Goal: Task Accomplishment & Management: Manage account settings

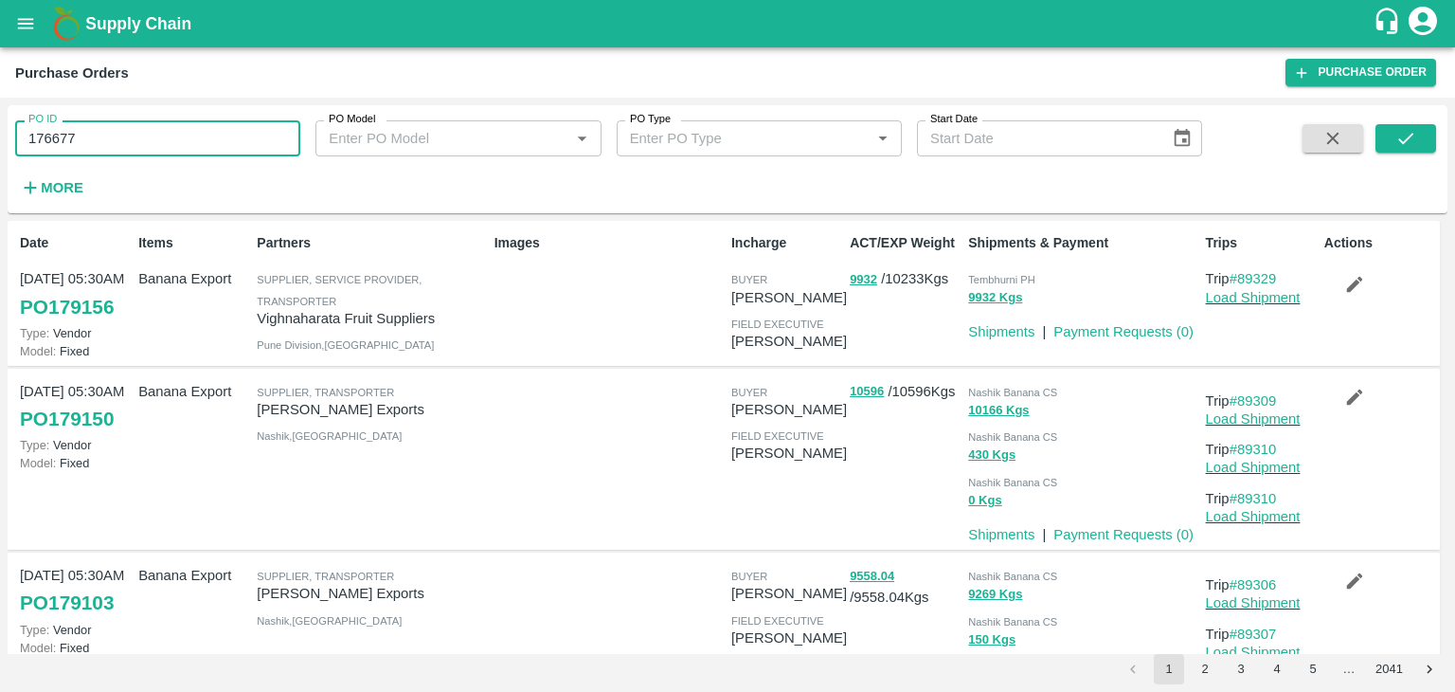
click at [83, 143] on input "176677" at bounding box center [157, 138] width 285 height 36
click at [30, 53] on div "Purchase Orders Purchase Order" at bounding box center [727, 72] width 1455 height 50
click at [25, 19] on icon "open drawer" at bounding box center [26, 23] width 16 height 10
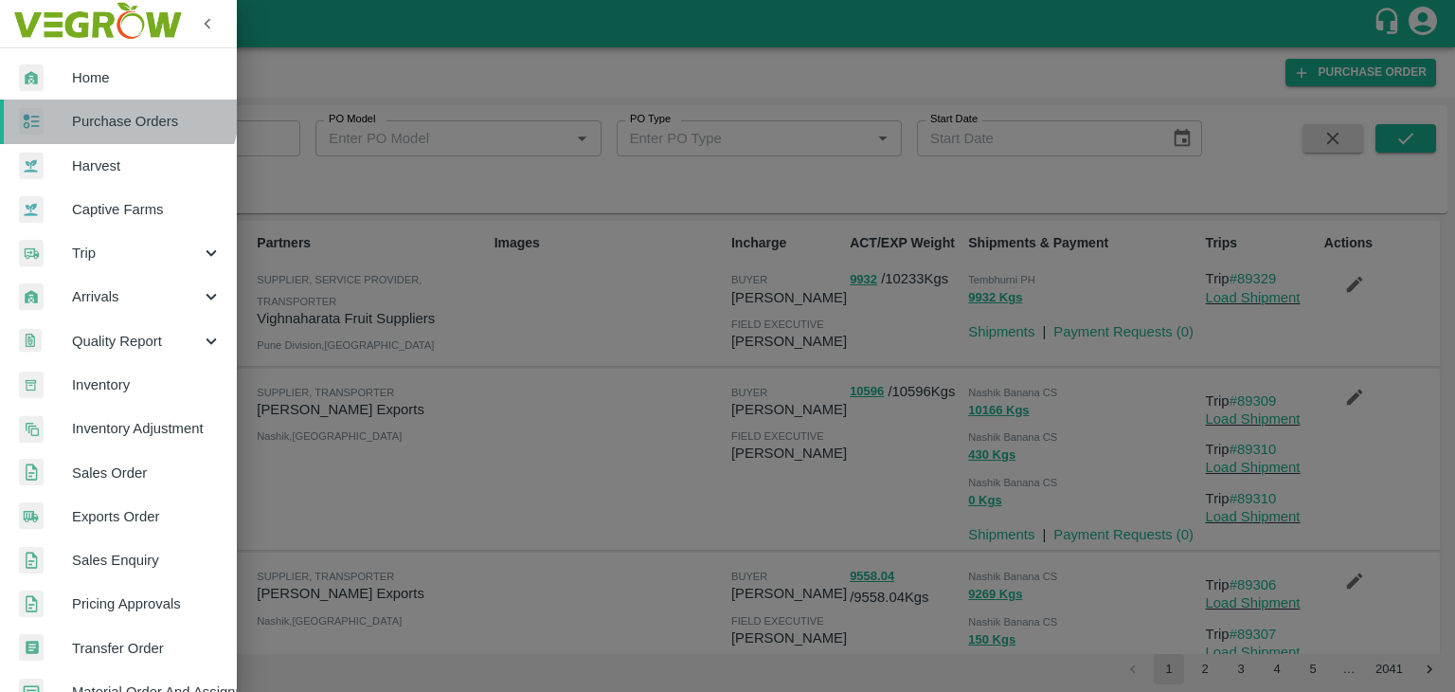
click at [116, 107] on link "Purchase Orders" at bounding box center [118, 121] width 237 height 44
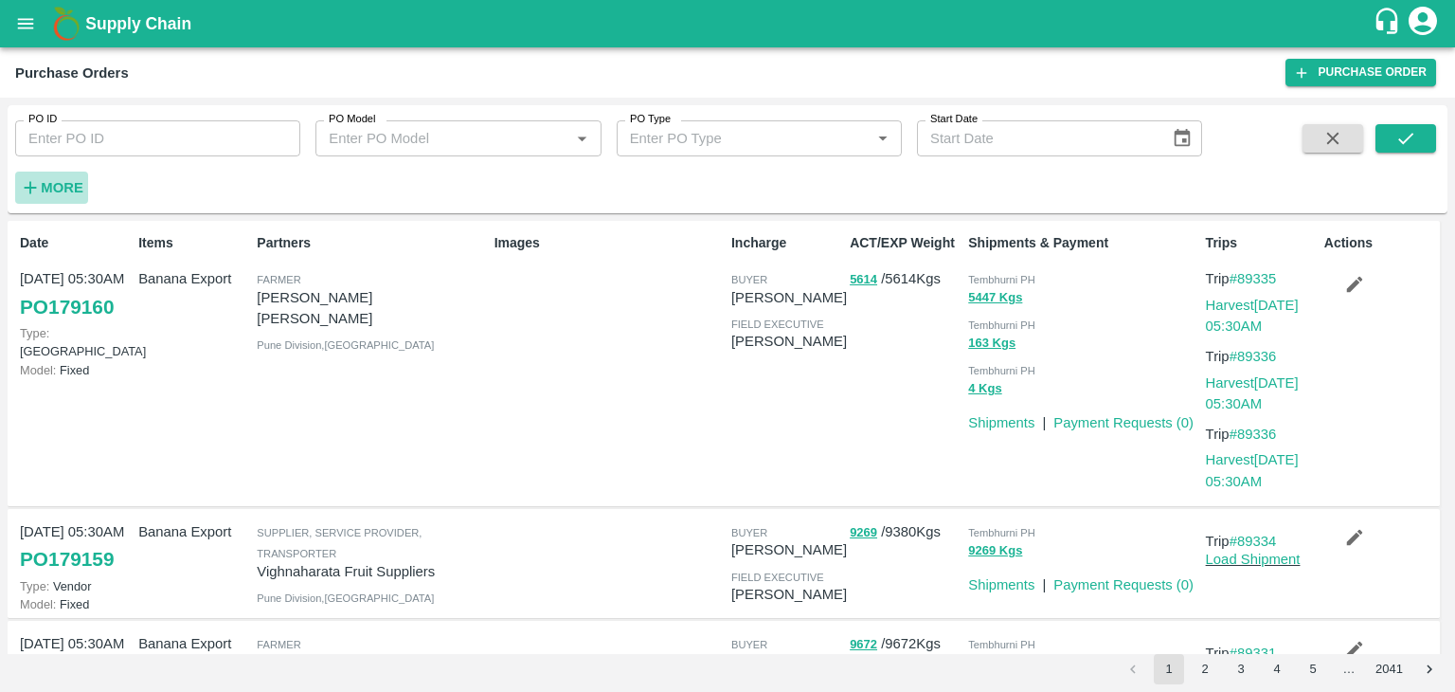
click at [64, 191] on strong "More" at bounding box center [62, 187] width 43 height 15
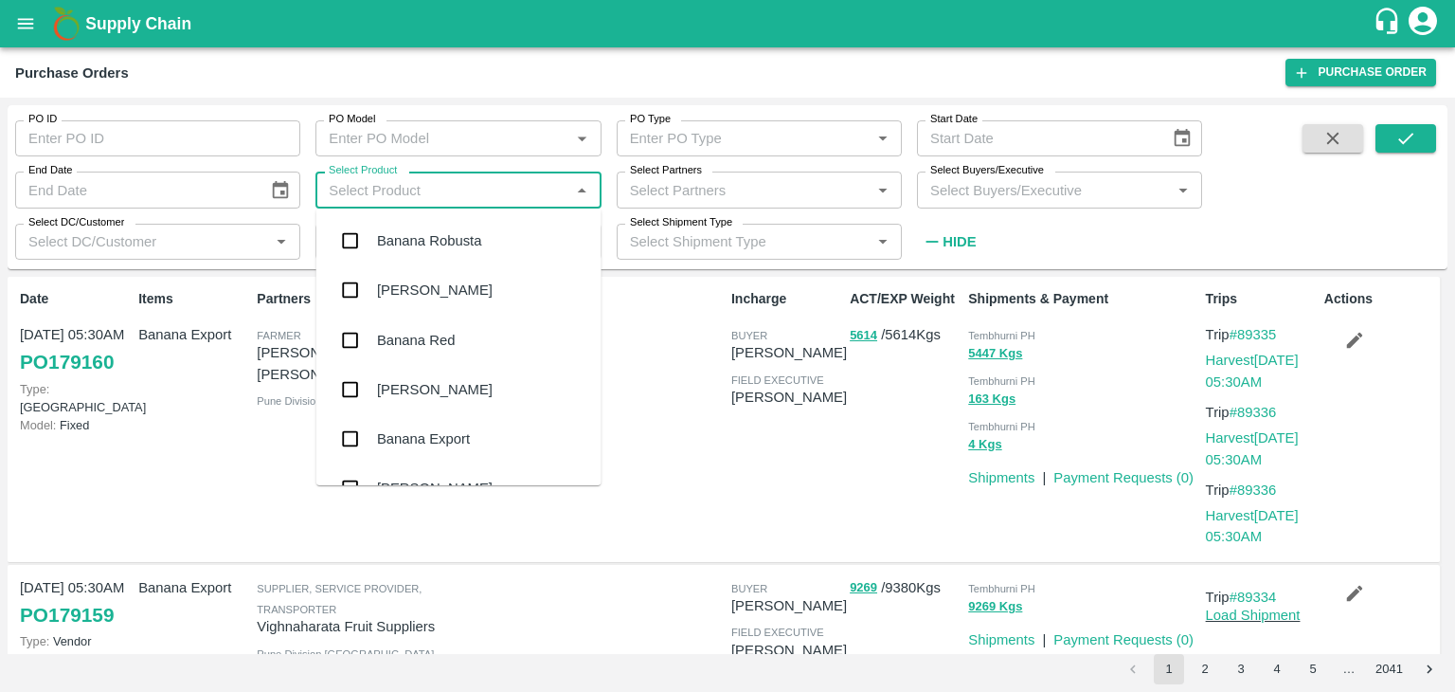
click at [483, 189] on input "Select Product" at bounding box center [442, 189] width 243 height 25
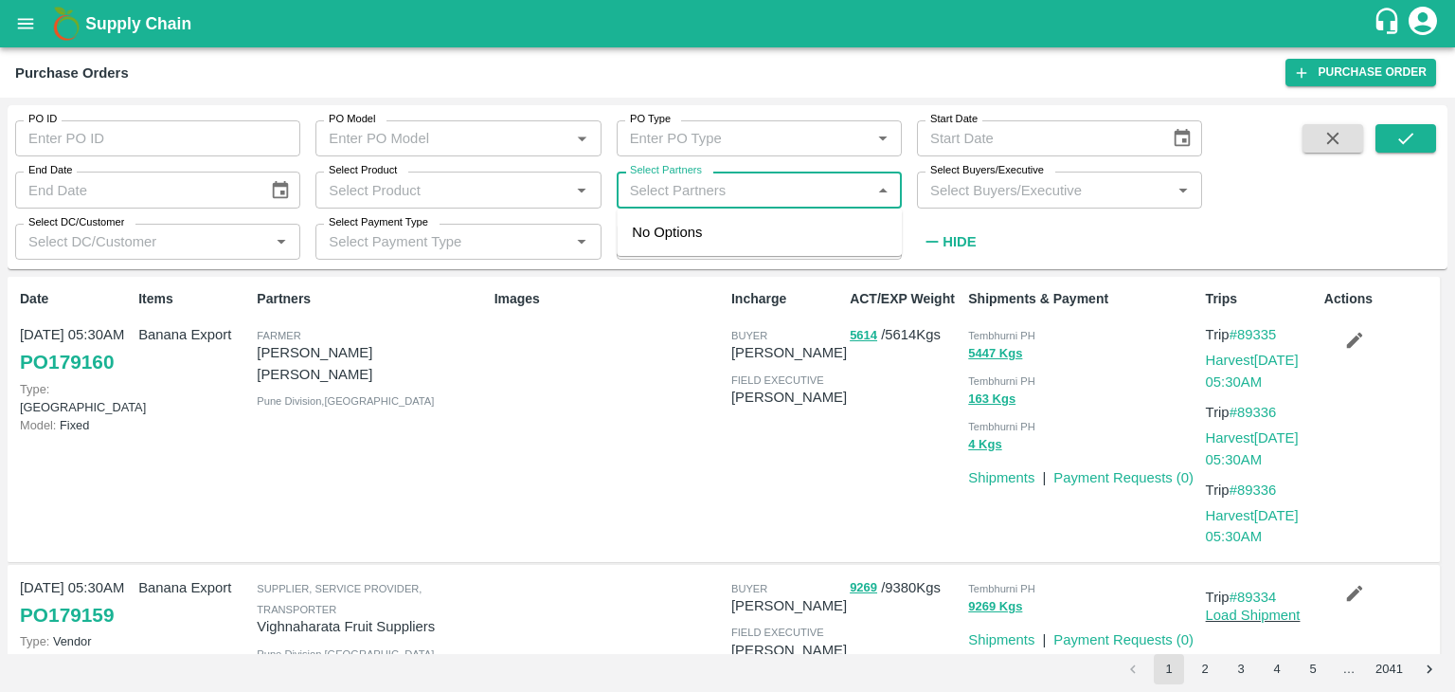
click at [720, 197] on input "Select Partners" at bounding box center [743, 189] width 243 height 25
type input "Varun R"
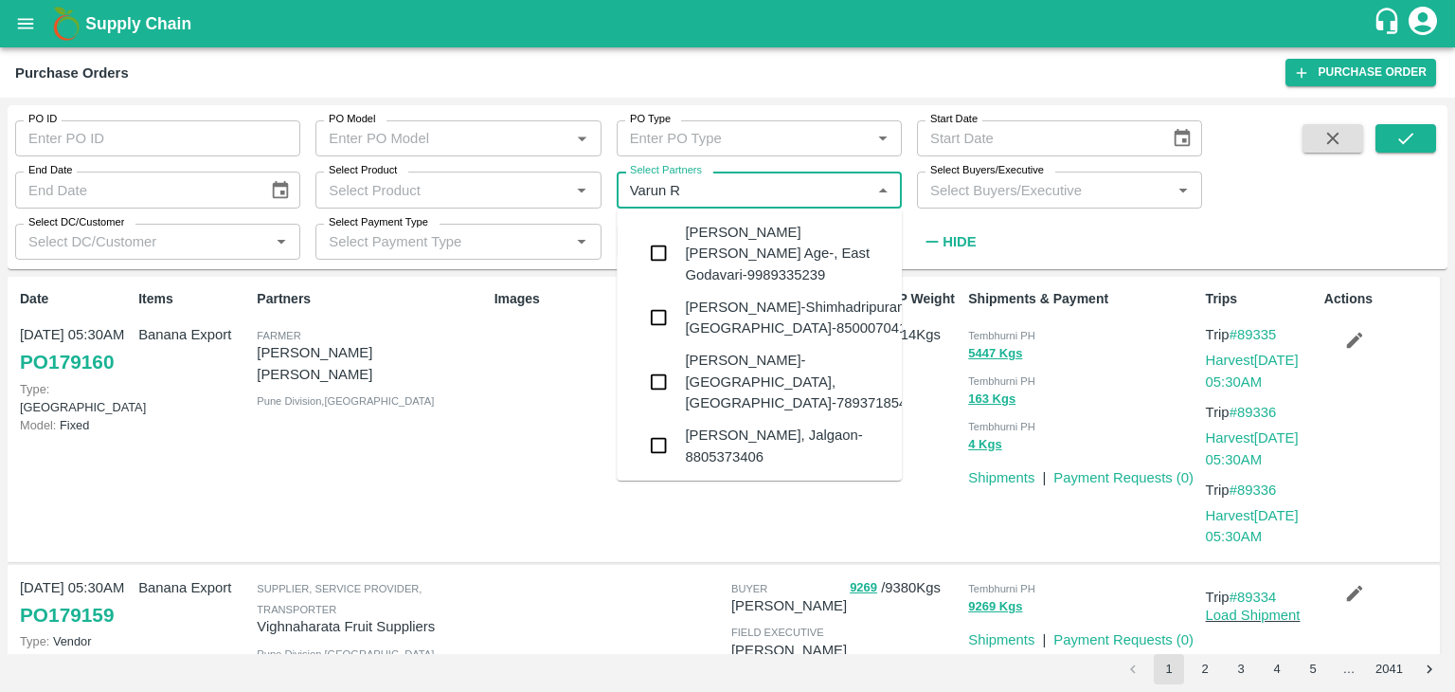
click at [731, 430] on div "VARUN RAMESHWAR AGRAWAL-Raver, Jalgaon-8805373406" at bounding box center [786, 445] width 202 height 43
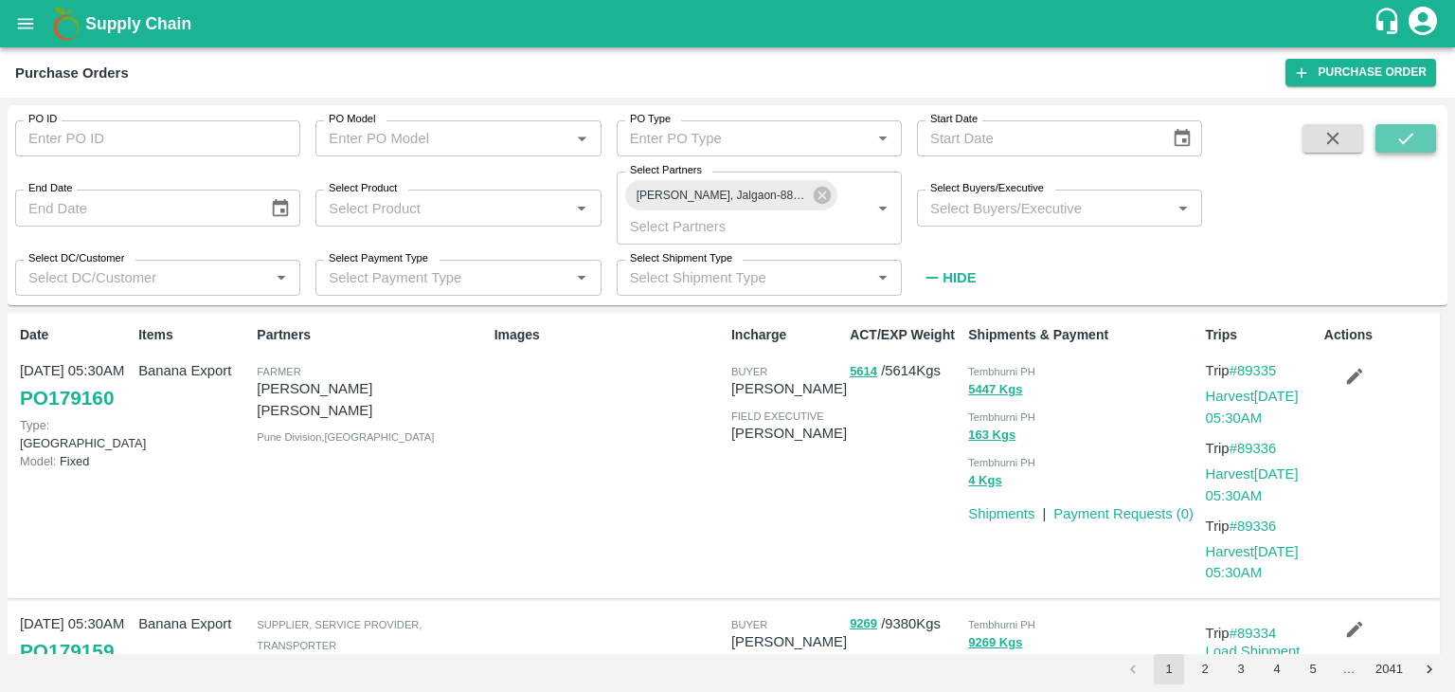
click at [1391, 126] on button "submit" at bounding box center [1406, 138] width 61 height 28
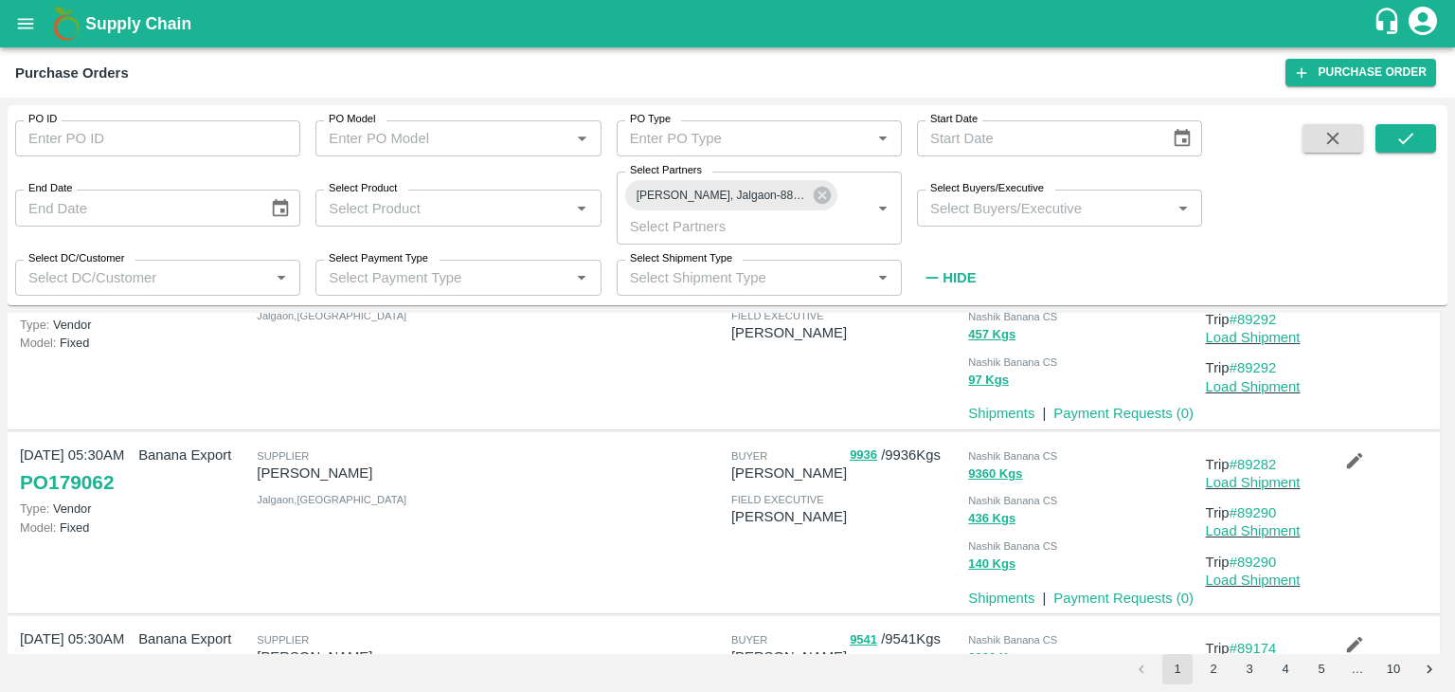
scroll to position [102, 0]
click at [820, 200] on icon at bounding box center [822, 195] width 17 height 17
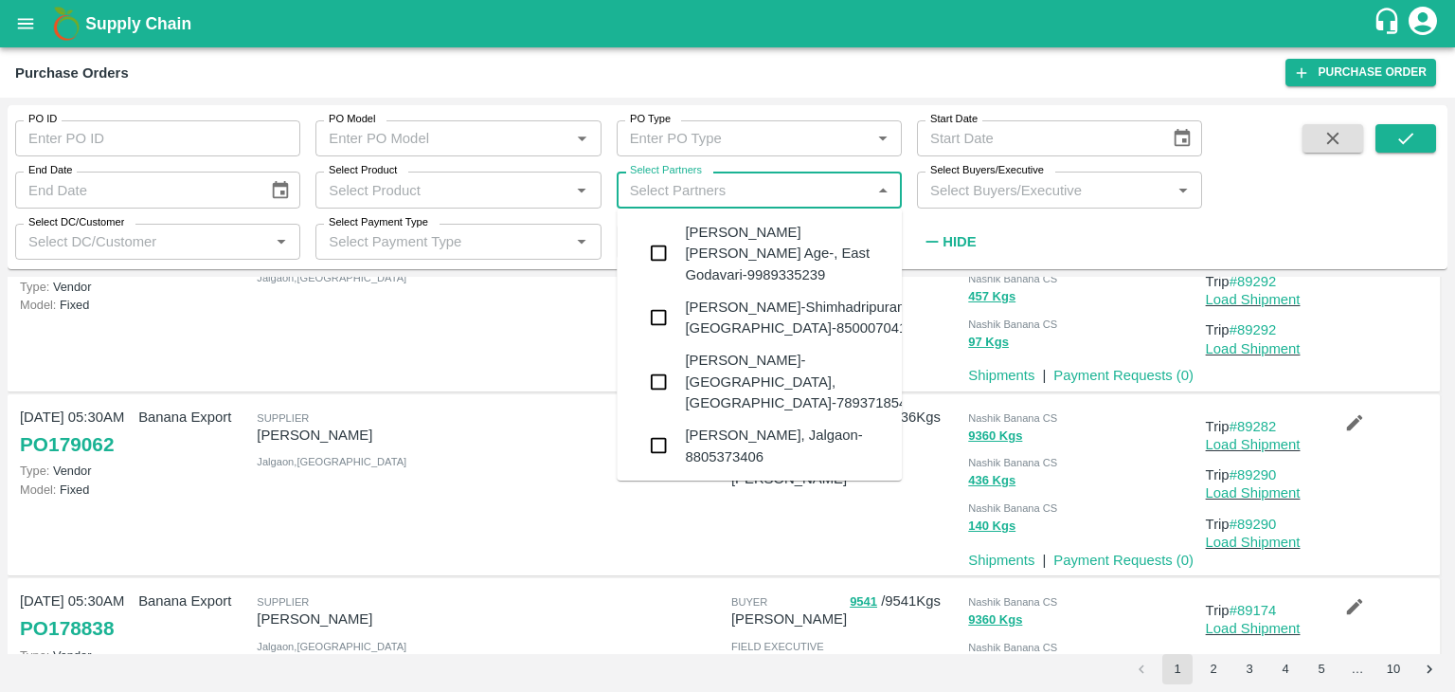
click at [791, 191] on input "Select Partners" at bounding box center [743, 189] width 243 height 25
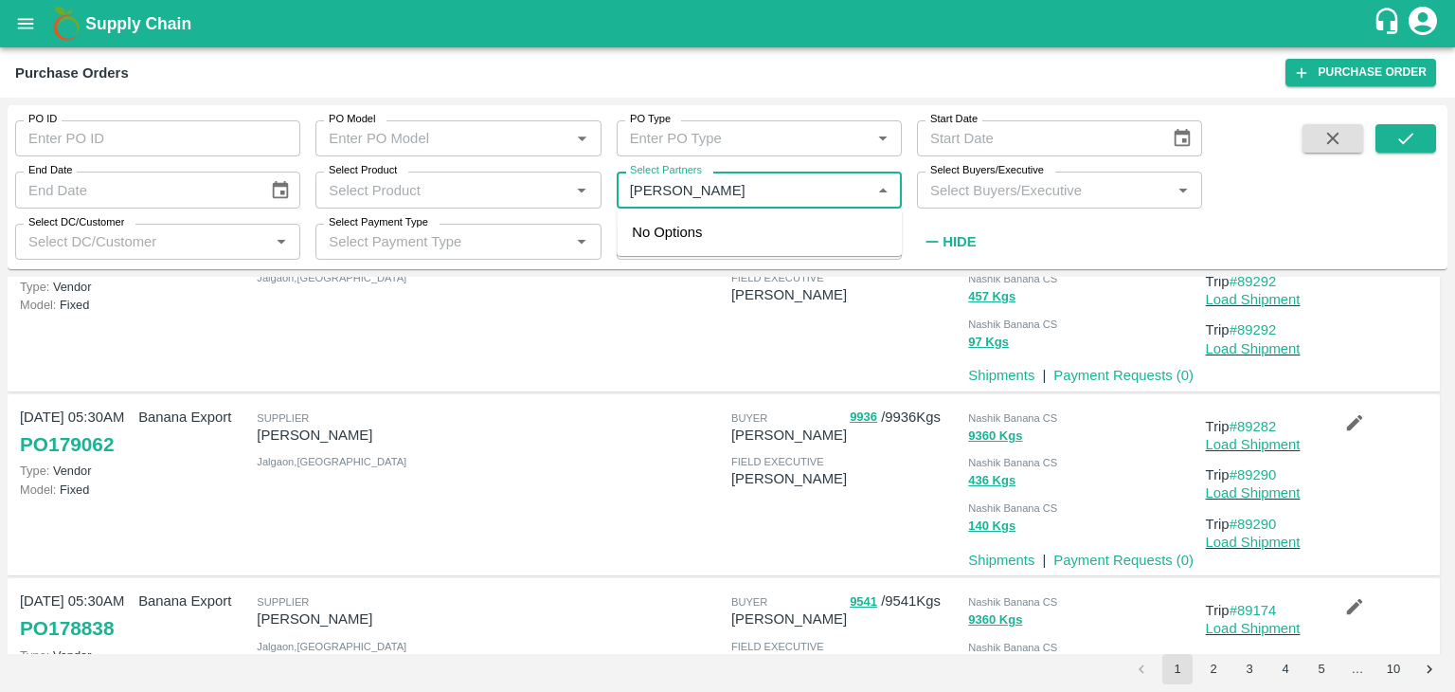
type input "Shreyansh"
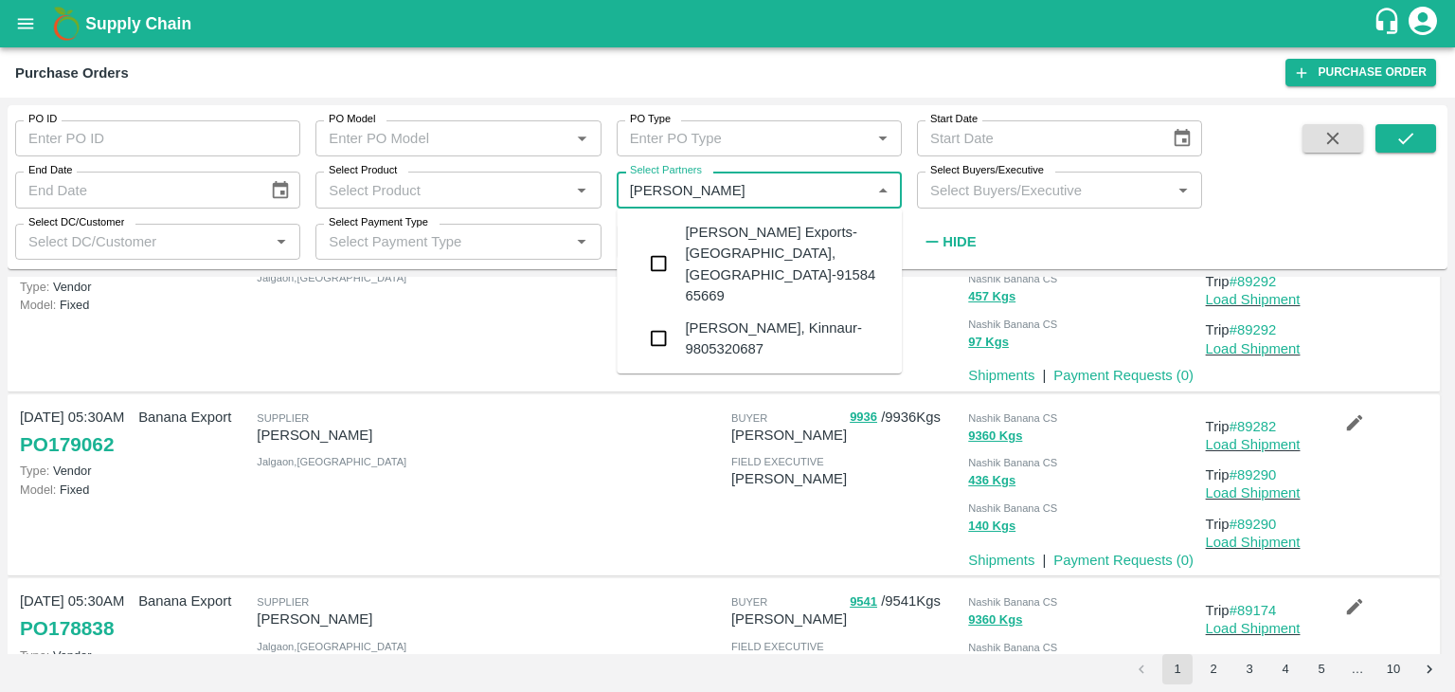
click at [797, 239] on div "Shreyansh Exports-Nashik, Nashik-91584 65669" at bounding box center [786, 264] width 202 height 84
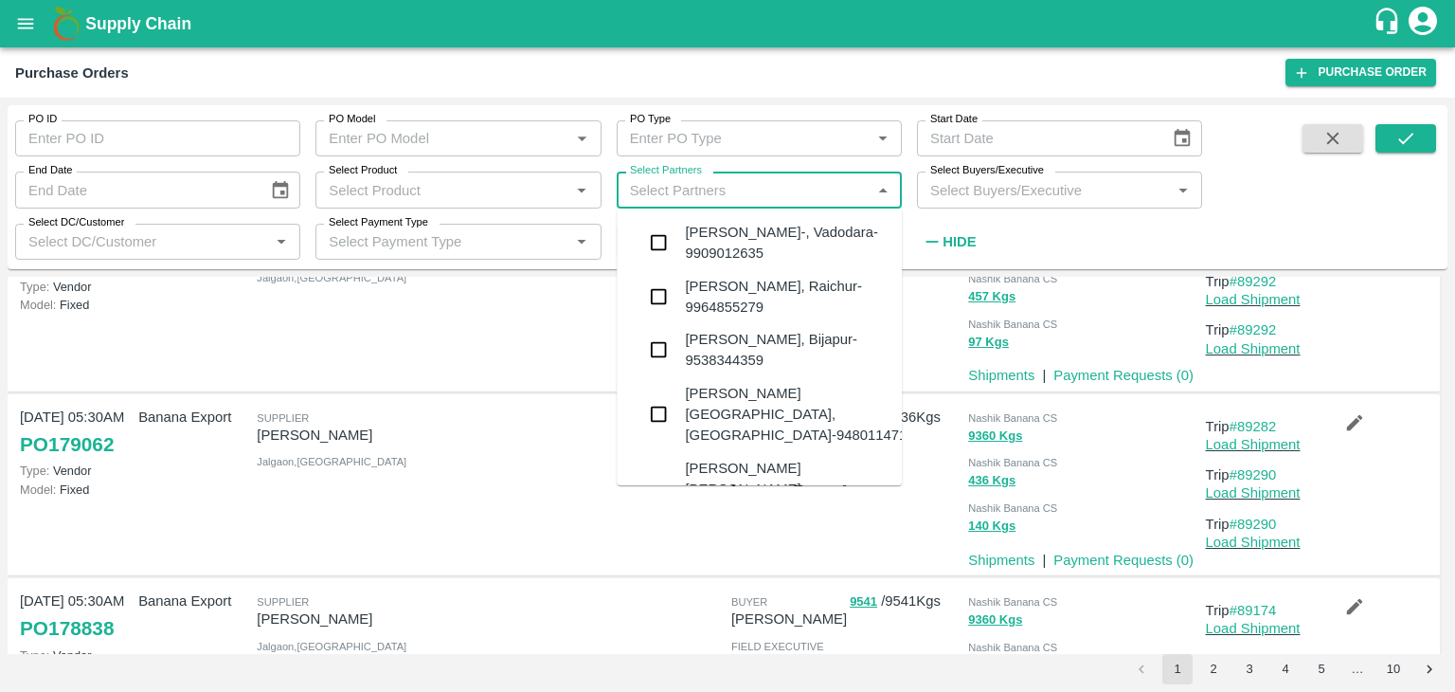
click at [755, 199] on input "Select Partners" at bounding box center [743, 189] width 243 height 25
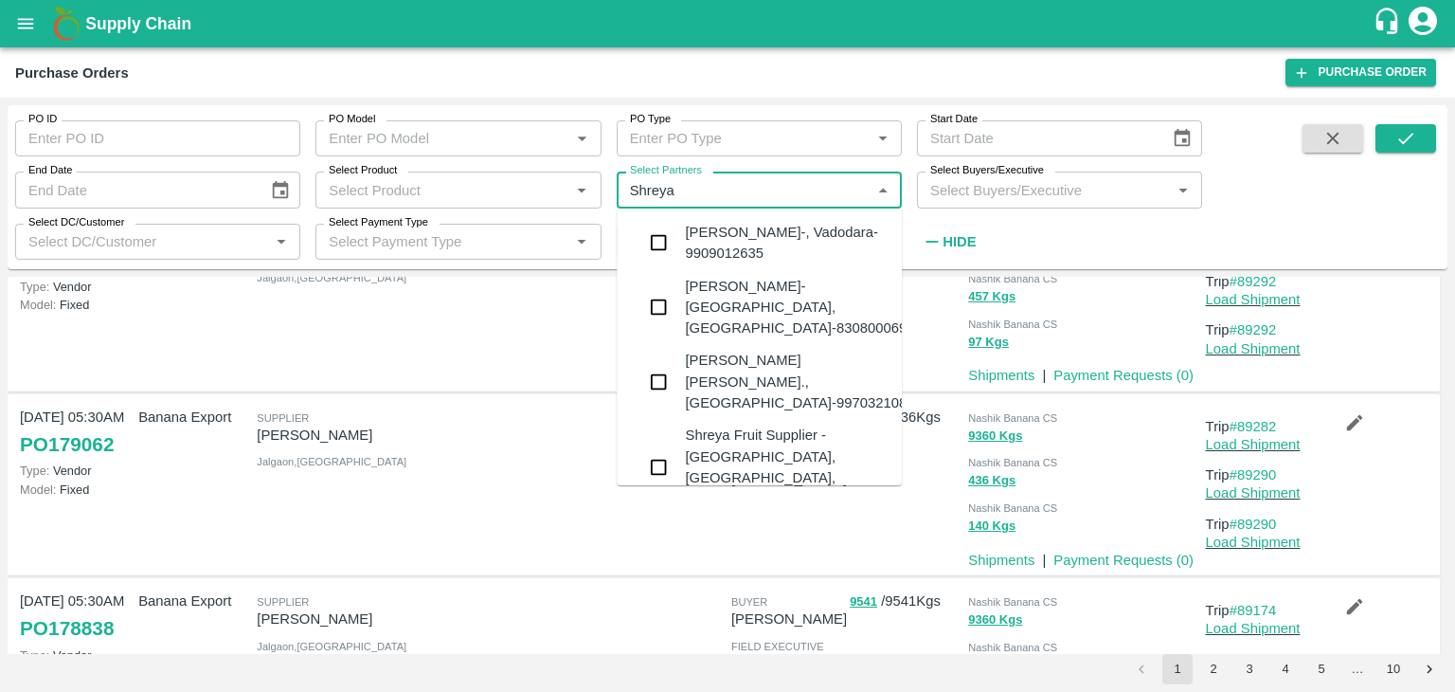
type input "Shreyan"
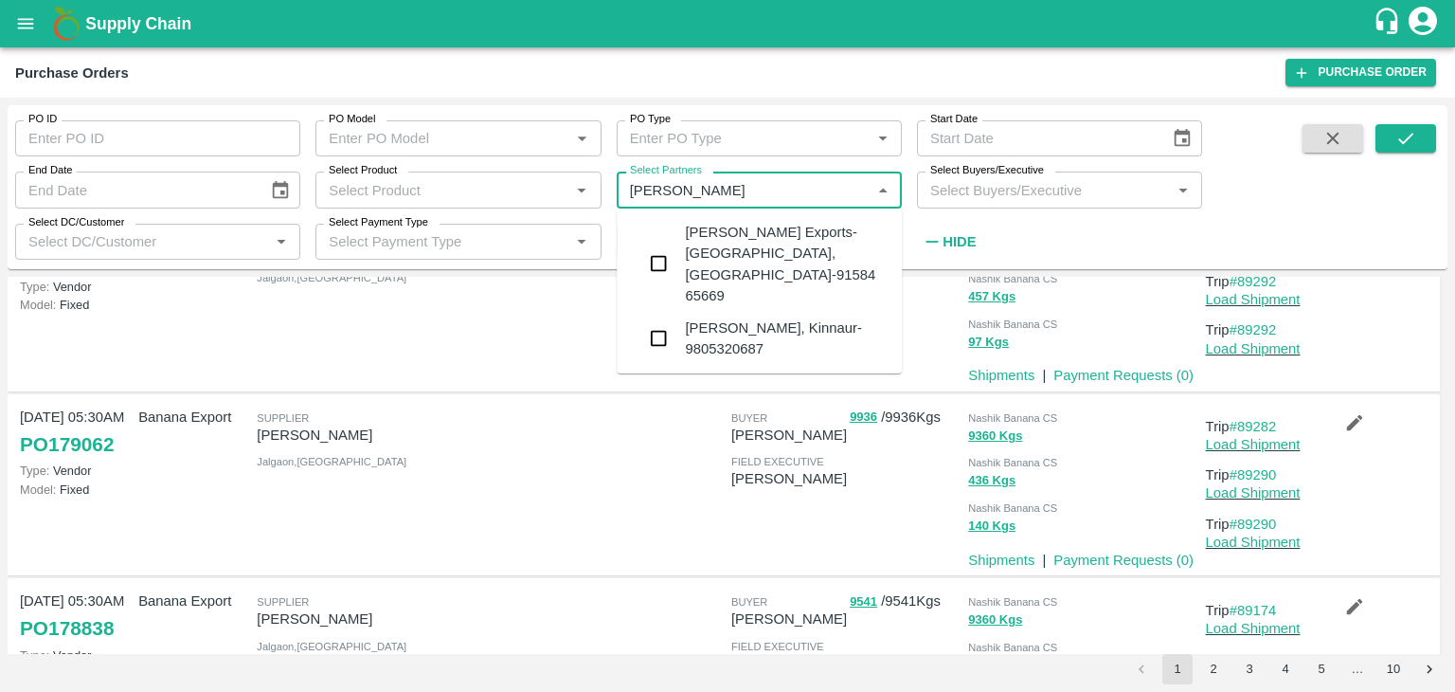
click at [777, 239] on div "Shreyansh Exports-Nashik, Nashik-91584 65669" at bounding box center [786, 264] width 202 height 84
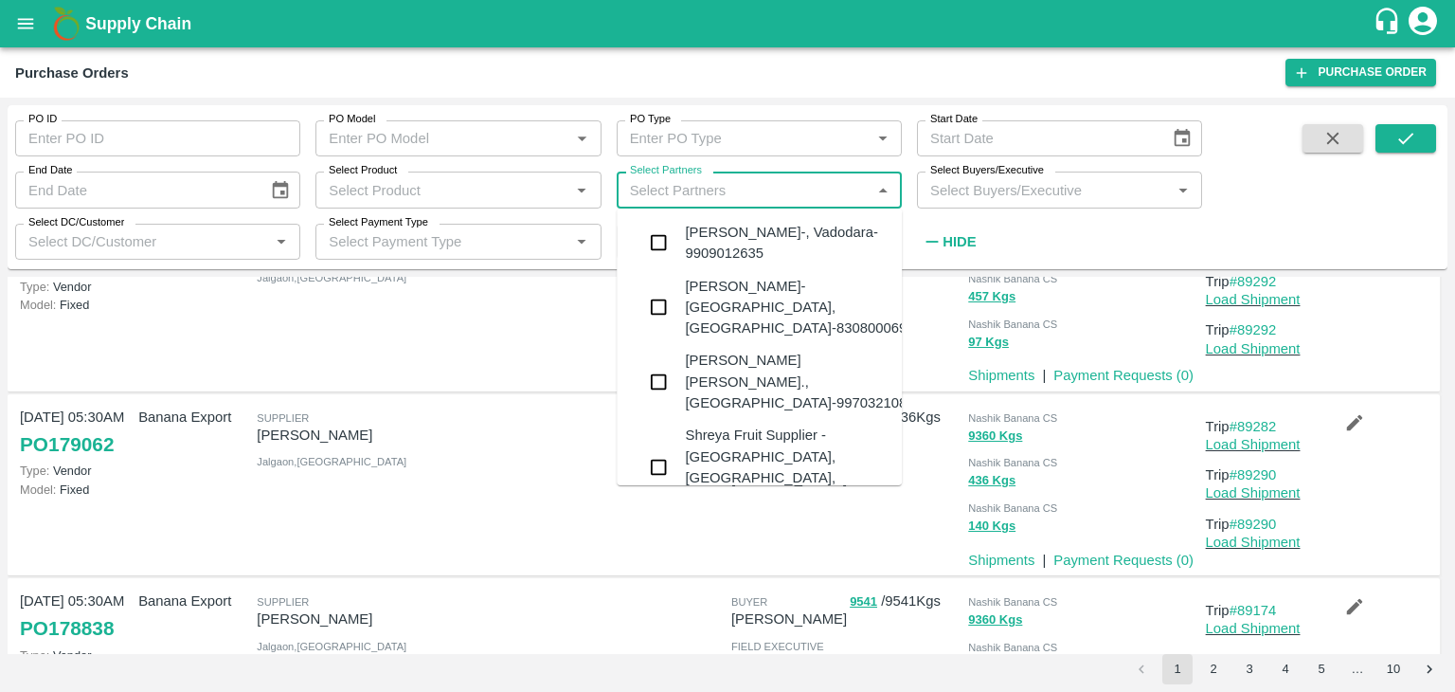
click at [763, 179] on input "Select Partners" at bounding box center [743, 189] width 243 height 25
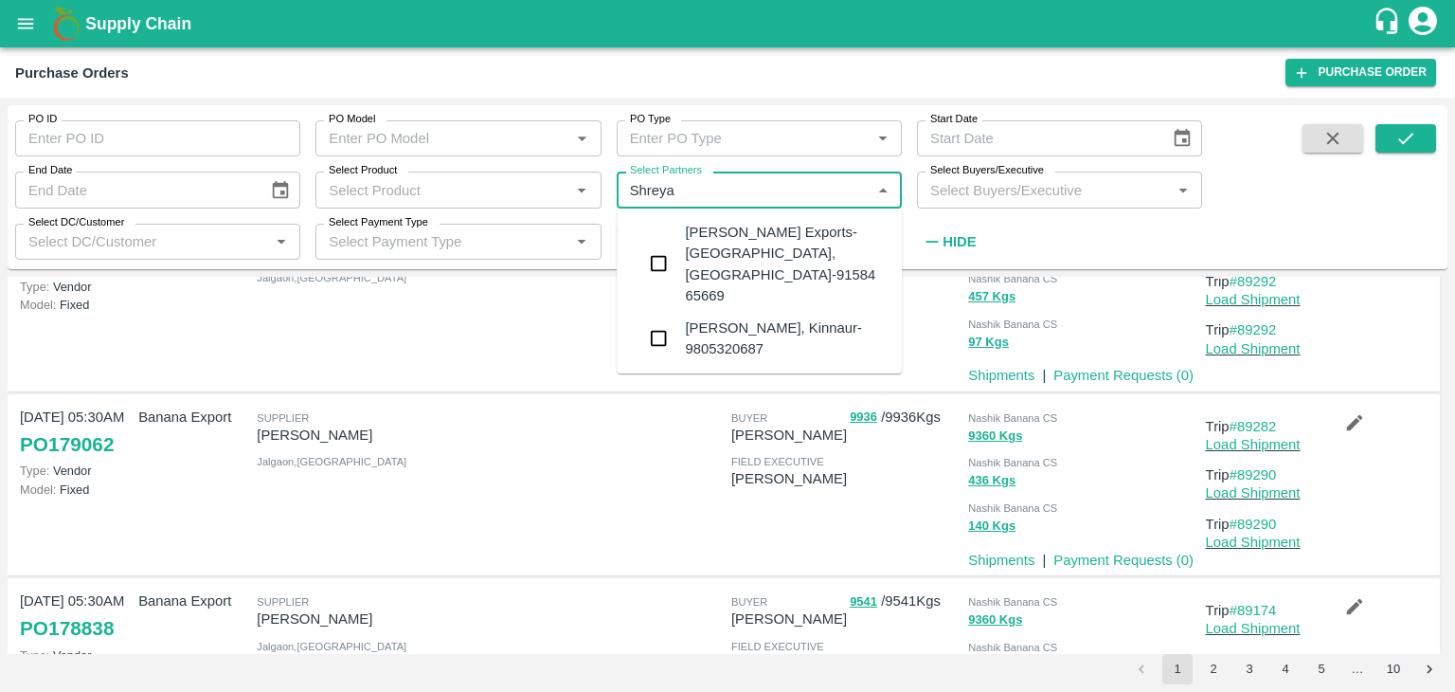
type input "Shreyan"
click at [659, 244] on input "checkbox" at bounding box center [659, 263] width 38 height 38
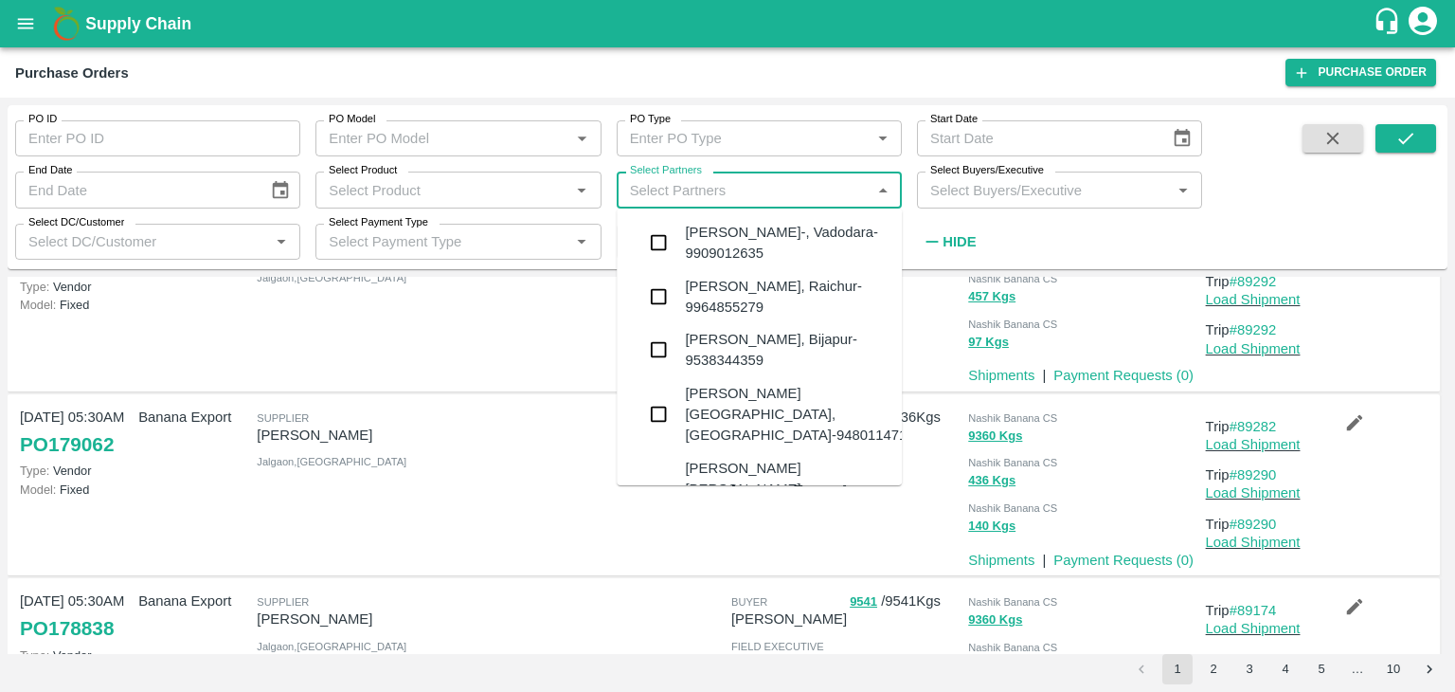
click at [766, 184] on input "Select Partners" at bounding box center [743, 189] width 243 height 25
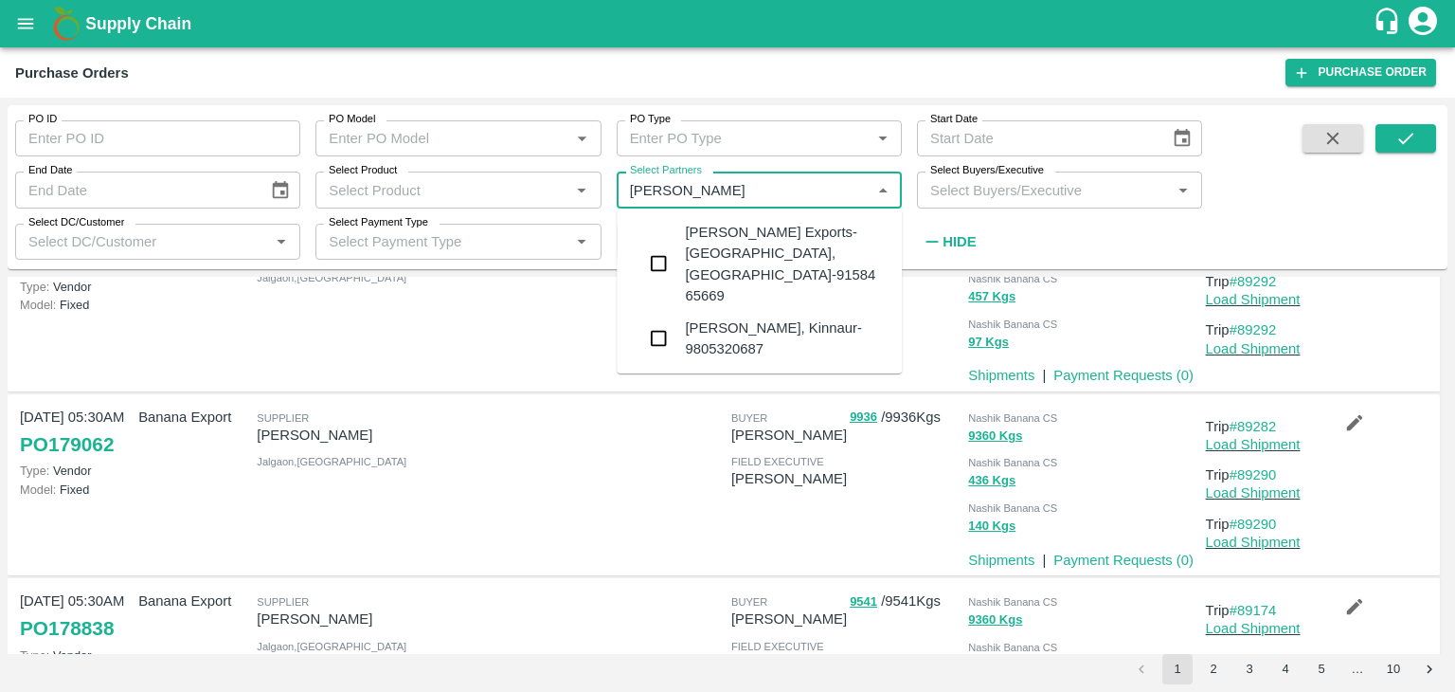
type input "Shreyansh"
click at [652, 244] on input "checkbox" at bounding box center [659, 263] width 38 height 38
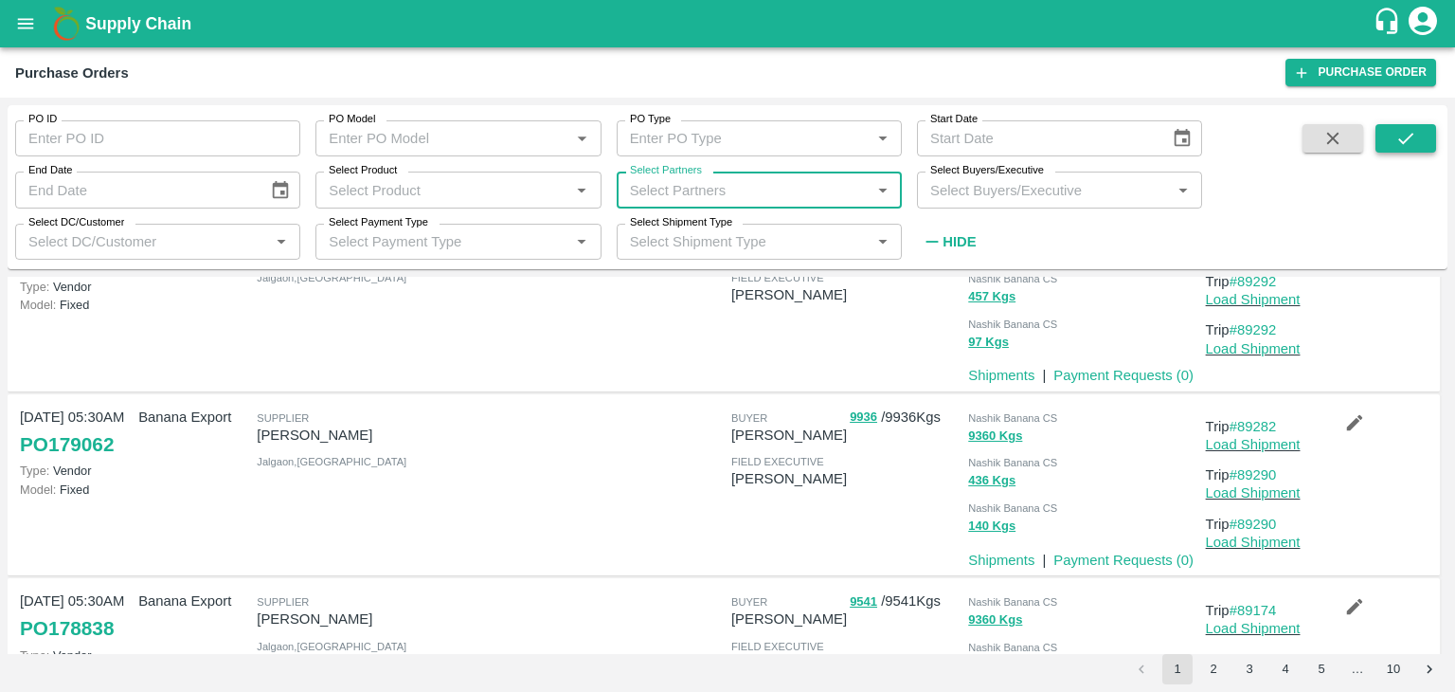
click at [1417, 127] on button "submit" at bounding box center [1406, 138] width 61 height 28
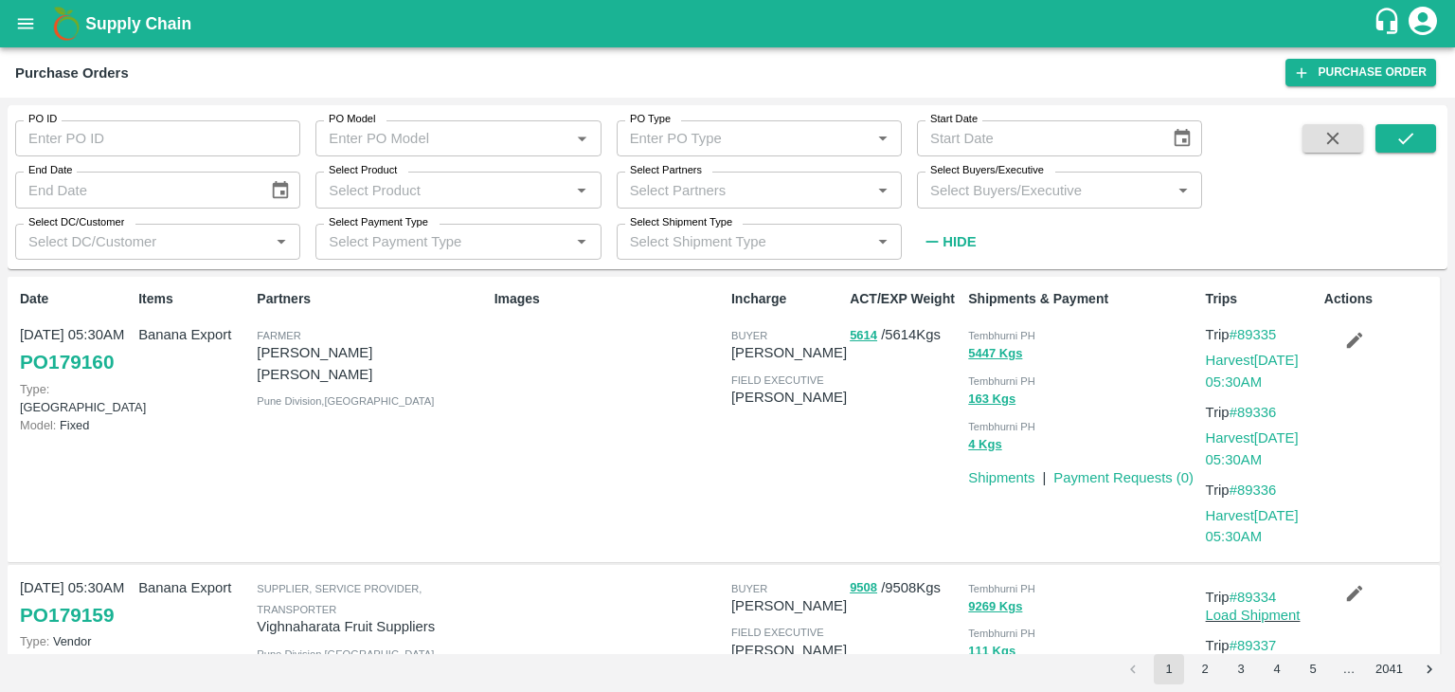
click at [695, 176] on label "Select Partners" at bounding box center [666, 170] width 72 height 15
click at [695, 177] on input "Select Partners" at bounding box center [743, 189] width 243 height 25
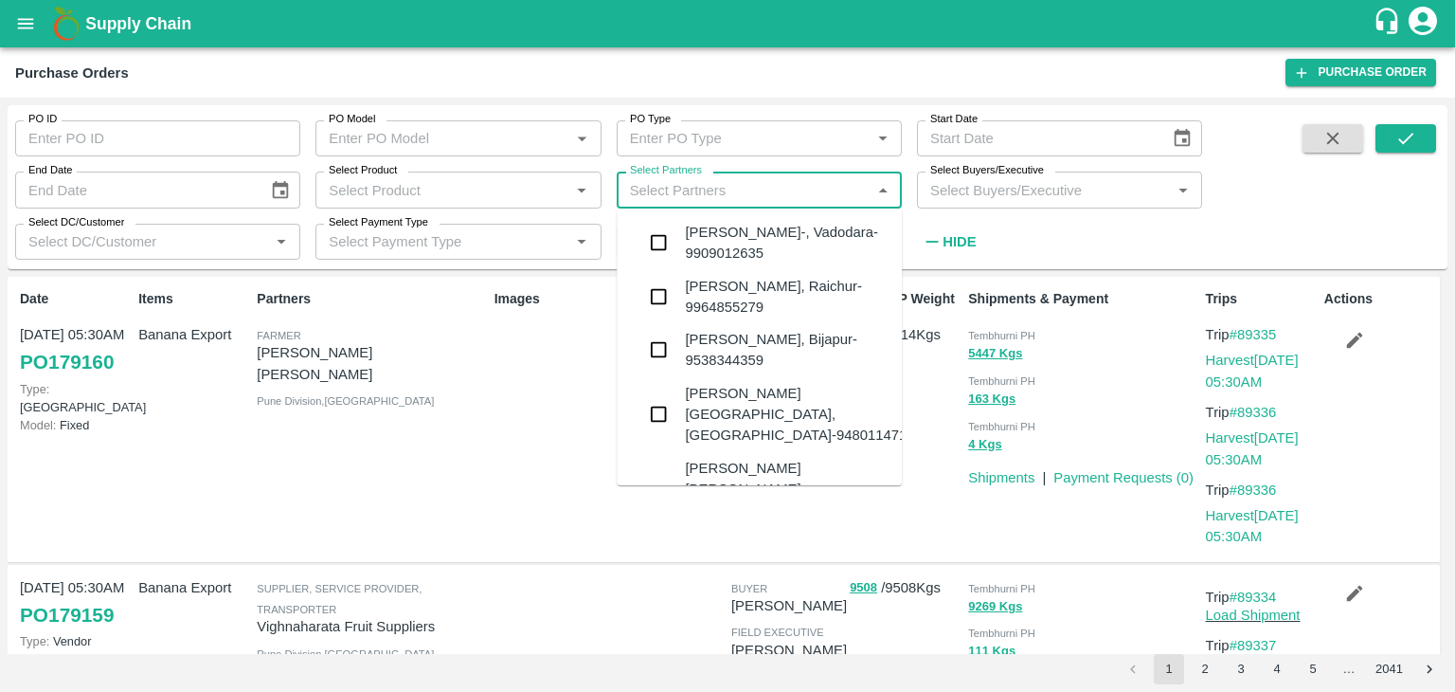
click at [702, 189] on input "Select Partners" at bounding box center [743, 189] width 243 height 25
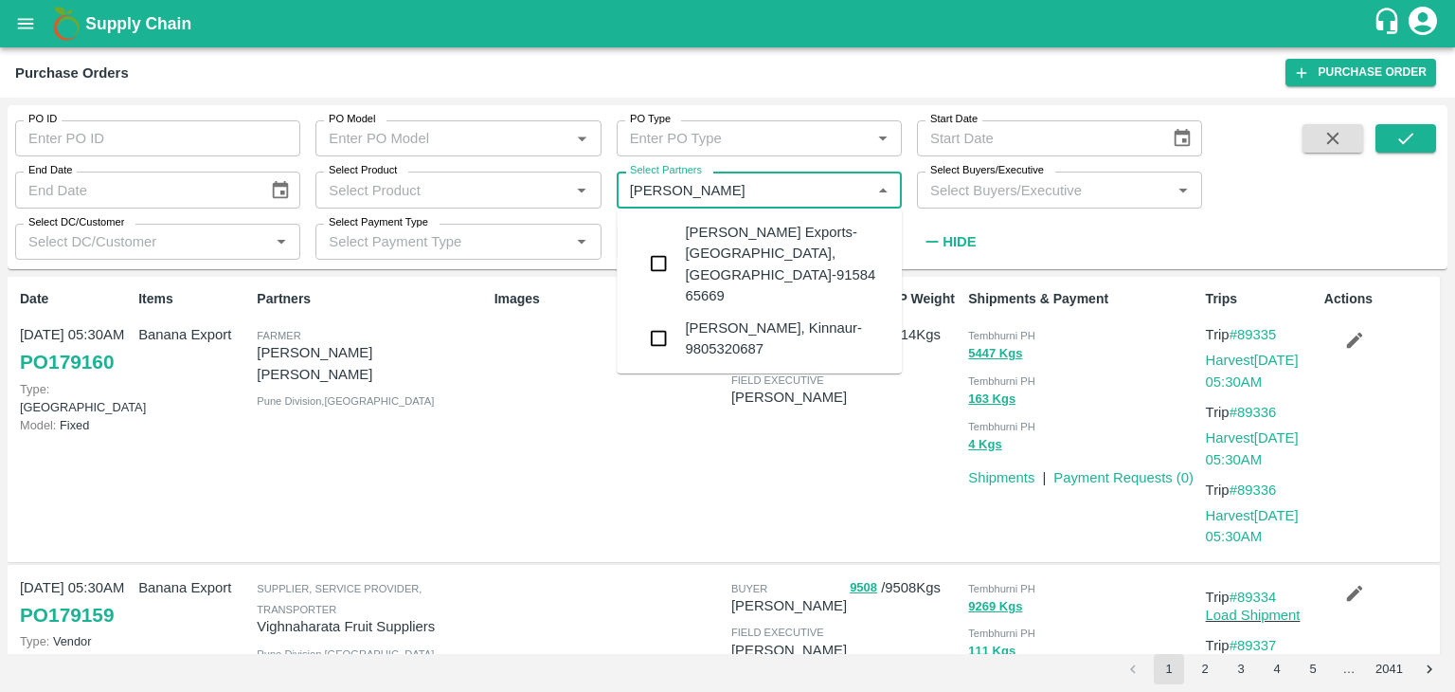
type input "Shreyansh"
click at [735, 239] on div "Shreyansh Exports-Nashik, Nashik-91584 65669" at bounding box center [786, 264] width 202 height 84
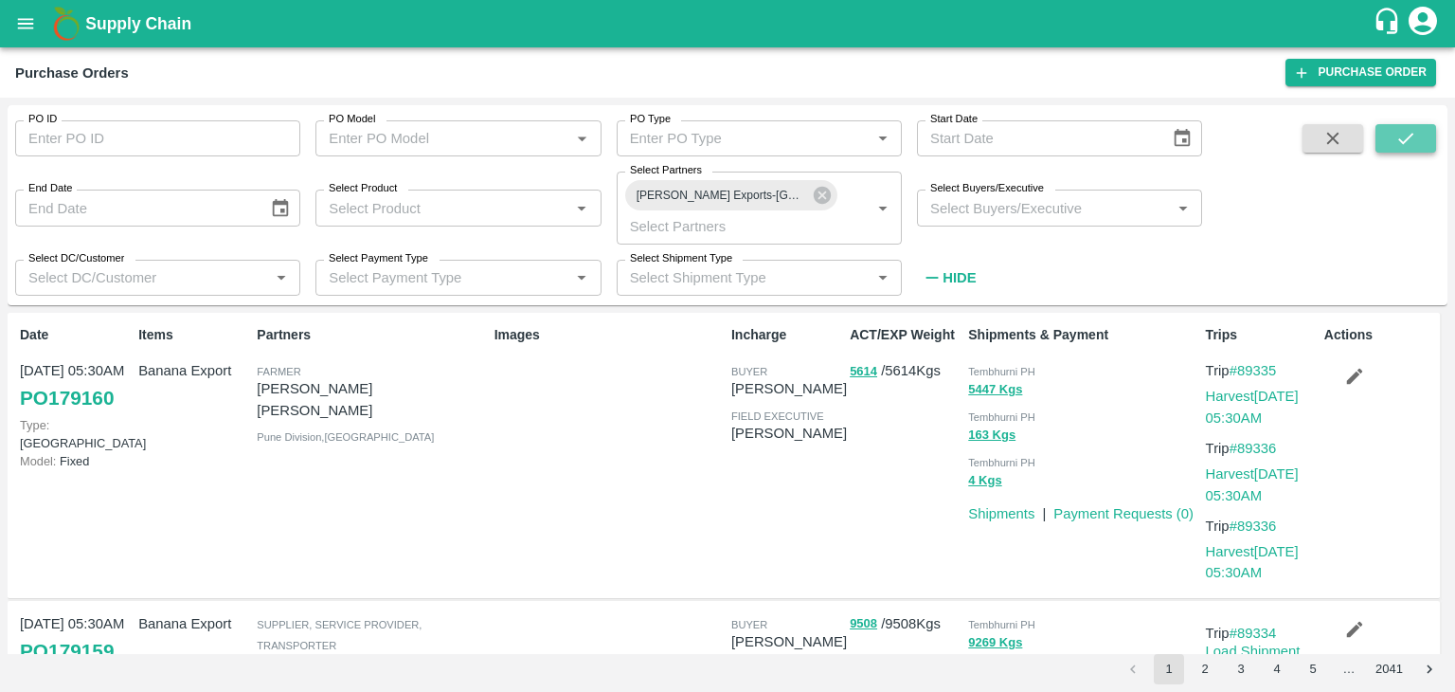
click at [1425, 134] on button "submit" at bounding box center [1406, 138] width 61 height 28
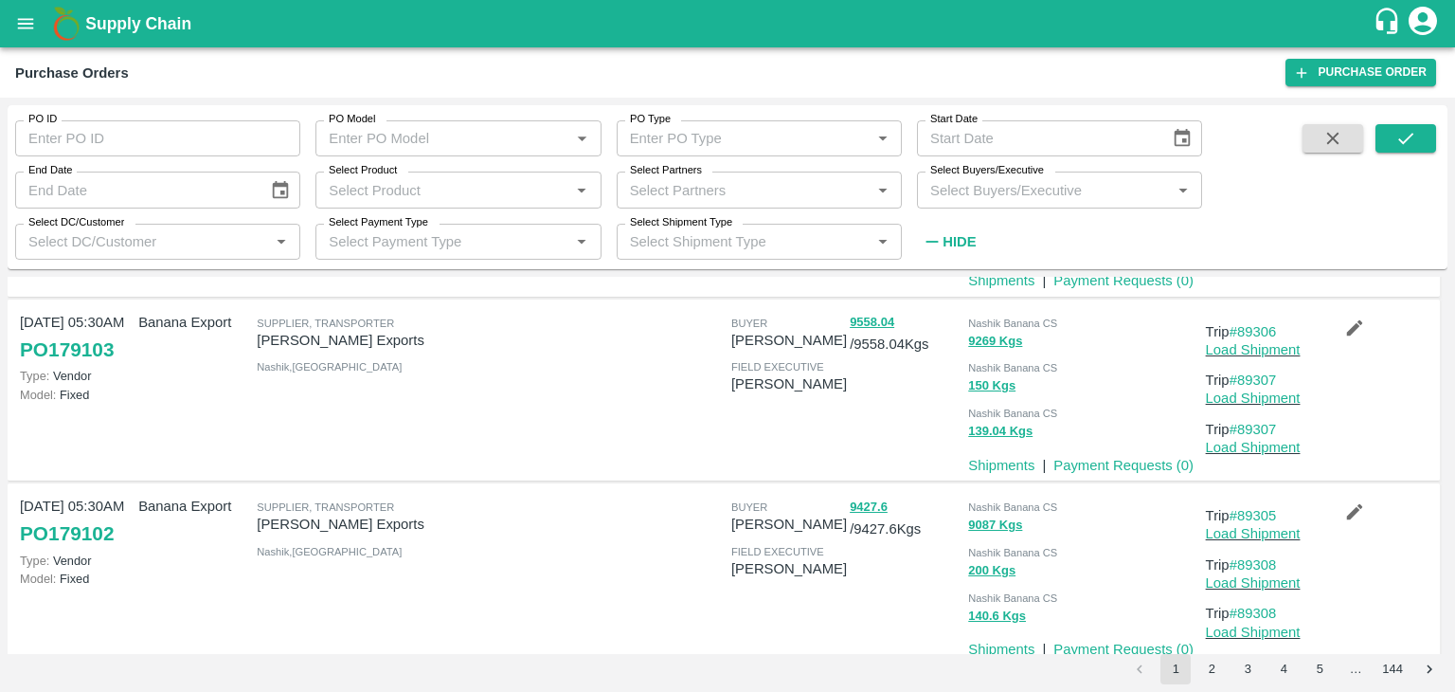
scroll to position [0, 0]
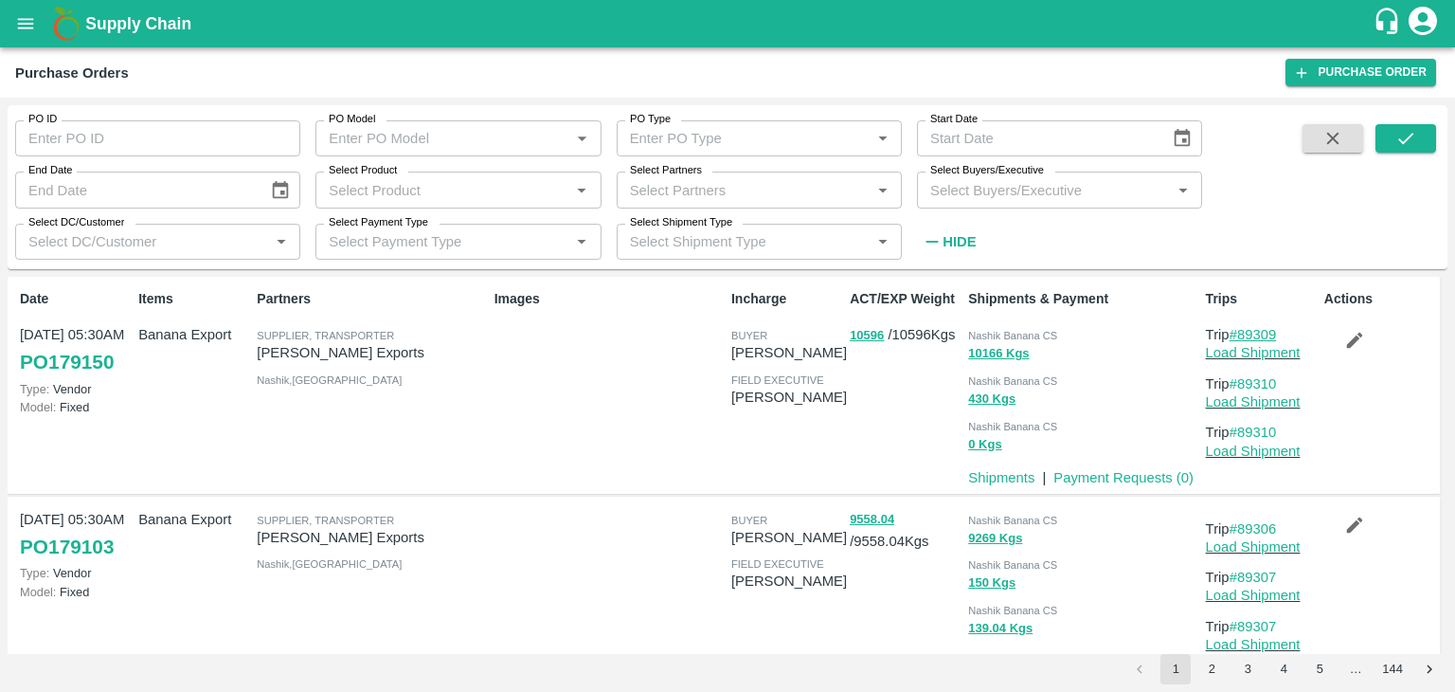
click at [1258, 334] on link "#89309" at bounding box center [1253, 334] width 47 height 15
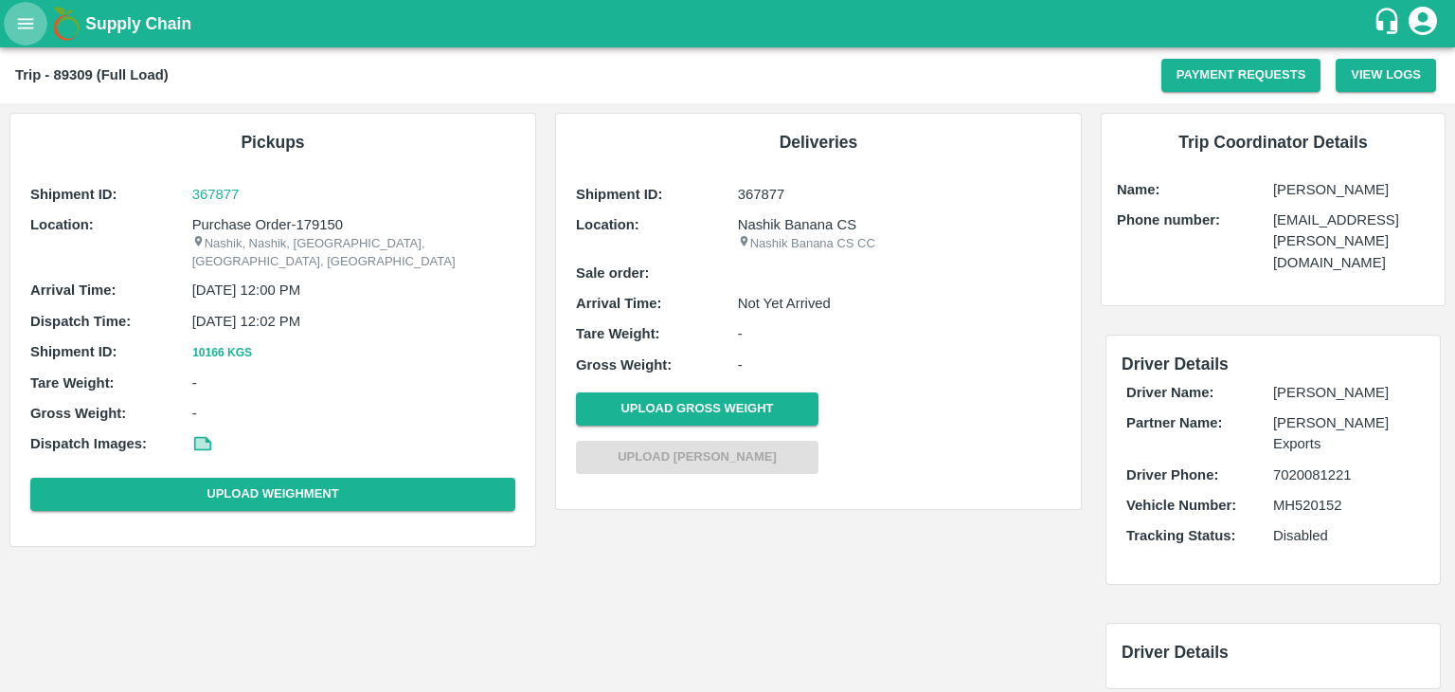
click at [25, 13] on icon "open drawer" at bounding box center [25, 23] width 21 height 21
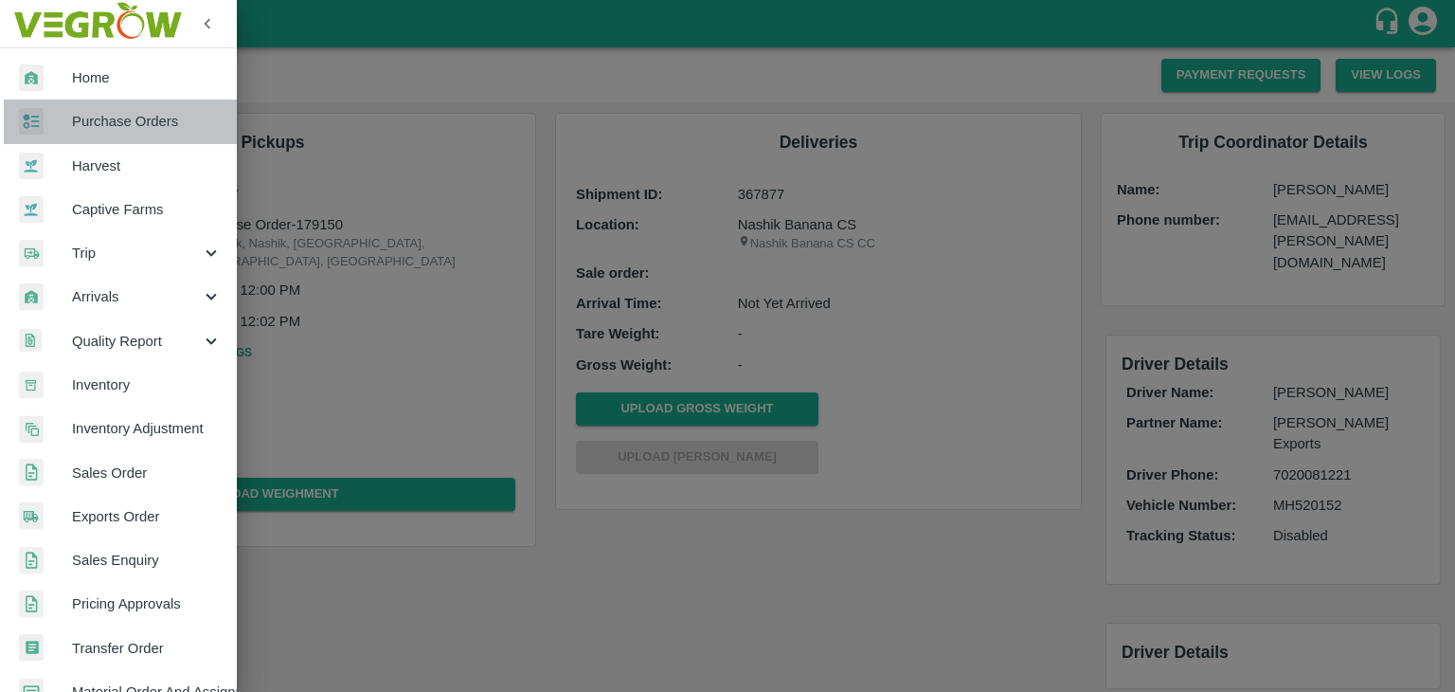
click at [129, 116] on span "Purchase Orders" at bounding box center [147, 121] width 150 height 21
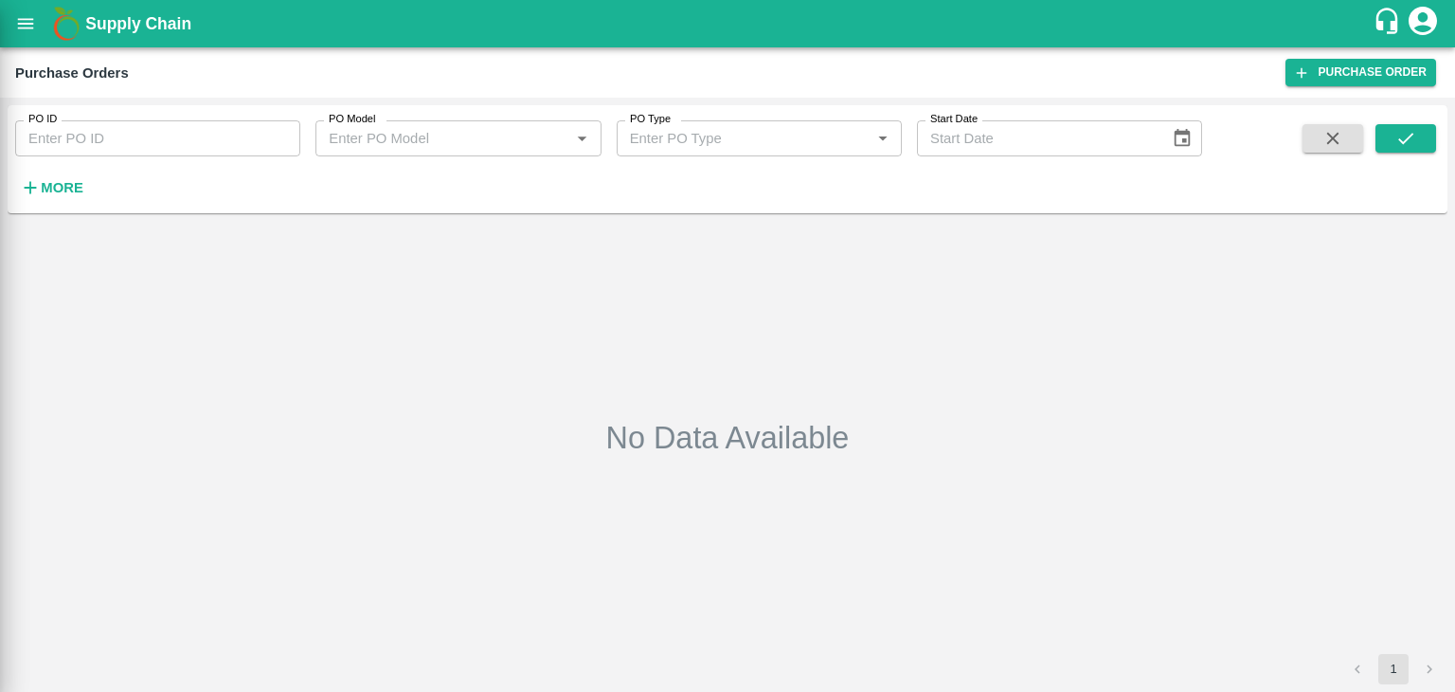
click at [167, 141] on div at bounding box center [727, 346] width 1455 height 692
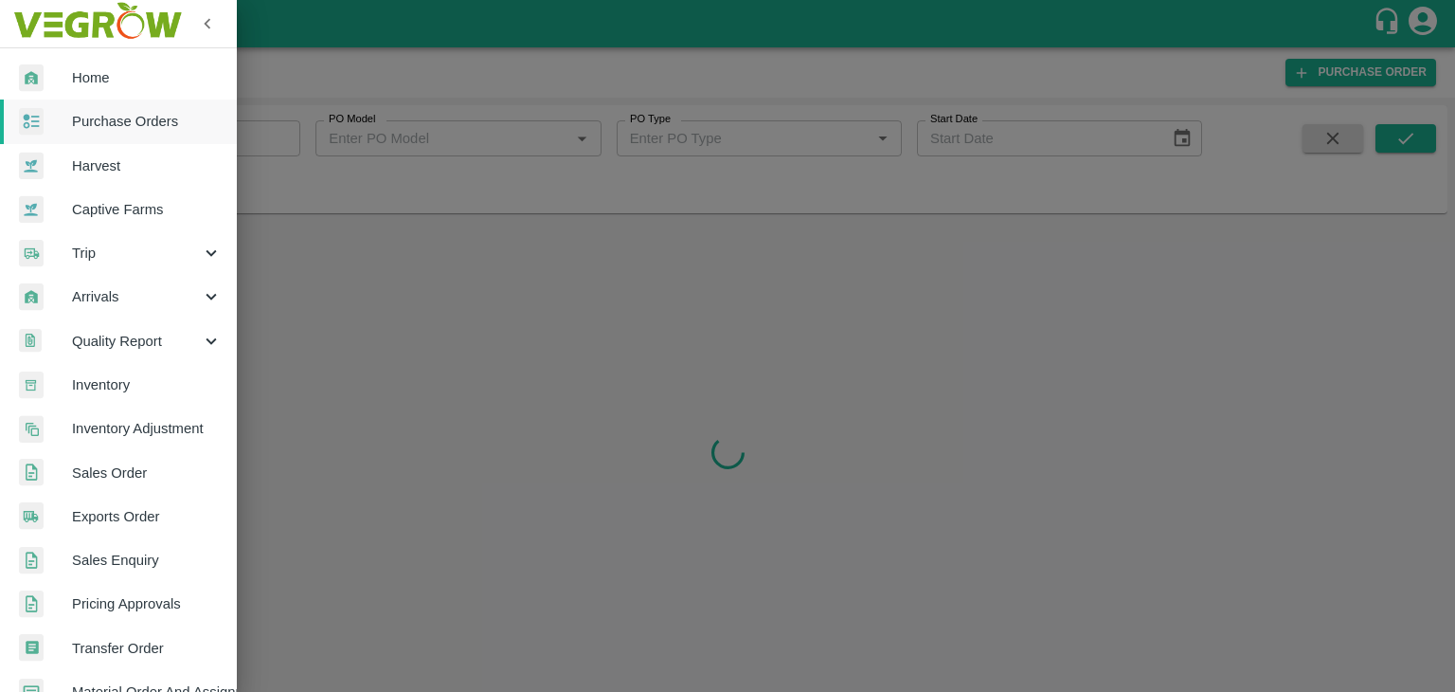
click at [246, 137] on div at bounding box center [727, 346] width 1455 height 692
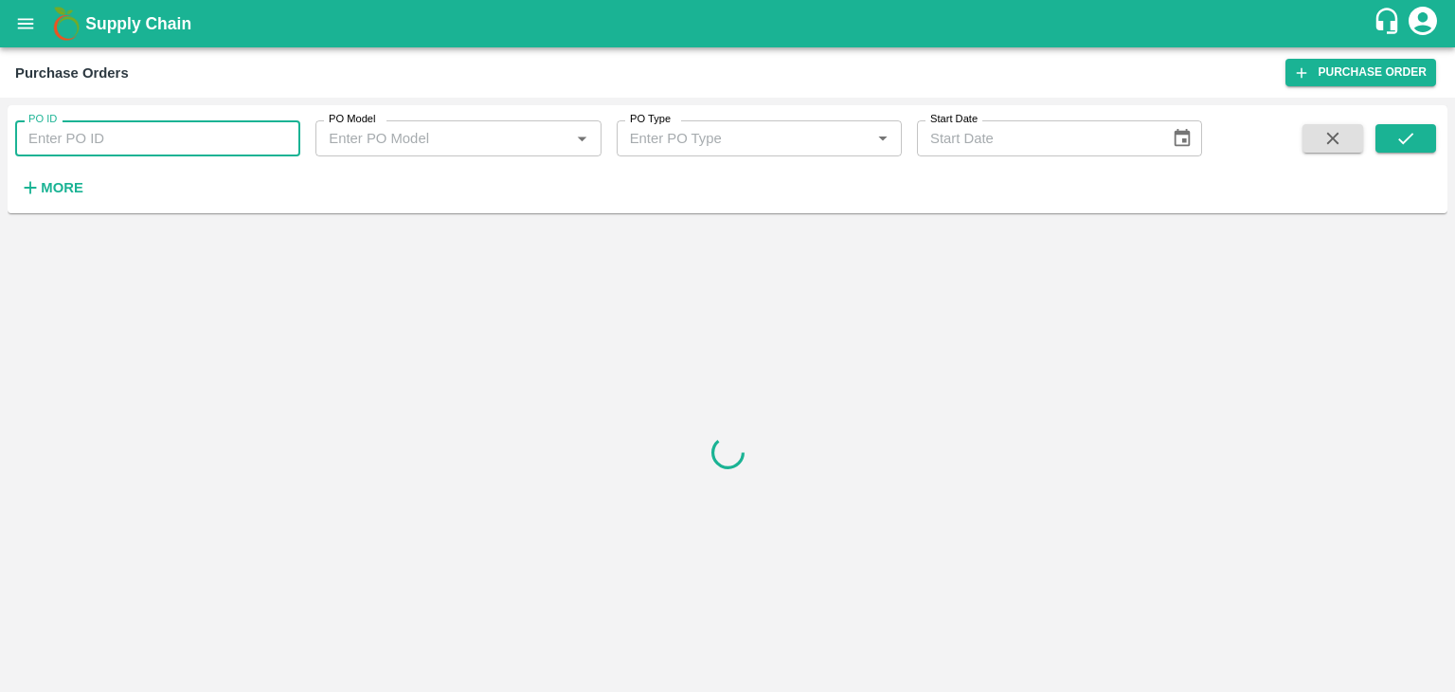
click at [243, 136] on input "PO ID" at bounding box center [157, 138] width 285 height 36
paste input "174434"
type input "174434"
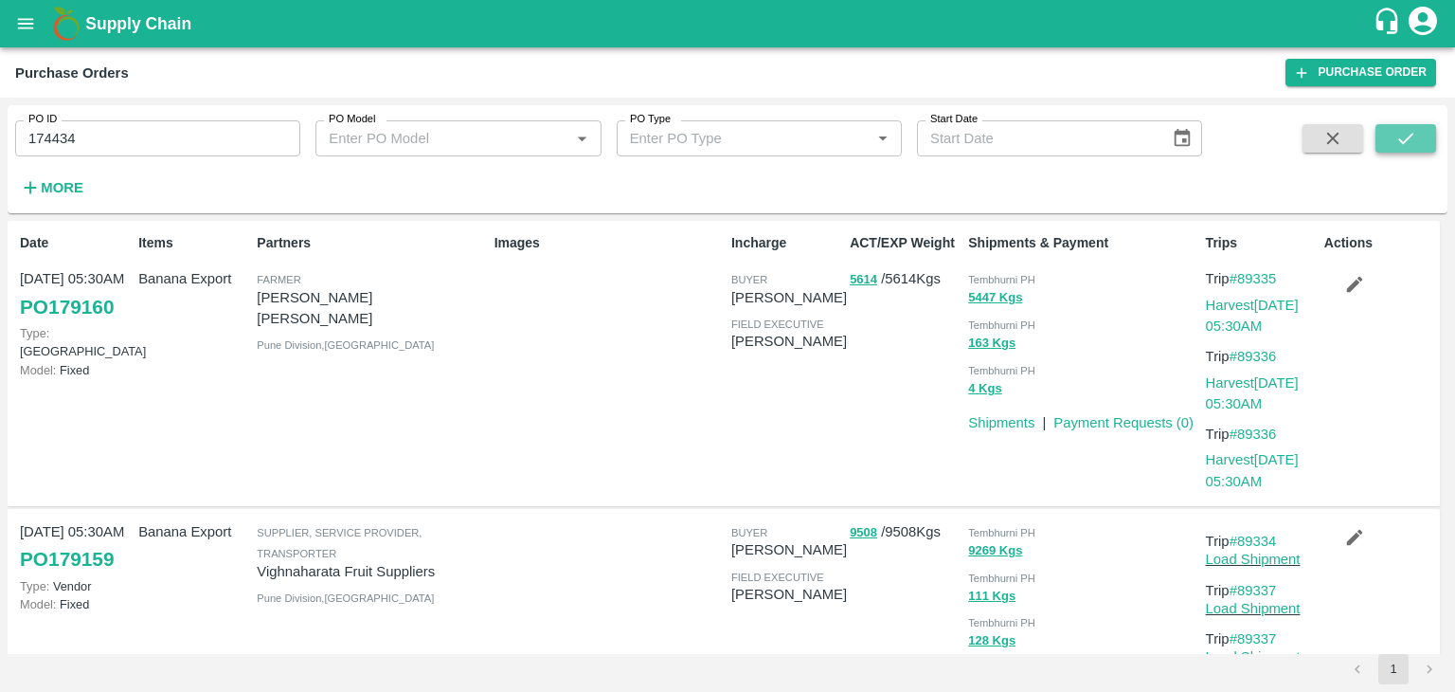
click at [1410, 137] on icon "submit" at bounding box center [1405, 138] width 15 height 11
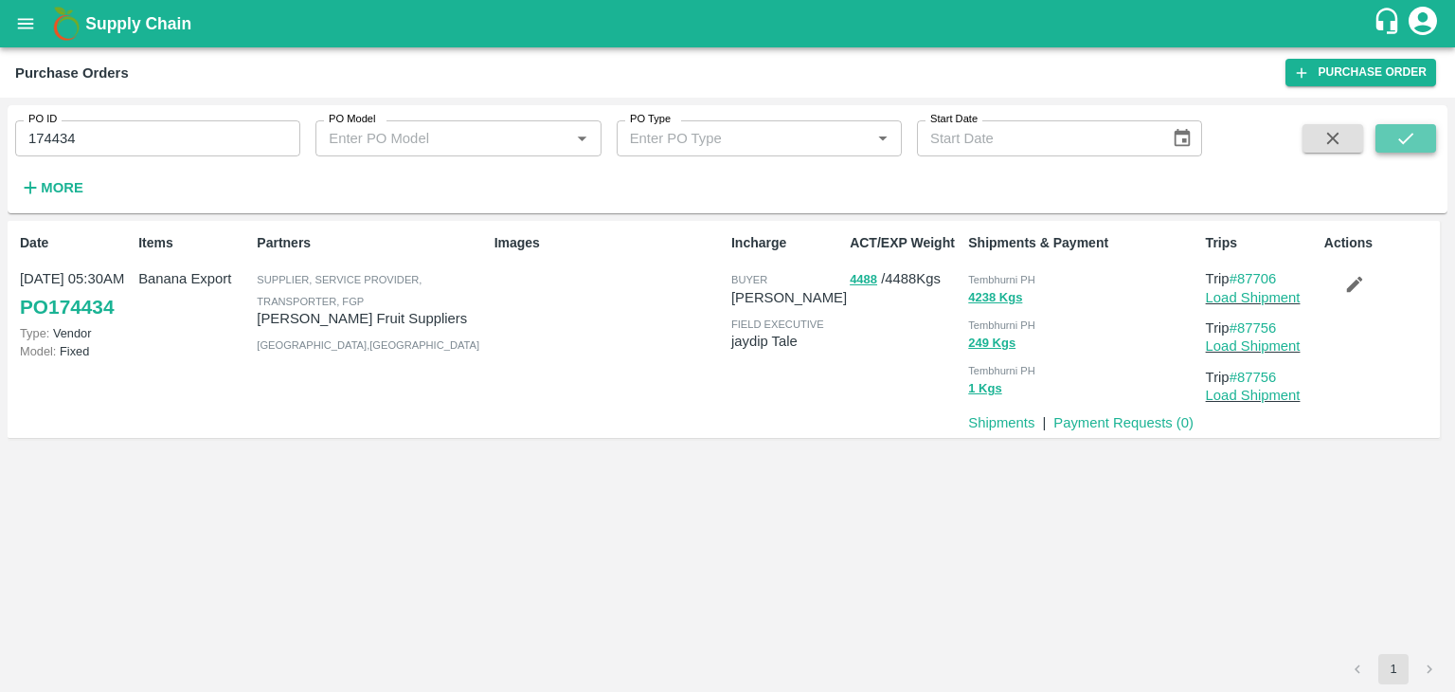
click at [1410, 137] on icon "submit" at bounding box center [1405, 138] width 15 height 11
click at [1119, 419] on link "Payment Requests ( 0 )" at bounding box center [1124, 422] width 140 height 15
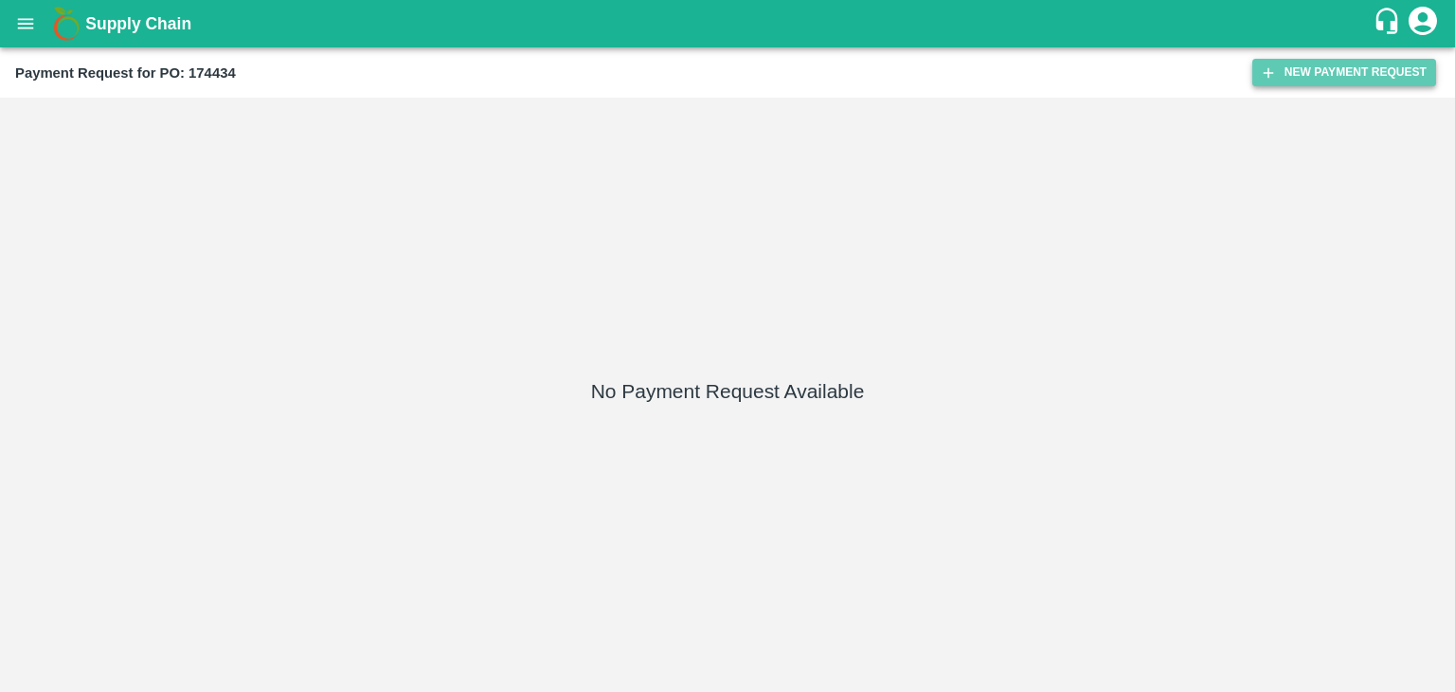
click at [1307, 71] on button "New Payment Request" at bounding box center [1344, 72] width 184 height 27
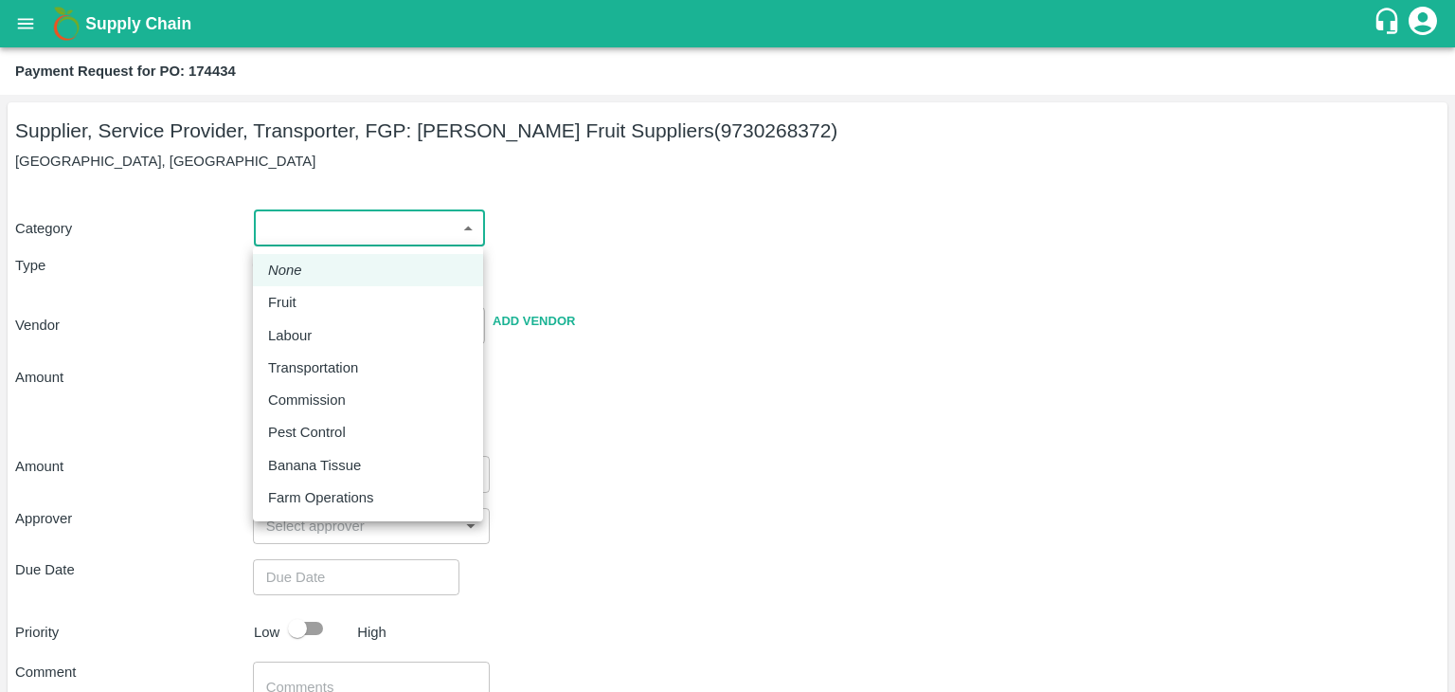
drag, startPoint x: 273, startPoint y: 235, endPoint x: 322, endPoint y: 309, distance: 88.8
click at [322, 309] on body "Supply Chain Payment Request for PO: 174434 Supplier, Service Provider, Transpo…" at bounding box center [727, 346] width 1455 height 692
click at [322, 309] on div "Fruit" at bounding box center [368, 302] width 200 height 21
type input "1"
type input "Rangnath Shinde Fruit Suppliers - 9730268372(Supplier, Service Provider, Transp…"
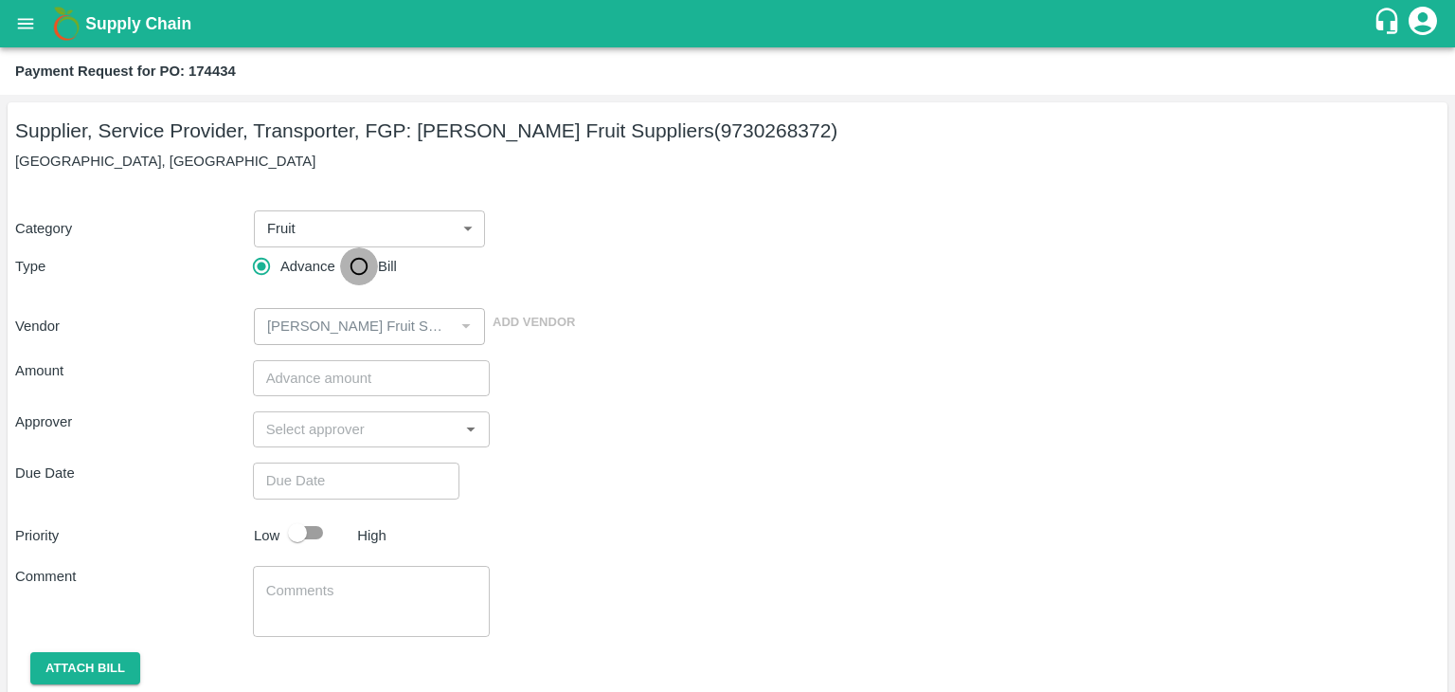
click at [357, 261] on input "Bill" at bounding box center [359, 266] width 38 height 38
radio input "true"
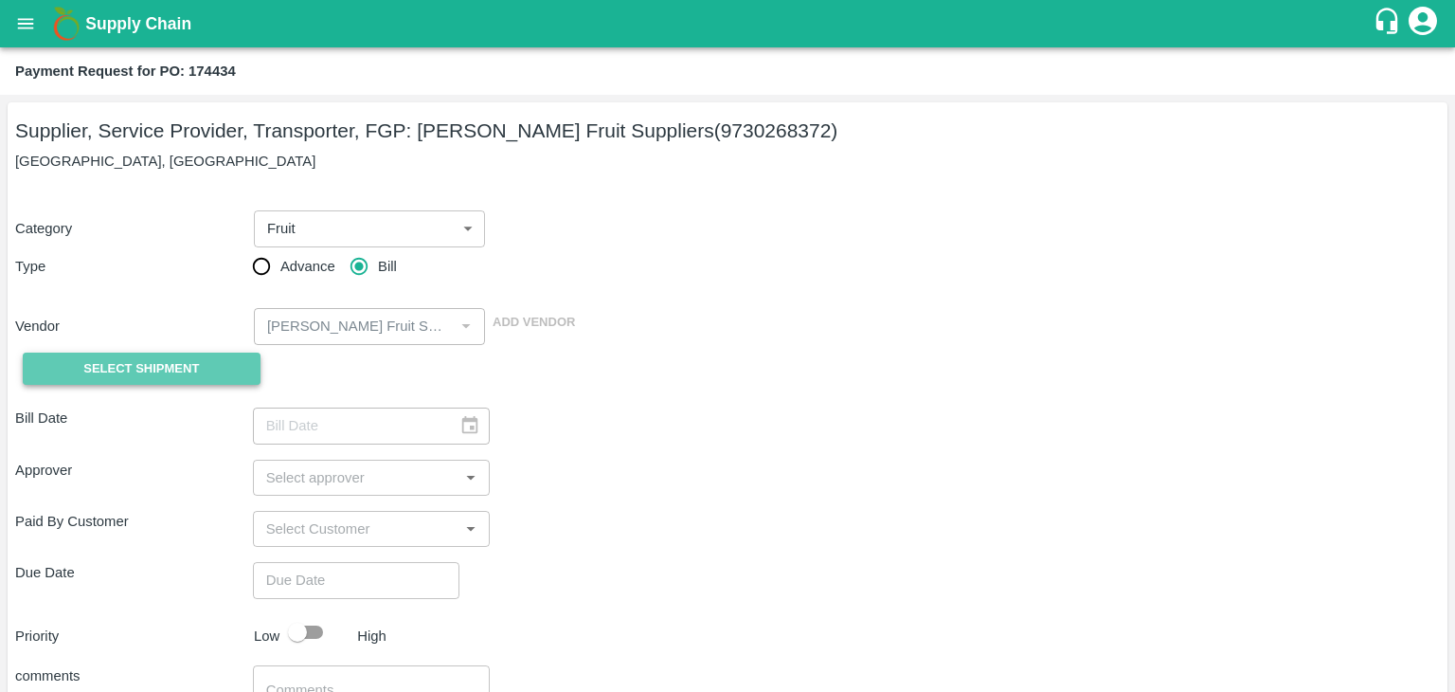
click at [132, 361] on span "Select Shipment" at bounding box center [141, 369] width 116 height 22
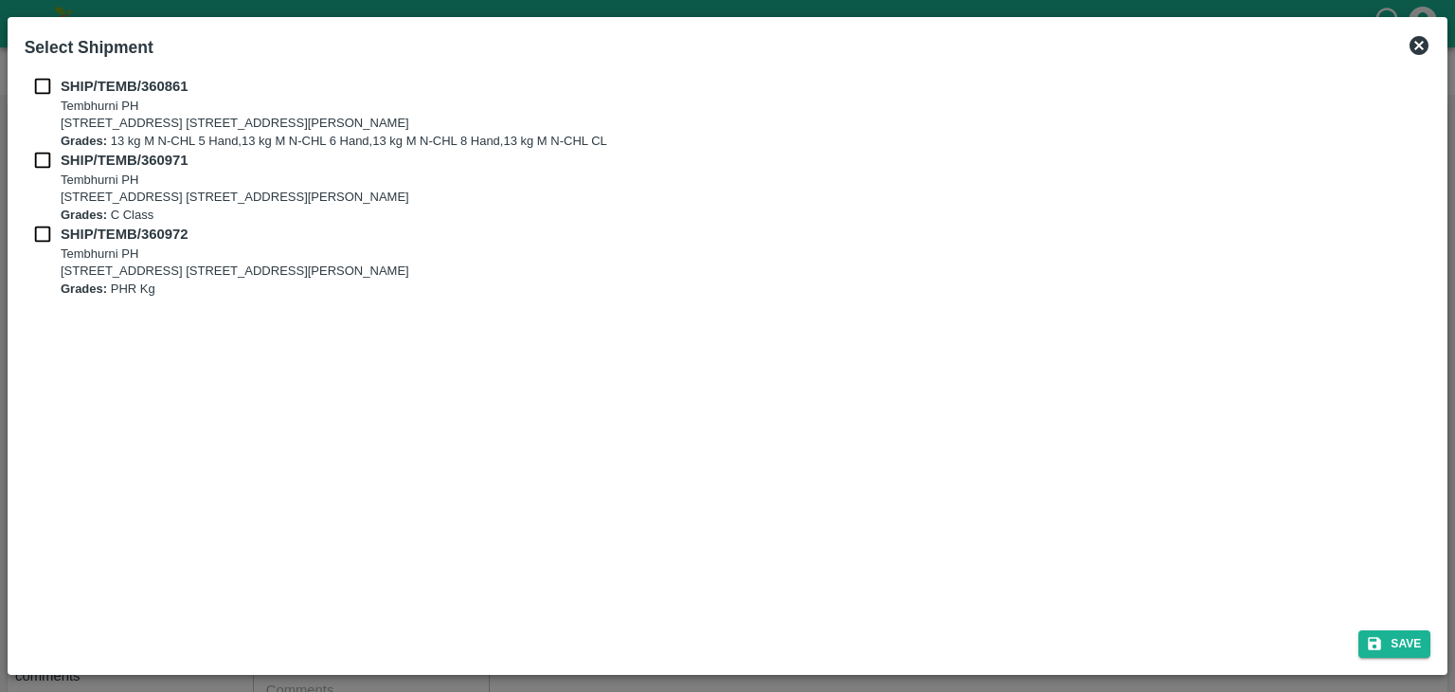
click at [34, 81] on input "checkbox" at bounding box center [43, 86] width 36 height 21
checkbox input "true"
click at [40, 153] on input "checkbox" at bounding box center [43, 160] width 36 height 21
checkbox input "true"
click at [41, 229] on input "checkbox" at bounding box center [43, 234] width 36 height 21
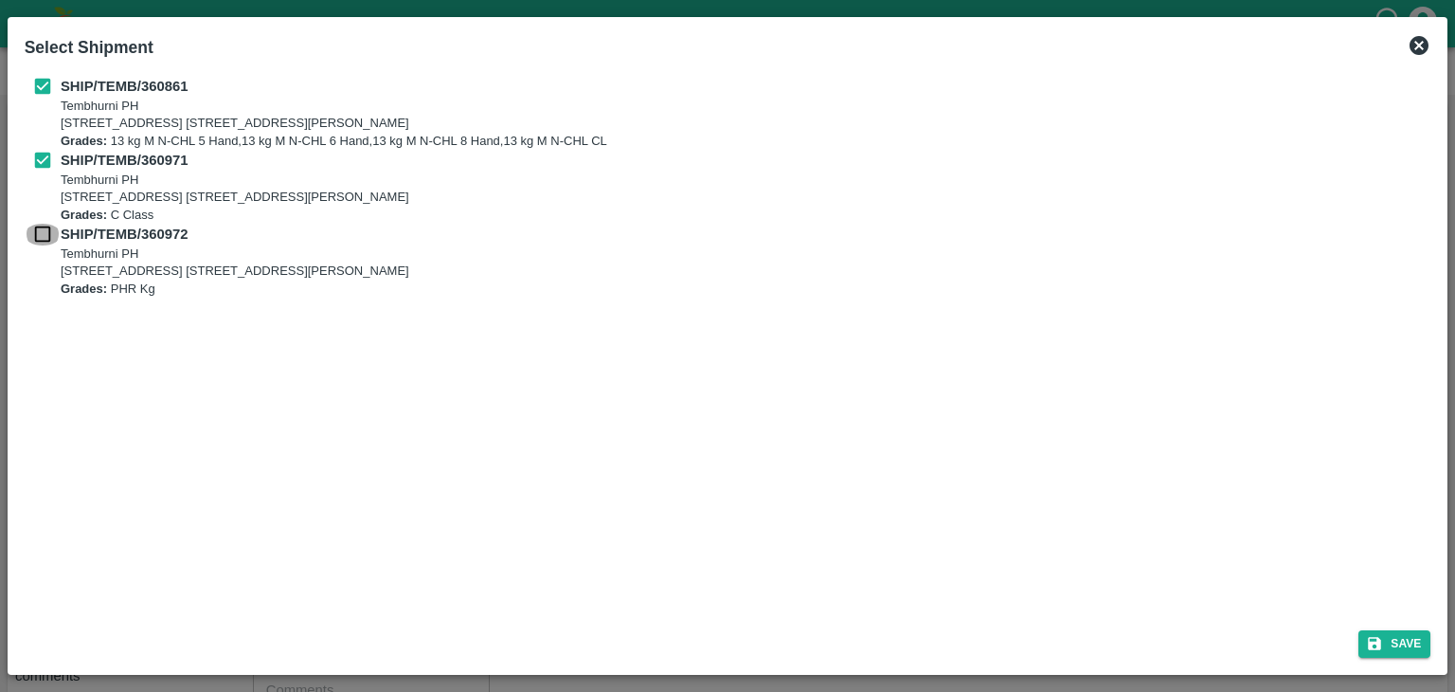
checkbox input "true"
click at [1414, 640] on button "Save" at bounding box center [1395, 643] width 72 height 27
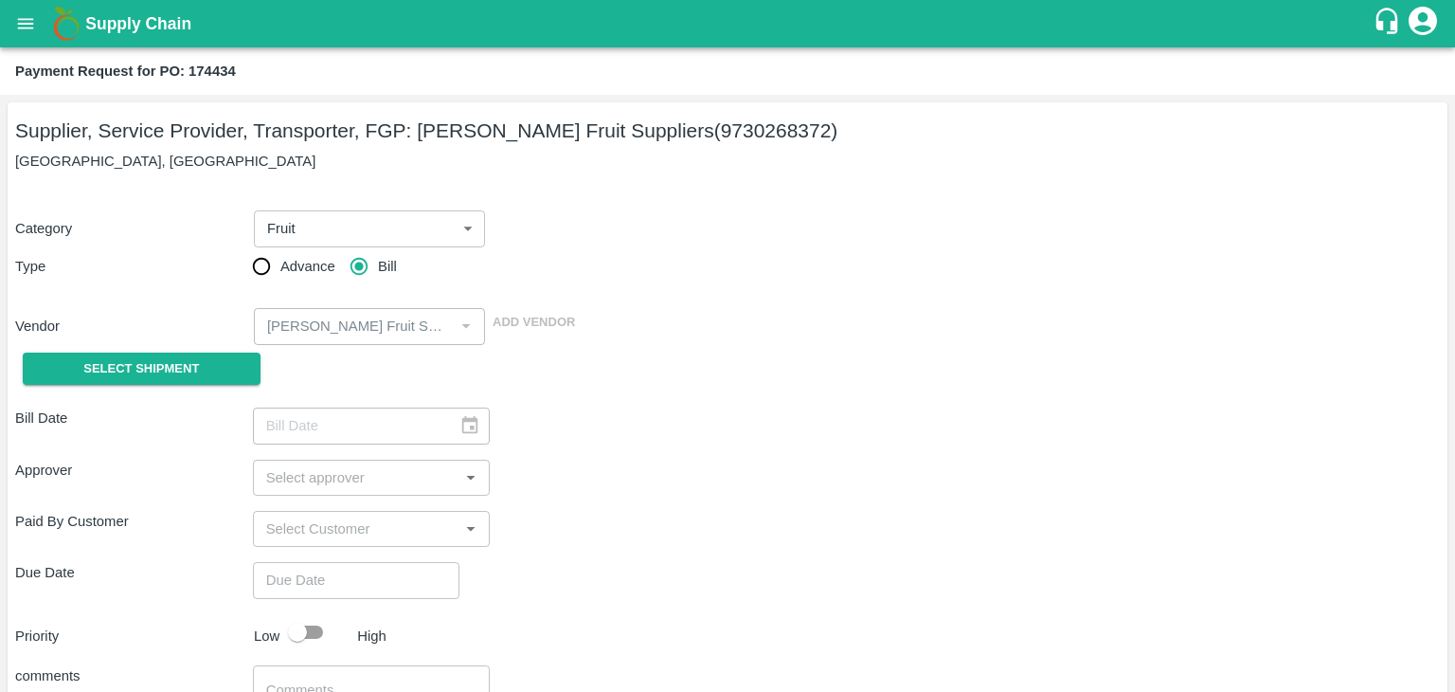
type input "09/09/2025"
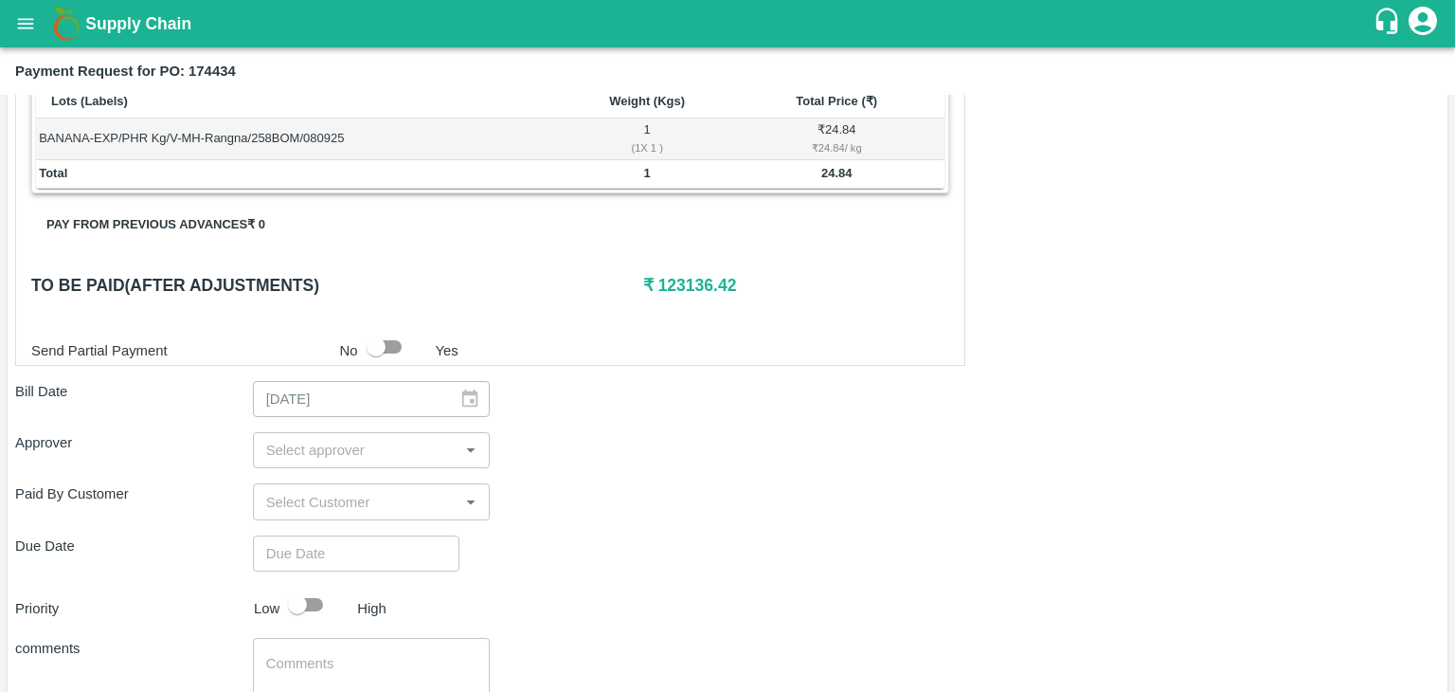
scroll to position [887, 0]
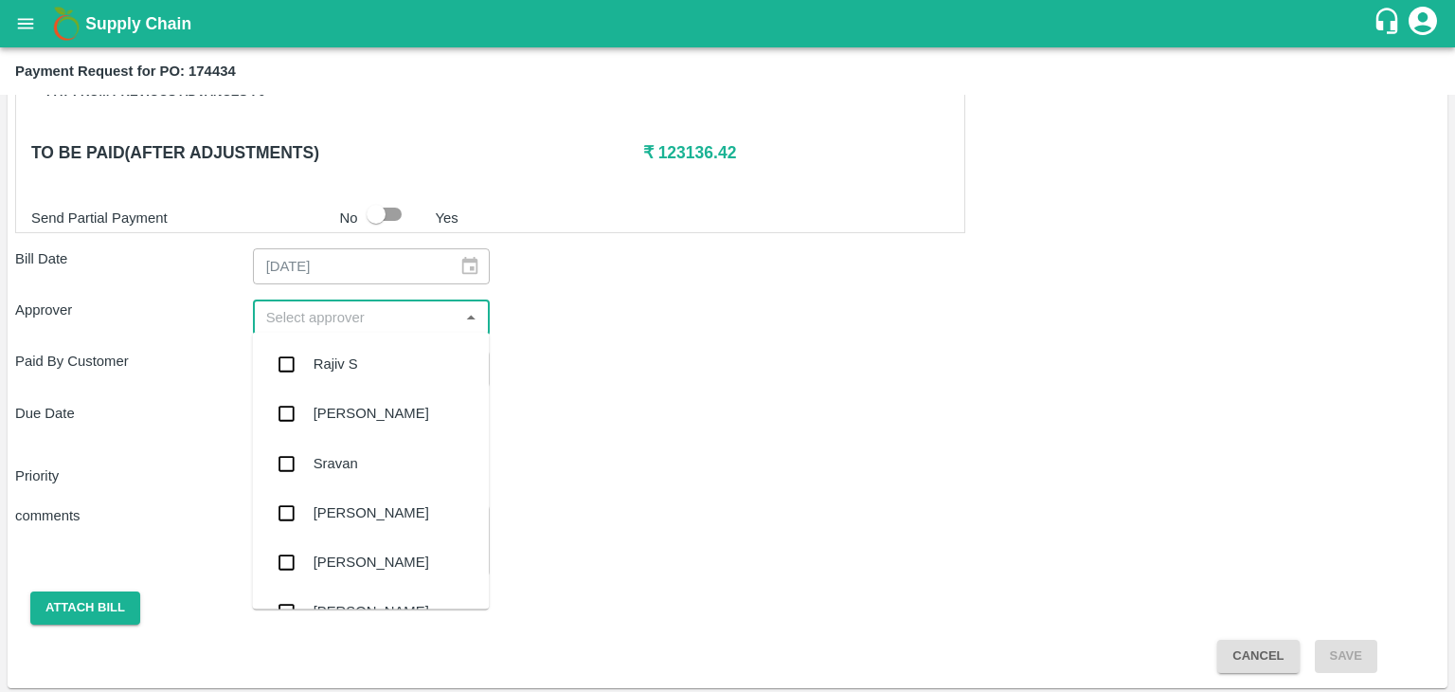
click at [365, 309] on input "input" at bounding box center [356, 317] width 195 height 25
type input "Ajit"
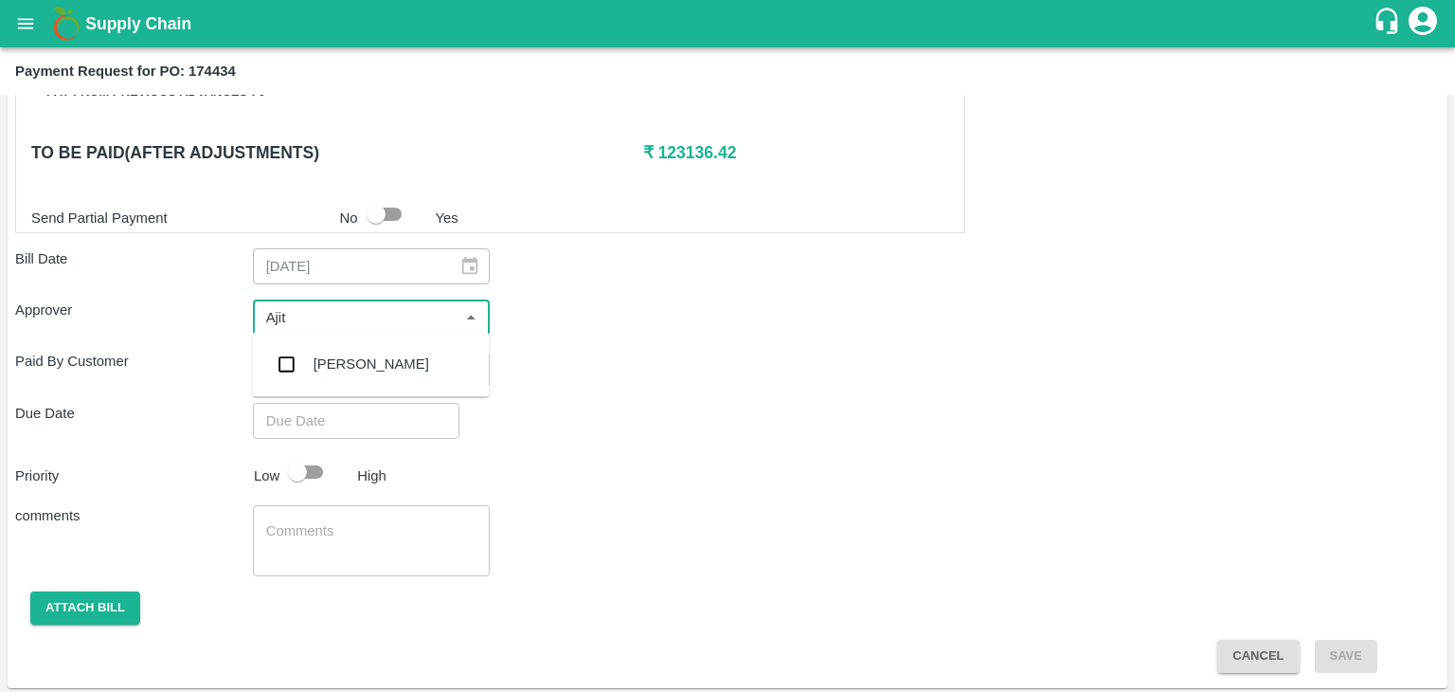
click at [365, 361] on div "[PERSON_NAME]" at bounding box center [372, 363] width 116 height 21
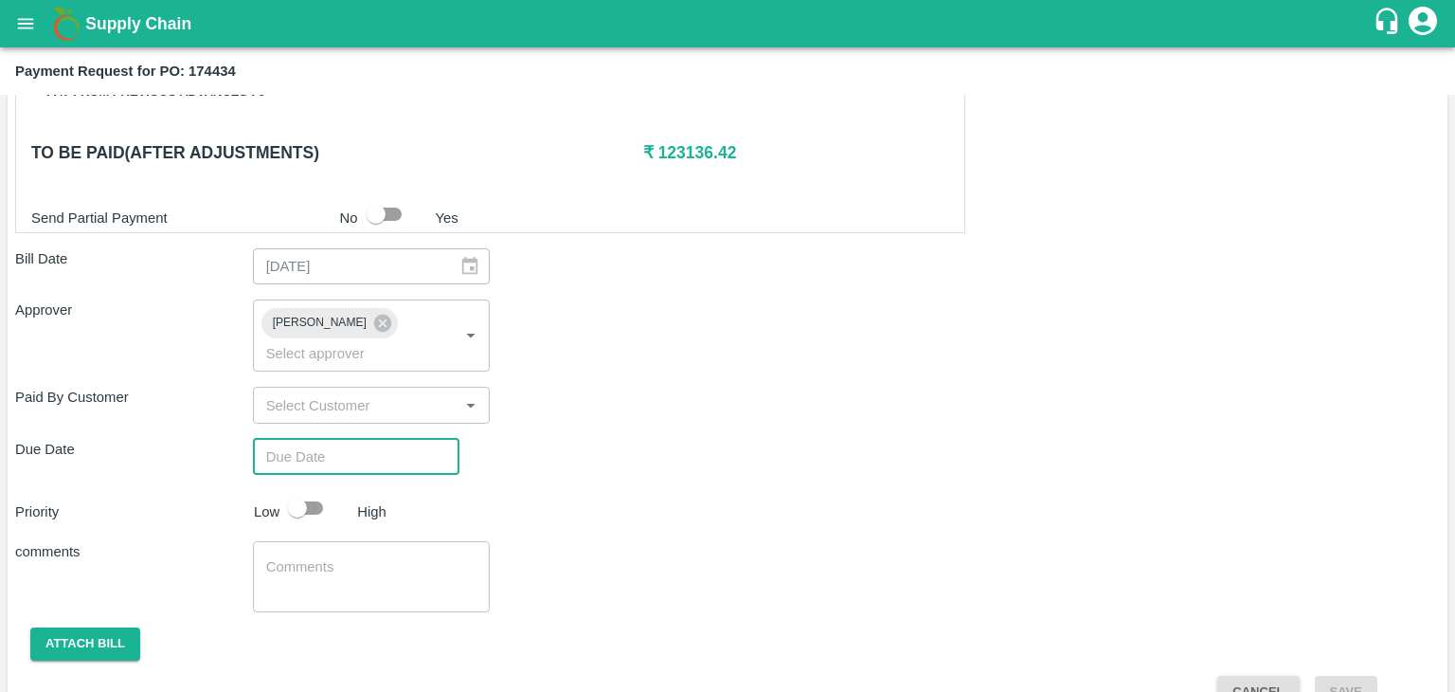
type input "DD/MM/YYYY hh:mm aa"
click at [391, 439] on input "DD/MM/YYYY hh:mm aa" at bounding box center [349, 457] width 193 height 36
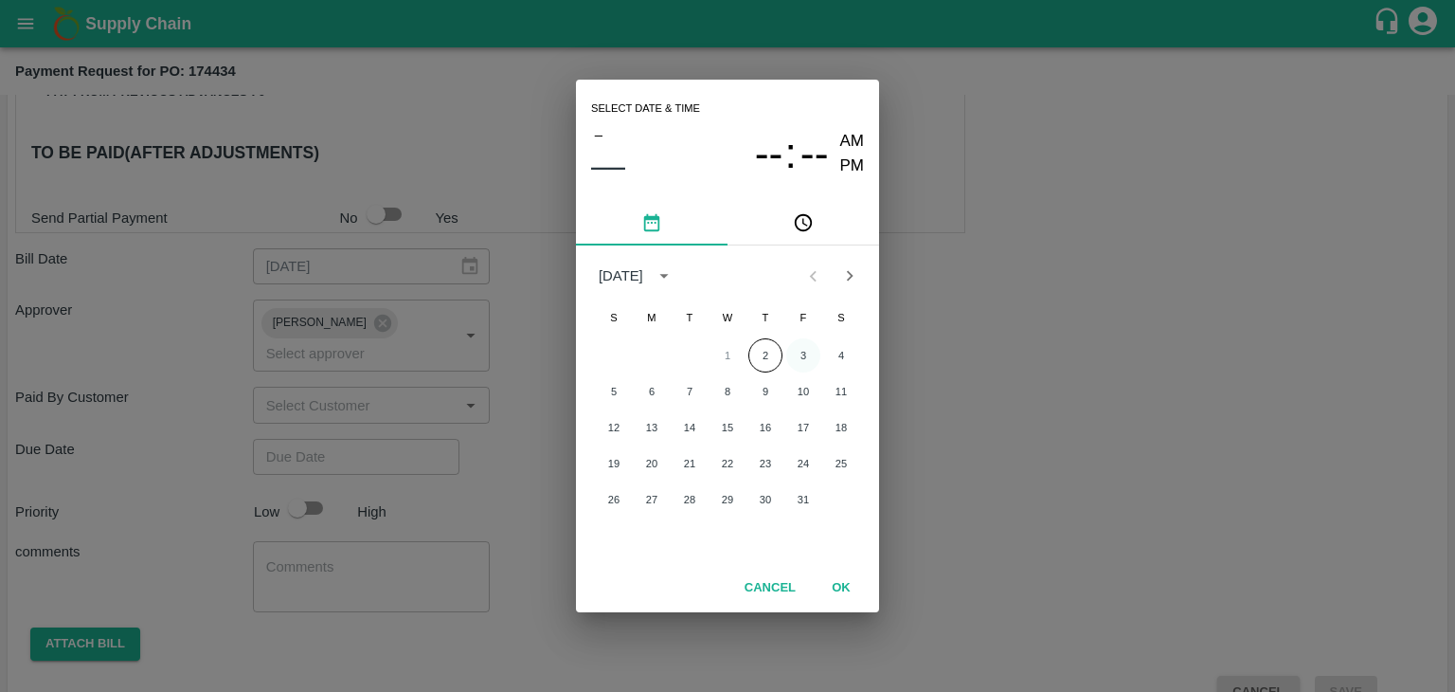
click at [800, 346] on button "3" at bounding box center [803, 355] width 34 height 34
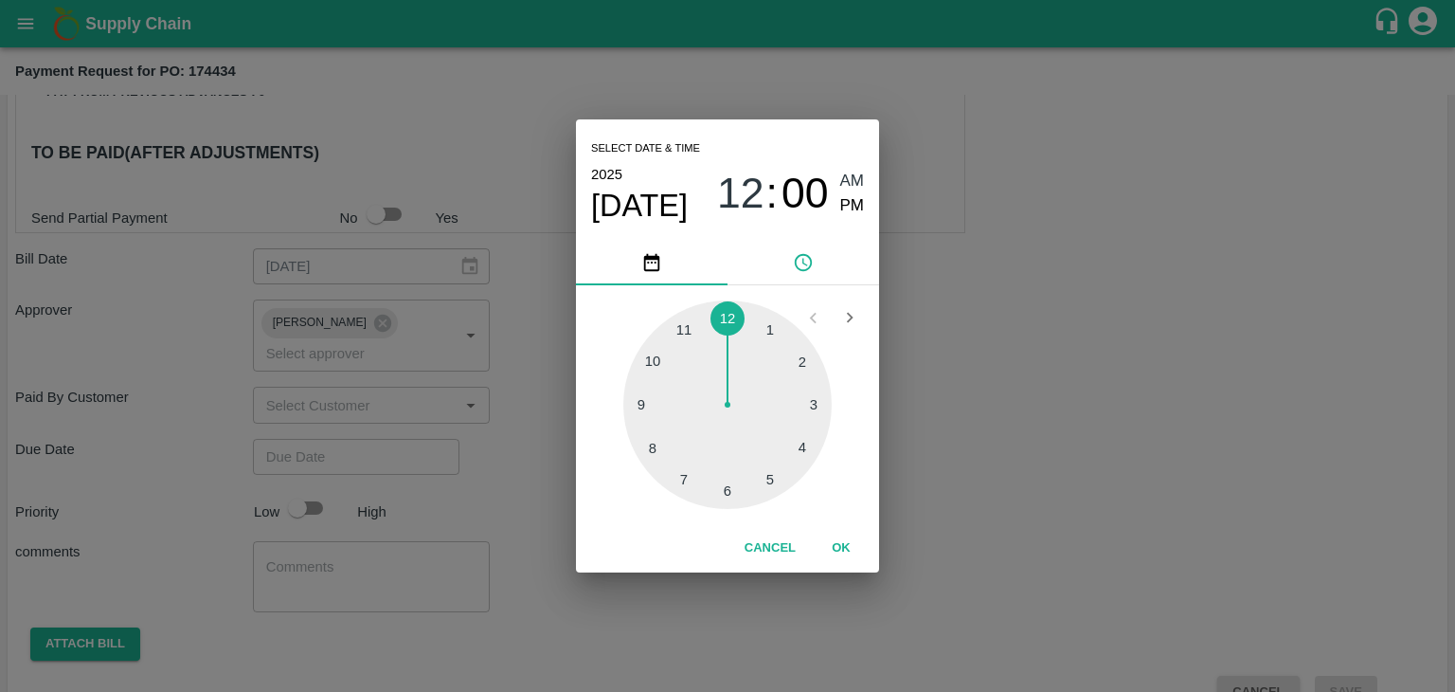
type input "03/10/2025 12:00 AM"
click at [838, 548] on button "OK" at bounding box center [841, 548] width 61 height 33
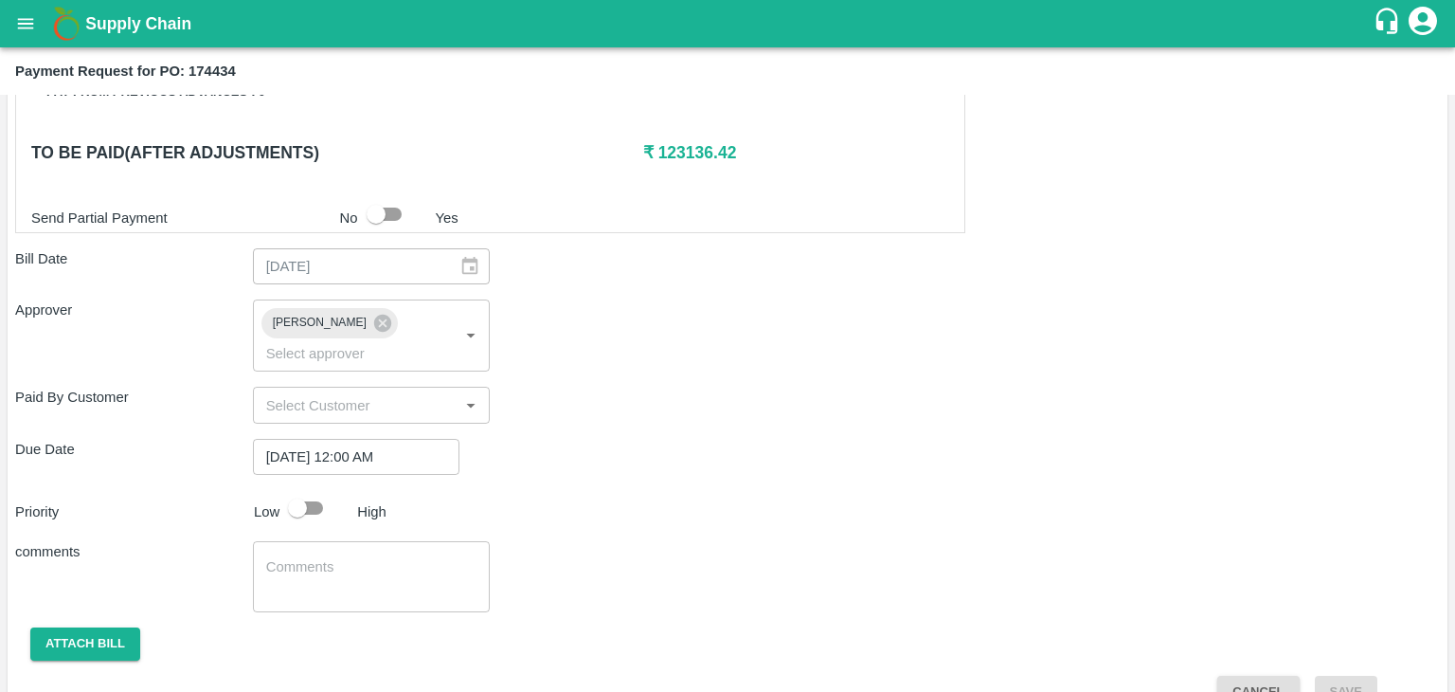
drag, startPoint x: 299, startPoint y: 459, endPoint x: 315, endPoint y: 490, distance: 33.9
click at [315, 490] on div "Shipment - SHIP/TEMB/360861 Lots (Labels) Weight (Kgs) Total Price (₹) BANANA-E…" at bounding box center [727, 106] width 1425 height 1202
click at [315, 490] on input "checkbox" at bounding box center [297, 508] width 108 height 36
checkbox input "true"
click at [391, 557] on textarea at bounding box center [371, 577] width 211 height 40
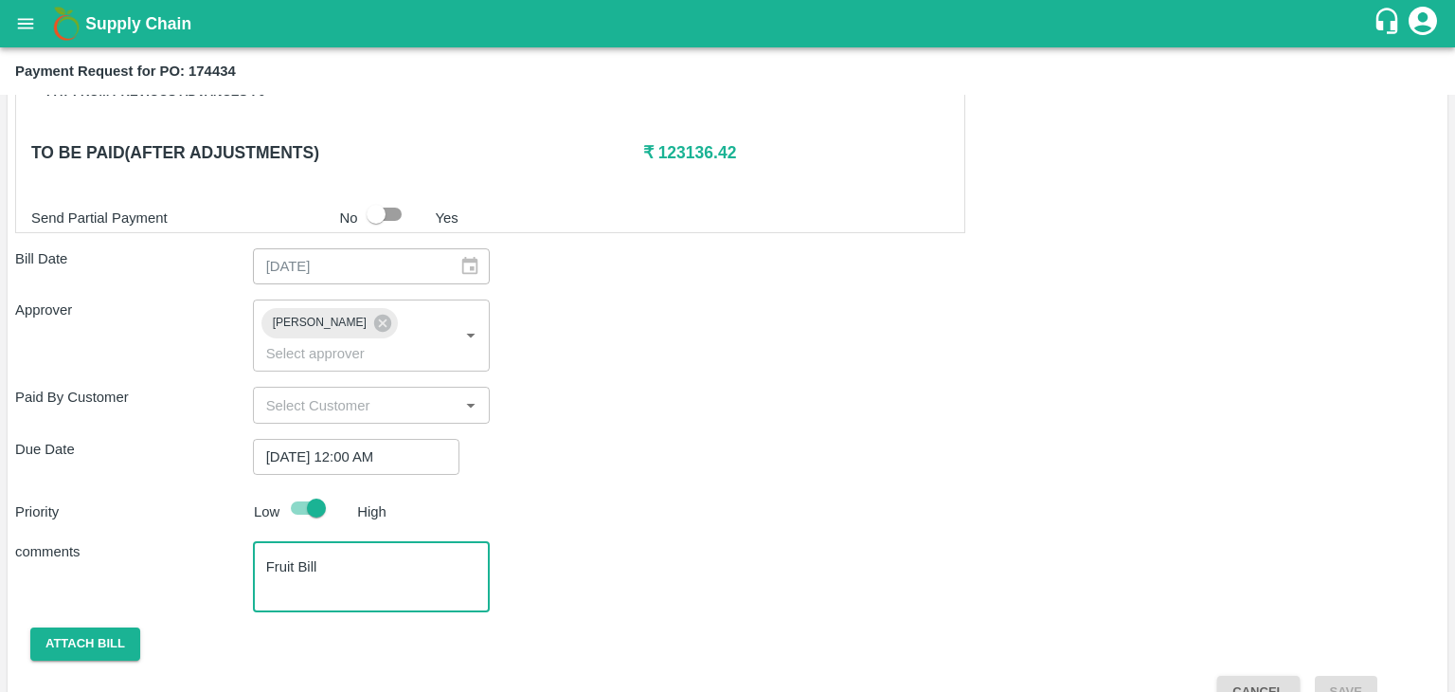
scroll to position [898, 0]
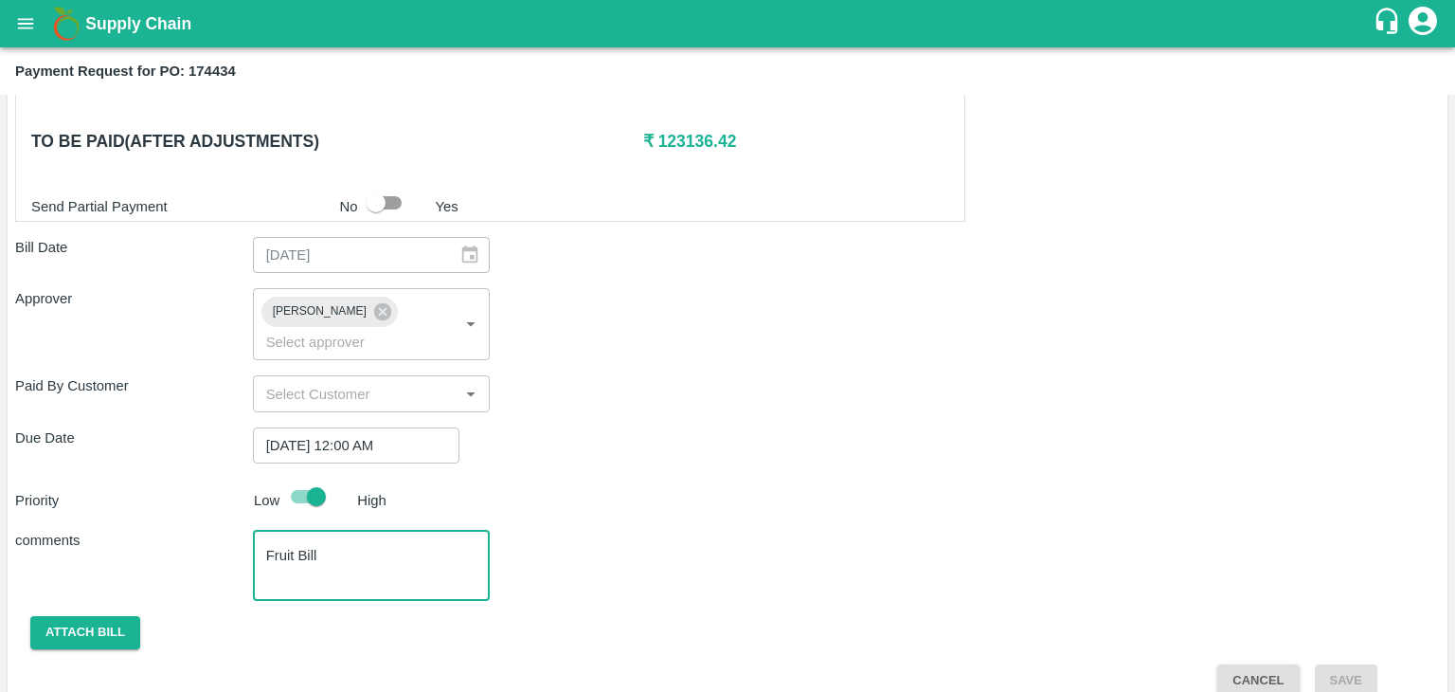
type textarea "Fruit Bill"
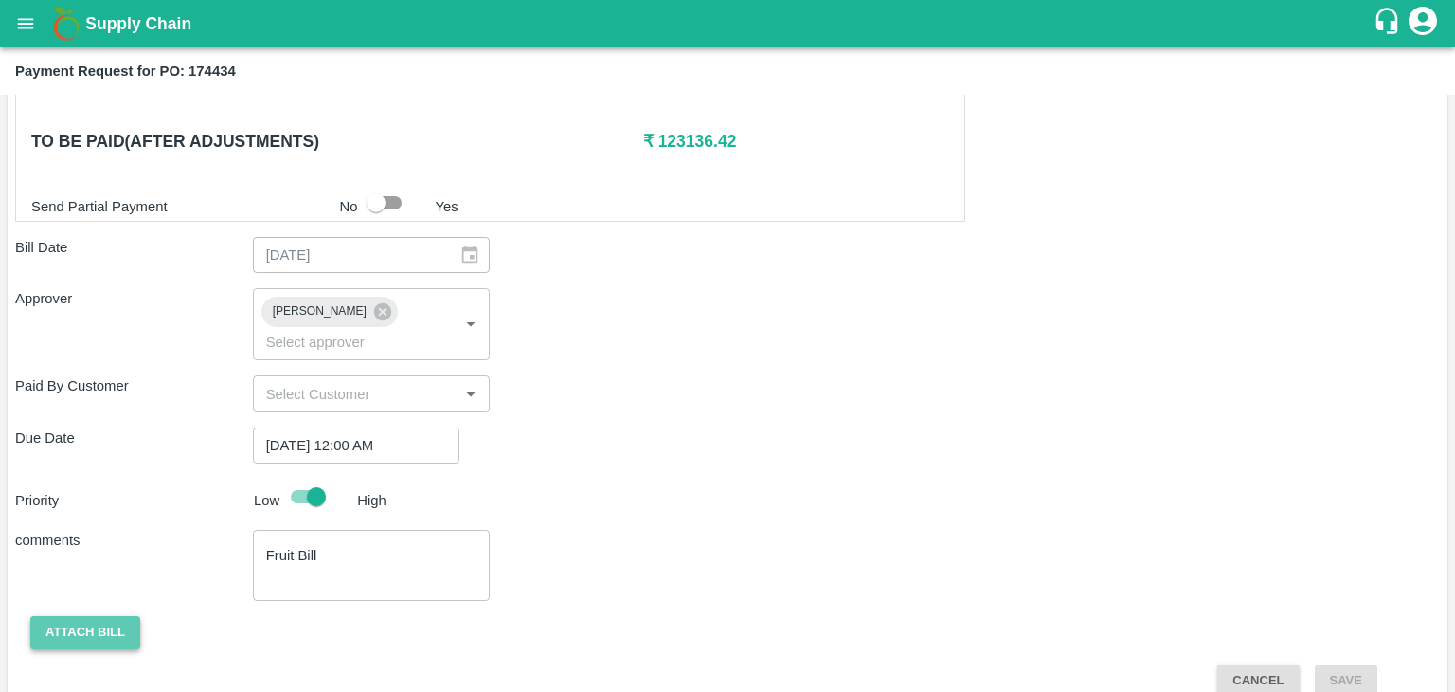
click at [89, 616] on button "Attach bill" at bounding box center [85, 632] width 110 height 33
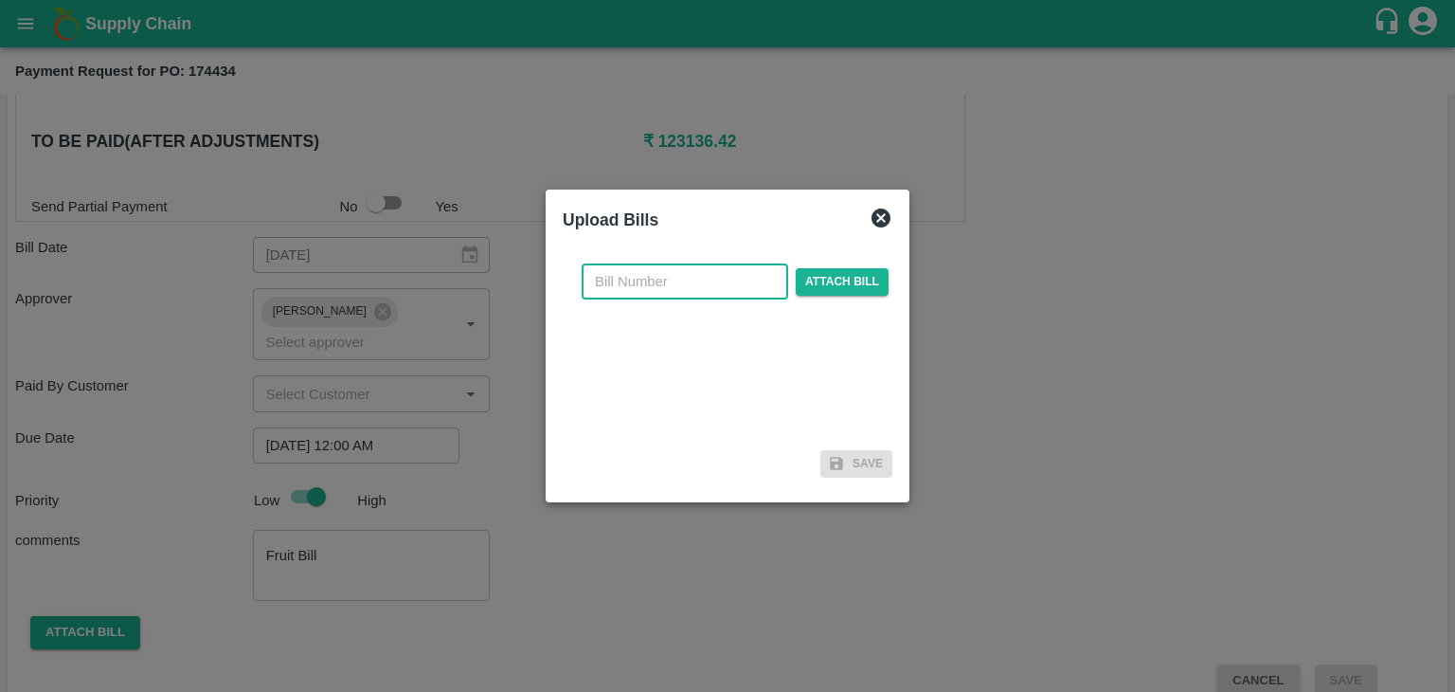
click at [669, 279] on input "text" at bounding box center [685, 281] width 207 height 36
type input "1797"
click at [818, 278] on span "Attach bill" at bounding box center [842, 281] width 93 height 27
click at [0, 0] on input "Attach bill" at bounding box center [0, 0] width 0 height 0
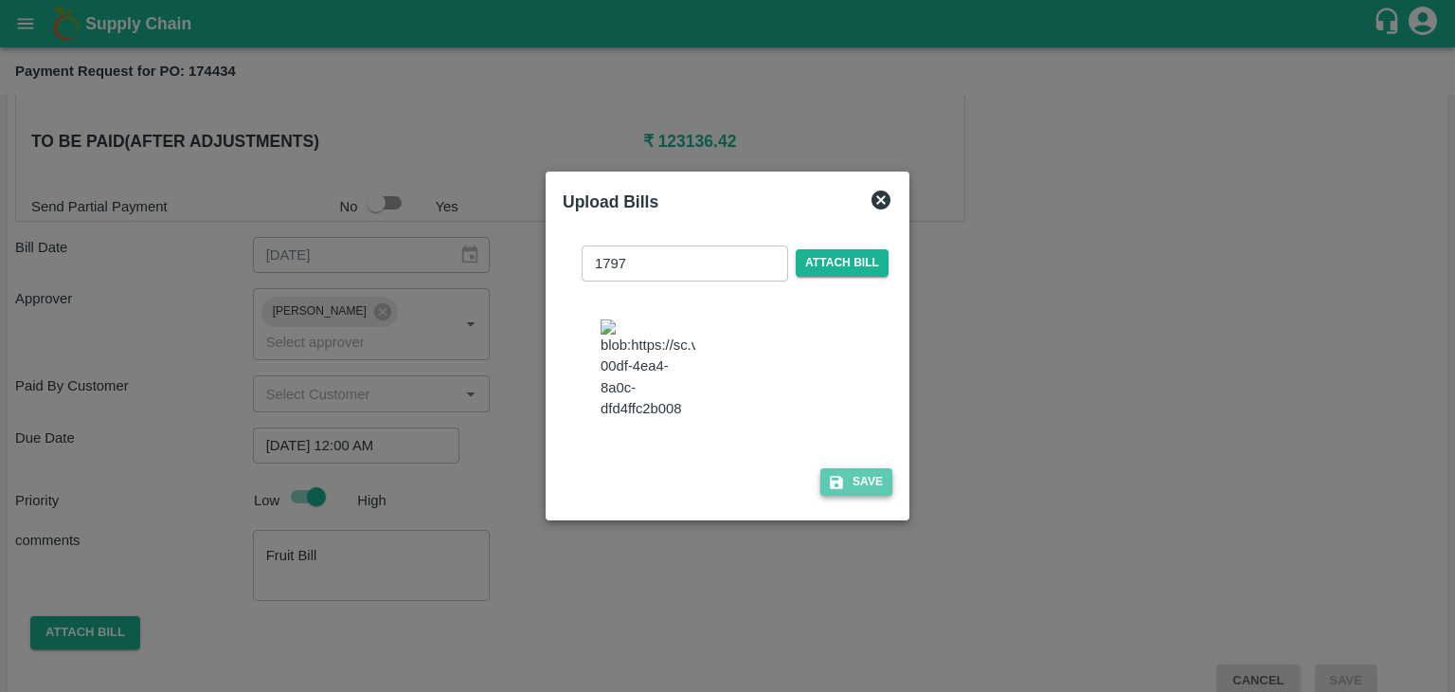
click at [836, 478] on icon "button" at bounding box center [836, 482] width 13 height 13
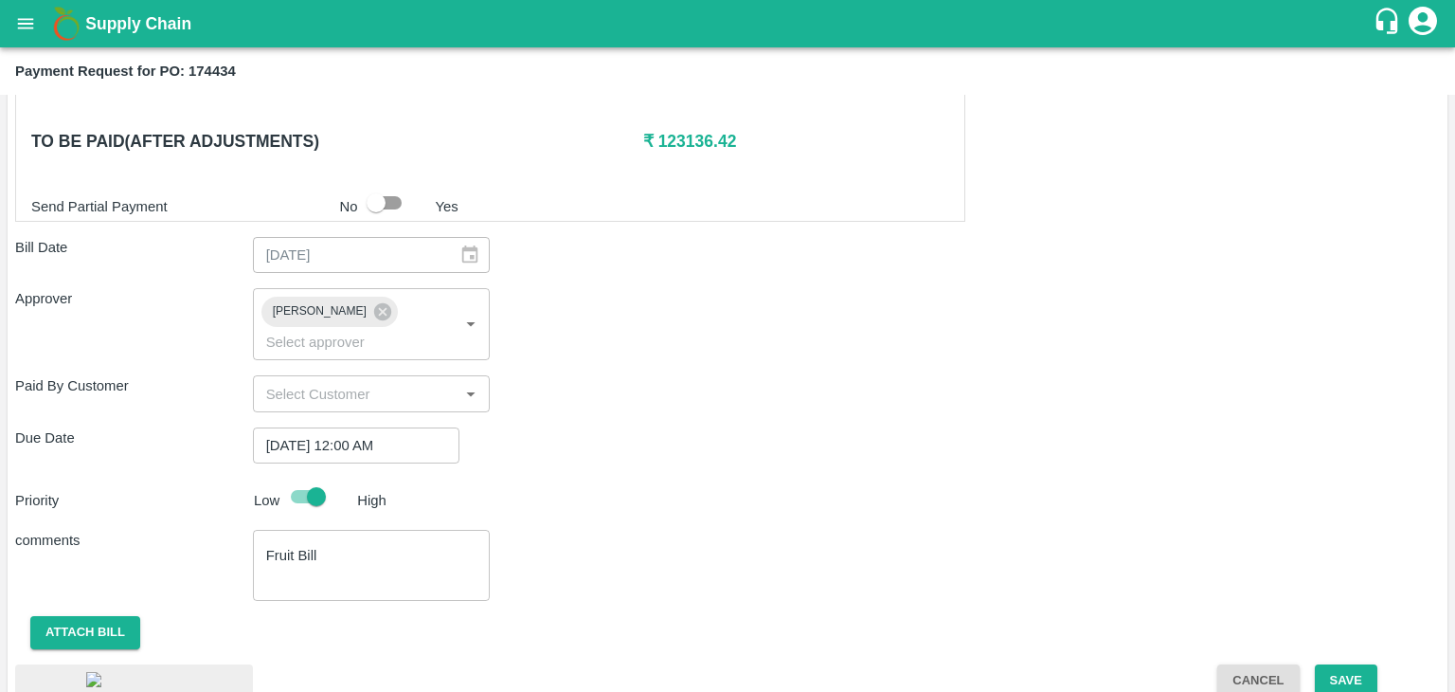
scroll to position [982, 0]
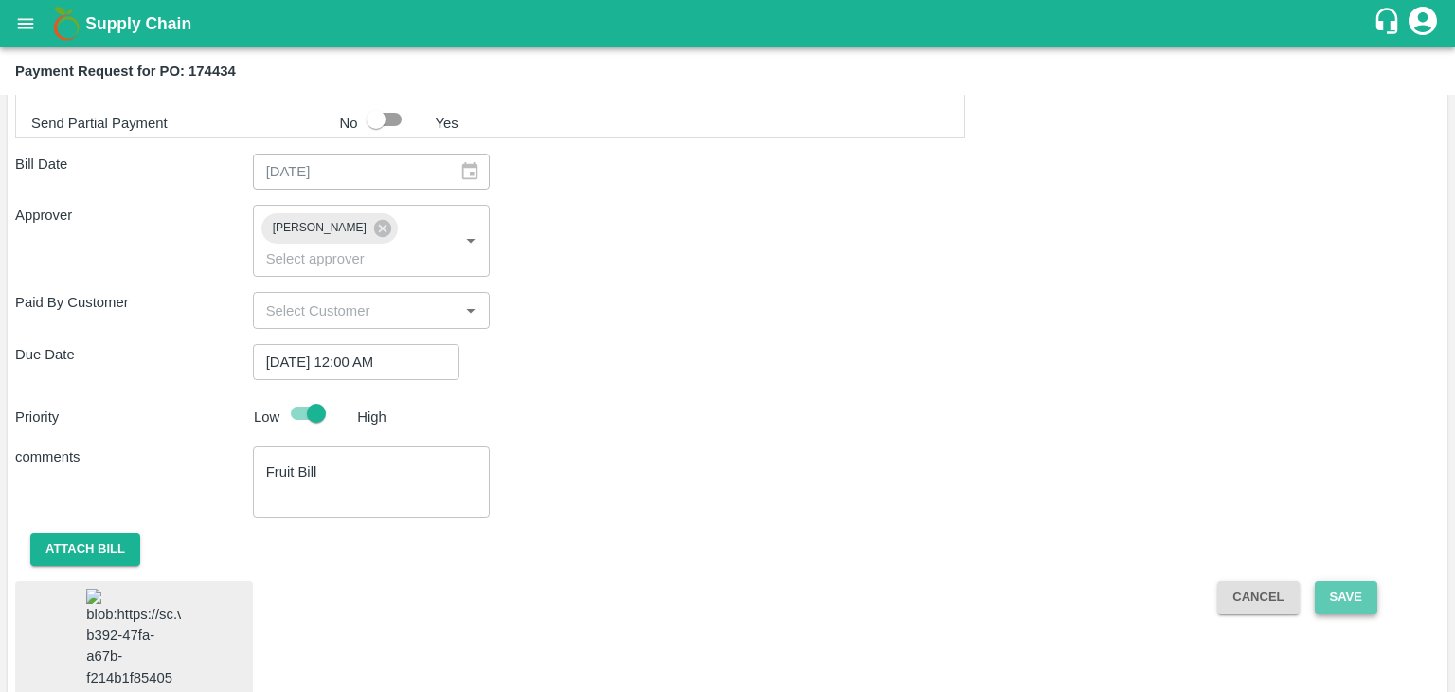
click at [1330, 581] on button "Save" at bounding box center [1346, 597] width 63 height 33
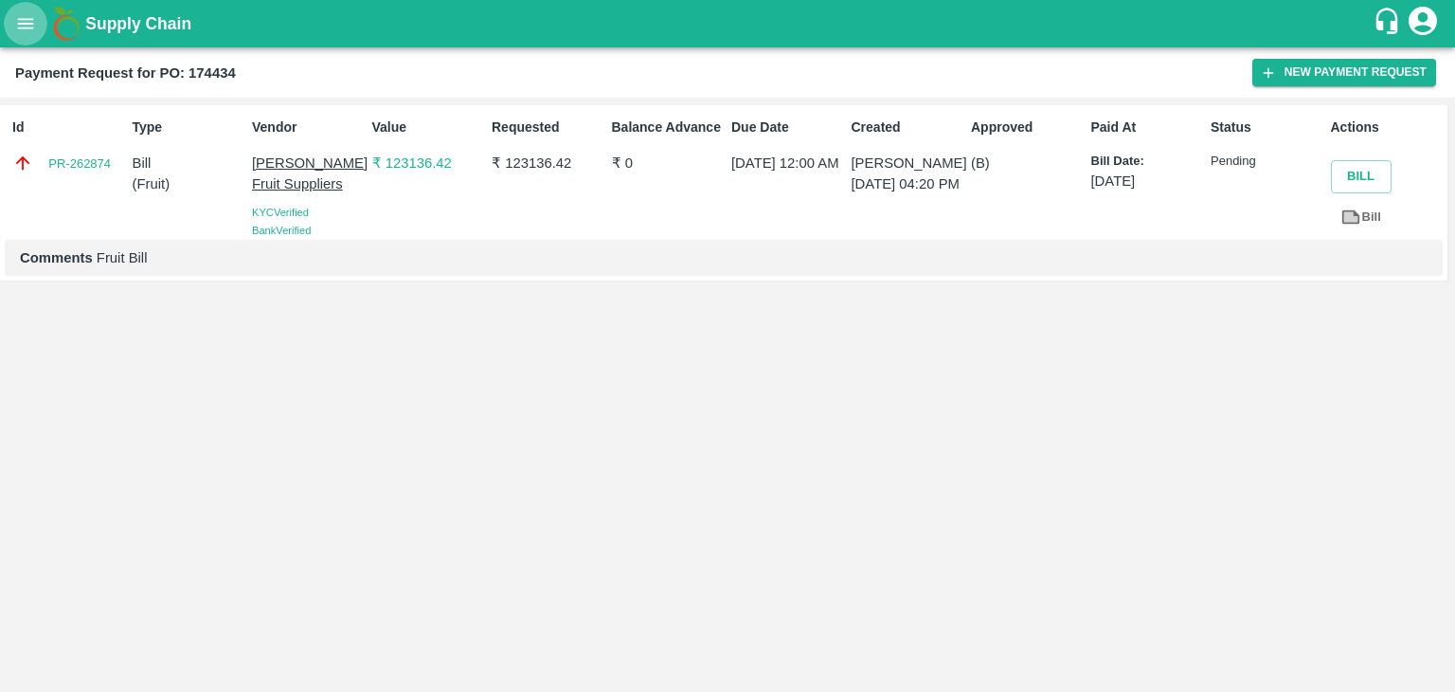
click at [28, 20] on icon "open drawer" at bounding box center [26, 23] width 16 height 10
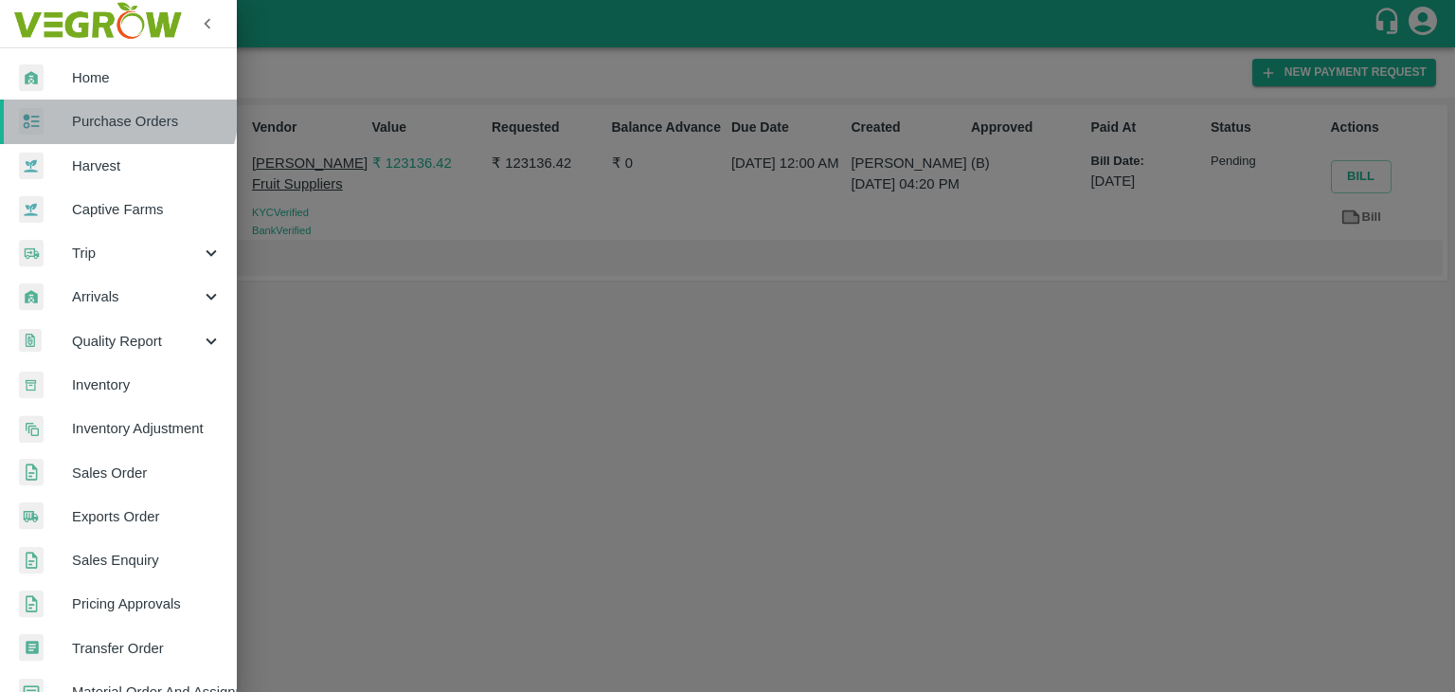
click at [105, 109] on link "Purchase Orders" at bounding box center [118, 121] width 237 height 44
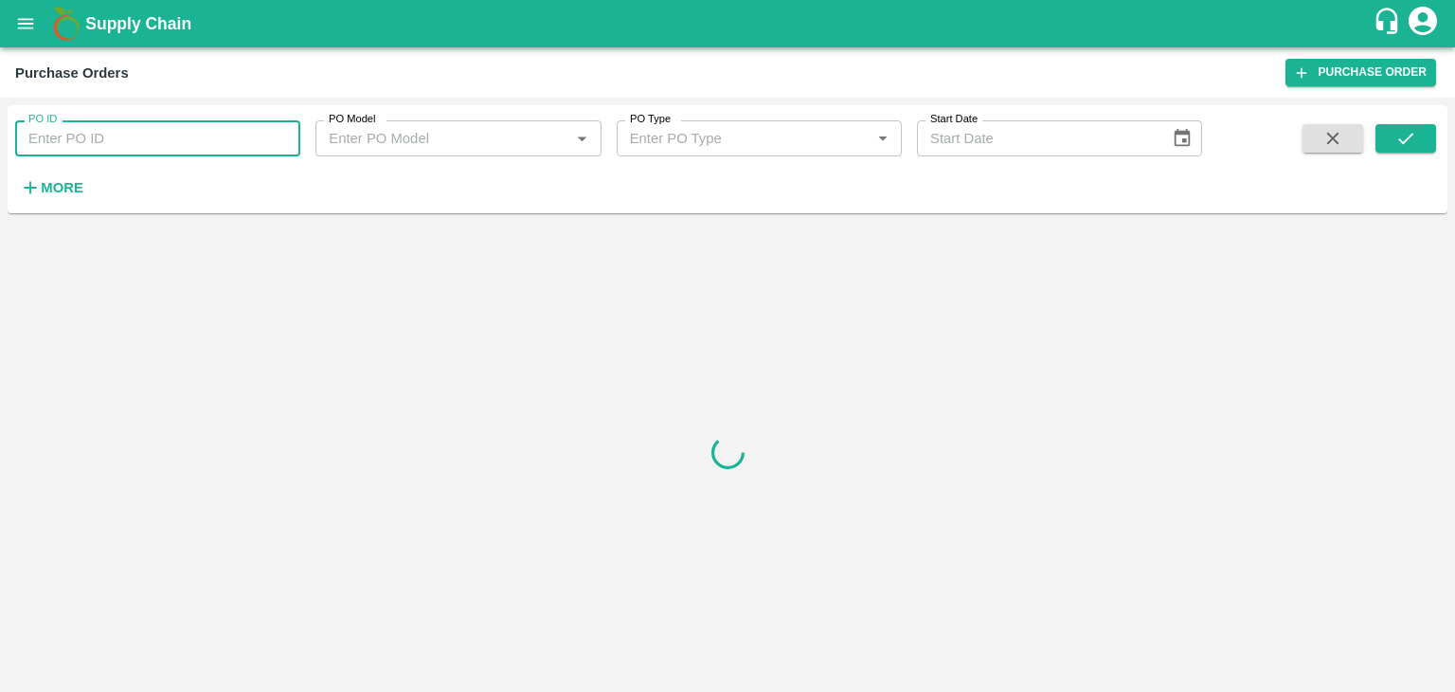
click at [182, 137] on input "PO ID" at bounding box center [157, 138] width 285 height 36
paste input "177270"
type input "177270"
click at [1405, 130] on icon "submit" at bounding box center [1406, 138] width 21 height 21
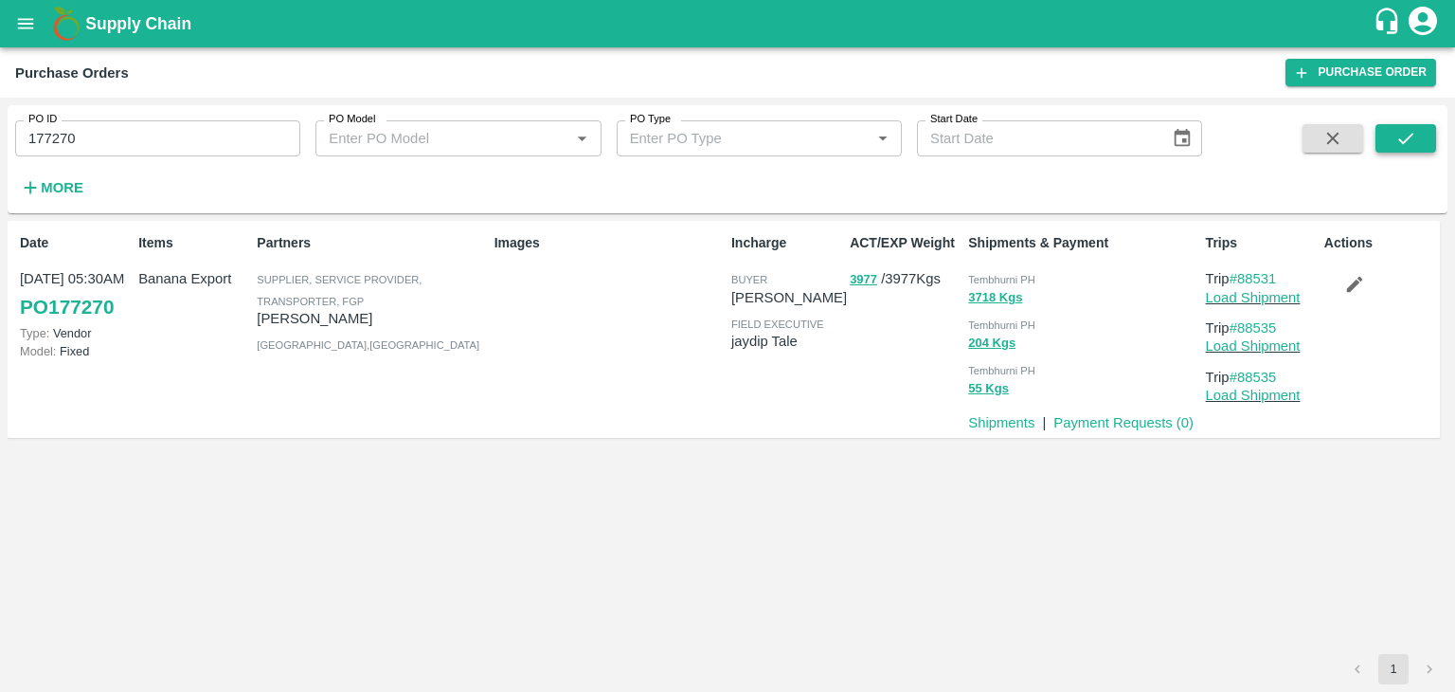
click at [1405, 130] on icon "submit" at bounding box center [1406, 138] width 21 height 21
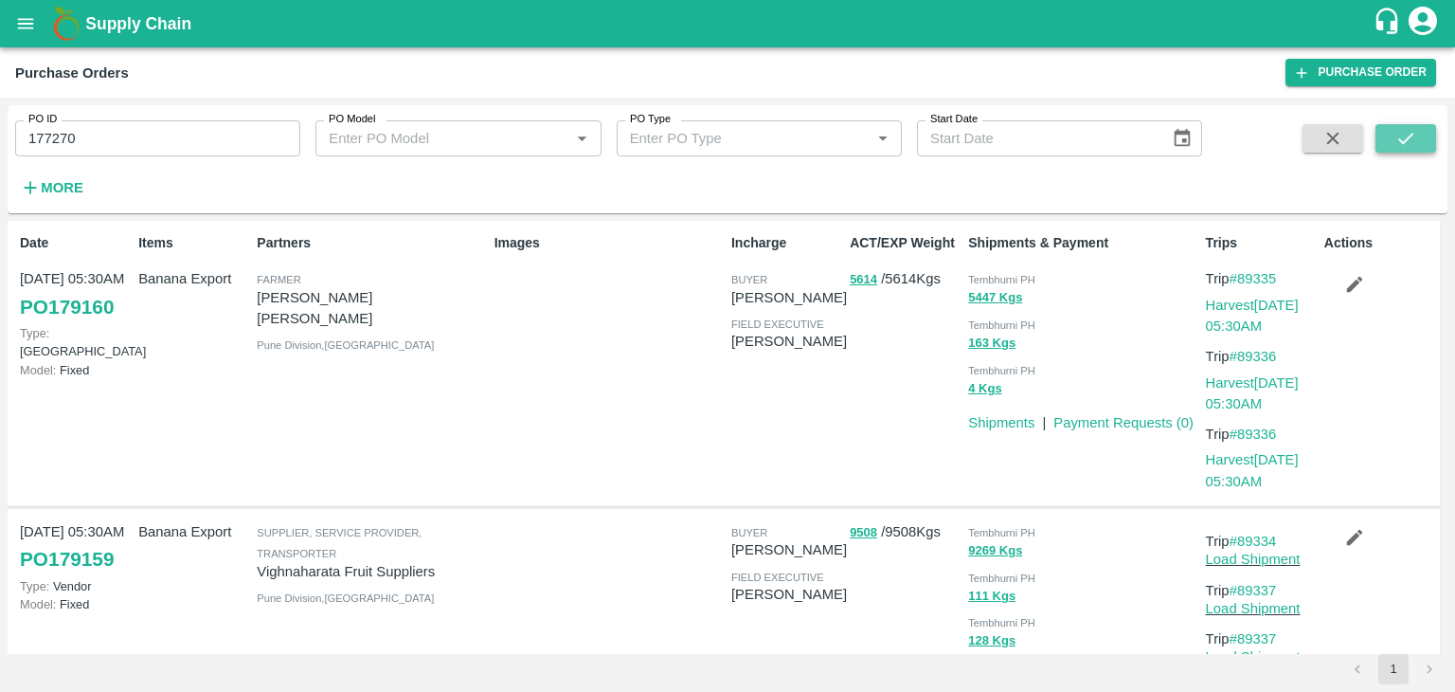
click at [1410, 141] on icon "submit" at bounding box center [1406, 138] width 21 height 21
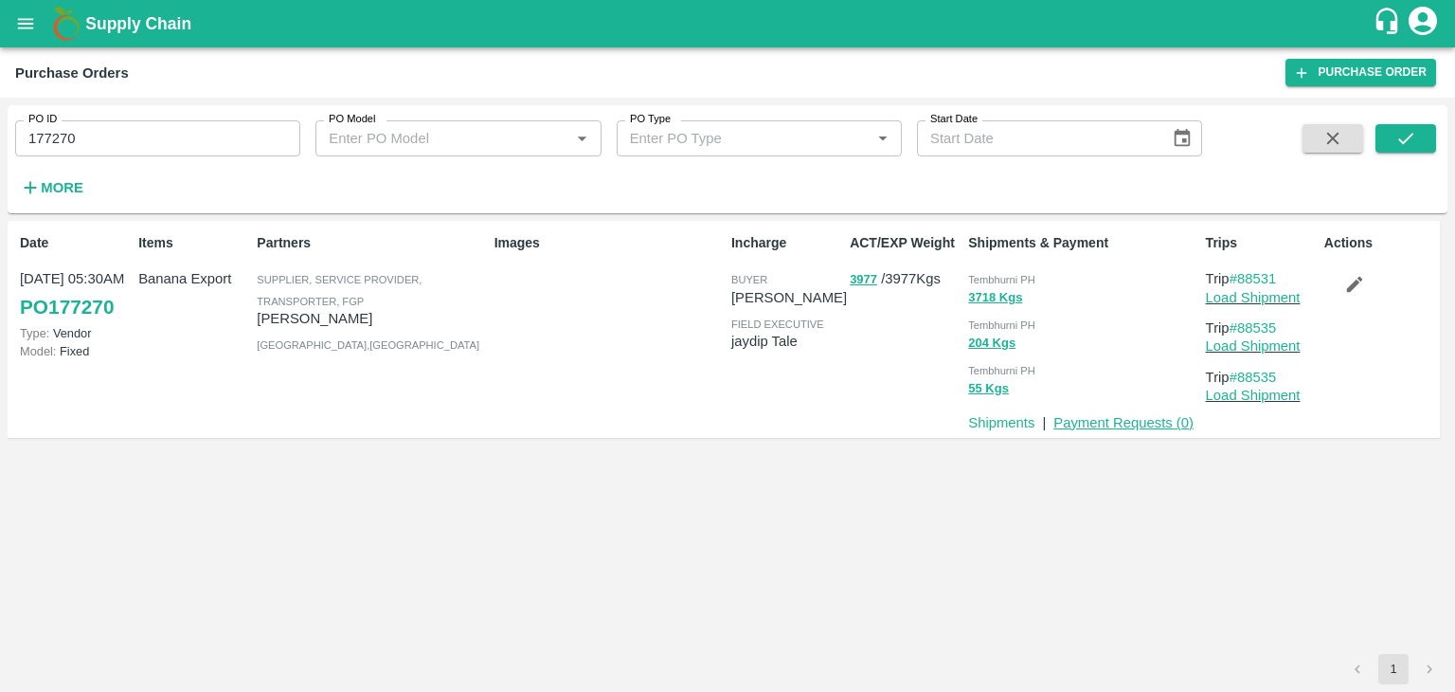
click at [1119, 429] on link "Payment Requests ( 0 )" at bounding box center [1124, 422] width 140 height 15
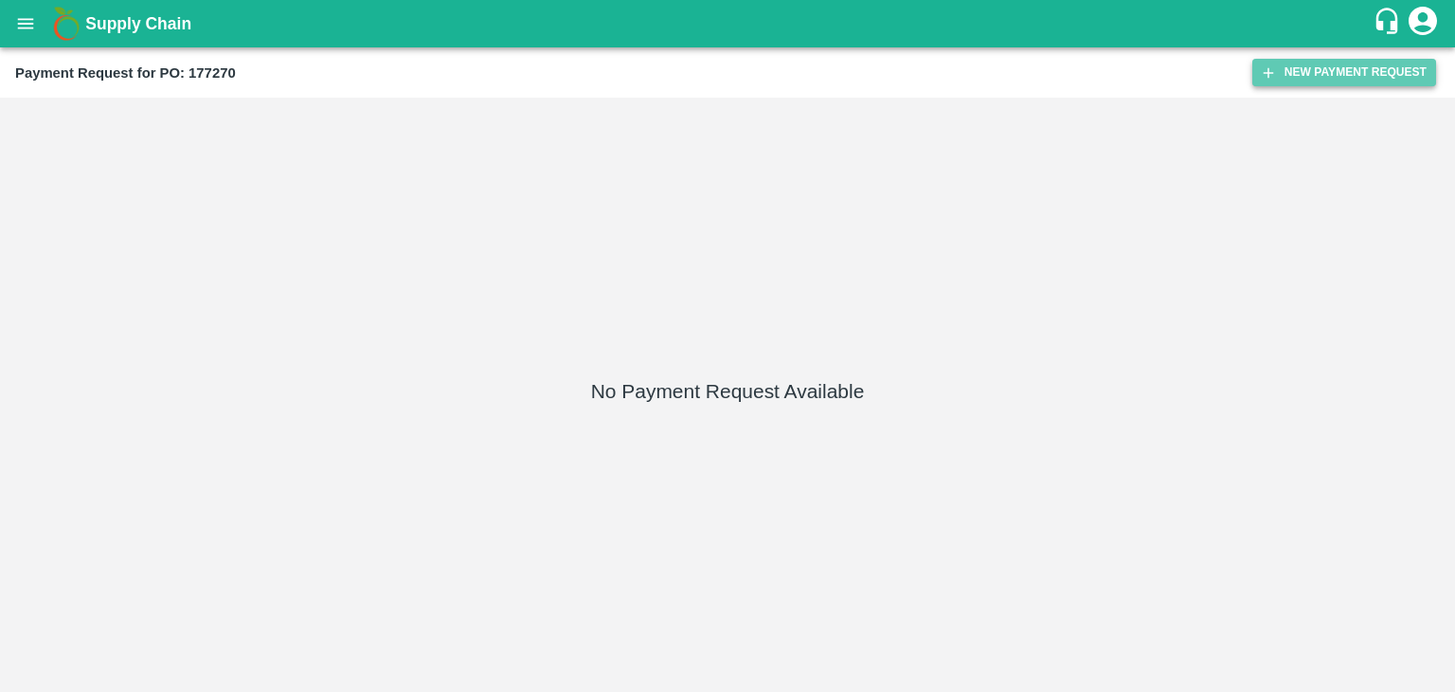
click at [1312, 79] on button "New Payment Request" at bounding box center [1344, 72] width 184 height 27
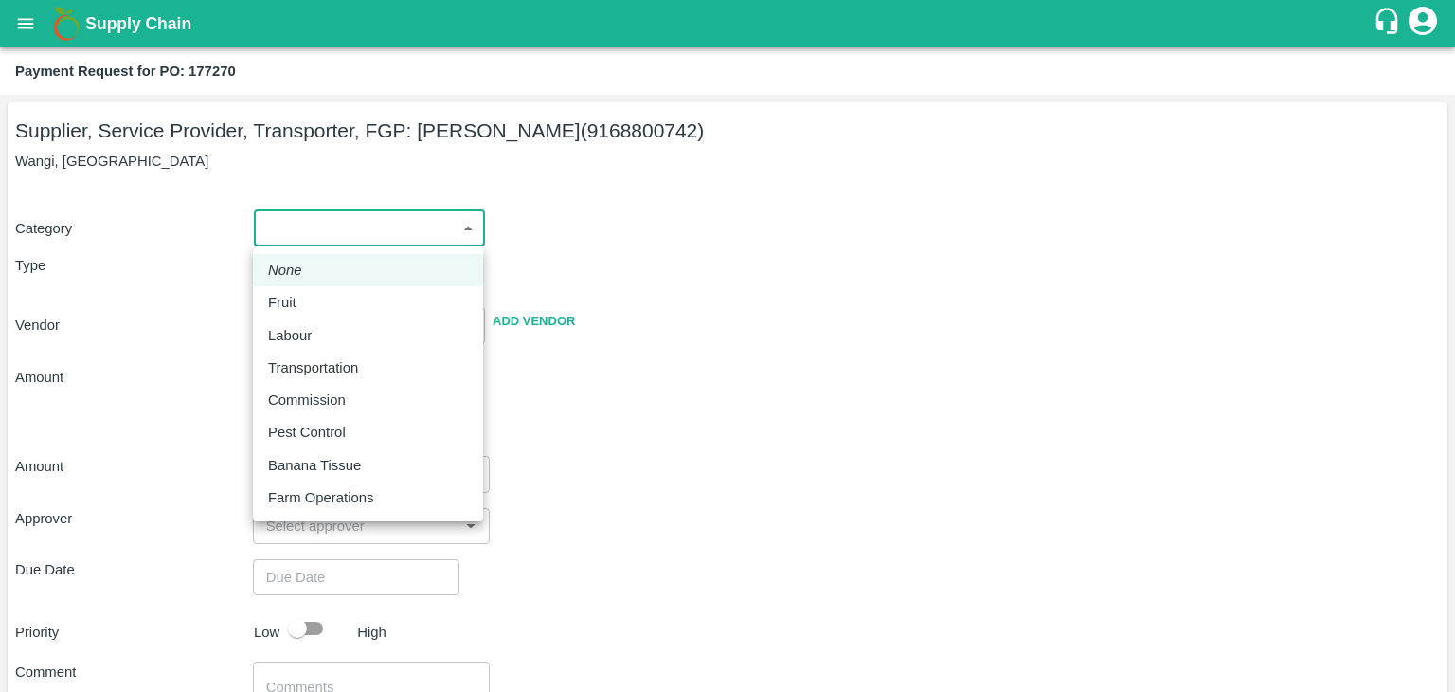
drag, startPoint x: 355, startPoint y: 233, endPoint x: 325, endPoint y: 284, distance: 59.5
click at [325, 284] on body "Supply Chain Payment Request for PO: 177270 Supplier, Service Provider, Transpo…" at bounding box center [727, 346] width 1455 height 692
click at [325, 284] on li "None" at bounding box center [368, 270] width 230 height 32
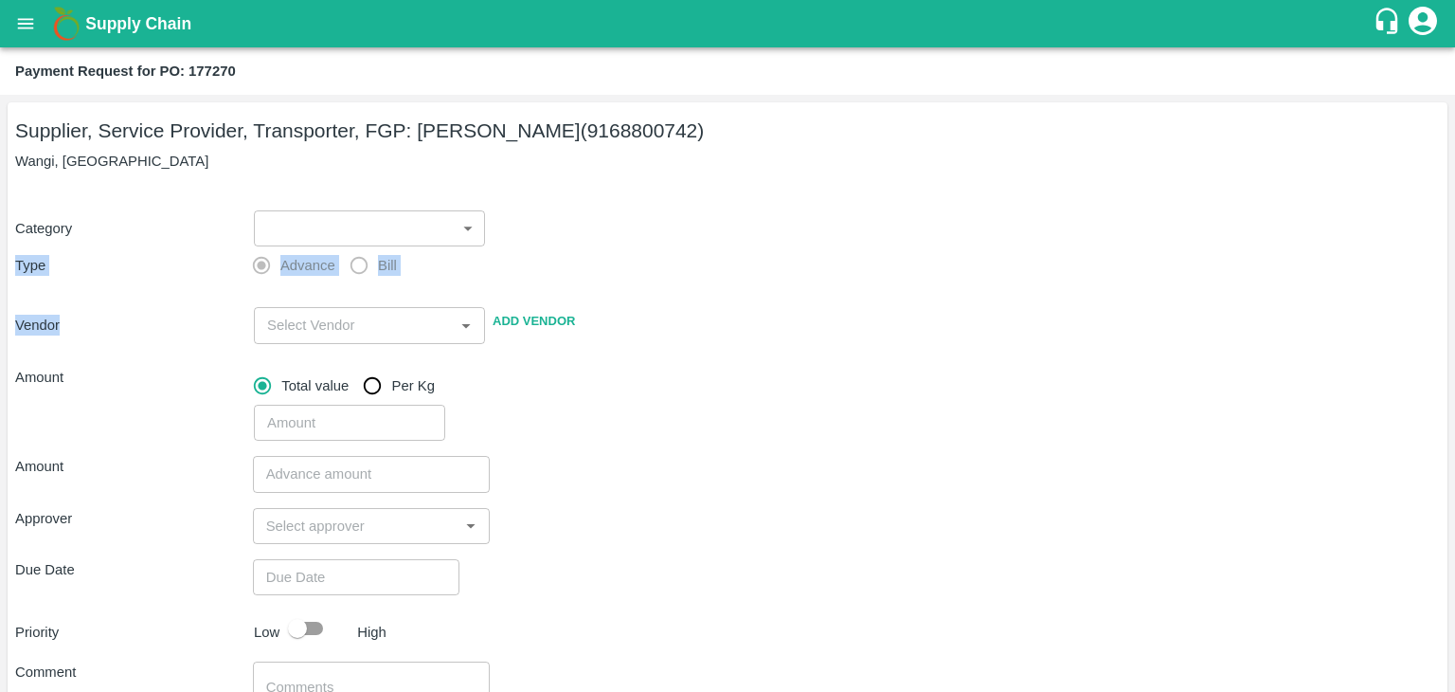
drag, startPoint x: 311, startPoint y: 297, endPoint x: 349, endPoint y: 225, distance: 82.2
click at [349, 225] on div "Category ​ ​ Type Advance Bill Vendor ​ Add Vendor Amount Total value Per Kg ​" at bounding box center [727, 315] width 1425 height 254
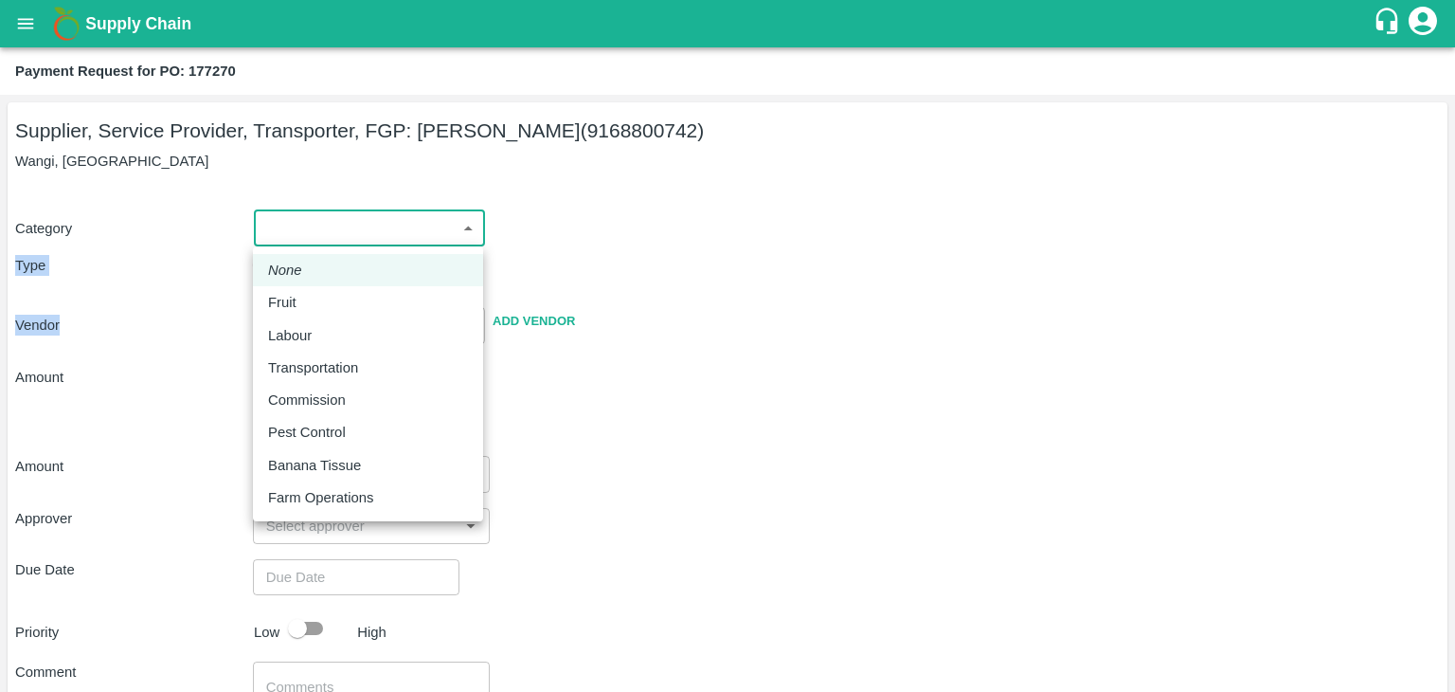
drag, startPoint x: 349, startPoint y: 225, endPoint x: 307, endPoint y: 315, distance: 99.2
click at [307, 315] on body "Supply Chain Payment Request for PO: 177270 Supplier, Service Provider, Transpo…" at bounding box center [727, 346] width 1455 height 692
click at [307, 315] on li "Fruit" at bounding box center [368, 302] width 230 height 32
type input "1"
type input "Ajinkya Haridas Takik - 9168800742(Supplier, Service Provider, Transporter, FGP)"
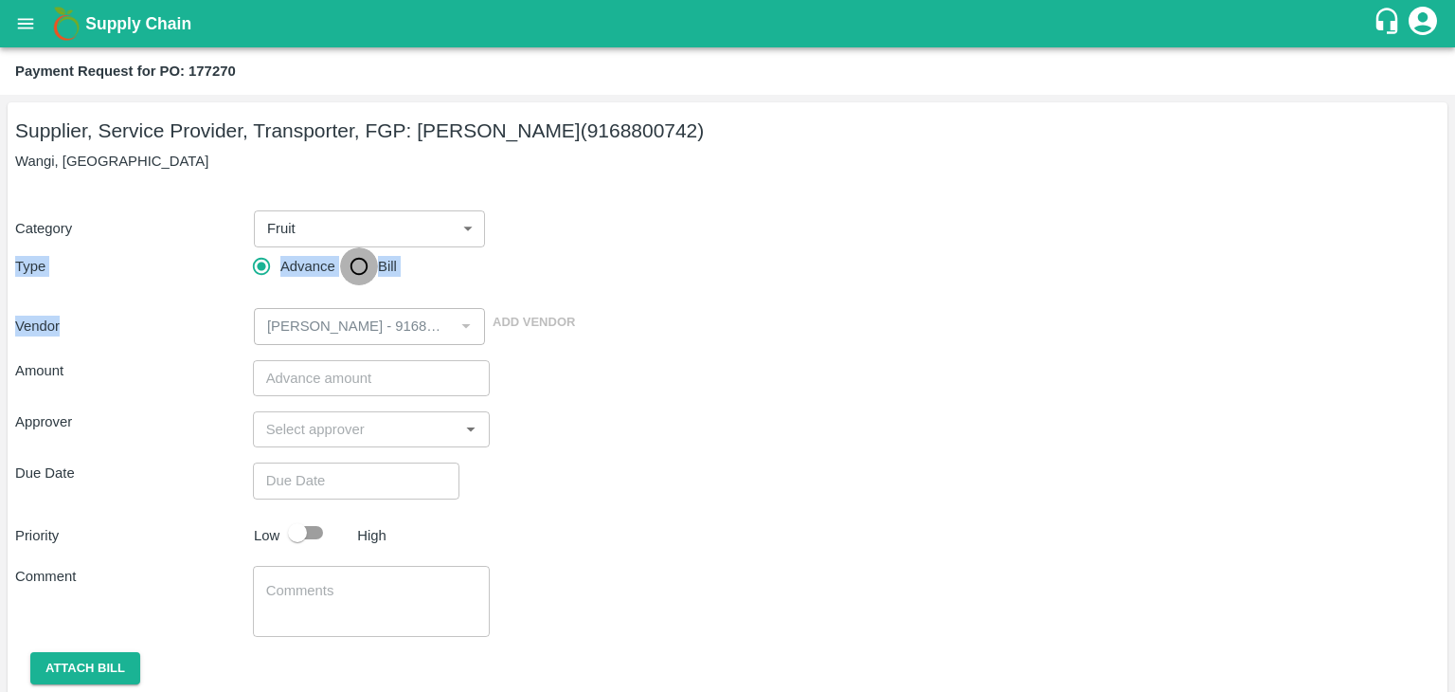
click at [341, 270] on input "Bill" at bounding box center [359, 266] width 38 height 38
radio input "true"
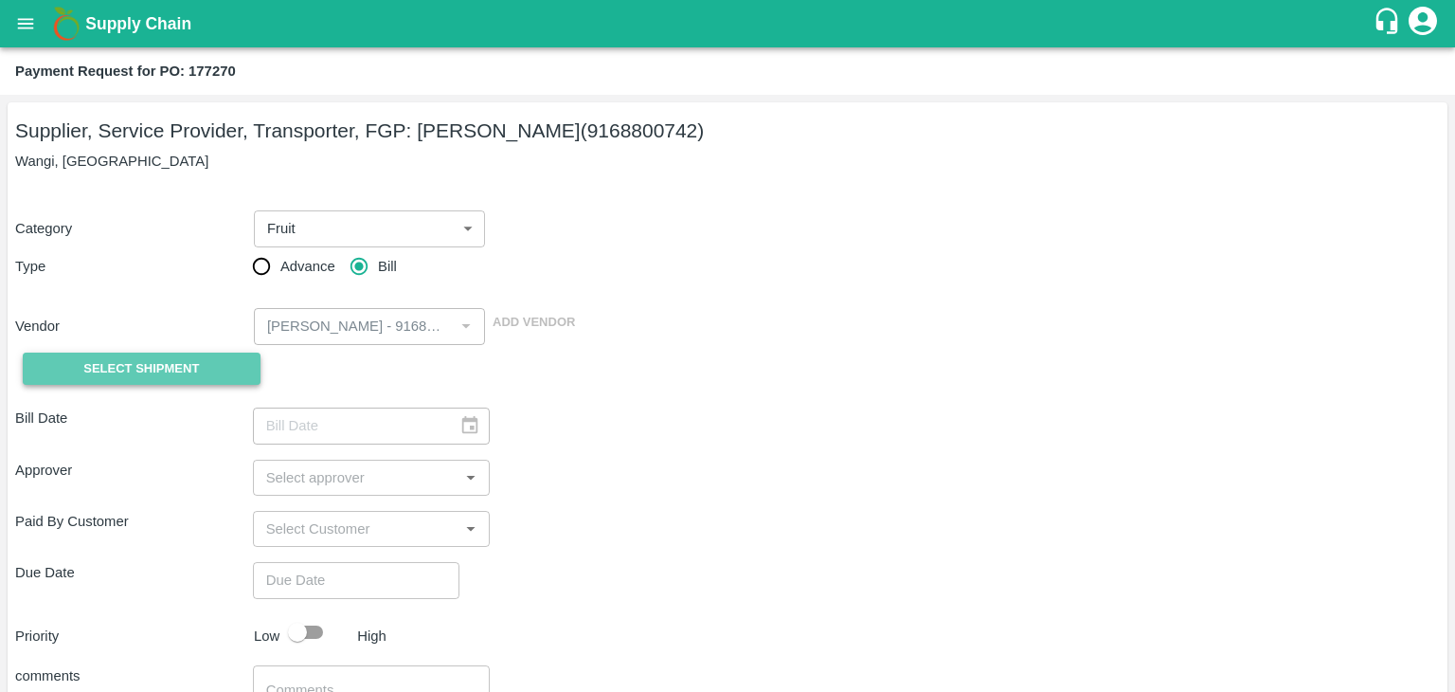
click at [220, 369] on button "Select Shipment" at bounding box center [142, 368] width 238 height 33
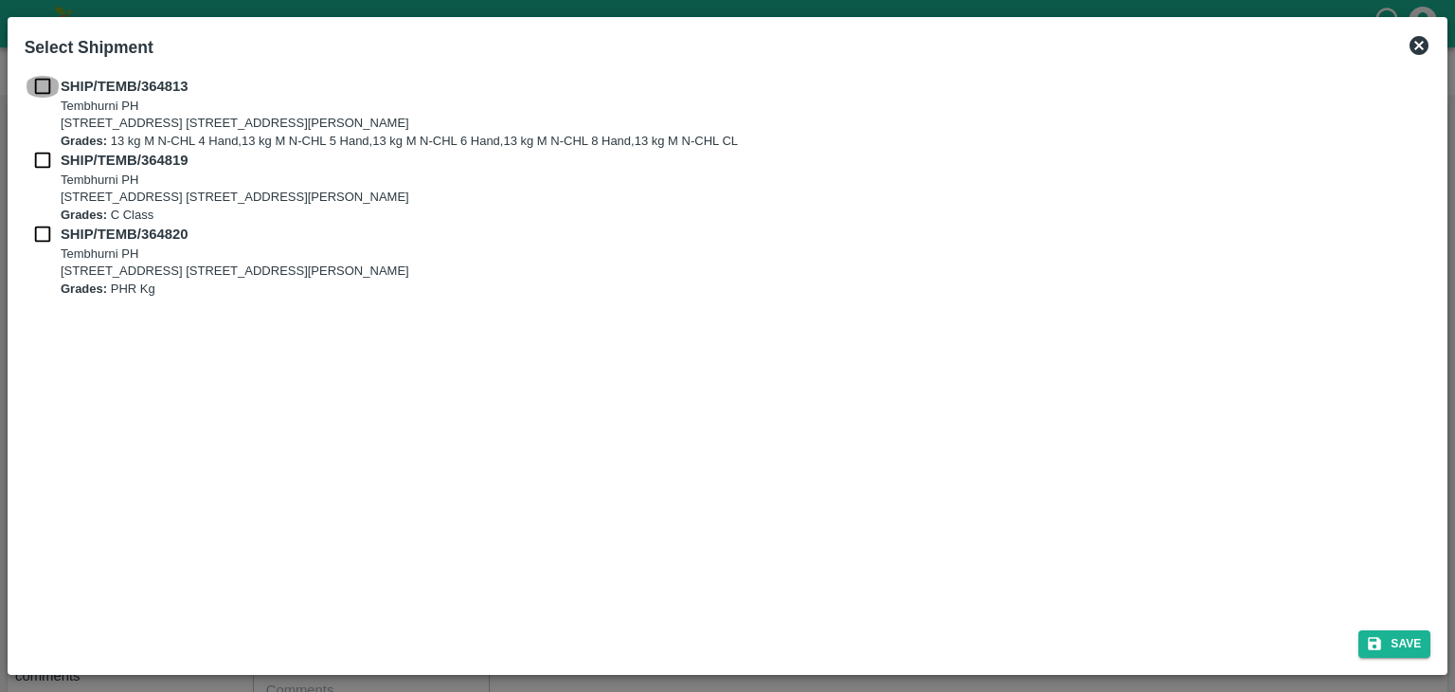
drag, startPoint x: 44, startPoint y: 87, endPoint x: 35, endPoint y: 159, distance: 72.5
click at [35, 159] on div "SHIP/TEMB/364813 Tembhurni PH Tembhurni PH 205, PLOT NO. E-5, YASHSHREE INDUSTR…" at bounding box center [728, 187] width 1407 height 222
click at [35, 159] on input "checkbox" at bounding box center [43, 160] width 36 height 21
checkbox input "true"
click at [42, 93] on input "checkbox" at bounding box center [43, 86] width 36 height 21
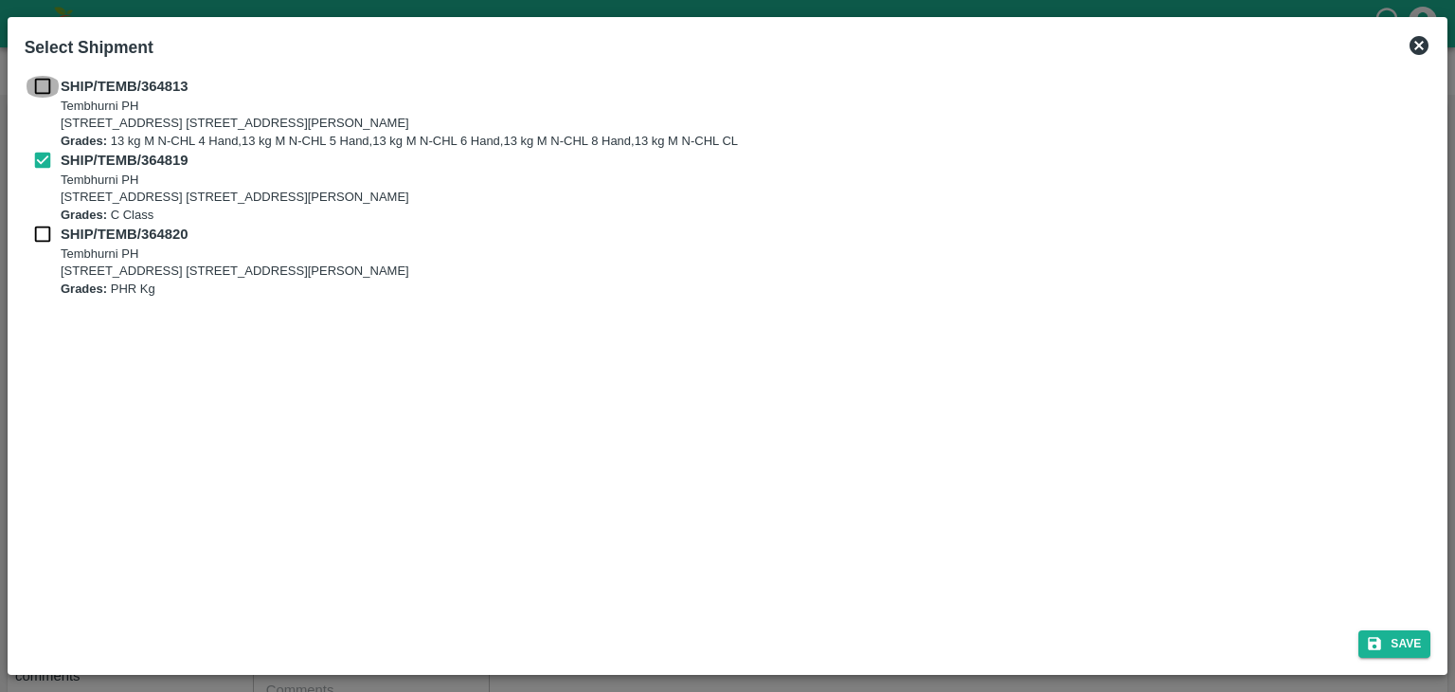
checkbox input "true"
click at [42, 238] on input "checkbox" at bounding box center [43, 234] width 36 height 21
checkbox input "true"
click at [1414, 646] on button "Save" at bounding box center [1395, 643] width 72 height 27
type input "19/09/2025"
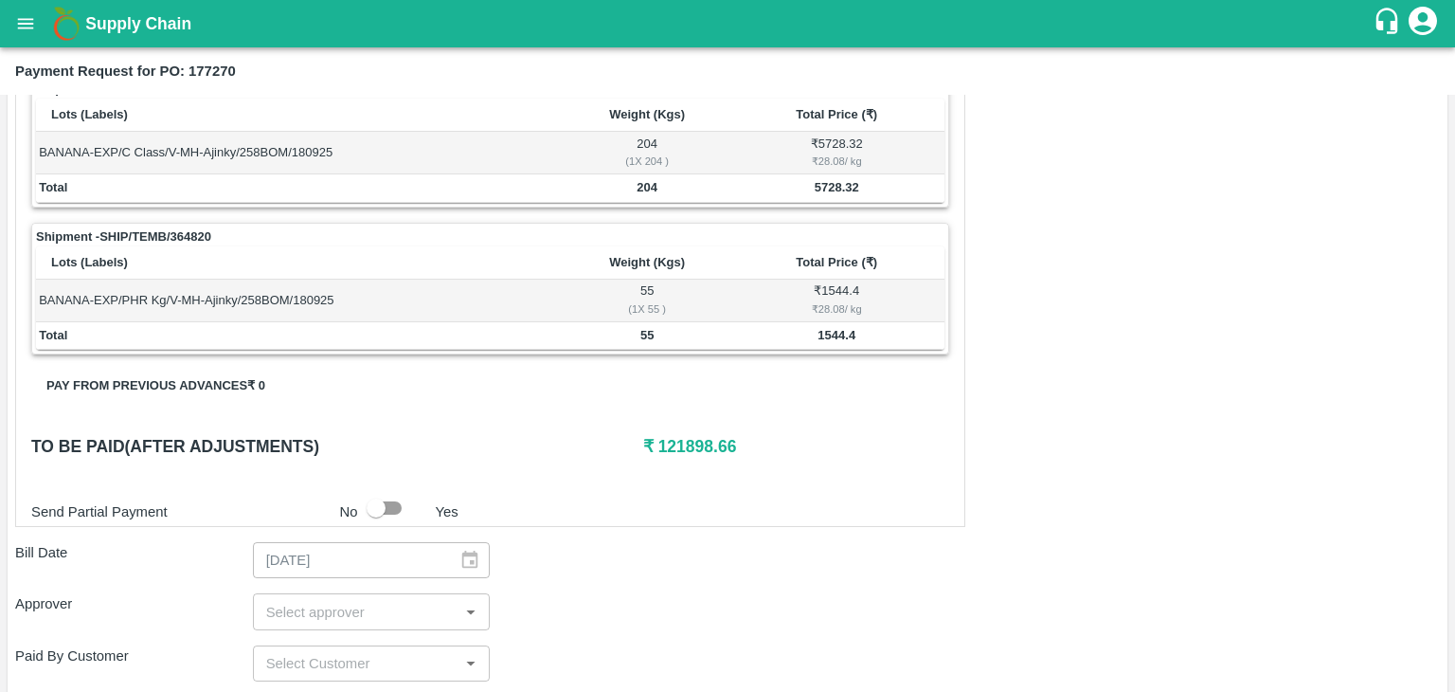
scroll to position [928, 0]
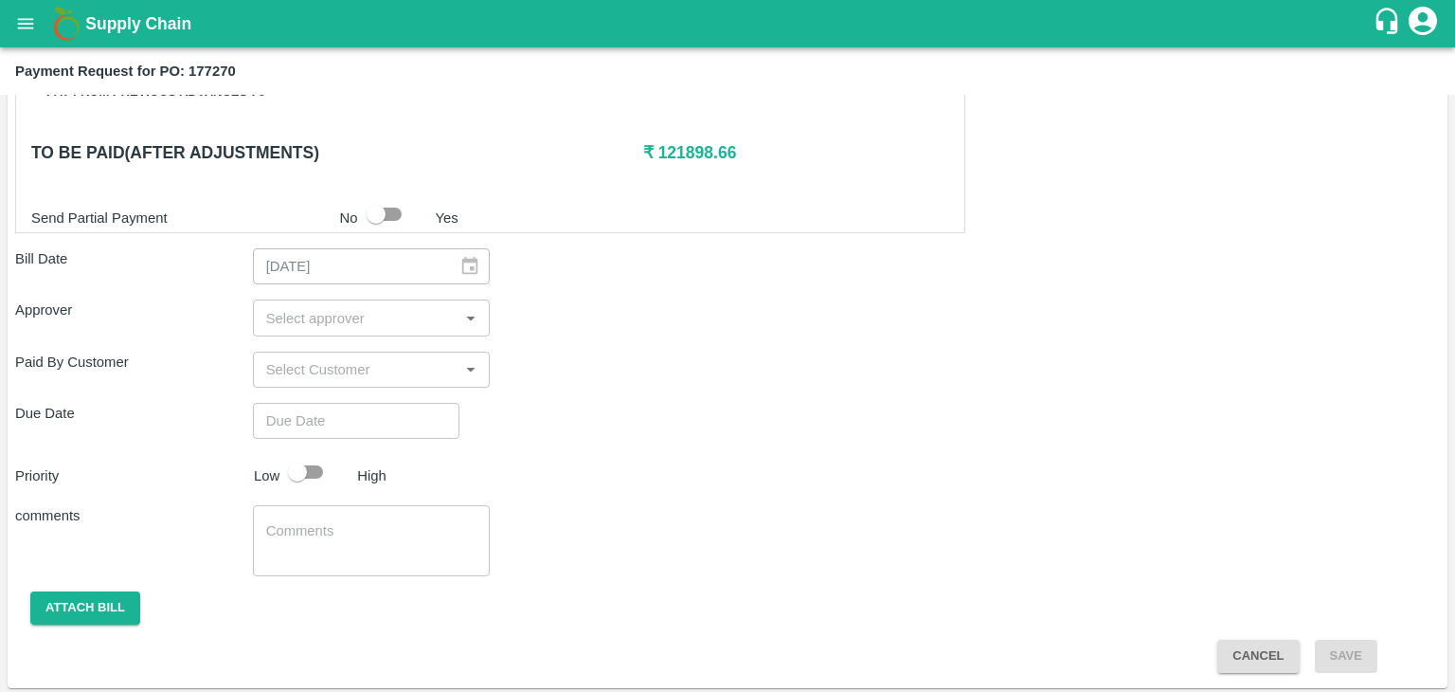
click at [338, 312] on input "input" at bounding box center [356, 317] width 195 height 25
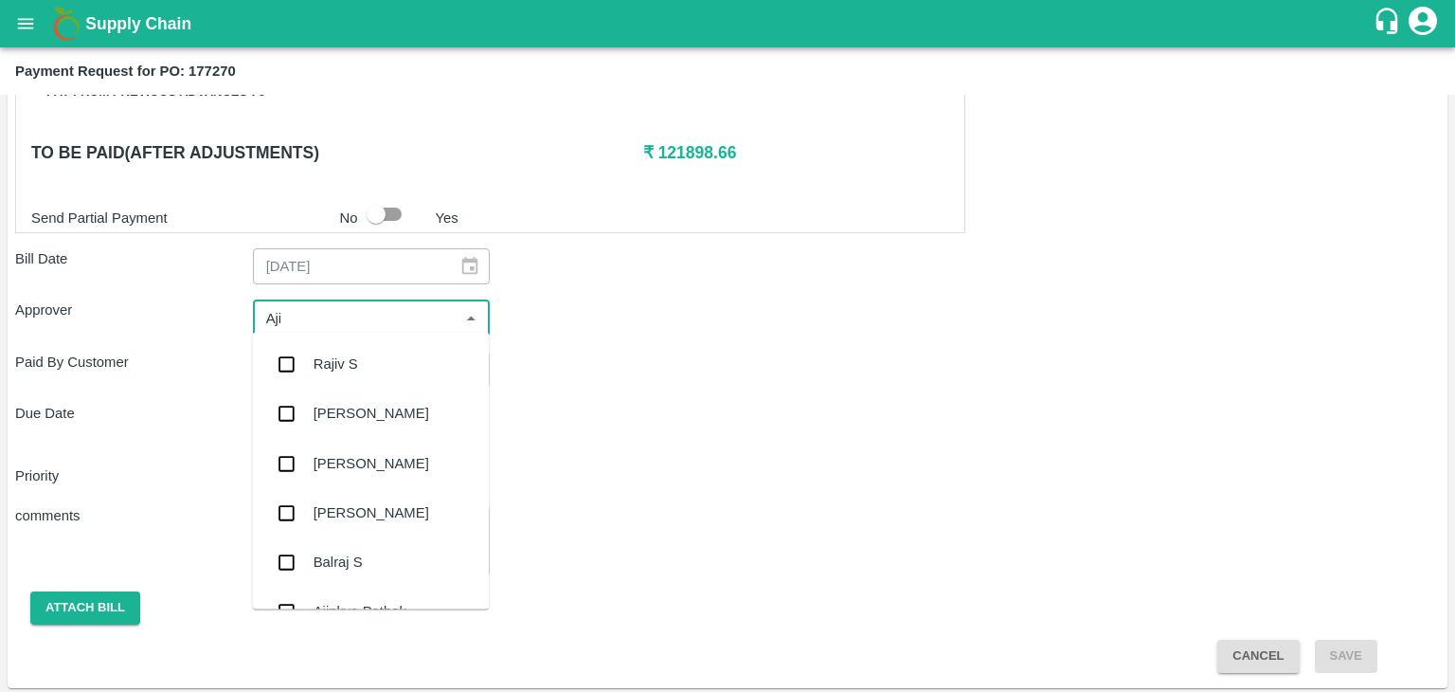
type input "Ajit"
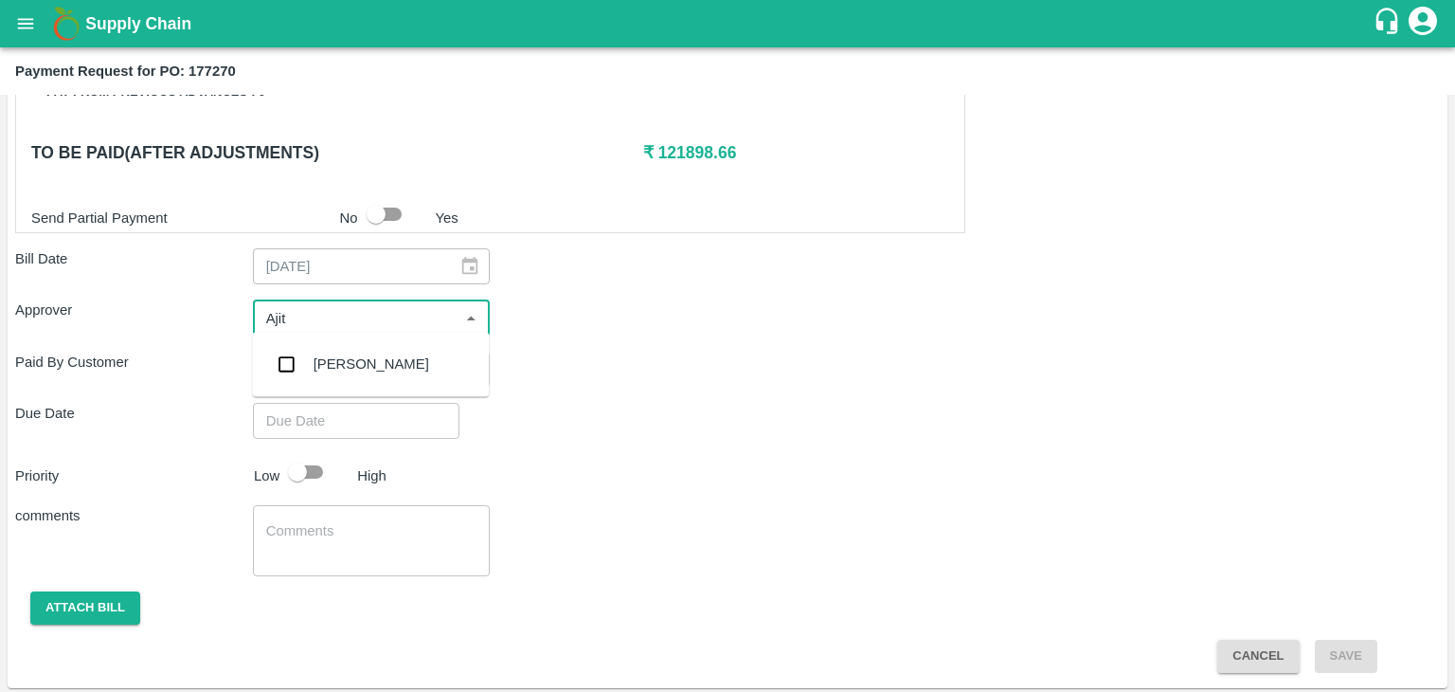
click at [363, 361] on div "[PERSON_NAME]" at bounding box center [372, 363] width 116 height 21
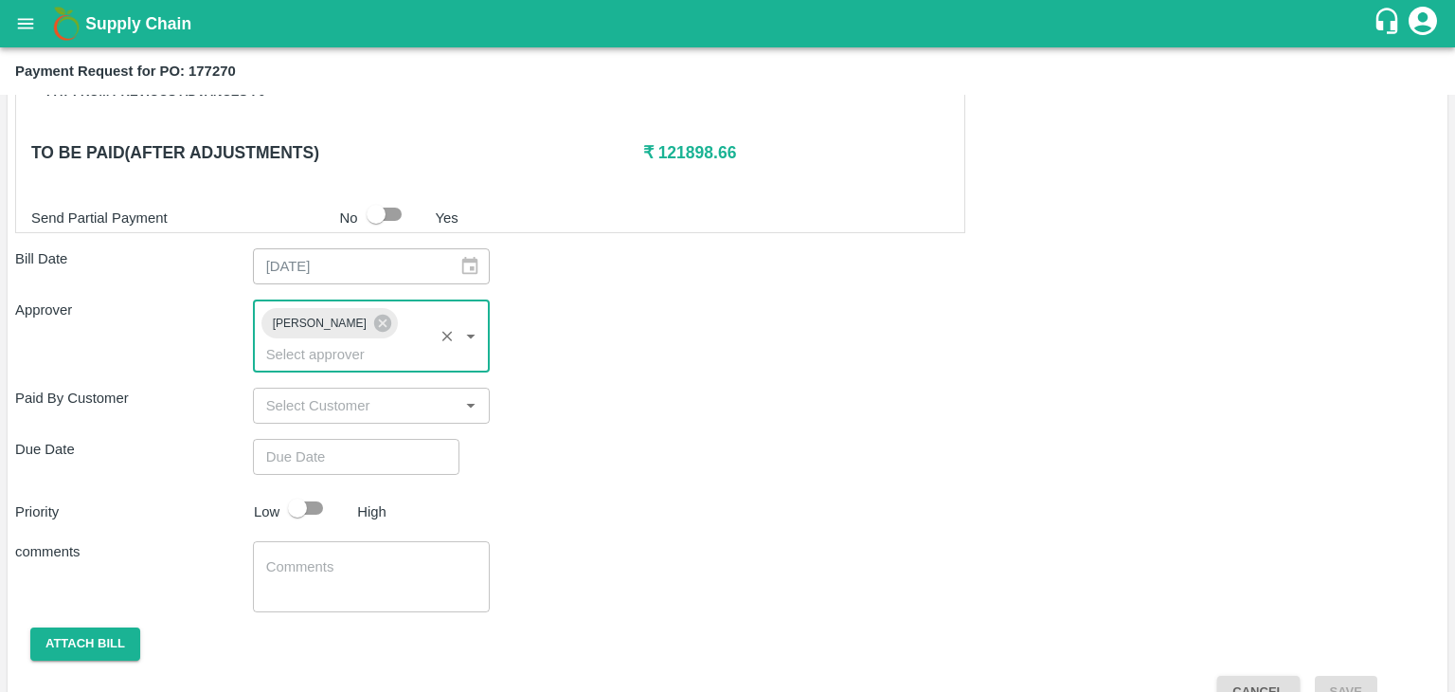
type input "DD/MM/YYYY hh:mm aa"
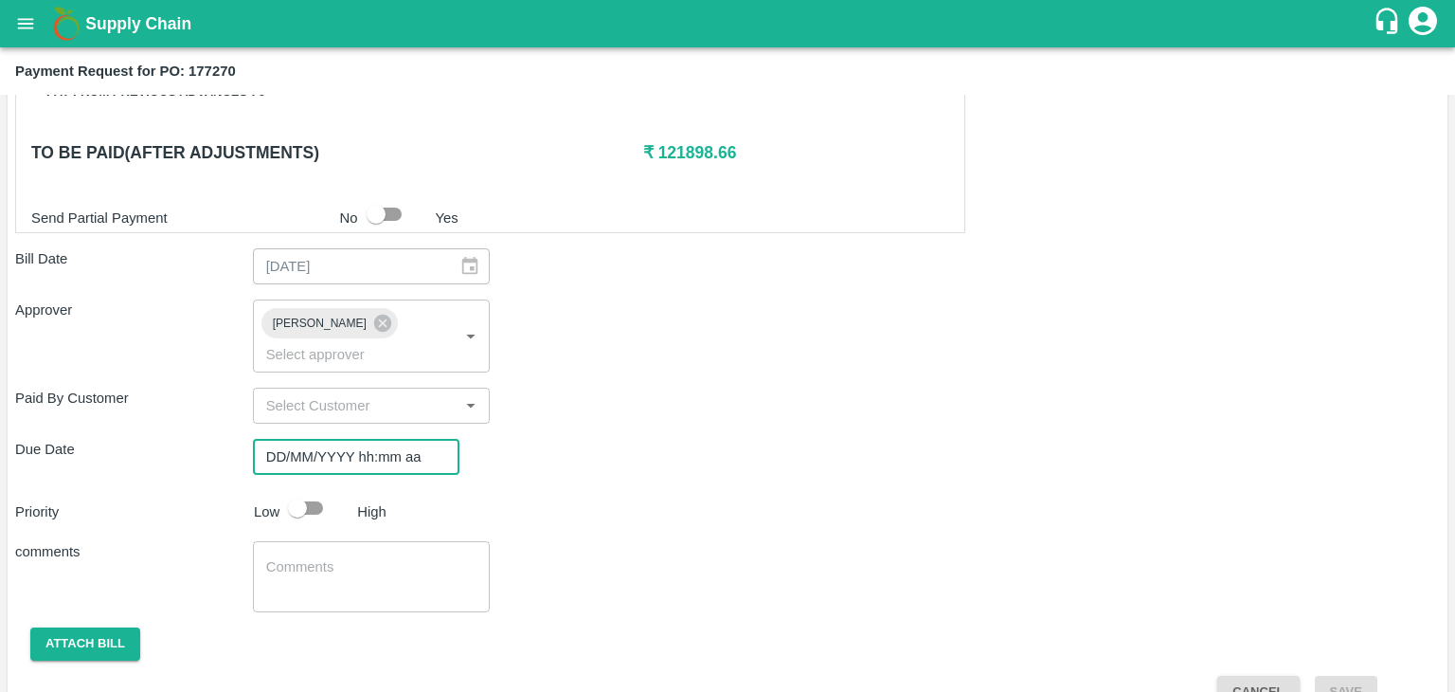
click at [383, 439] on input "DD/MM/YYYY hh:mm aa" at bounding box center [349, 457] width 193 height 36
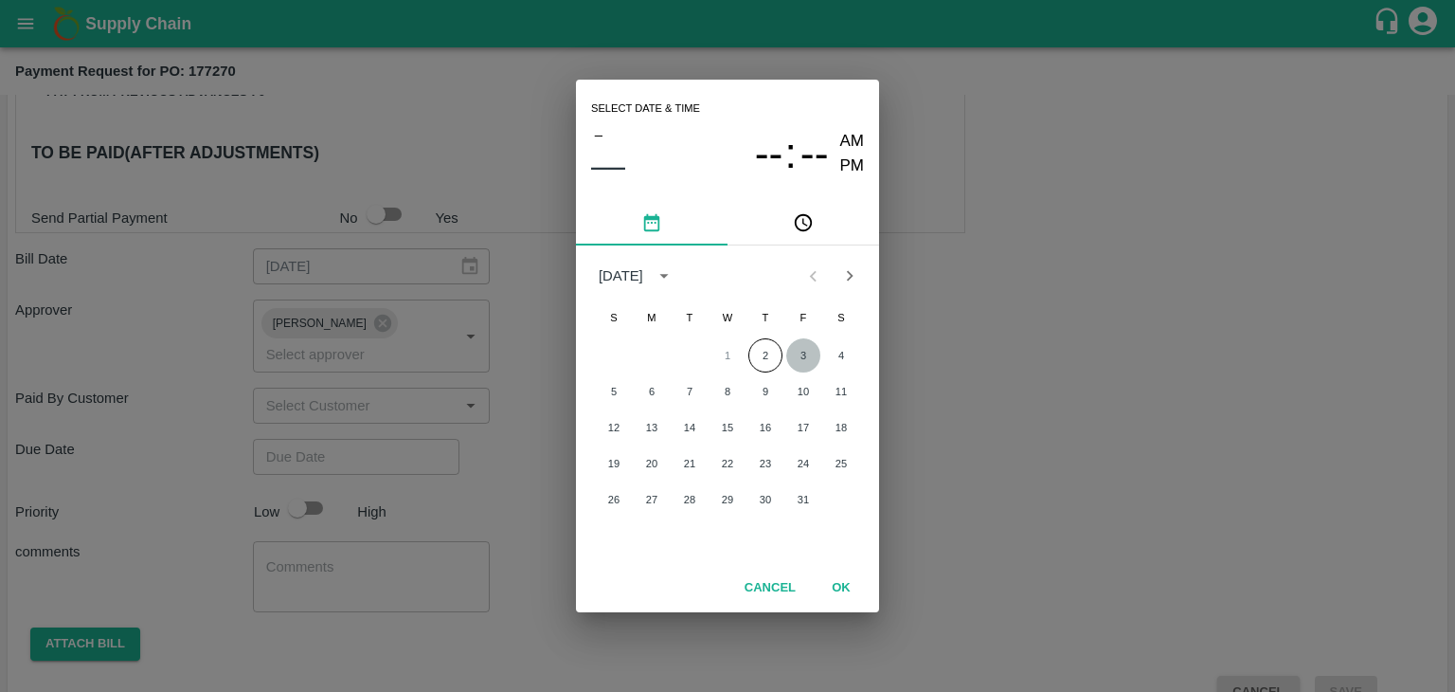
click at [800, 350] on button "3" at bounding box center [803, 355] width 34 height 34
type input "[DATE] 12:00 AM"
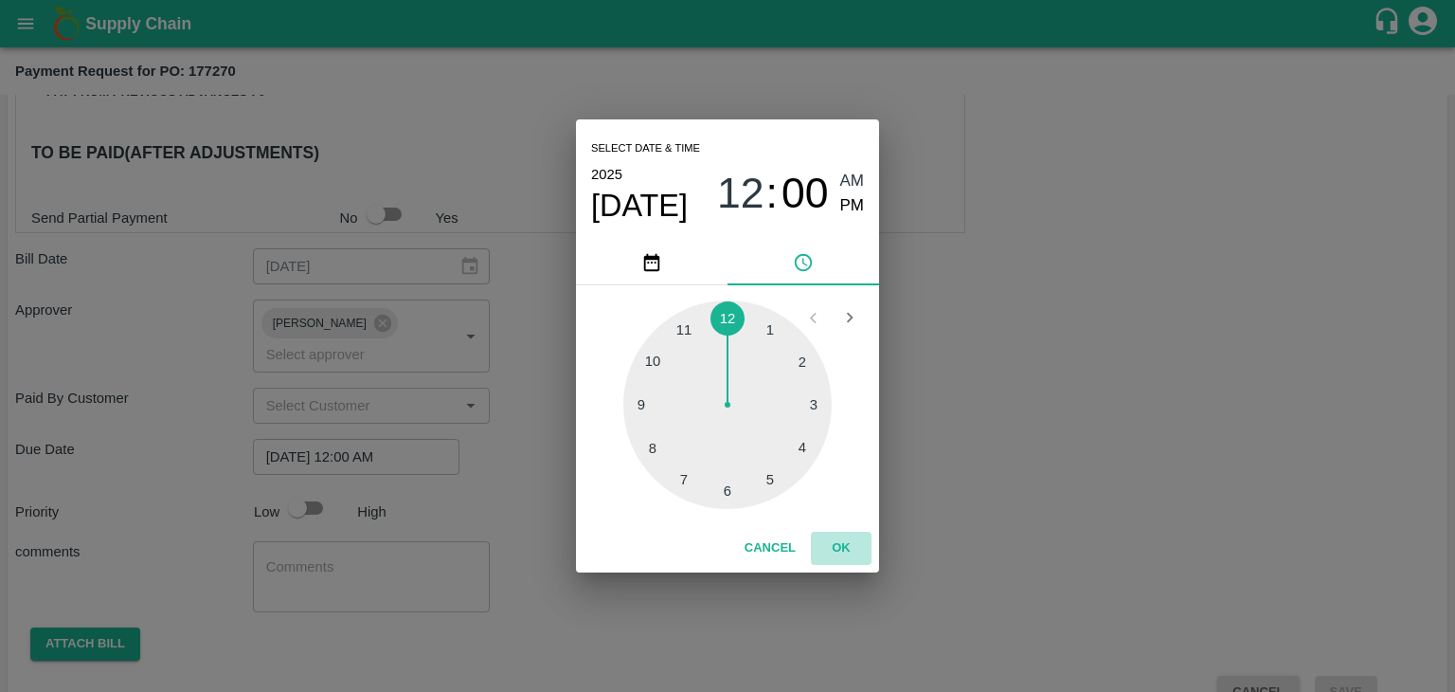
click at [849, 560] on button "OK" at bounding box center [841, 548] width 61 height 33
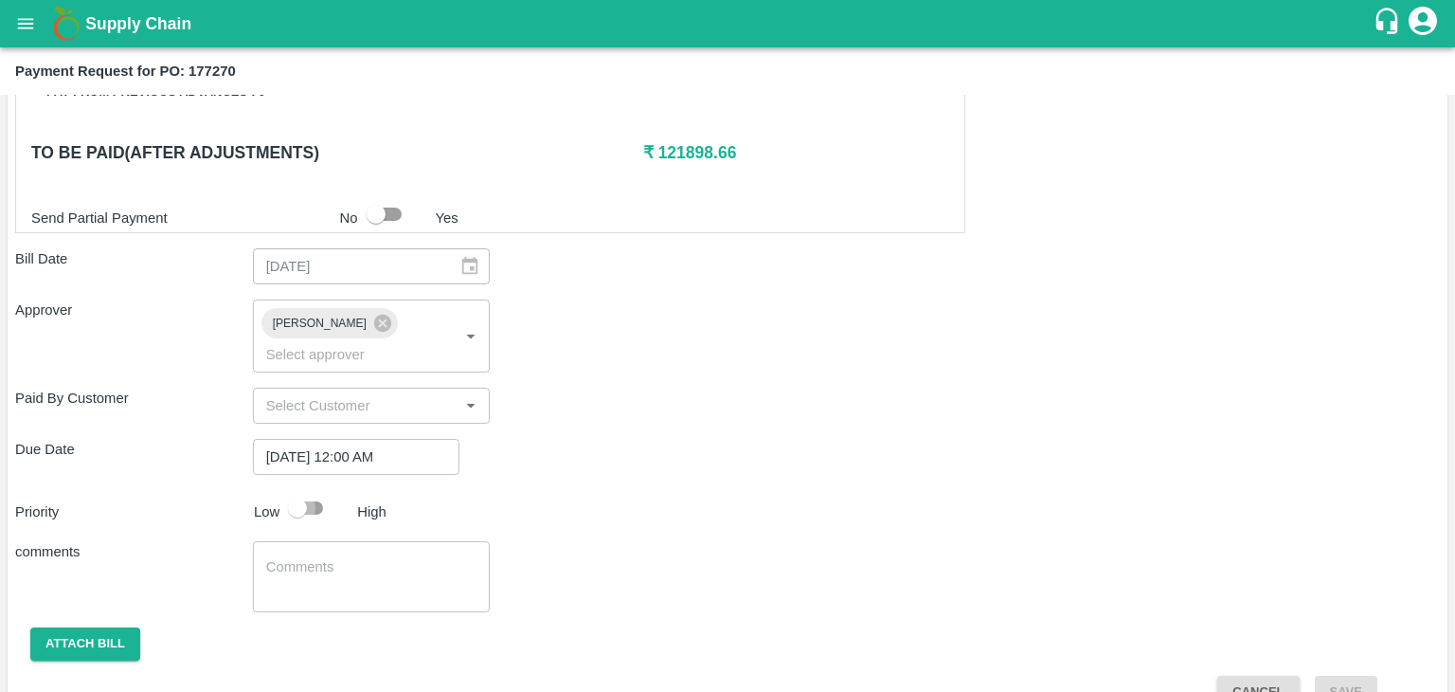
click at [313, 490] on input "checkbox" at bounding box center [297, 508] width 108 height 36
checkbox input "true"
click at [370, 557] on textarea at bounding box center [371, 577] width 211 height 40
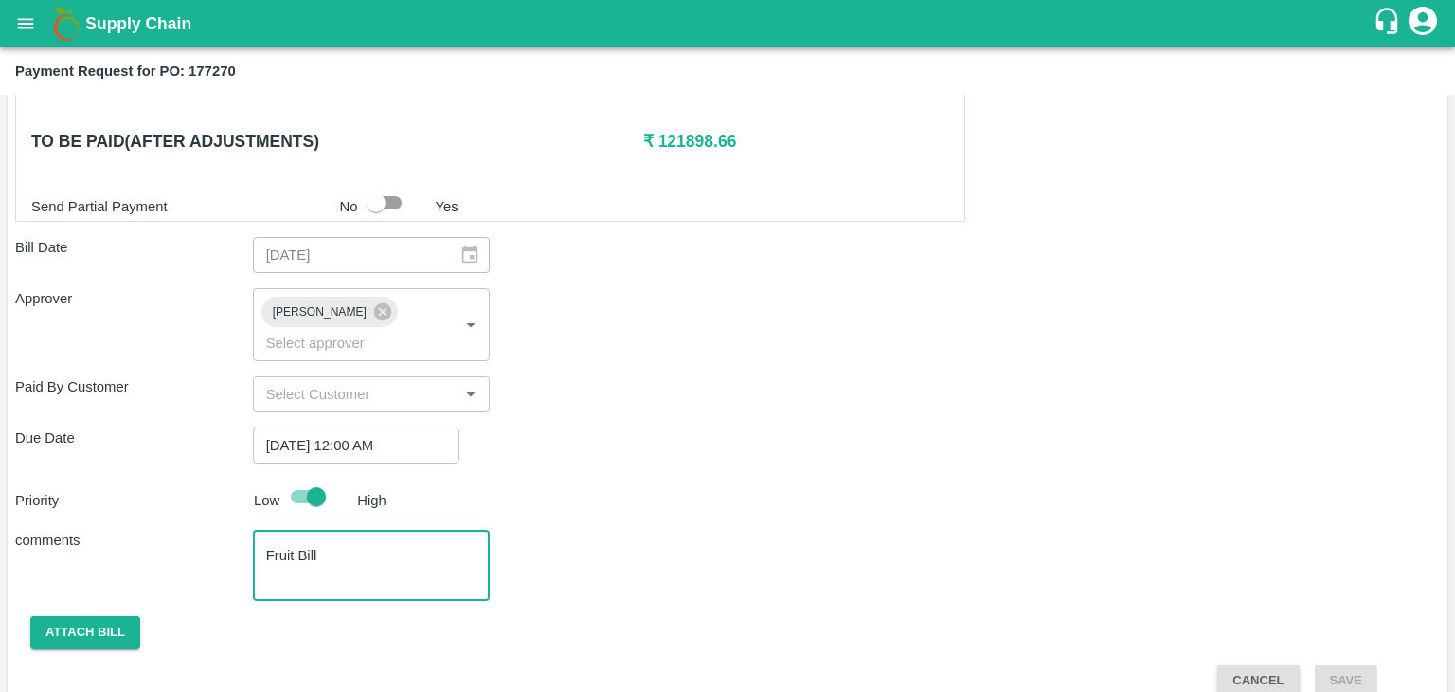
type textarea "Fruit Bill"
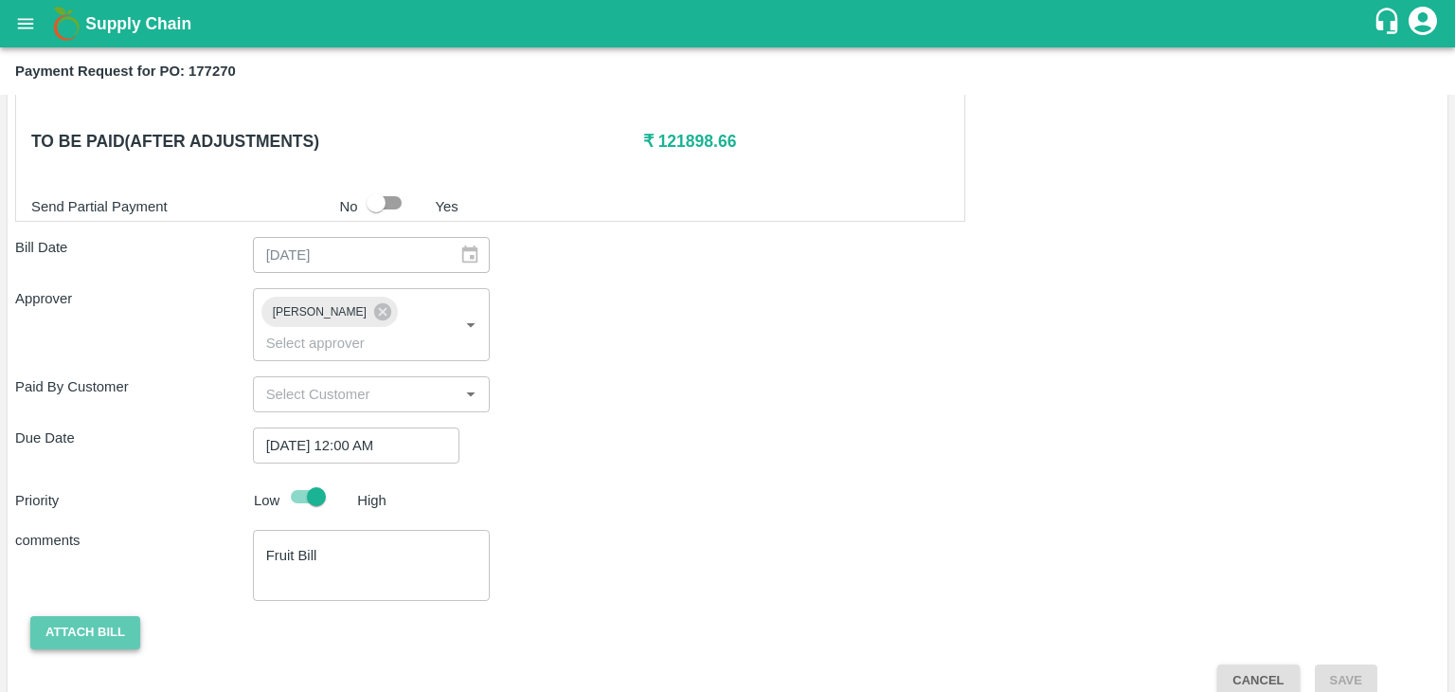
click at [58, 616] on button "Attach bill" at bounding box center [85, 632] width 110 height 33
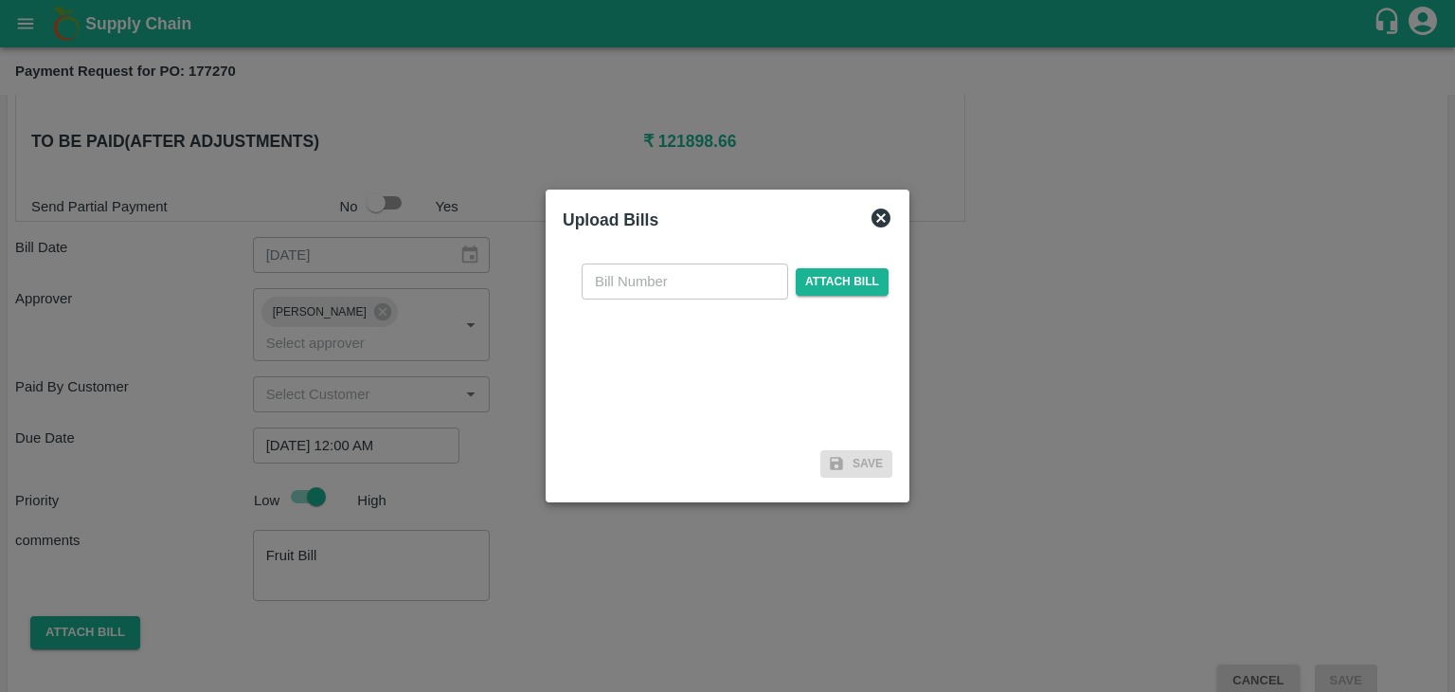
click at [675, 278] on input "text" at bounding box center [685, 281] width 207 height 36
type input "AT/CHIFU-0186"
click at [834, 286] on span "Attach bill" at bounding box center [842, 281] width 93 height 27
click at [0, 0] on input "Attach bill" at bounding box center [0, 0] width 0 height 0
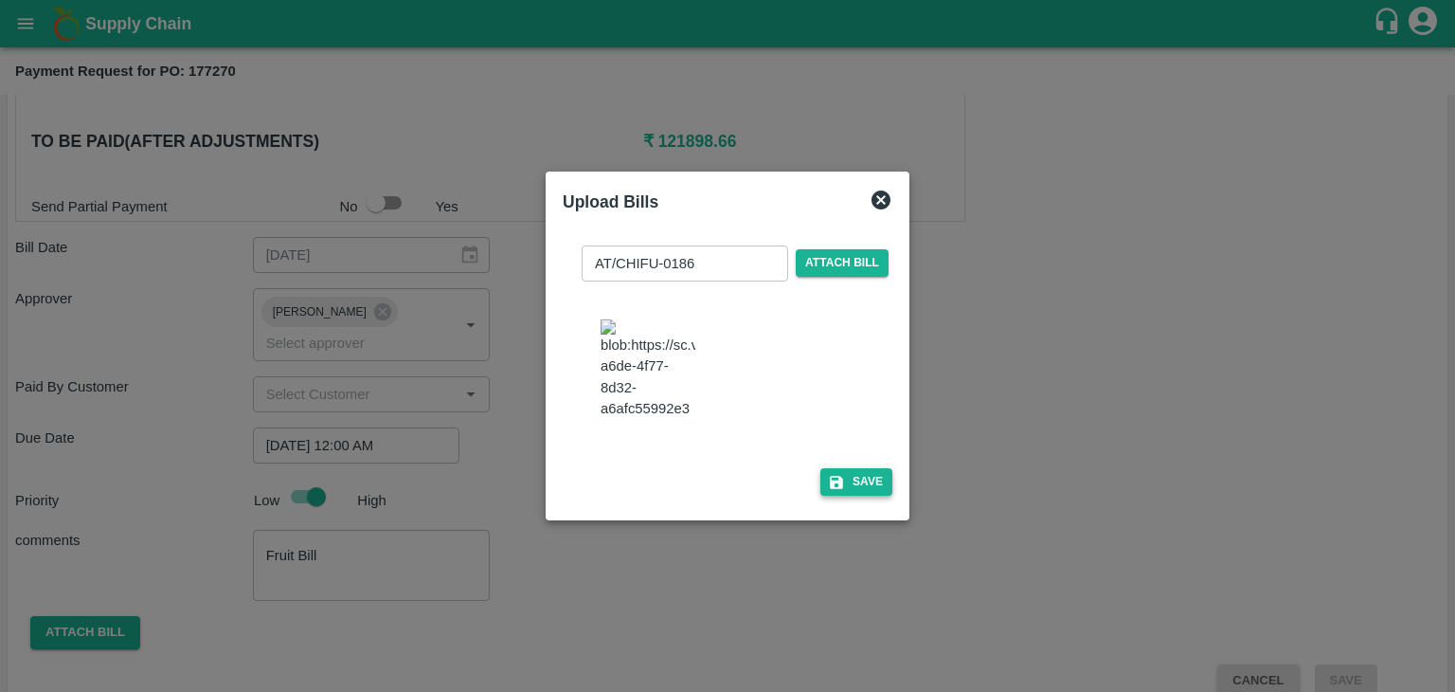
click at [864, 496] on button "Save" at bounding box center [856, 481] width 72 height 27
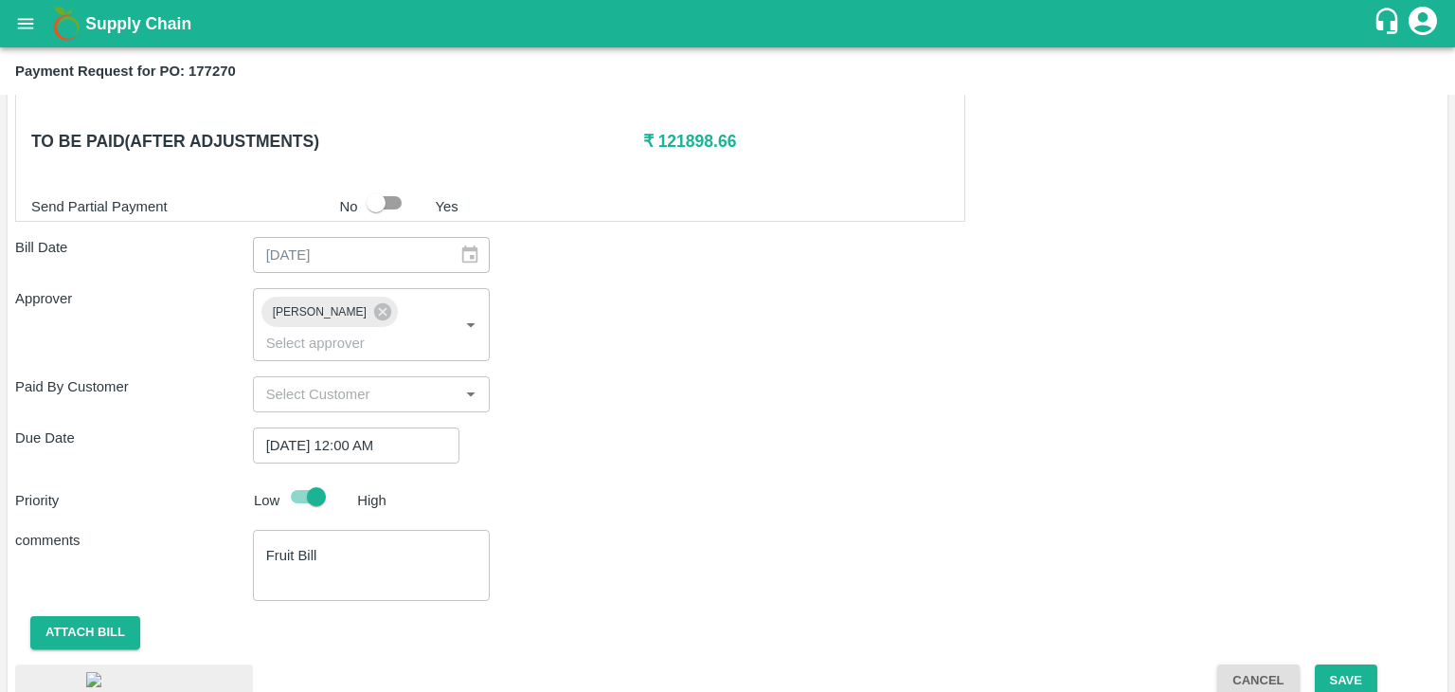
scroll to position [1108, 0]
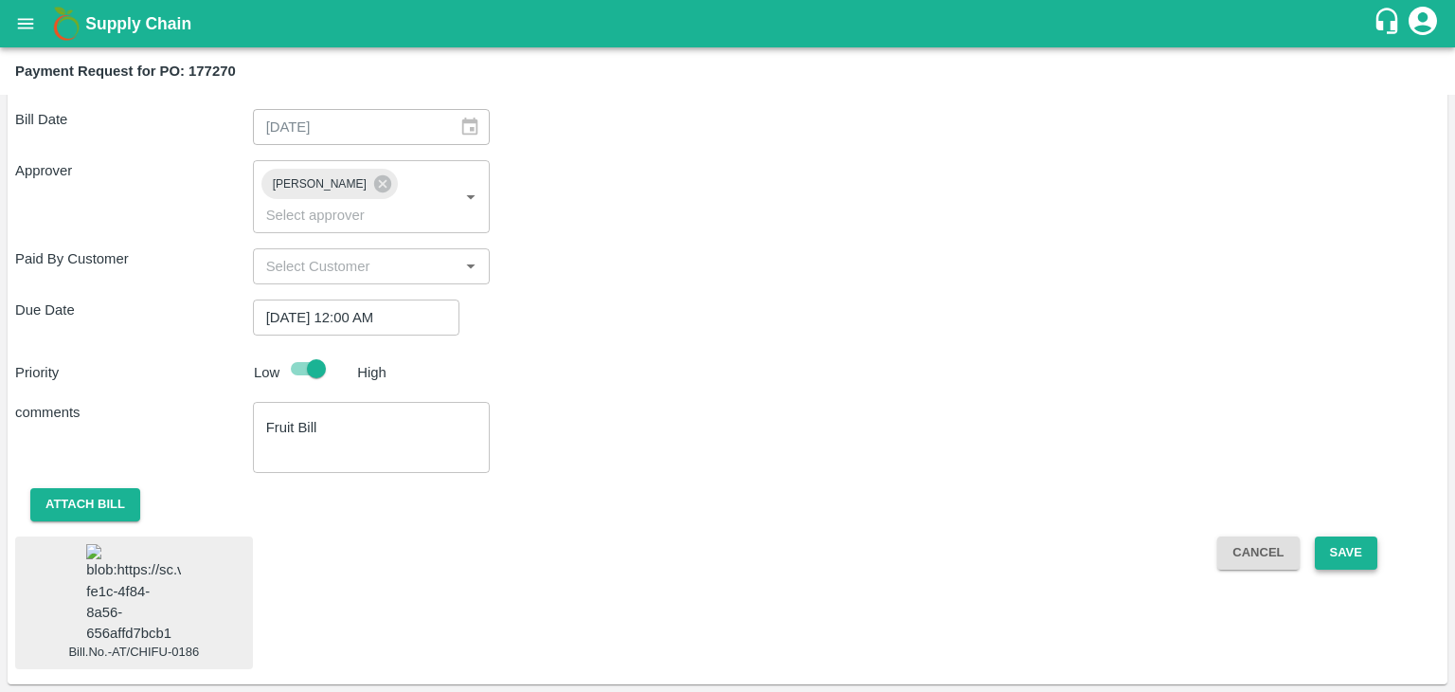
click at [1354, 536] on button "Save" at bounding box center [1346, 552] width 63 height 33
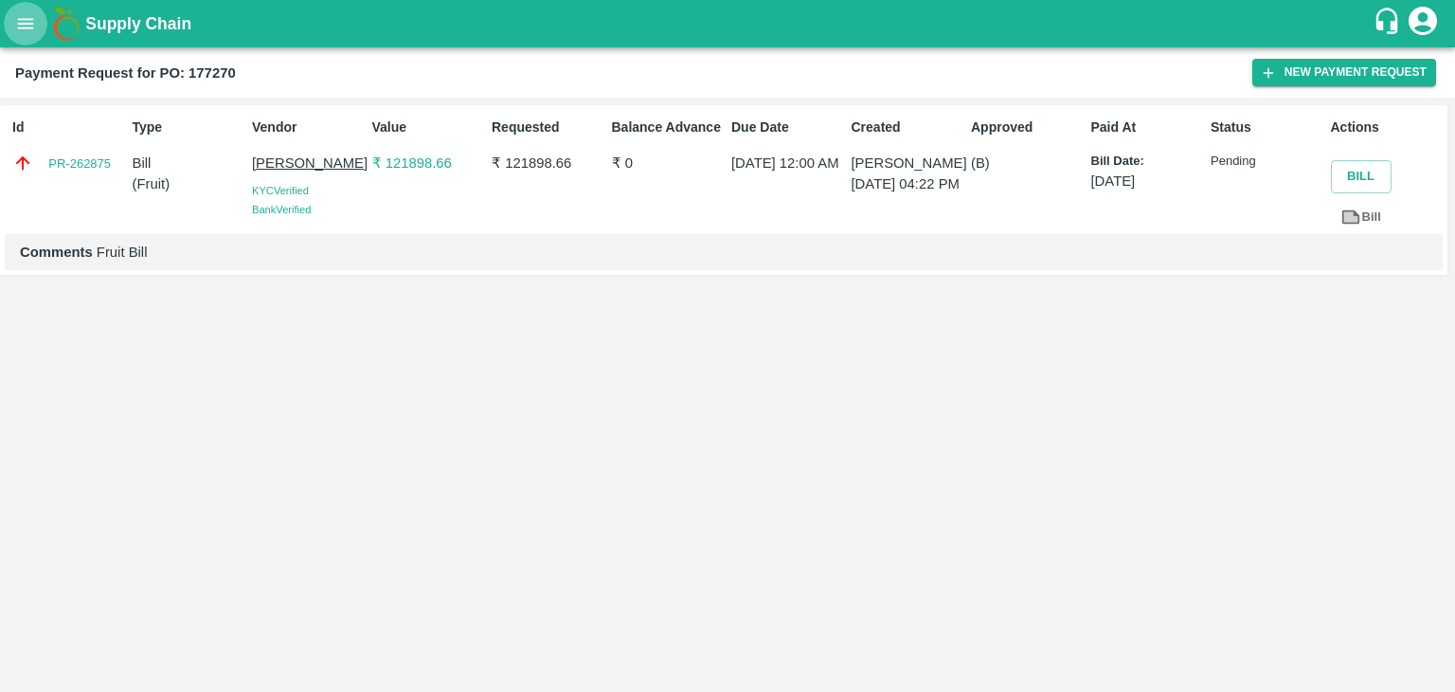
click at [9, 23] on button "open drawer" at bounding box center [26, 24] width 44 height 44
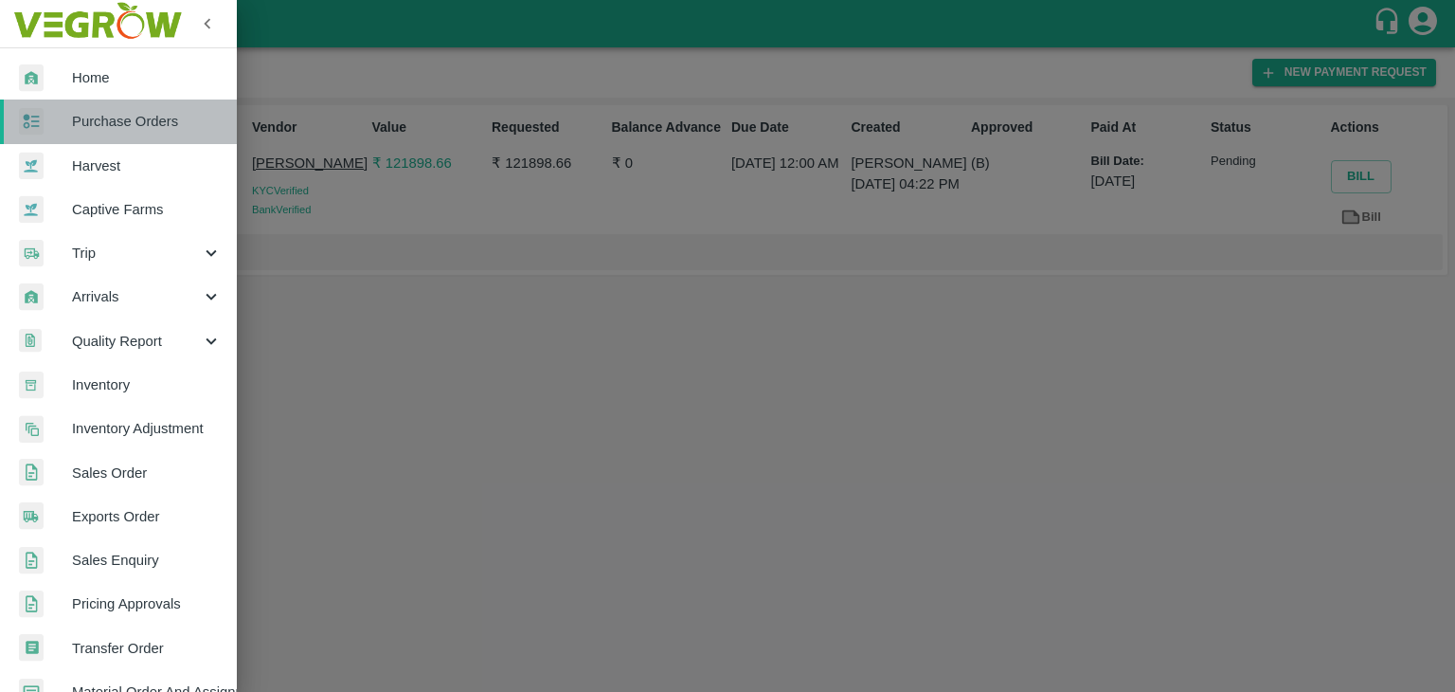
click at [154, 124] on span "Purchase Orders" at bounding box center [147, 121] width 150 height 21
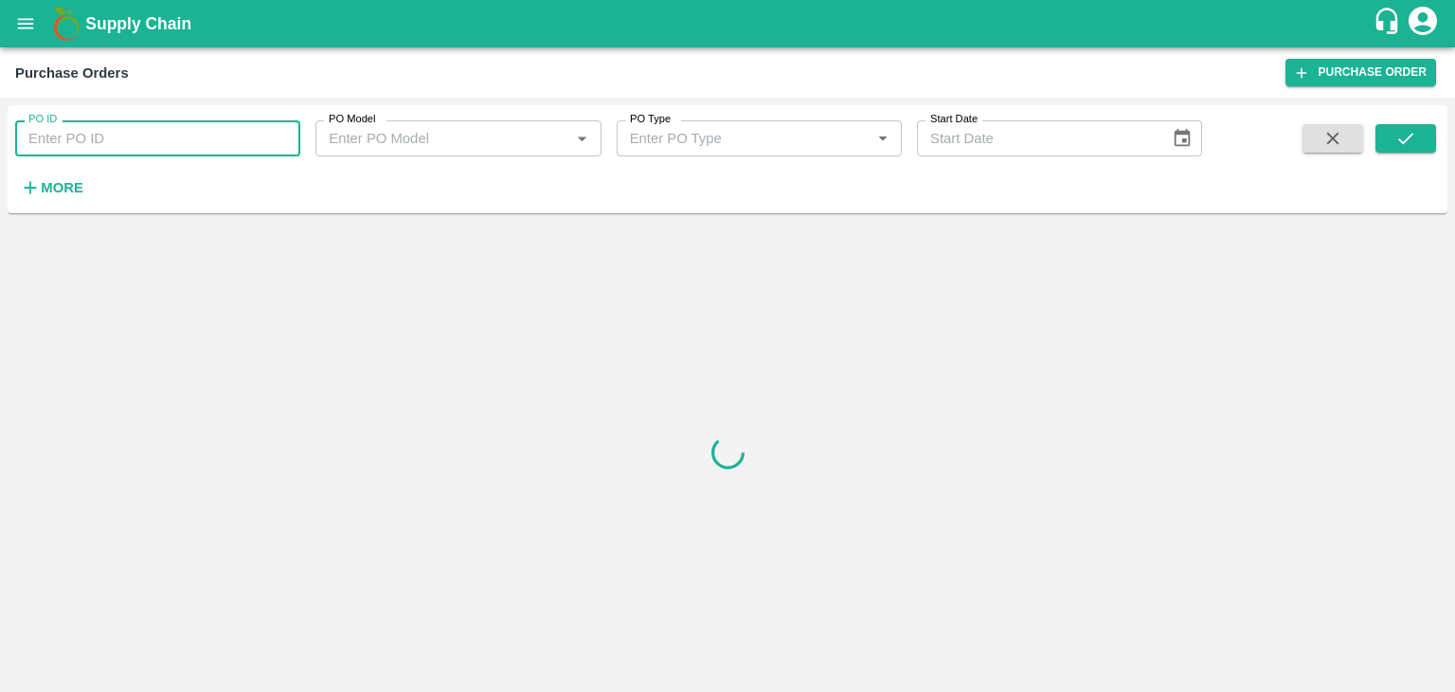
click at [242, 139] on input "PO ID" at bounding box center [157, 138] width 285 height 36
paste input "177263"
type input "177263"
click at [1401, 139] on icon "submit" at bounding box center [1406, 138] width 21 height 21
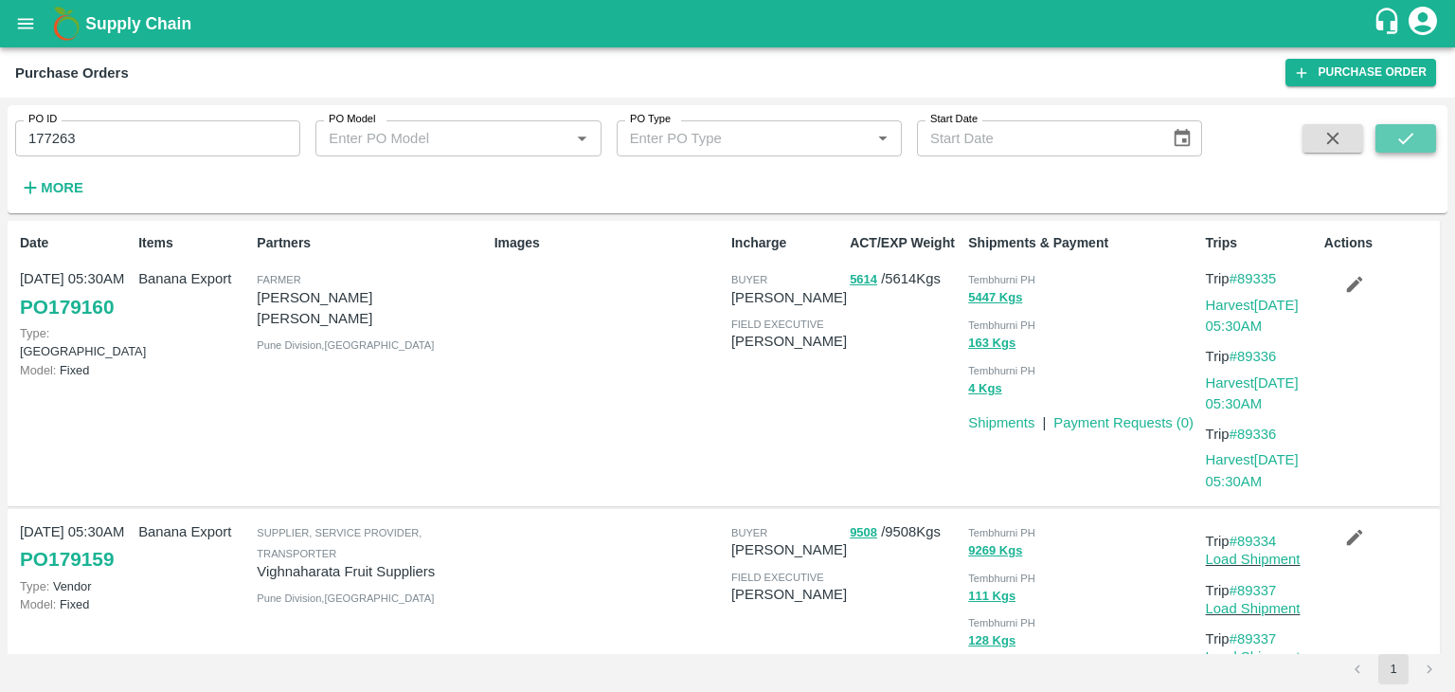
click at [1401, 139] on icon "submit" at bounding box center [1406, 138] width 21 height 21
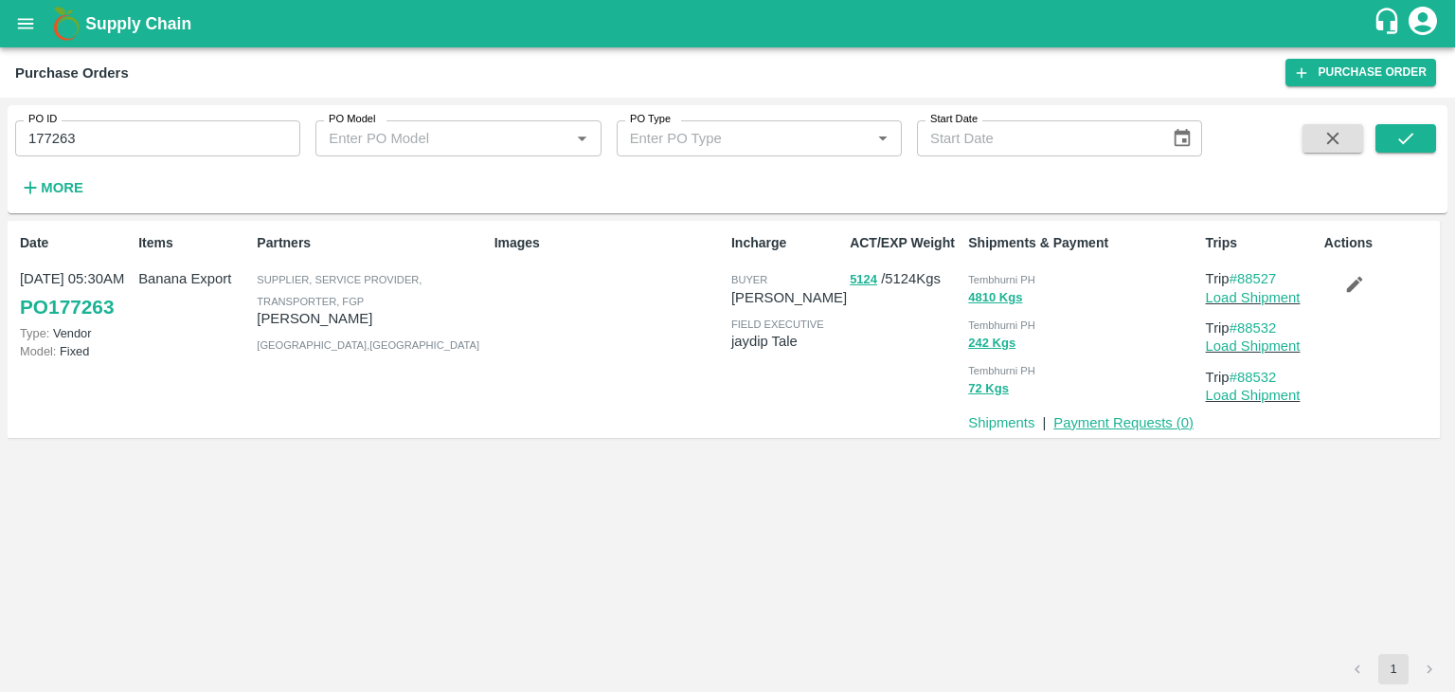
click at [1110, 417] on link "Payment Requests ( 0 )" at bounding box center [1124, 422] width 140 height 15
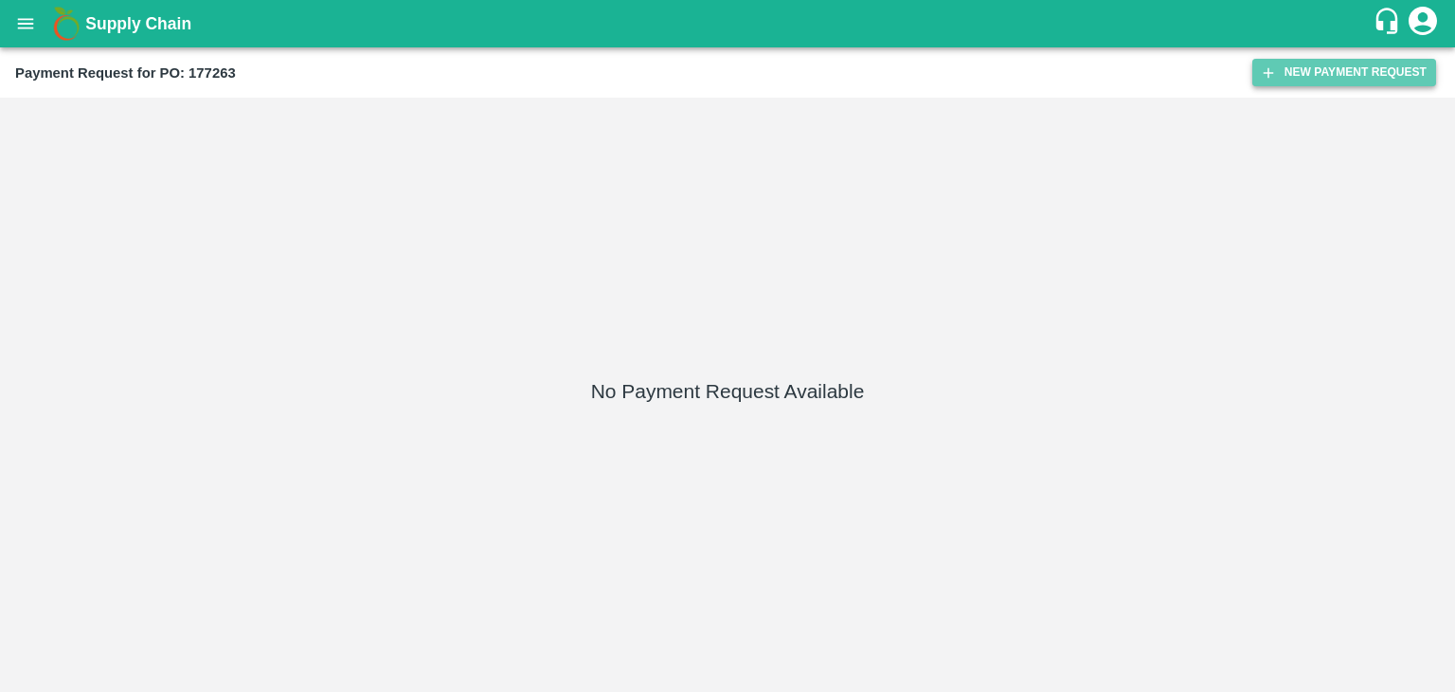
click at [1299, 65] on button "New Payment Request" at bounding box center [1344, 72] width 184 height 27
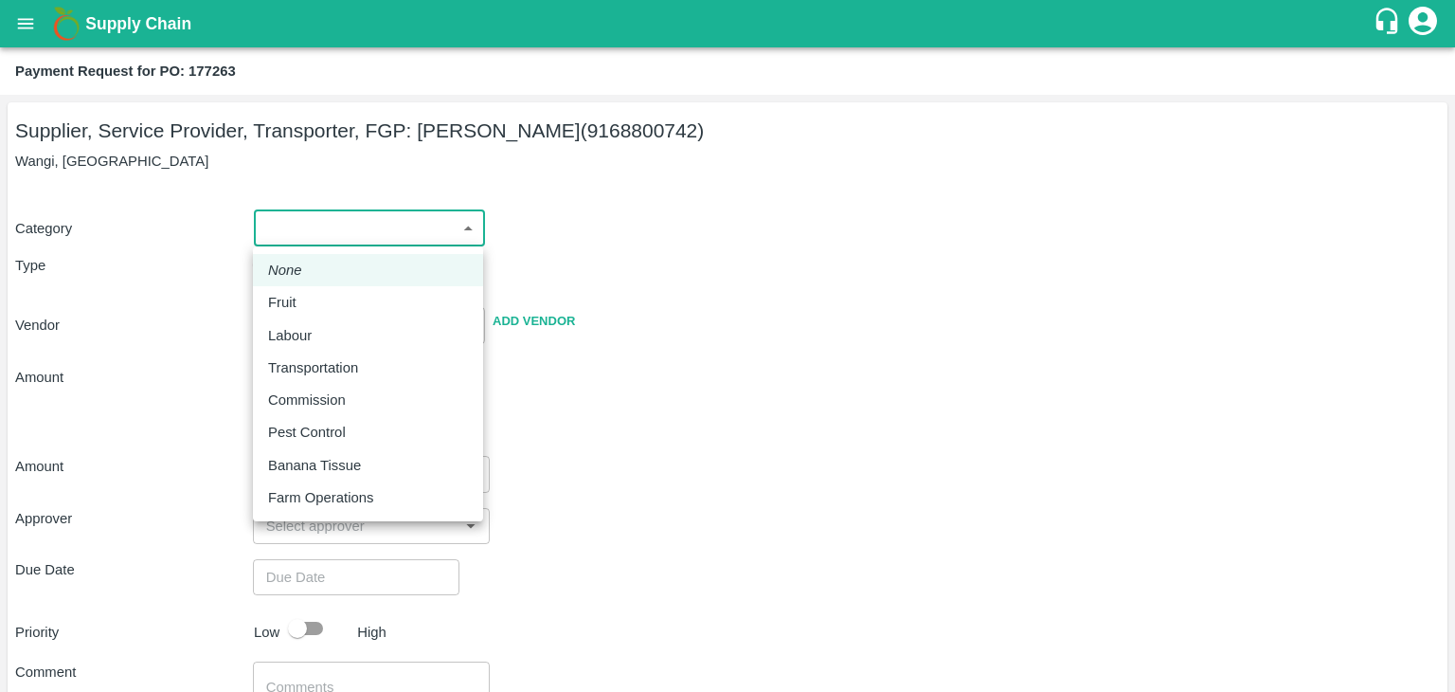
drag, startPoint x: 296, startPoint y: 239, endPoint x: 313, endPoint y: 295, distance: 58.4
click at [313, 295] on body "Supply Chain Payment Request for PO: 177263 Supplier, Service Provider, Transpo…" at bounding box center [727, 346] width 1455 height 692
click at [313, 295] on div "Fruit" at bounding box center [368, 302] width 200 height 21
type input "1"
type input "[PERSON_NAME] - 9168800742(Supplier, Service Provider, Transporter, FGP)"
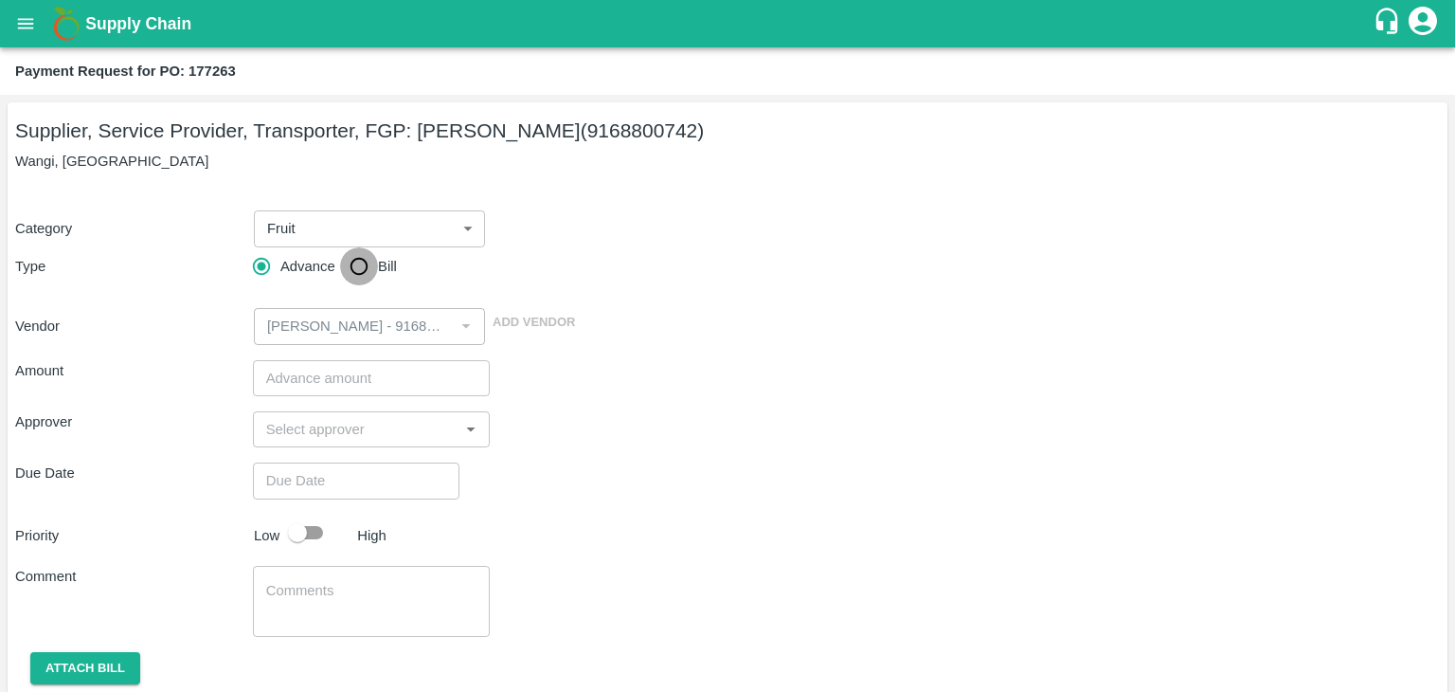
click at [342, 269] on input "Bill" at bounding box center [359, 266] width 38 height 38
radio input "true"
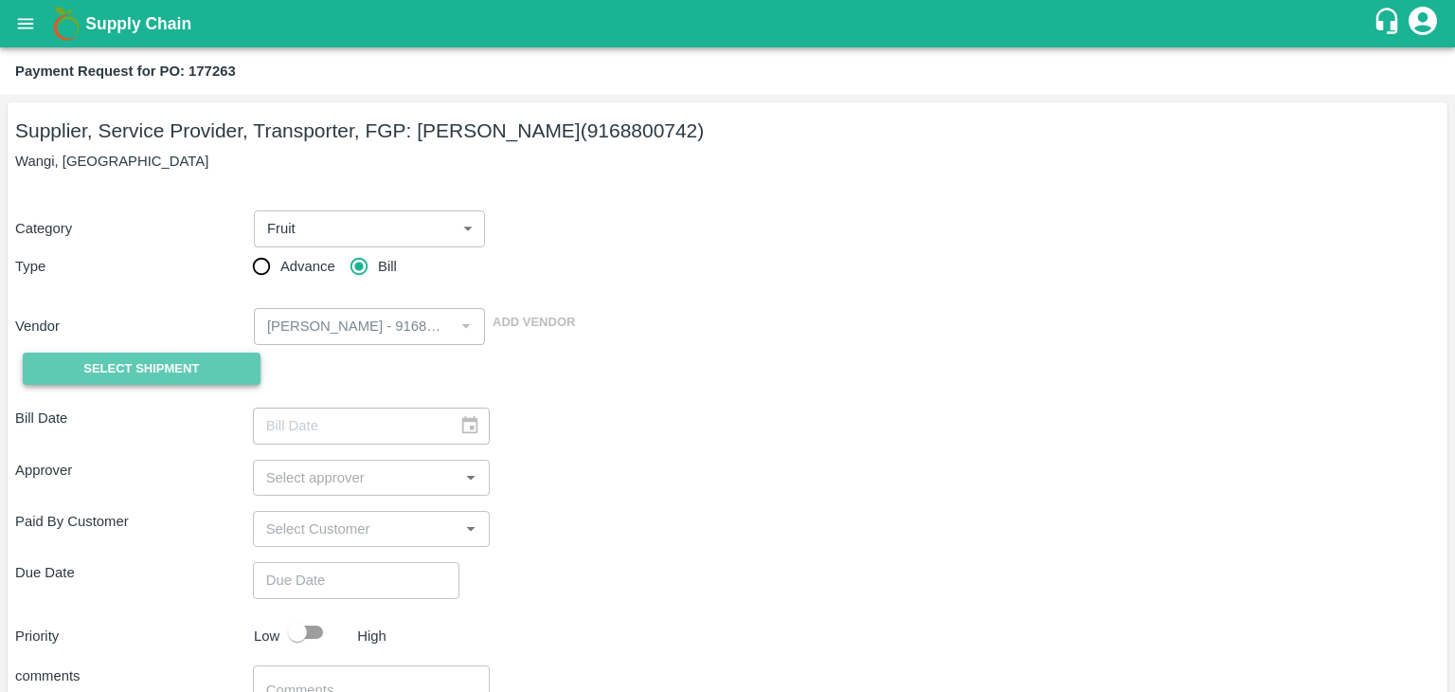
click at [143, 379] on span "Select Shipment" at bounding box center [141, 369] width 116 height 22
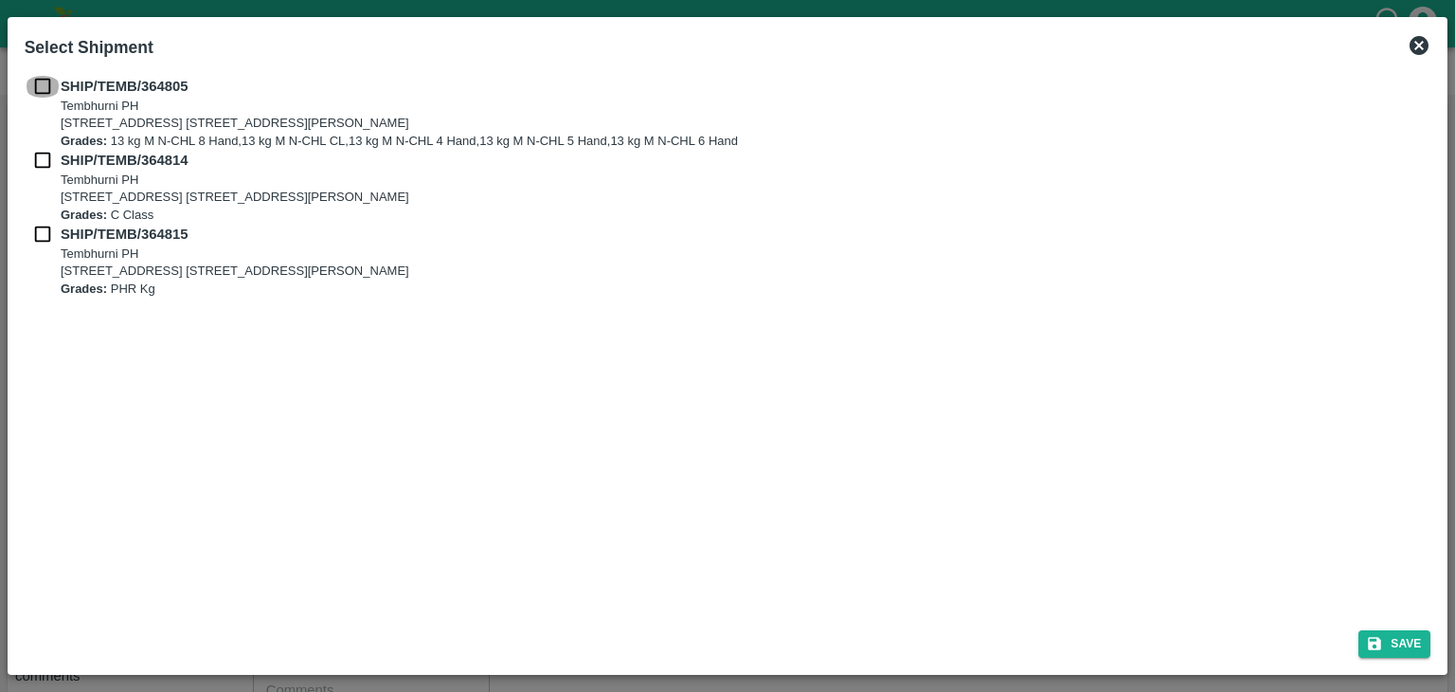
click at [42, 82] on input "checkbox" at bounding box center [43, 86] width 36 height 21
checkbox input "true"
click at [45, 162] on input "checkbox" at bounding box center [43, 160] width 36 height 21
checkbox input "true"
click at [38, 238] on input "checkbox" at bounding box center [43, 234] width 36 height 21
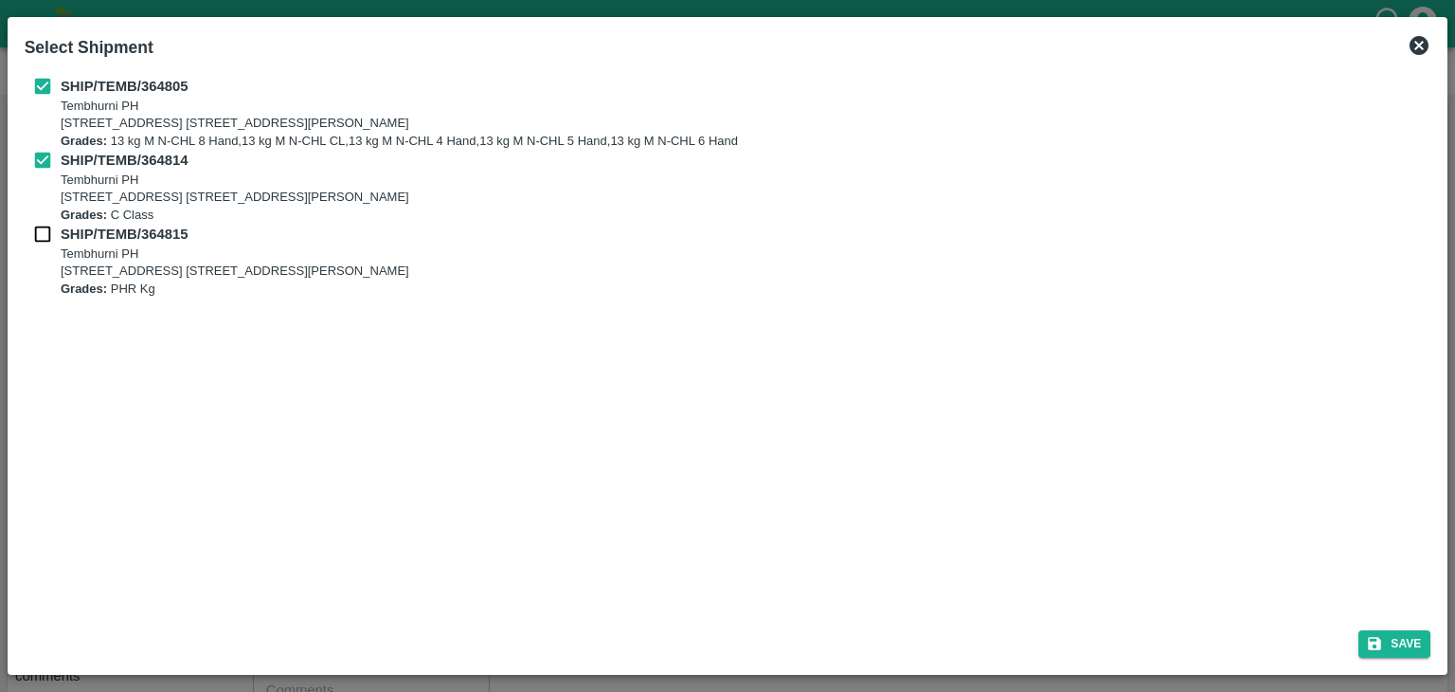
checkbox input "true"
click at [1387, 630] on button "Save" at bounding box center [1395, 643] width 72 height 27
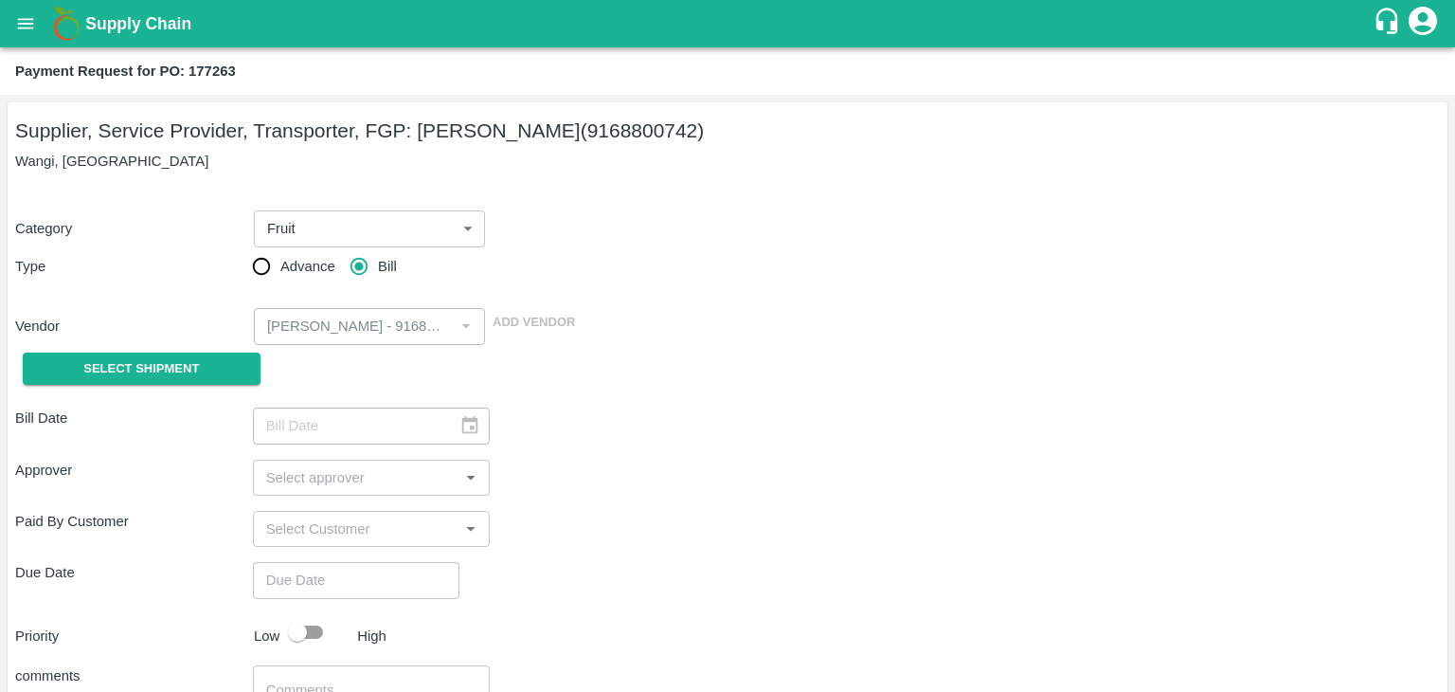
type input "[DATE]"
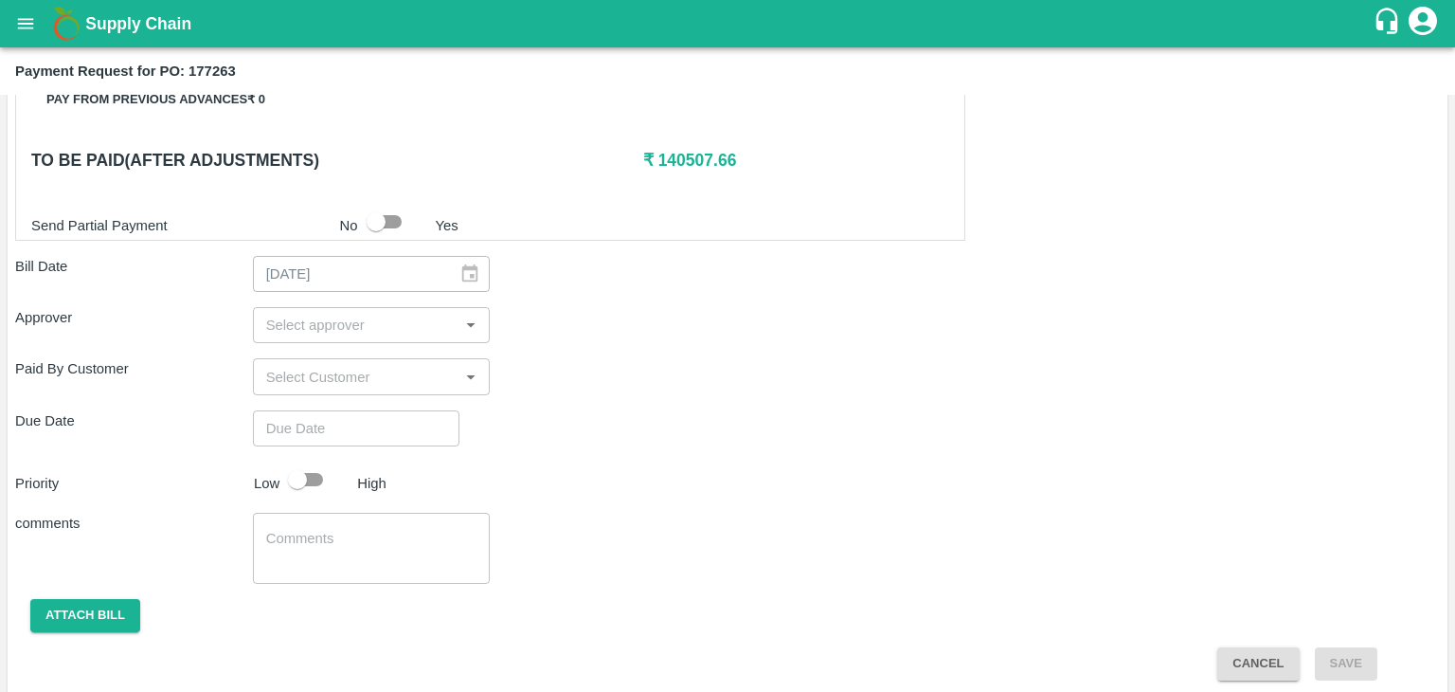
scroll to position [887, 0]
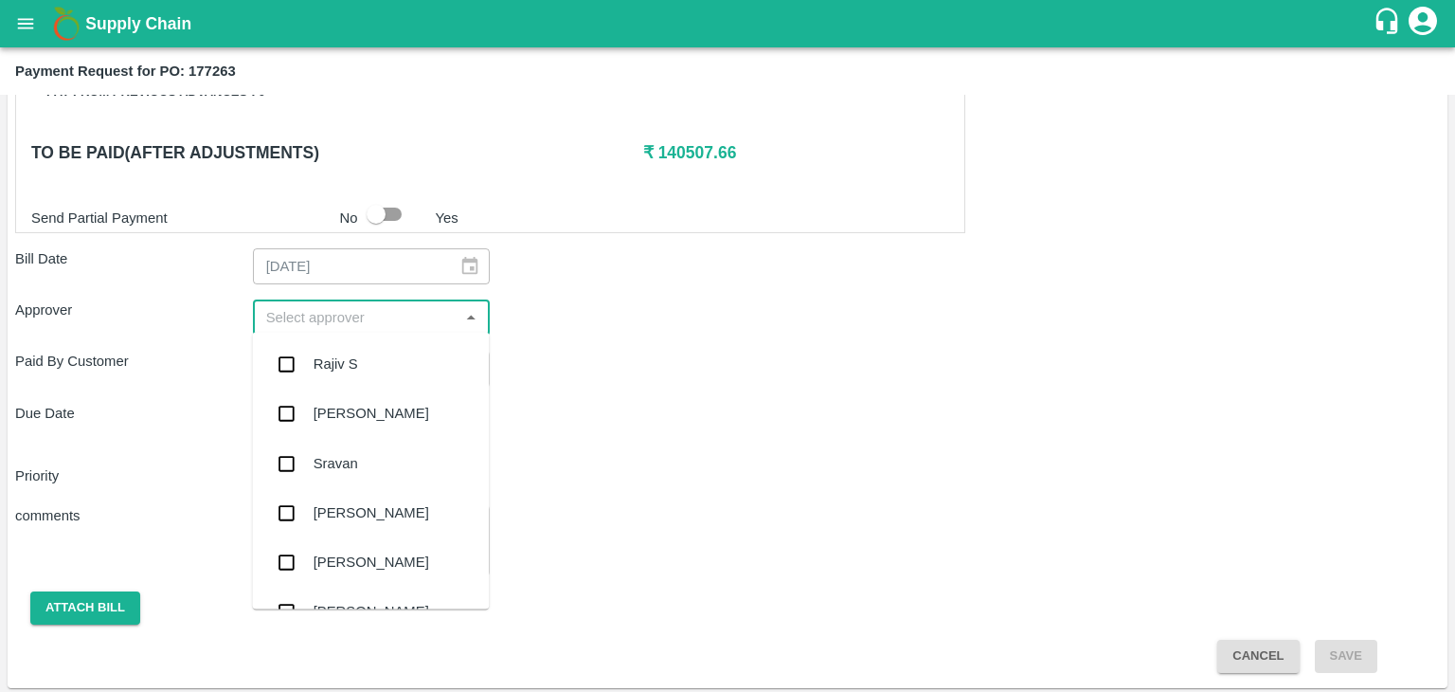
click at [368, 315] on input "input" at bounding box center [356, 317] width 195 height 25
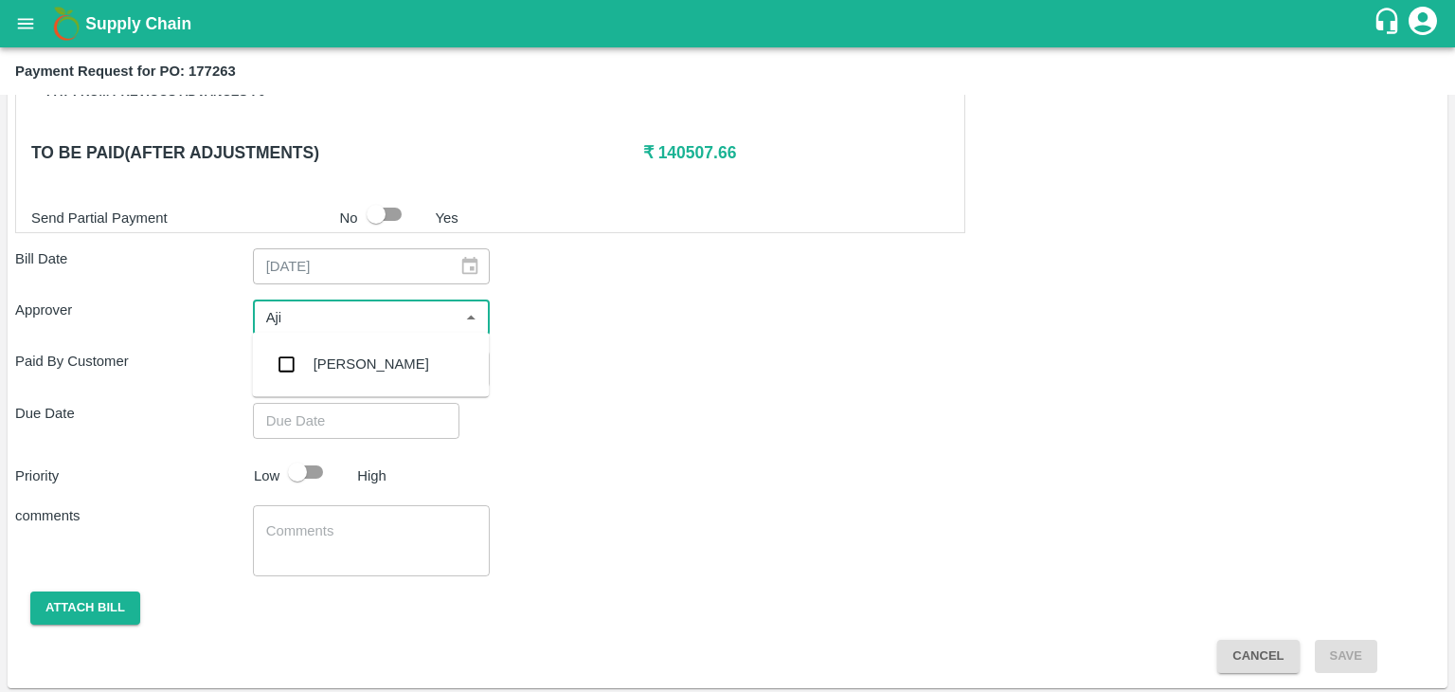
type input "Ajit"
click at [365, 366] on div "[PERSON_NAME]" at bounding box center [372, 363] width 116 height 21
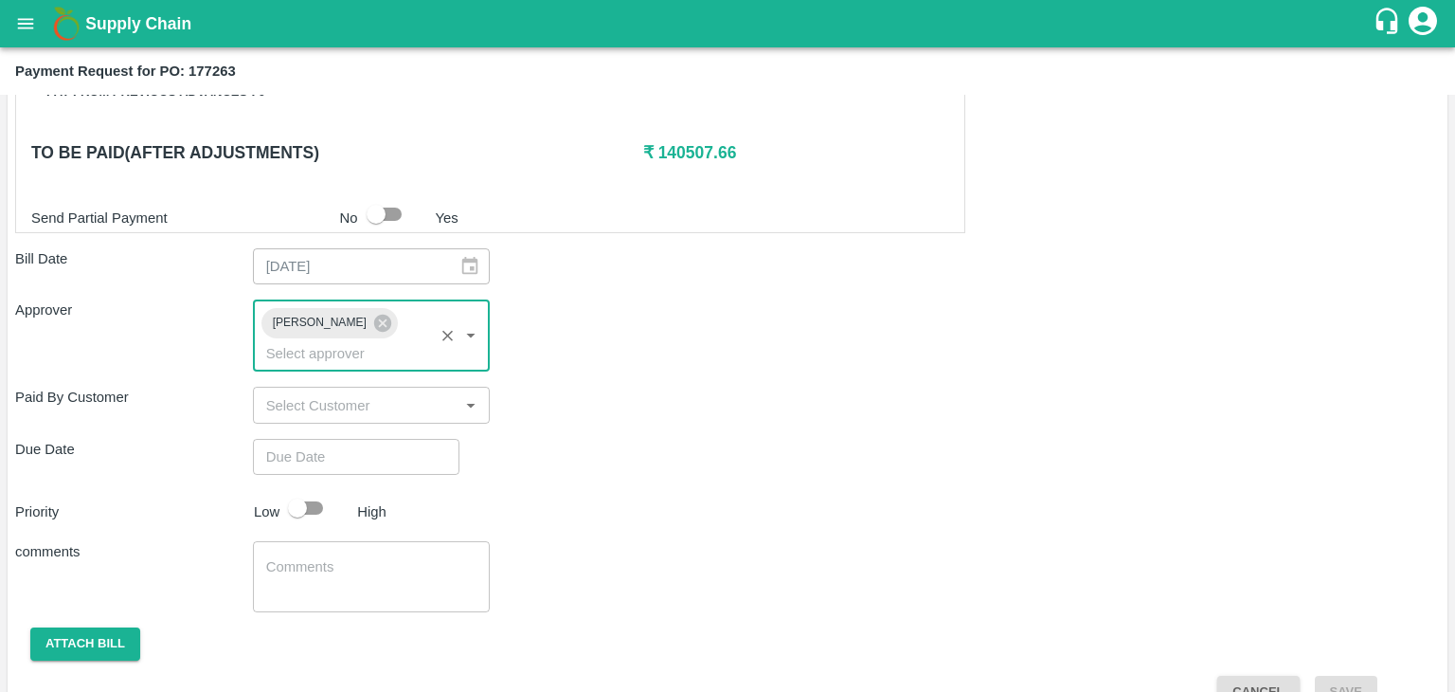
type input "DD/MM/YYYY hh:mm aa"
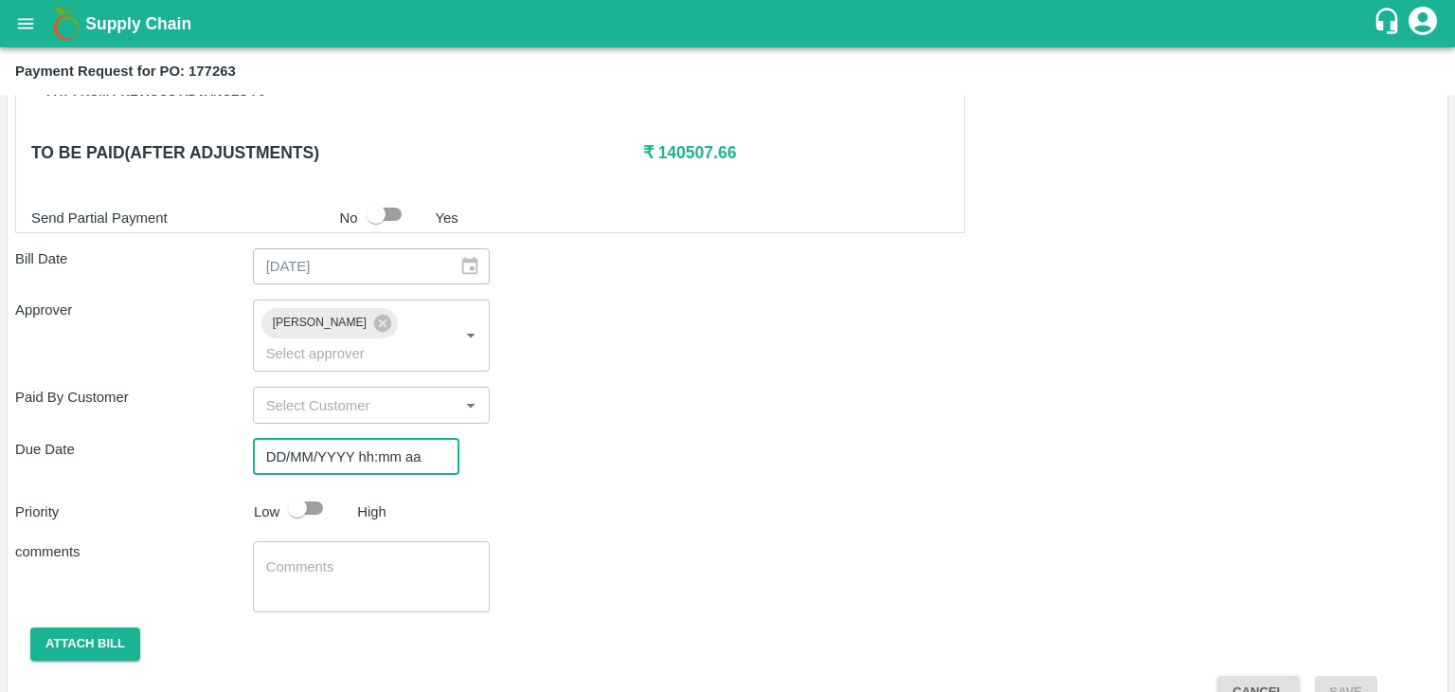
click at [399, 439] on input "DD/MM/YYYY hh:mm aa" at bounding box center [349, 457] width 193 height 36
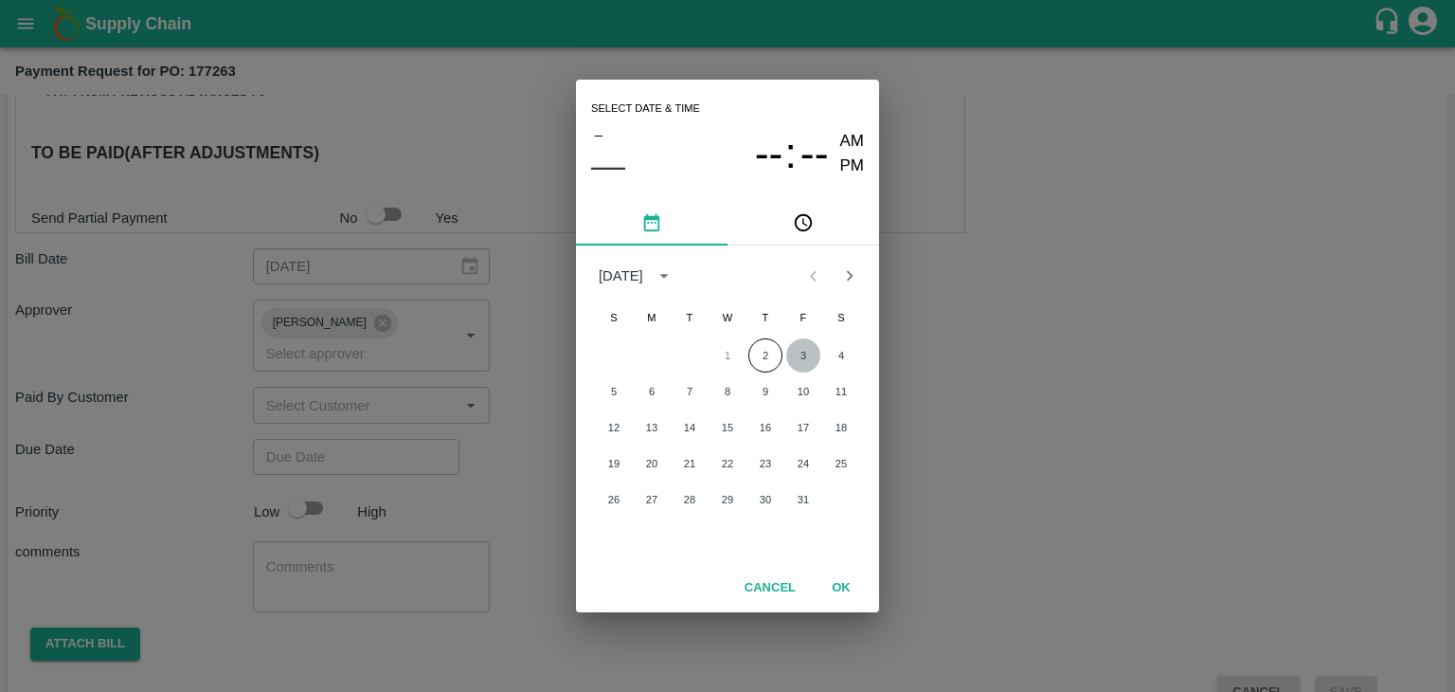
click at [799, 346] on button "3" at bounding box center [803, 355] width 34 height 34
type input "[DATE] 12:00 AM"
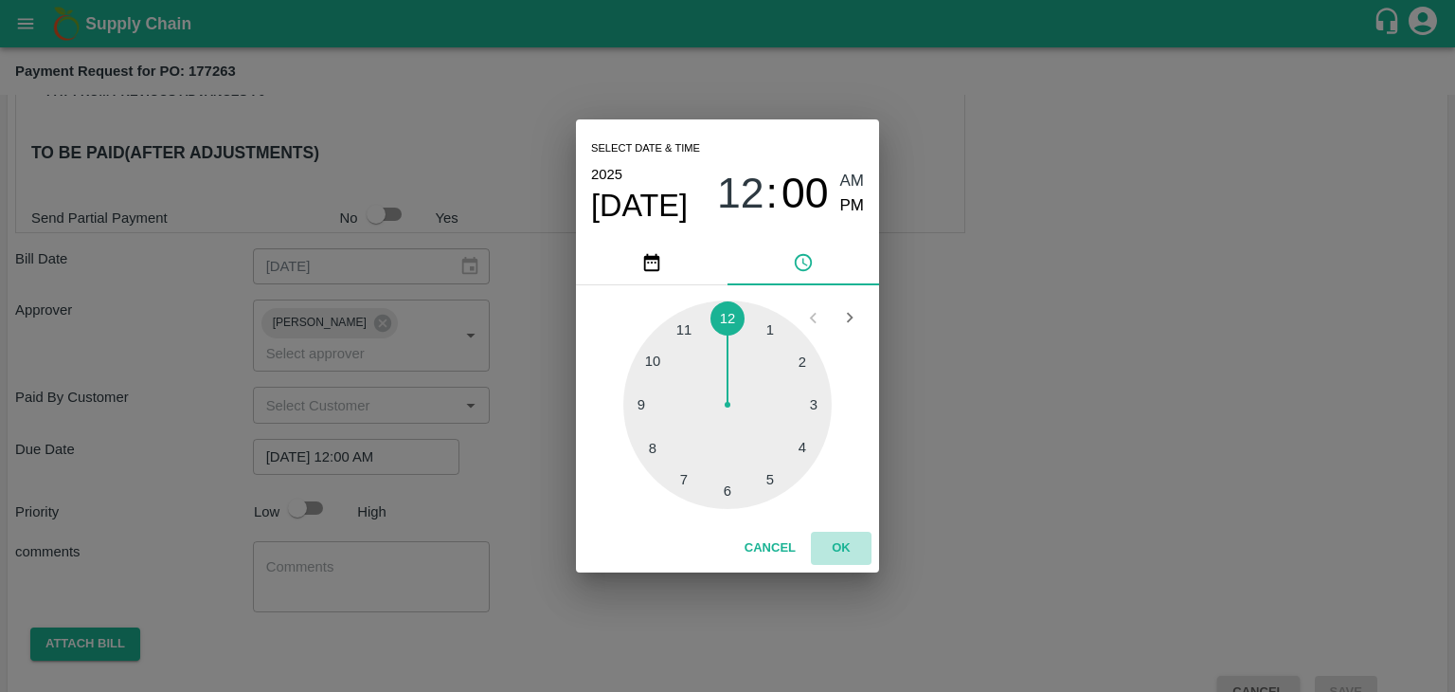
click at [843, 552] on button "OK" at bounding box center [841, 548] width 61 height 33
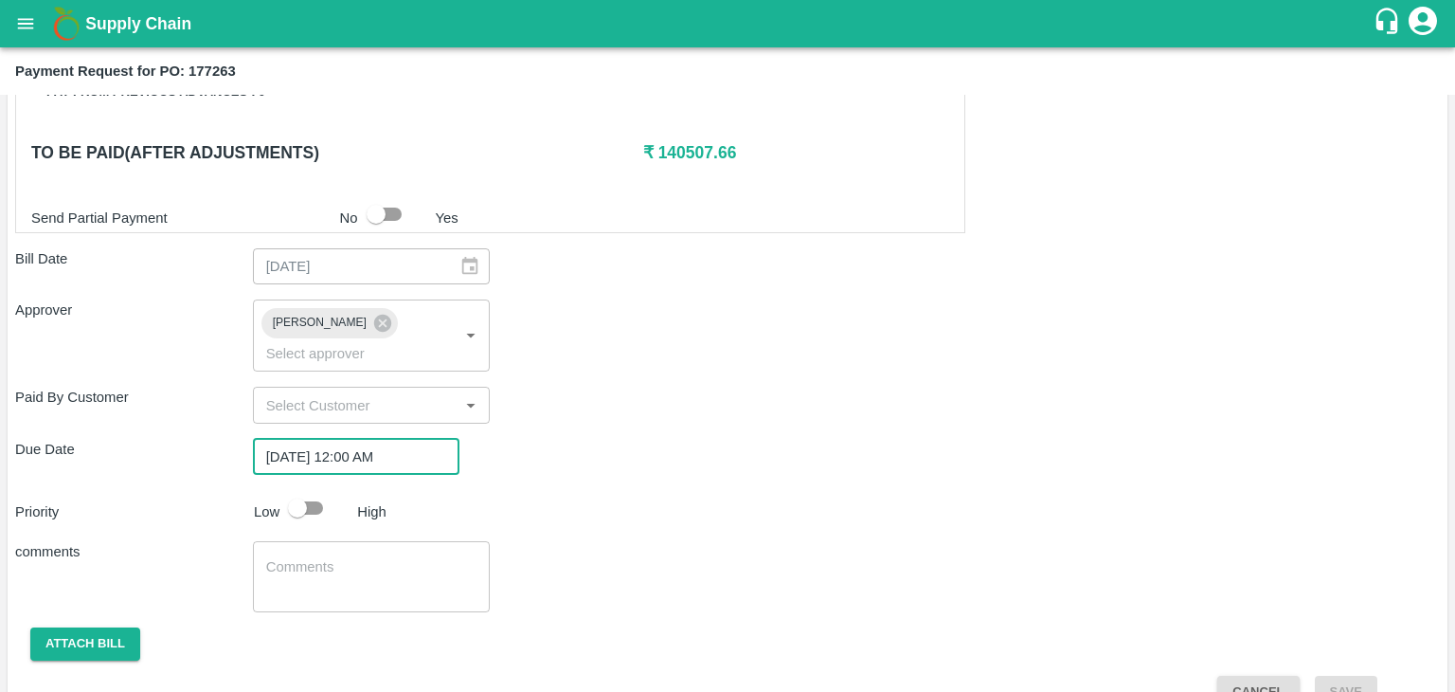
click at [315, 490] on input "checkbox" at bounding box center [297, 508] width 108 height 36
checkbox input "true"
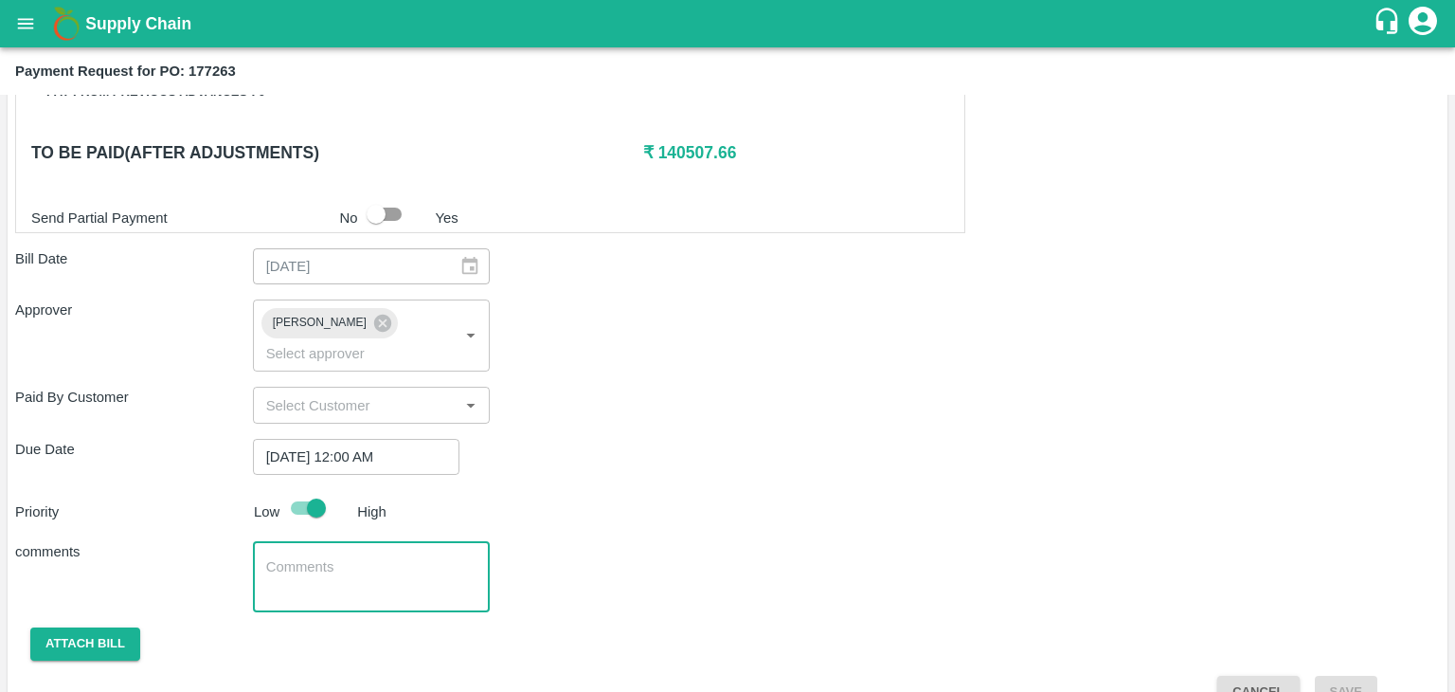
click at [363, 557] on textarea at bounding box center [371, 577] width 211 height 40
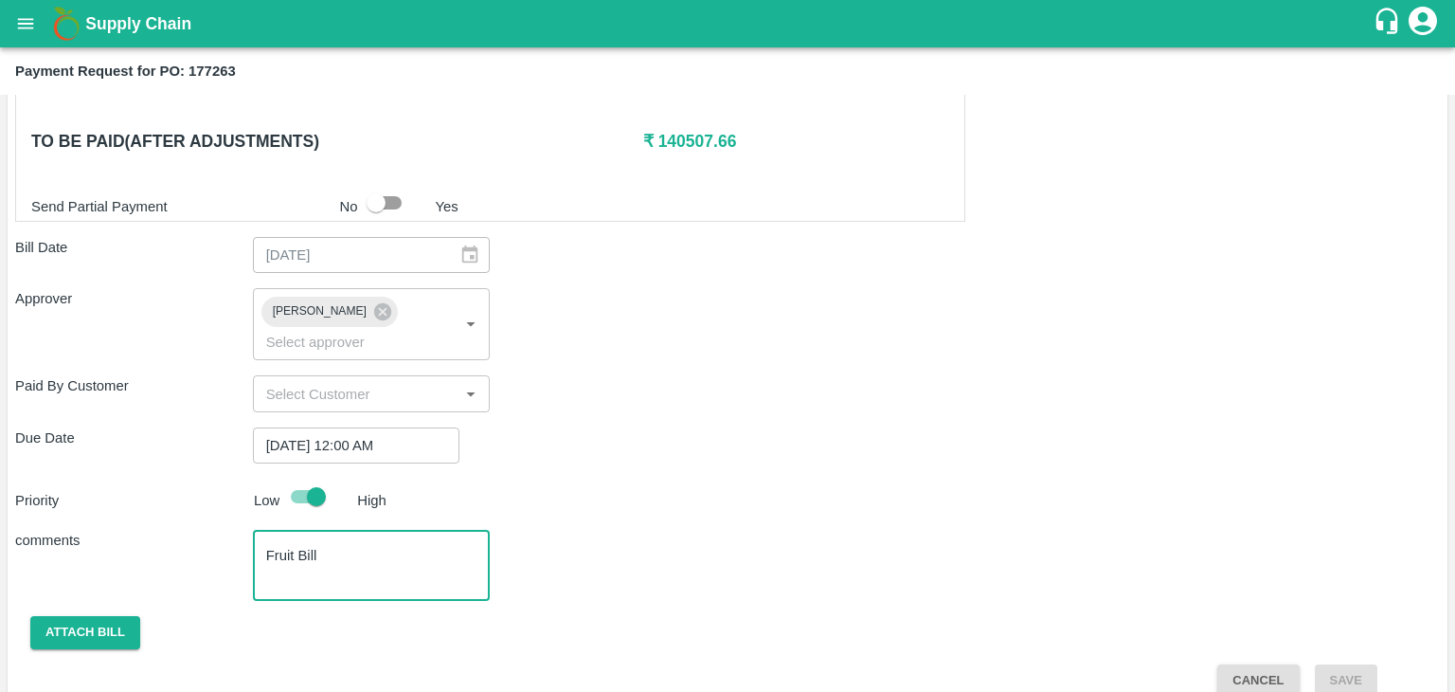
type textarea "Fruit Bill"
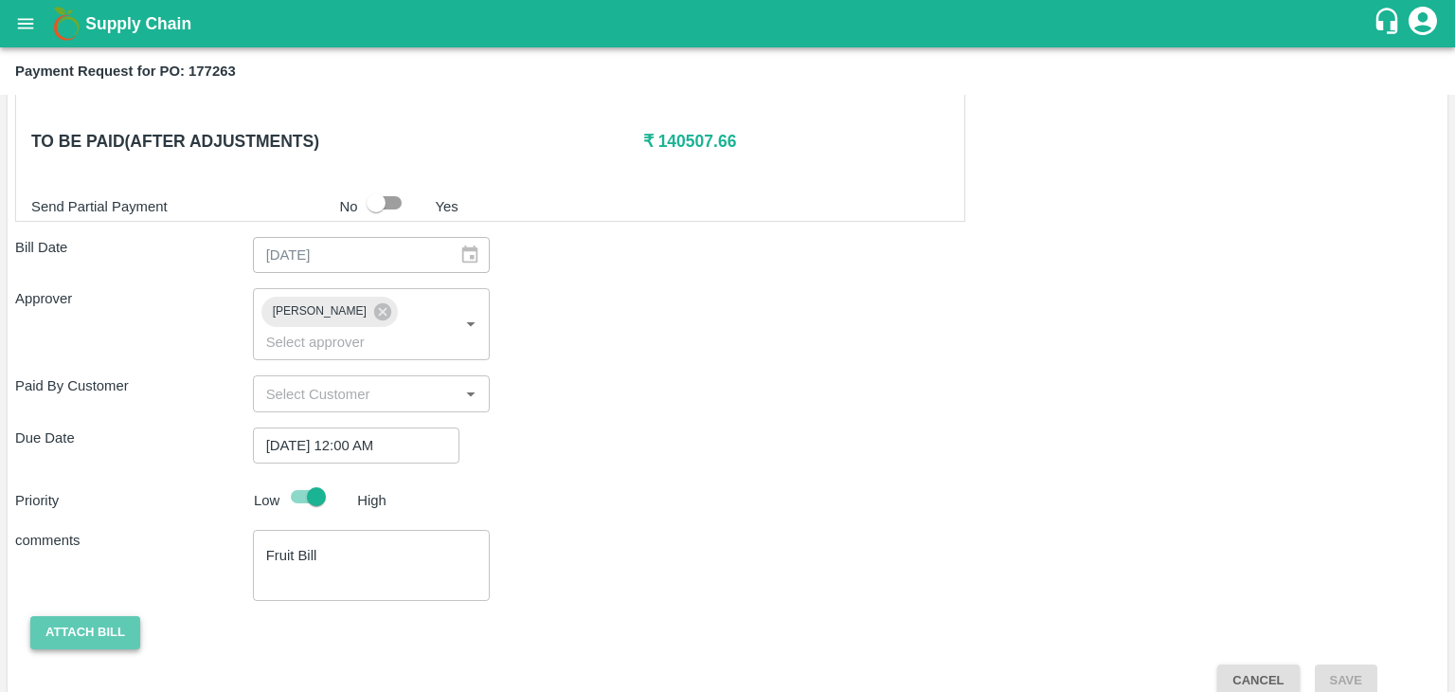
click at [80, 616] on button "Attach bill" at bounding box center [85, 632] width 110 height 33
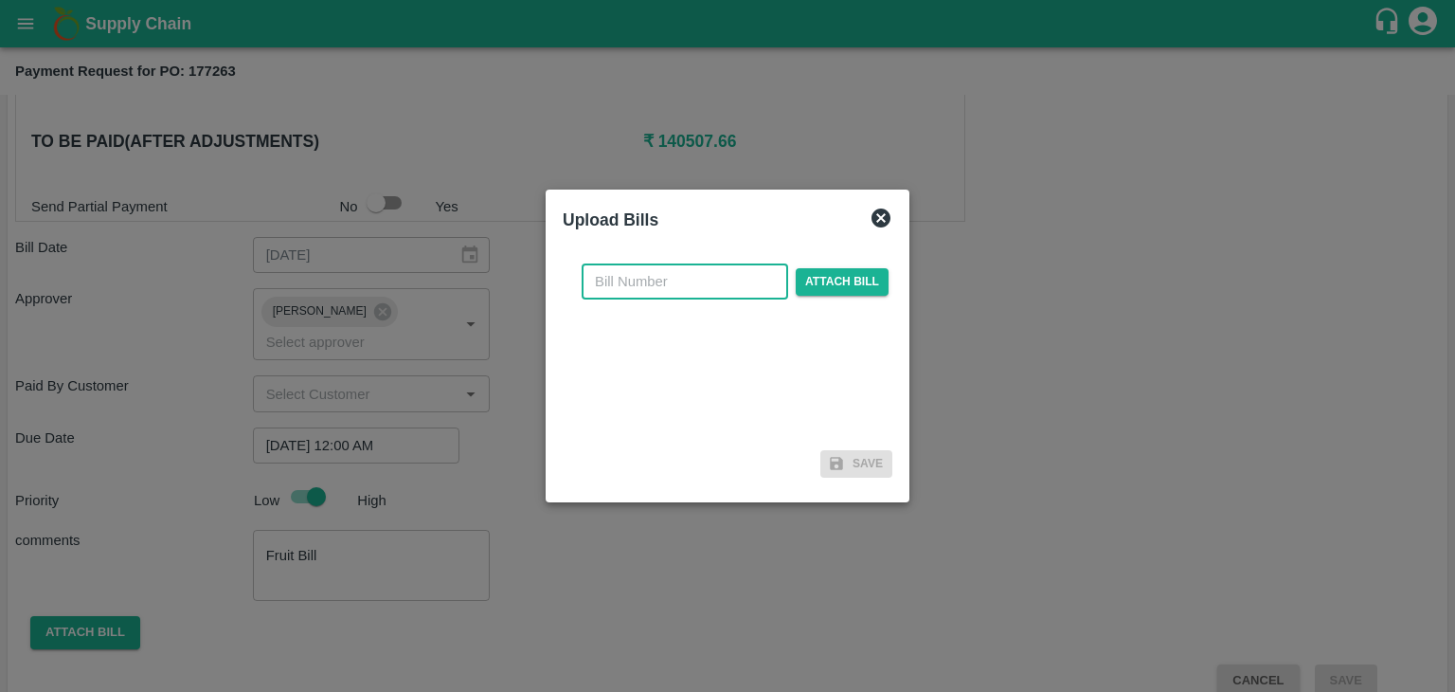
click at [712, 287] on input "text" at bounding box center [685, 281] width 207 height 36
type input "AT/CHIFU-0187"
click at [841, 284] on span "Attach bill" at bounding box center [842, 281] width 93 height 27
click at [0, 0] on input "Attach bill" at bounding box center [0, 0] width 0 height 0
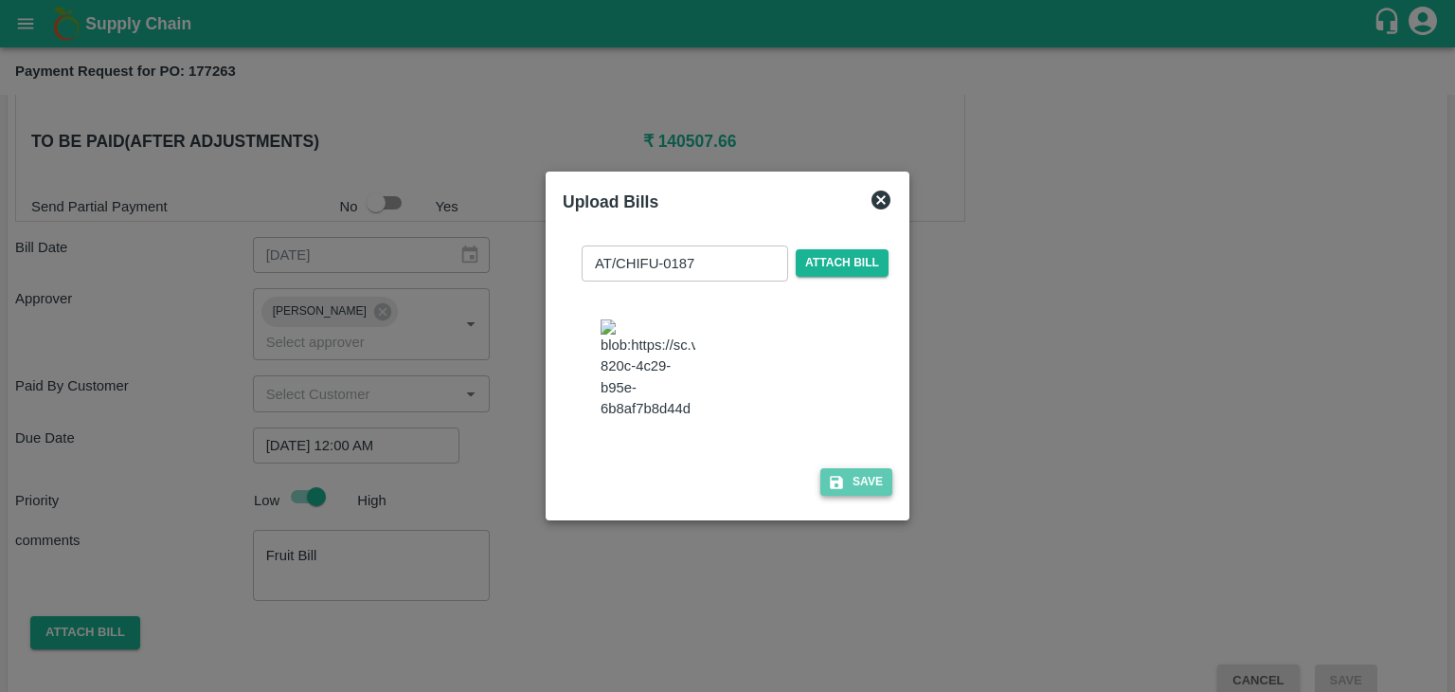
click at [863, 496] on button "Save" at bounding box center [856, 481] width 72 height 27
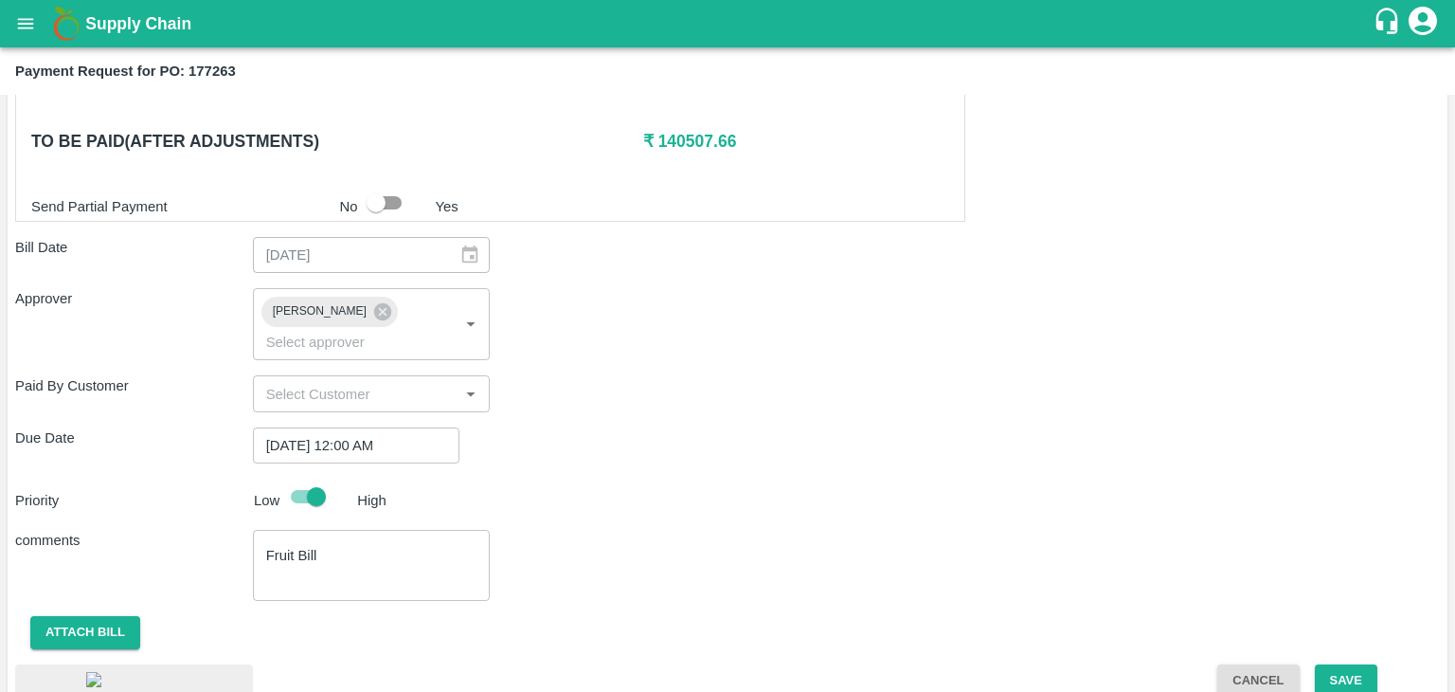
scroll to position [1066, 0]
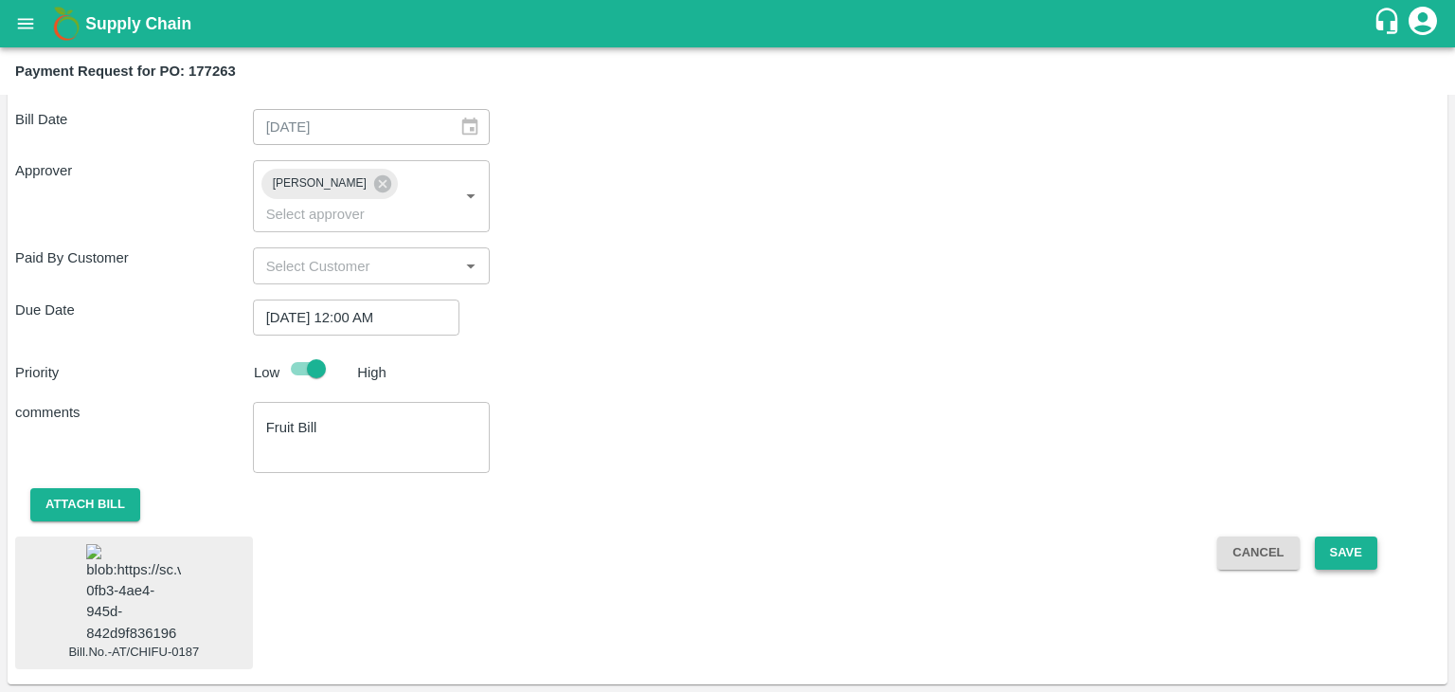
click at [1355, 536] on button "Save" at bounding box center [1346, 552] width 63 height 33
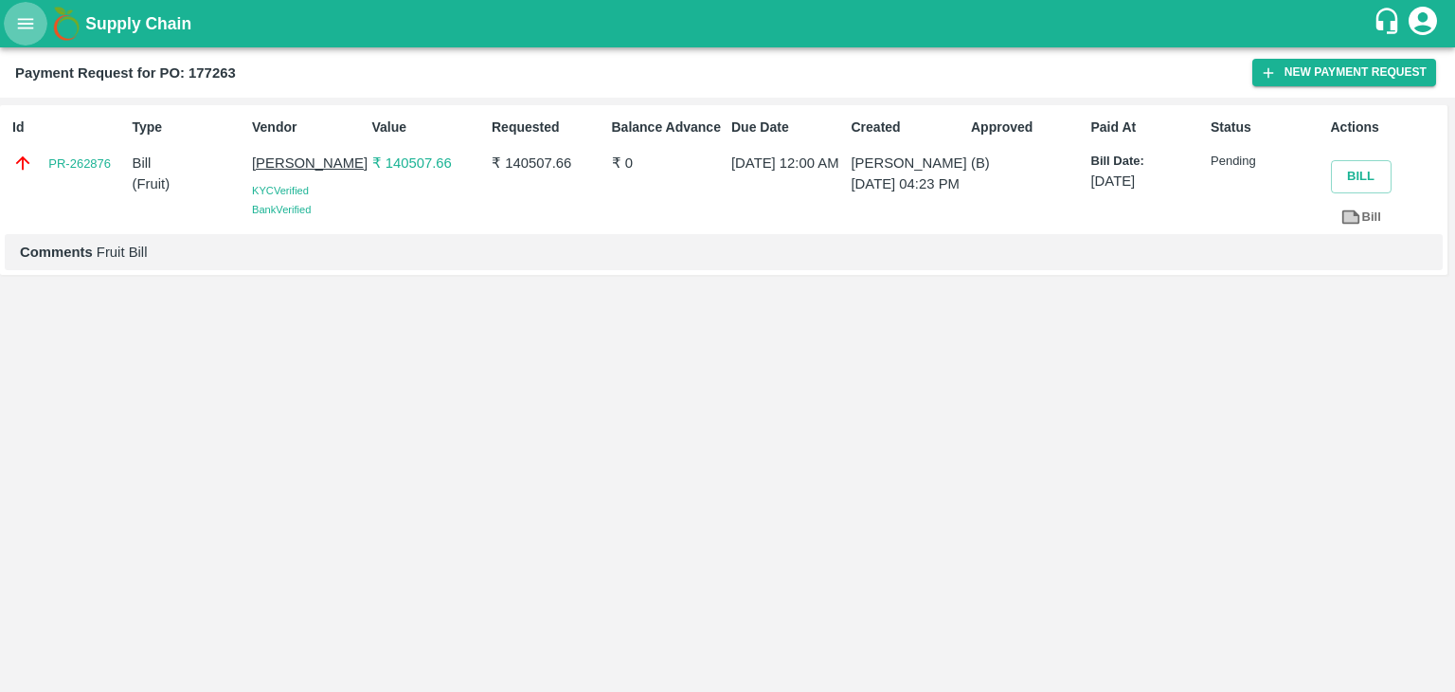
click at [16, 35] on button "open drawer" at bounding box center [26, 24] width 44 height 44
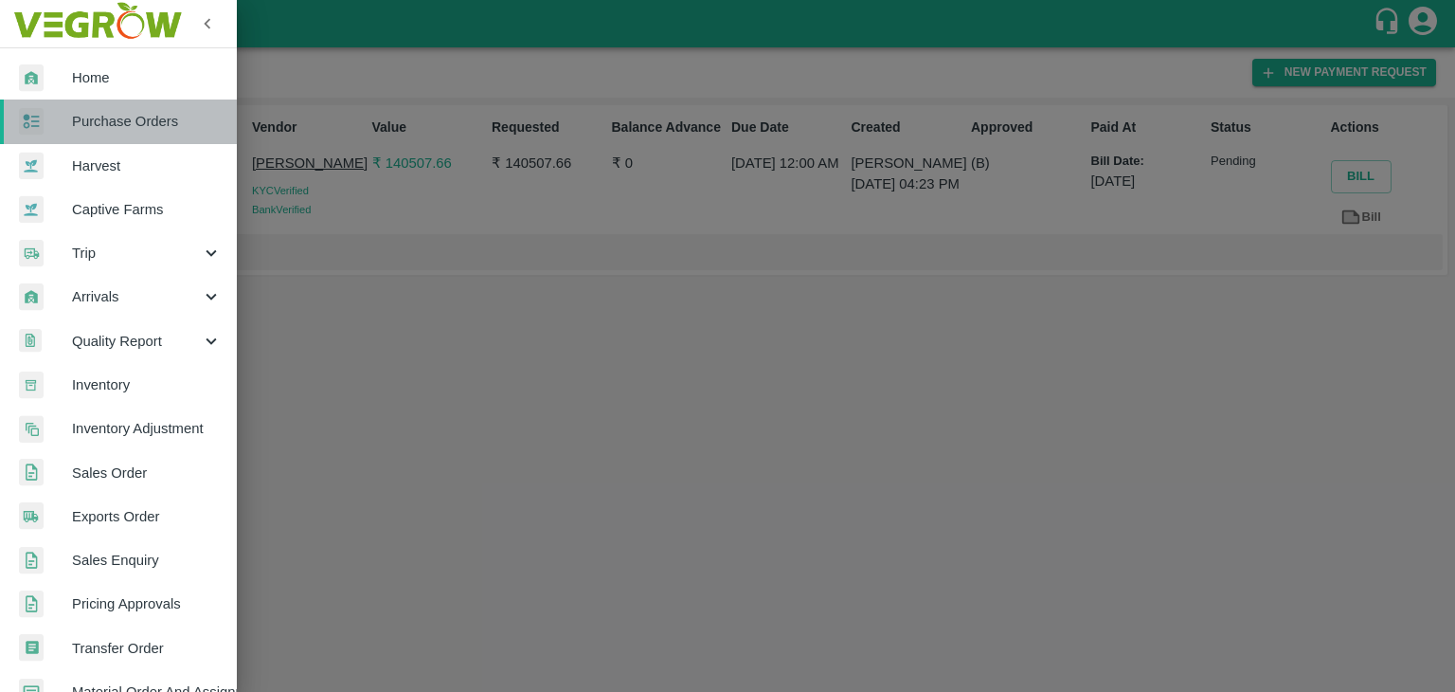
click at [138, 125] on span "Purchase Orders" at bounding box center [147, 121] width 150 height 21
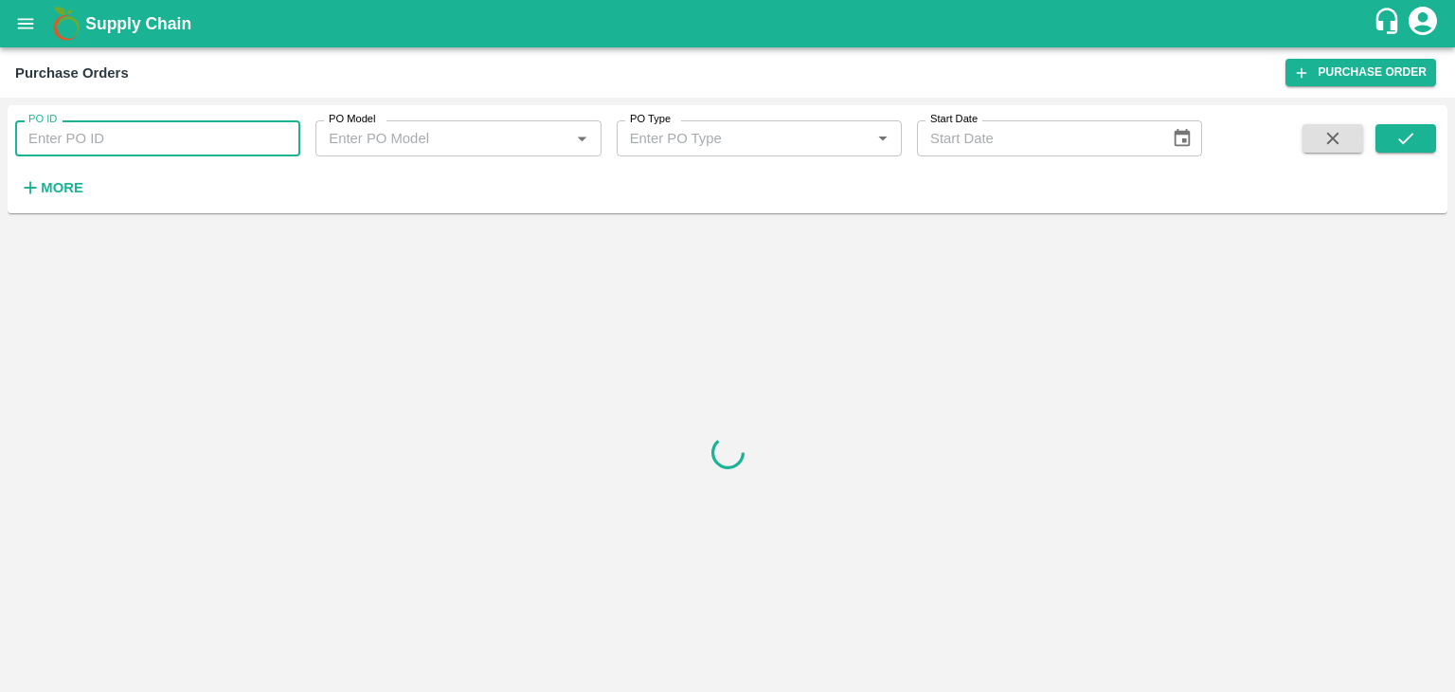
click at [201, 135] on input "PO ID" at bounding box center [157, 138] width 285 height 36
paste input "177278"
type input "177278"
click at [1414, 140] on icon "submit" at bounding box center [1406, 138] width 21 height 21
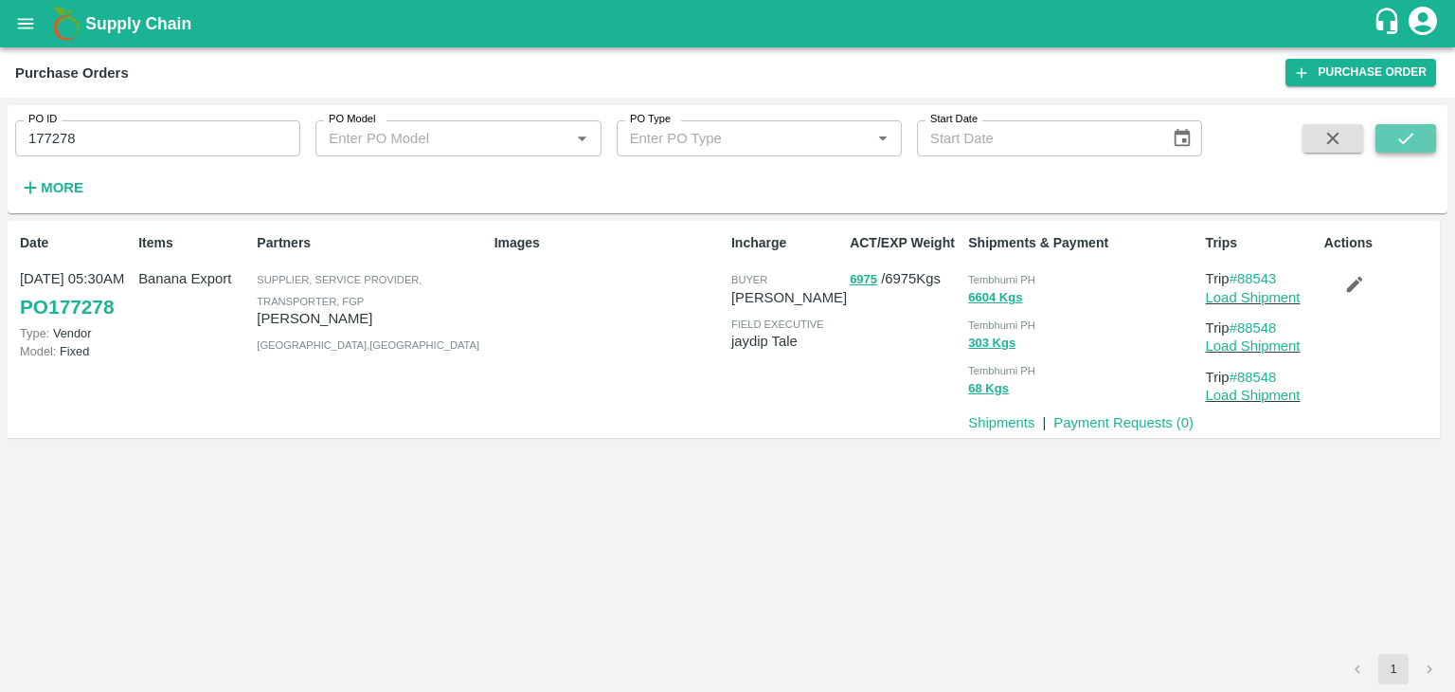
click at [1414, 140] on icon "submit" at bounding box center [1406, 138] width 21 height 21
click at [1121, 422] on link "Payment Requests ( 0 )" at bounding box center [1124, 422] width 140 height 15
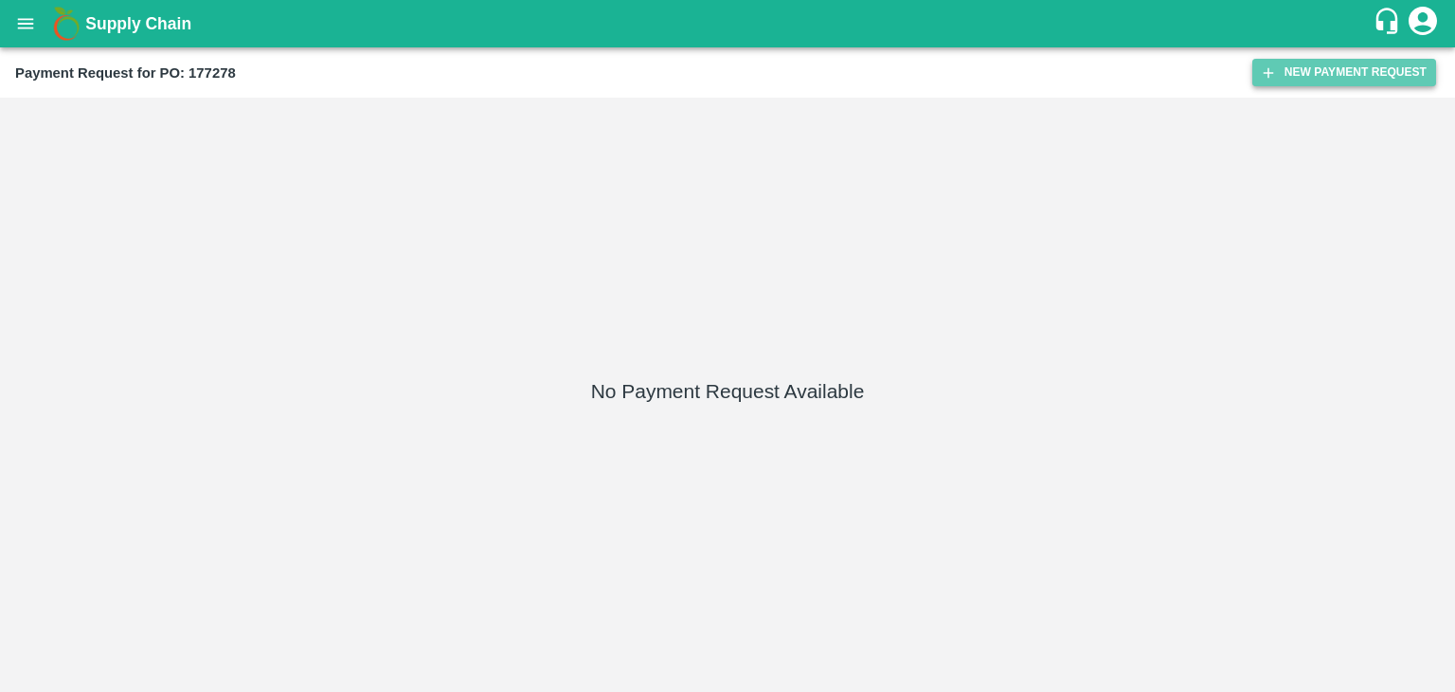
click at [1277, 70] on button "New Payment Request" at bounding box center [1344, 72] width 184 height 27
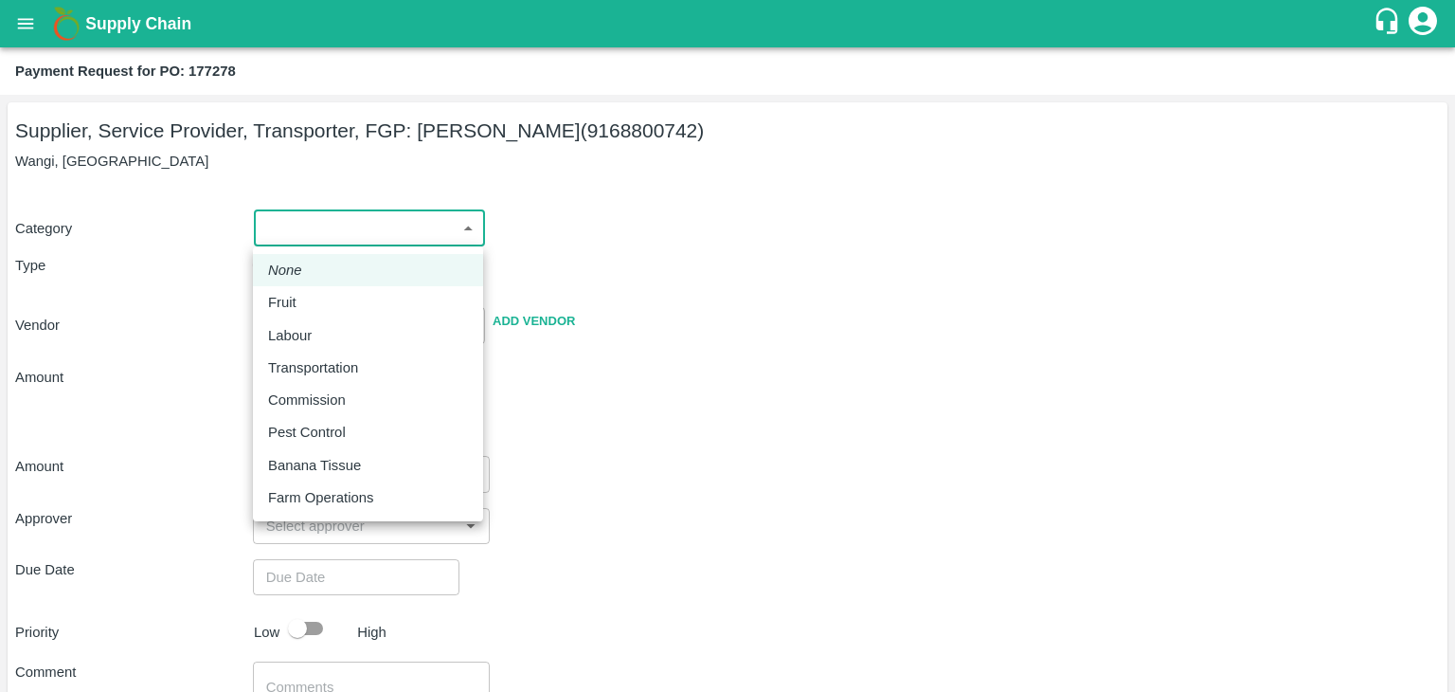
drag, startPoint x: 295, startPoint y: 228, endPoint x: 309, endPoint y: 301, distance: 74.3
click at [309, 301] on body "Supply Chain Payment Request for PO: 177278 Supplier, Service Provider, Transpo…" at bounding box center [727, 346] width 1455 height 692
click at [309, 301] on div "Fruit" at bounding box center [368, 302] width 200 height 21
type input "1"
type input "[PERSON_NAME] - 9168800742(Supplier, Service Provider, Transporter, FGP)"
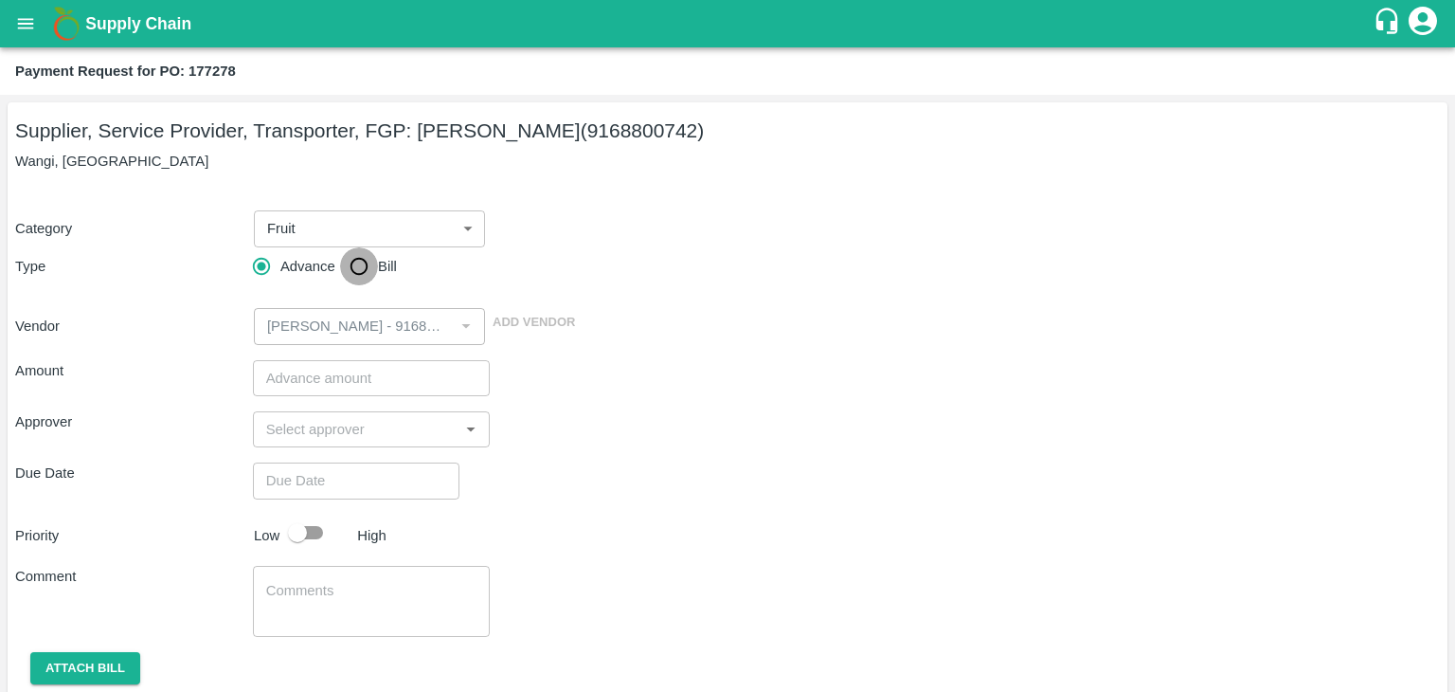
click at [365, 255] on input "Bill" at bounding box center [359, 266] width 38 height 38
radio input "true"
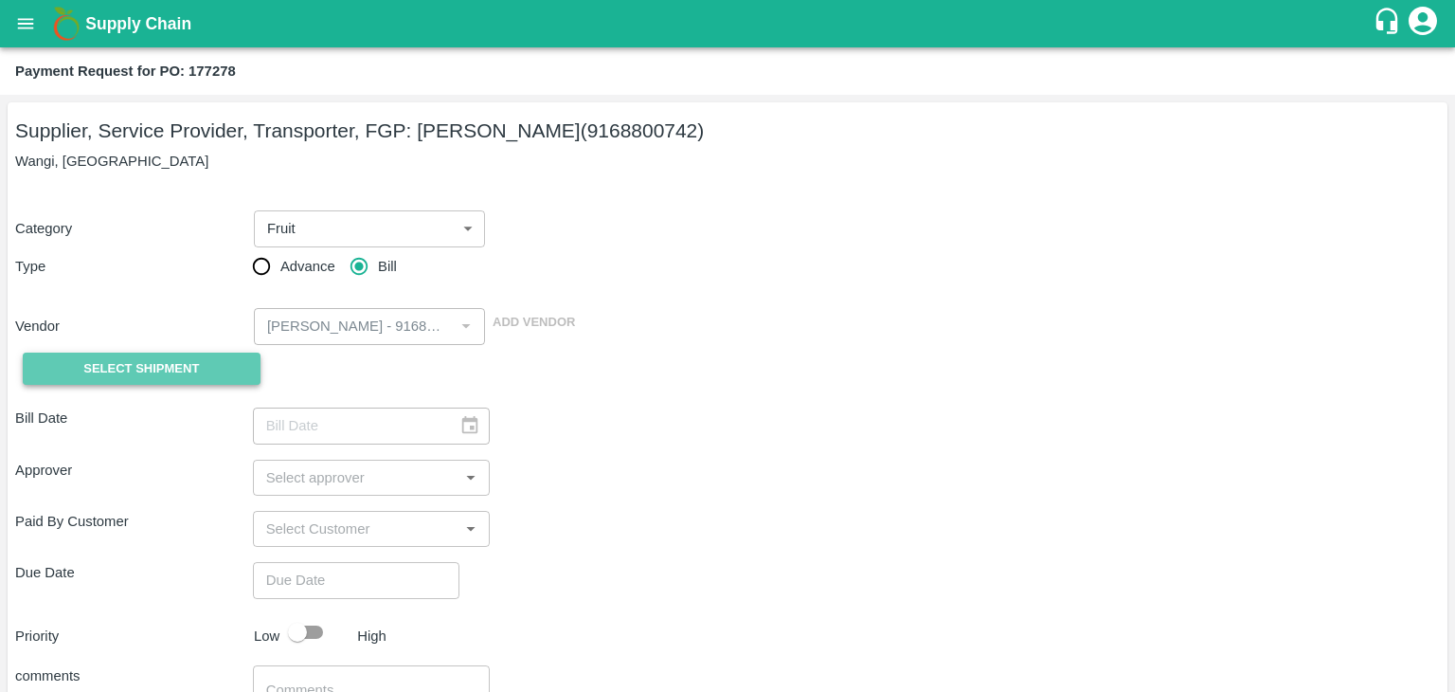
click at [109, 370] on span "Select Shipment" at bounding box center [141, 369] width 116 height 22
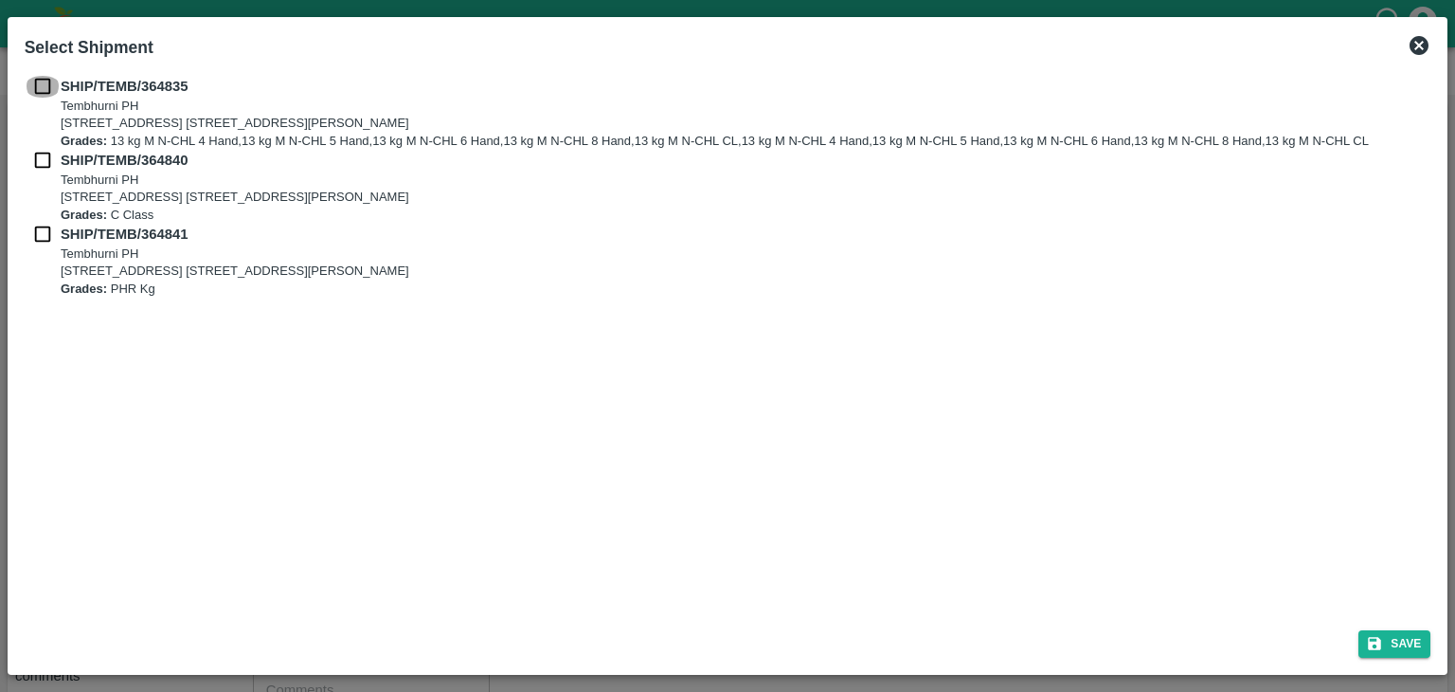
click at [38, 82] on input "checkbox" at bounding box center [43, 86] width 36 height 21
checkbox input "true"
click at [38, 162] on input "checkbox" at bounding box center [43, 160] width 36 height 21
checkbox input "true"
click at [30, 230] on input "checkbox" at bounding box center [43, 234] width 36 height 21
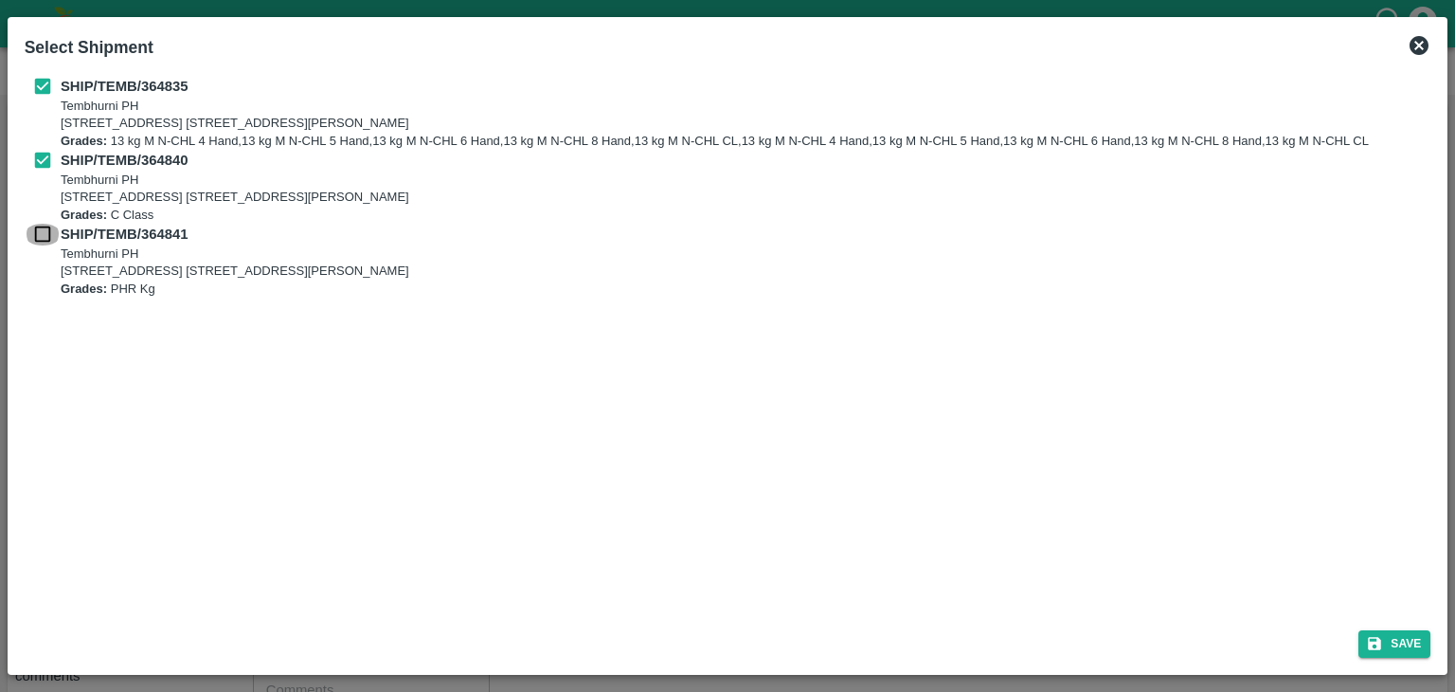
checkbox input "true"
click at [1417, 646] on button "Save" at bounding box center [1395, 643] width 72 height 27
type input "[DATE]"
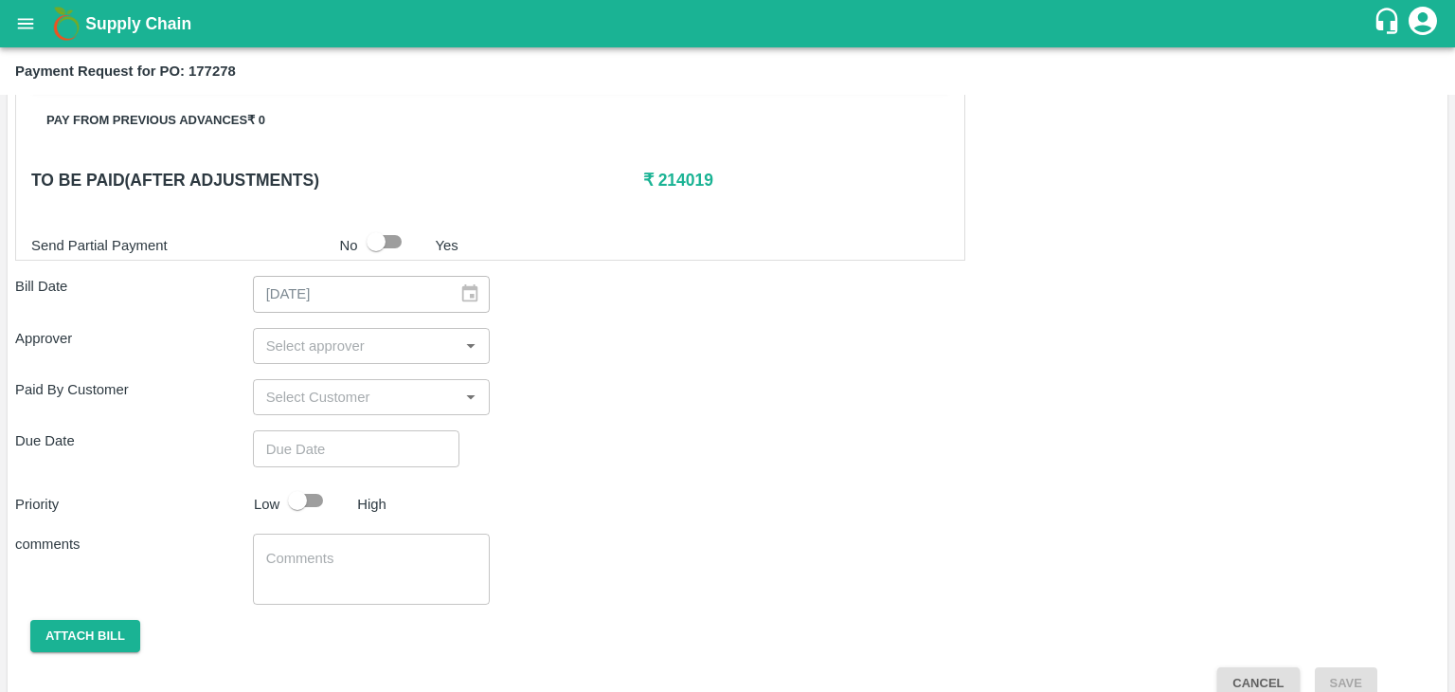
scroll to position [1138, 0]
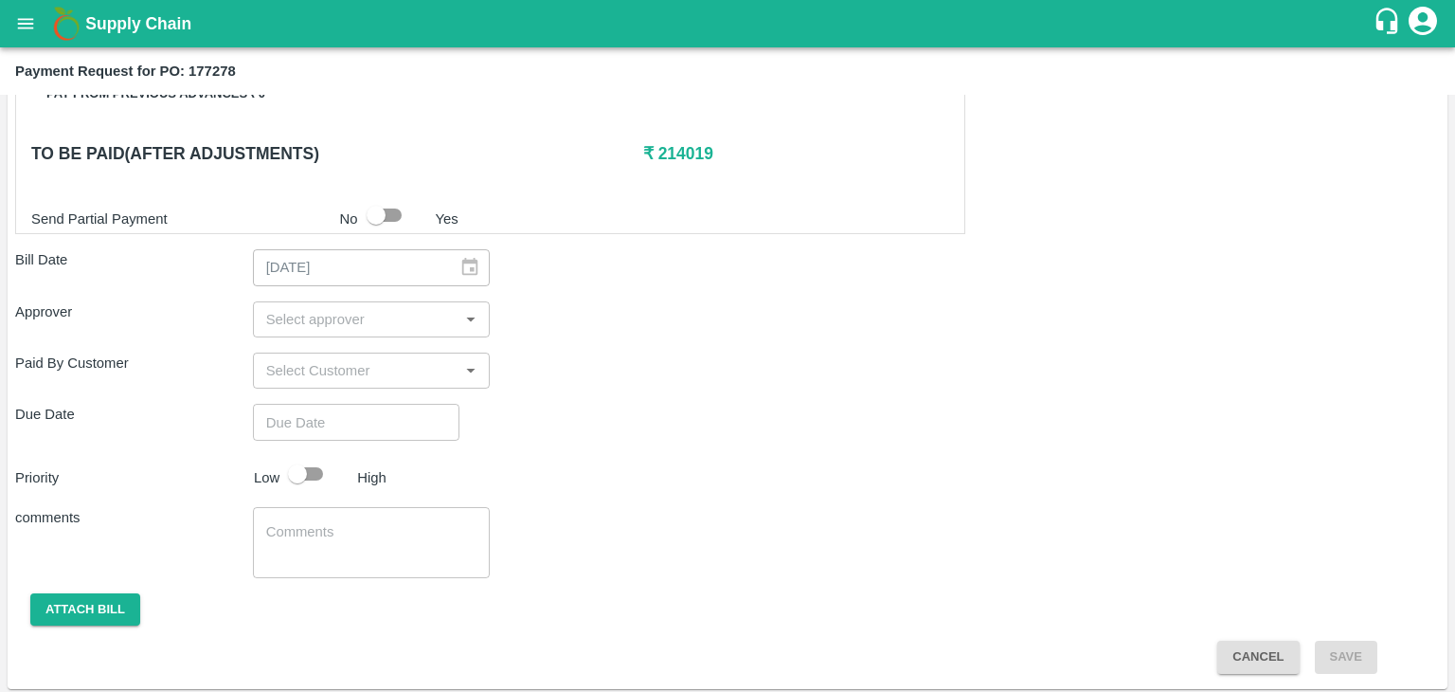
click at [330, 307] on input "input" at bounding box center [356, 319] width 195 height 25
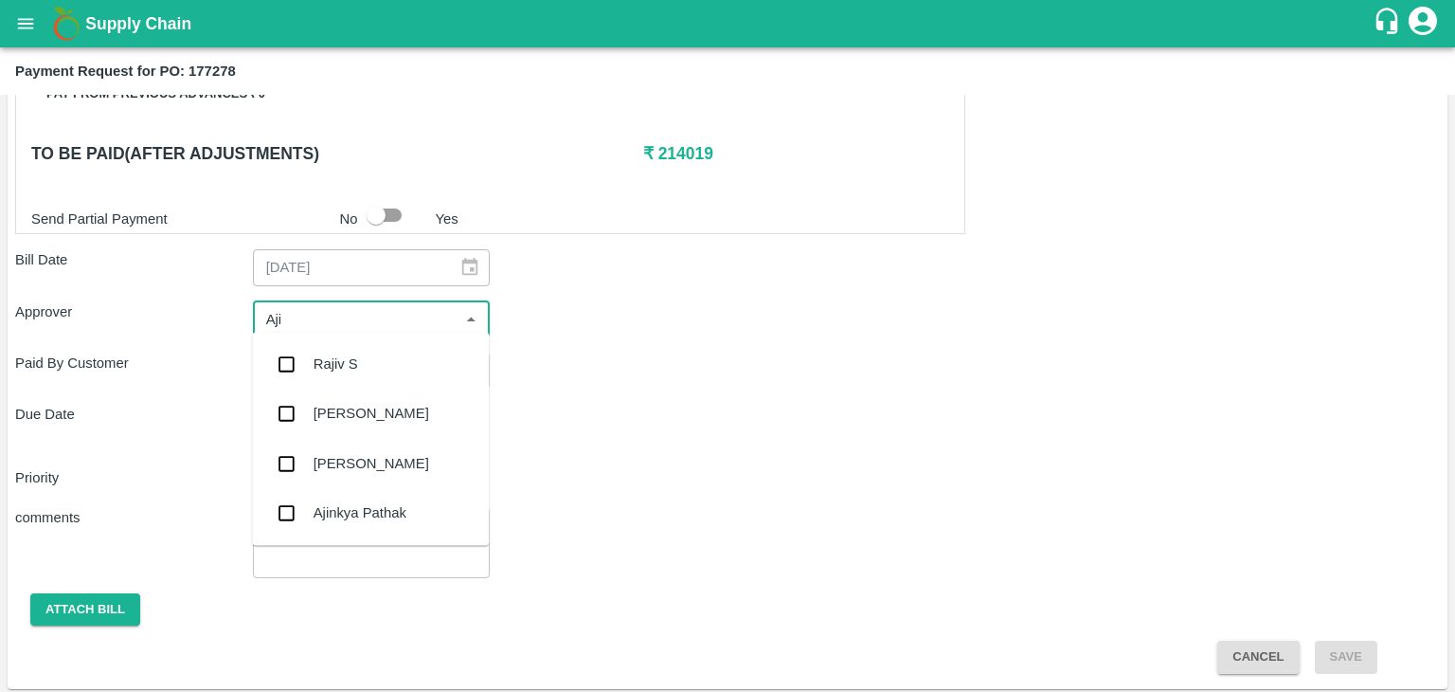
type input "Ajit"
click at [348, 353] on div "[PERSON_NAME]" at bounding box center [372, 363] width 116 height 21
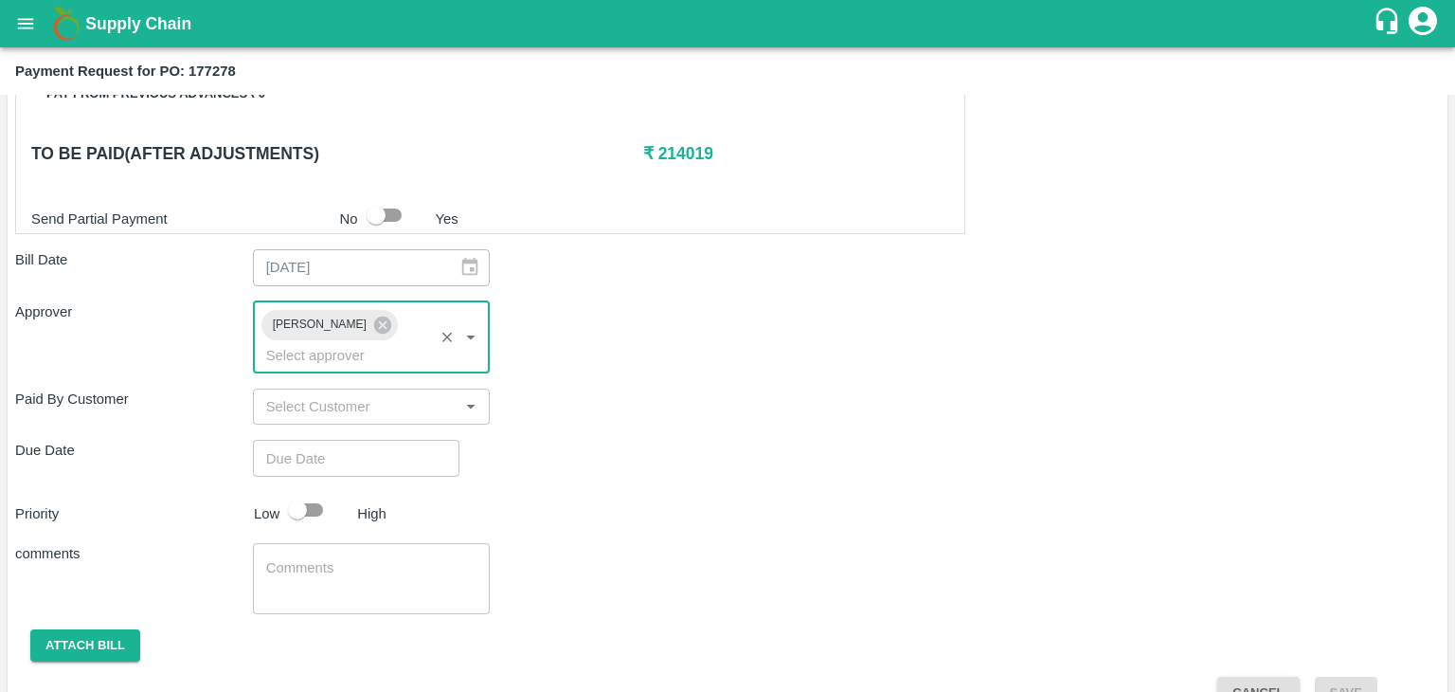
type input "DD/MM/YYYY hh:mm aa"
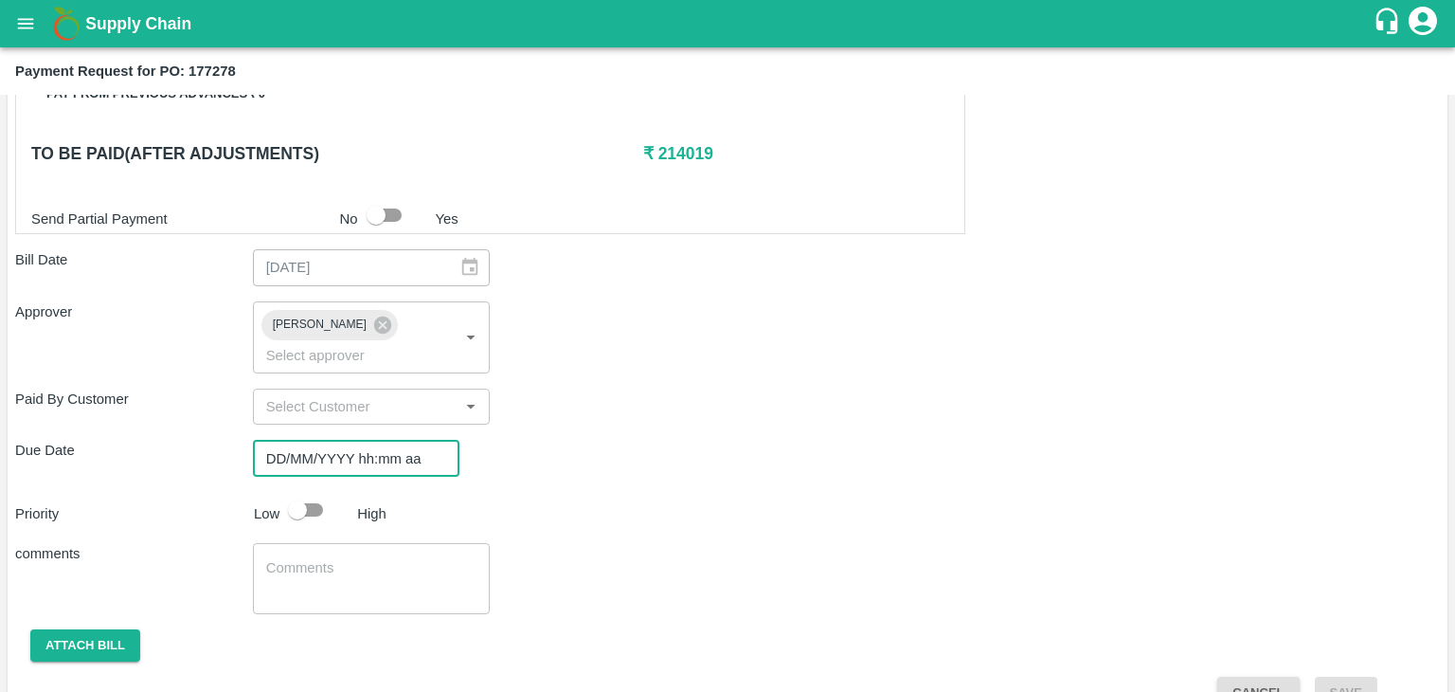
click at [387, 440] on input "DD/MM/YYYY hh:mm aa" at bounding box center [349, 458] width 193 height 36
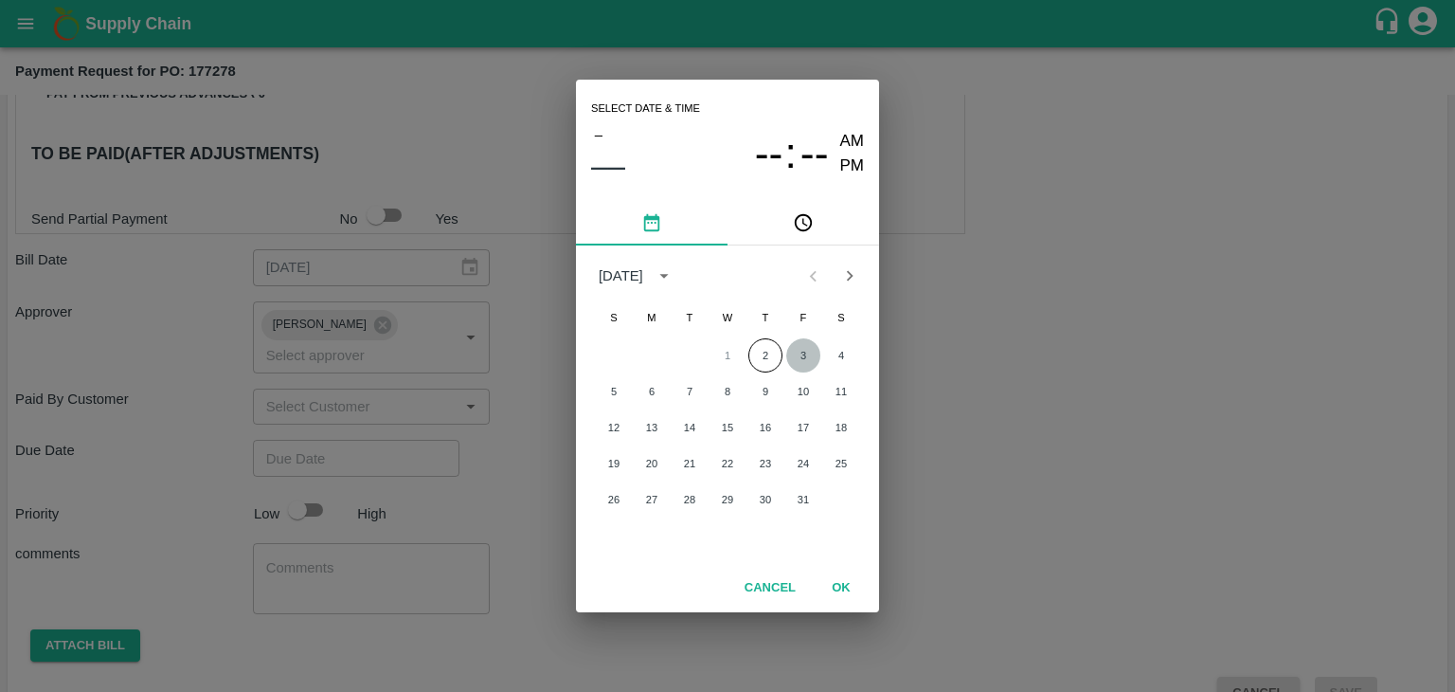
click at [802, 345] on button "3" at bounding box center [803, 355] width 34 height 34
type input "[DATE] 12:00 AM"
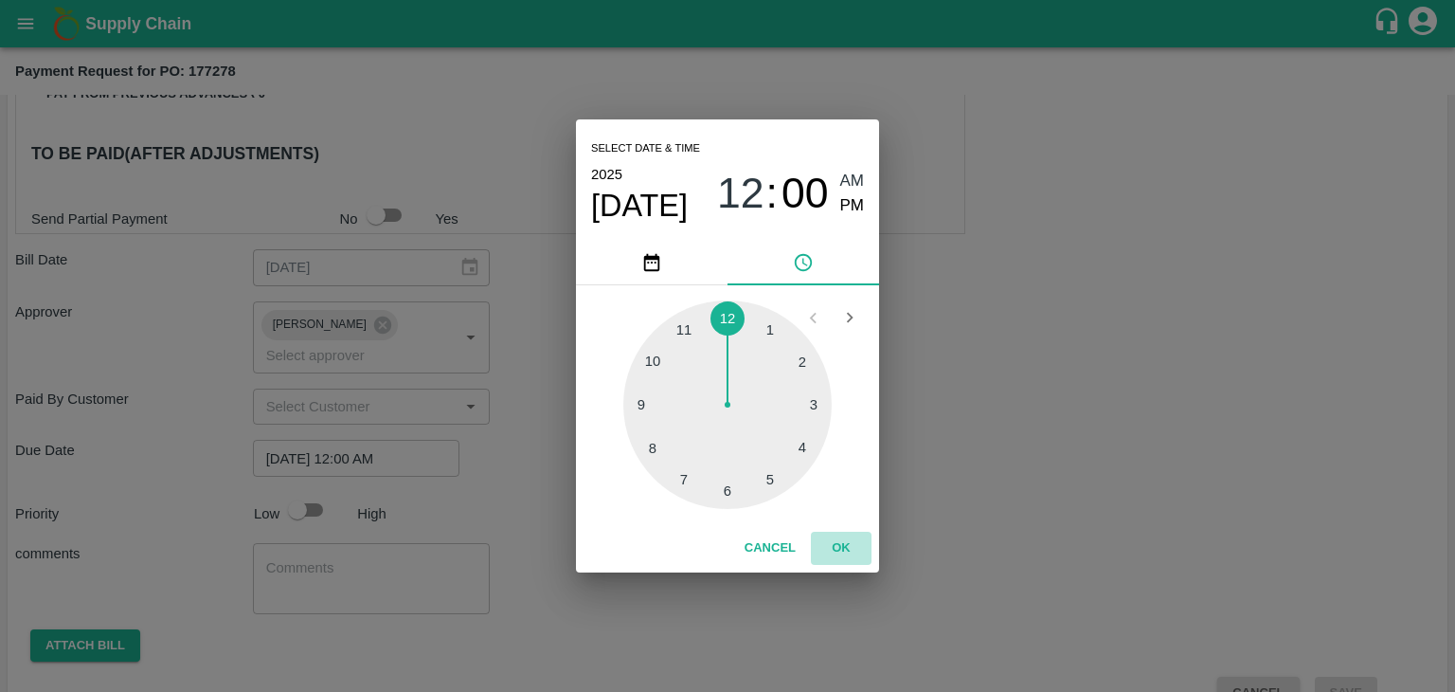
click at [848, 555] on button "OK" at bounding box center [841, 548] width 61 height 33
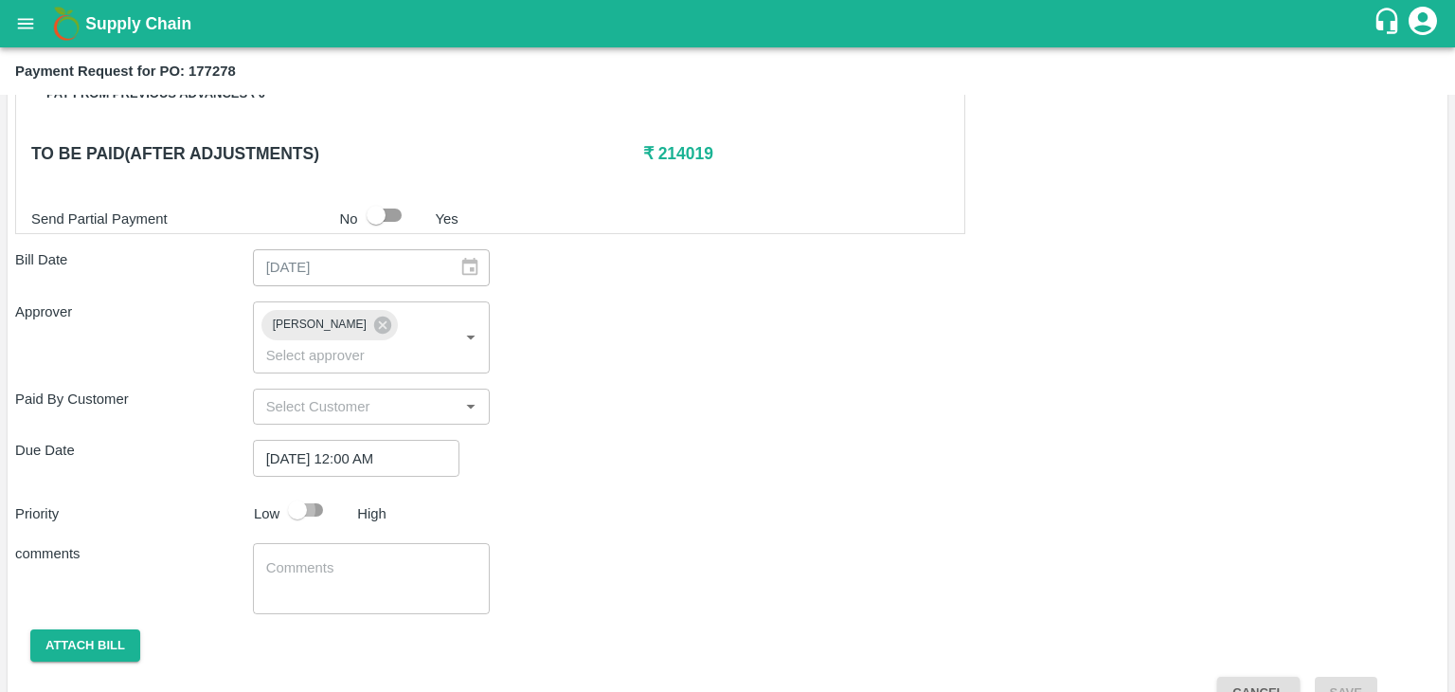
click at [318, 492] on input "checkbox" at bounding box center [297, 510] width 108 height 36
checkbox input "true"
click at [375, 558] on textarea at bounding box center [371, 578] width 211 height 40
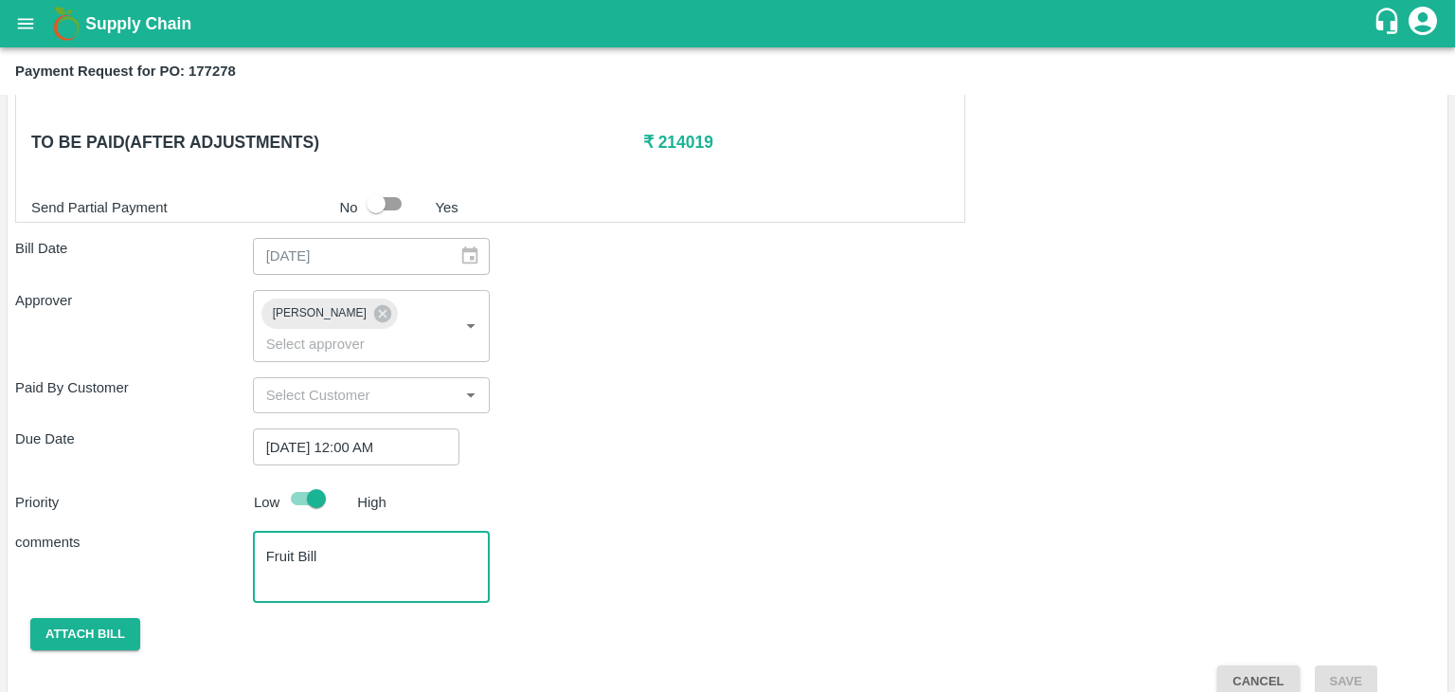
type textarea "Fruit Bill"
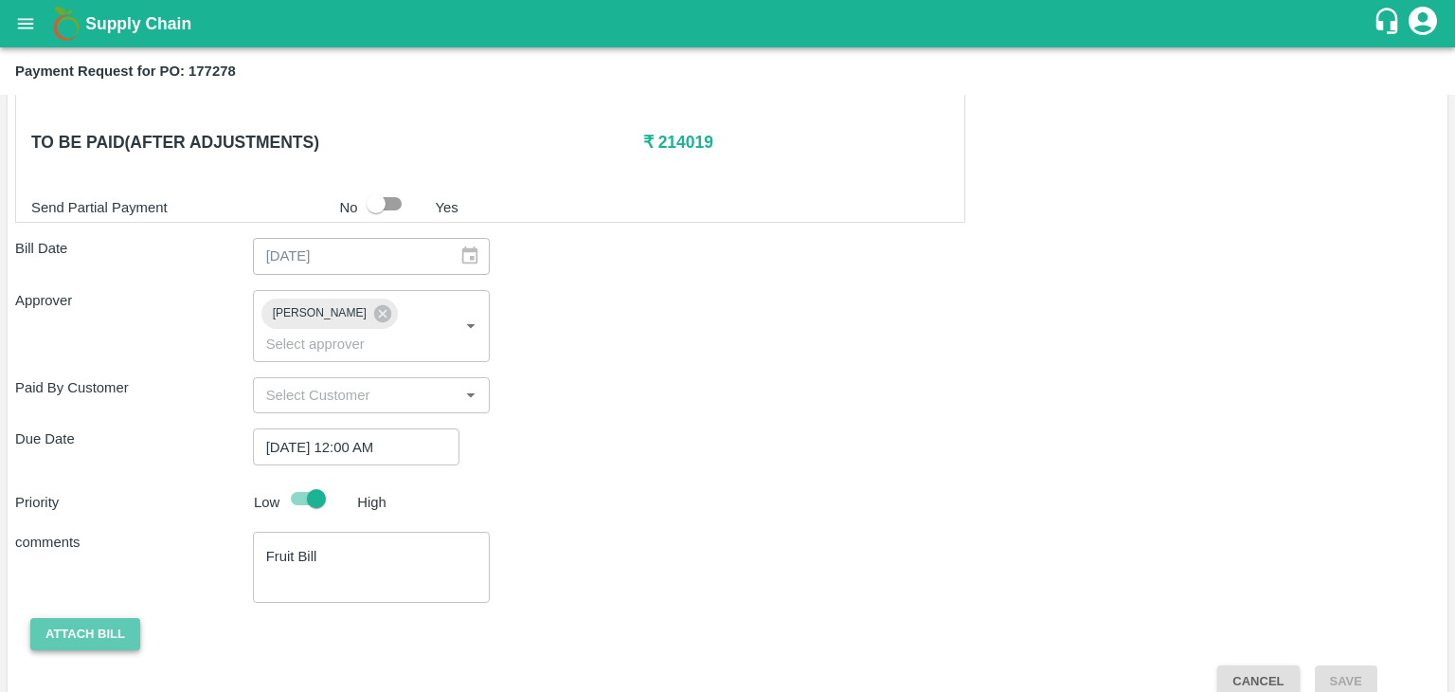
click at [103, 618] on button "Attach bill" at bounding box center [85, 634] width 110 height 33
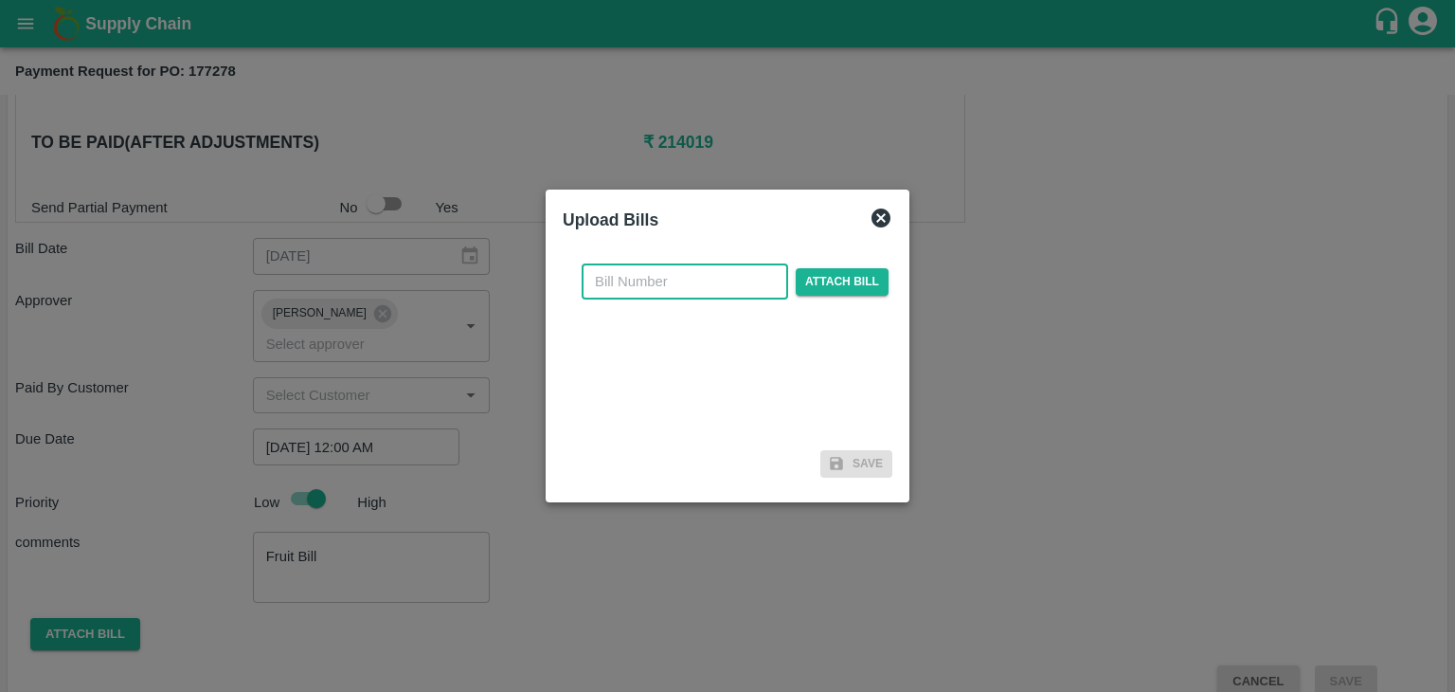
click at [642, 289] on input "text" at bounding box center [685, 281] width 207 height 36
type input "AT/CHIFU-0188"
click at [856, 274] on span "Attach bill" at bounding box center [842, 281] width 93 height 27
click at [0, 0] on input "Attach bill" at bounding box center [0, 0] width 0 height 0
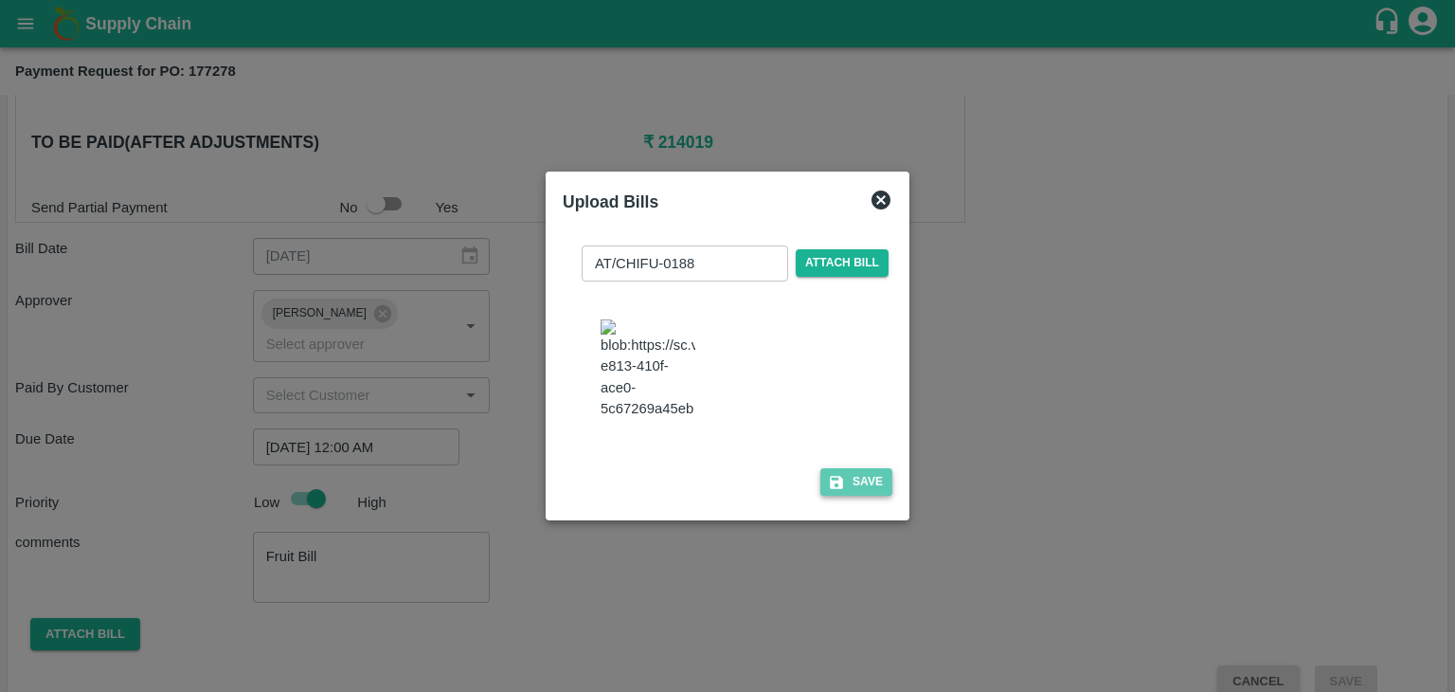
click at [845, 496] on button "Save" at bounding box center [856, 481] width 72 height 27
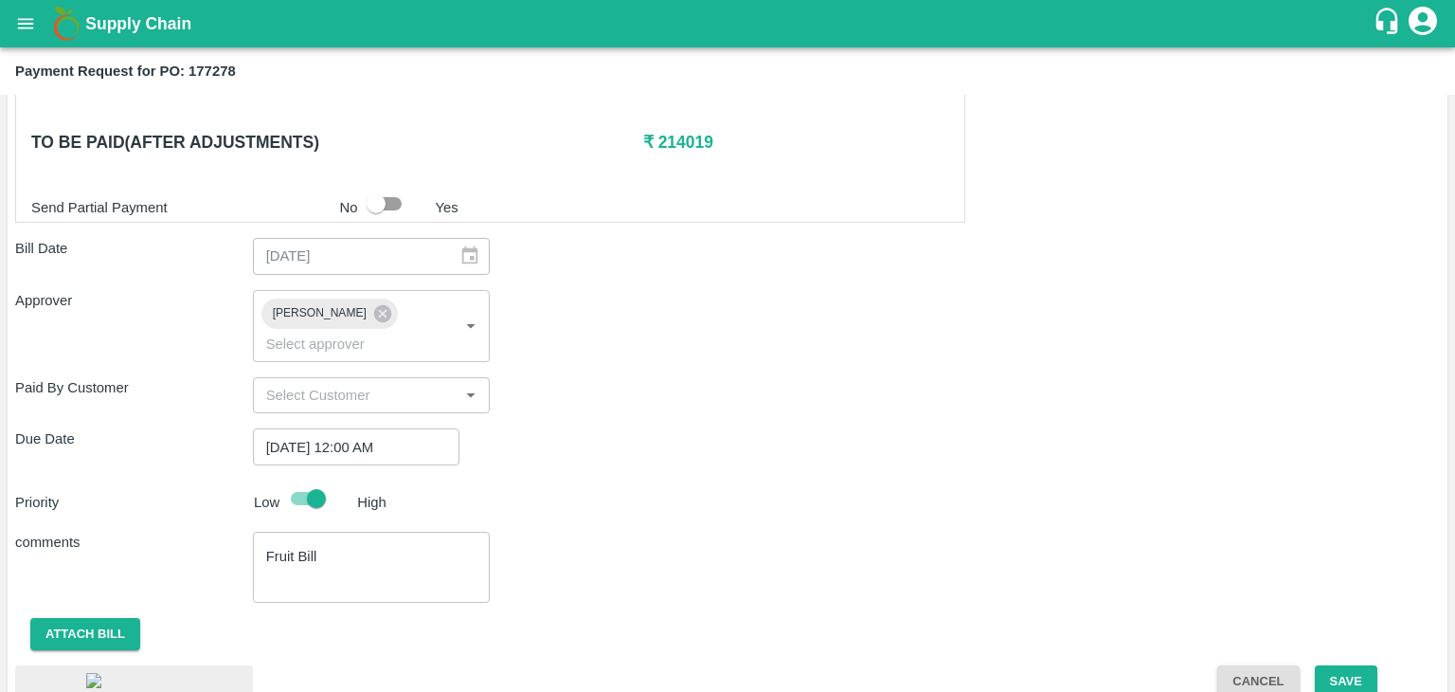
scroll to position [1318, 0]
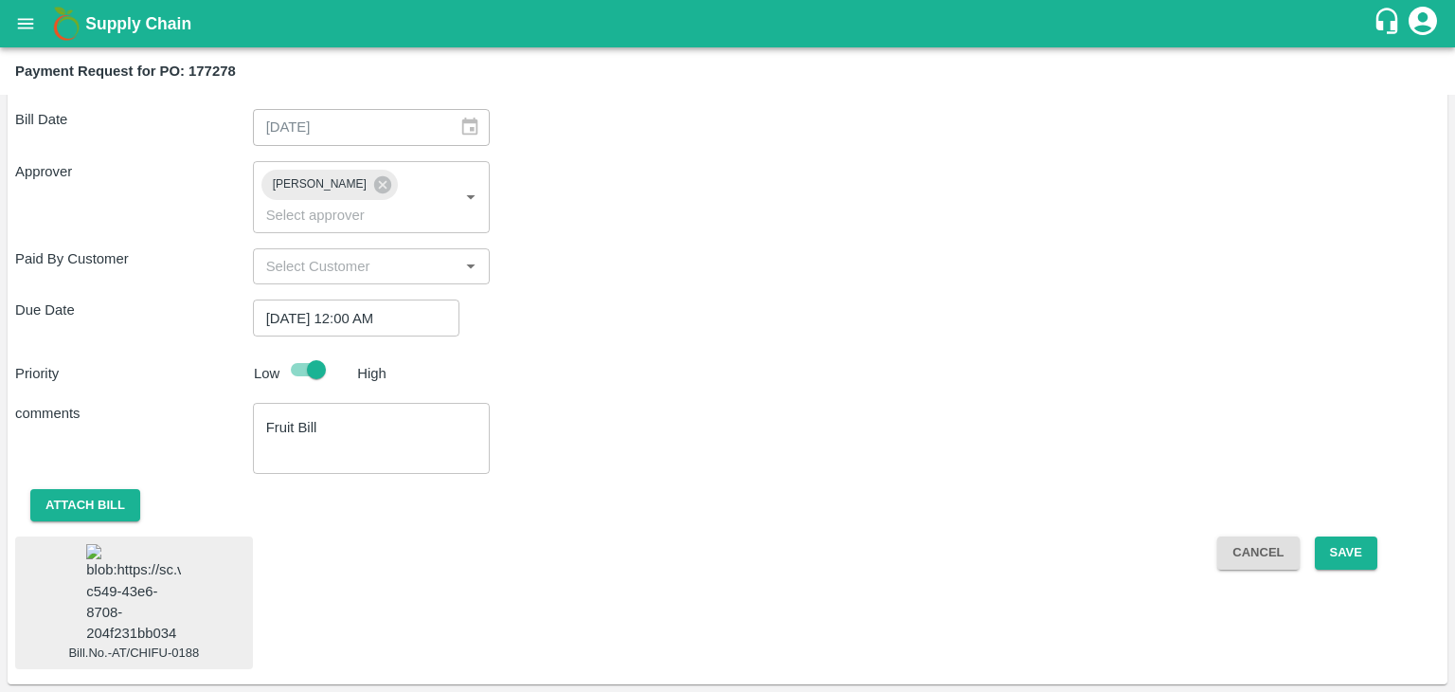
click at [145, 544] on img at bounding box center [133, 593] width 95 height 99
click at [1345, 536] on button "Save" at bounding box center [1346, 552] width 63 height 33
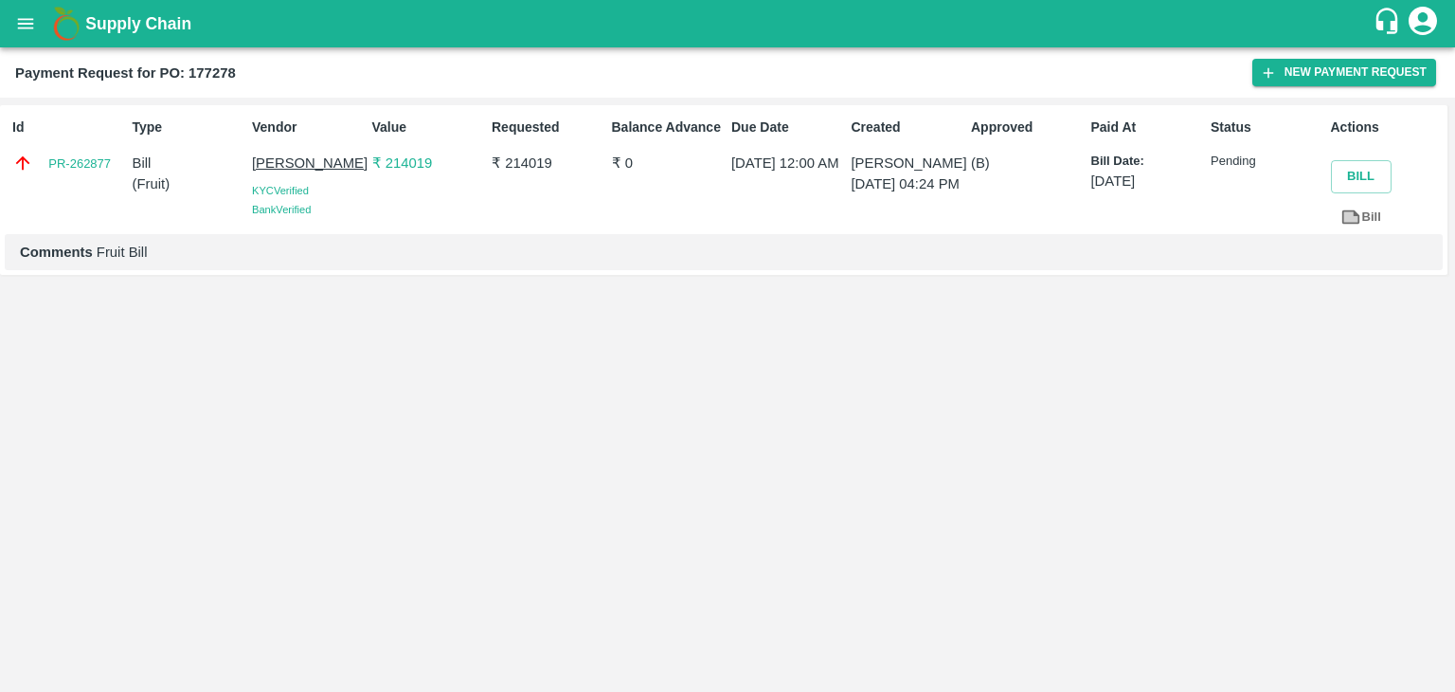
click at [12, 24] on button "open drawer" at bounding box center [26, 24] width 44 height 44
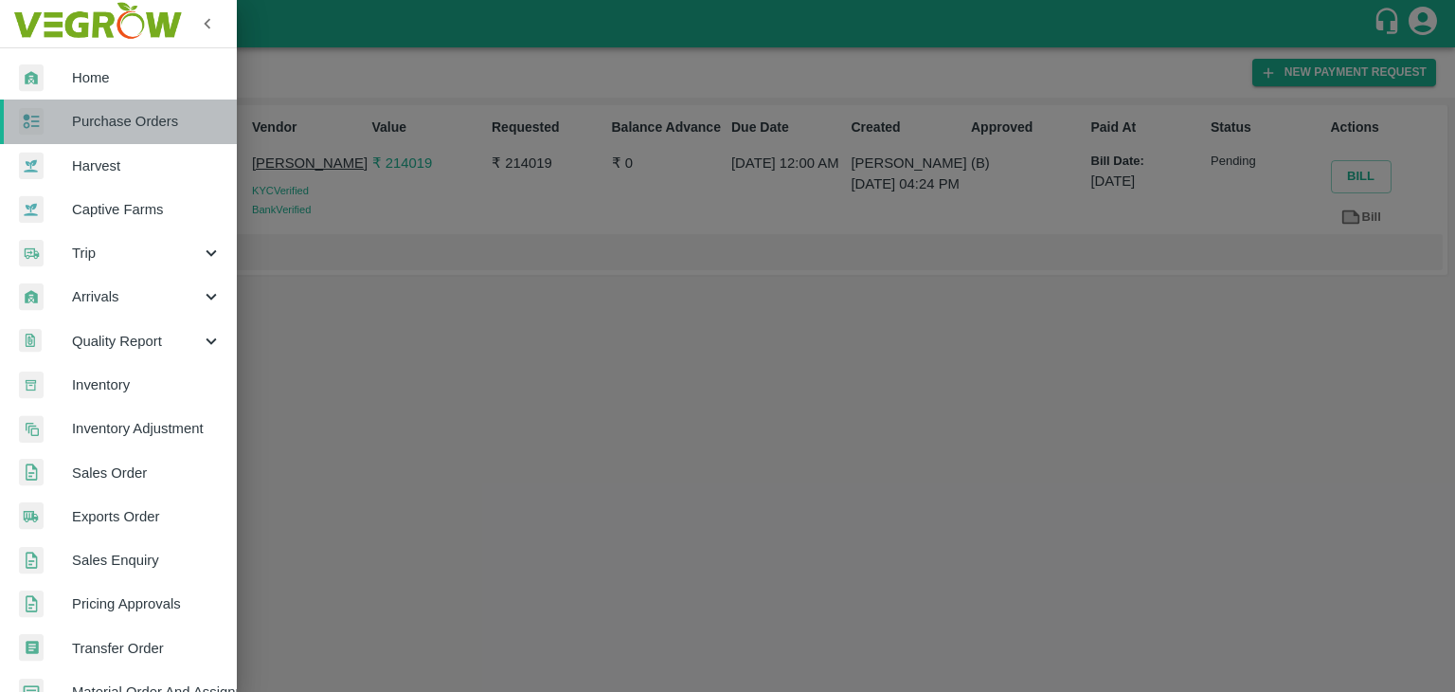
click at [144, 110] on link "Purchase Orders" at bounding box center [118, 121] width 237 height 44
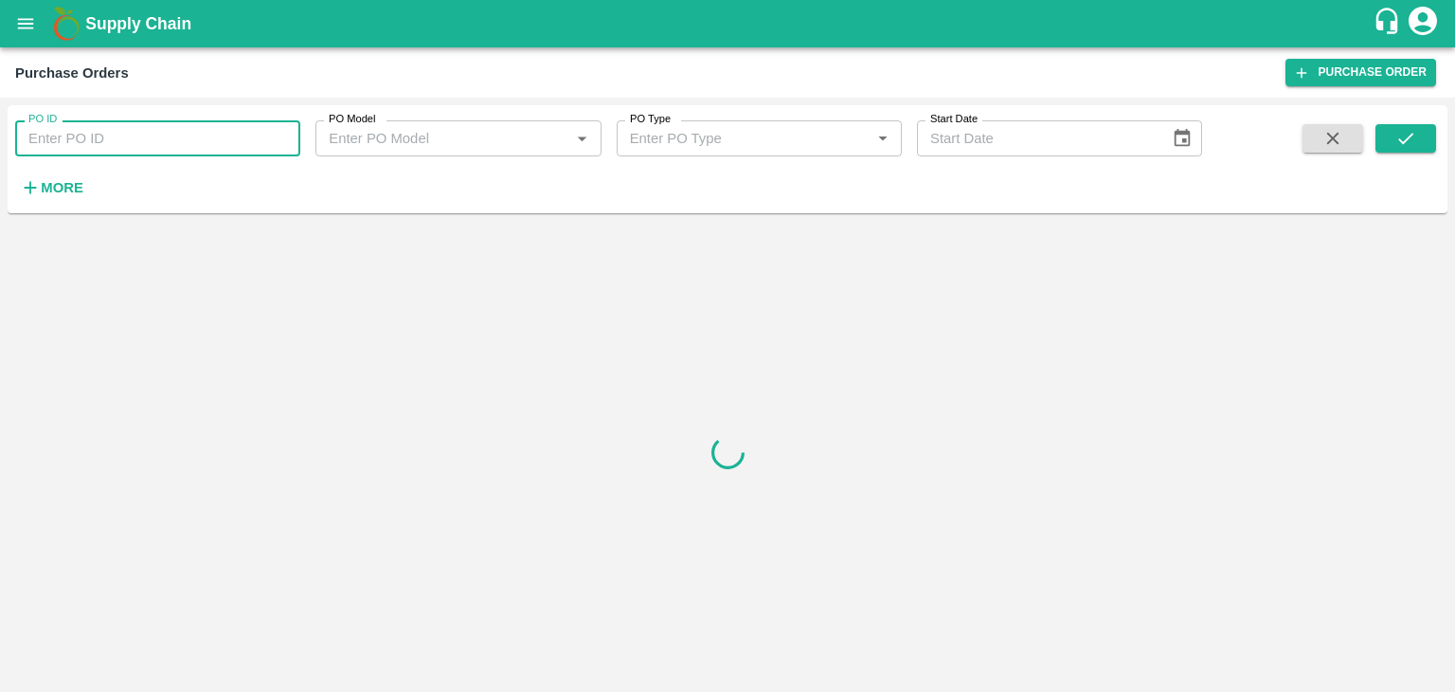
click at [216, 139] on input "PO ID" at bounding box center [157, 138] width 285 height 36
paste input "175416"
type input "175416"
click at [1426, 137] on button "submit" at bounding box center [1406, 138] width 61 height 28
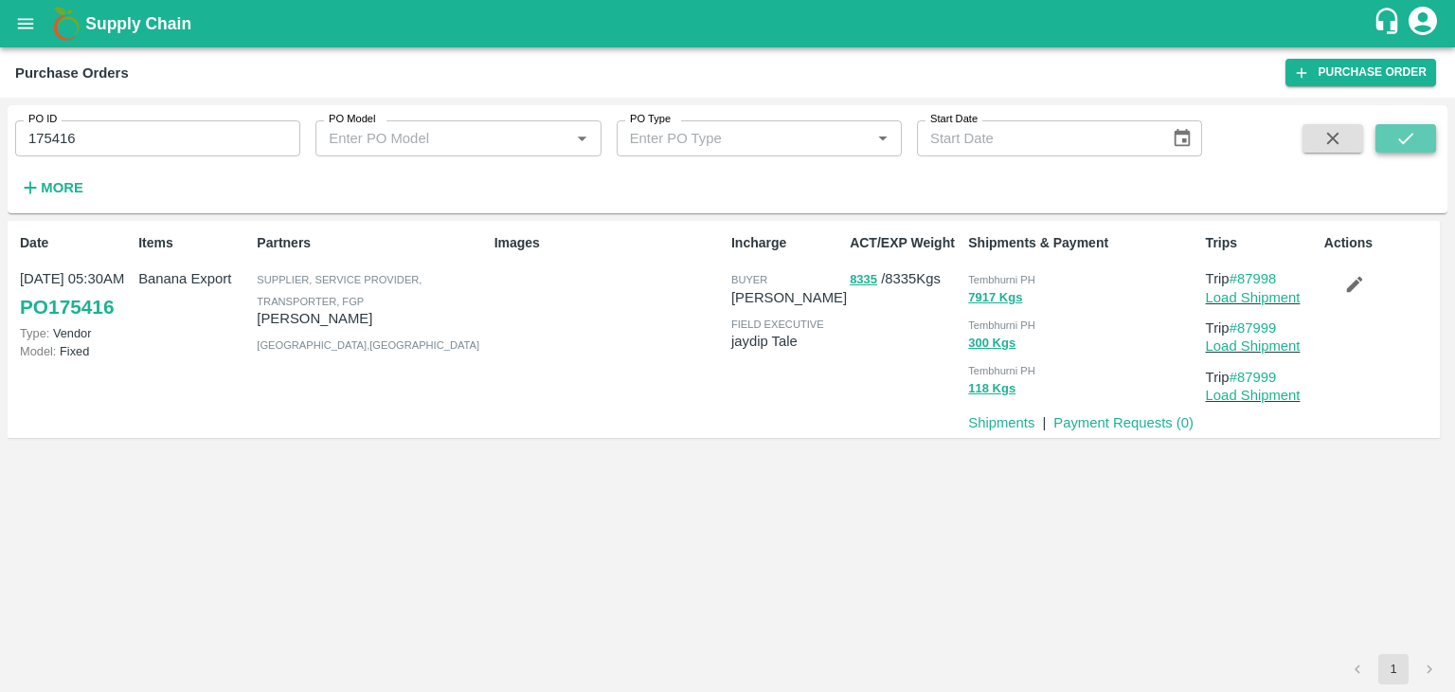
click at [1426, 137] on button "submit" at bounding box center [1406, 138] width 61 height 28
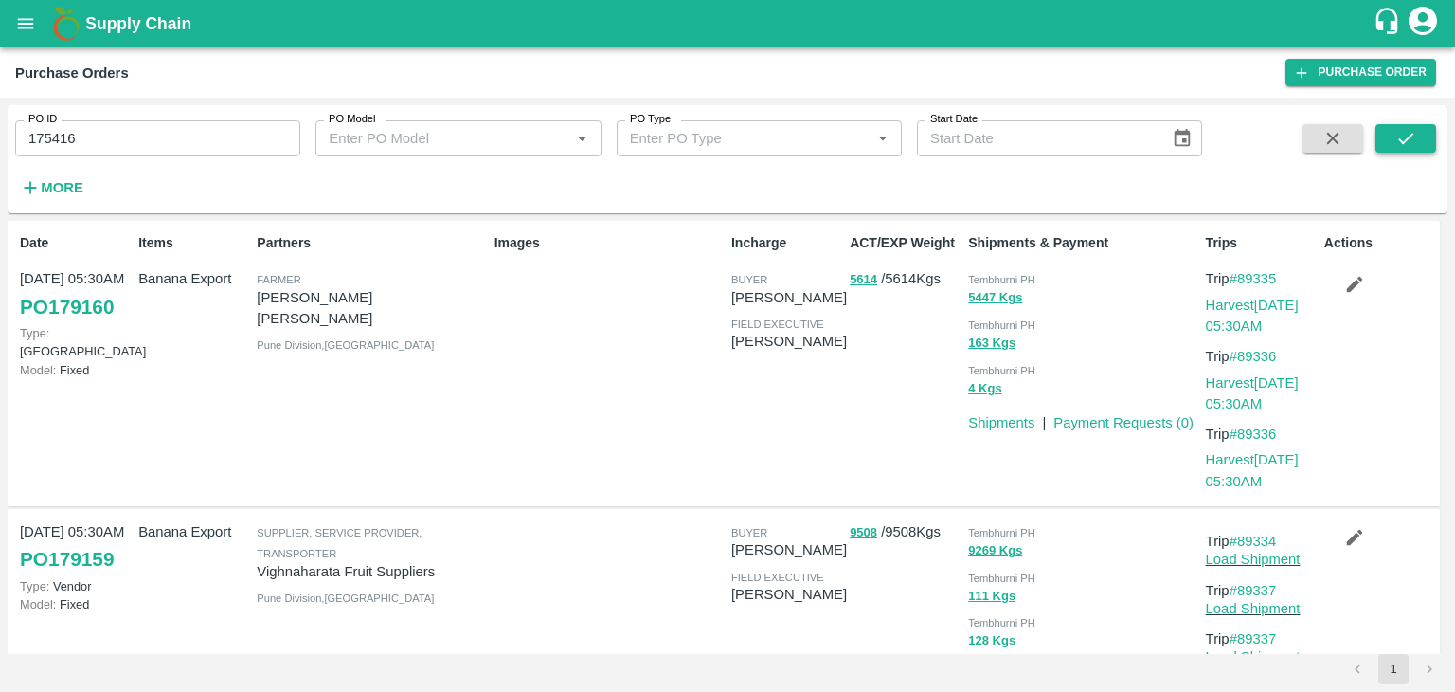
drag, startPoint x: 1414, startPoint y: 121, endPoint x: 1414, endPoint y: 134, distance: 12.3
click at [1414, 134] on div "PO ID 175416 PO ID PO Model PO Model   * PO Type PO Type   * Start Date Start D…" at bounding box center [728, 159] width 1440 height 93
click at [1414, 134] on icon "submit" at bounding box center [1406, 138] width 21 height 21
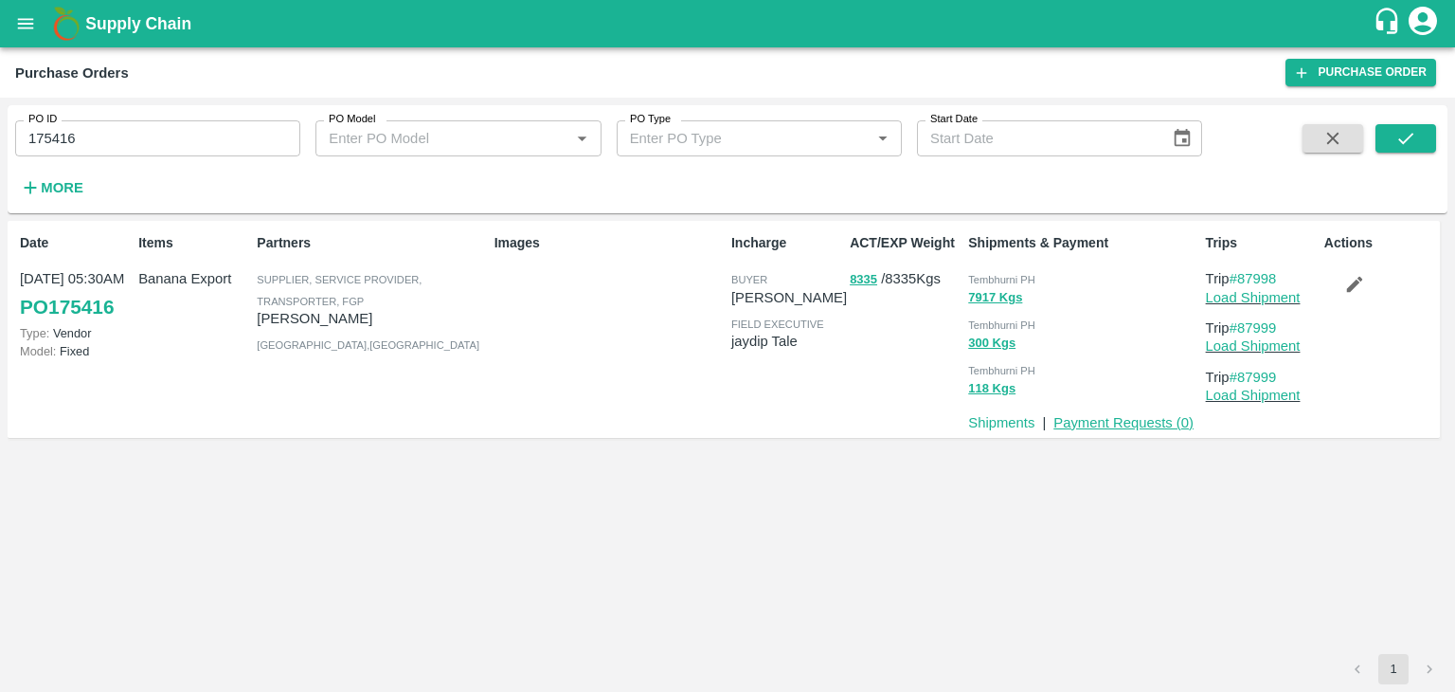
click at [1095, 423] on link "Payment Requests ( 0 )" at bounding box center [1124, 422] width 140 height 15
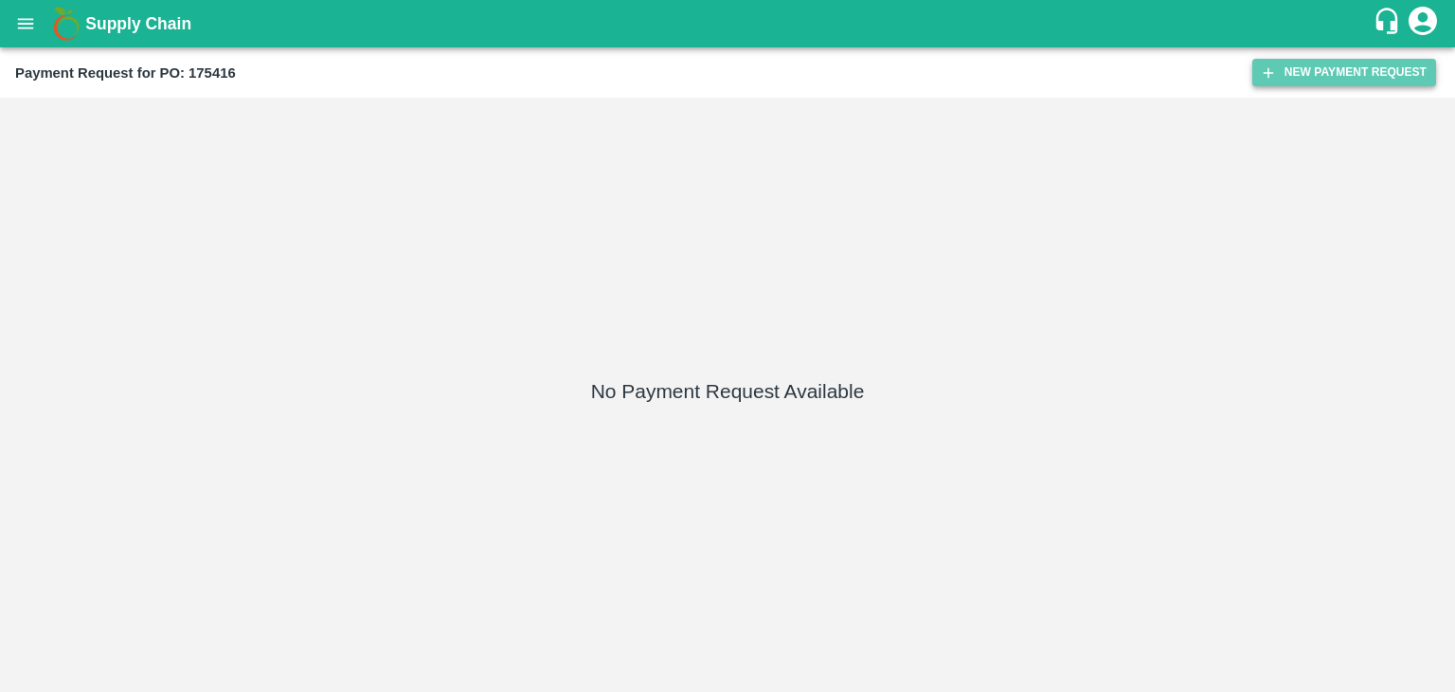
click at [1307, 71] on button "New Payment Request" at bounding box center [1344, 72] width 184 height 27
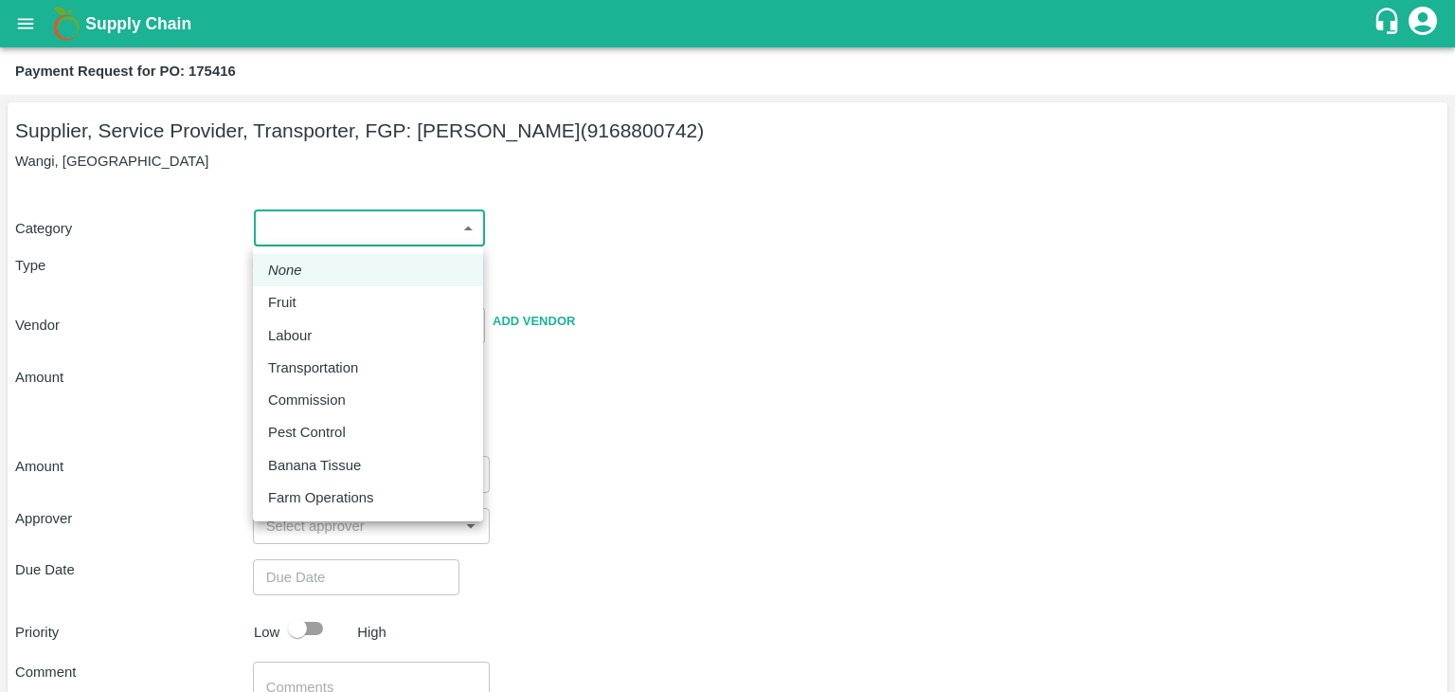
drag, startPoint x: 295, startPoint y: 236, endPoint x: 322, endPoint y: 304, distance: 73.5
click at [322, 304] on body "Supply Chain Payment Request for PO: 175416 Supplier, Service Provider, Transpo…" at bounding box center [727, 346] width 1455 height 692
click at [322, 304] on div "Fruit" at bounding box center [368, 302] width 200 height 21
type input "1"
type input "Ajinkya Haridas Takik - 9168800742(Supplier, Service Provider, Transporter, FGP)"
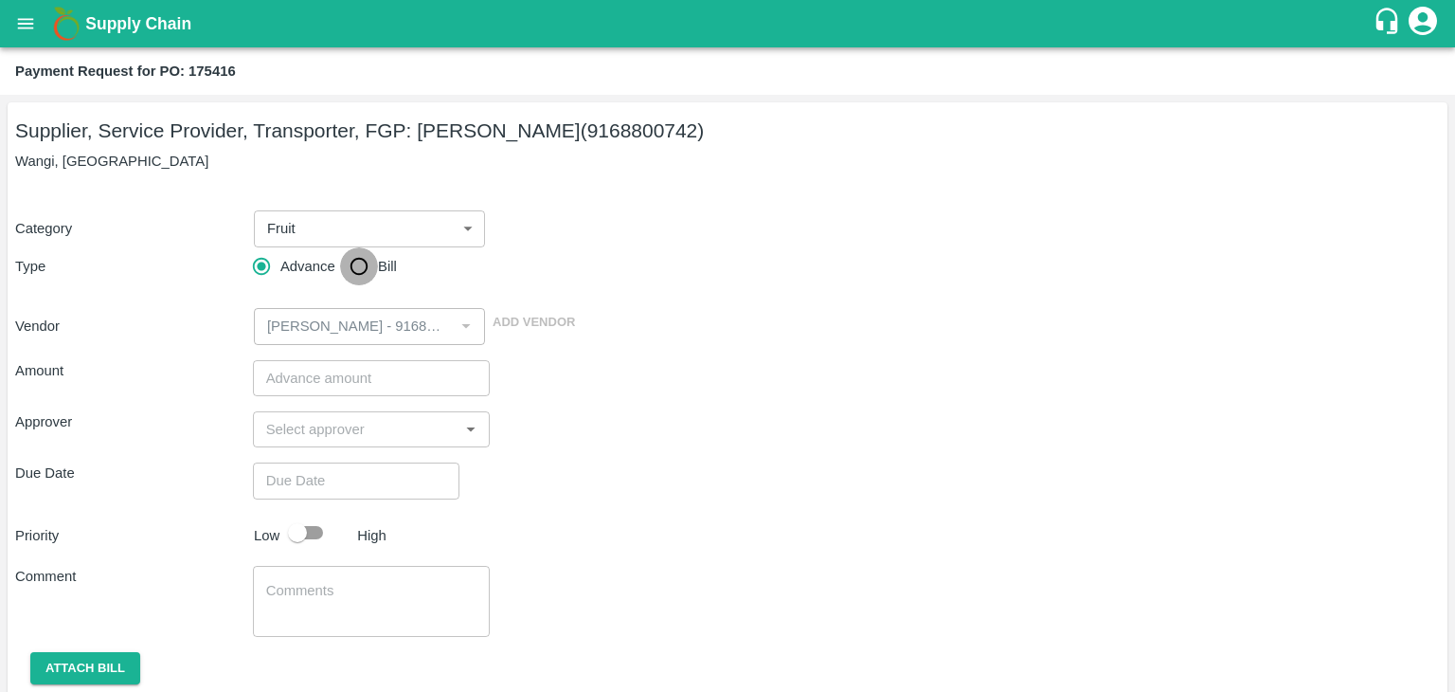
click at [359, 260] on input "Bill" at bounding box center [359, 266] width 38 height 38
radio input "true"
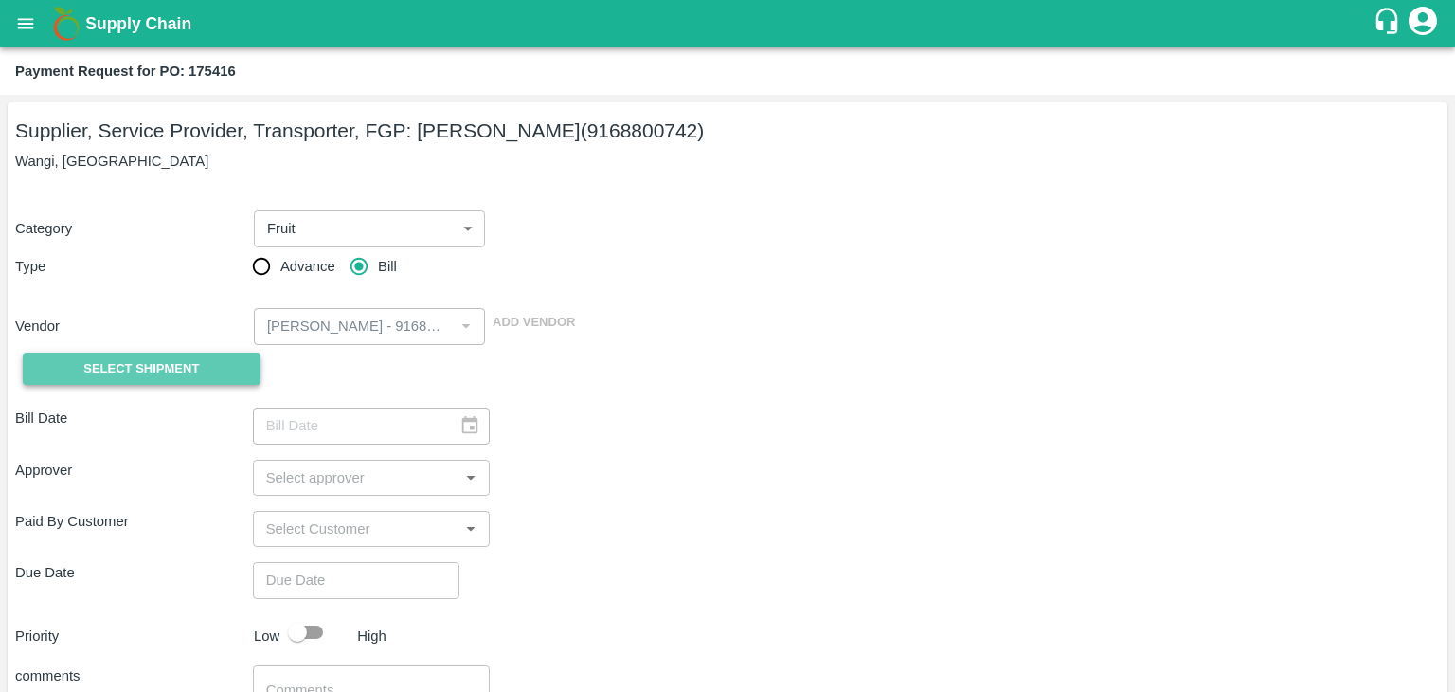
click at [141, 373] on span "Select Shipment" at bounding box center [141, 369] width 116 height 22
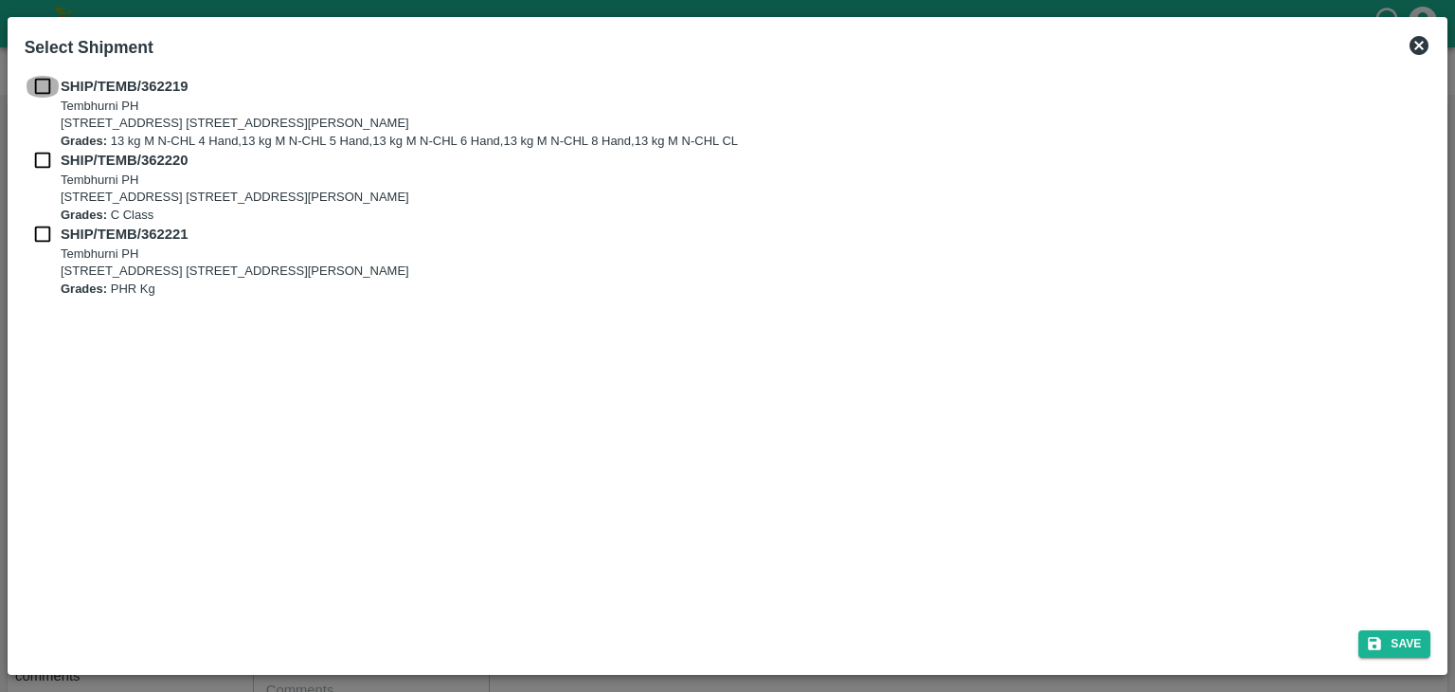
click at [47, 84] on input "checkbox" at bounding box center [43, 86] width 36 height 21
checkbox input "true"
click at [38, 166] on input "checkbox" at bounding box center [43, 160] width 36 height 21
checkbox input "true"
click at [38, 232] on input "checkbox" at bounding box center [43, 234] width 36 height 21
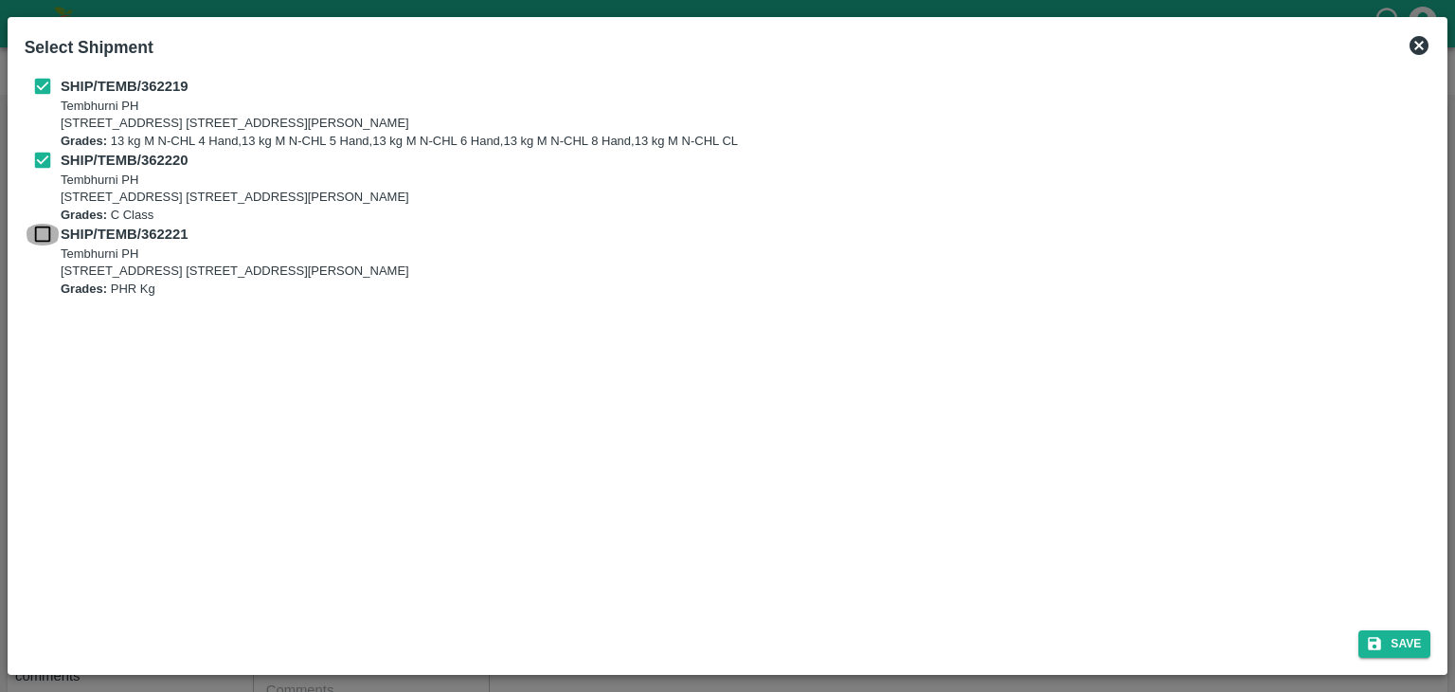
checkbox input "true"
click at [1379, 630] on button "Save" at bounding box center [1395, 643] width 72 height 27
type input "12/09/2025"
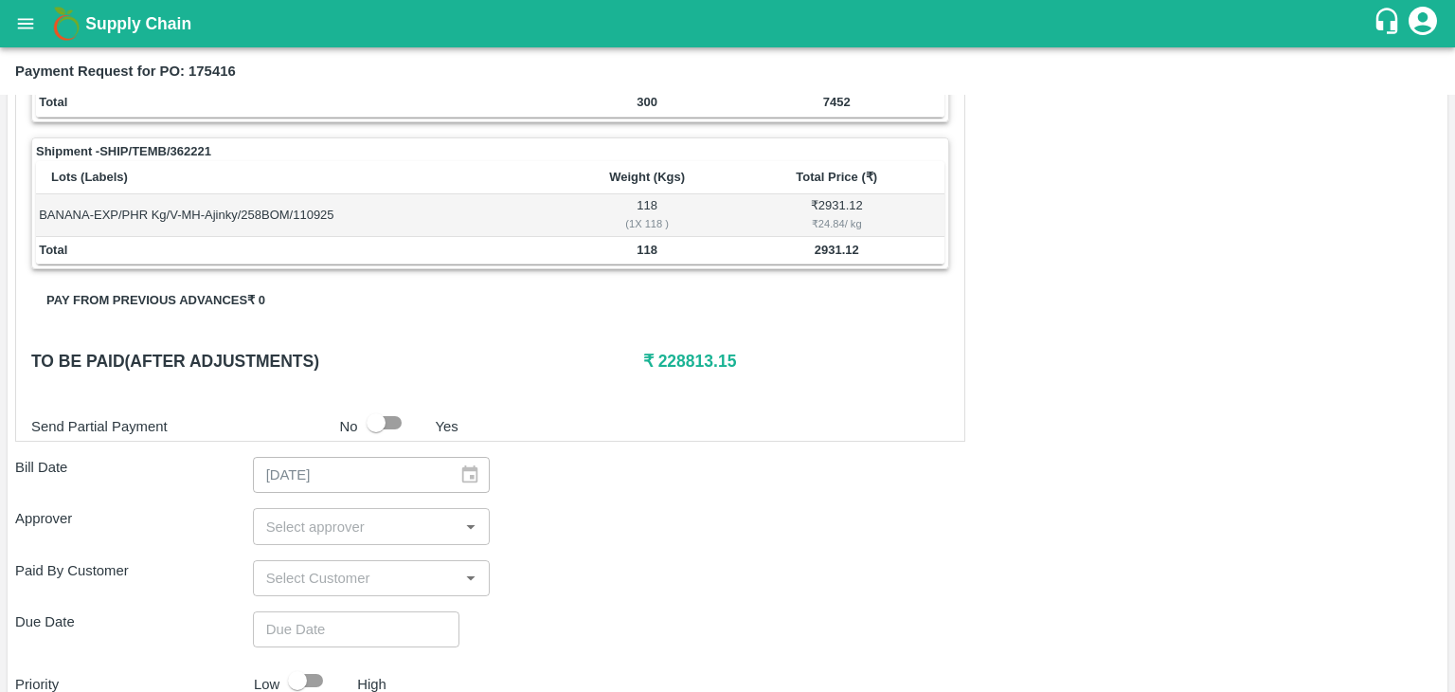
scroll to position [928, 0]
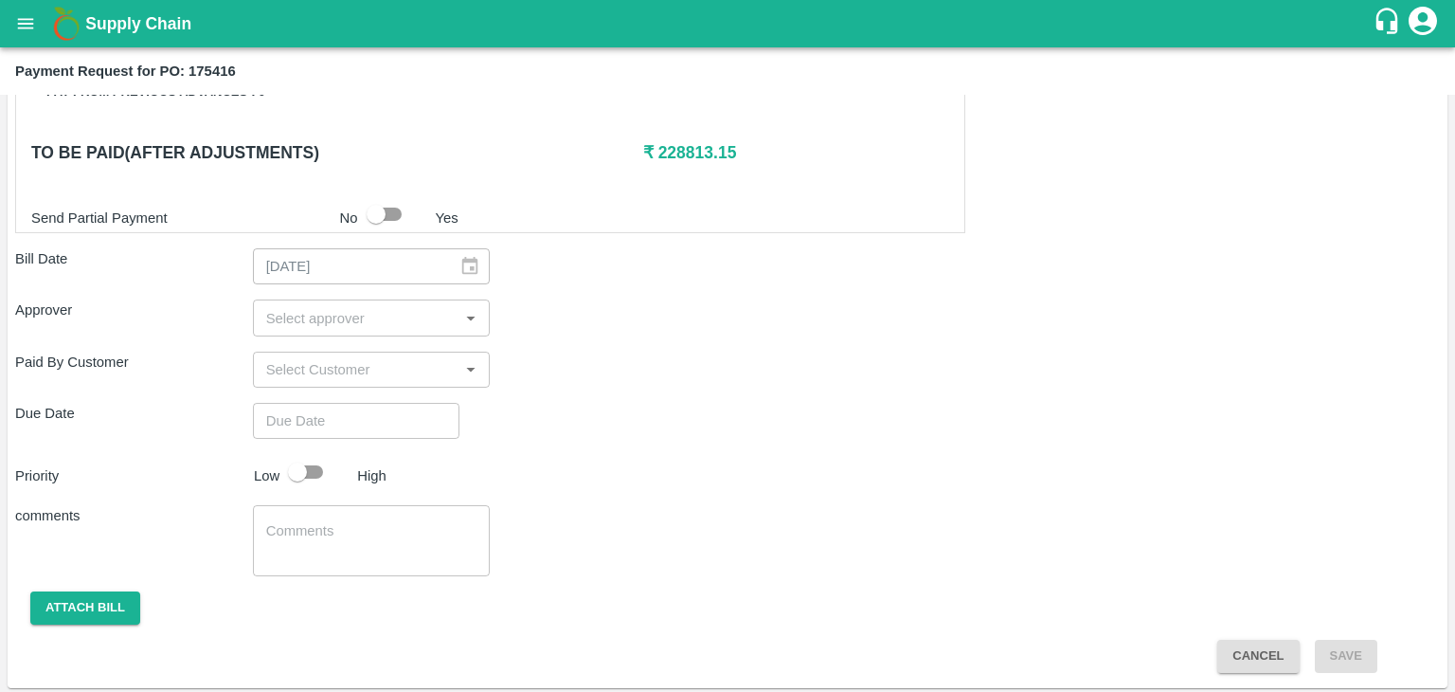
click at [350, 307] on input "input" at bounding box center [356, 317] width 195 height 25
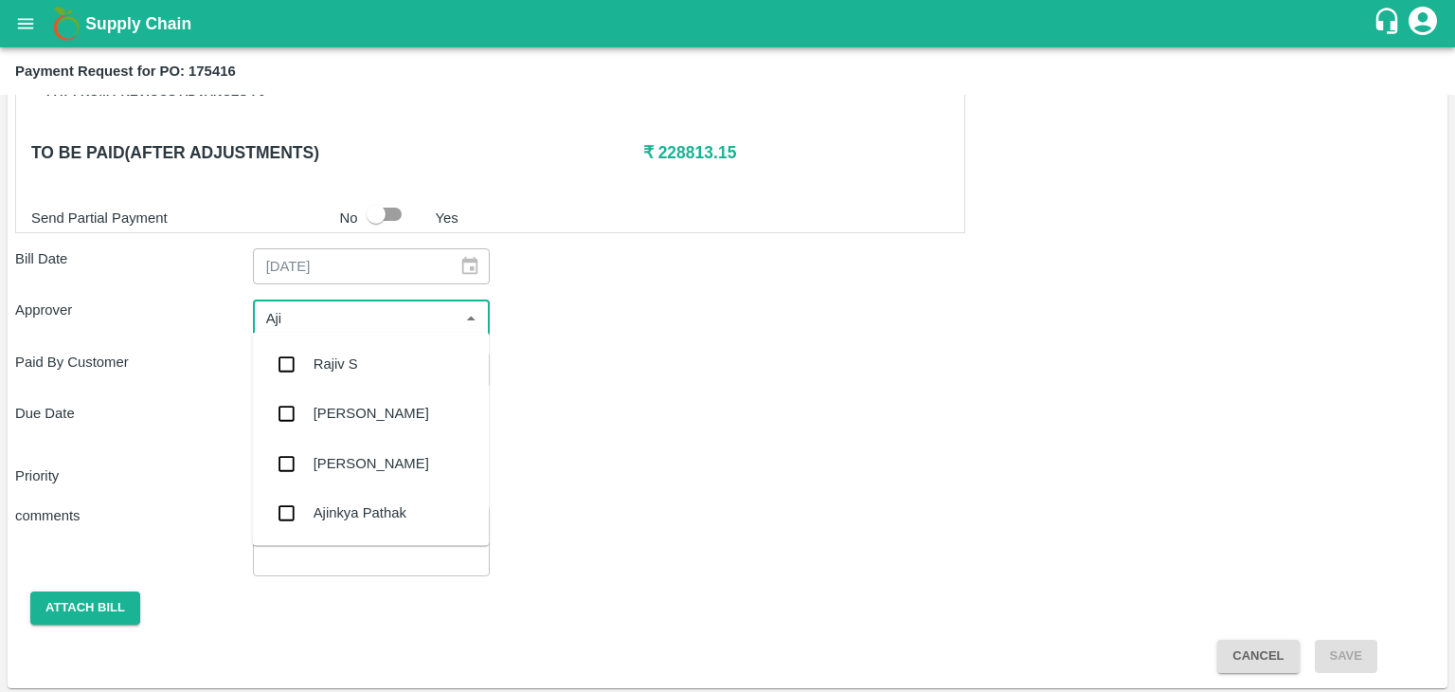
type input "Ajit"
click at [351, 380] on div "Ajit Otari" at bounding box center [370, 363] width 237 height 49
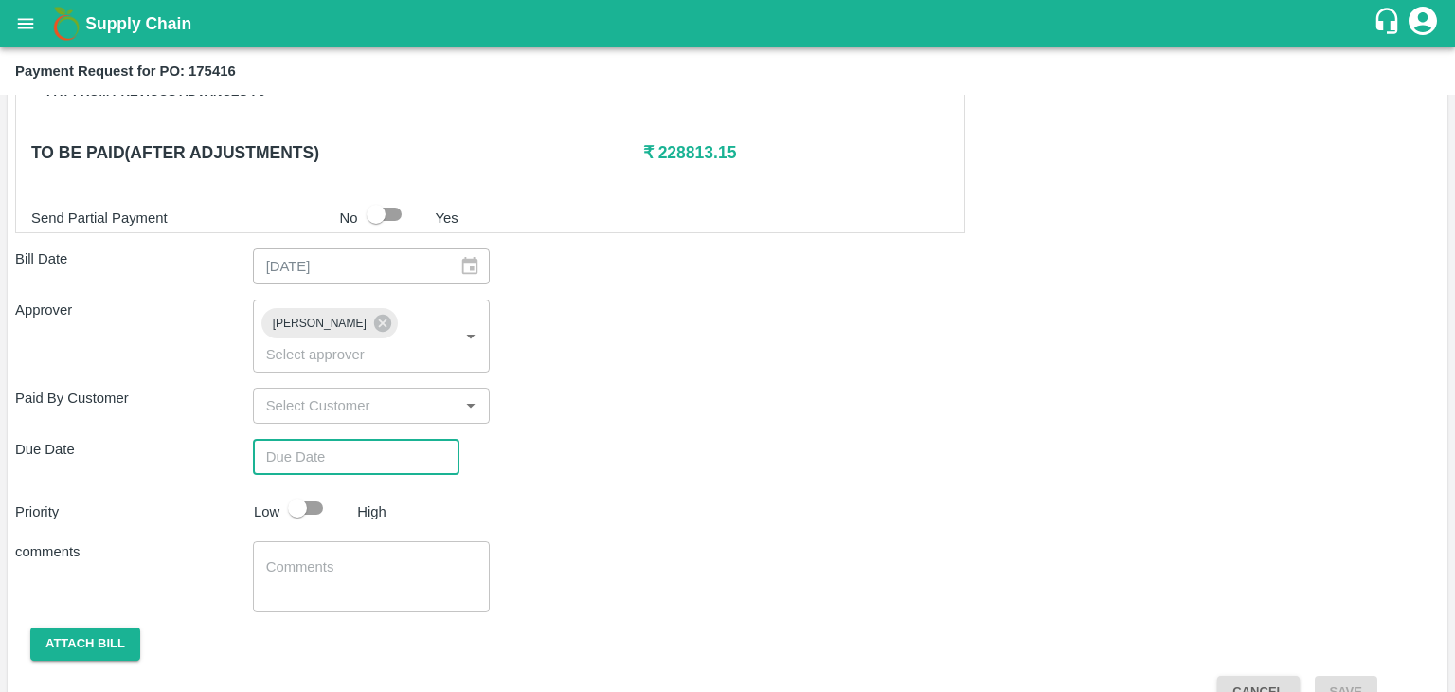
type input "DD/MM/YYYY hh:mm aa"
click at [392, 439] on input "DD/MM/YYYY hh:mm aa" at bounding box center [349, 457] width 193 height 36
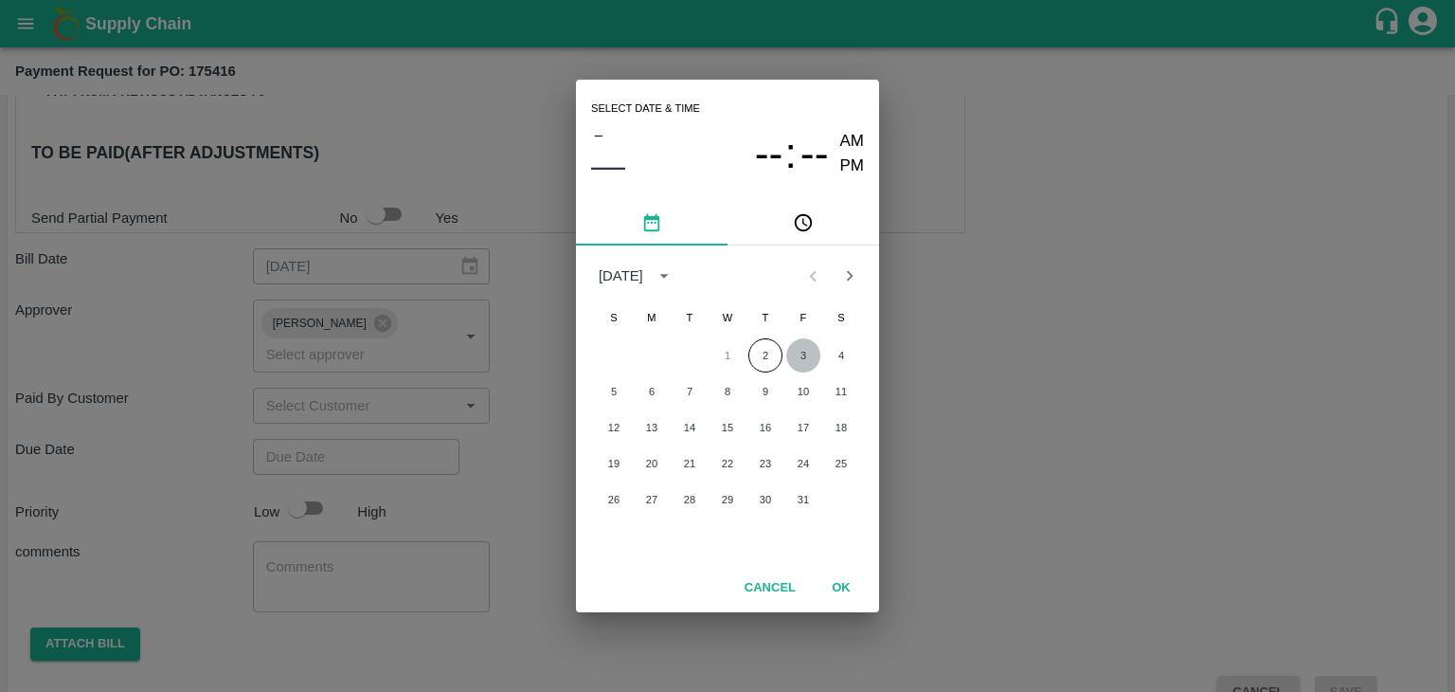
click at [805, 351] on button "3" at bounding box center [803, 355] width 34 height 34
type input "03/10/2025 12:00 AM"
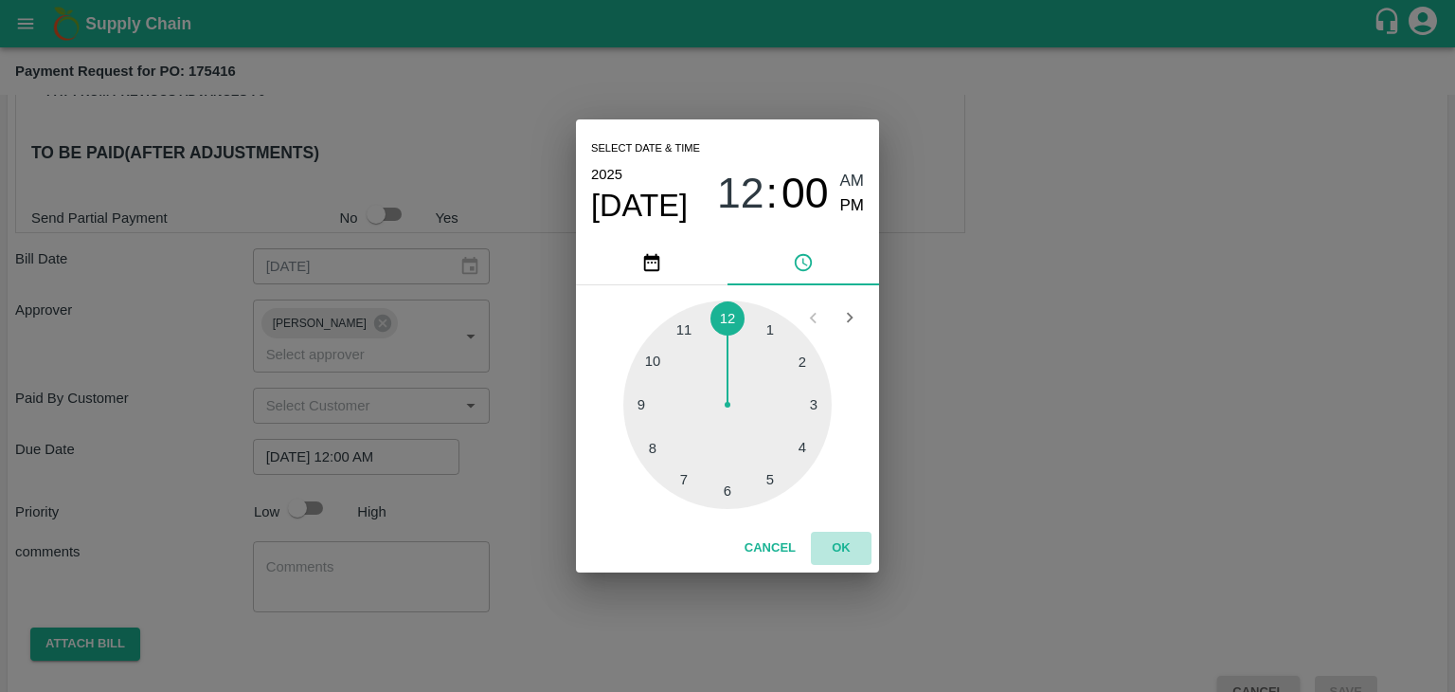
click at [838, 550] on button "OK" at bounding box center [841, 548] width 61 height 33
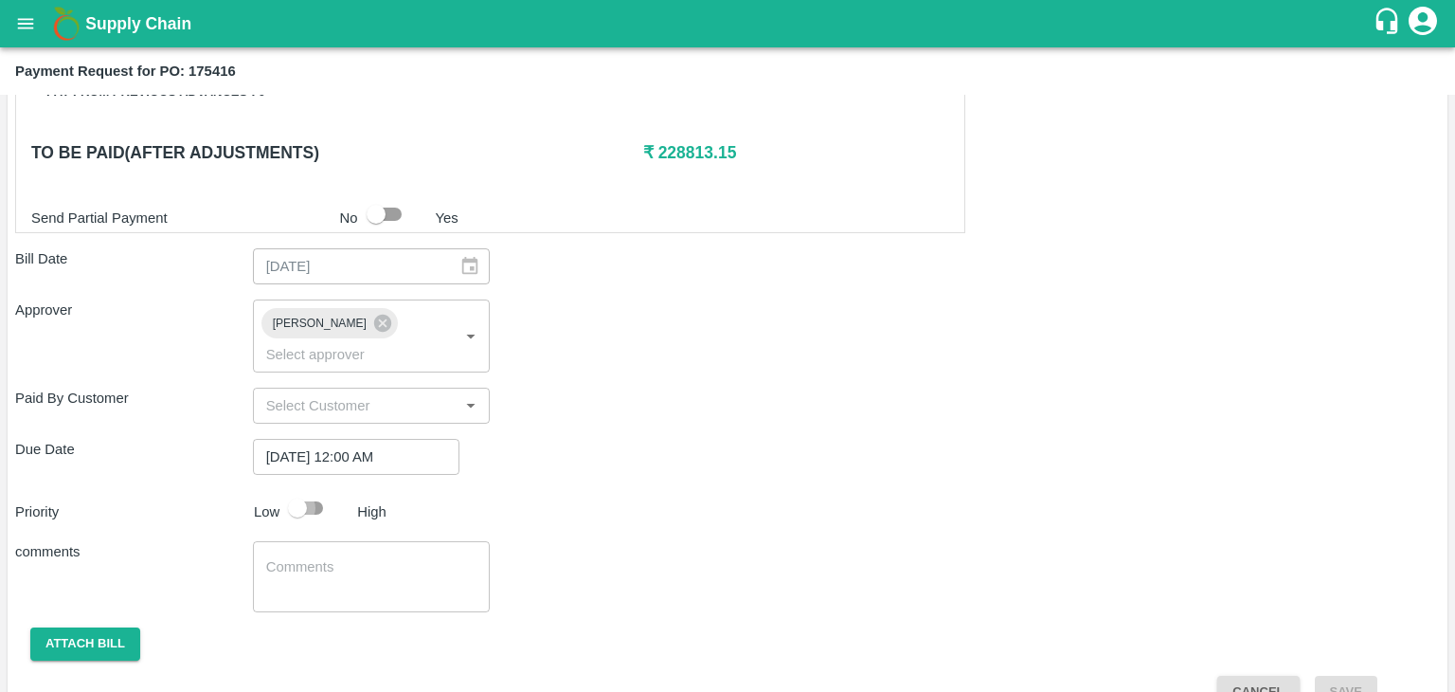
click at [305, 490] on input "checkbox" at bounding box center [297, 508] width 108 height 36
checkbox input "true"
click at [372, 557] on textarea at bounding box center [371, 577] width 211 height 40
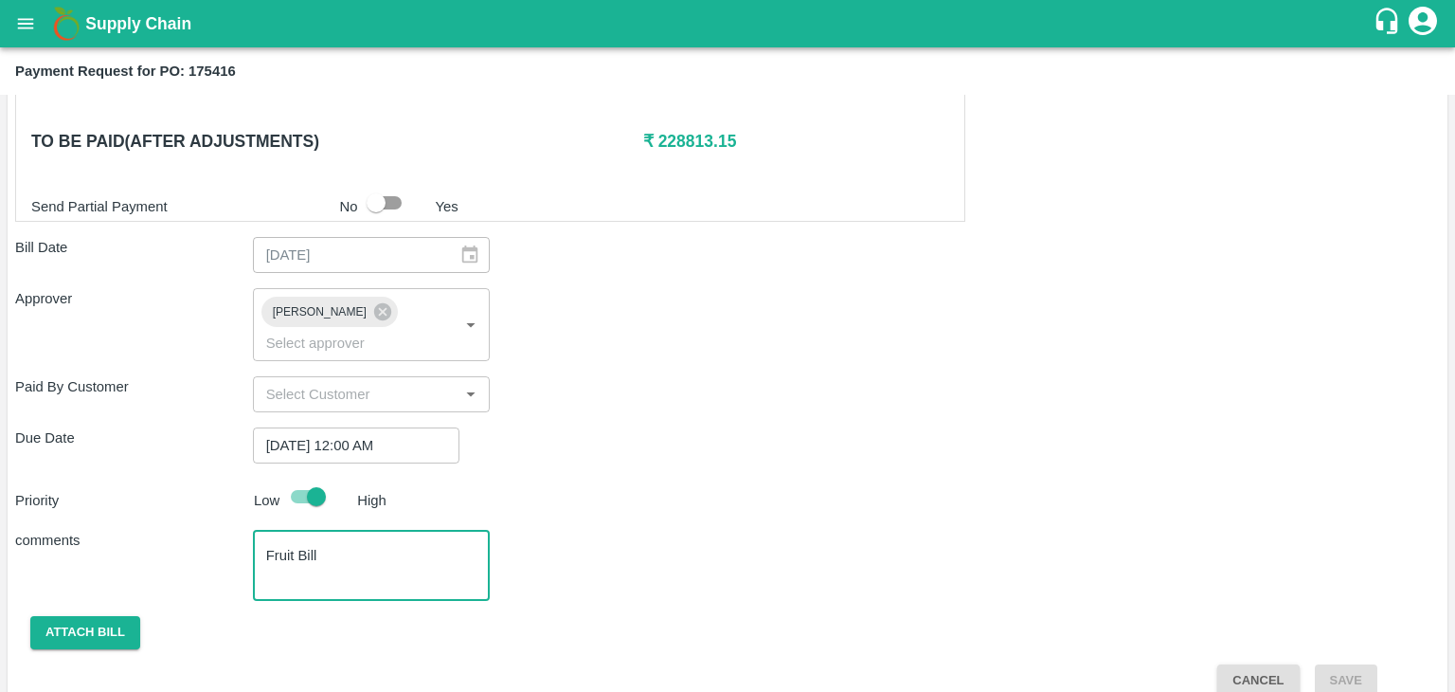
type textarea "Fruit Bill"
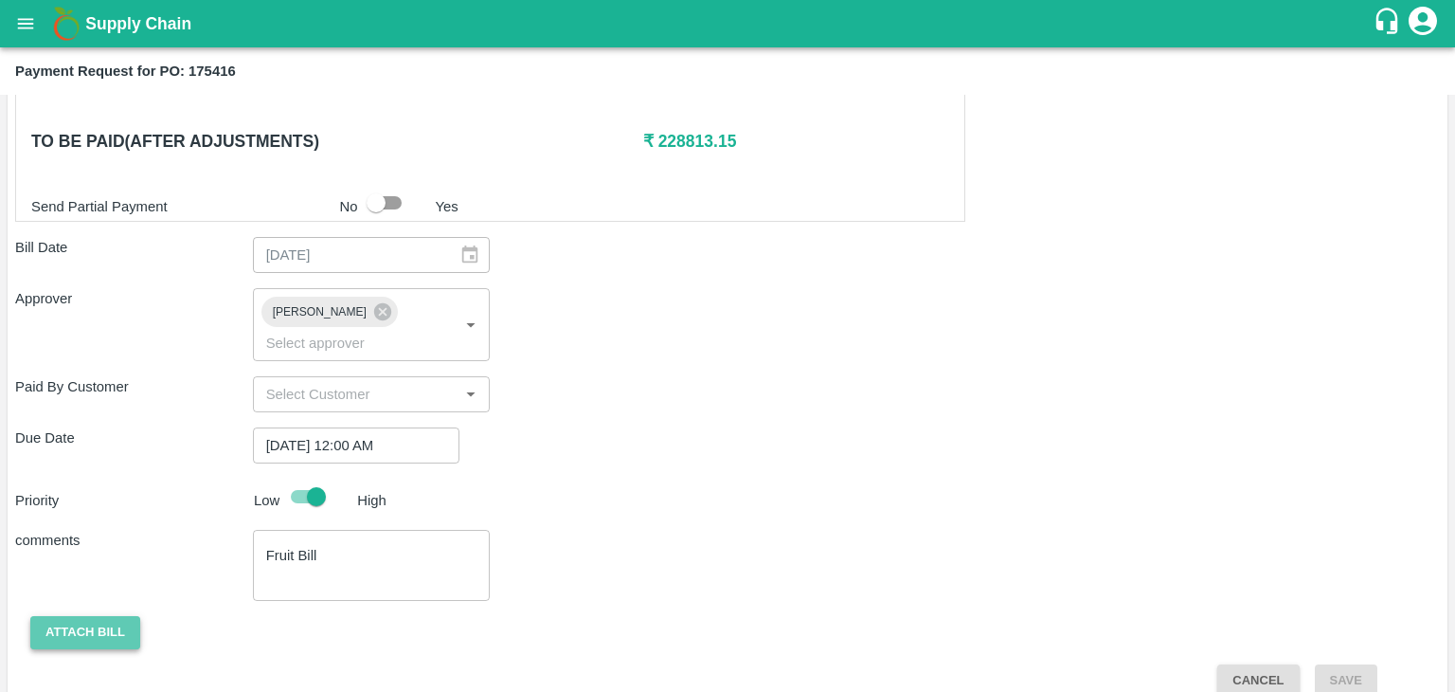
click at [91, 616] on button "Attach bill" at bounding box center [85, 632] width 110 height 33
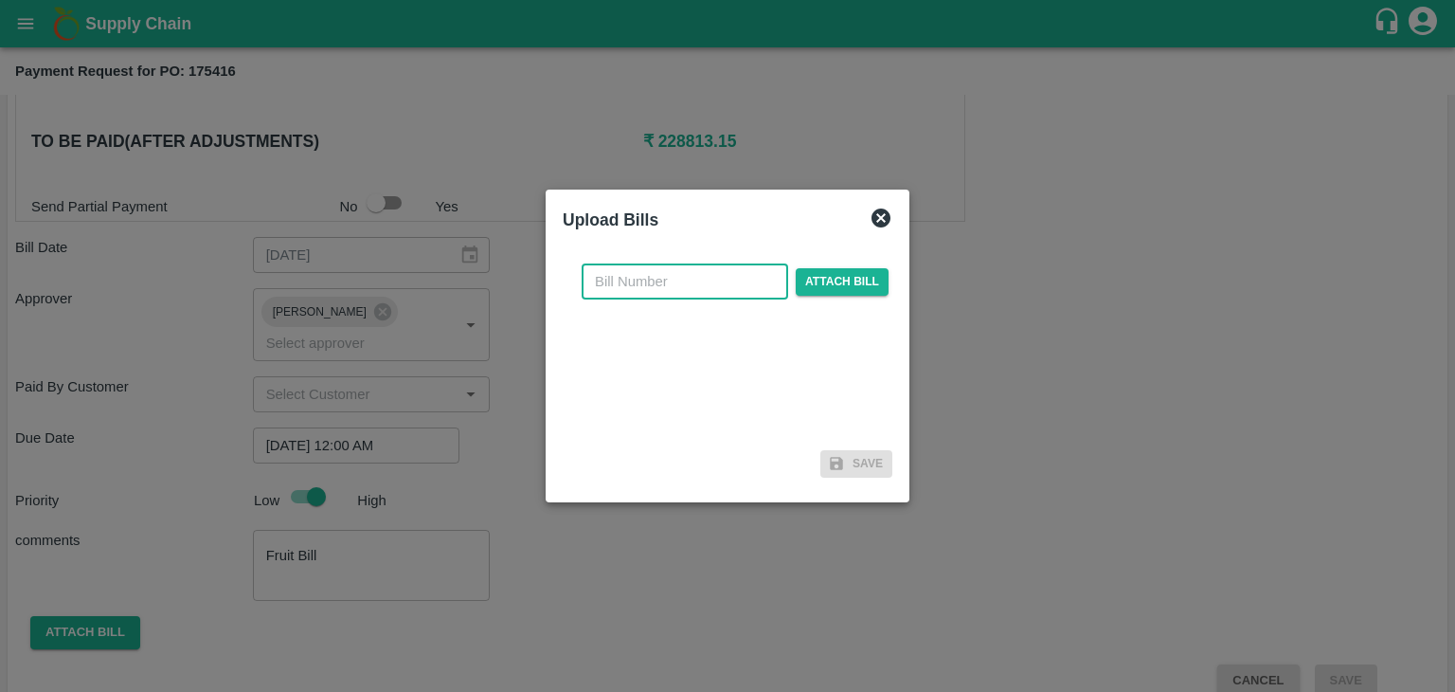
click at [682, 286] on input "text" at bounding box center [685, 281] width 207 height 36
type input "AT/CHIFU-0173"
click at [841, 276] on span "Attach bill" at bounding box center [842, 281] width 93 height 27
click at [0, 0] on input "Attach bill" at bounding box center [0, 0] width 0 height 0
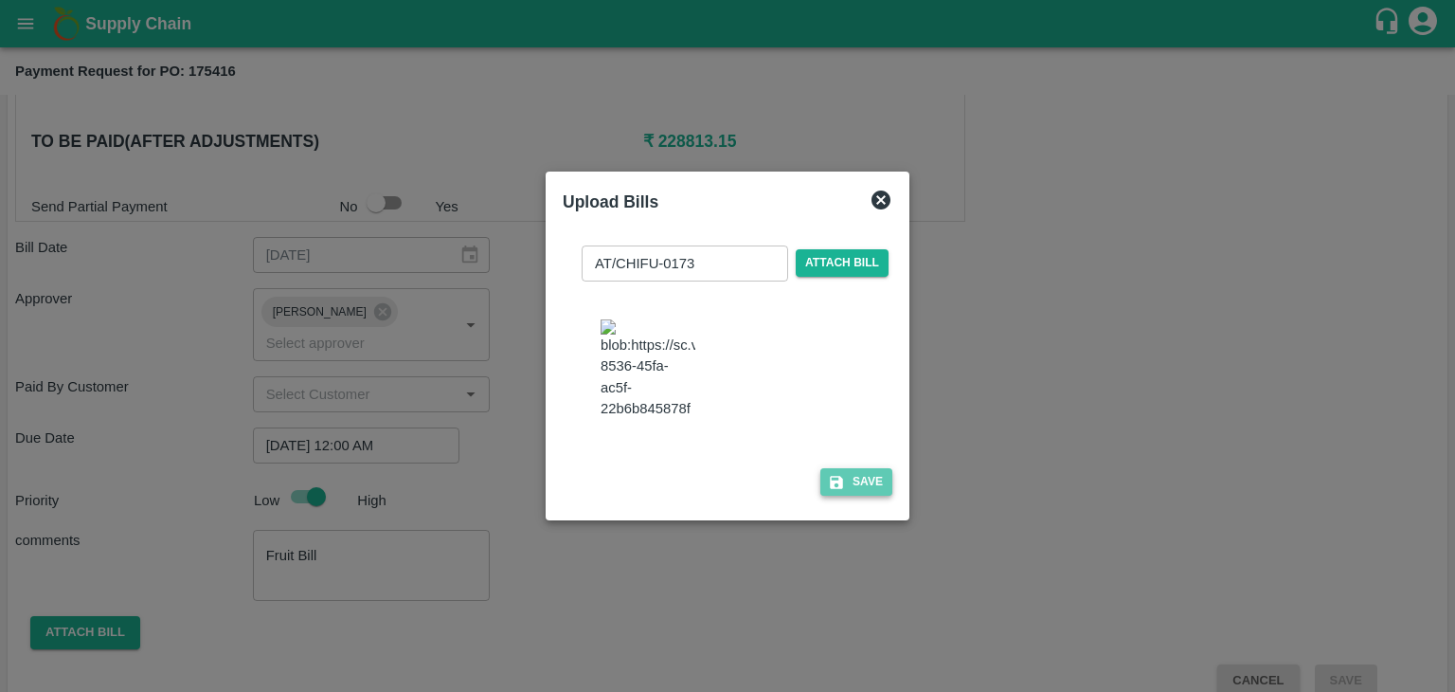
click at [861, 496] on button "Save" at bounding box center [856, 481] width 72 height 27
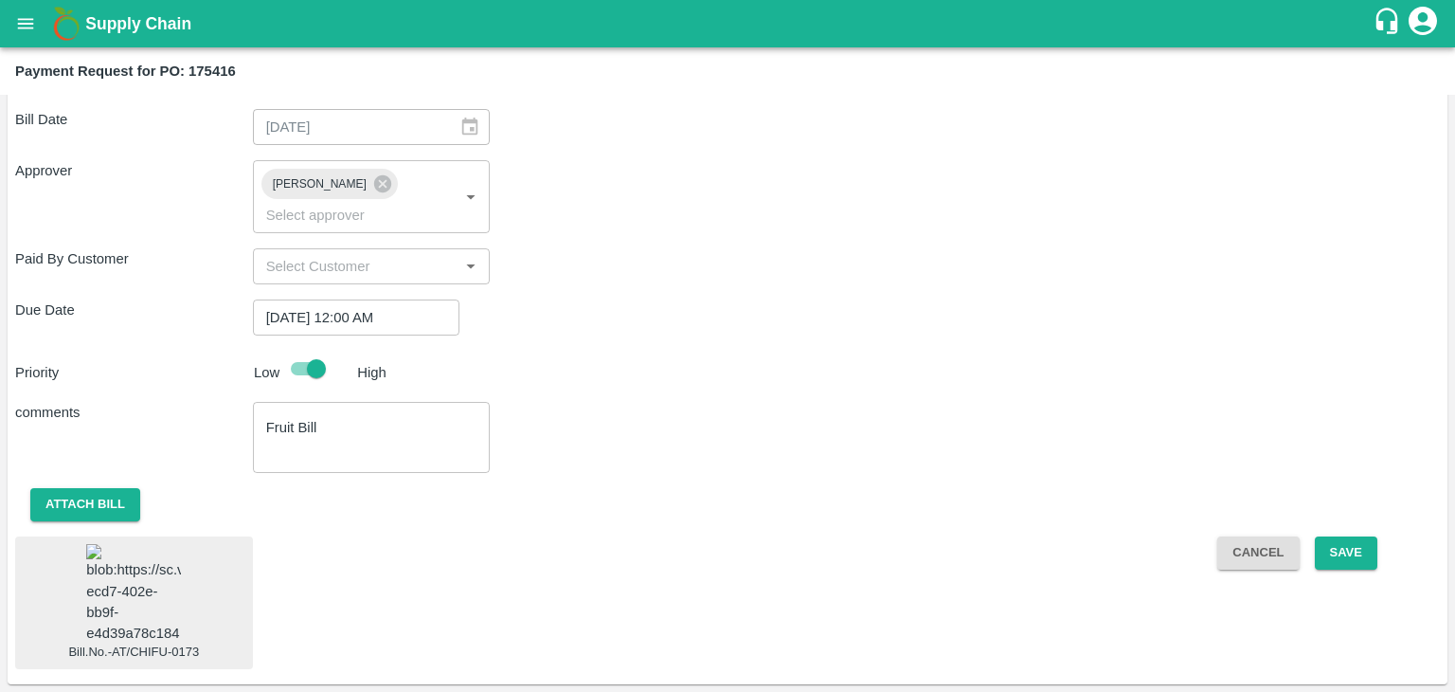
scroll to position [1107, 0]
click at [1345, 536] on button "Save" at bounding box center [1346, 552] width 63 height 33
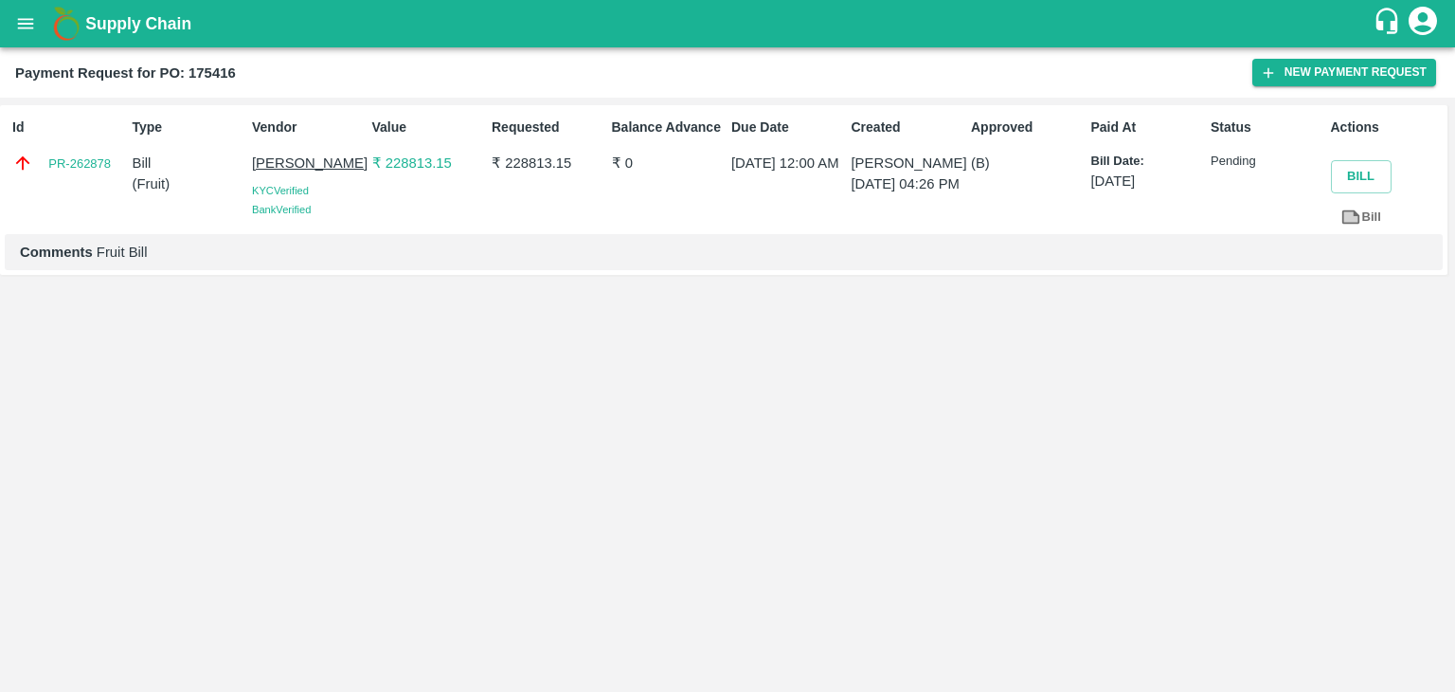
click at [30, 21] on icon "open drawer" at bounding box center [25, 23] width 21 height 21
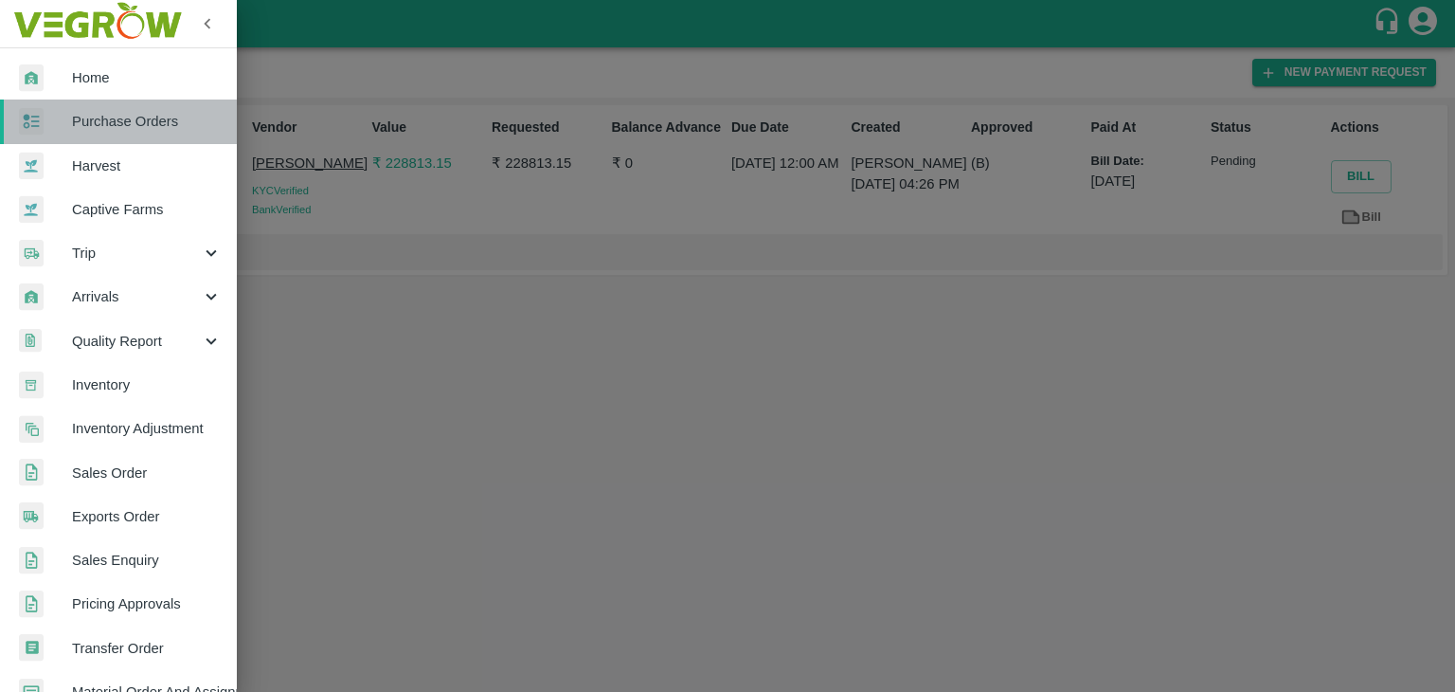
click at [148, 124] on span "Purchase Orders" at bounding box center [147, 121] width 150 height 21
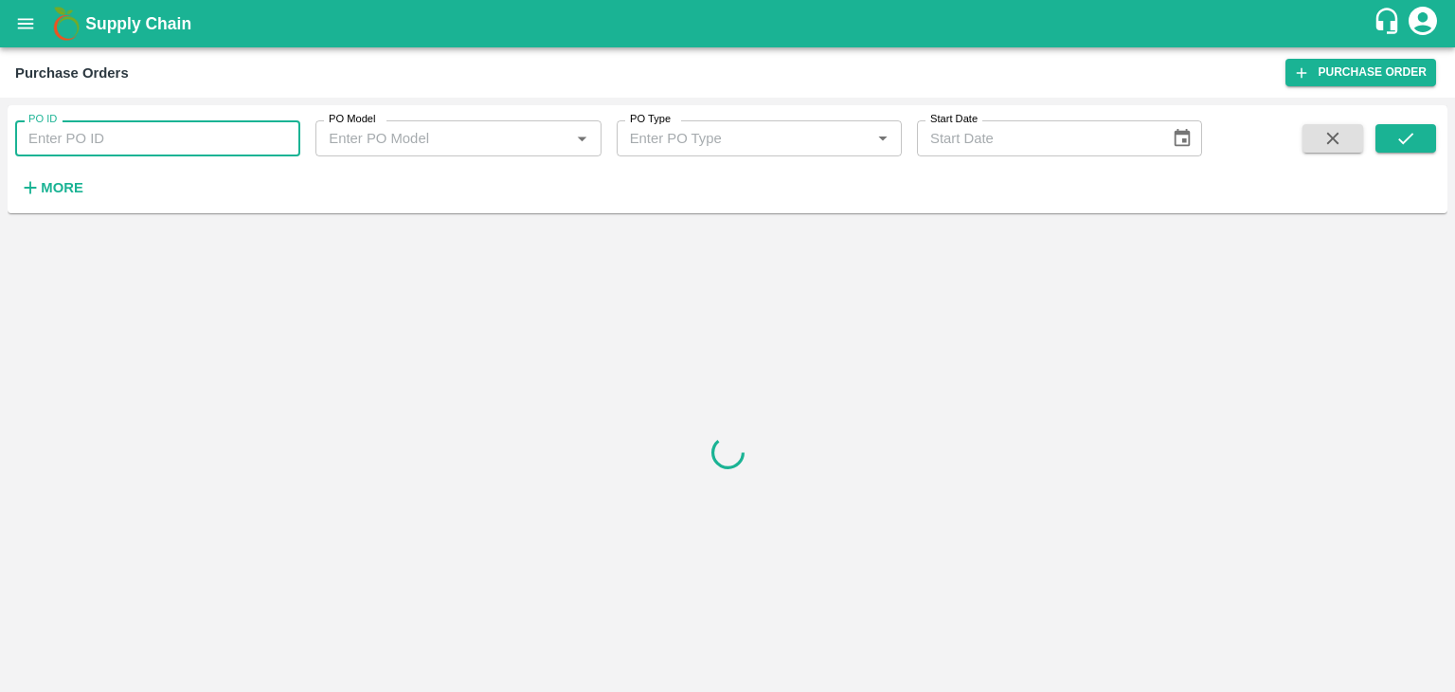
click at [216, 126] on input "PO ID" at bounding box center [157, 138] width 285 height 36
paste input "178254"
type input "178254"
click at [1403, 136] on icon "submit" at bounding box center [1406, 138] width 21 height 21
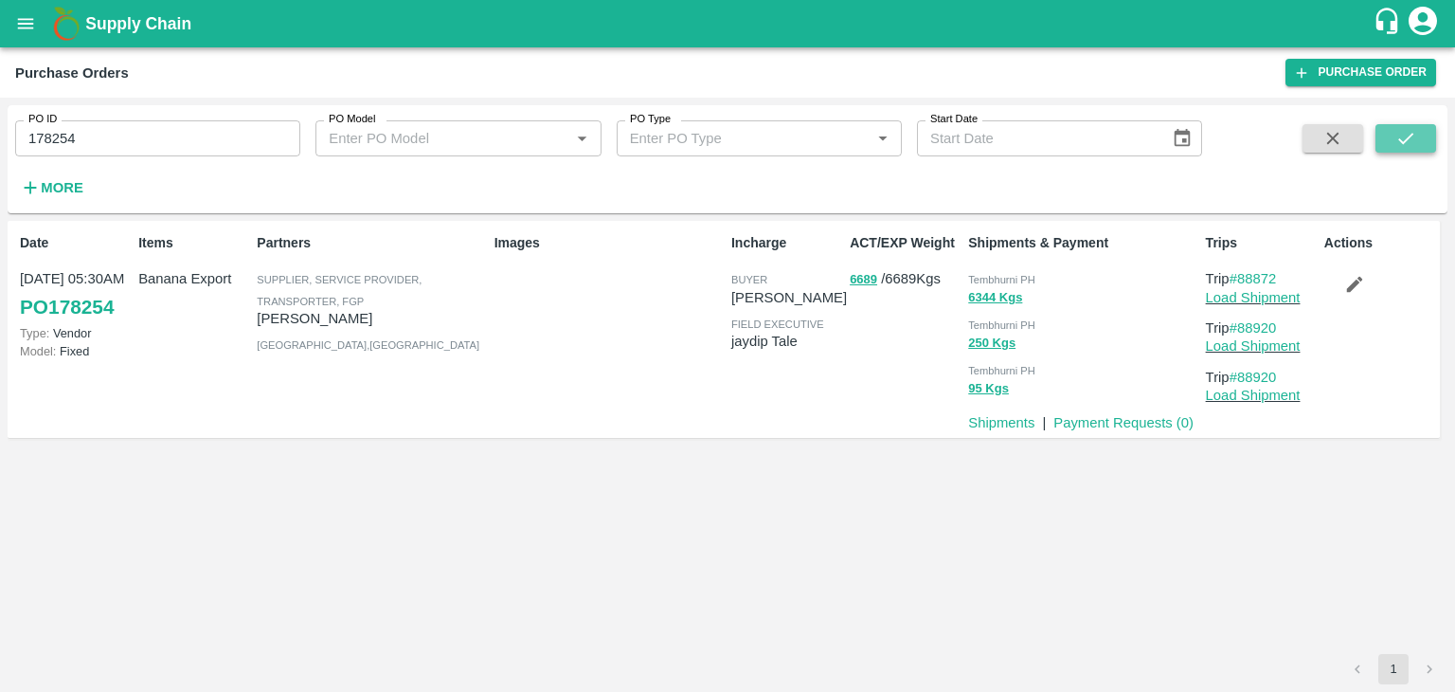
click at [1403, 136] on icon "submit" at bounding box center [1406, 138] width 21 height 21
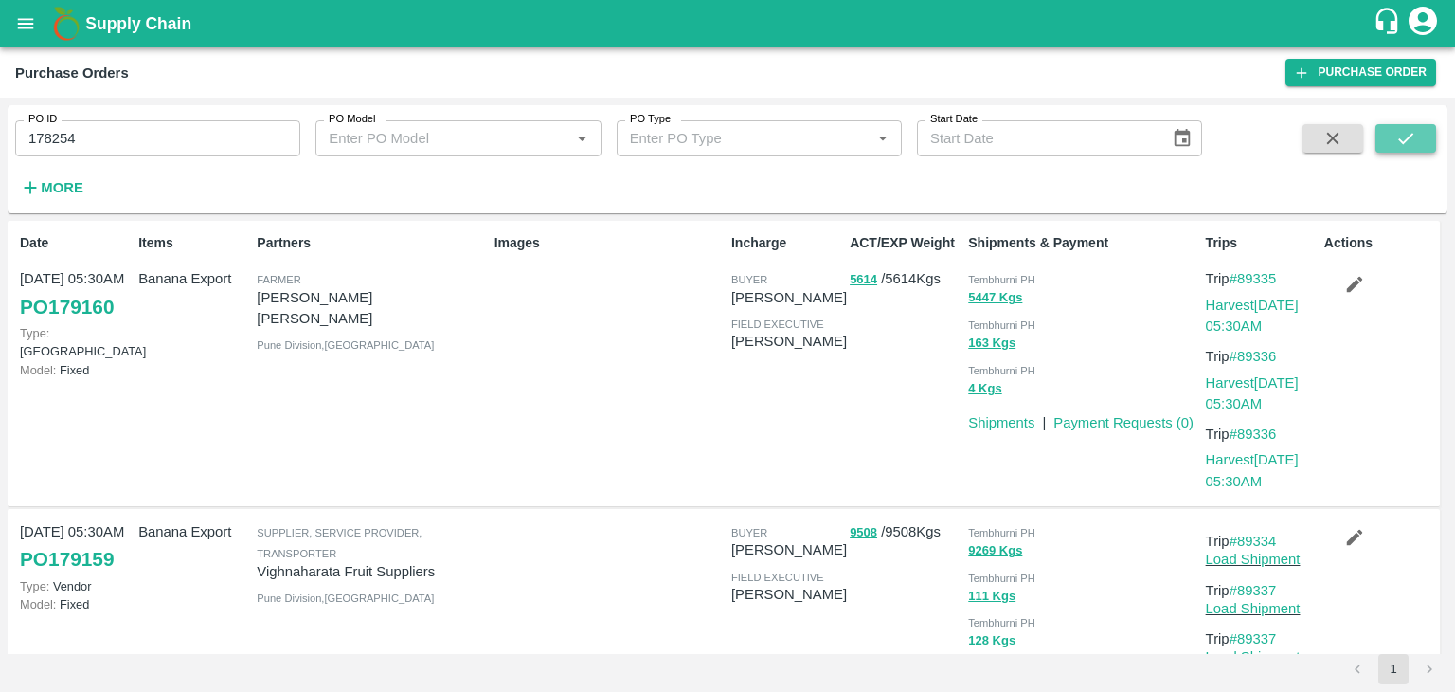
click at [1420, 132] on button "submit" at bounding box center [1406, 138] width 61 height 28
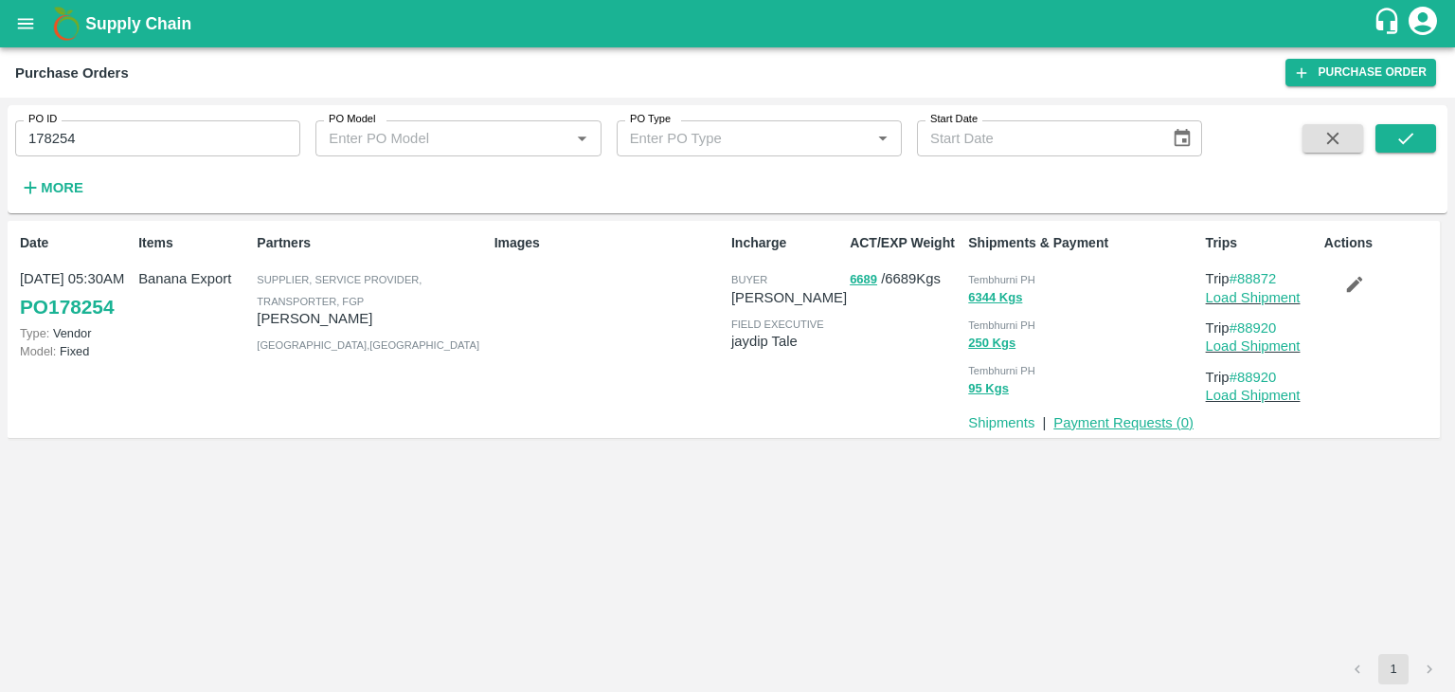
click at [1119, 419] on link "Payment Requests ( 0 )" at bounding box center [1124, 422] width 140 height 15
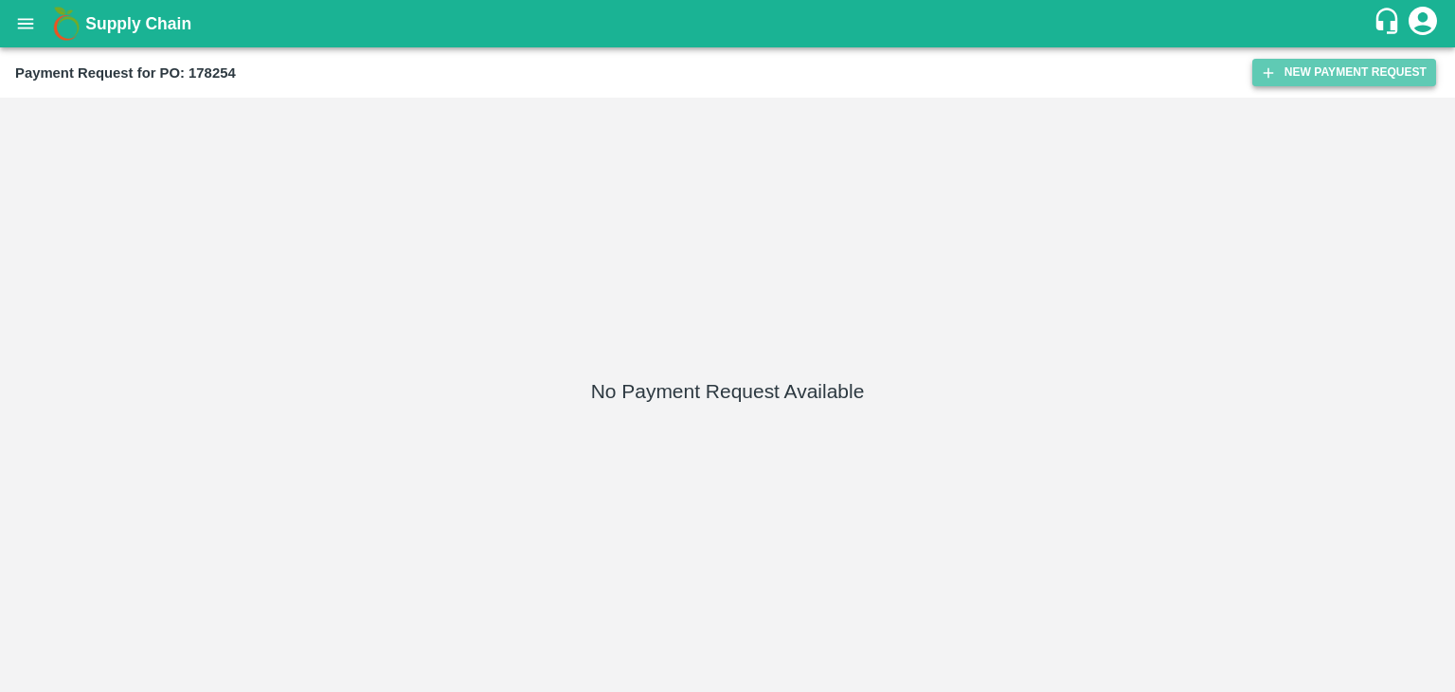
click at [1306, 76] on button "New Payment Request" at bounding box center [1344, 72] width 184 height 27
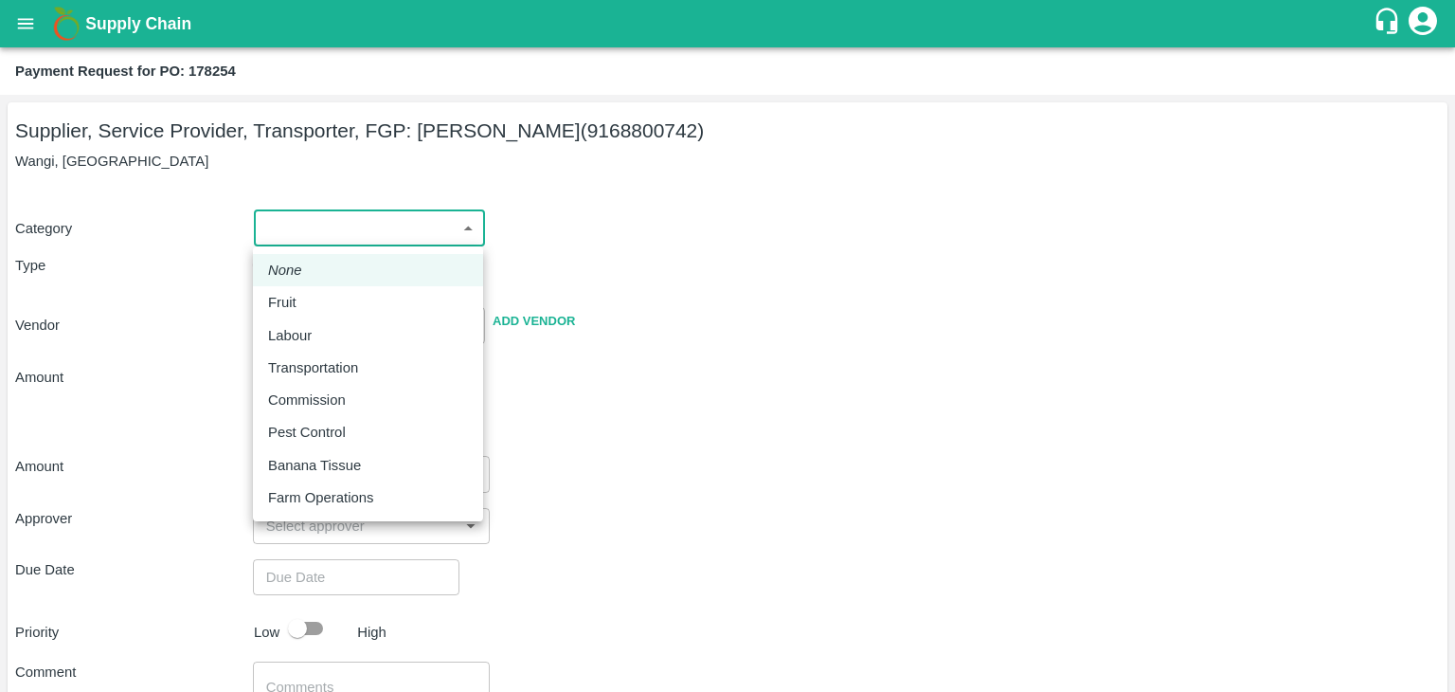
click at [329, 220] on body "Supply Chain Payment Request for PO: 178254 Supplier, Service Provider, Transpo…" at bounding box center [727, 346] width 1455 height 692
click at [303, 308] on div "Fruit" at bounding box center [287, 302] width 38 height 21
type input "1"
type input "[PERSON_NAME] - 9168800742(Supplier, Service Provider, Transporter, FGP)"
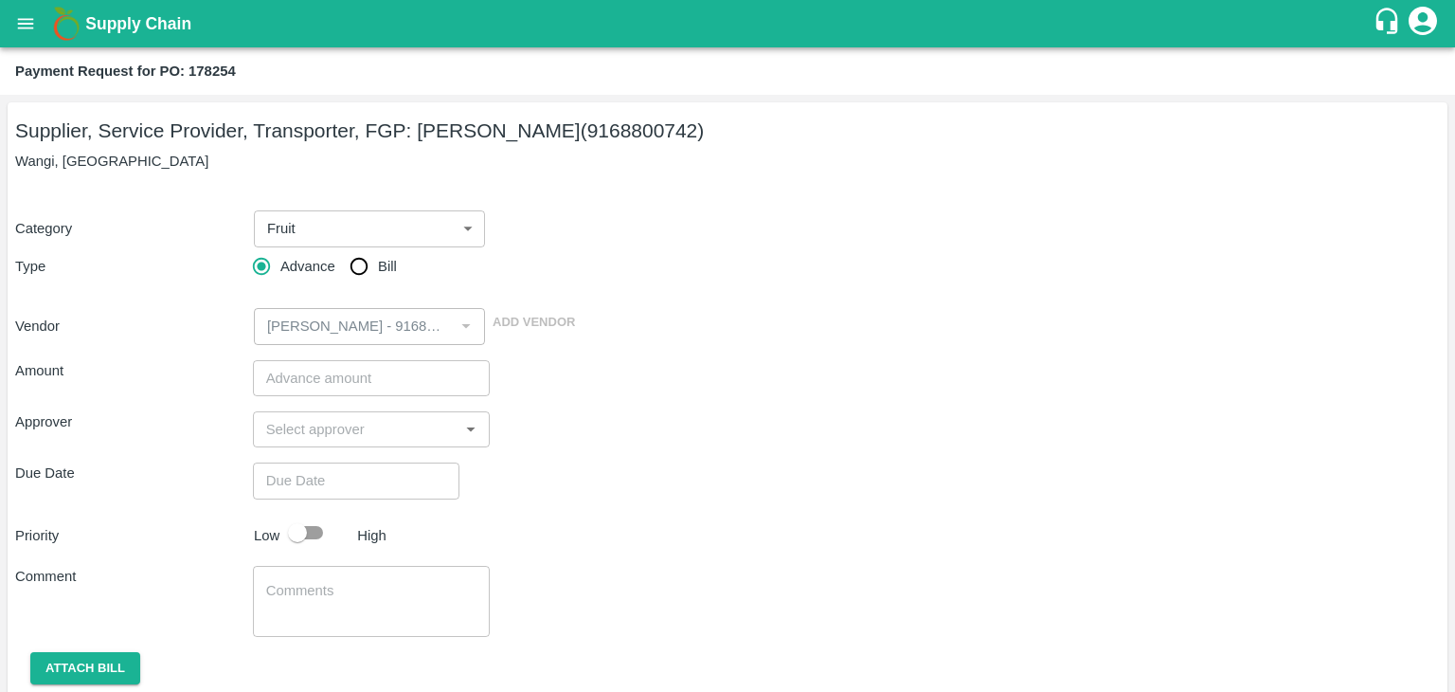
click at [383, 261] on span "Bill" at bounding box center [387, 266] width 19 height 21
click at [378, 261] on input "Bill" at bounding box center [359, 266] width 38 height 38
radio input "true"
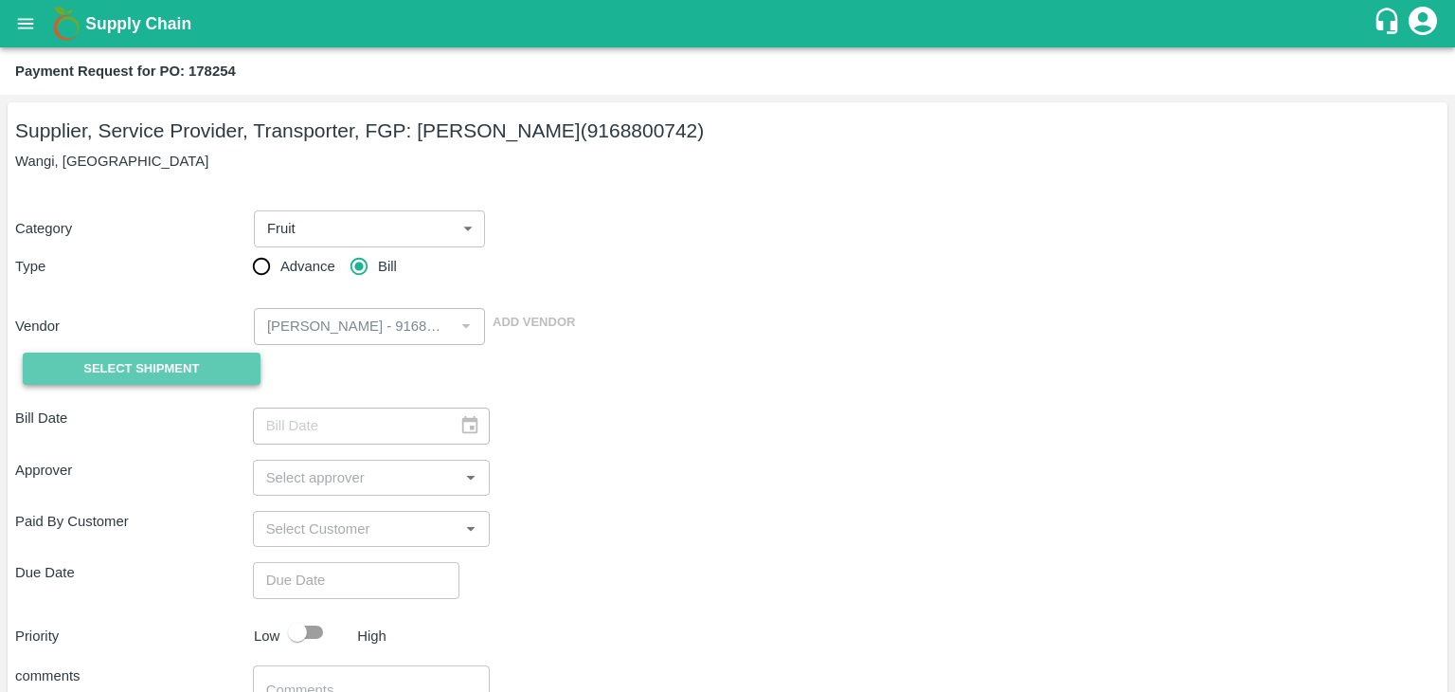
click at [132, 360] on span "Select Shipment" at bounding box center [141, 369] width 116 height 22
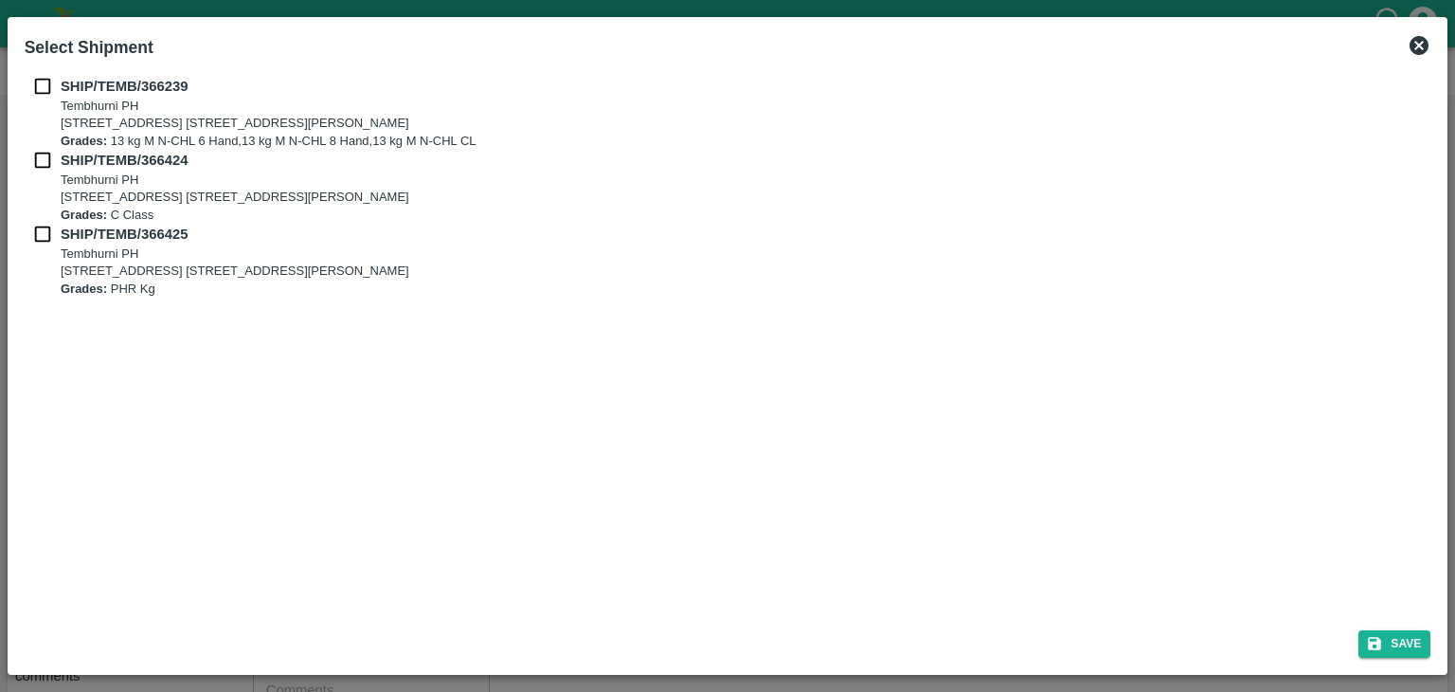
click at [38, 75] on div "SHIP/TEMB/366239 [STREET_ADDRESS] E-5, YASHSHREE INDUSTRIES, M.I.D.C., A/P TEMB…" at bounding box center [728, 341] width 1422 height 546
click at [39, 89] on input "checkbox" at bounding box center [43, 86] width 36 height 21
checkbox input "true"
click at [34, 171] on input "checkbox" at bounding box center [43, 160] width 36 height 21
checkbox input "true"
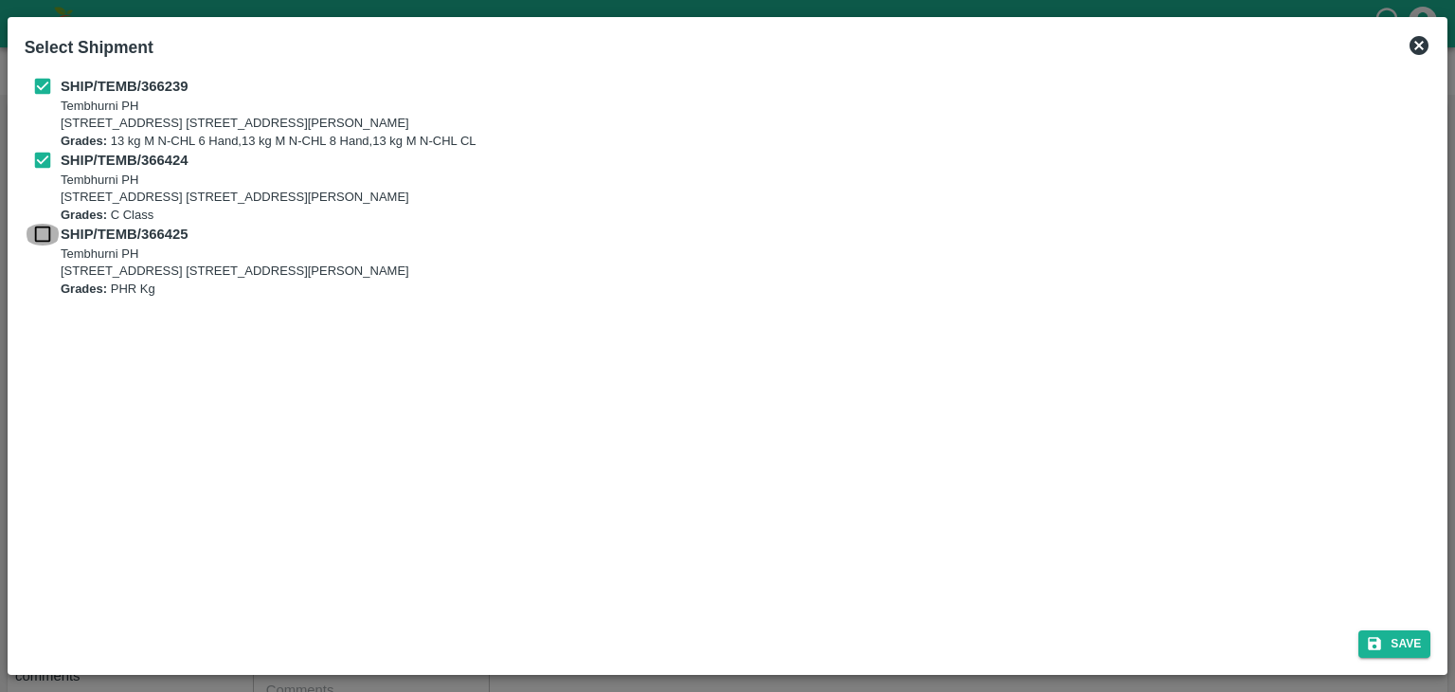
click at [41, 230] on input "checkbox" at bounding box center [43, 234] width 36 height 21
checkbox input "true"
click at [1412, 643] on button "Save" at bounding box center [1395, 643] width 72 height 27
type input "[DATE]"
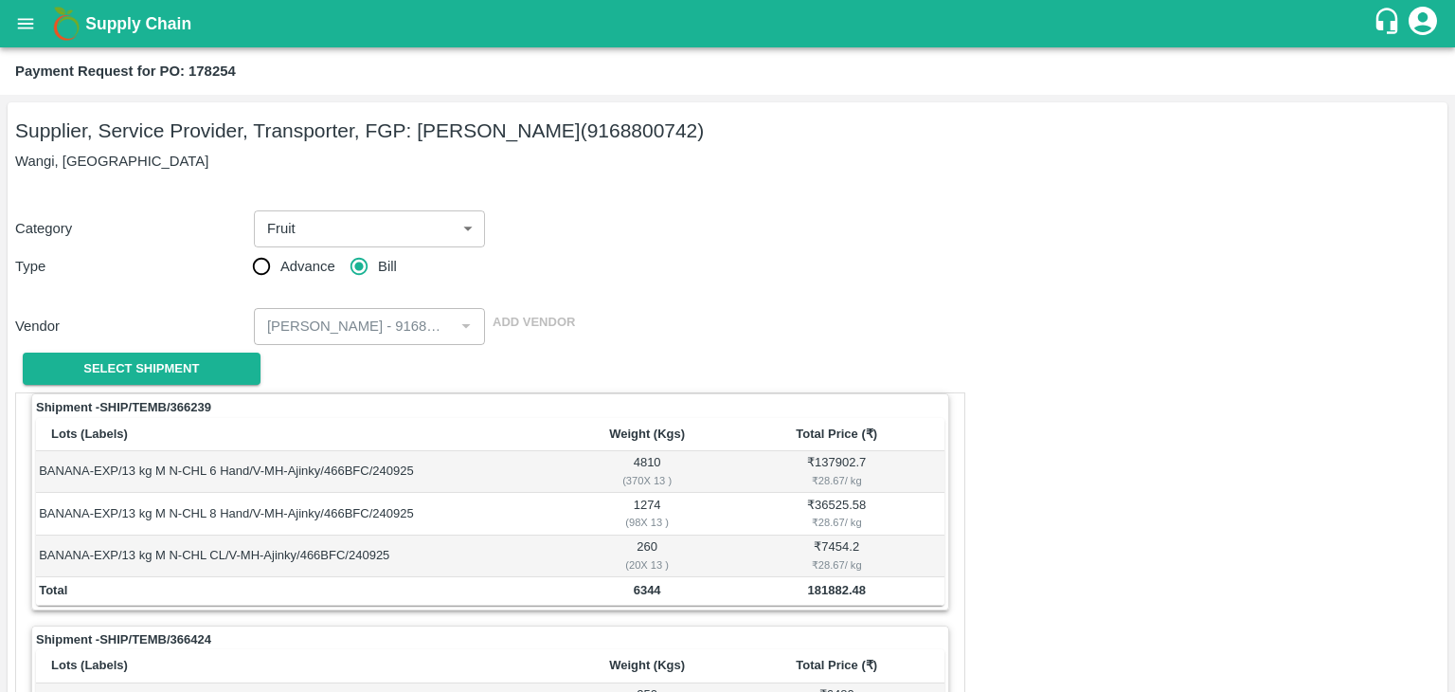
scroll to position [845, 0]
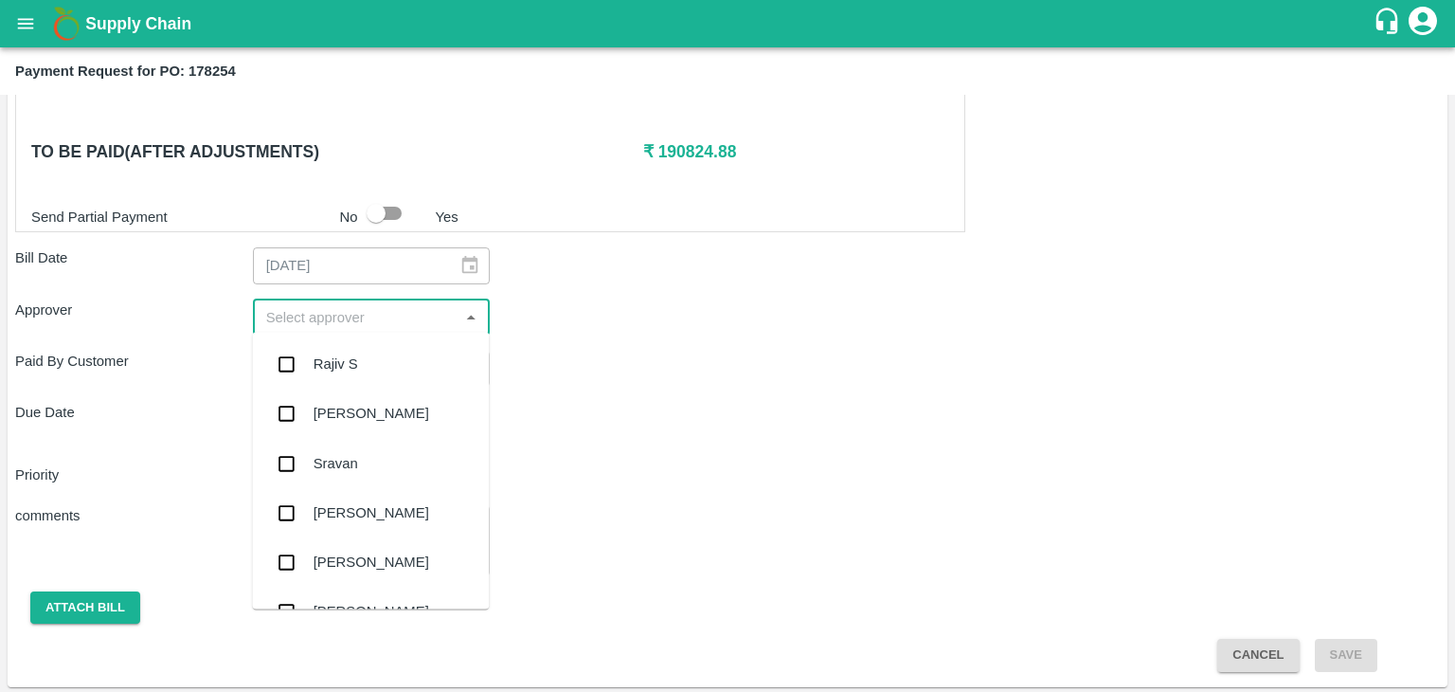
click at [330, 305] on input "input" at bounding box center [356, 317] width 195 height 25
type input "Ajit"
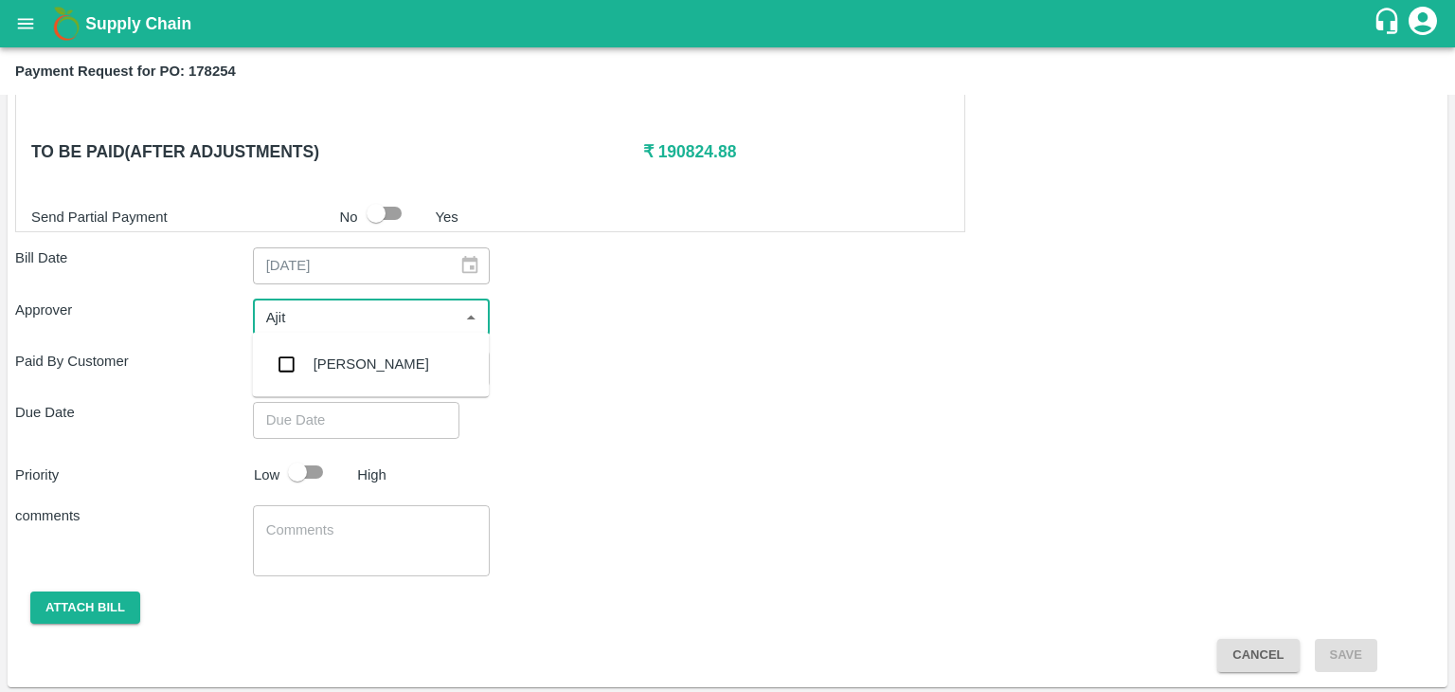
click at [352, 366] on div "[PERSON_NAME]" at bounding box center [372, 363] width 116 height 21
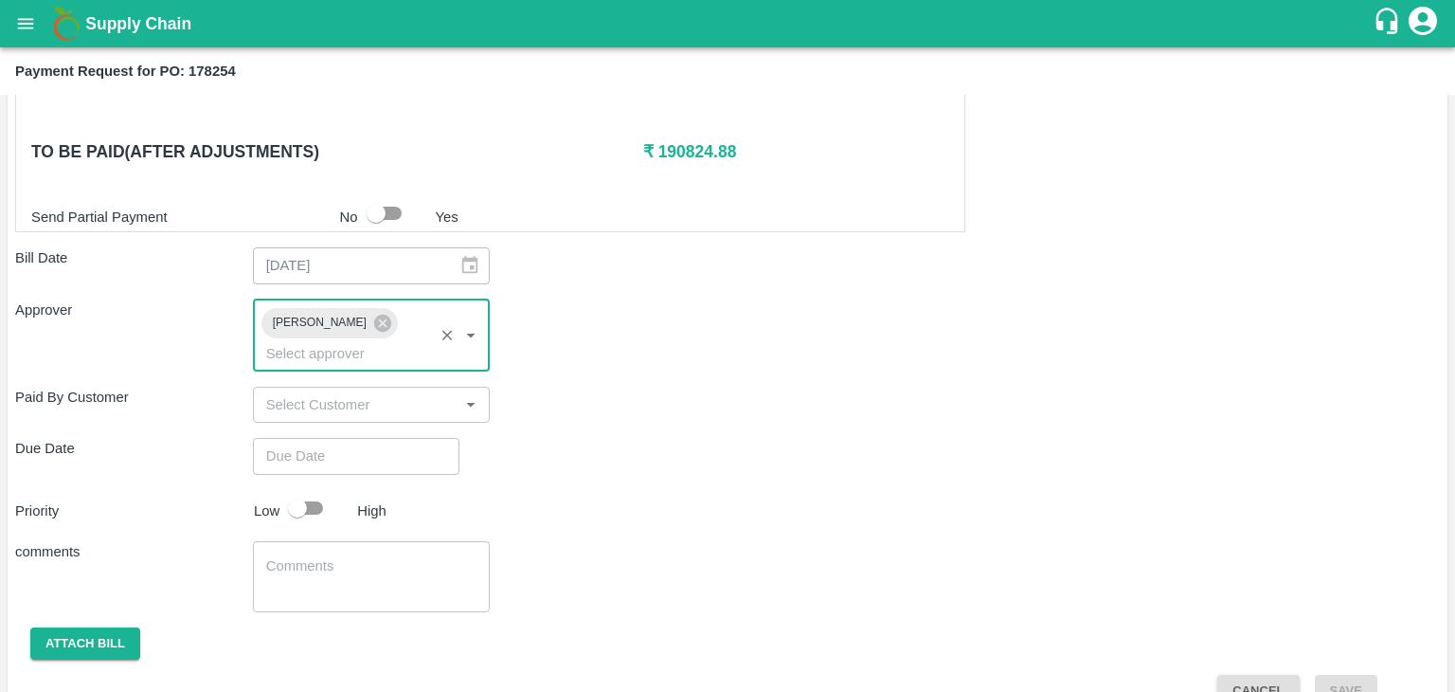
type input "DD/MM/YYYY hh:mm aa"
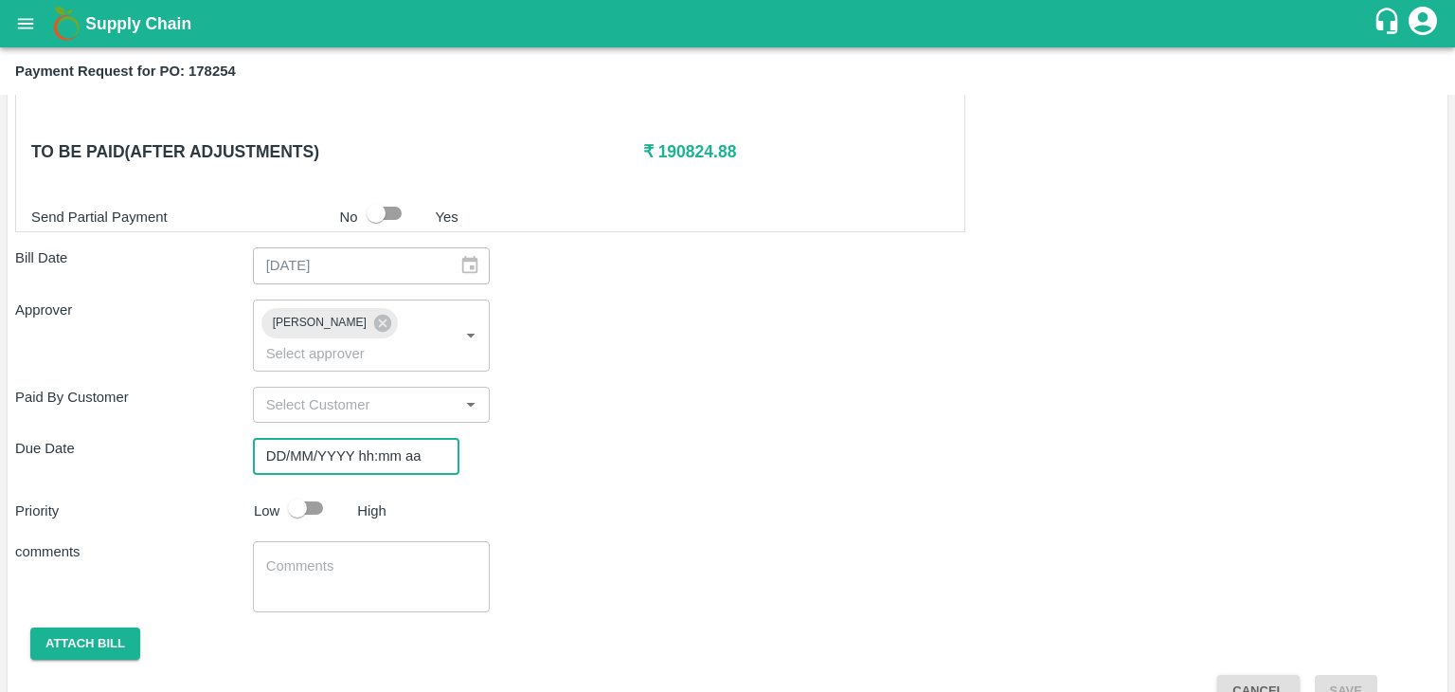
click at [395, 438] on input "DD/MM/YYYY hh:mm aa" at bounding box center [349, 456] width 193 height 36
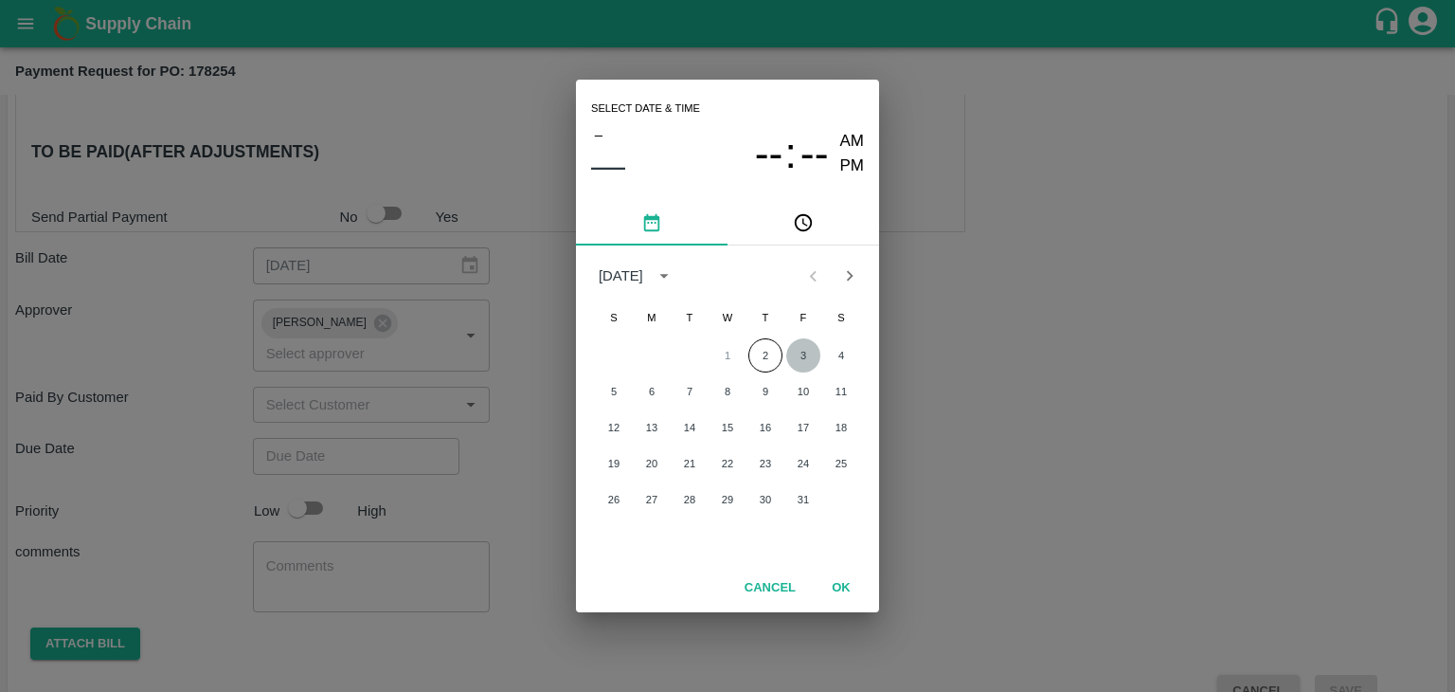
click at [792, 353] on button "3" at bounding box center [803, 355] width 34 height 34
type input "03/10/2025 12:00 AM"
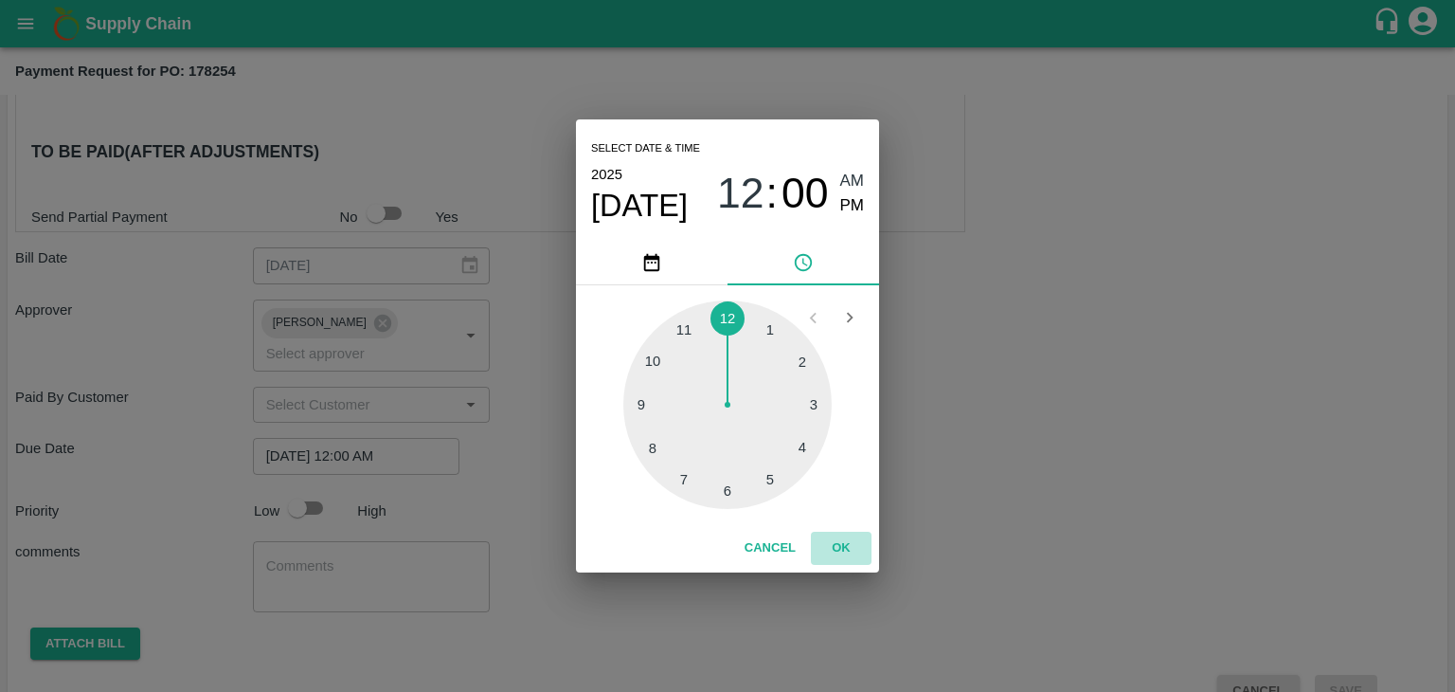
click at [845, 535] on button "OK" at bounding box center [841, 548] width 61 height 33
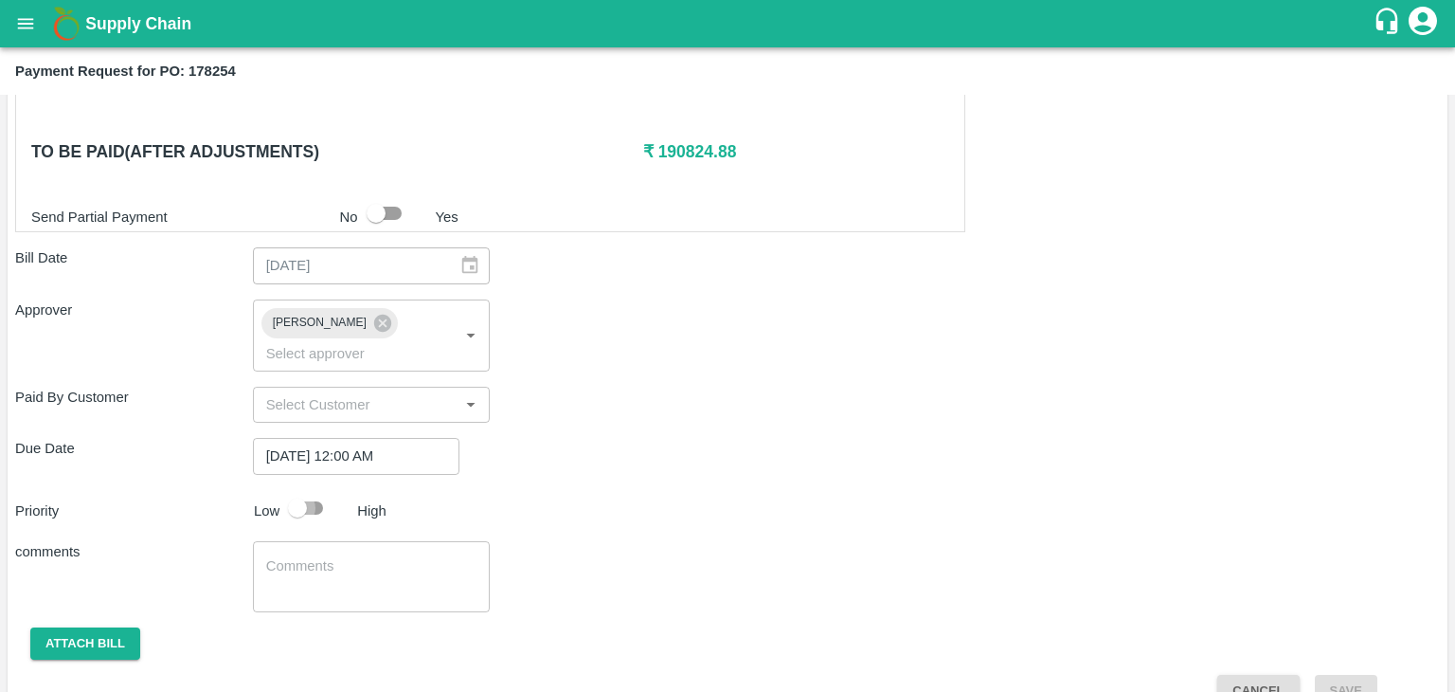
click at [308, 490] on input "checkbox" at bounding box center [297, 508] width 108 height 36
checkbox input "true"
click at [360, 556] on textarea at bounding box center [371, 576] width 211 height 40
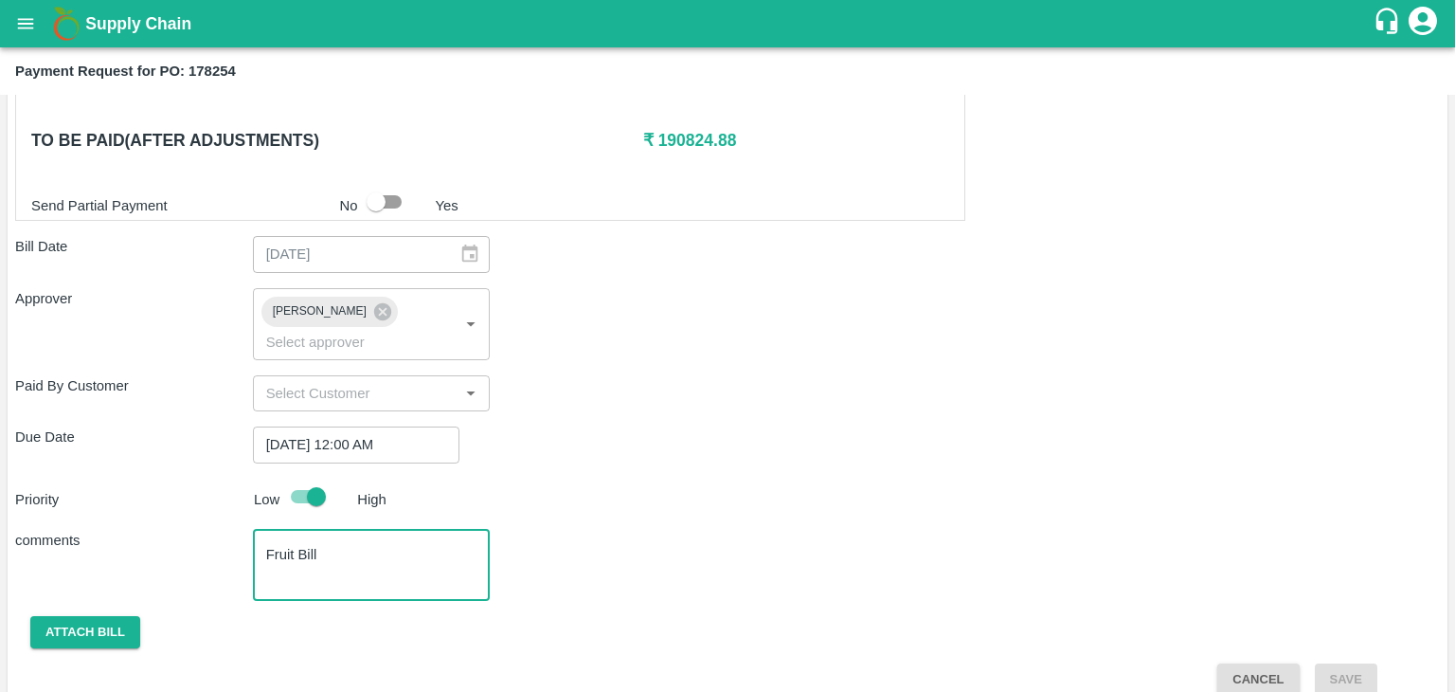
type textarea "Fruit Bill"
click at [83, 616] on button "Attach bill" at bounding box center [85, 632] width 110 height 33
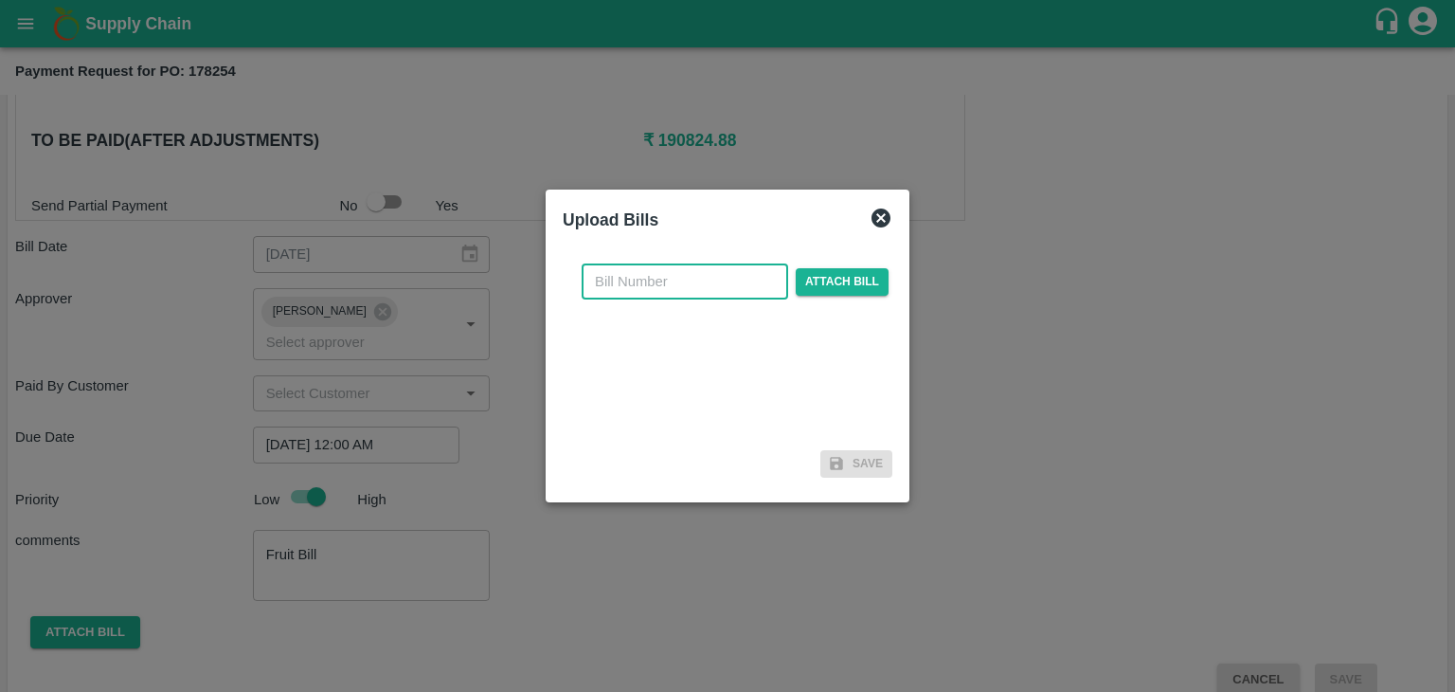
click at [649, 296] on input "text" at bounding box center [685, 281] width 207 height 36
type input "AT/CHIFU-0193"
click at [842, 268] on span "Attach bill" at bounding box center [842, 281] width 93 height 27
click at [0, 0] on input "Attach bill" at bounding box center [0, 0] width 0 height 0
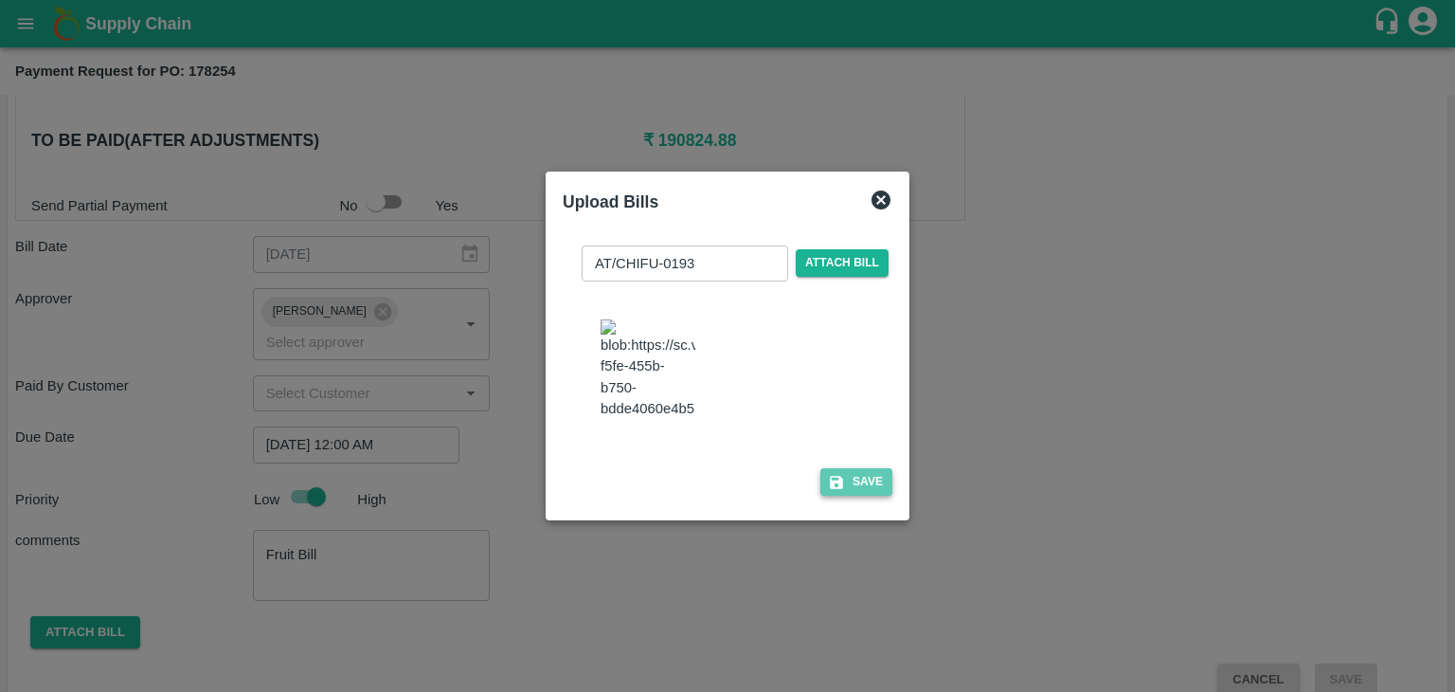
click at [842, 496] on button "Save" at bounding box center [856, 481] width 72 height 27
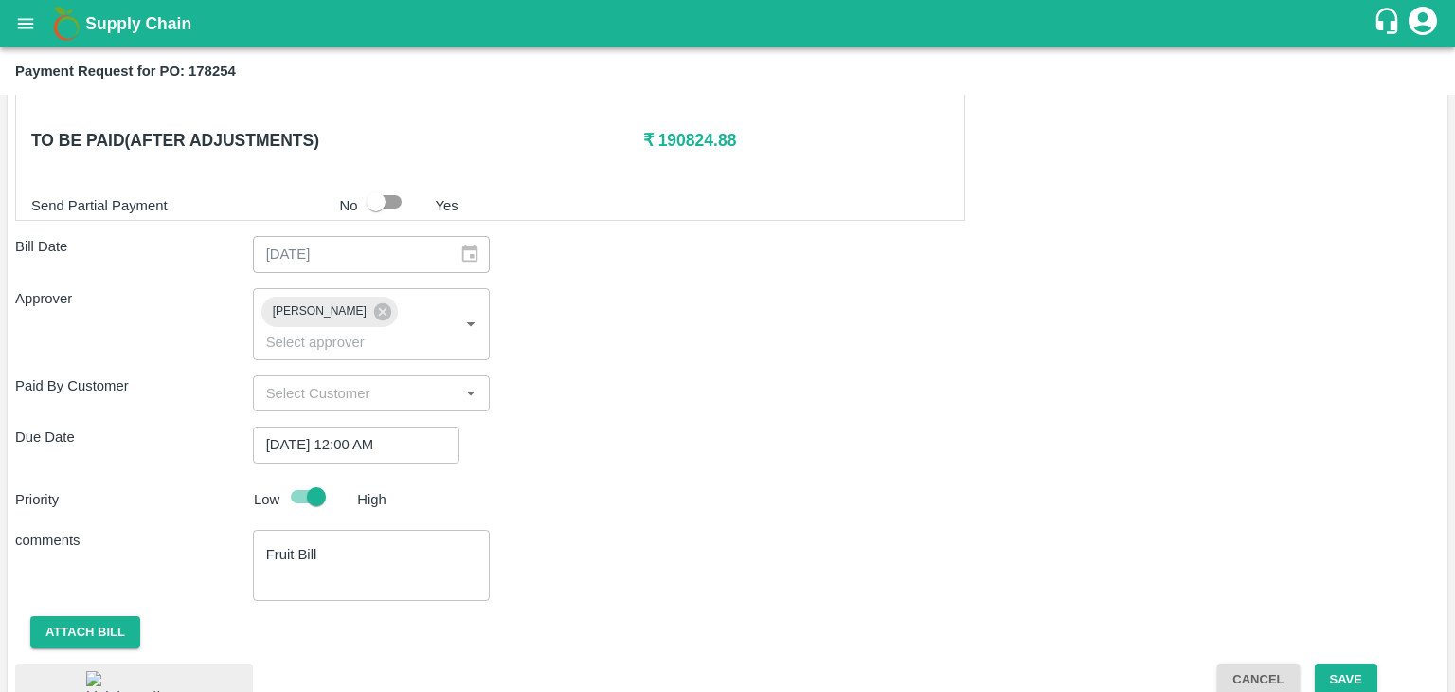
scroll to position [1009, 0]
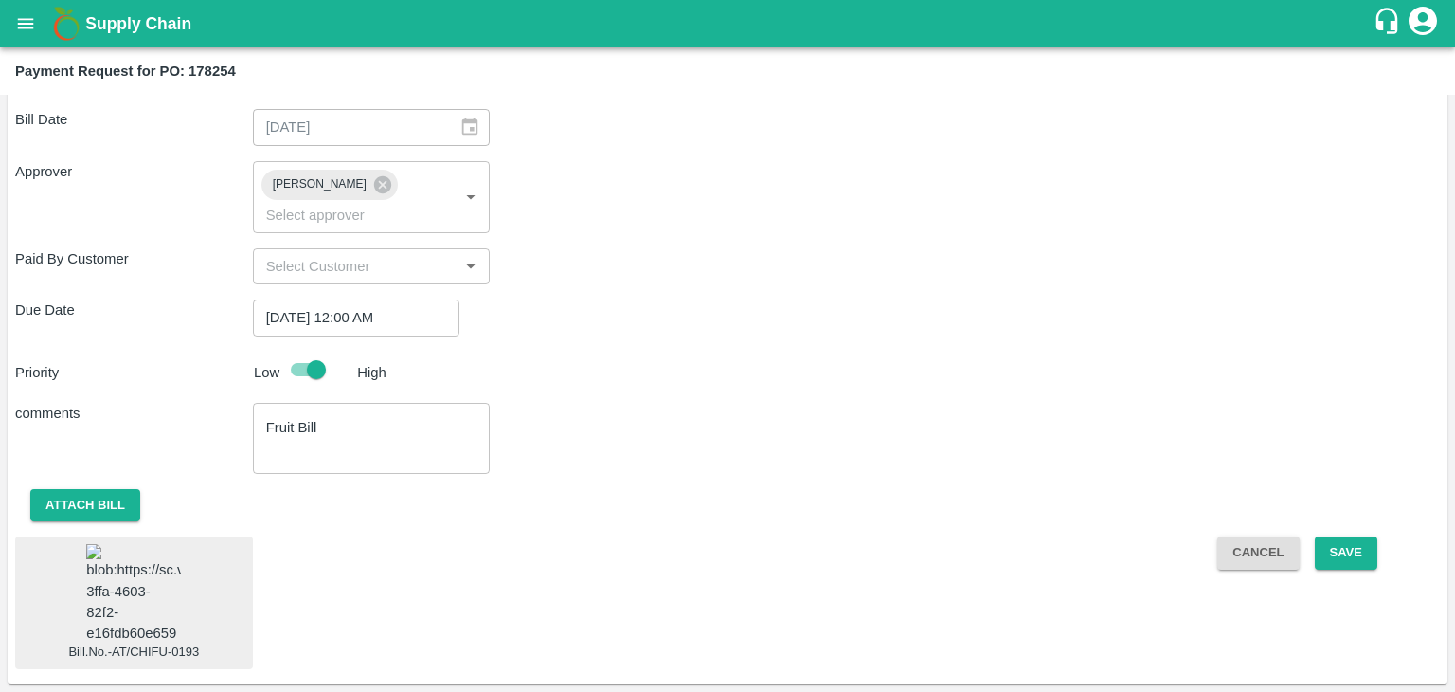
click at [129, 561] on img at bounding box center [133, 593] width 95 height 99
click at [1364, 536] on button "Save" at bounding box center [1346, 552] width 63 height 33
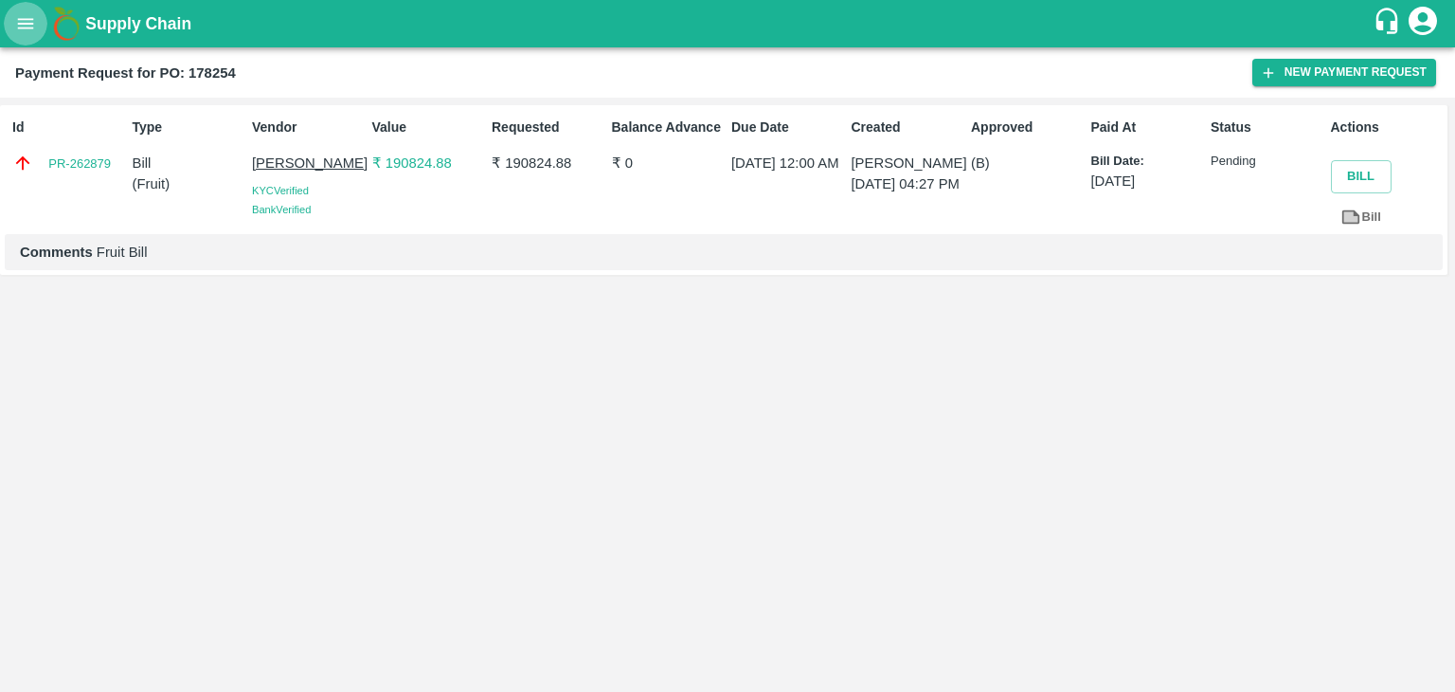
click at [22, 21] on icon "open drawer" at bounding box center [25, 23] width 21 height 21
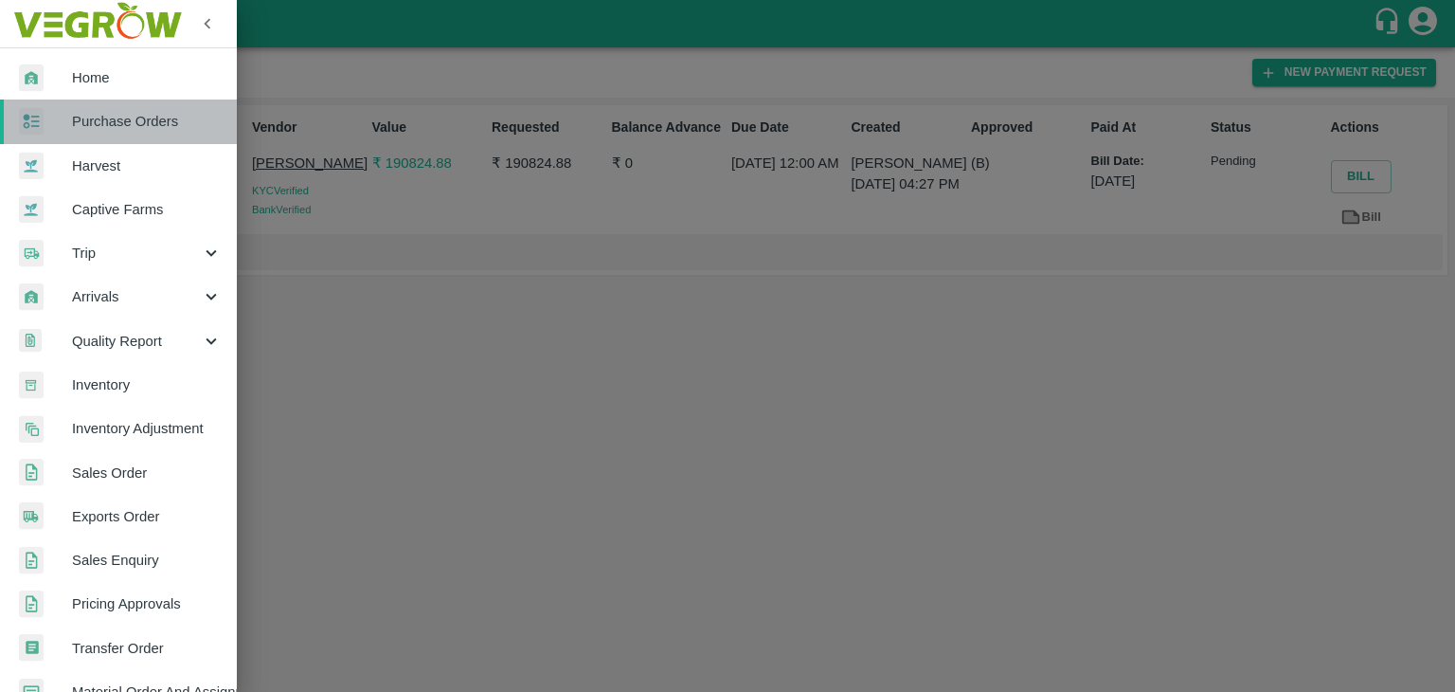
click at [124, 118] on span "Purchase Orders" at bounding box center [147, 121] width 150 height 21
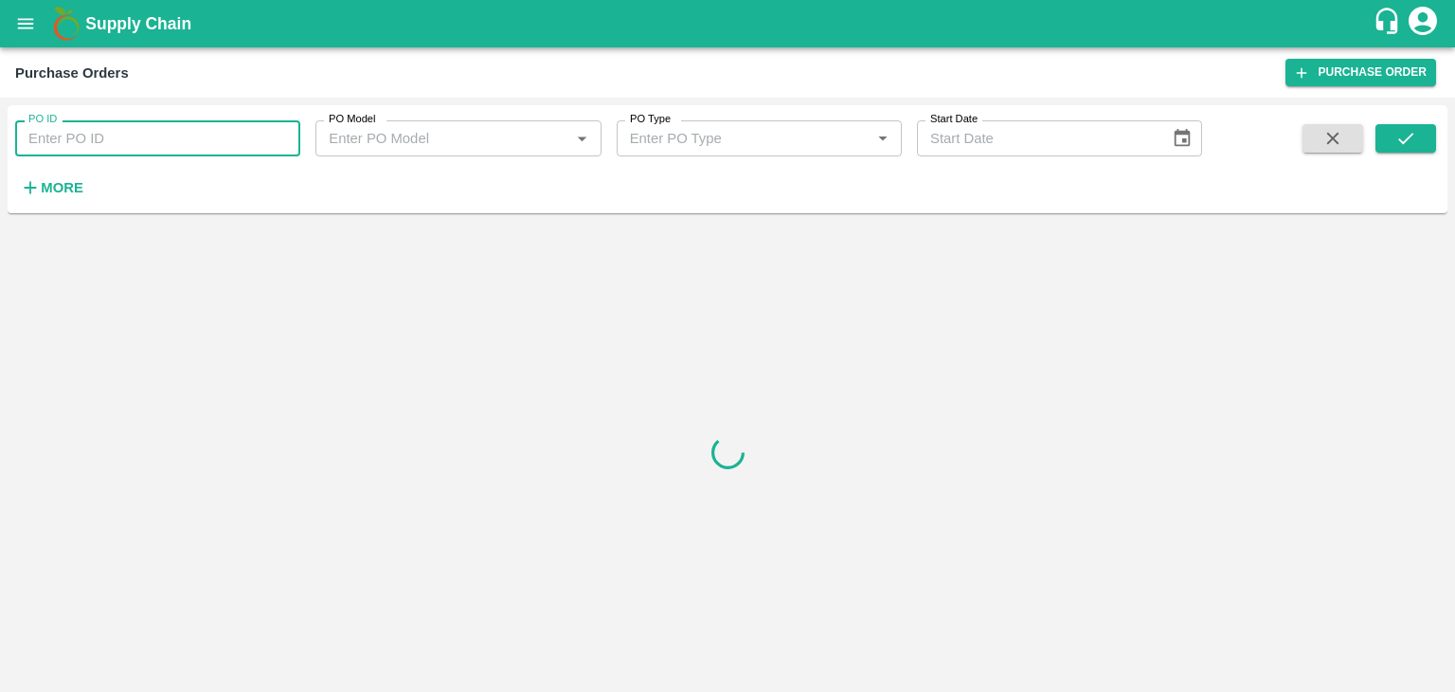
click at [215, 131] on input "PO ID" at bounding box center [157, 138] width 285 height 36
paste input "178346"
type input "178346"
click at [1398, 134] on icon "submit" at bounding box center [1406, 138] width 21 height 21
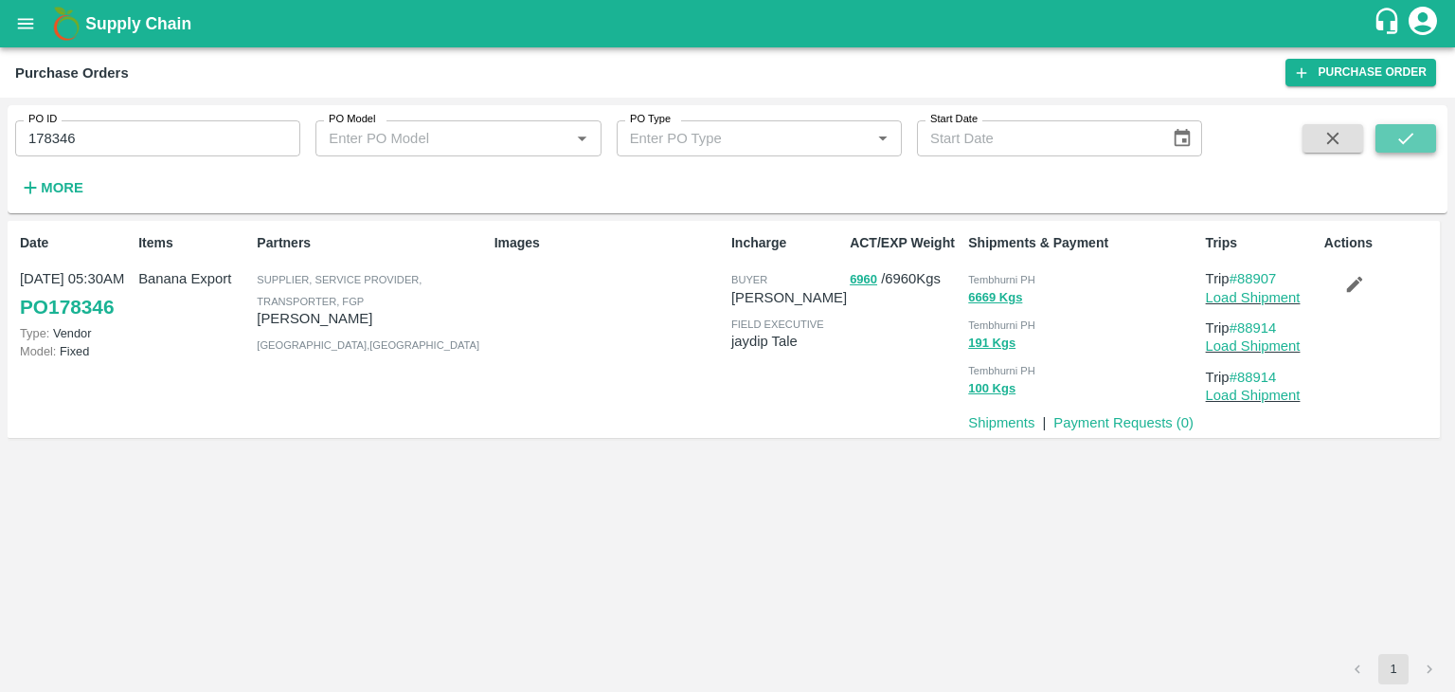
click at [1398, 134] on icon "submit" at bounding box center [1406, 138] width 21 height 21
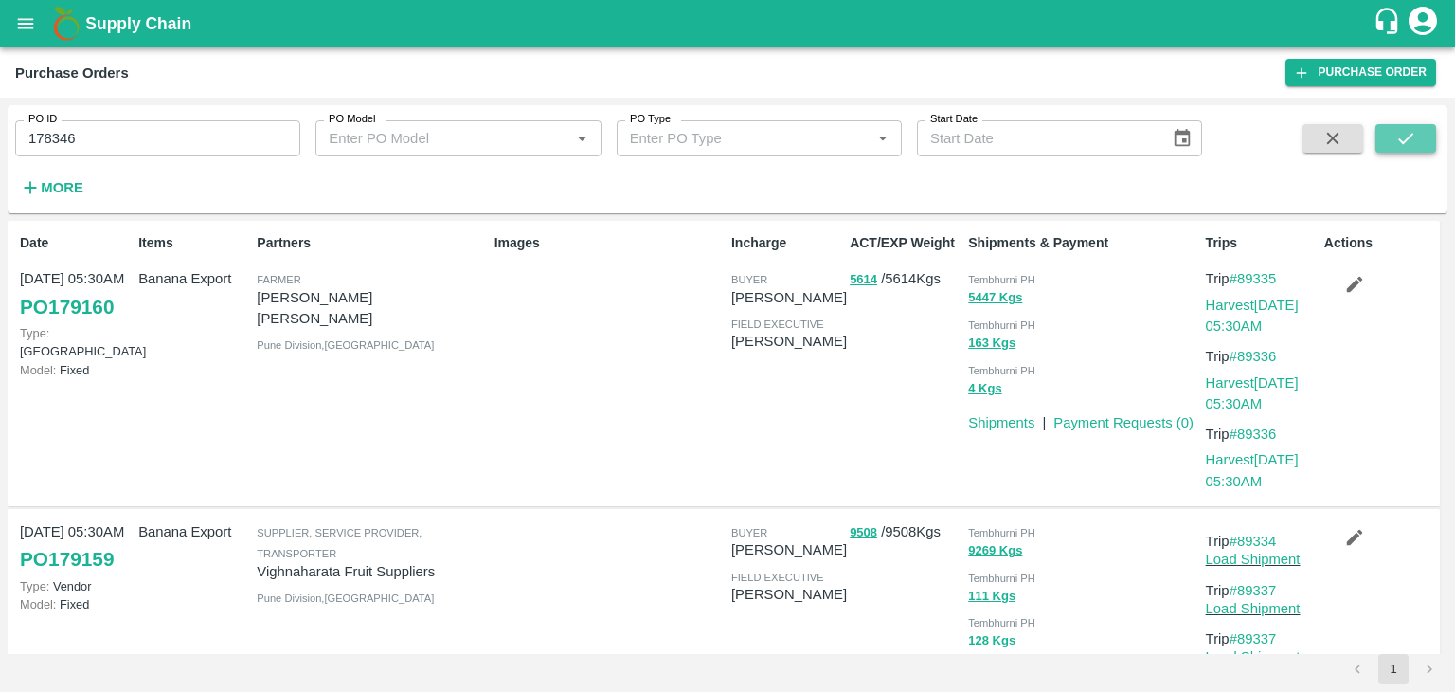
click at [1417, 130] on button "submit" at bounding box center [1406, 138] width 61 height 28
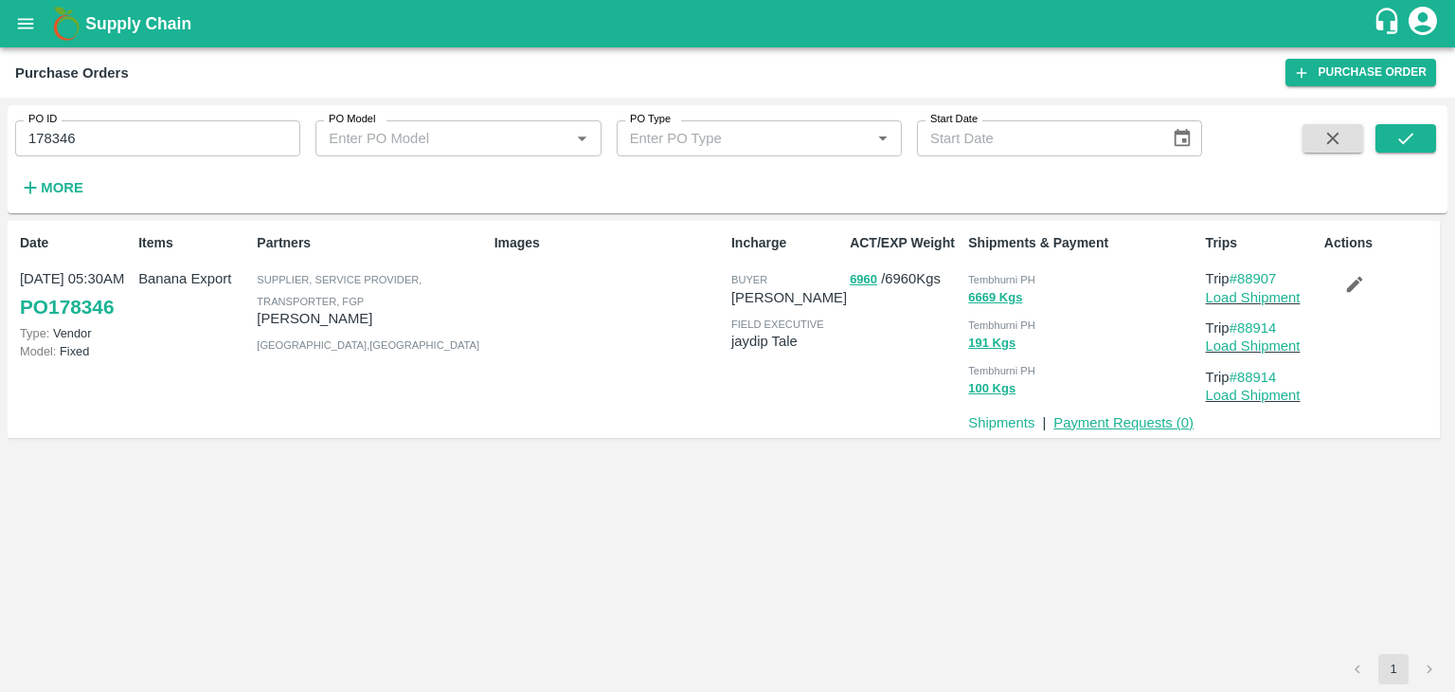
click at [1110, 415] on link "Payment Requests ( 0 )" at bounding box center [1124, 422] width 140 height 15
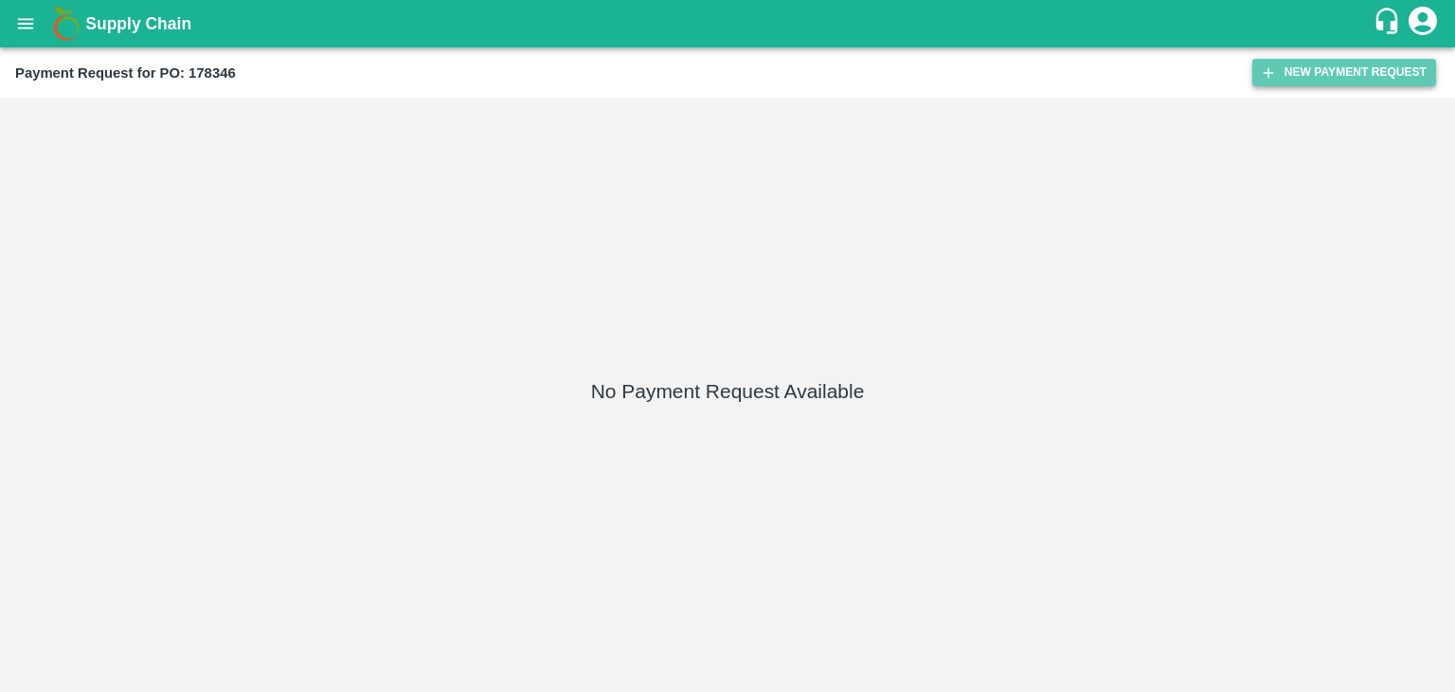
click at [1334, 63] on button "New Payment Request" at bounding box center [1344, 72] width 184 height 27
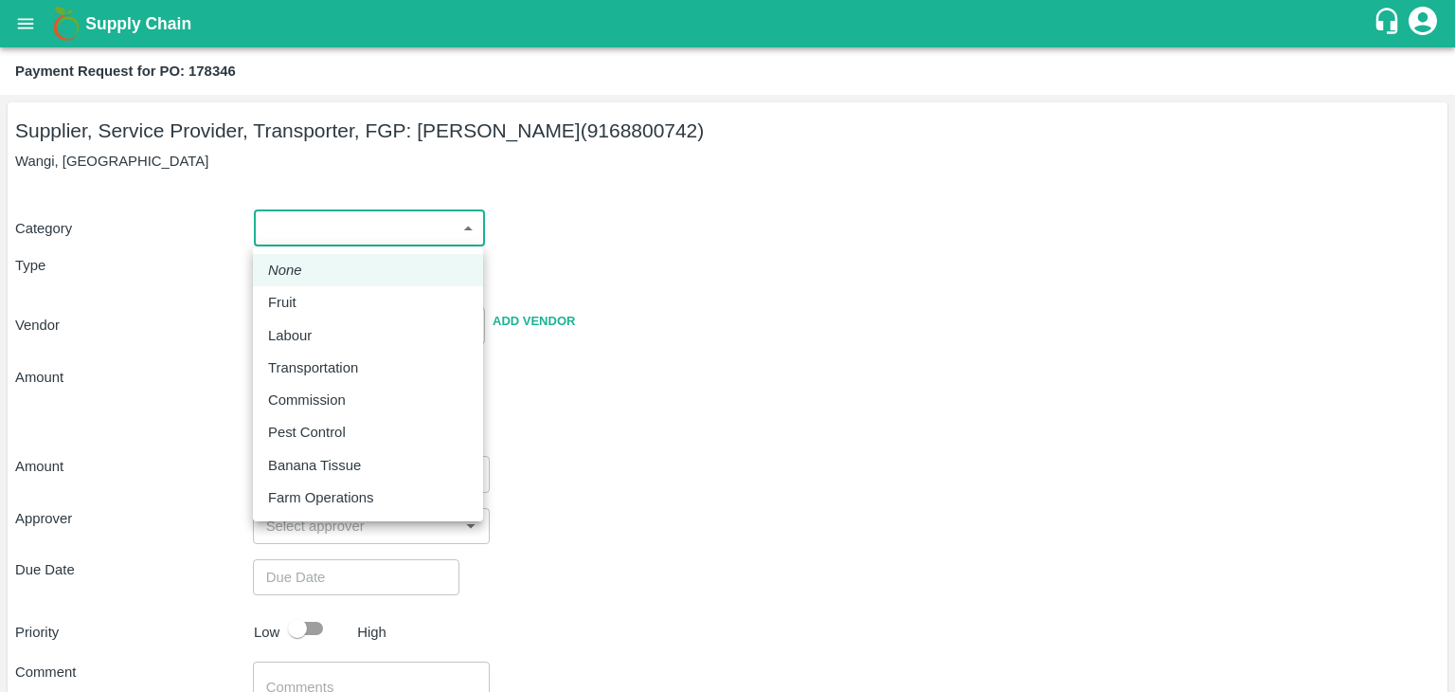
drag, startPoint x: 296, startPoint y: 232, endPoint x: 302, endPoint y: 297, distance: 64.8
click at [302, 297] on body "Supply Chain Payment Request for PO: 178346 Supplier, Service Provider, Transpo…" at bounding box center [727, 346] width 1455 height 692
click at [302, 297] on div "Fruit" at bounding box center [287, 302] width 38 height 21
type input "1"
type input "Ajinkya Haridas Takik - 9168800742(Supplier, Service Provider, Transporter, FGP)"
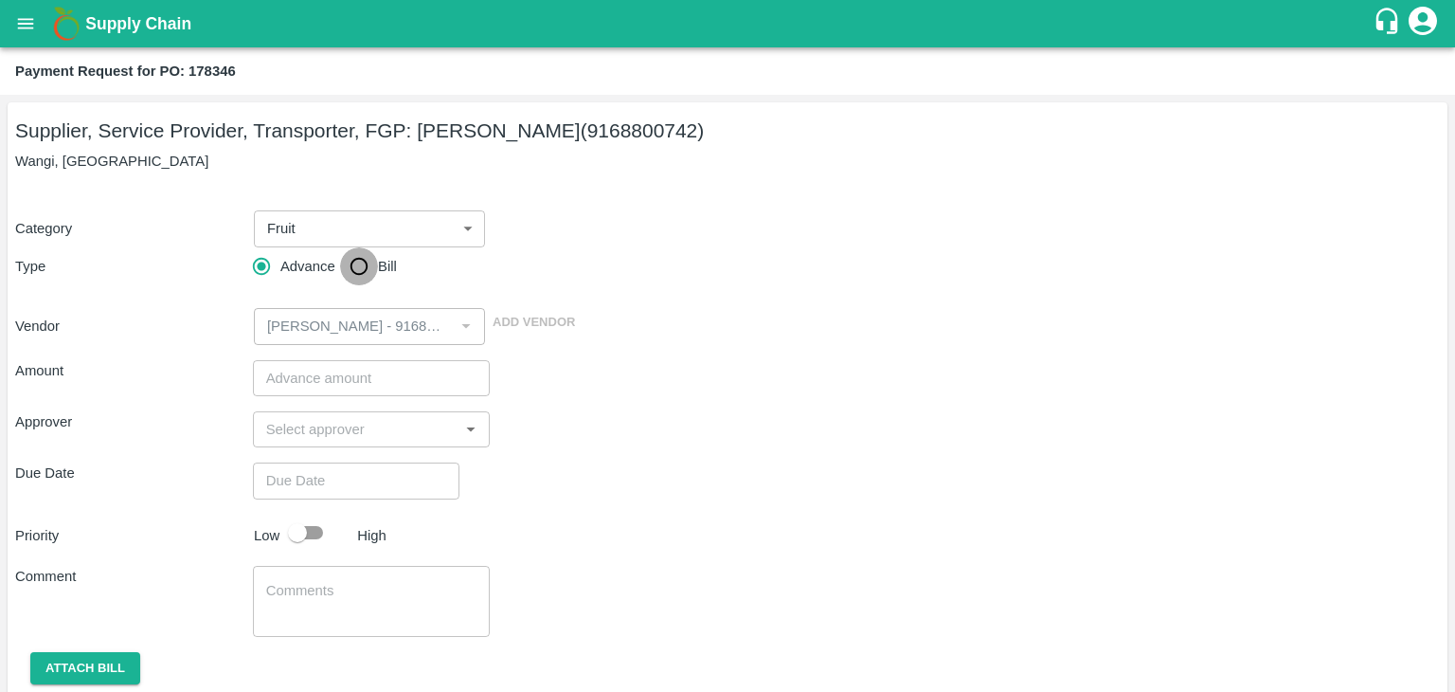
click at [349, 277] on input "Bill" at bounding box center [359, 266] width 38 height 38
radio input "true"
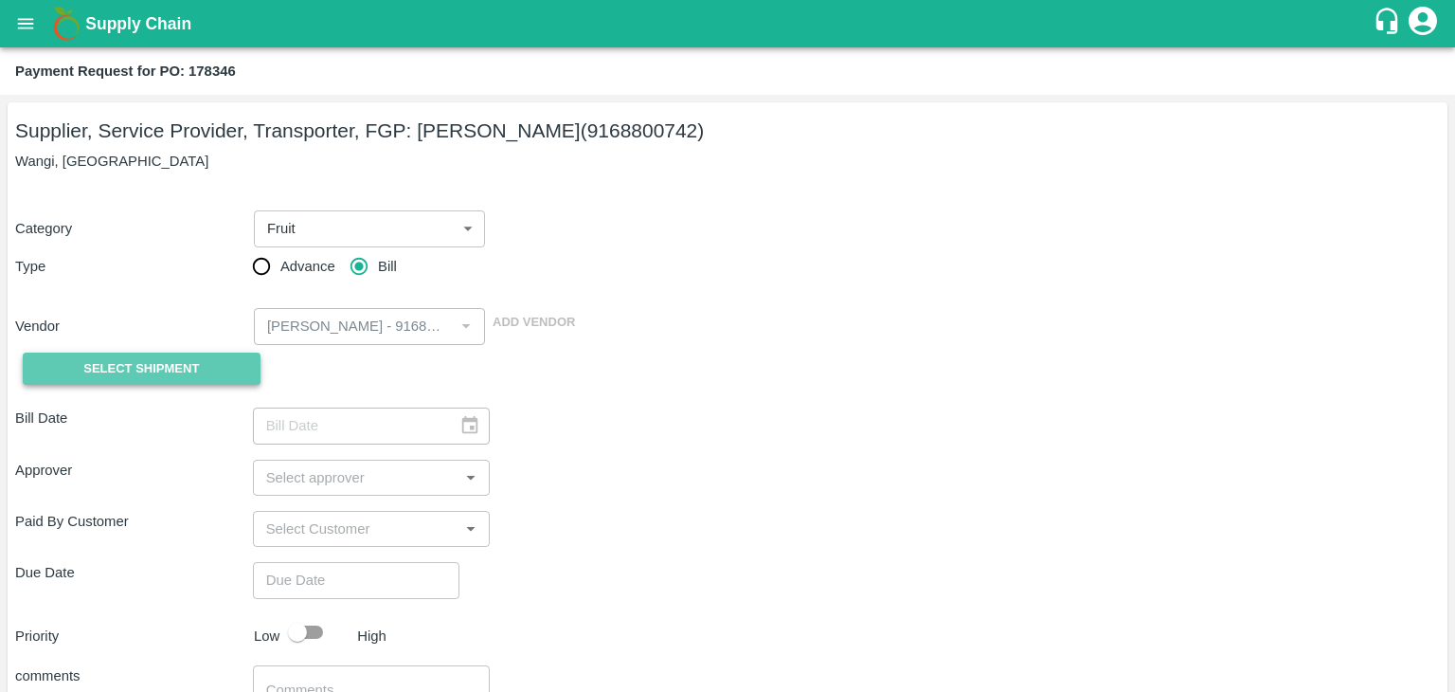
click at [186, 355] on button "Select Shipment" at bounding box center [142, 368] width 238 height 33
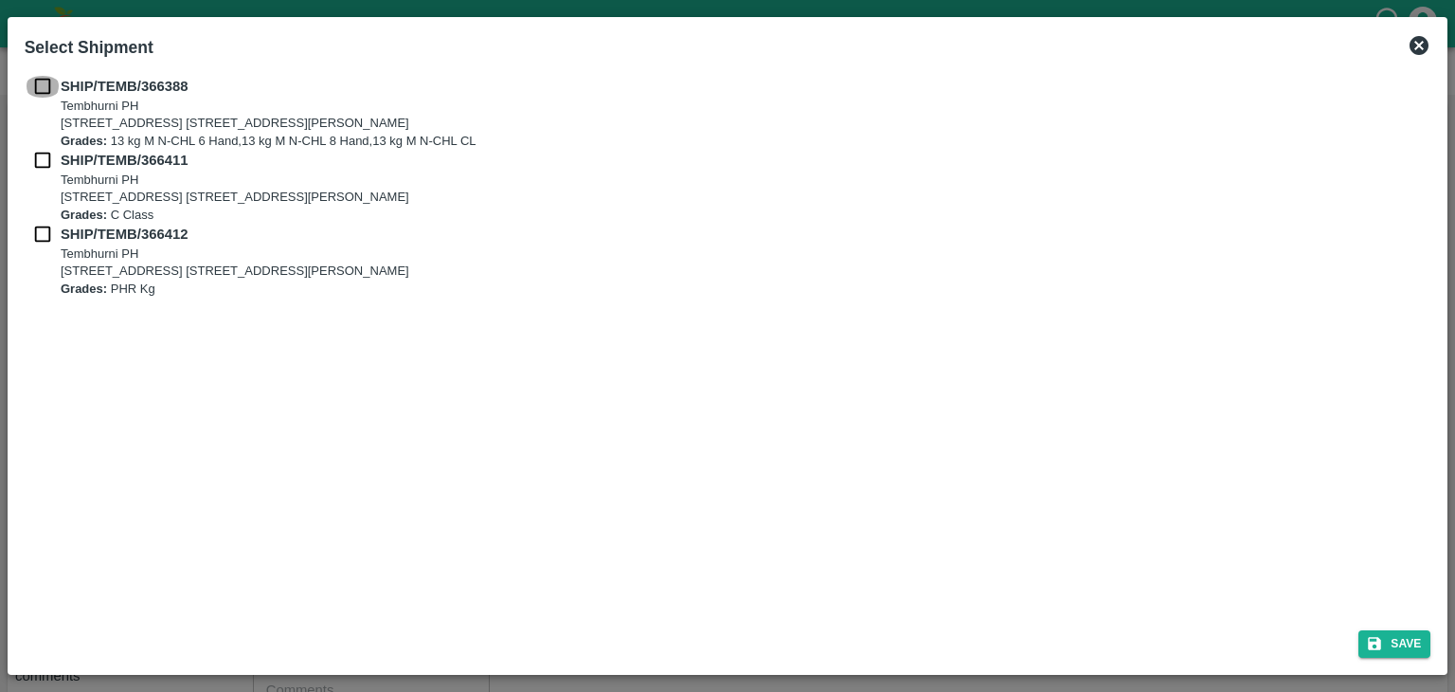
click at [38, 82] on input "checkbox" at bounding box center [43, 86] width 36 height 21
checkbox input "true"
click at [38, 157] on input "checkbox" at bounding box center [43, 160] width 36 height 21
checkbox input "true"
drag, startPoint x: 38, startPoint y: 222, endPoint x: 38, endPoint y: 232, distance: 10.4
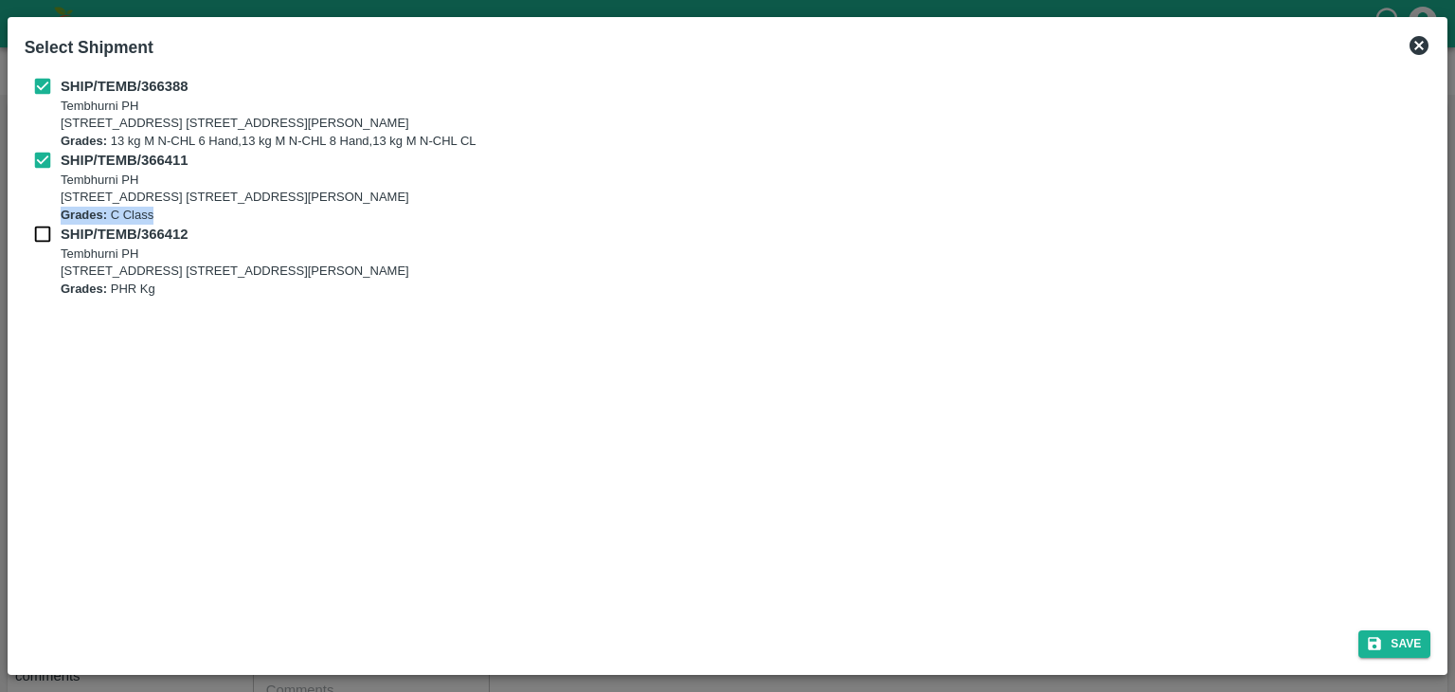
click at [38, 232] on div "SHIP/TEMB/366388 Tembhurni PH Tembhurni PH 205, PLOT NO. E-5, YASHSHREE INDUSTR…" at bounding box center [728, 187] width 1407 height 222
click at [38, 232] on input "checkbox" at bounding box center [43, 234] width 36 height 21
checkbox input "true"
click at [1414, 643] on button "Save" at bounding box center [1395, 643] width 72 height 27
type input "25/09/2025"
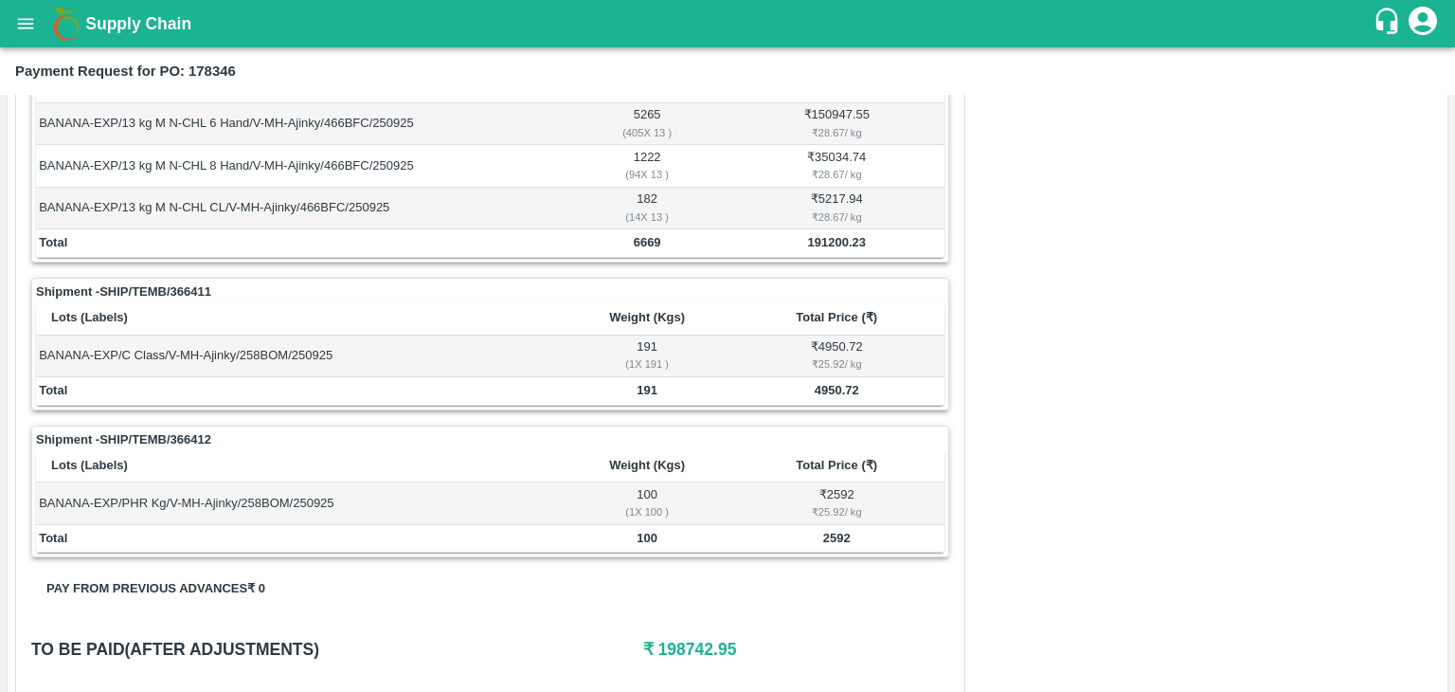
scroll to position [845, 0]
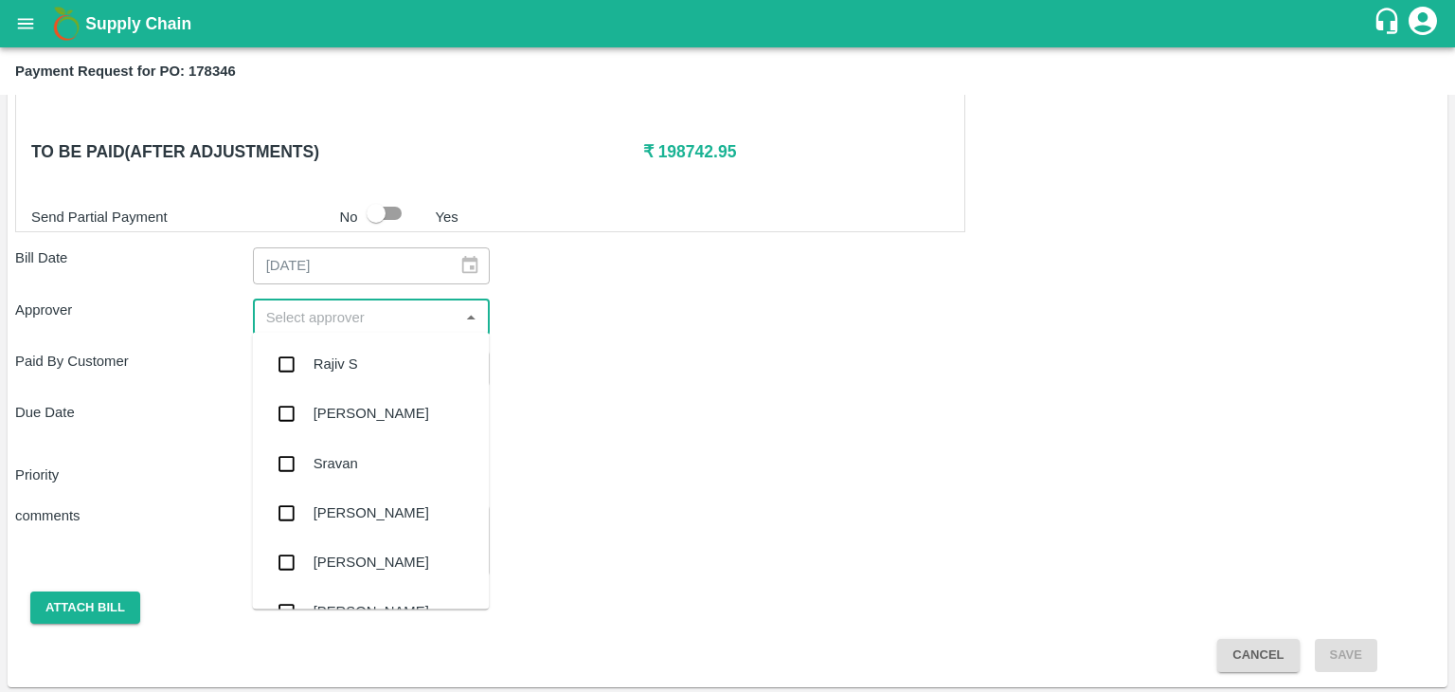
click at [299, 305] on input "input" at bounding box center [356, 317] width 195 height 25
type input "Ajit"
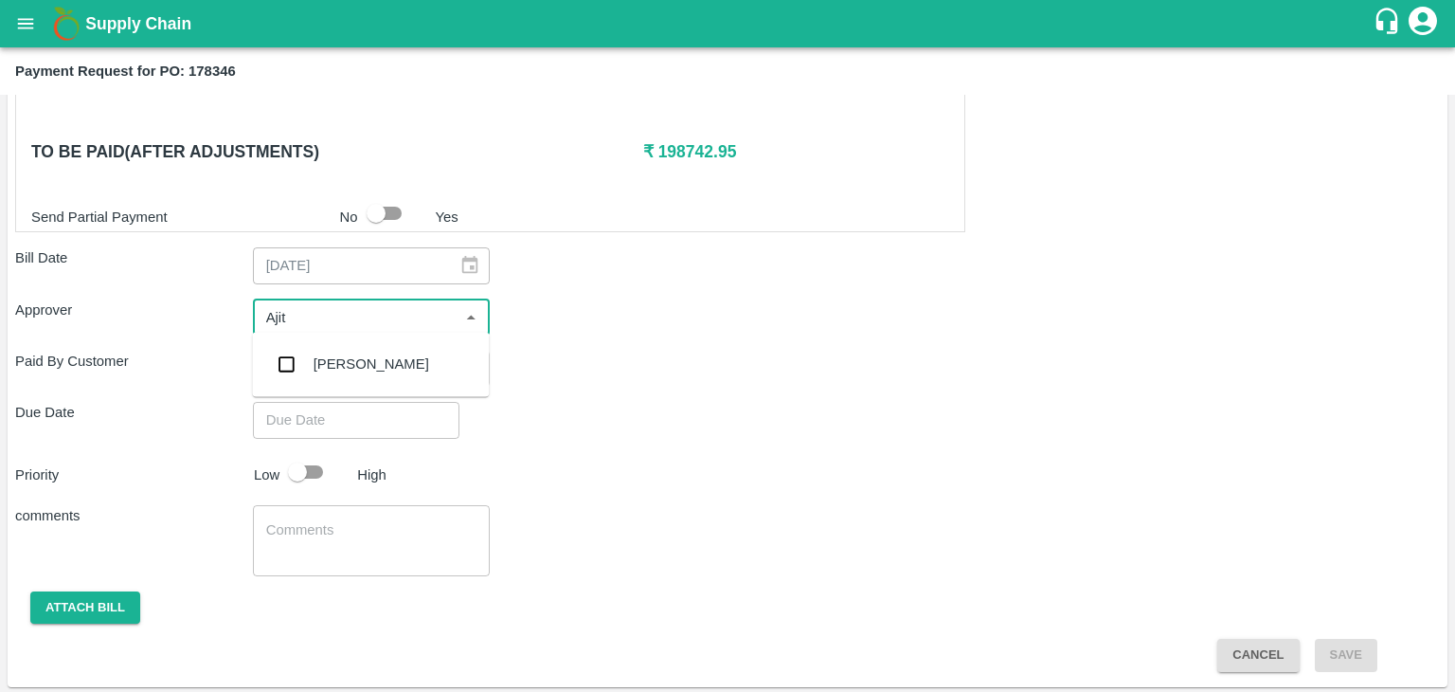
click at [351, 363] on div "Ajit Otari" at bounding box center [372, 363] width 116 height 21
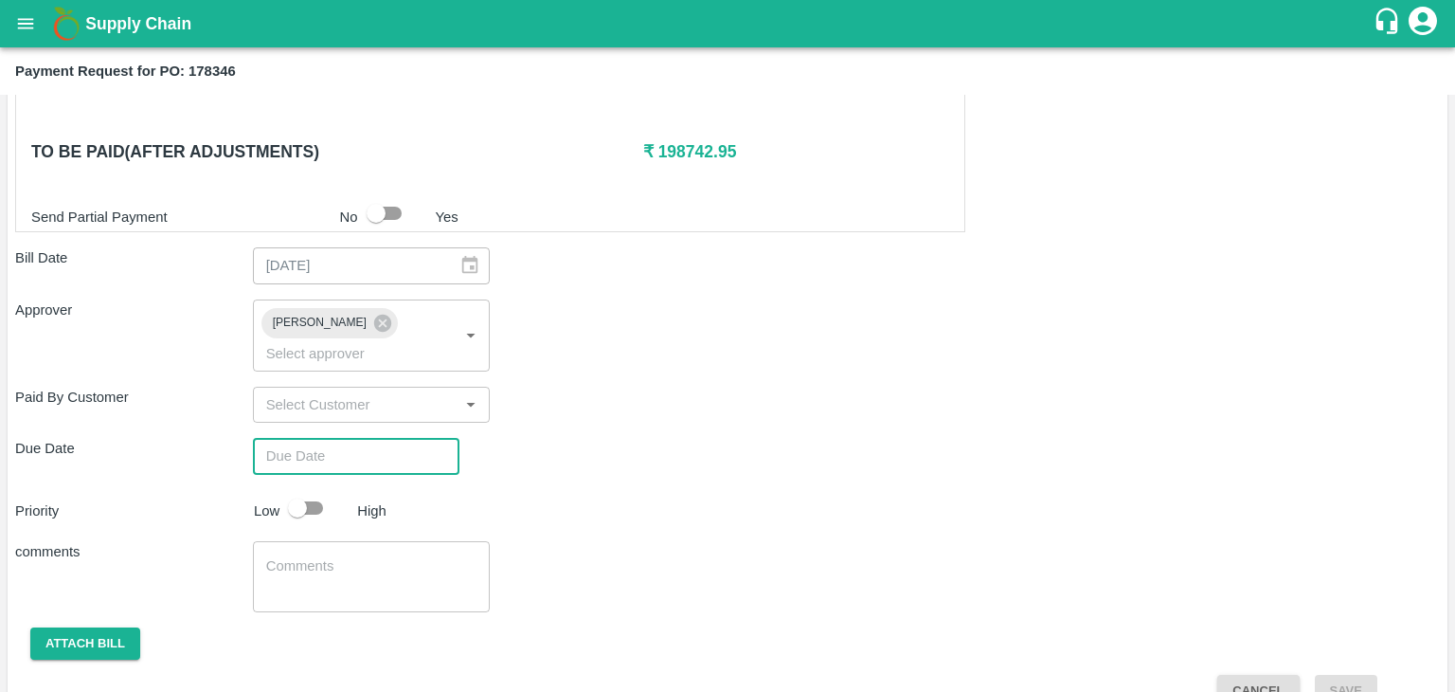
type input "DD/MM/YYYY hh:mm aa"
click at [391, 438] on input "DD/MM/YYYY hh:mm aa" at bounding box center [349, 456] width 193 height 36
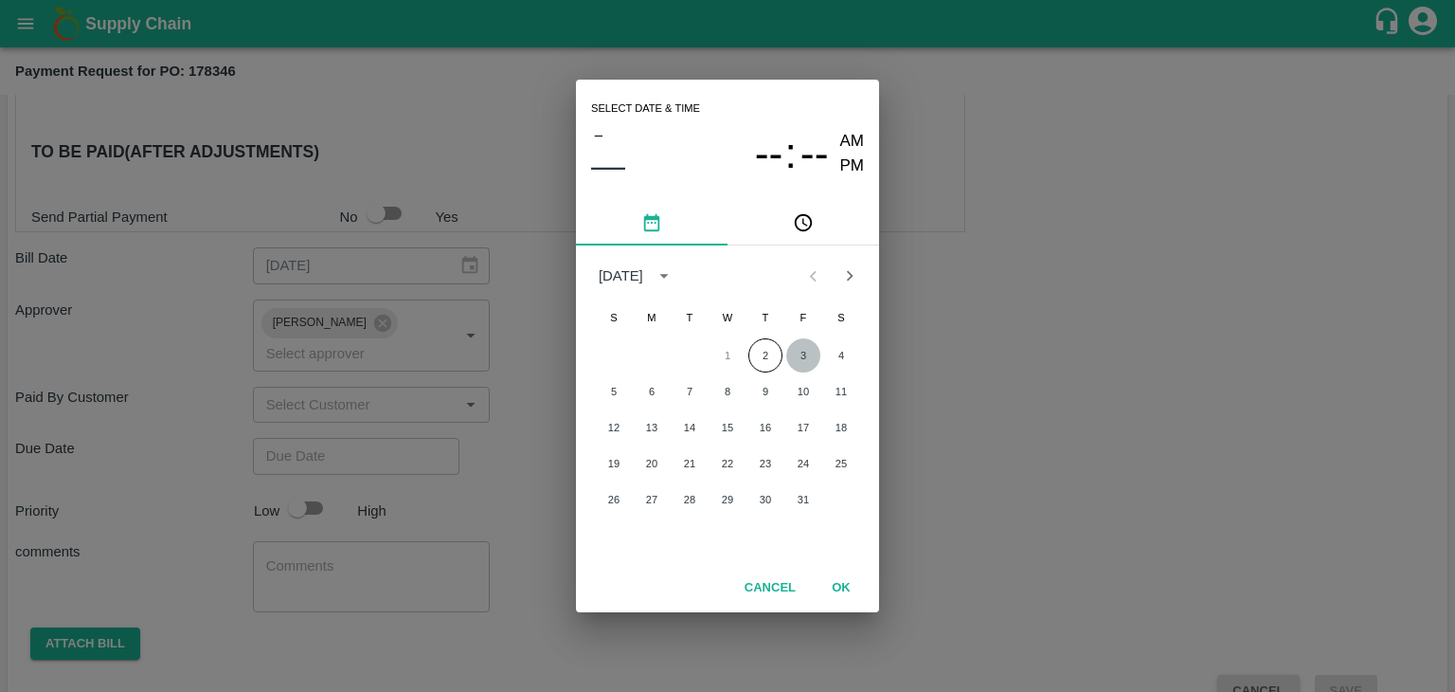
click at [794, 344] on button "3" at bounding box center [803, 355] width 34 height 34
type input "03/10/2025 12:00 AM"
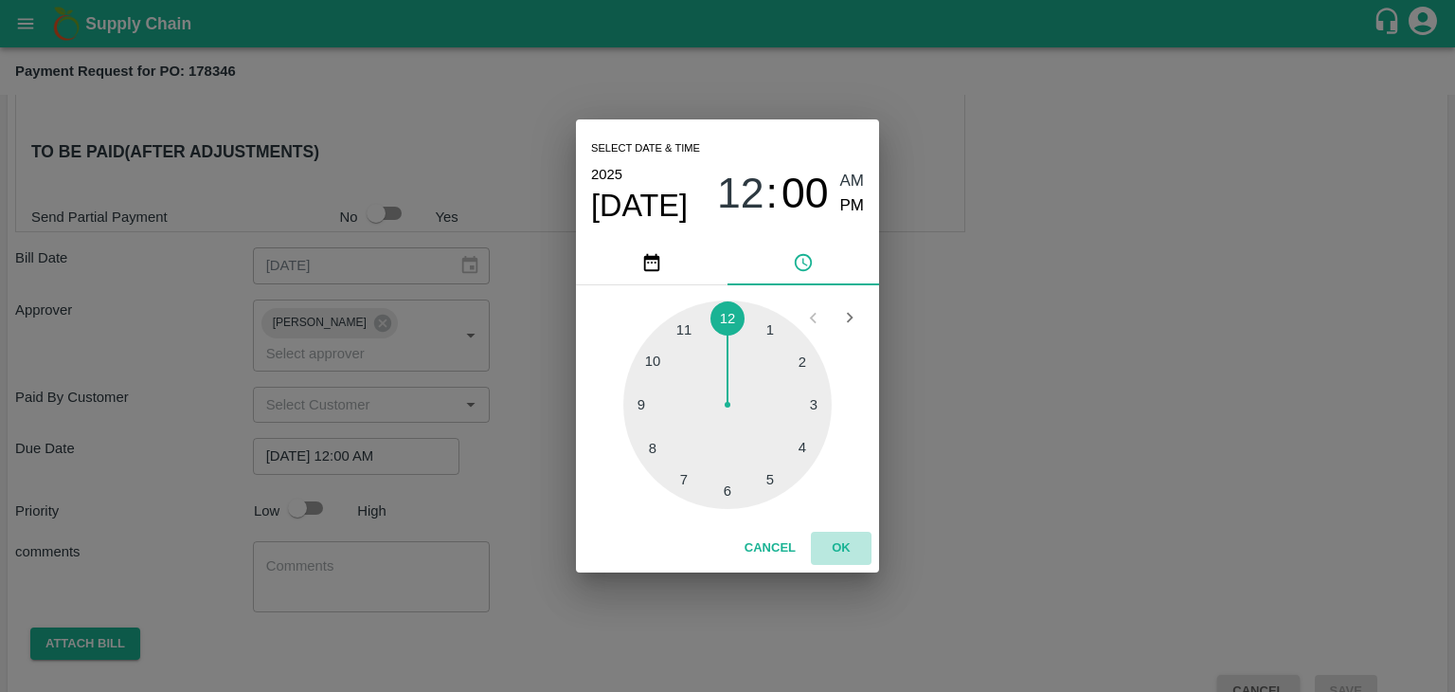
click at [856, 547] on button "OK" at bounding box center [841, 548] width 61 height 33
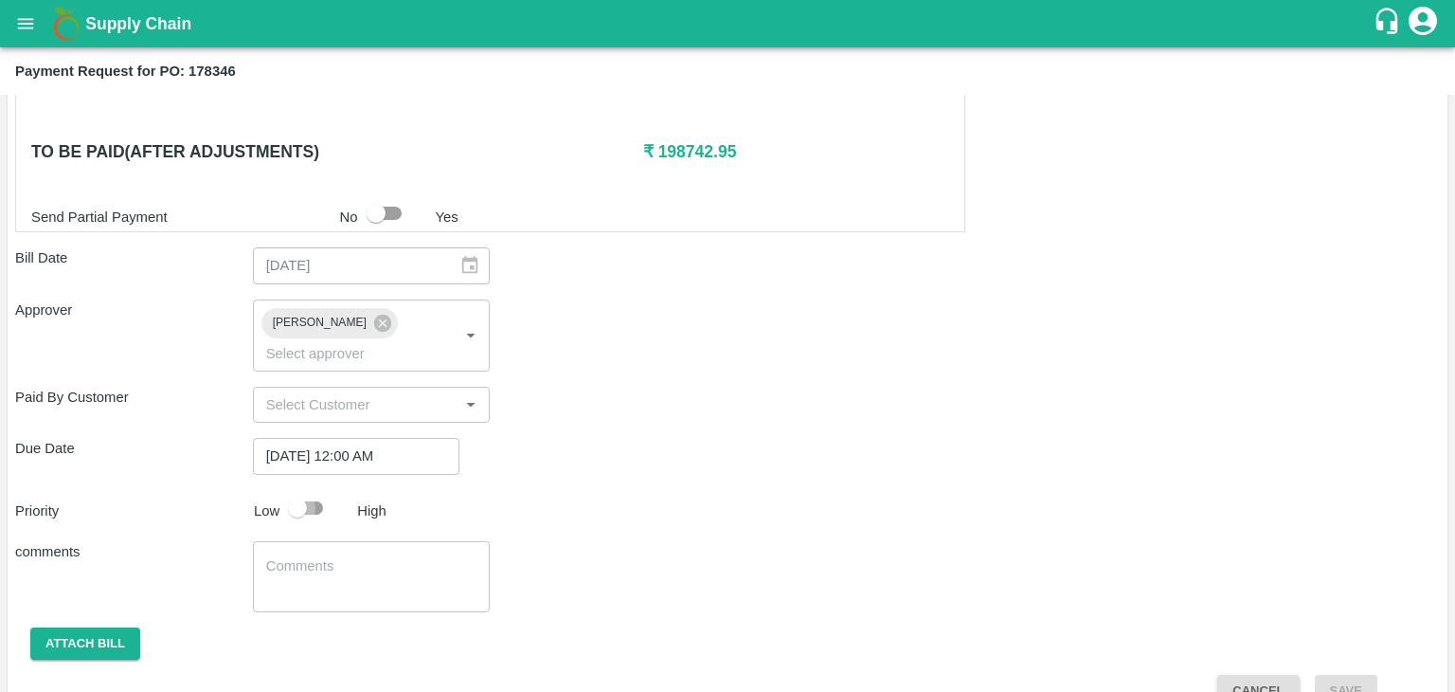
click at [281, 490] on input "checkbox" at bounding box center [297, 508] width 108 height 36
checkbox input "true"
click at [380, 556] on textarea at bounding box center [371, 576] width 211 height 40
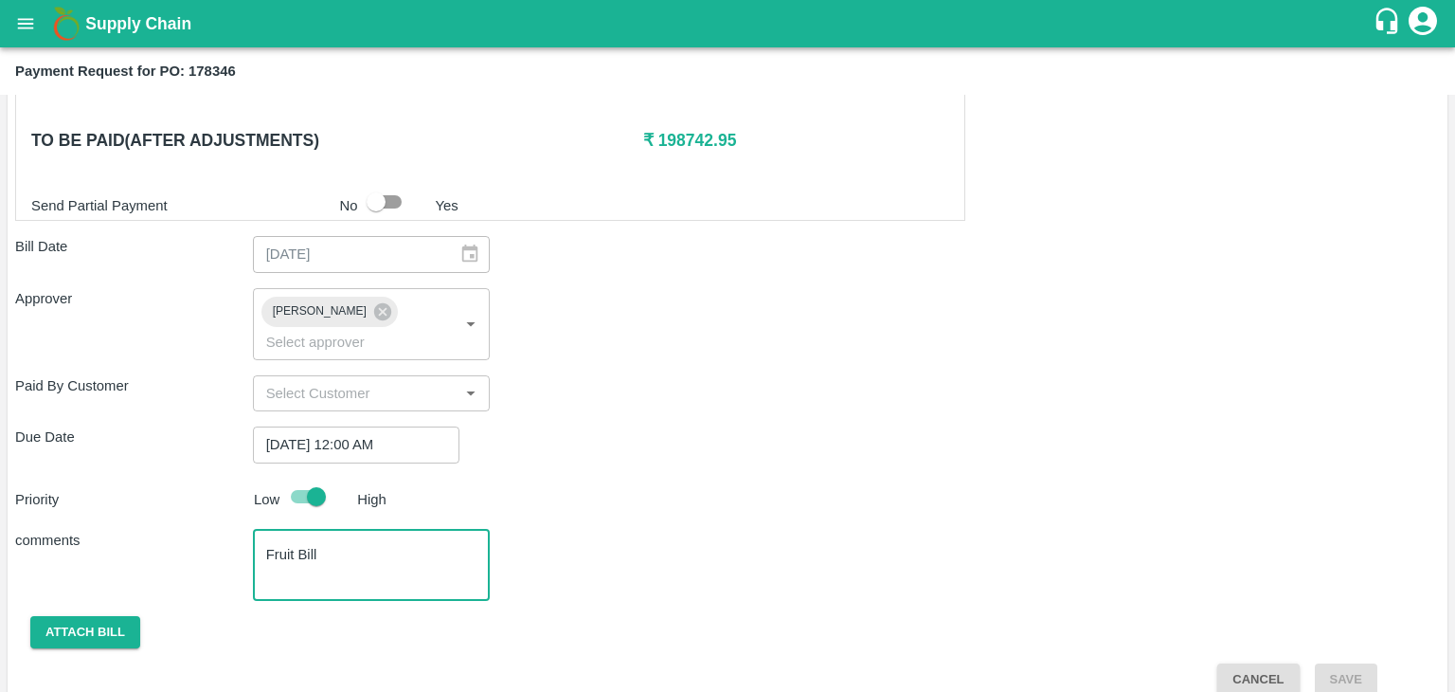
type textarea "Fruit Bill"
click at [71, 616] on button "Attach bill" at bounding box center [85, 632] width 110 height 33
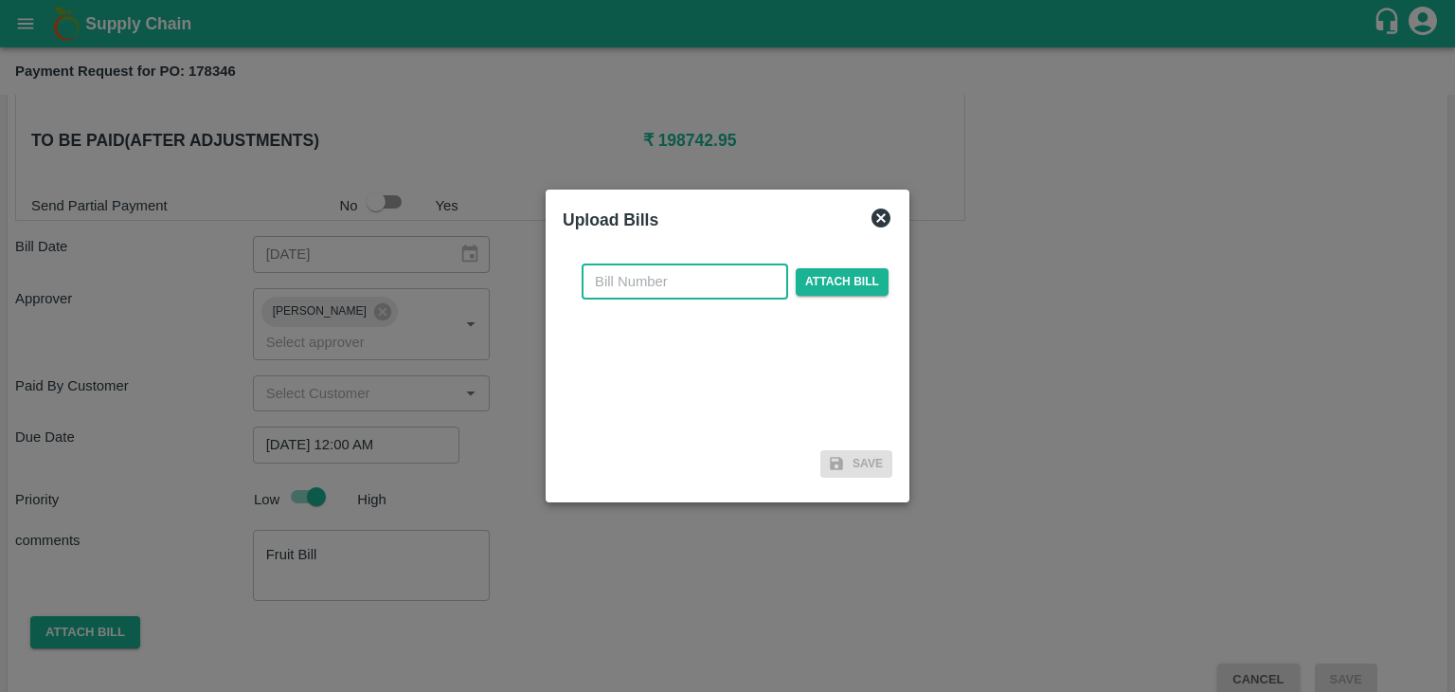
click at [654, 267] on input "text" at bounding box center [685, 281] width 207 height 36
type input "AT/CHIFU-0194"
click at [828, 278] on span "Attach bill" at bounding box center [842, 281] width 93 height 27
click at [0, 0] on input "Attach bill" at bounding box center [0, 0] width 0 height 0
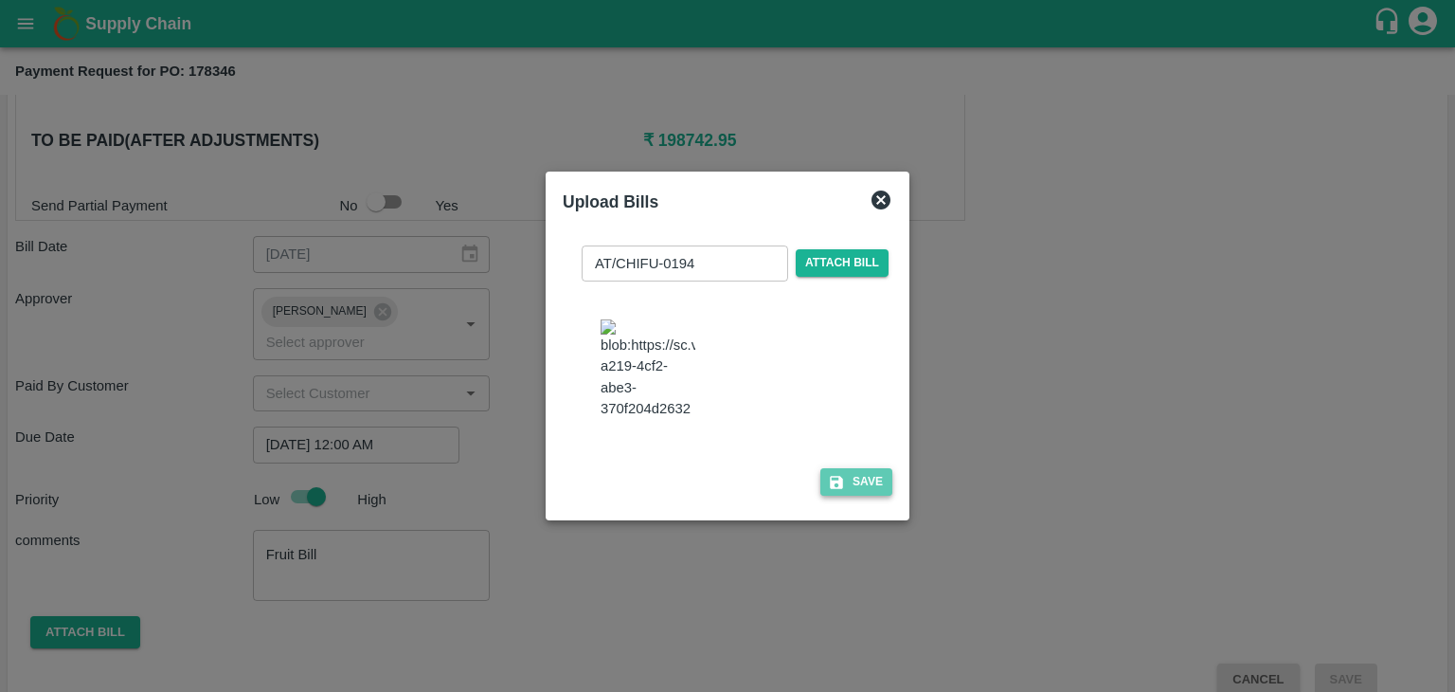
click at [856, 496] on button "Save" at bounding box center [856, 481] width 72 height 27
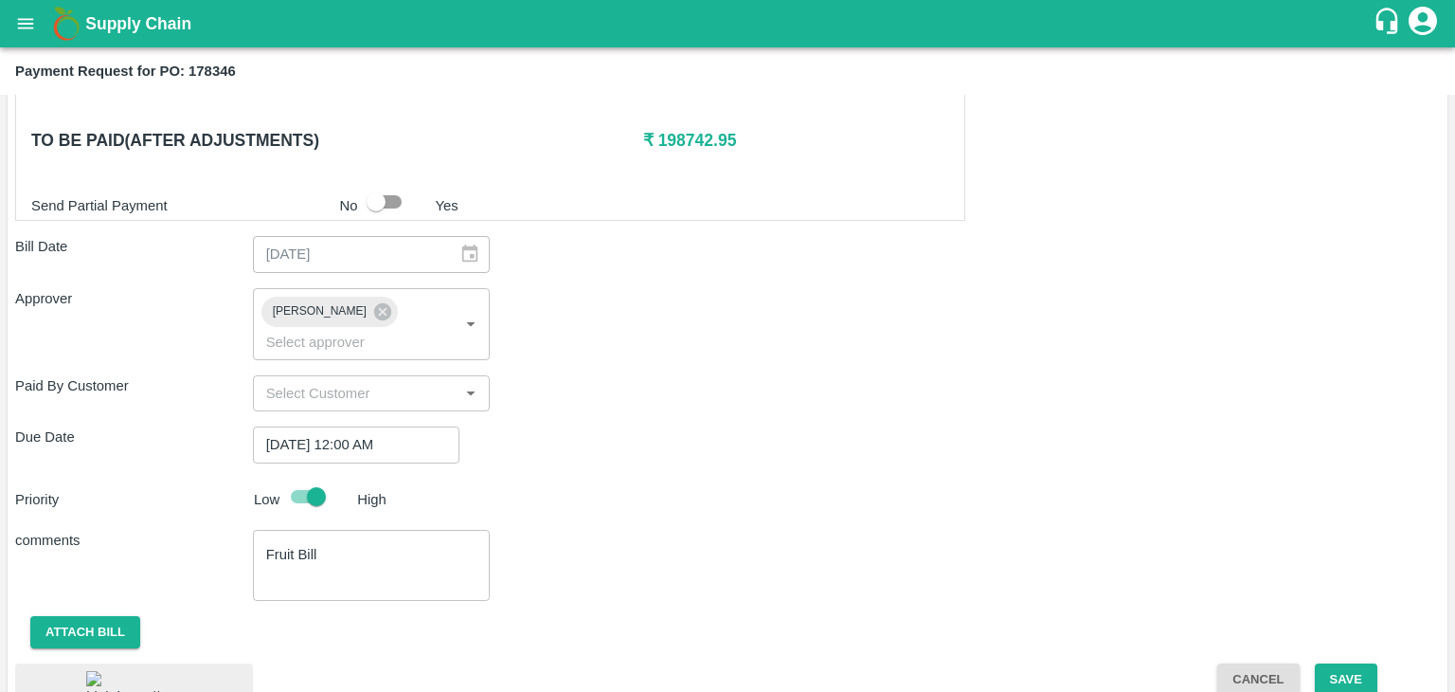
scroll to position [1024, 0]
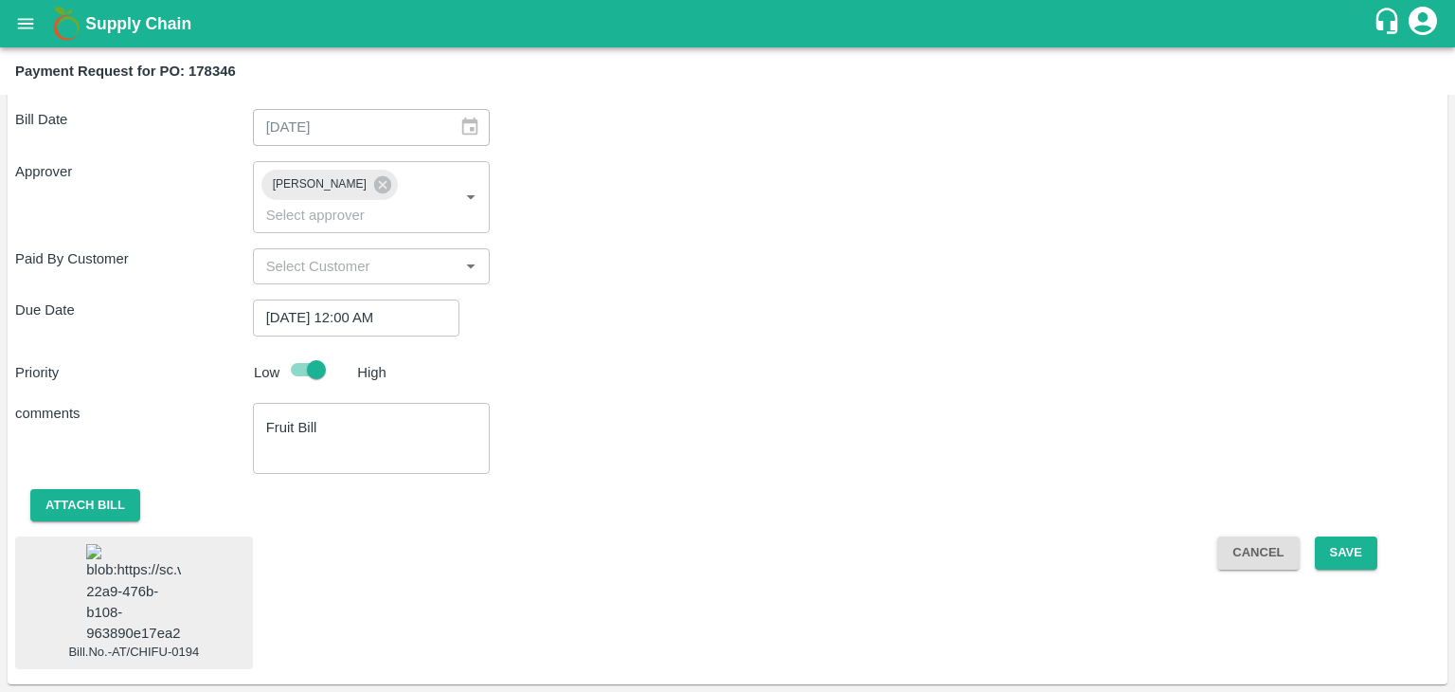
click at [111, 550] on img at bounding box center [133, 593] width 95 height 99
click at [1352, 536] on button "Save" at bounding box center [1346, 552] width 63 height 33
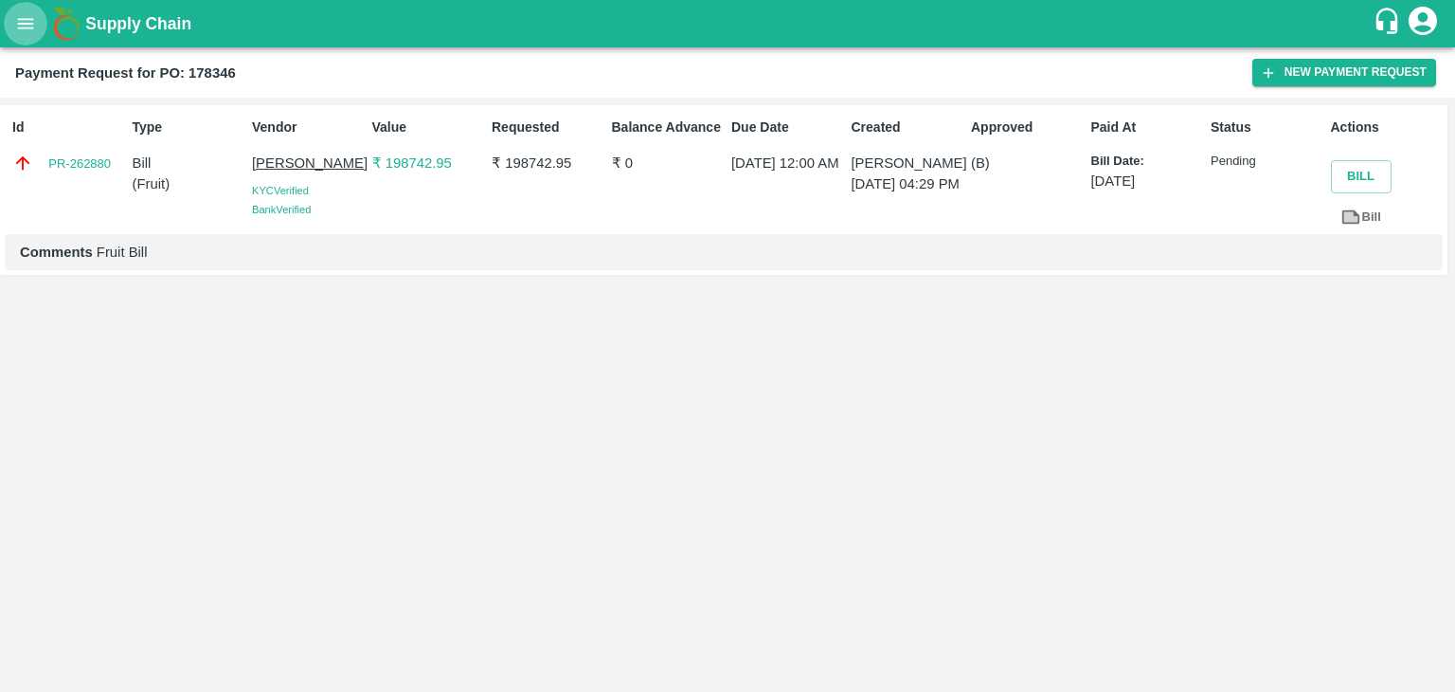
click at [15, 28] on icon "open drawer" at bounding box center [25, 23] width 21 height 21
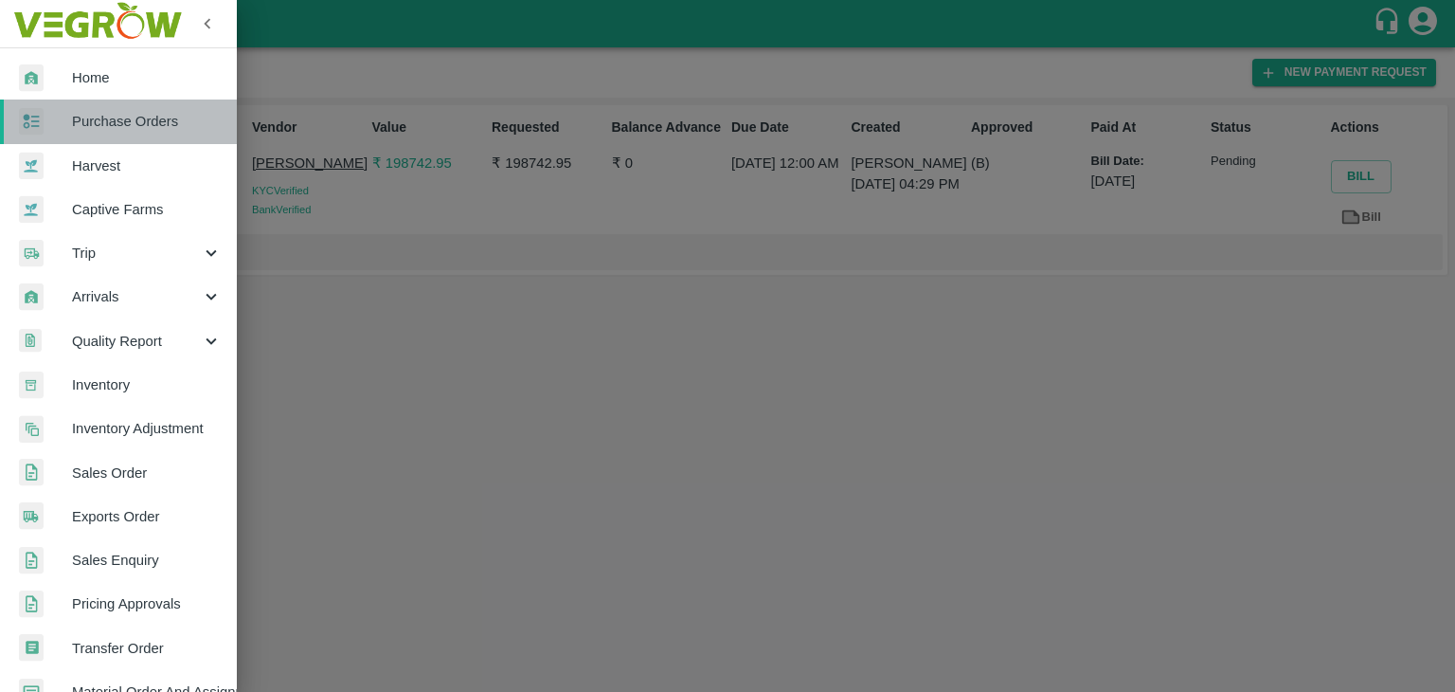
click at [147, 114] on span "Purchase Orders" at bounding box center [147, 121] width 150 height 21
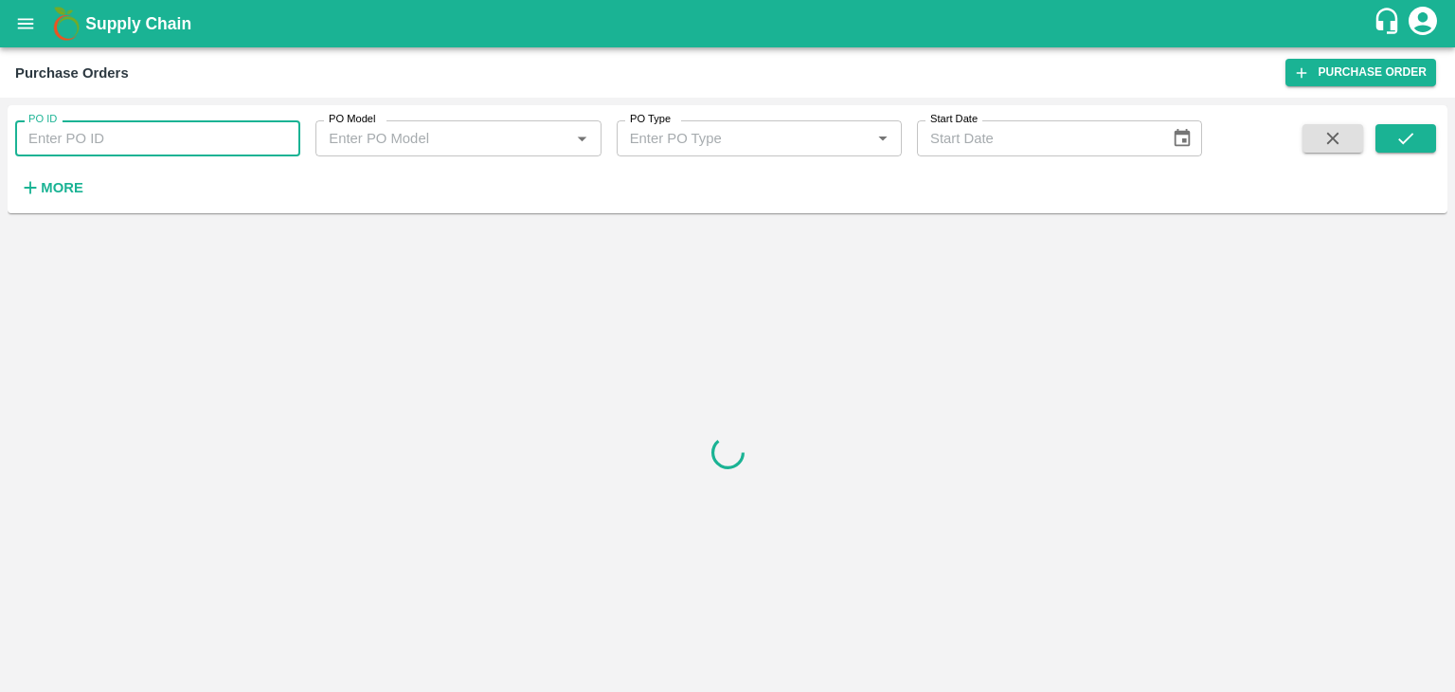
click at [211, 129] on input "PO ID" at bounding box center [157, 138] width 285 height 36
paste input "179103"
type input "179103"
click at [1422, 135] on button "submit" at bounding box center [1406, 138] width 61 height 28
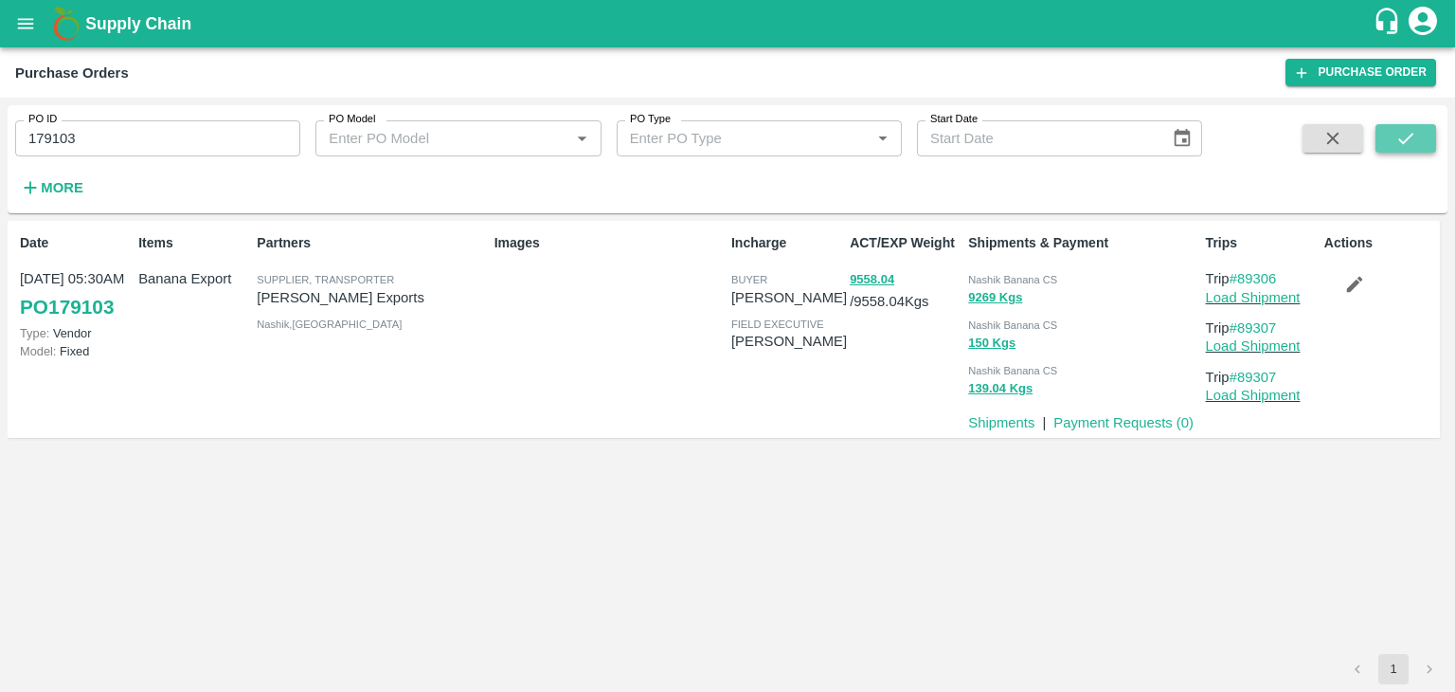
click at [1422, 135] on button "submit" at bounding box center [1406, 138] width 61 height 28
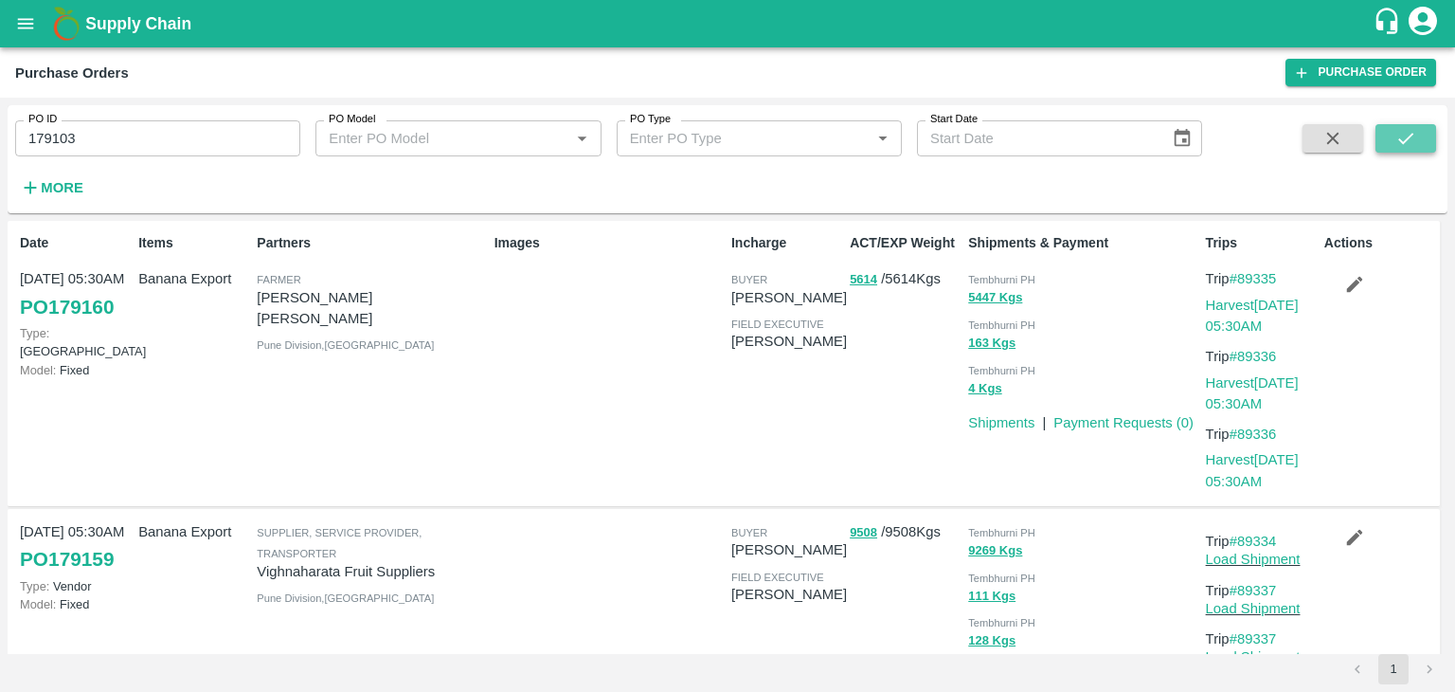
click at [1421, 139] on button "submit" at bounding box center [1406, 138] width 61 height 28
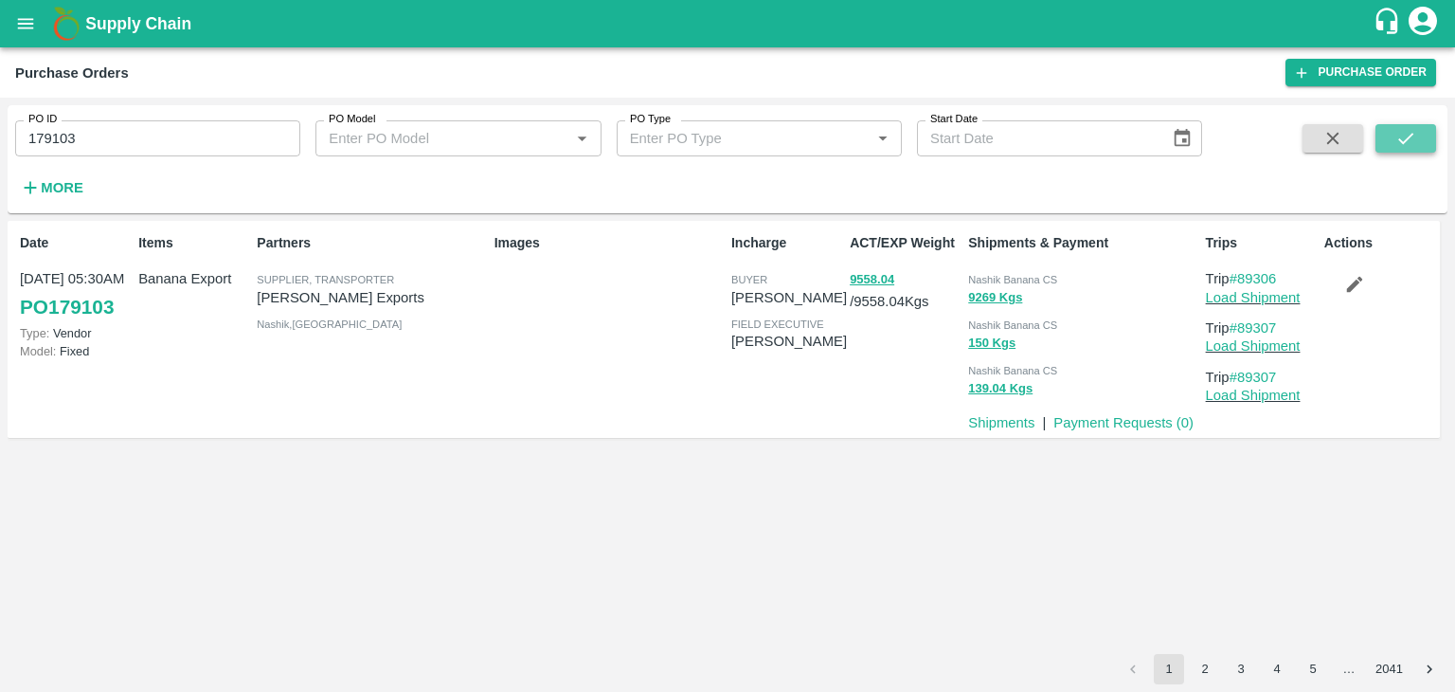
click at [1421, 140] on button "submit" at bounding box center [1406, 138] width 61 height 28
click at [1275, 301] on link "Load Shipment" at bounding box center [1253, 297] width 95 height 15
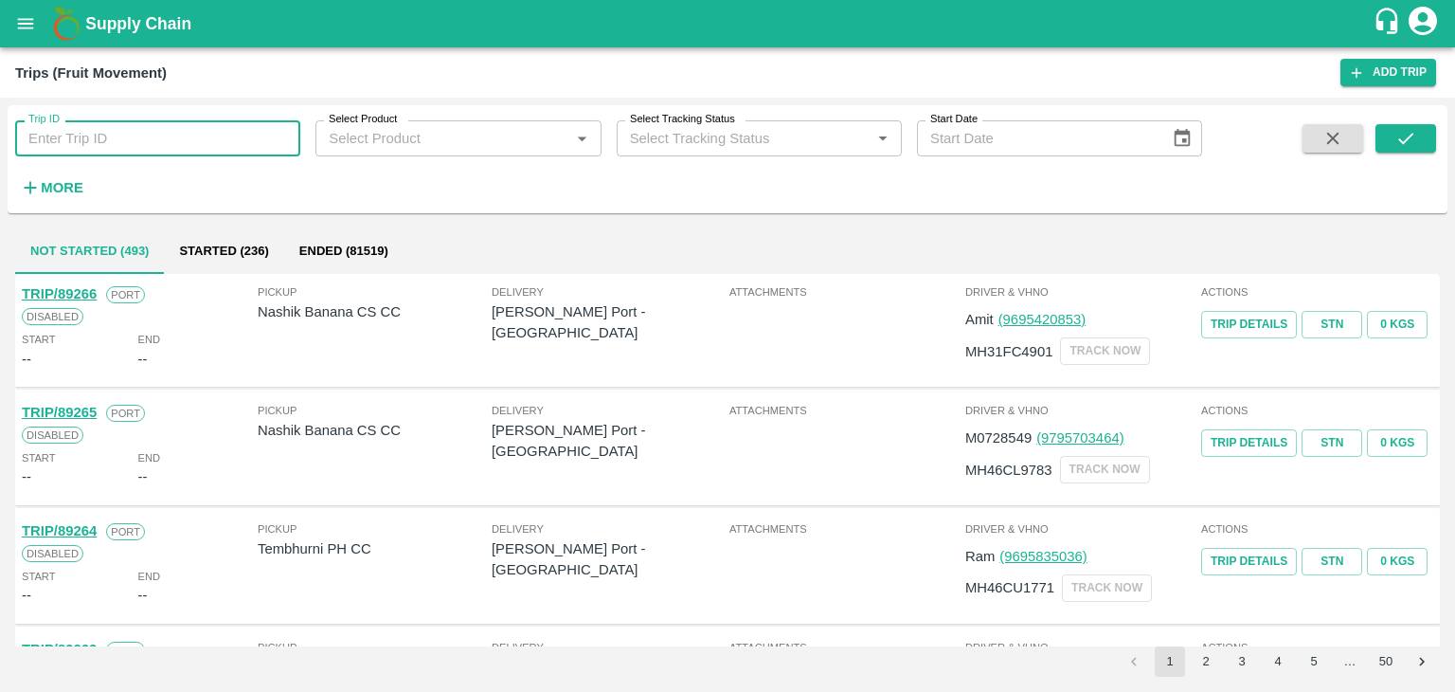
click at [146, 153] on input "Trip ID" at bounding box center [157, 138] width 285 height 36
type input "89307"
click at [1383, 141] on button "submit" at bounding box center [1406, 138] width 61 height 28
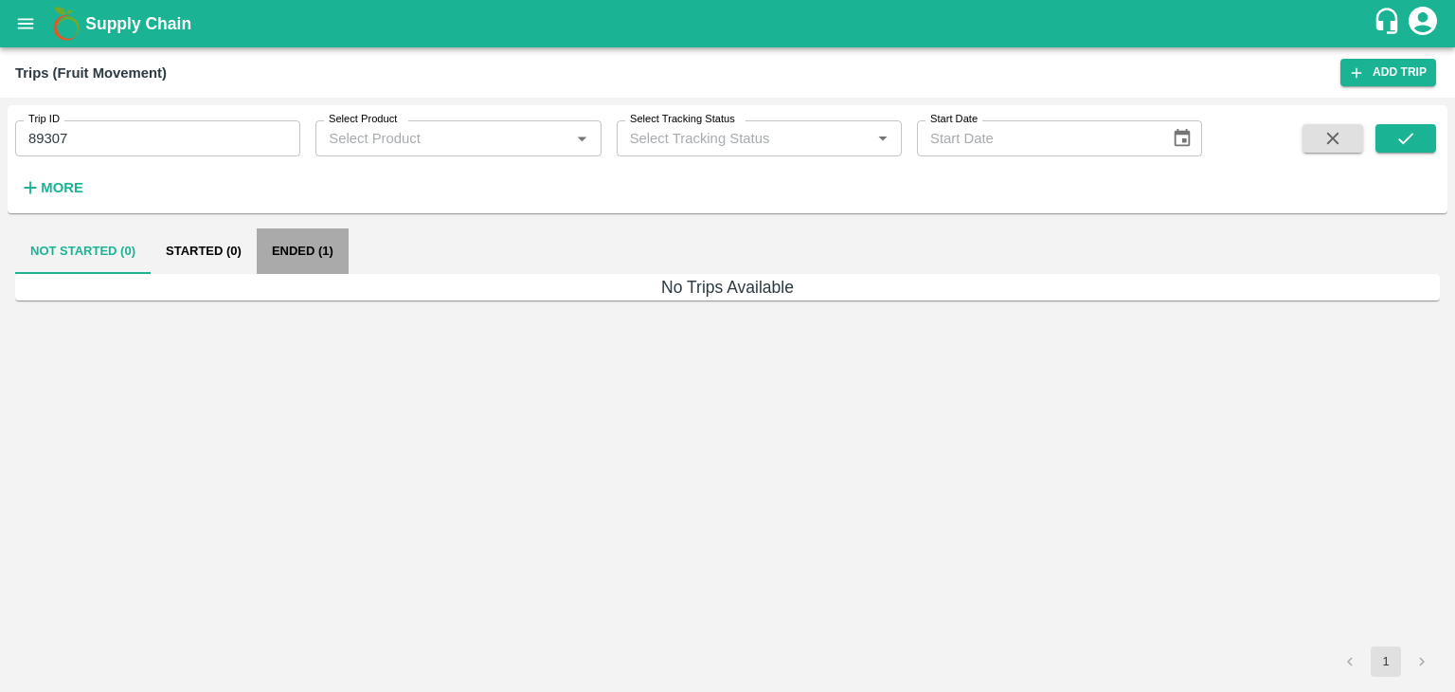
click at [303, 247] on button "Ended (1)" at bounding box center [303, 250] width 92 height 45
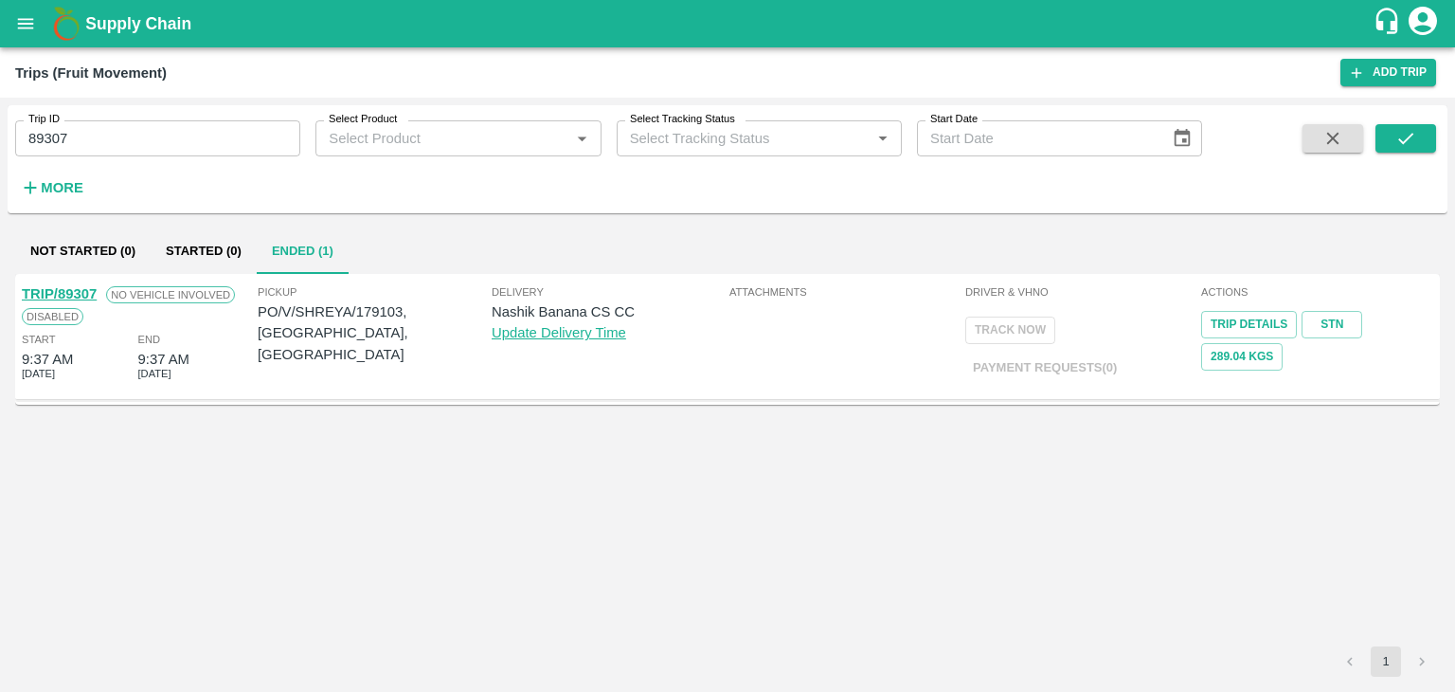
click at [63, 287] on link "TRIP/89307" at bounding box center [59, 293] width 75 height 15
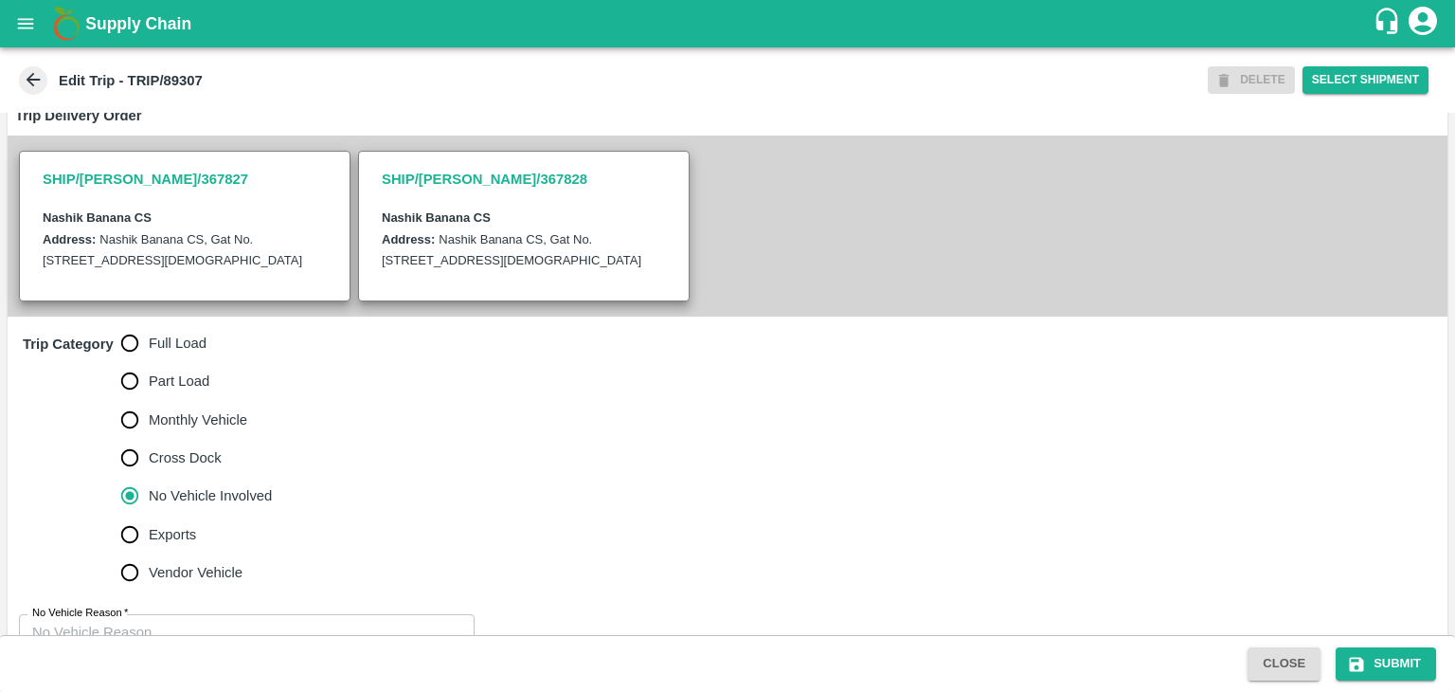
scroll to position [465, 0]
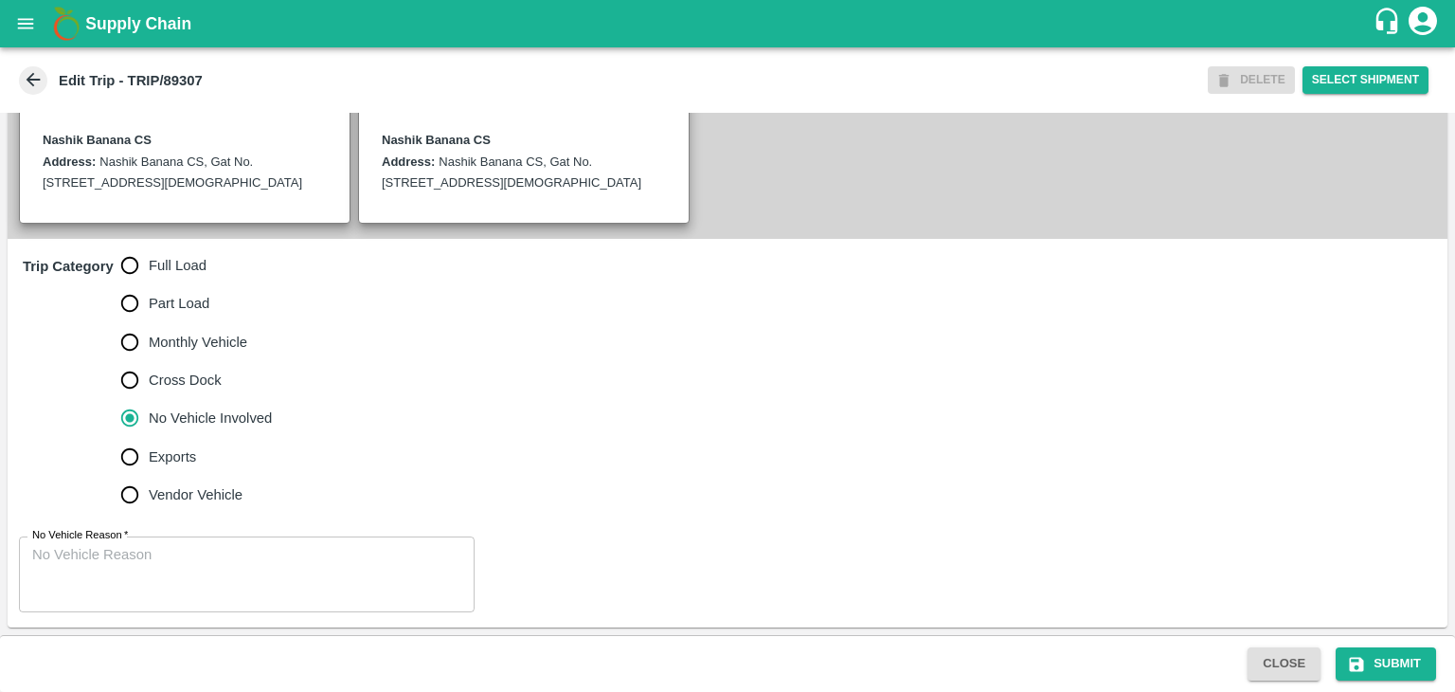
click at [174, 265] on span "Full Load" at bounding box center [178, 265] width 58 height 21
click at [149, 265] on input "Full Load" at bounding box center [130, 265] width 38 height 38
radio input "true"
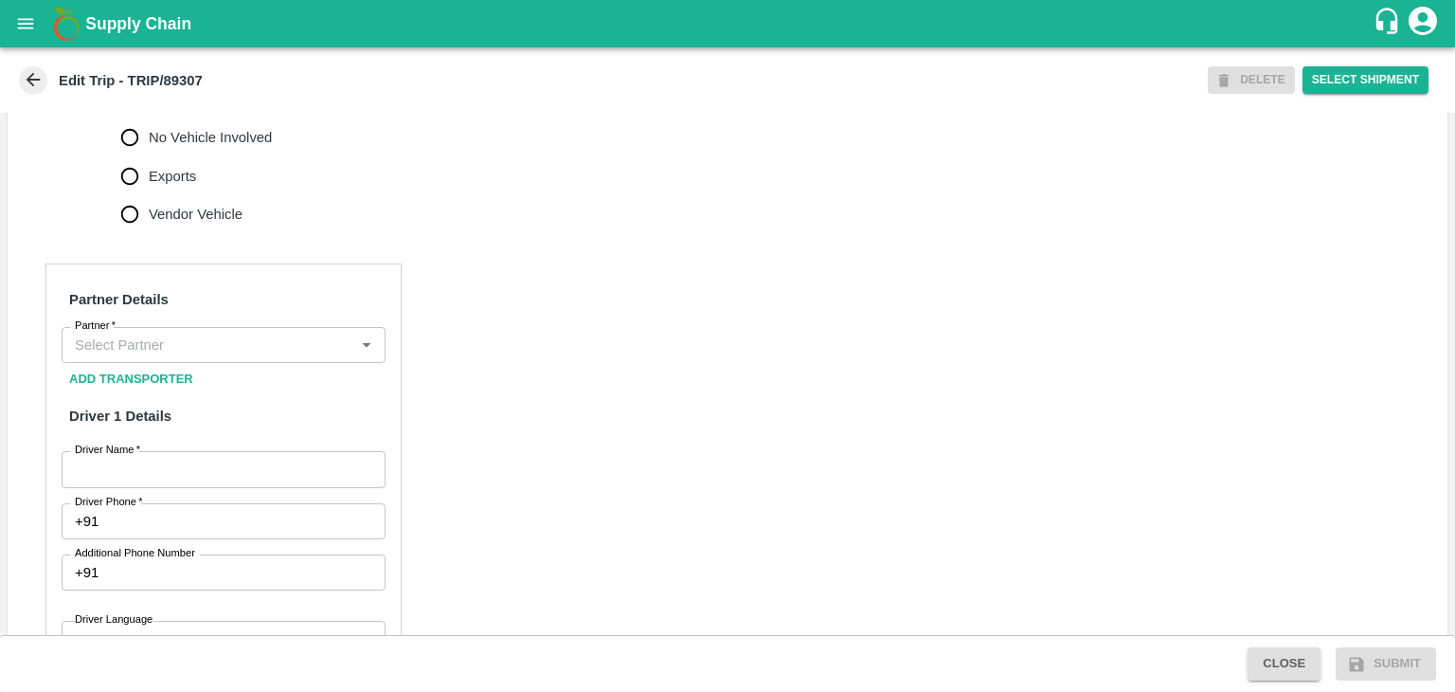
scroll to position [729, 0]
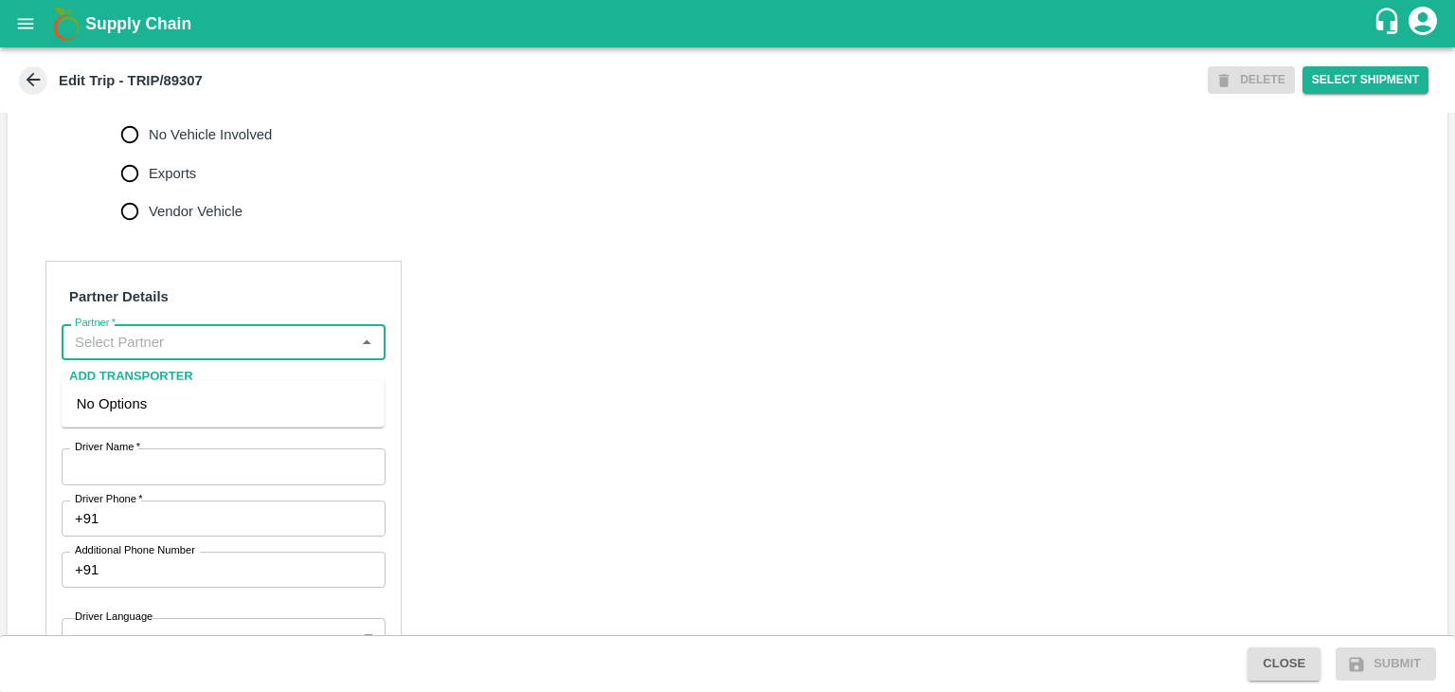
click at [215, 354] on input "Partner   *" at bounding box center [207, 342] width 281 height 25
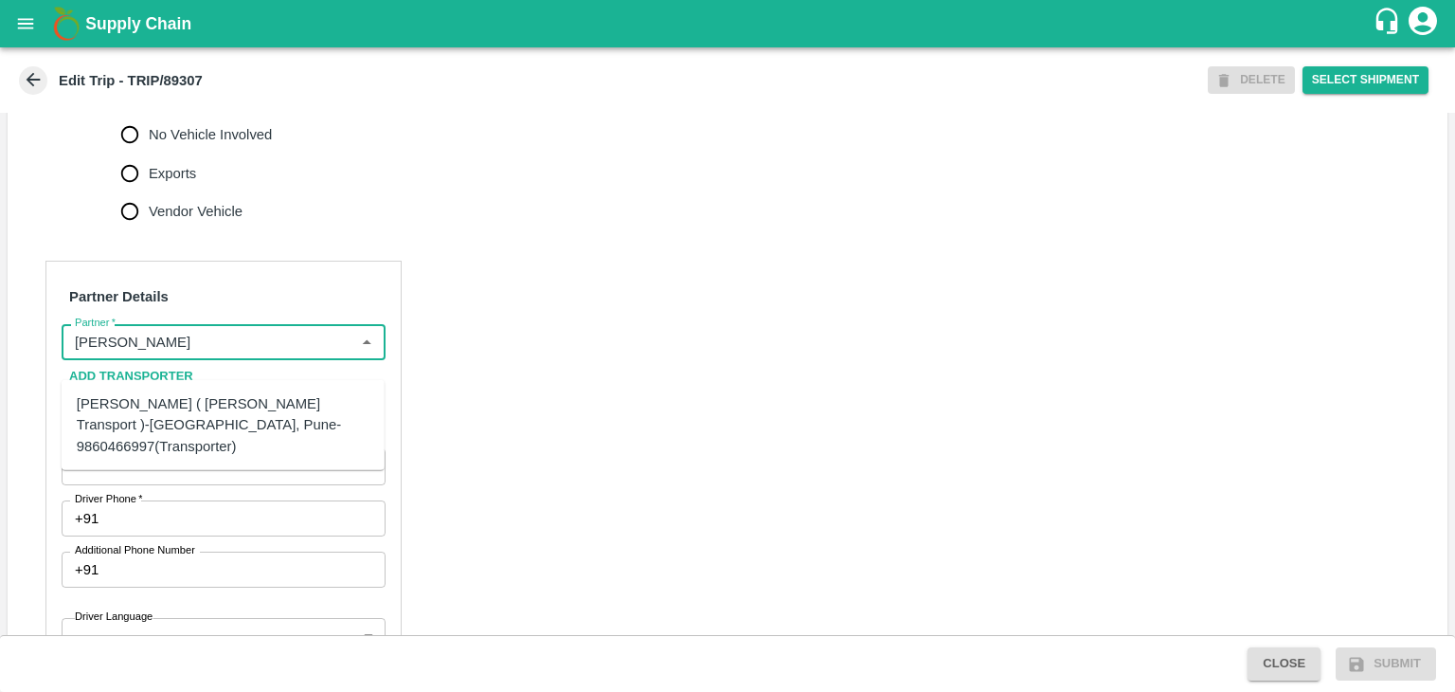
click at [290, 414] on div "[PERSON_NAME] ( [PERSON_NAME] Transport )-[GEOGRAPHIC_DATA], Pune-9860466997(Tr…" at bounding box center [223, 424] width 293 height 63
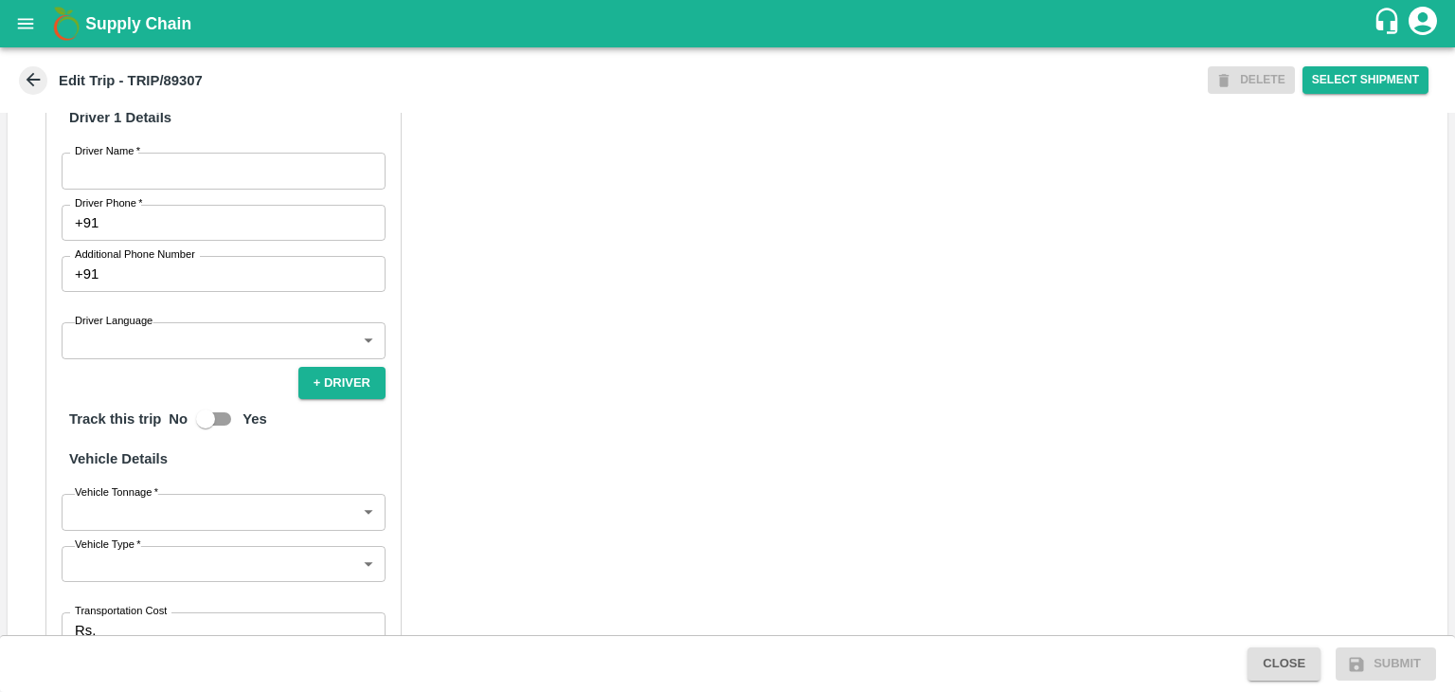
scroll to position [1033, 0]
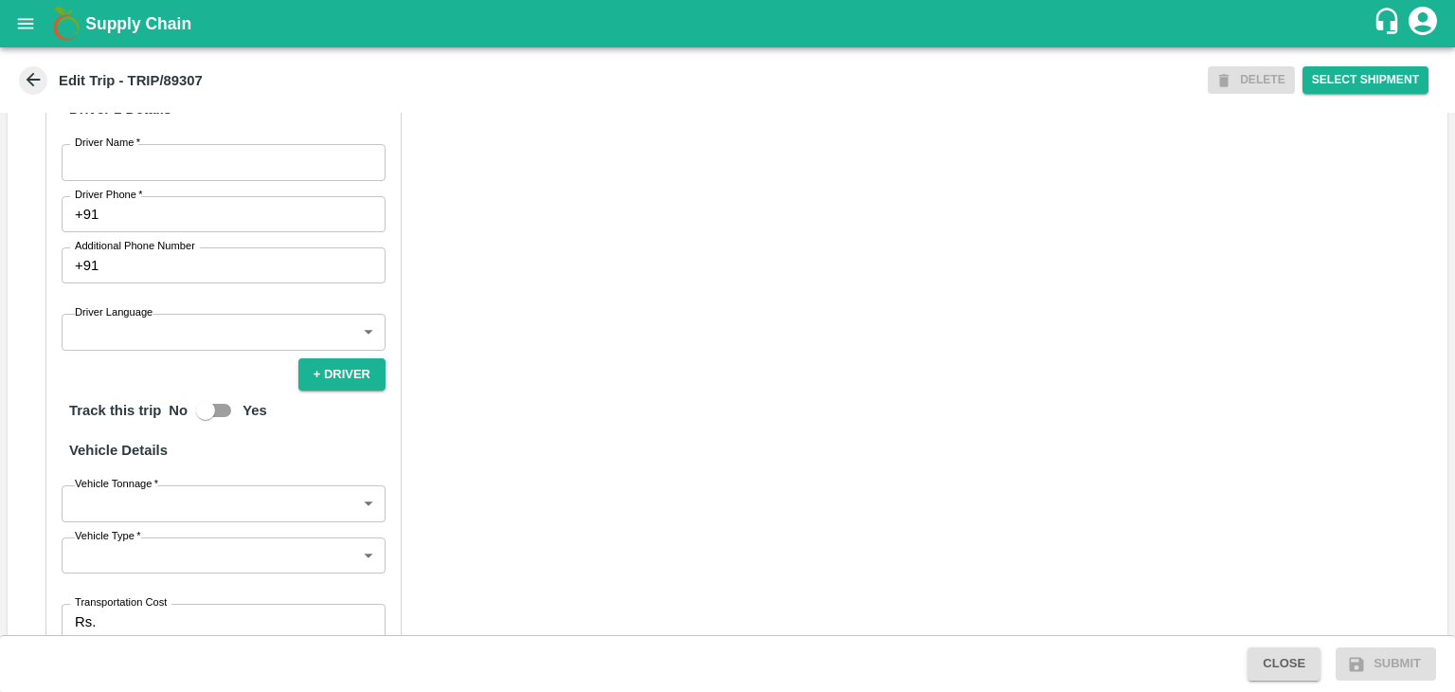
type input "[PERSON_NAME] ( [PERSON_NAME] Transport )-[GEOGRAPHIC_DATA], Pune-9860466997(Tr…"
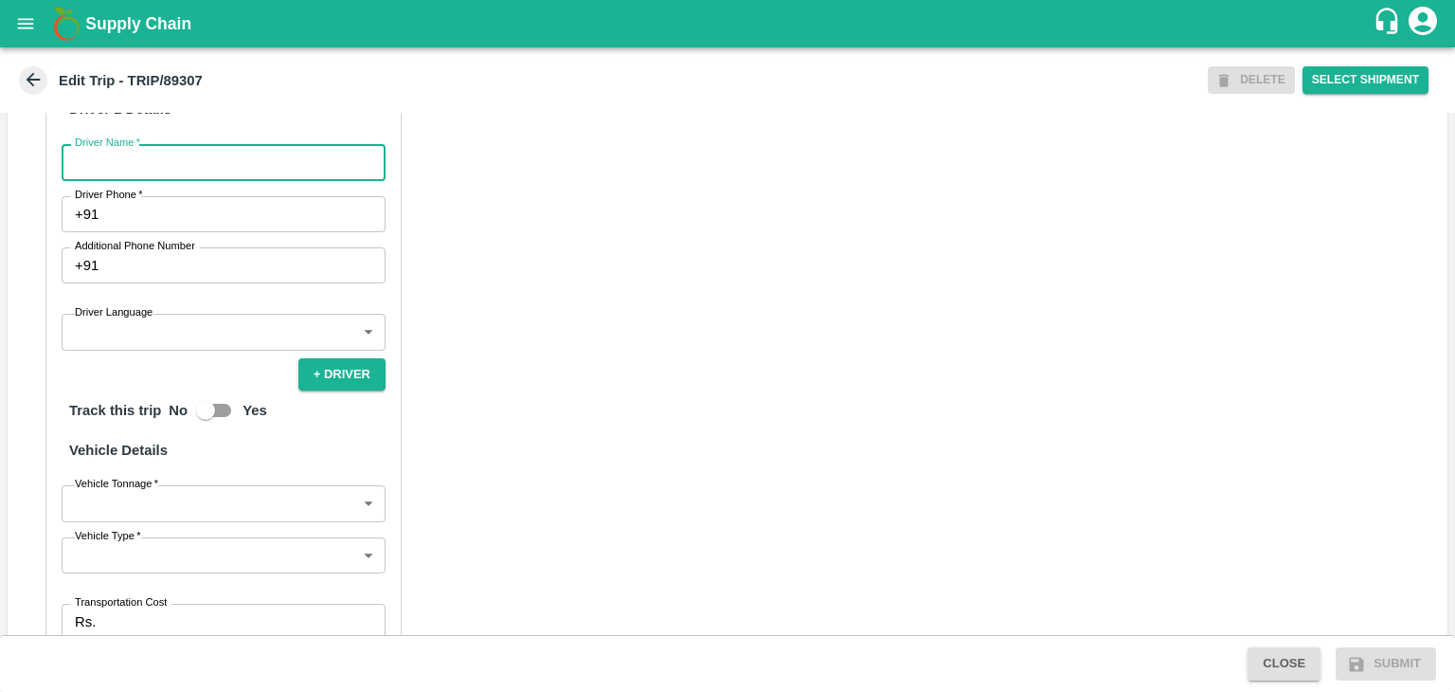
click at [134, 180] on input "Driver Name   *" at bounding box center [224, 162] width 324 height 36
type input "Godase"
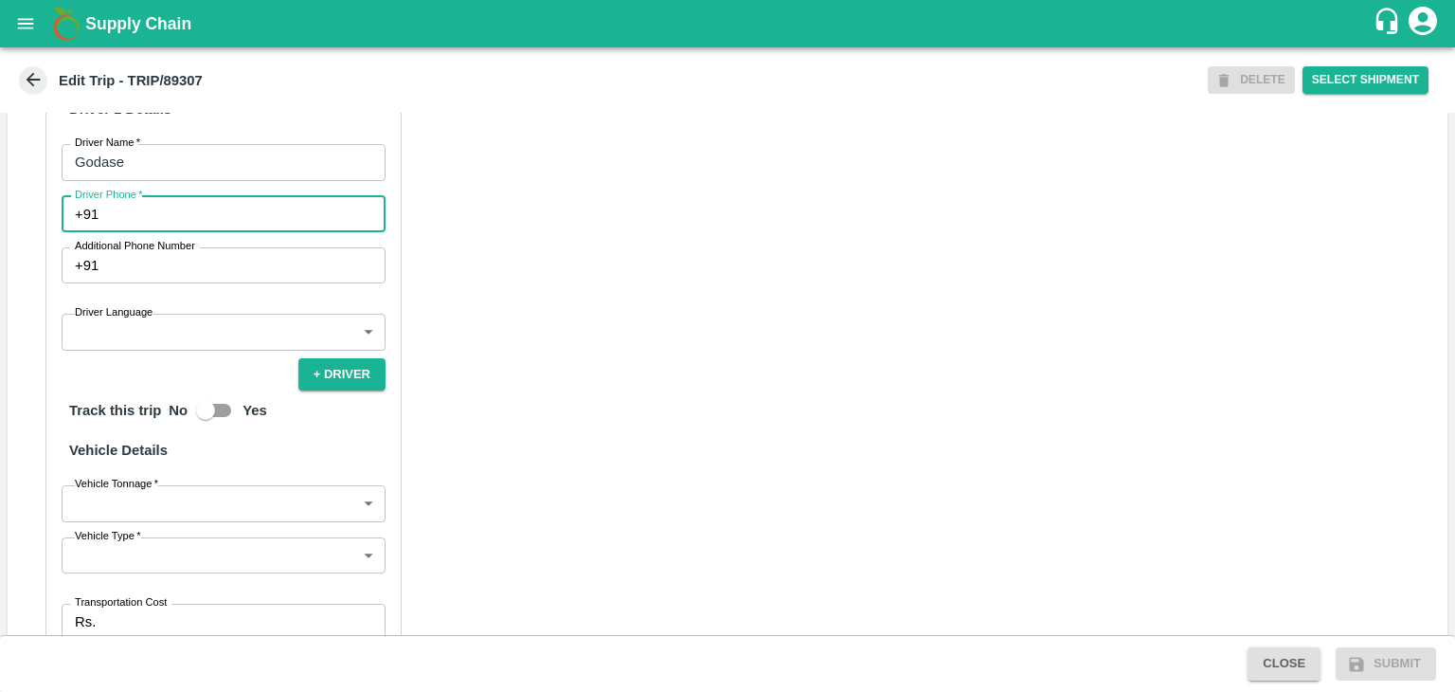
click at [174, 232] on input "Driver Phone   *" at bounding box center [245, 214] width 279 height 36
type input "9975280177"
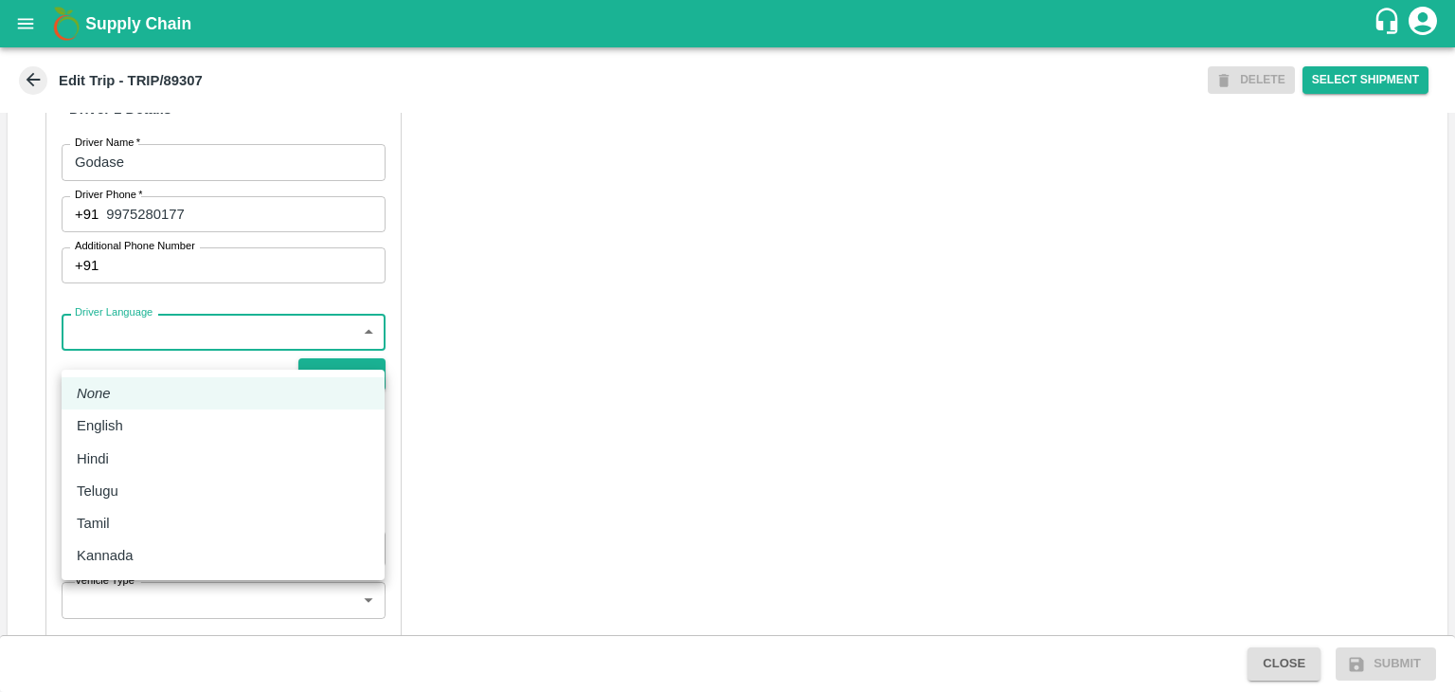
click at [186, 353] on body "Supply Chain Edit Trip - TRIP/89307 DELETE Select Shipment Trip Details Trip Ty…" at bounding box center [727, 346] width 1455 height 692
click at [133, 450] on div "Hindi" at bounding box center [223, 458] width 293 height 21
type input "hi"
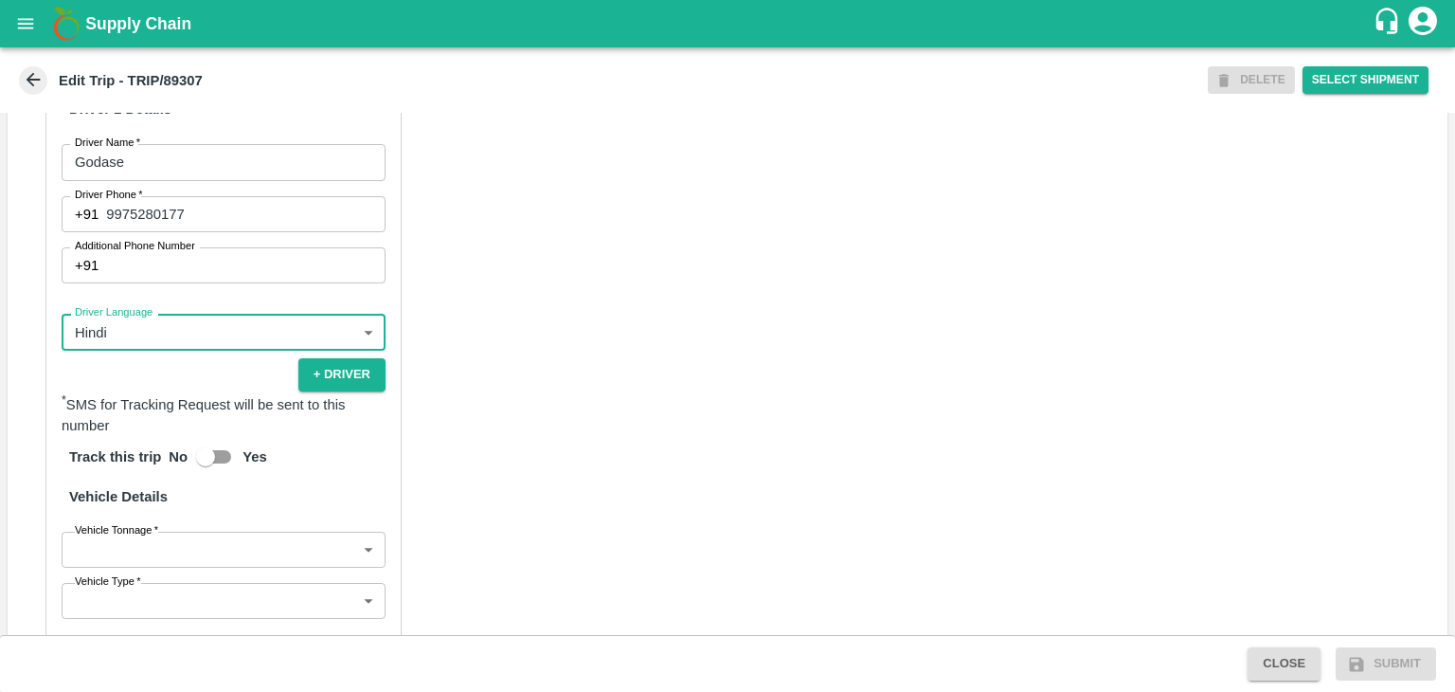
scroll to position [1311, 0]
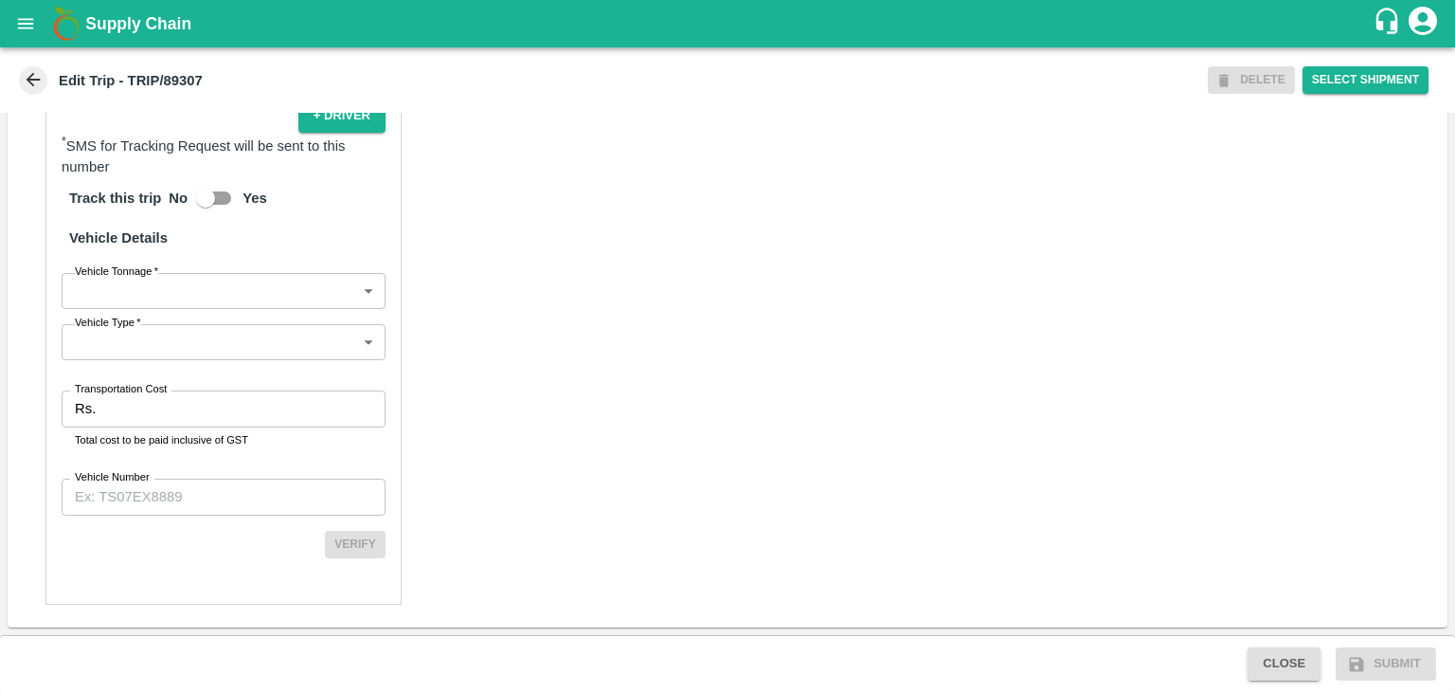
click at [117, 308] on body "Supply Chain Edit Trip - TRIP/89307 DELETE Select Shipment Trip Details Trip Ty…" at bounding box center [727, 346] width 1455 height 692
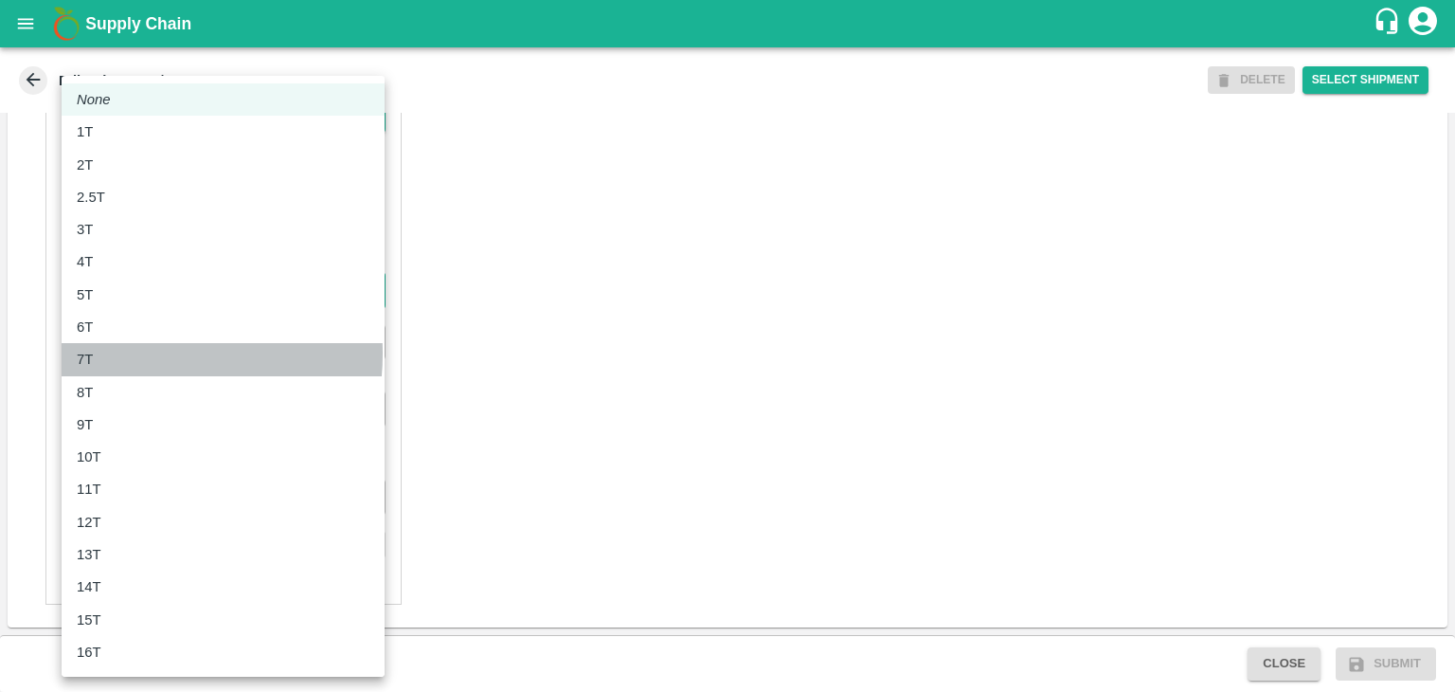
click at [120, 353] on div "7T" at bounding box center [223, 359] width 293 height 21
type input "7000"
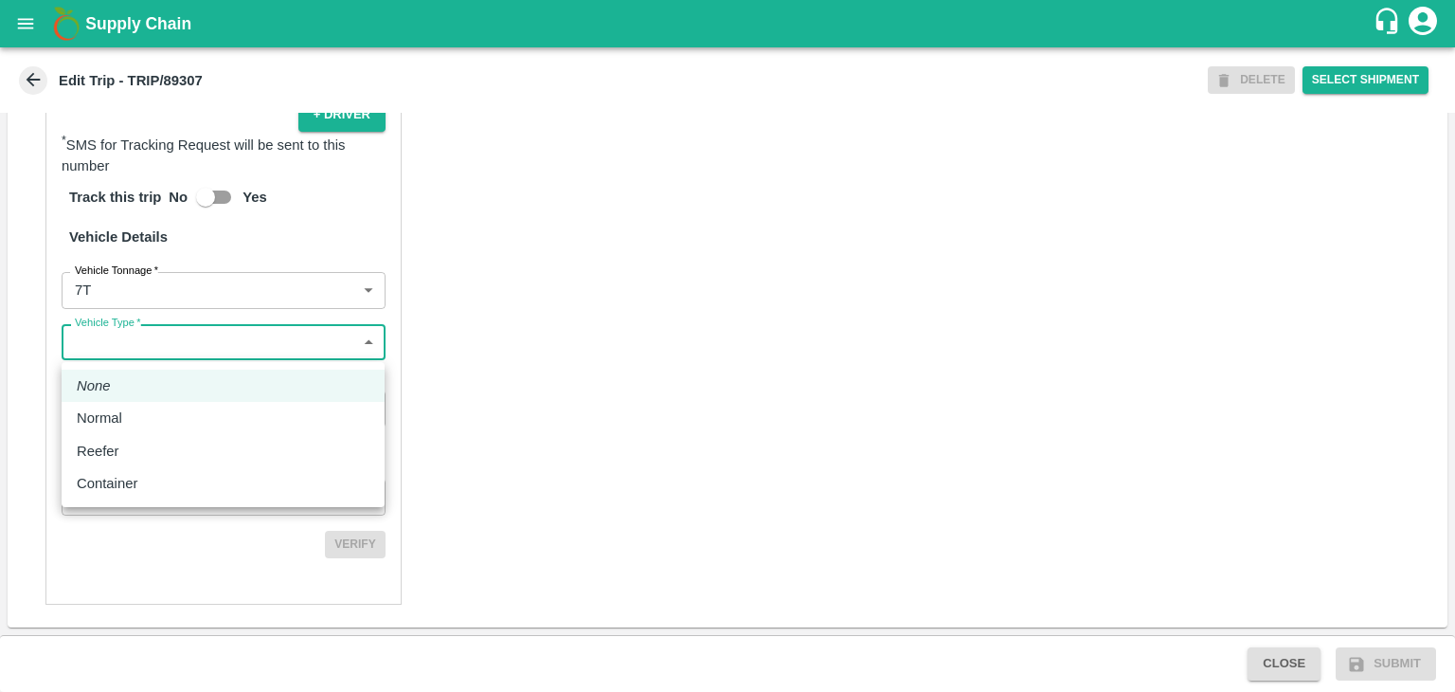
click at [160, 351] on body "Supply Chain Edit Trip - TRIP/89307 DELETE Select Shipment Trip Details Trip Ty…" at bounding box center [727, 346] width 1455 height 692
click at [142, 411] on div "Normal" at bounding box center [223, 417] width 293 height 21
type input "Normal"
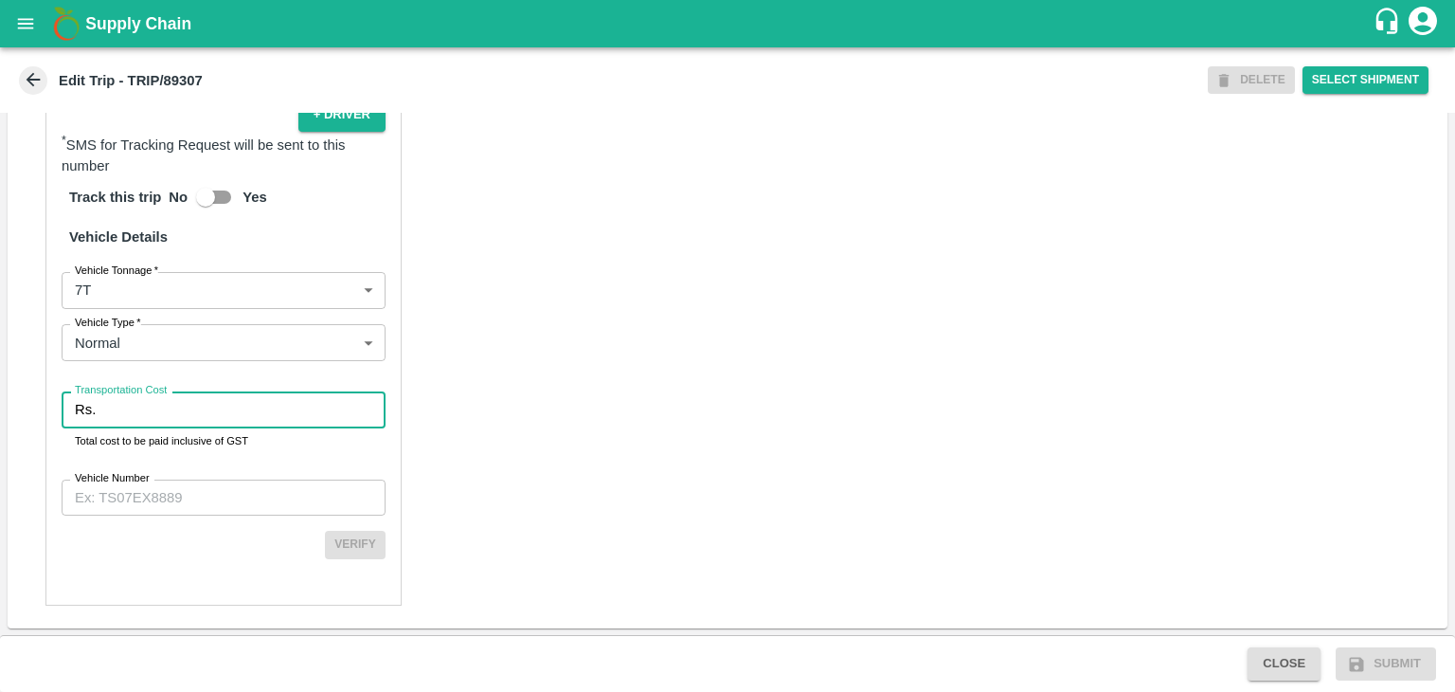
click at [167, 409] on input "Transportation Cost" at bounding box center [244, 409] width 282 height 36
type input "1"
click at [217, 488] on input "Vehicle Number" at bounding box center [224, 497] width 324 height 36
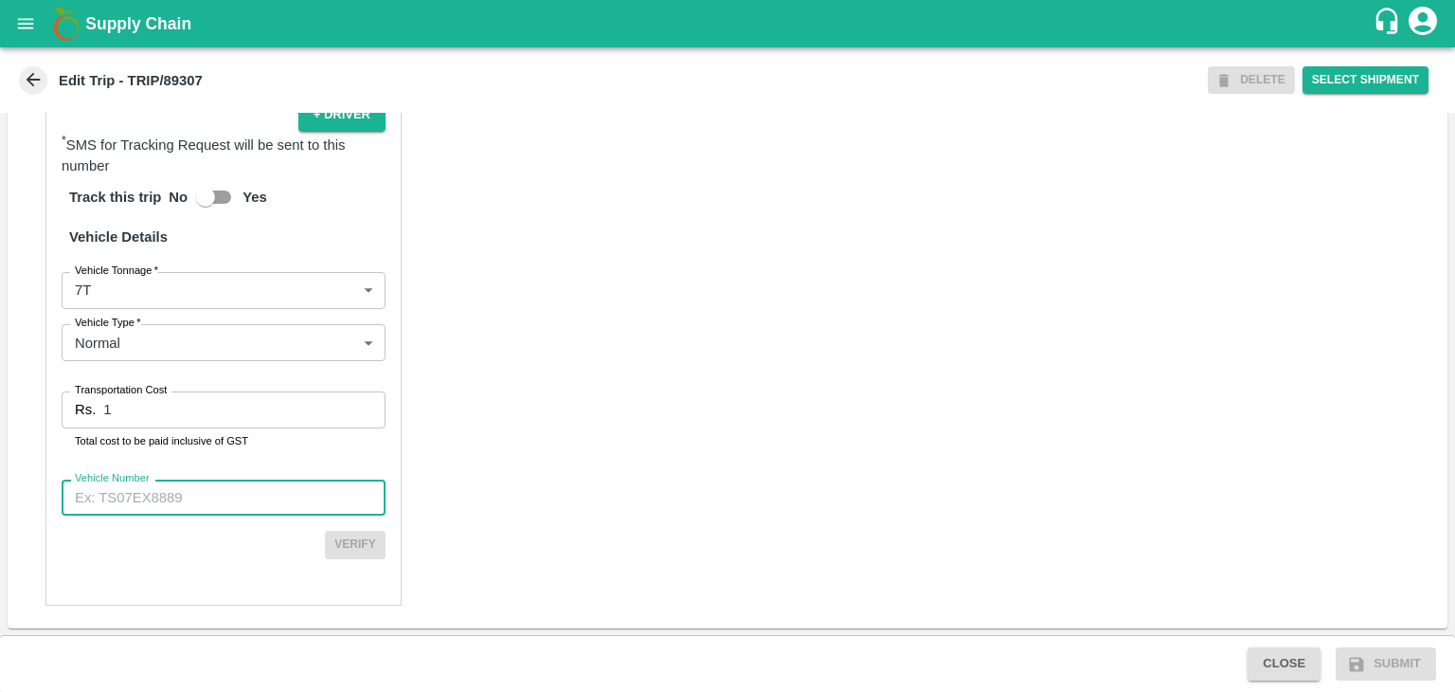
type input "MH42B9581"
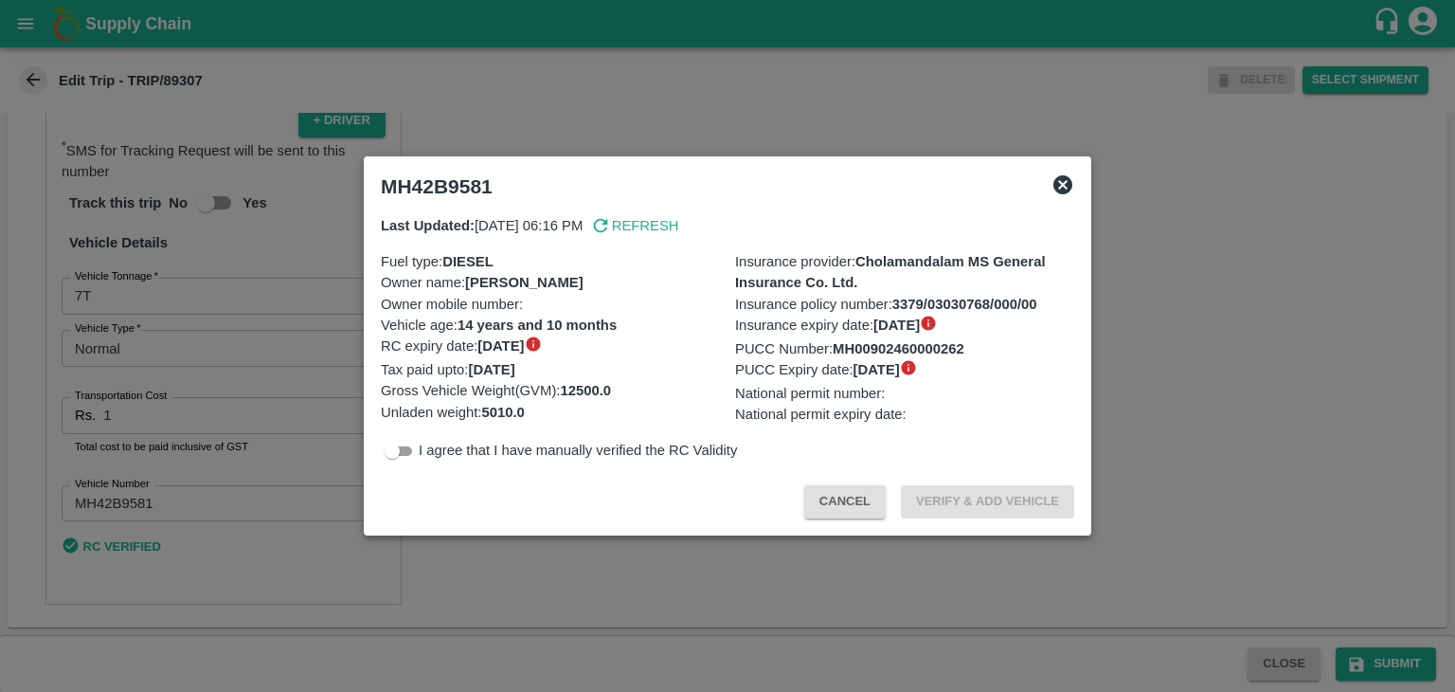
click at [1108, 568] on div at bounding box center [727, 346] width 1455 height 692
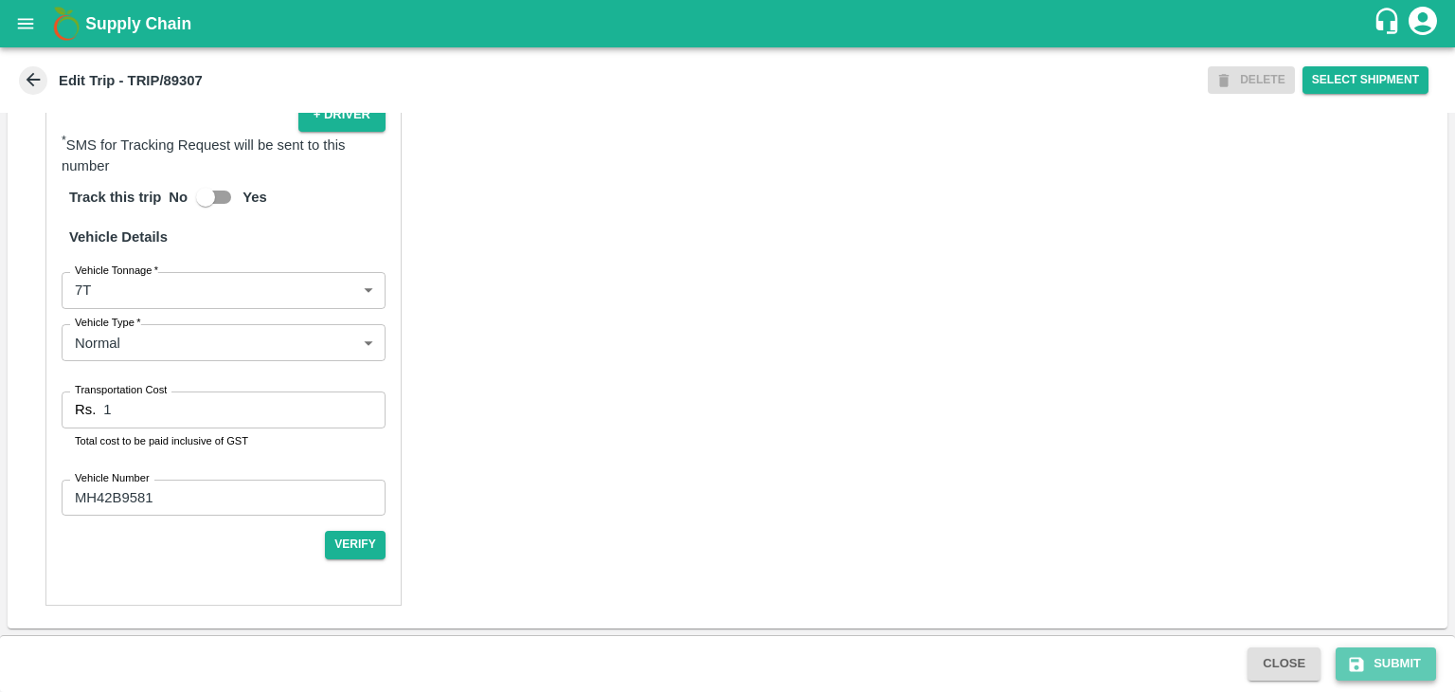
click at [1404, 670] on button "Submit" at bounding box center [1386, 663] width 100 height 33
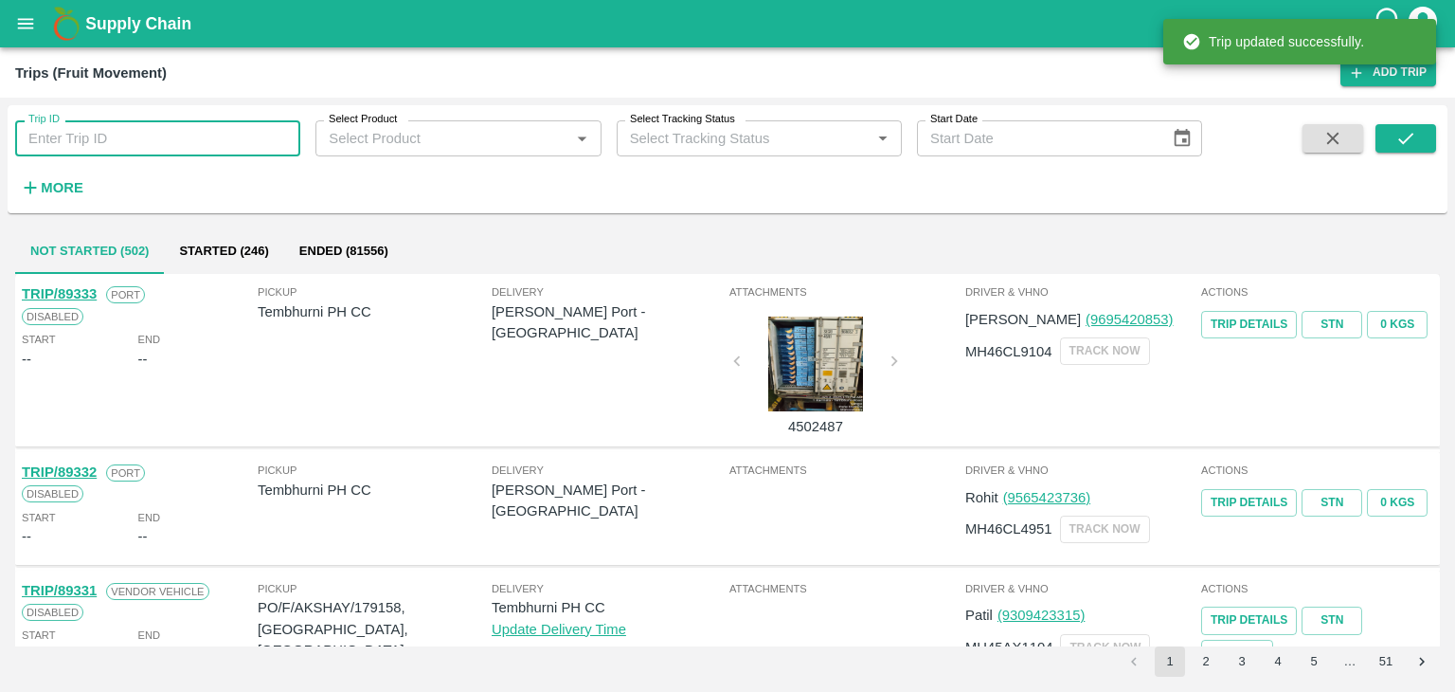
click at [235, 141] on input "Trip ID" at bounding box center [157, 138] width 285 height 36
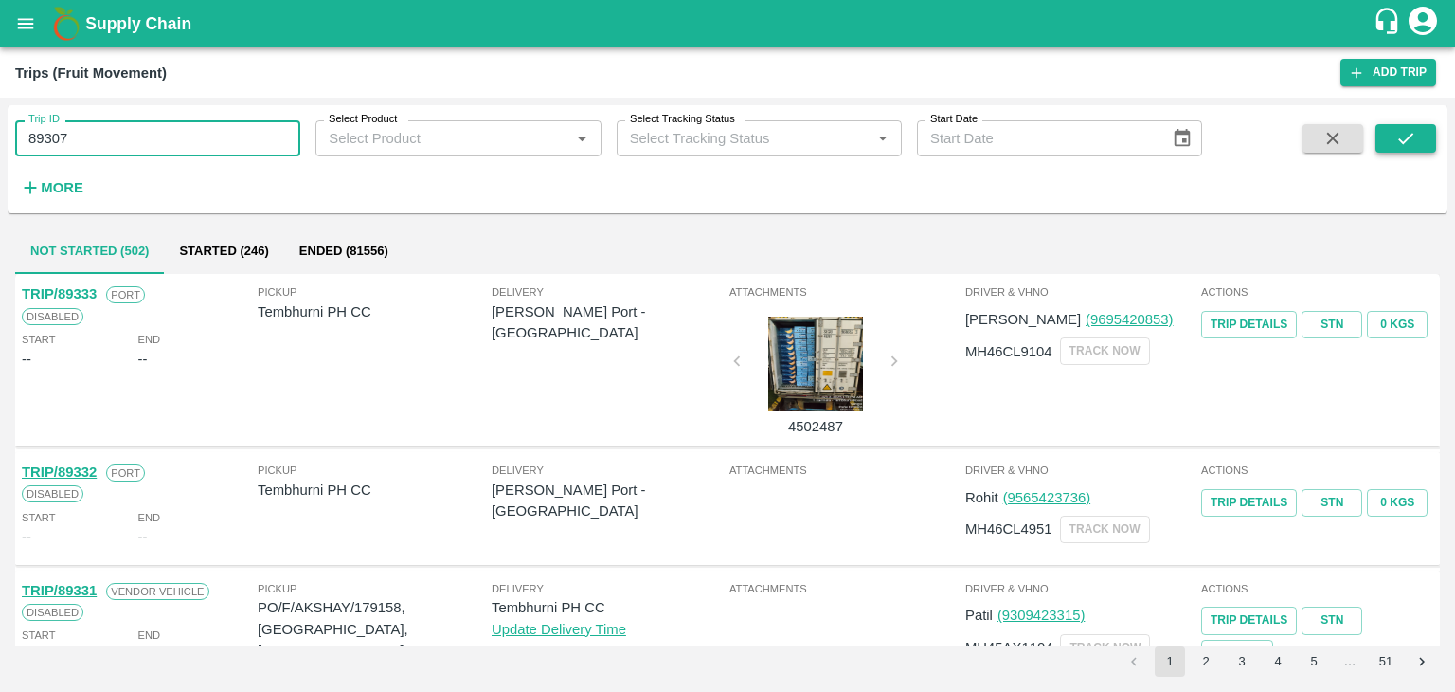
type input "89307"
click at [1396, 133] on icon "submit" at bounding box center [1406, 138] width 21 height 21
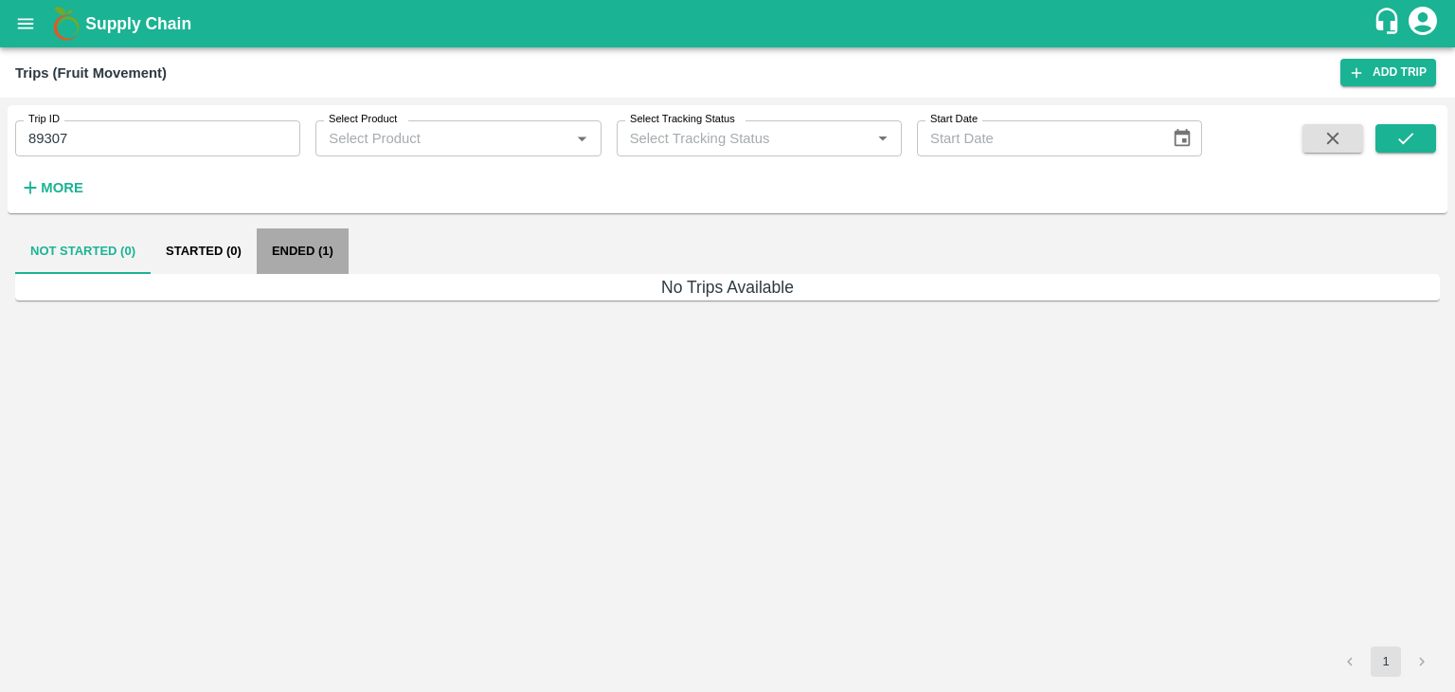
click at [287, 250] on button "Ended (1)" at bounding box center [303, 250] width 92 height 45
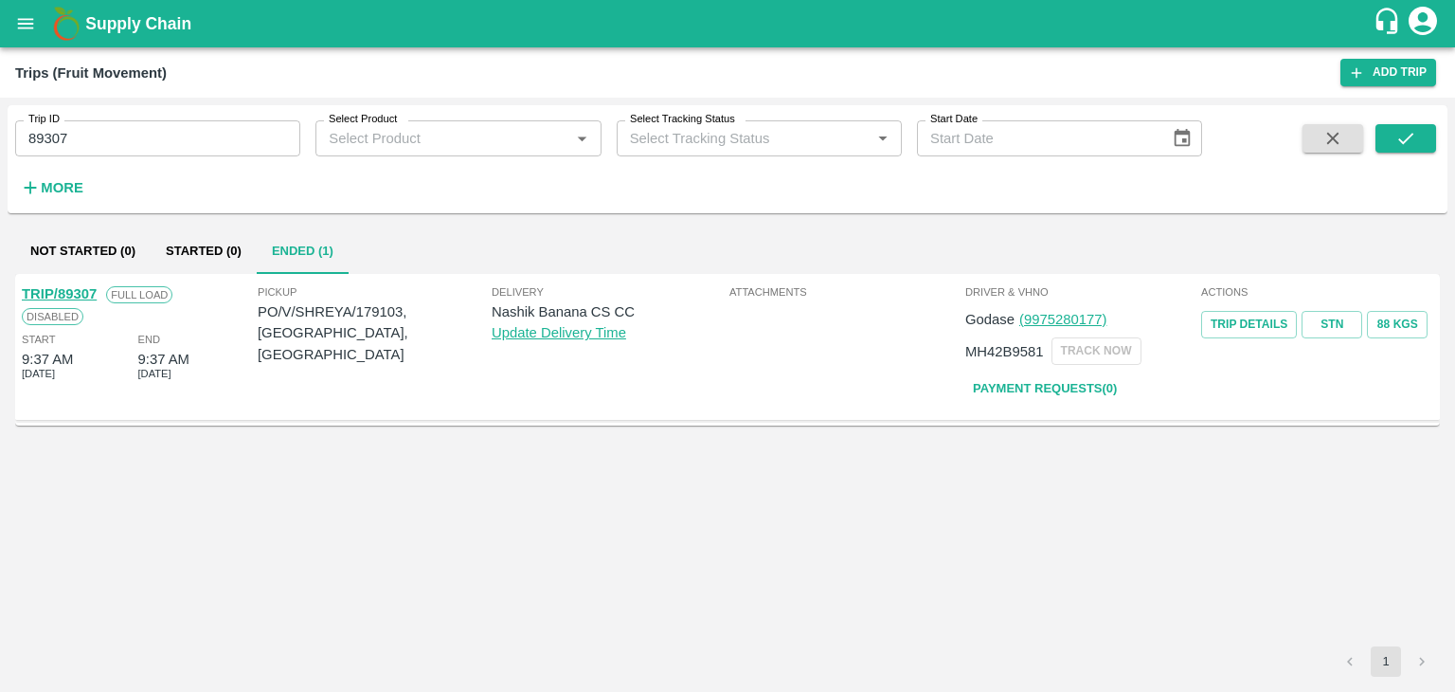
click at [57, 288] on link "TRIP/89307" at bounding box center [59, 293] width 75 height 15
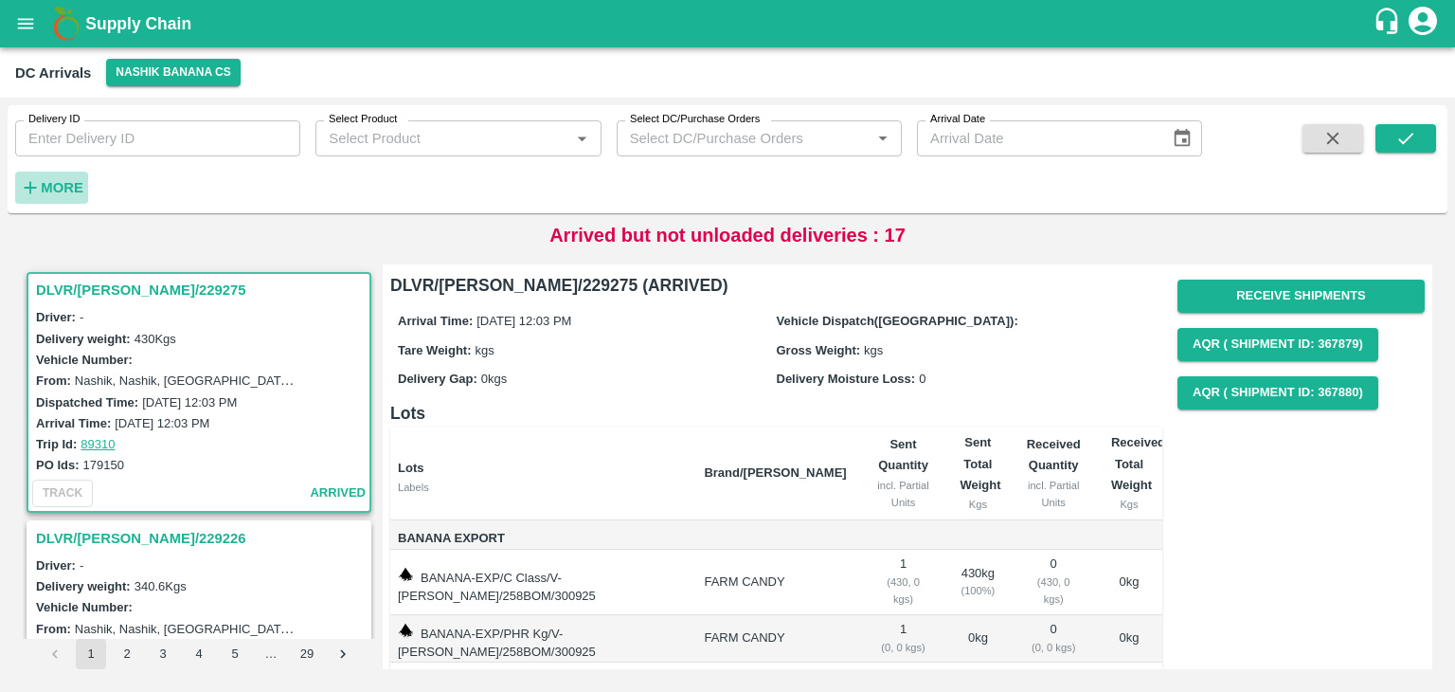
click at [51, 197] on h6 "More" at bounding box center [62, 187] width 43 height 25
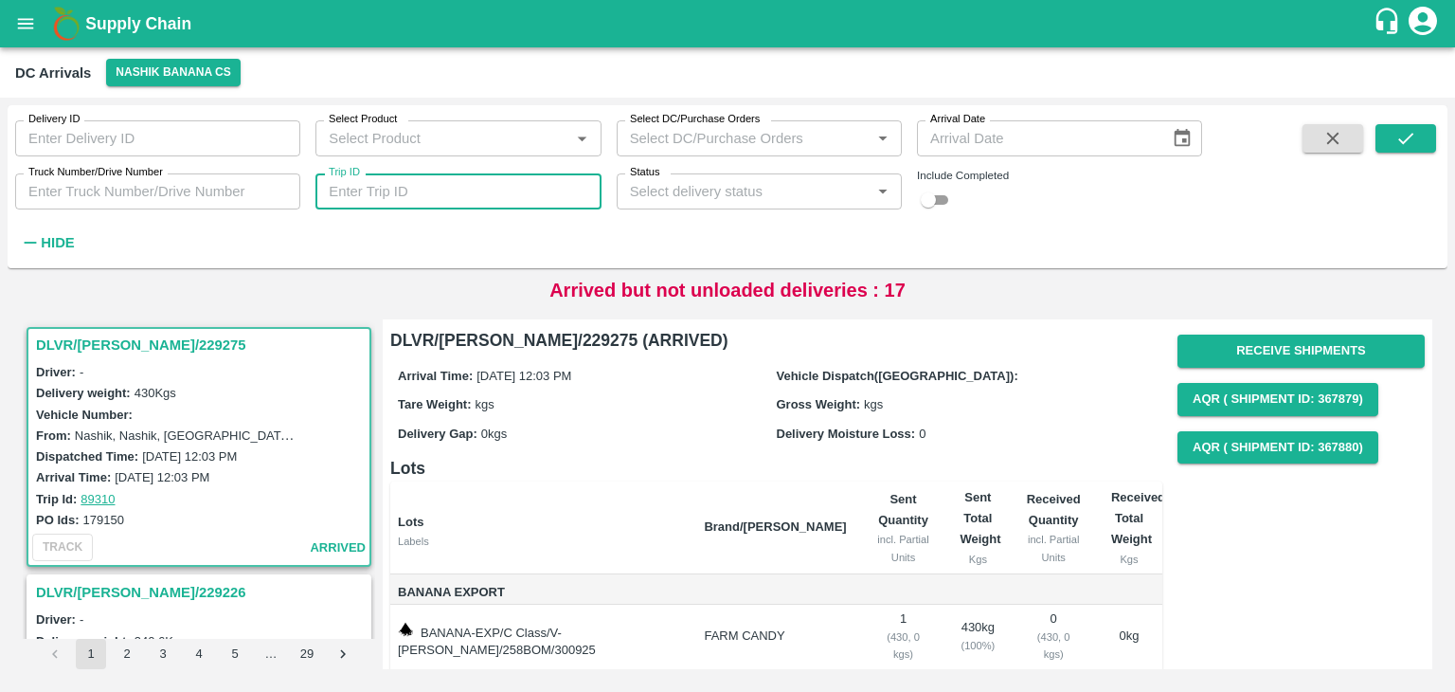
click at [489, 187] on input "Trip ID" at bounding box center [457, 191] width 285 height 36
click at [500, 197] on input "Trip ID" at bounding box center [457, 191] width 285 height 36
type input "89307"
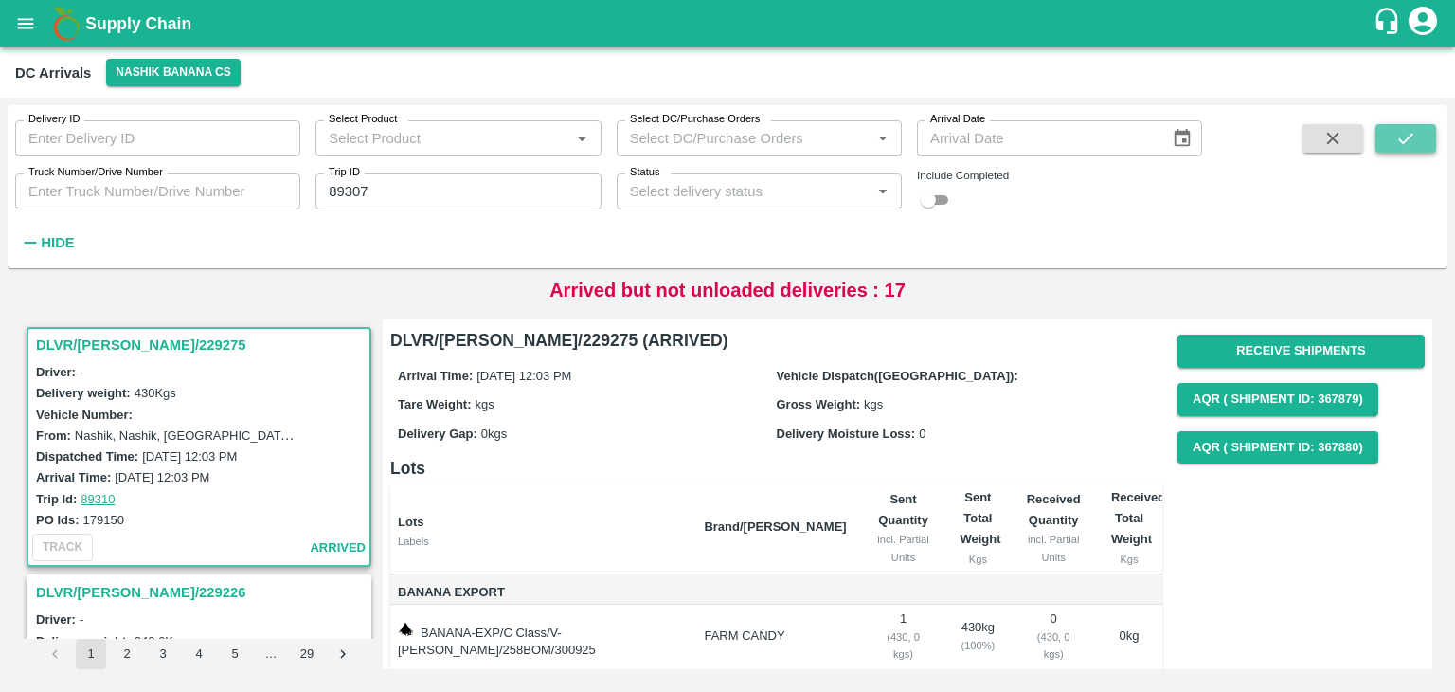
click at [1427, 143] on button "submit" at bounding box center [1406, 138] width 61 height 28
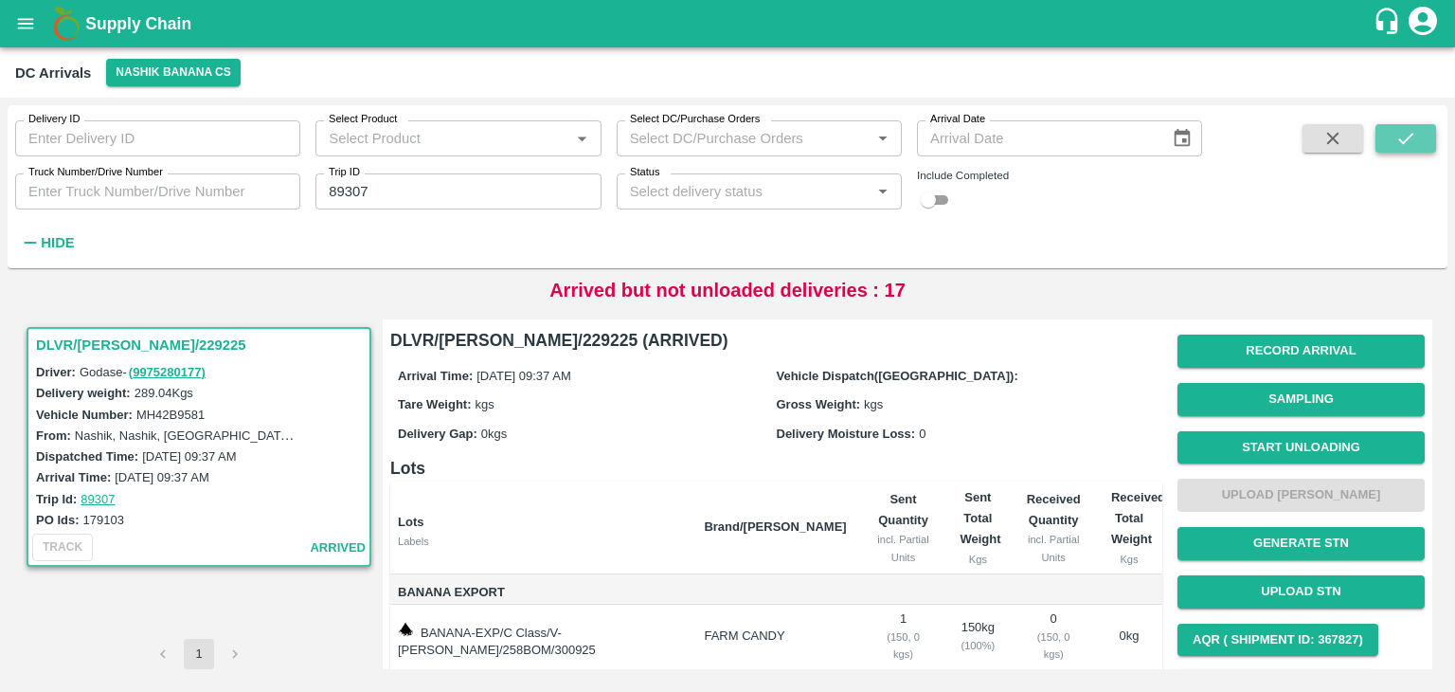
click at [1427, 143] on button "submit" at bounding box center [1406, 138] width 61 height 28
click at [1277, 437] on button "Start Unloading" at bounding box center [1301, 447] width 247 height 33
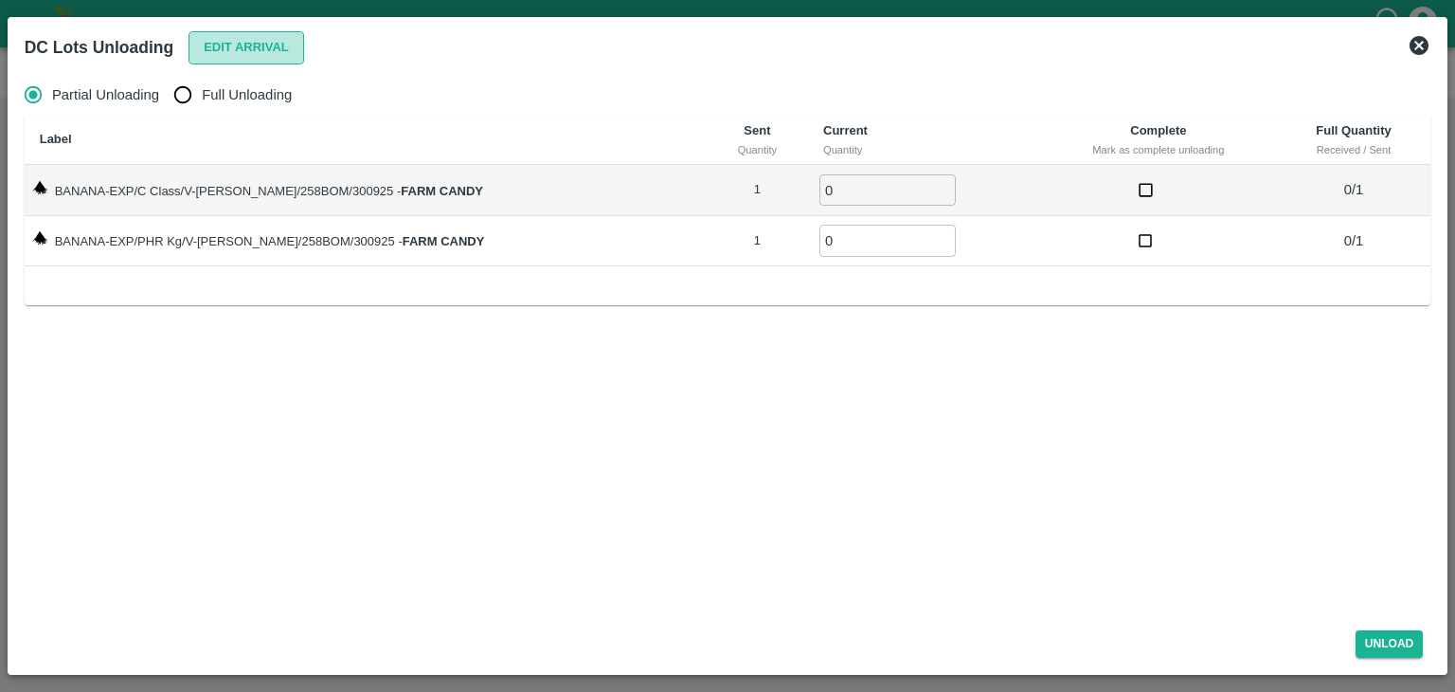
click at [250, 42] on button "Edit Arrival" at bounding box center [247, 47] width 116 height 33
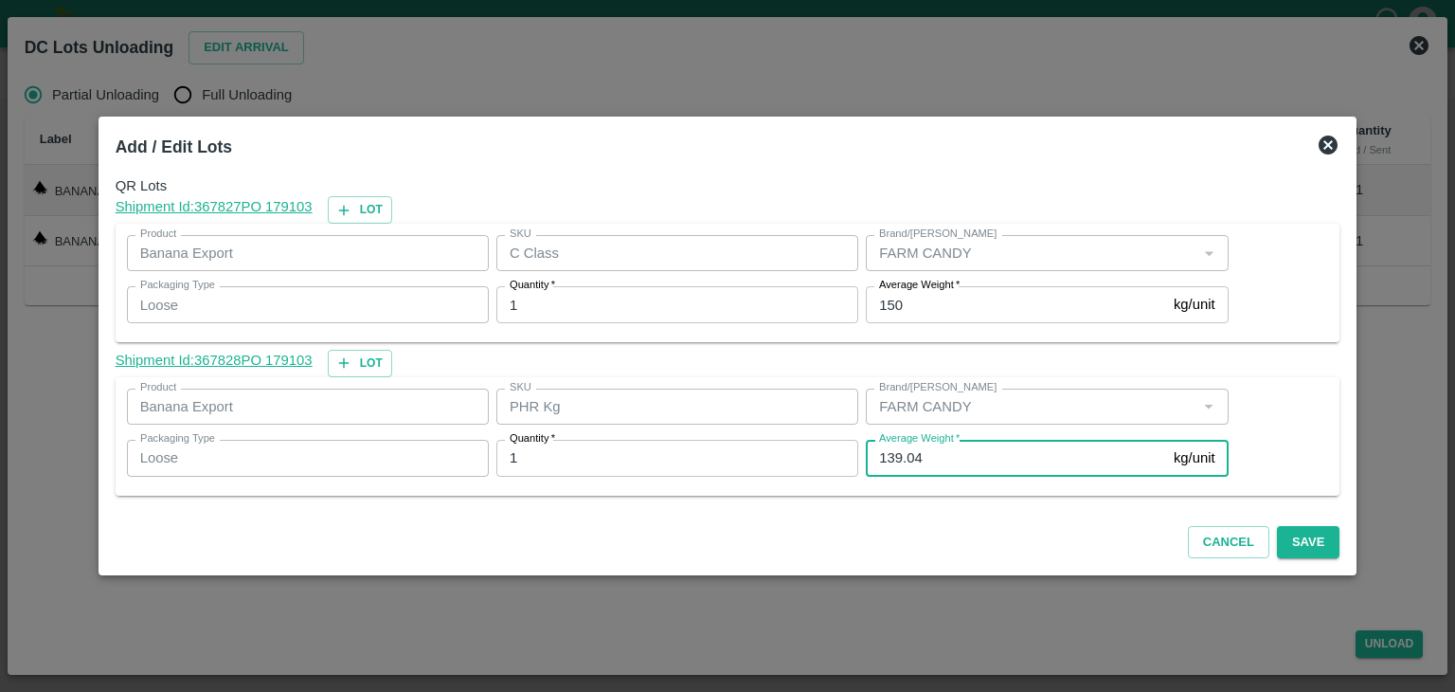
click at [940, 461] on input "139.04" at bounding box center [1016, 458] width 300 height 36
type input "1"
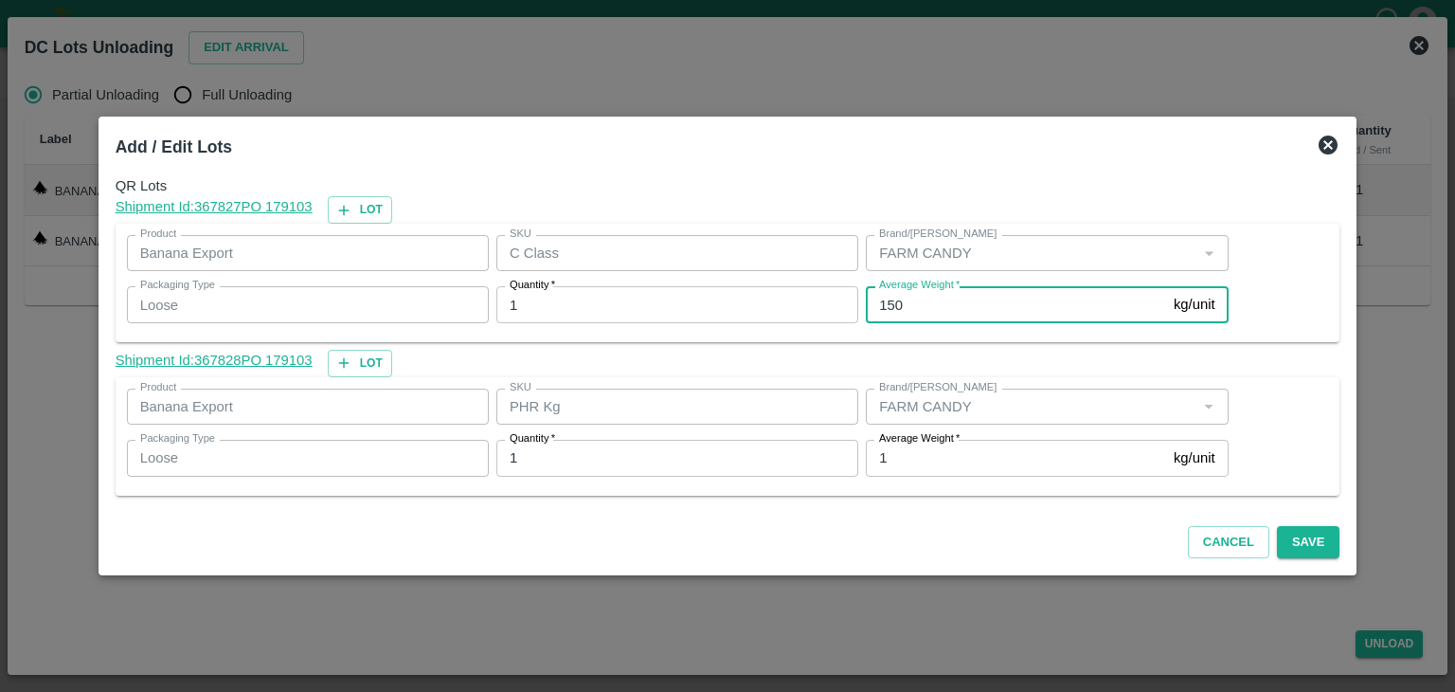
click at [946, 302] on input "150" at bounding box center [1016, 304] width 300 height 36
type input "1"
type input "87"
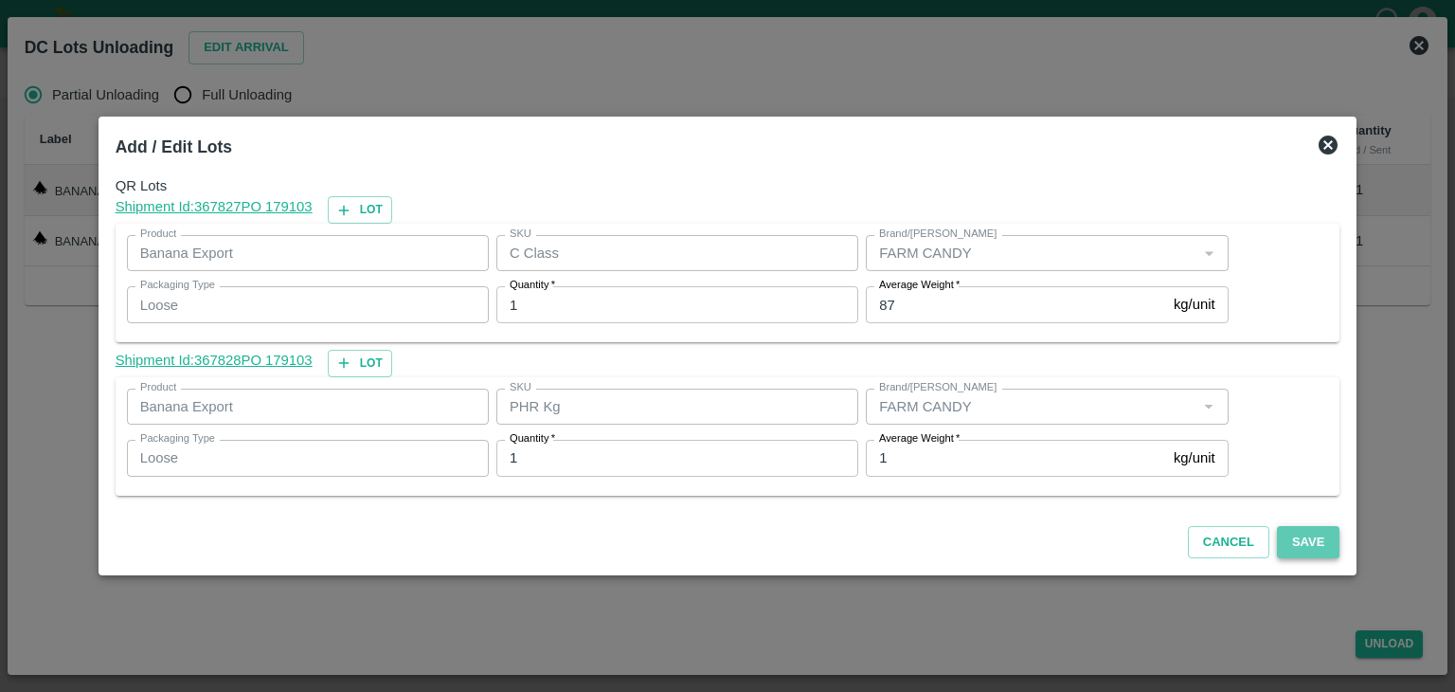
click at [1298, 548] on button "Save" at bounding box center [1308, 542] width 63 height 33
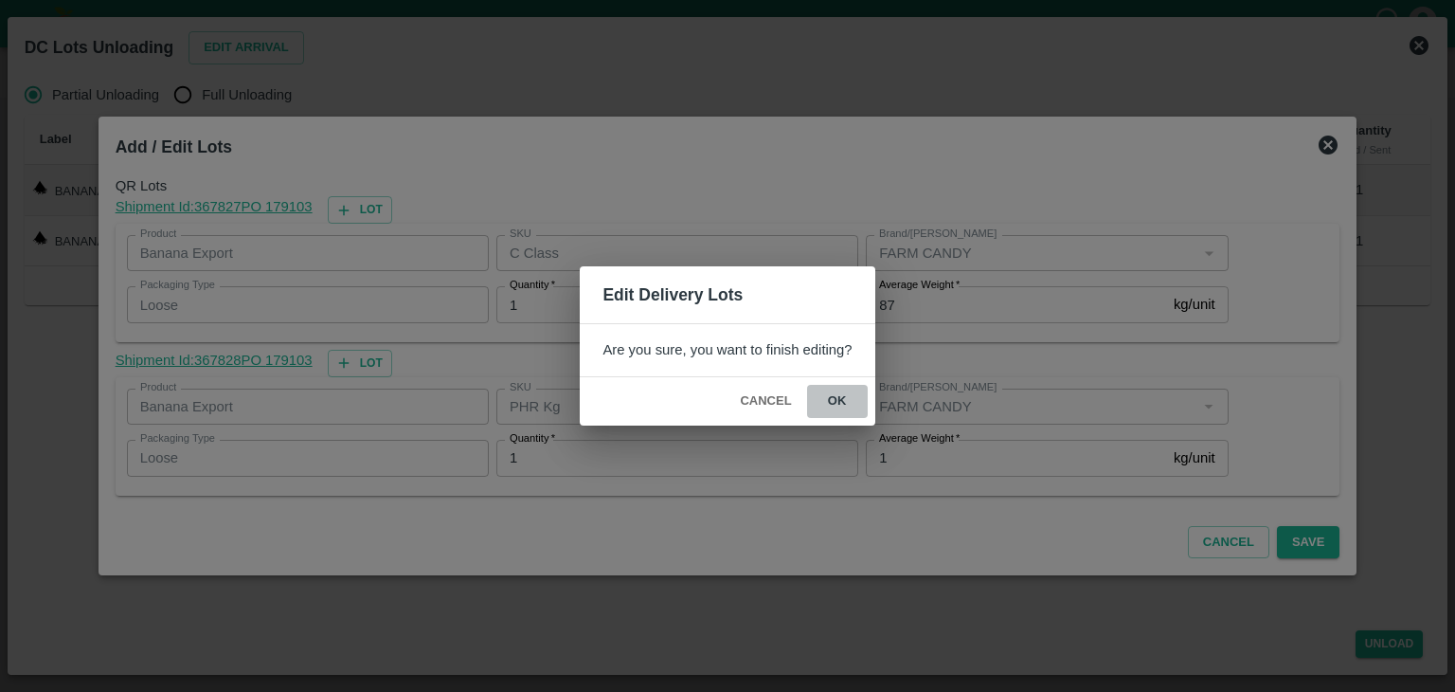
click at [825, 392] on button "ok" at bounding box center [837, 401] width 61 height 33
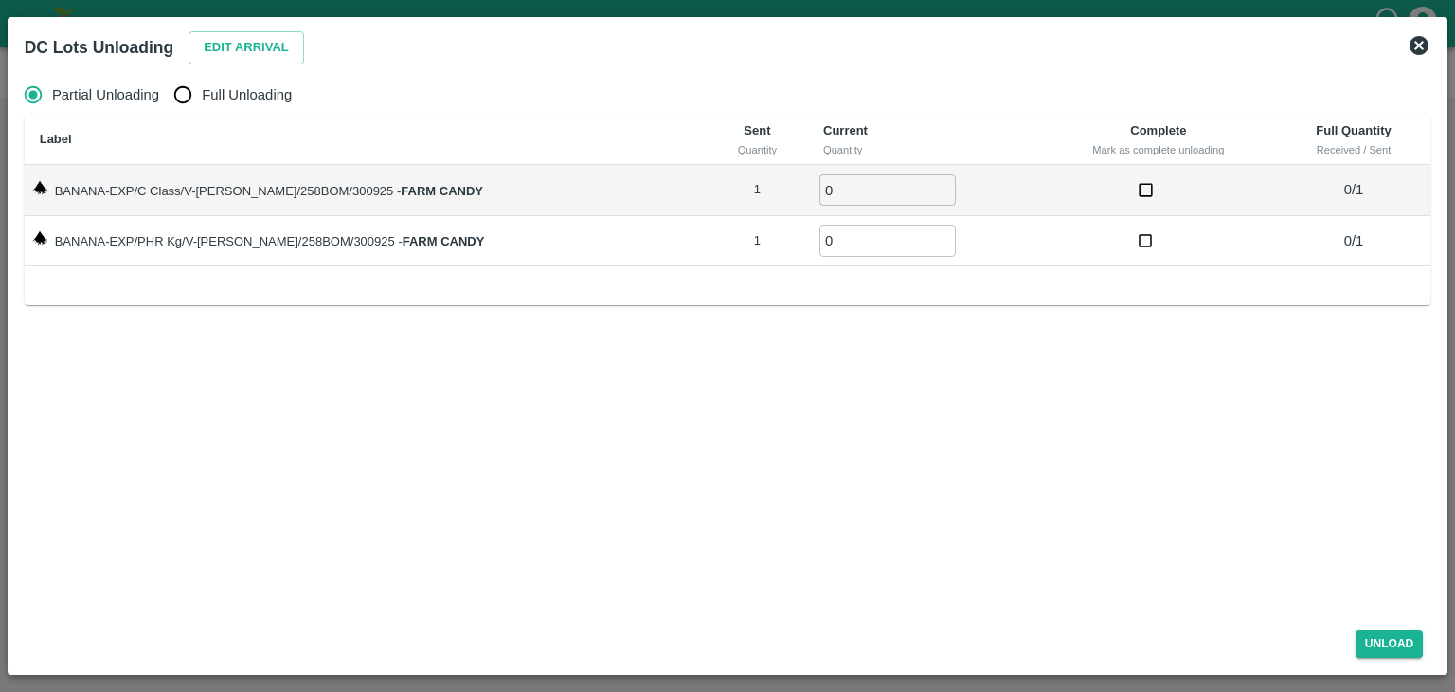
click at [1414, 49] on icon at bounding box center [1419, 45] width 19 height 19
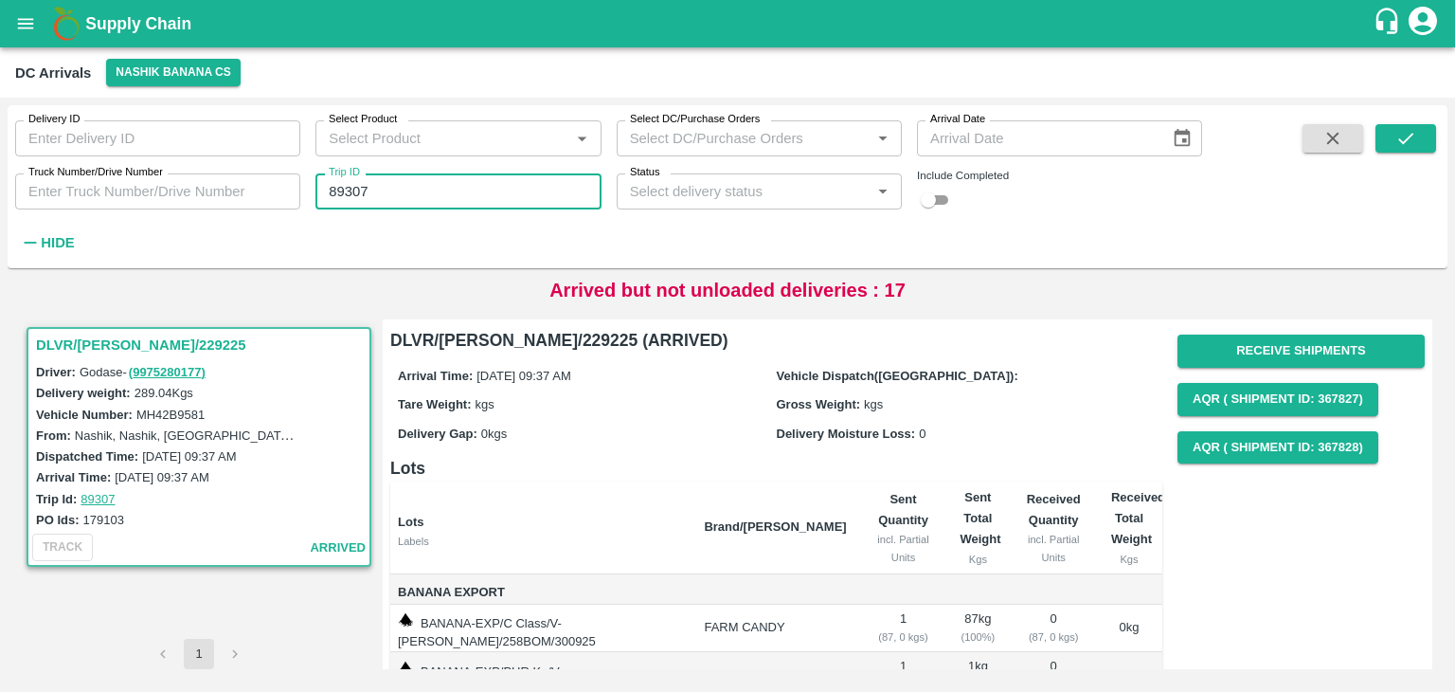
click at [469, 205] on input "89307" at bounding box center [457, 191] width 285 height 36
type input "89285"
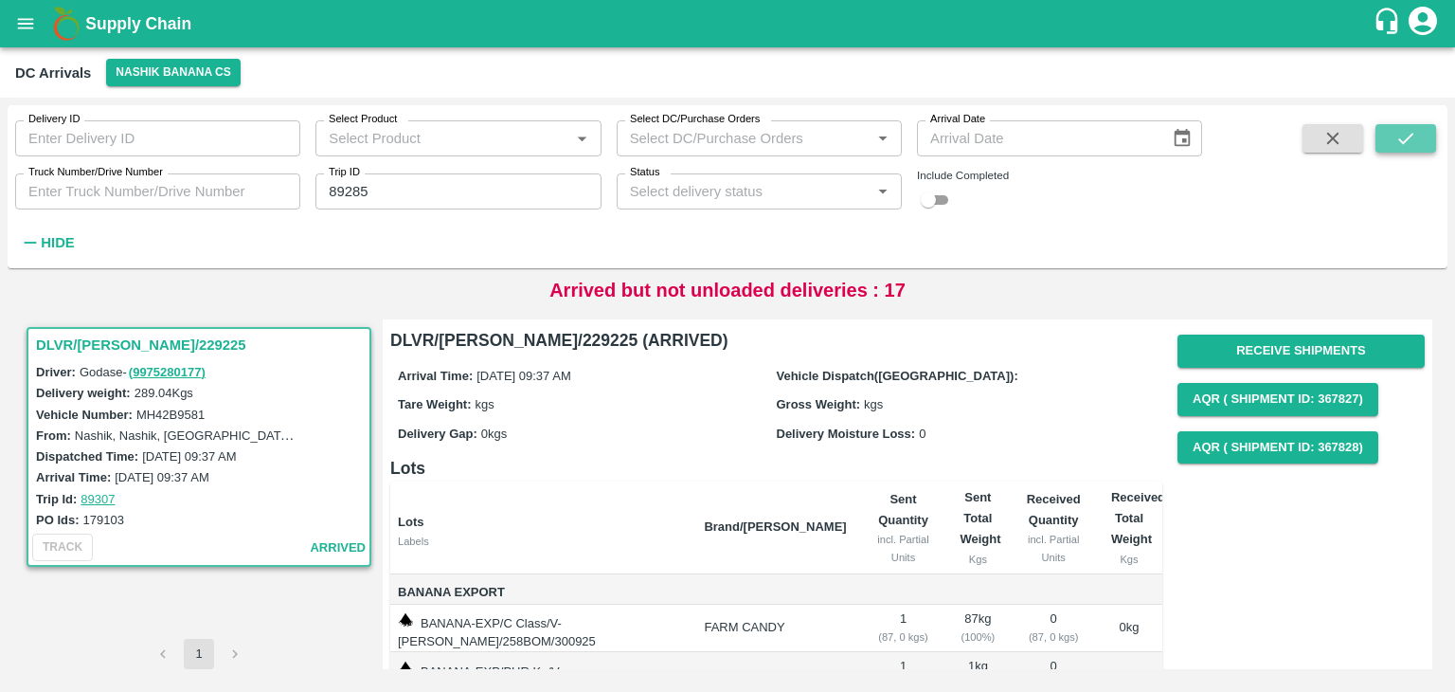
click at [1399, 130] on icon "submit" at bounding box center [1406, 138] width 21 height 21
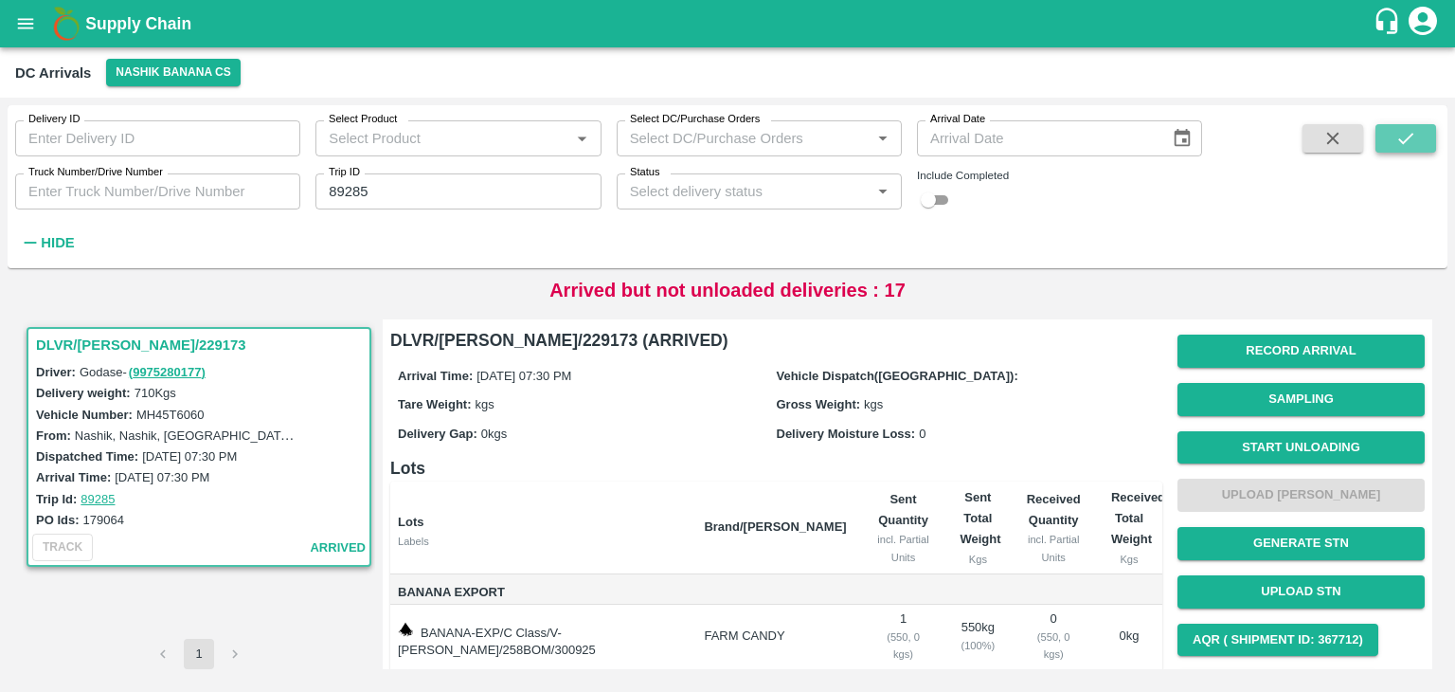
click at [1399, 130] on icon "submit" at bounding box center [1406, 138] width 21 height 21
click at [1285, 449] on button "Start Unloading" at bounding box center [1301, 447] width 247 height 33
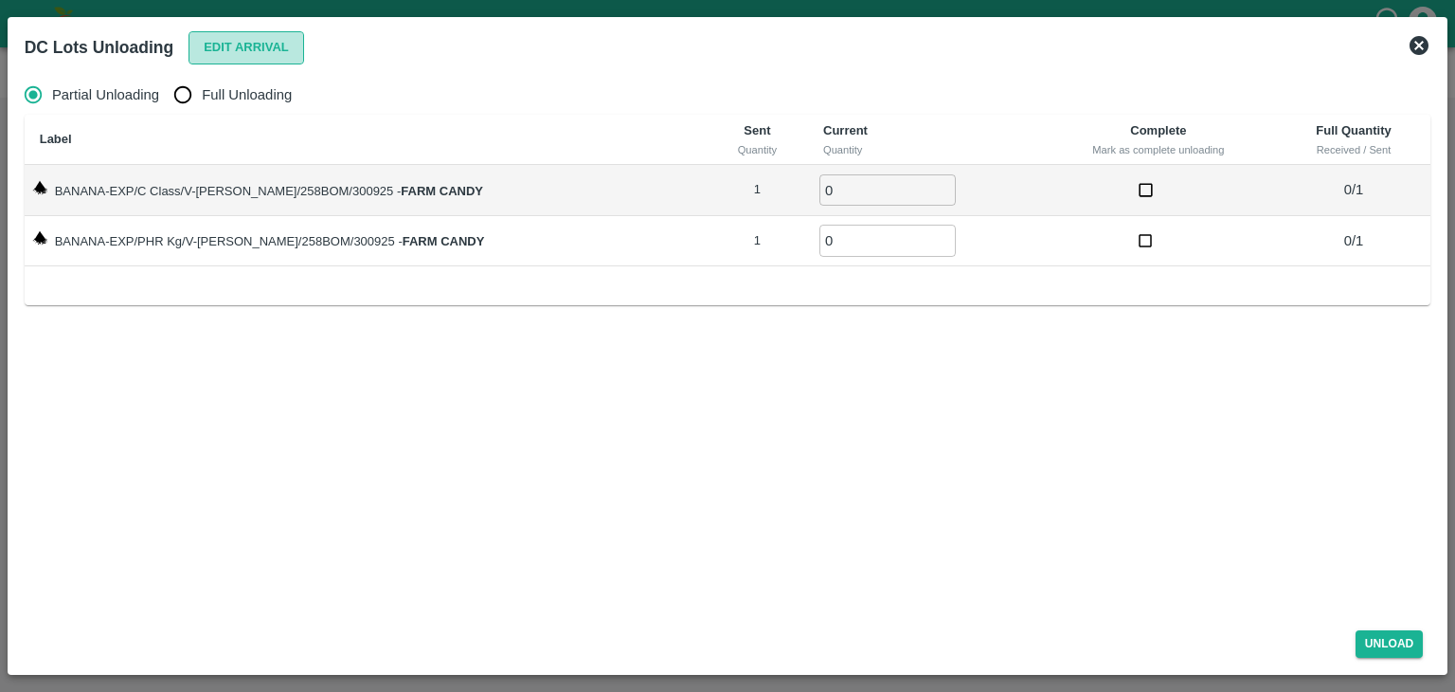
click at [241, 46] on button "Edit Arrival" at bounding box center [247, 47] width 116 height 33
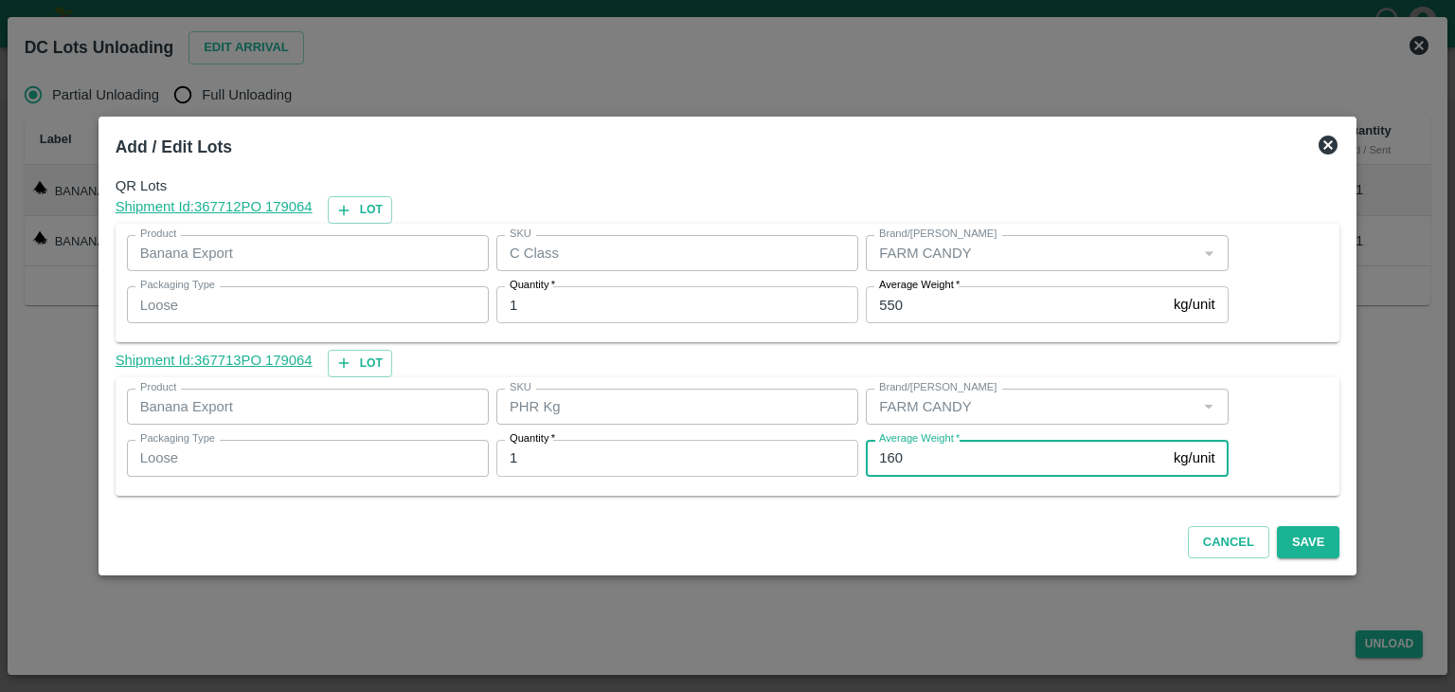
click at [941, 455] on input "160" at bounding box center [1016, 458] width 300 height 36
type input "1"
type input "60"
click at [1290, 544] on button "Save" at bounding box center [1308, 542] width 63 height 33
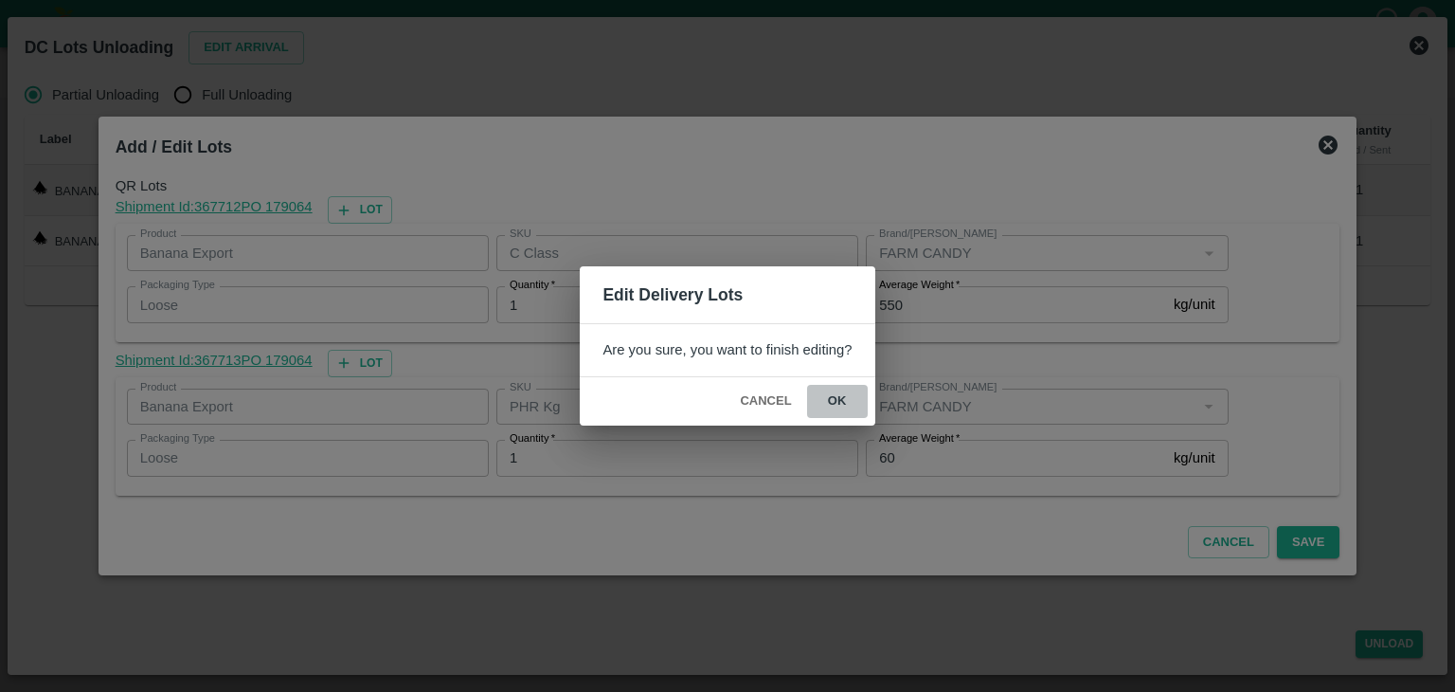
click at [841, 396] on button "ok" at bounding box center [837, 401] width 61 height 33
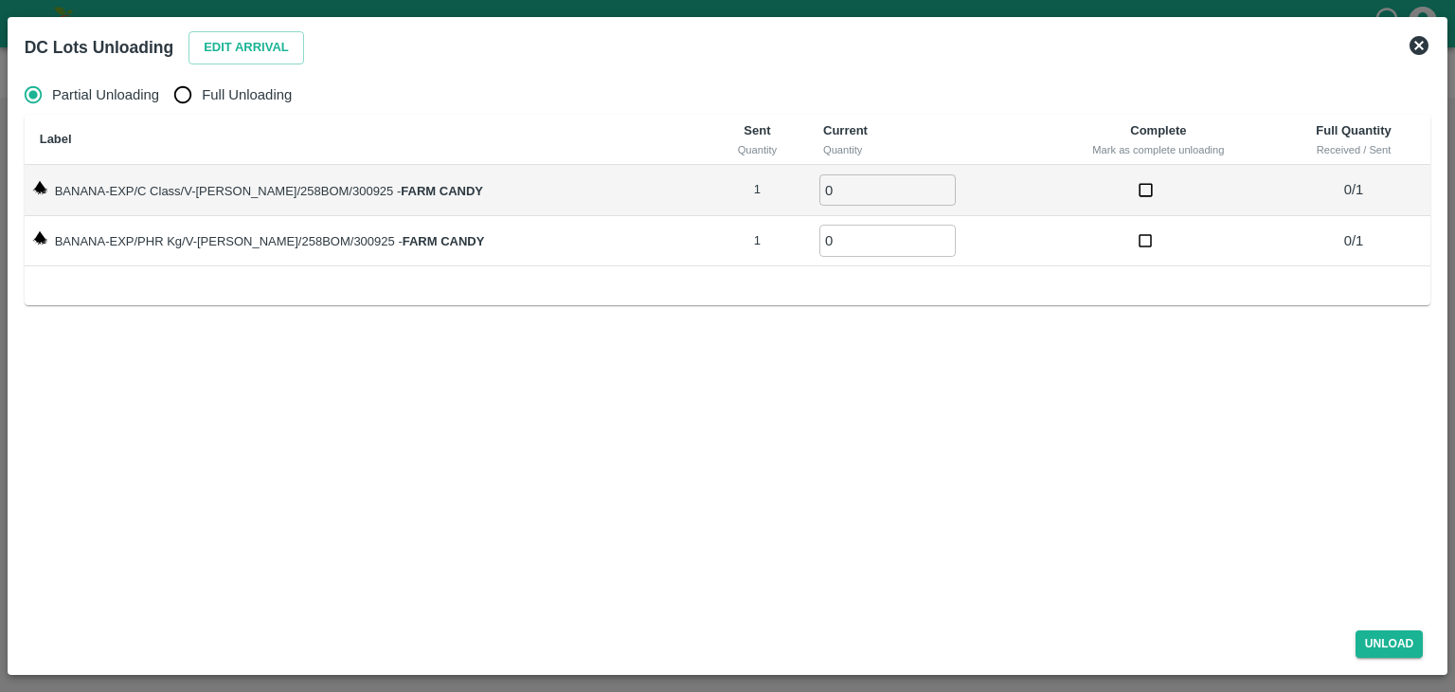
click at [1425, 49] on icon at bounding box center [1419, 45] width 19 height 19
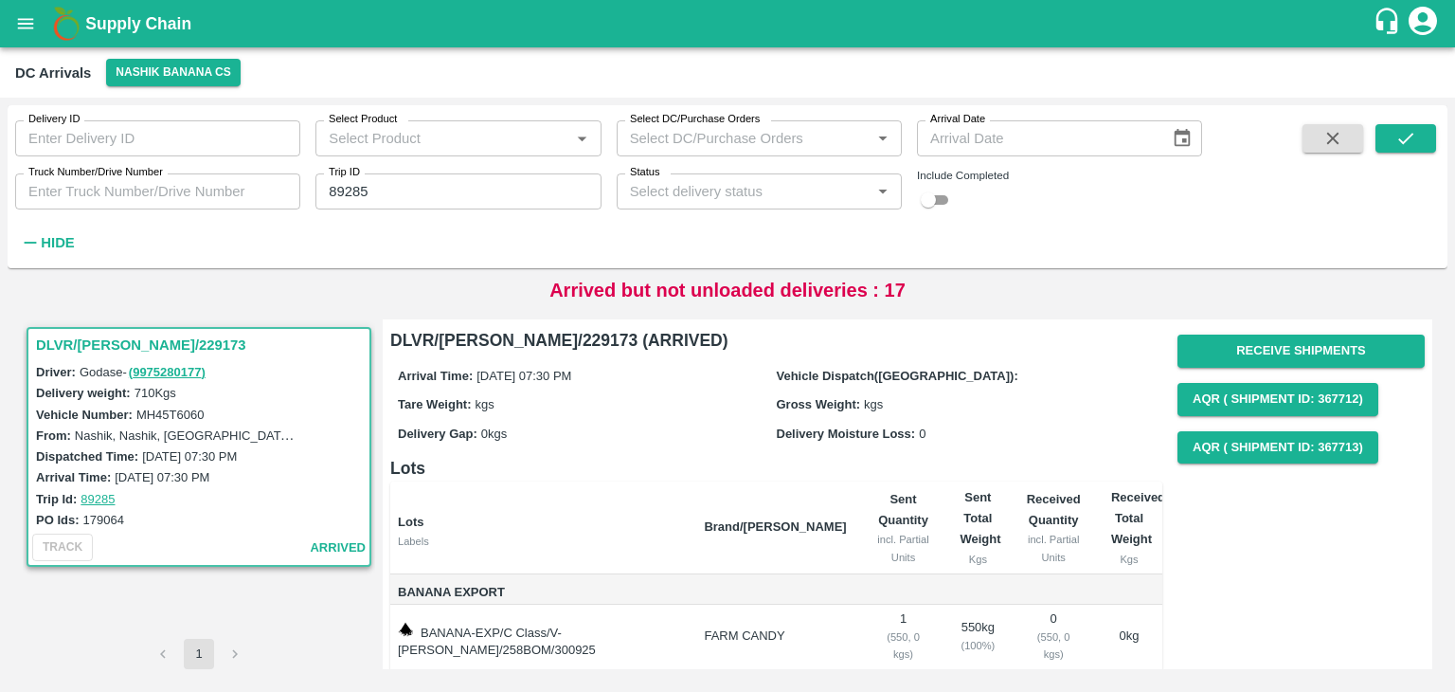
click at [387, 191] on input "89285" at bounding box center [457, 191] width 285 height 36
type input "89285"
type input "89288"
click at [1378, 141] on button "submit" at bounding box center [1406, 138] width 61 height 28
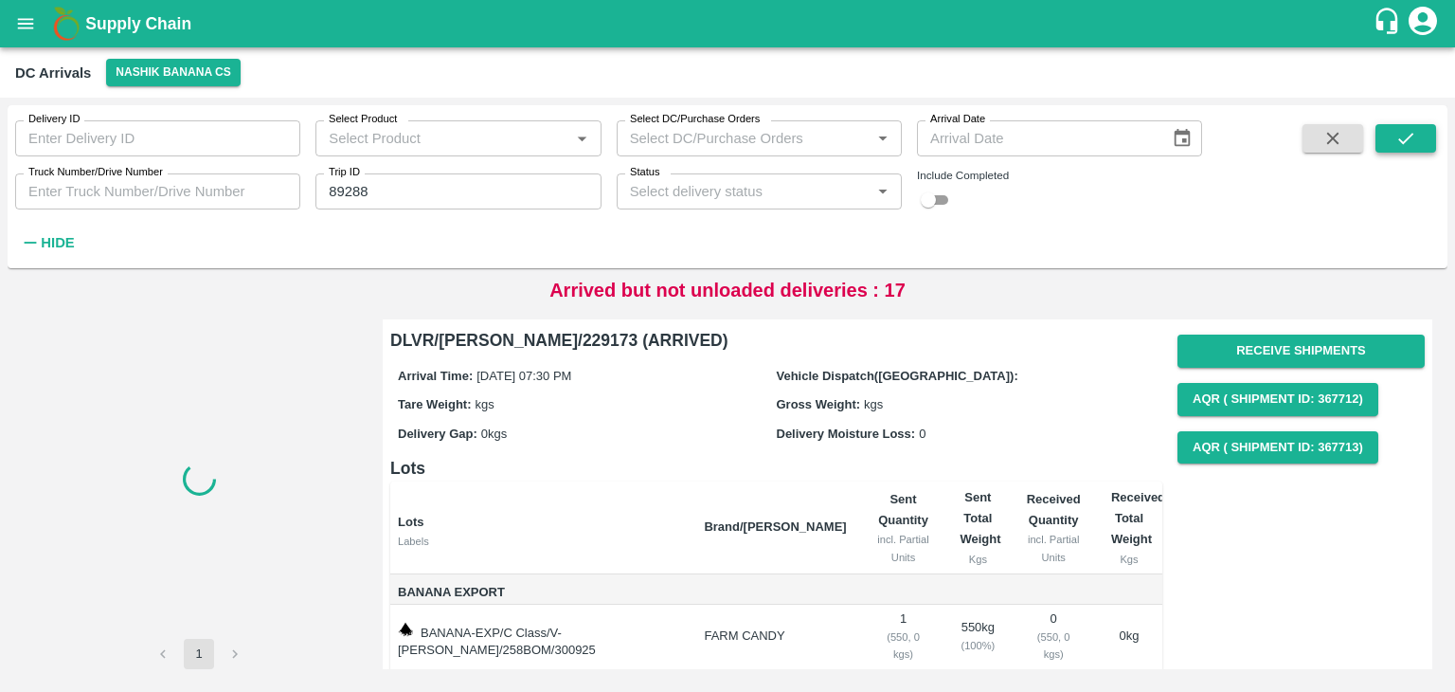
click at [1378, 141] on button "submit" at bounding box center [1406, 138] width 61 height 28
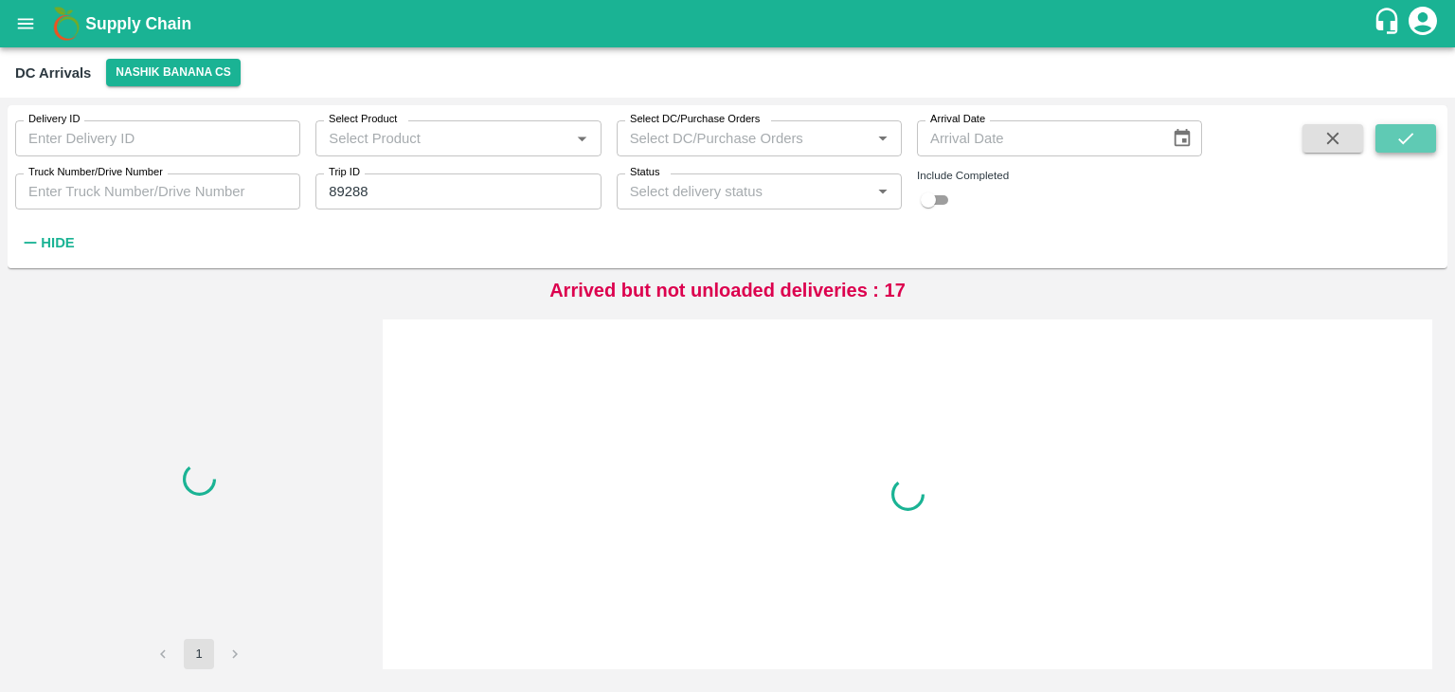
click at [1378, 141] on button "submit" at bounding box center [1406, 138] width 61 height 28
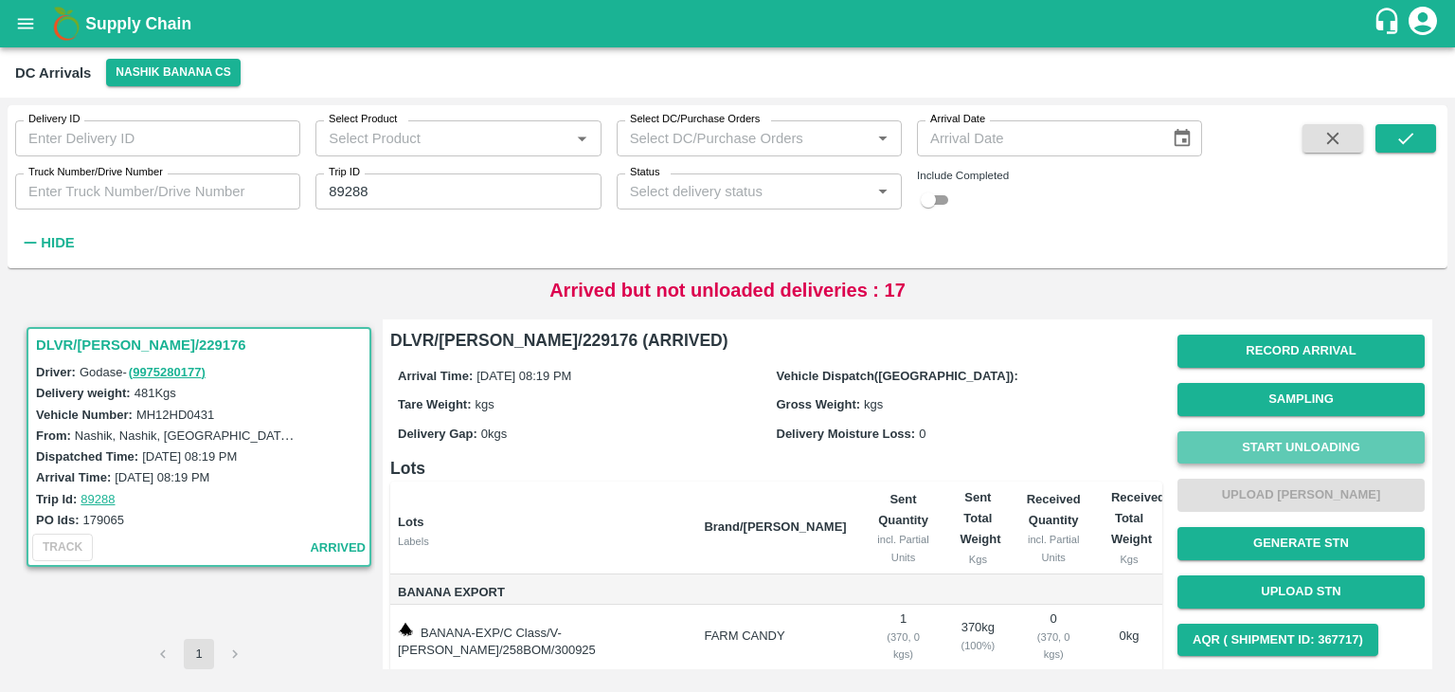
click at [1269, 437] on button "Start Unloading" at bounding box center [1301, 447] width 247 height 33
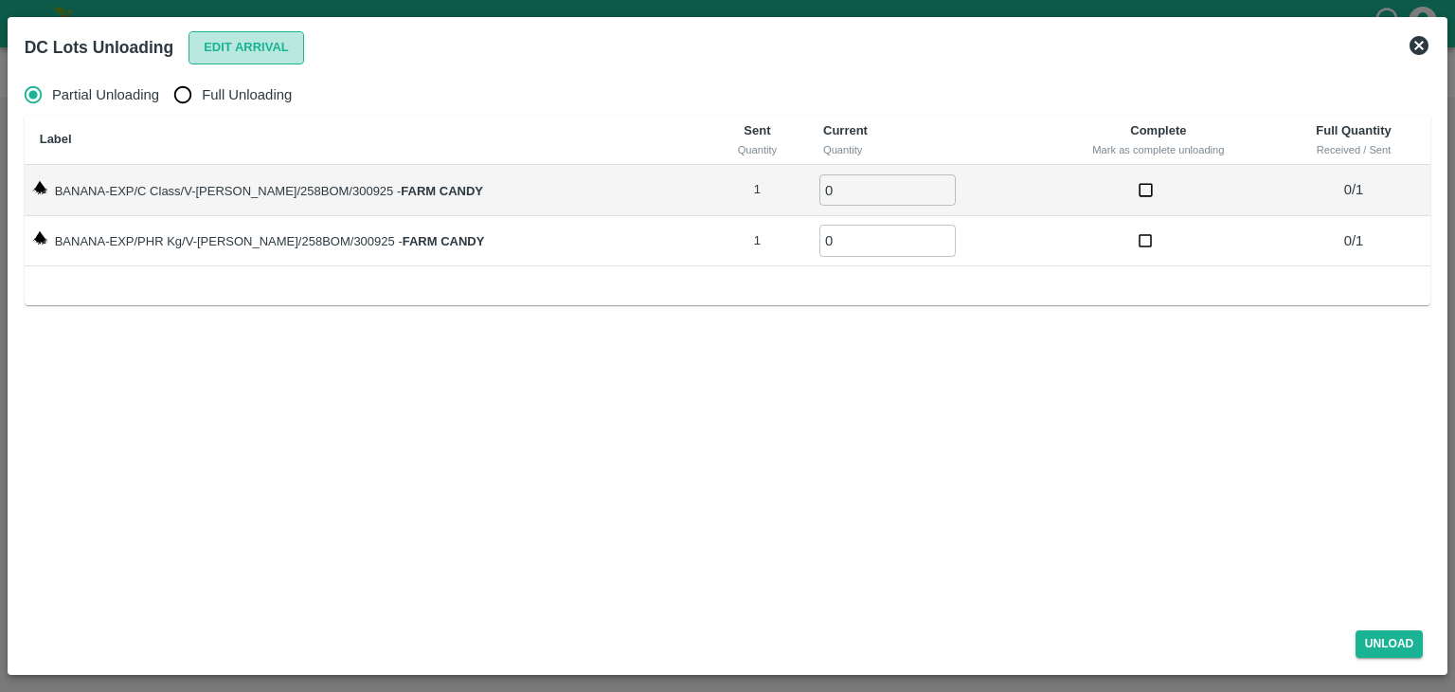
click at [212, 43] on button "Edit Arrival" at bounding box center [247, 47] width 116 height 33
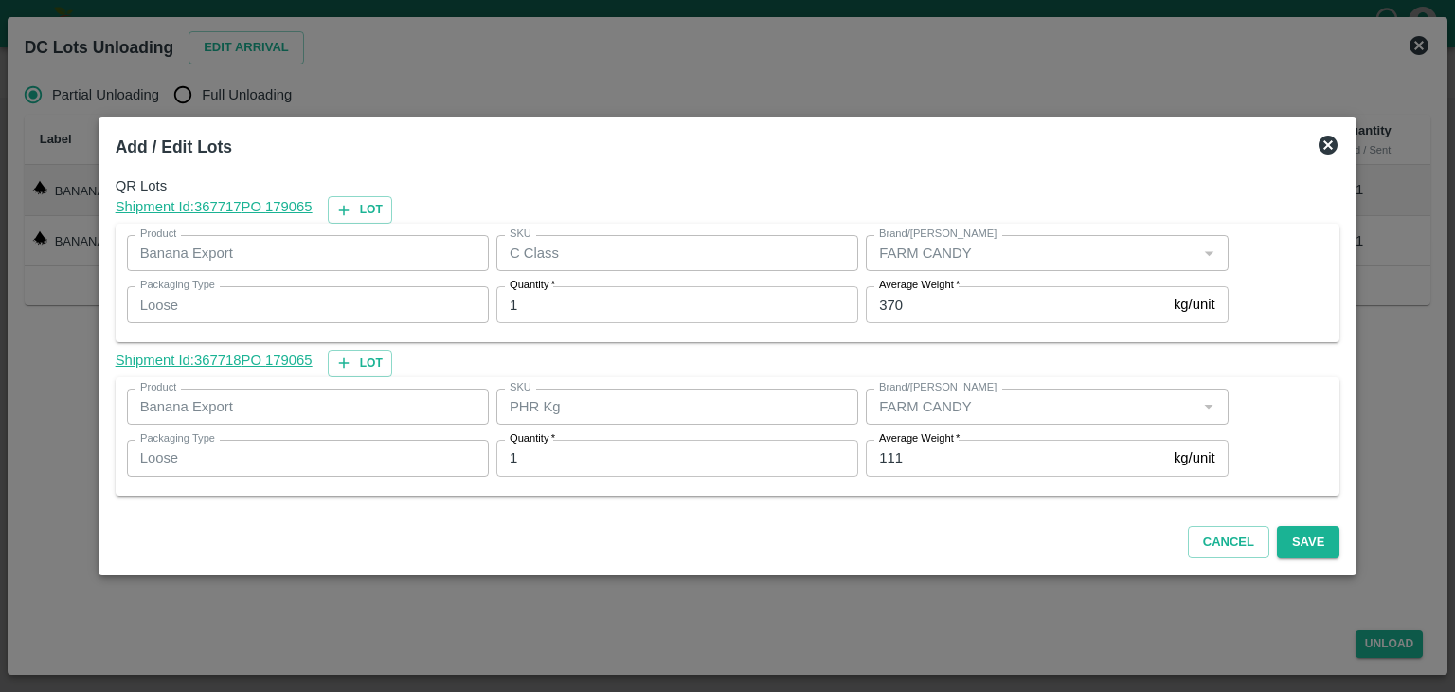
click at [934, 463] on input "111" at bounding box center [1016, 458] width 300 height 36
type input "1"
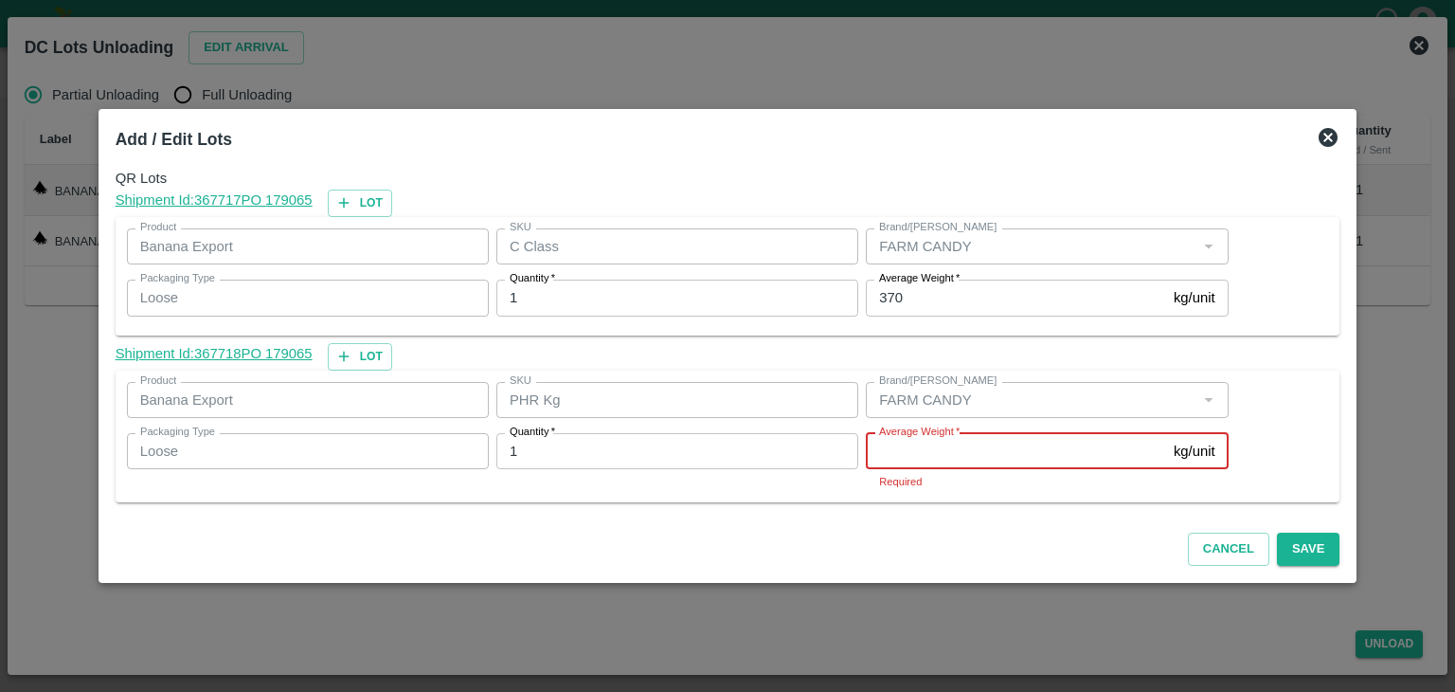
click at [936, 441] on input "Average Weight   *" at bounding box center [1016, 451] width 300 height 36
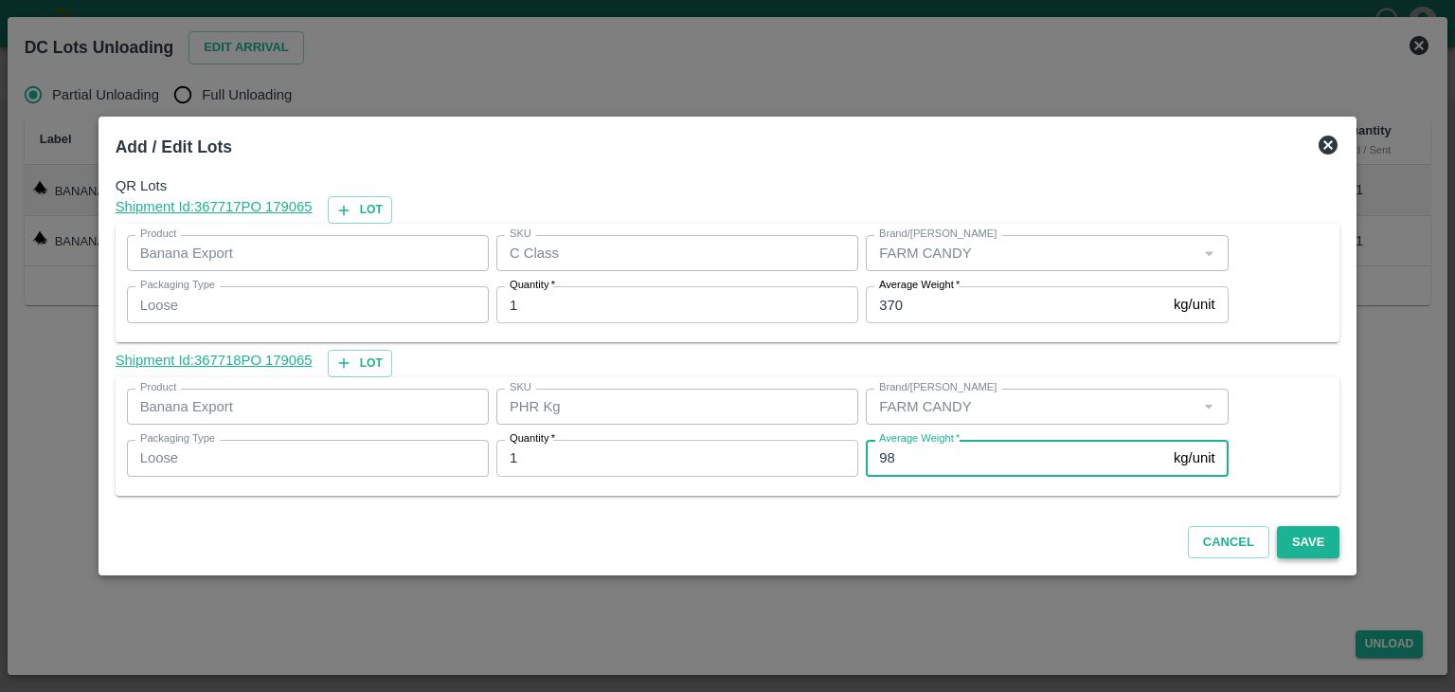
type input "98"
click at [1277, 532] on button "Save" at bounding box center [1308, 542] width 63 height 33
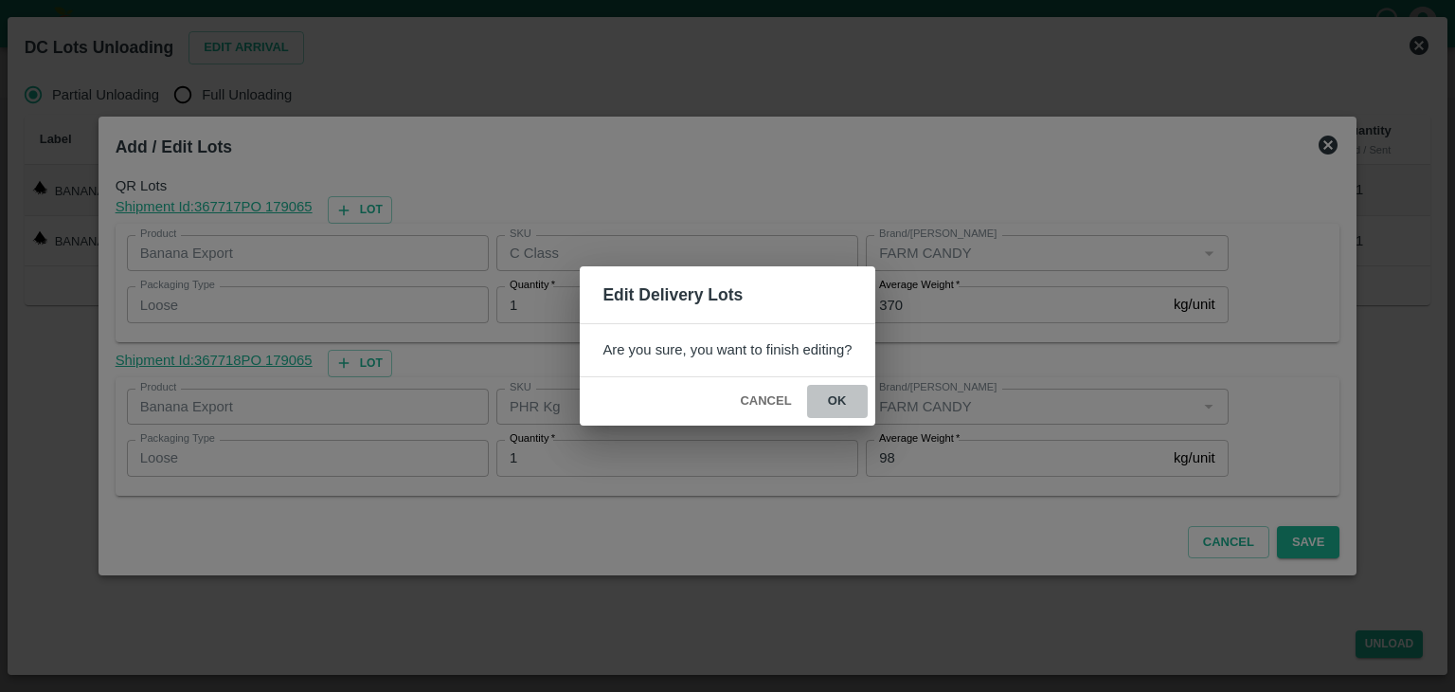
click at [850, 401] on button "ok" at bounding box center [837, 401] width 61 height 33
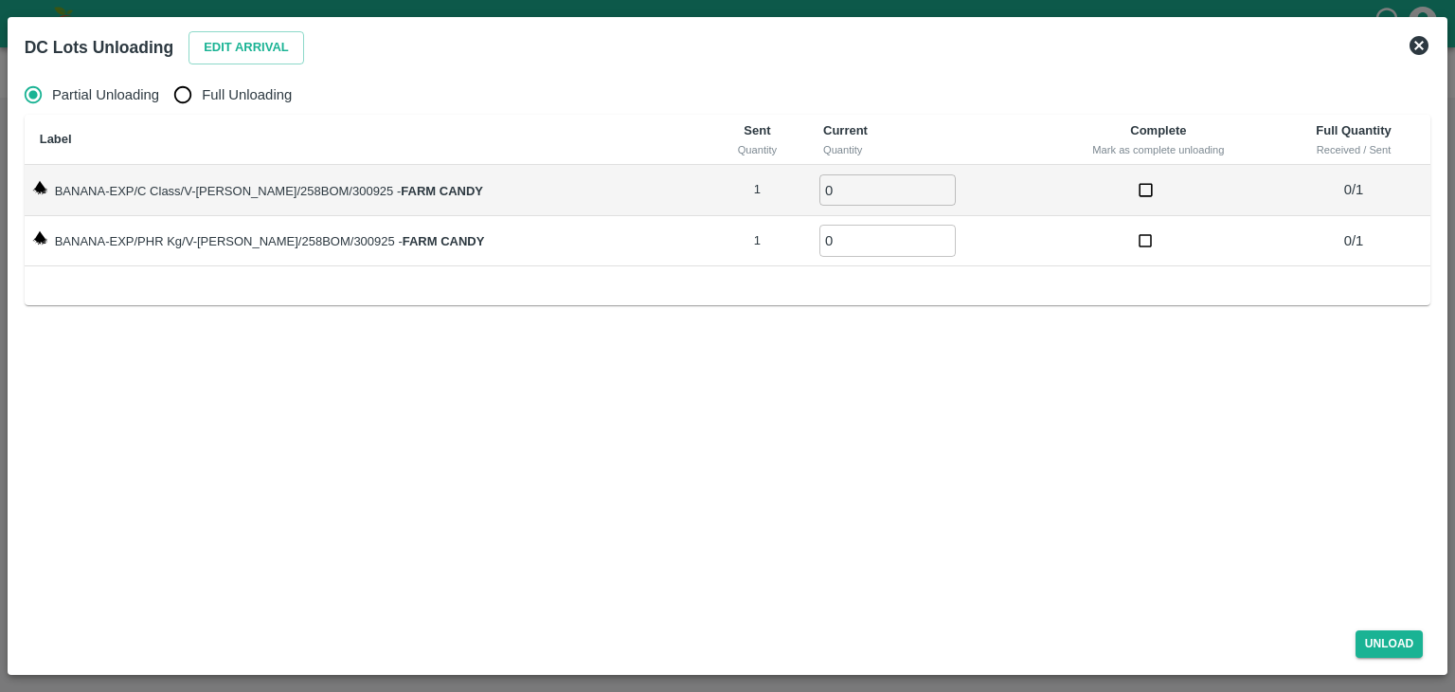
click at [1421, 41] on icon at bounding box center [1419, 45] width 19 height 19
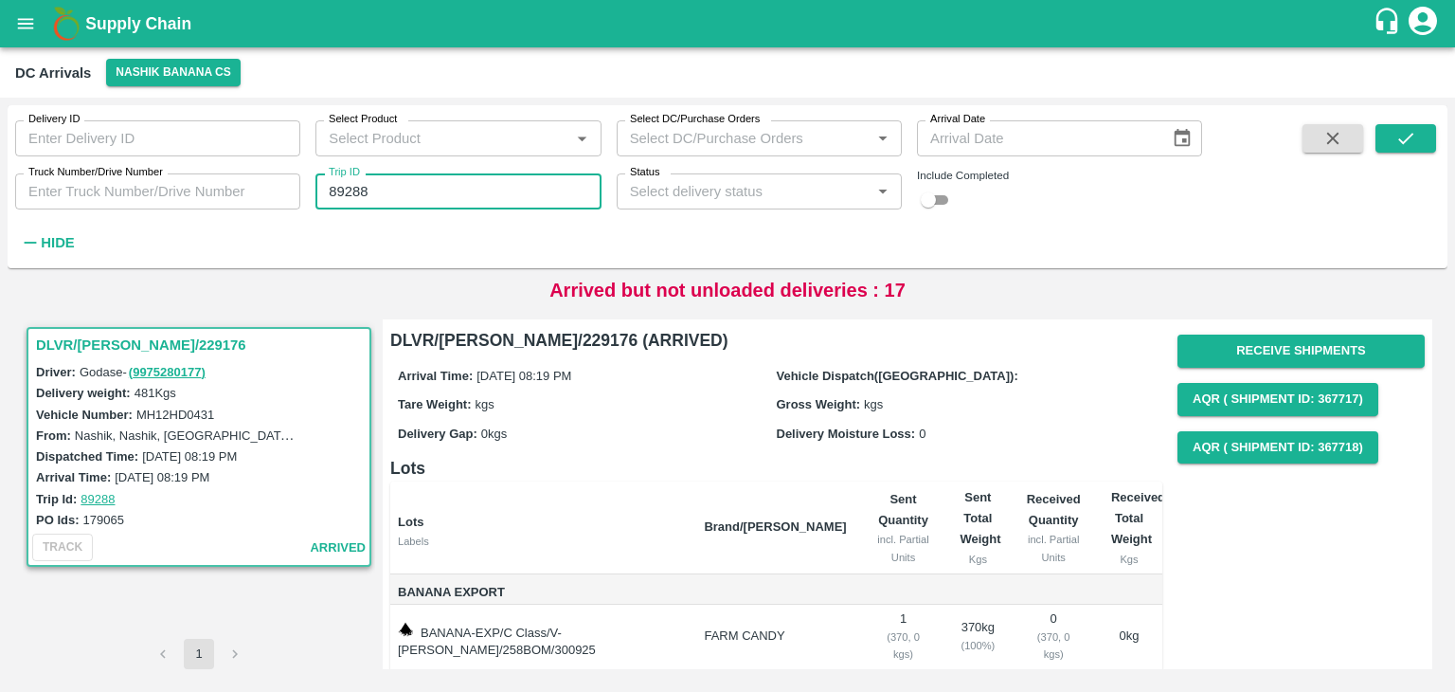
click at [509, 184] on input "89288" at bounding box center [457, 191] width 285 height 36
type input "89308"
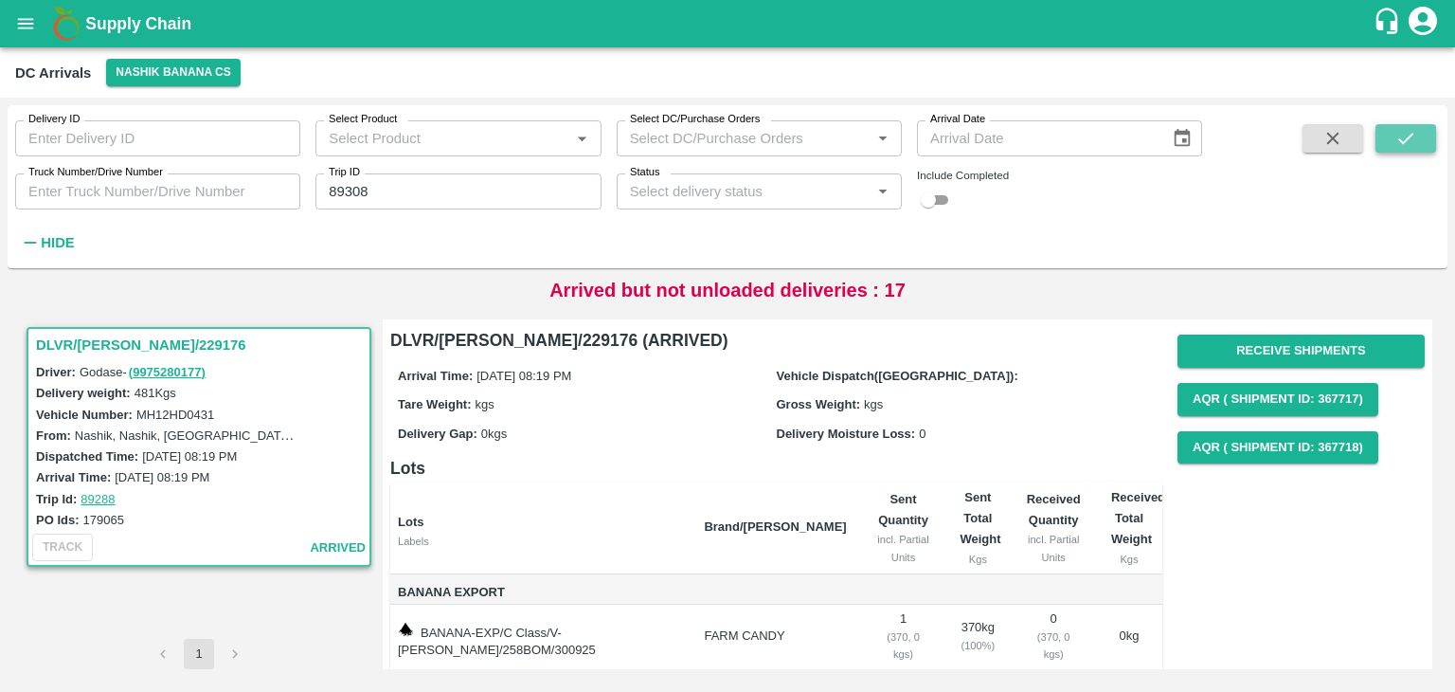
click at [1430, 136] on button "submit" at bounding box center [1406, 138] width 61 height 28
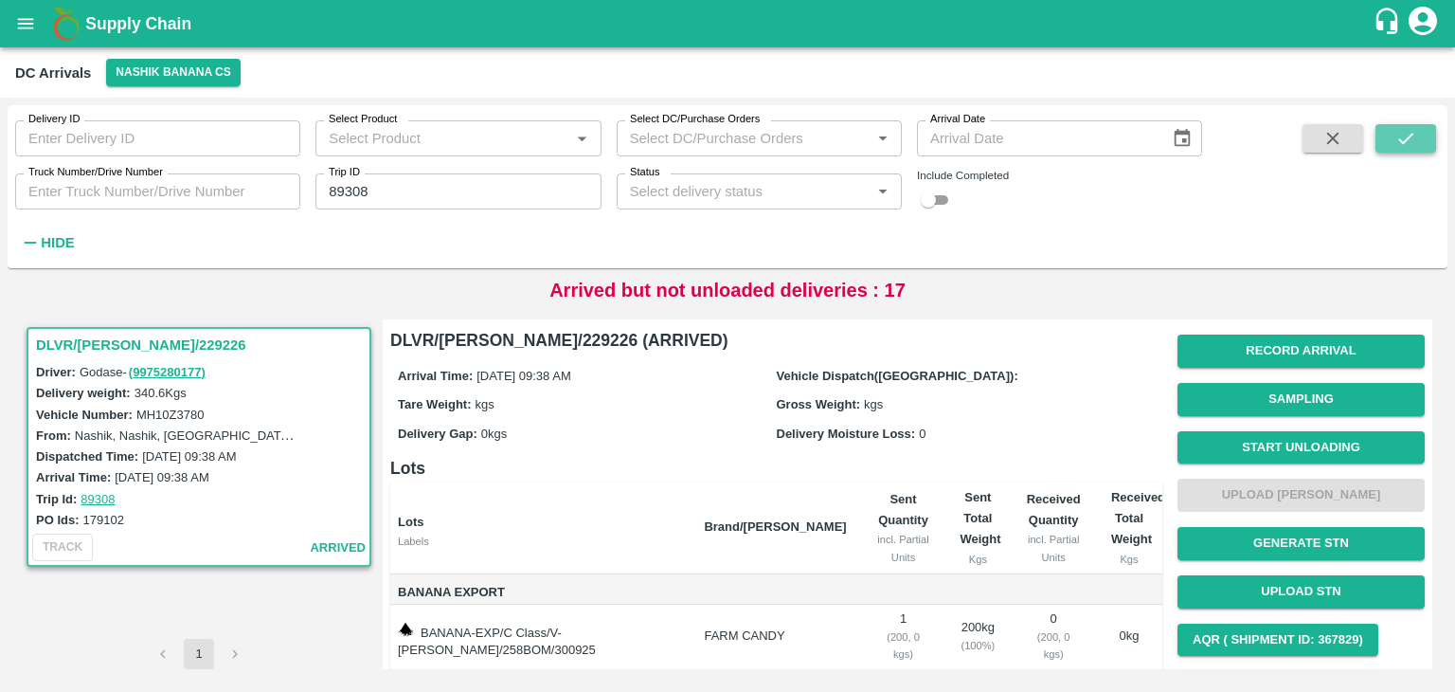
click at [1430, 136] on button "submit" at bounding box center [1406, 138] width 61 height 28
click at [1226, 441] on button "Start Unloading" at bounding box center [1301, 447] width 247 height 33
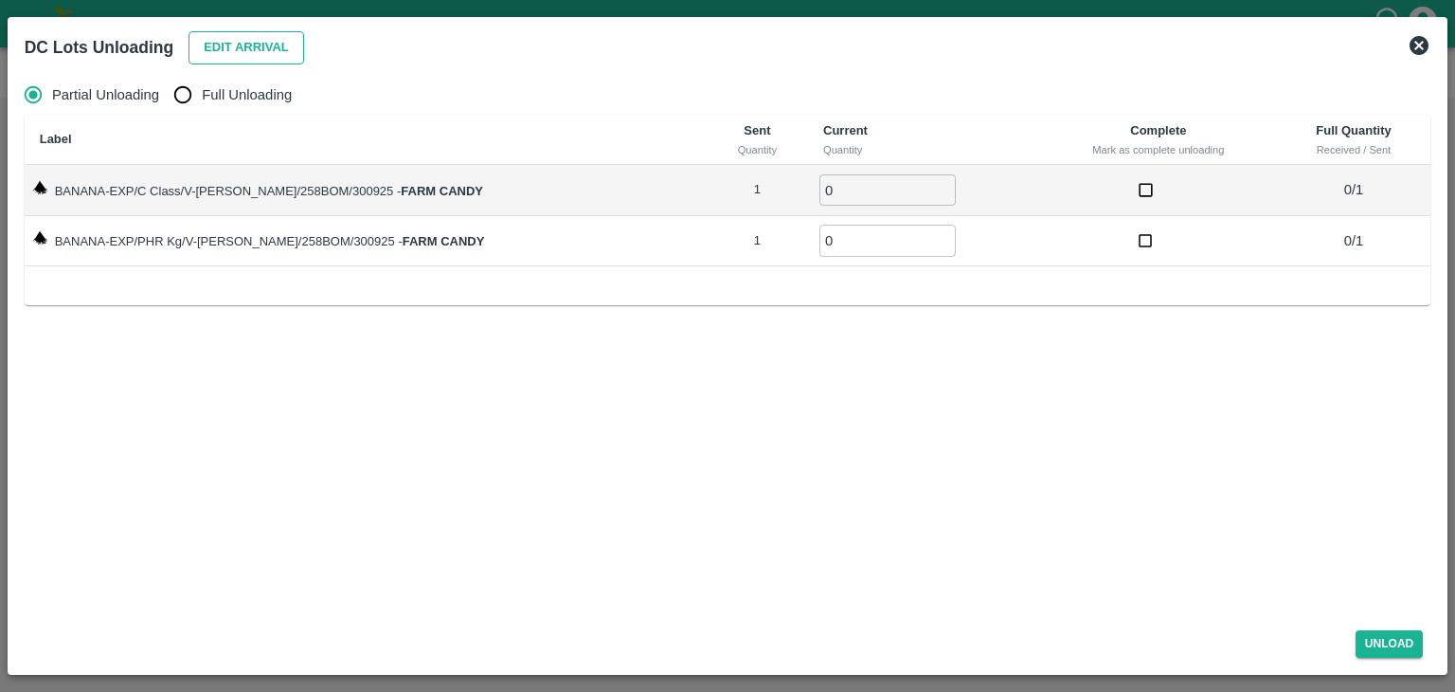
click at [246, 43] on button "Edit Arrival" at bounding box center [247, 47] width 116 height 33
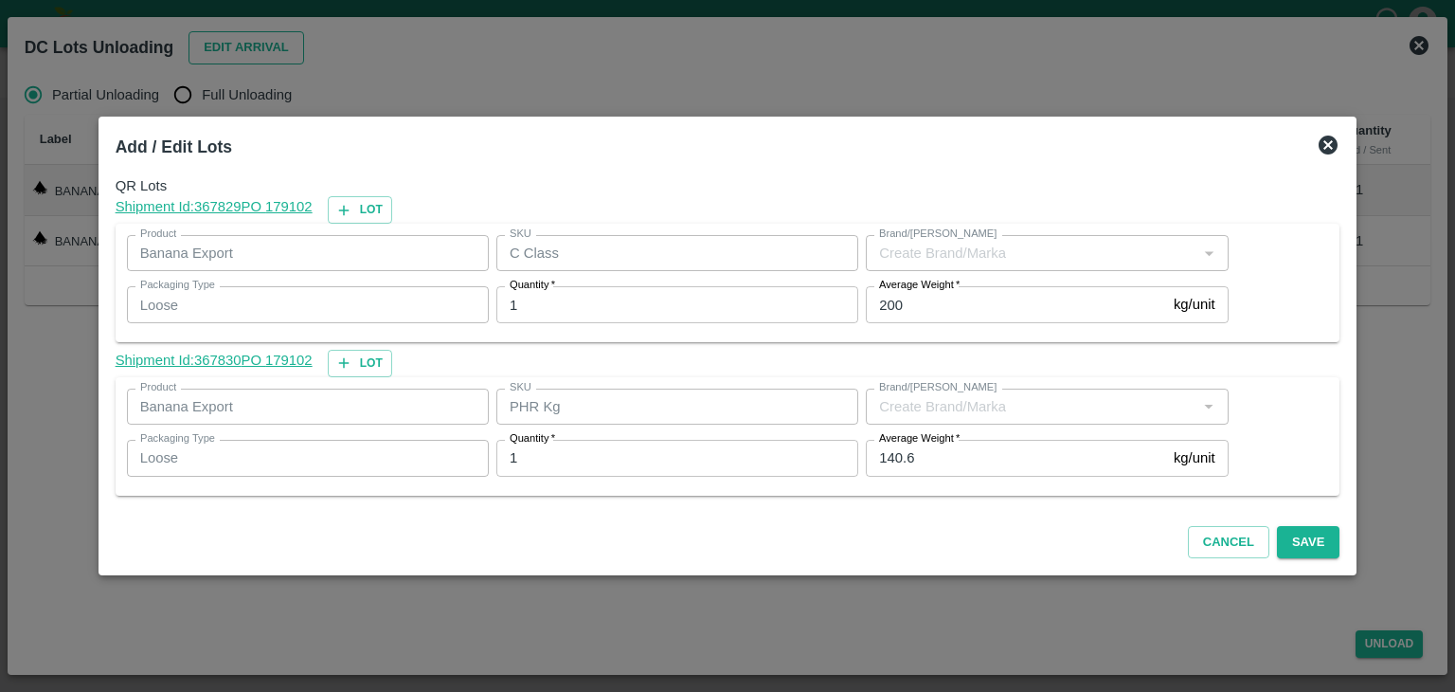
type input "FARM CANDY"
click at [930, 309] on input "200" at bounding box center [1016, 304] width 300 height 36
click at [959, 459] on input "140.6" at bounding box center [1016, 458] width 300 height 36
type input "1"
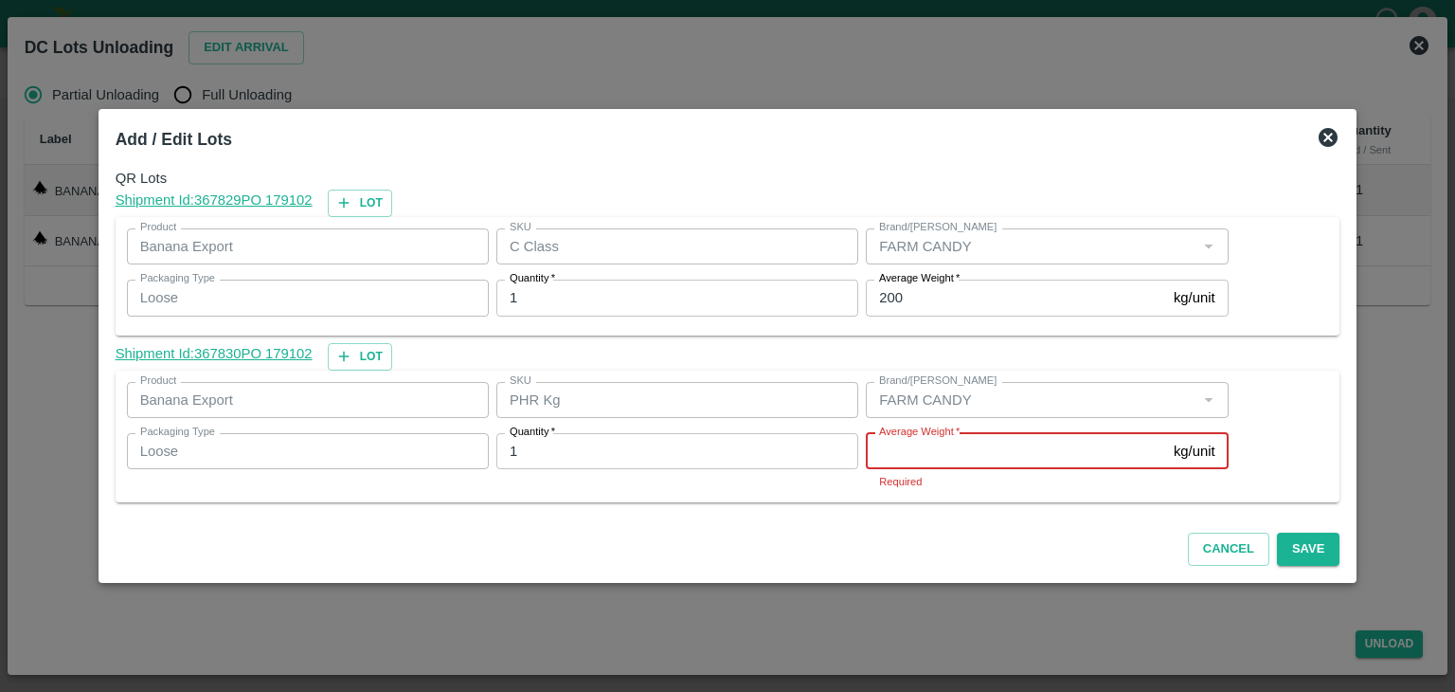
click at [1003, 454] on input "Average Weight   *" at bounding box center [1016, 451] width 300 height 36
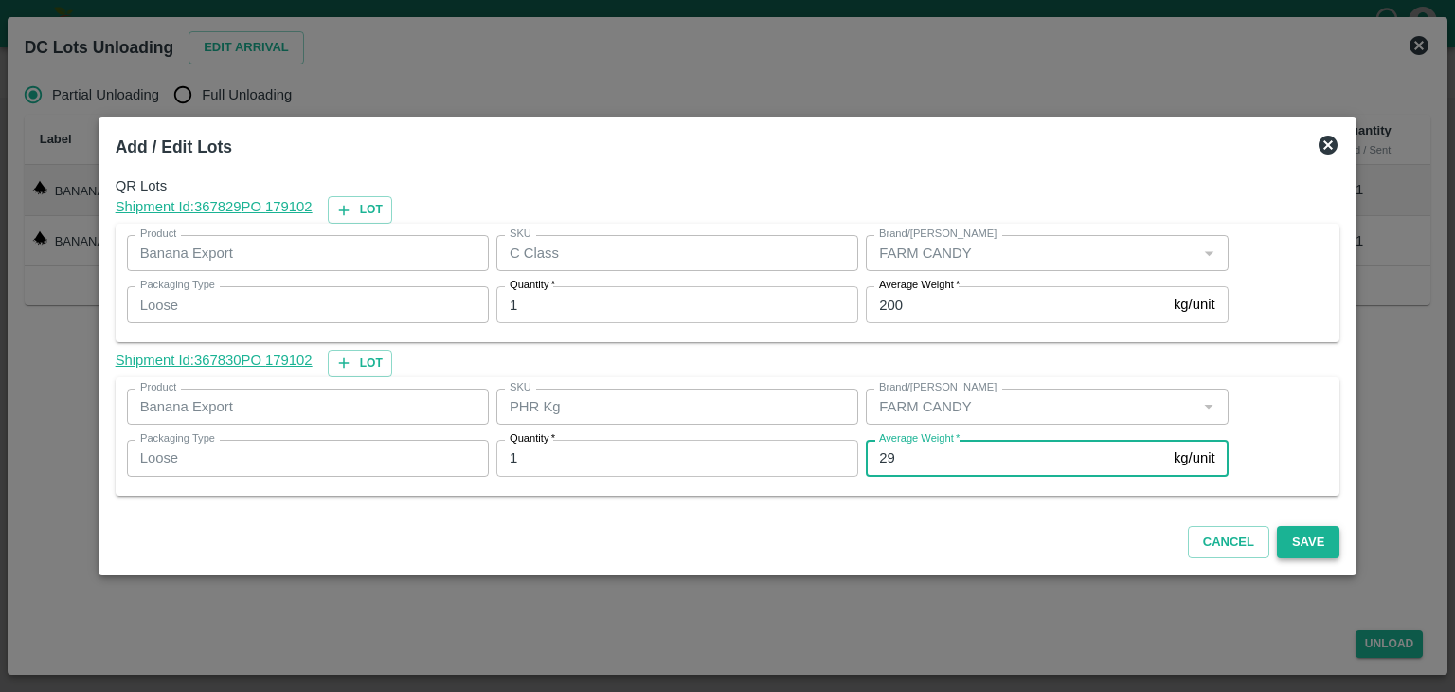
type input "29"
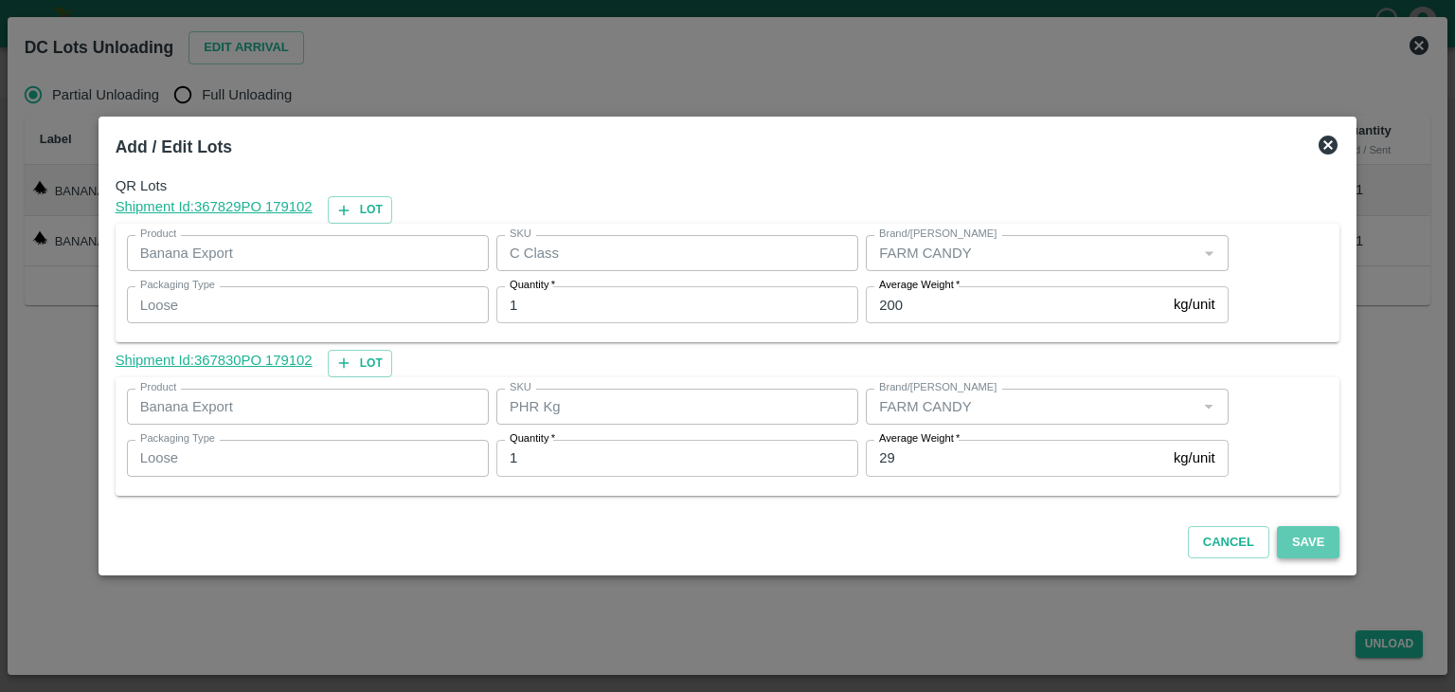
click at [1285, 541] on button "Save" at bounding box center [1308, 542] width 63 height 33
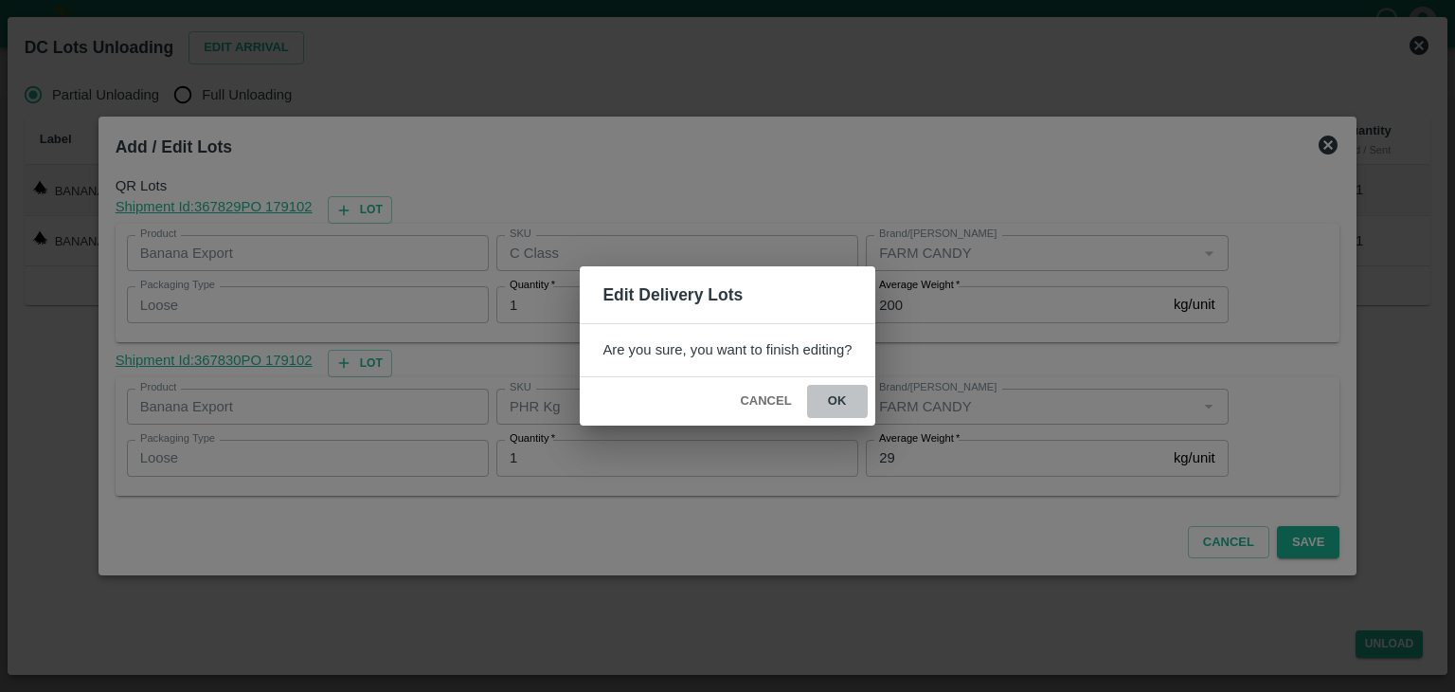
click at [840, 385] on button "ok" at bounding box center [837, 401] width 61 height 33
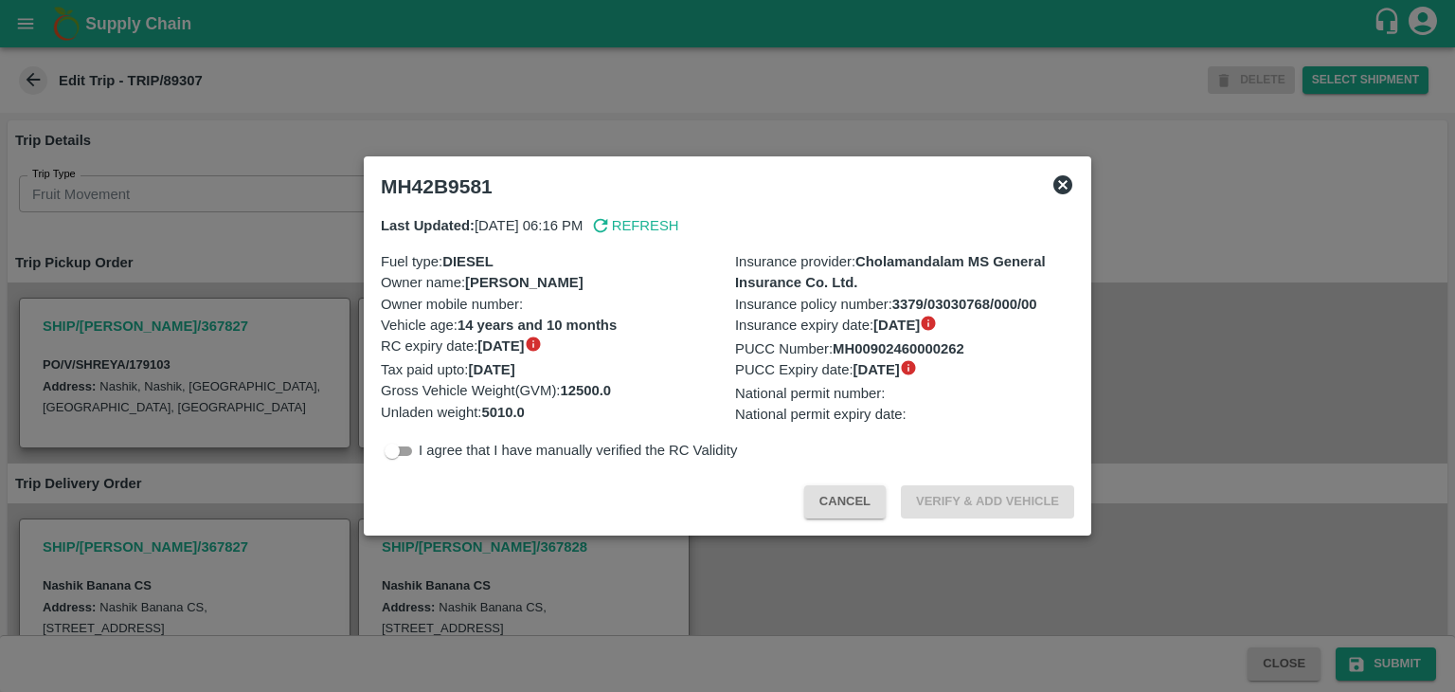
click at [784, 569] on div at bounding box center [727, 346] width 1455 height 692
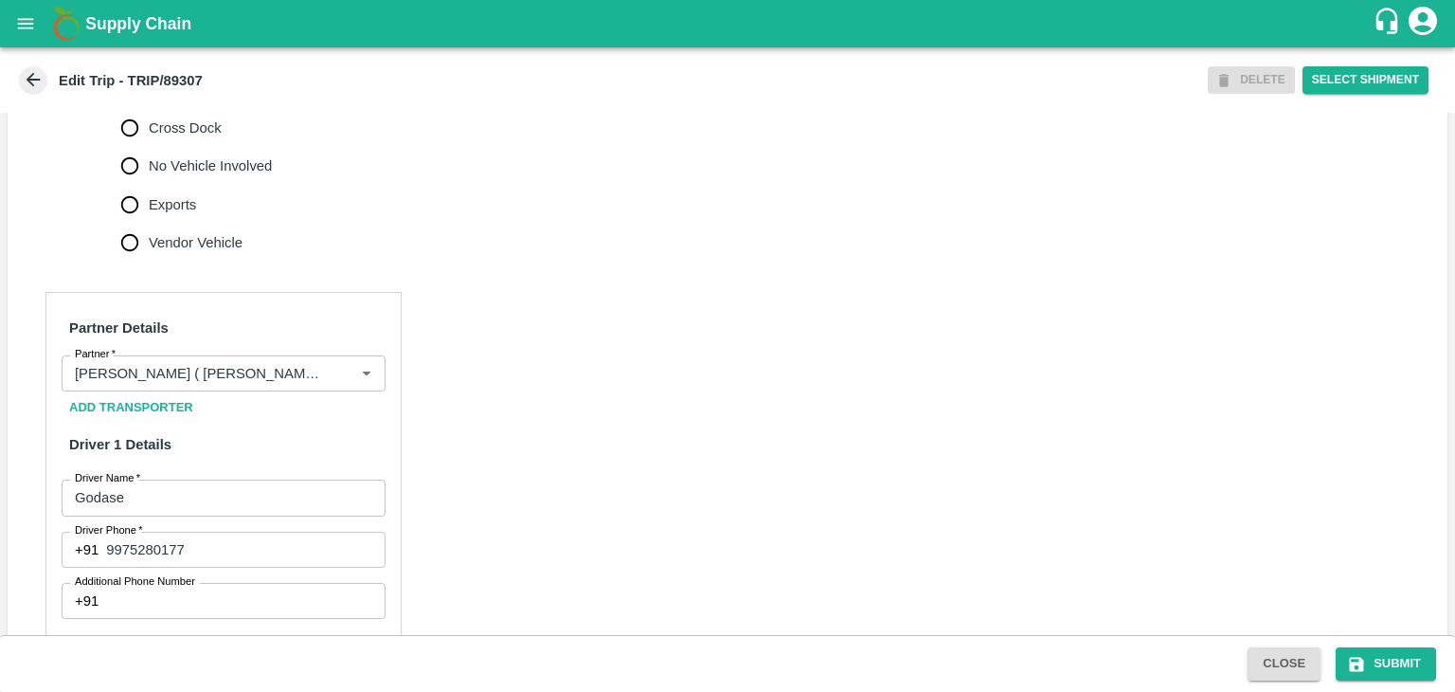
click at [247, 176] on span "No Vehicle Involved" at bounding box center [210, 165] width 123 height 21
click at [149, 182] on input "No Vehicle Involved" at bounding box center [130, 166] width 38 height 38
radio input "true"
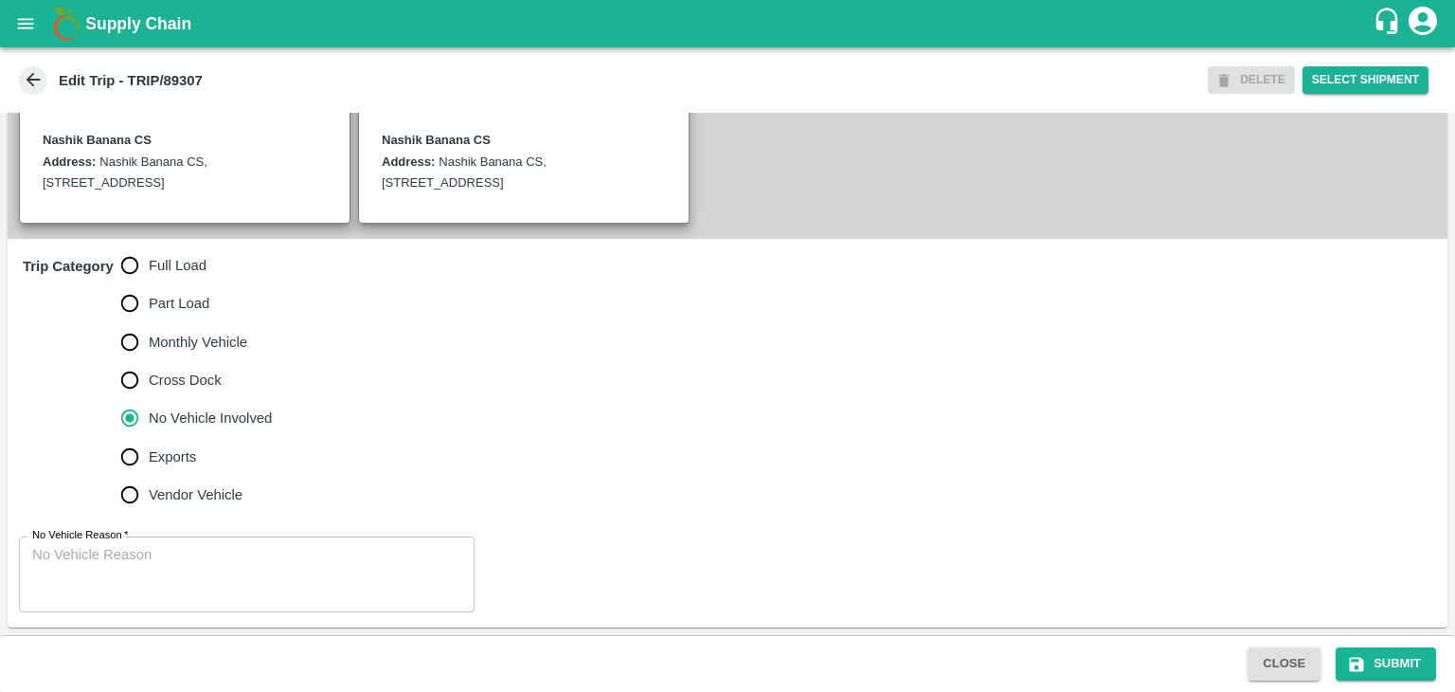
scroll to position [465, 0]
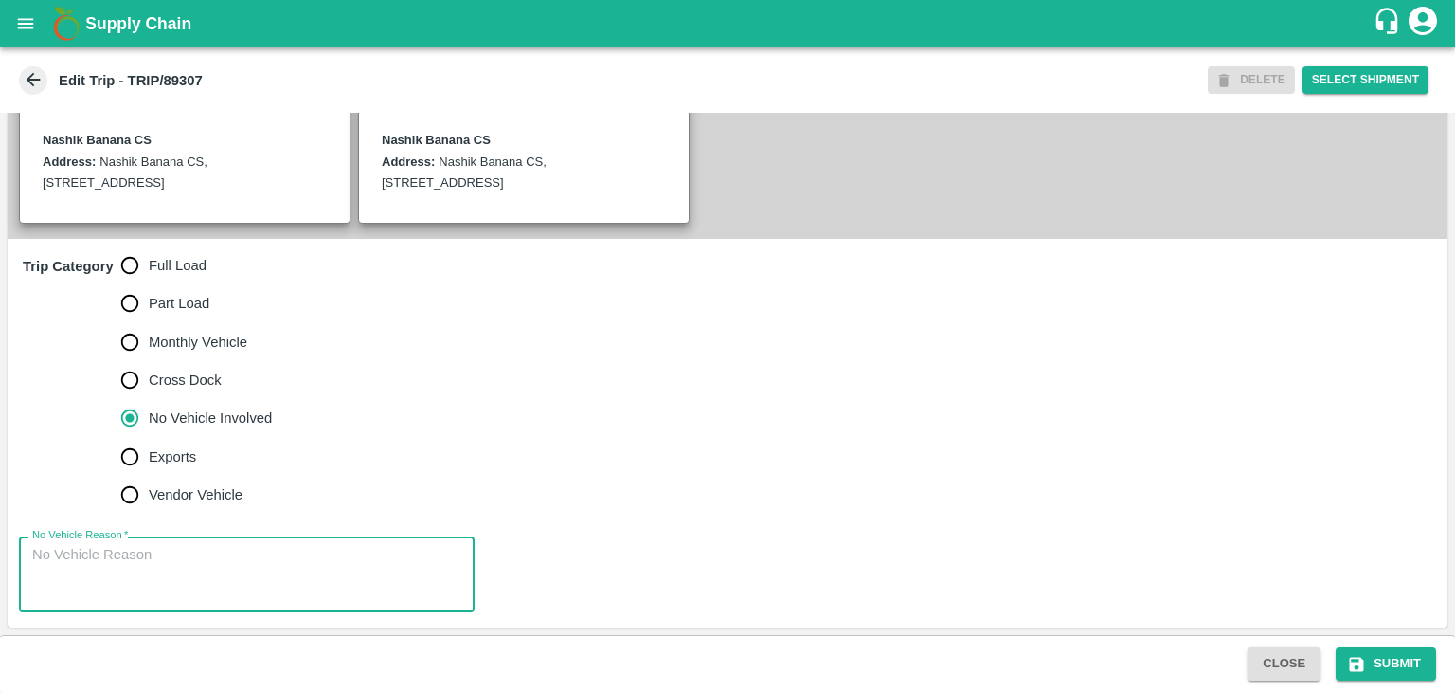
click at [281, 569] on textarea "No Vehicle Reason   *" at bounding box center [246, 575] width 429 height 60
type textarea "Field Dump"
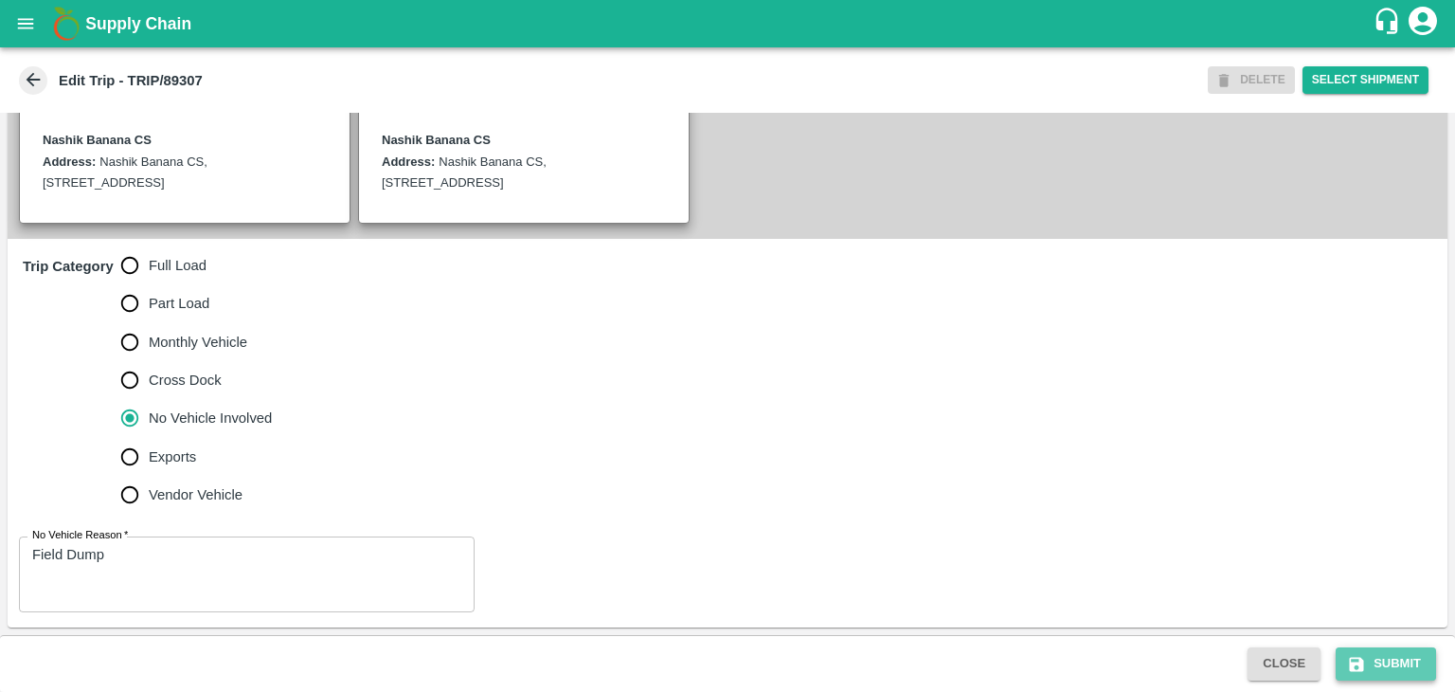
click at [1398, 667] on button "Submit" at bounding box center [1386, 663] width 100 height 33
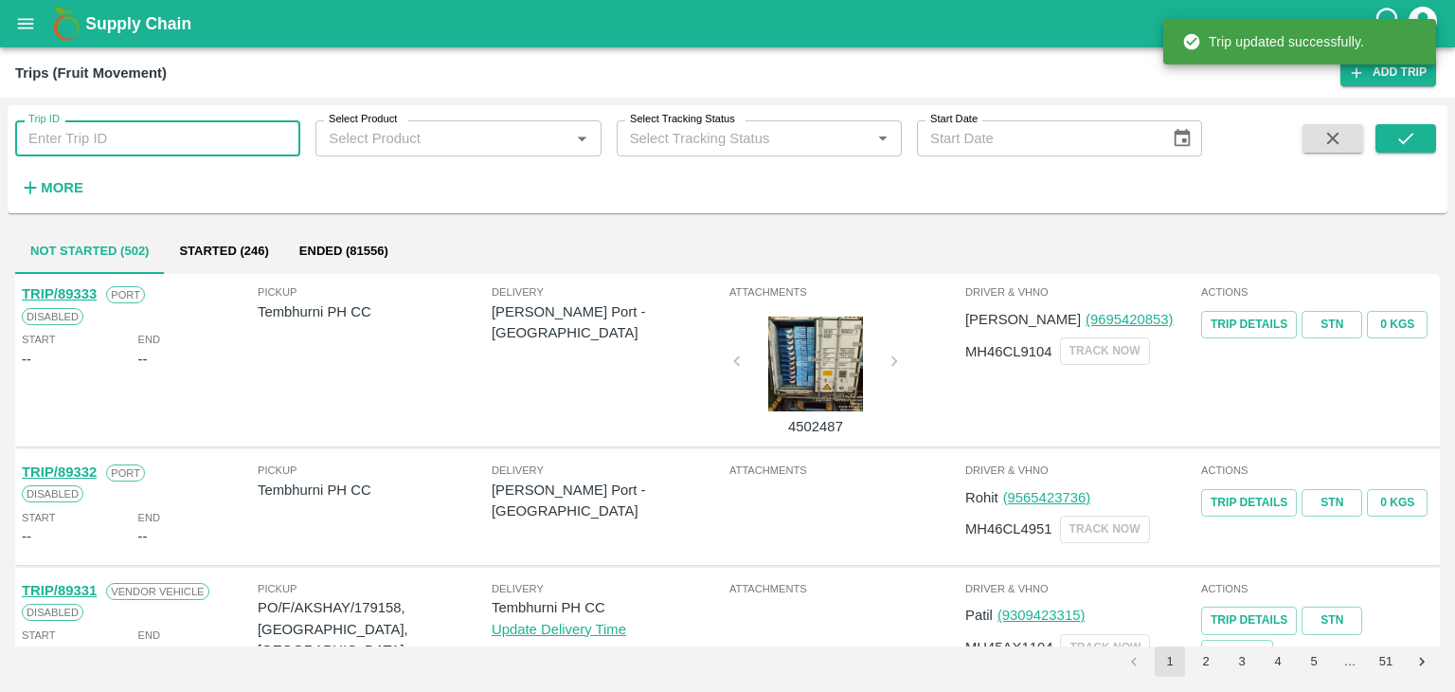
click at [232, 138] on input "Trip ID" at bounding box center [157, 138] width 285 height 36
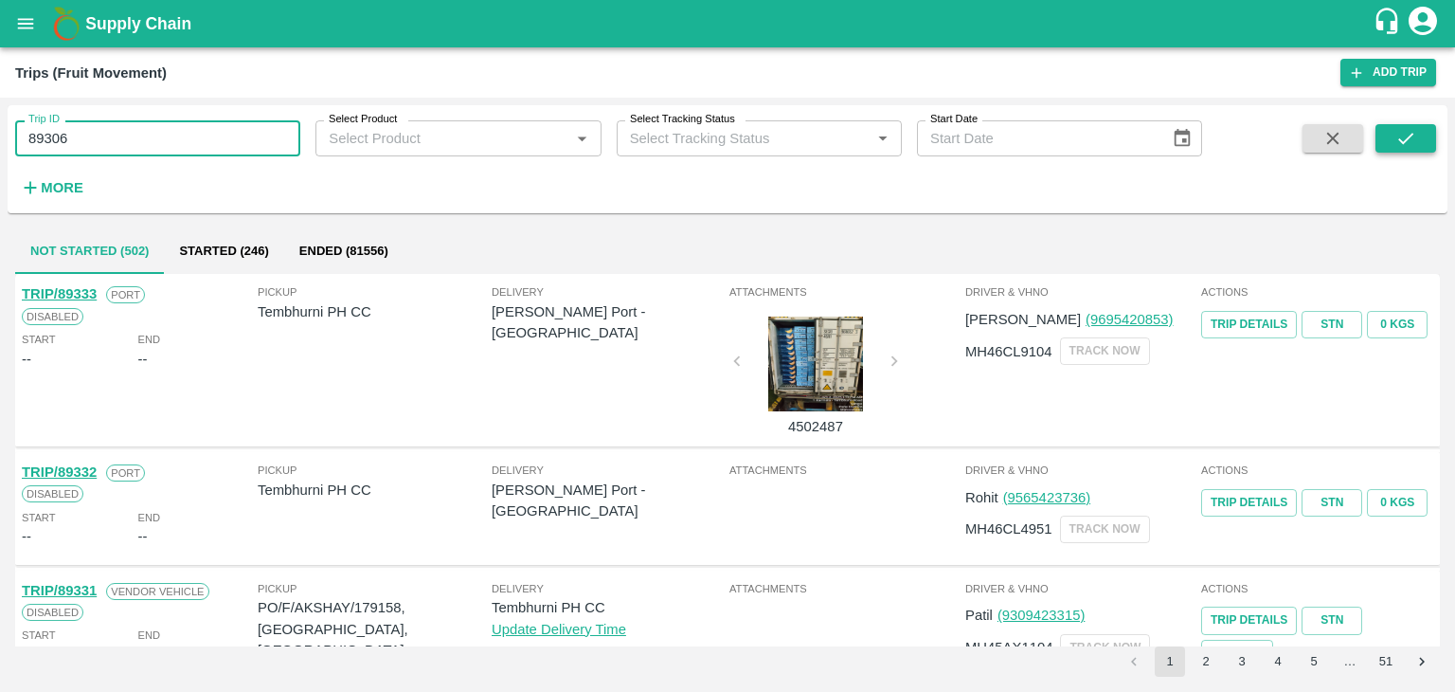
type input "89306"
click at [1403, 133] on icon "submit" at bounding box center [1406, 138] width 21 height 21
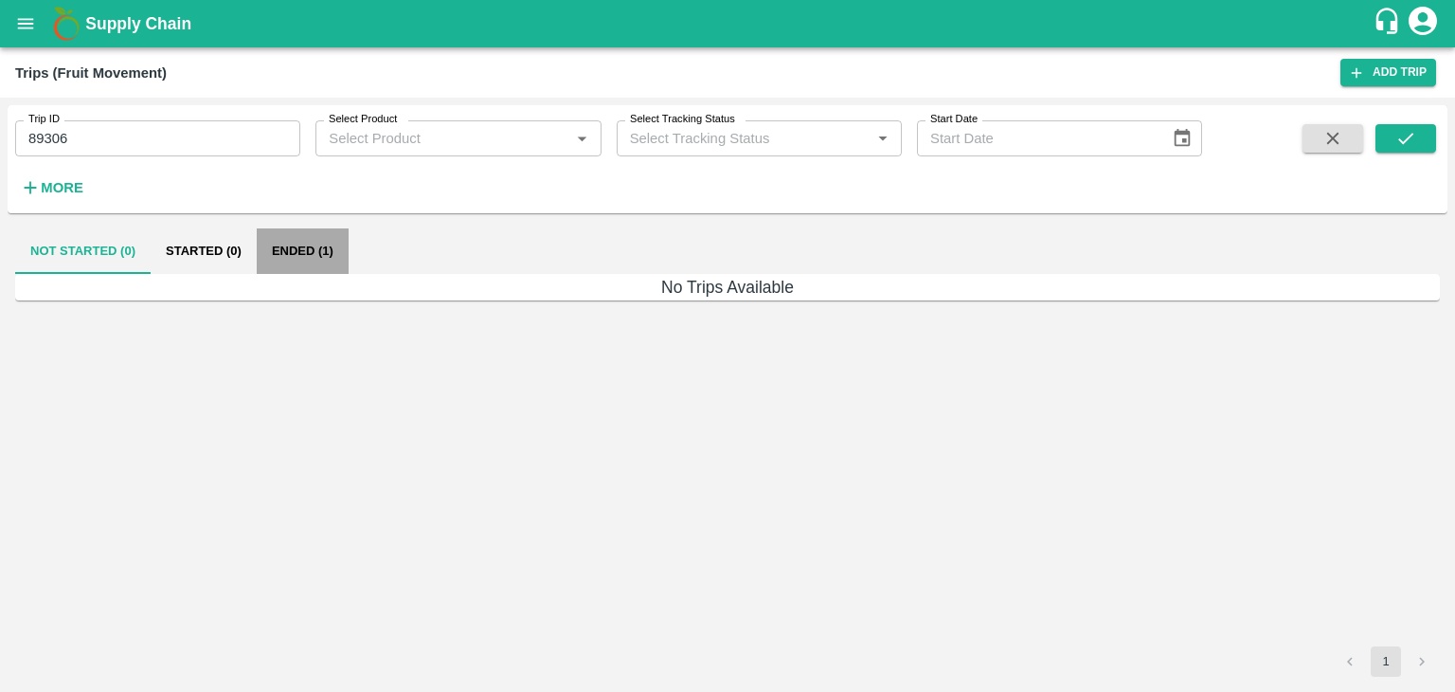
click at [291, 252] on button "Ended (1)" at bounding box center [303, 250] width 92 height 45
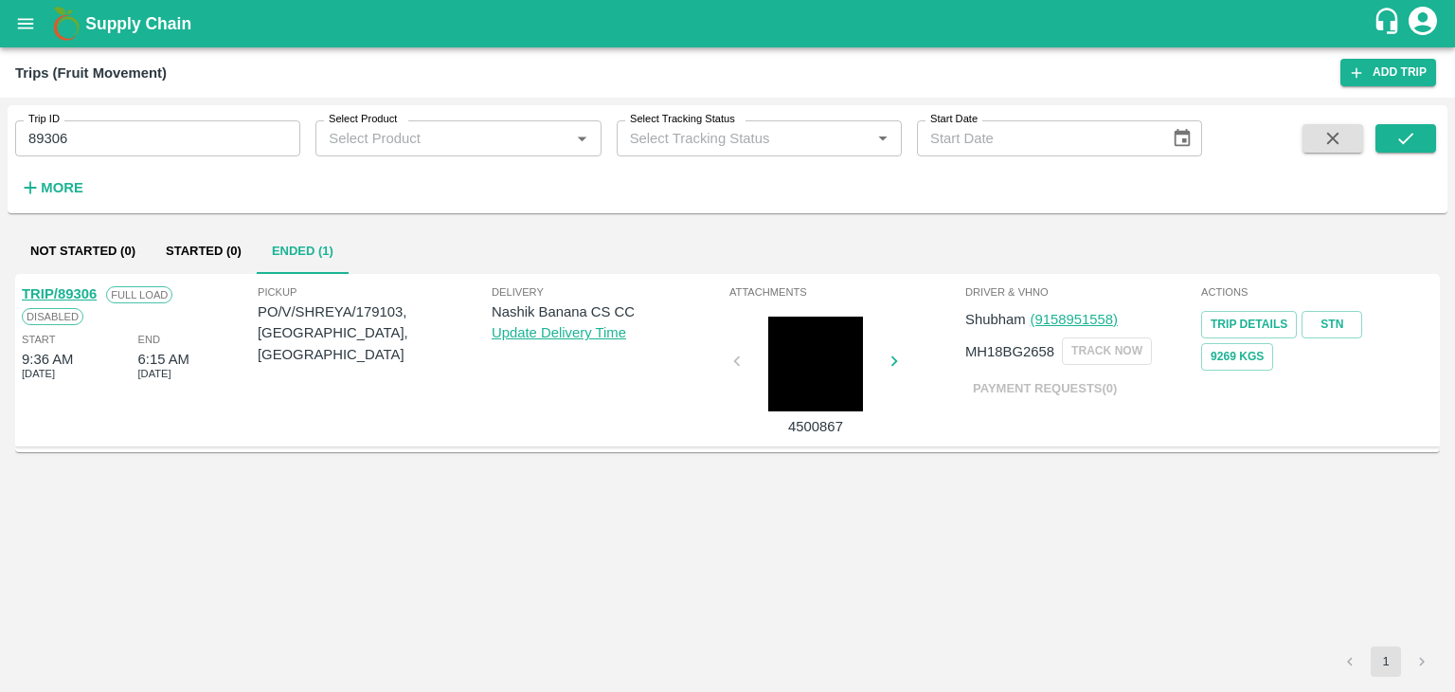
click at [58, 290] on link "TRIP/89306" at bounding box center [59, 293] width 75 height 15
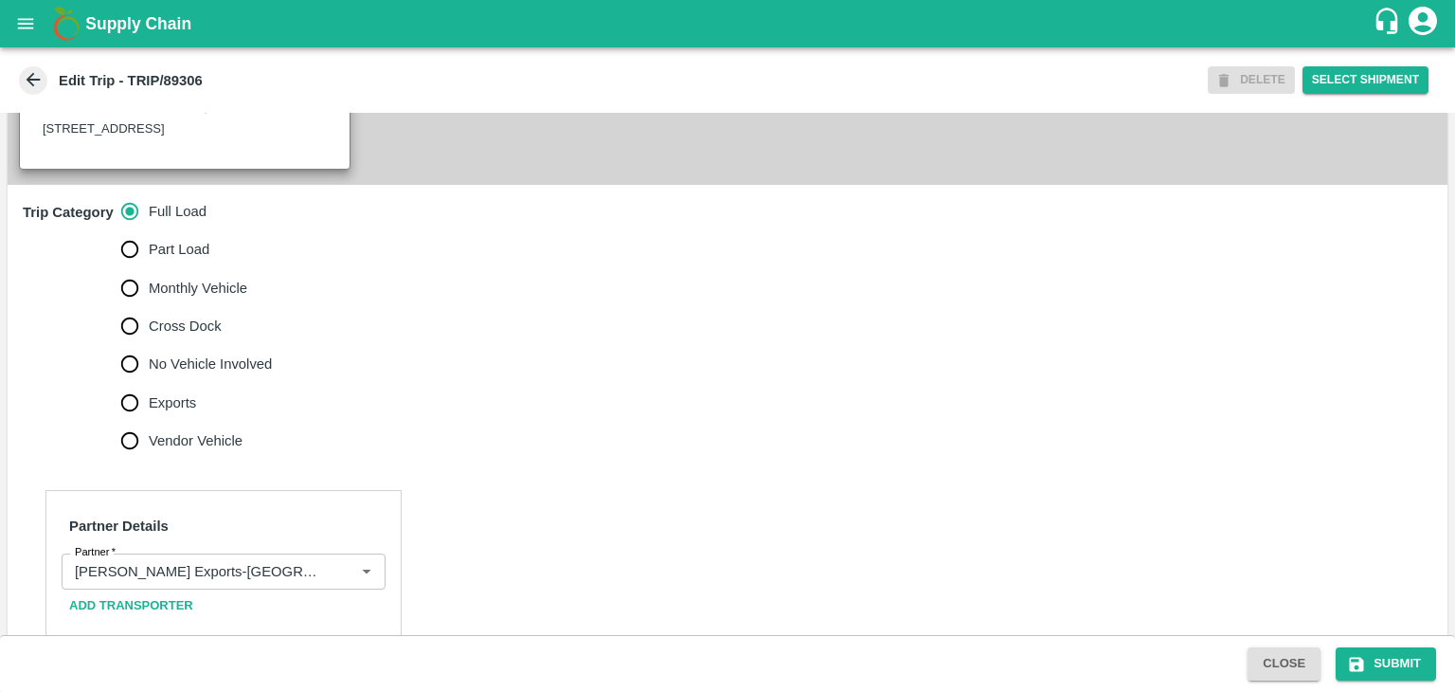
scroll to position [519, 0]
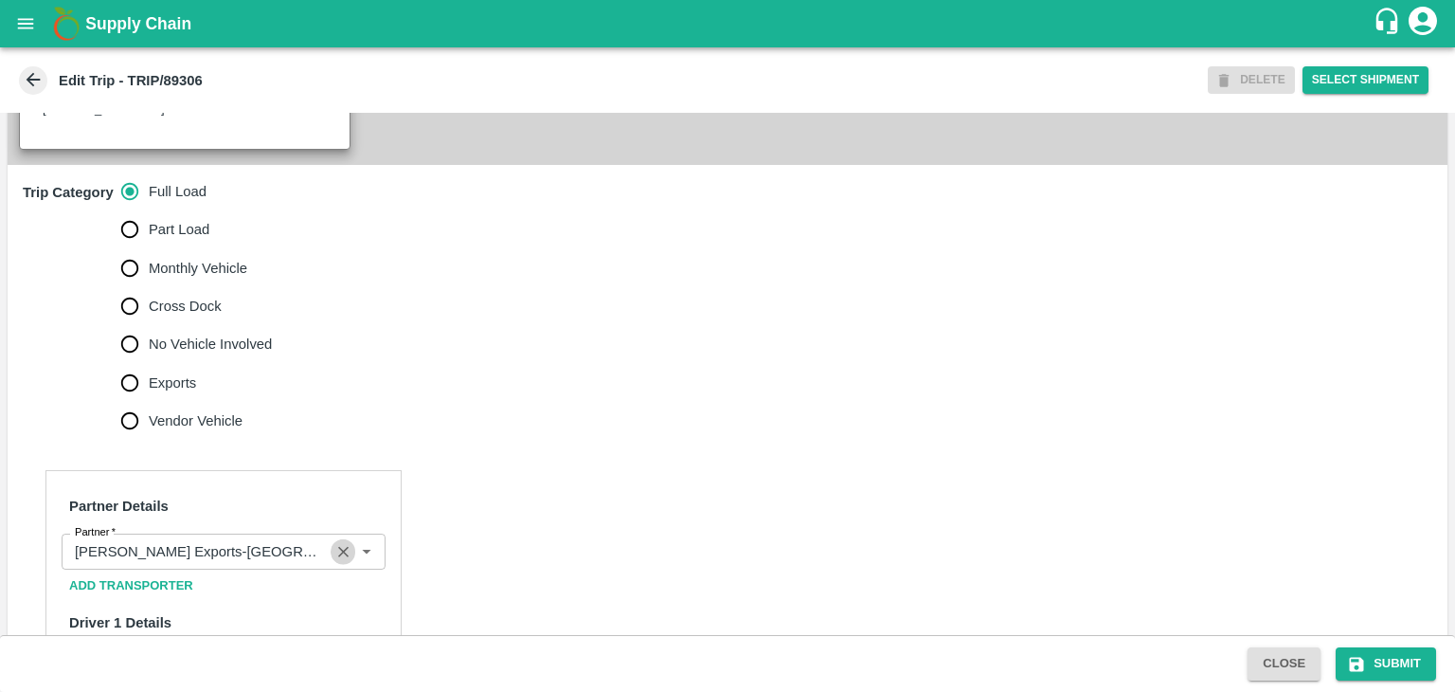
click at [346, 561] on icon "Clear" at bounding box center [343, 552] width 18 height 18
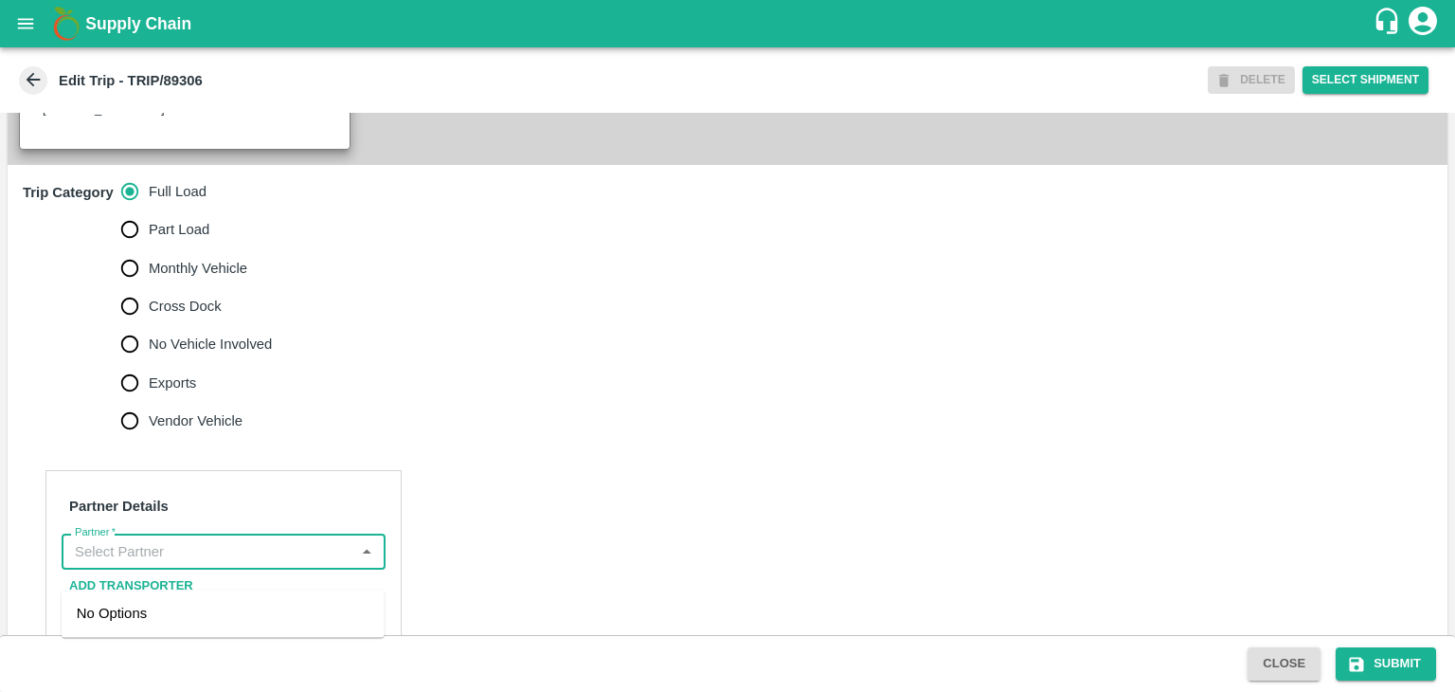
click at [313, 564] on input "Partner   *" at bounding box center [207, 551] width 281 height 25
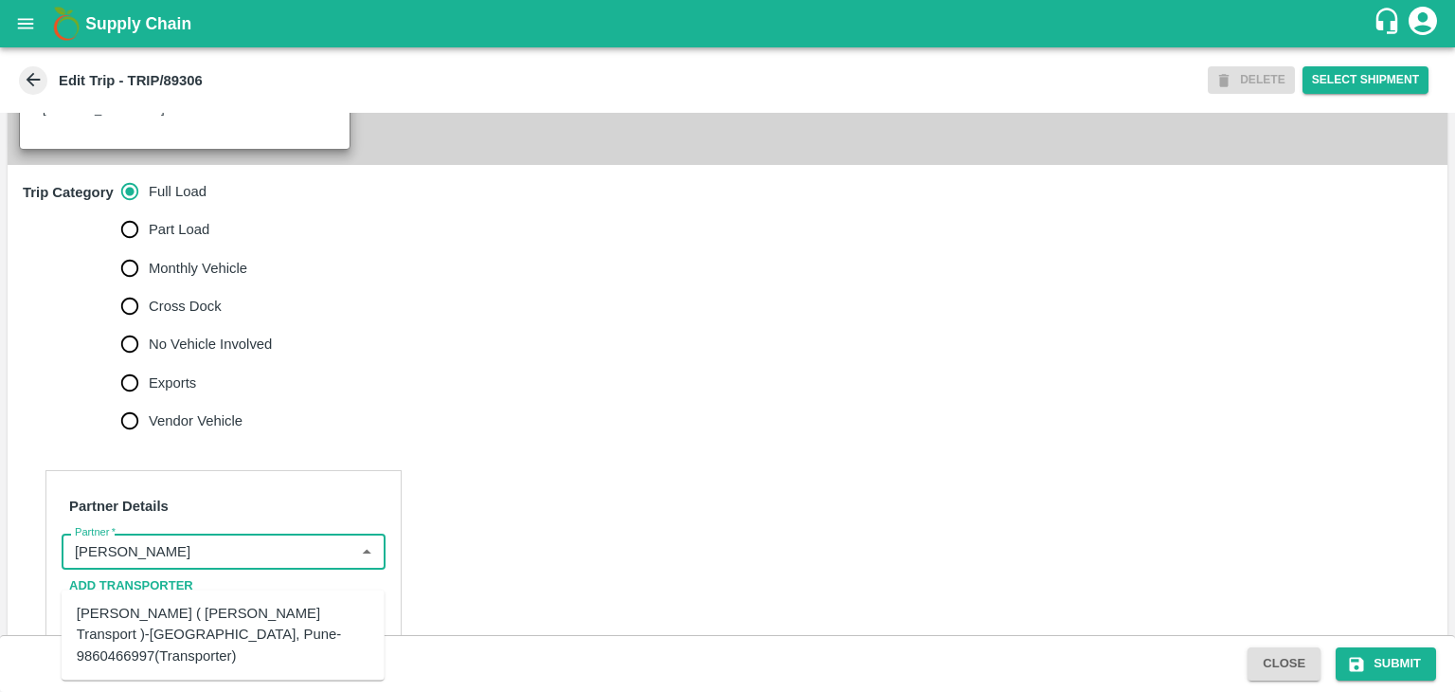
click at [225, 622] on div "[PERSON_NAME] ( [PERSON_NAME] Transport )-[GEOGRAPHIC_DATA], Pune-9860466997(Tr…" at bounding box center [223, 634] width 293 height 63
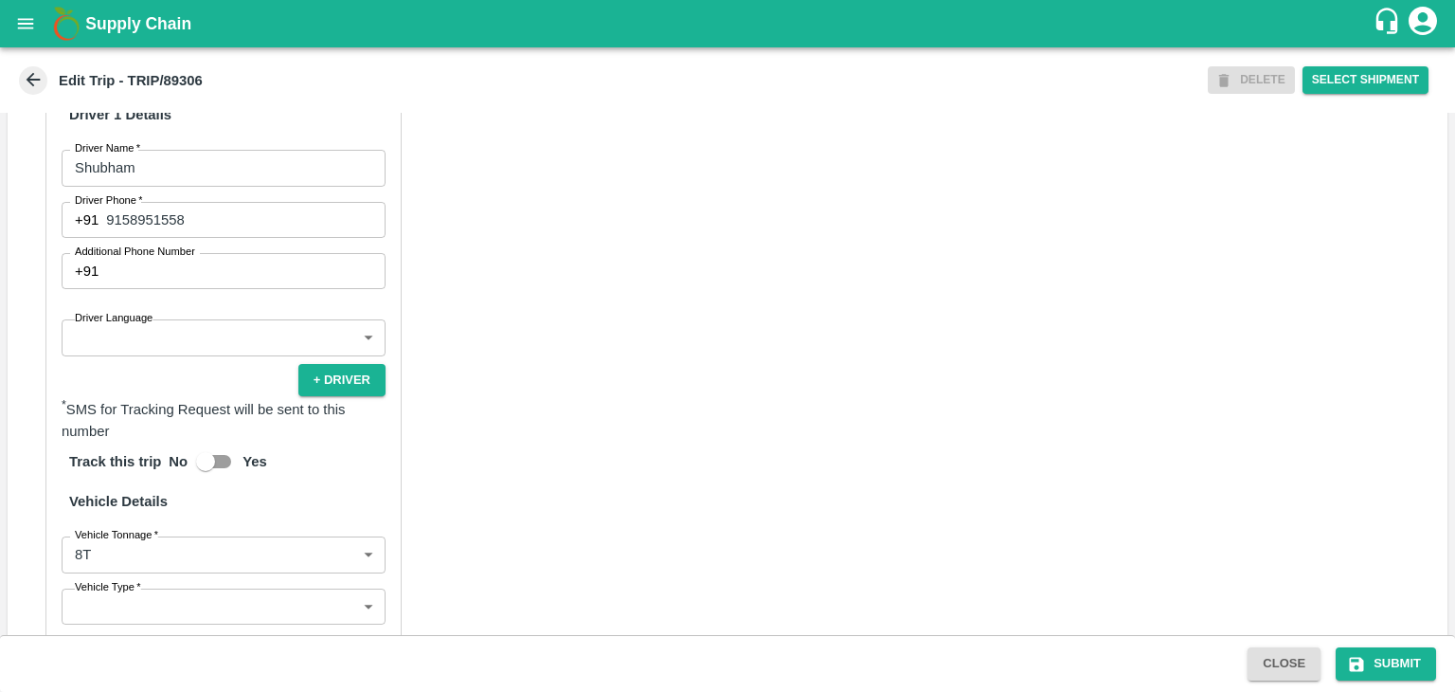
scroll to position [1026, 0]
type input "[PERSON_NAME] ( [PERSON_NAME] Transport )-[GEOGRAPHIC_DATA], Pune-9860466997(Tr…"
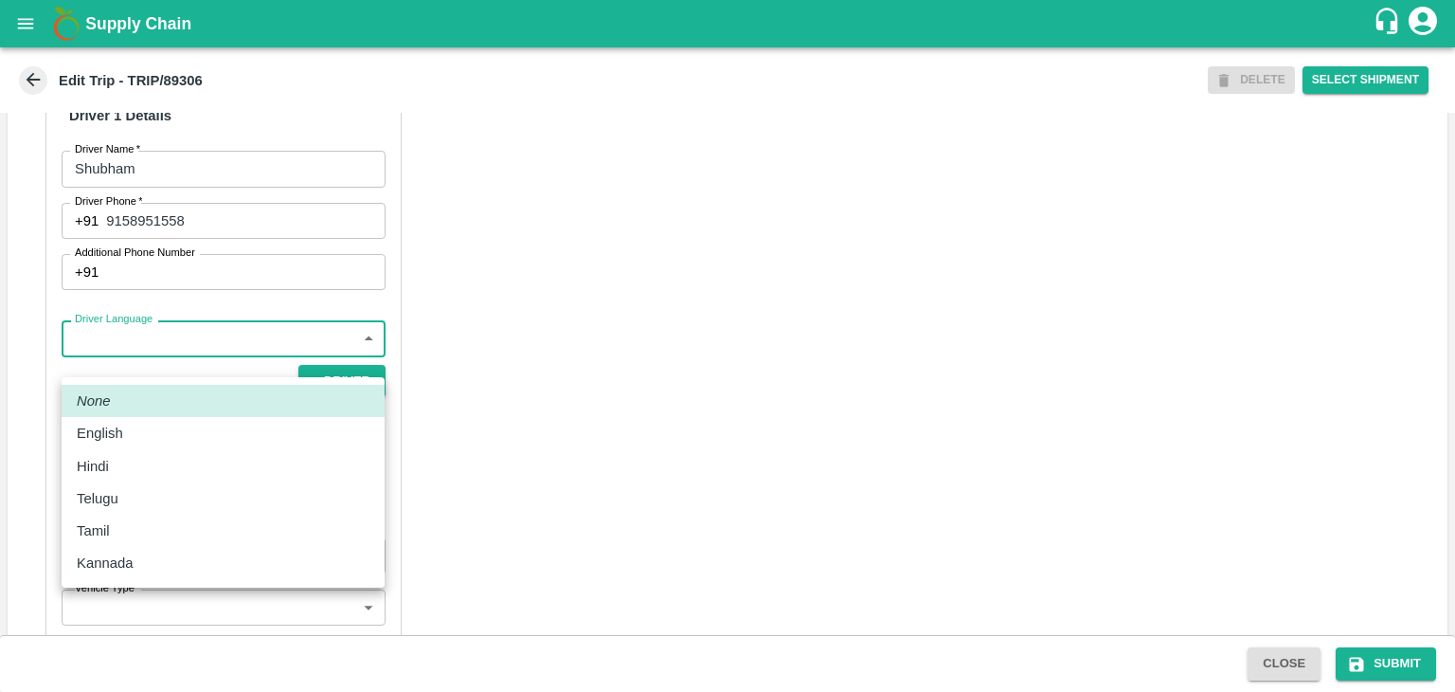
click at [162, 365] on body "Supply Chain Edit Trip - TRIP/89306 DELETE Select Shipment Trip Details Trip Ty…" at bounding box center [727, 346] width 1455 height 692
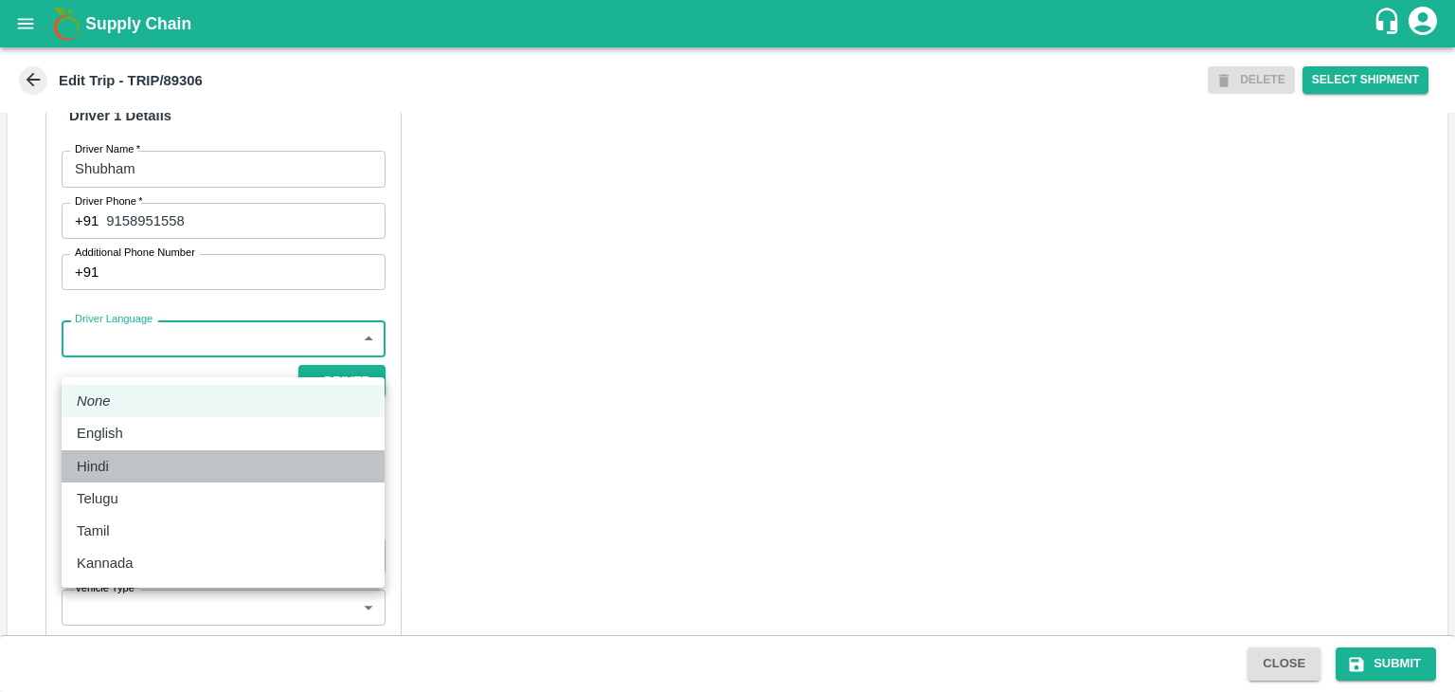
click at [110, 458] on div "Hindi" at bounding box center [98, 466] width 42 height 21
type input "hi"
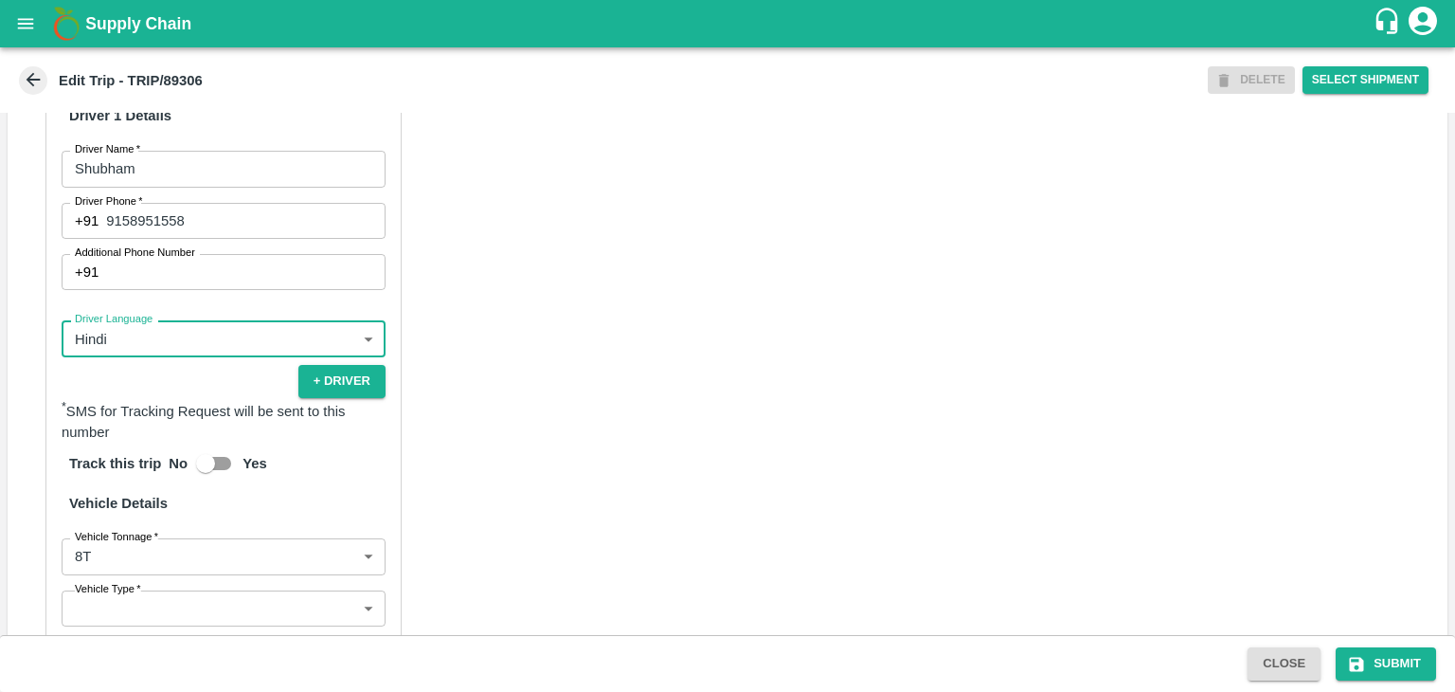
scroll to position [1329, 0]
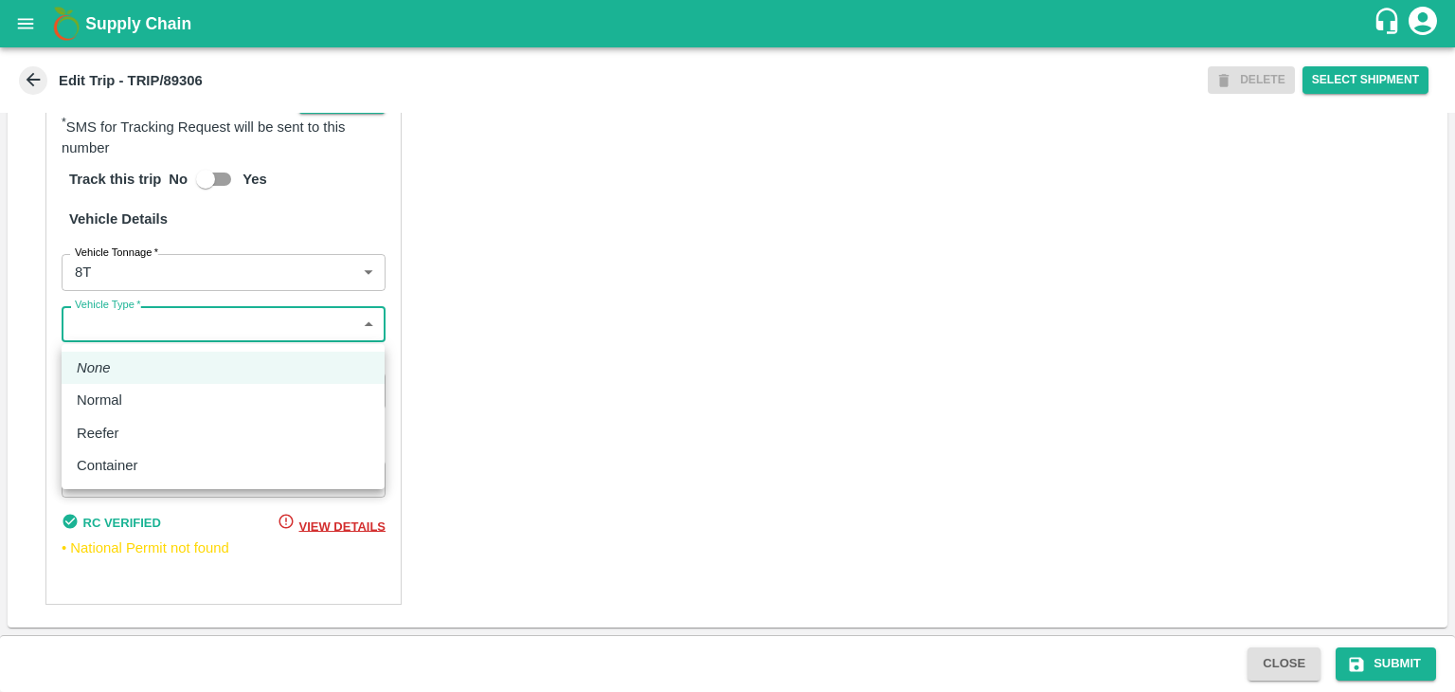
click at [136, 329] on body "Supply Chain Edit Trip - TRIP/89306 DELETE Select Shipment Trip Details Trip Ty…" at bounding box center [727, 346] width 1455 height 692
click at [115, 406] on p "Normal" at bounding box center [99, 399] width 45 height 21
type input "Normal"
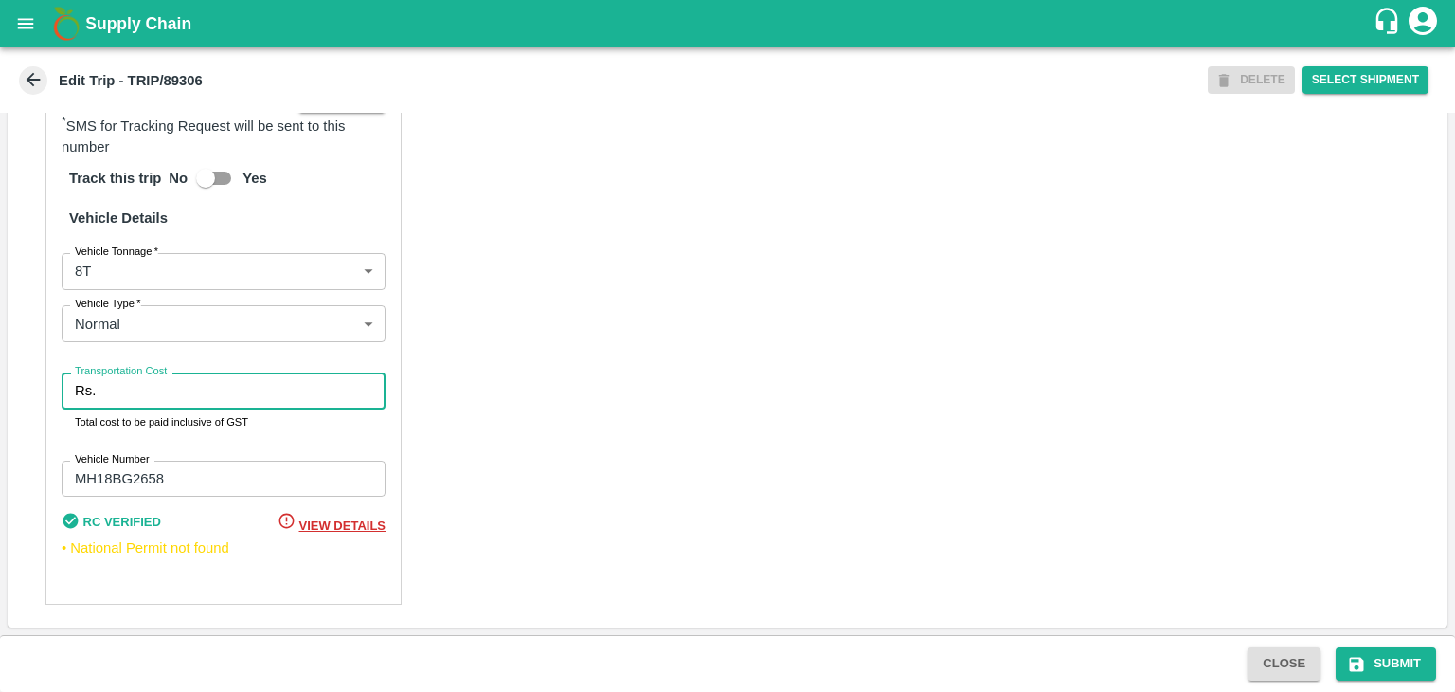
click at [155, 401] on input "Transportation Cost" at bounding box center [244, 390] width 282 height 36
type input "10000"
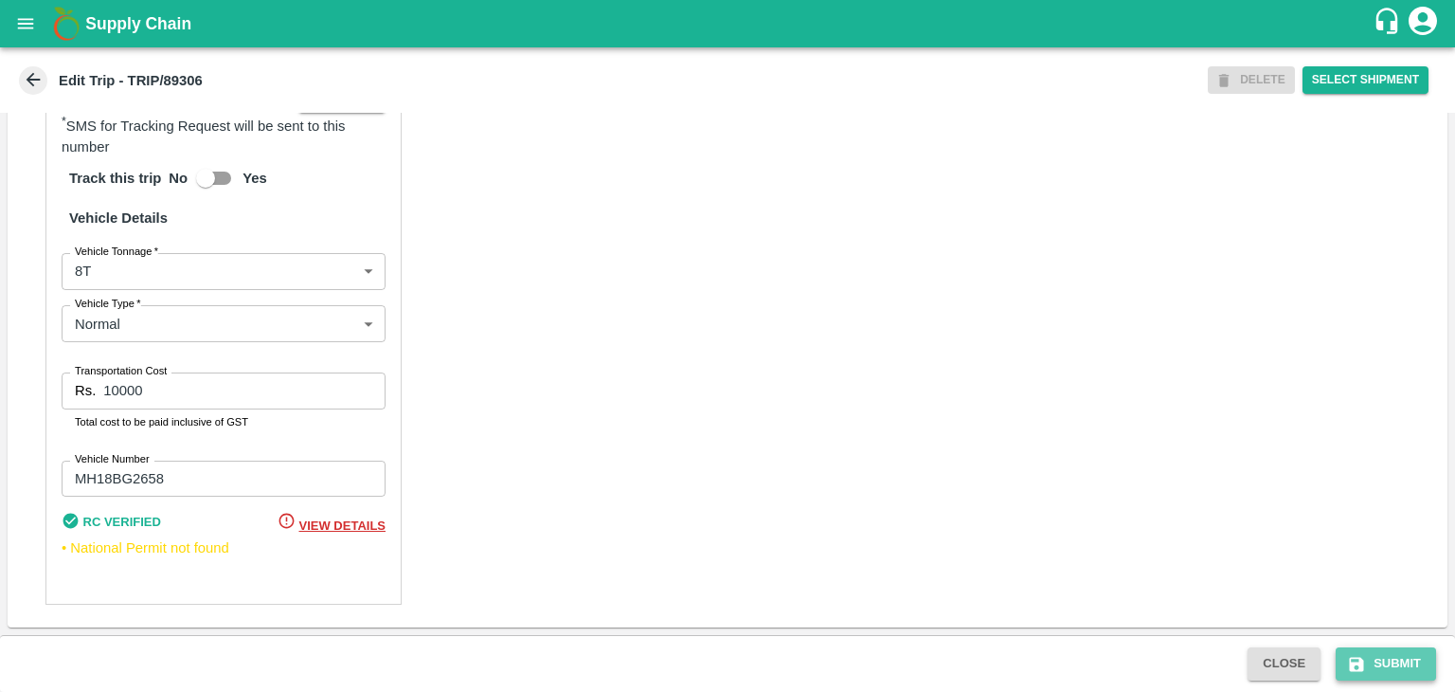
click at [1396, 669] on button "Submit" at bounding box center [1386, 663] width 100 height 33
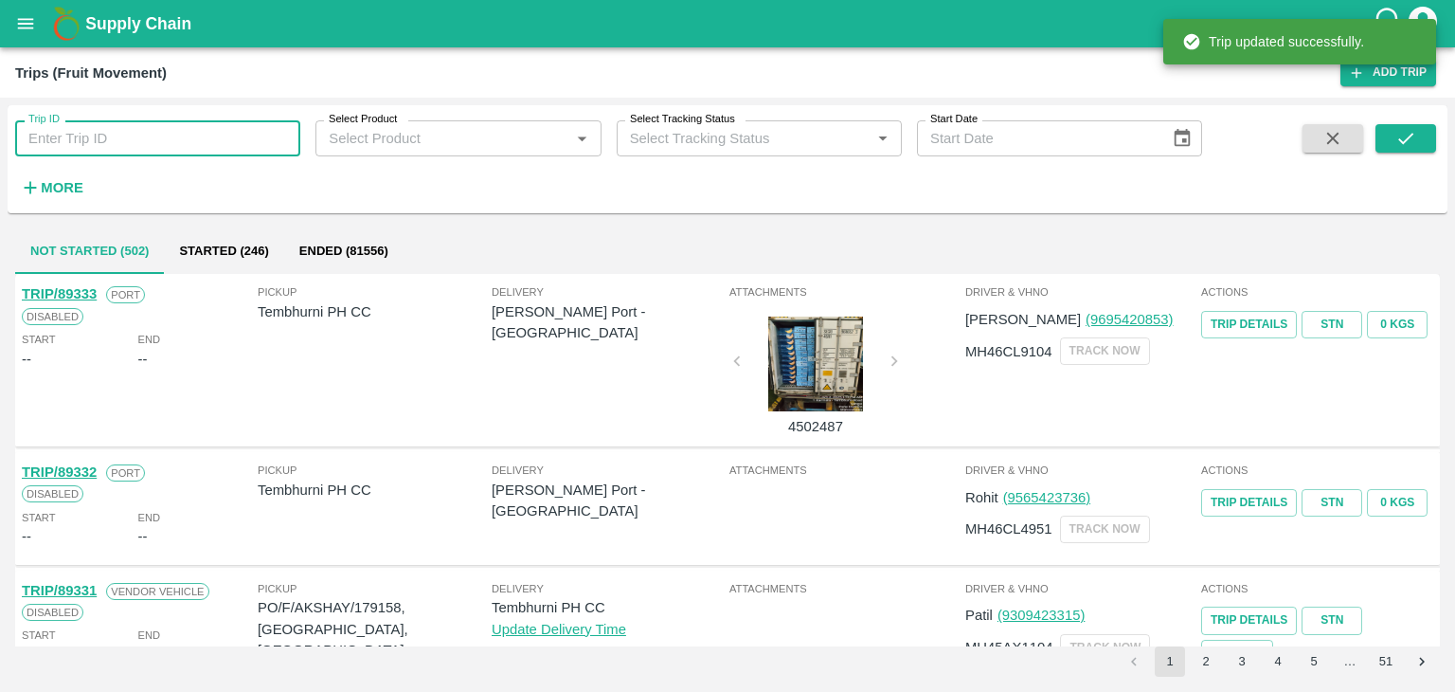
click at [212, 134] on input "Trip ID" at bounding box center [157, 138] width 285 height 36
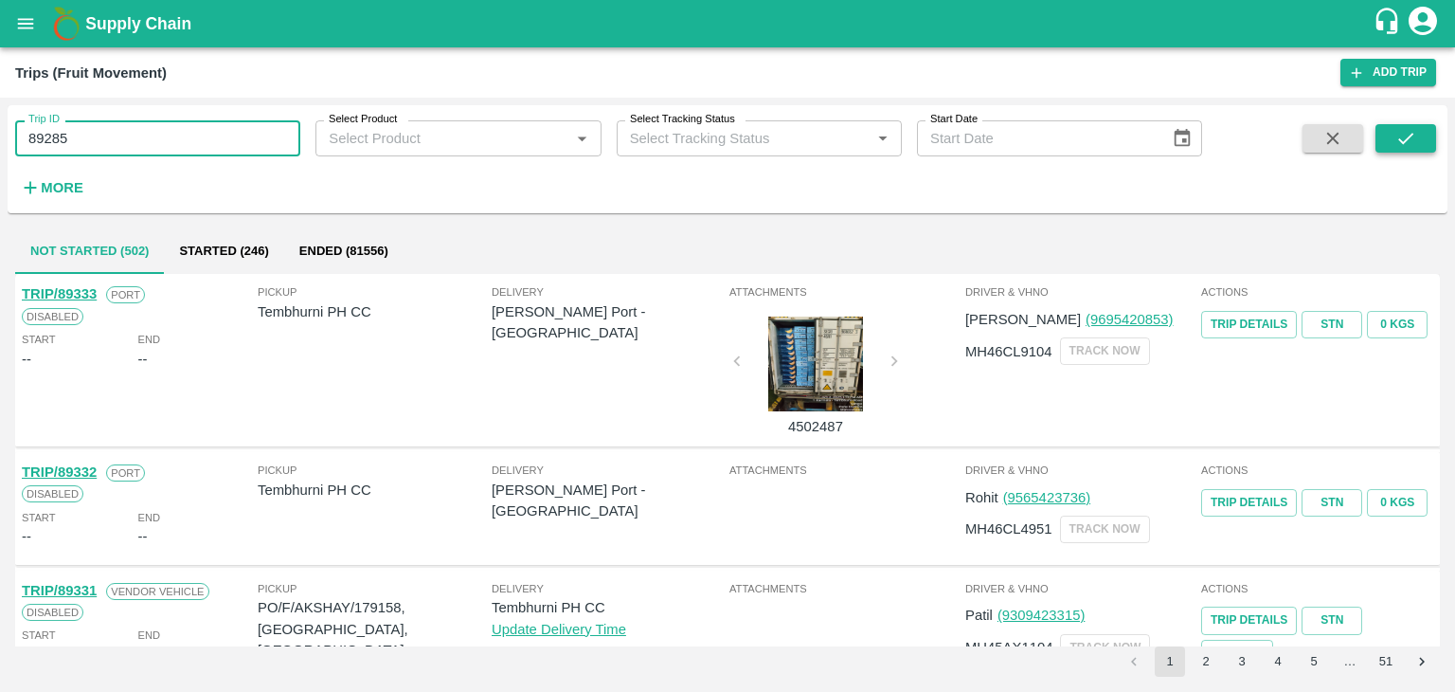
type input "89285"
click at [1400, 137] on icon "submit" at bounding box center [1406, 138] width 21 height 21
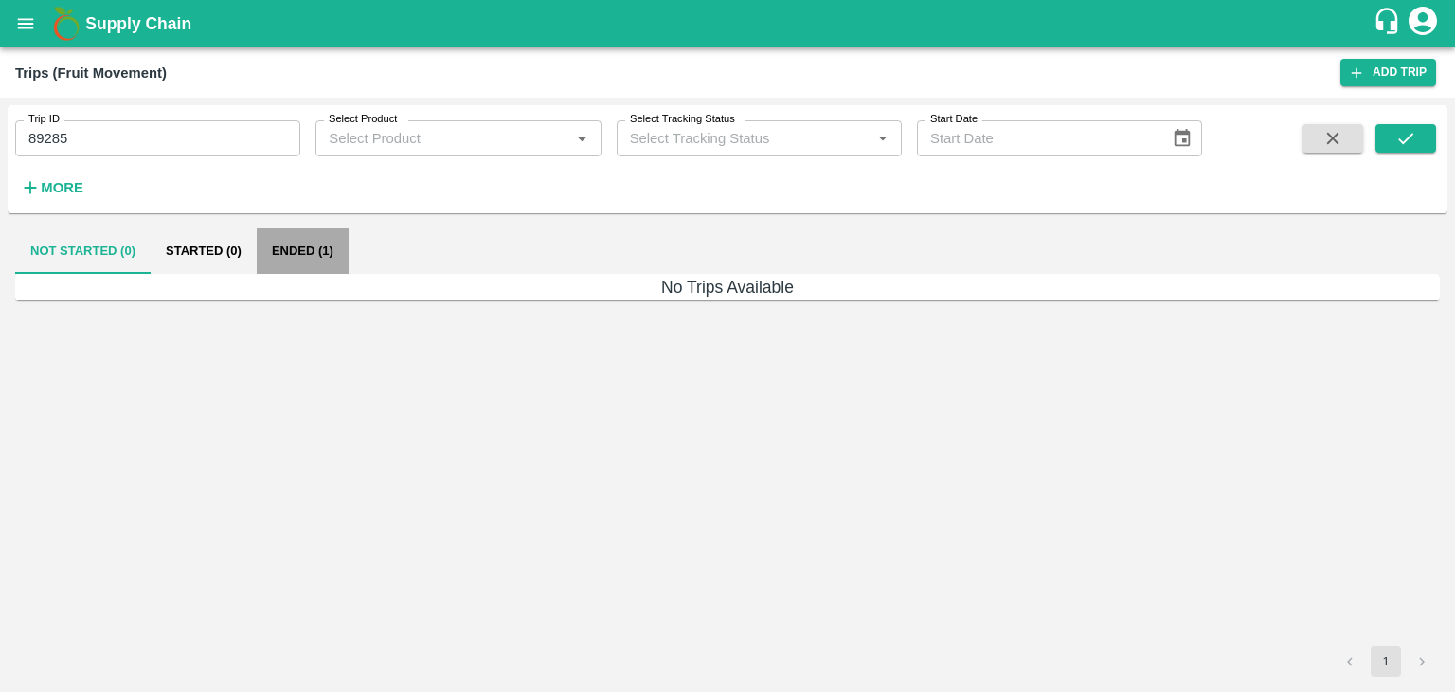
click at [315, 241] on button "Ended (1)" at bounding box center [303, 250] width 92 height 45
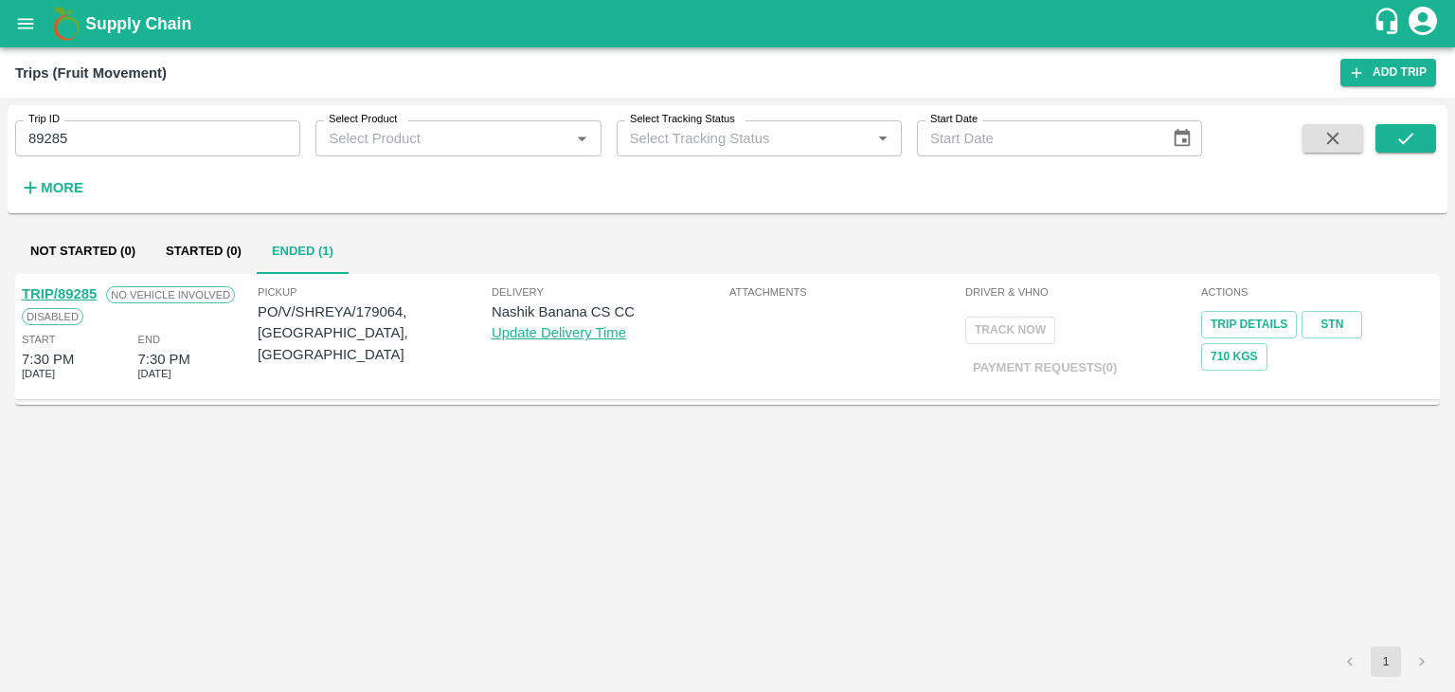
click at [52, 287] on link "TRIP/89285" at bounding box center [59, 293] width 75 height 15
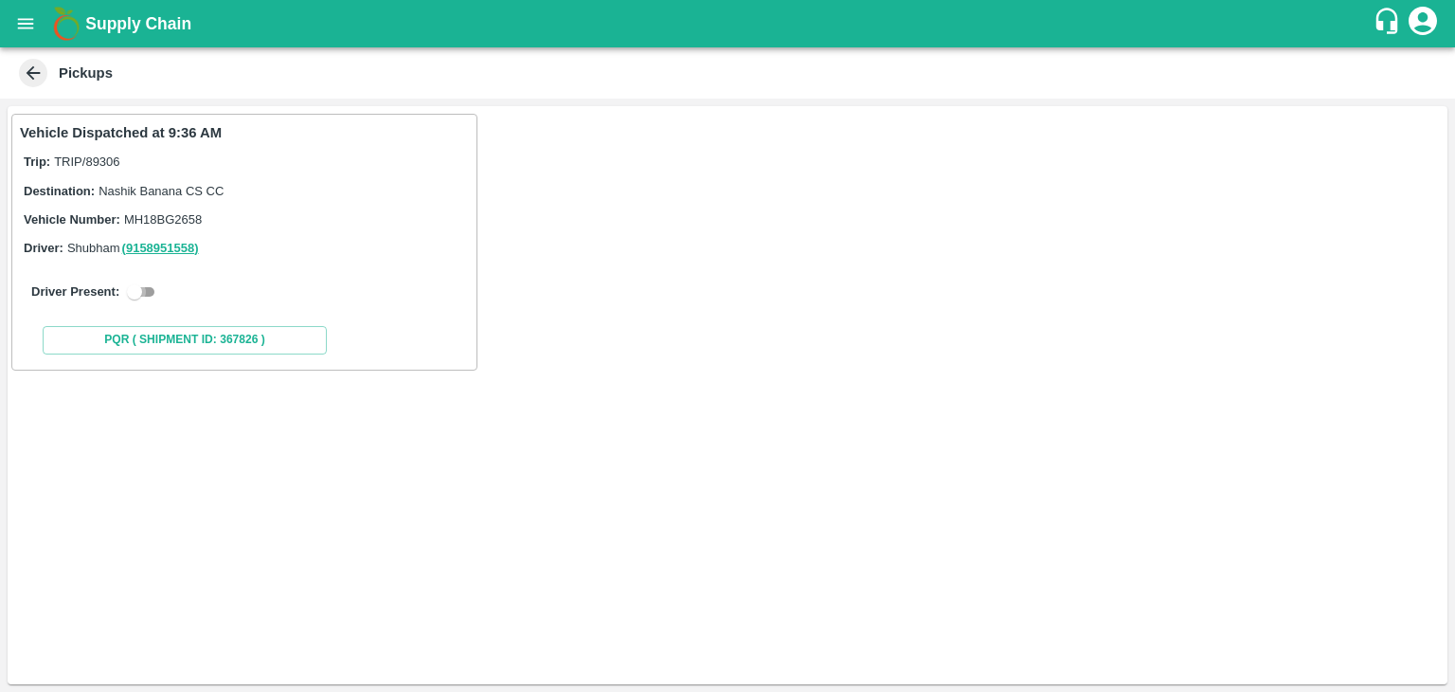
click at [133, 294] on input "checkbox" at bounding box center [134, 291] width 68 height 23
checkbox input "true"
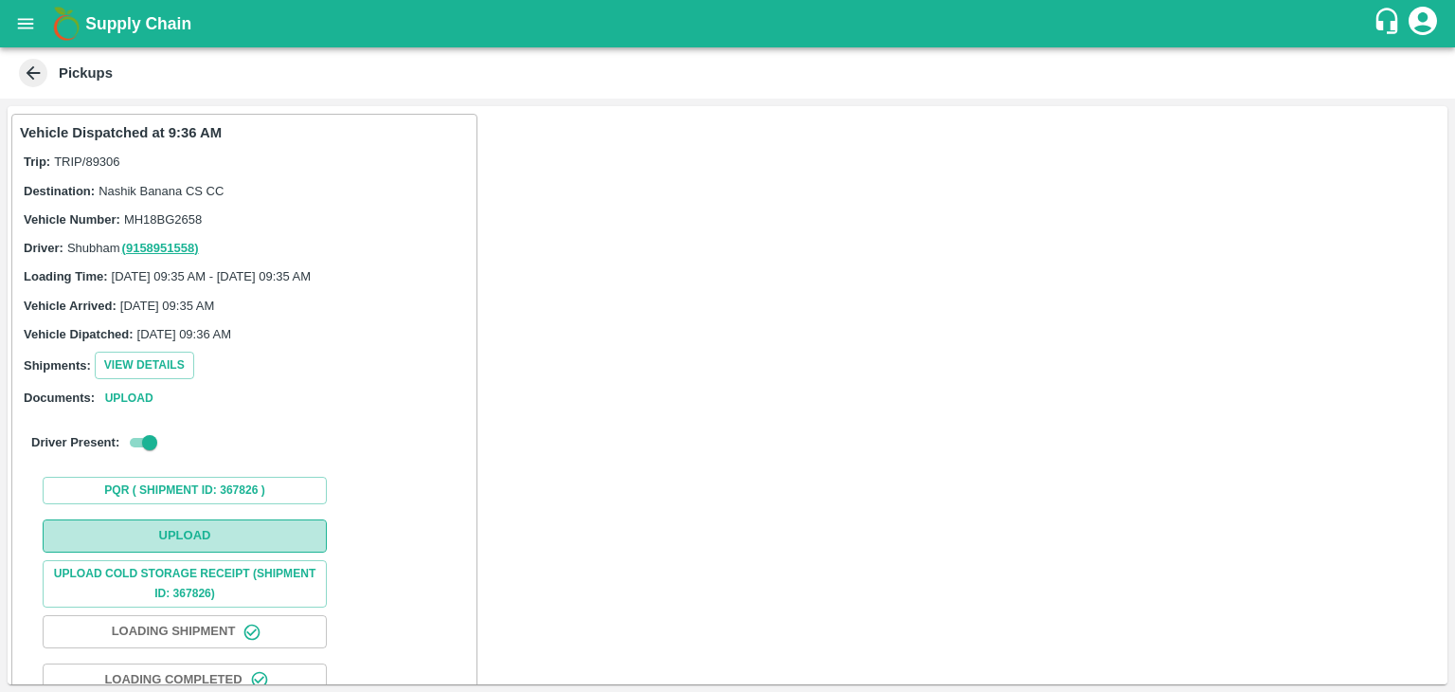
click at [198, 521] on button "Upload" at bounding box center [185, 535] width 284 height 33
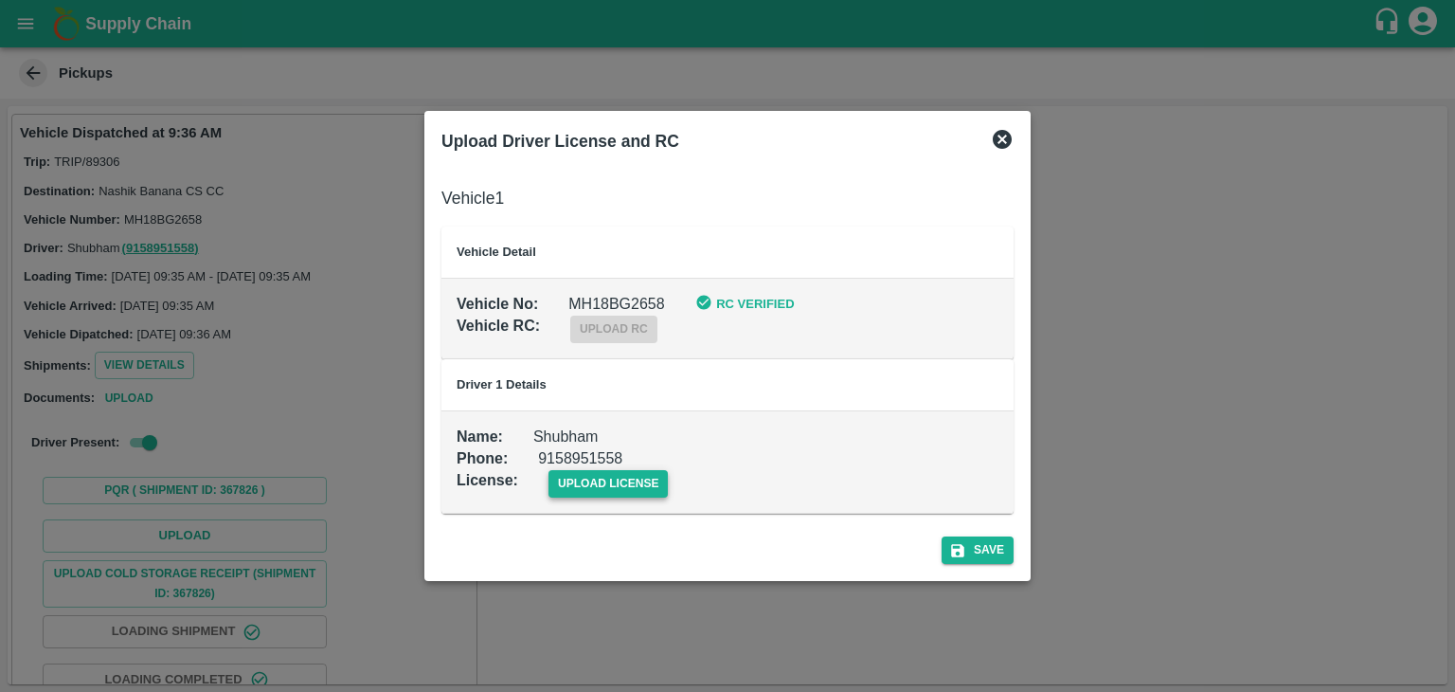
click at [637, 490] on span "upload license" at bounding box center [609, 483] width 120 height 27
click at [0, 0] on input "upload license" at bounding box center [0, 0] width 0 height 0
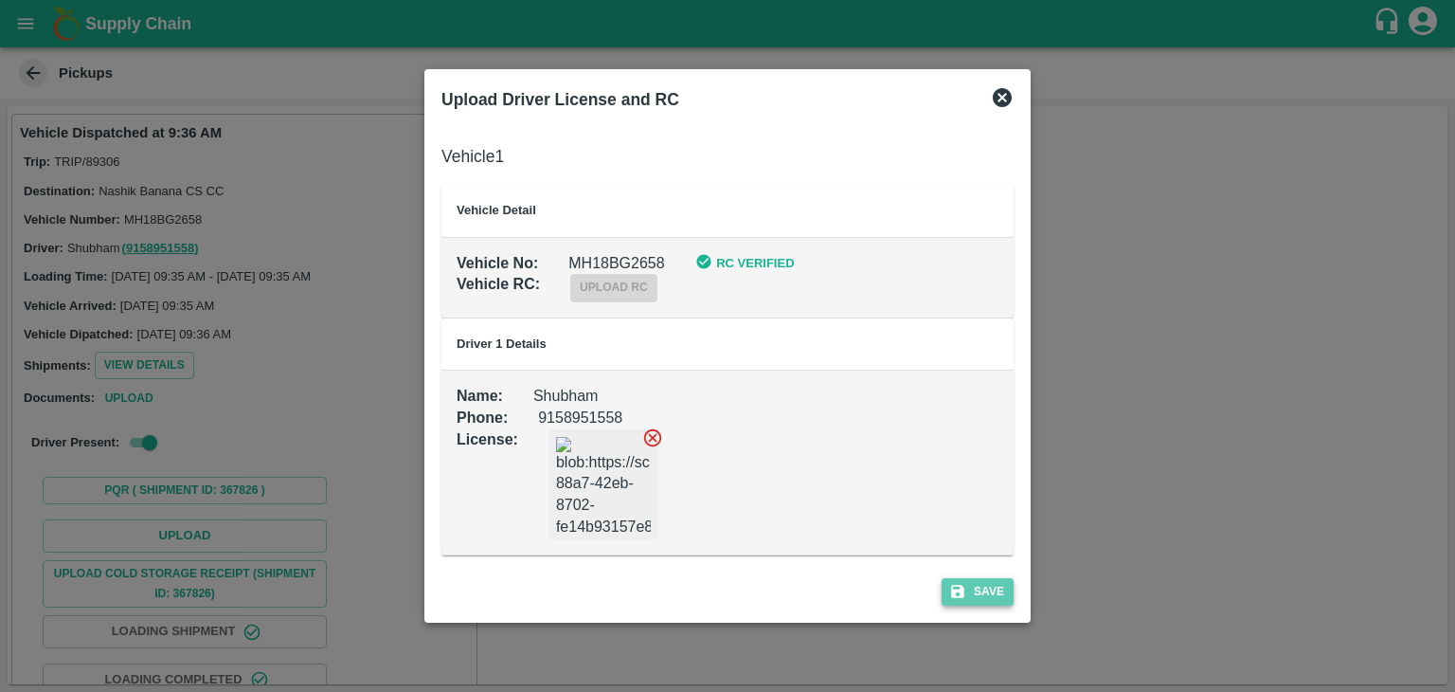
click at [978, 582] on button "Save" at bounding box center [978, 591] width 72 height 27
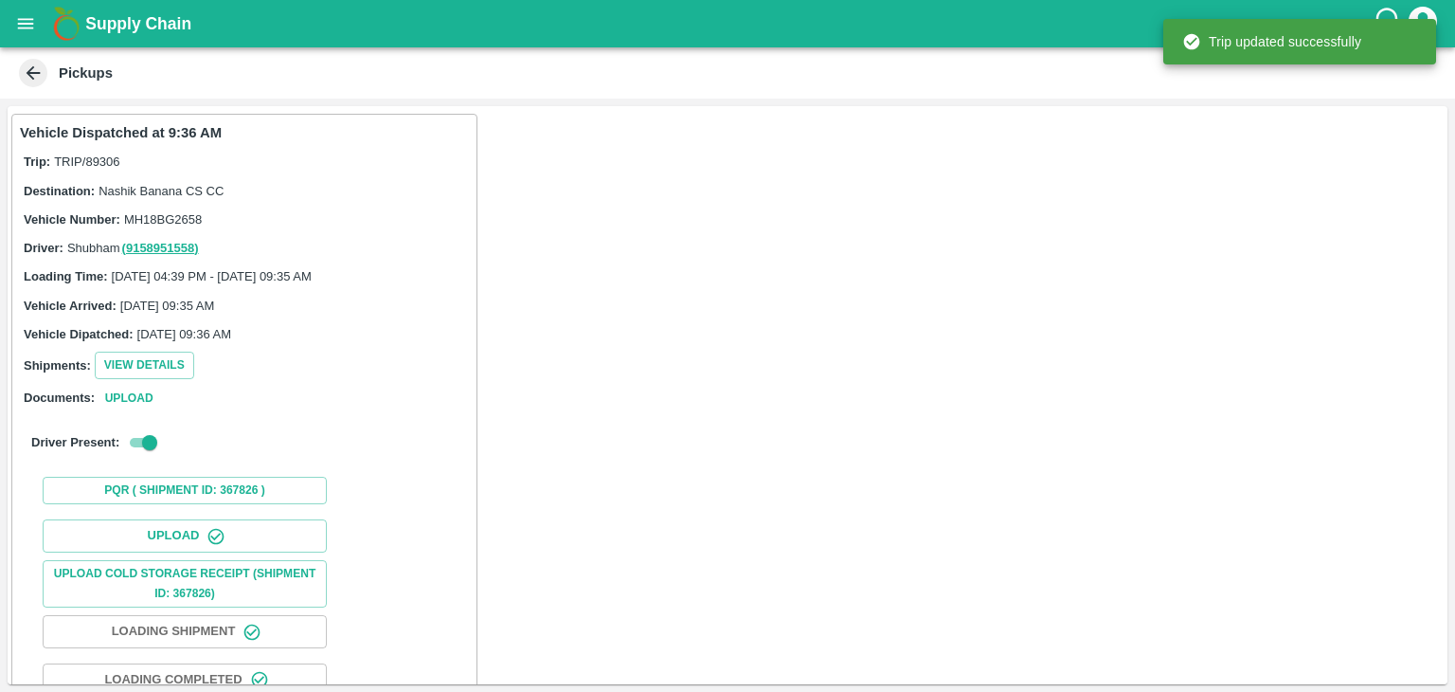
scroll to position [198, 0]
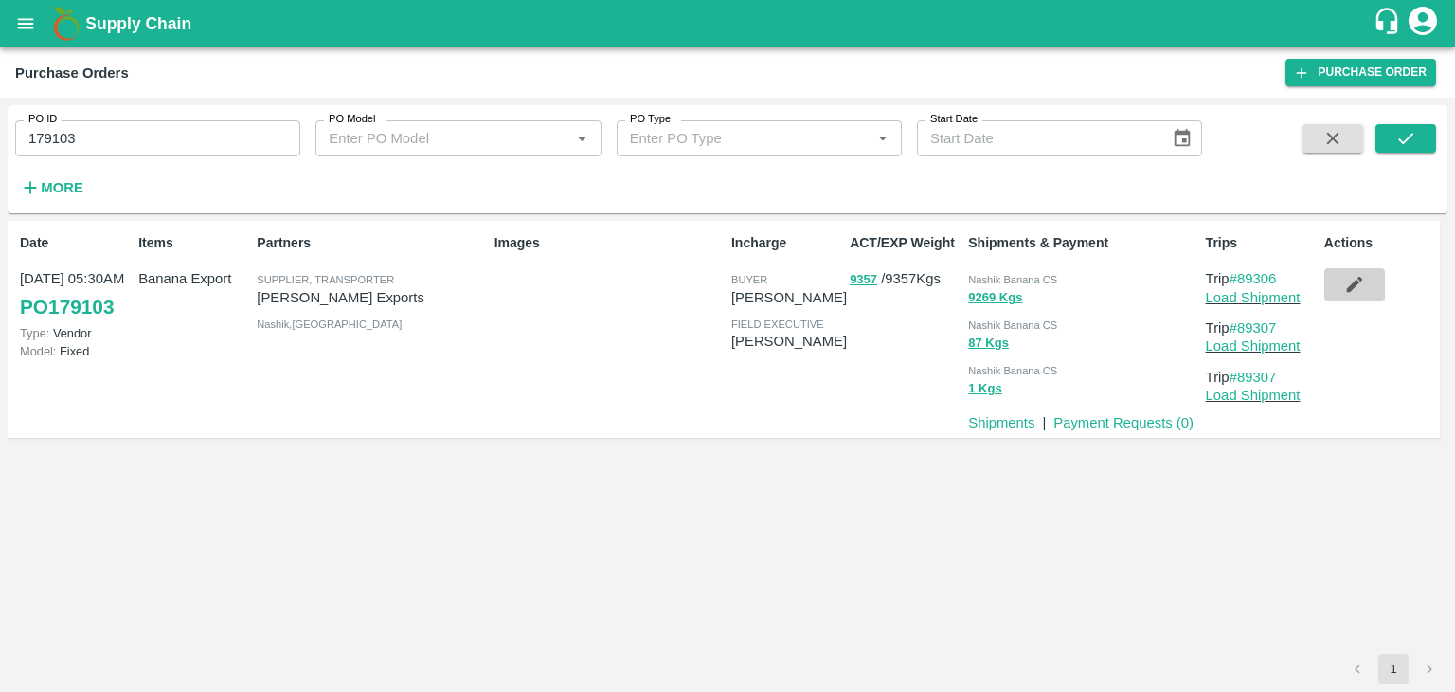
click at [1342, 287] on button "button" at bounding box center [1354, 284] width 61 height 32
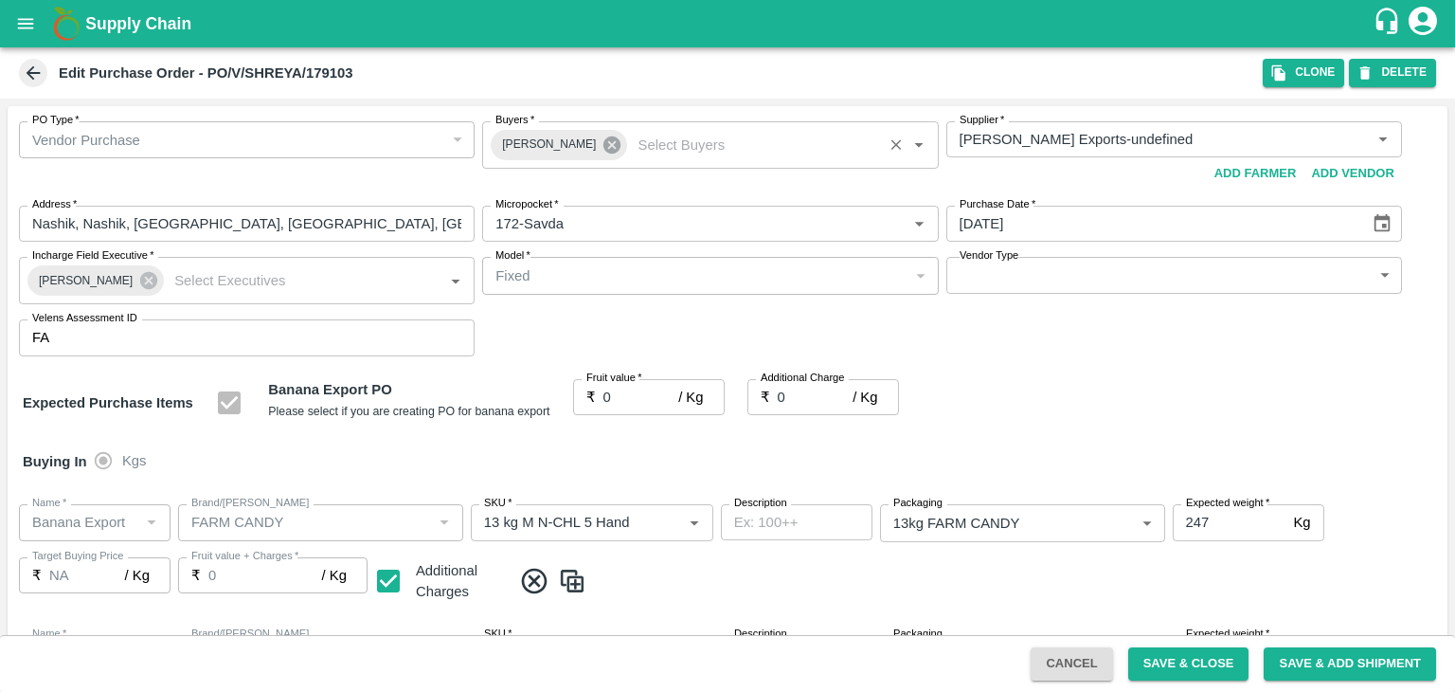
click at [602, 135] on icon at bounding box center [612, 145] width 21 height 21
click at [579, 140] on input "Buyers   *" at bounding box center [694, 139] width 413 height 25
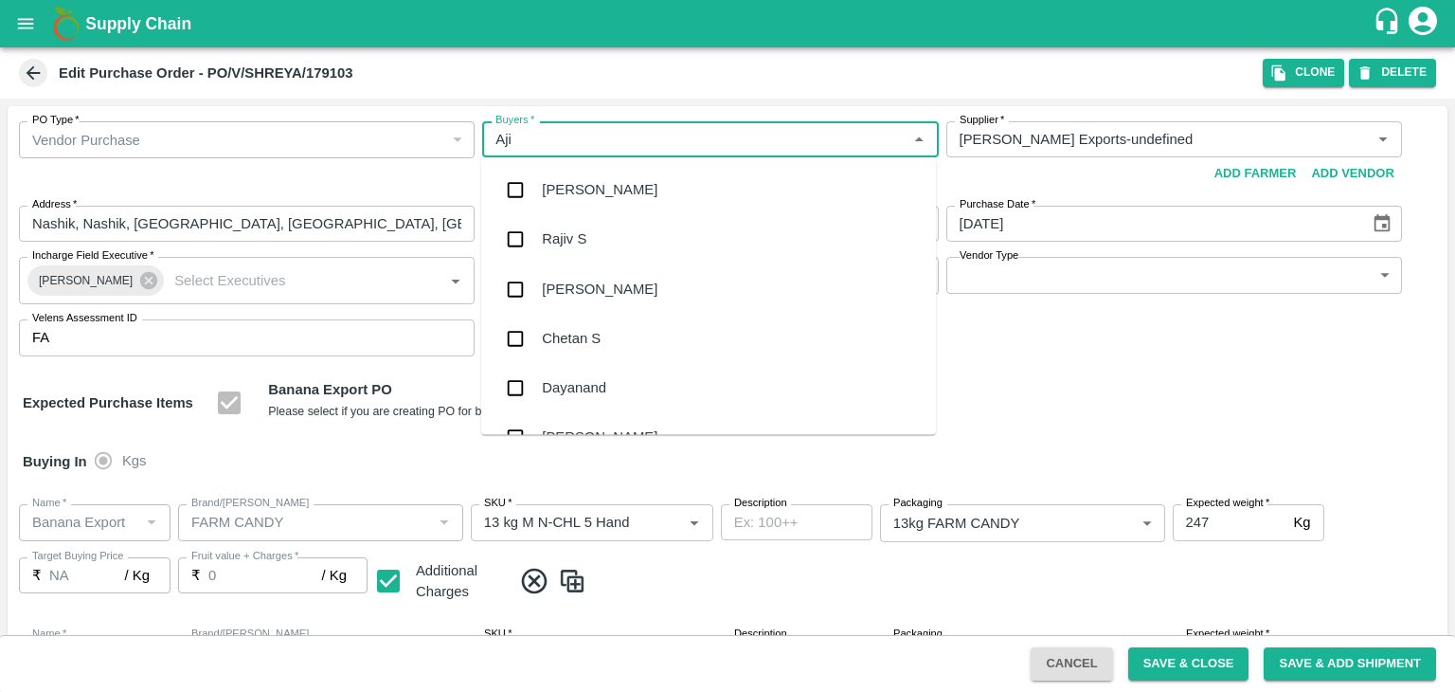
type input "Ajit"
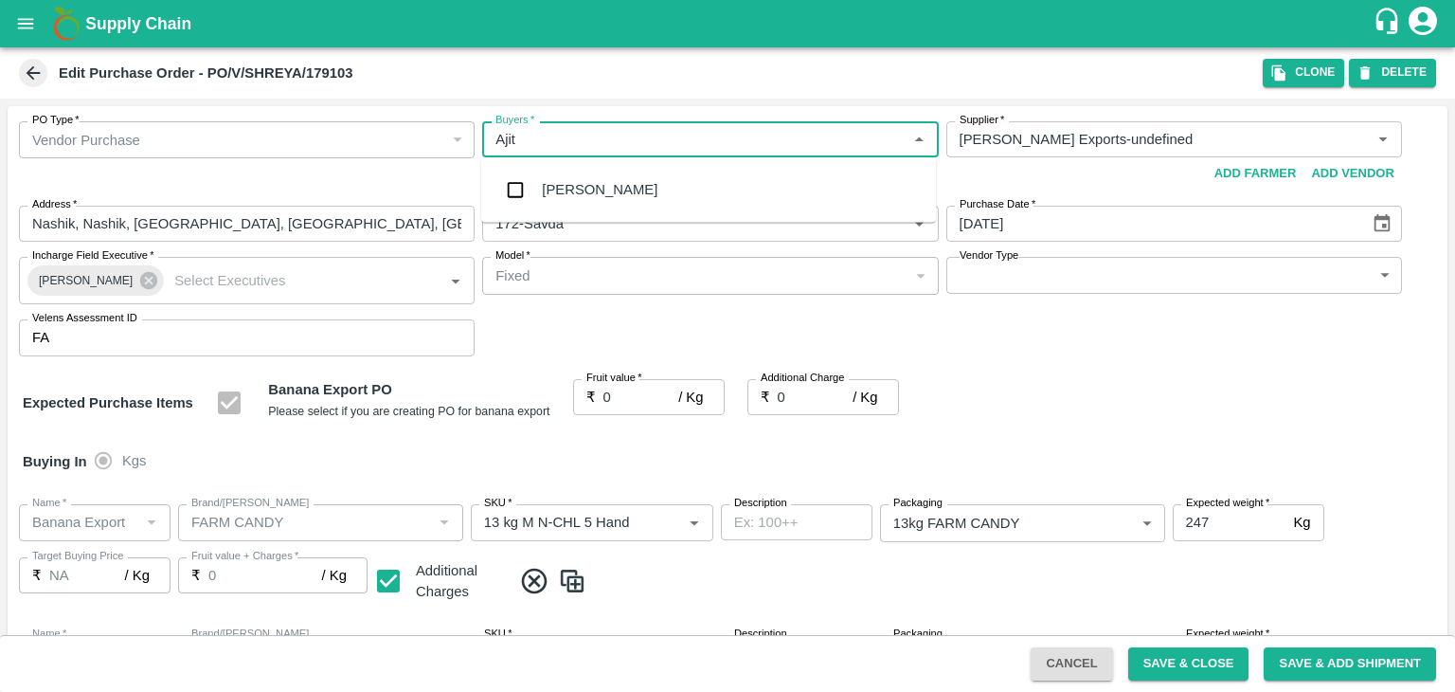
click at [594, 200] on div "Ajit Otari" at bounding box center [600, 189] width 116 height 21
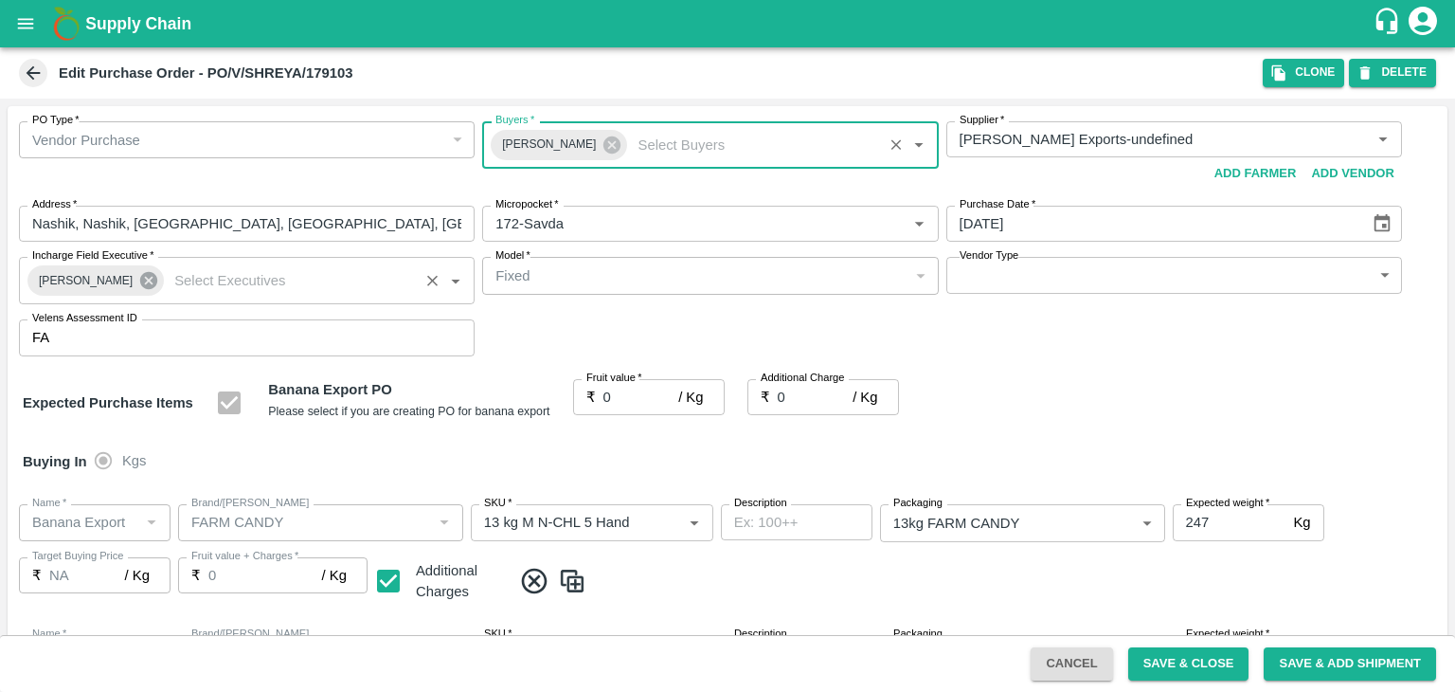
drag, startPoint x: 127, startPoint y: 293, endPoint x: 138, endPoint y: 277, distance: 19.7
click at [138, 277] on div "Praneeth Kumar" at bounding box center [95, 280] width 136 height 30
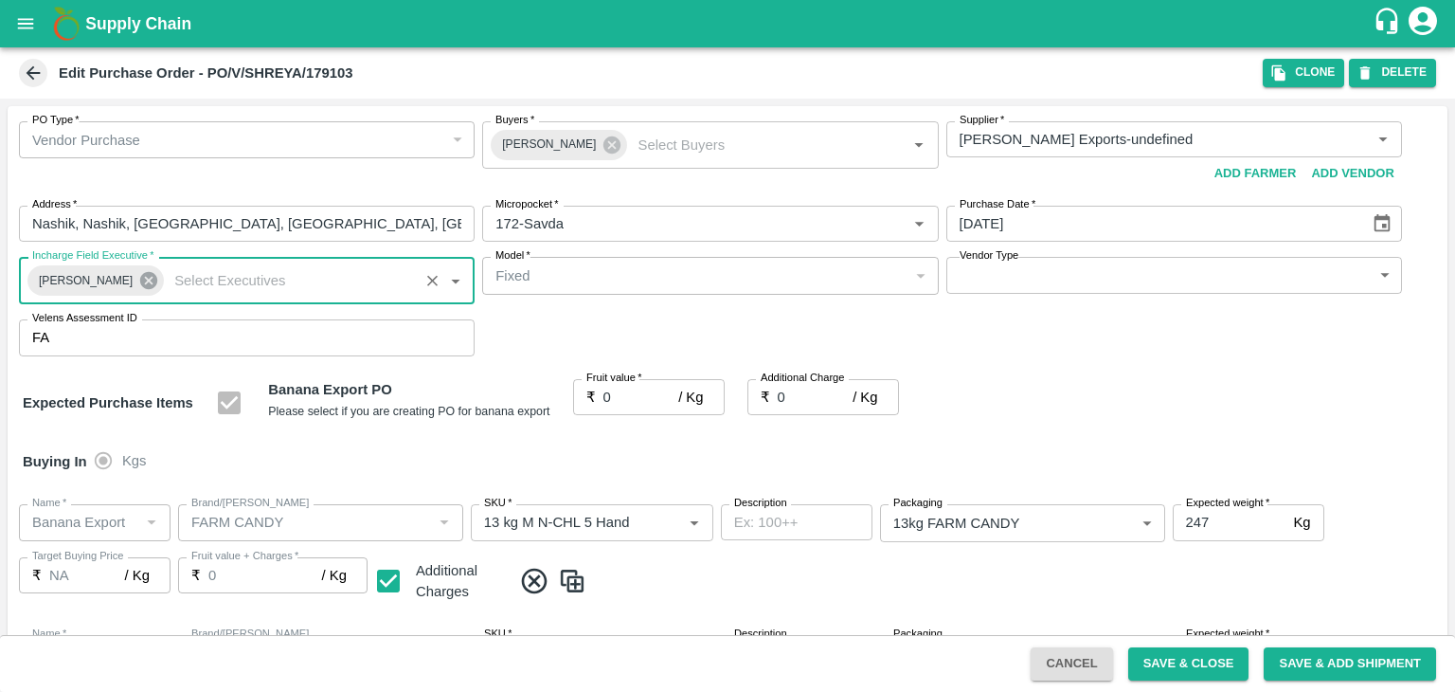
click at [140, 277] on icon at bounding box center [148, 280] width 17 height 17
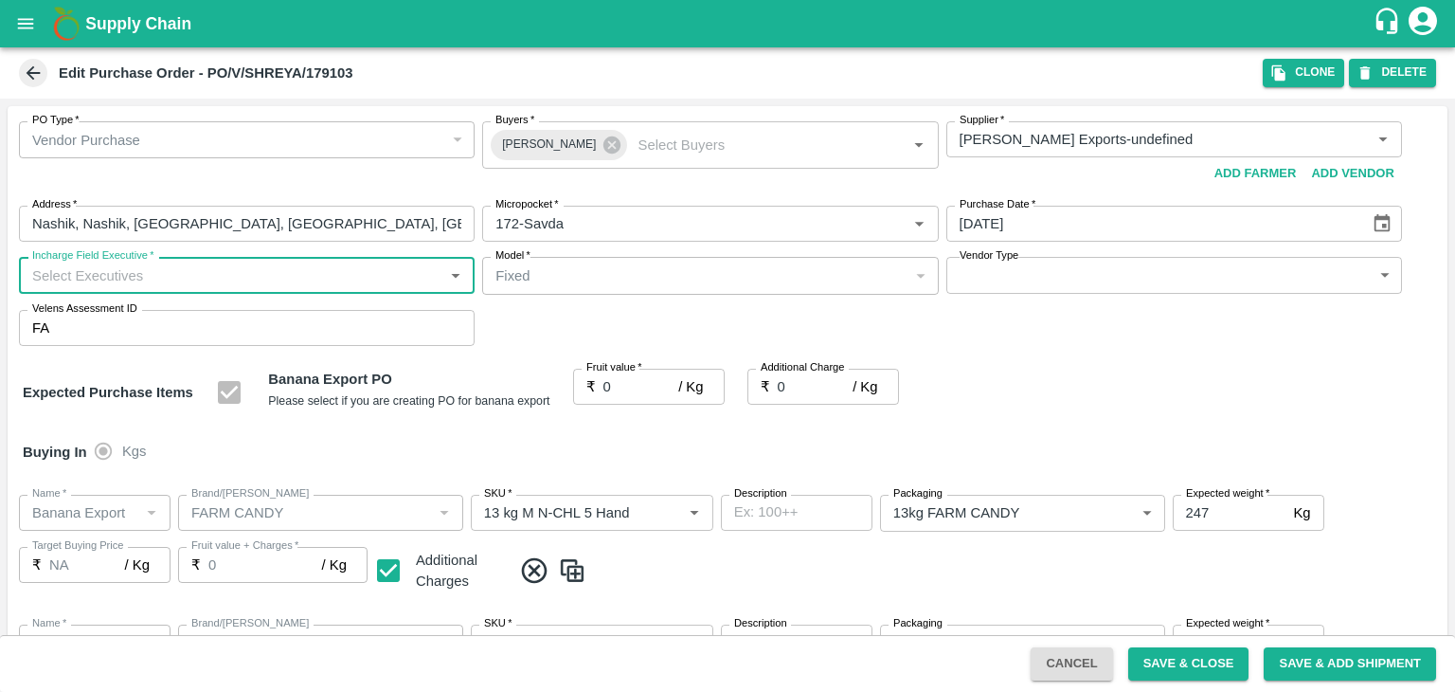
click at [159, 276] on input "Incharge Field Executive   *" at bounding box center [231, 274] width 413 height 25
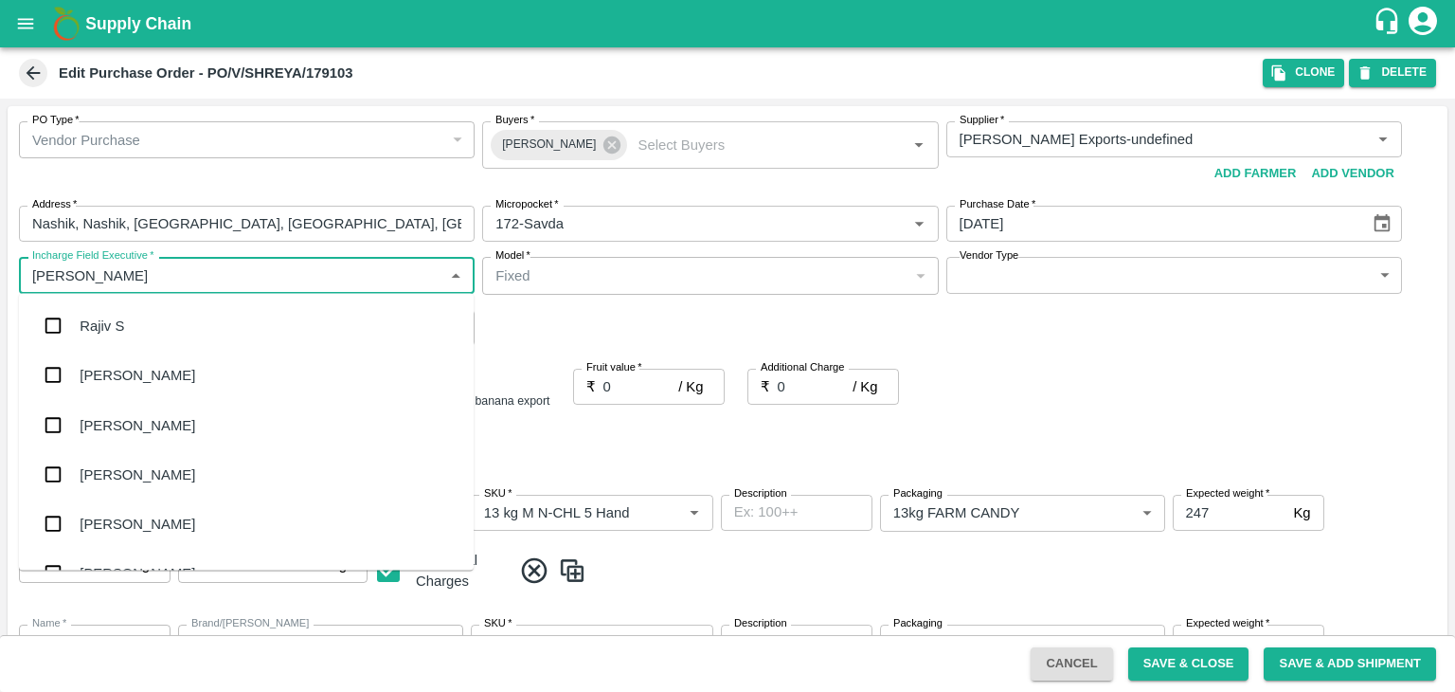
type input "Jay"
click at [156, 403] on div "jaydip Tale" at bounding box center [246, 424] width 455 height 49
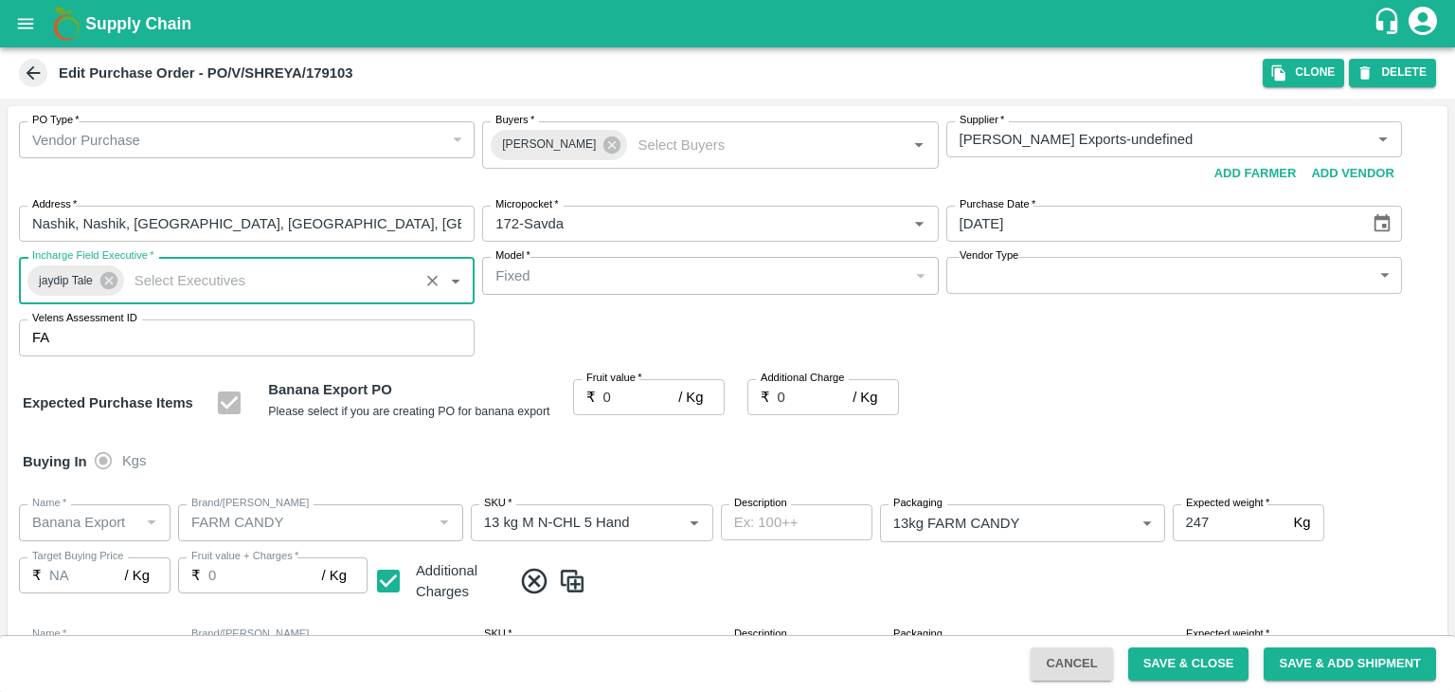
click at [1088, 283] on body "Supply Chain Edit Purchase Order - PO/V/SHREYA/179103 Clone DELETE PO Type   * …" at bounding box center [727, 346] width 1455 height 692
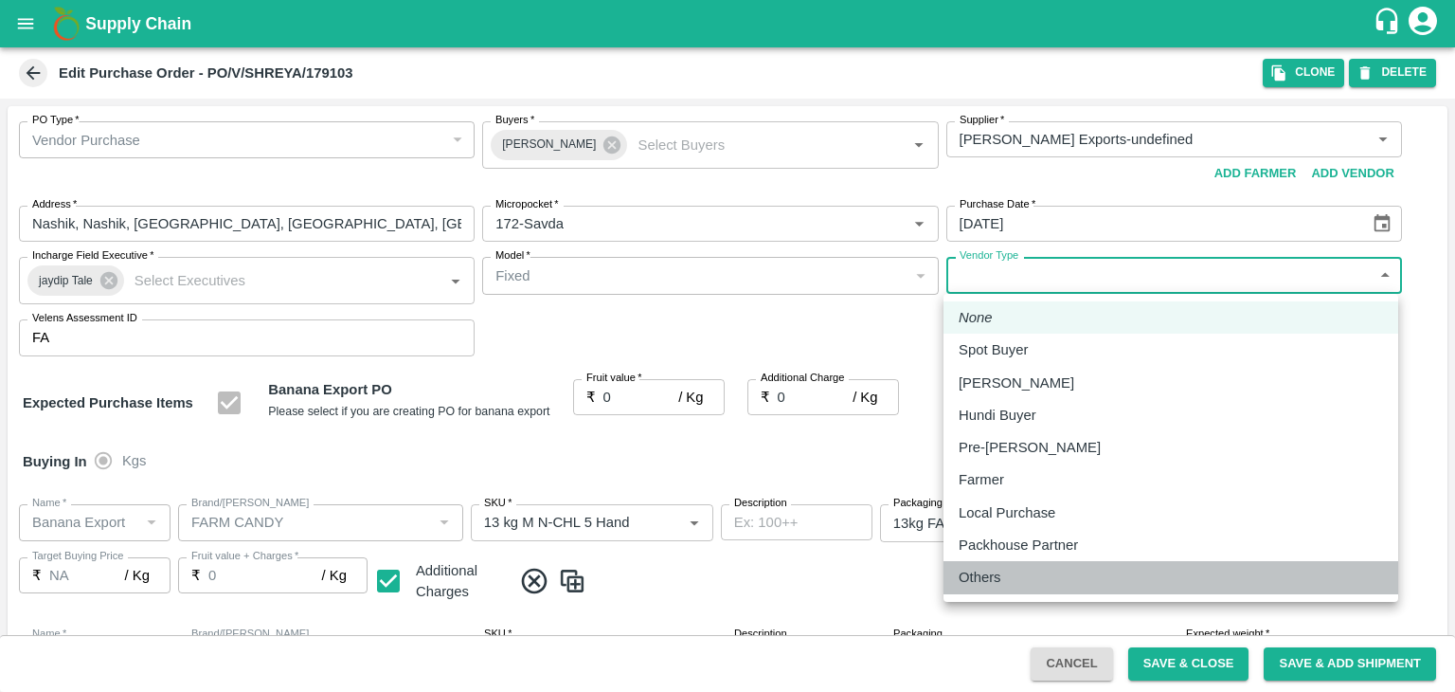
click at [982, 573] on p "Others" at bounding box center [980, 577] width 43 height 21
type input "OTHER"
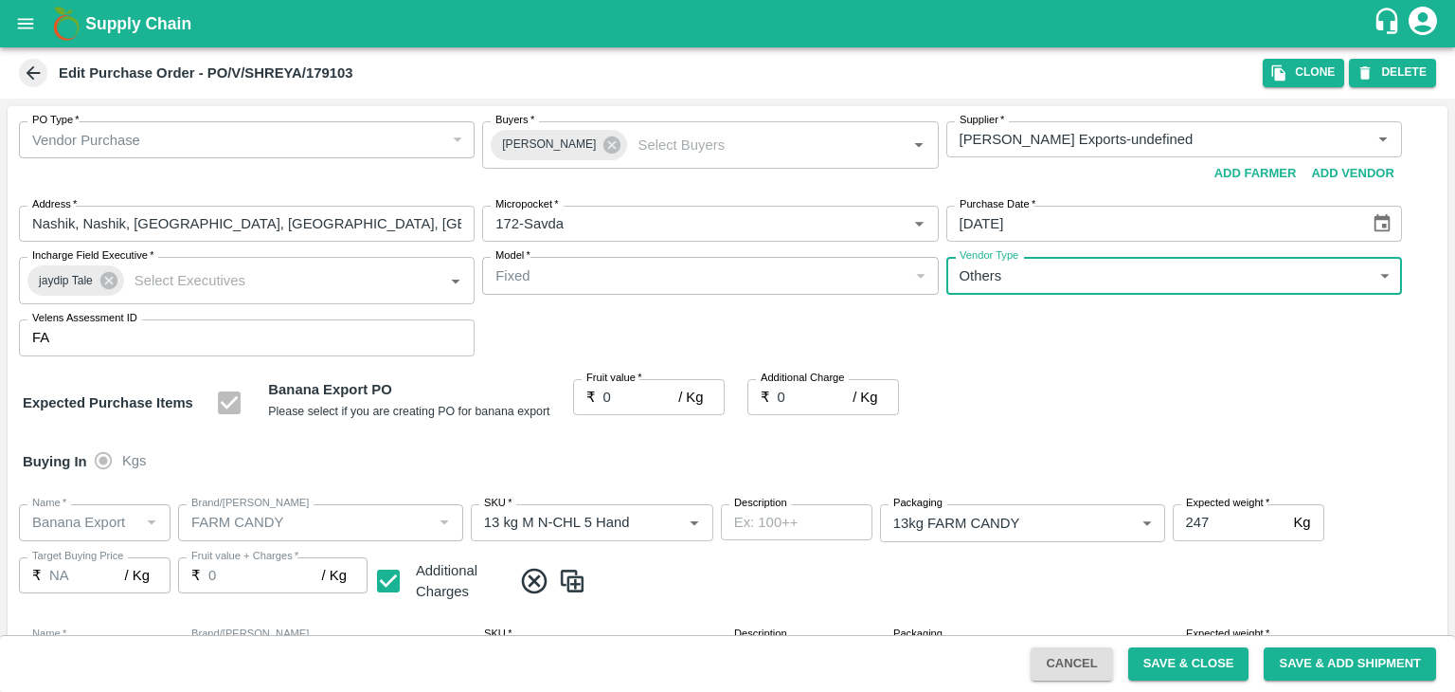
click at [622, 386] on input "0" at bounding box center [642, 397] width 76 height 36
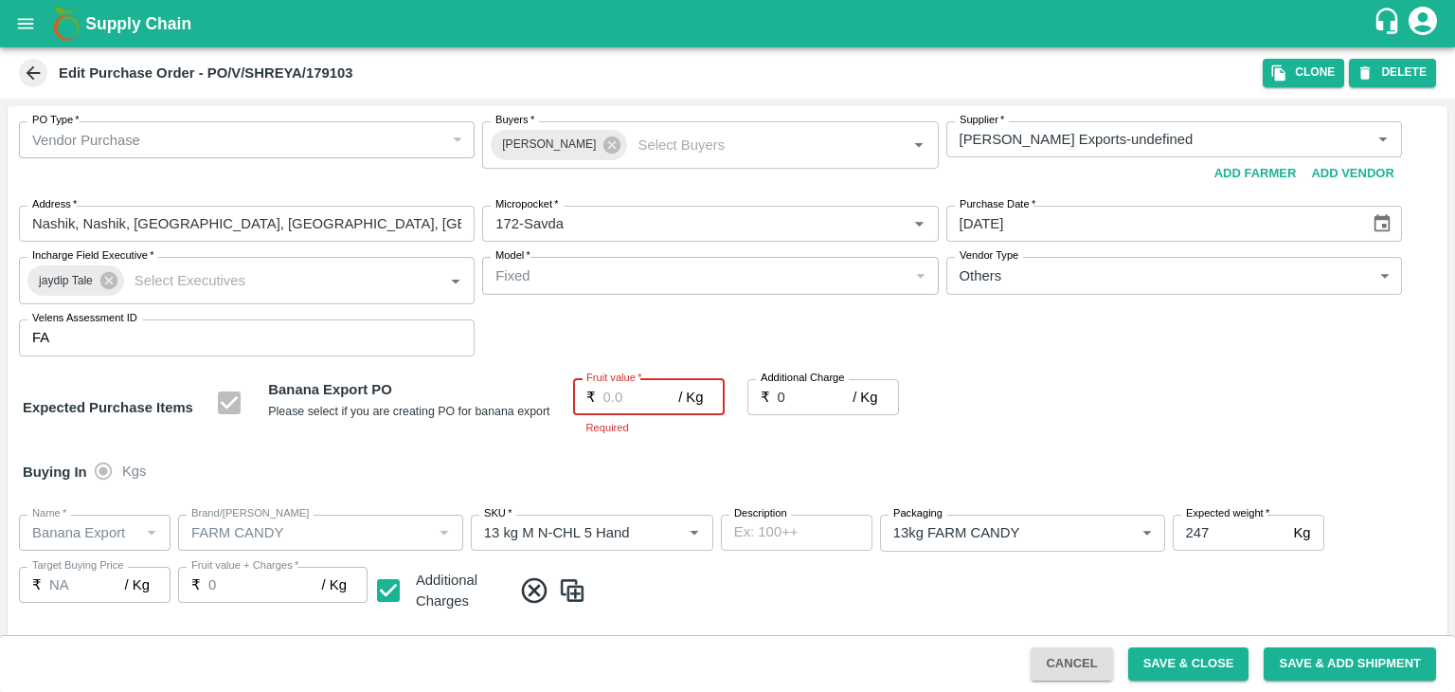
type input "1"
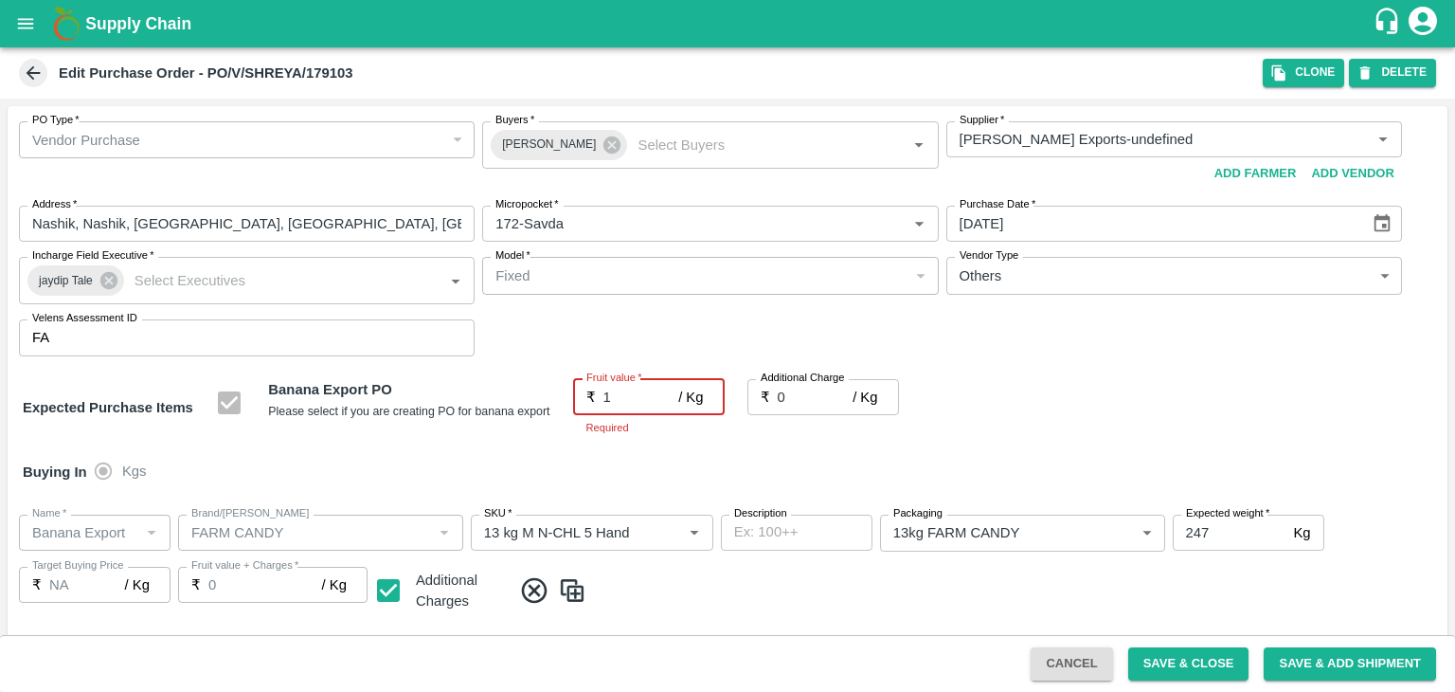
type input "1"
type input "19"
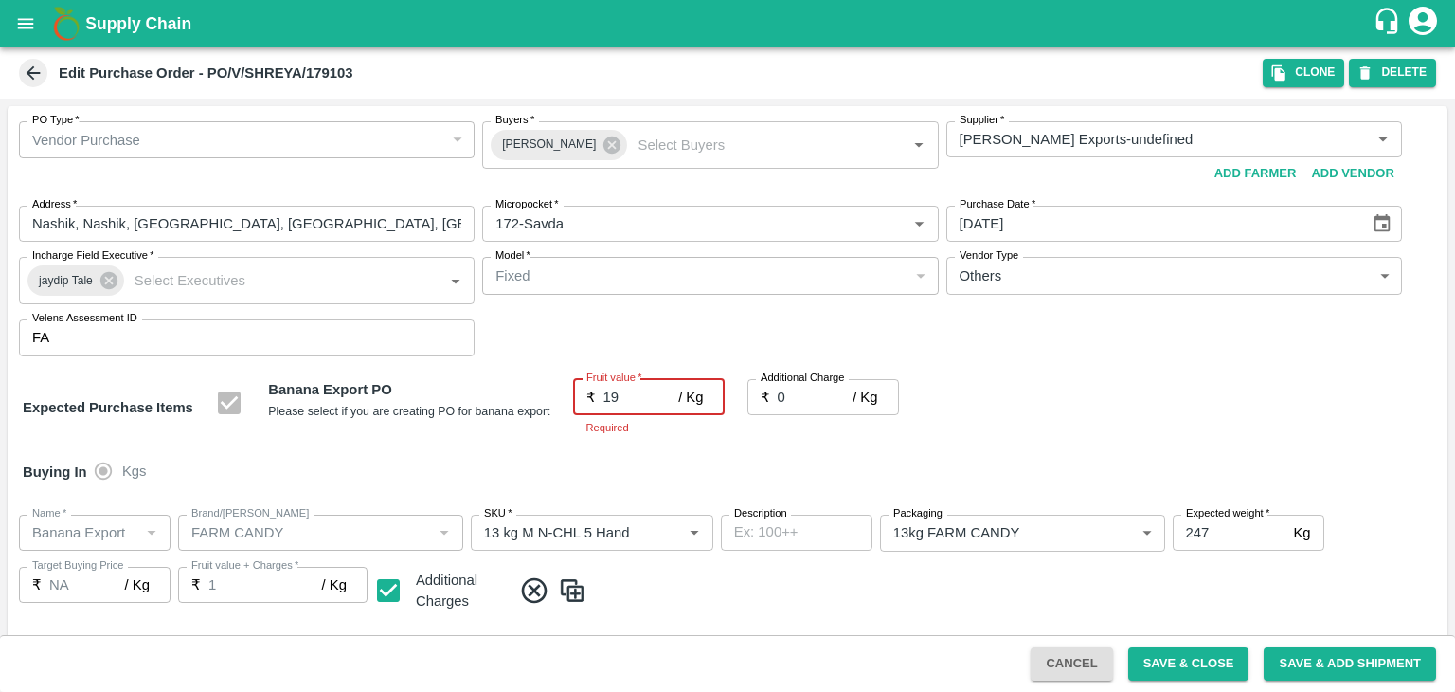
type input "19"
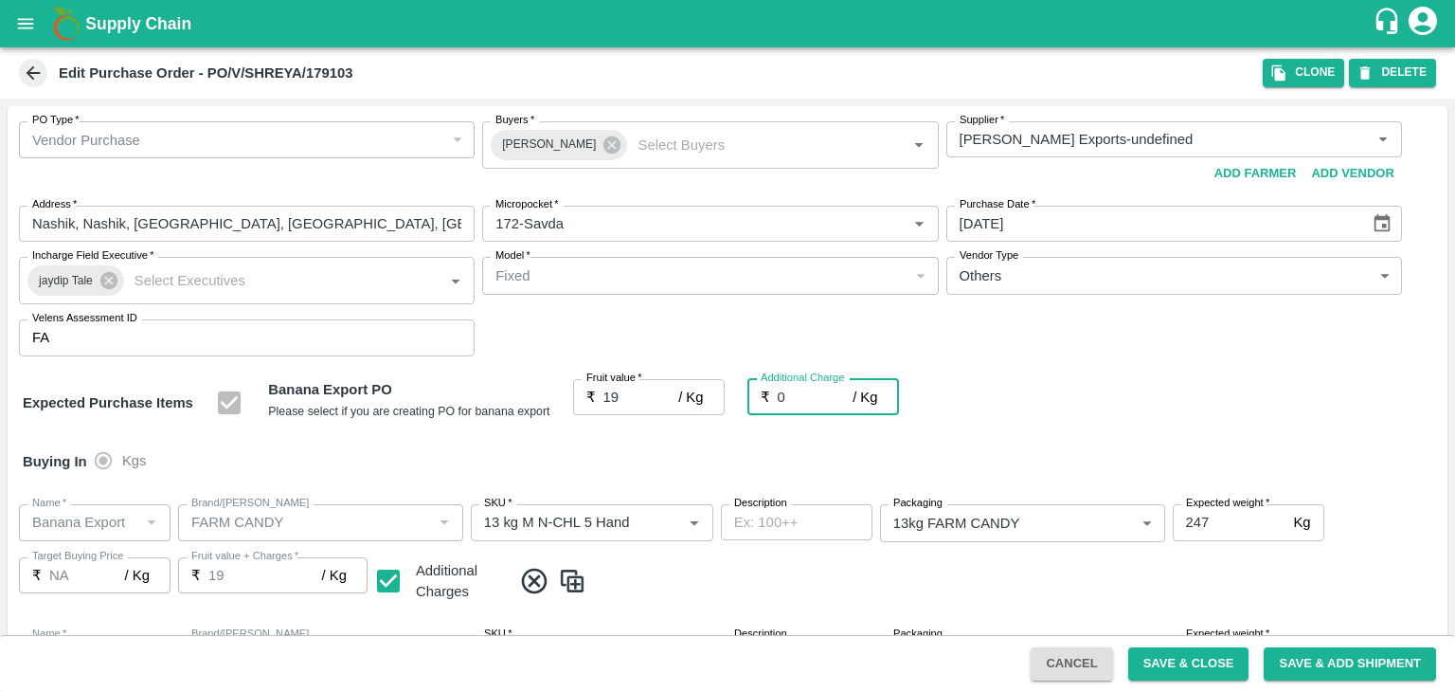
type input "2"
type input "21"
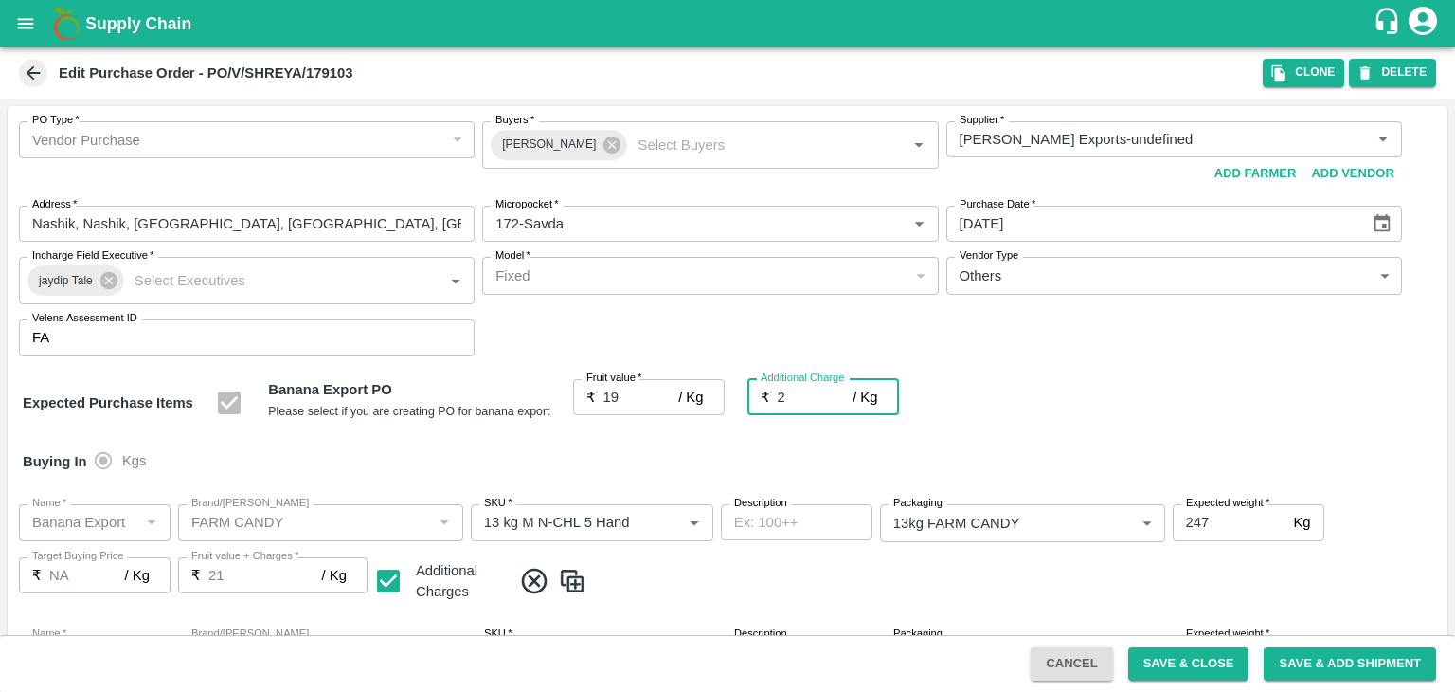
type input "2.7"
type input "21.7"
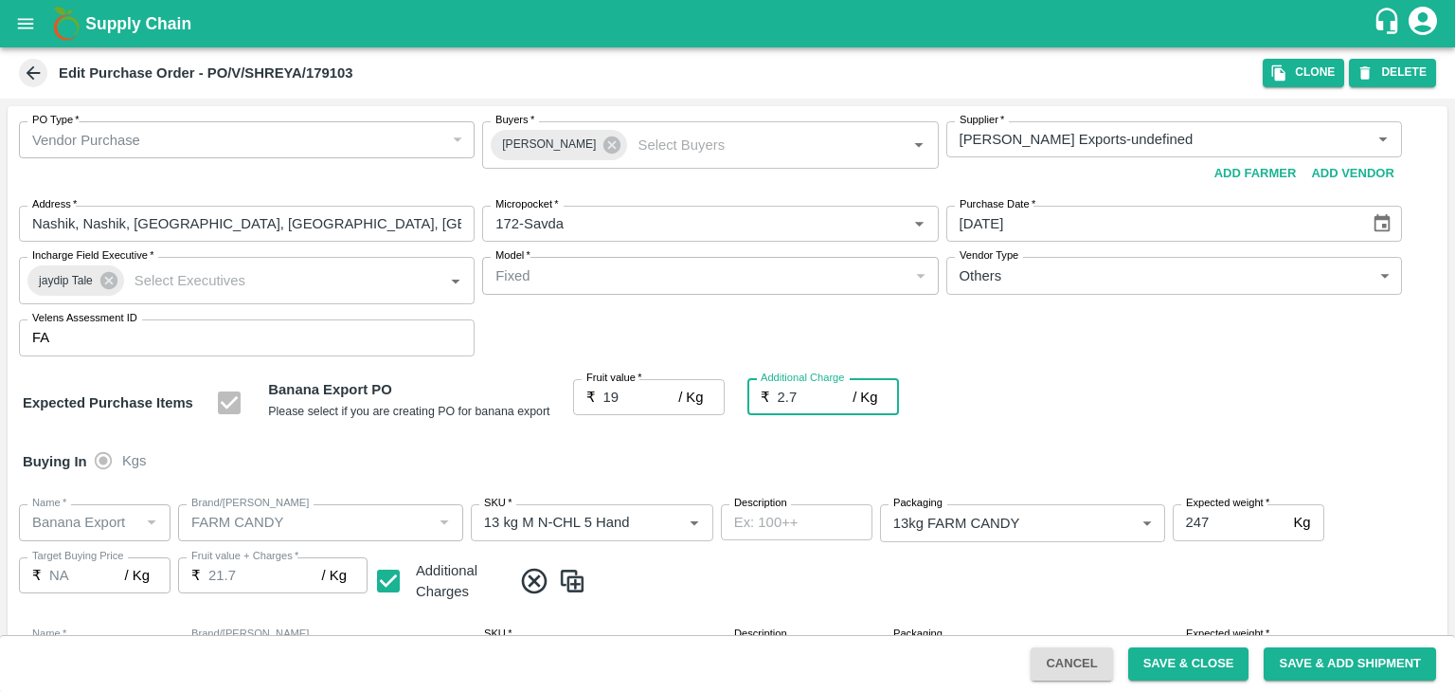
type input "2.75"
type input "21.75"
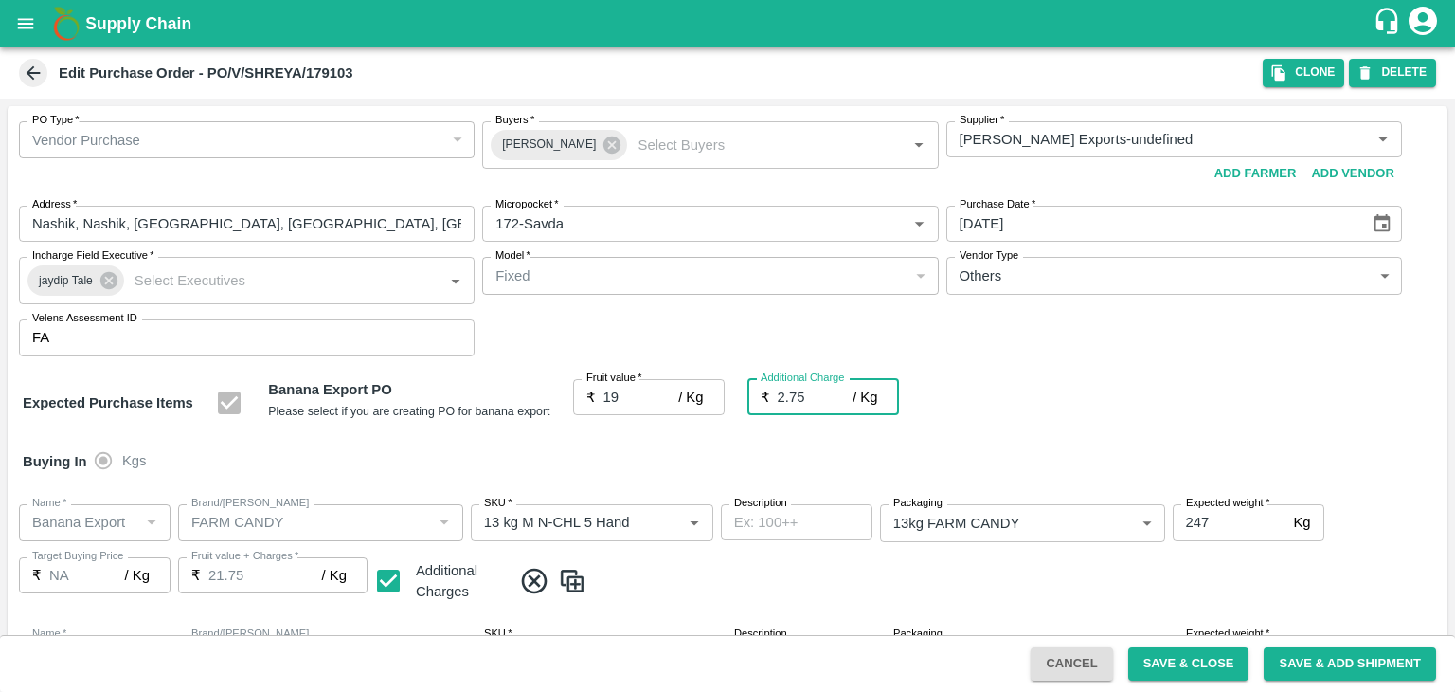
scroll to position [874, 0]
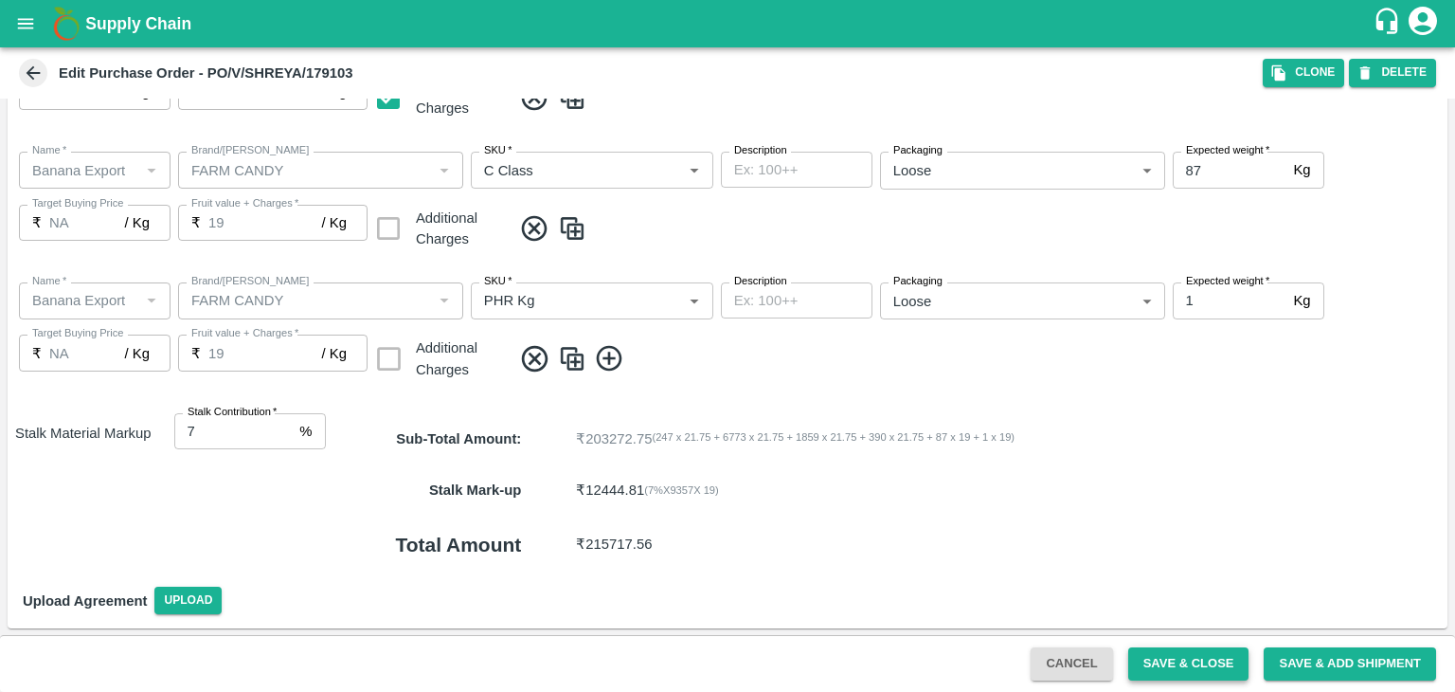
type input "2.75"
click at [1206, 653] on button "Save & Close" at bounding box center [1188, 663] width 121 height 33
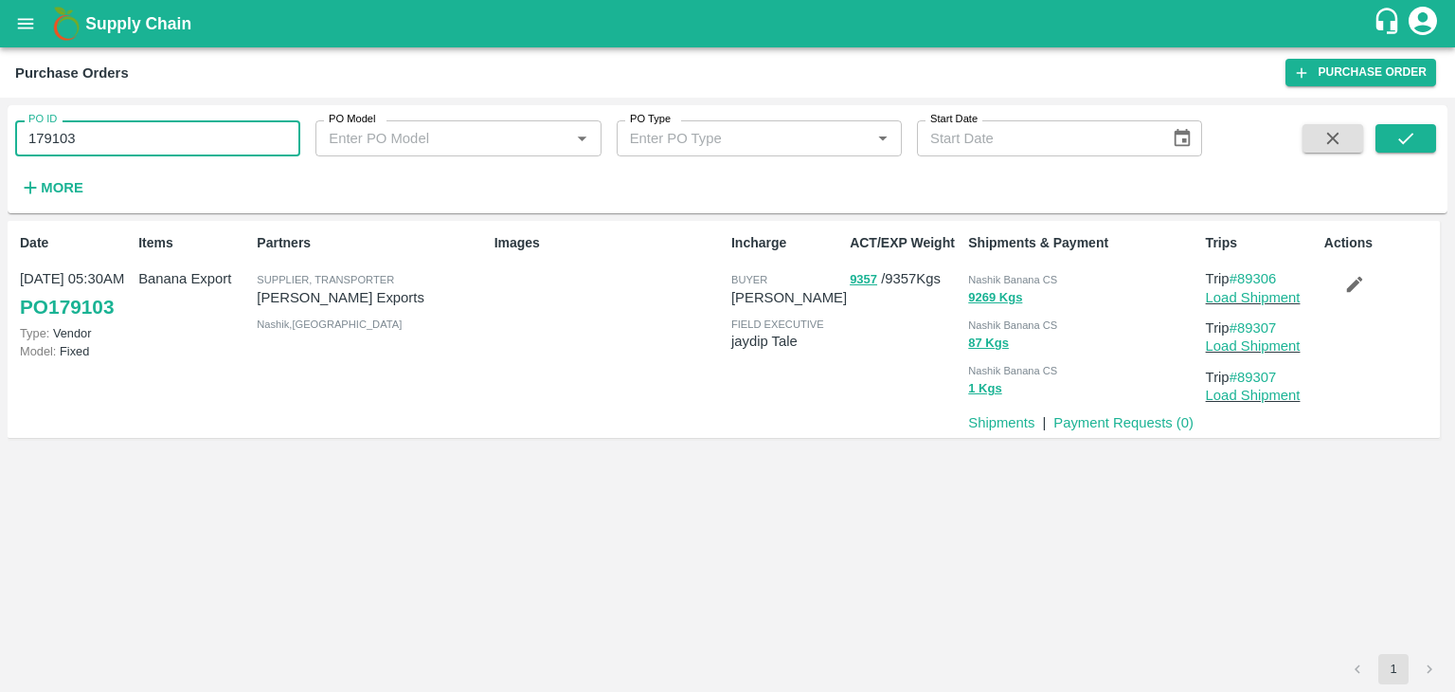
click at [213, 132] on input "179103" at bounding box center [157, 138] width 285 height 36
paste input "text"
click at [213, 132] on input "179103" at bounding box center [157, 138] width 285 height 36
type input "179064"
click at [1402, 143] on icon "submit" at bounding box center [1405, 138] width 15 height 11
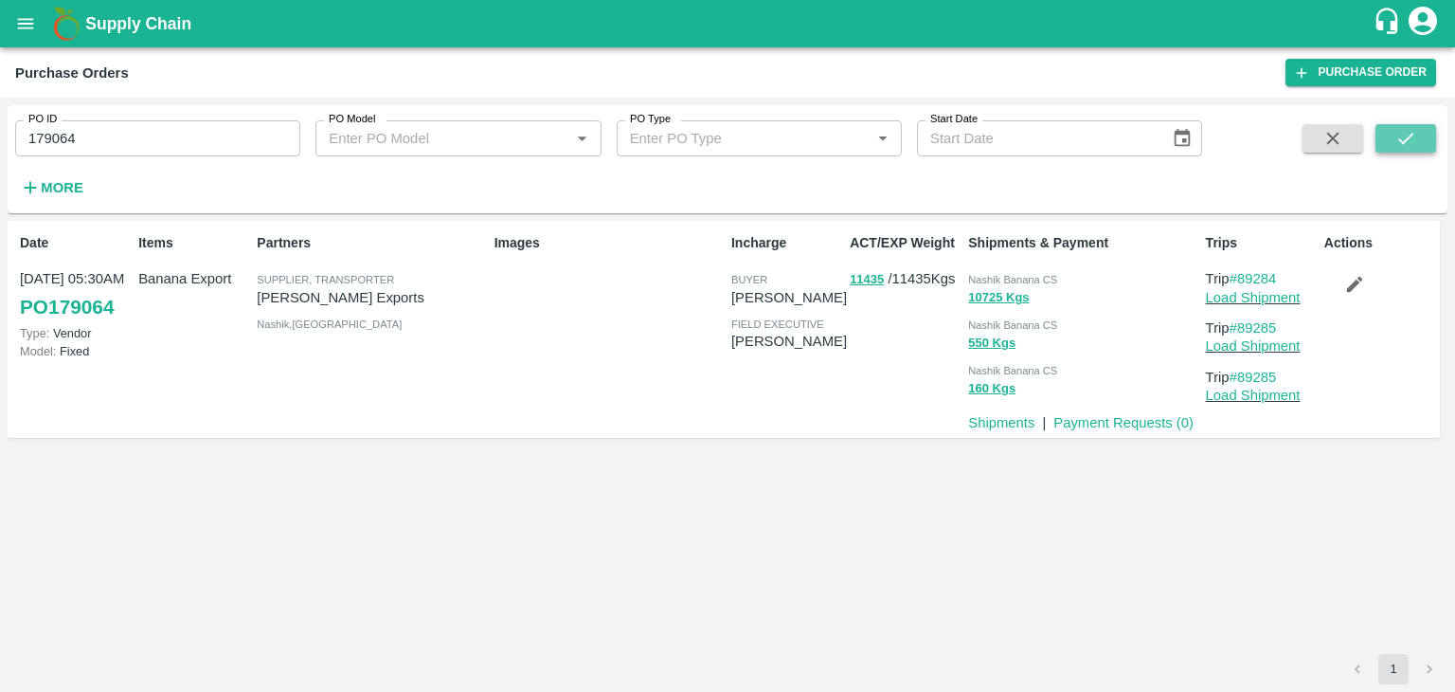
click at [1402, 141] on icon "submit" at bounding box center [1405, 138] width 15 height 11
click at [1245, 299] on link "Load Shipment" at bounding box center [1253, 297] width 95 height 15
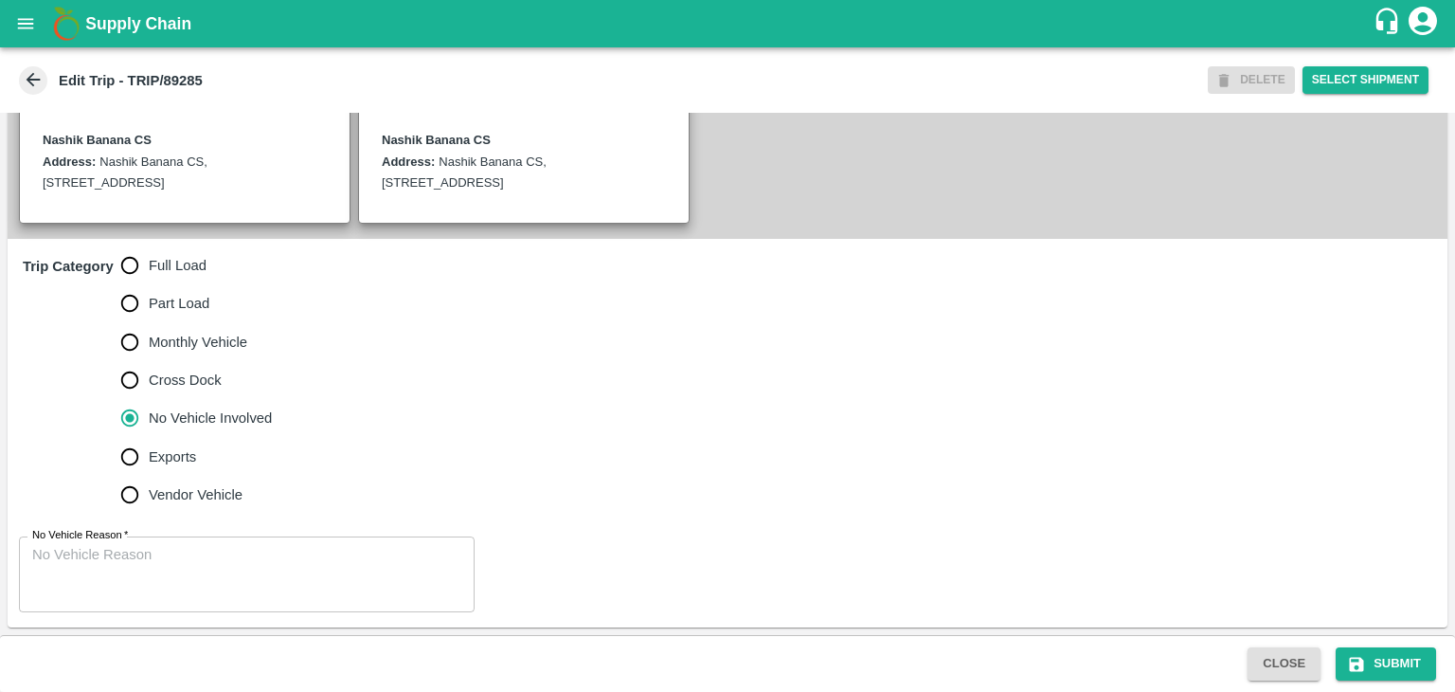
scroll to position [447, 0]
click at [184, 276] on span "Full Load" at bounding box center [178, 265] width 58 height 21
click at [149, 284] on input "Full Load" at bounding box center [130, 265] width 38 height 38
radio input "true"
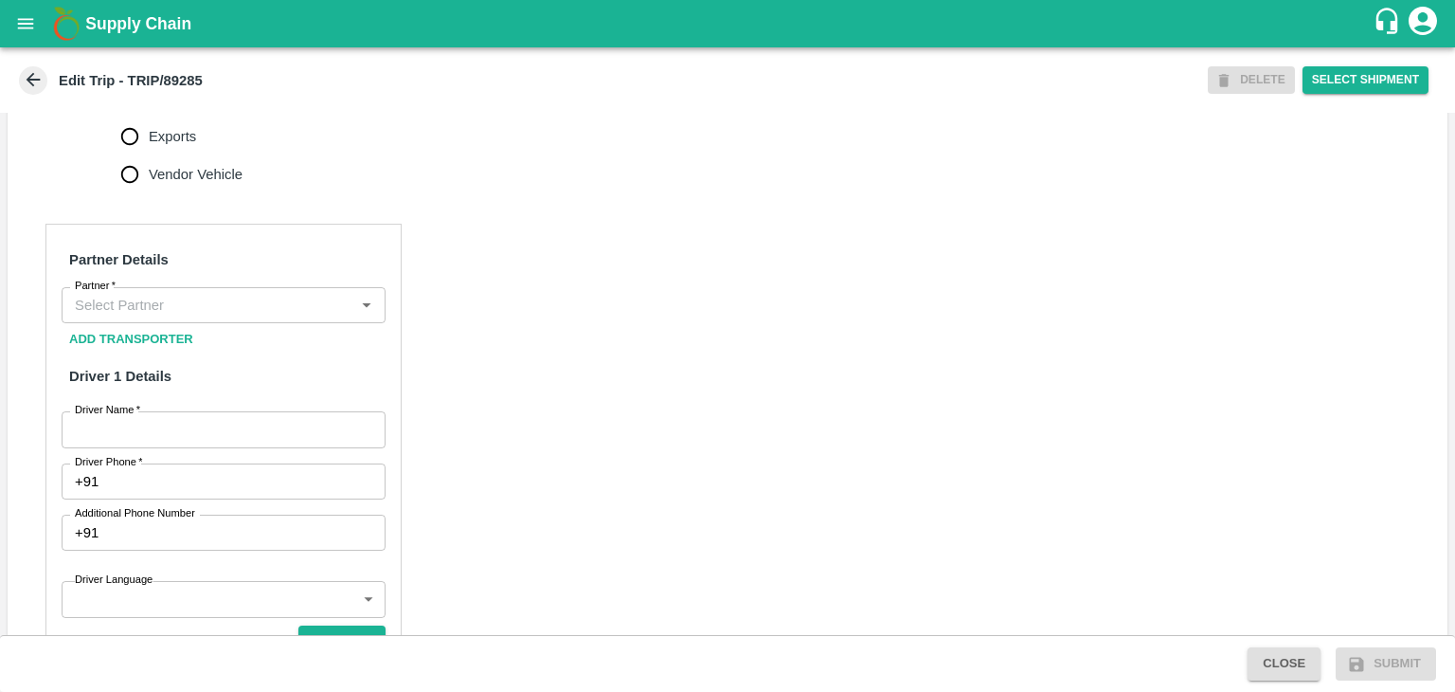
scroll to position [777, 0]
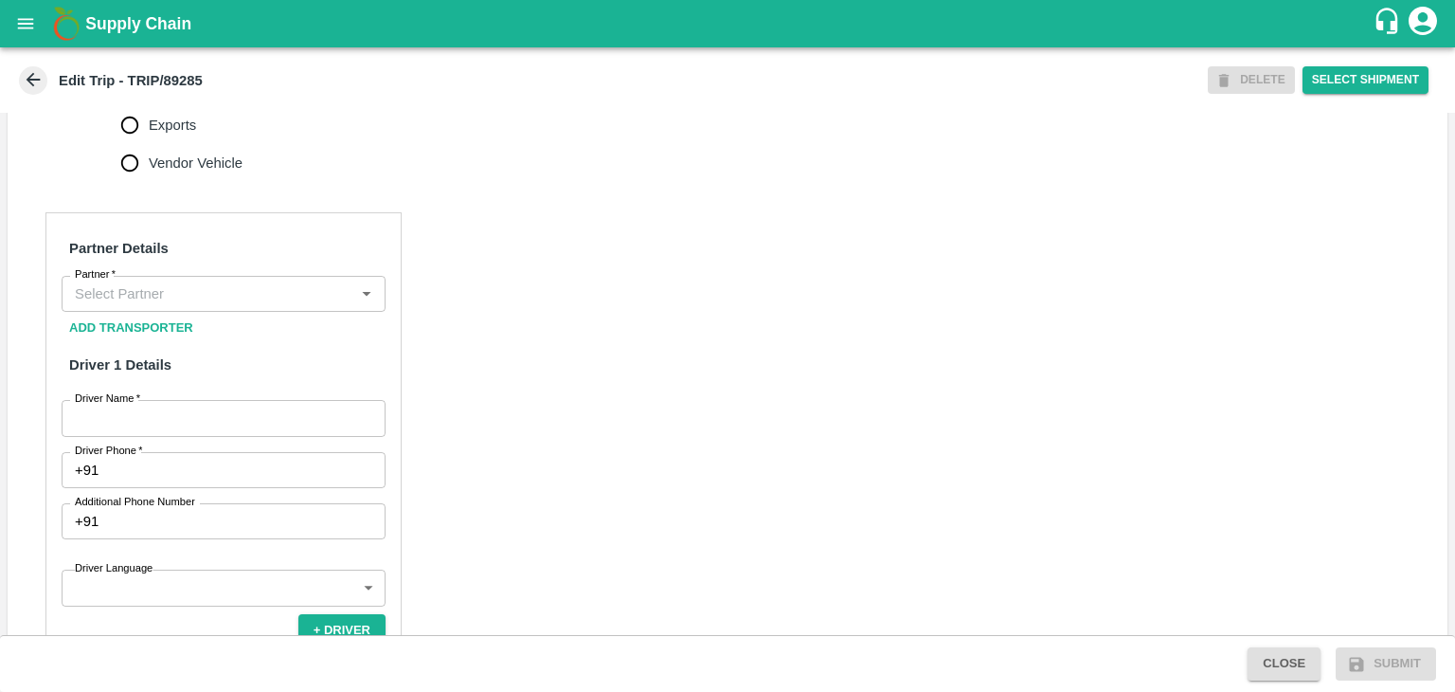
click at [174, 306] on input "Partner   *" at bounding box center [207, 293] width 281 height 25
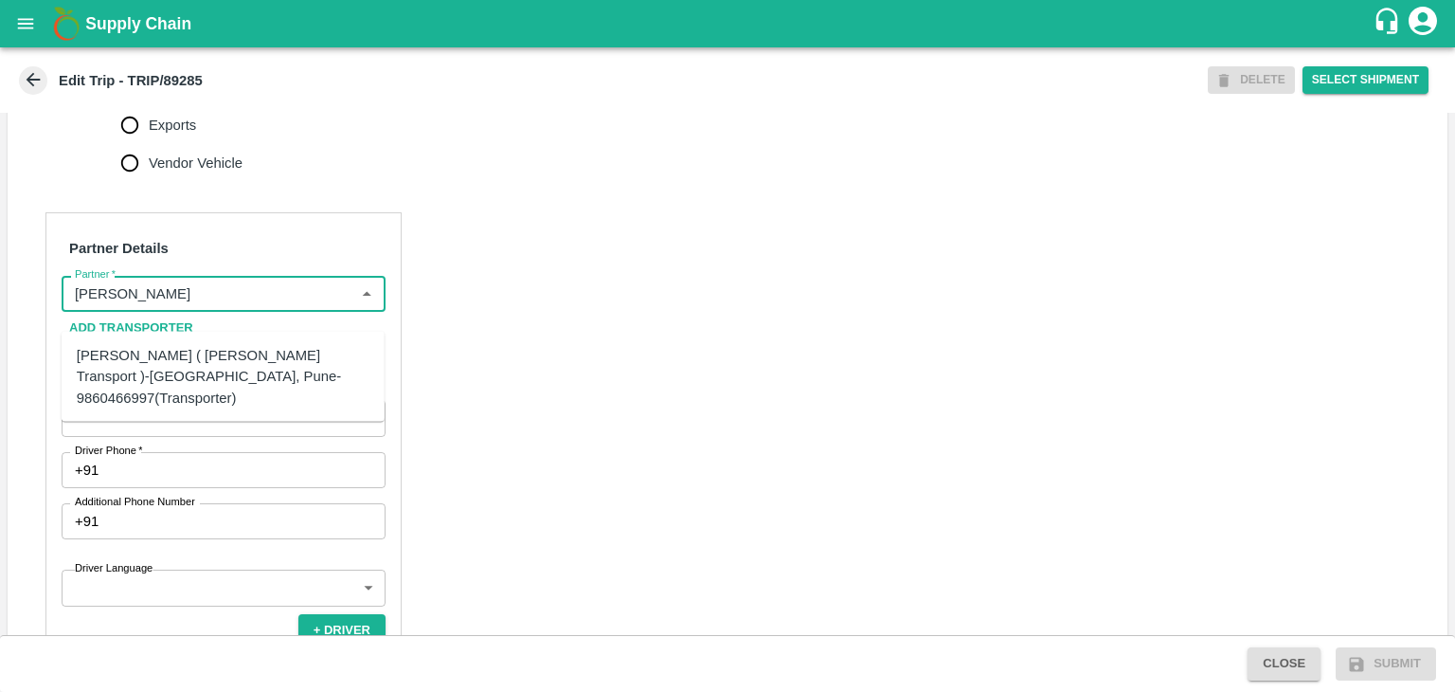
click at [194, 358] on div "[PERSON_NAME] ( [PERSON_NAME] Transport )-[GEOGRAPHIC_DATA], Pune-9860466997(Tr…" at bounding box center [223, 376] width 293 height 63
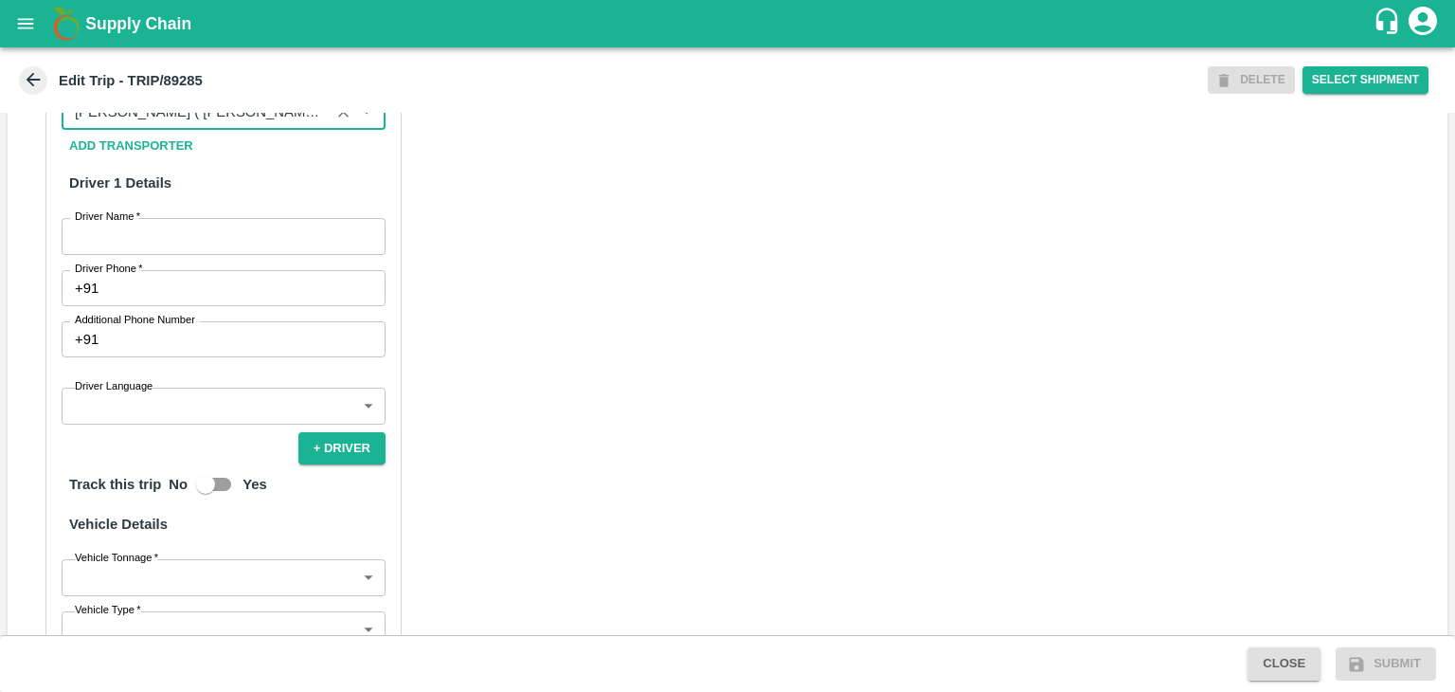
scroll to position [959, 0]
type input "[PERSON_NAME] ( [PERSON_NAME] Transport )-[GEOGRAPHIC_DATA], Pune-9860466997(Tr…"
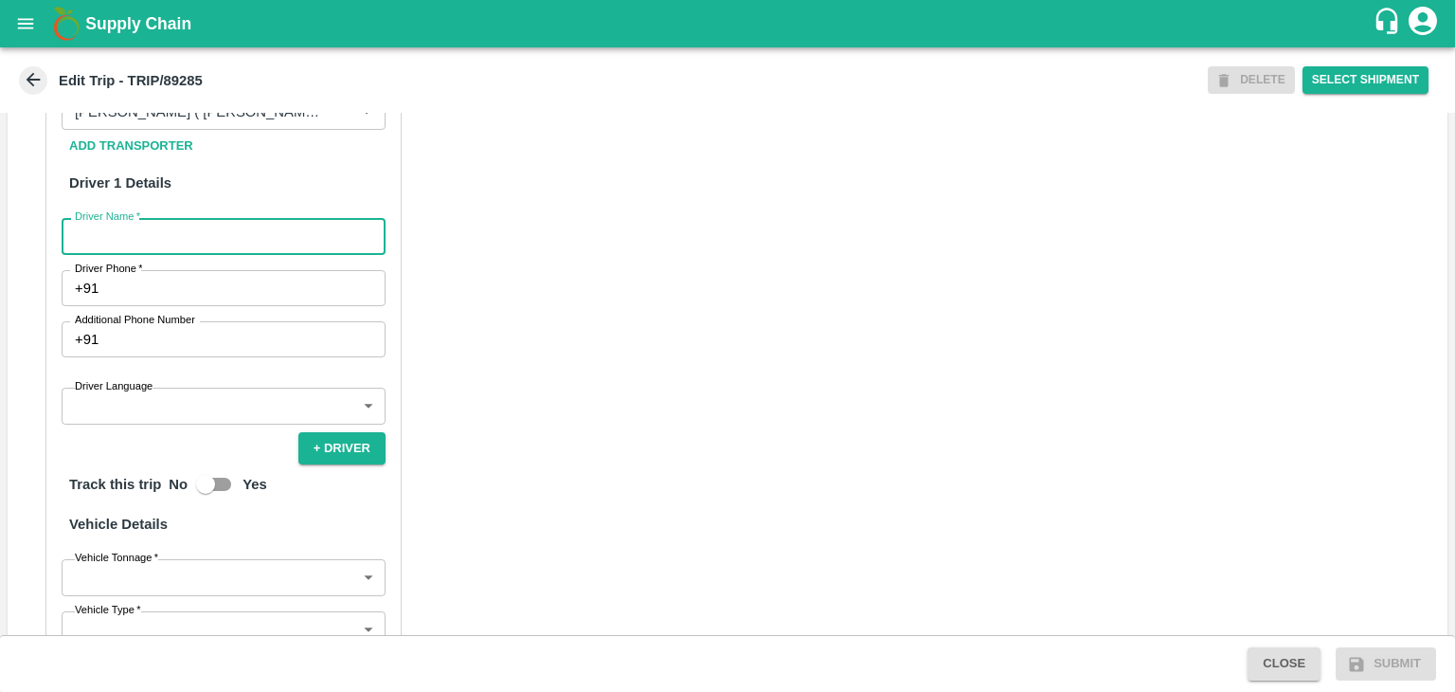
click at [134, 254] on input "Driver Name   *" at bounding box center [224, 236] width 324 height 36
type input "Godase"
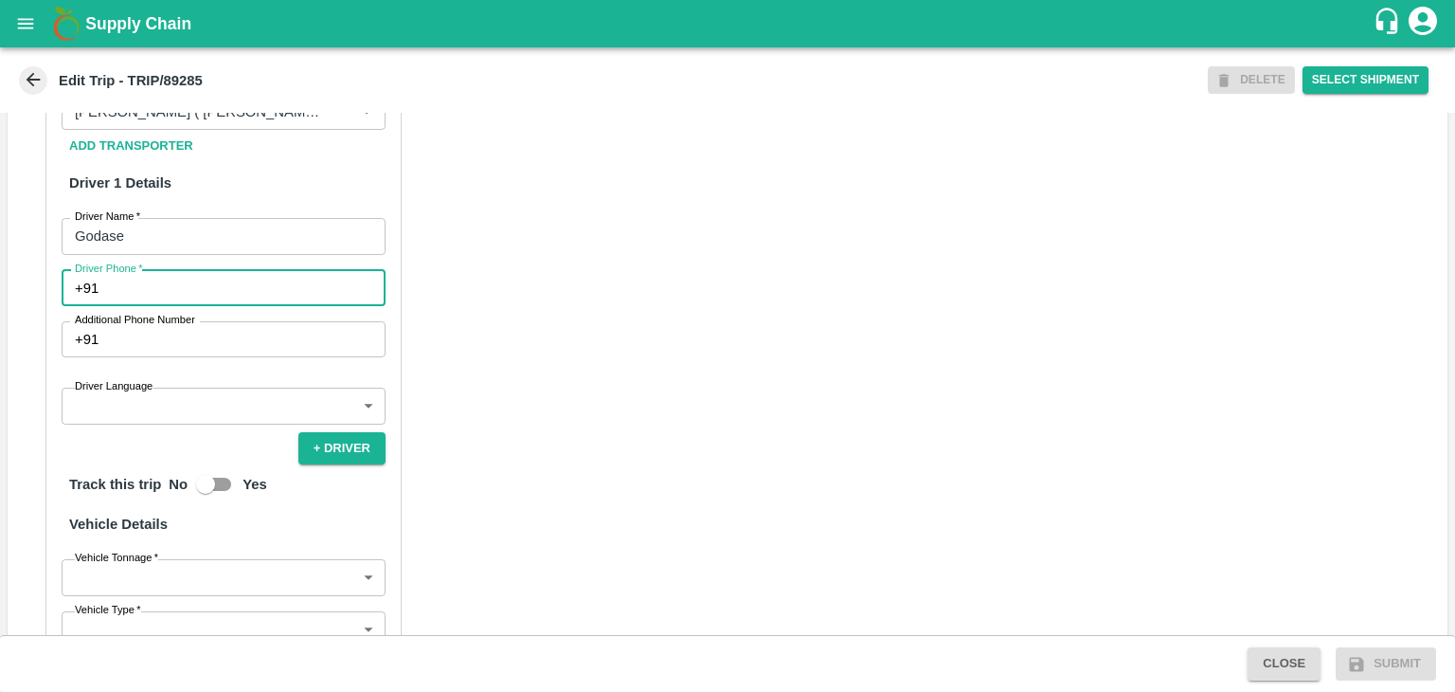
click at [159, 299] on input "Driver Phone   *" at bounding box center [245, 288] width 279 height 36
type input "9975280177"
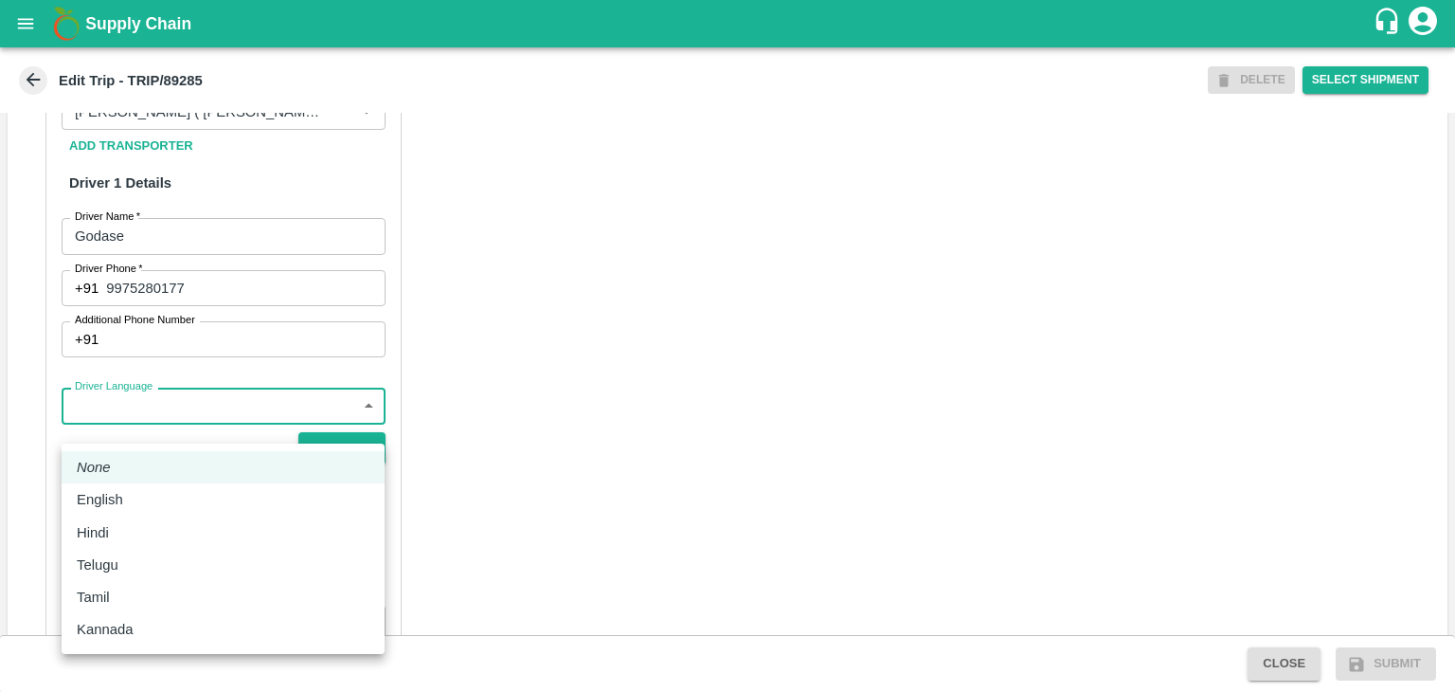
click at [167, 429] on body "Supply Chain Edit Trip - TRIP/89285 DELETE Select Shipment Trip Details Trip Ty…" at bounding box center [727, 346] width 1455 height 692
click at [141, 505] on div "English" at bounding box center [223, 499] width 293 height 21
type input "en"
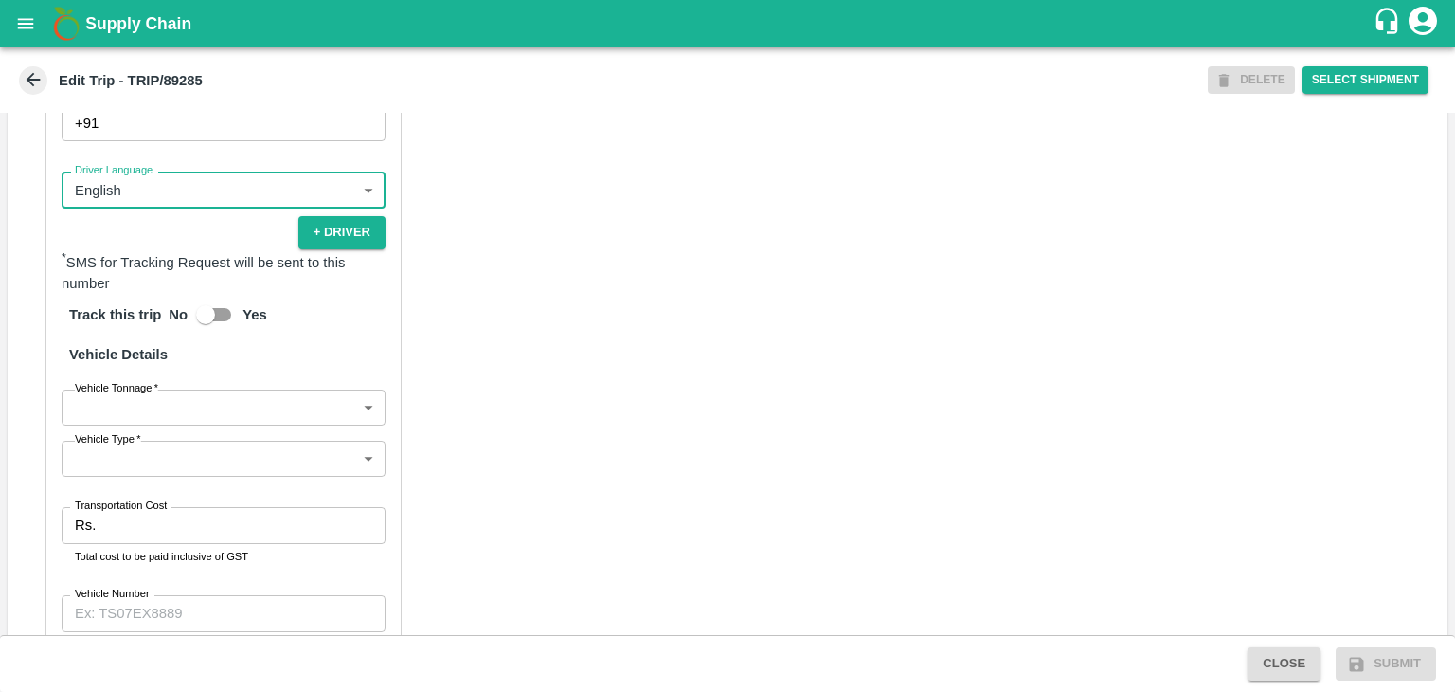
scroll to position [1311, 0]
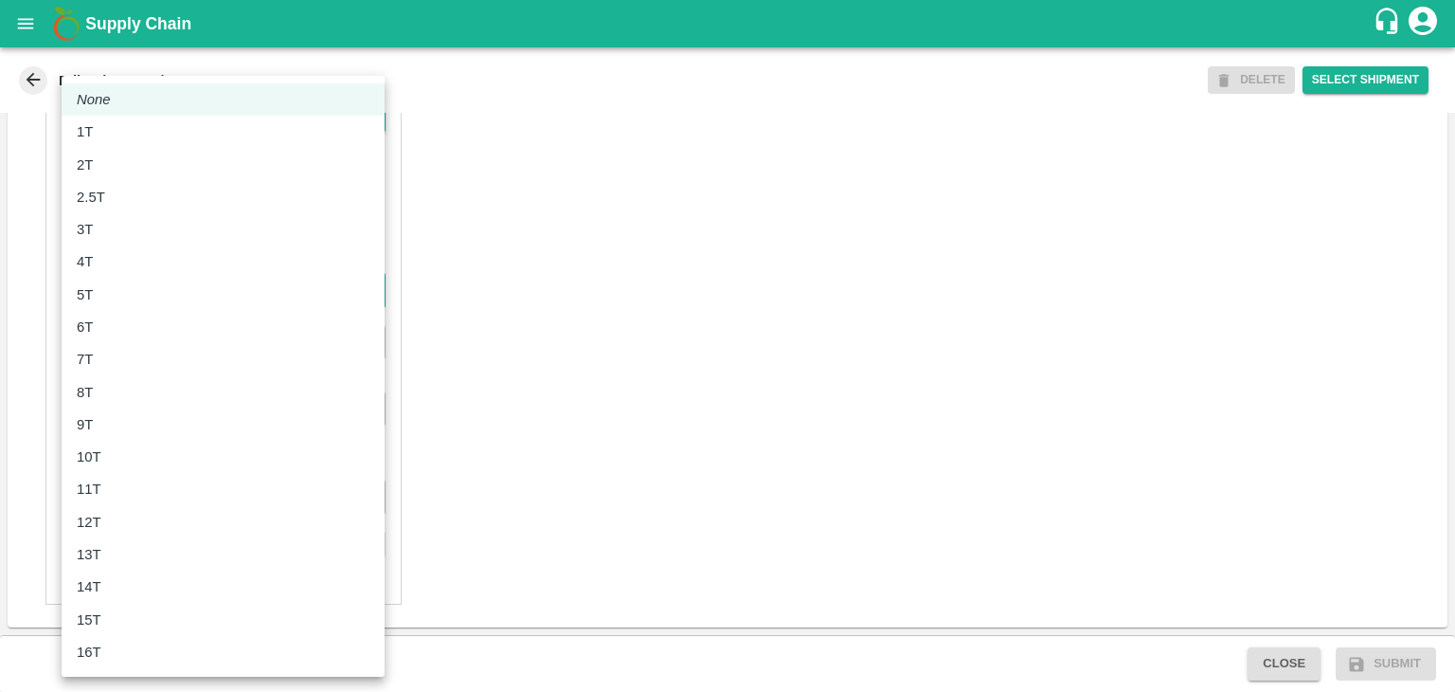
click at [128, 297] on body "Supply Chain Edit Trip - TRIP/89285 DELETE Select Shipment Trip Details Trip Ty…" at bounding box center [727, 346] width 1455 height 692
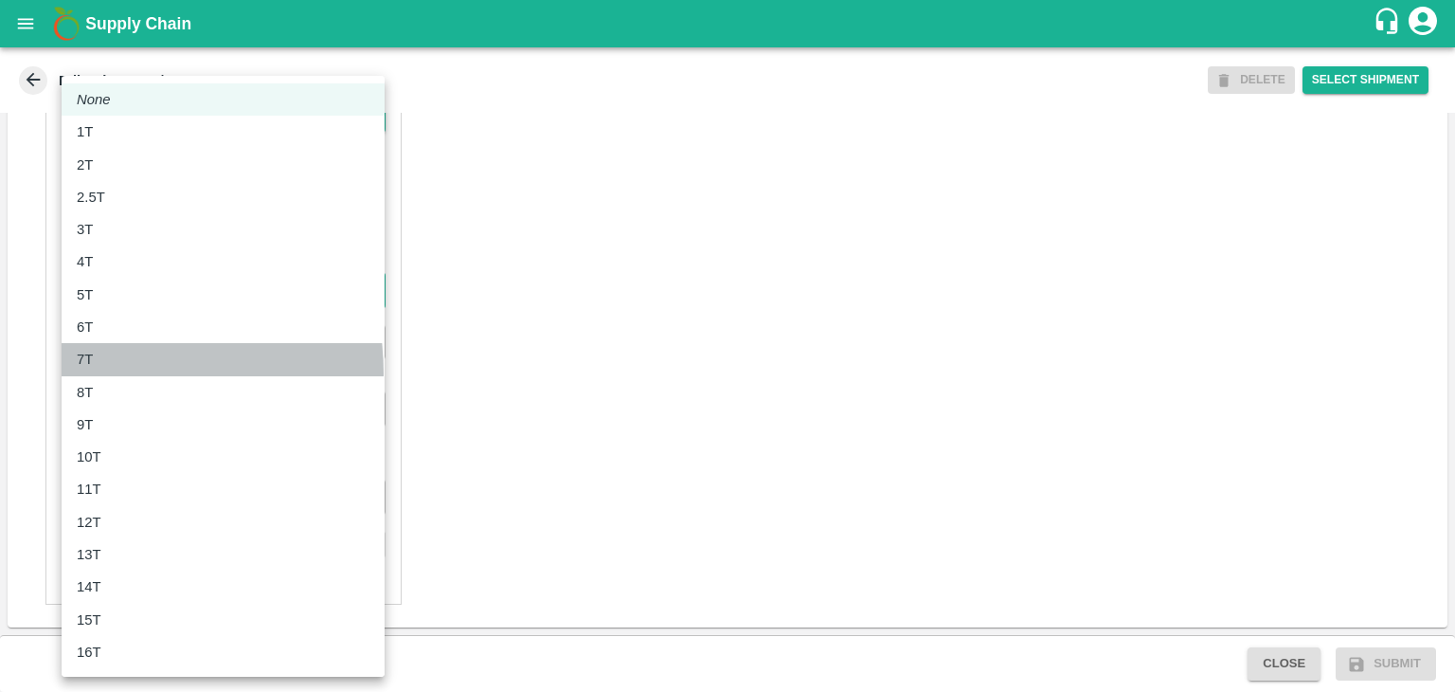
click at [105, 372] on li "7T" at bounding box center [223, 359] width 323 height 32
type input "7000"
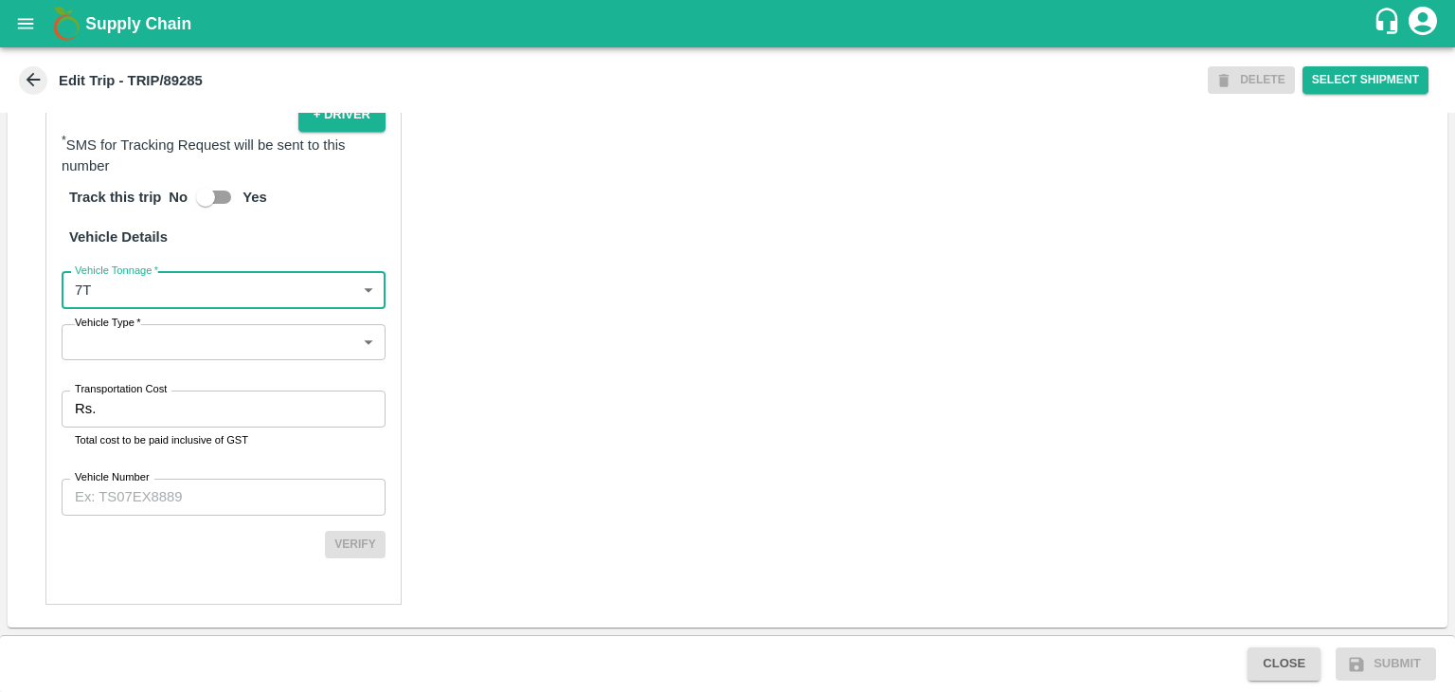
click at [145, 350] on body "Supply Chain Edit Trip - TRIP/89285 DELETE Select Shipment Trip Details Trip Ty…" at bounding box center [727, 346] width 1455 height 692
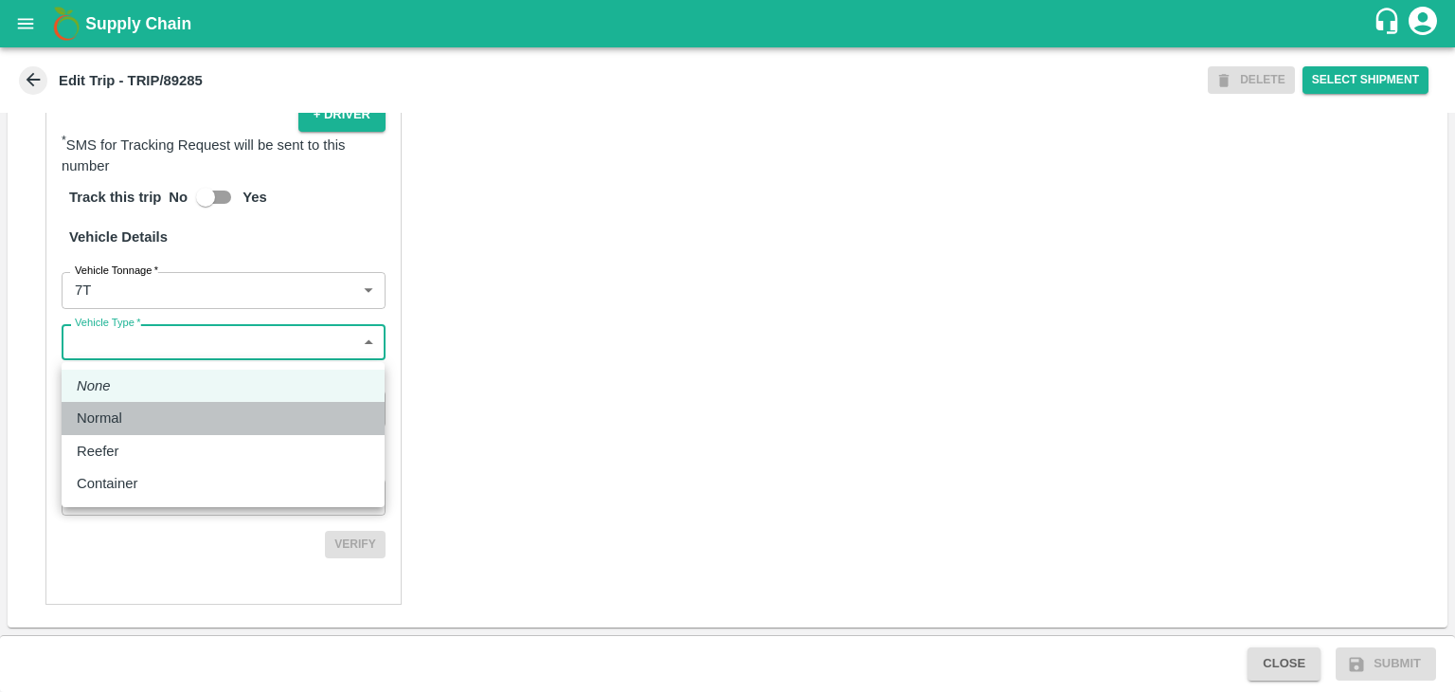
click at [136, 407] on div "Normal" at bounding box center [223, 417] width 293 height 21
type input "Normal"
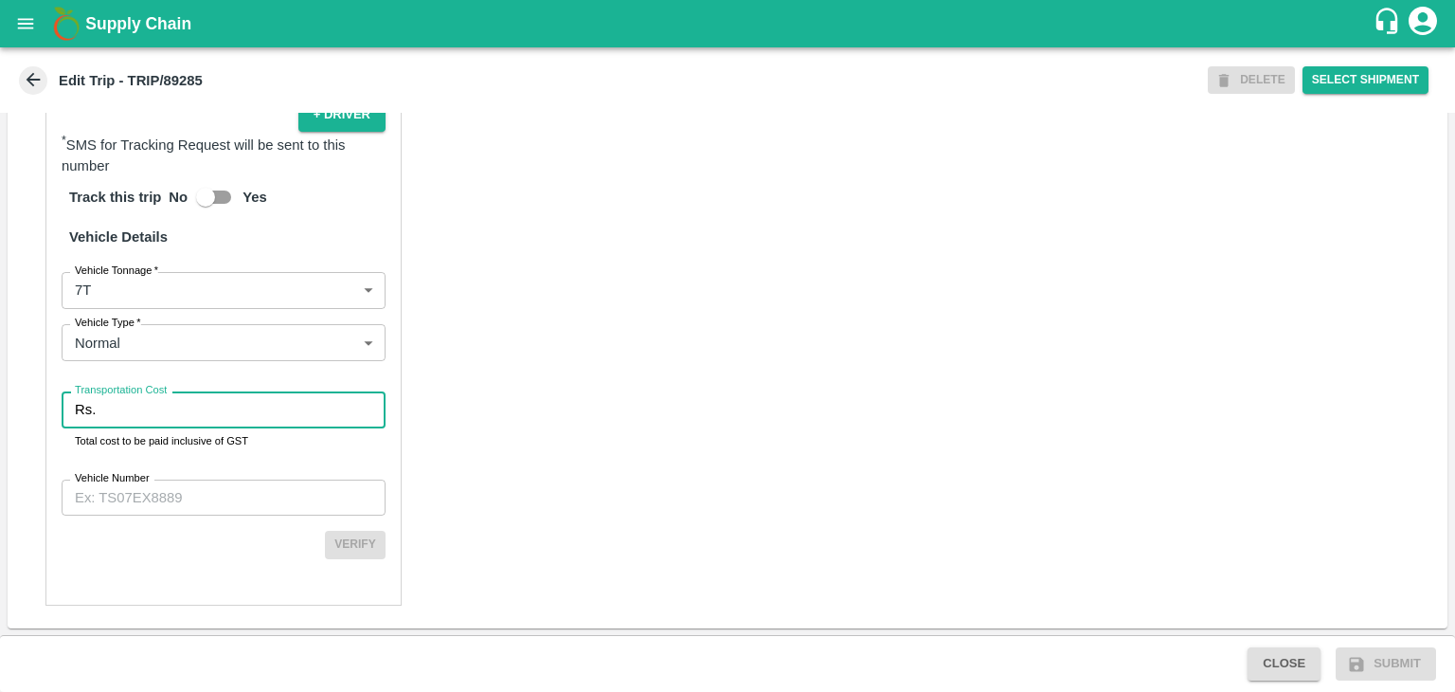
click at [159, 407] on input "Transportation Cost" at bounding box center [244, 409] width 282 height 36
type input "1"
click at [199, 515] on input "Vehicle Number" at bounding box center [224, 497] width 324 height 36
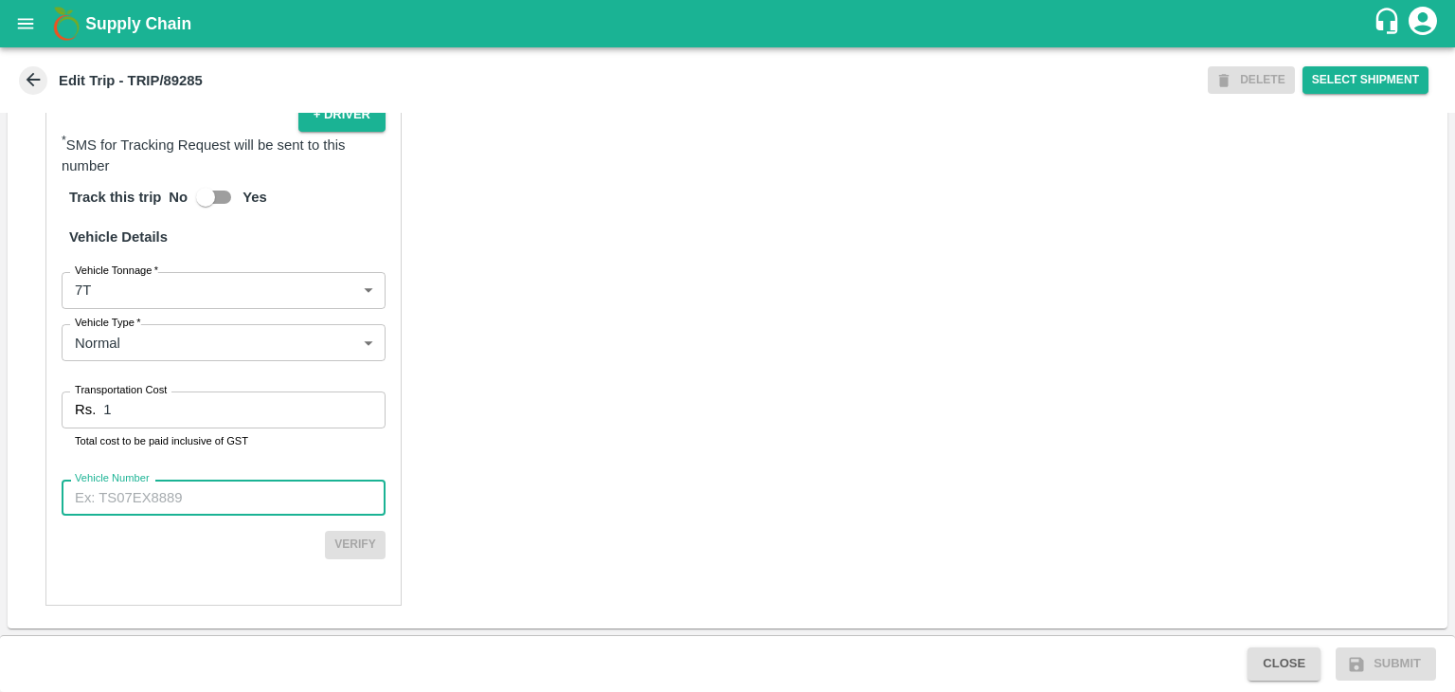
type input "MH45T6060"
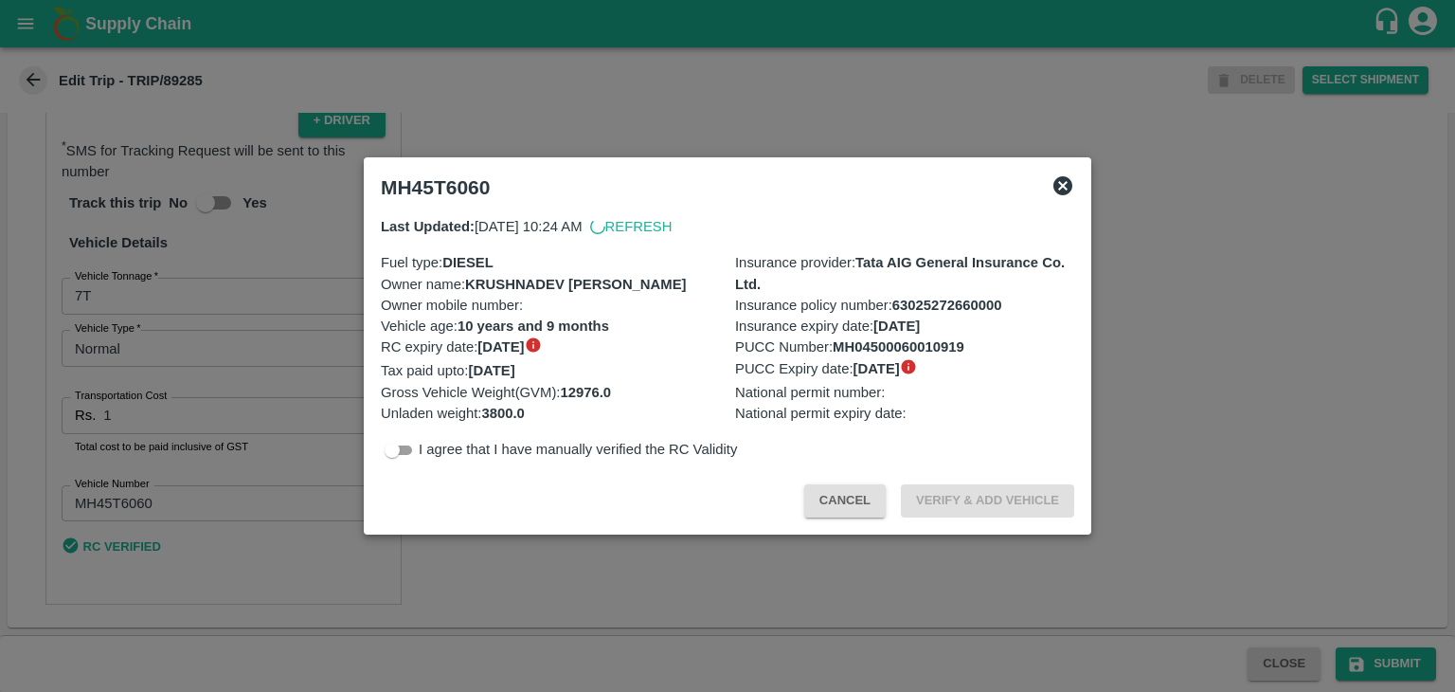
scroll to position [1306, 0]
click at [946, 578] on div at bounding box center [727, 346] width 1455 height 692
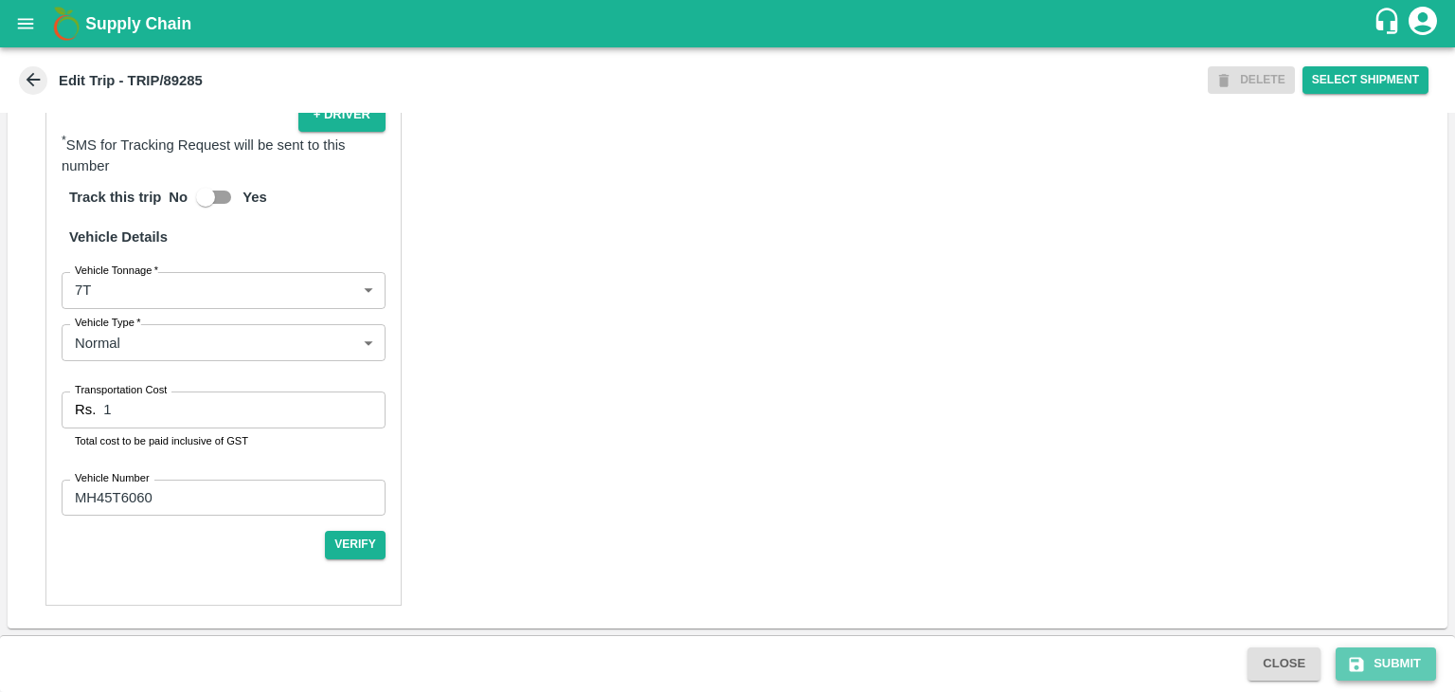
click at [1400, 656] on button "Submit" at bounding box center [1386, 663] width 100 height 33
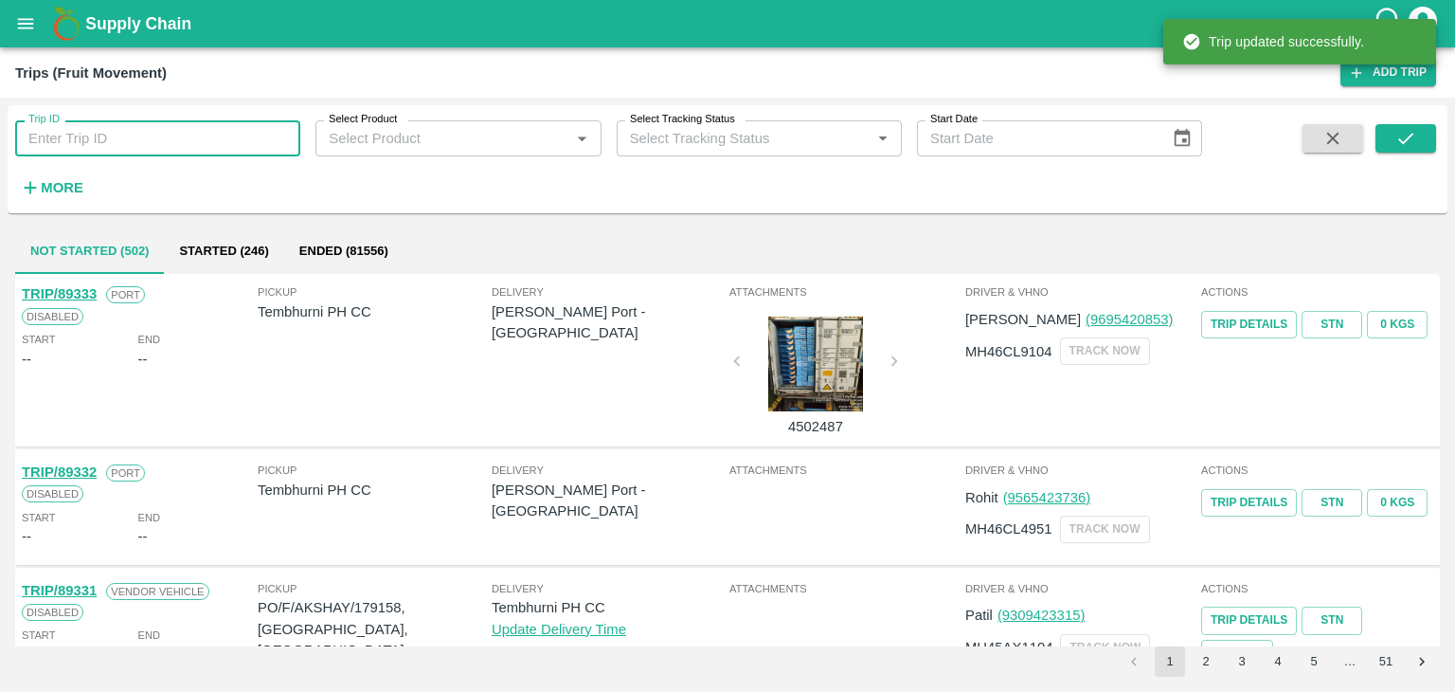
click at [227, 134] on input "Trip ID" at bounding box center [157, 138] width 285 height 36
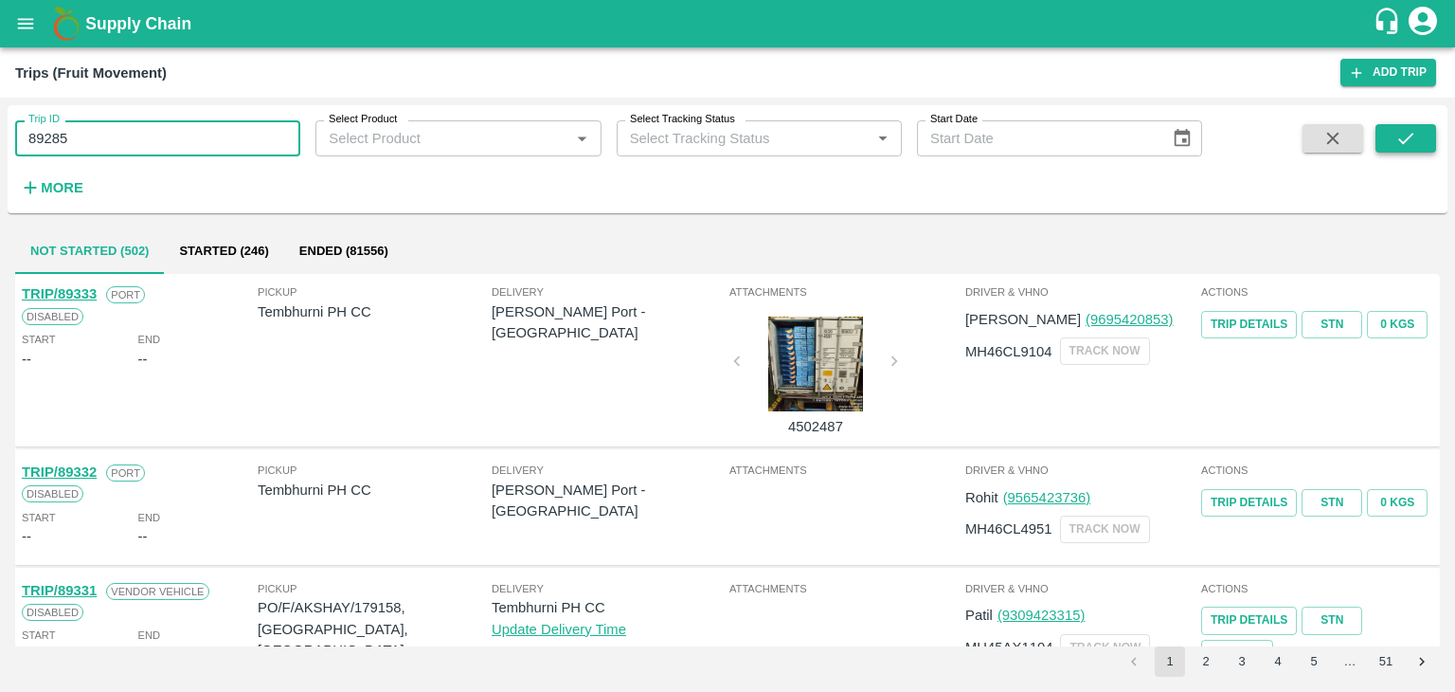
type input "89285"
click at [1403, 136] on icon "submit" at bounding box center [1406, 138] width 21 height 21
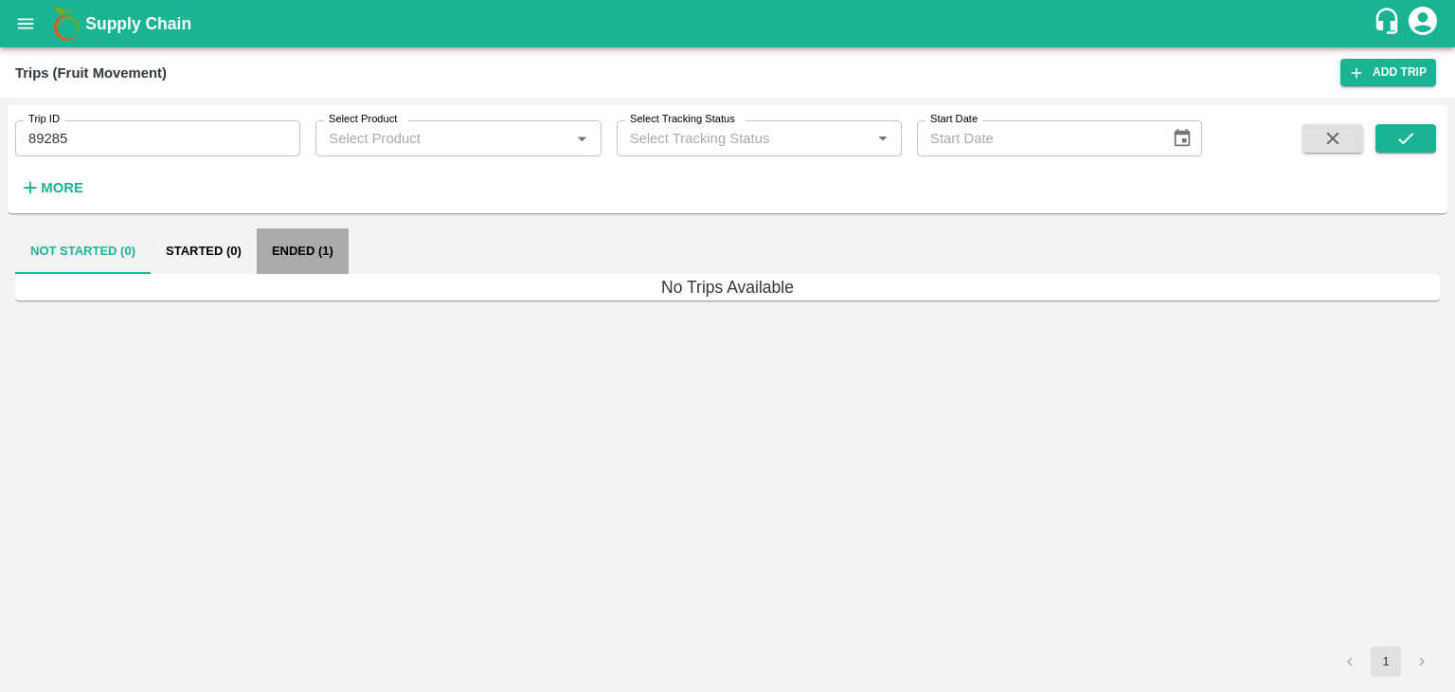
click at [306, 251] on button "Ended (1)" at bounding box center [303, 250] width 92 height 45
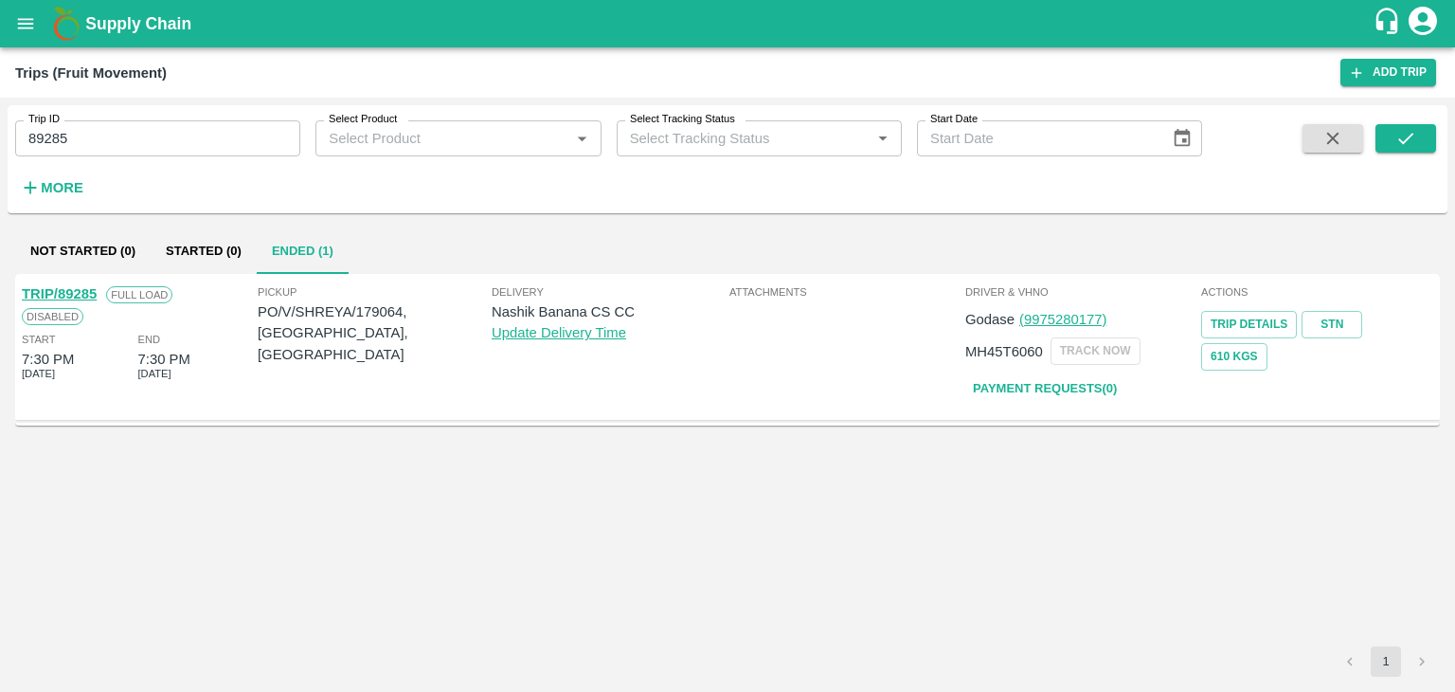
click at [57, 286] on link "TRIP/89285" at bounding box center [59, 293] width 75 height 15
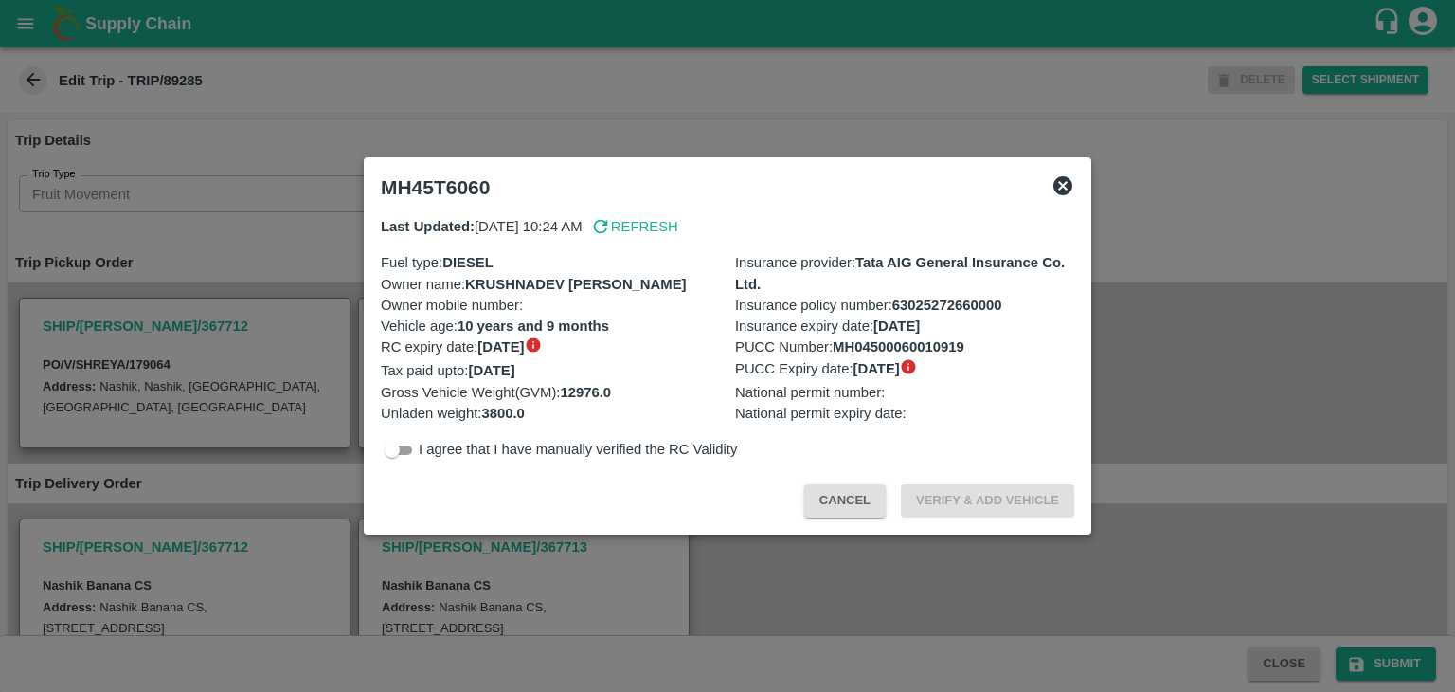
click at [796, 576] on div at bounding box center [727, 346] width 1455 height 692
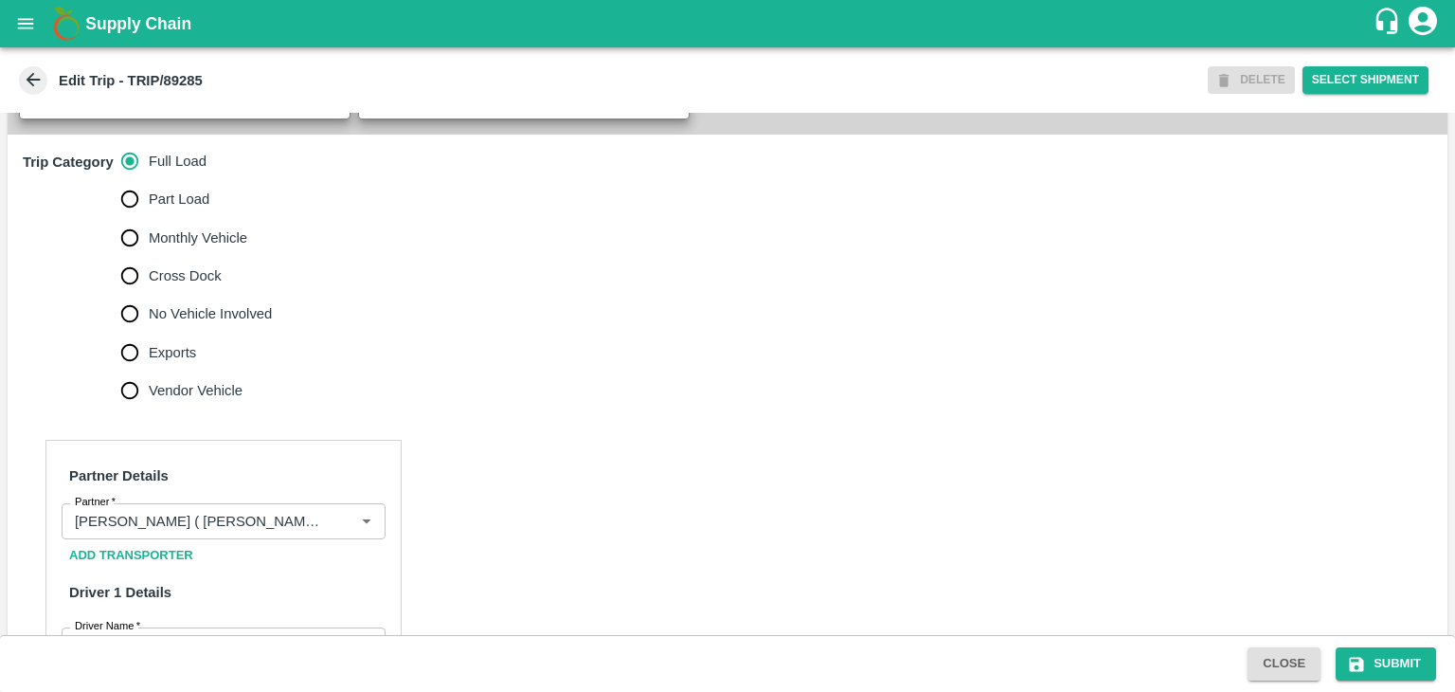
click at [198, 324] on span "No Vehicle Involved" at bounding box center [210, 313] width 123 height 21
click at [149, 324] on input "No Vehicle Involved" at bounding box center [130, 314] width 38 height 38
radio input "true"
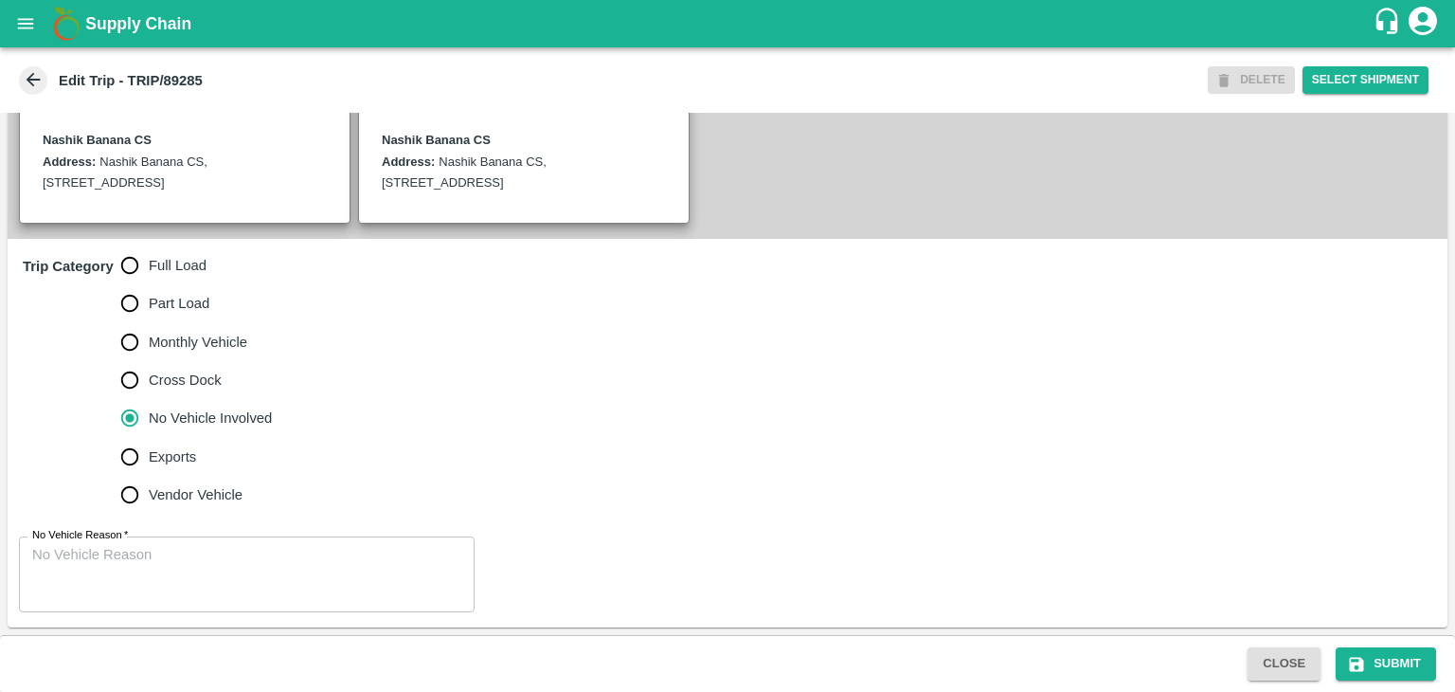
scroll to position [465, 0]
click at [234, 581] on textarea "No Vehicle Reason   *" at bounding box center [246, 575] width 429 height 60
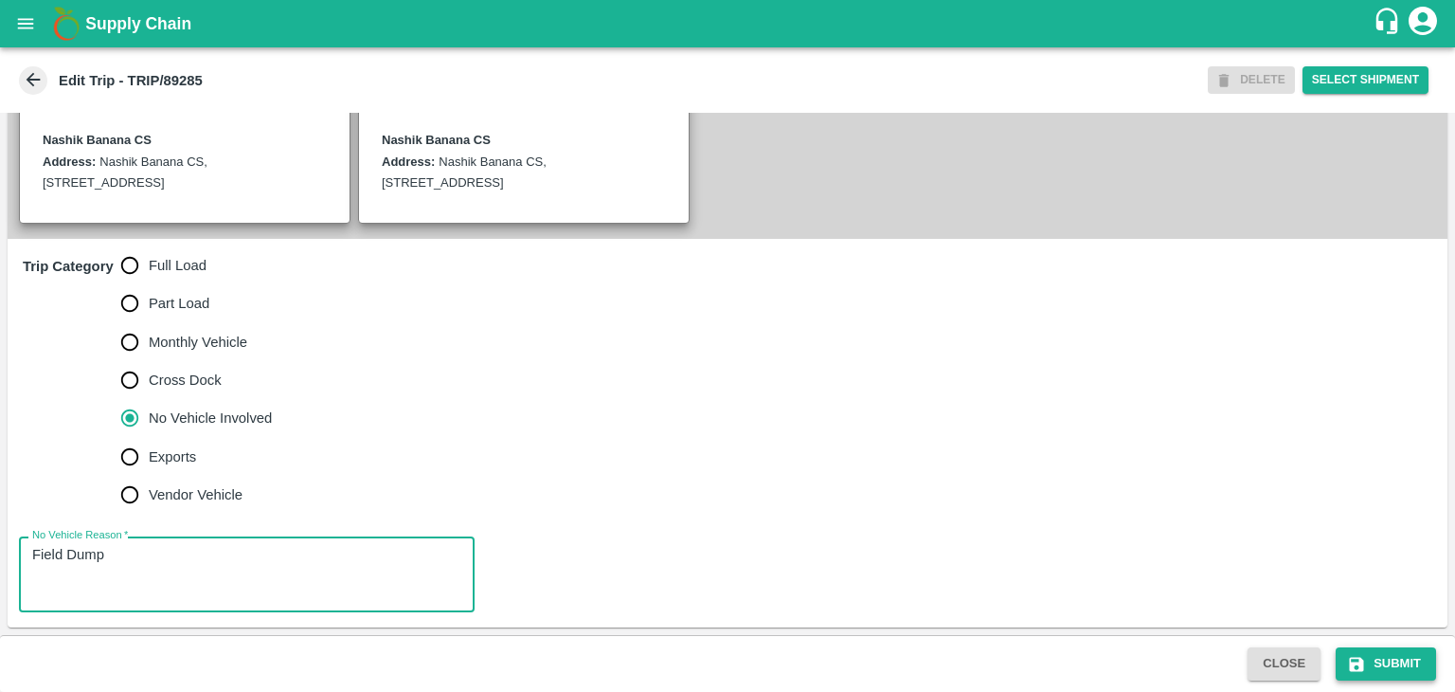
type textarea "Field Dump"
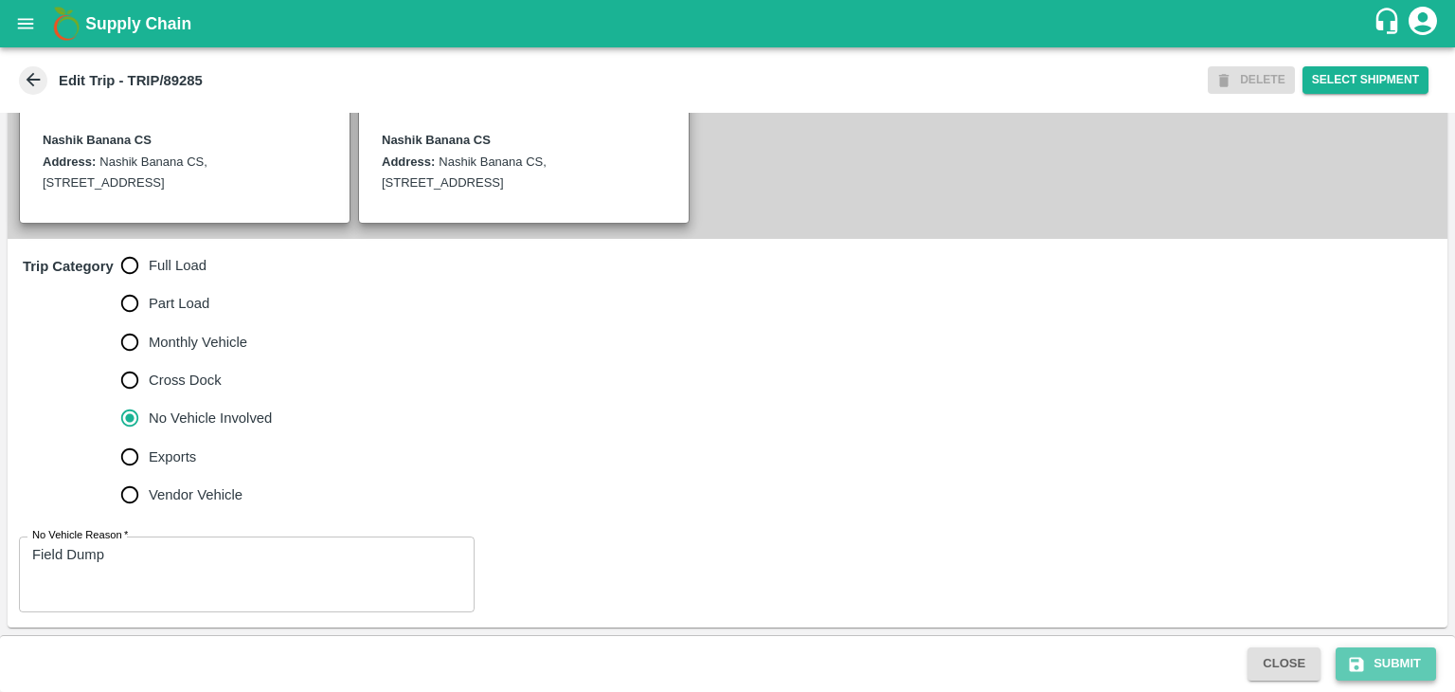
click at [1381, 651] on button "Submit" at bounding box center [1386, 663] width 100 height 33
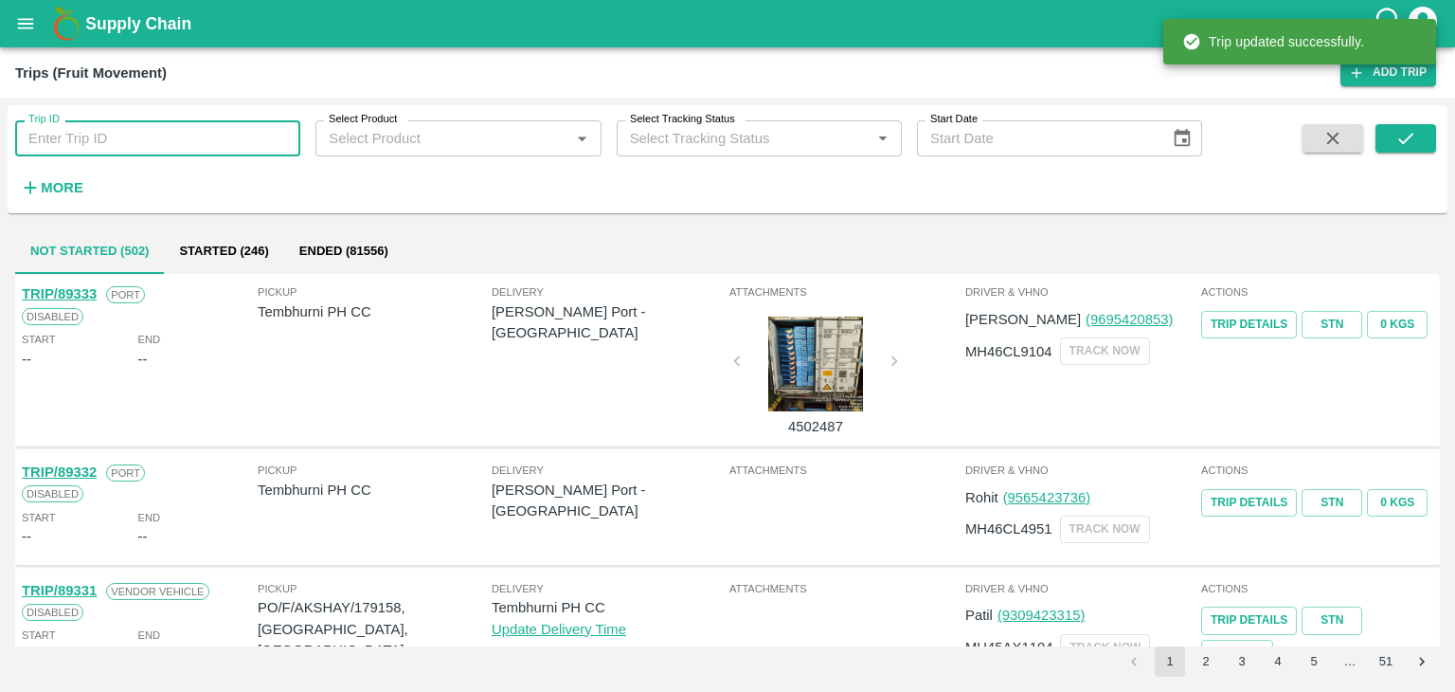
click at [174, 139] on input "Trip ID" at bounding box center [157, 138] width 285 height 36
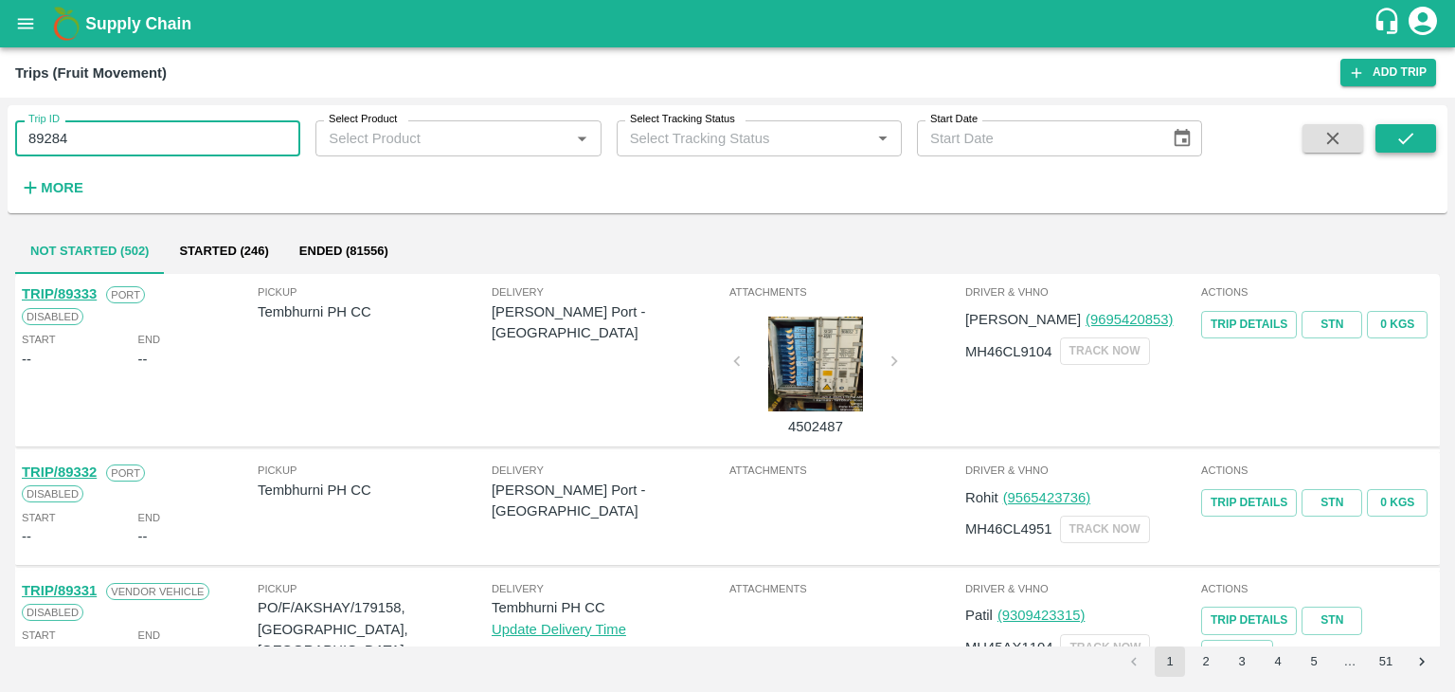
type input "89284"
click at [1403, 144] on icon "submit" at bounding box center [1405, 138] width 15 height 11
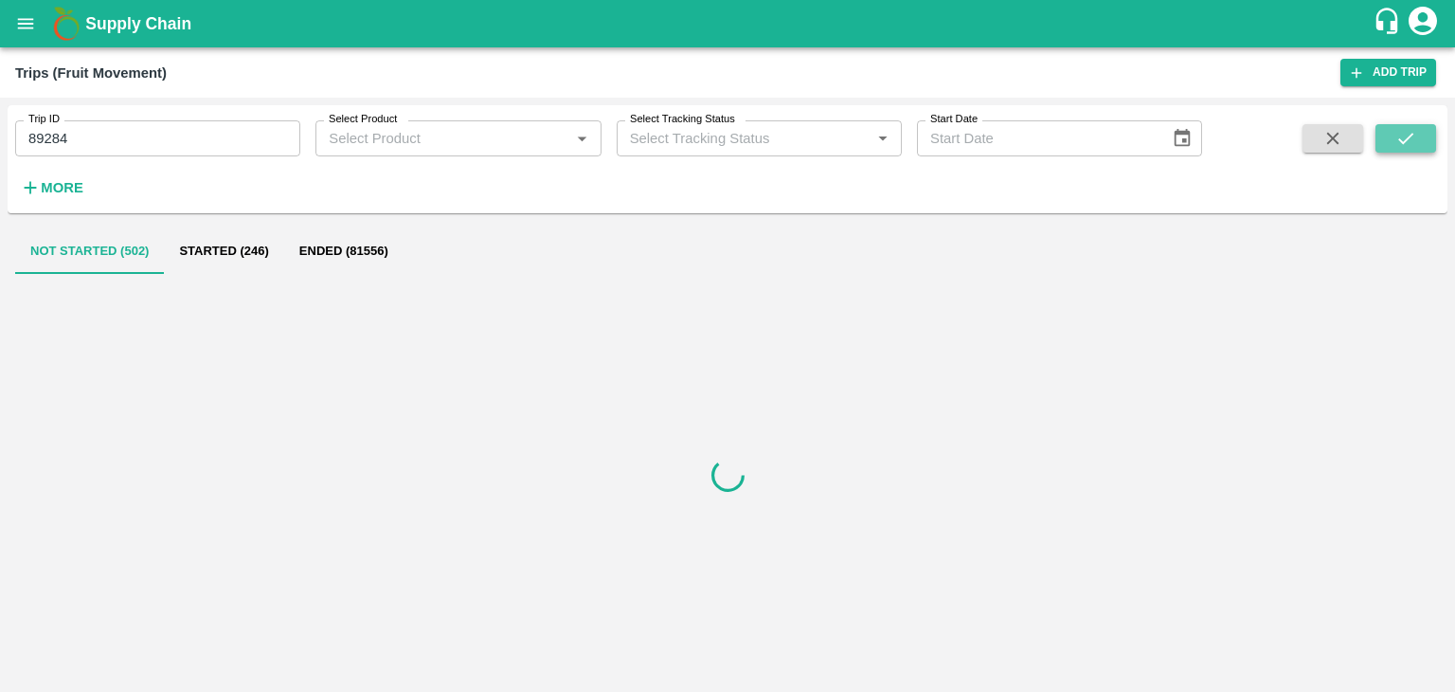
click at [1403, 144] on icon "submit" at bounding box center [1405, 138] width 15 height 11
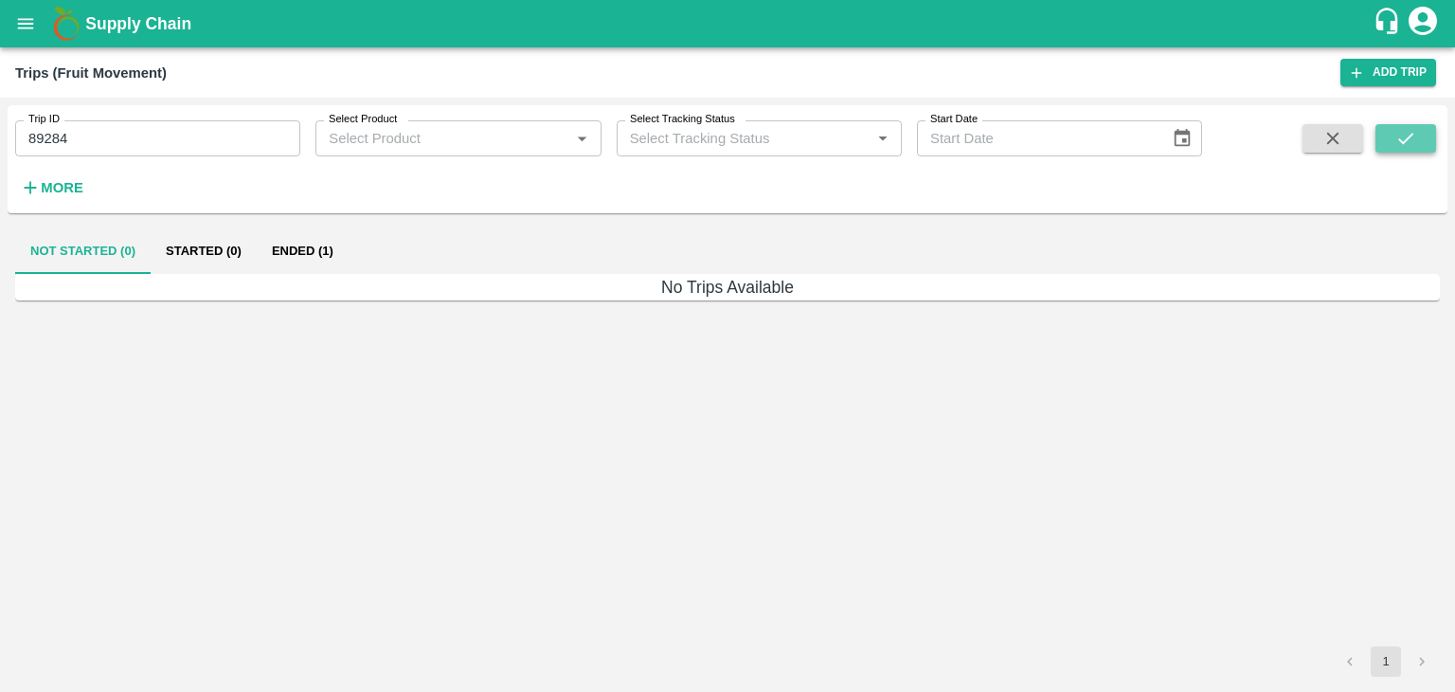
click at [1403, 144] on icon "submit" at bounding box center [1405, 138] width 15 height 11
click at [341, 238] on button "Ended (1)" at bounding box center [303, 250] width 92 height 45
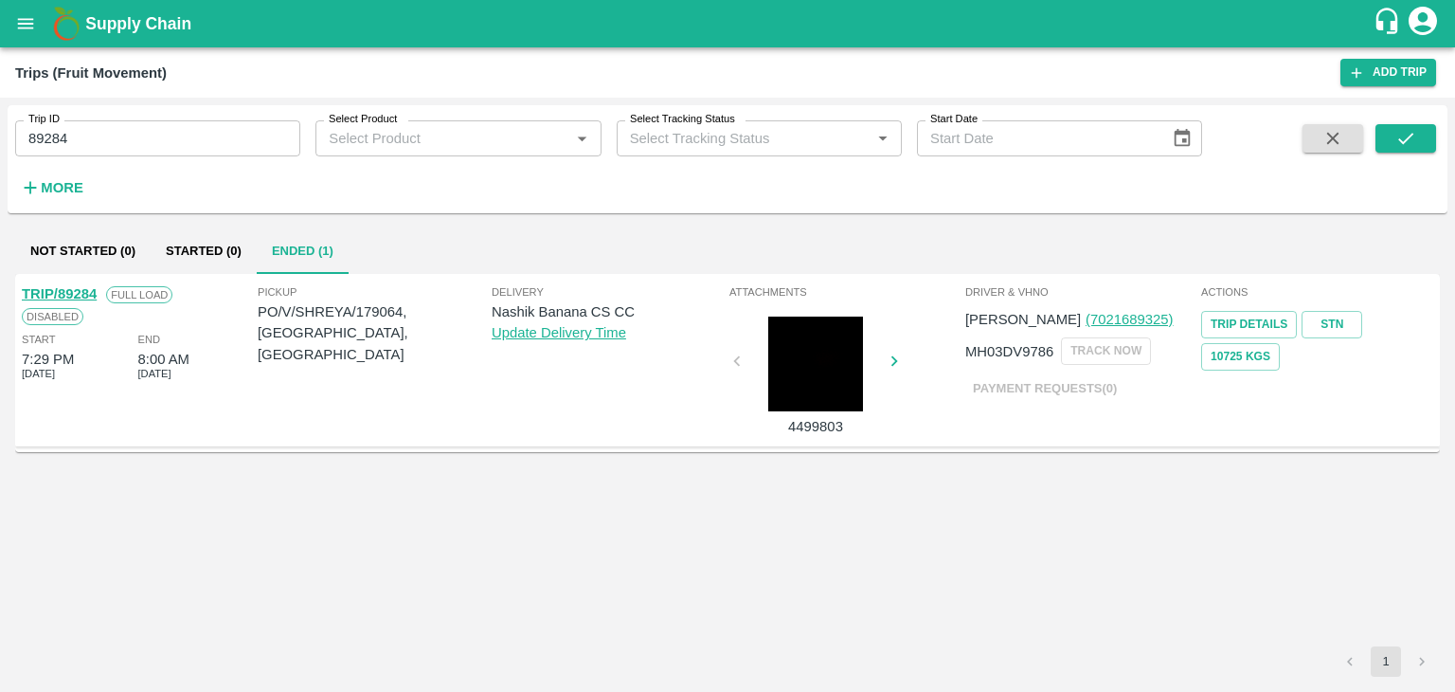
click at [57, 290] on link "TRIP/89284" at bounding box center [59, 293] width 75 height 15
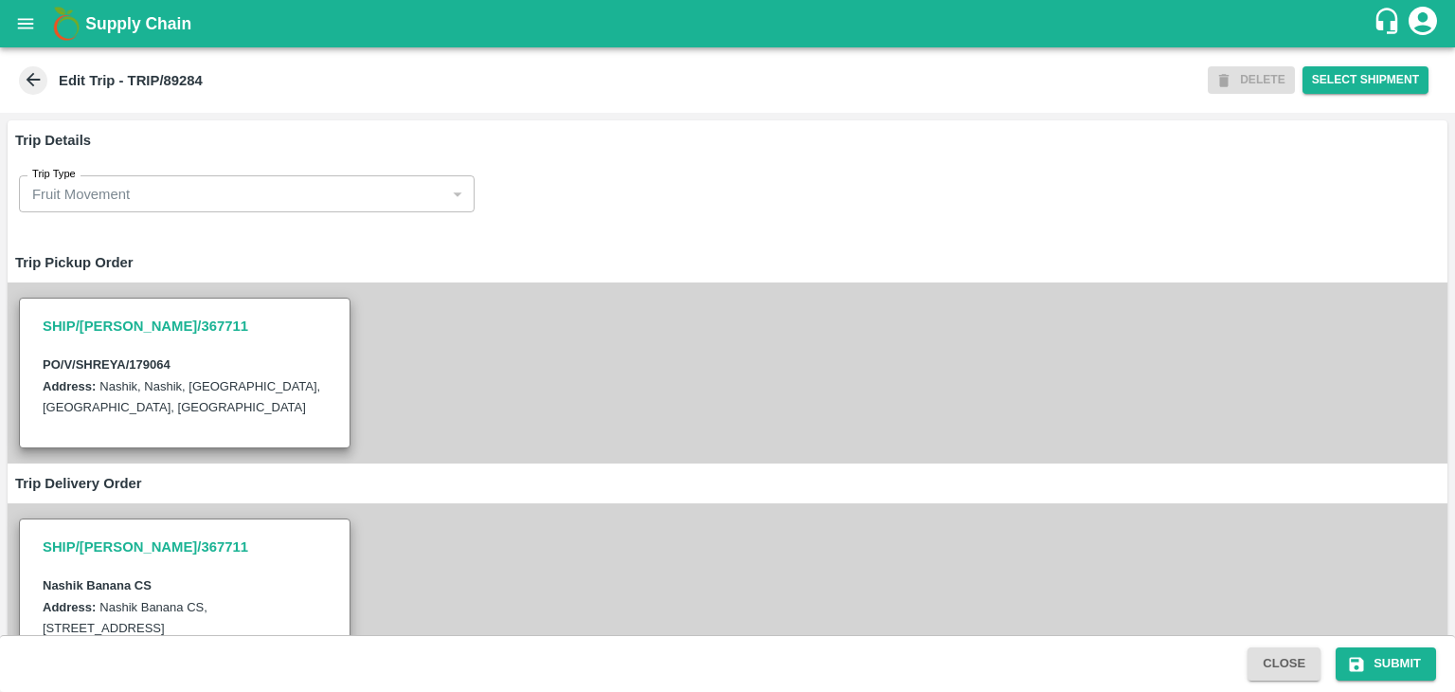
type input "[PERSON_NAME] Exports-[GEOGRAPHIC_DATA], Nashik-91584 65669(Supplier, Transport…"
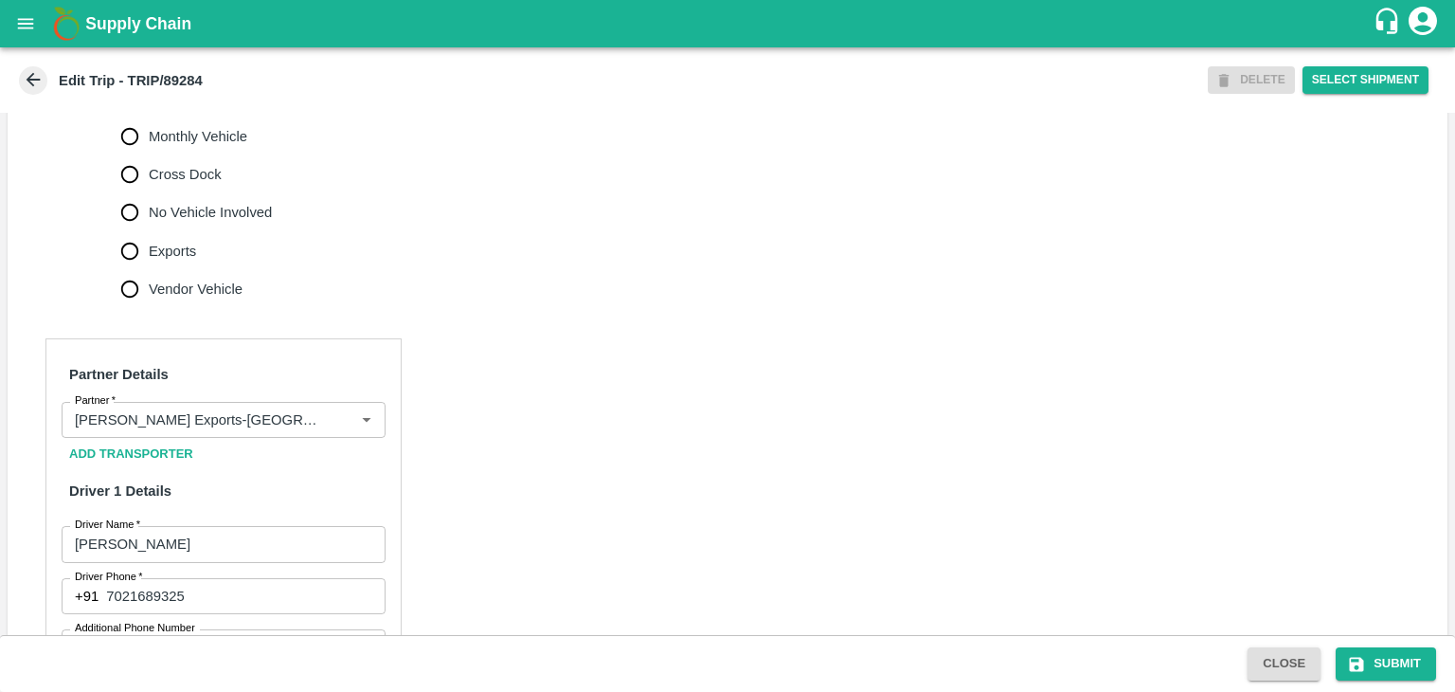
scroll to position [652, 0]
click at [341, 428] on icon "Clear" at bounding box center [343, 419] width 18 height 18
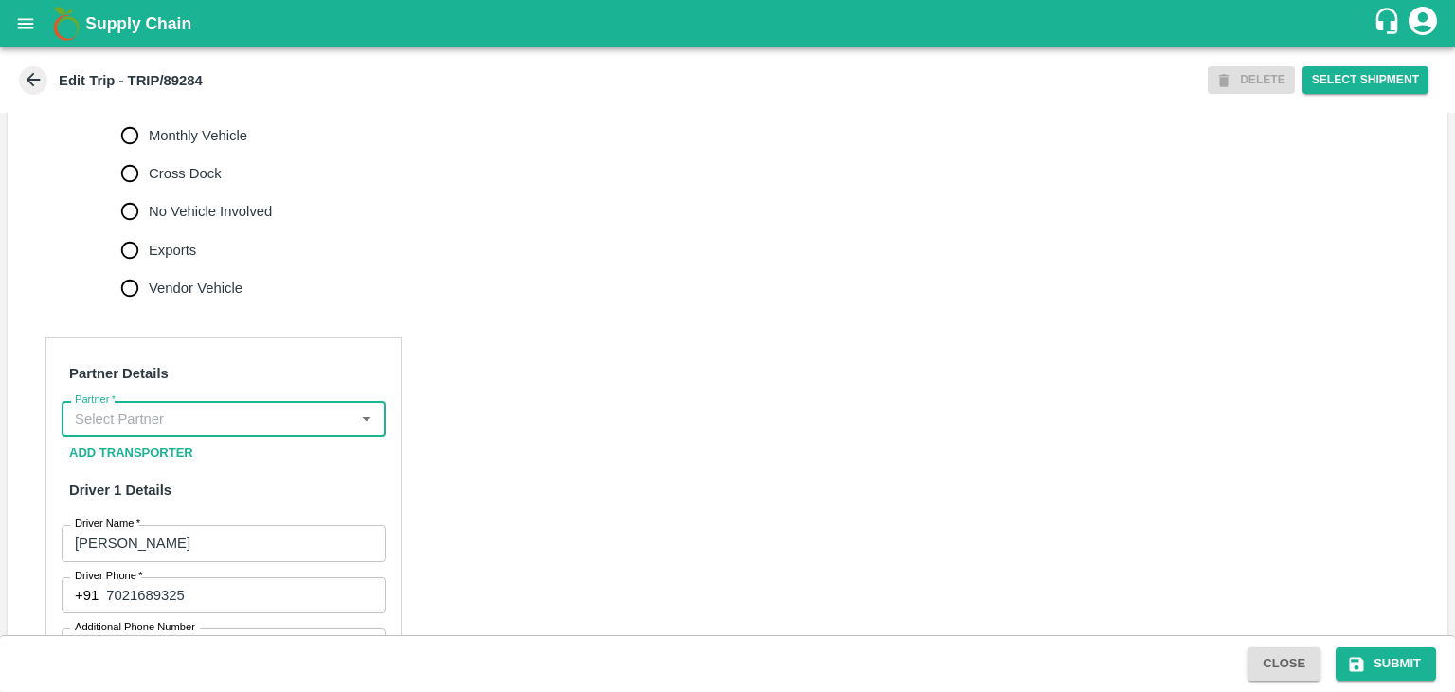
scroll to position [0, 0]
click at [296, 431] on input "Partner   *" at bounding box center [207, 418] width 281 height 25
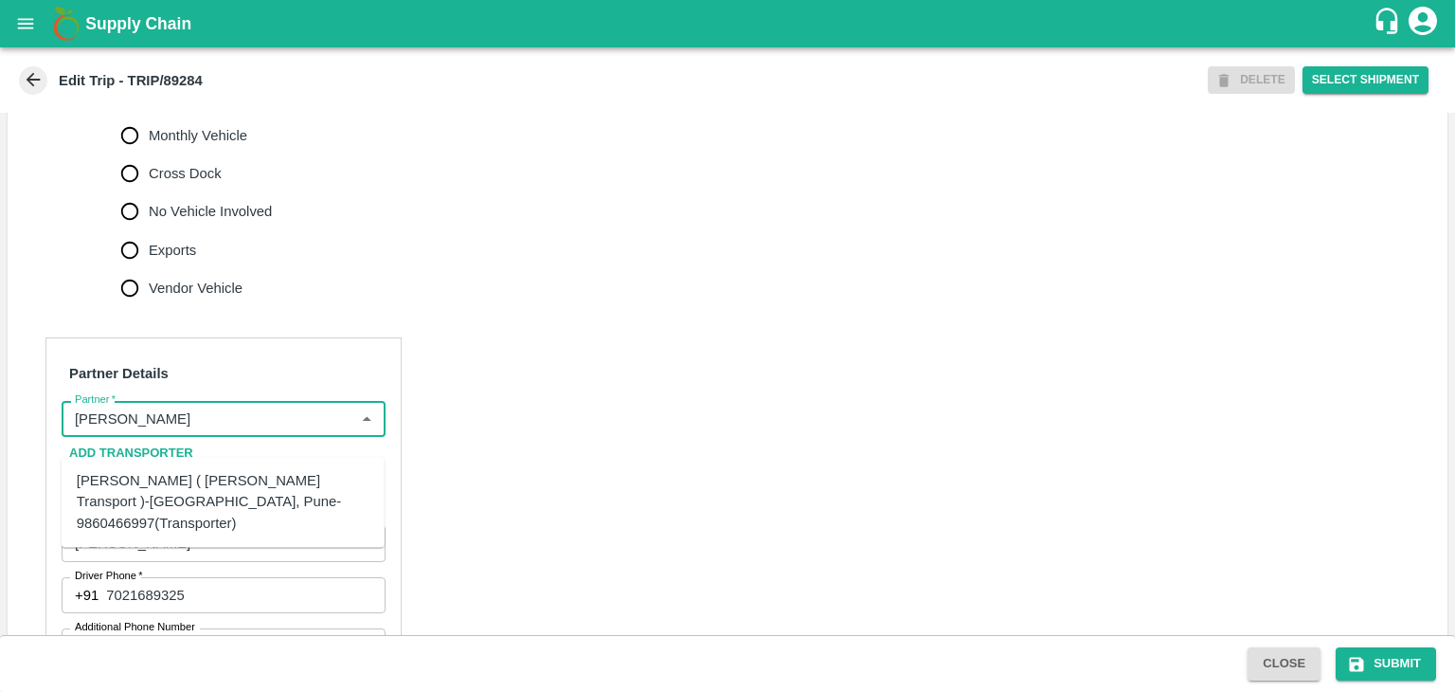
click at [254, 491] on div "[PERSON_NAME] ( [PERSON_NAME] Transport )-[GEOGRAPHIC_DATA], Pune-9860466997(Tr…" at bounding box center [223, 501] width 293 height 63
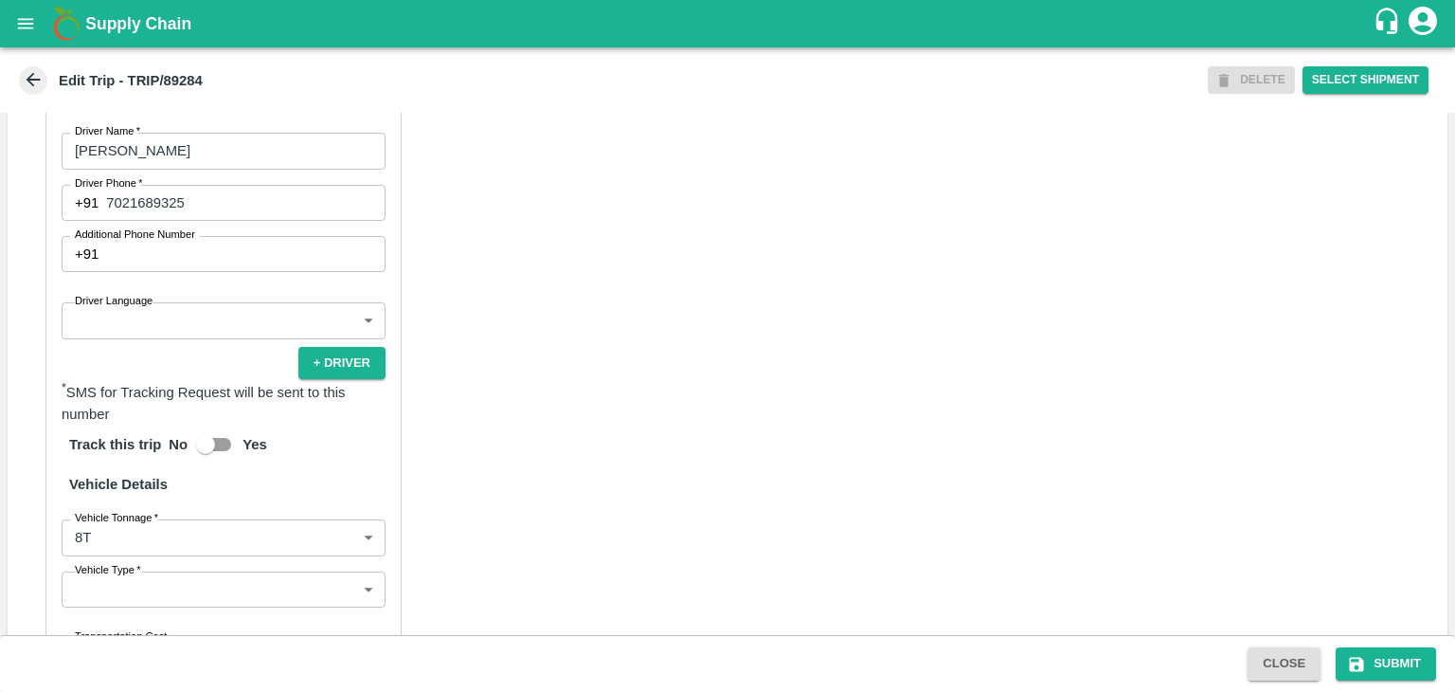
scroll to position [1059, 0]
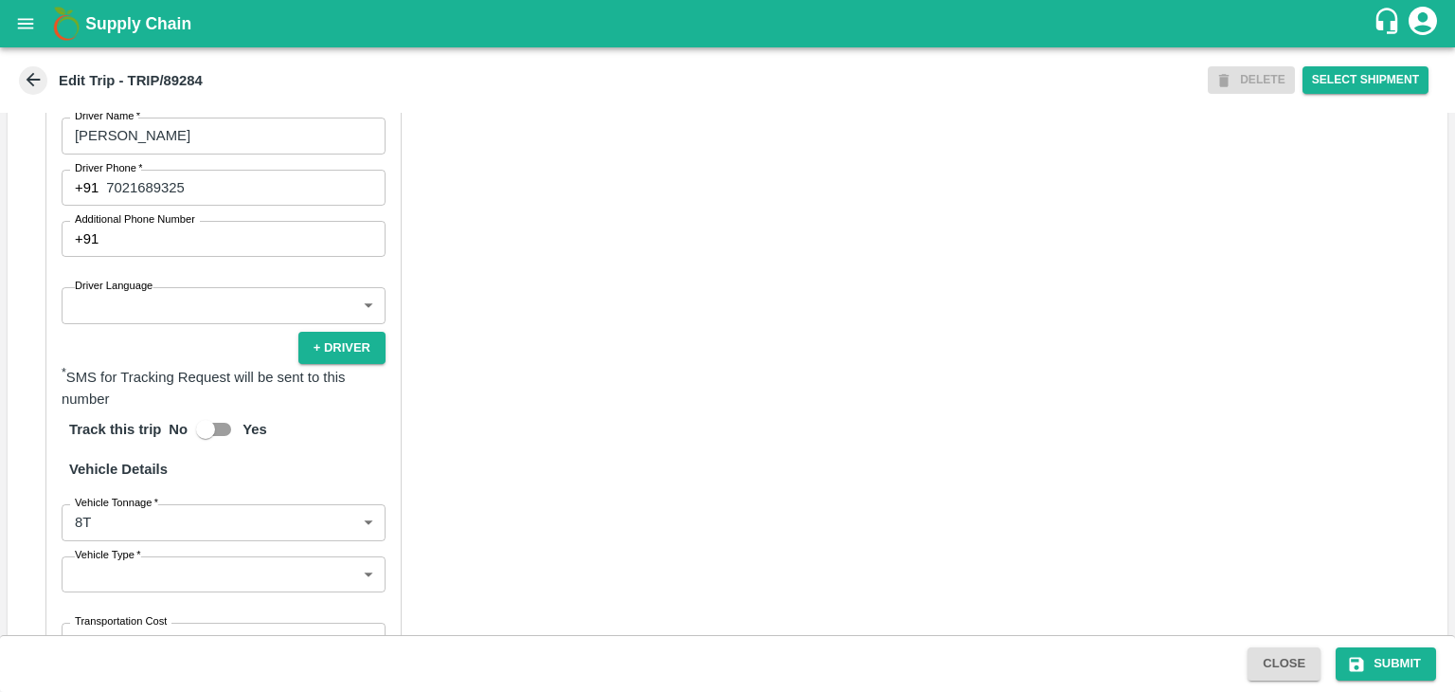
type input "[PERSON_NAME] ( [PERSON_NAME] Transport )-[GEOGRAPHIC_DATA], Pune-9860466997(Tr…"
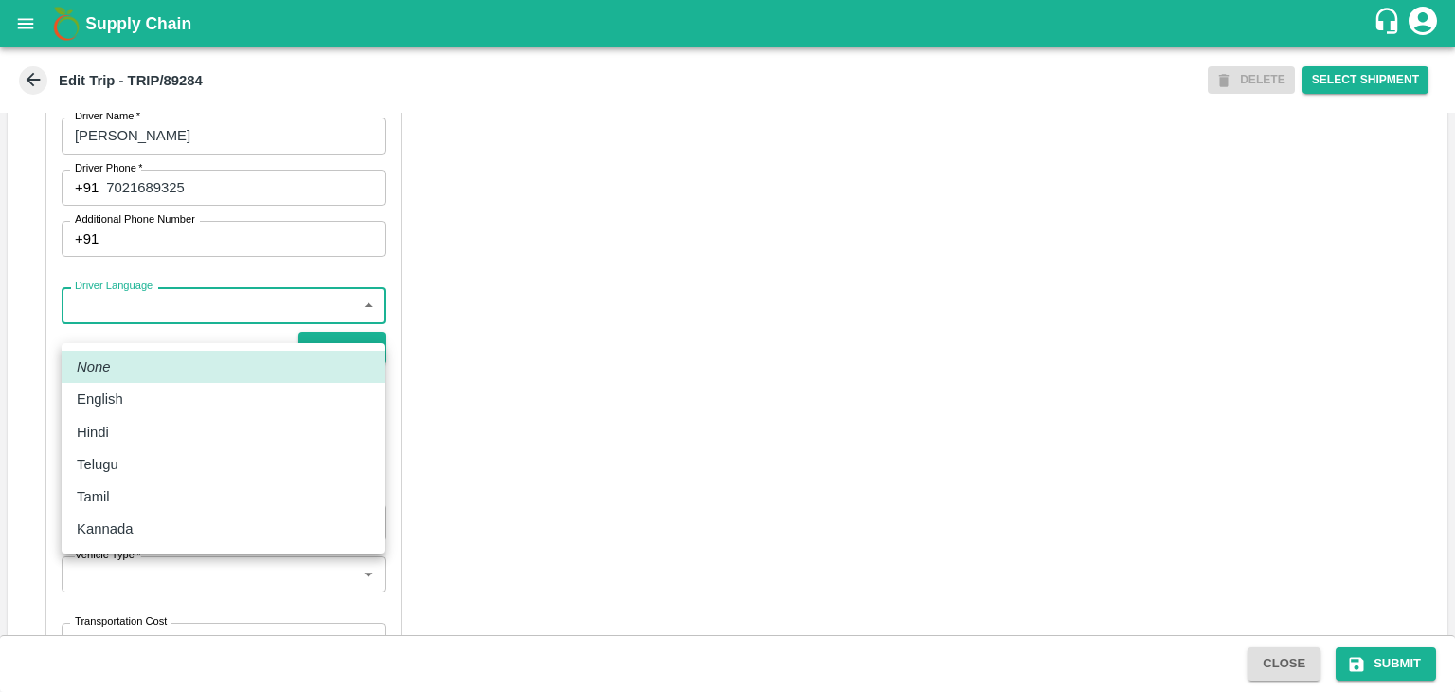
click at [145, 326] on body "Supply Chain Edit Trip - TRIP/89284 DELETE Select Shipment Trip Details Trip Ty…" at bounding box center [727, 346] width 1455 height 692
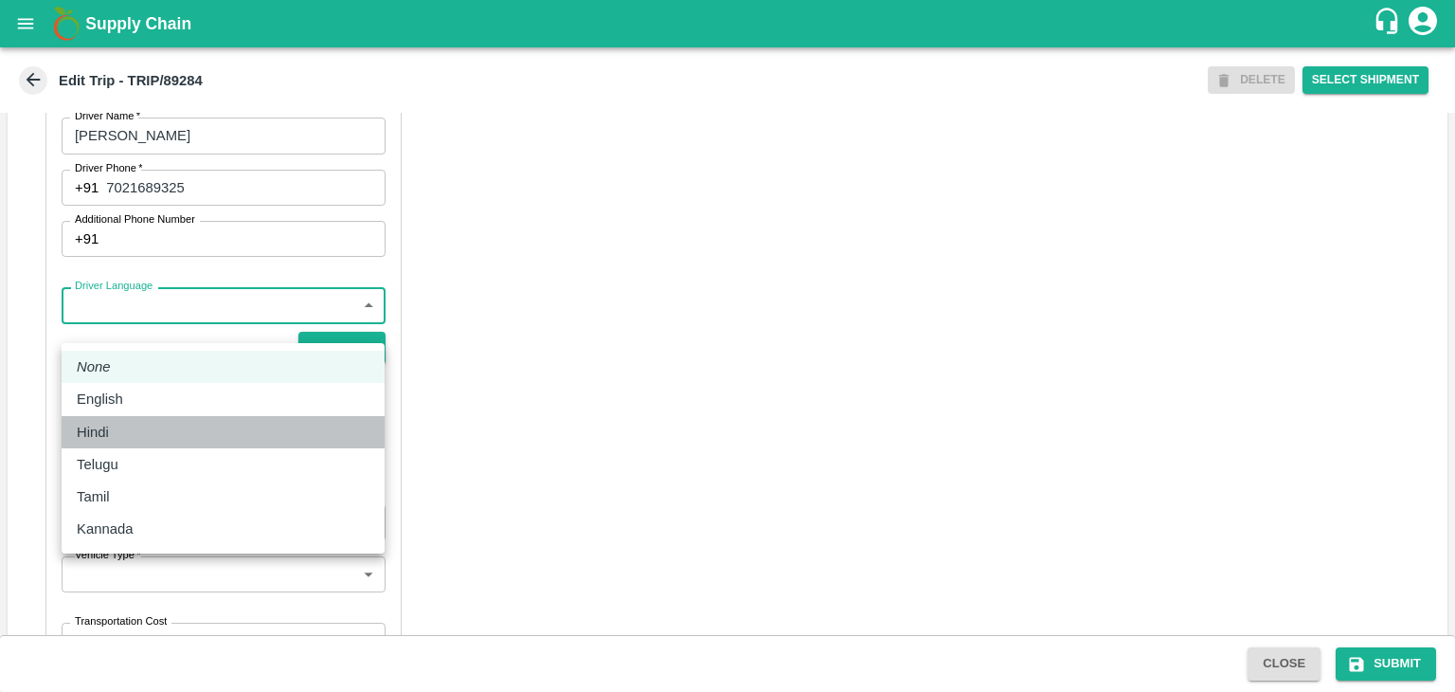
click at [129, 432] on div "Hindi" at bounding box center [223, 432] width 293 height 21
type input "hi"
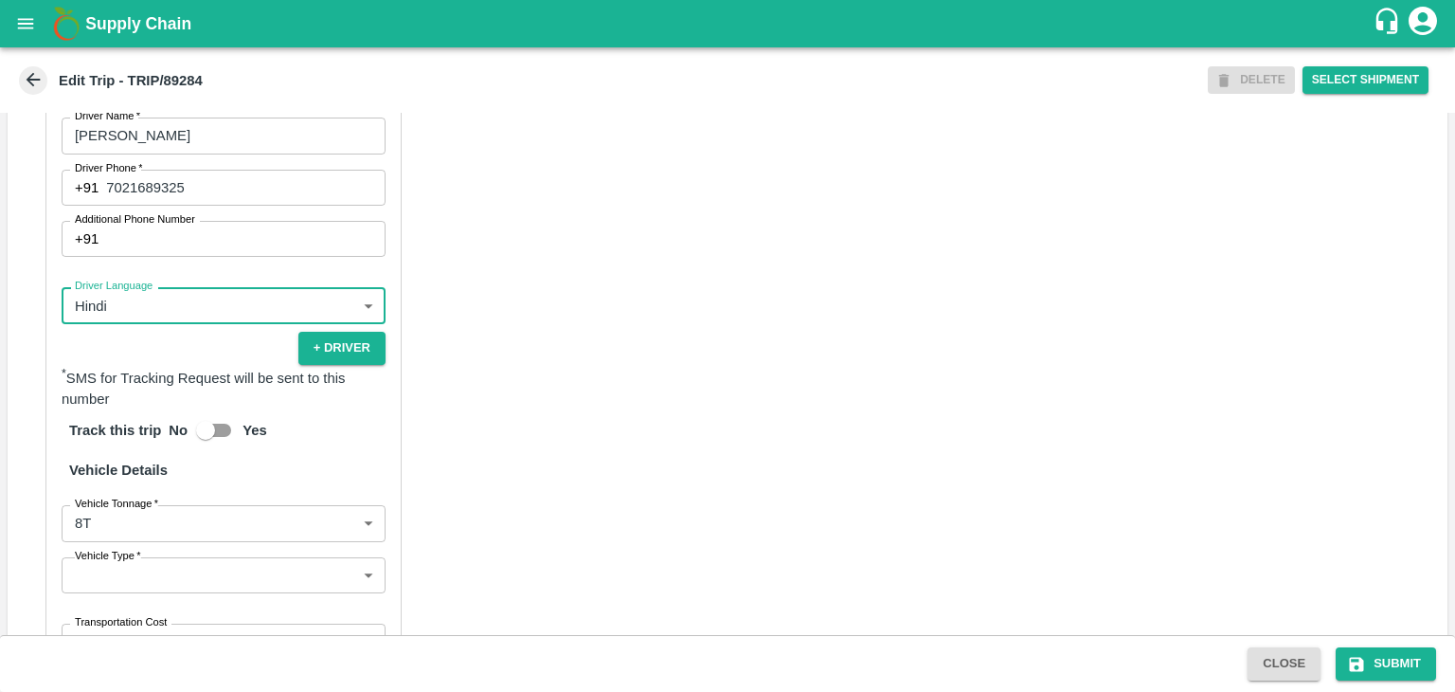
scroll to position [1306, 0]
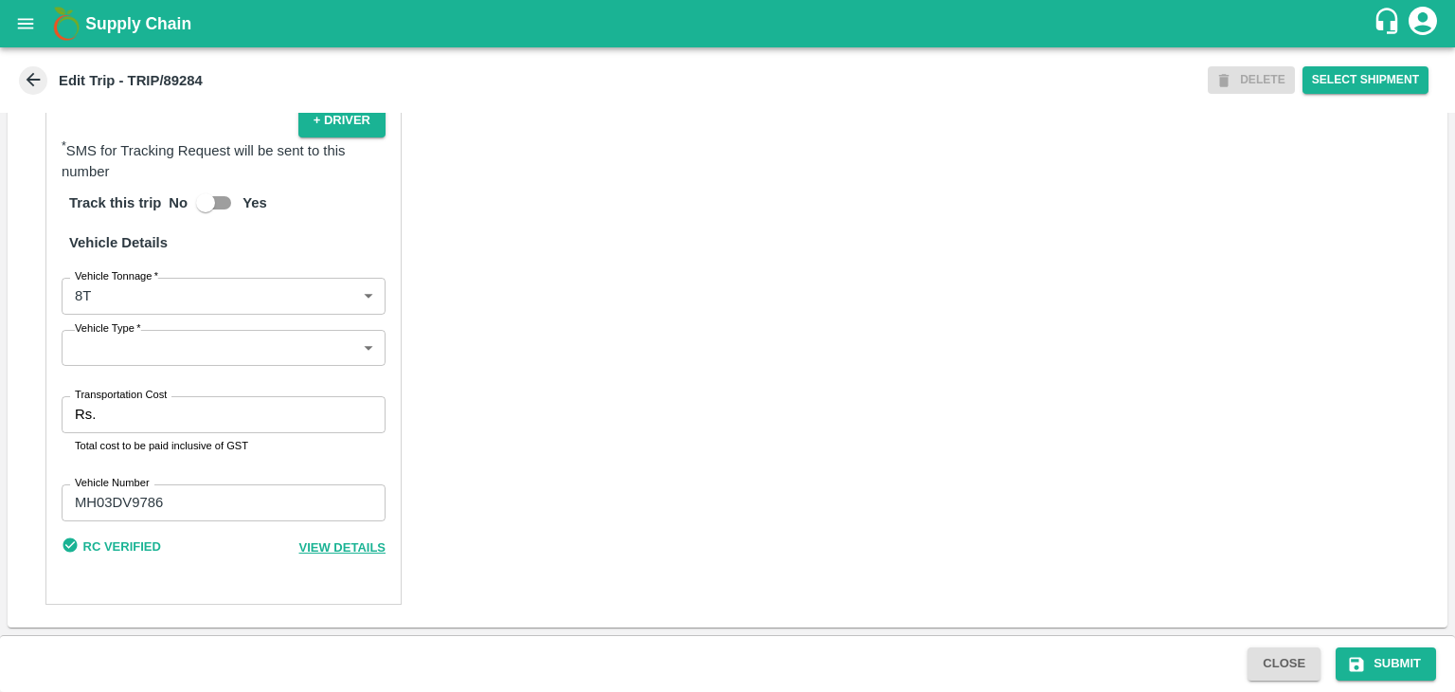
click at [121, 350] on body "Supply Chain Edit Trip - TRIP/89284 DELETE Select Shipment Trip Details Trip Ty…" at bounding box center [727, 346] width 1455 height 692
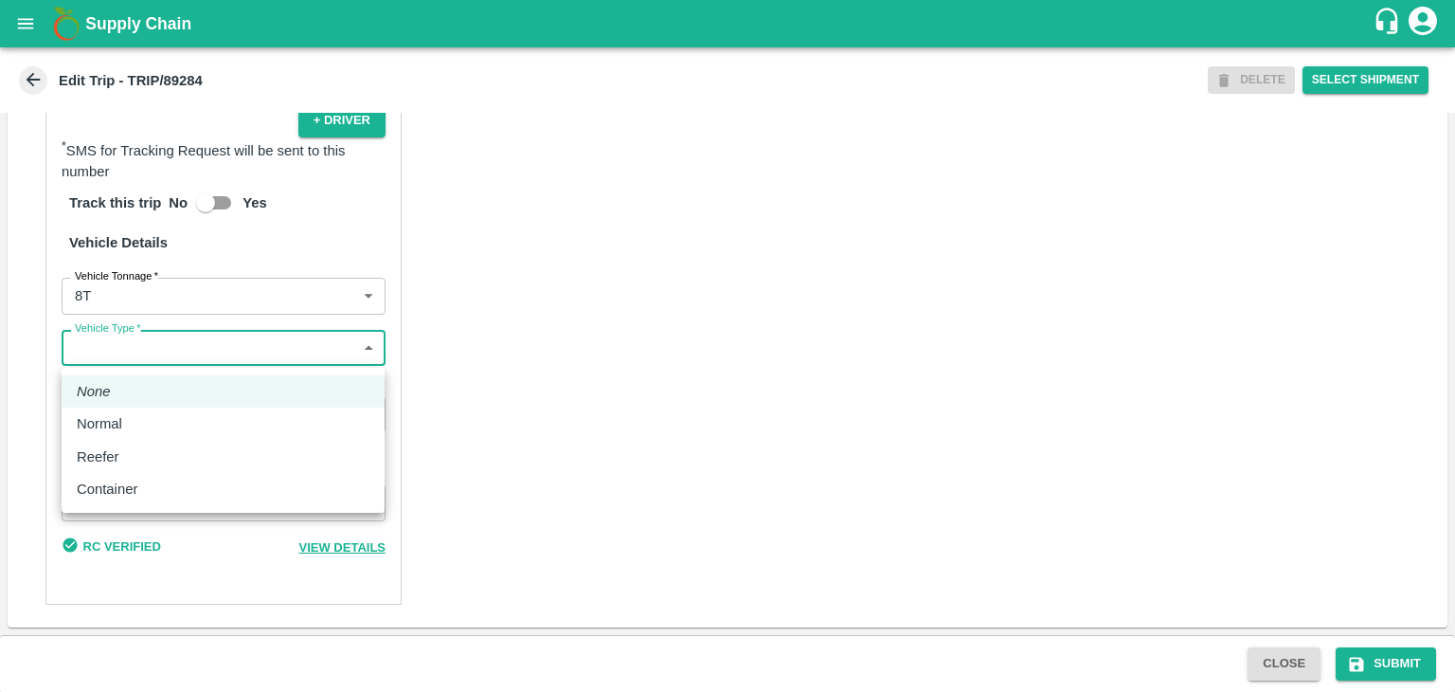
click at [143, 429] on div "Normal" at bounding box center [223, 423] width 293 height 21
type input "Normal"
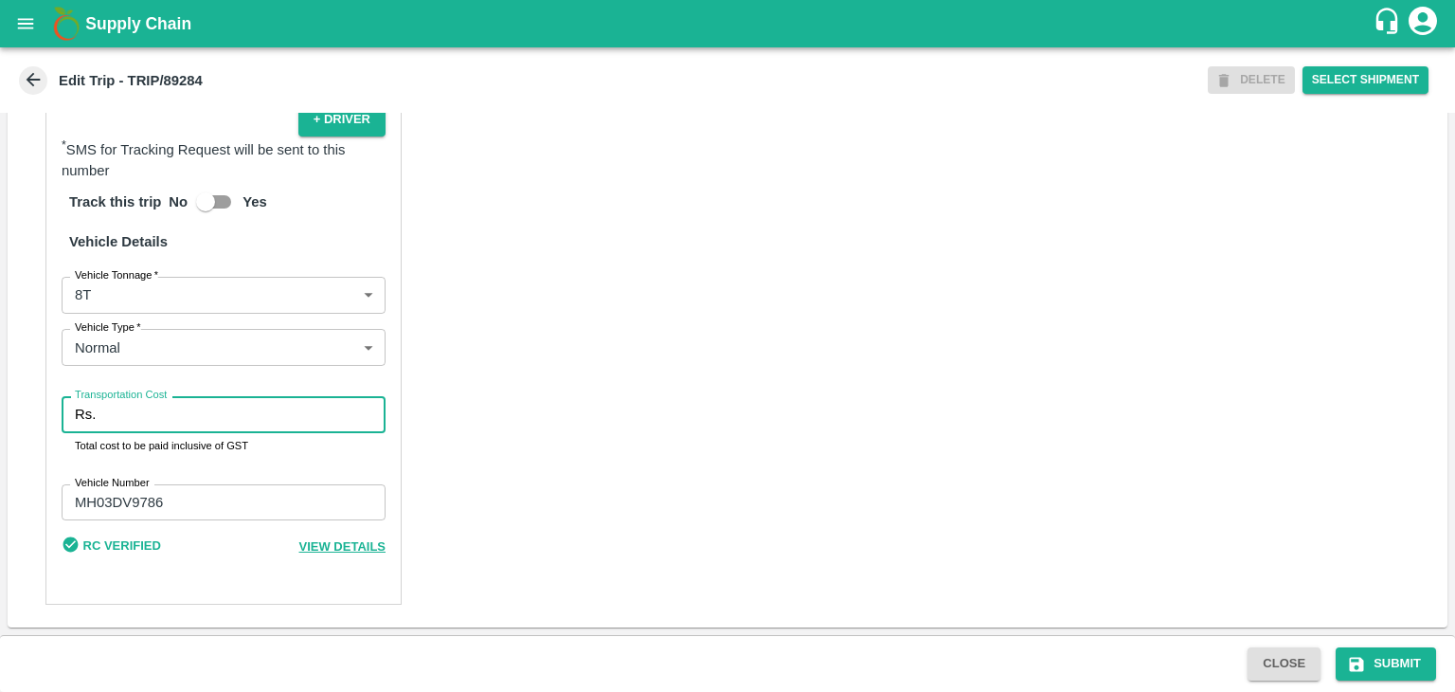
click at [192, 414] on input "Transportation Cost" at bounding box center [244, 414] width 282 height 36
type input "10000"
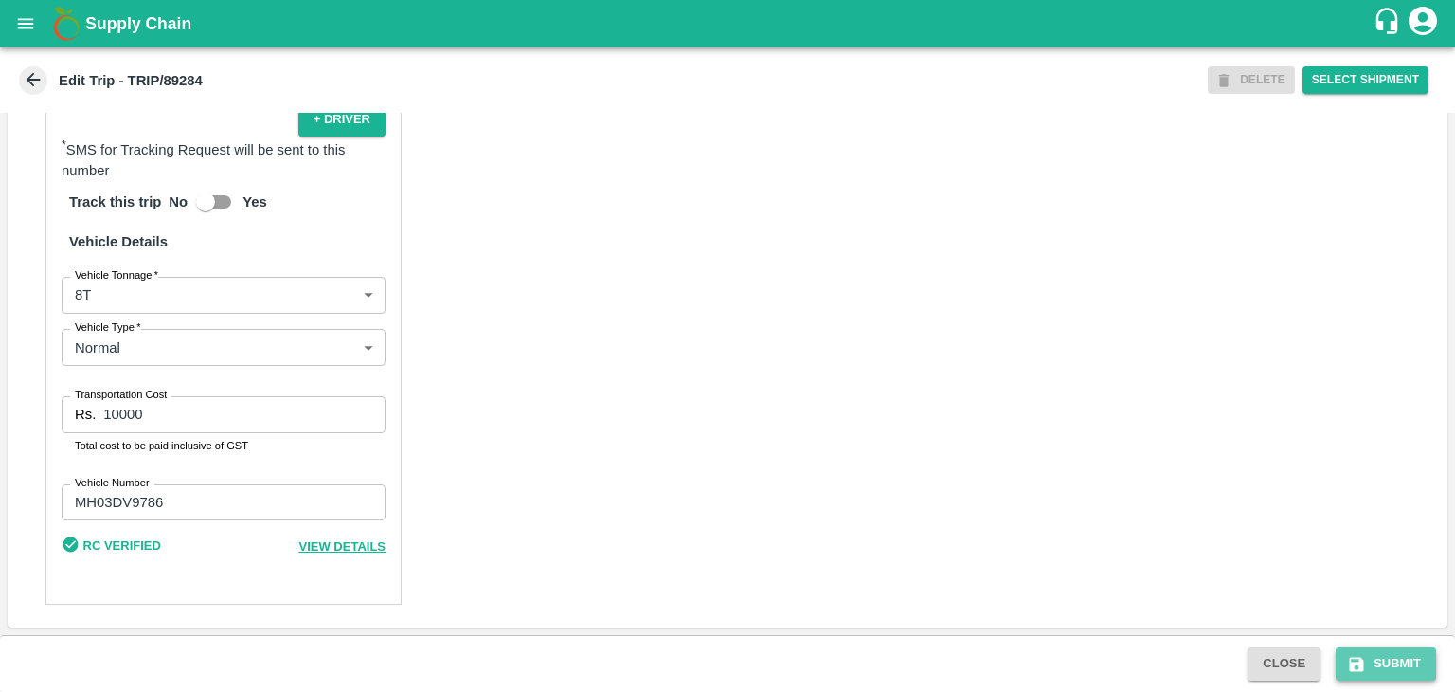
click at [1404, 655] on button "Submit" at bounding box center [1386, 663] width 100 height 33
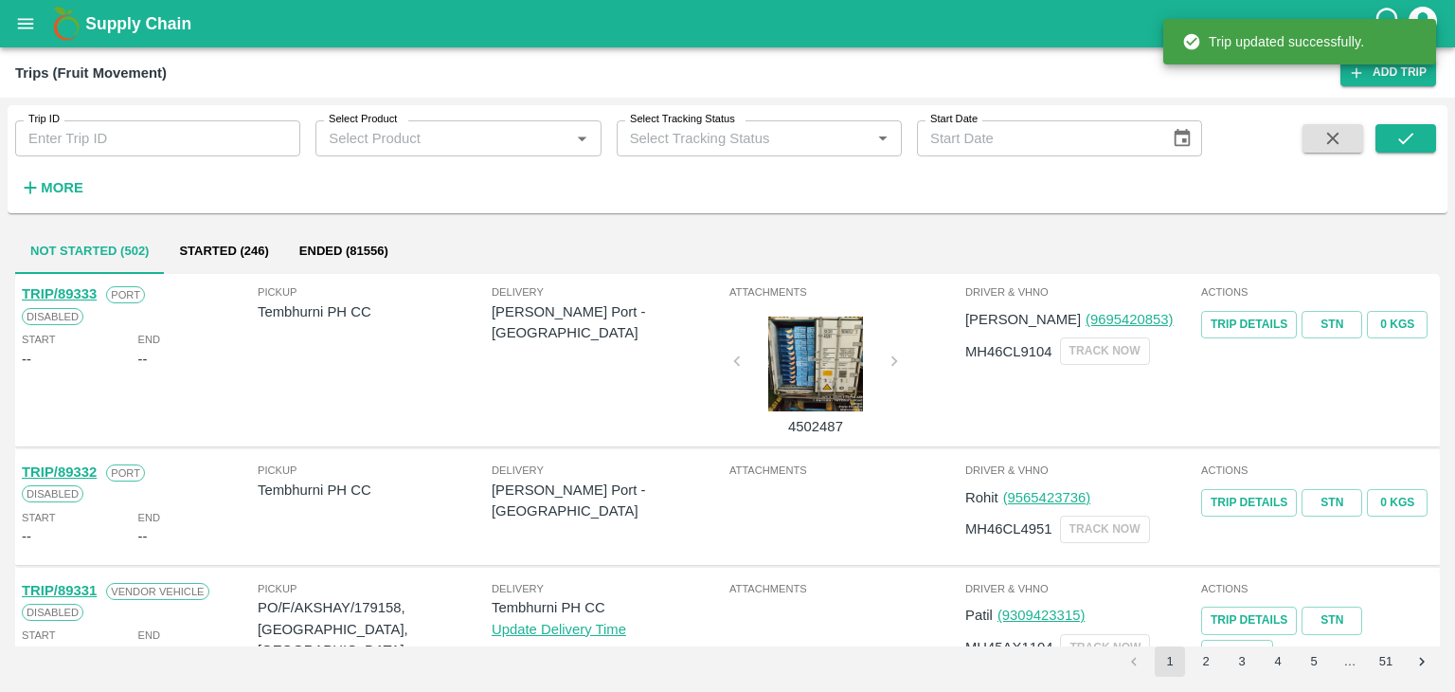
click at [177, 151] on input "Trip ID" at bounding box center [157, 138] width 285 height 36
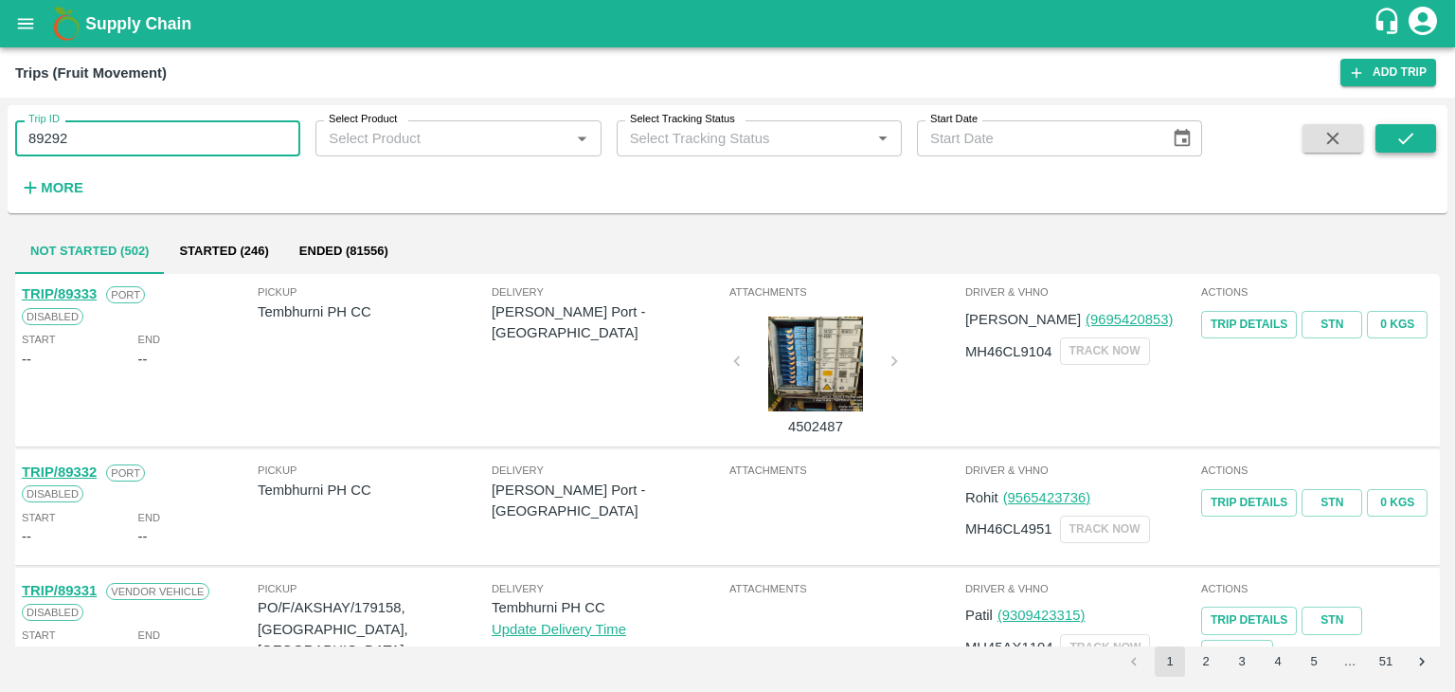
type input "89292"
click at [1395, 143] on button "submit" at bounding box center [1406, 138] width 61 height 28
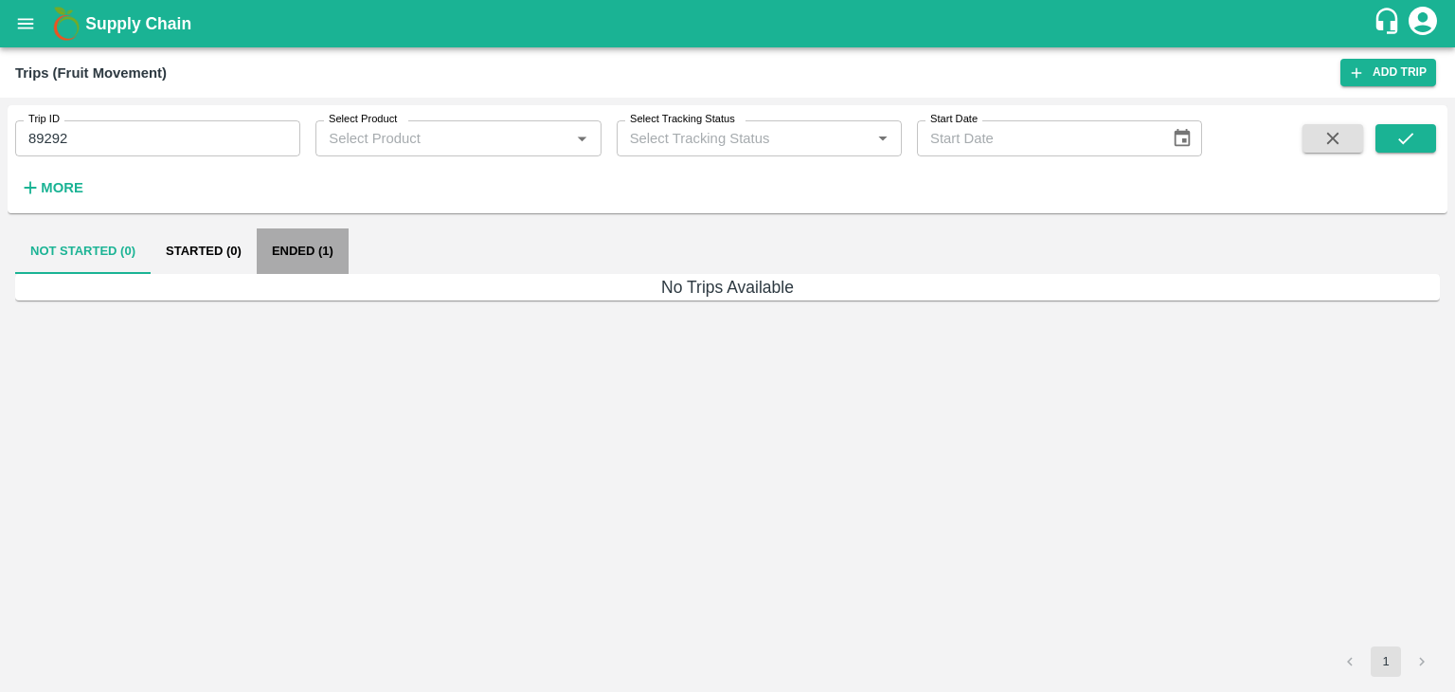
click at [297, 241] on button "Ended (1)" at bounding box center [303, 250] width 92 height 45
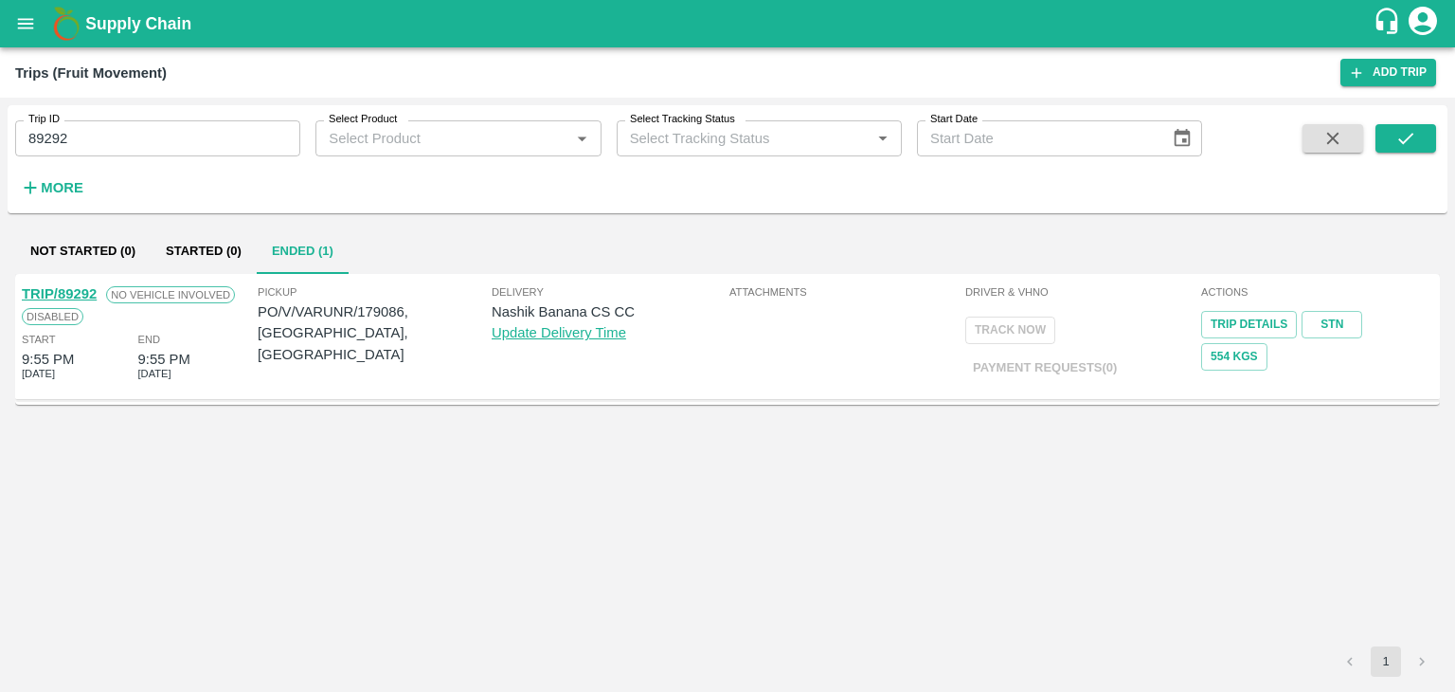
click at [75, 296] on link "TRIP/89292" at bounding box center [59, 293] width 75 height 15
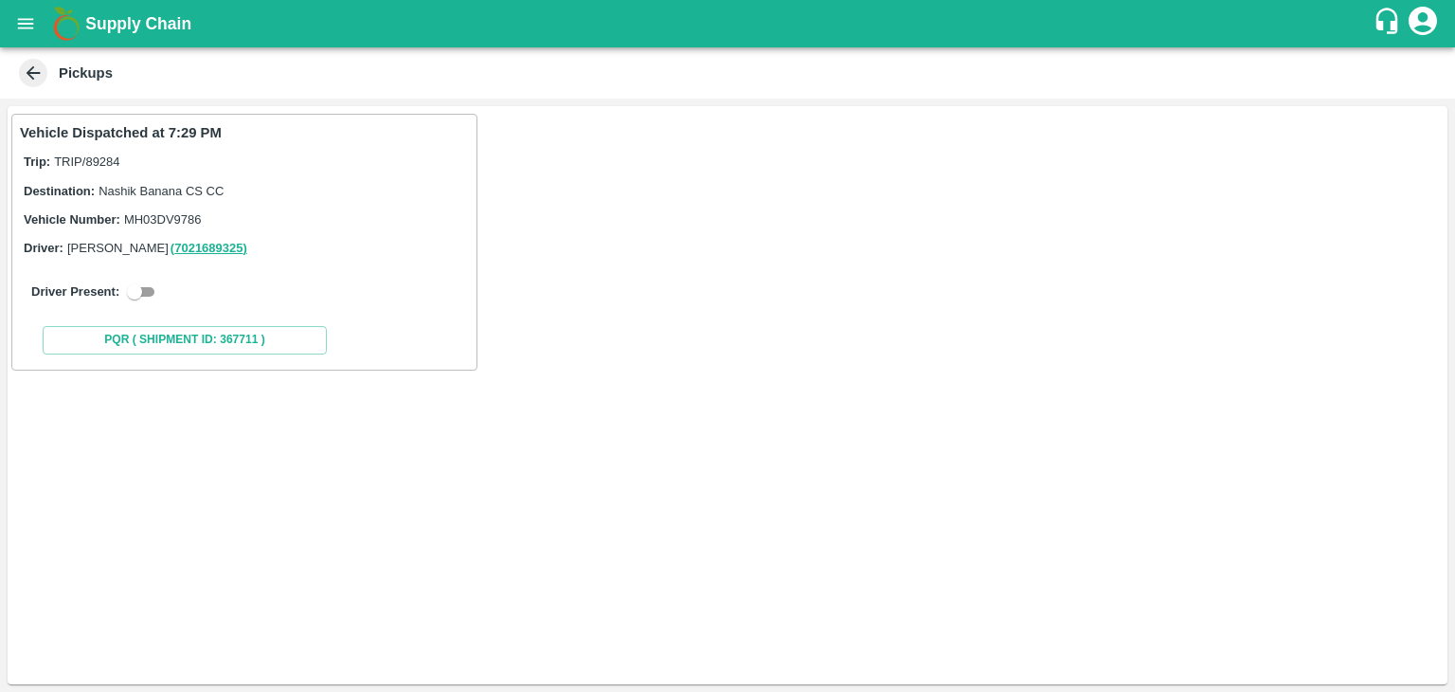
click at [146, 304] on div "Driver Present:" at bounding box center [244, 291] width 449 height 53
click at [145, 297] on input "checkbox" at bounding box center [134, 291] width 68 height 23
checkbox input "true"
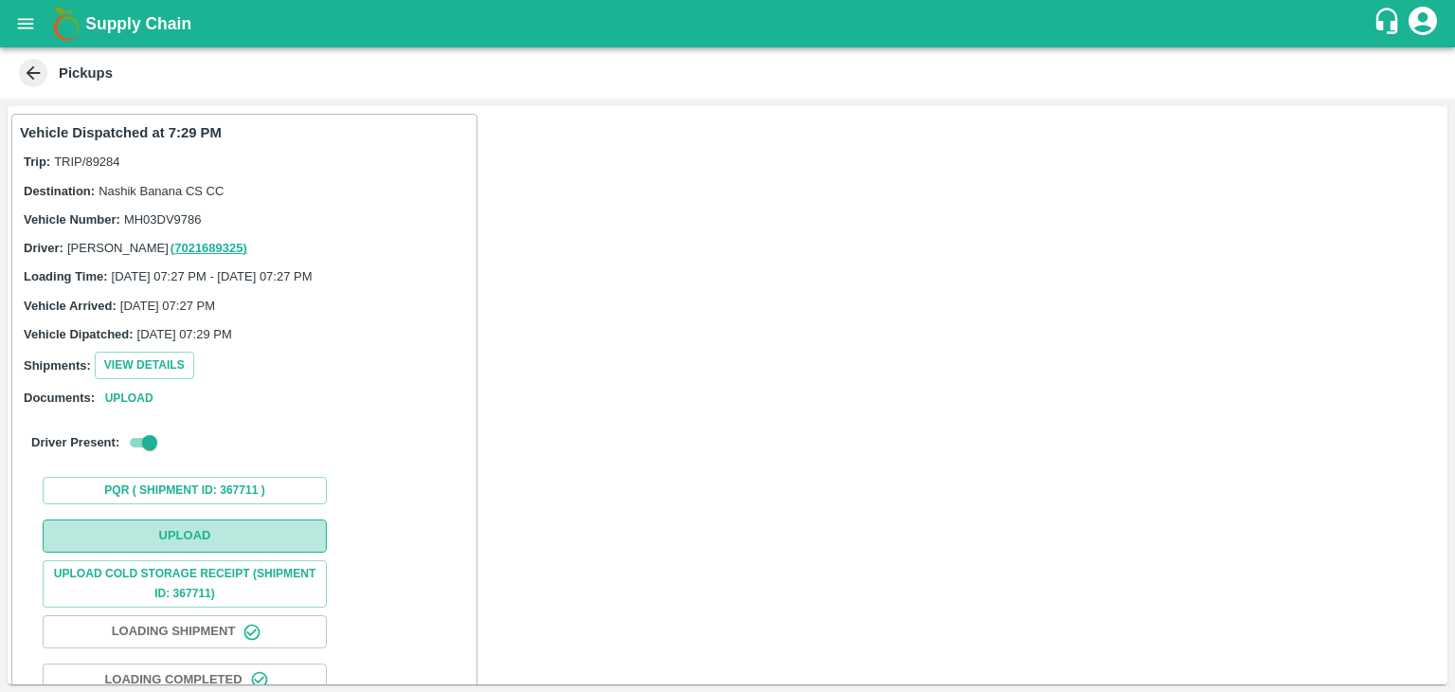
click at [280, 531] on button "Upload" at bounding box center [185, 535] width 284 height 33
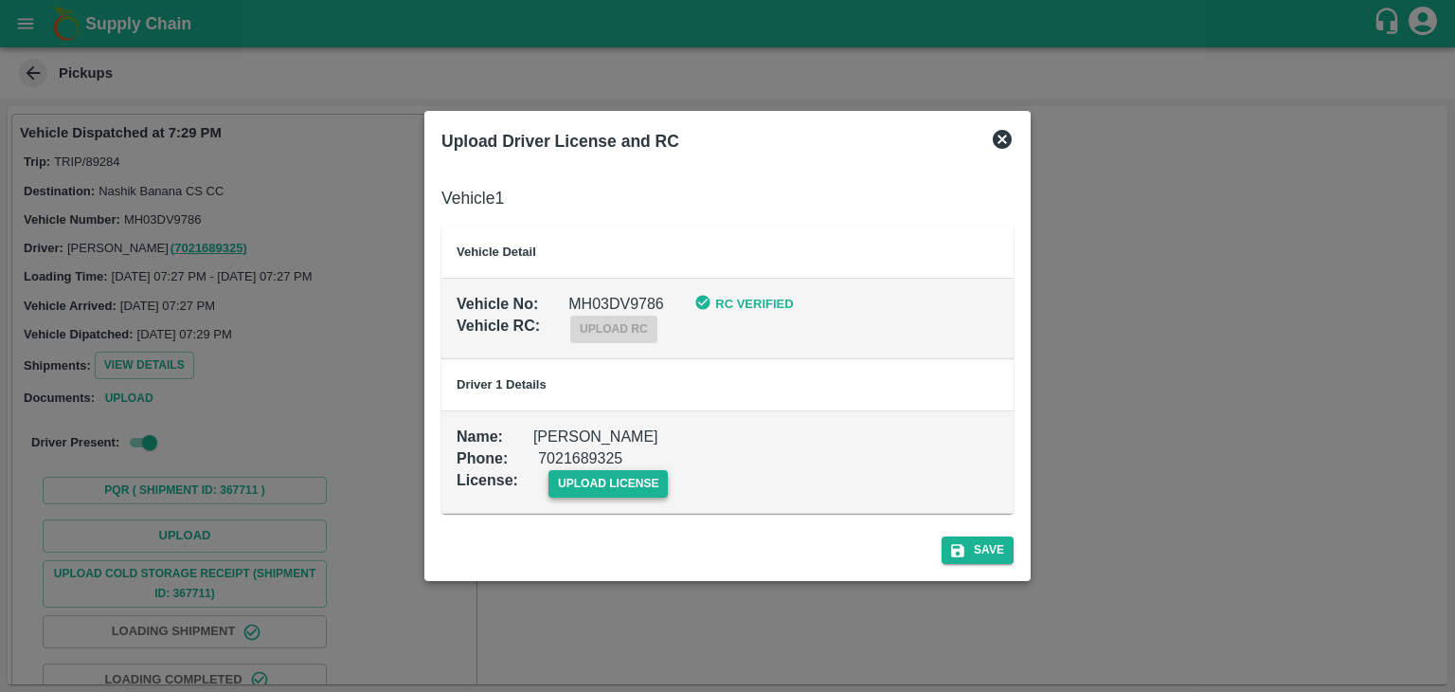
drag, startPoint x: 599, startPoint y: 462, endPoint x: 613, endPoint y: 477, distance: 20.1
click at [613, 477] on div "upload license" at bounding box center [593, 469] width 151 height 58
click at [613, 477] on span "upload license" at bounding box center [609, 483] width 120 height 27
click at [0, 0] on input "upload license" at bounding box center [0, 0] width 0 height 0
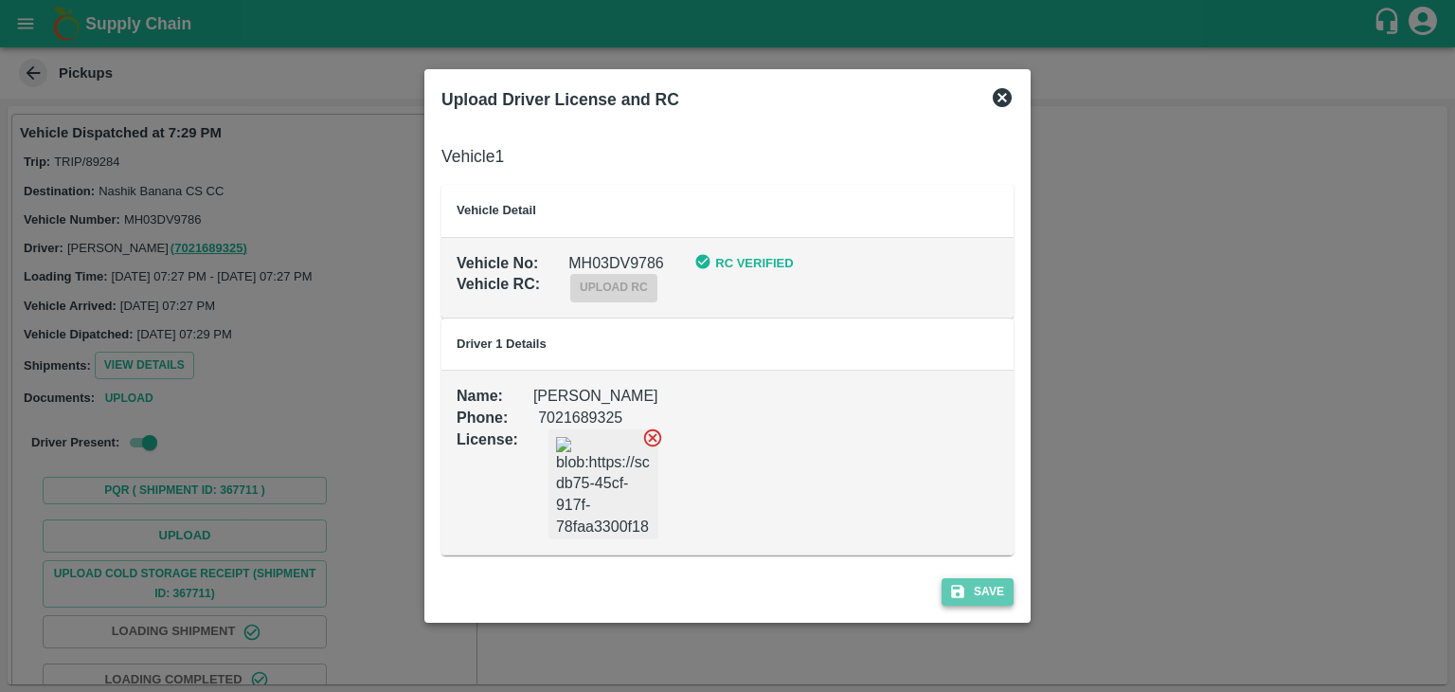
click at [974, 600] on button "Save" at bounding box center [978, 591] width 72 height 27
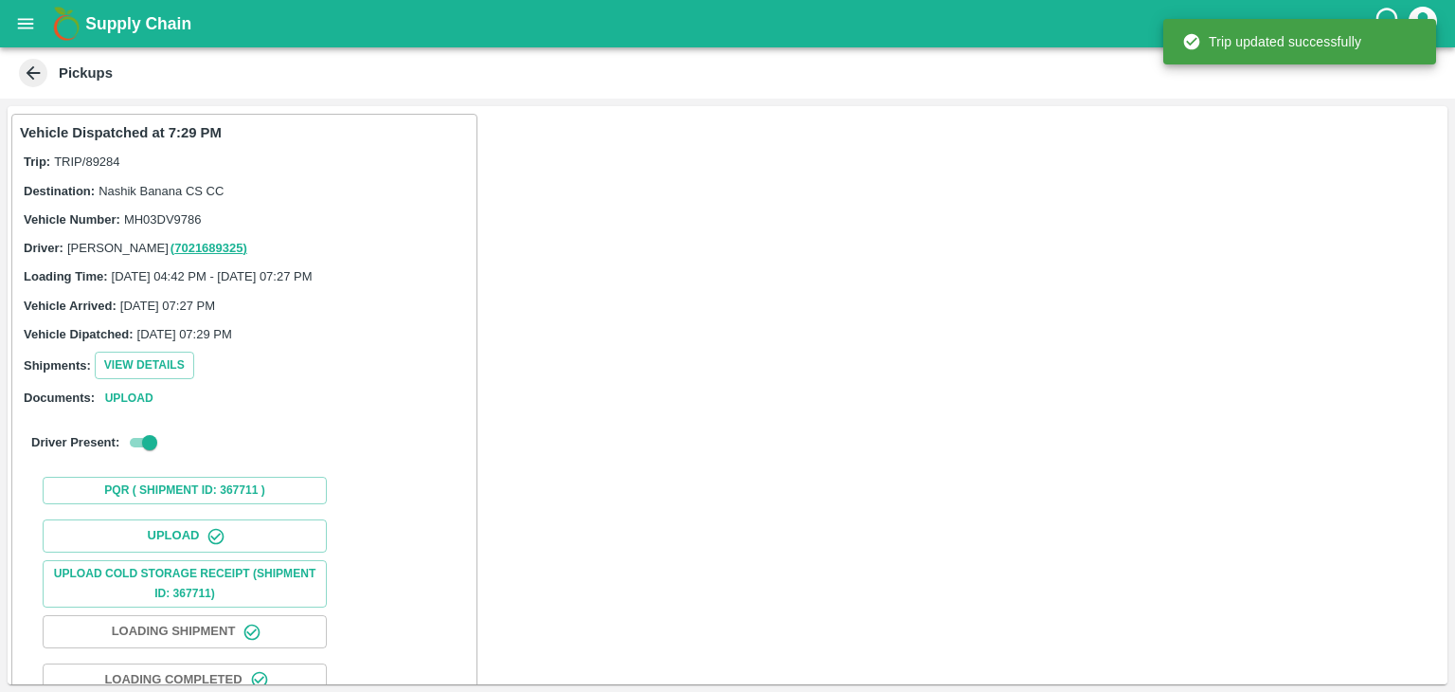
scroll to position [198, 0]
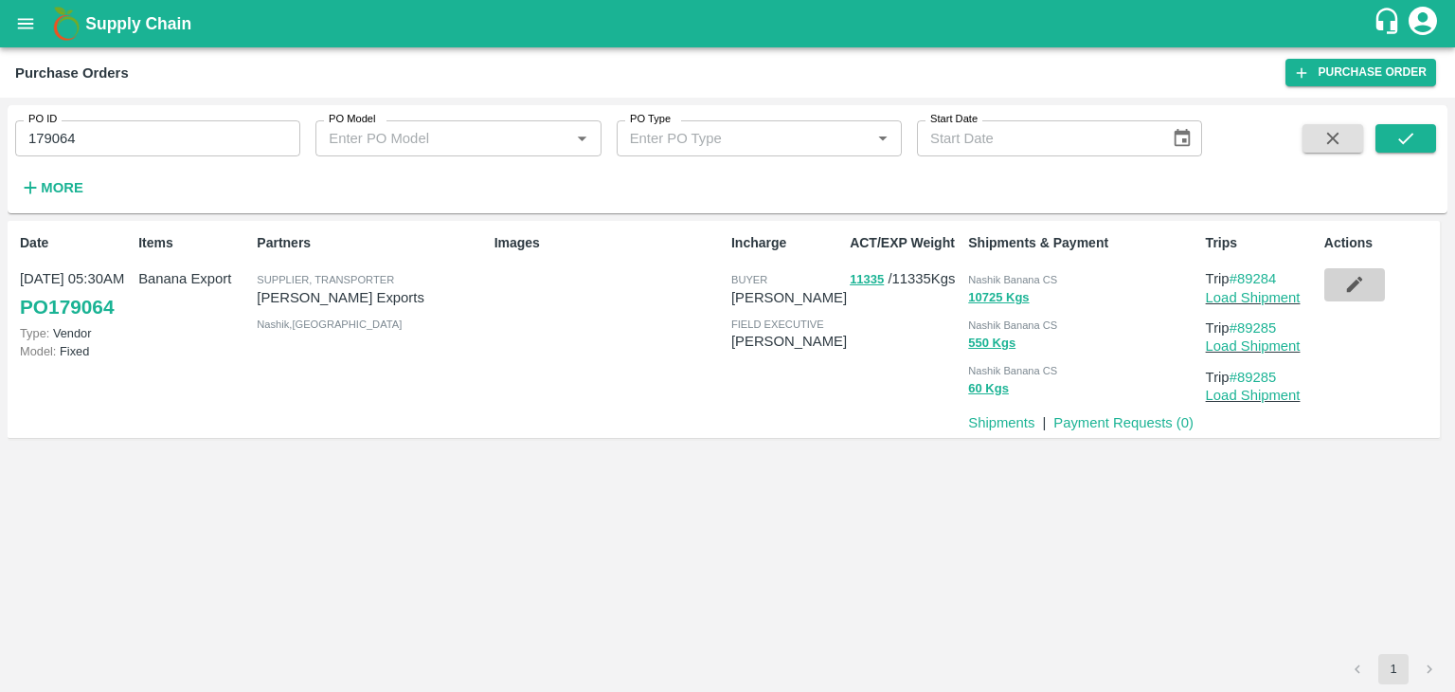
click at [1367, 286] on button "button" at bounding box center [1354, 284] width 61 height 32
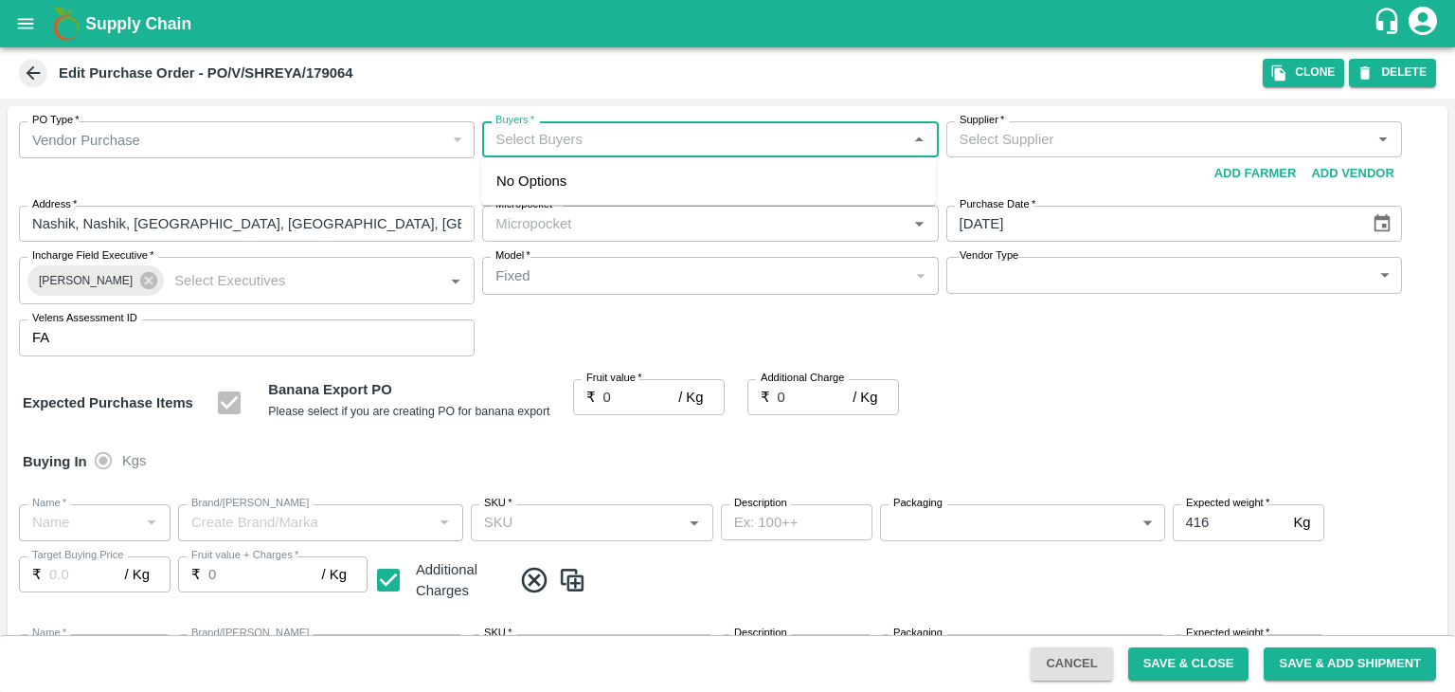
click at [594, 142] on input "Buyers   *" at bounding box center [694, 139] width 413 height 25
type input "[PERSON_NAME] Exports-undefined"
type input "172-Savda"
type input "Banana Export"
type input "FARM CANDY"
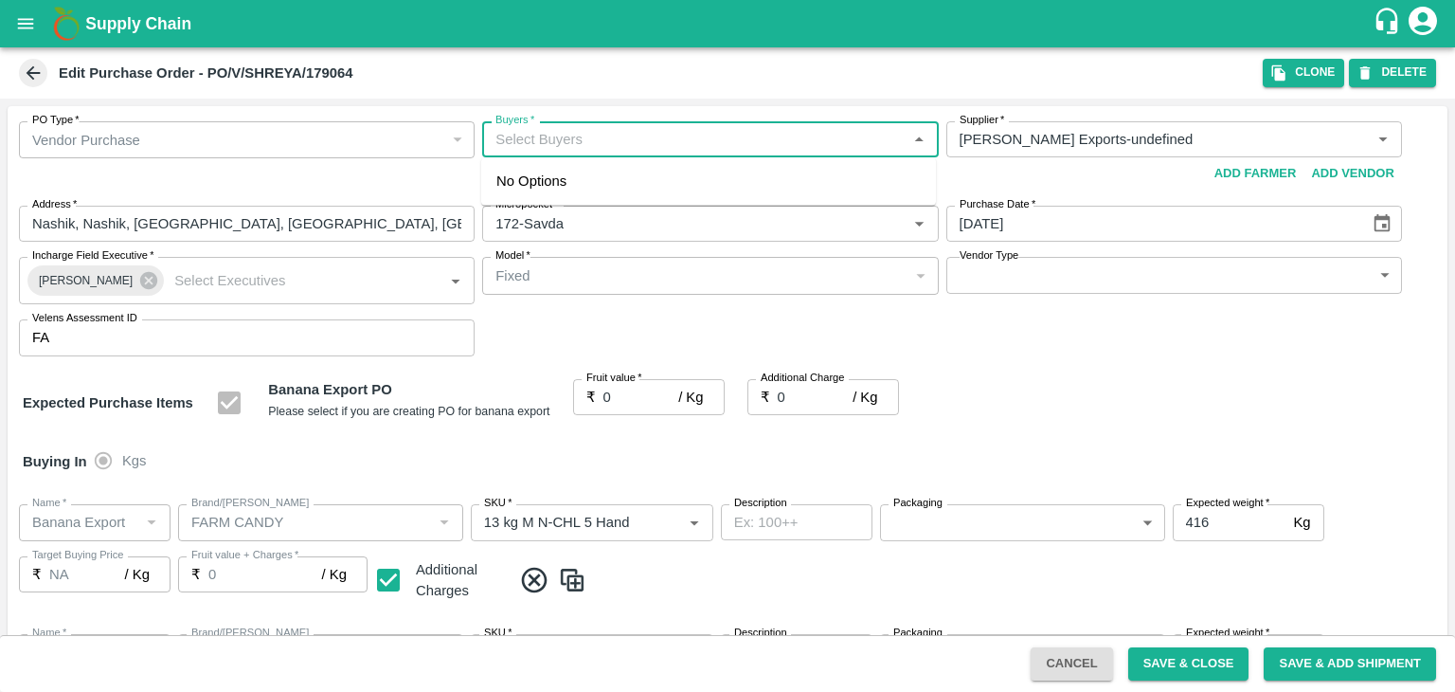
type input "13 kg M N-CHL 5 Hand"
type input "NA"
type input "Banana Export"
type input "FARM CANDY"
type input "13 kg M N-CHL 6 Hand"
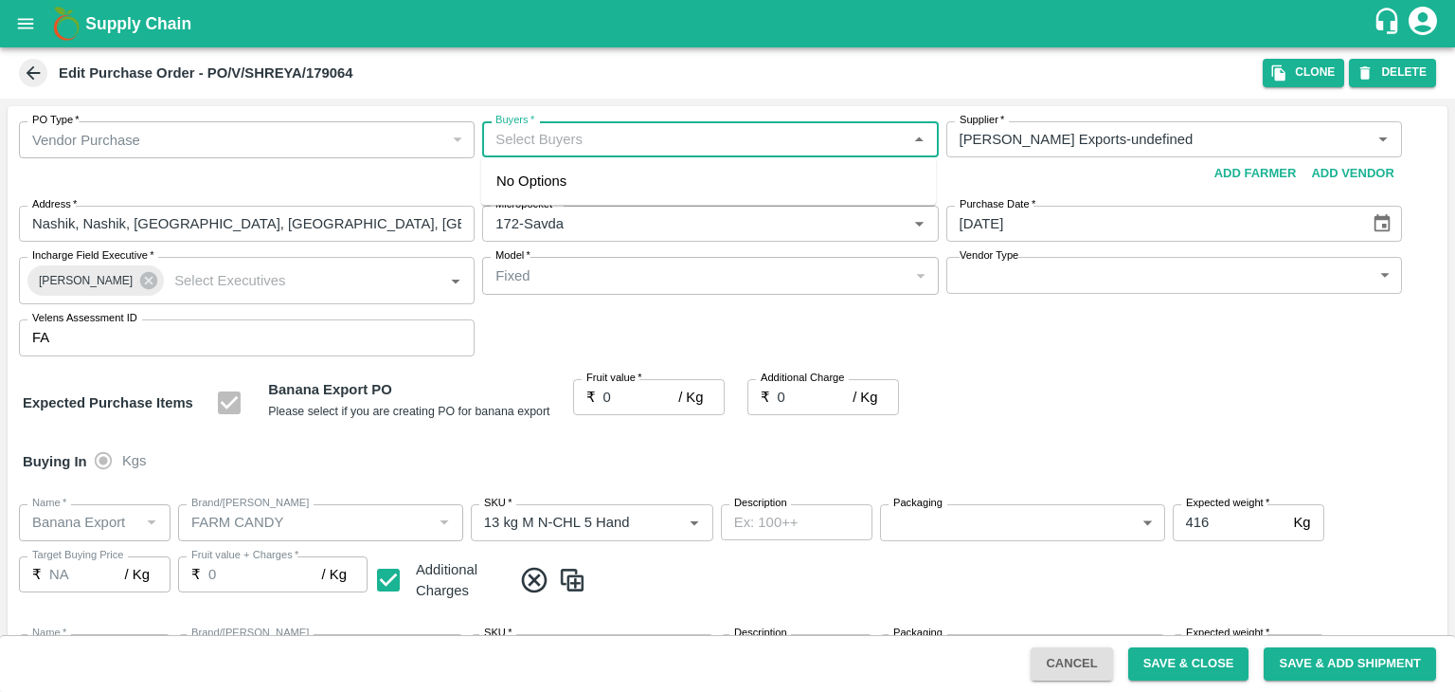
type input "NA"
type input "Banana Export"
type input "FARM CANDY"
type input "13 kg M N-CHL 8 Hand"
type input "NA"
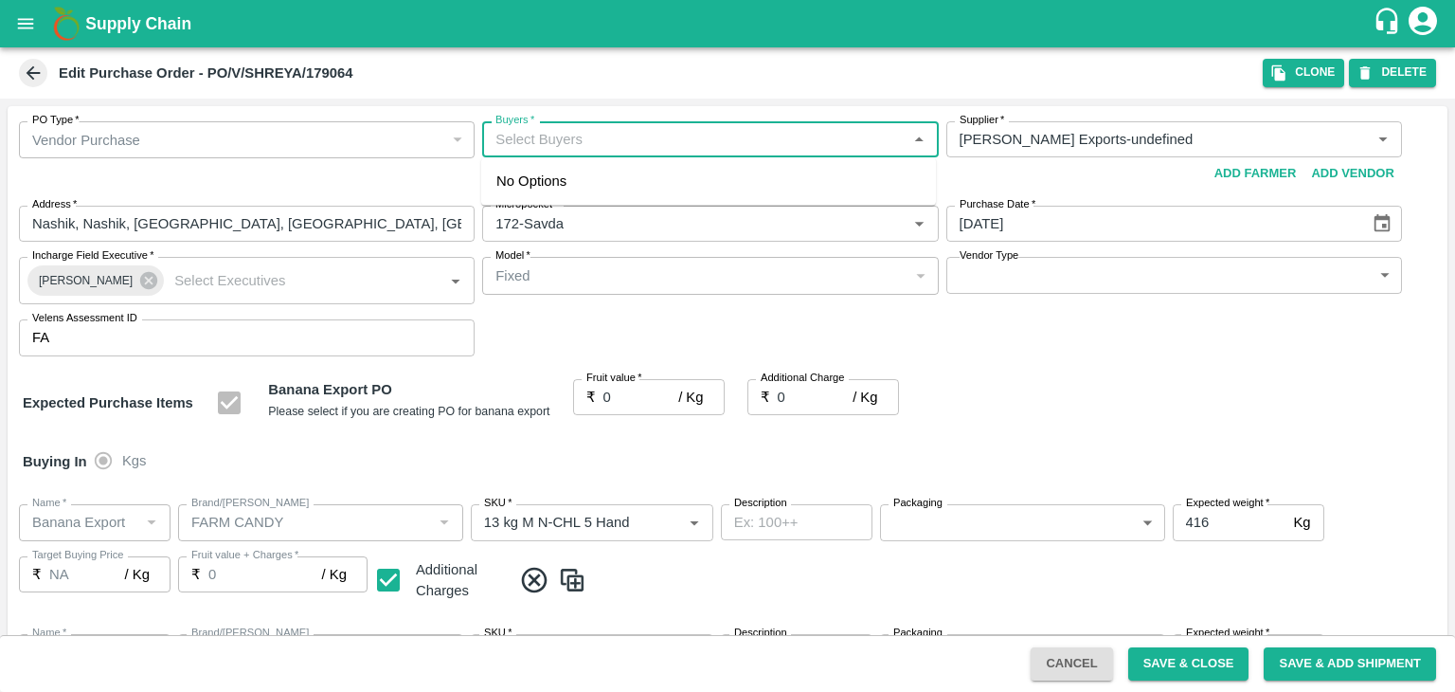
type input "Banana Export"
type input "FARM CANDY"
type input "13 kg M N-CHL CL"
type input "NA"
type input "Banana Export"
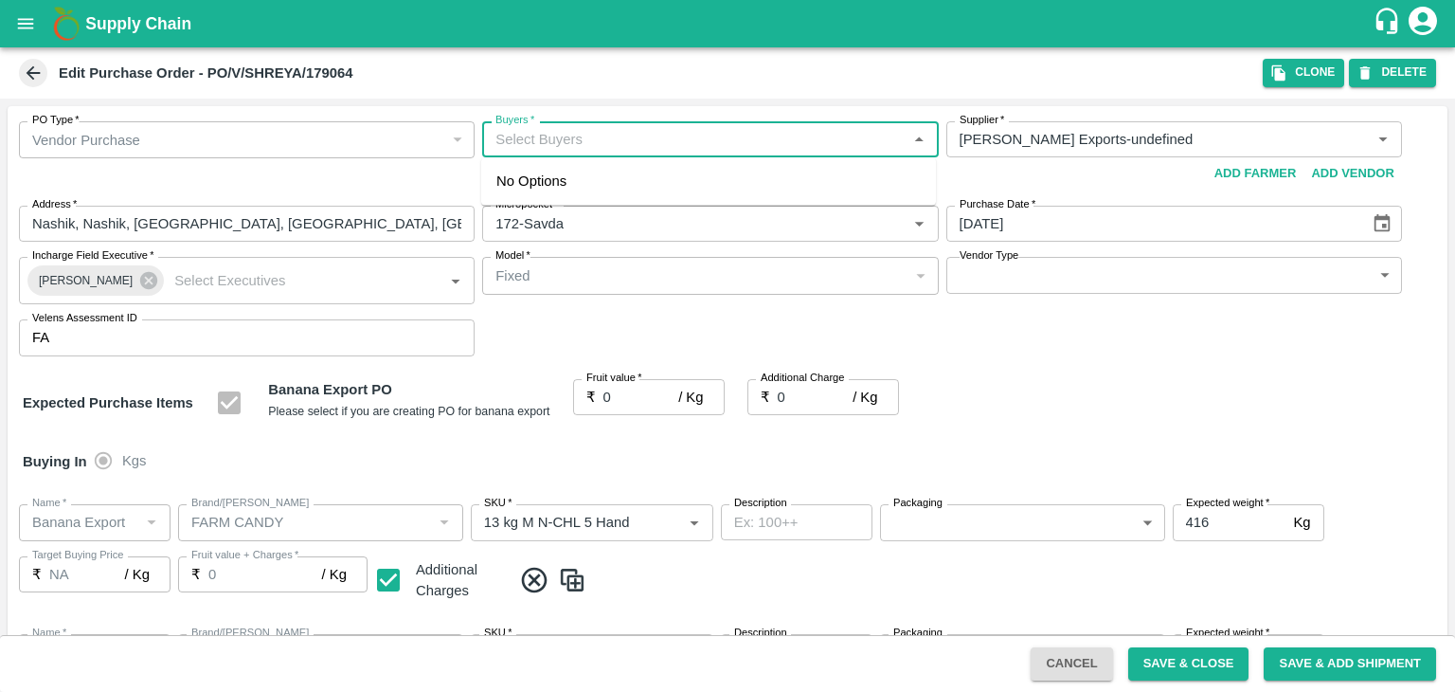
type input "FARM CANDY"
type input "C Class"
type input "NA"
type input "Banana Export"
type input "FARM CANDY"
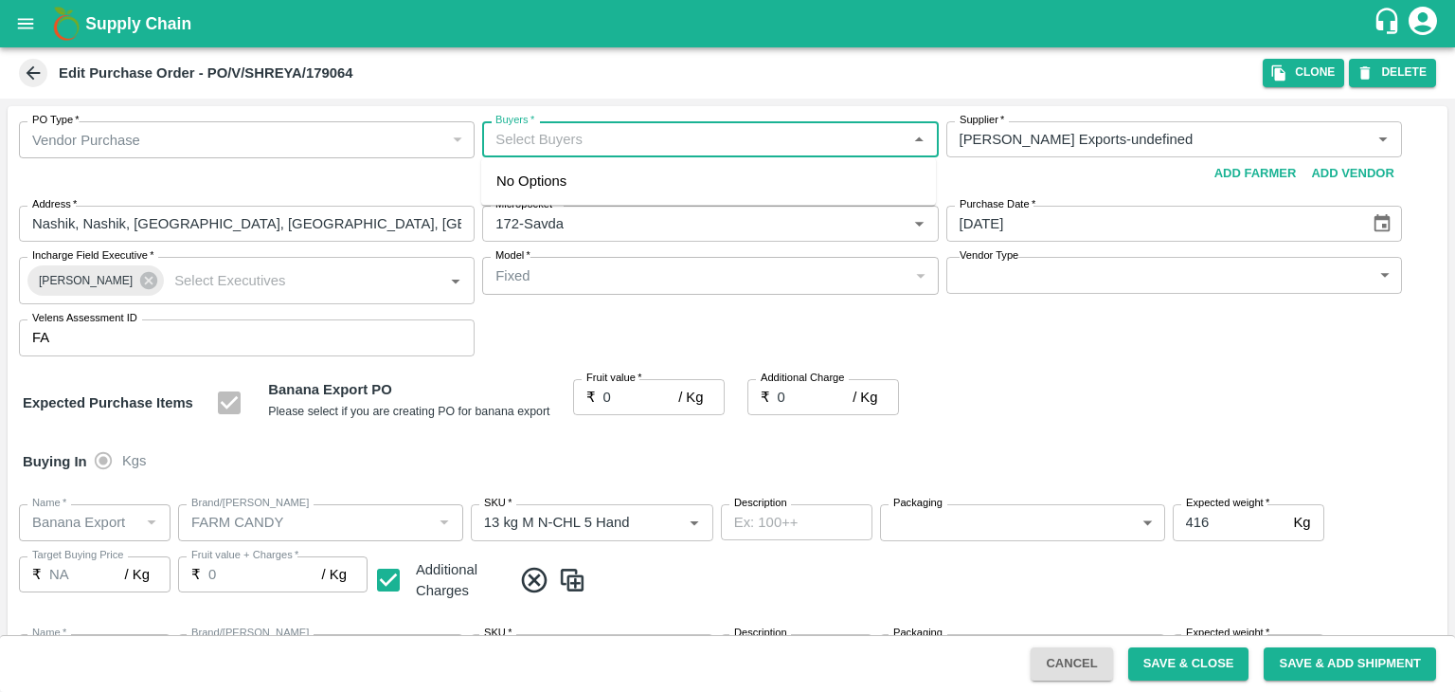
type input "PHR Kg"
type input "NA"
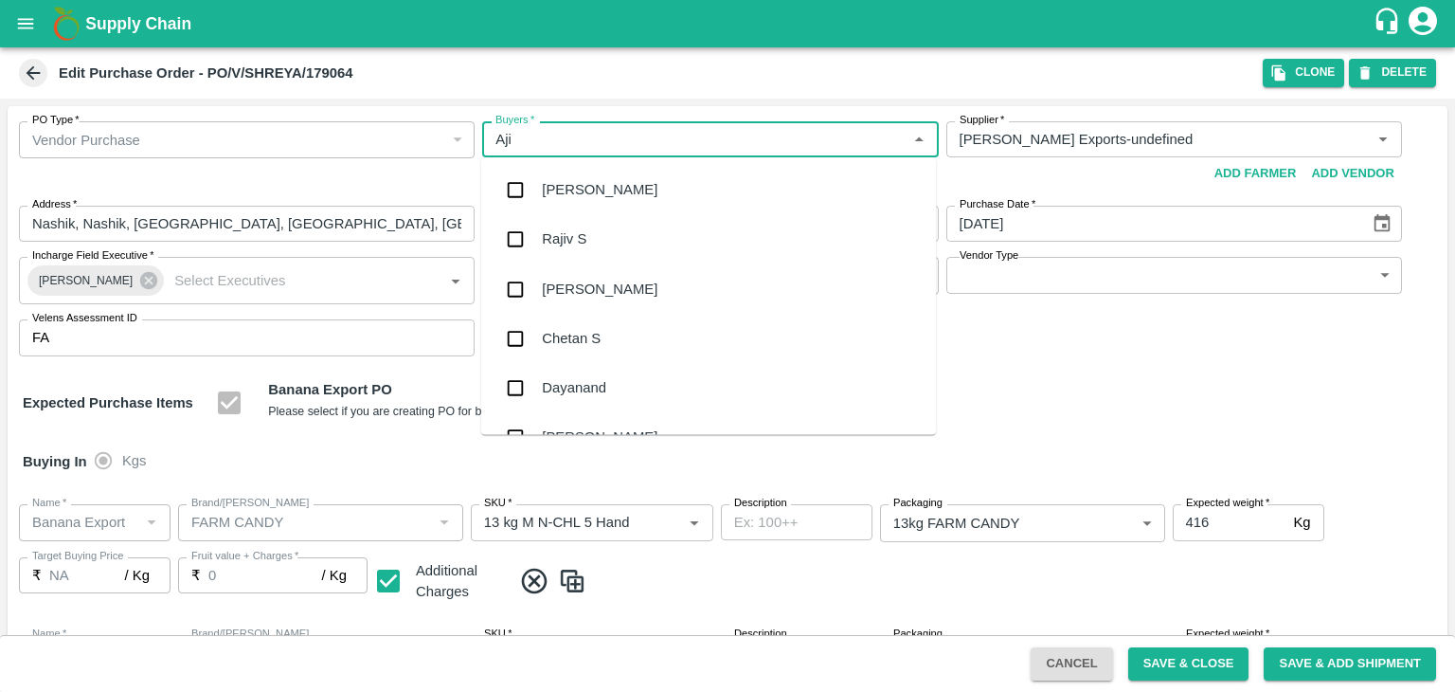
type input "Ajit"
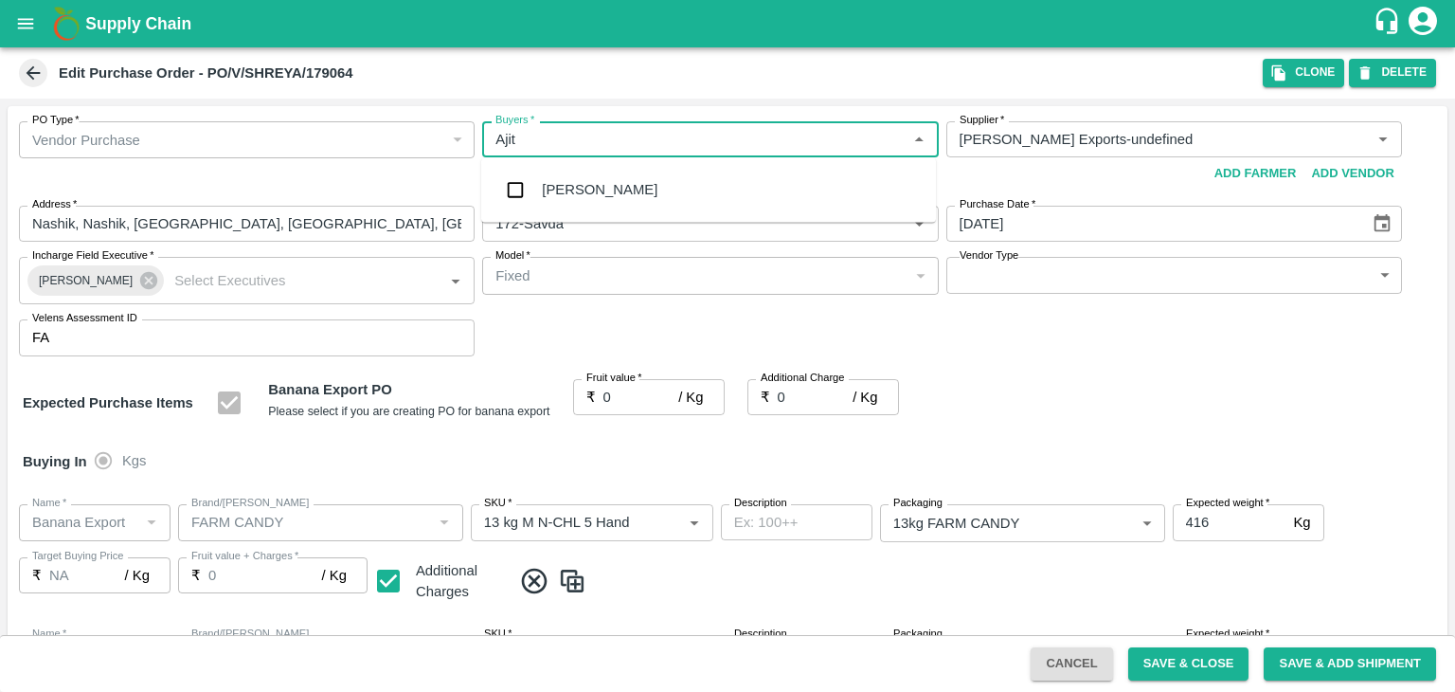
click at [568, 179] on div "Ajit Otari" at bounding box center [600, 189] width 116 height 21
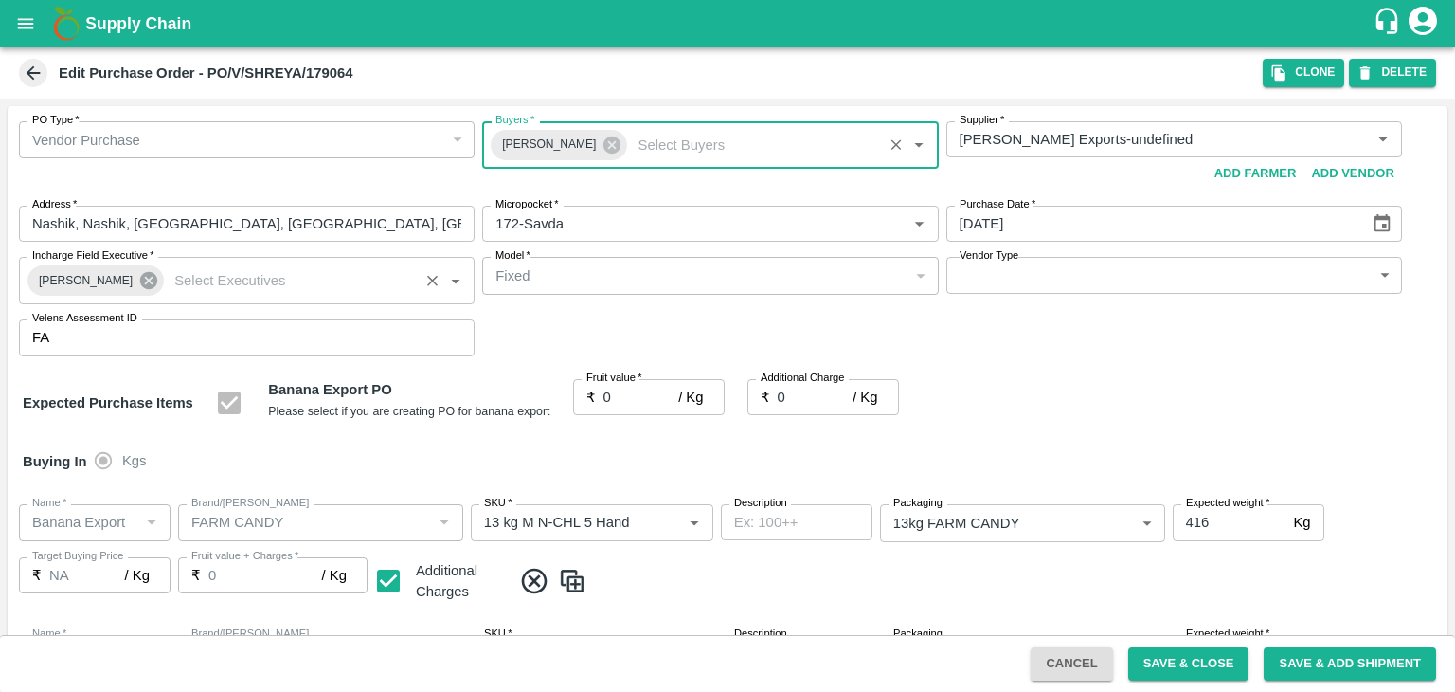
click at [140, 278] on icon at bounding box center [148, 280] width 17 height 17
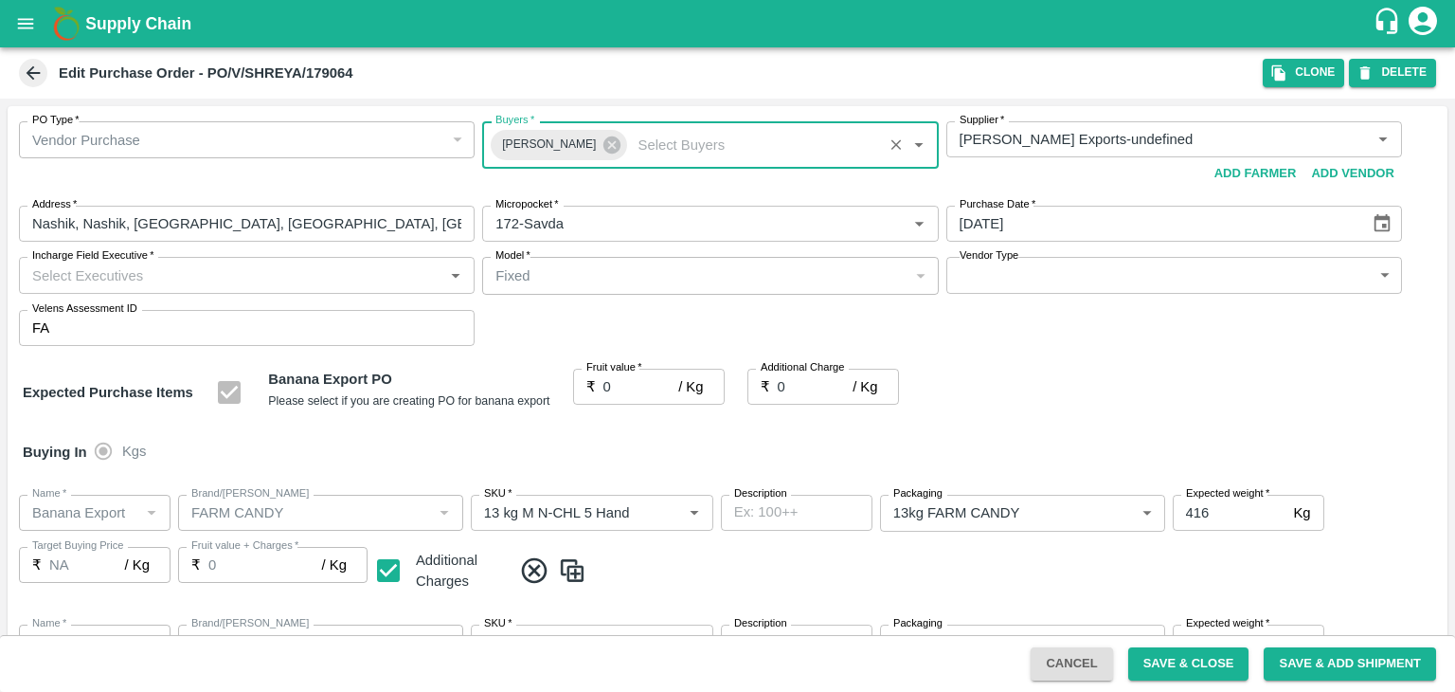
click at [195, 270] on input "Incharge Field Executive   *" at bounding box center [231, 274] width 413 height 25
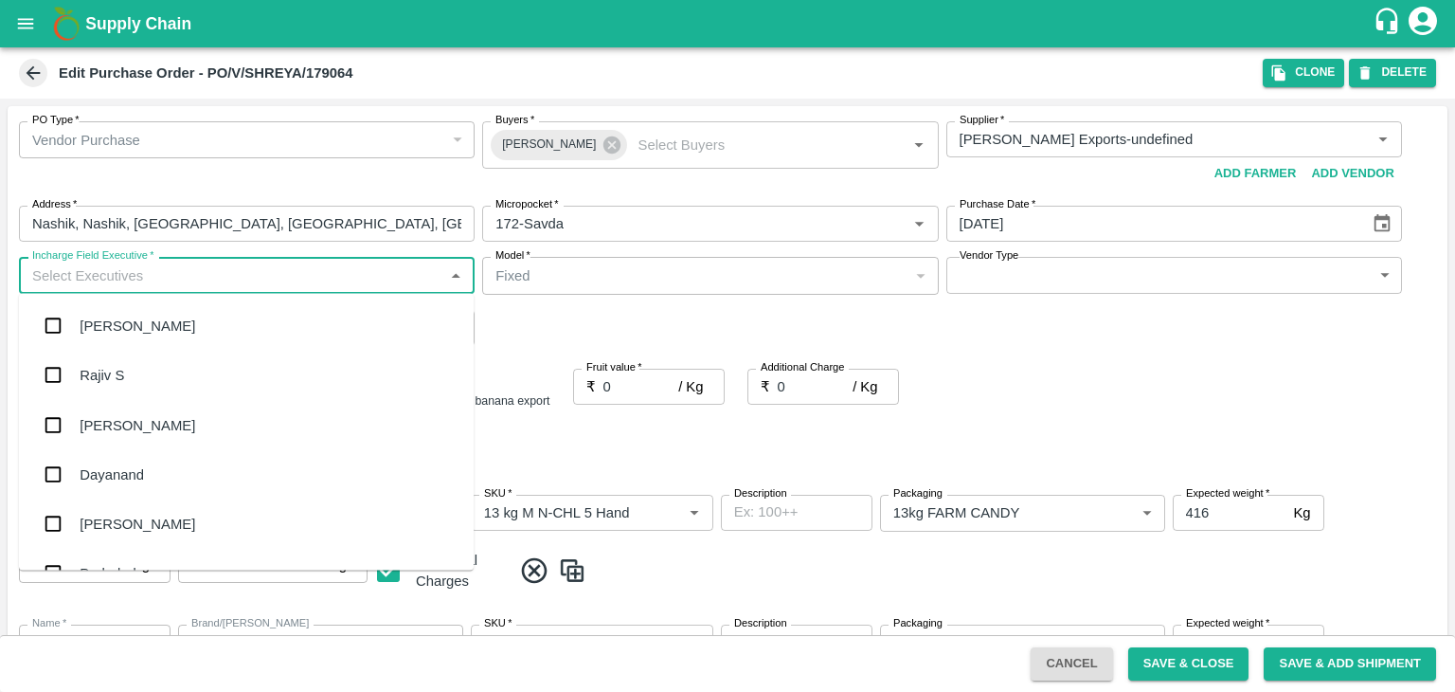
click at [195, 270] on input "Incharge Field Executive   *" at bounding box center [231, 274] width 413 height 25
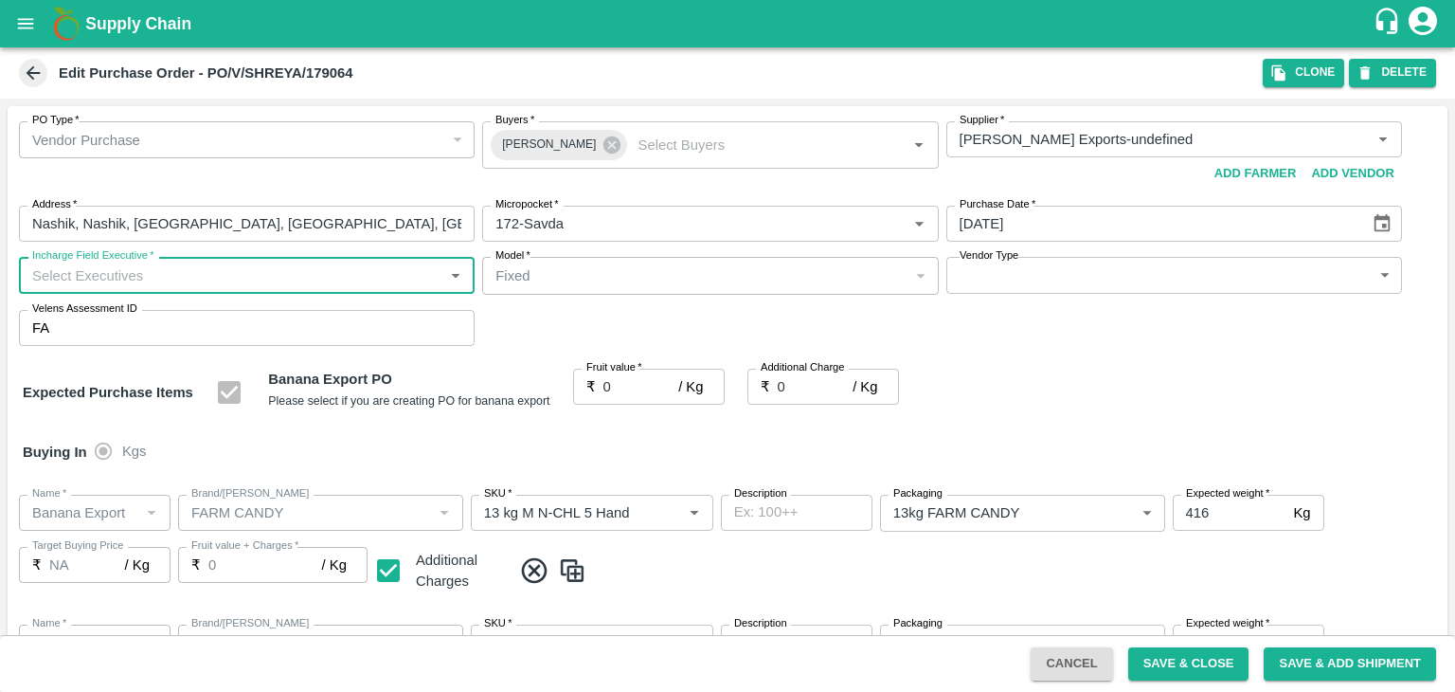
type input "K"
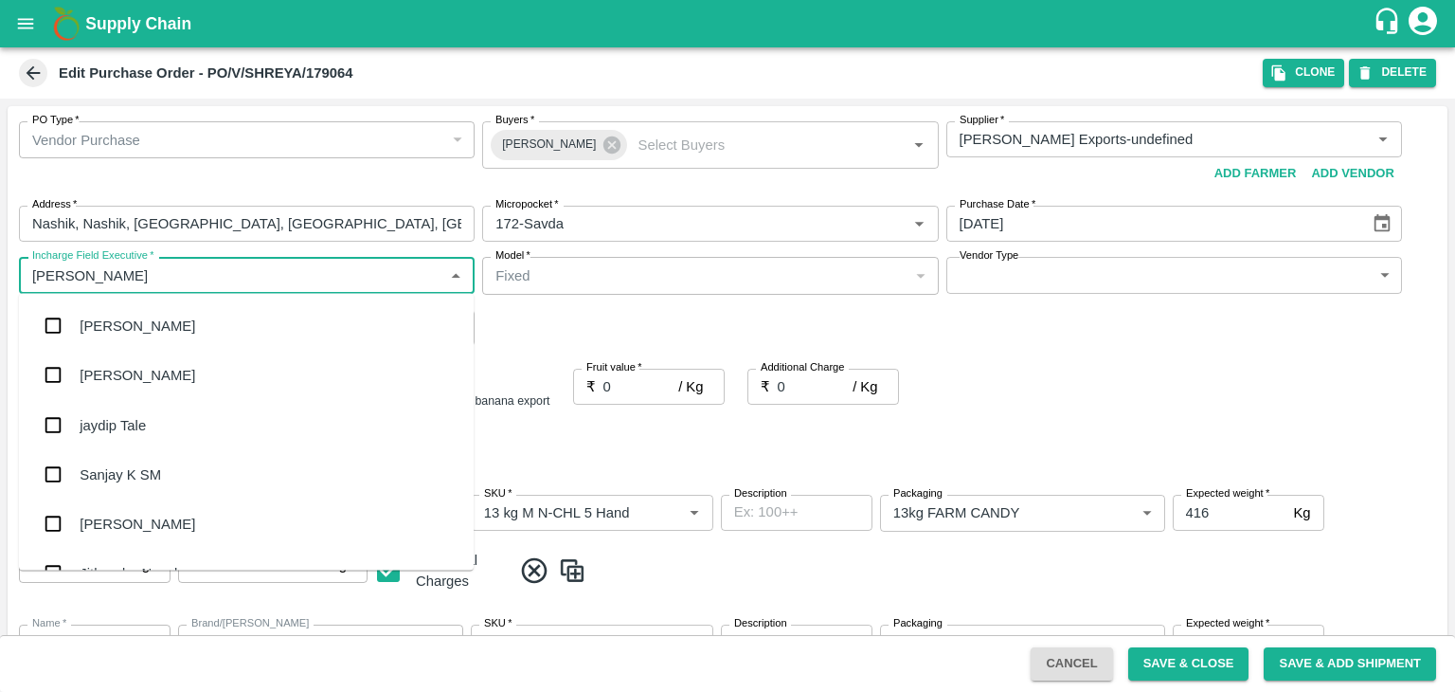
type input "[PERSON_NAME]"
click at [159, 419] on div "jaydip Tale" at bounding box center [246, 424] width 455 height 49
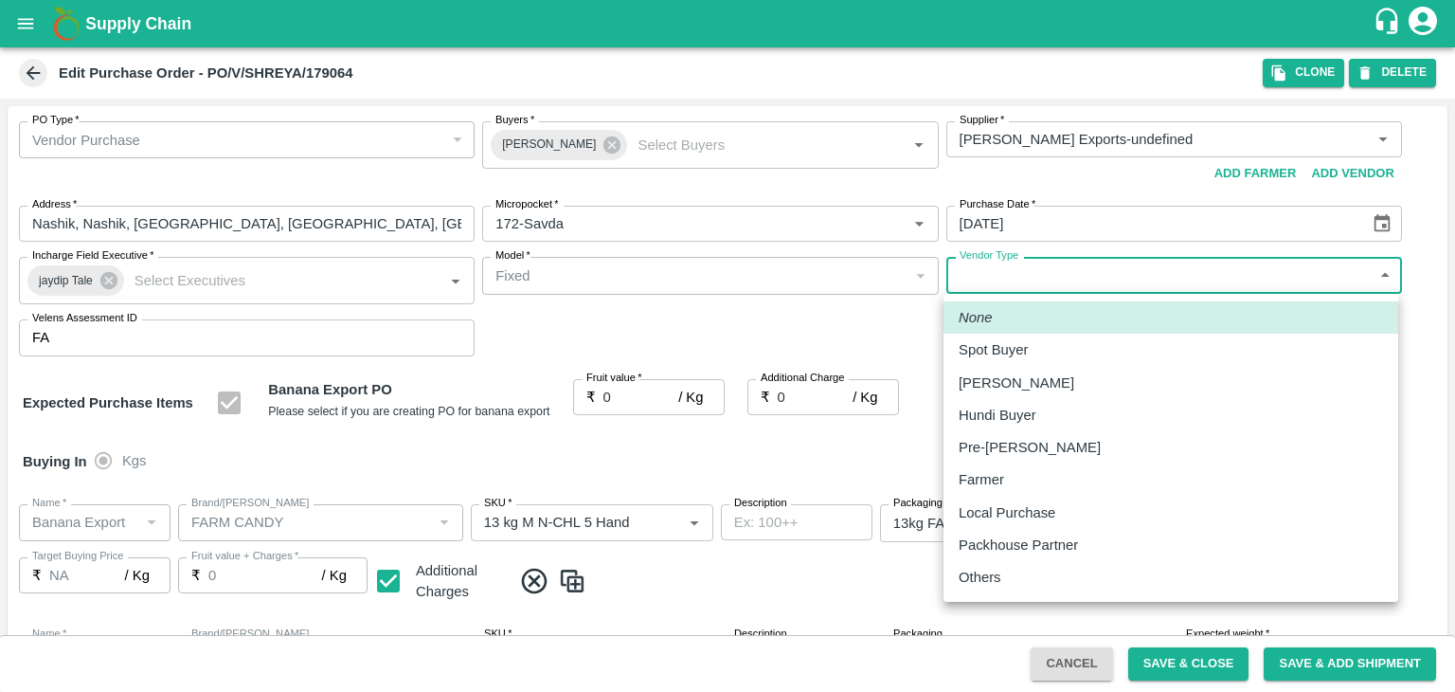
click at [1002, 278] on body "Supply Chain Edit Purchase Order - PO/V/SHREYA/179064 Clone DELETE PO Type   * …" at bounding box center [727, 346] width 1455 height 692
click at [1005, 583] on div "Others" at bounding box center [985, 577] width 52 height 21
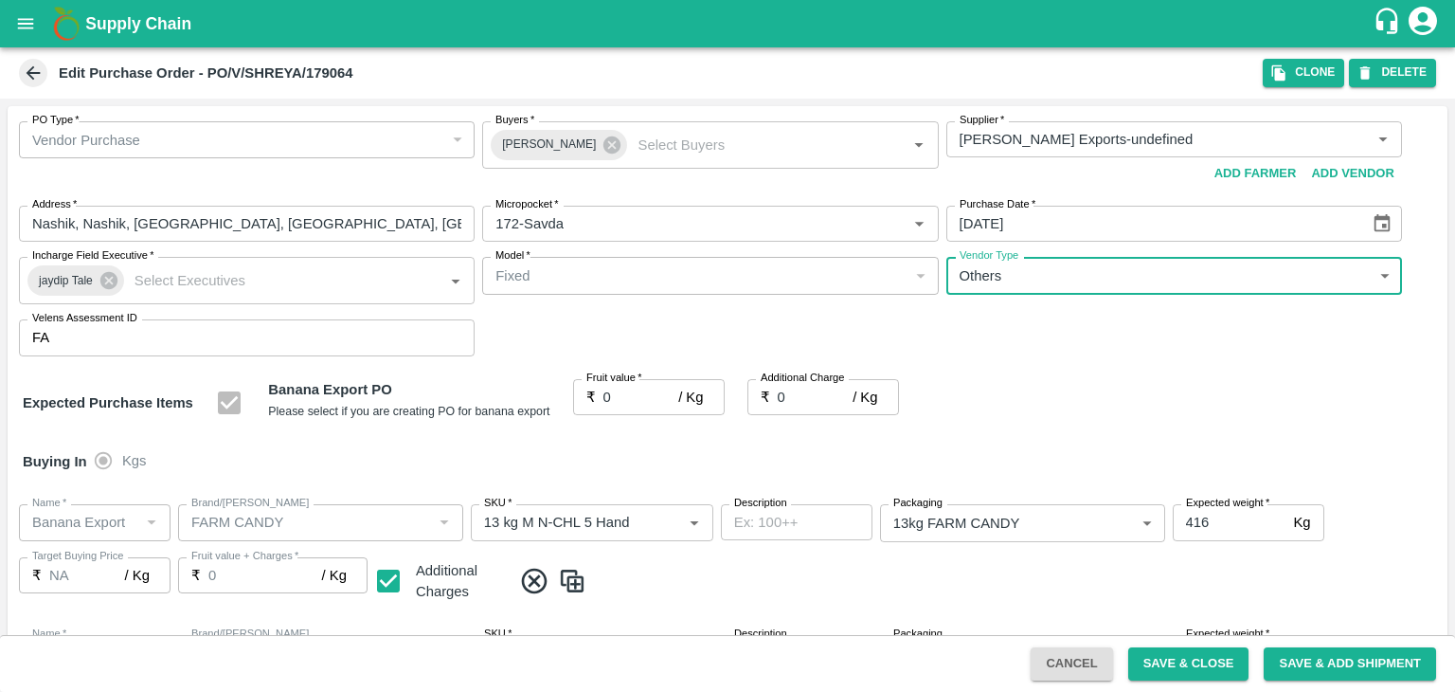
type input "OTHER"
click at [629, 400] on div at bounding box center [727, 346] width 1455 height 692
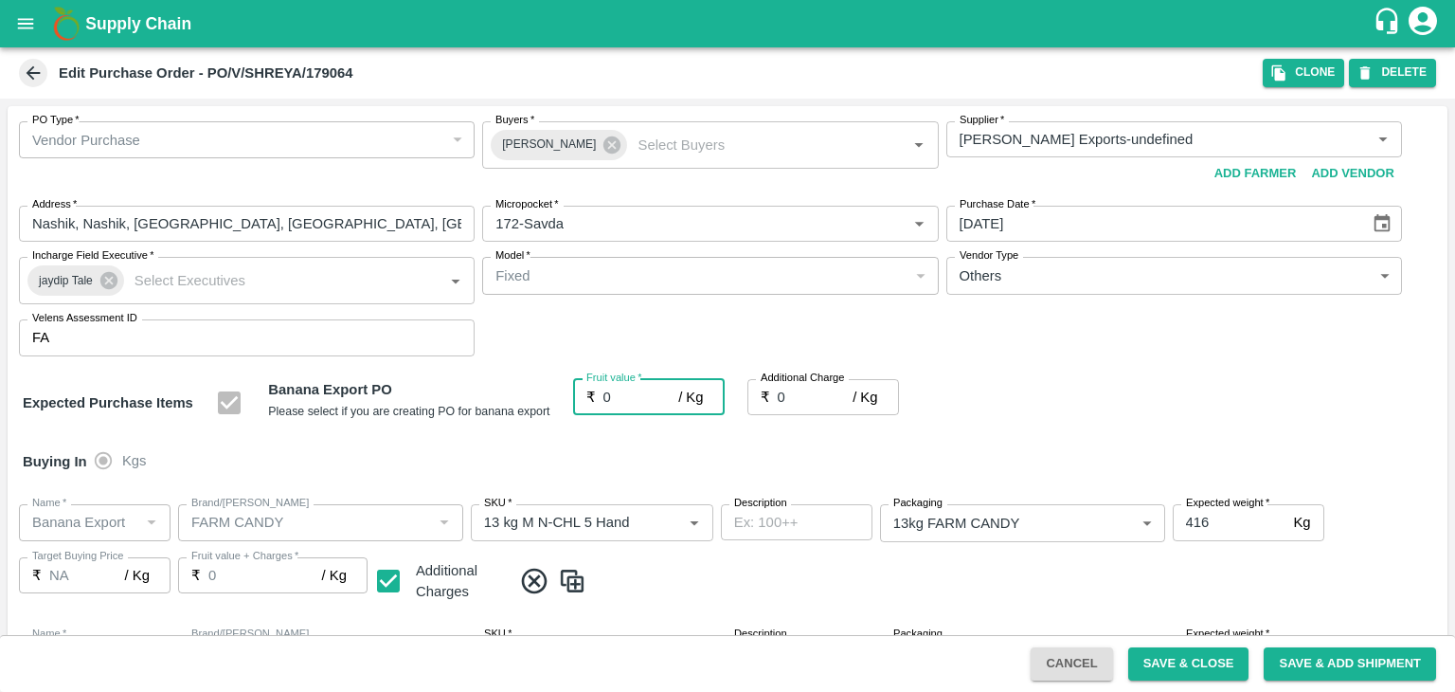
click at [629, 400] on input "0" at bounding box center [642, 397] width 76 height 36
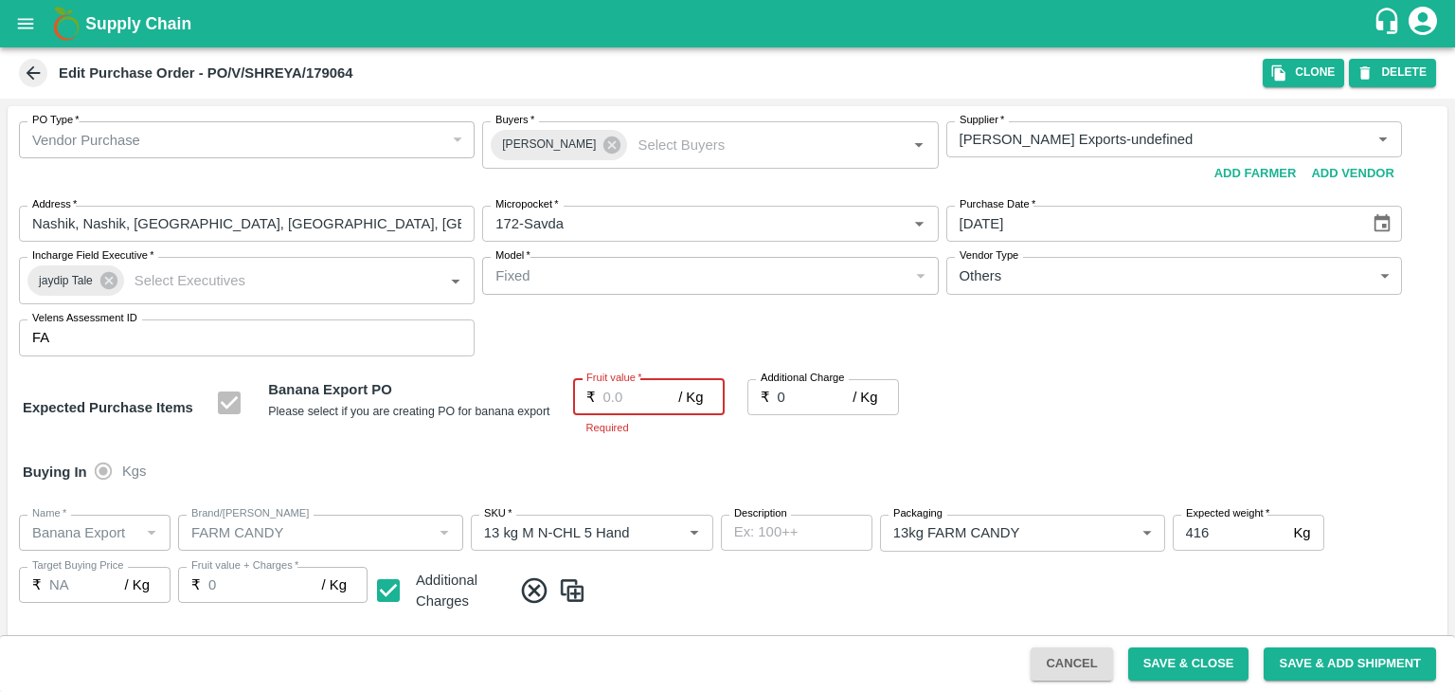
type input "1"
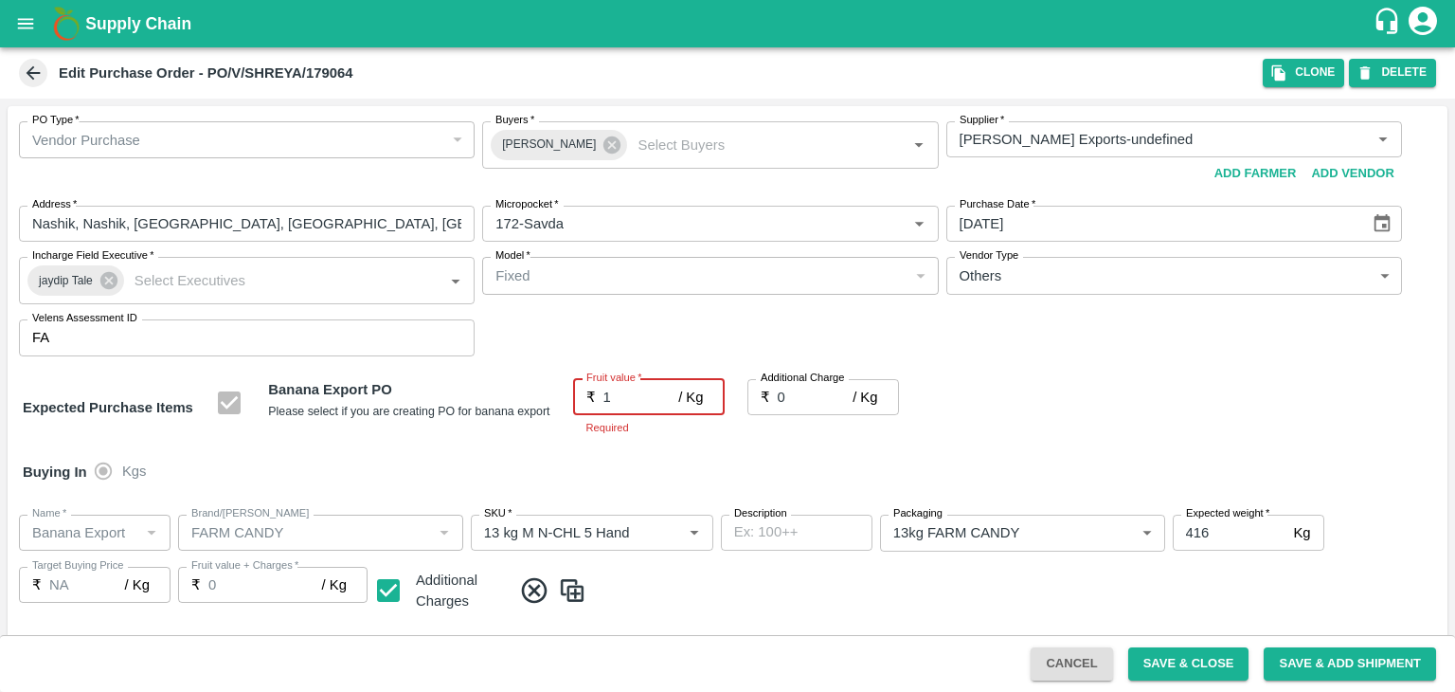
type input "1"
type input "19"
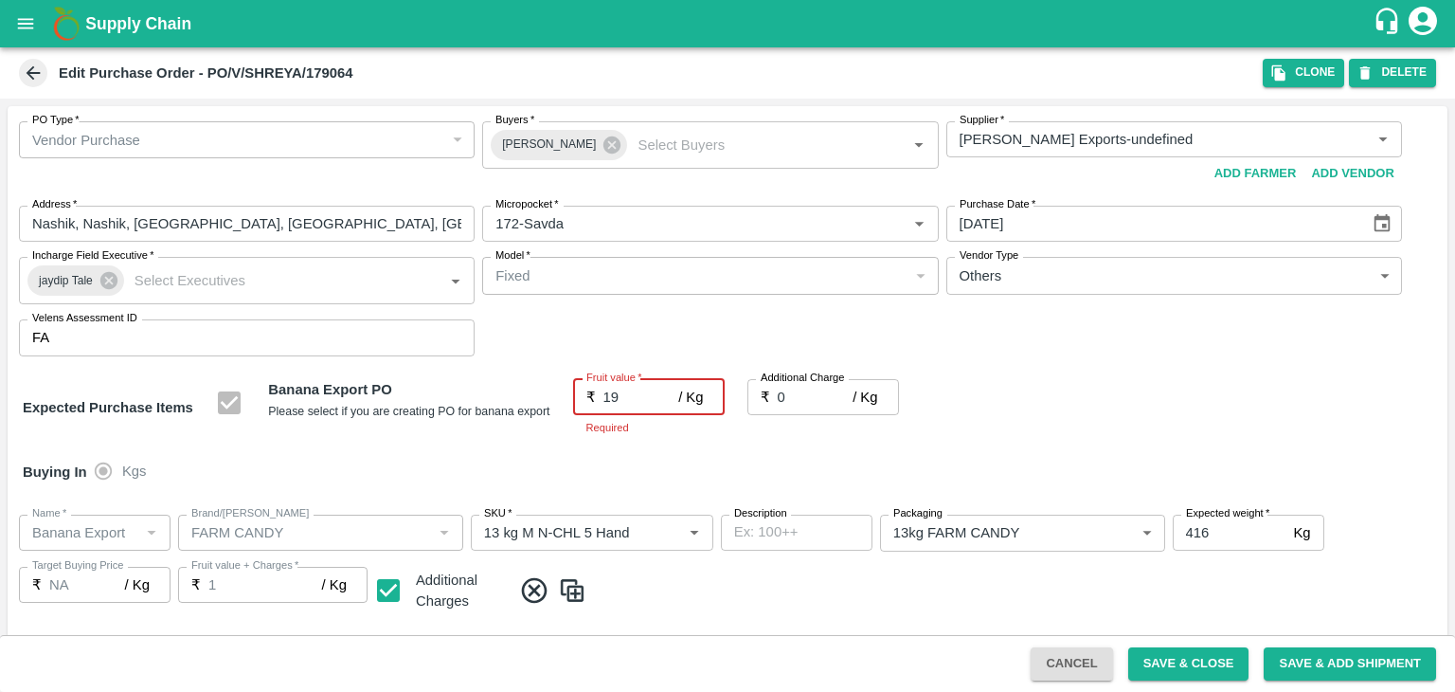
type input "19"
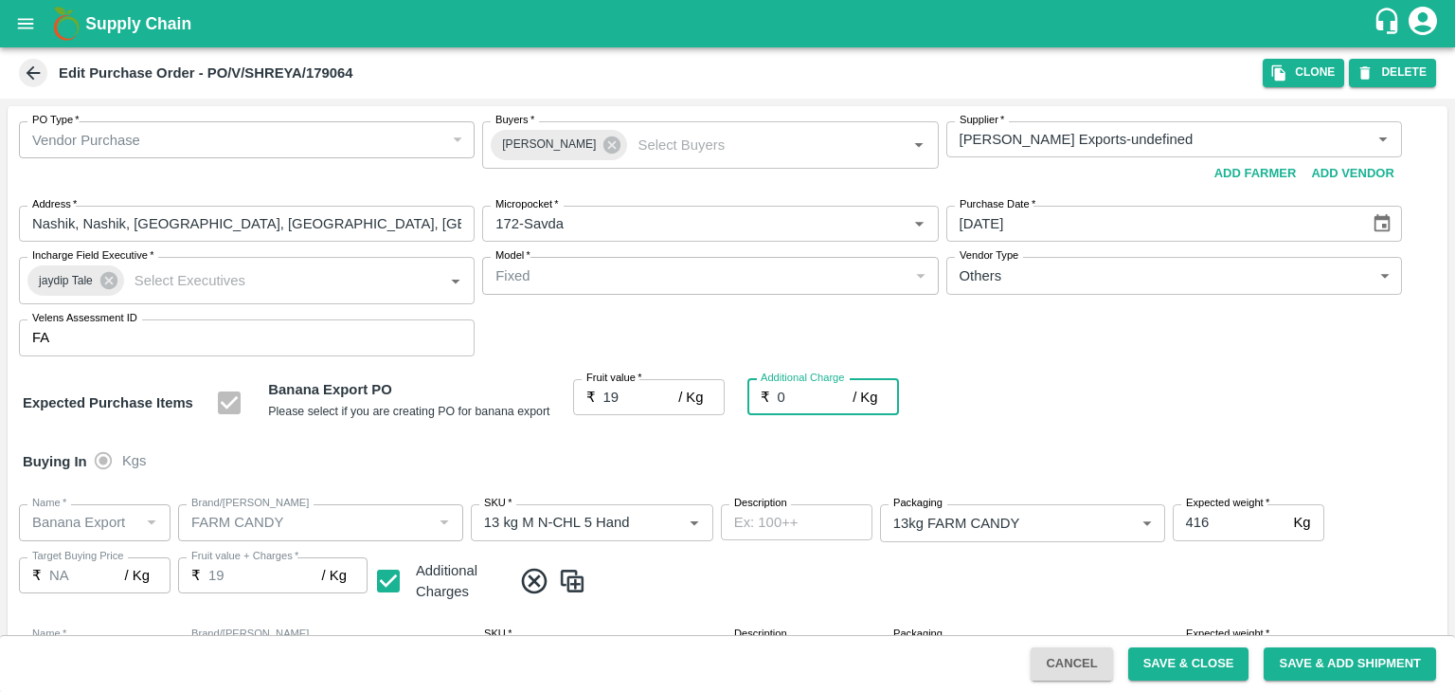
type input "2"
type input "21"
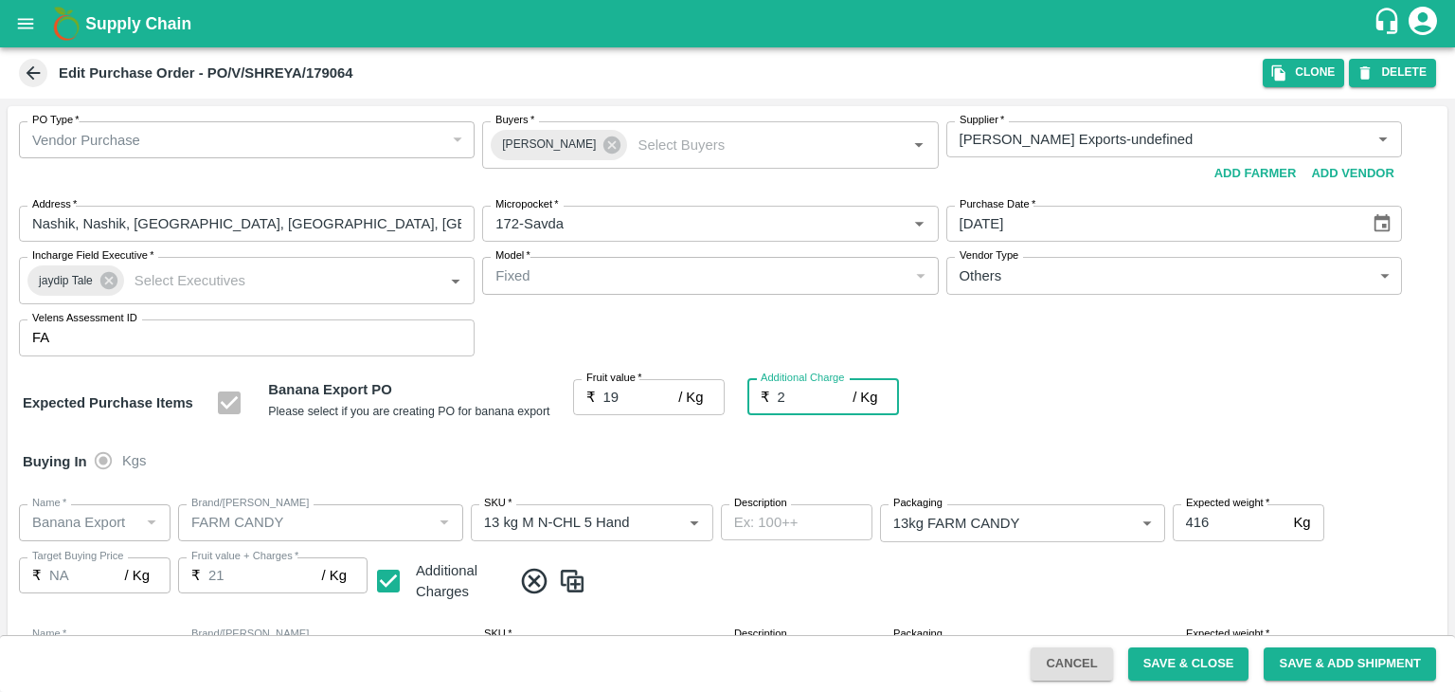
type input "2.7"
type input "21.7"
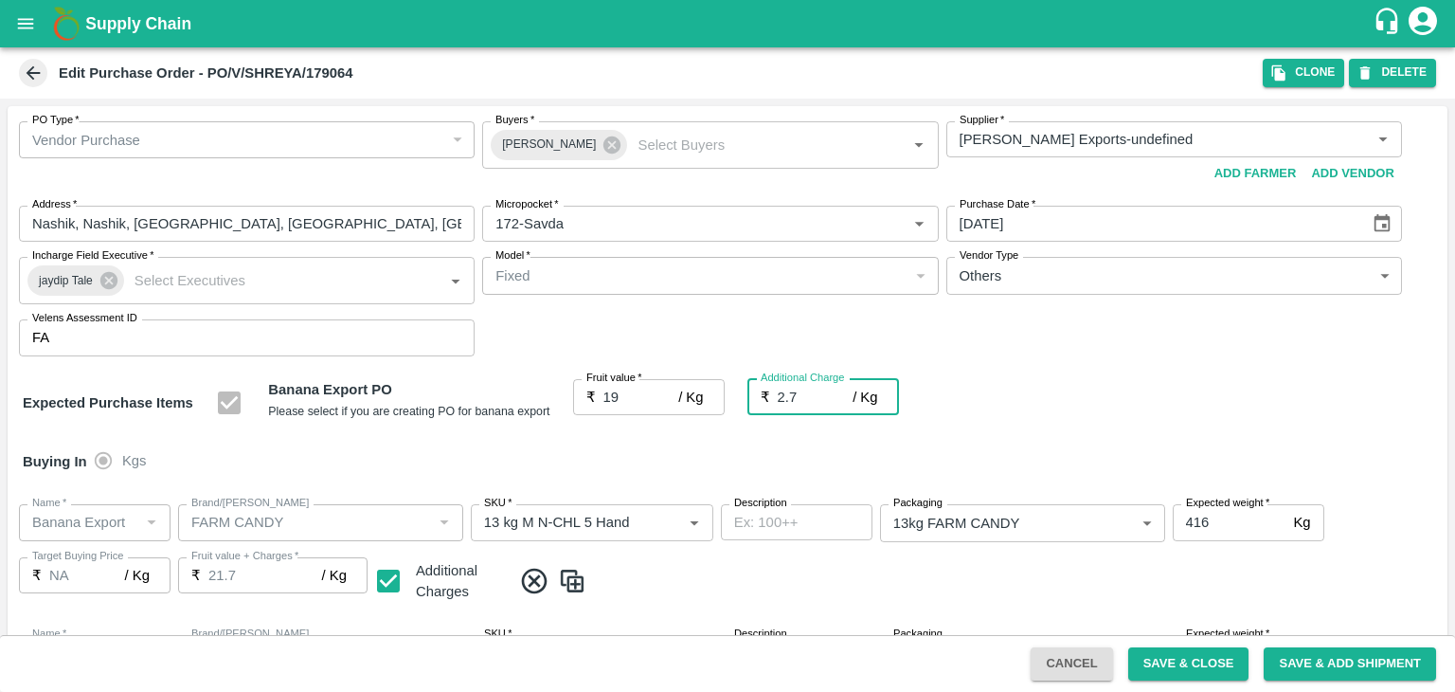
type input "2.75"
type input "21.75"
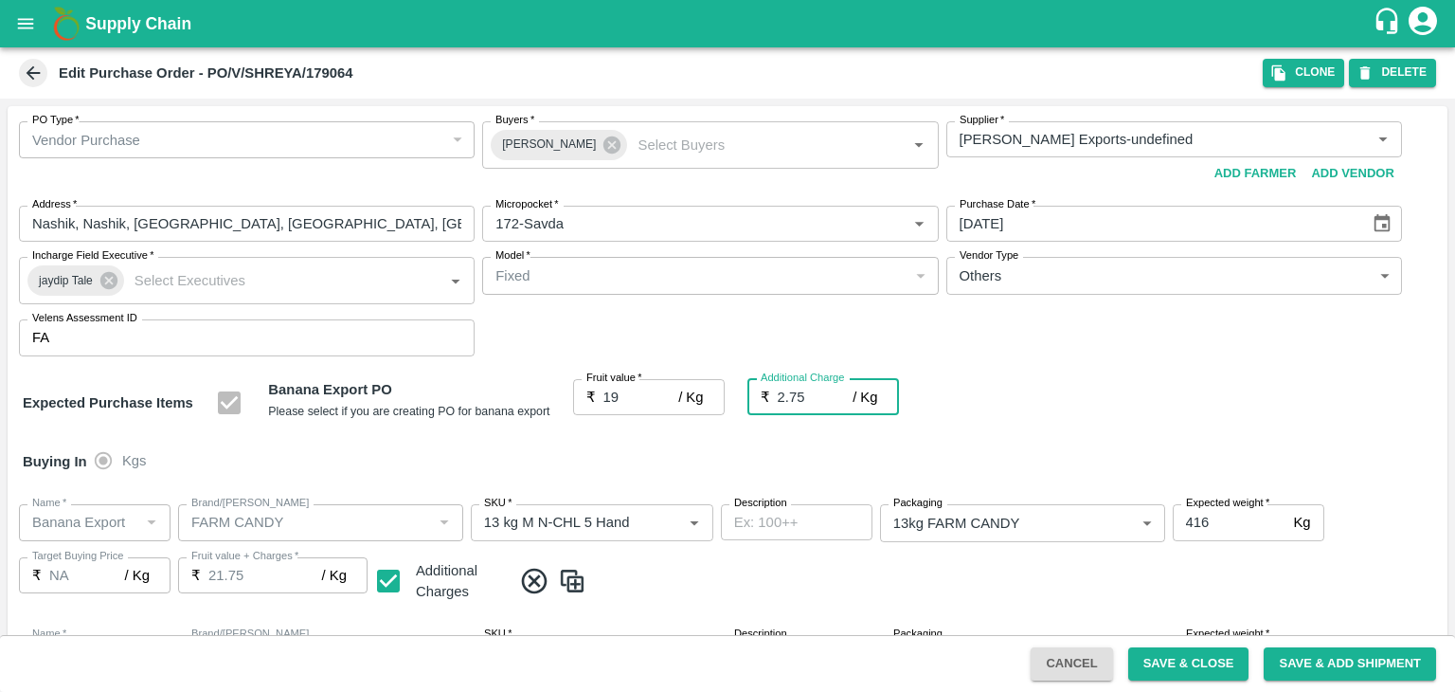
scroll to position [874, 0]
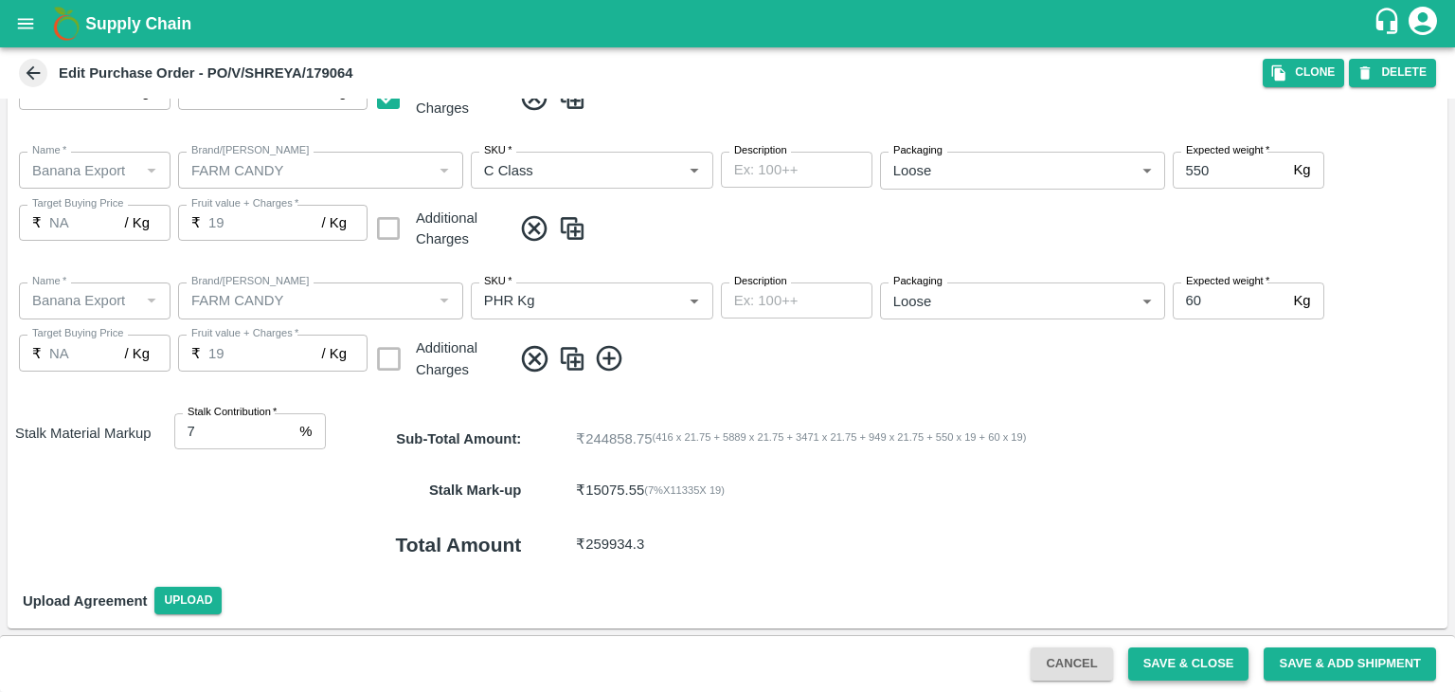
type input "2.75"
click at [1216, 660] on button "Save & Close" at bounding box center [1188, 663] width 121 height 33
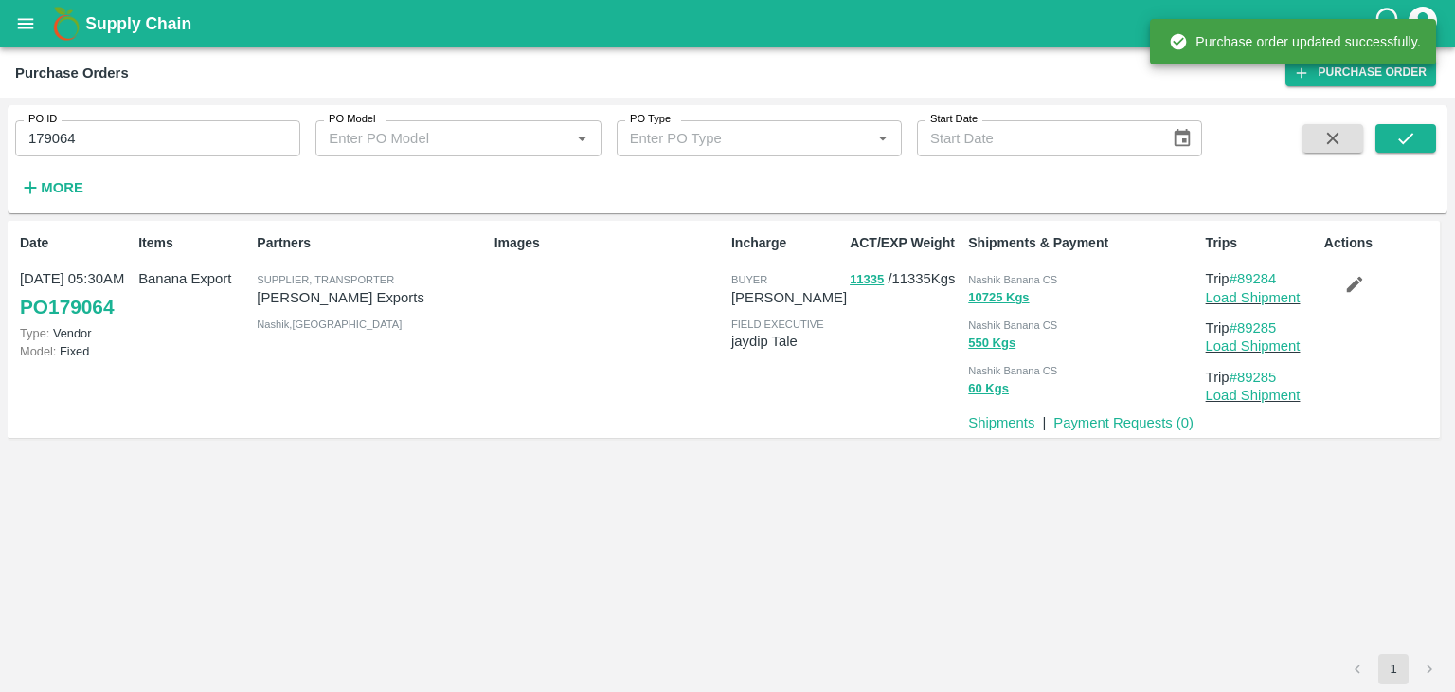
click at [158, 140] on input "179064" at bounding box center [157, 138] width 285 height 36
paste input "text"
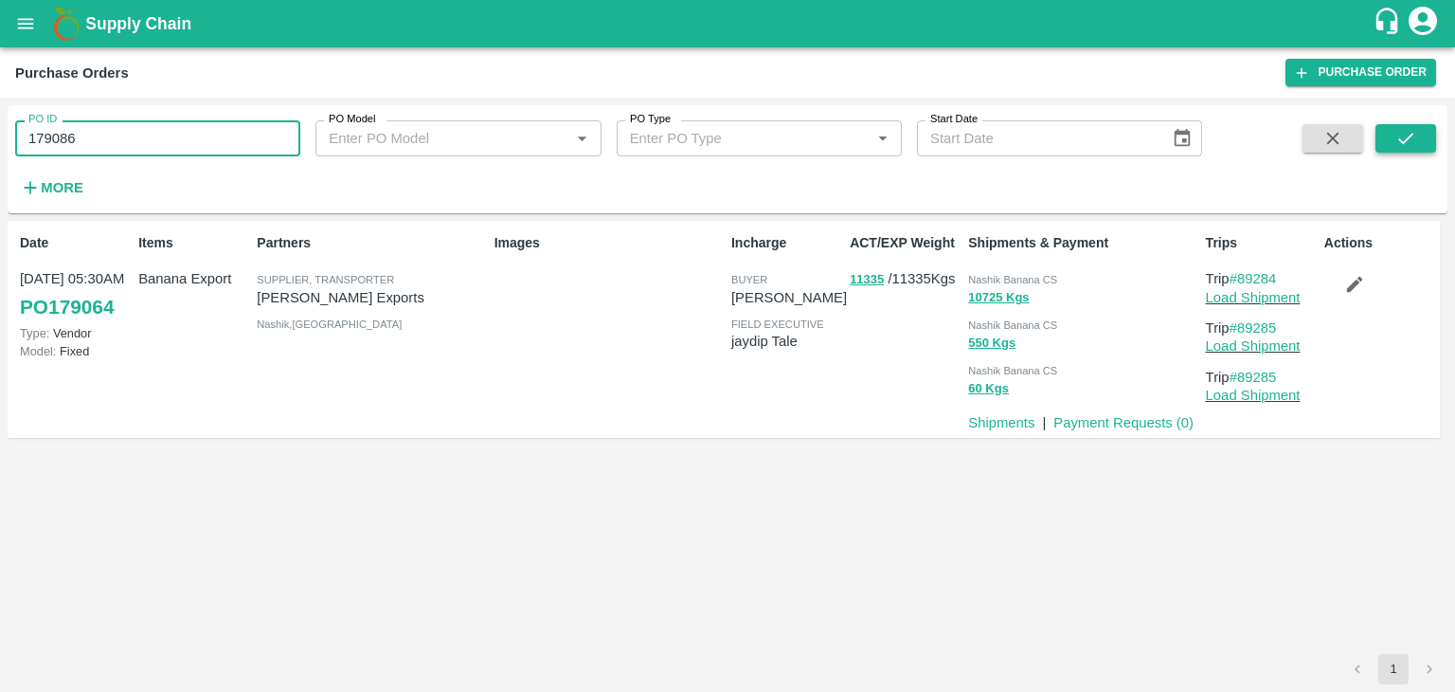
type input "179086"
click at [1421, 132] on button "submit" at bounding box center [1406, 138] width 61 height 28
click at [1255, 297] on link "Load Shipment" at bounding box center [1253, 297] width 95 height 15
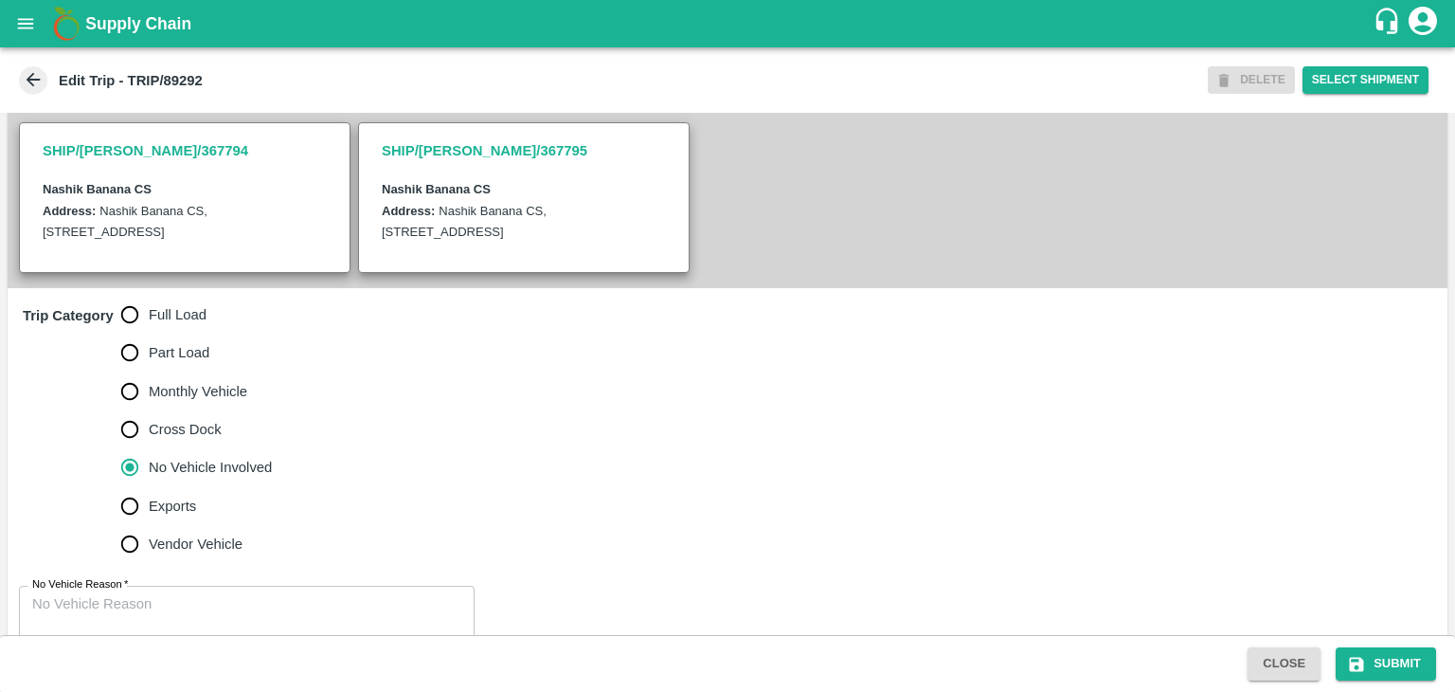
scroll to position [443, 0]
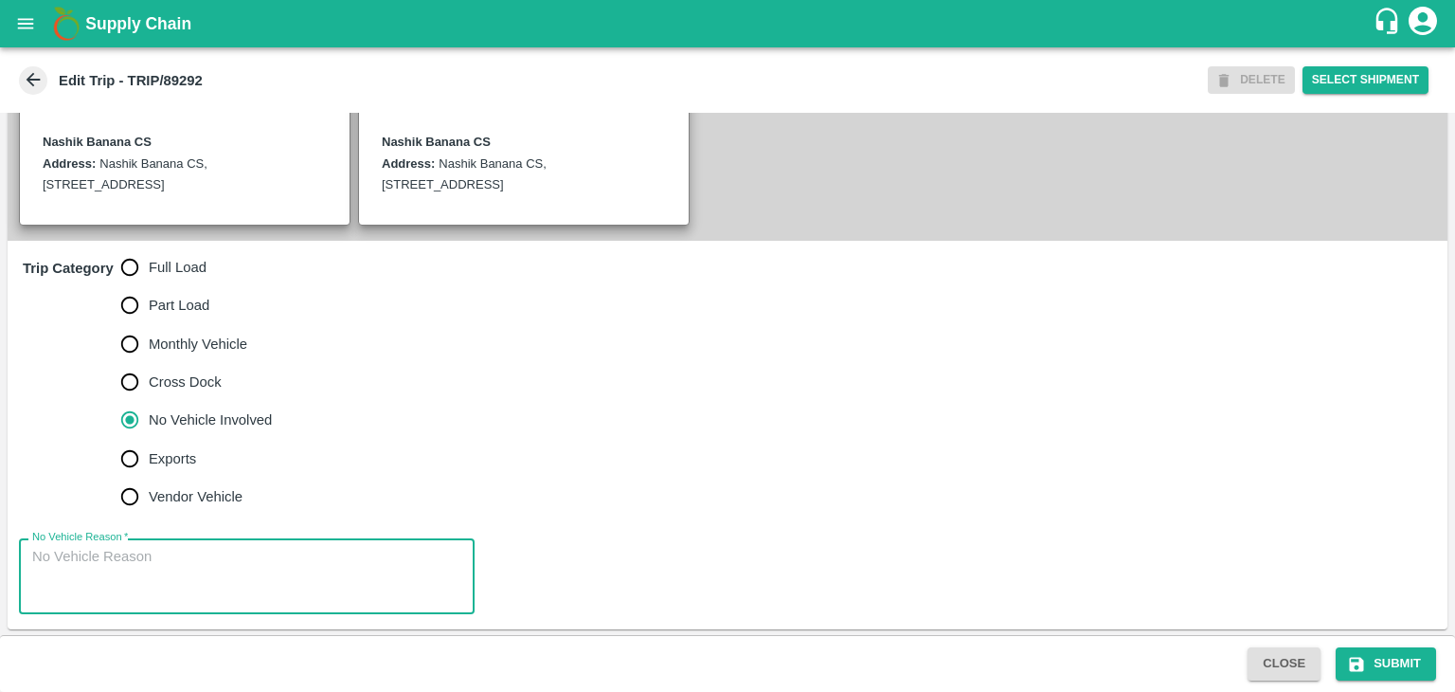
click at [233, 558] on textarea "No Vehicle Reason   *" at bounding box center [246, 577] width 429 height 60
type textarea "Field Dump"
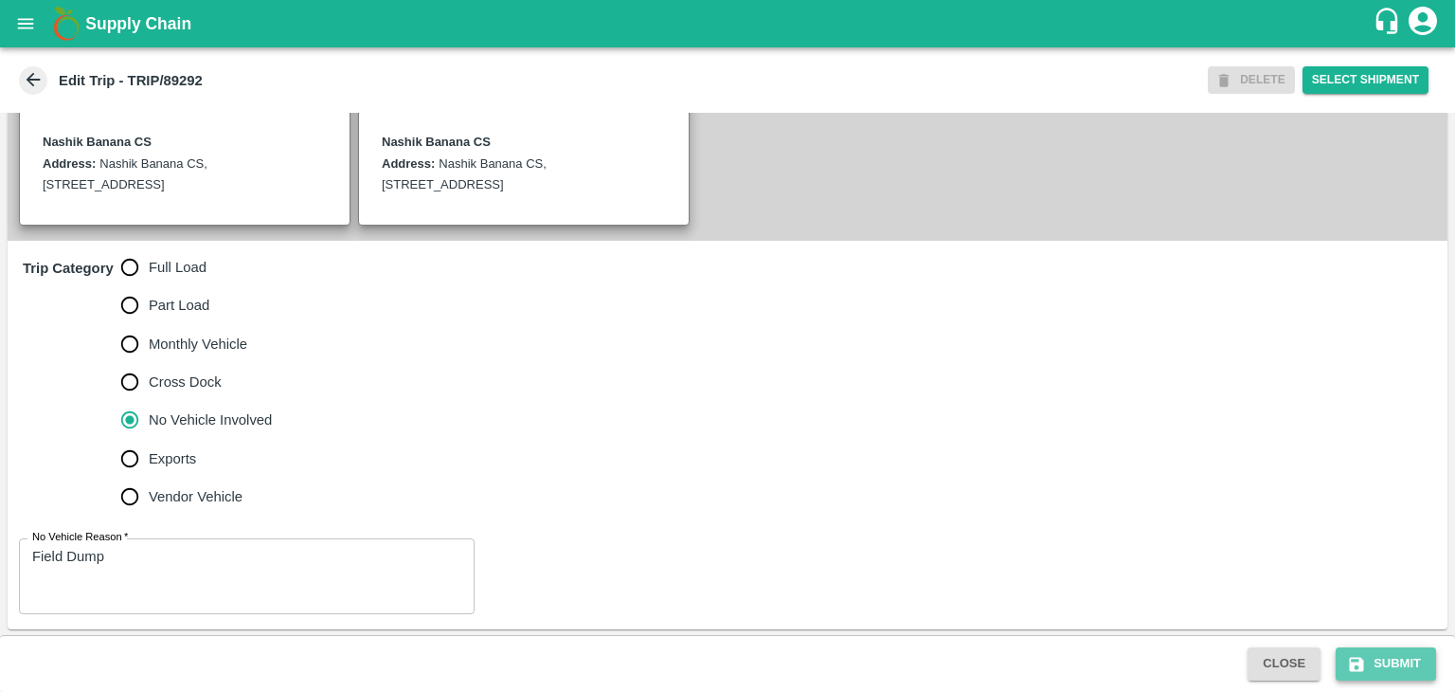
click at [1387, 653] on button "Submit" at bounding box center [1386, 663] width 100 height 33
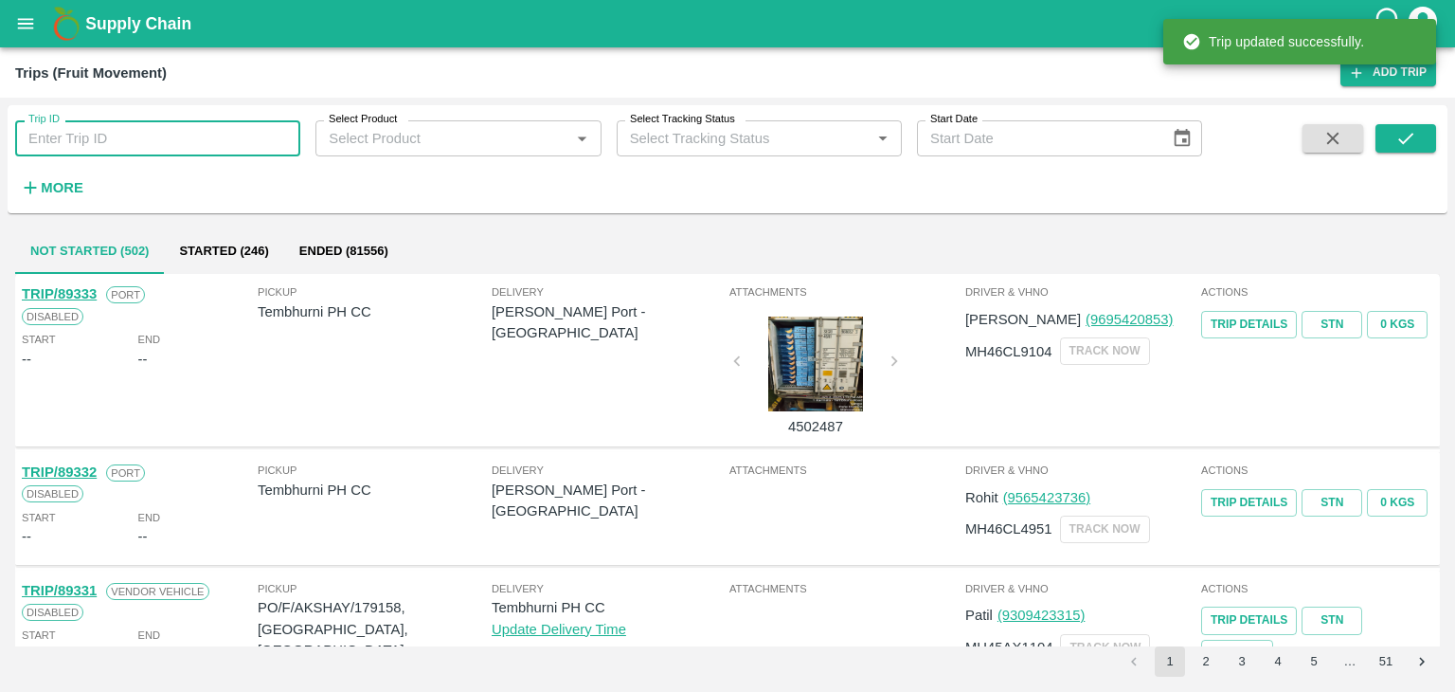
click at [239, 139] on input "Trip ID" at bounding box center [157, 138] width 285 height 36
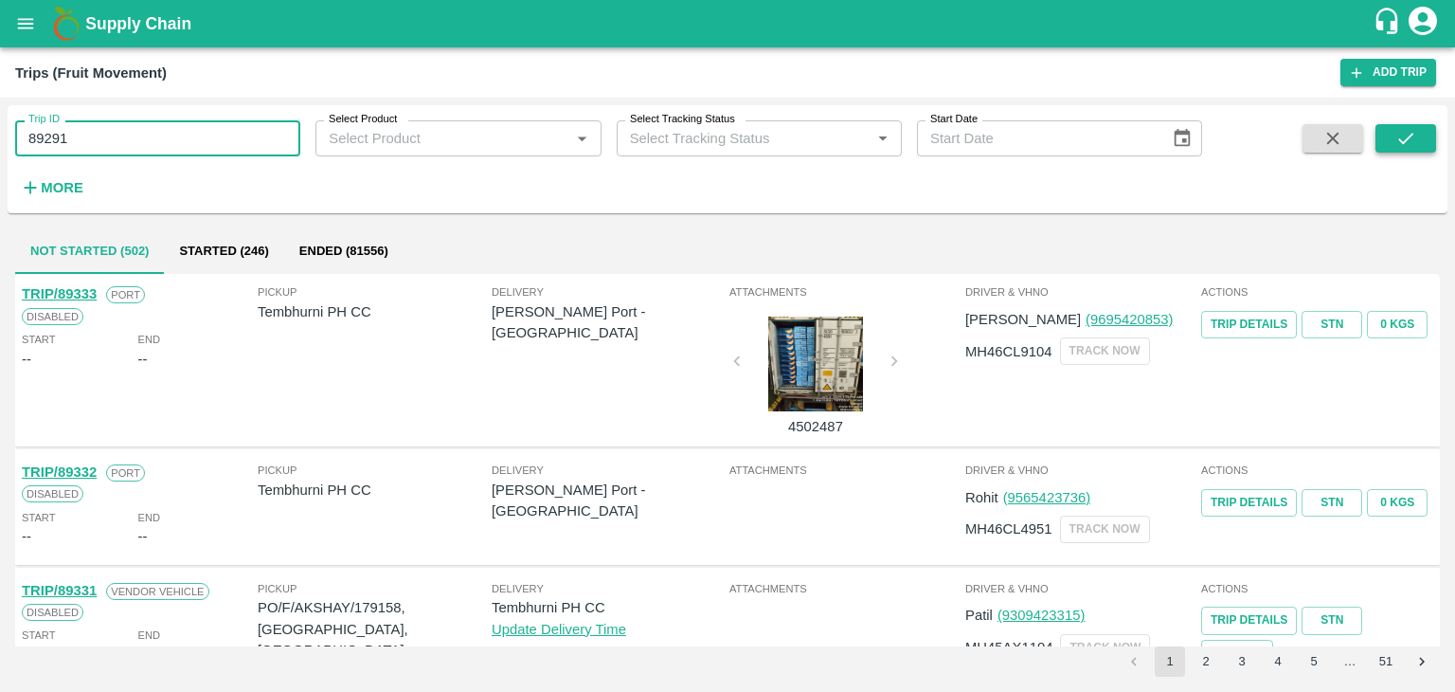
type input "89291"
click at [1414, 139] on icon "submit" at bounding box center [1406, 138] width 21 height 21
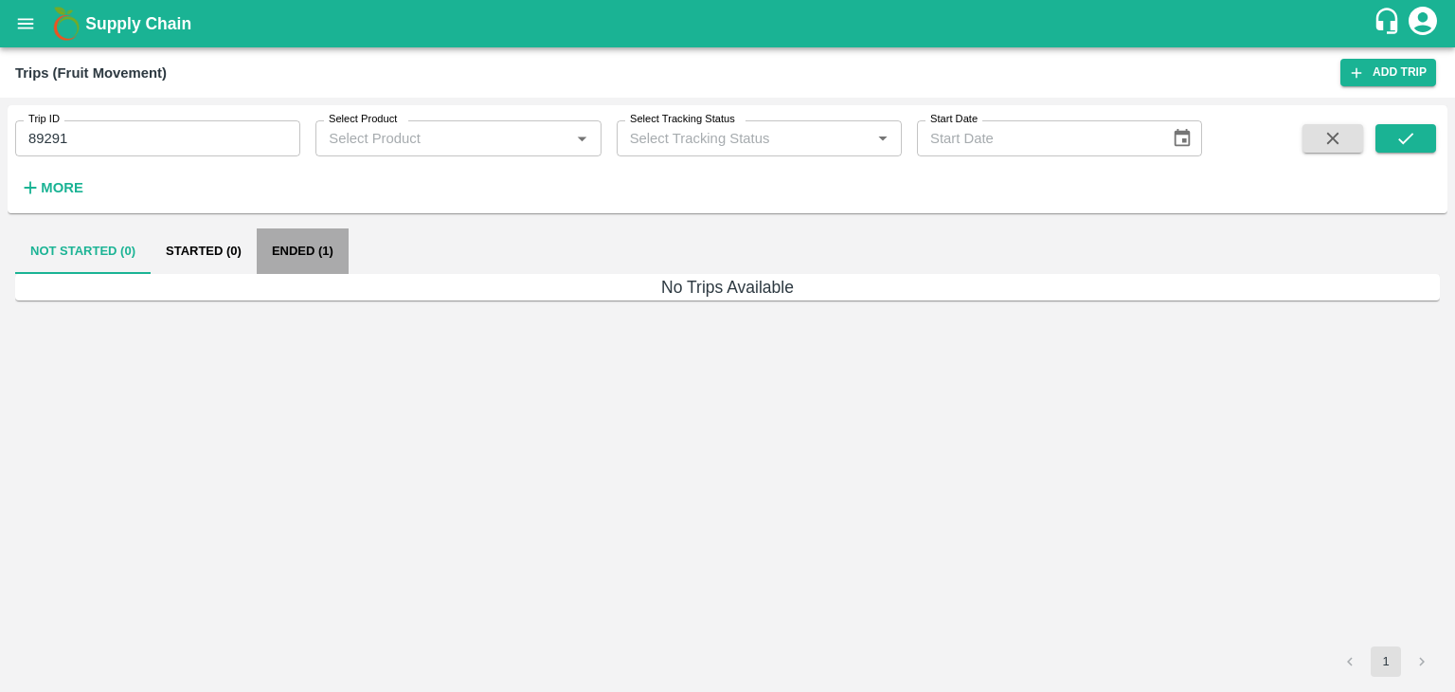
click at [320, 251] on button "Ended (1)" at bounding box center [303, 250] width 92 height 45
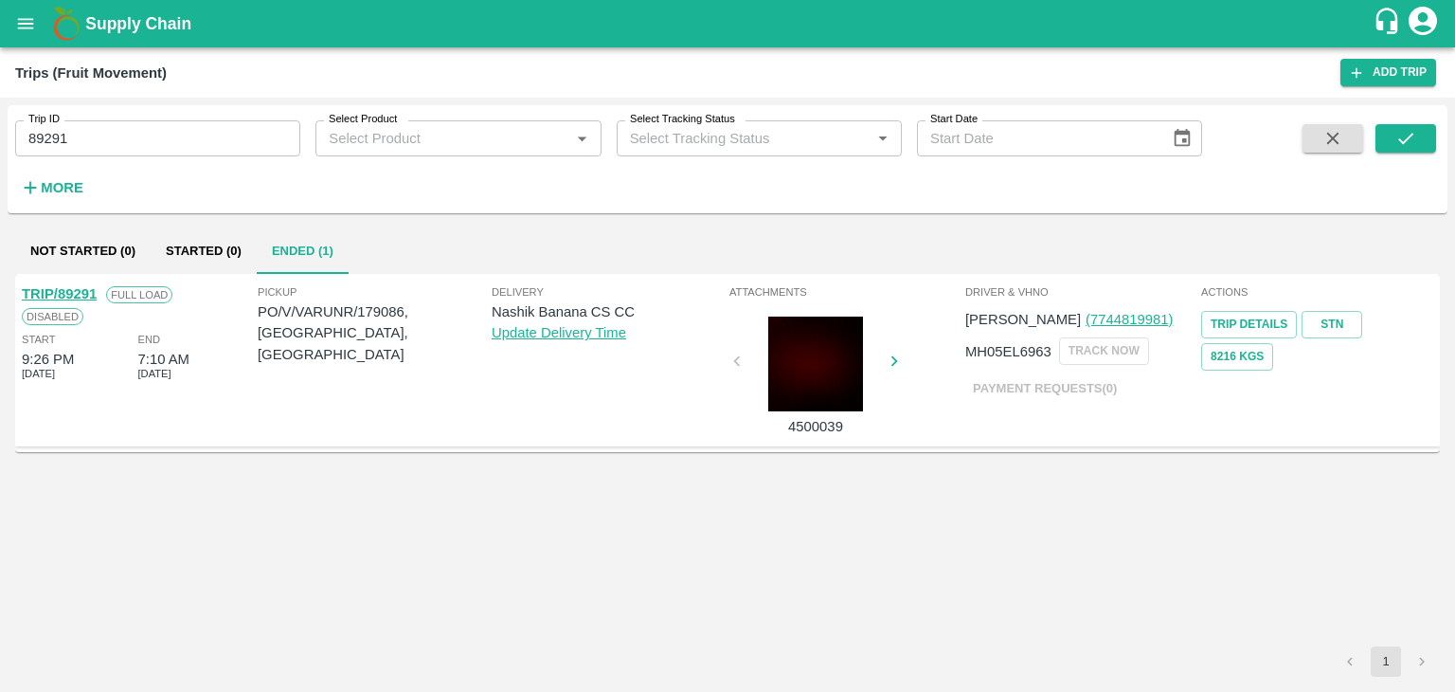
click at [68, 286] on link "TRIP/89291" at bounding box center [59, 293] width 75 height 15
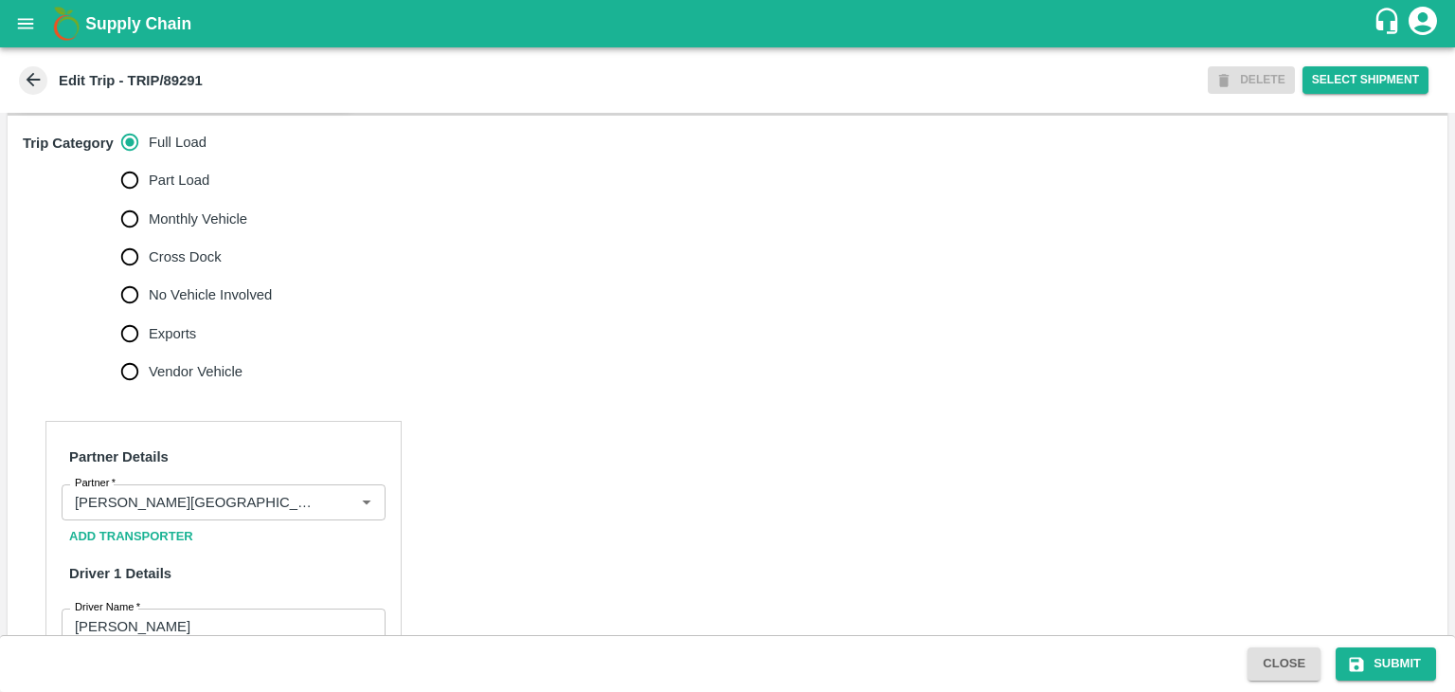
scroll to position [568, 0]
click at [344, 501] on icon "Clear" at bounding box center [343, 503] width 18 height 18
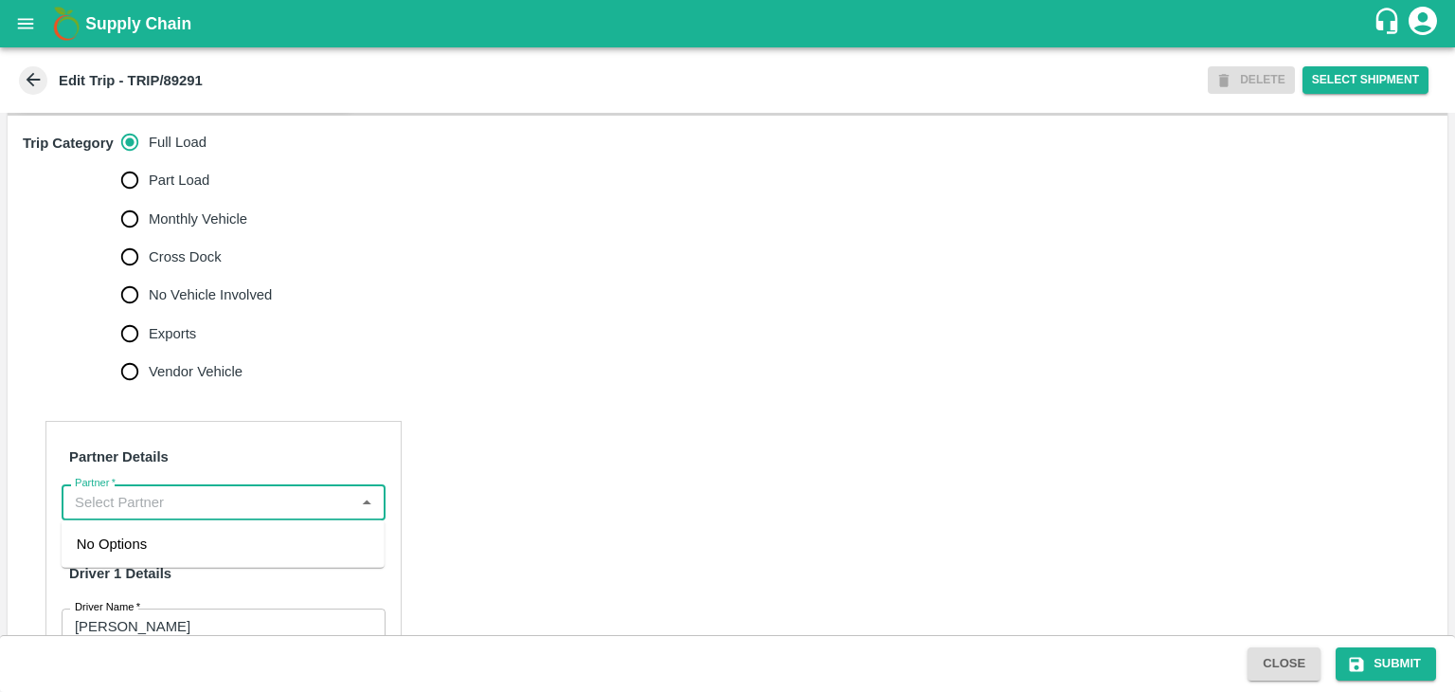
click at [251, 494] on input "Partner   *" at bounding box center [207, 502] width 281 height 25
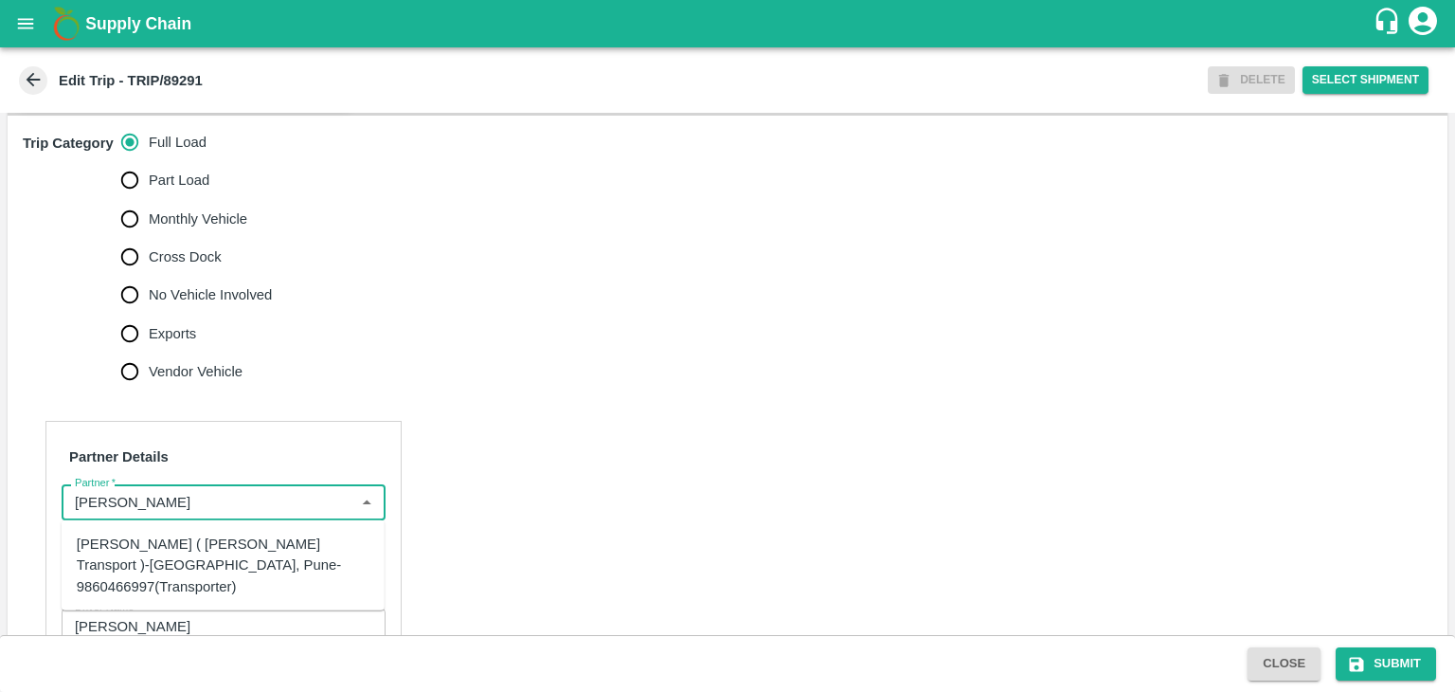
click at [171, 552] on div "[PERSON_NAME] ( [PERSON_NAME] Transport )-[GEOGRAPHIC_DATA], Pune-9860466997(Tr…" at bounding box center [223, 564] width 293 height 63
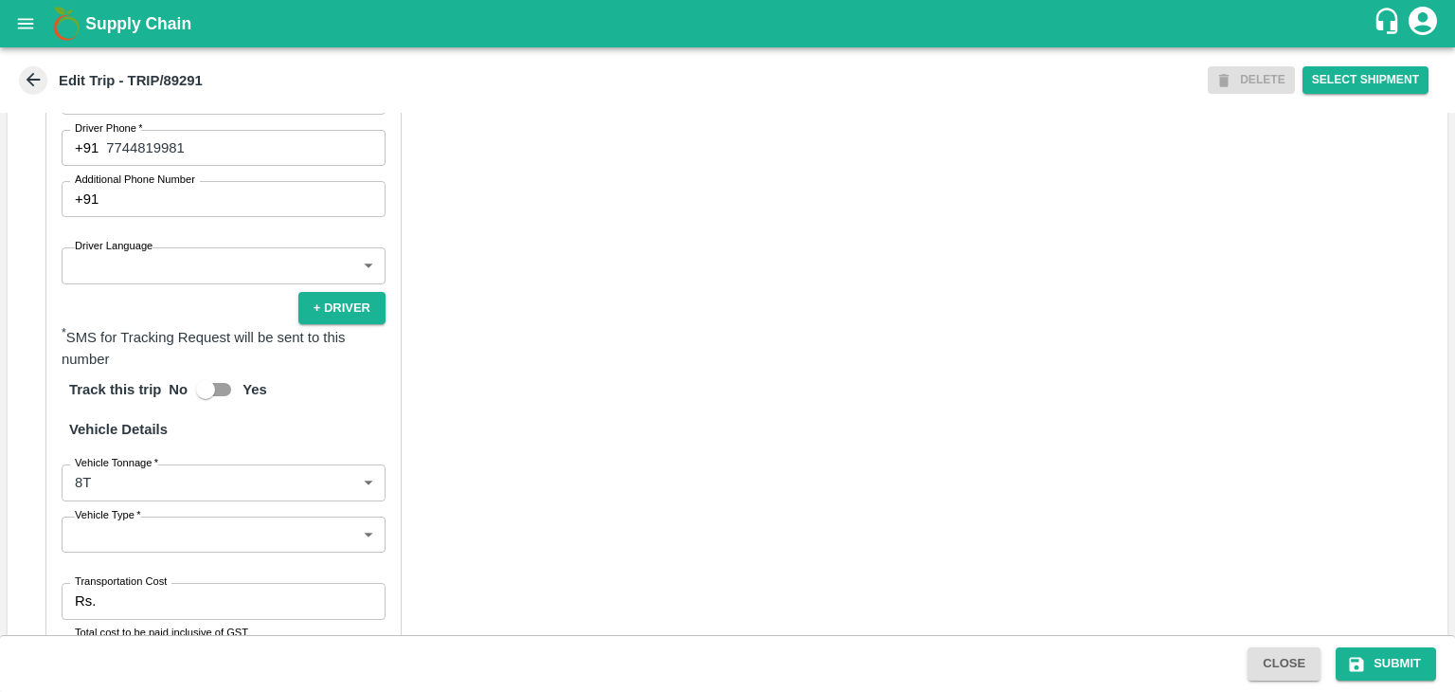
scroll to position [1103, 0]
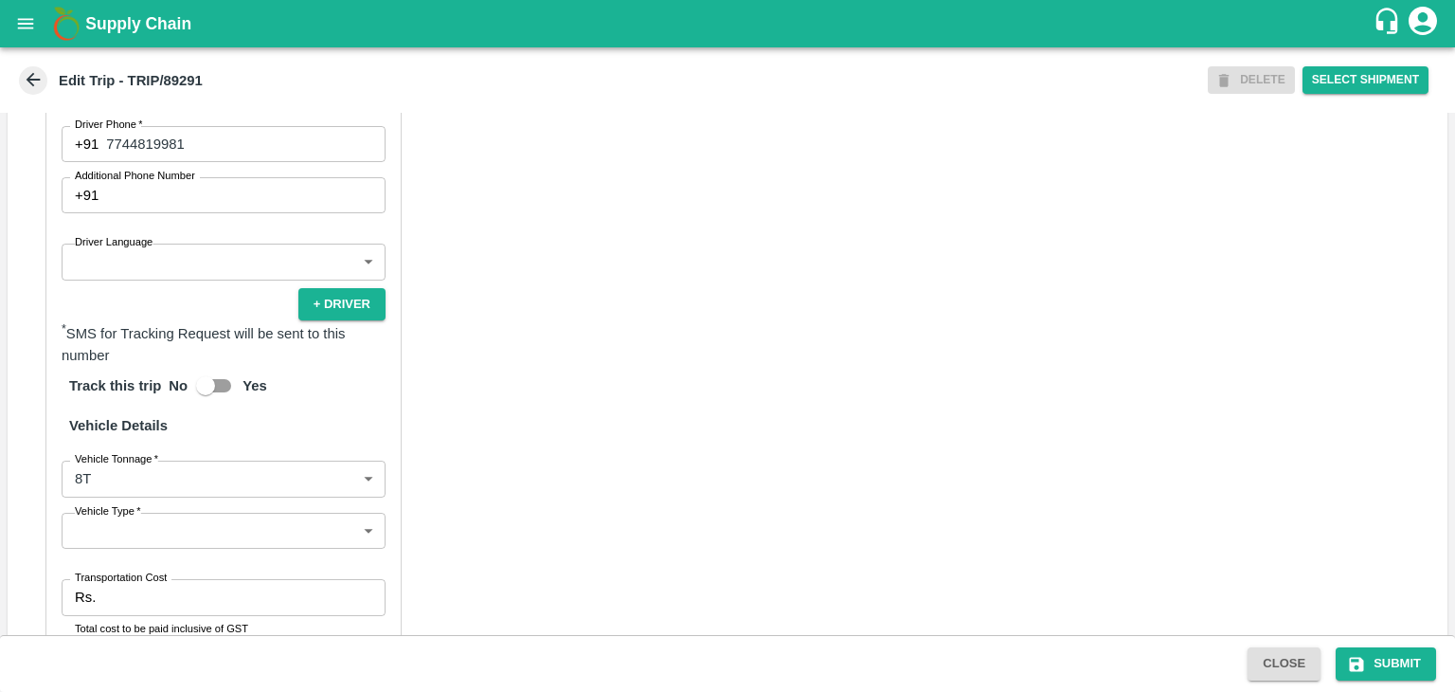
type input "Nitin Rasal ( Bhairavnath Transport )-Deulgaon, Pune-9860466997(Transporter)"
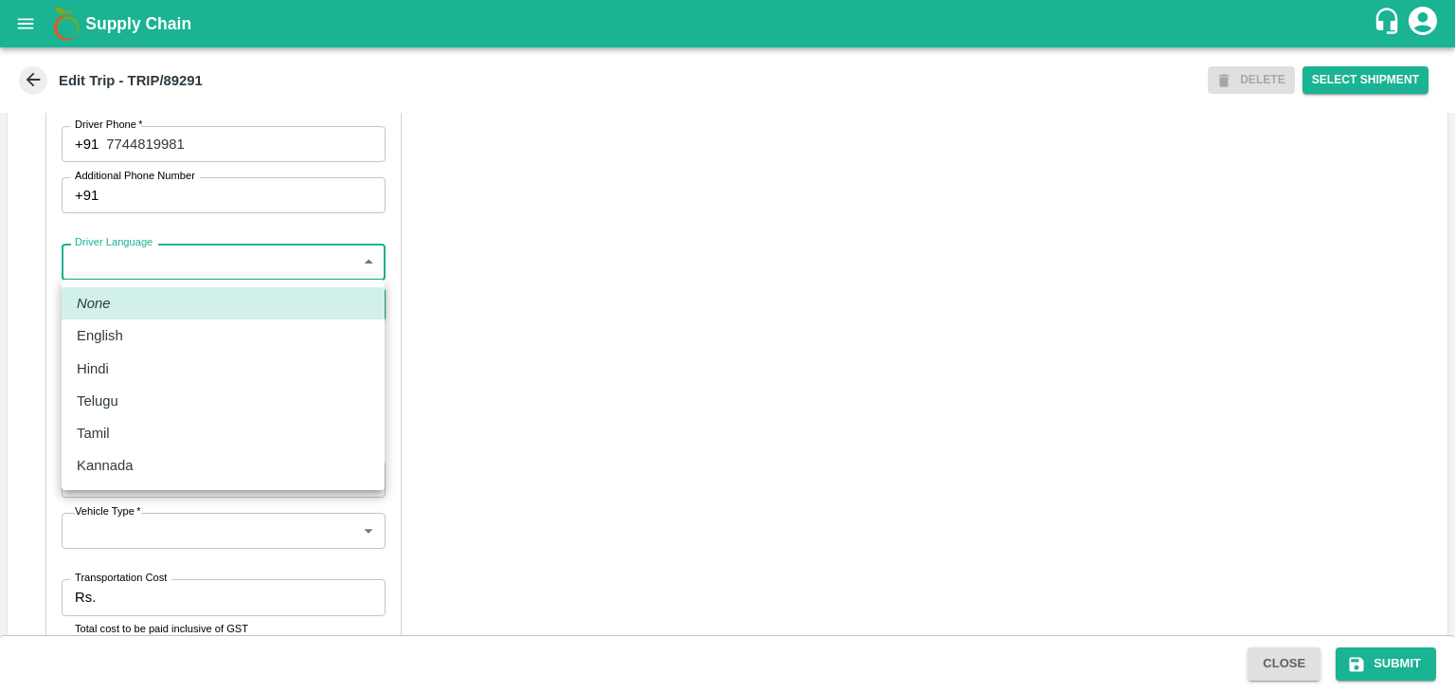
click at [100, 259] on body "Supply Chain Edit Trip - TRIP/89291 DELETE Select Shipment Trip Details Trip Ty…" at bounding box center [727, 346] width 1455 height 692
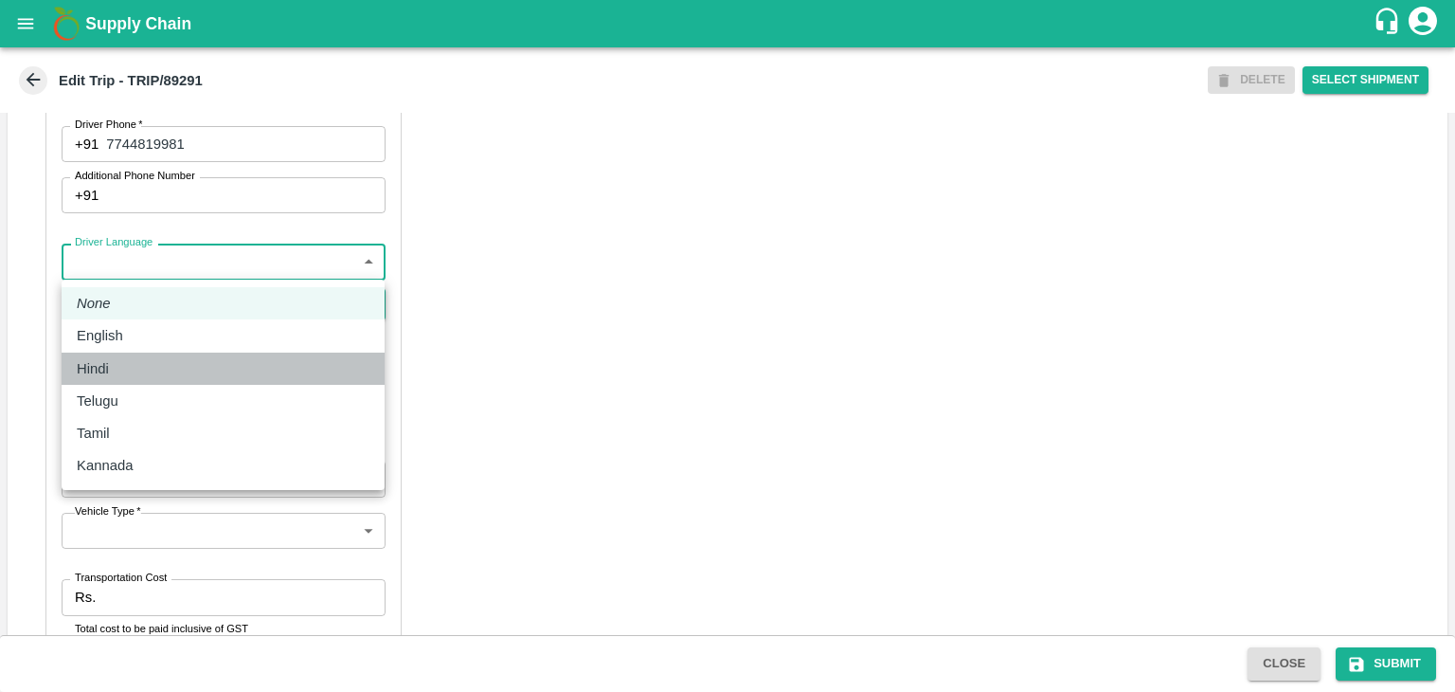
click at [128, 361] on div "Hindi" at bounding box center [223, 368] width 293 height 21
type input "hi"
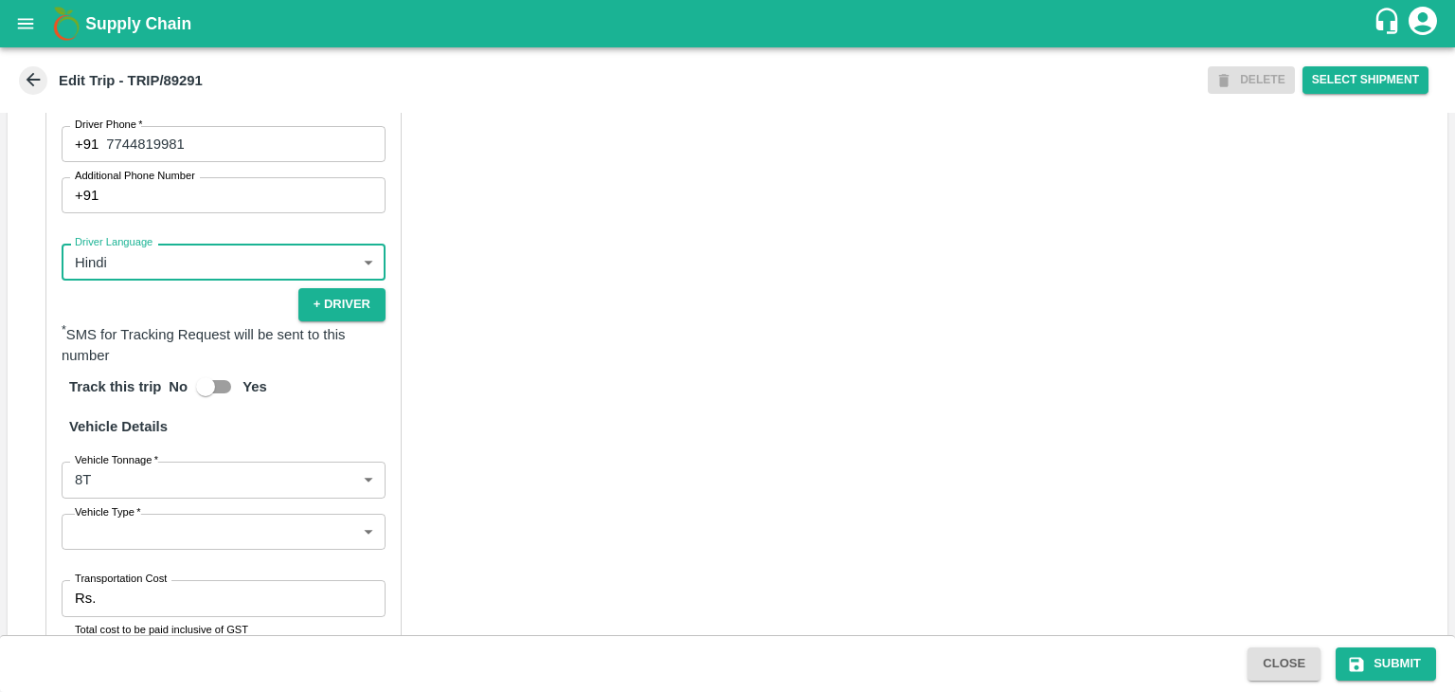
scroll to position [1329, 0]
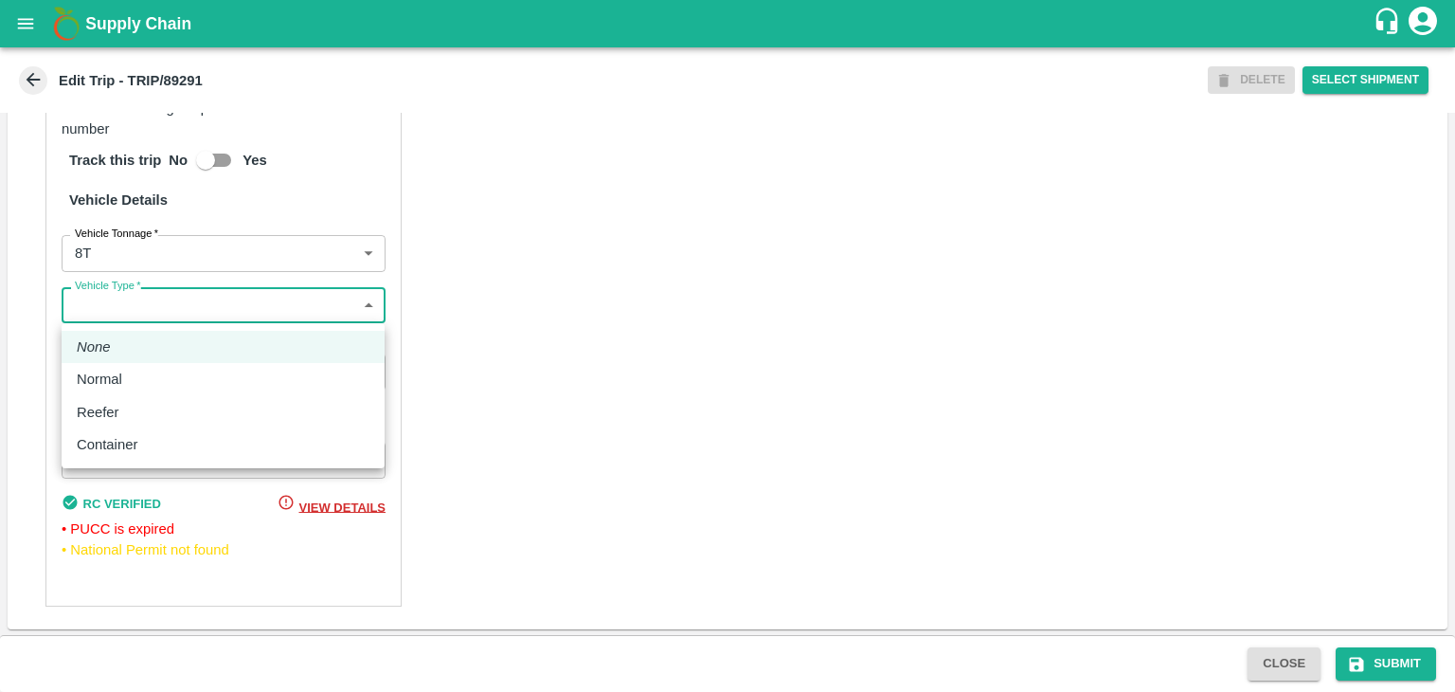
click at [135, 311] on body "Supply Chain Edit Trip - TRIP/89291 DELETE Select Shipment Trip Details Trip Ty…" at bounding box center [727, 346] width 1455 height 692
click at [155, 370] on div "Normal" at bounding box center [223, 379] width 293 height 21
type input "Normal"
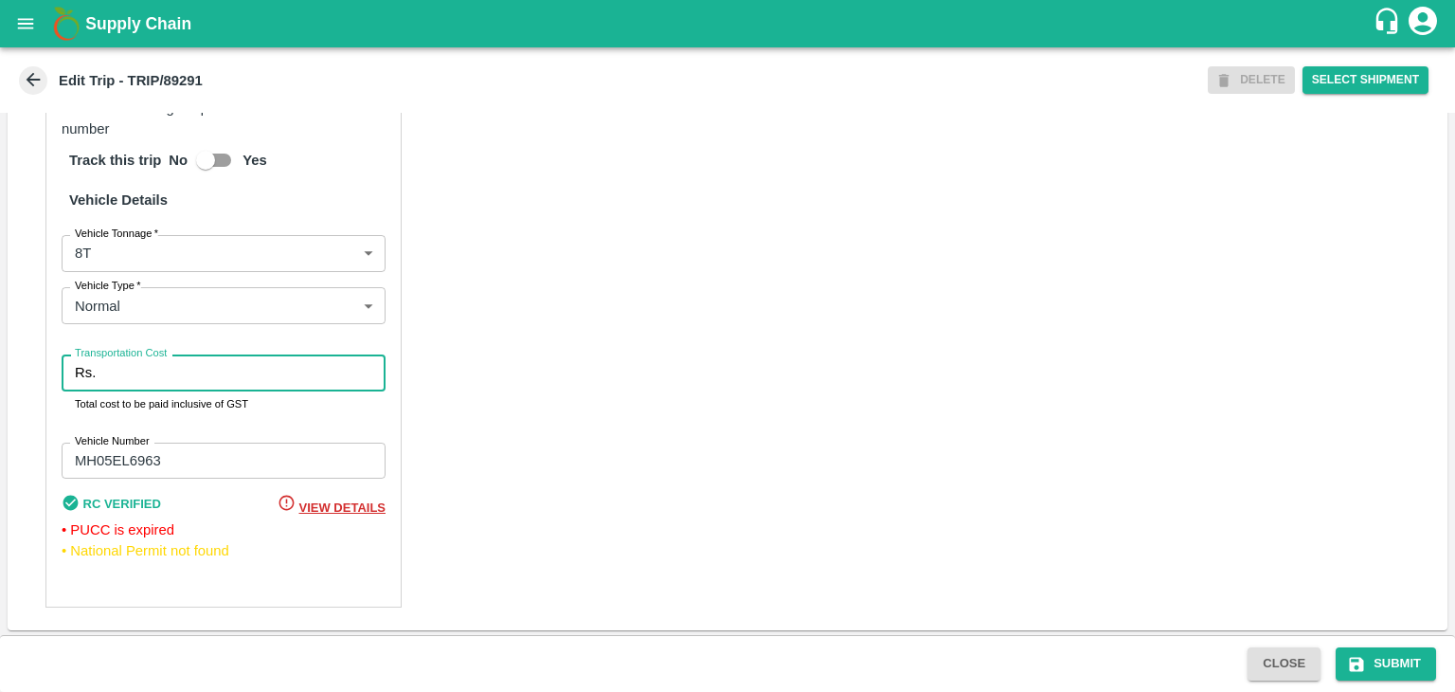
click at [175, 376] on input "Transportation Cost" at bounding box center [244, 372] width 282 height 36
type input "10000"
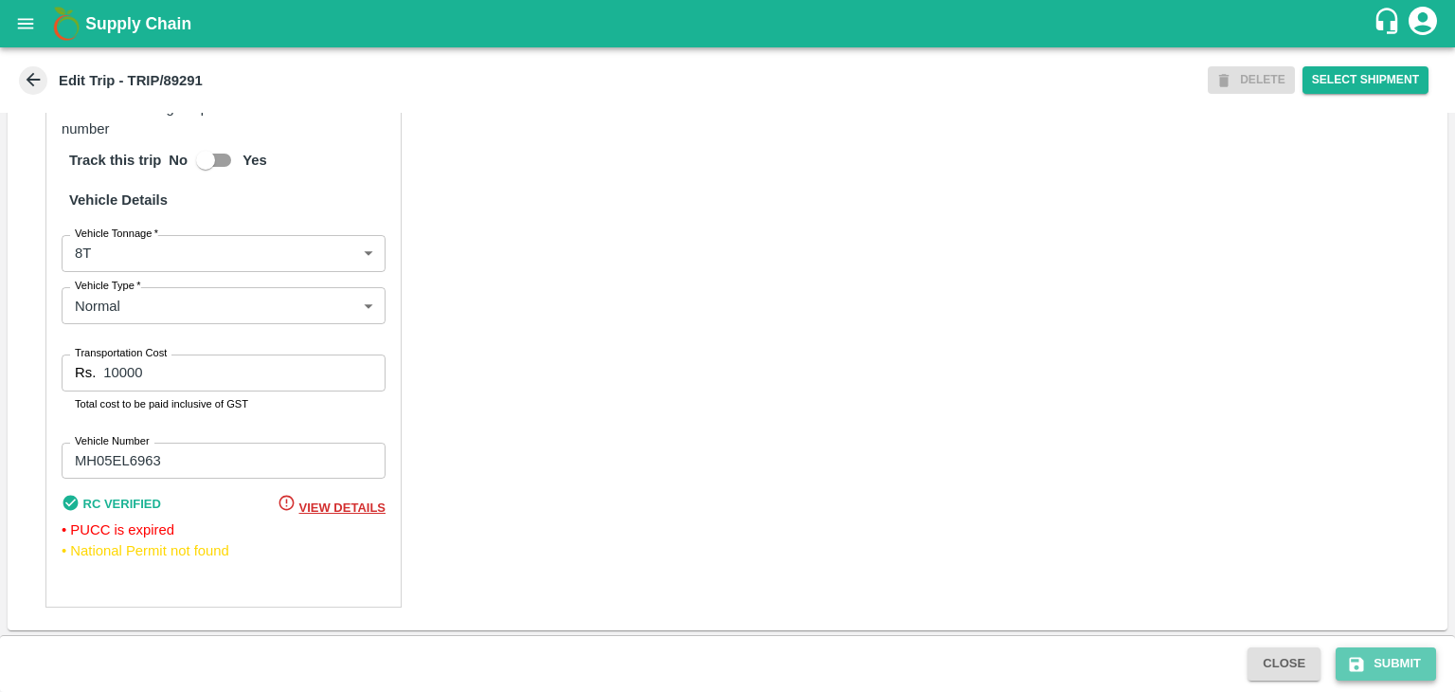
click at [1412, 674] on button "Submit" at bounding box center [1386, 663] width 100 height 33
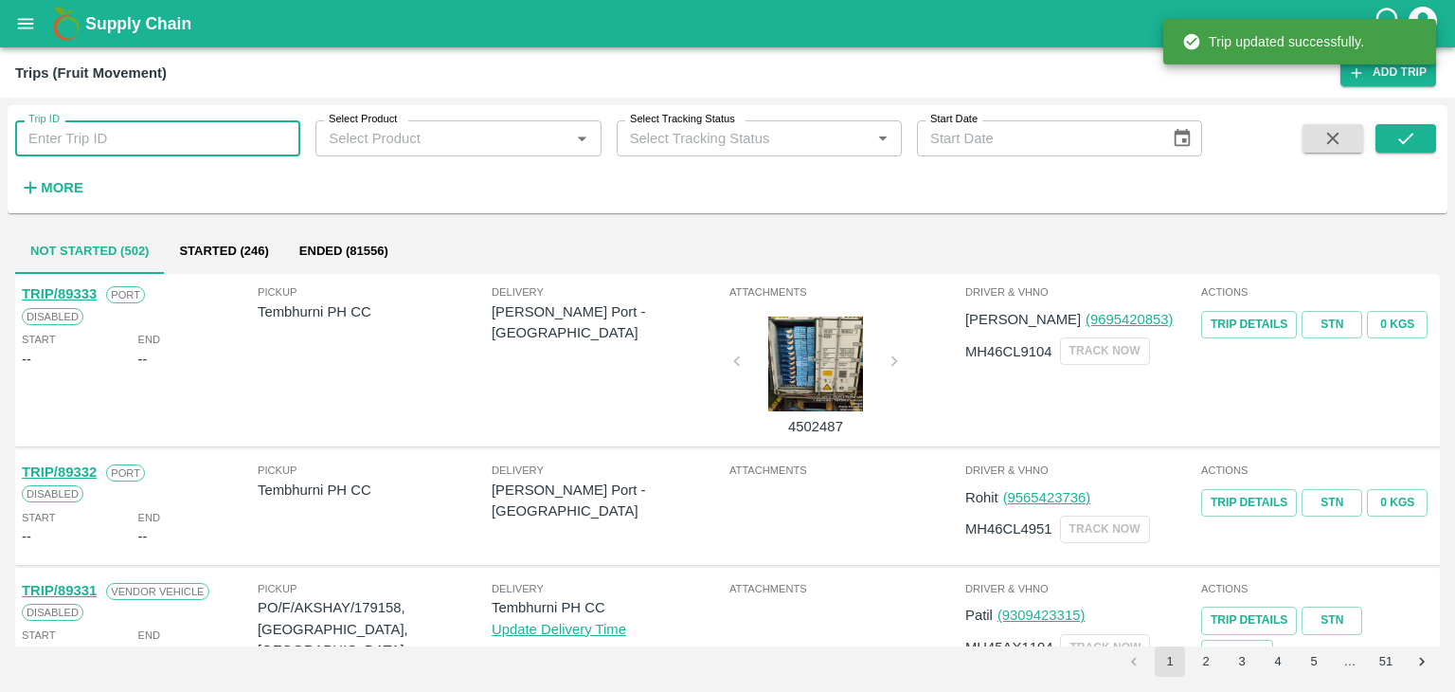
click at [194, 137] on input "Trip ID" at bounding box center [157, 138] width 285 height 36
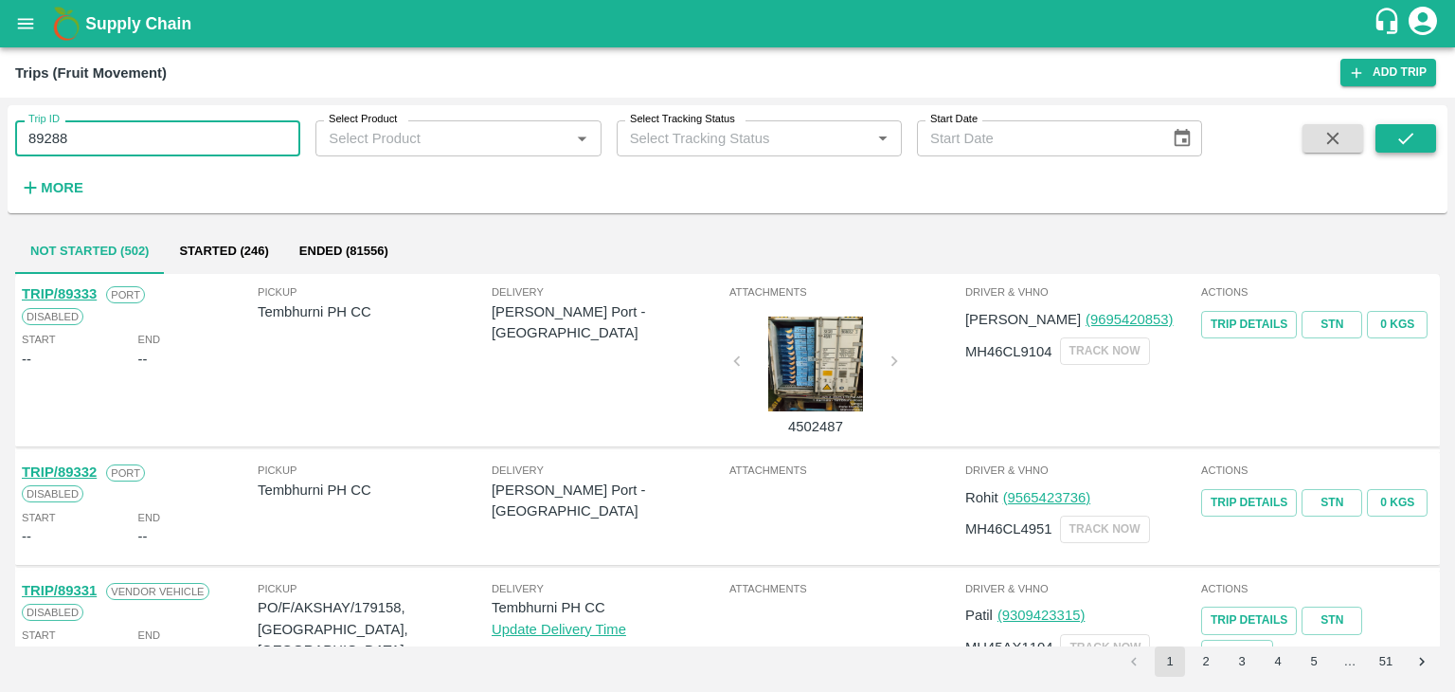
type input "89288"
click at [1387, 137] on button "submit" at bounding box center [1406, 138] width 61 height 28
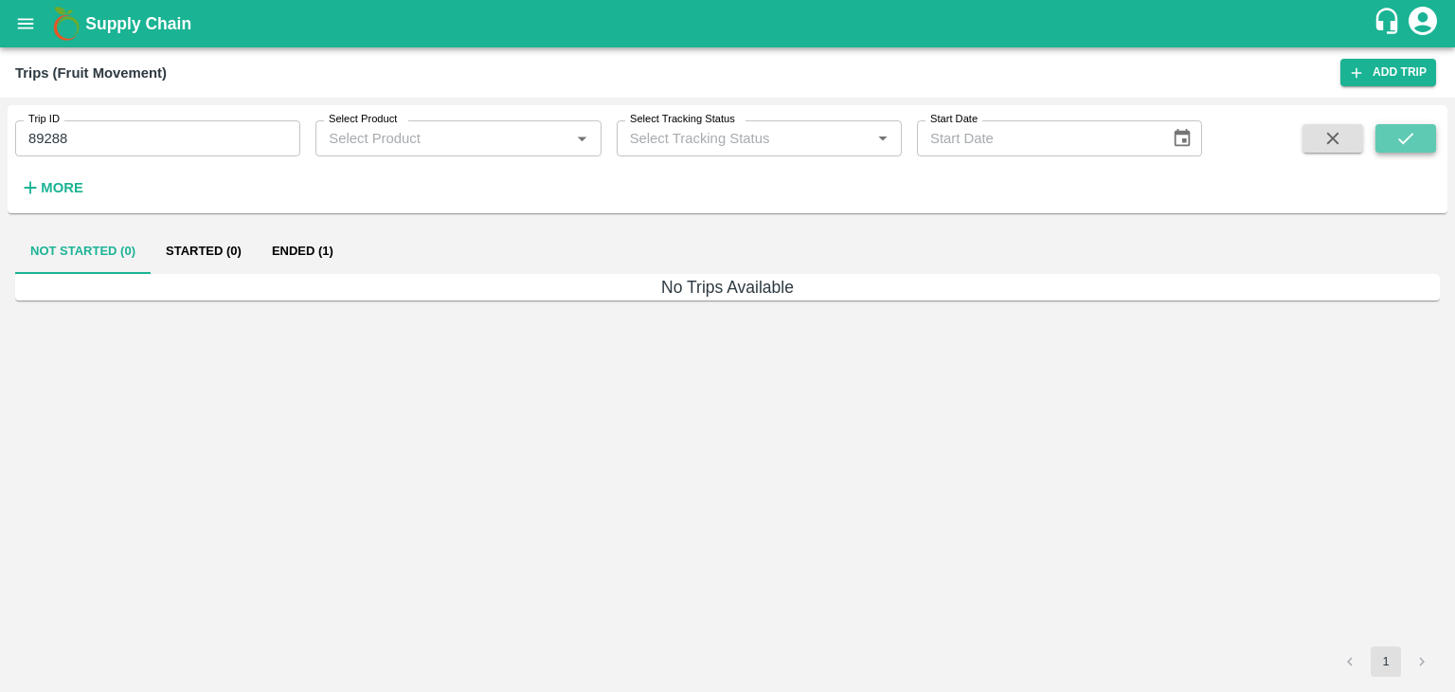
click at [1387, 137] on button "submit" at bounding box center [1406, 138] width 61 height 28
click at [297, 244] on button "Ended (1)" at bounding box center [303, 250] width 92 height 45
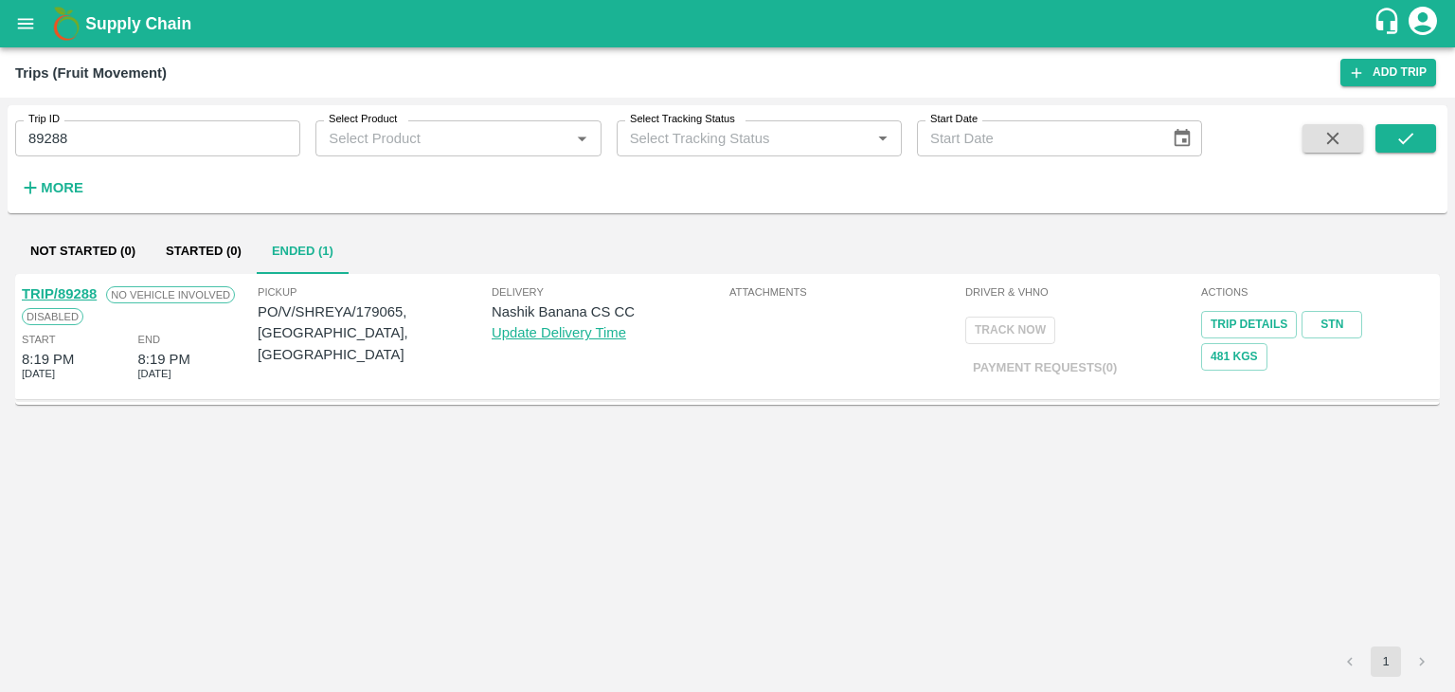
click at [72, 290] on link "TRIP/89288" at bounding box center [59, 293] width 75 height 15
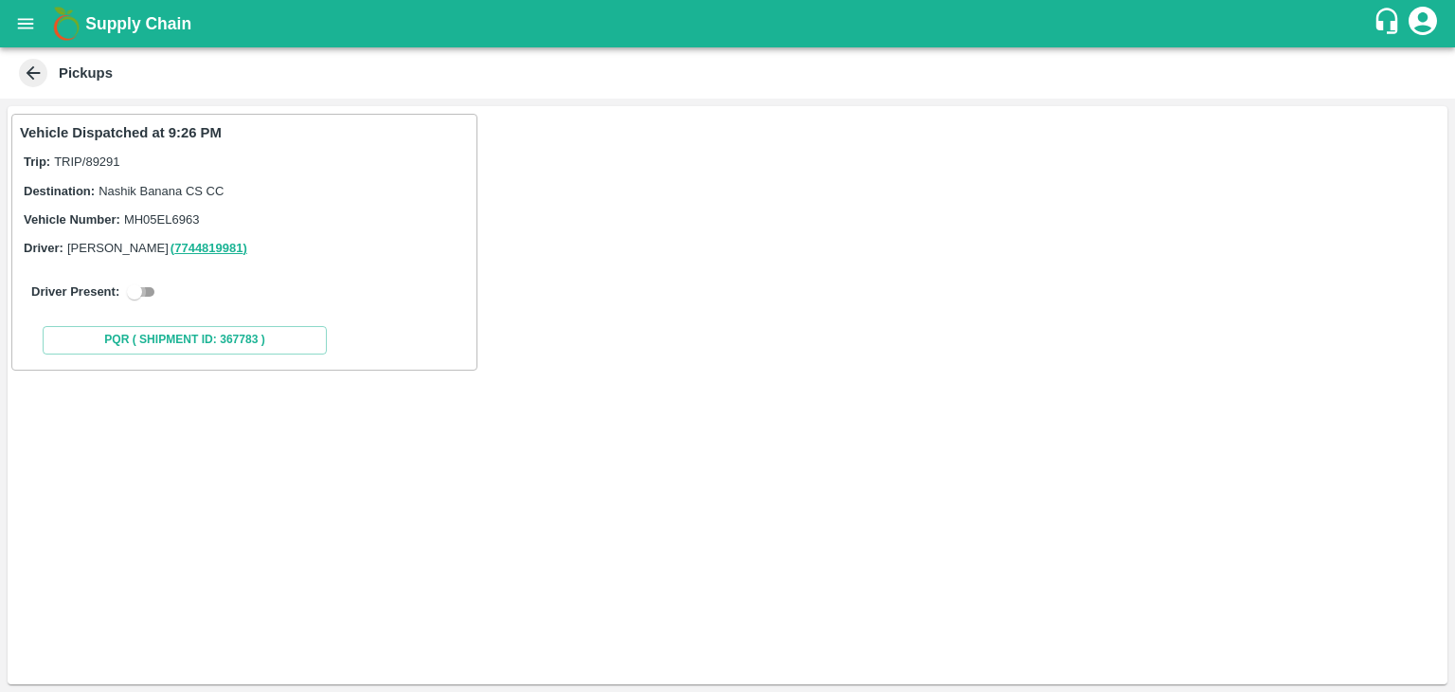
click at [142, 293] on input "checkbox" at bounding box center [134, 291] width 68 height 23
checkbox input "true"
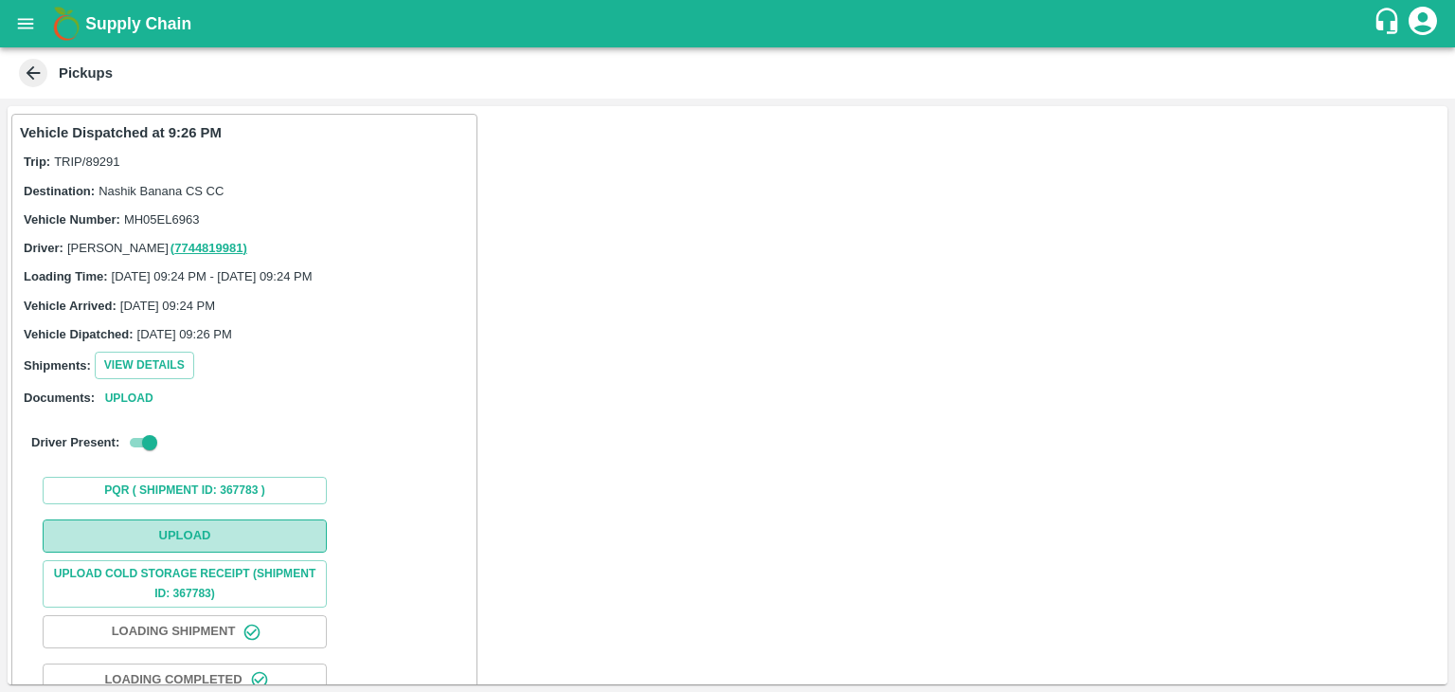
click at [235, 530] on button "Upload" at bounding box center [185, 535] width 284 height 33
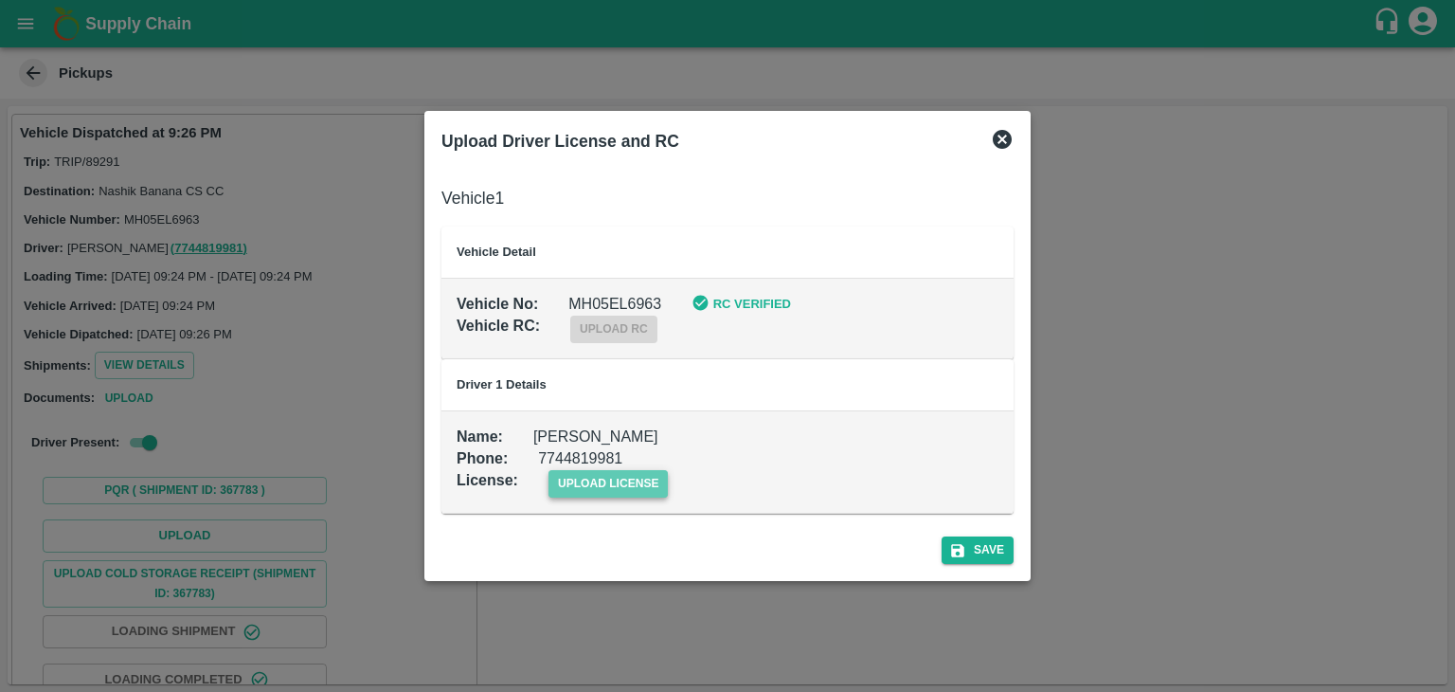
click at [586, 487] on span "upload license" at bounding box center [609, 483] width 120 height 27
click at [0, 0] on input "upload license" at bounding box center [0, 0] width 0 height 0
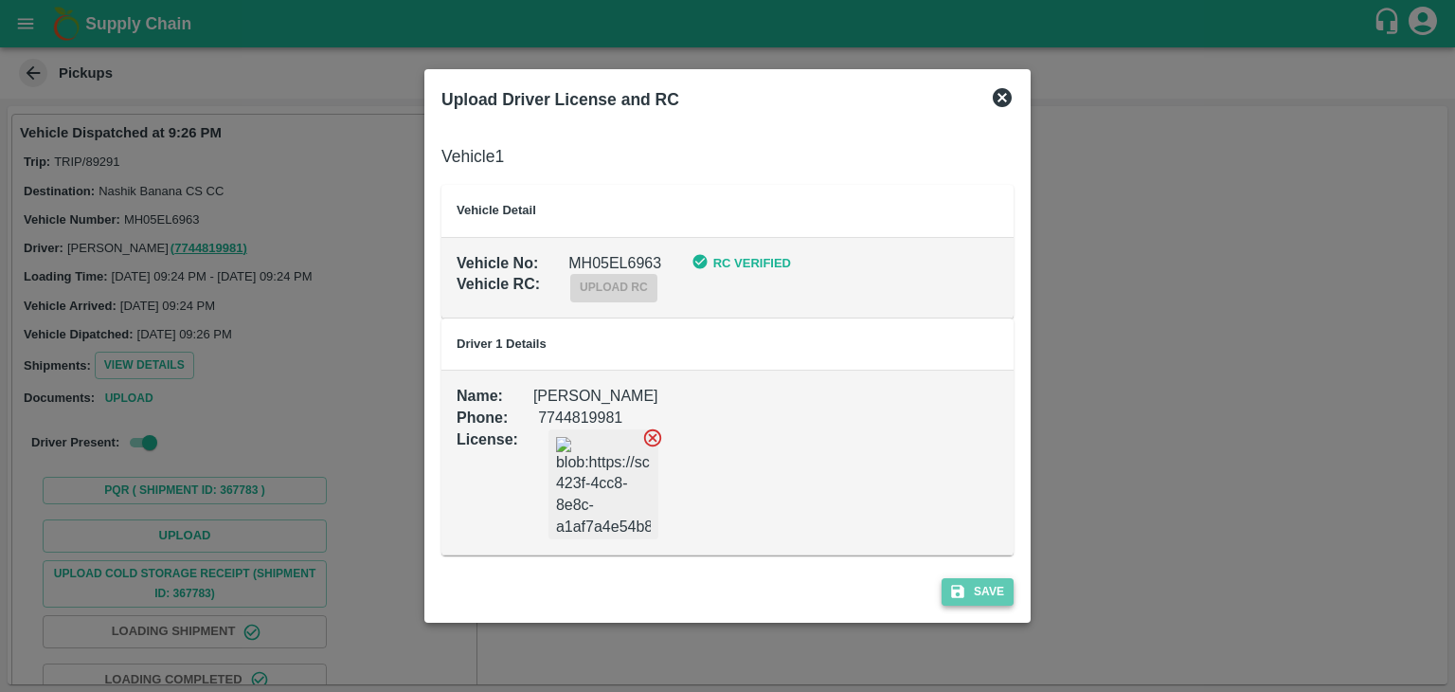
click at [992, 600] on button "Save" at bounding box center [978, 591] width 72 height 27
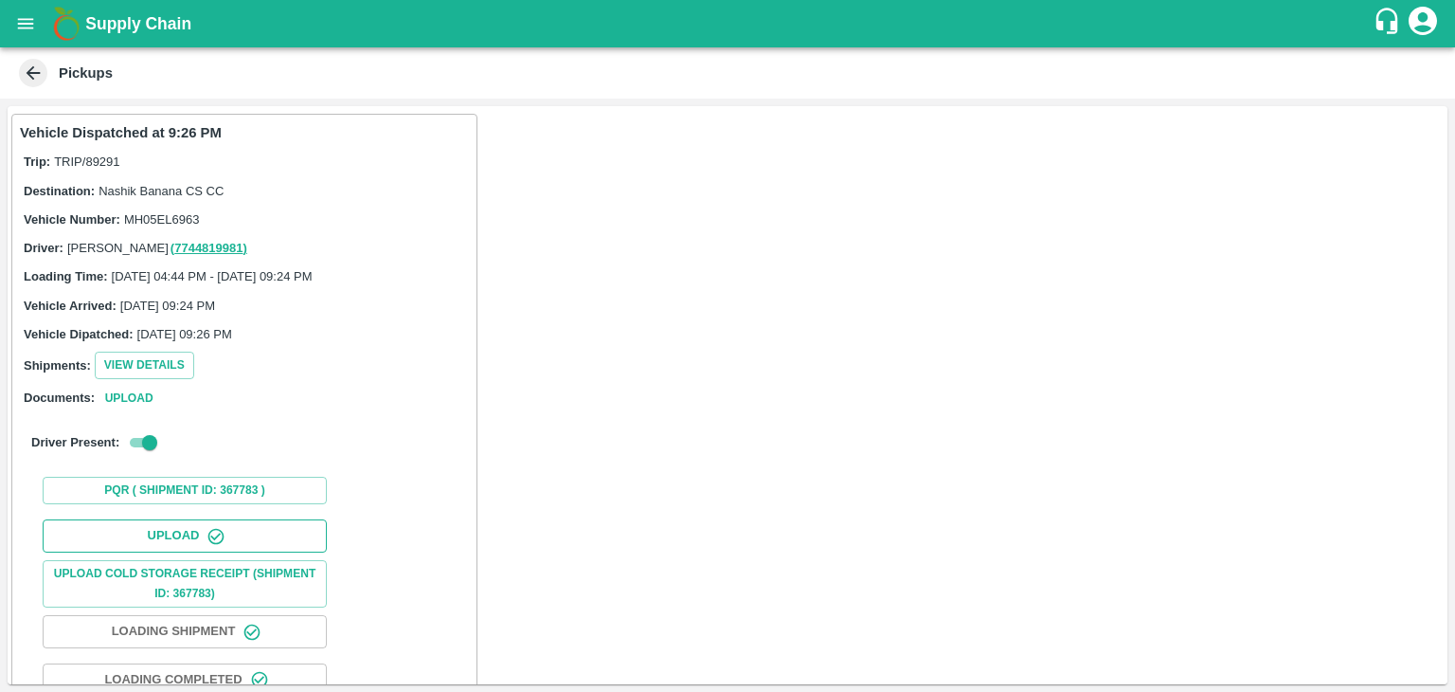
scroll to position [198, 0]
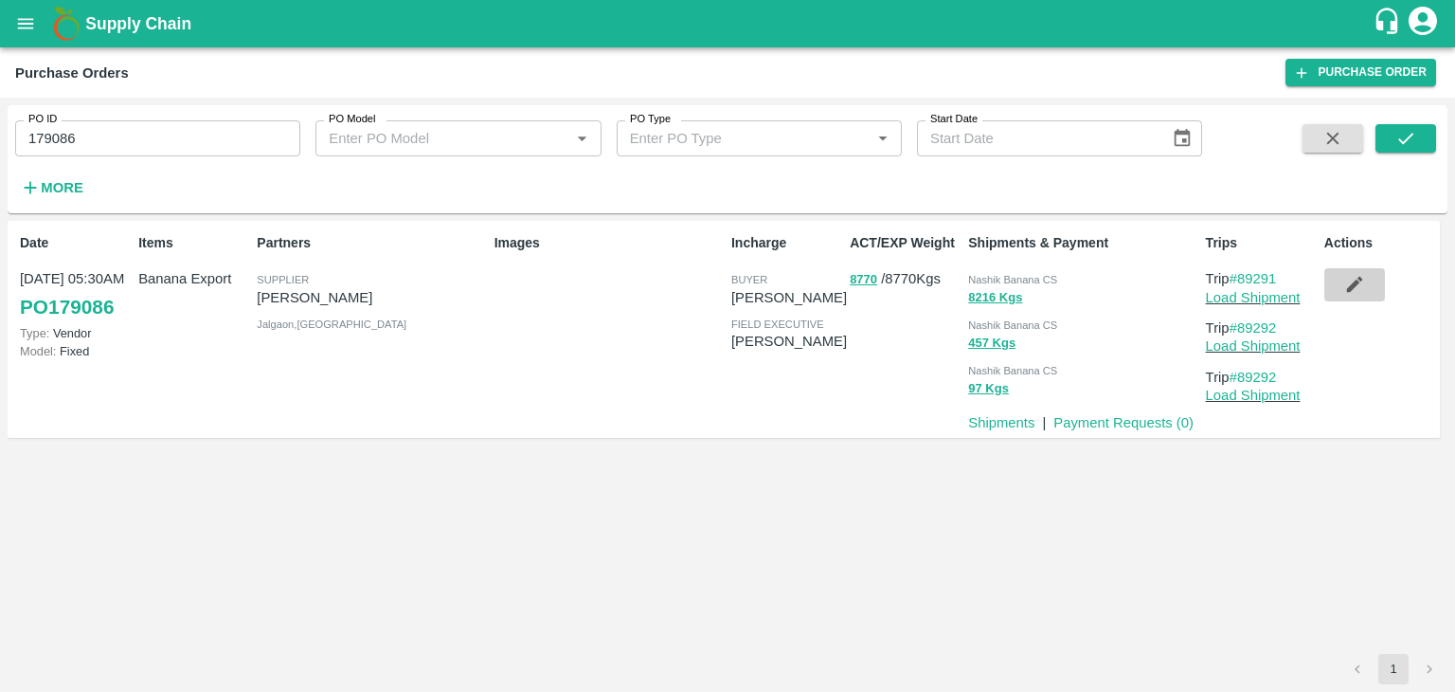
click at [1353, 279] on icon "button" at bounding box center [1354, 284] width 21 height 21
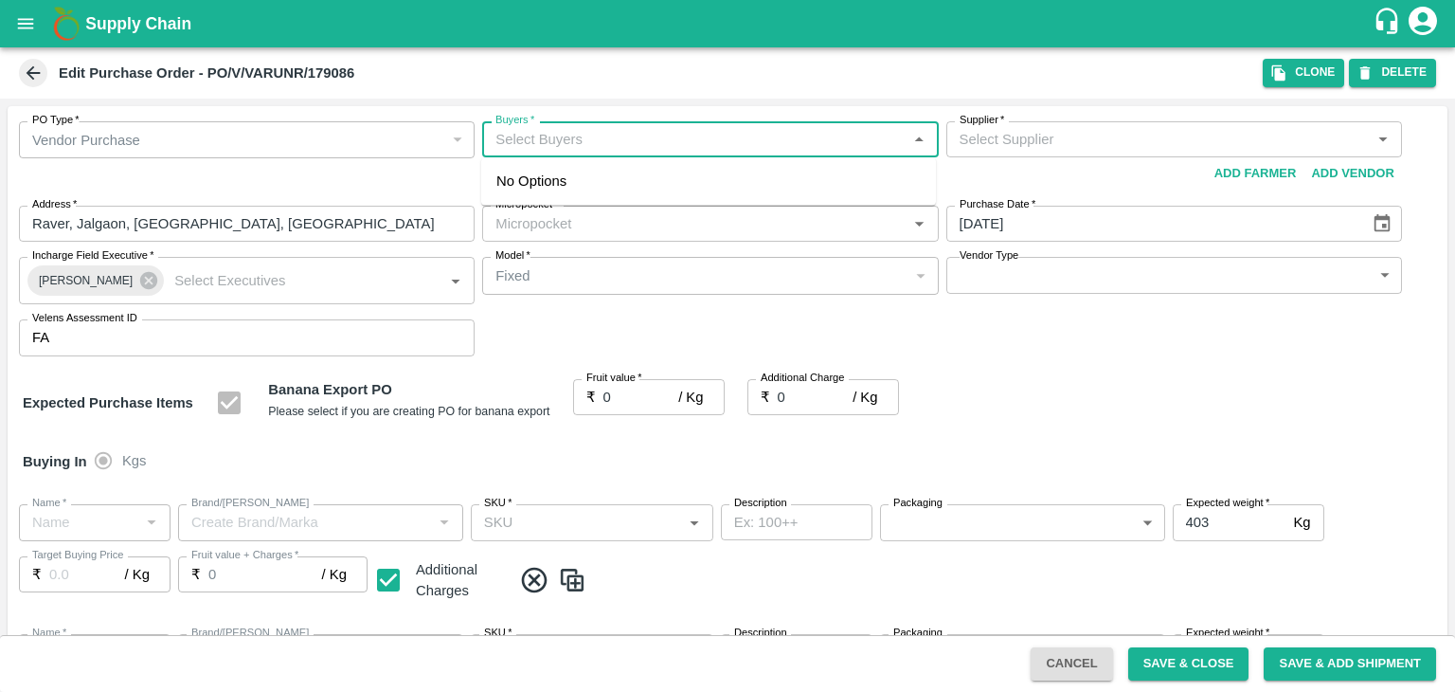
click at [583, 142] on input "Buyers   *" at bounding box center [694, 139] width 413 height 25
type input "[PERSON_NAME]-undefined"
type input "172-Savda"
type input "Banana Export"
type input "FARM CANDY"
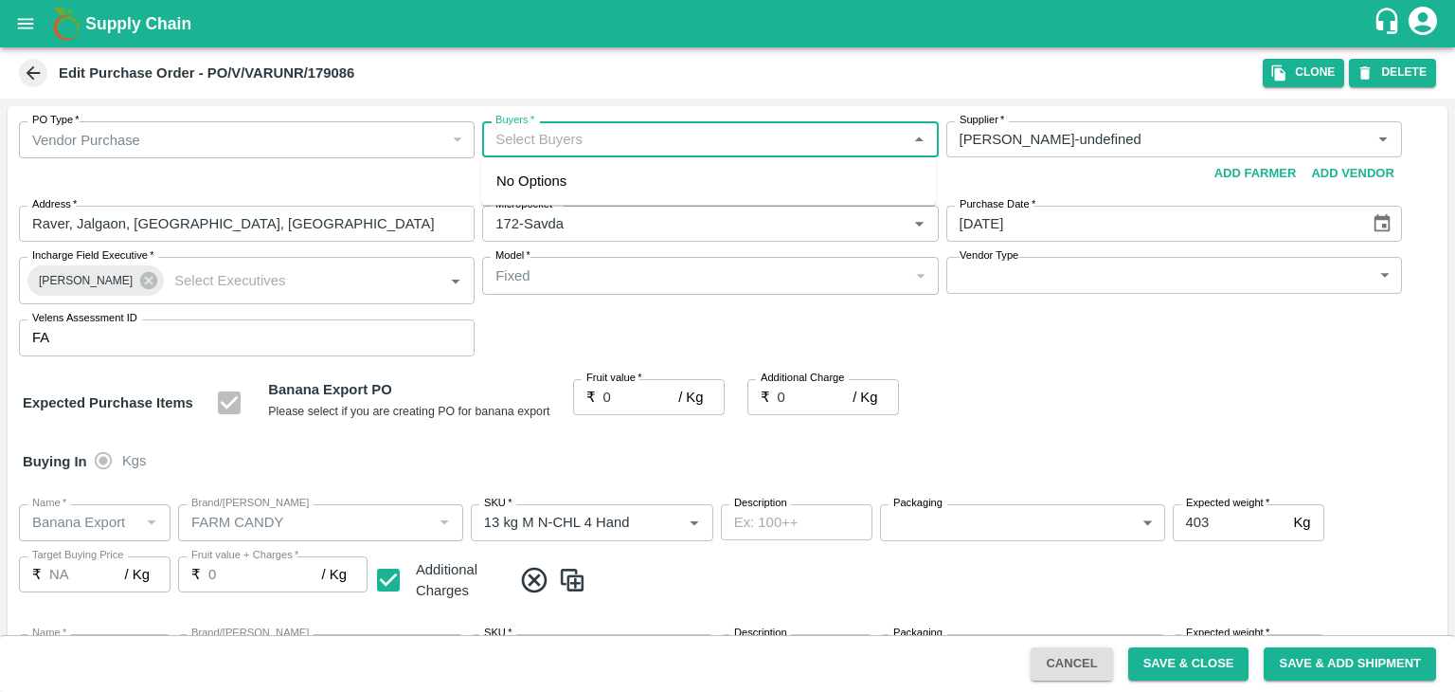
type input "13 kg M N-CHL 4 Hand"
type input "NA"
type input "Banana Export"
type input "FARM CANDY"
type input "13 kg M N-CHL 5 Hand"
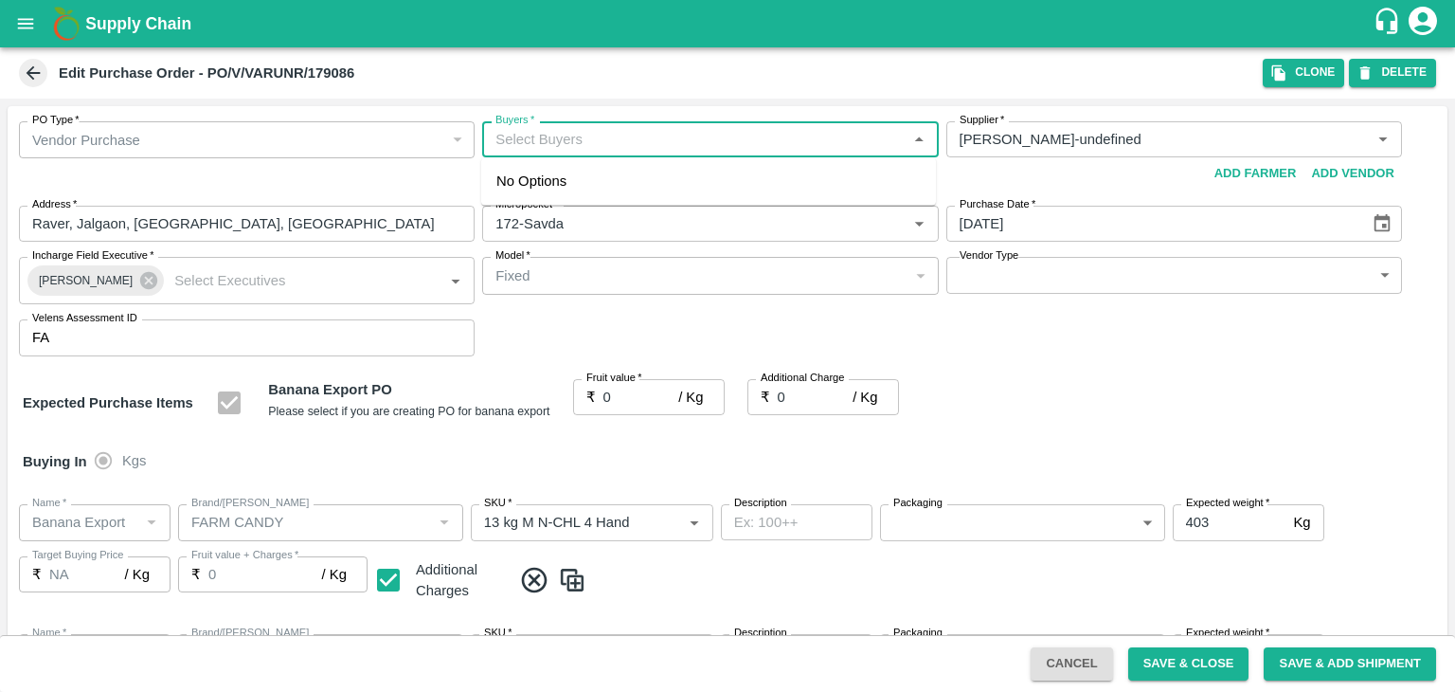
type input "NA"
type input "Banana Export"
type input "FARM CANDY"
type input "13 kg M N-CHL 6 Hand"
type input "NA"
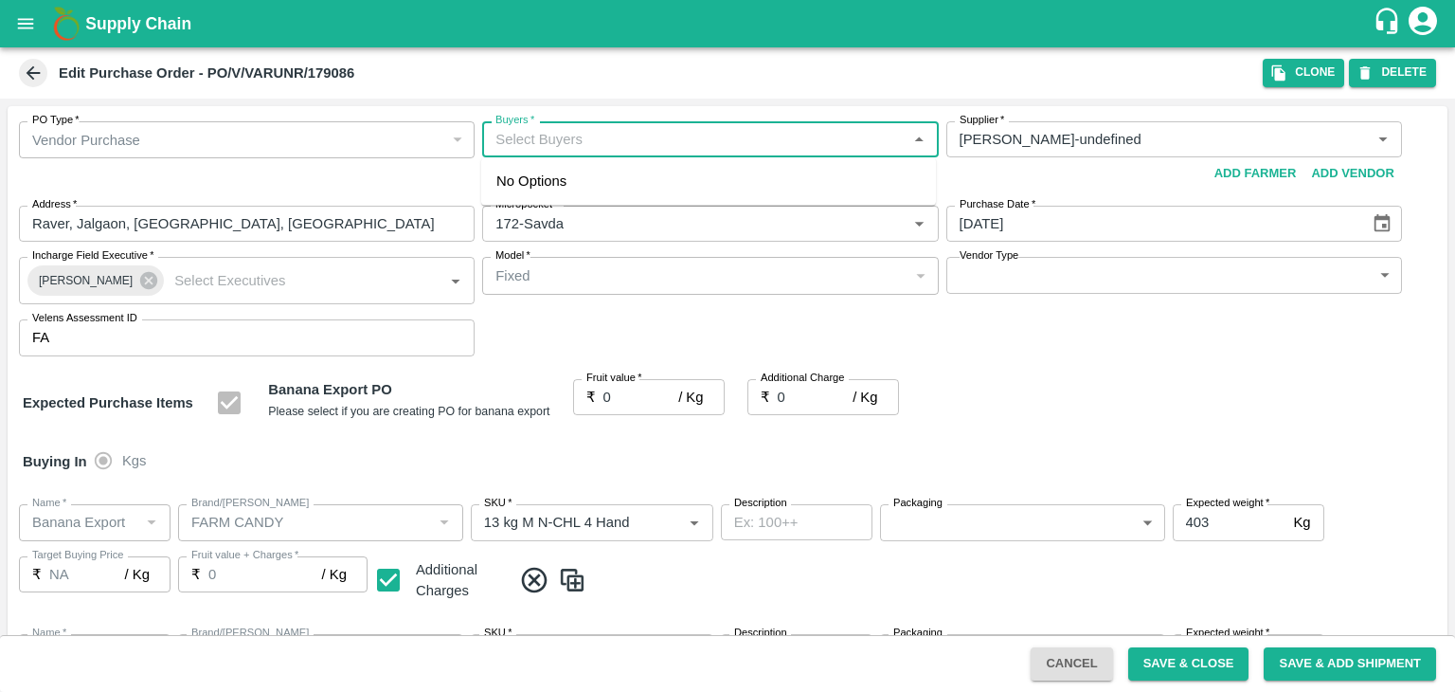
type input "Banana Export"
type input "FARM CANDY"
type input "13 kg M N-CHL 8 Hand"
type input "NA"
type input "Banana Export"
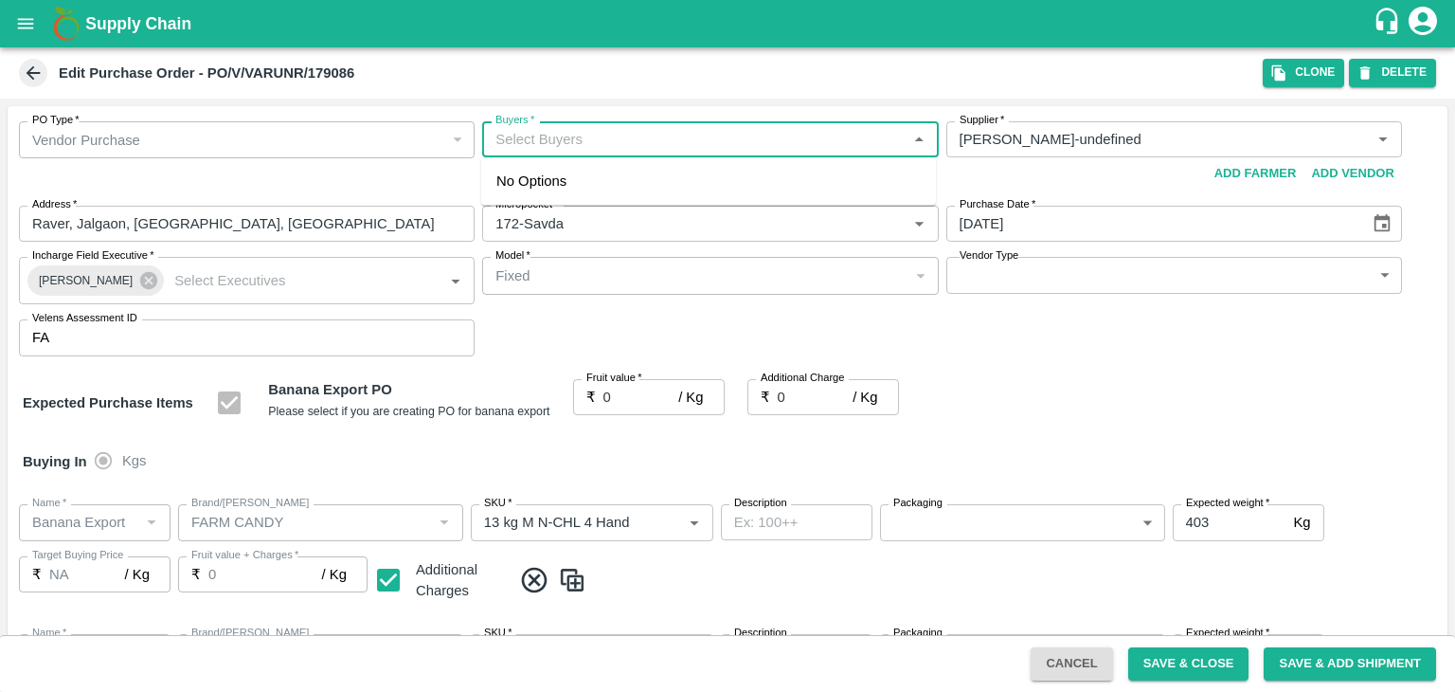
type input "FARM CANDY"
type input "13 kg M N-CHL CL"
type input "NA"
type input "Banana Export"
type input "FARM CANDY"
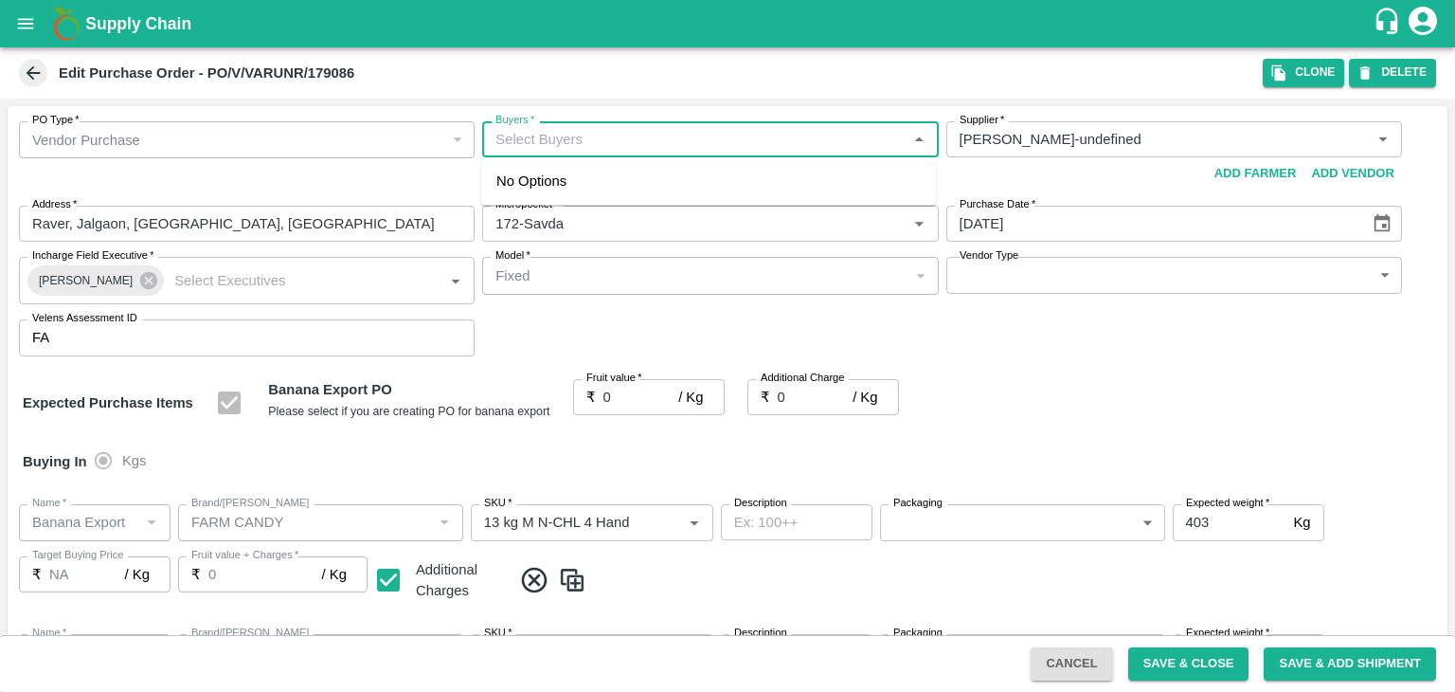
type input "C Class"
type input "NA"
type input "Banana Export"
type input "FARM CANDY"
type input "PHR Kg"
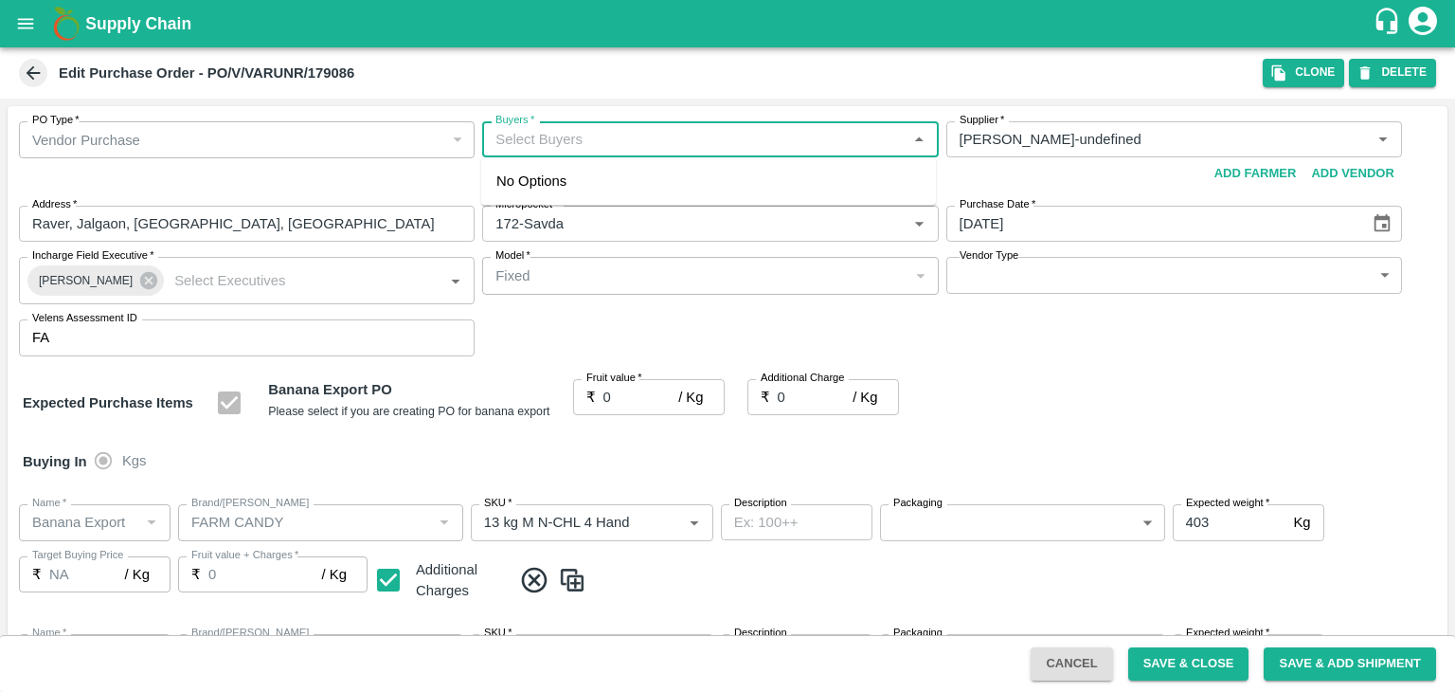
type input "NA"
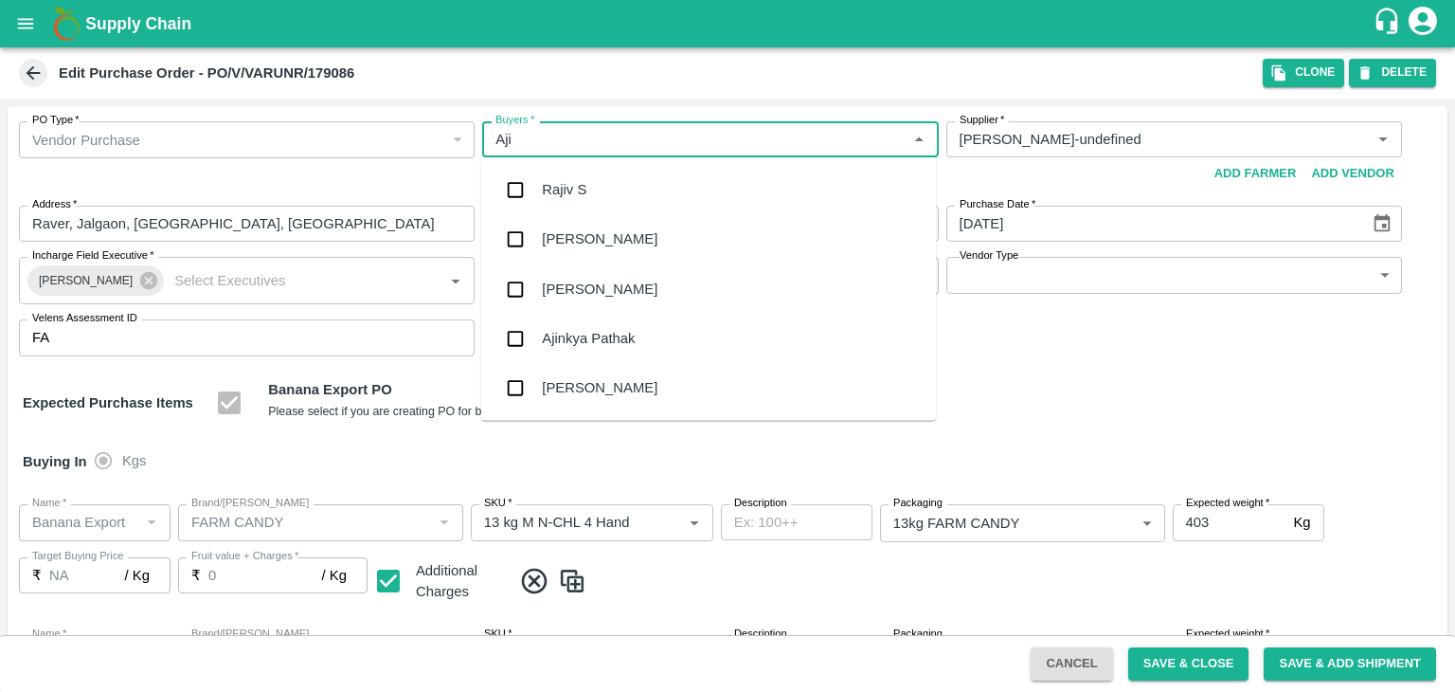
type input "Ajit"
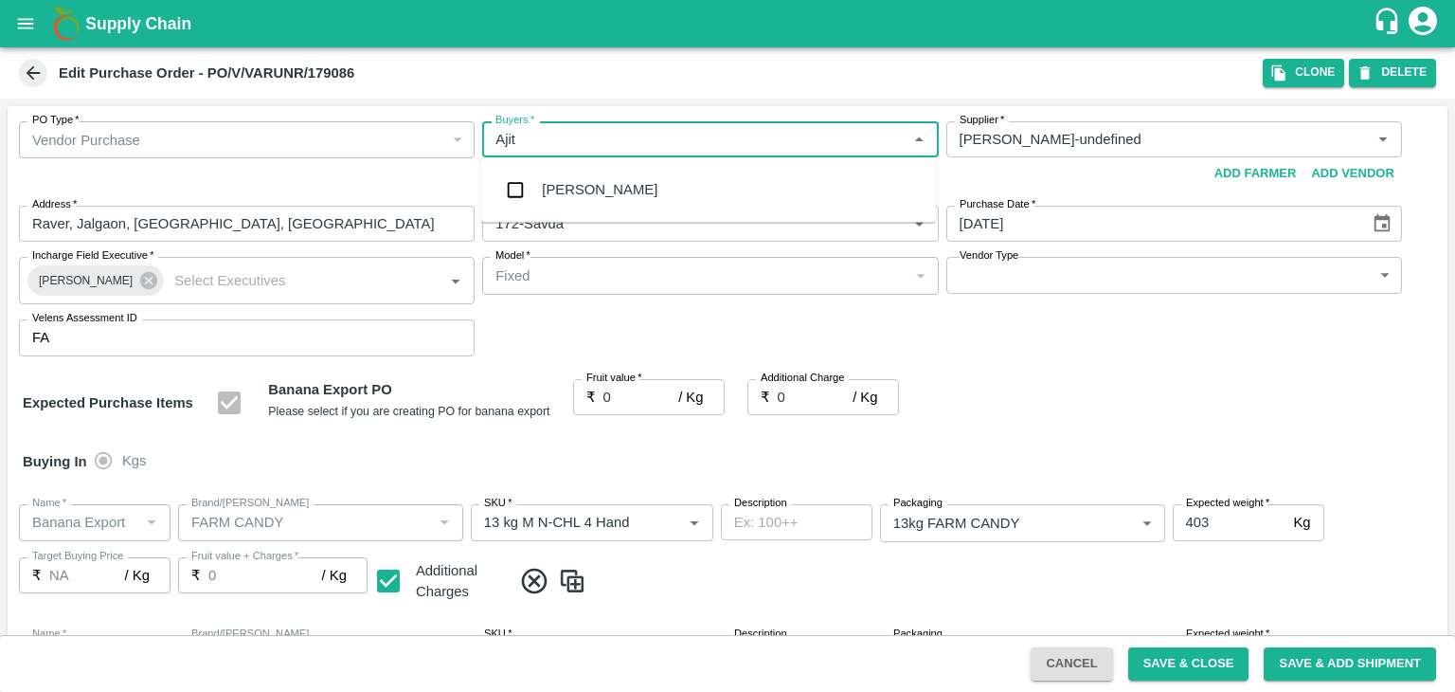
click at [585, 174] on div "Ajit Otari" at bounding box center [708, 189] width 455 height 49
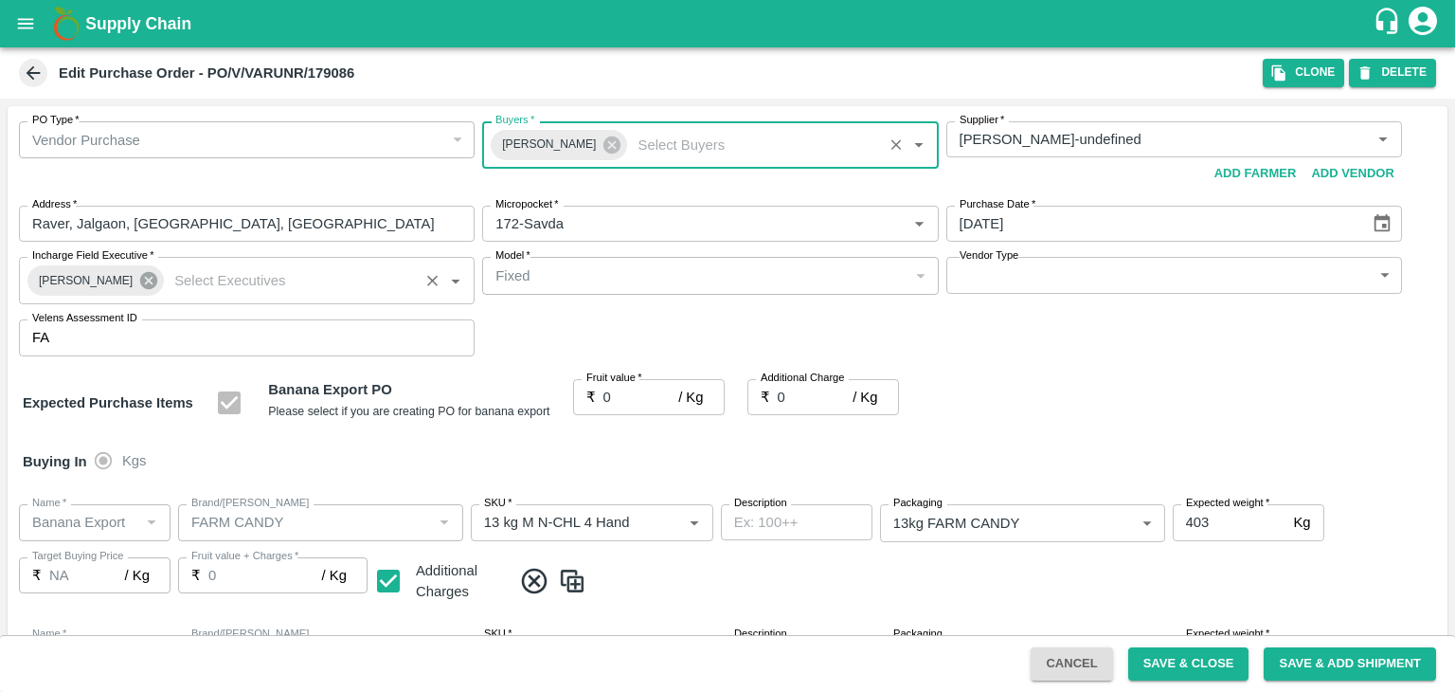
click at [140, 278] on icon at bounding box center [148, 280] width 17 height 17
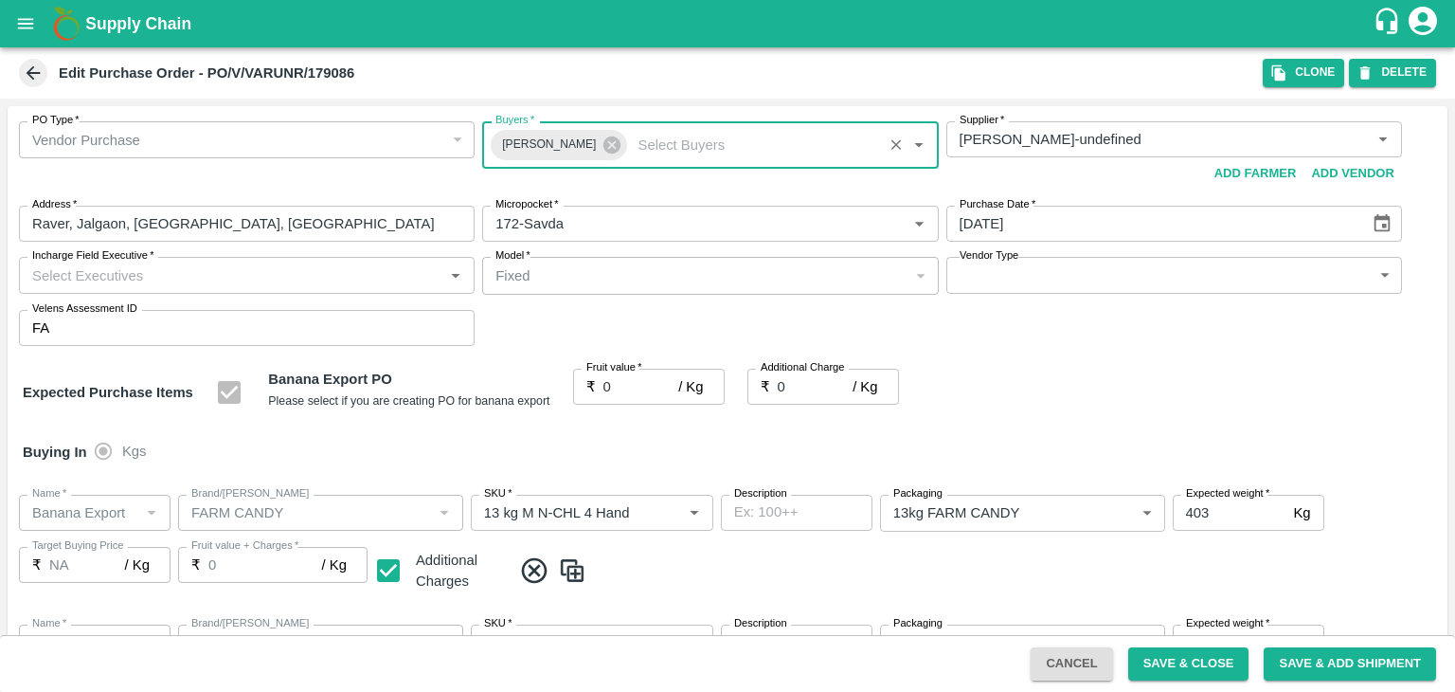
click at [177, 276] on input "Incharge Field Executive   *" at bounding box center [231, 274] width 413 height 25
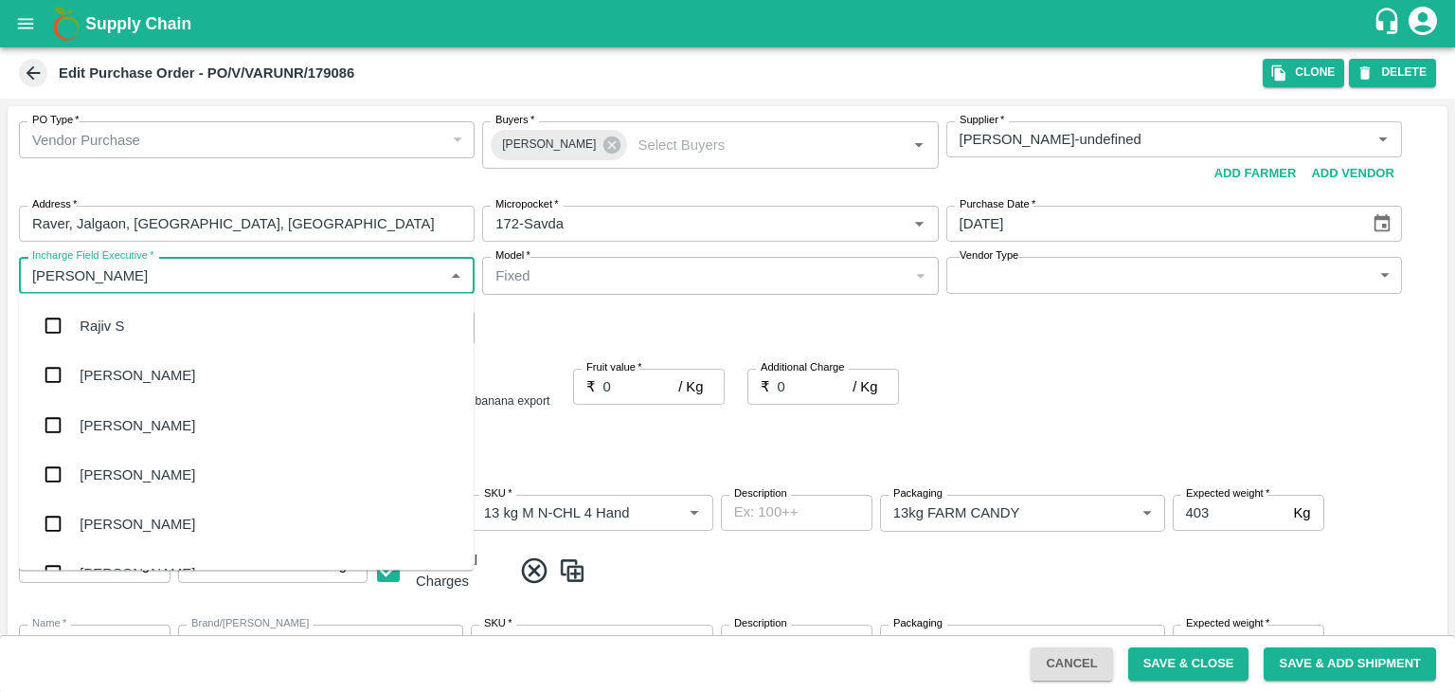
type input "Jay"
click at [134, 433] on div "jaydip Tale" at bounding box center [113, 424] width 66 height 21
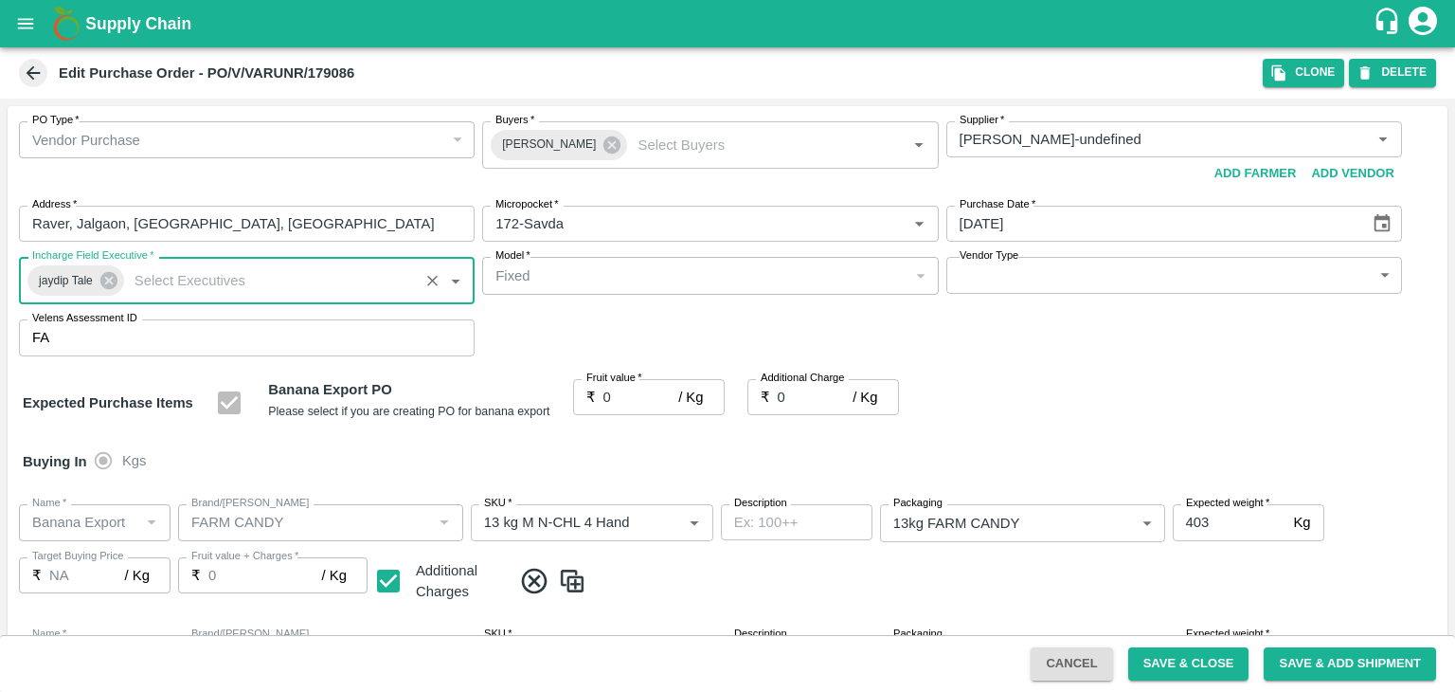
click at [1016, 281] on body "Supply Chain Edit Purchase Order - PO/V/VARUNR/179086 Clone DELETE PO Type   * …" at bounding box center [727, 346] width 1455 height 692
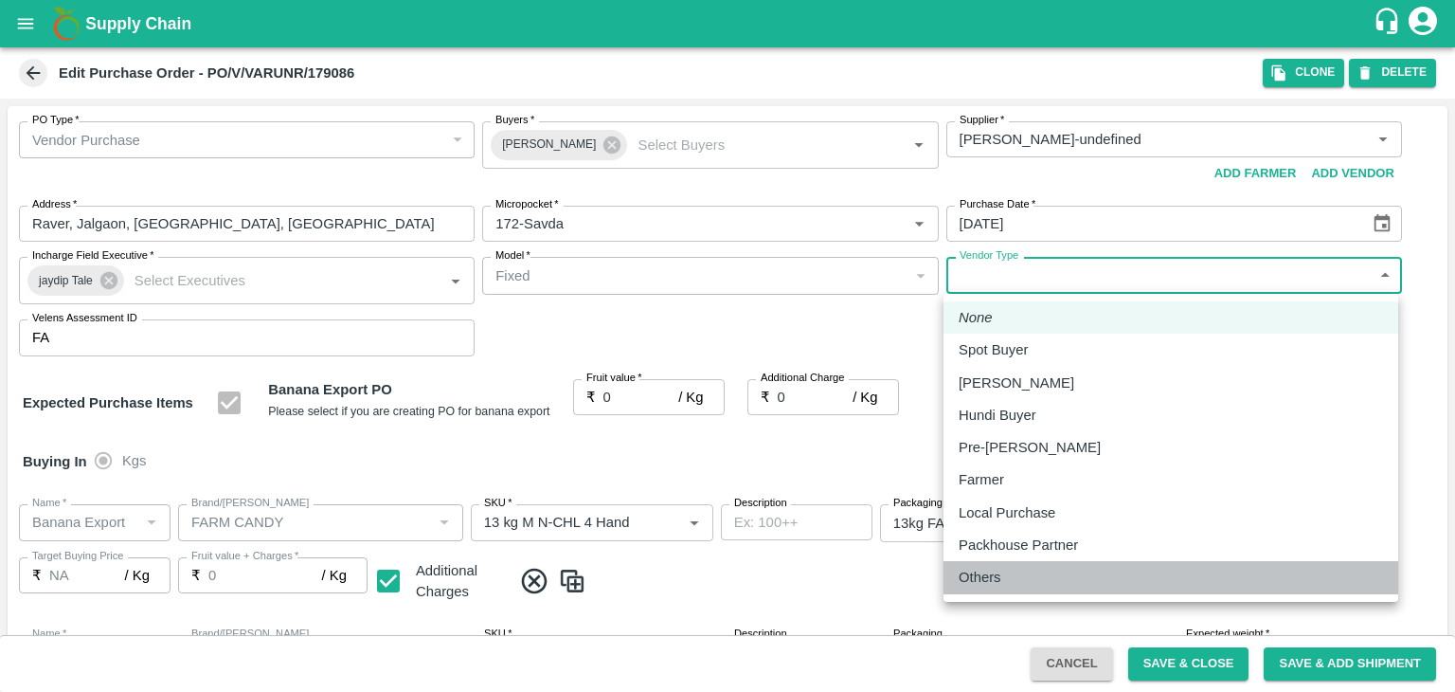
click at [1014, 573] on div "Others" at bounding box center [1171, 577] width 424 height 21
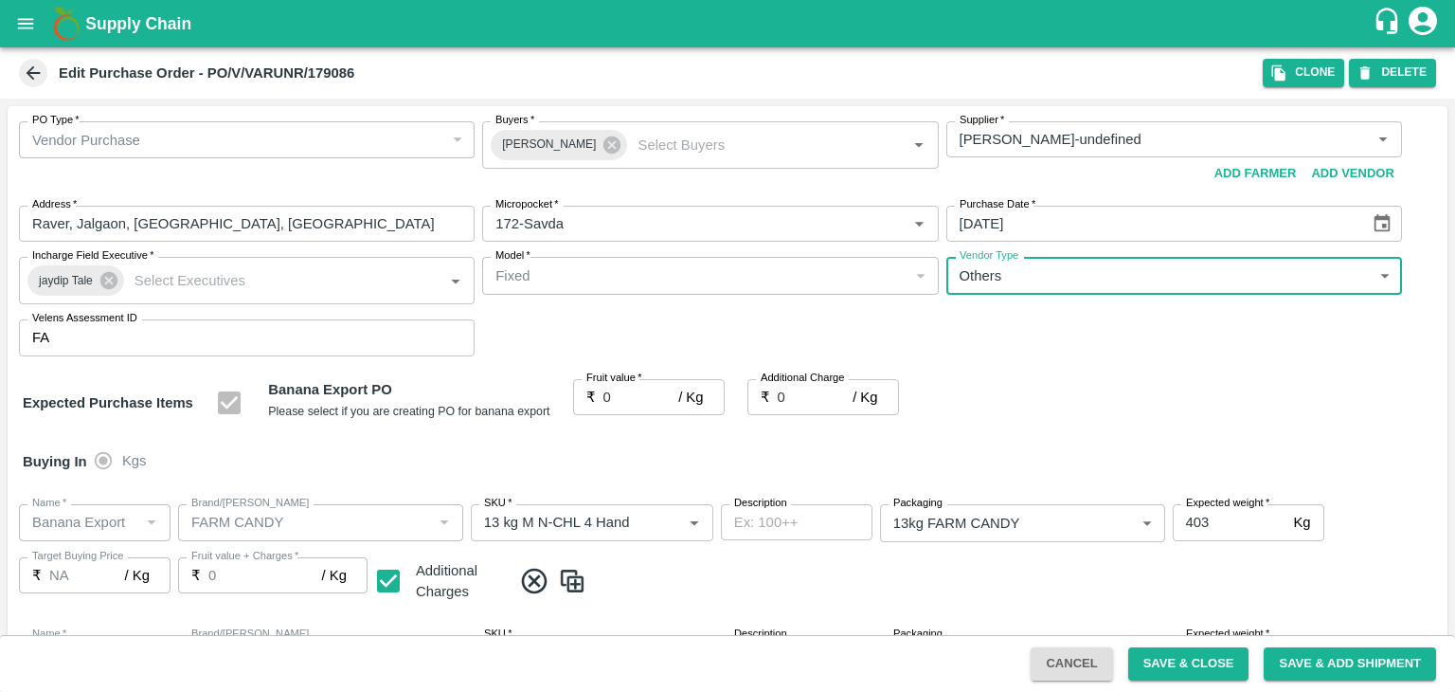
type input "OTHER"
click at [635, 400] on input "0" at bounding box center [642, 397] width 76 height 36
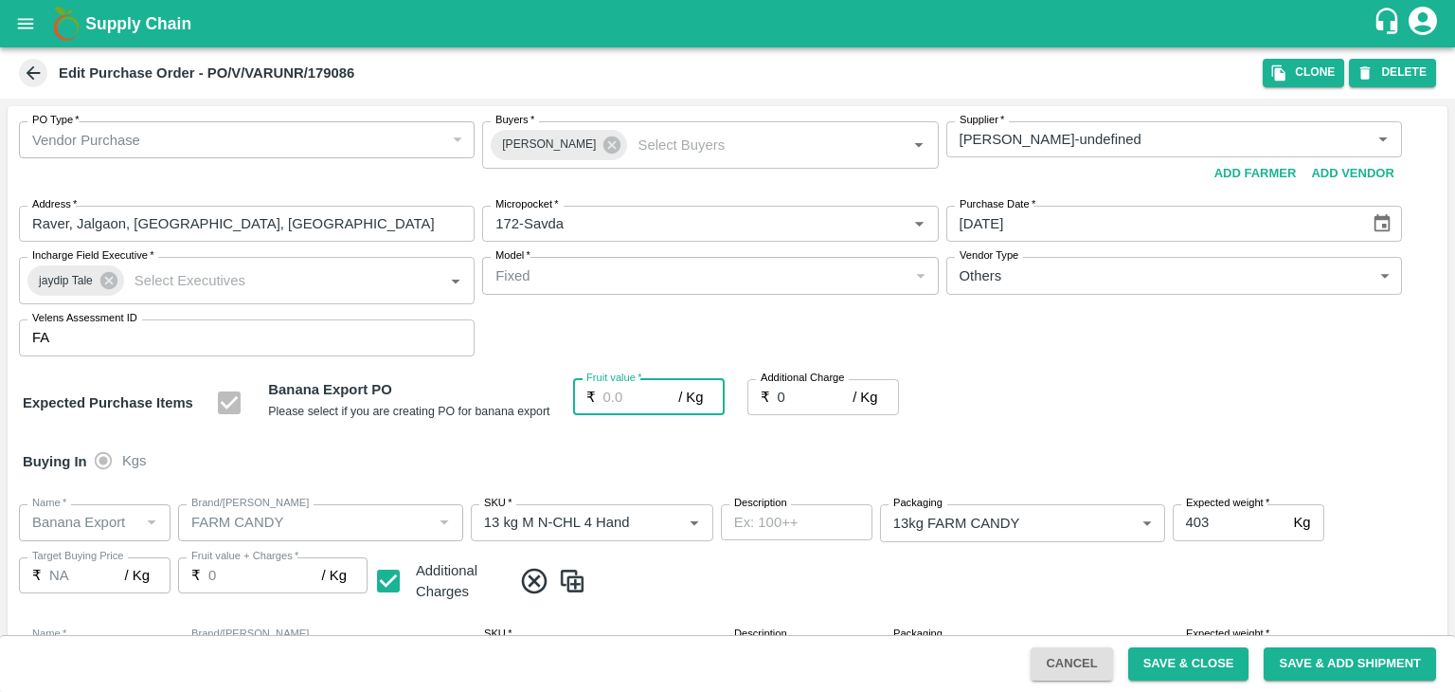
type input "1"
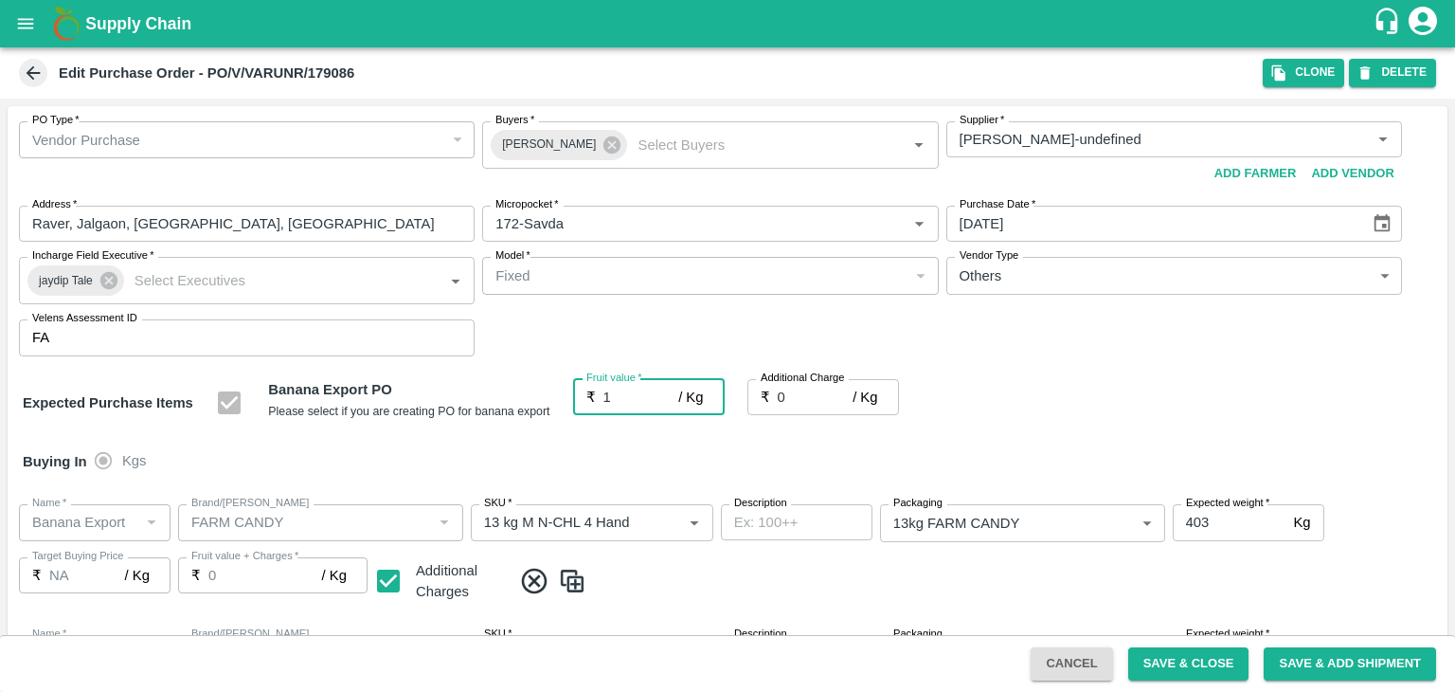
type input "1"
type input "19"
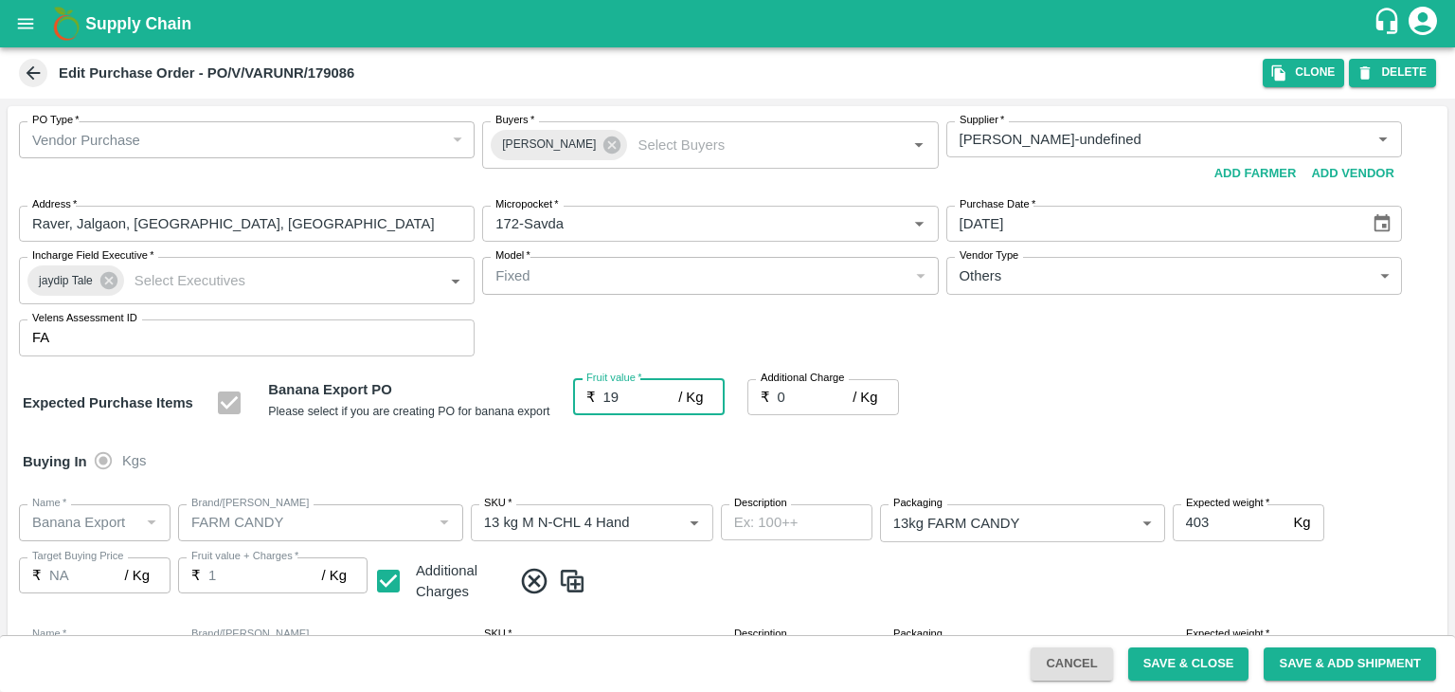
type input "19"
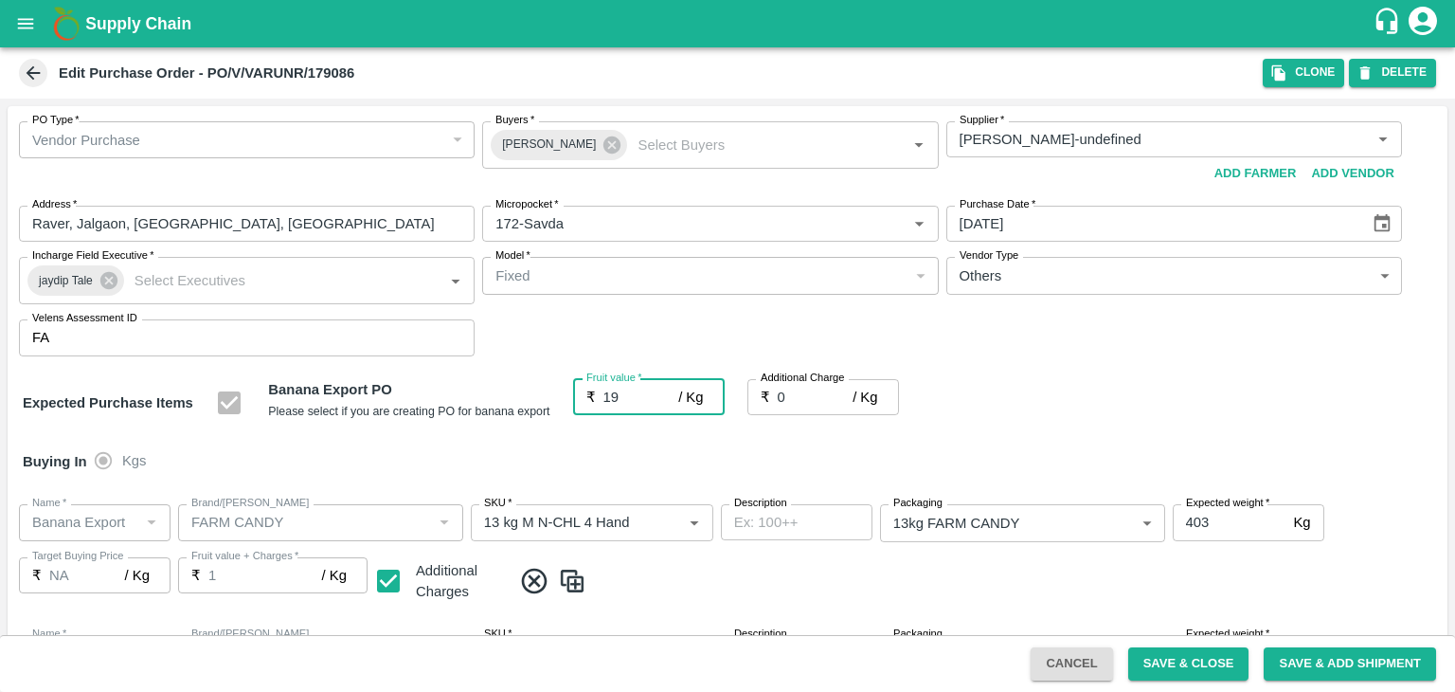
type input "19"
type input "2"
type input "21"
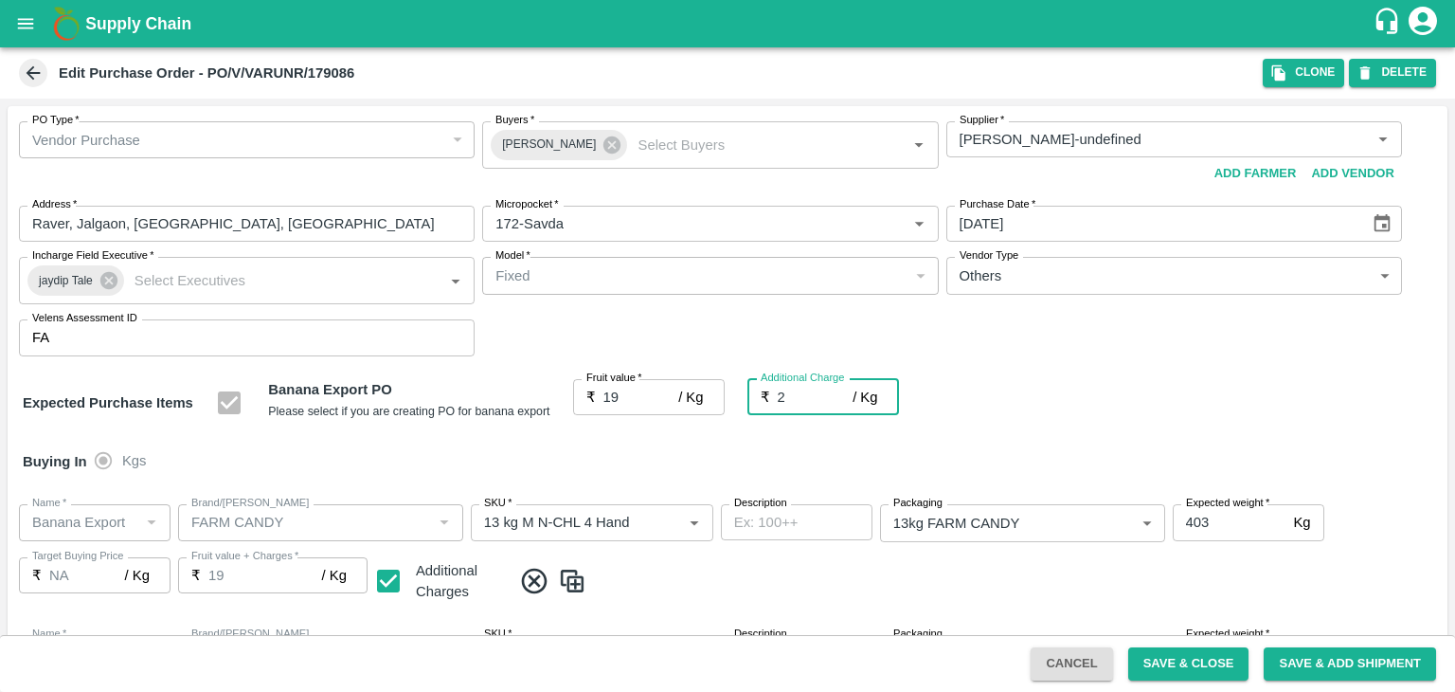
type input "21"
type input "2.7"
type input "21.7"
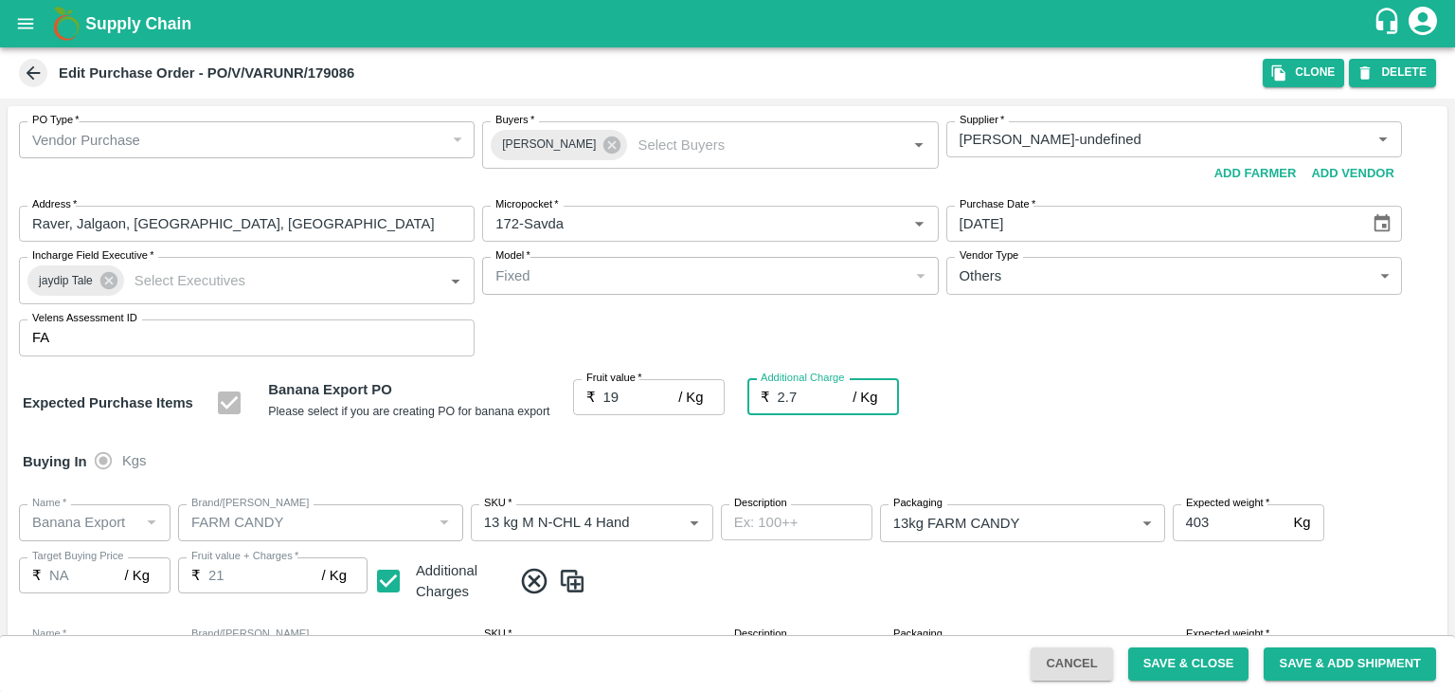
type input "21.7"
type input "2.75"
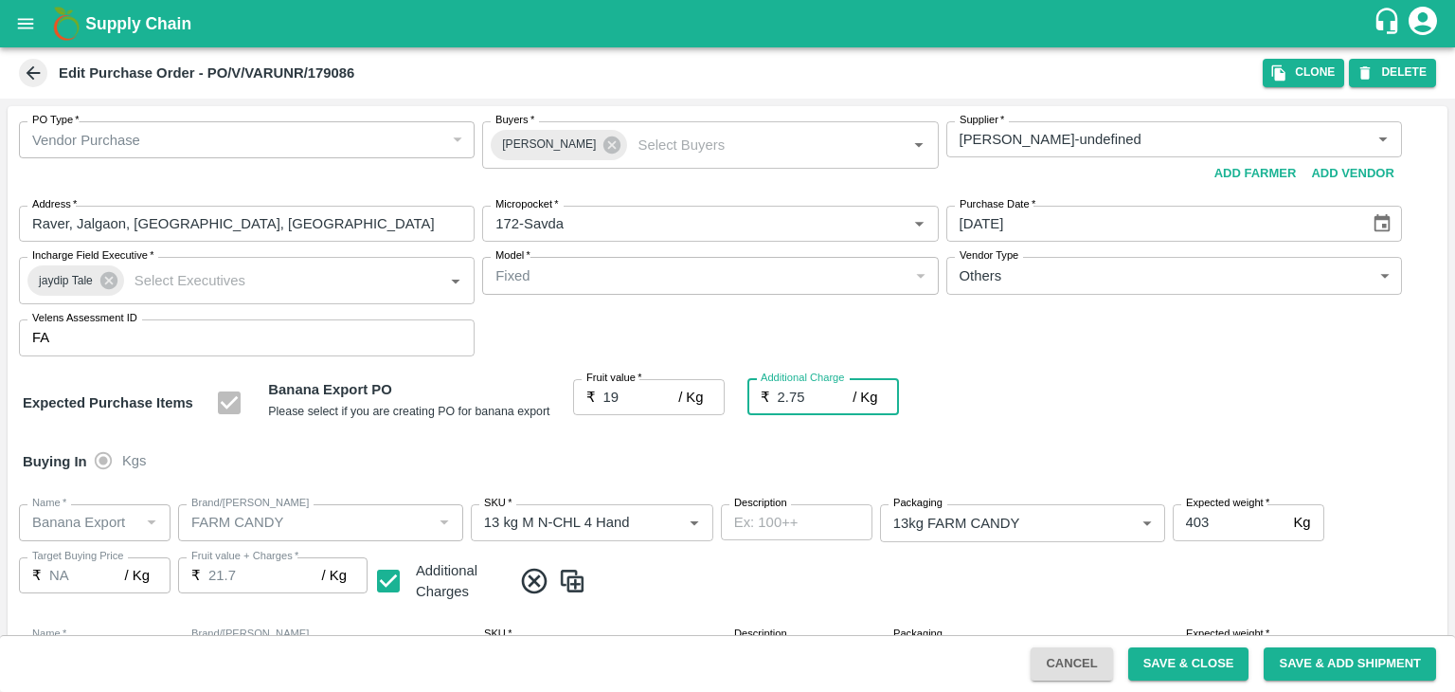
type input "21.75"
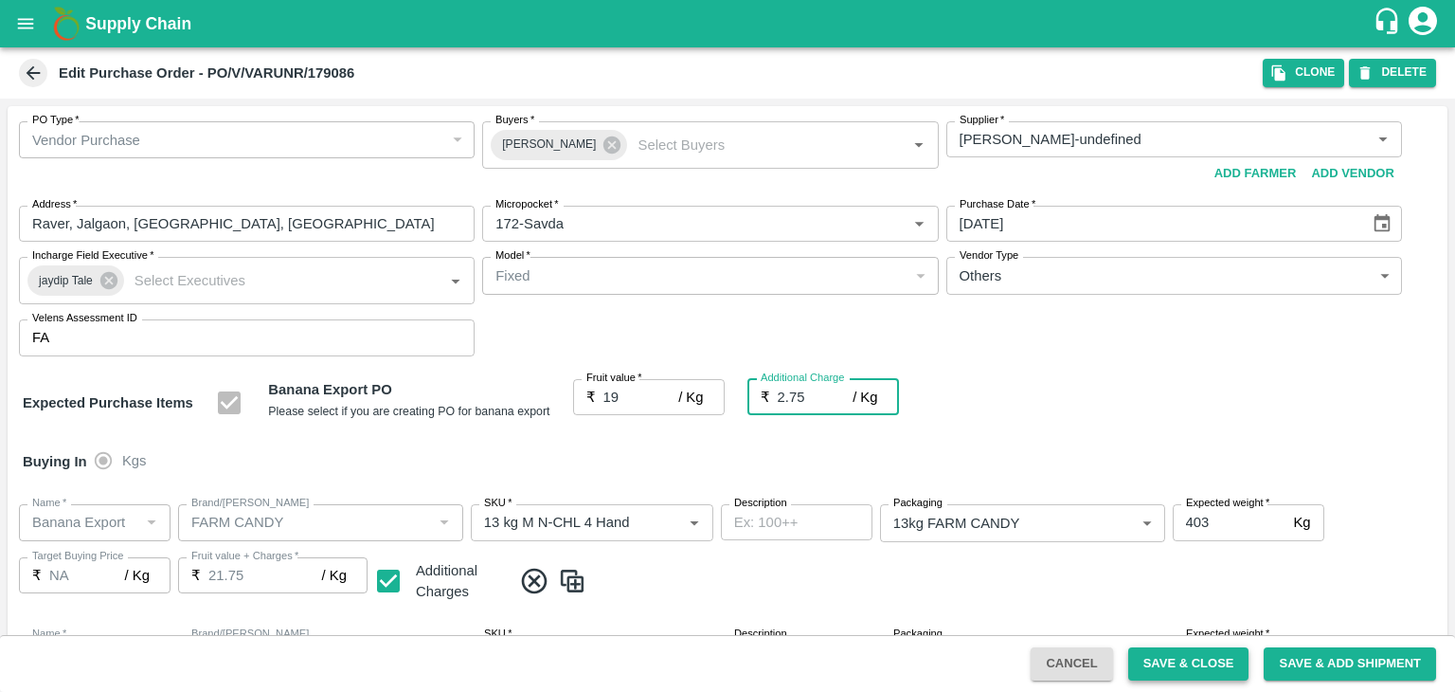
scroll to position [1004, 0]
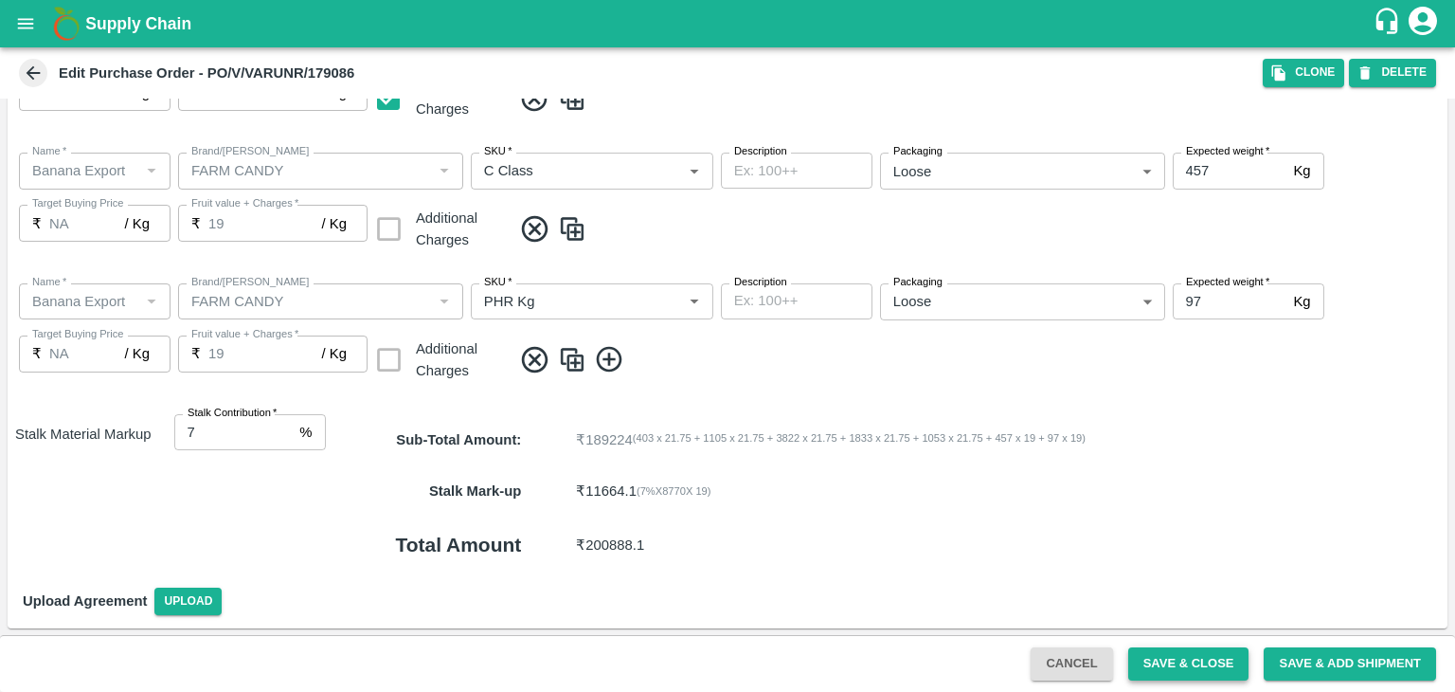
type input "2.75"
click at [1191, 664] on button "Save & Close" at bounding box center [1188, 663] width 121 height 33
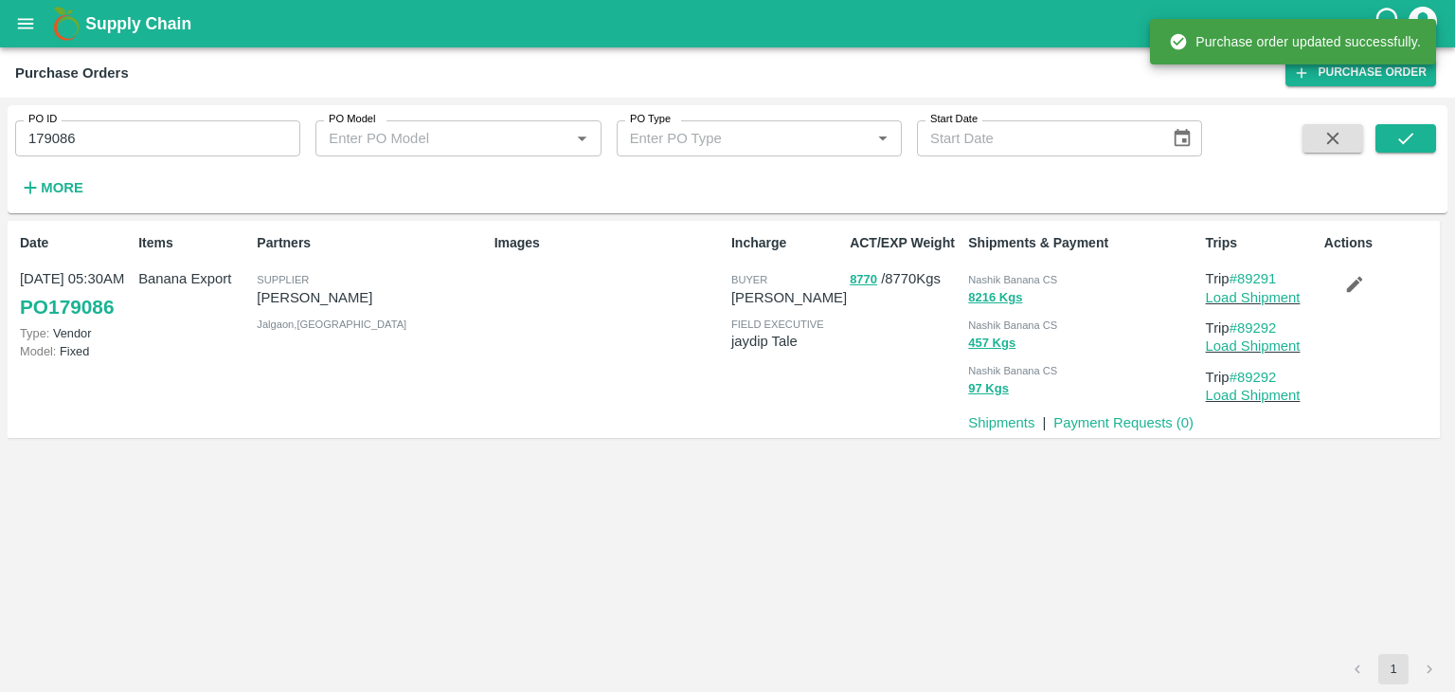
click at [194, 129] on input "179086" at bounding box center [157, 138] width 285 height 36
paste input "text"
click at [194, 129] on input "179086" at bounding box center [157, 138] width 285 height 36
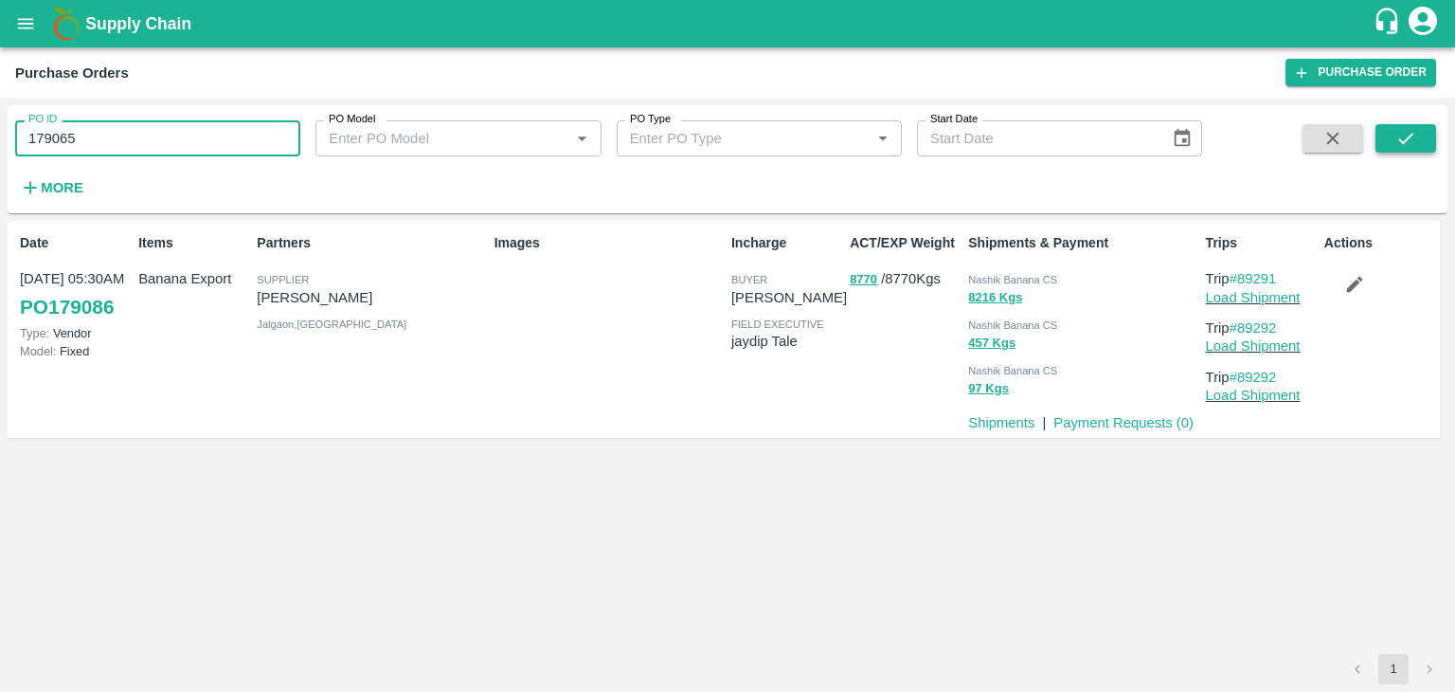
type input "179065"
click at [1417, 147] on button "submit" at bounding box center [1406, 138] width 61 height 28
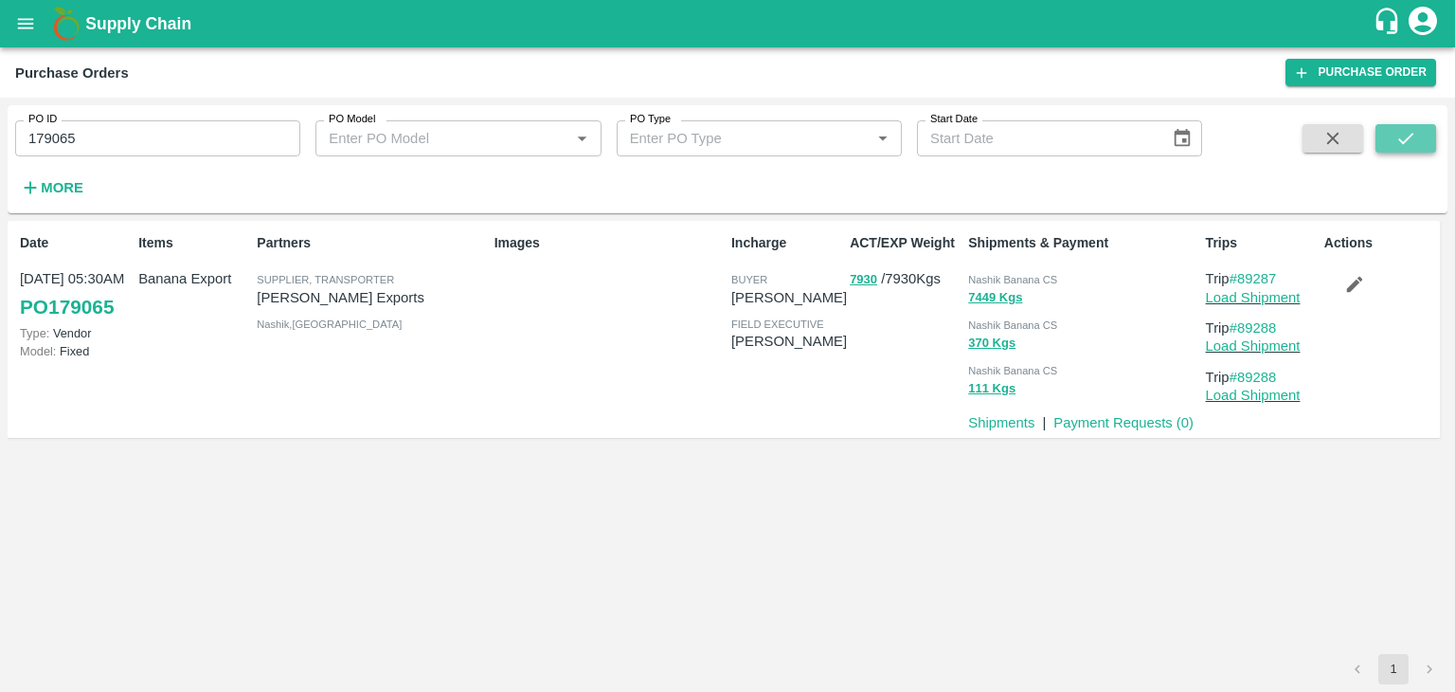
click at [1394, 135] on button "submit" at bounding box center [1406, 138] width 61 height 28
click at [1265, 297] on link "Load Shipment" at bounding box center [1253, 297] width 95 height 15
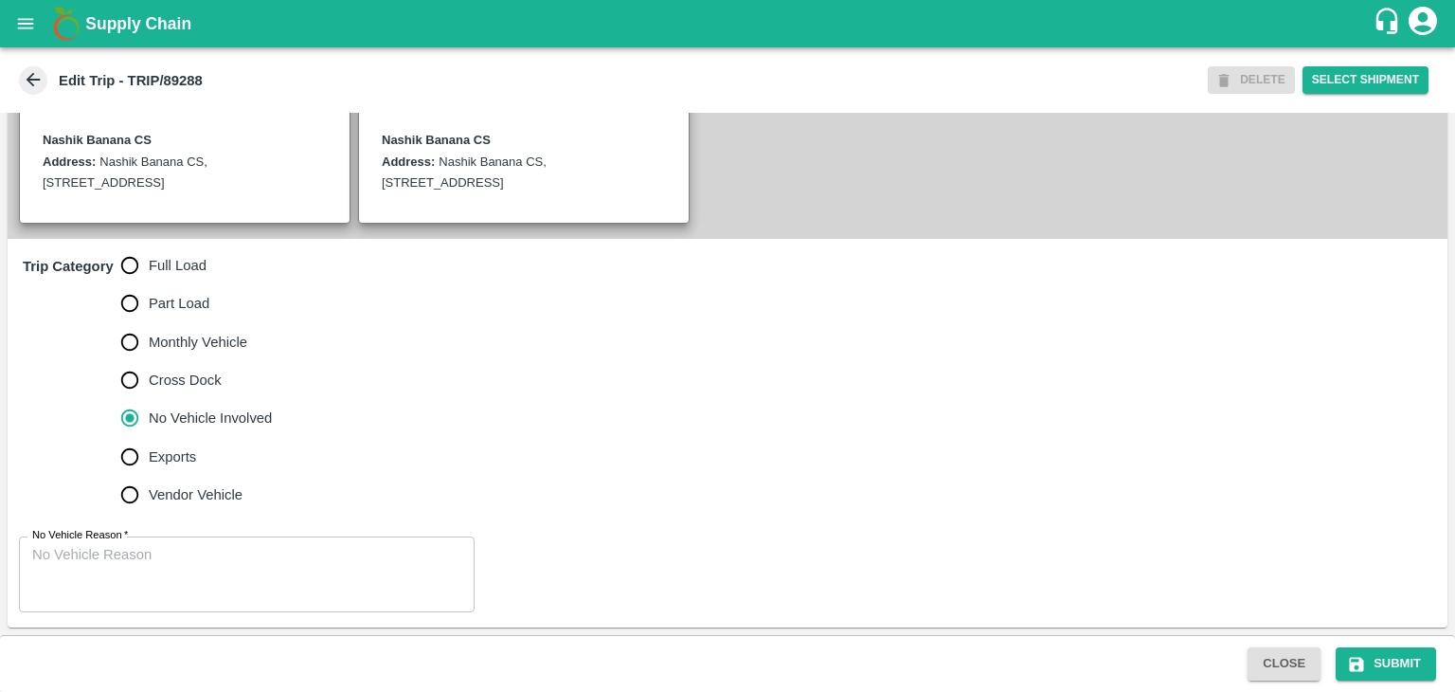
scroll to position [465, 0]
click at [156, 268] on span "Full Load" at bounding box center [178, 265] width 58 height 21
click at [149, 268] on input "Full Load" at bounding box center [130, 265] width 38 height 38
radio input "true"
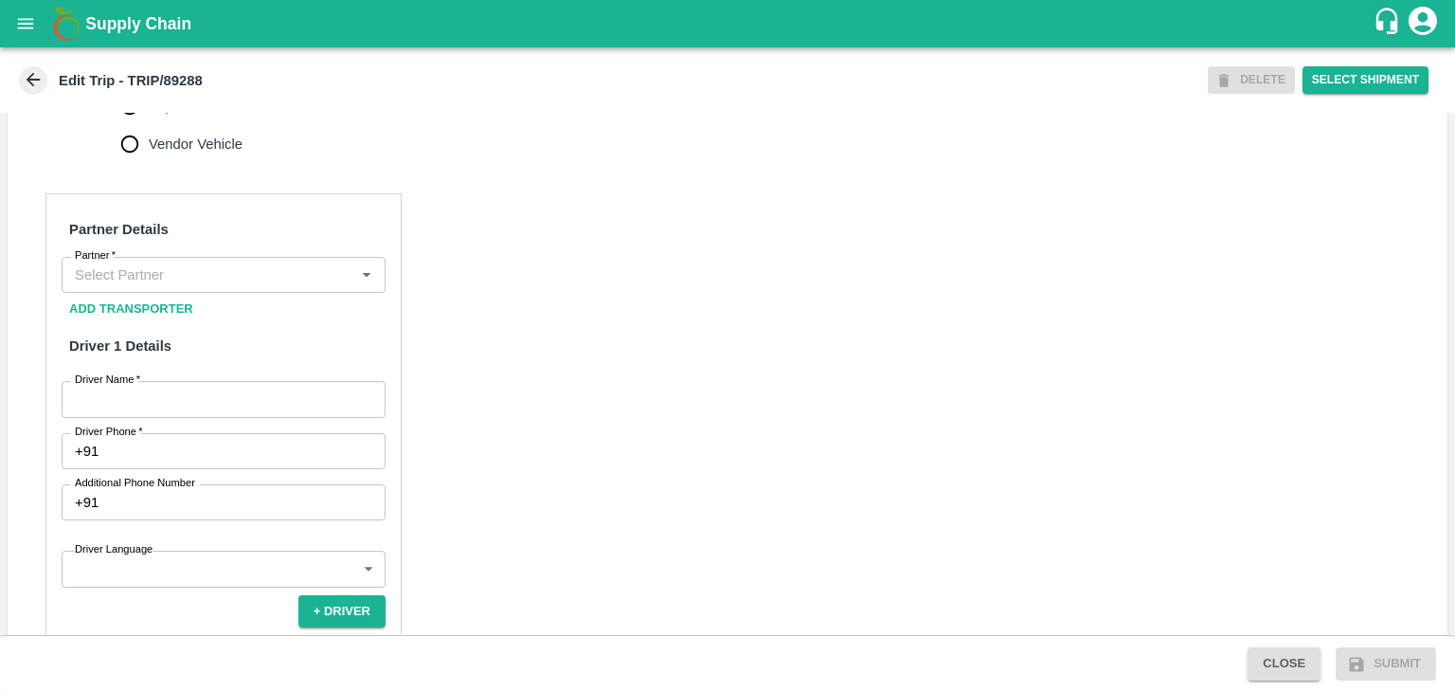
scroll to position [799, 0]
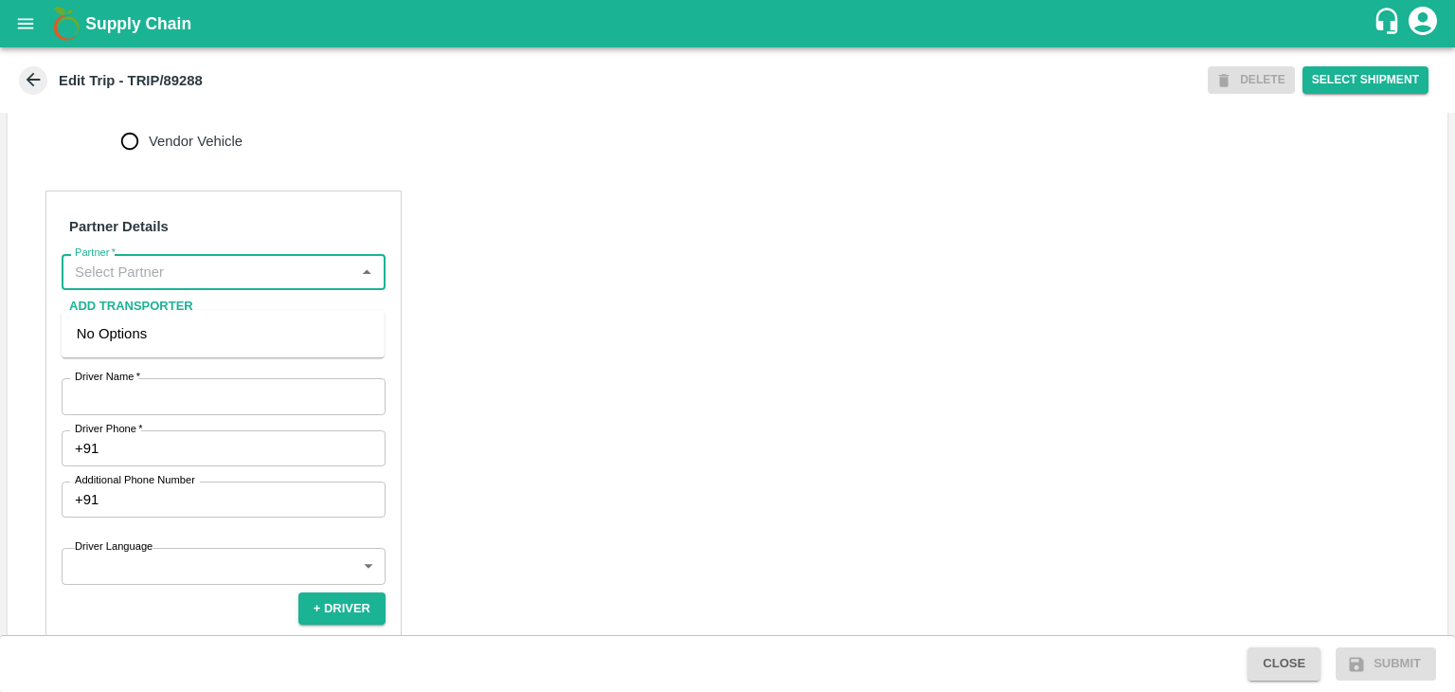
click at [168, 284] on input "Partner   *" at bounding box center [207, 272] width 281 height 25
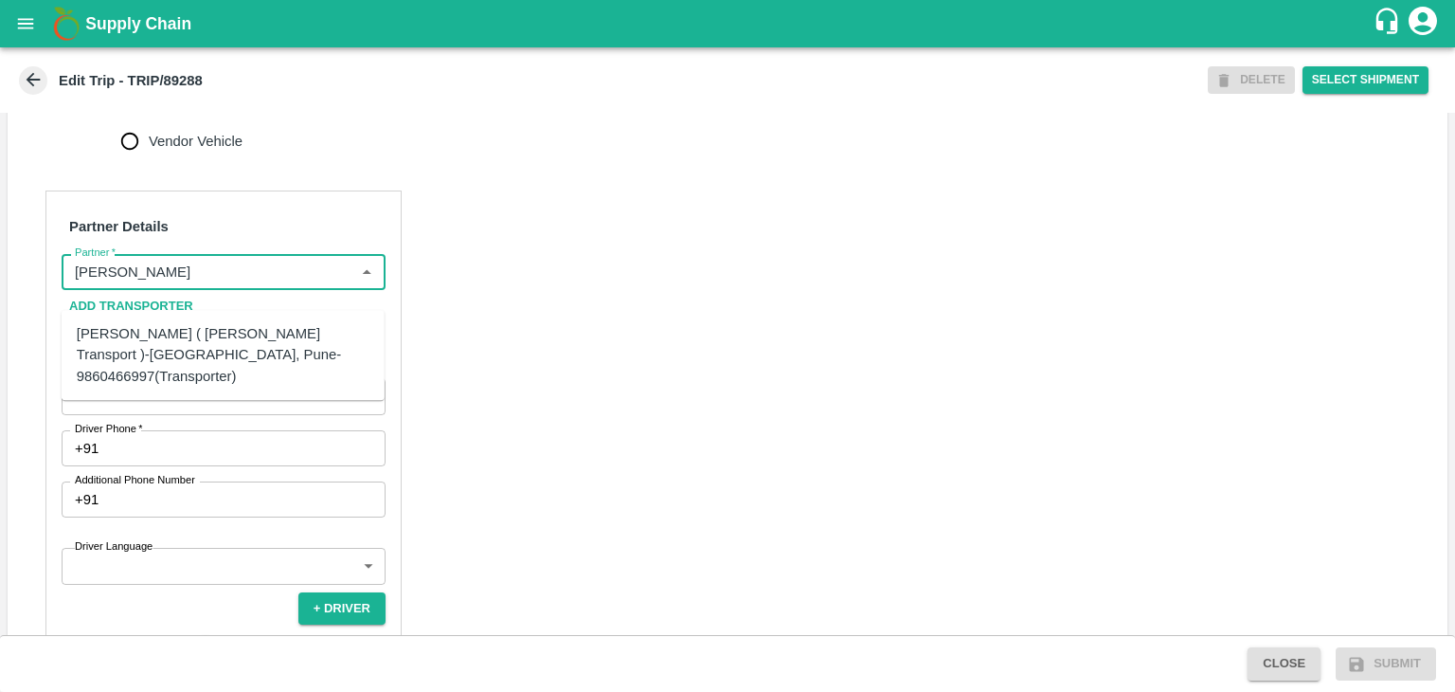
click at [177, 344] on div "[PERSON_NAME] ( [PERSON_NAME] Transport )-[GEOGRAPHIC_DATA], Pune-9860466997(Tr…" at bounding box center [223, 354] width 293 height 63
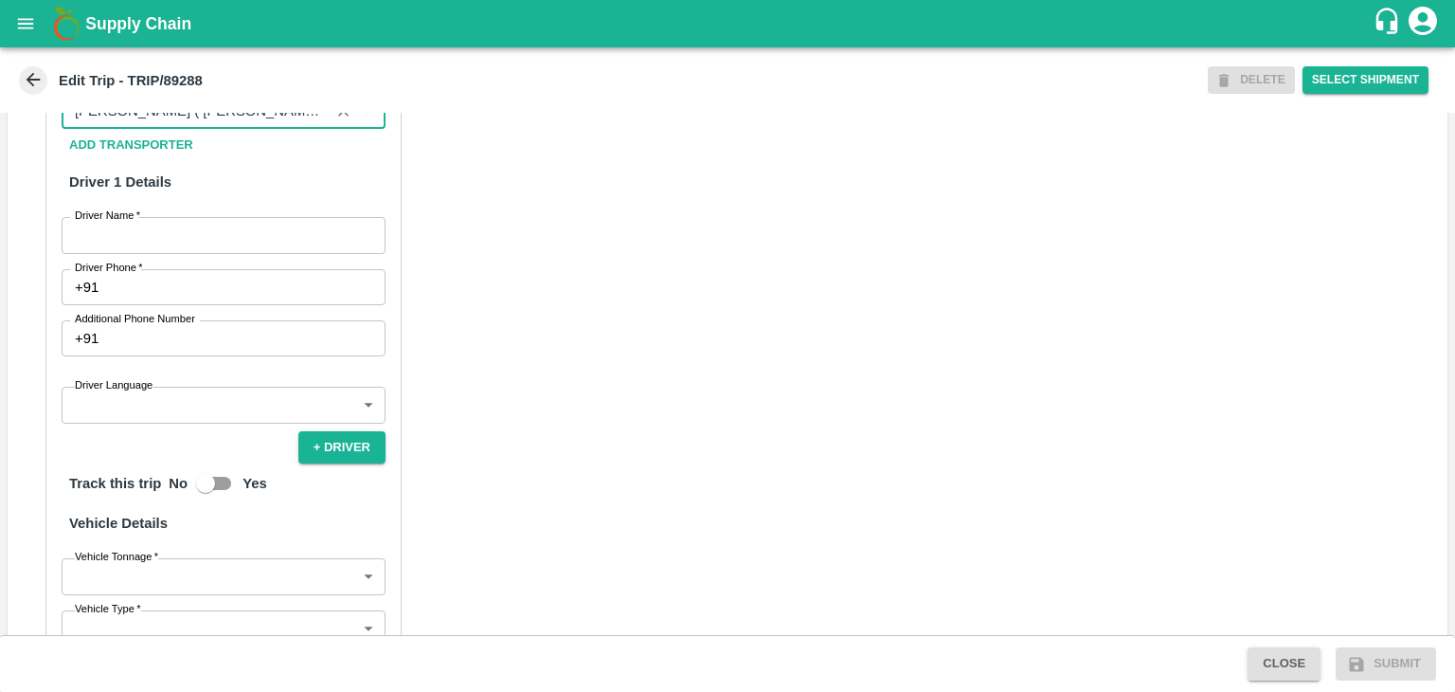
scroll to position [965, 0]
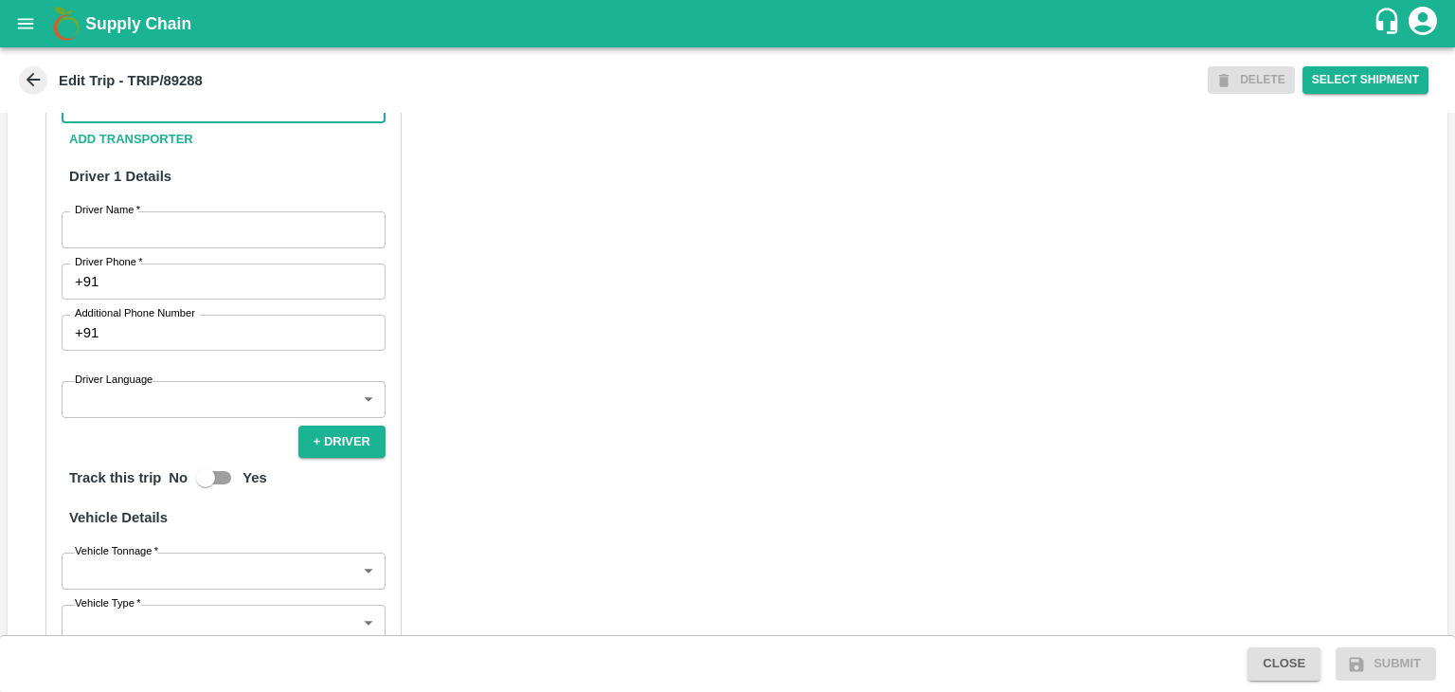
type input "[PERSON_NAME] ( [PERSON_NAME] Transport )-[GEOGRAPHIC_DATA], Pune-9860466997(Tr…"
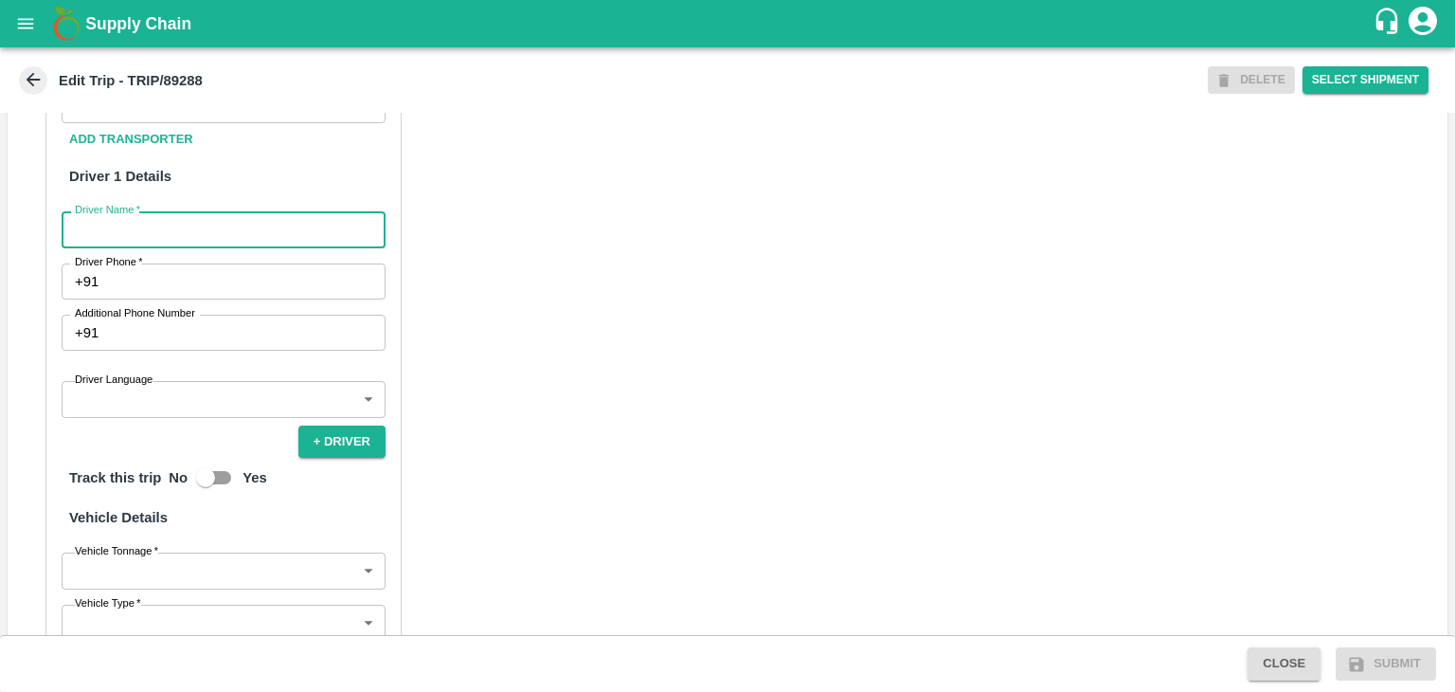
click at [153, 239] on input "Driver Name   *" at bounding box center [224, 229] width 324 height 36
type input "Godase"
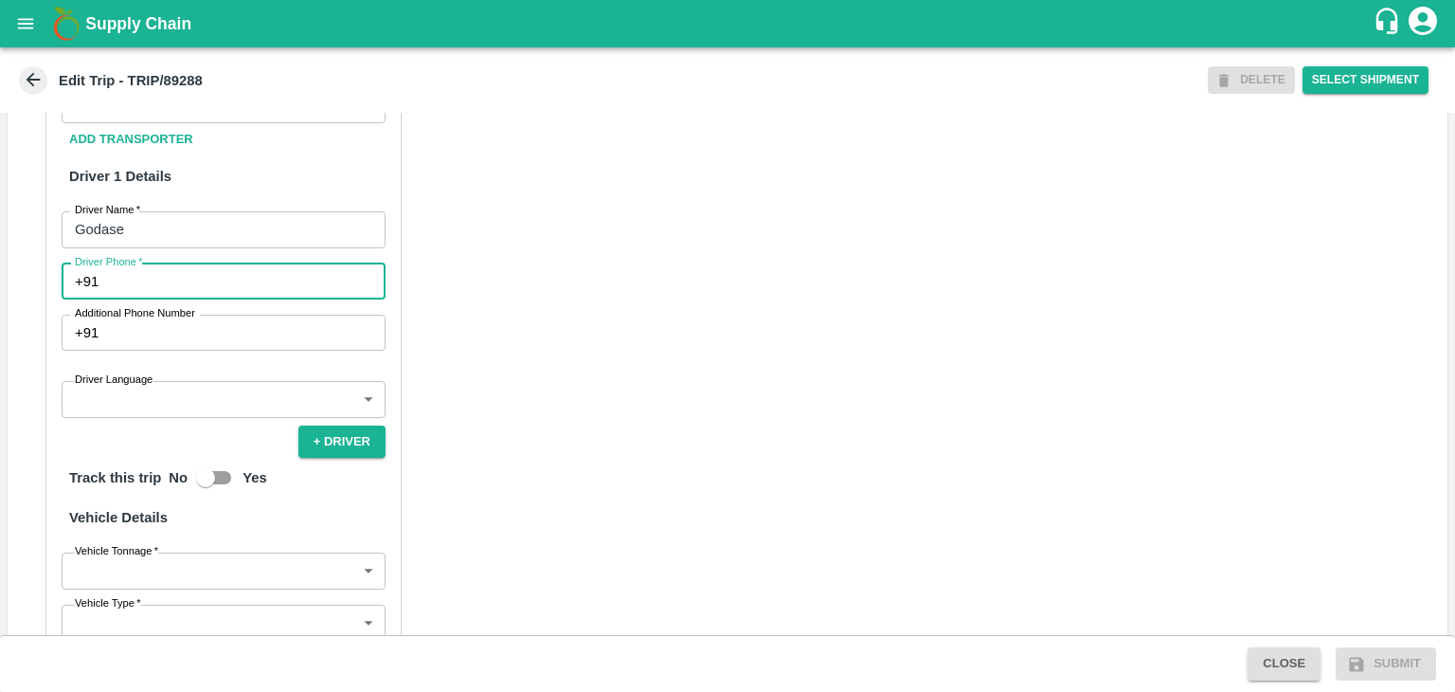
click at [182, 297] on input "Driver Phone   *" at bounding box center [245, 281] width 279 height 36
type input "9975280177"
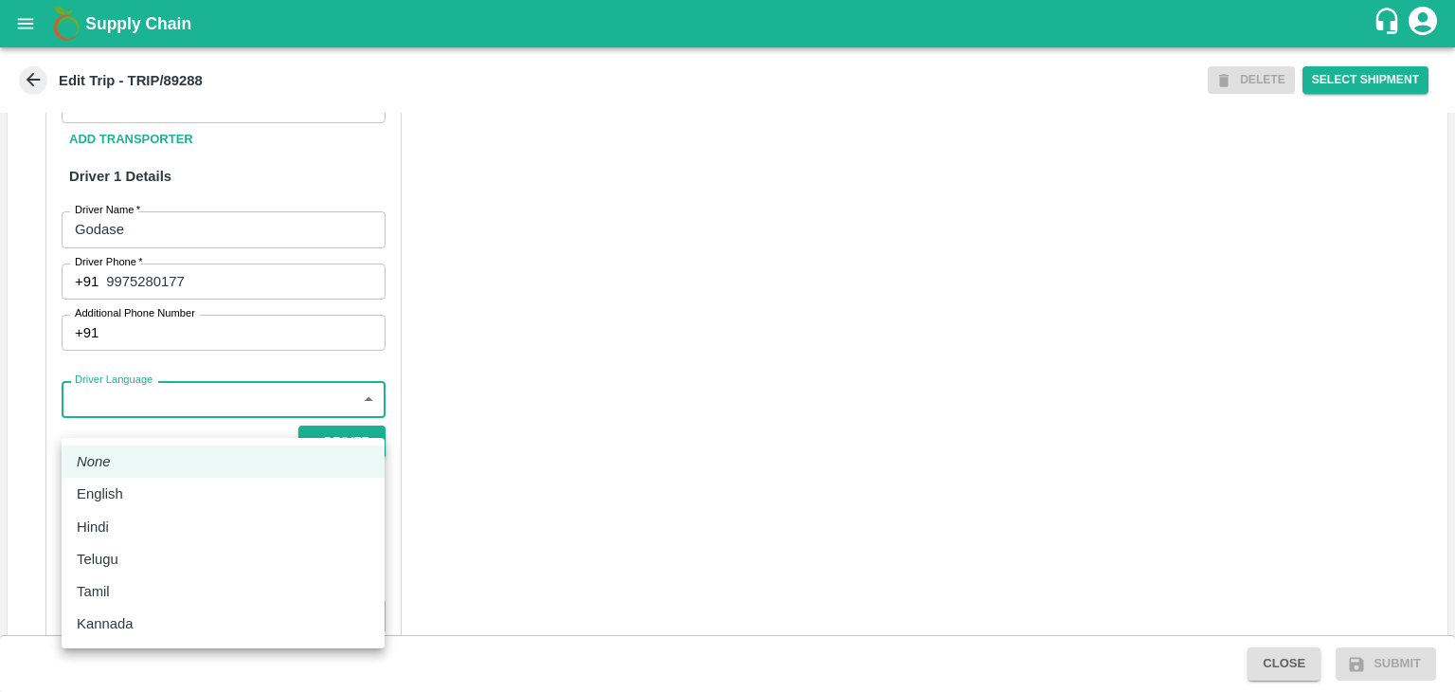
click at [150, 434] on body "Supply Chain Edit Trip - TRIP/89288 DELETE Select Shipment Trip Details Trip Ty…" at bounding box center [727, 346] width 1455 height 692
click at [131, 501] on div "English" at bounding box center [105, 493] width 56 height 21
type input "en"
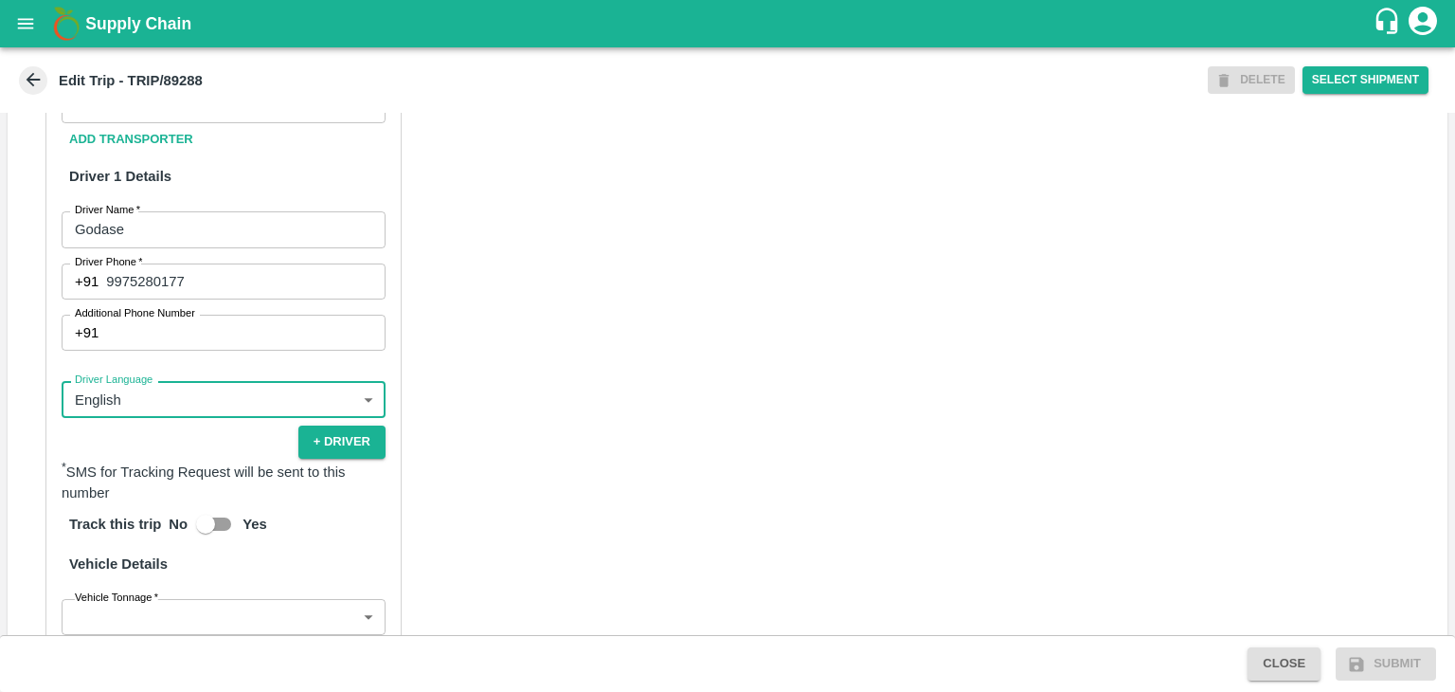
scroll to position [1311, 0]
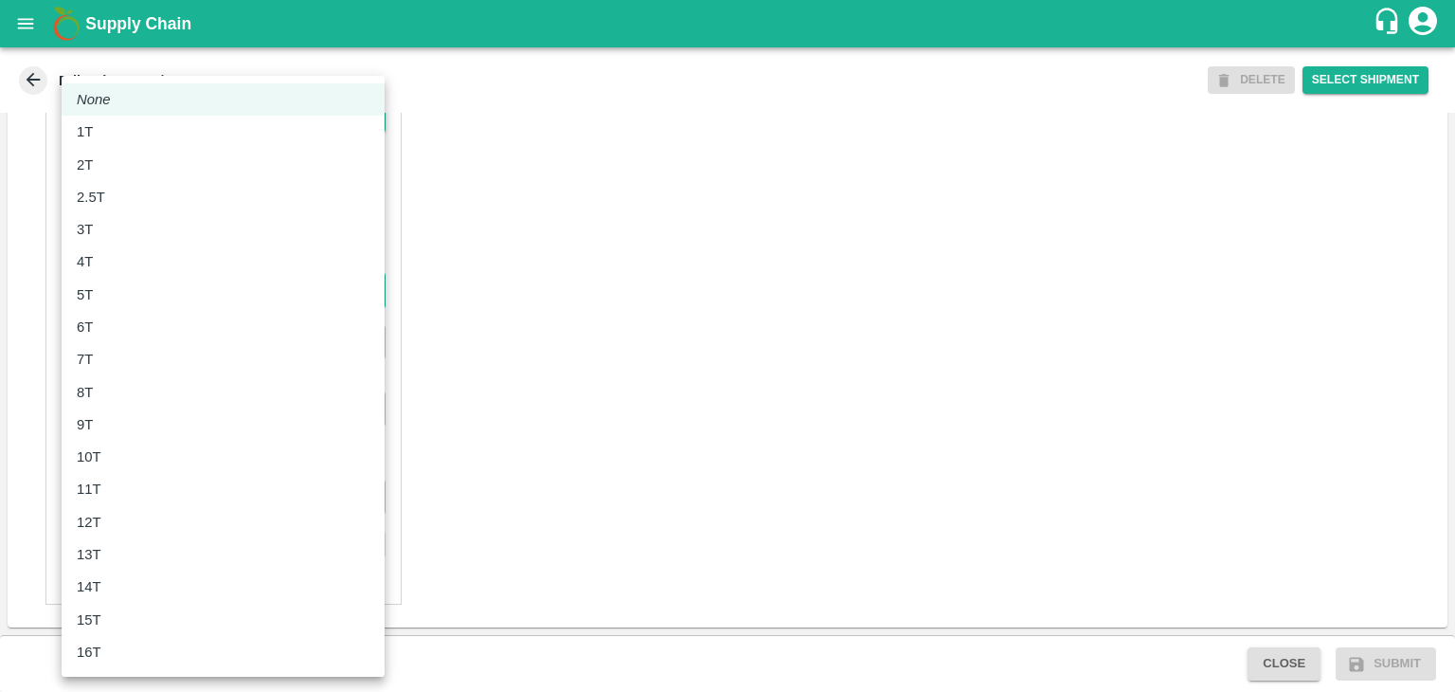
click at [99, 287] on body "Supply Chain Edit Trip - TRIP/89288 DELETE Select Shipment Trip Details Trip Ty…" at bounding box center [727, 346] width 1455 height 692
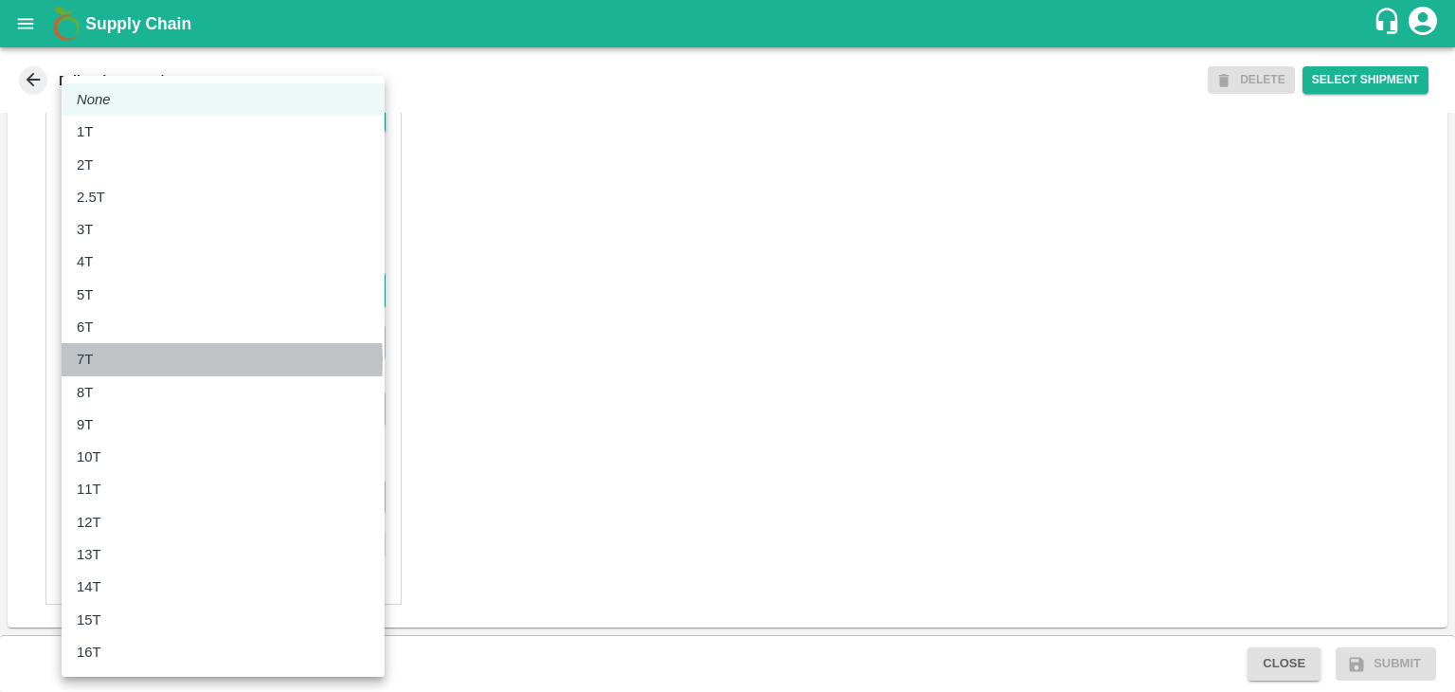
click at [110, 360] on div "7T" at bounding box center [223, 359] width 293 height 21
type input "7000"
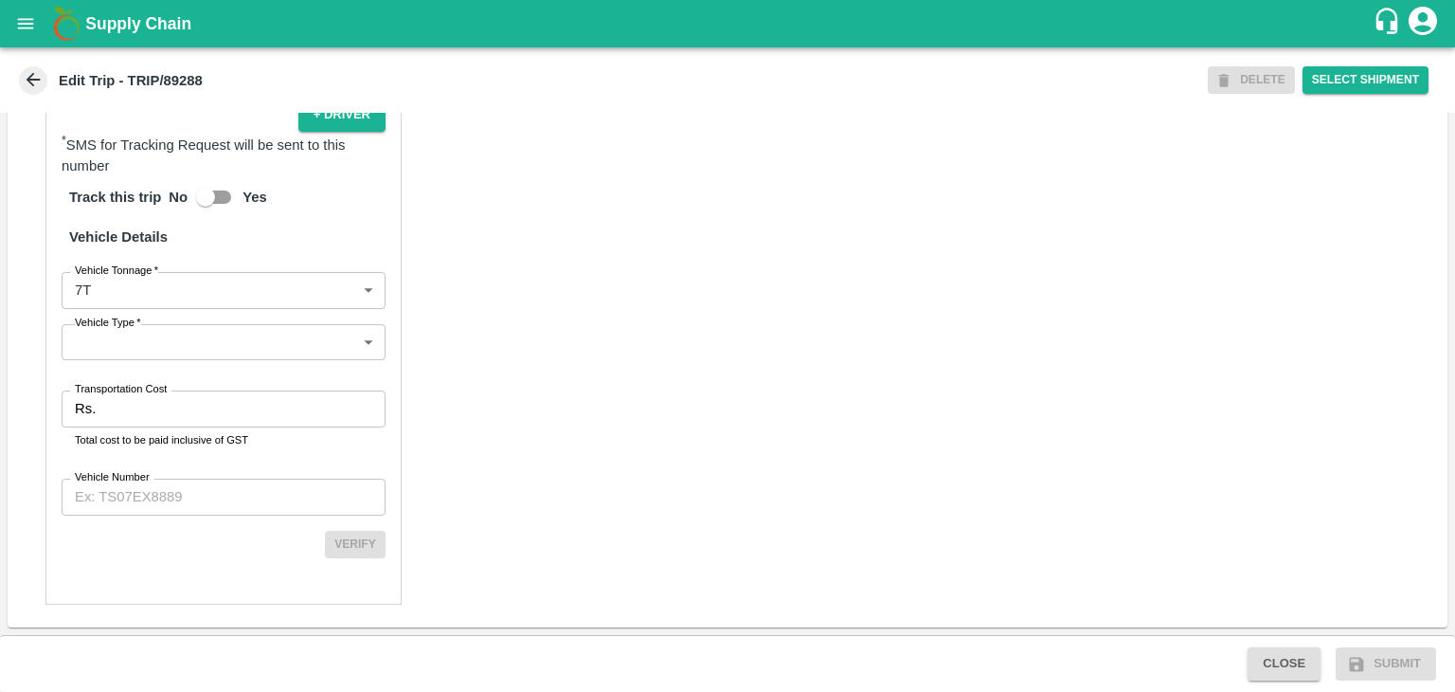
drag, startPoint x: 148, startPoint y: 371, endPoint x: 169, endPoint y: 346, distance: 33.0
click at [169, 346] on div "Partner Details Partner   * Partner Add Transporter Driver 1 Details Driver Nam…" at bounding box center [223, 151] width 356 height 908
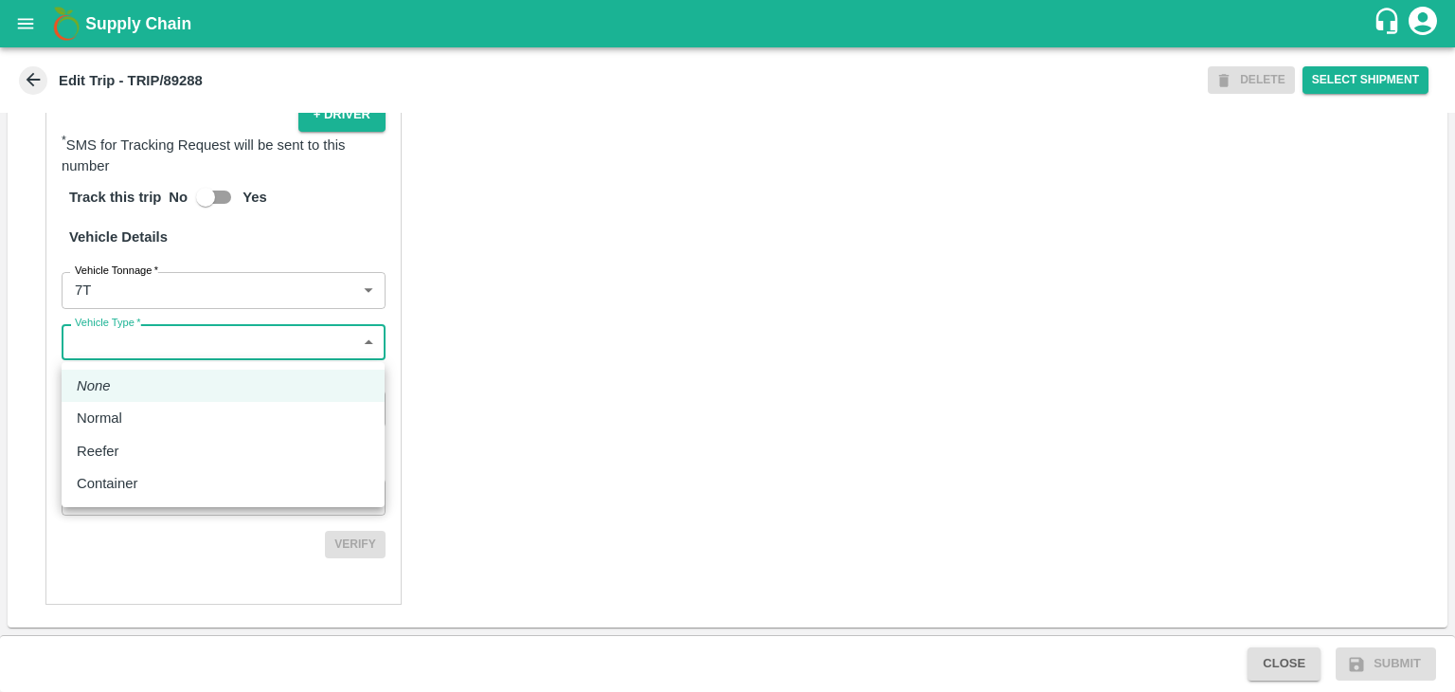
click at [169, 346] on body "Supply Chain Edit Trip - TRIP/89288 DELETE Select Shipment Trip Details Trip Ty…" at bounding box center [727, 346] width 1455 height 692
click at [118, 414] on p "Normal" at bounding box center [99, 417] width 45 height 21
type input "Normal"
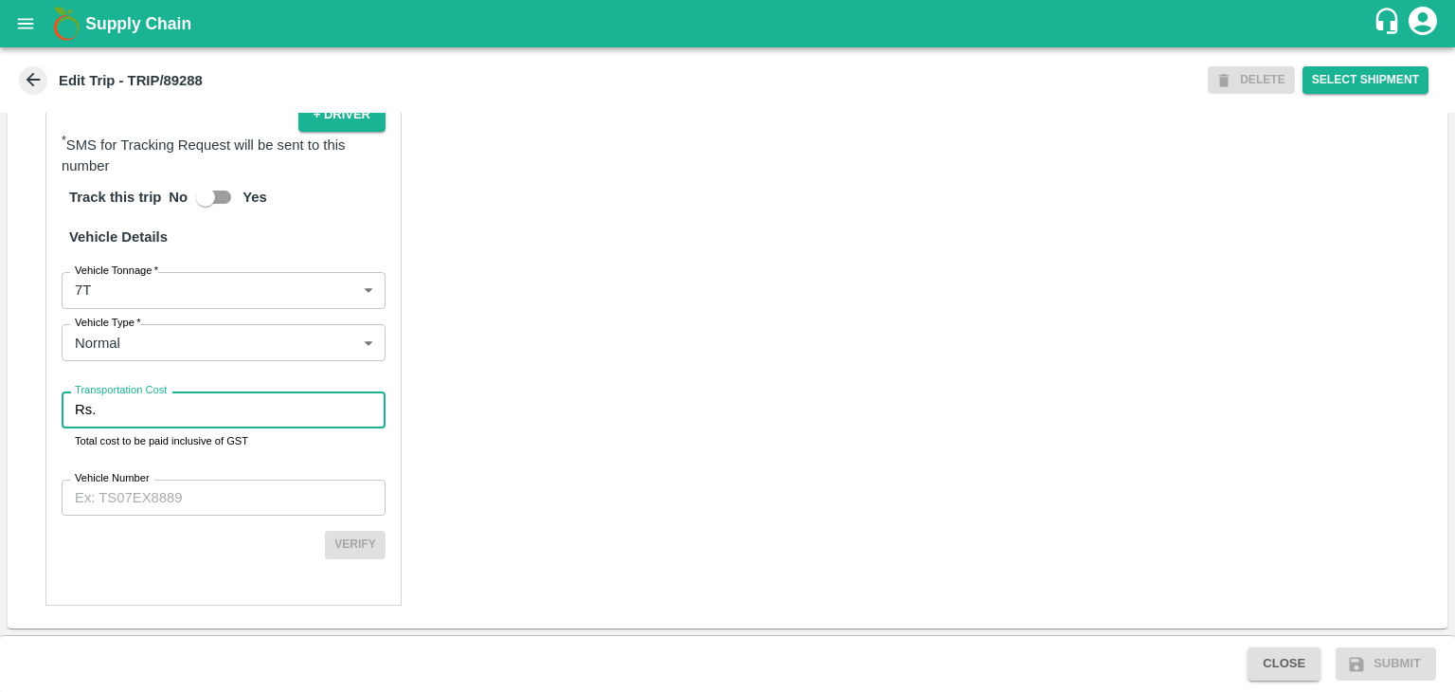
click at [156, 405] on input "Transportation Cost" at bounding box center [244, 409] width 282 height 36
type input "1"
drag, startPoint x: 202, startPoint y: 477, endPoint x: 208, endPoint y: 509, distance: 32.9
click at [208, 509] on div "Partner Details Partner   * Partner Add Transporter Driver 1 Details Driver Nam…" at bounding box center [223, 151] width 356 height 909
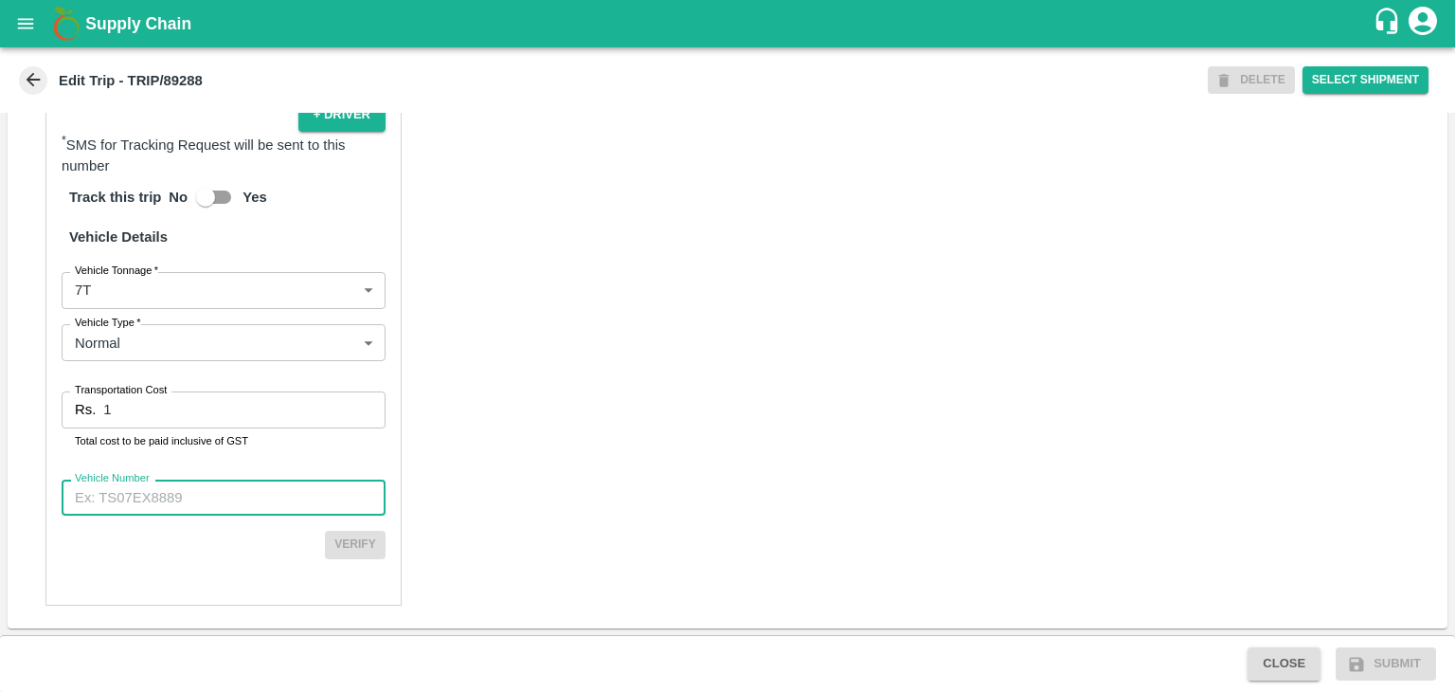
click at [208, 509] on input "Vehicle Number" at bounding box center [224, 497] width 324 height 36
type input "MH12HD0431"
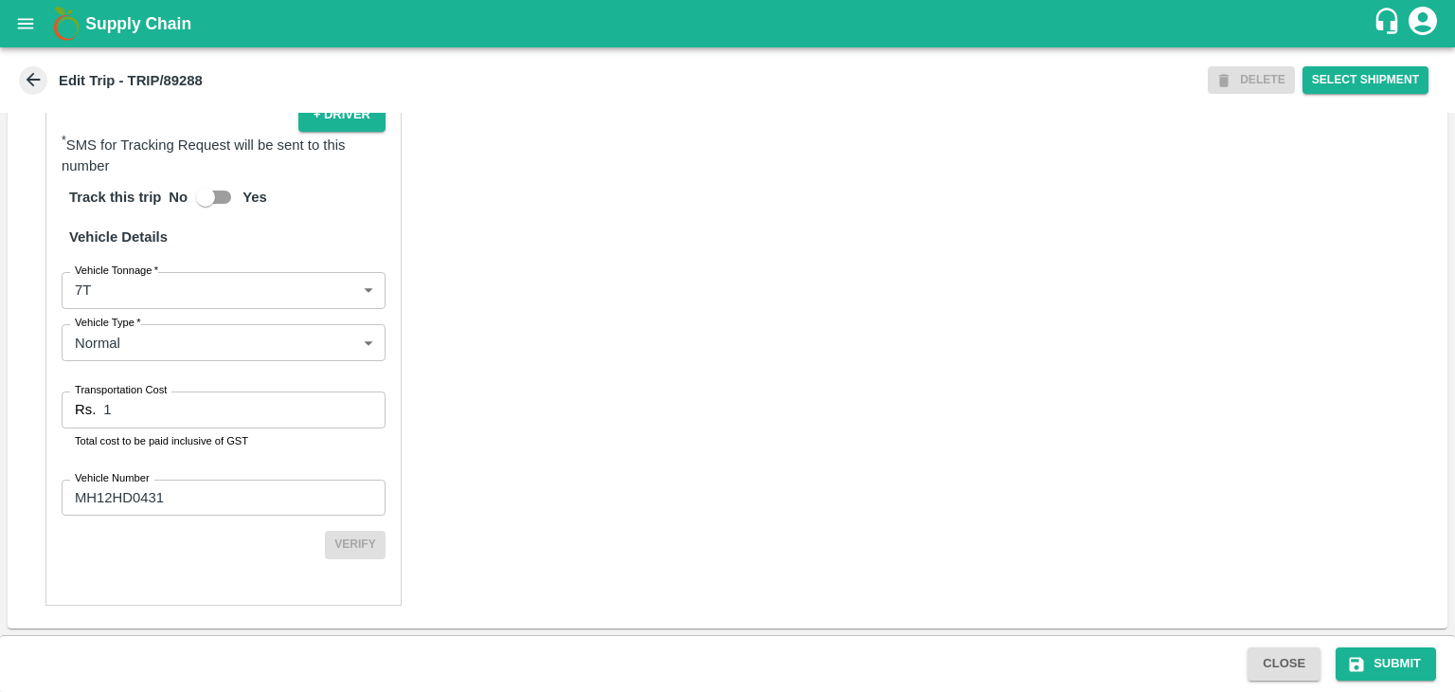
click at [678, 454] on div "Partner Details Partner   * Partner Add Transporter Driver 1 Details Driver Nam…" at bounding box center [728, 151] width 1440 height 954
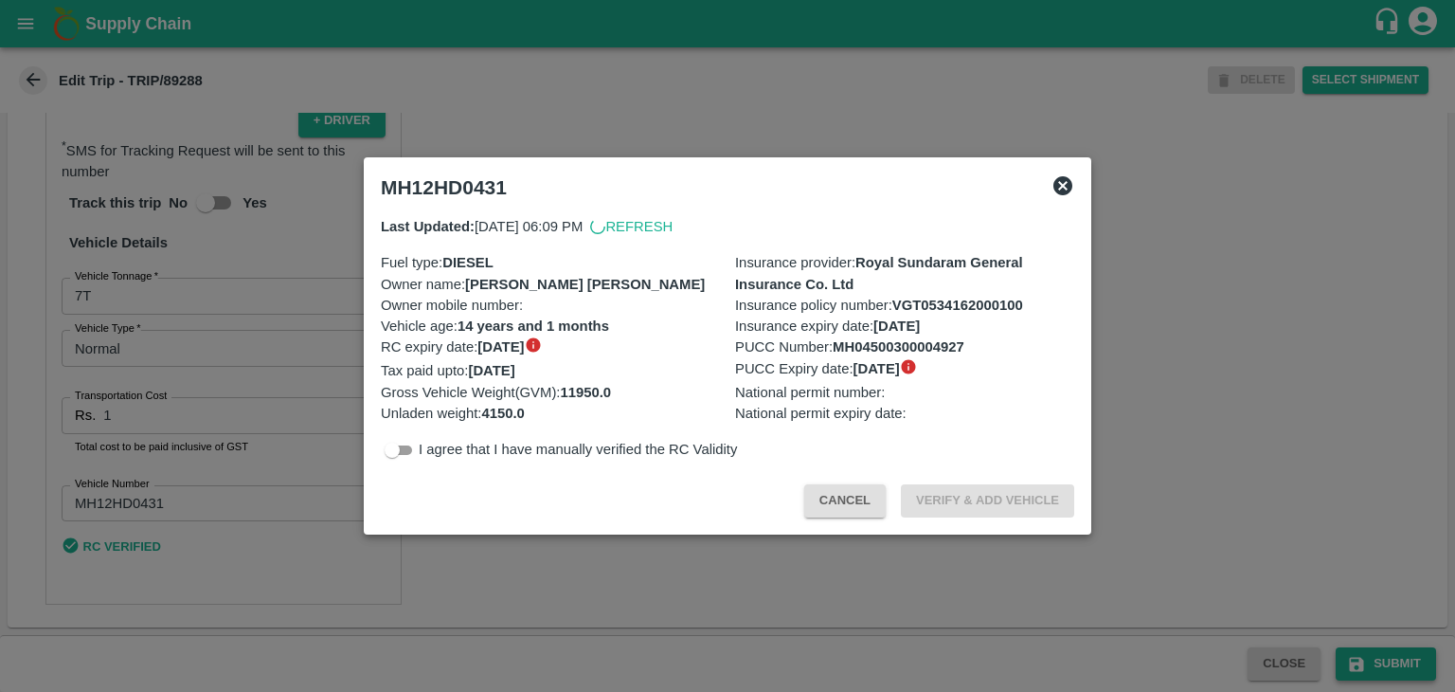
click at [1401, 668] on div at bounding box center [727, 346] width 1455 height 692
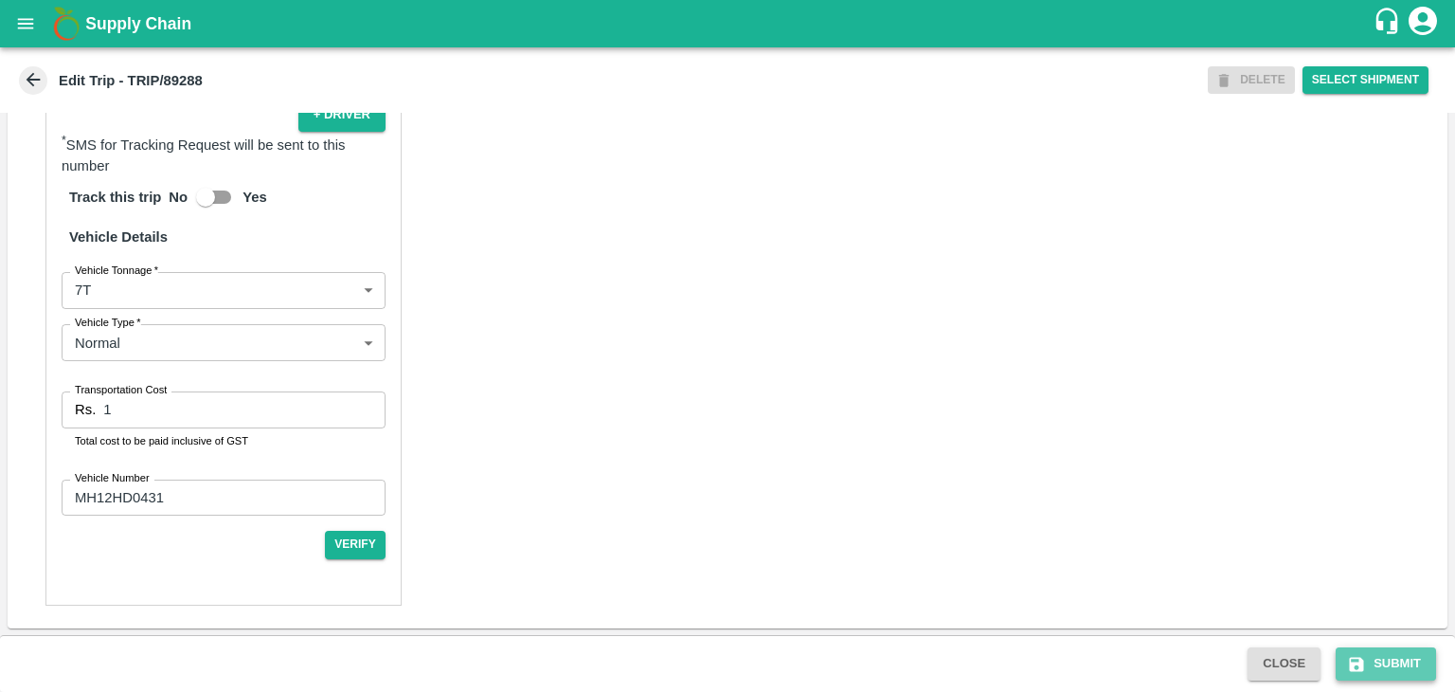
click at [1401, 668] on button "Submit" at bounding box center [1386, 663] width 100 height 33
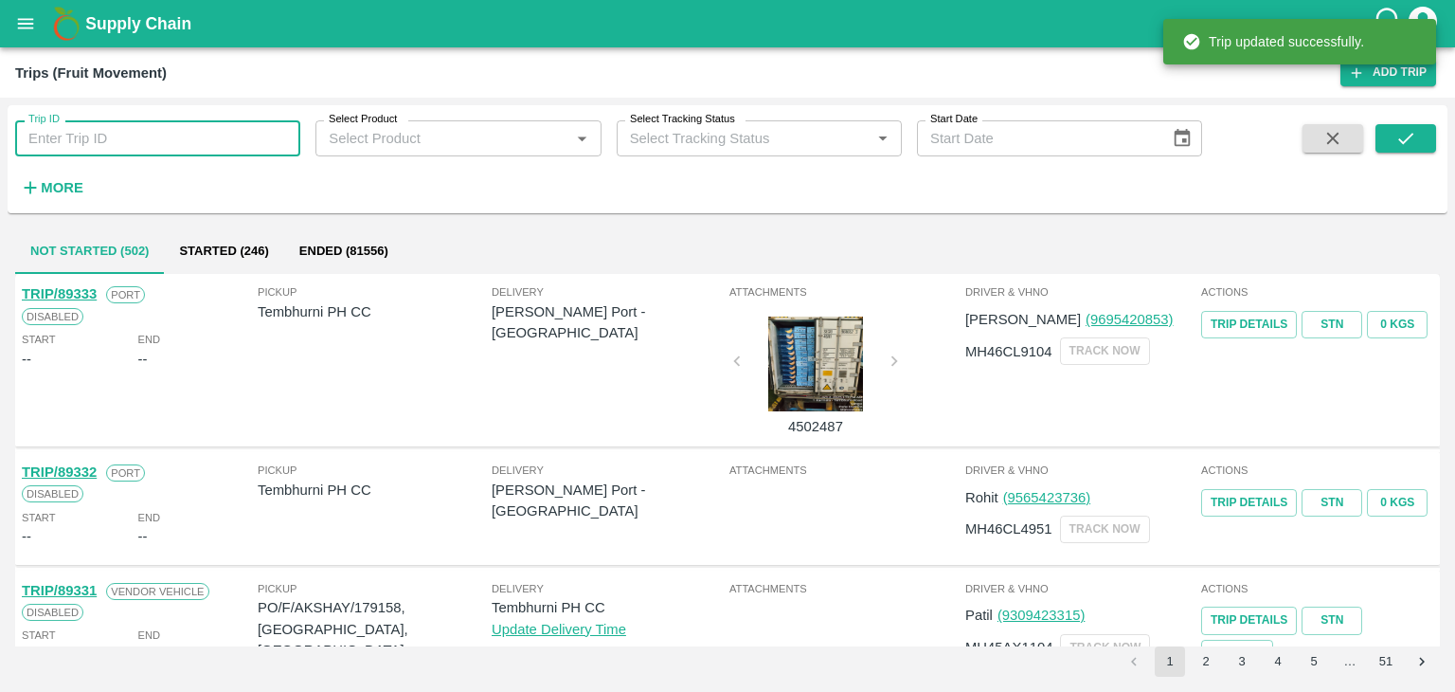
click at [254, 135] on input "Trip ID" at bounding box center [157, 138] width 285 height 36
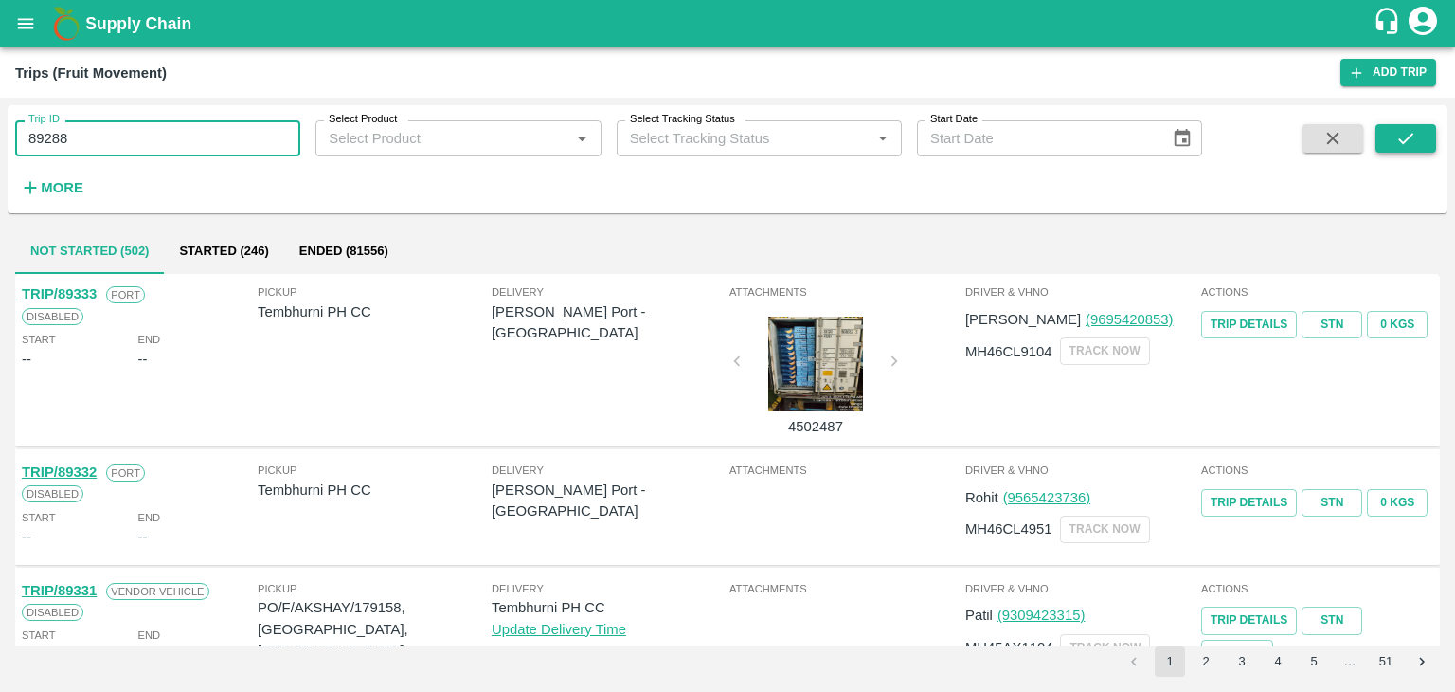
type input "89288"
click at [1406, 132] on icon "submit" at bounding box center [1406, 138] width 21 height 21
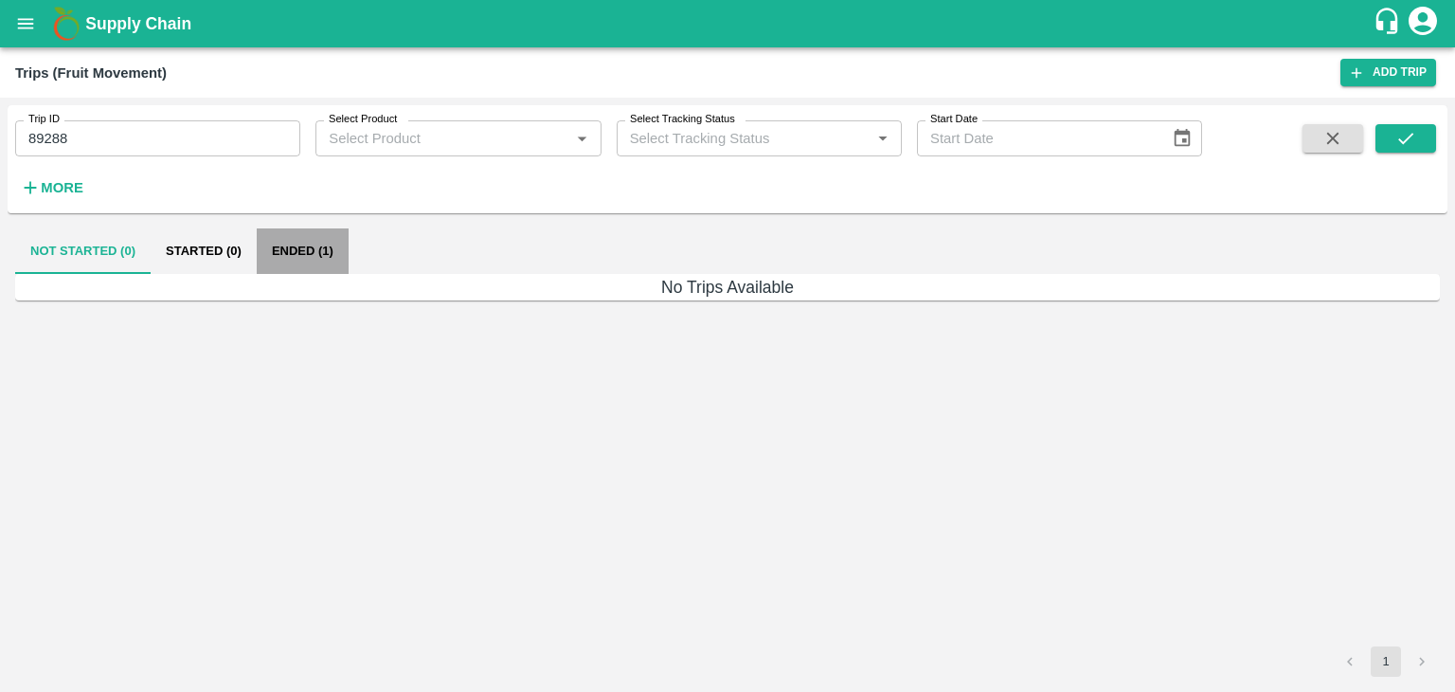
click at [302, 253] on button "Ended (1)" at bounding box center [303, 250] width 92 height 45
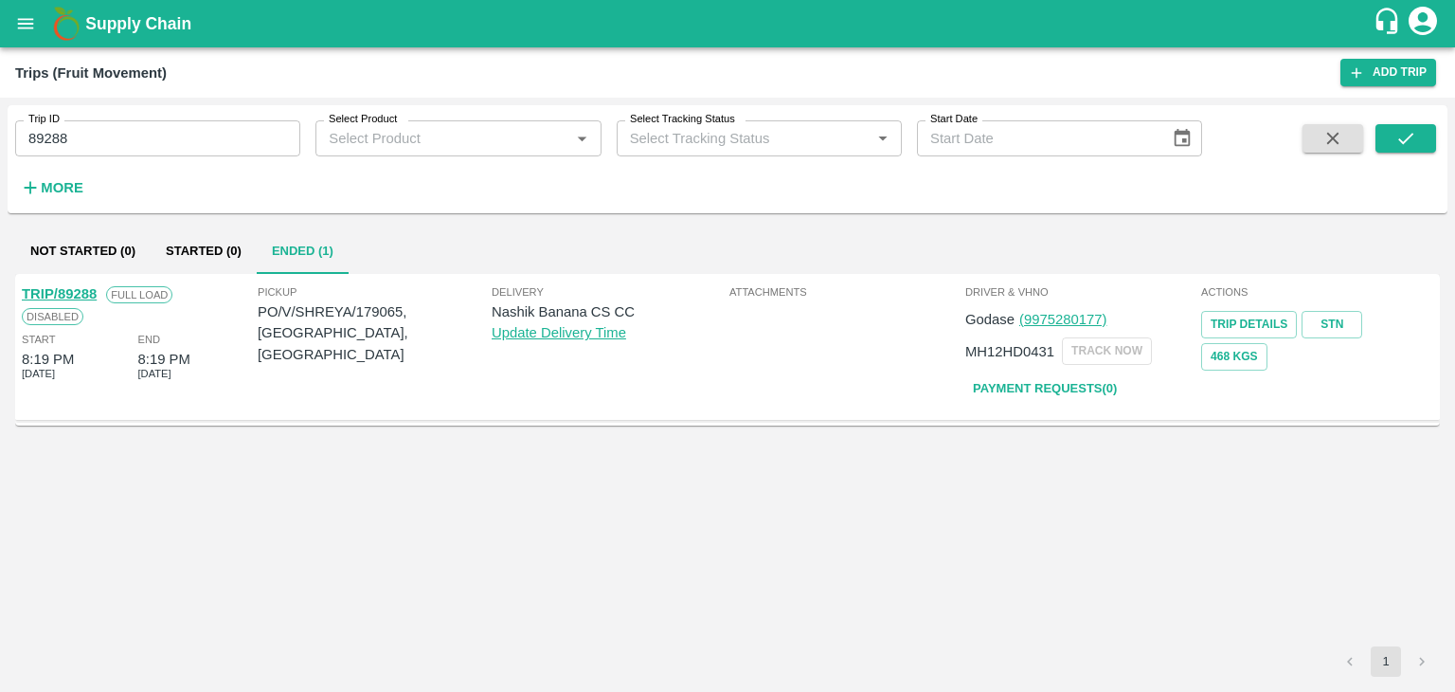
click at [67, 286] on link "TRIP/89288" at bounding box center [59, 293] width 75 height 15
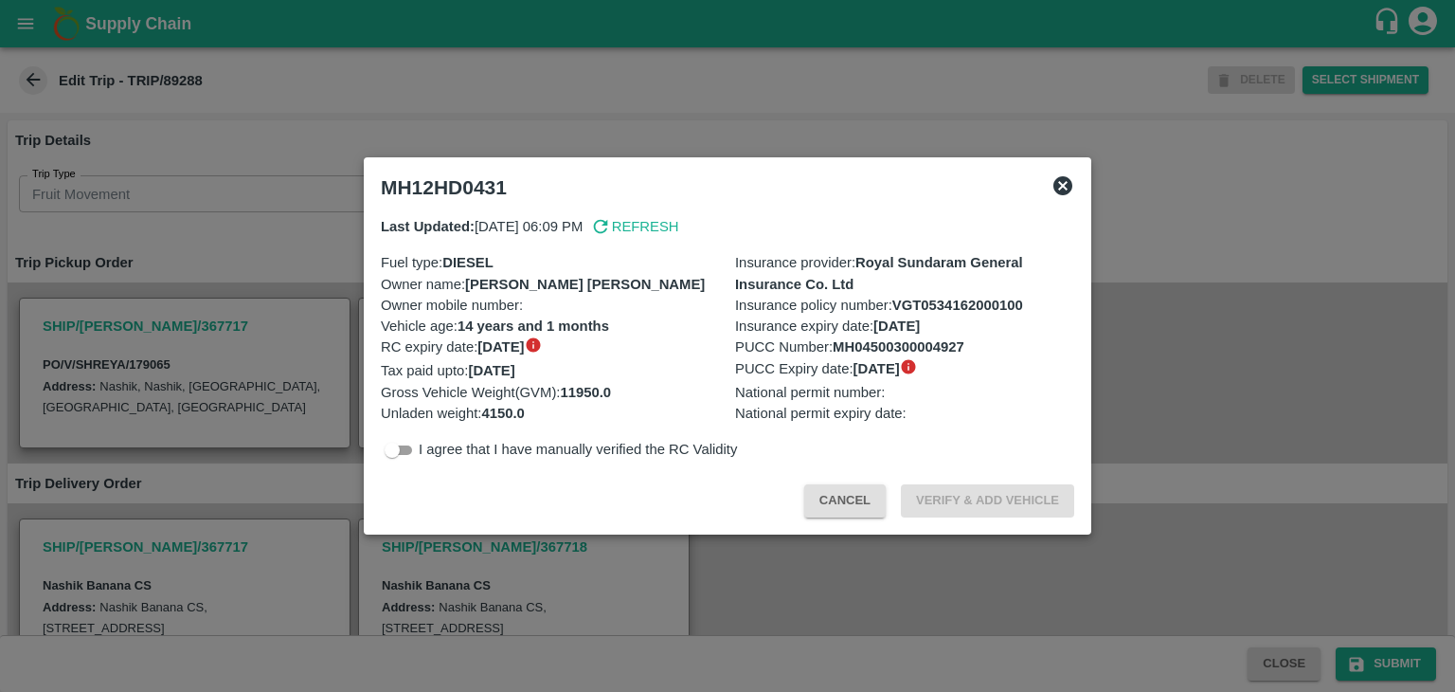
click at [696, 575] on div at bounding box center [727, 346] width 1455 height 692
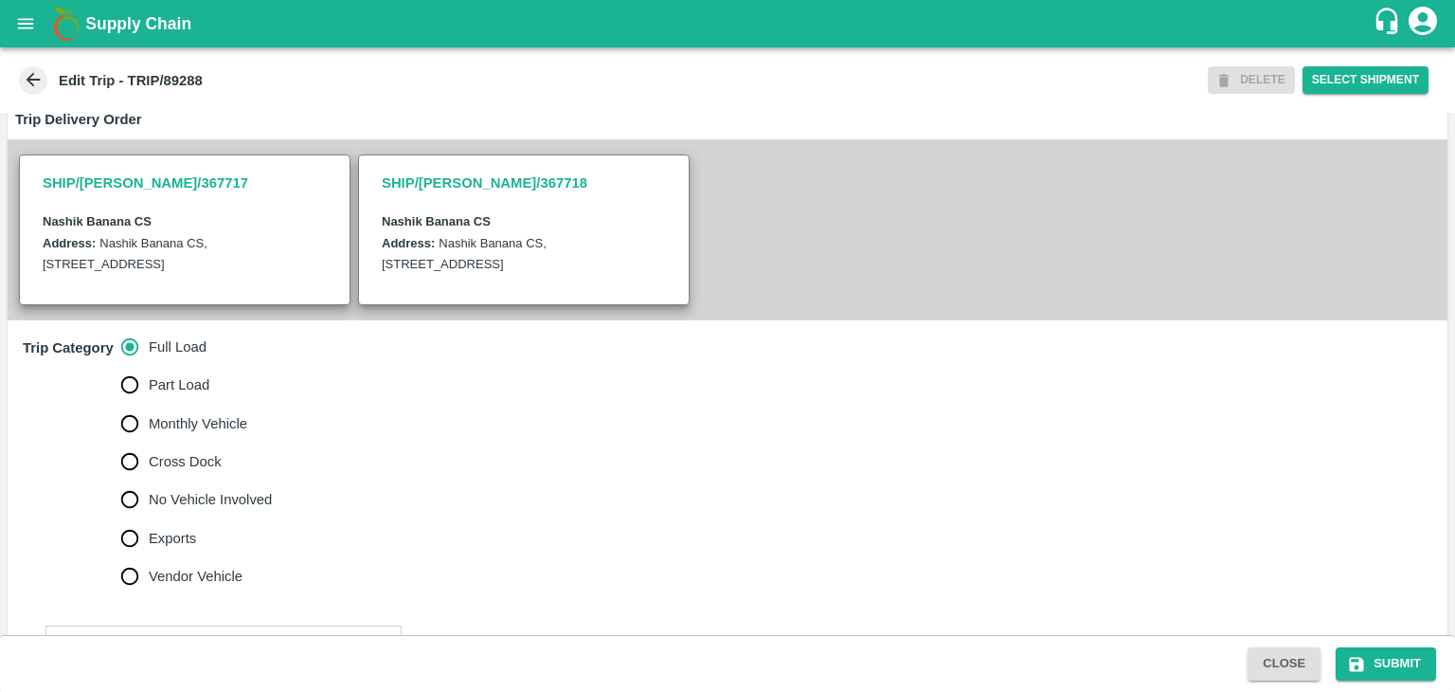
scroll to position [470, 0]
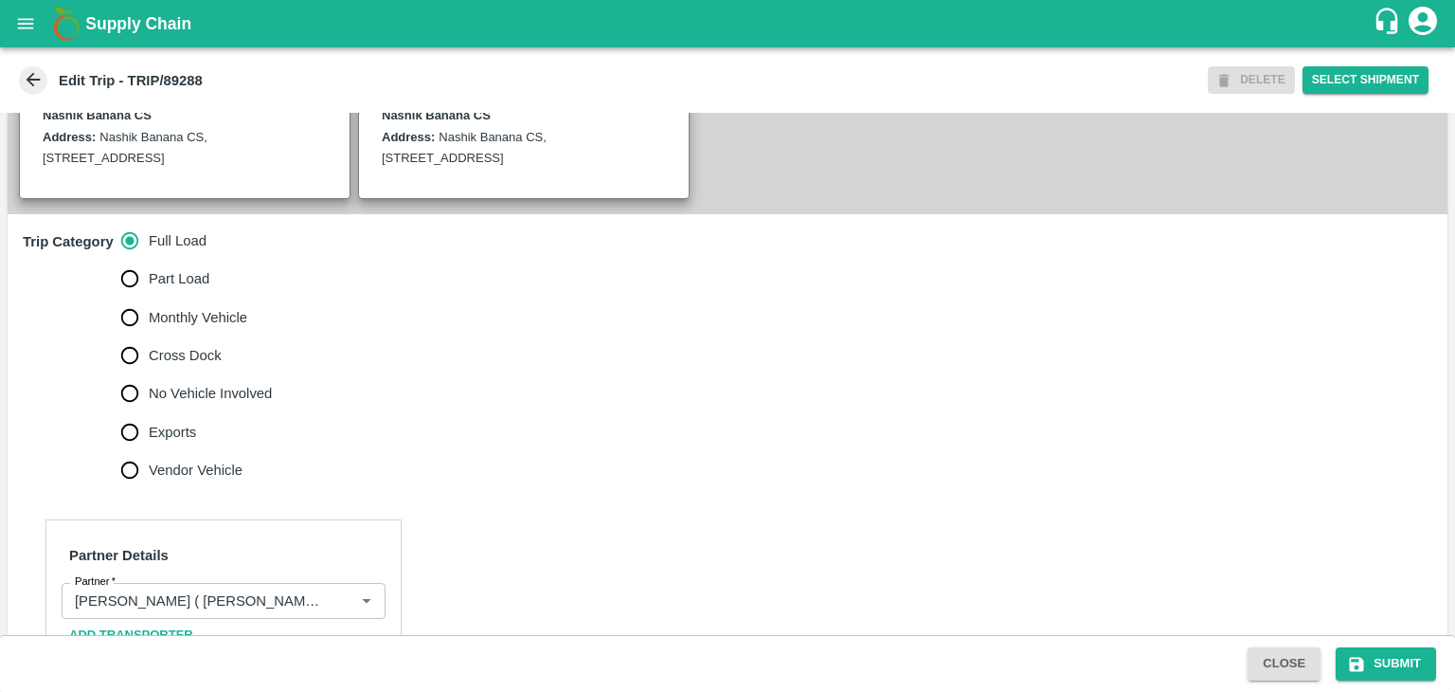
click at [178, 404] on span "No Vehicle Involved" at bounding box center [210, 393] width 123 height 21
click at [149, 410] on input "No Vehicle Involved" at bounding box center [130, 393] width 38 height 38
radio input "true"
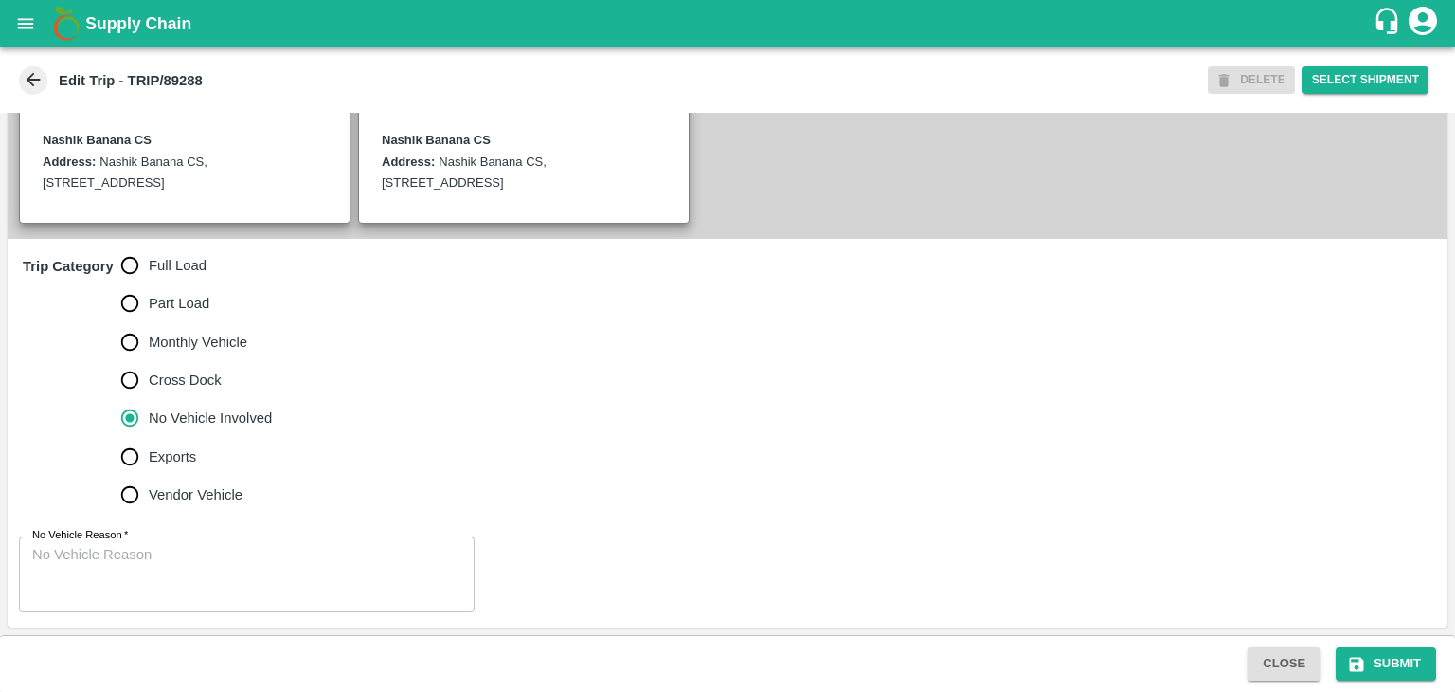
scroll to position [465, 0]
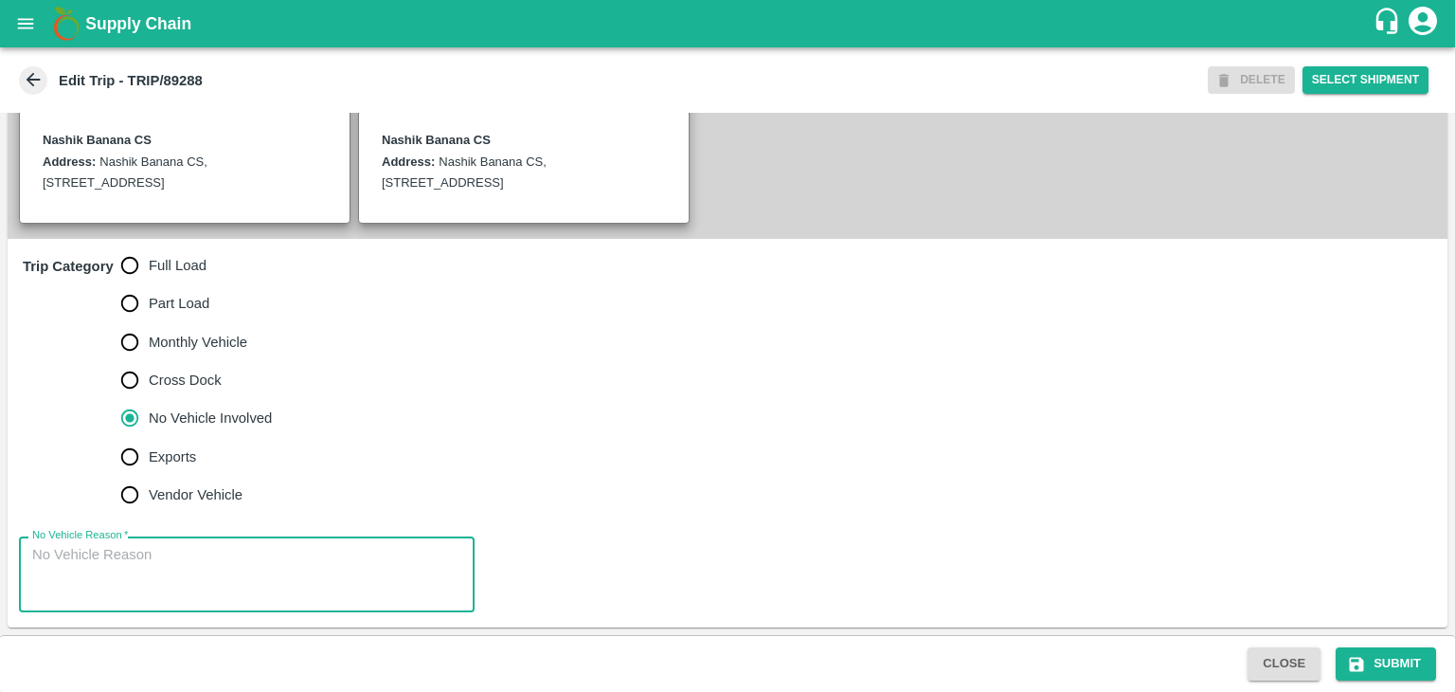
click at [224, 562] on textarea "No Vehicle Reason   *" at bounding box center [246, 575] width 429 height 60
type textarea "Field Dump"
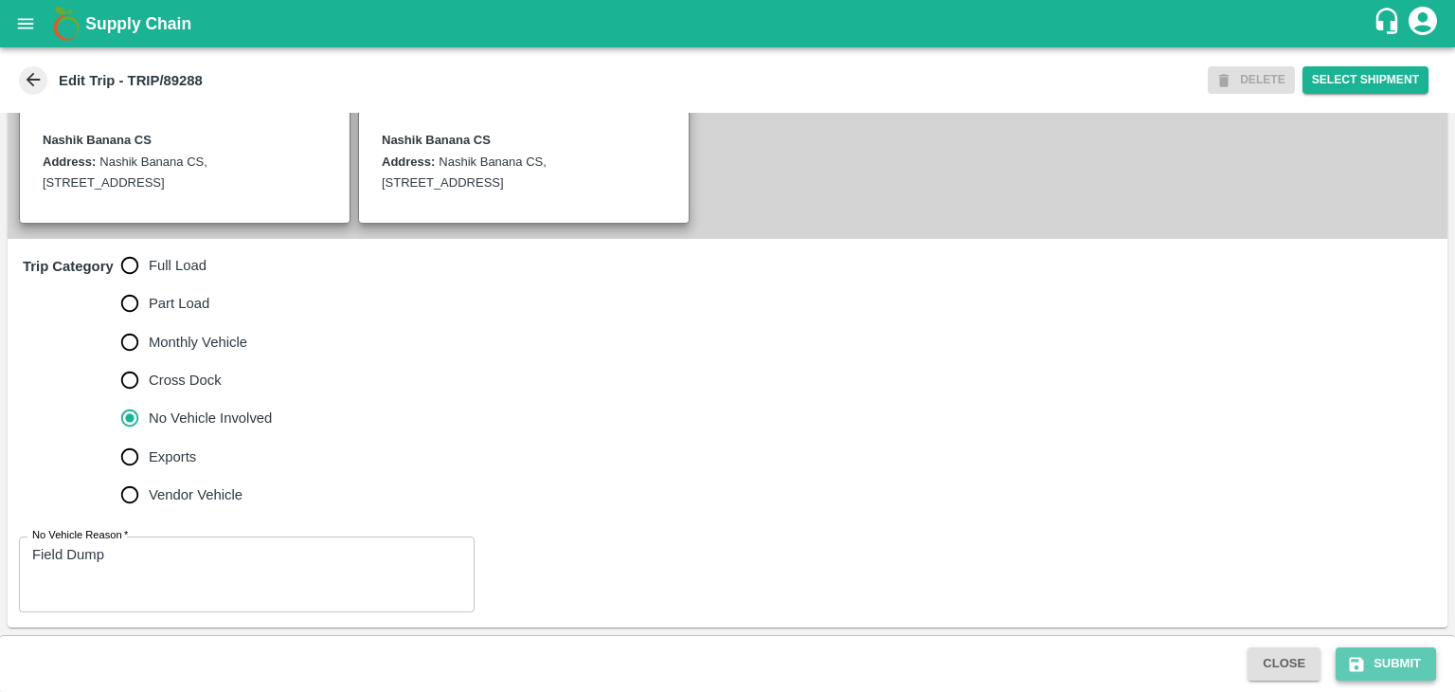
click at [1377, 676] on button "Submit" at bounding box center [1386, 663] width 100 height 33
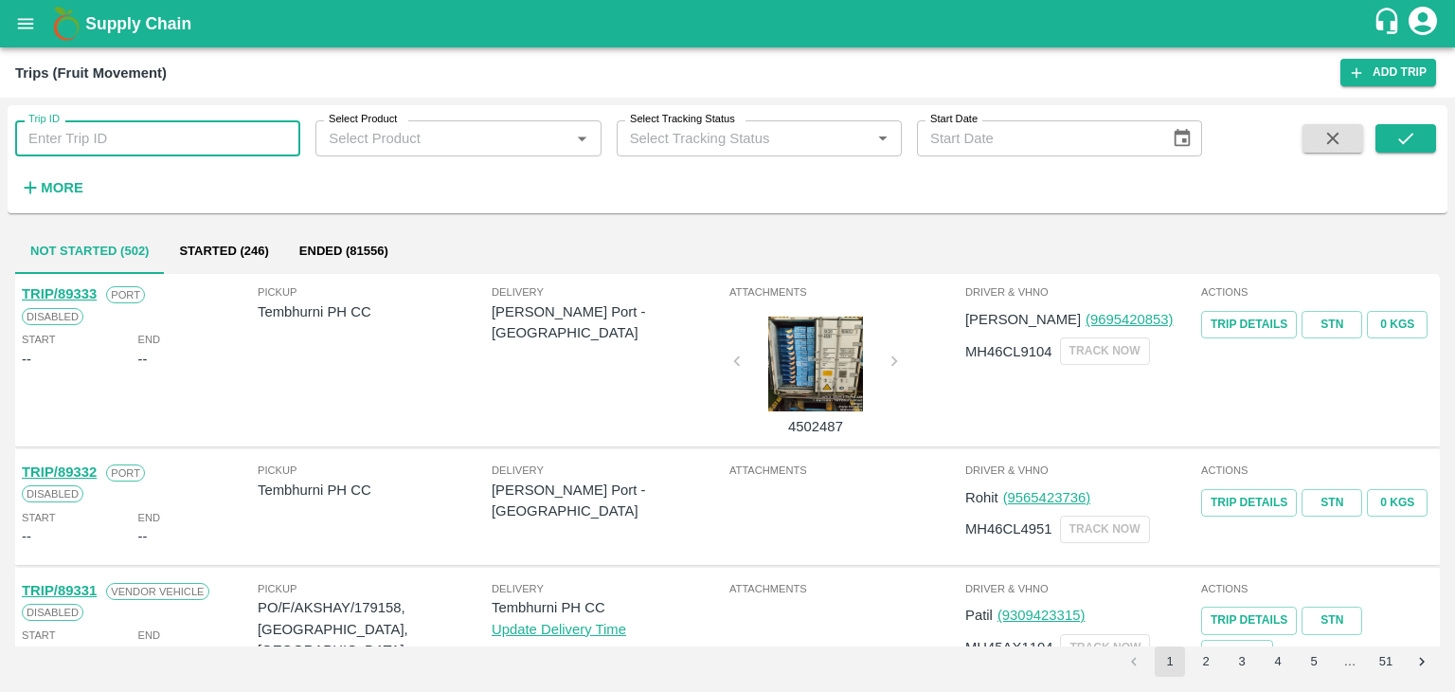
click at [218, 136] on input "Trip ID" at bounding box center [157, 138] width 285 height 36
type input "89287"
click at [1382, 129] on button "submit" at bounding box center [1406, 138] width 61 height 28
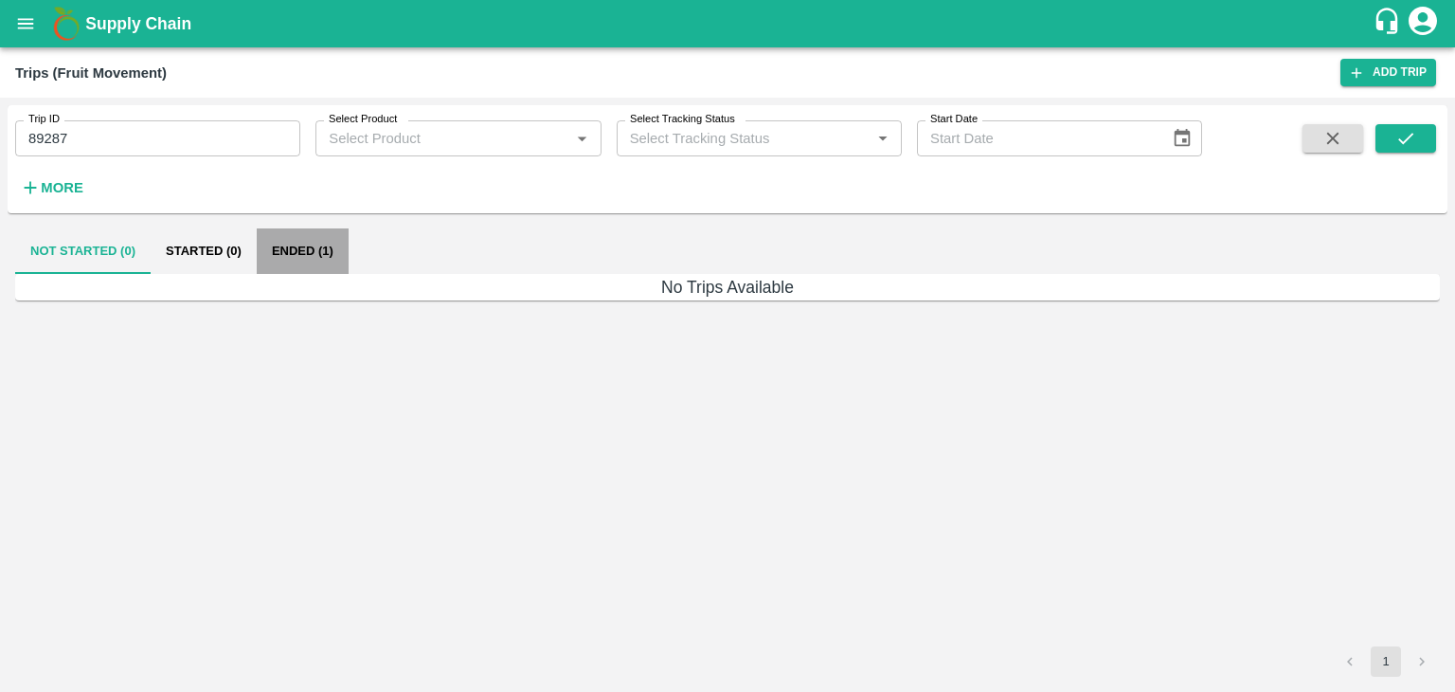
click at [341, 255] on button "Ended (1)" at bounding box center [303, 250] width 92 height 45
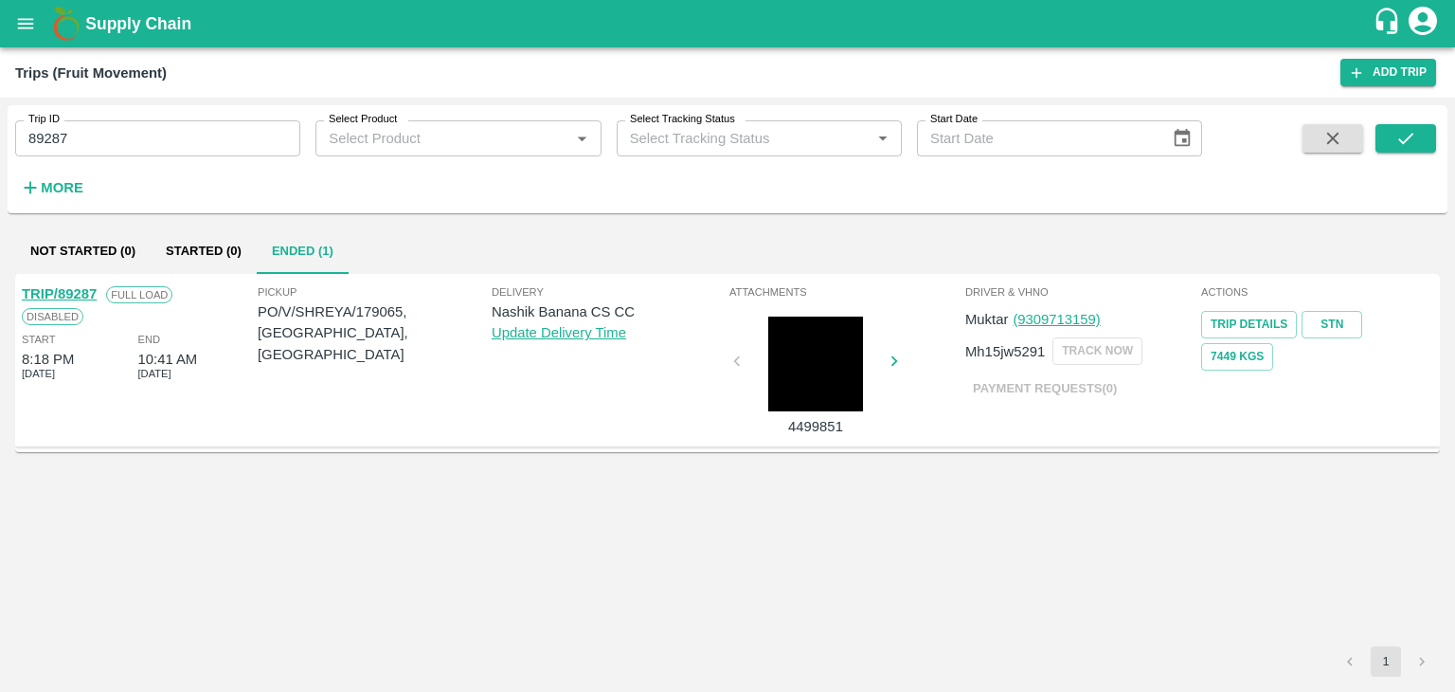
click at [57, 286] on link "TRIP/89287" at bounding box center [59, 293] width 75 height 15
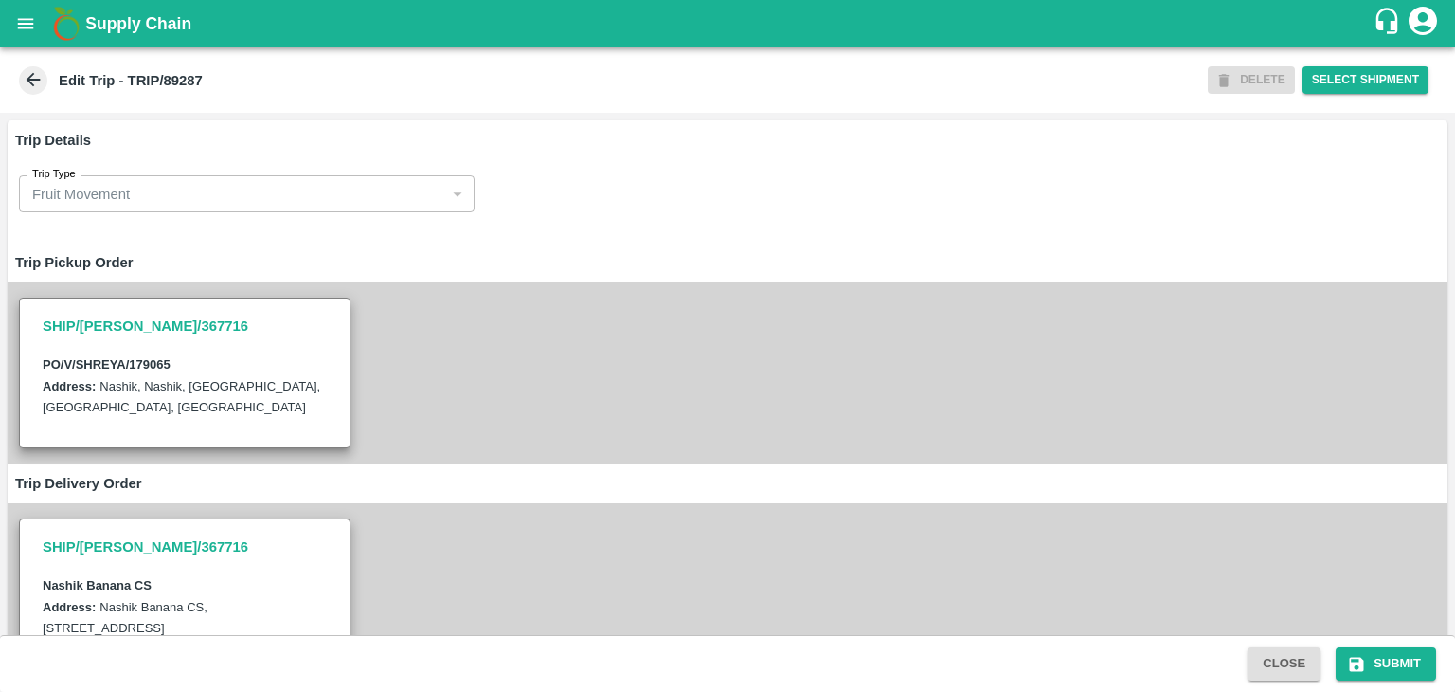
type input "[PERSON_NAME] Exports-[GEOGRAPHIC_DATA], Nashik-91584 65669(Supplier, Transport…"
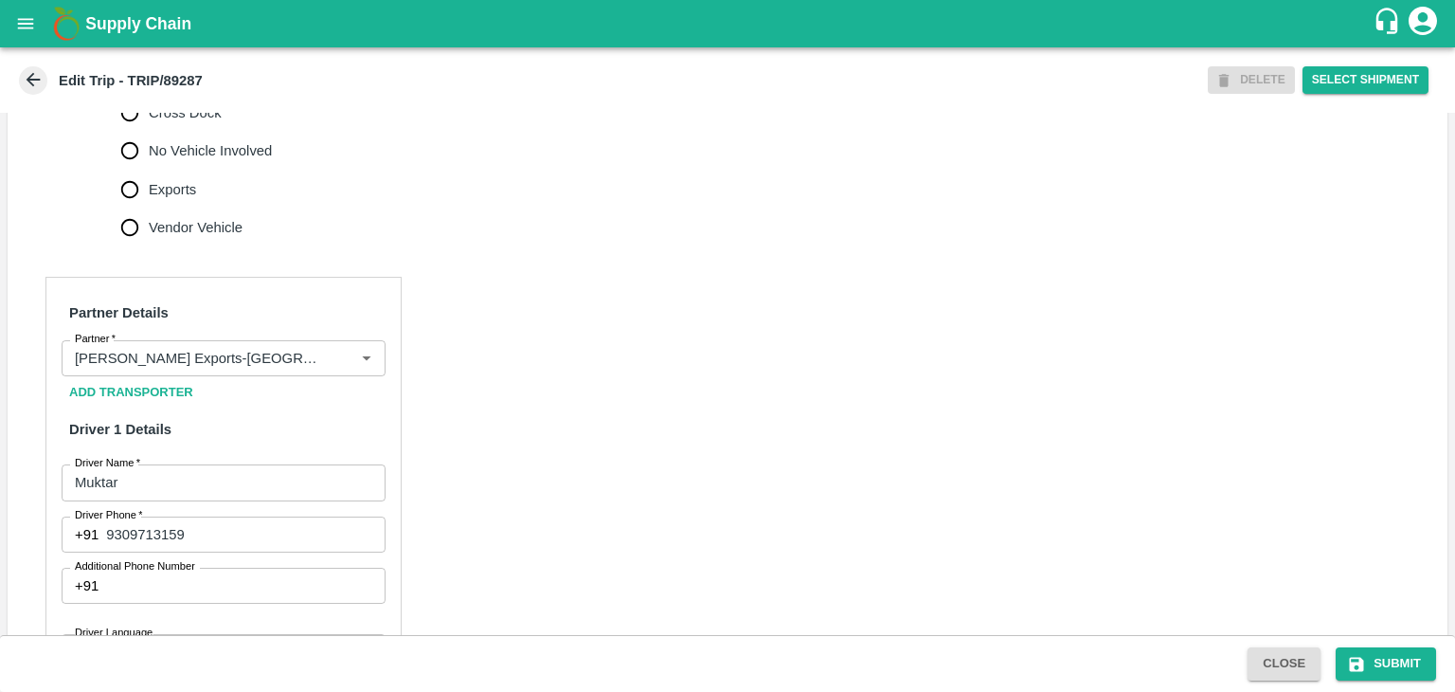
scroll to position [714, 0]
click at [339, 366] on icon "Clear" at bounding box center [343, 357] width 18 height 18
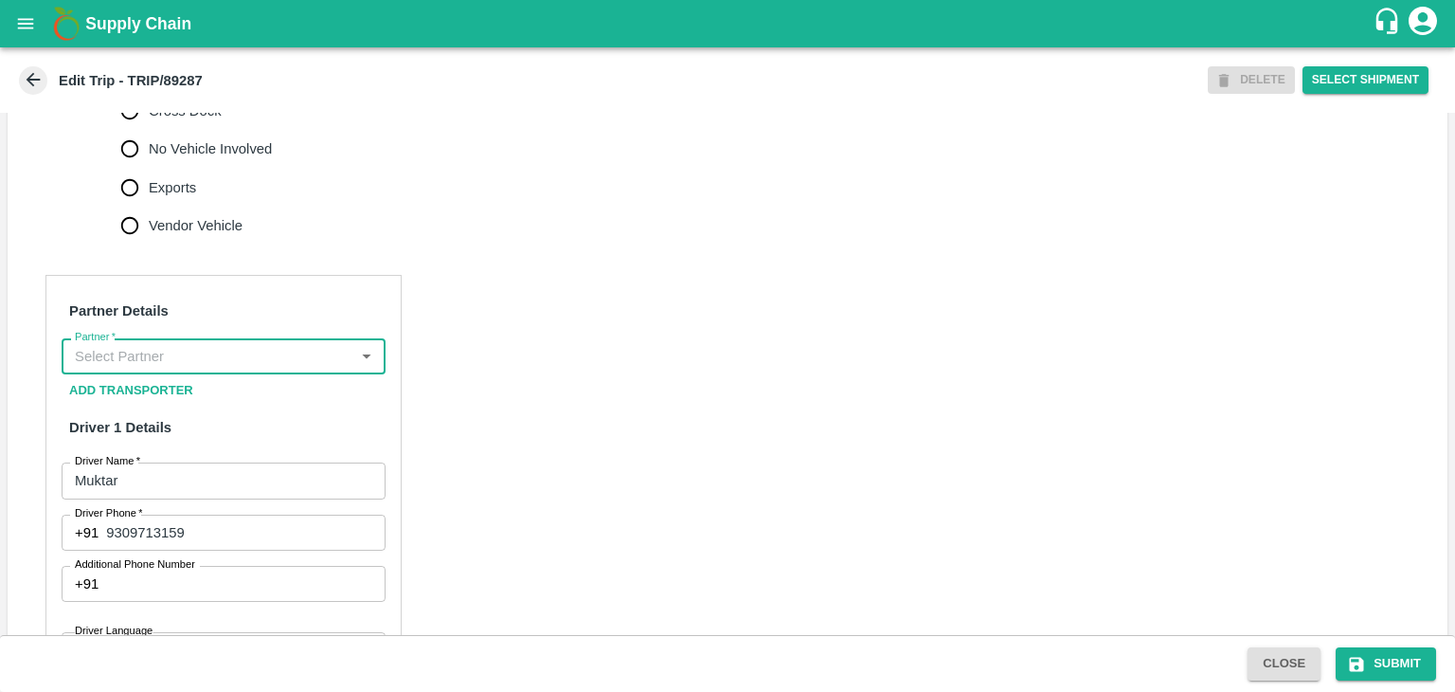
scroll to position [0, 0]
click at [315, 369] on input "Partner   *" at bounding box center [207, 356] width 281 height 25
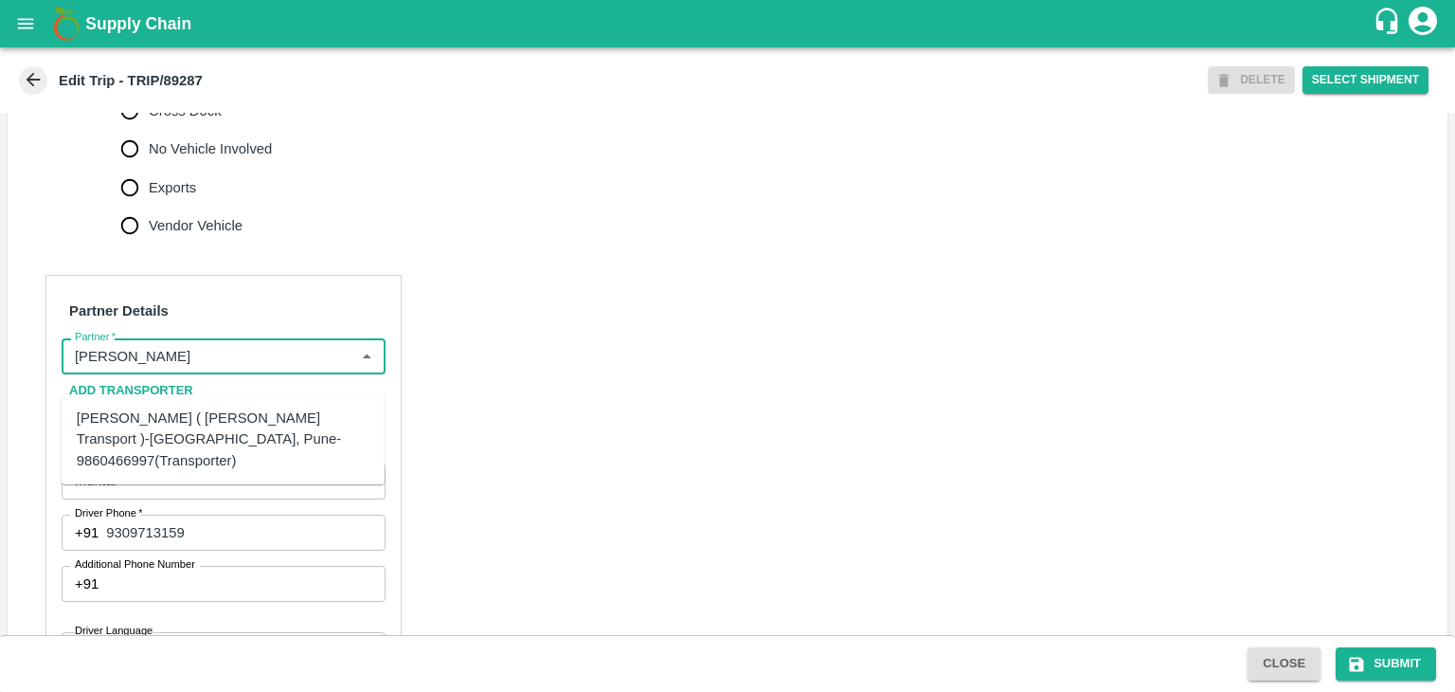
click at [212, 432] on div "[PERSON_NAME] ( [PERSON_NAME] Transport )-[GEOGRAPHIC_DATA], Pune-9860466997(Tr…" at bounding box center [223, 438] width 293 height 63
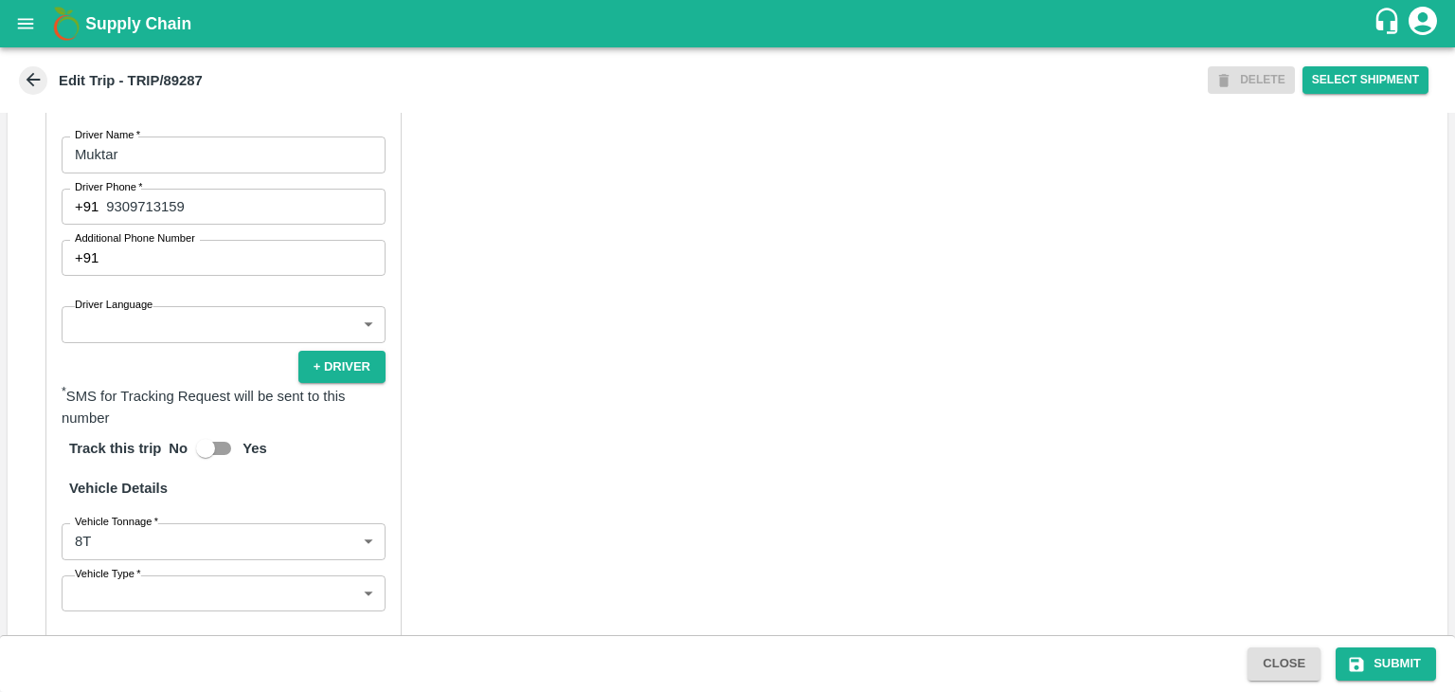
scroll to position [1045, 0]
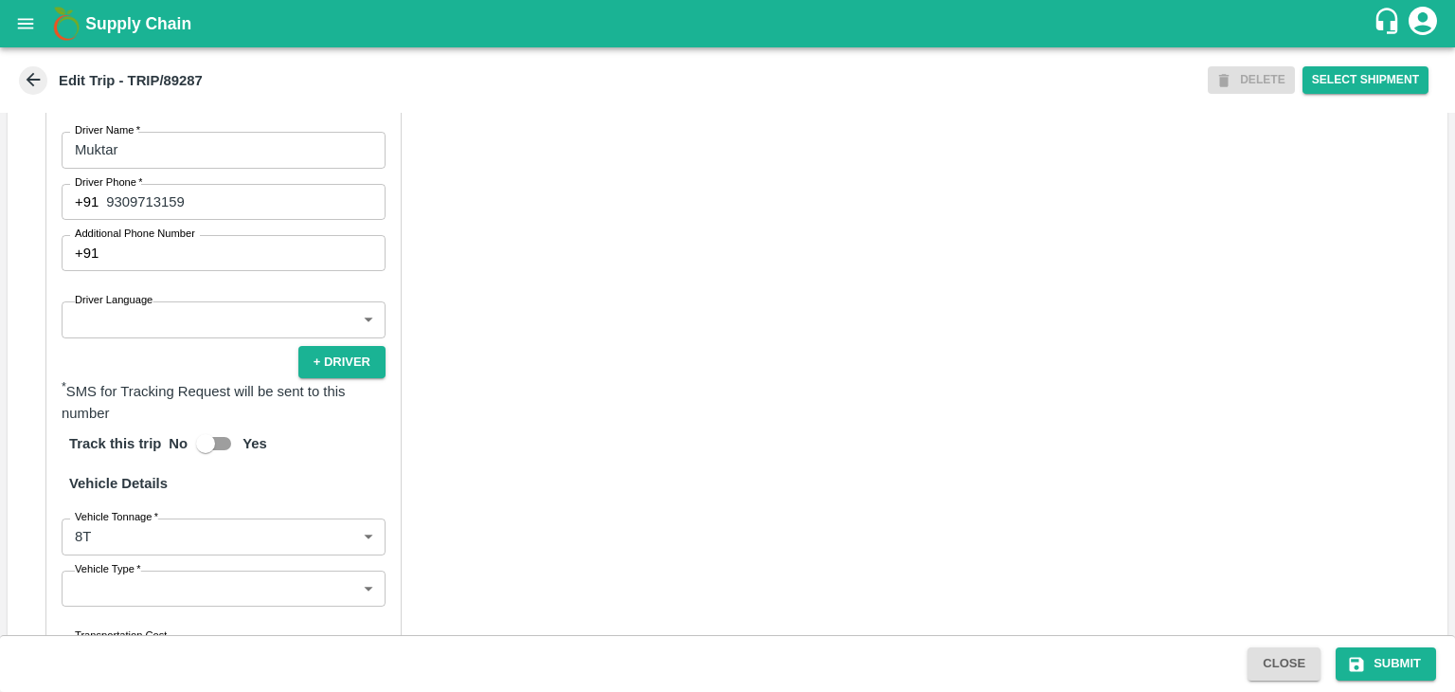
type input "[PERSON_NAME] ( [PERSON_NAME] Transport )-[GEOGRAPHIC_DATA], Pune-9860466997(Tr…"
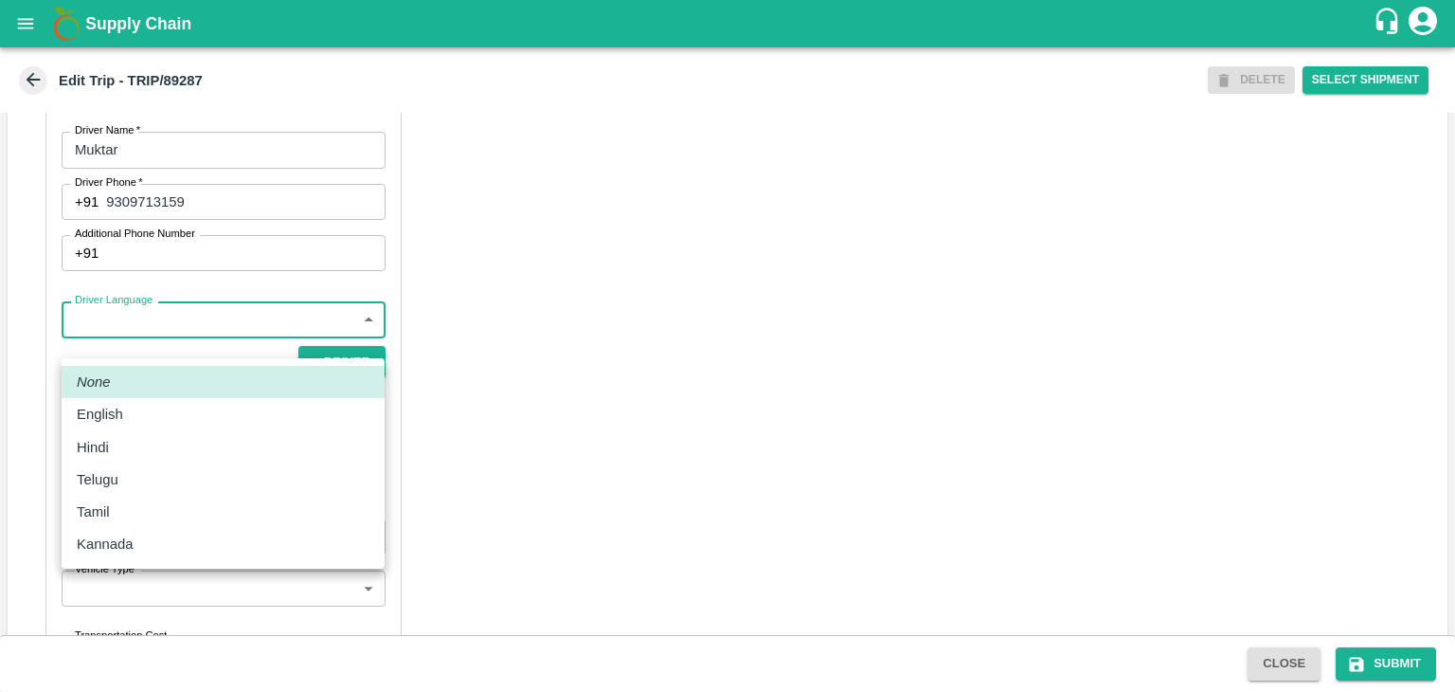
click at [136, 350] on body "Supply Chain Edit Trip - TRIP/89287 DELETE Select Shipment Trip Details Trip Ty…" at bounding box center [727, 346] width 1455 height 692
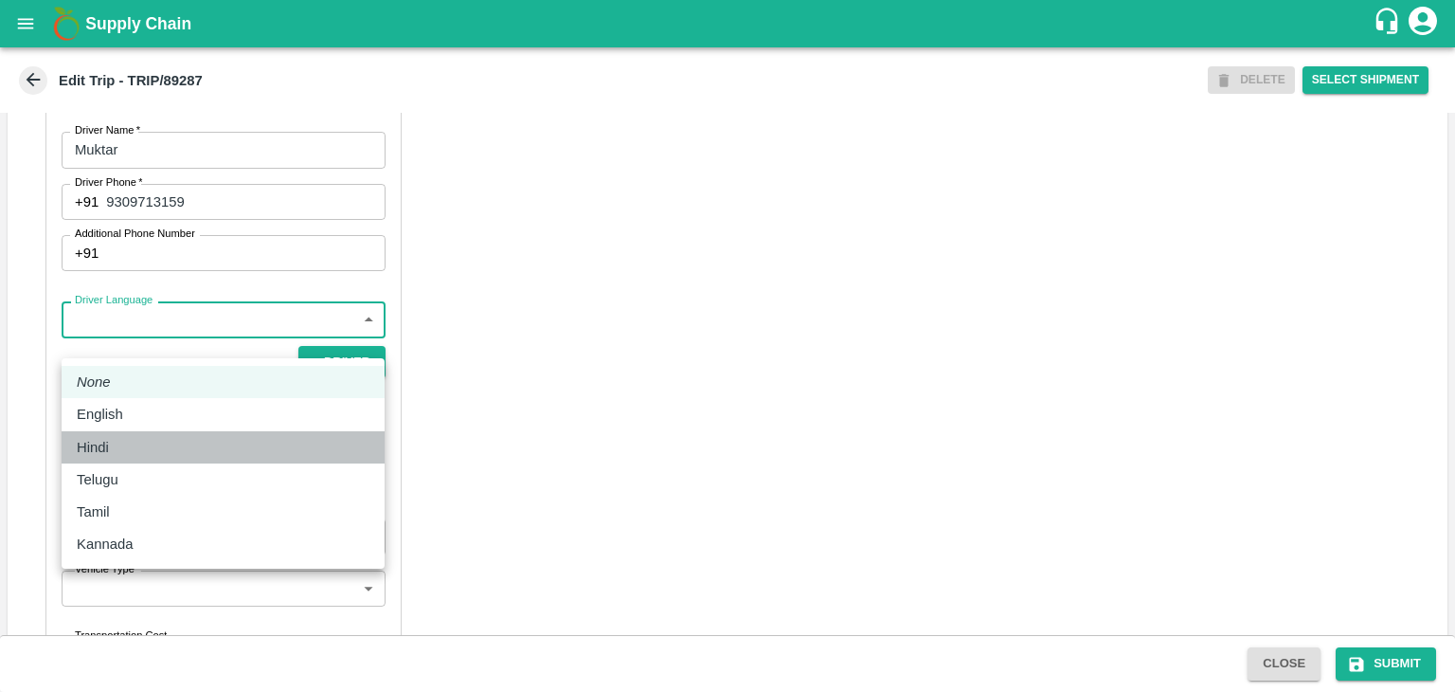
click at [130, 440] on div "Hindi" at bounding box center [223, 447] width 293 height 21
type input "hi"
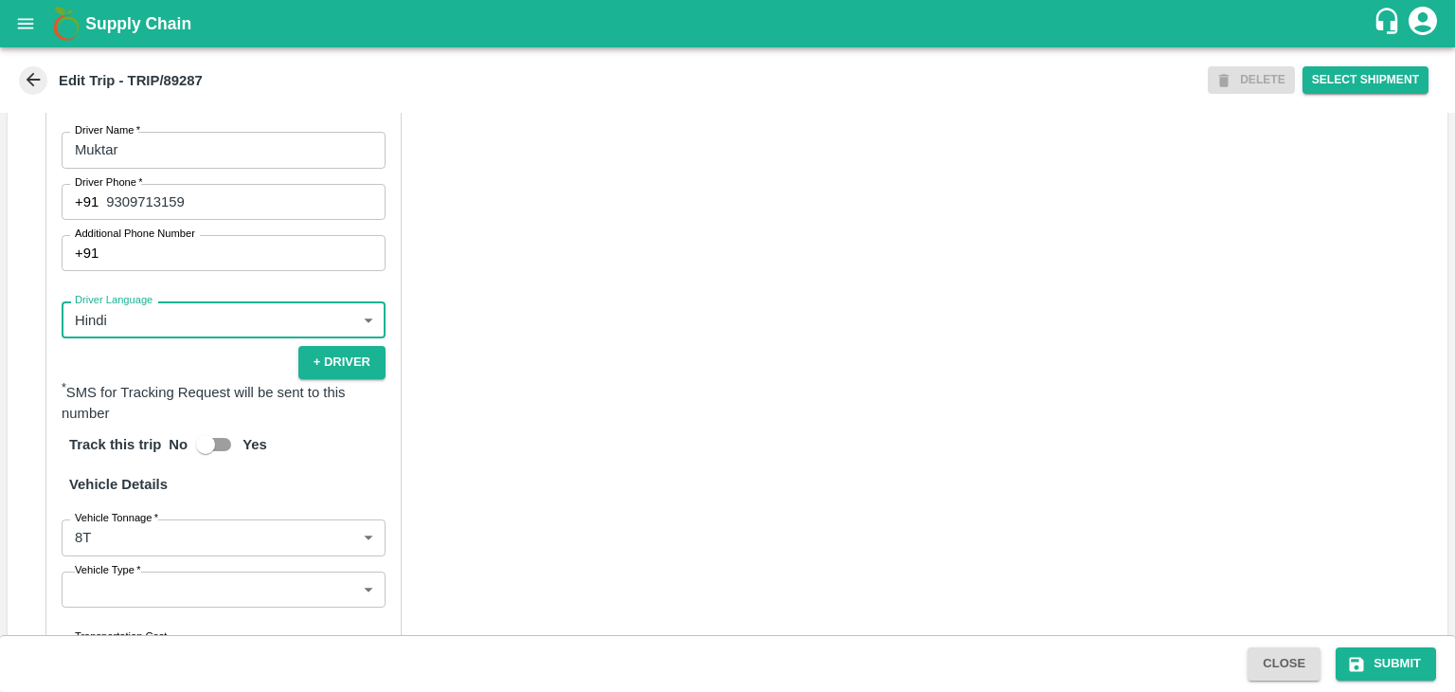
scroll to position [1329, 0]
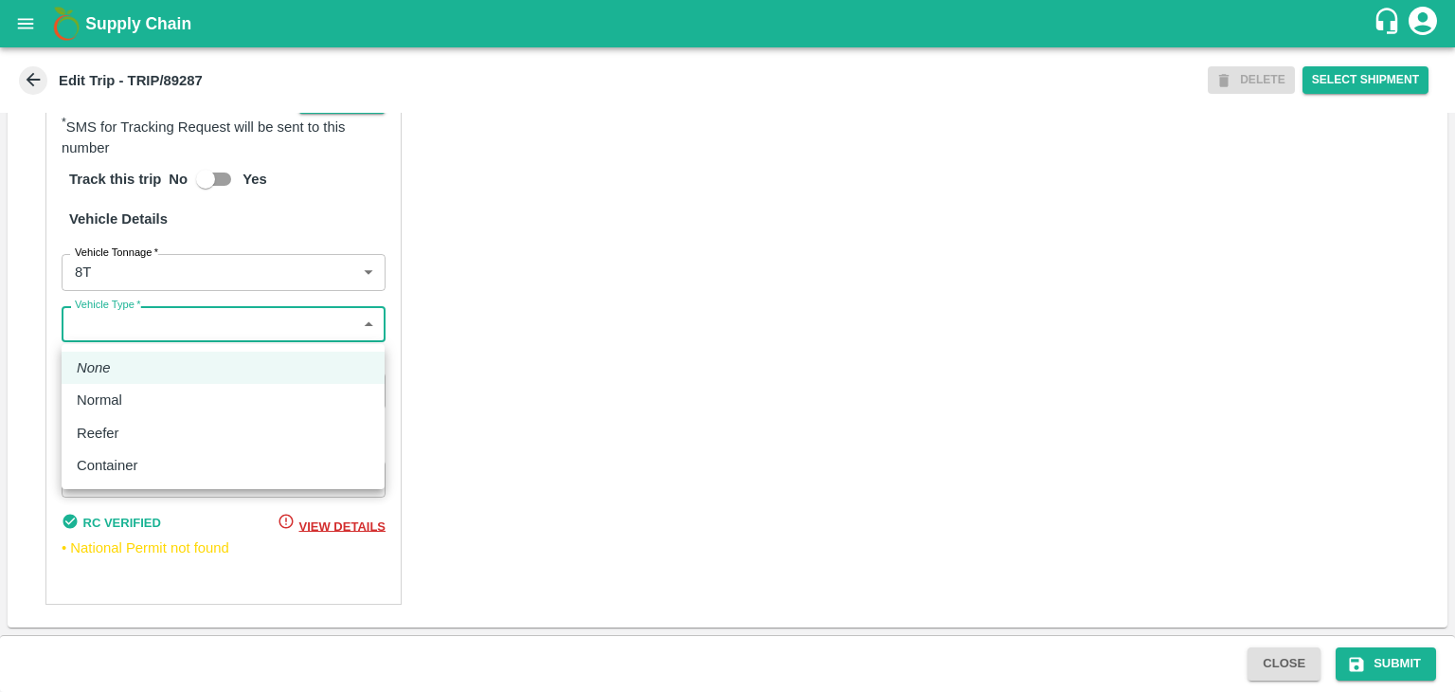
click at [129, 319] on body "Supply Chain Edit Trip - TRIP/89287 DELETE Select Shipment Trip Details Trip Ty…" at bounding box center [727, 346] width 1455 height 692
click at [129, 397] on div "Normal" at bounding box center [104, 399] width 55 height 21
type input "Normal"
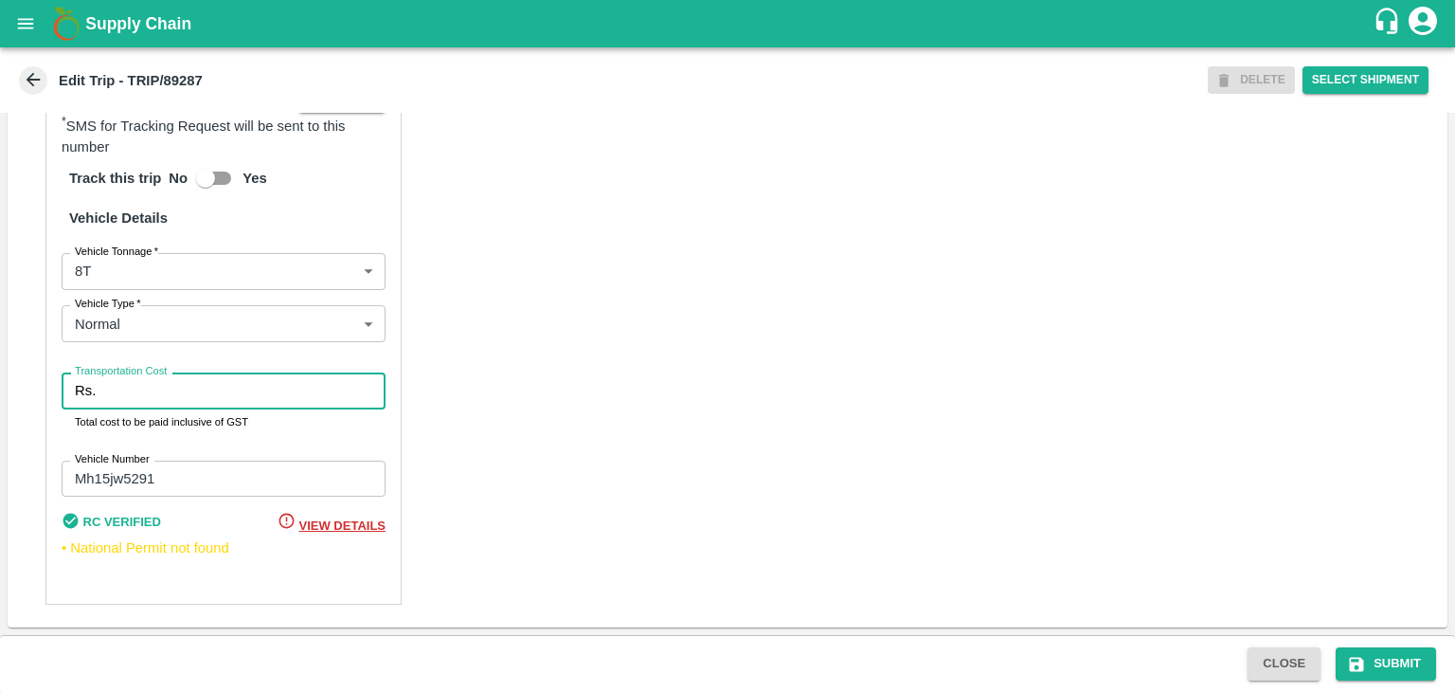
click at [152, 396] on input "Transportation Cost" at bounding box center [244, 390] width 282 height 36
type input "10000"
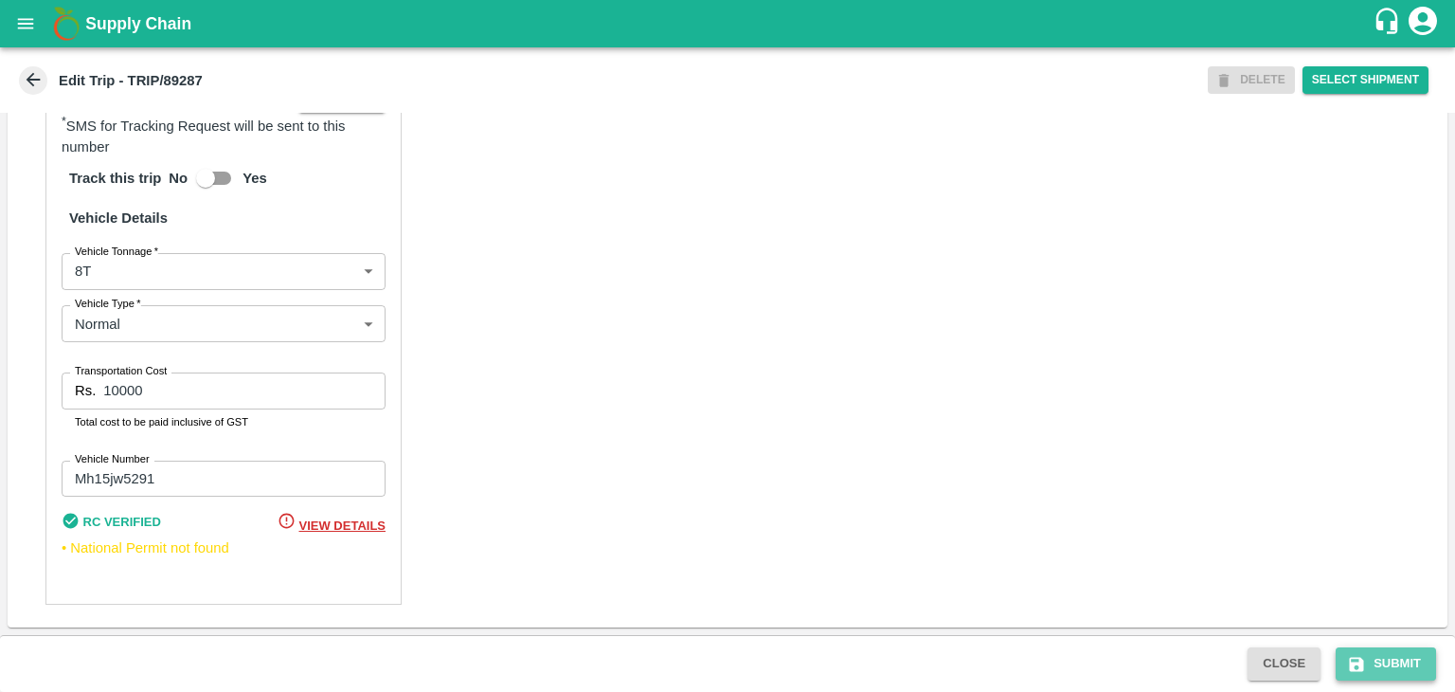
click at [1358, 657] on icon "submit" at bounding box center [1357, 664] width 14 height 14
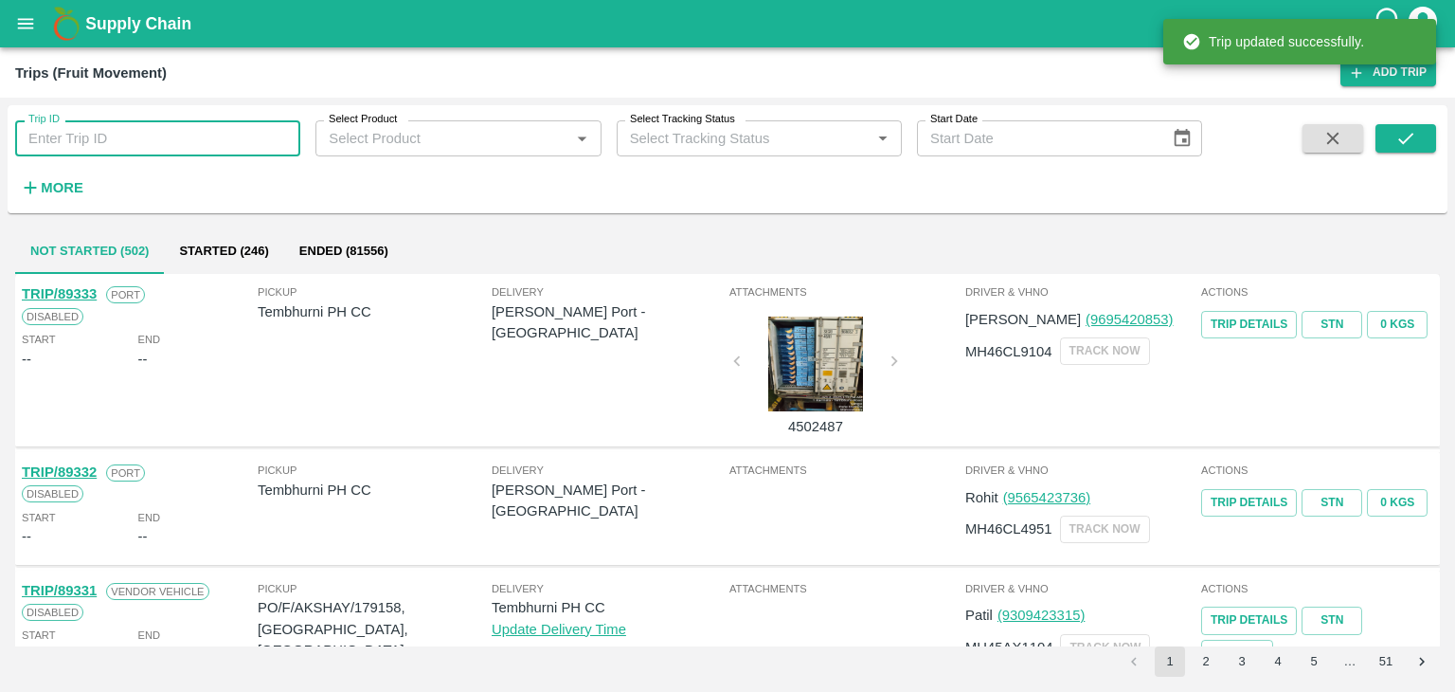
click at [134, 133] on input "Trip ID" at bounding box center [157, 138] width 285 height 36
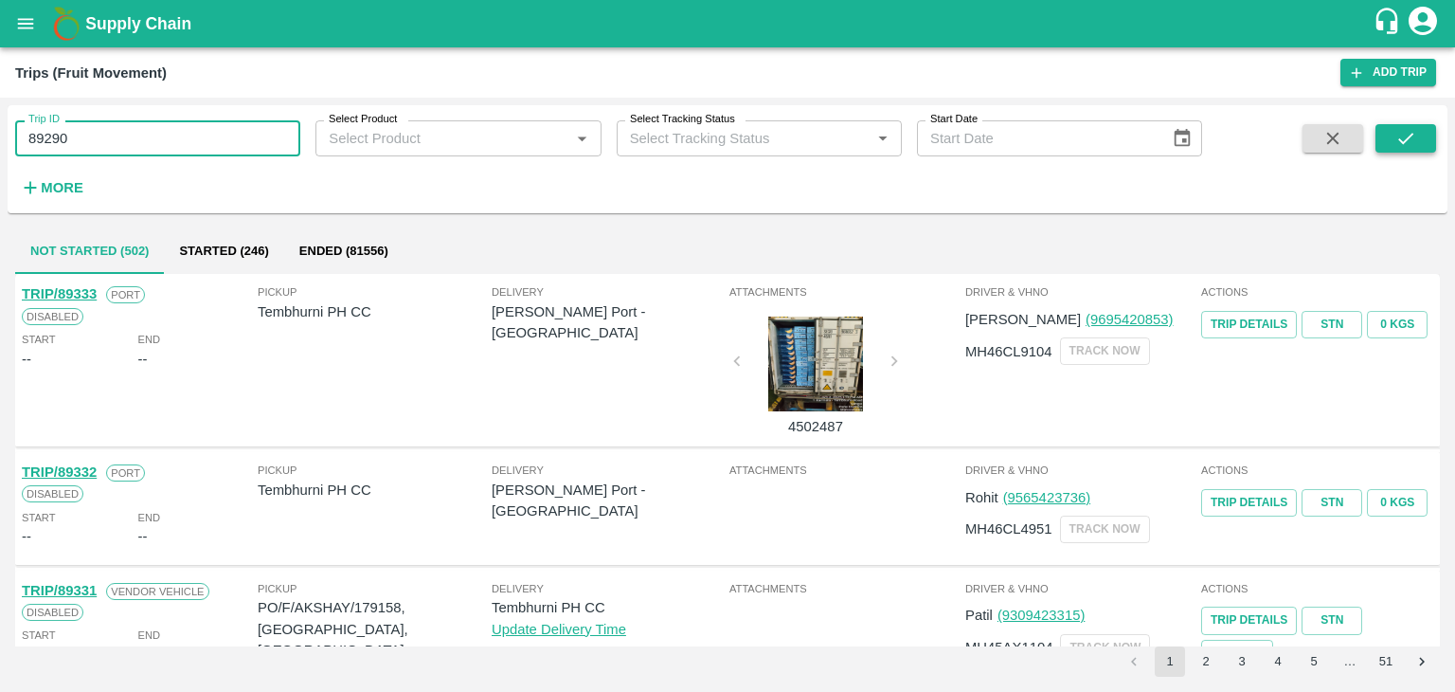
type input "89290"
click at [1414, 135] on icon "submit" at bounding box center [1406, 138] width 21 height 21
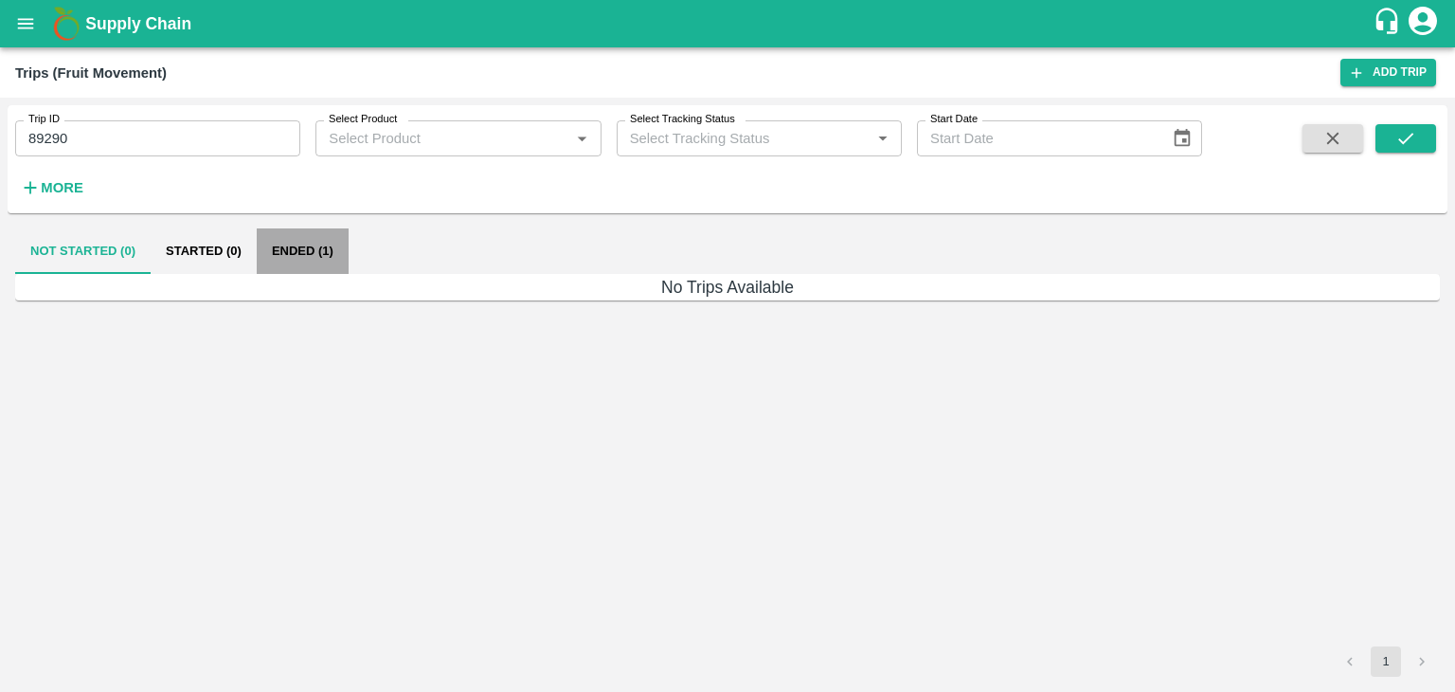
click at [308, 250] on button "Ended (1)" at bounding box center [303, 250] width 92 height 45
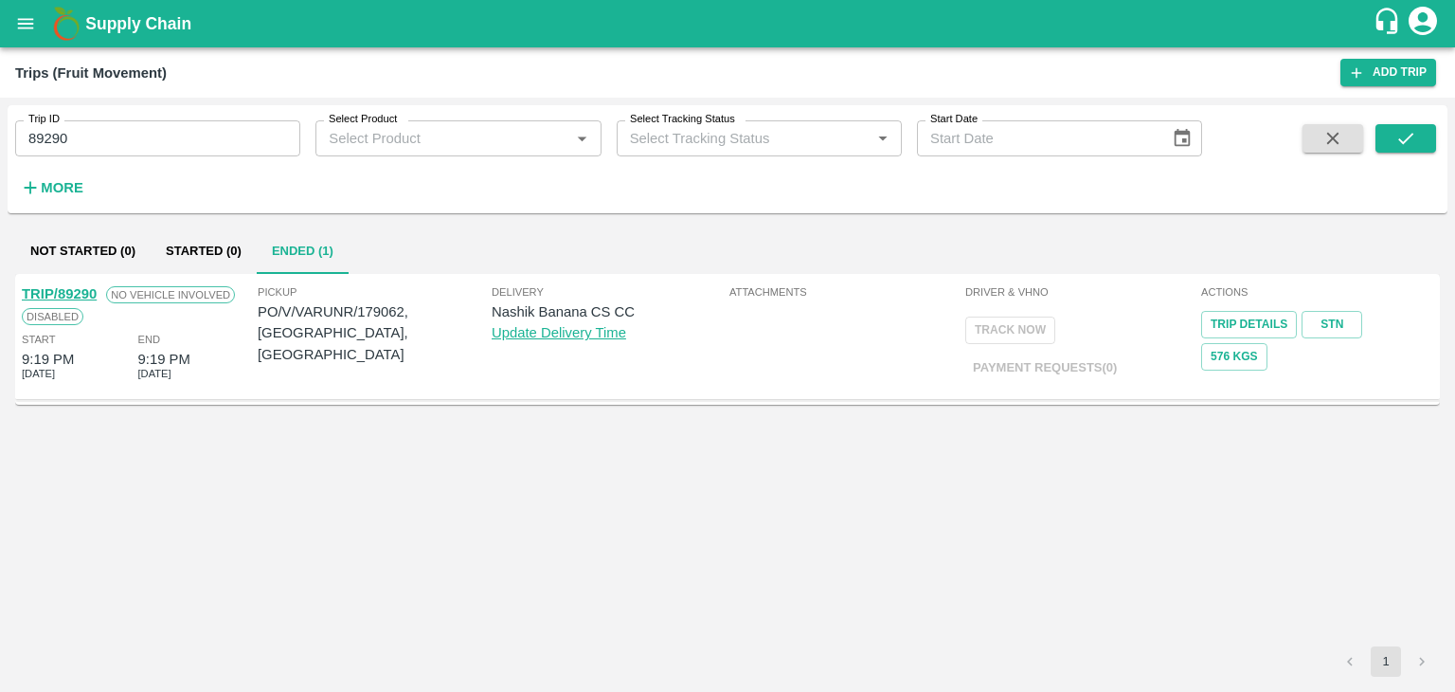
click at [67, 286] on link "TRIP/89290" at bounding box center [59, 293] width 75 height 15
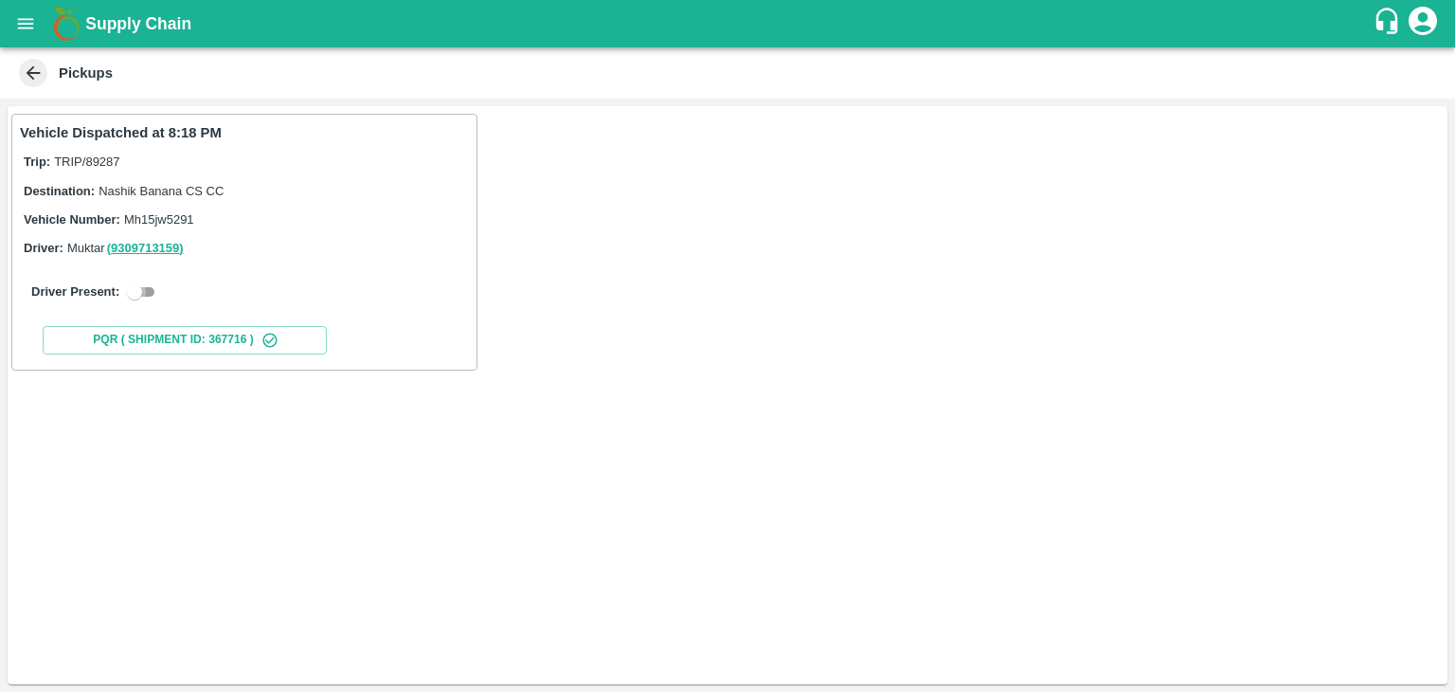
click at [152, 290] on input "checkbox" at bounding box center [134, 291] width 68 height 23
checkbox input "true"
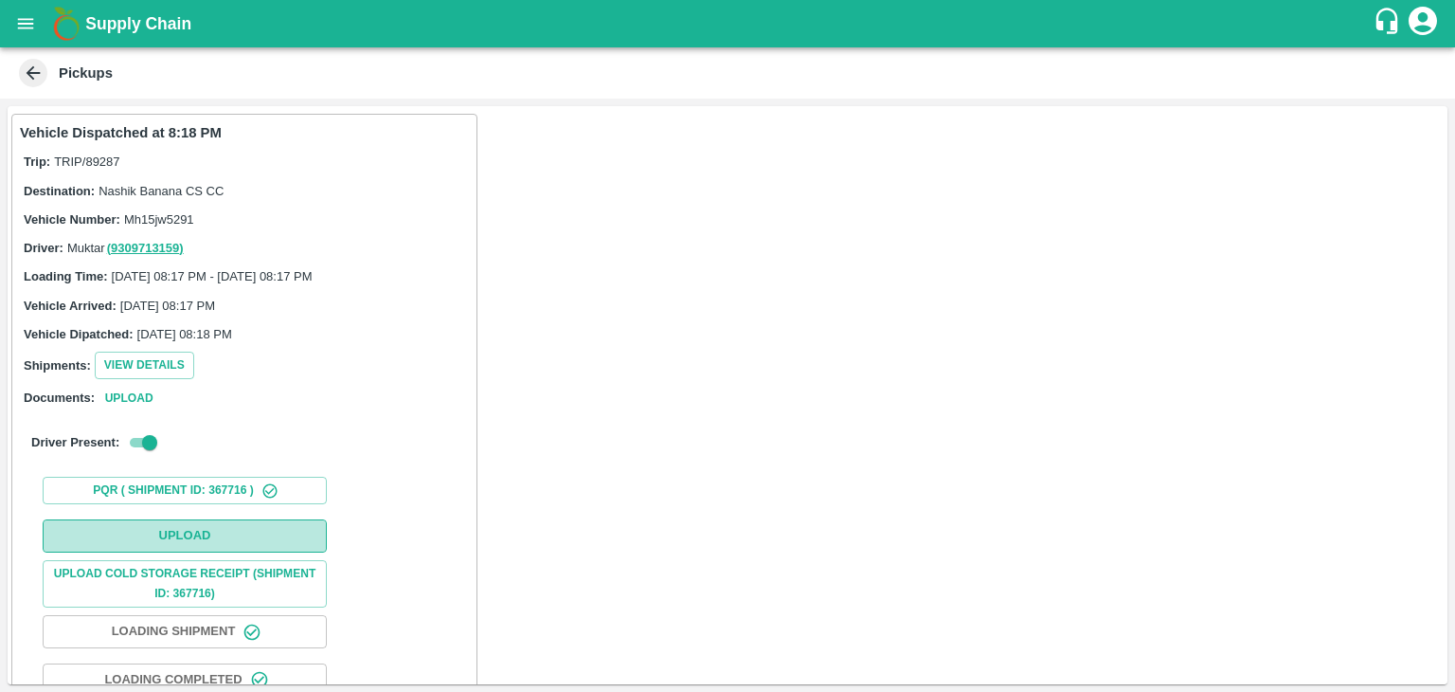
click at [248, 537] on button "Upload" at bounding box center [185, 535] width 284 height 33
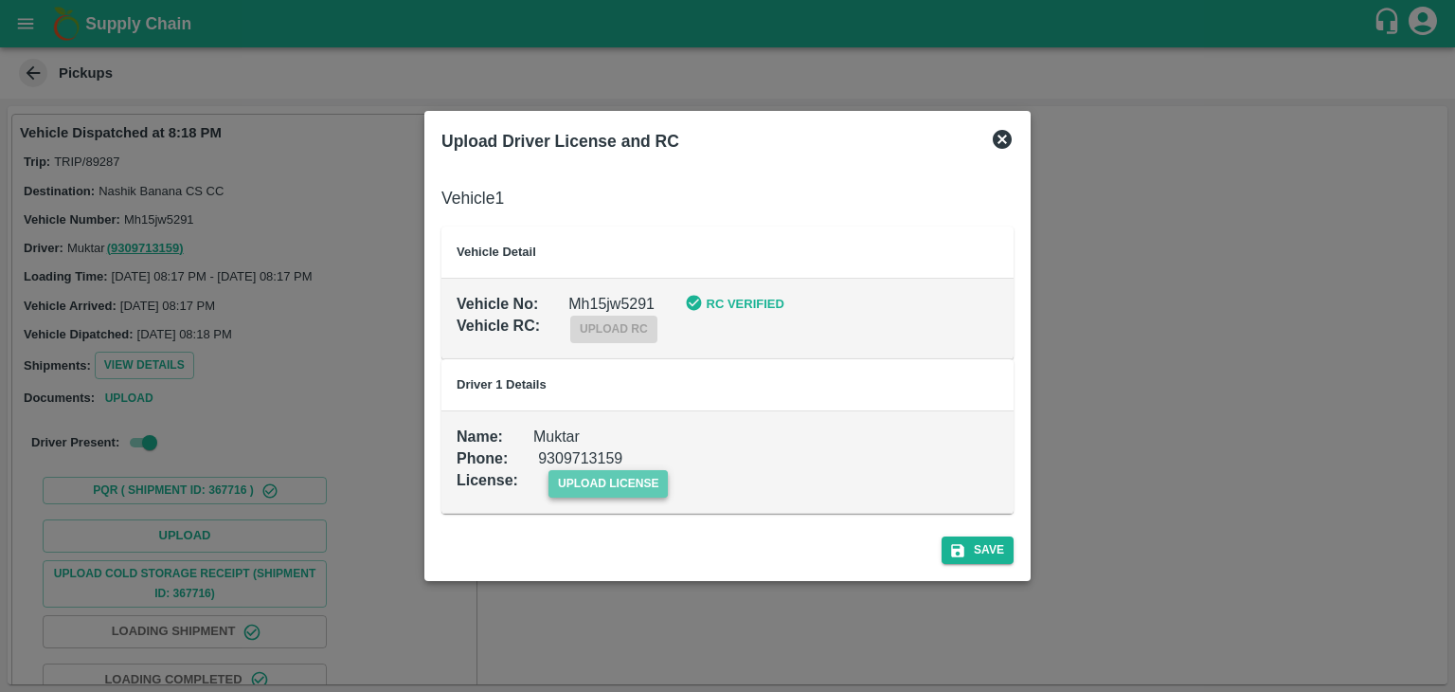
click at [603, 490] on span "upload license" at bounding box center [609, 483] width 120 height 27
click at [0, 0] on input "upload license" at bounding box center [0, 0] width 0 height 0
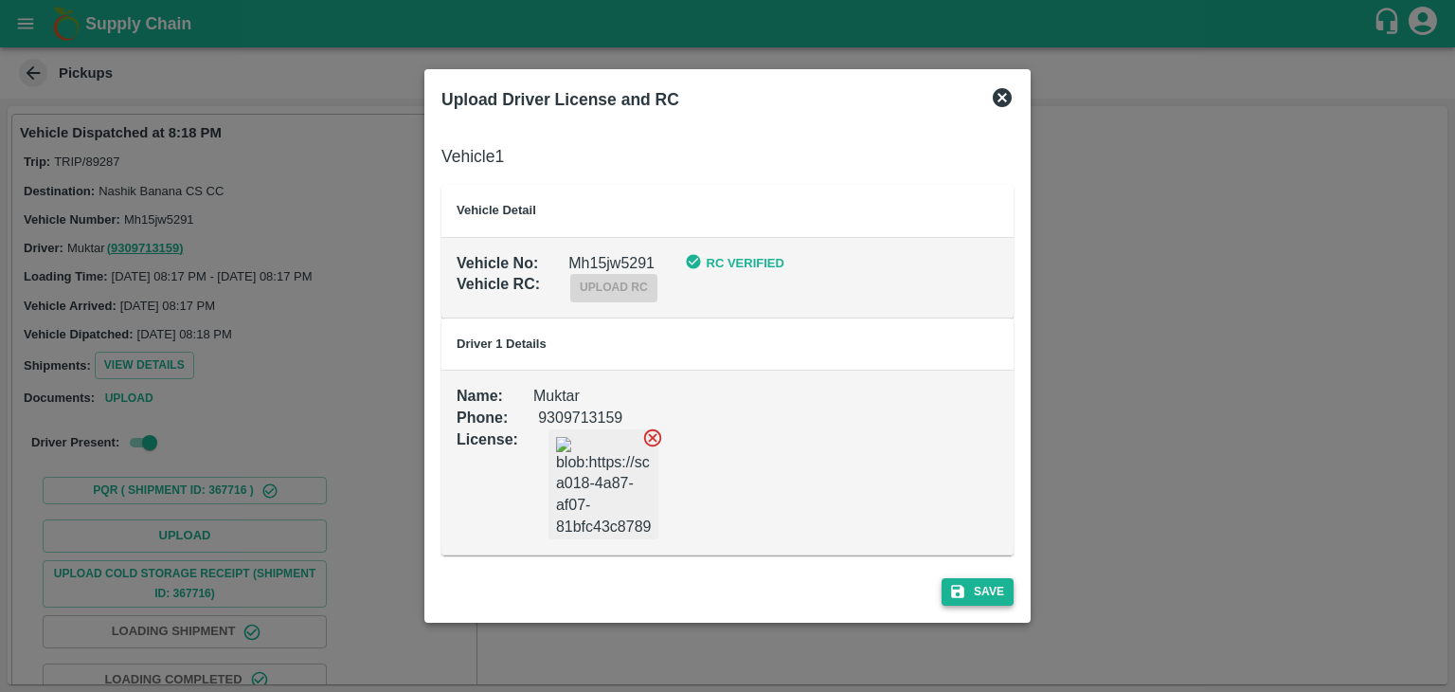
click at [965, 591] on icon "submit" at bounding box center [957, 591] width 17 height 17
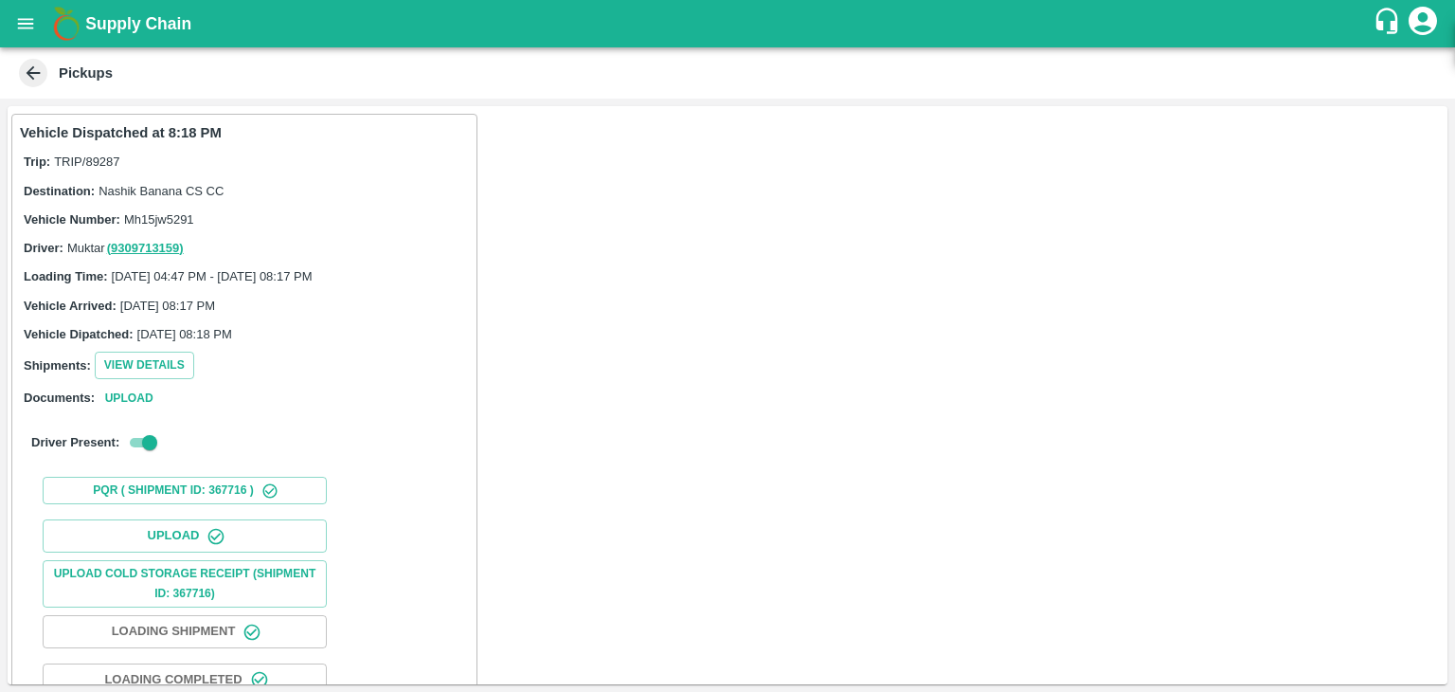
scroll to position [198, 0]
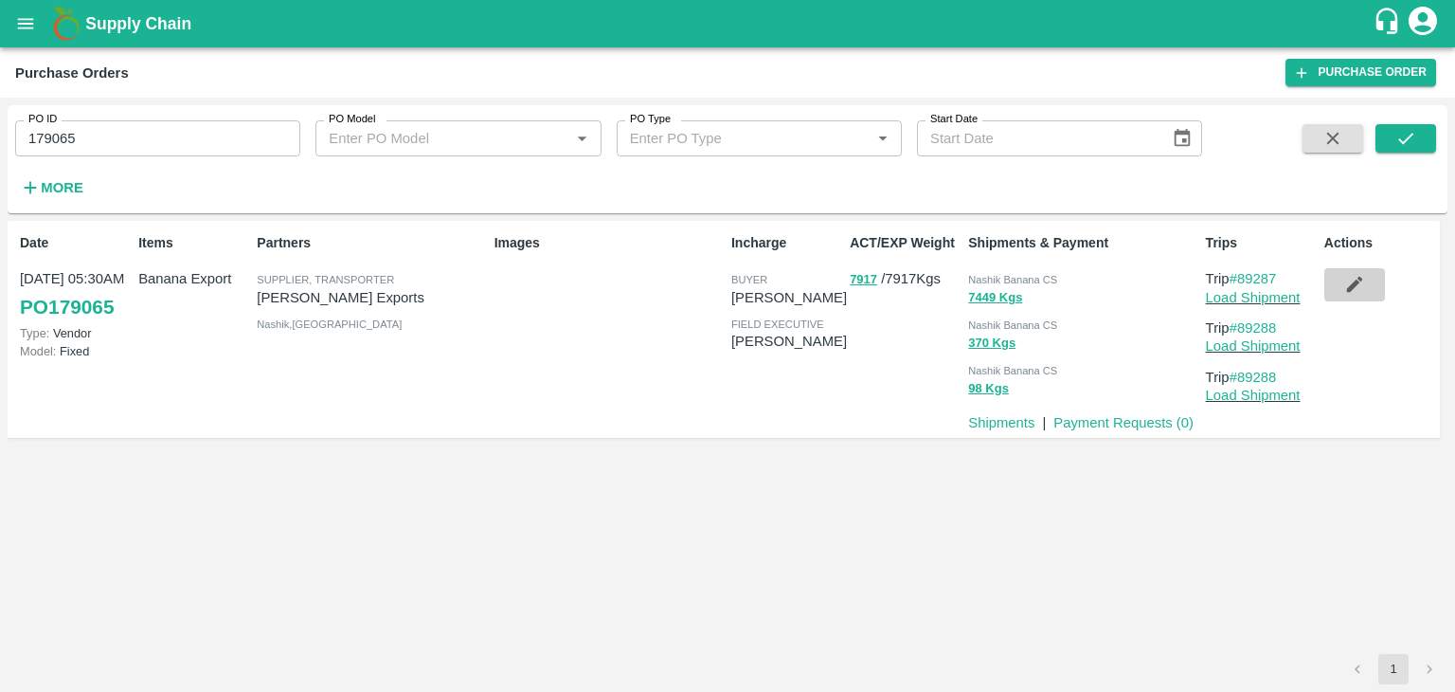
click at [1363, 279] on icon "button" at bounding box center [1354, 284] width 21 height 21
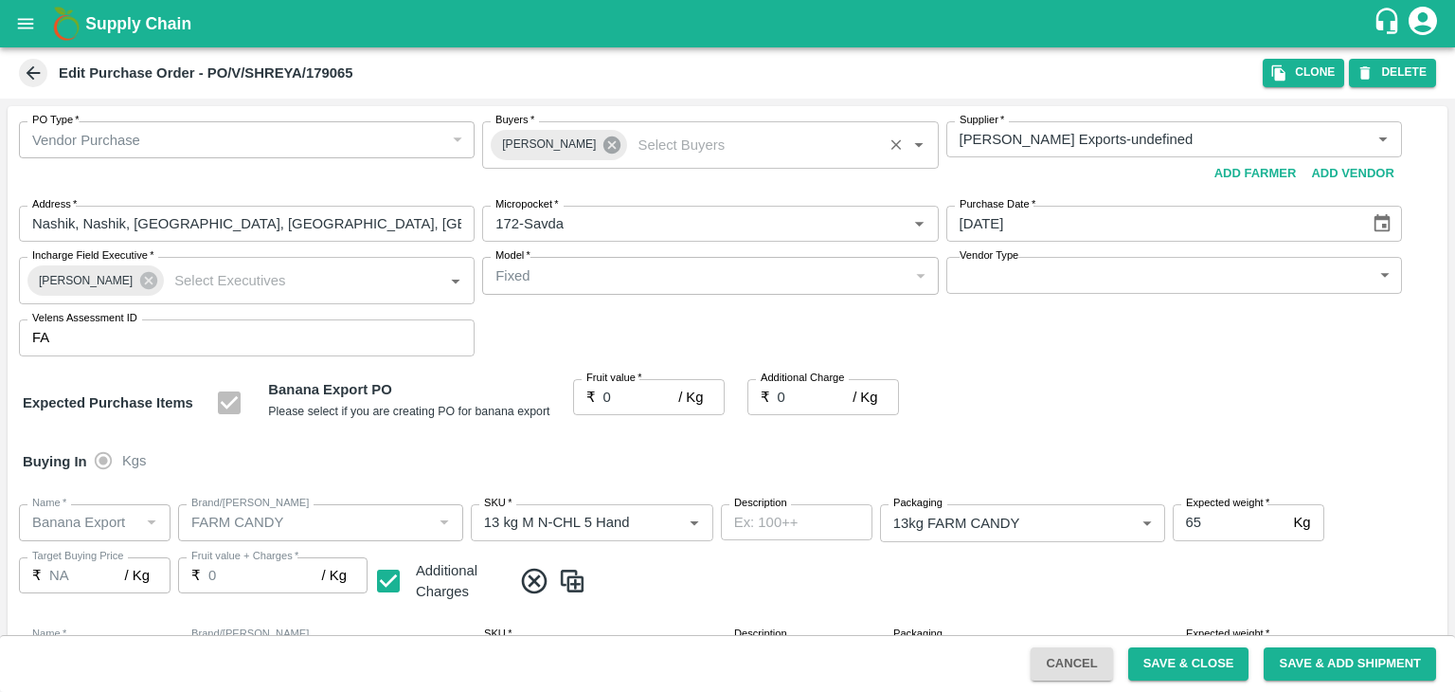
click at [603, 141] on icon at bounding box center [612, 145] width 21 height 21
click at [590, 139] on input "Buyers   *" at bounding box center [694, 139] width 413 height 25
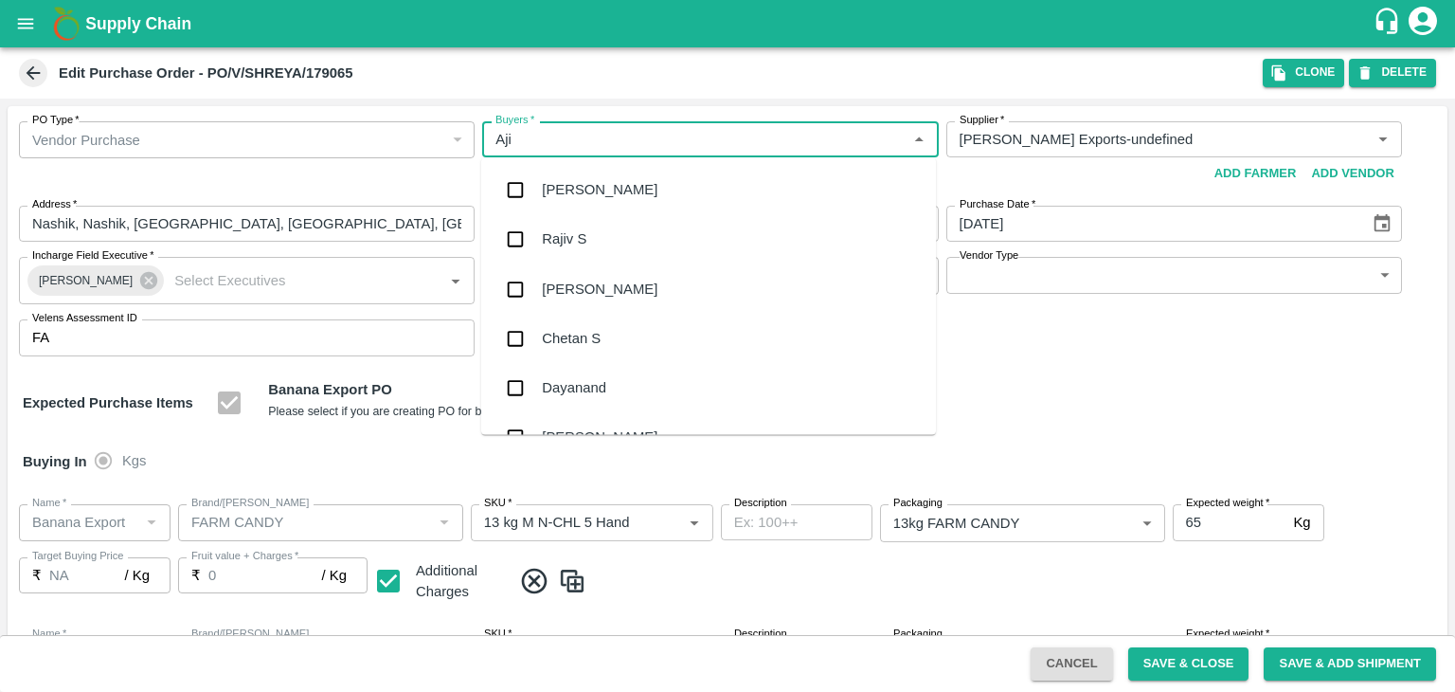
type input "Ajit"
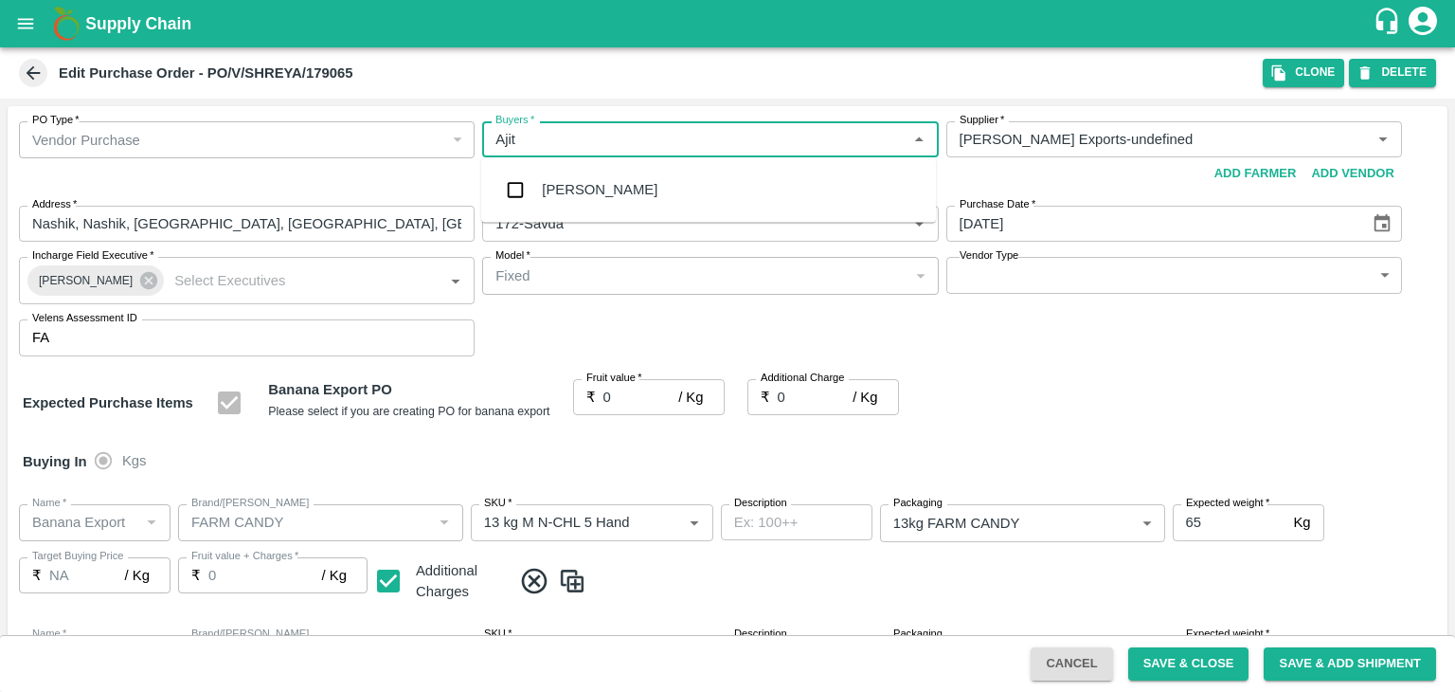
click at [587, 175] on div "Ajit Otari" at bounding box center [708, 189] width 455 height 49
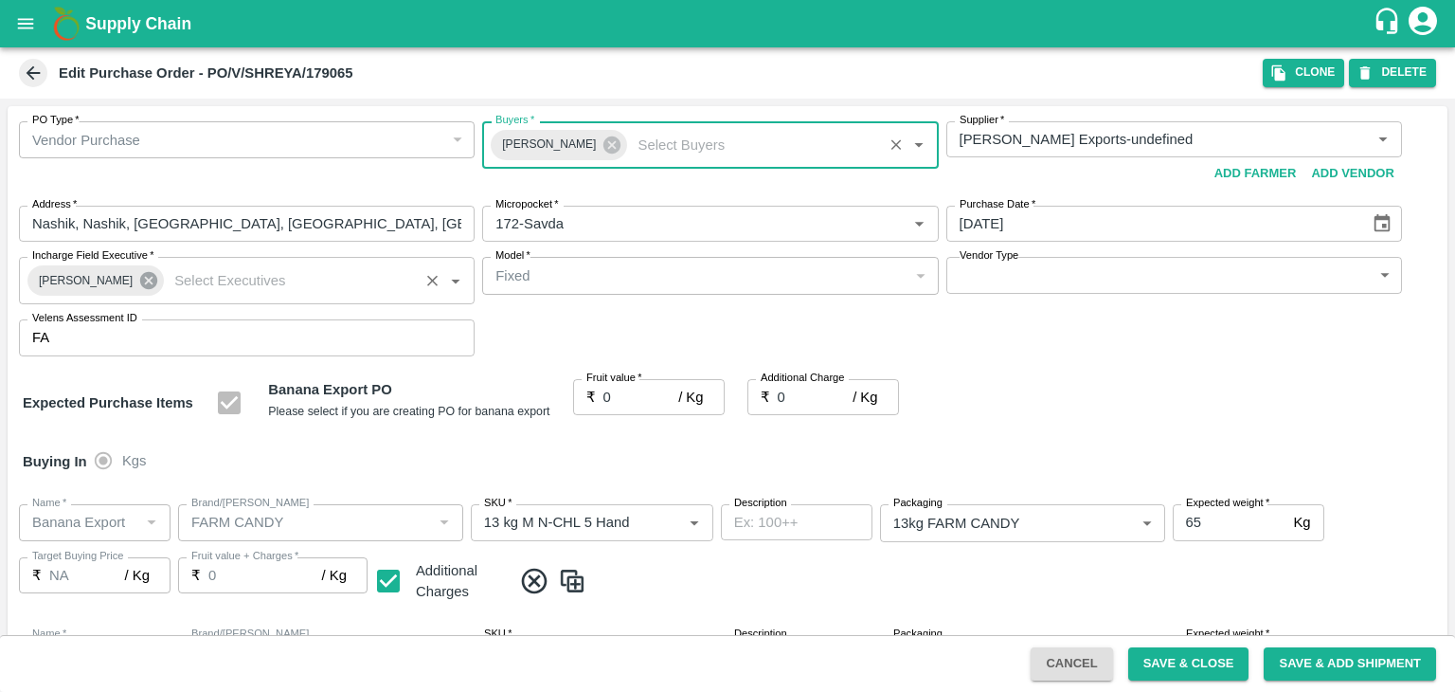
click at [139, 281] on icon at bounding box center [148, 280] width 21 height 21
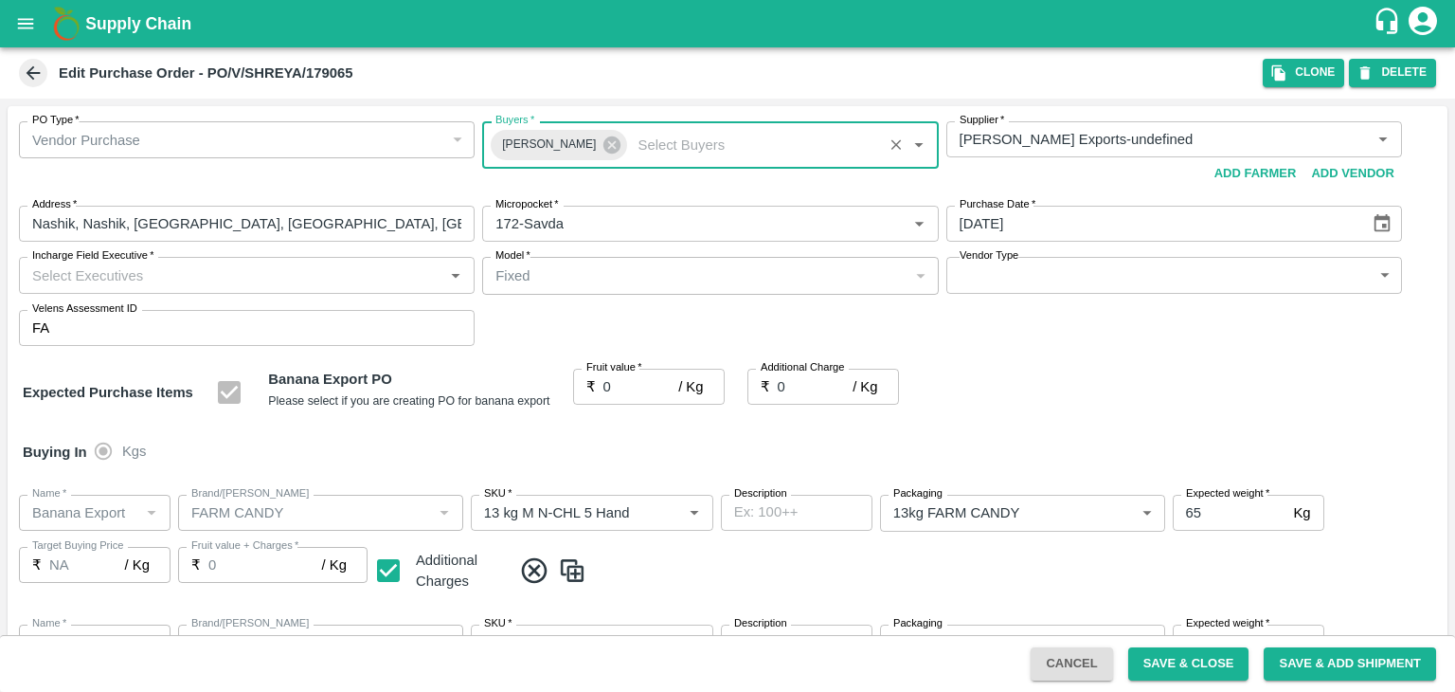
drag, startPoint x: 171, startPoint y: 259, endPoint x: 179, endPoint y: 271, distance: 15.0
click at [179, 271] on div "Incharge Field Executive   *" at bounding box center [247, 275] width 456 height 36
click at [179, 271] on input "Incharge Field Executive   *" at bounding box center [231, 274] width 413 height 25
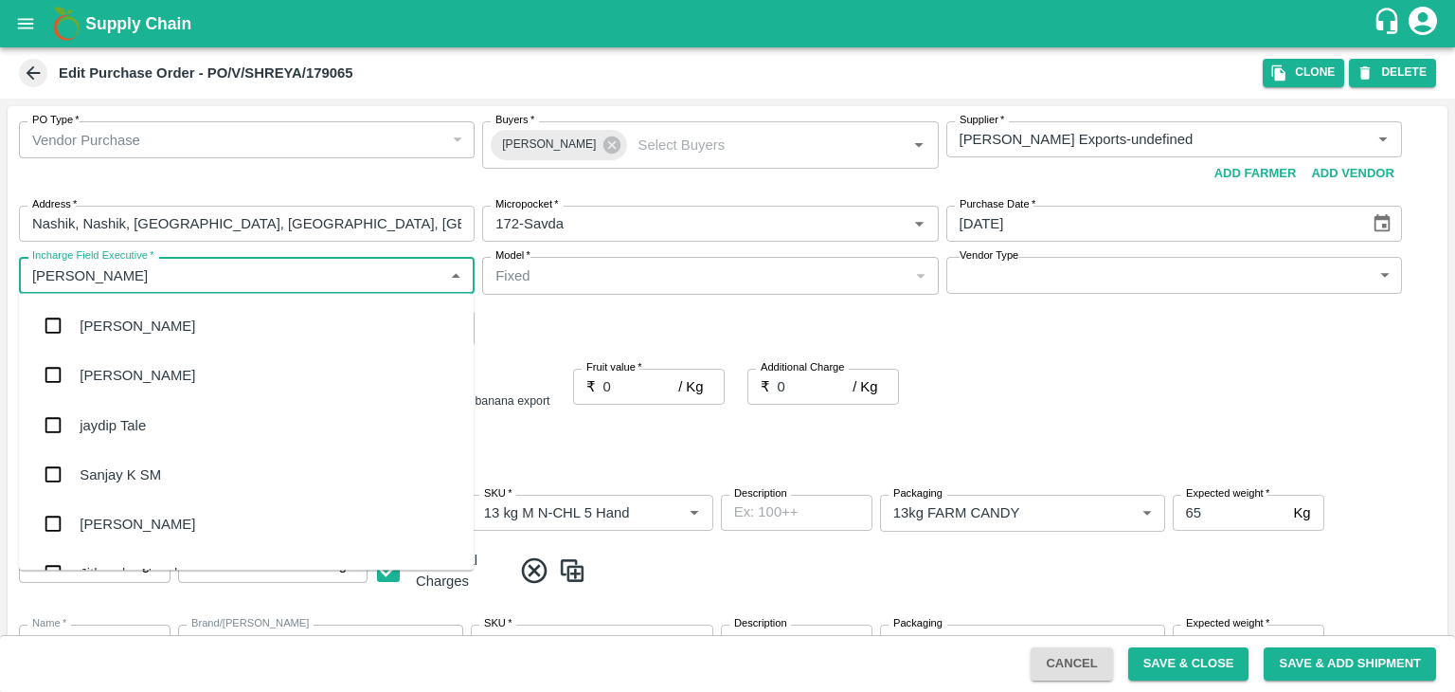
type input "Jay"
click at [148, 430] on div "jaydip Tale" at bounding box center [246, 424] width 455 height 49
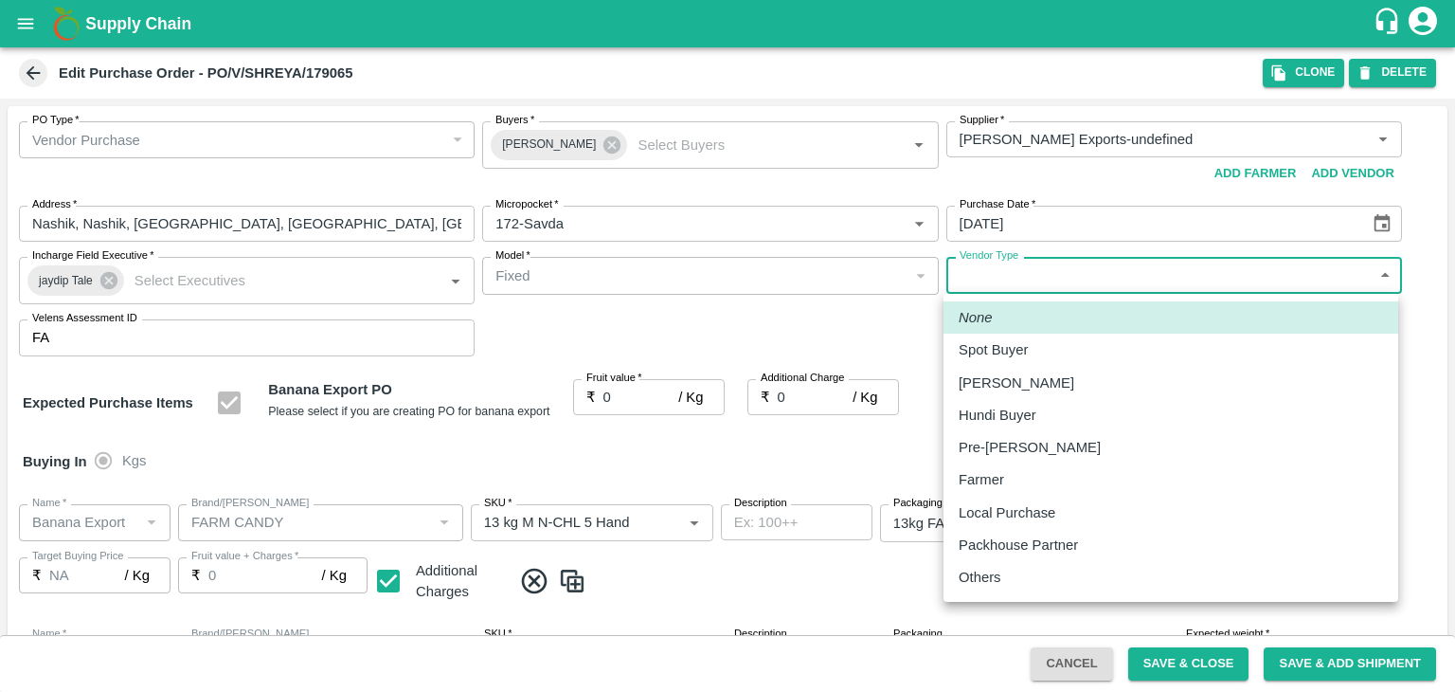
click at [1371, 274] on body "Supply Chain Edit Purchase Order - PO/V/SHREYA/179065 Clone DELETE PO Type   * …" at bounding box center [727, 346] width 1455 height 692
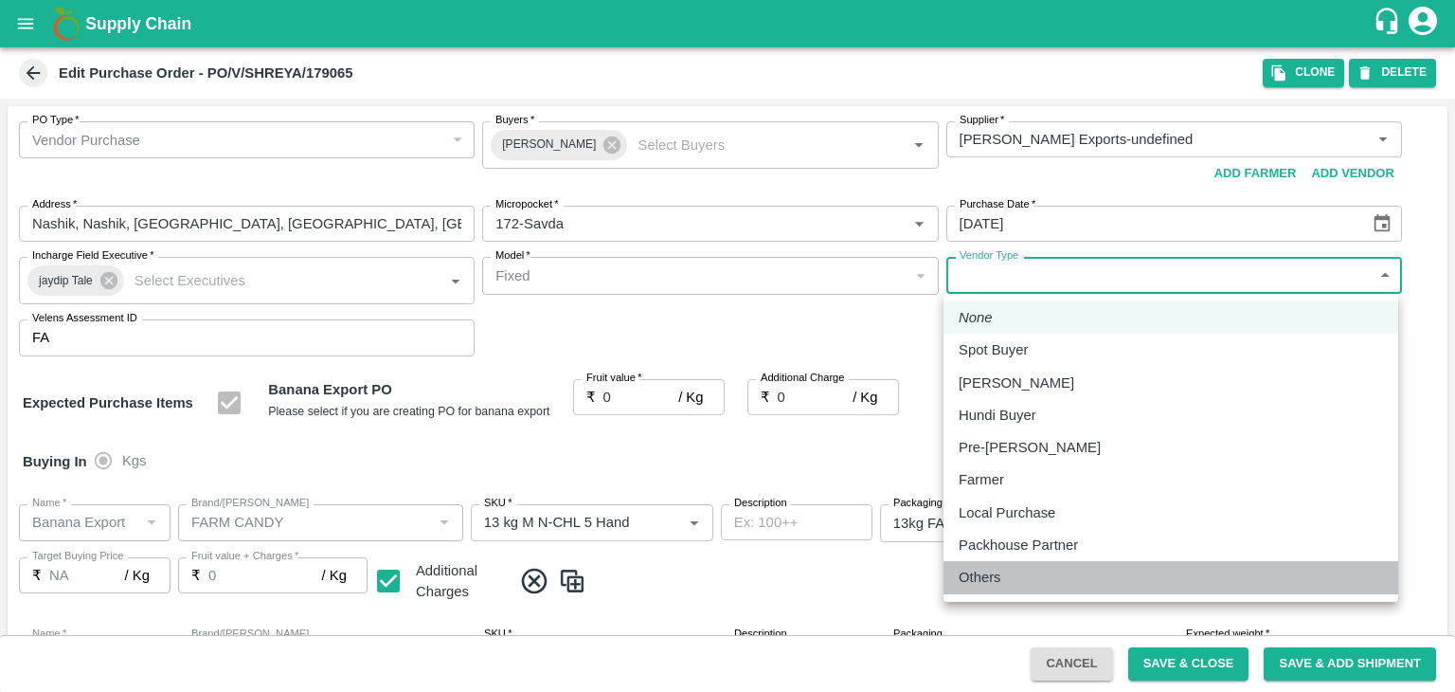
click at [1000, 581] on p "Others" at bounding box center [980, 577] width 43 height 21
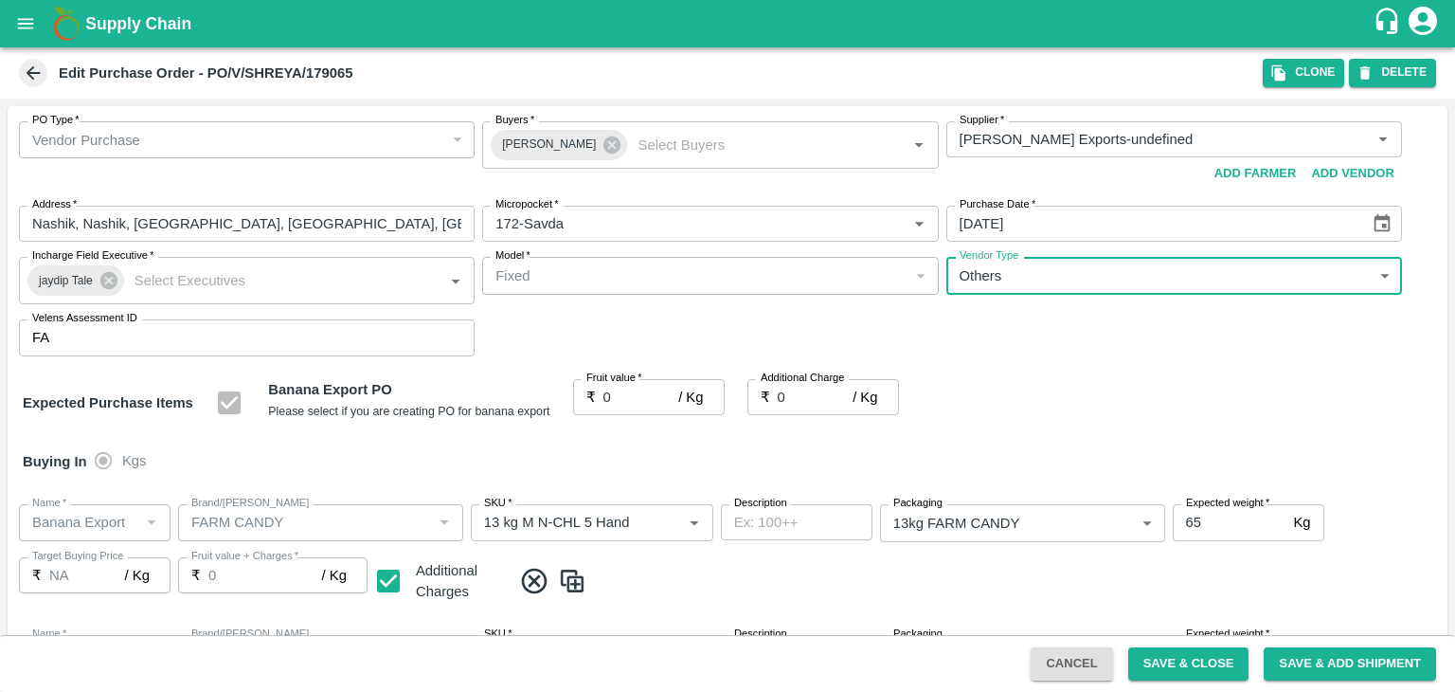
type input "OTHER"
click at [641, 395] on input "0" at bounding box center [642, 397] width 76 height 36
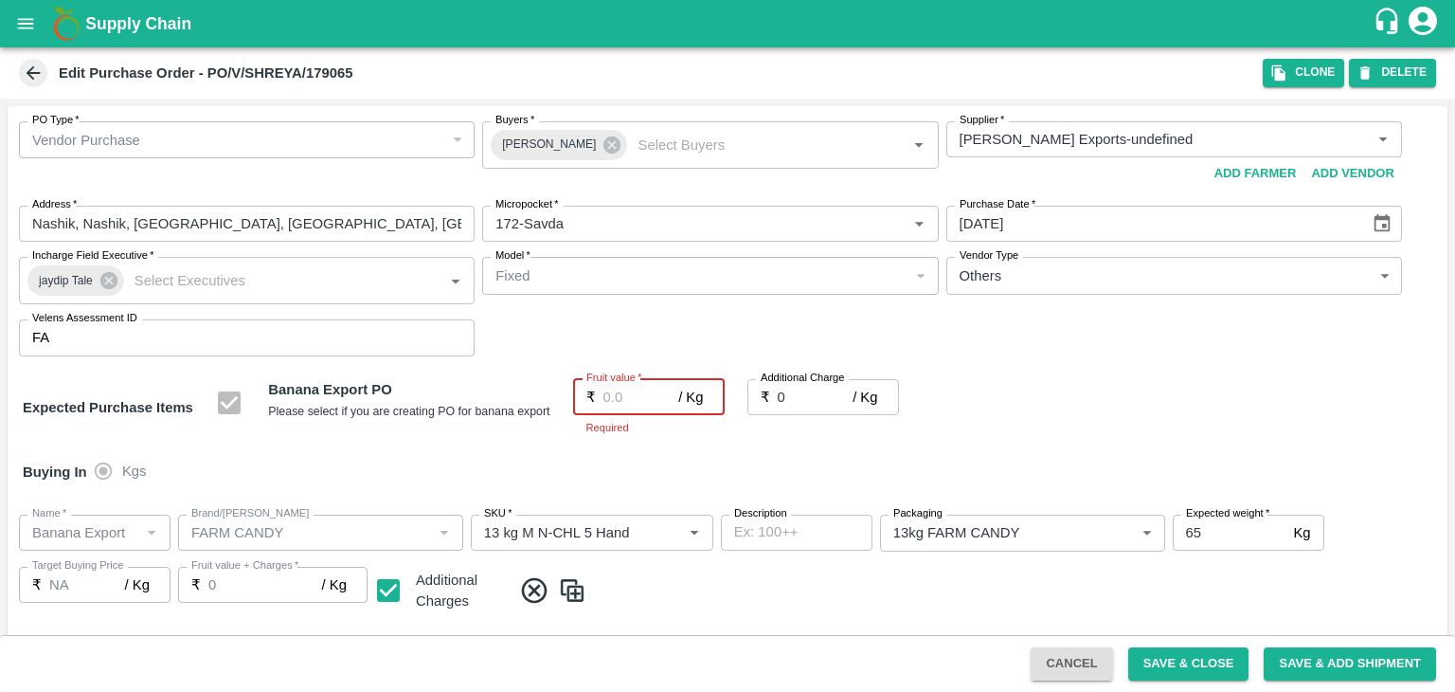
type input "1"
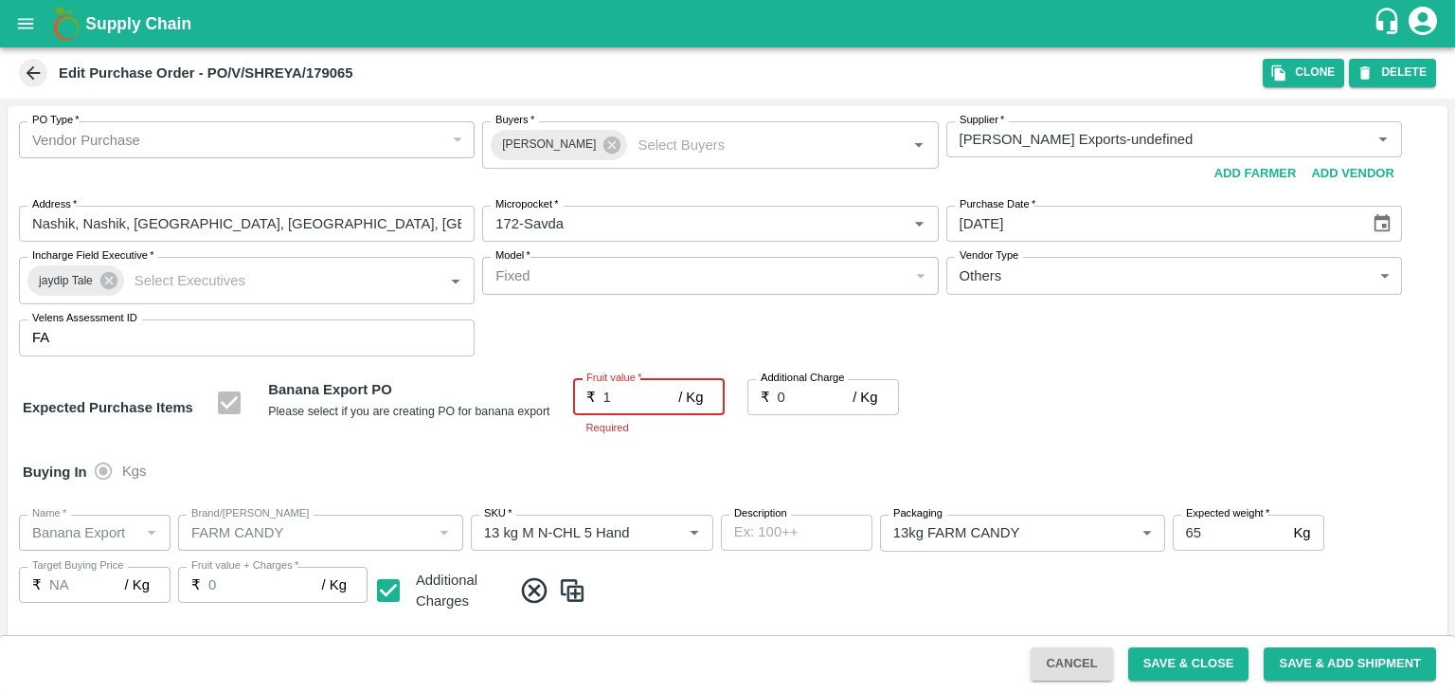
type input "1"
type input "18"
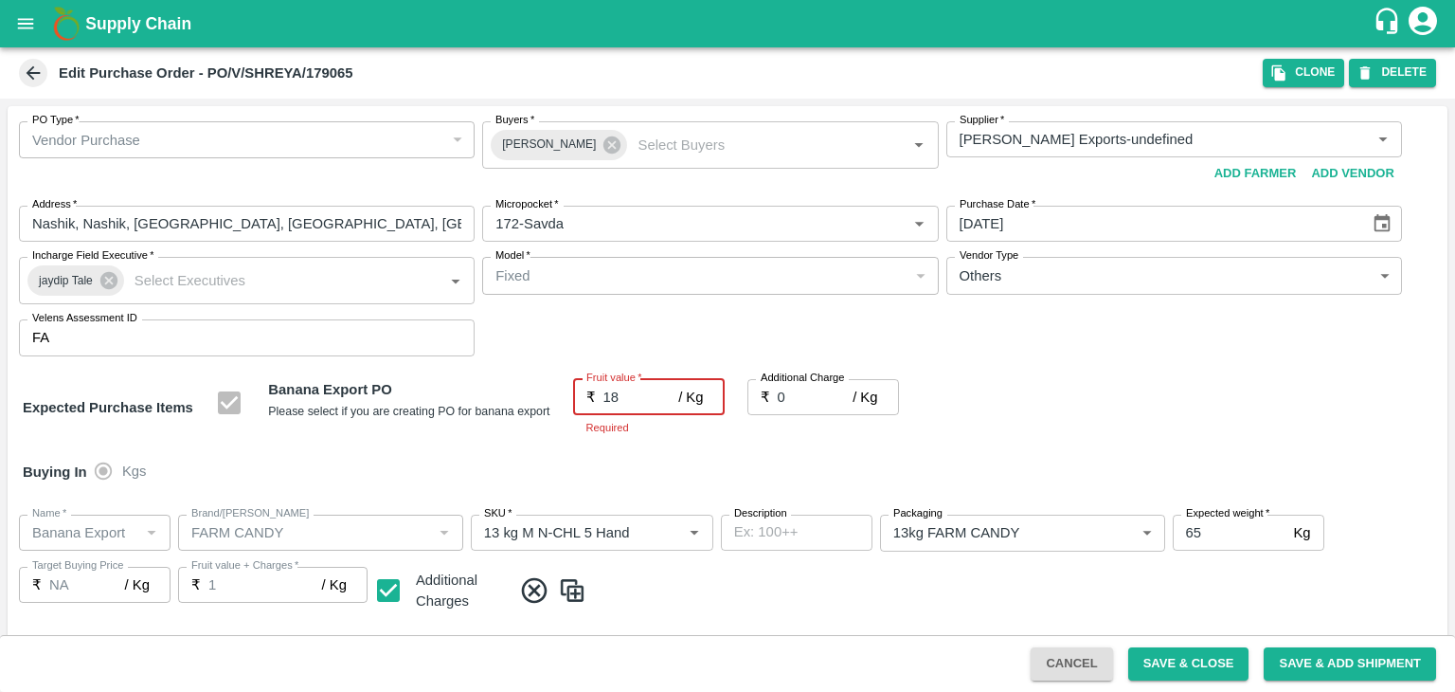
type input "18"
type input "18.5"
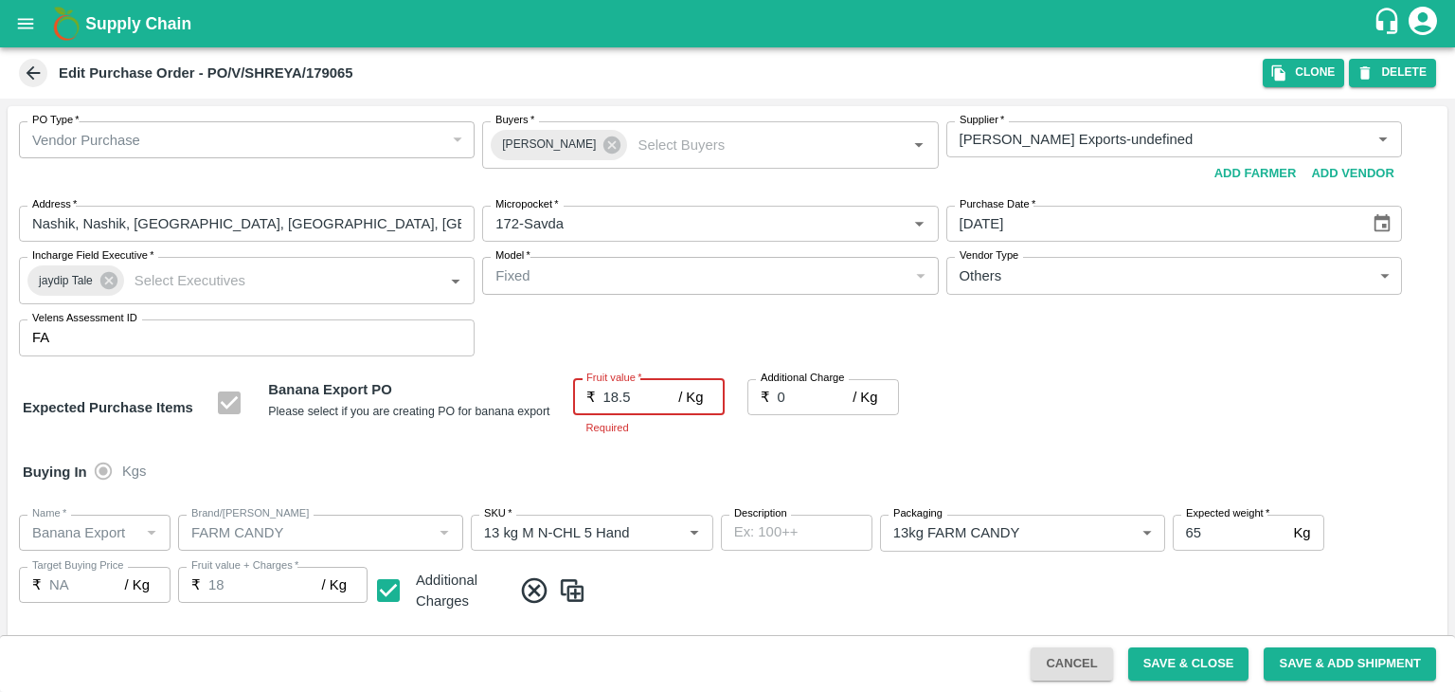
type input "18.5"
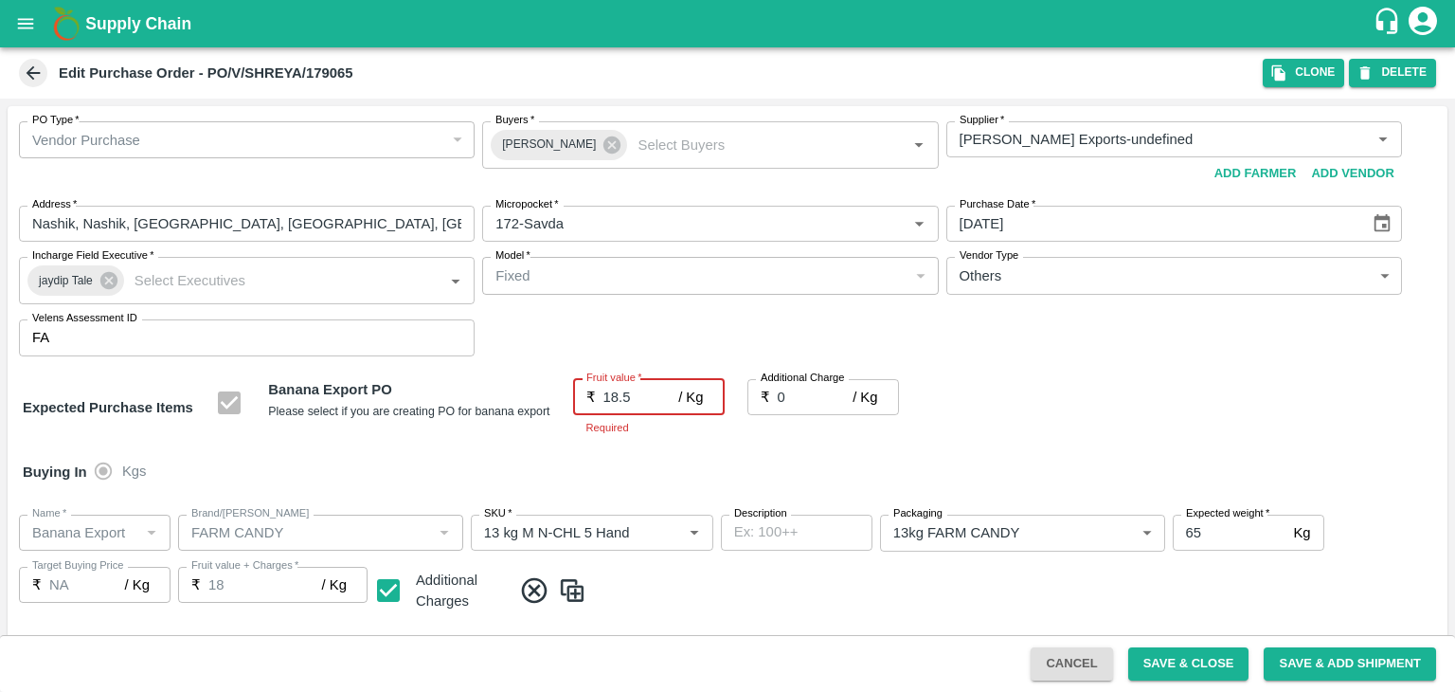
type input "18.5"
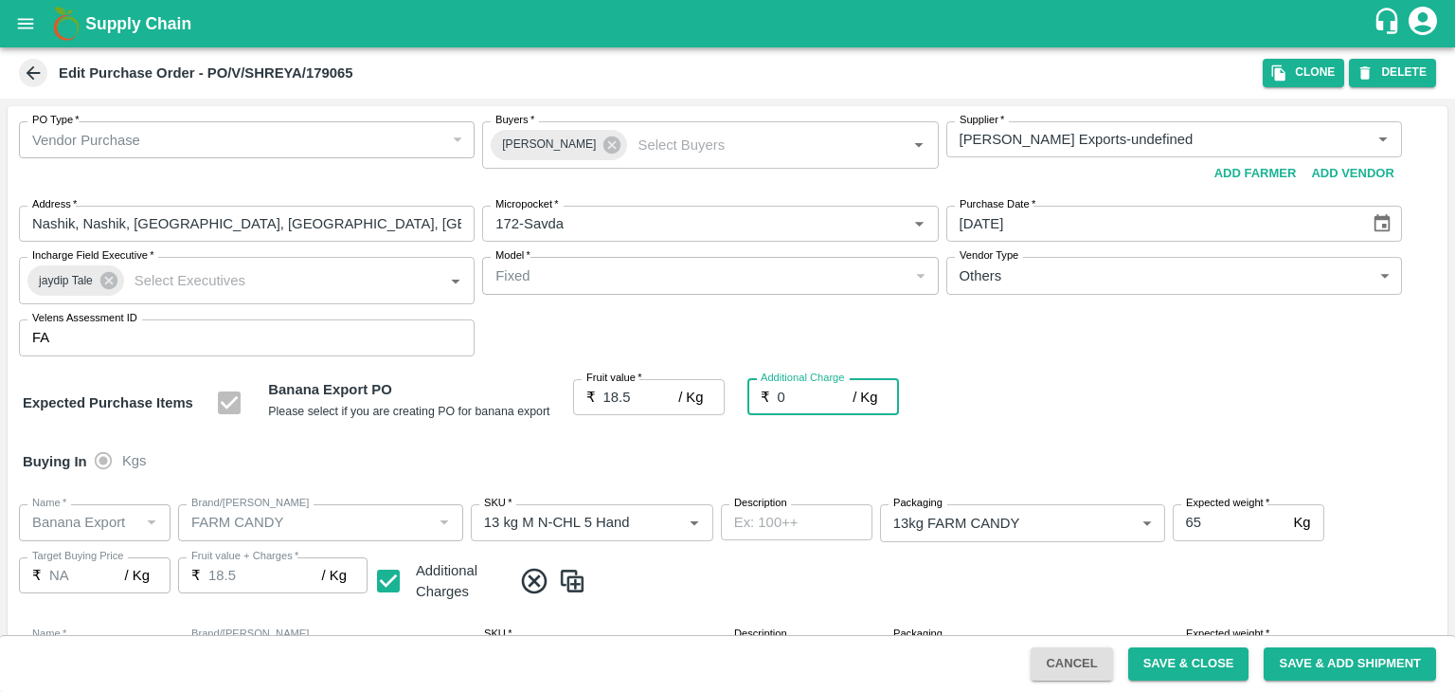
type input "2"
type input "20.5"
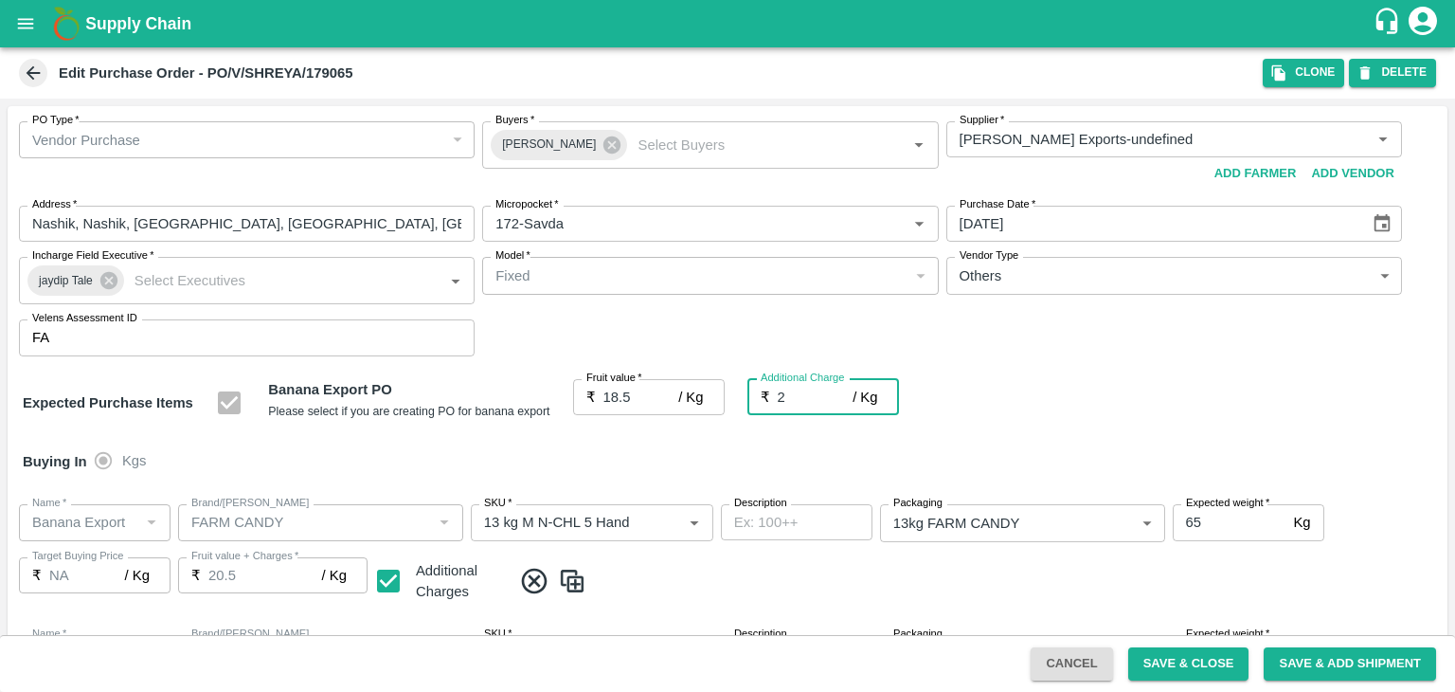
type input "2.7"
type input "21.2"
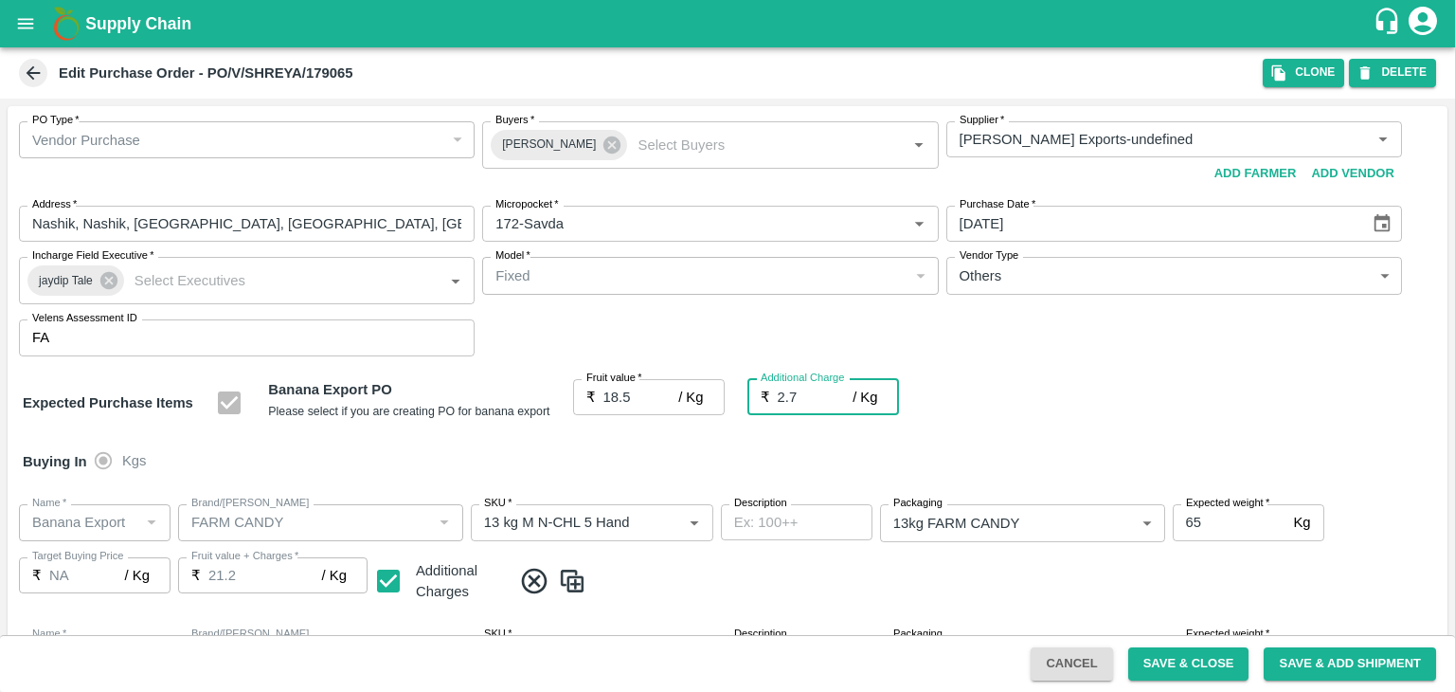
type input "2.75"
type input "21.25"
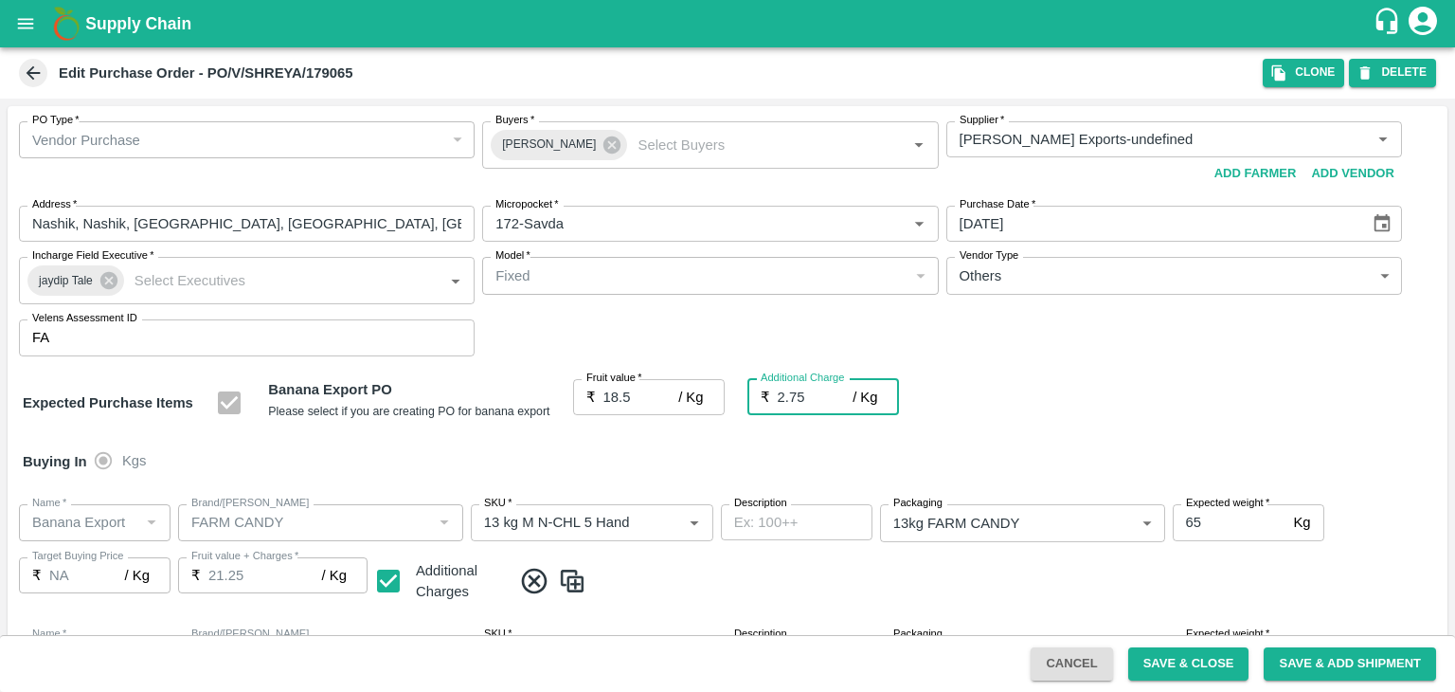
scroll to position [874, 0]
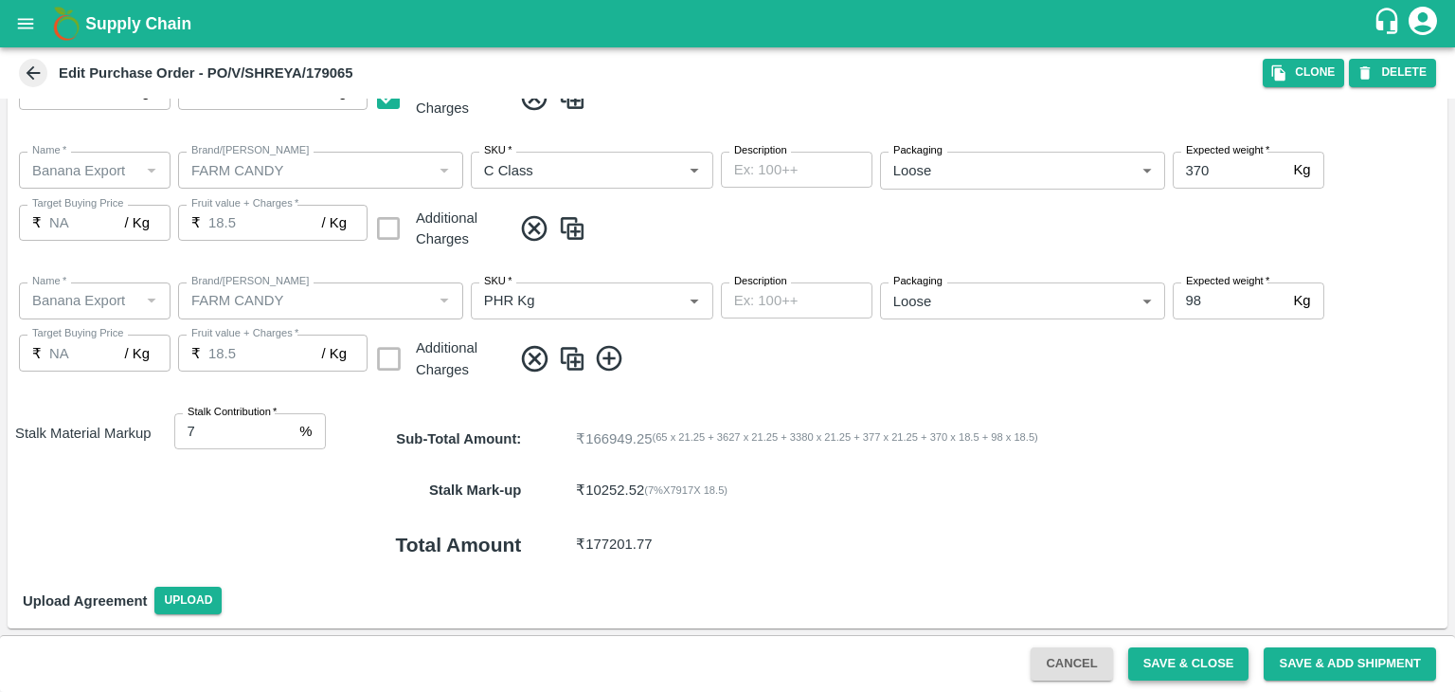
type input "2.75"
click at [1205, 676] on button "Save & Close" at bounding box center [1188, 663] width 121 height 33
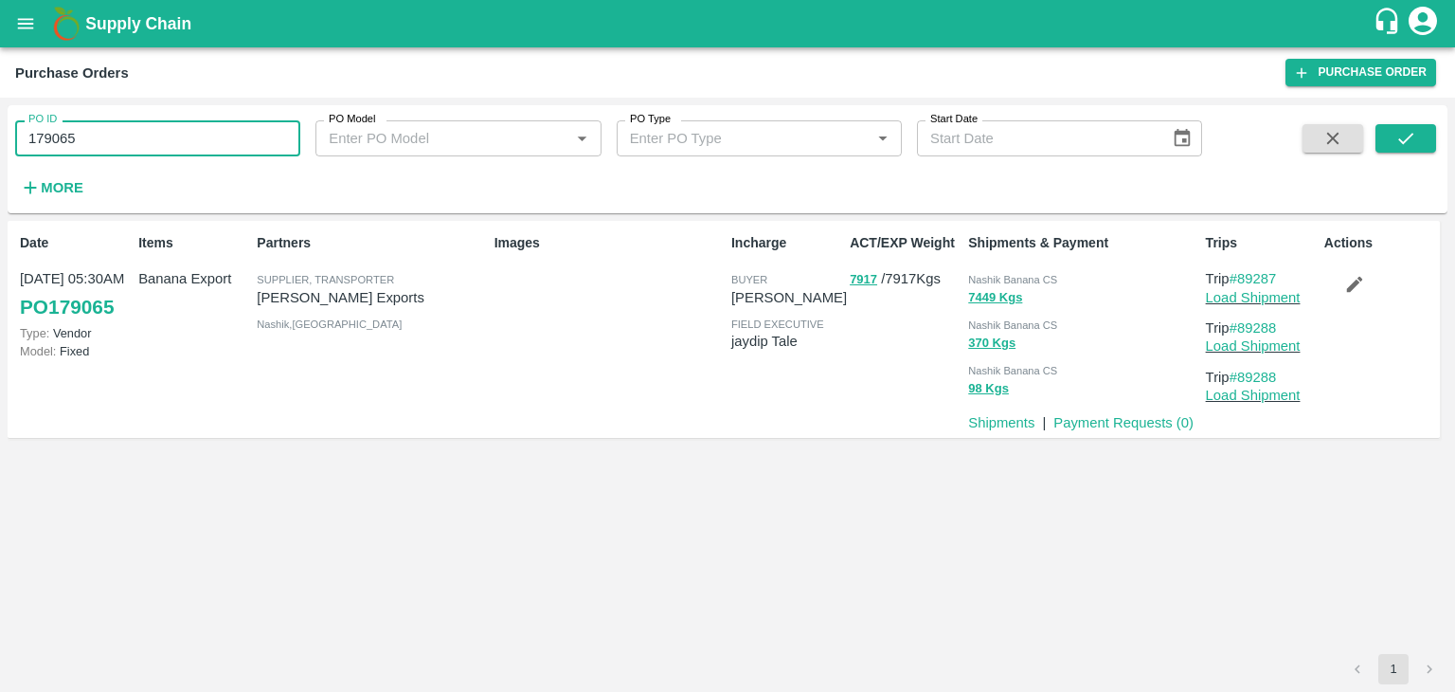
click at [148, 131] on input "179065" at bounding box center [157, 138] width 285 height 36
paste input "text"
type input "179062"
click at [1402, 152] on button "submit" at bounding box center [1406, 138] width 61 height 28
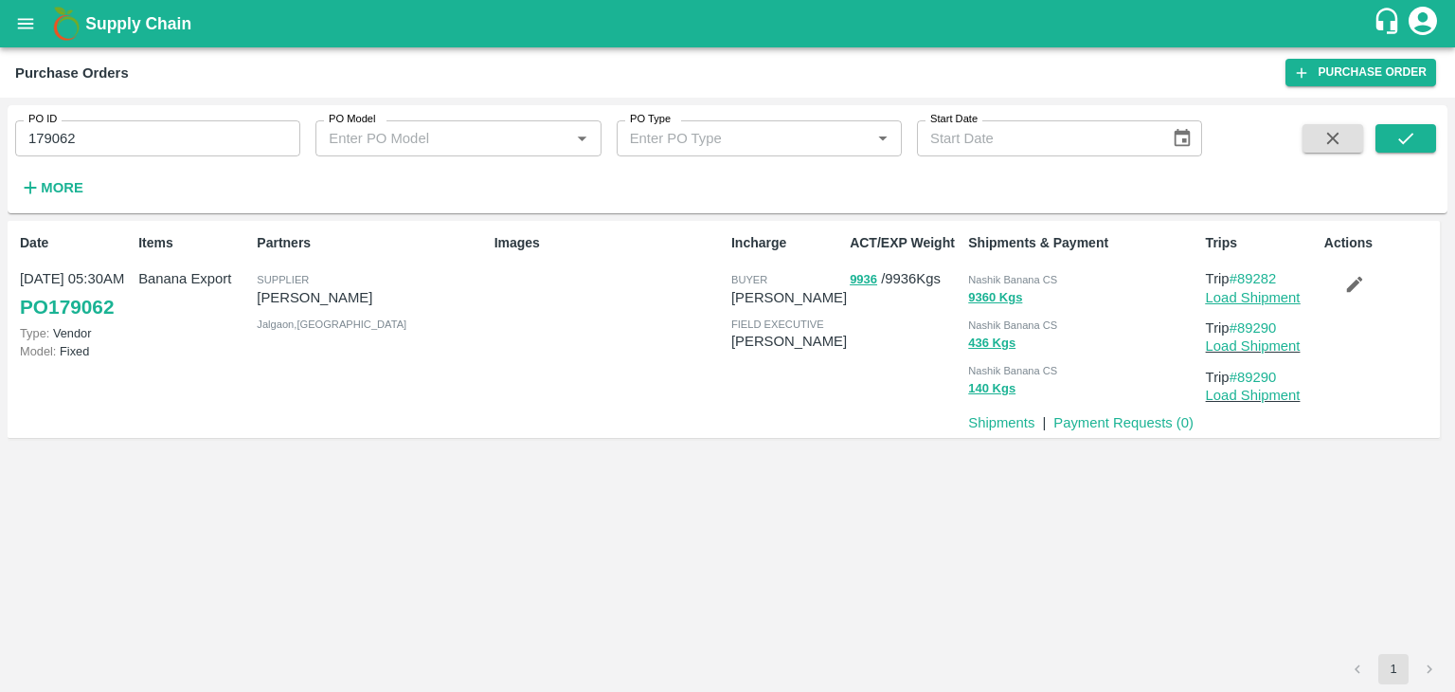
click at [1260, 297] on link "Load Shipment" at bounding box center [1253, 297] width 95 height 15
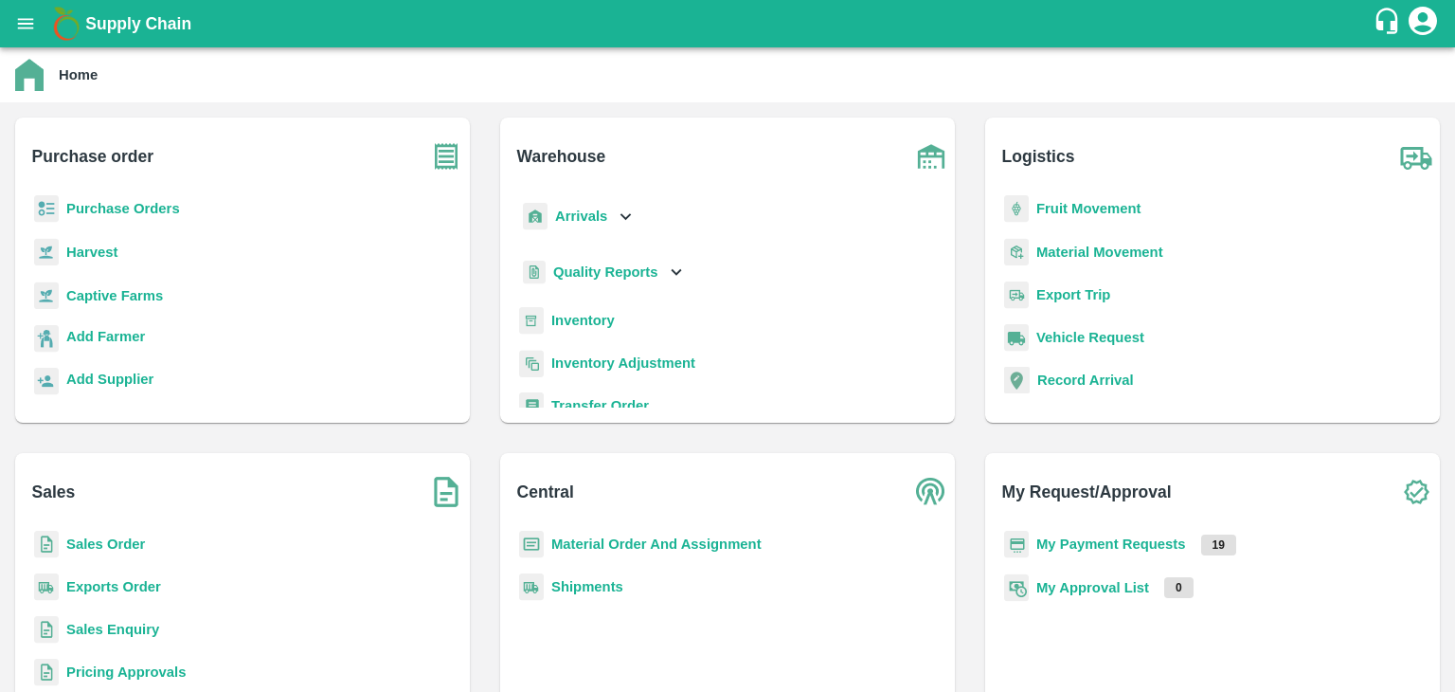
click at [1095, 546] on b "My Payment Requests" at bounding box center [1111, 543] width 150 height 15
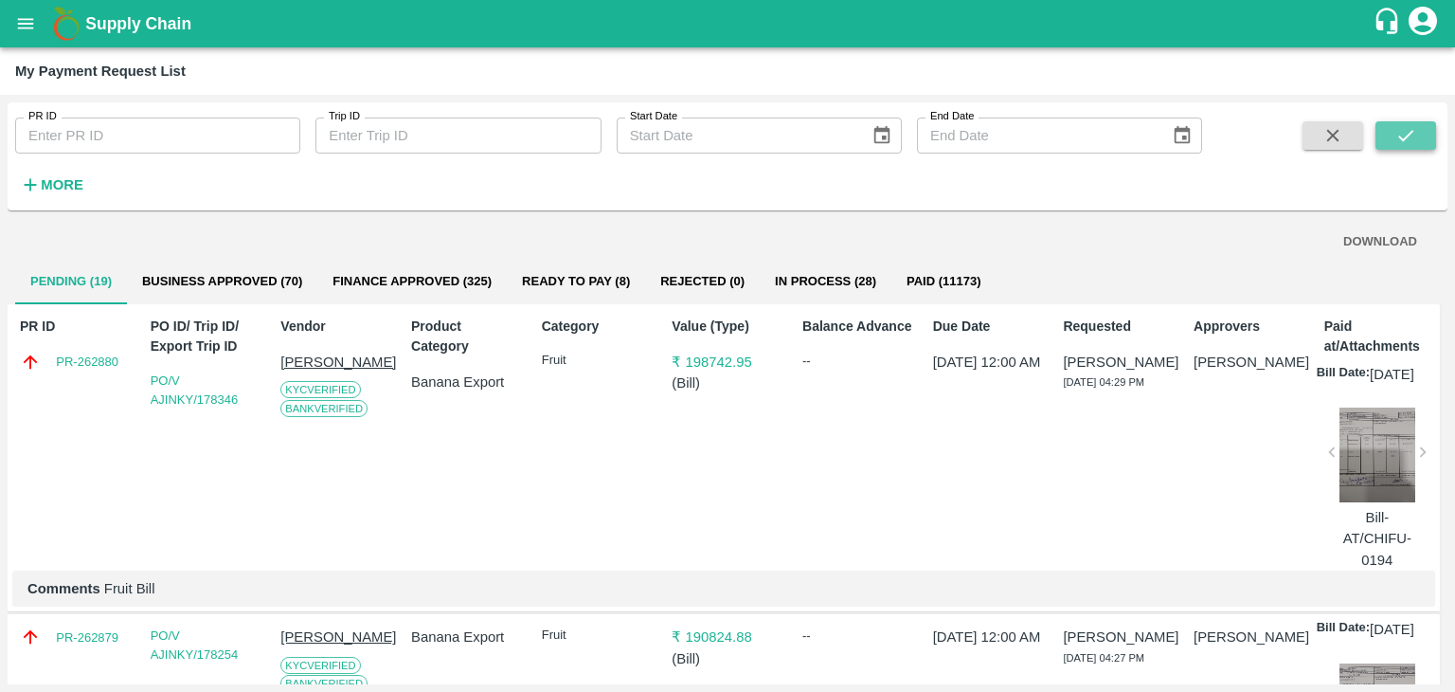
click at [1408, 122] on button "submit" at bounding box center [1406, 135] width 61 height 28
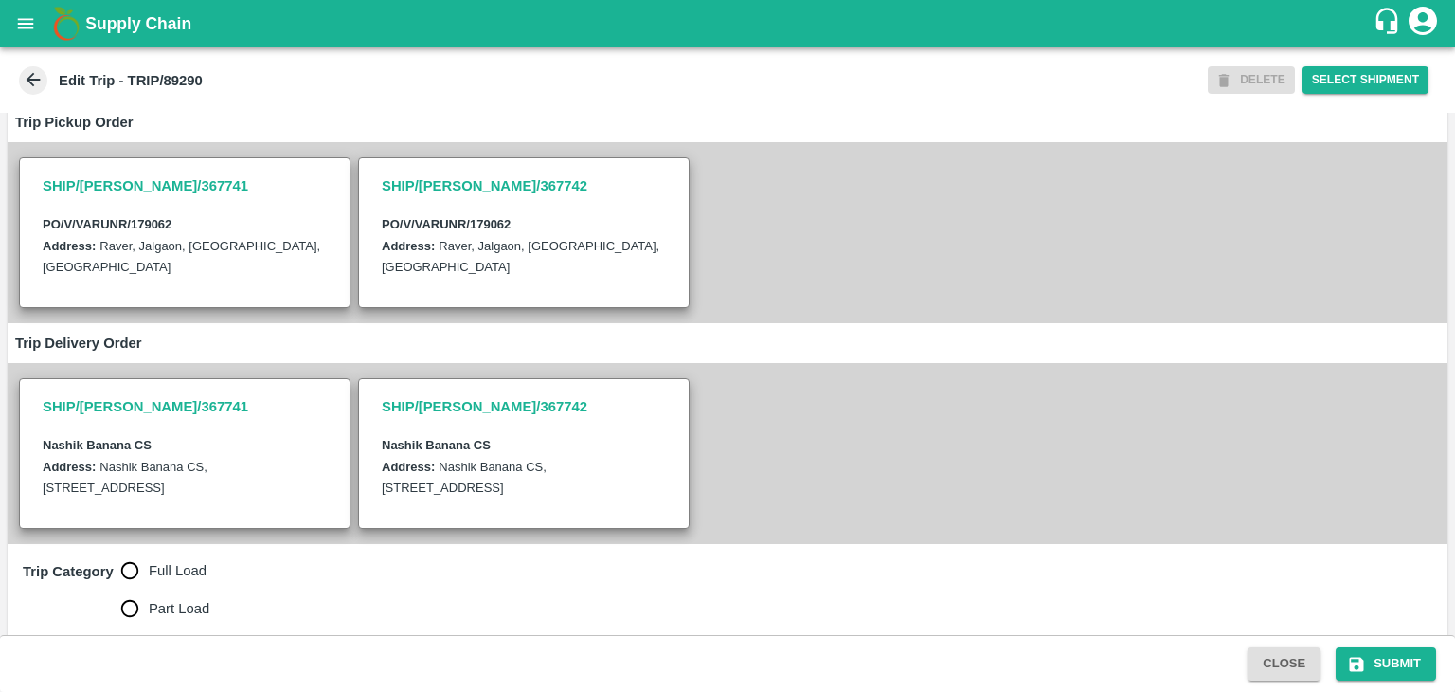
scroll to position [443, 0]
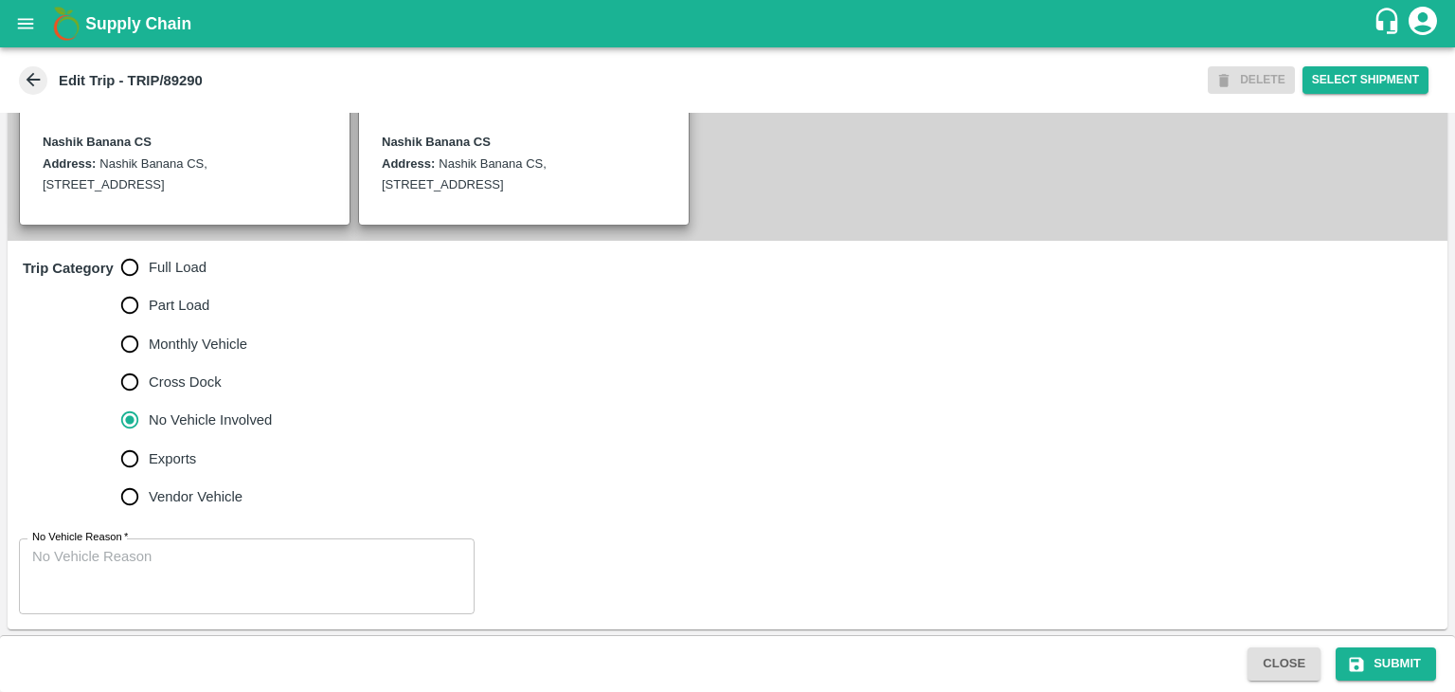
click at [178, 572] on textarea "No Vehicle Reason   *" at bounding box center [246, 577] width 429 height 60
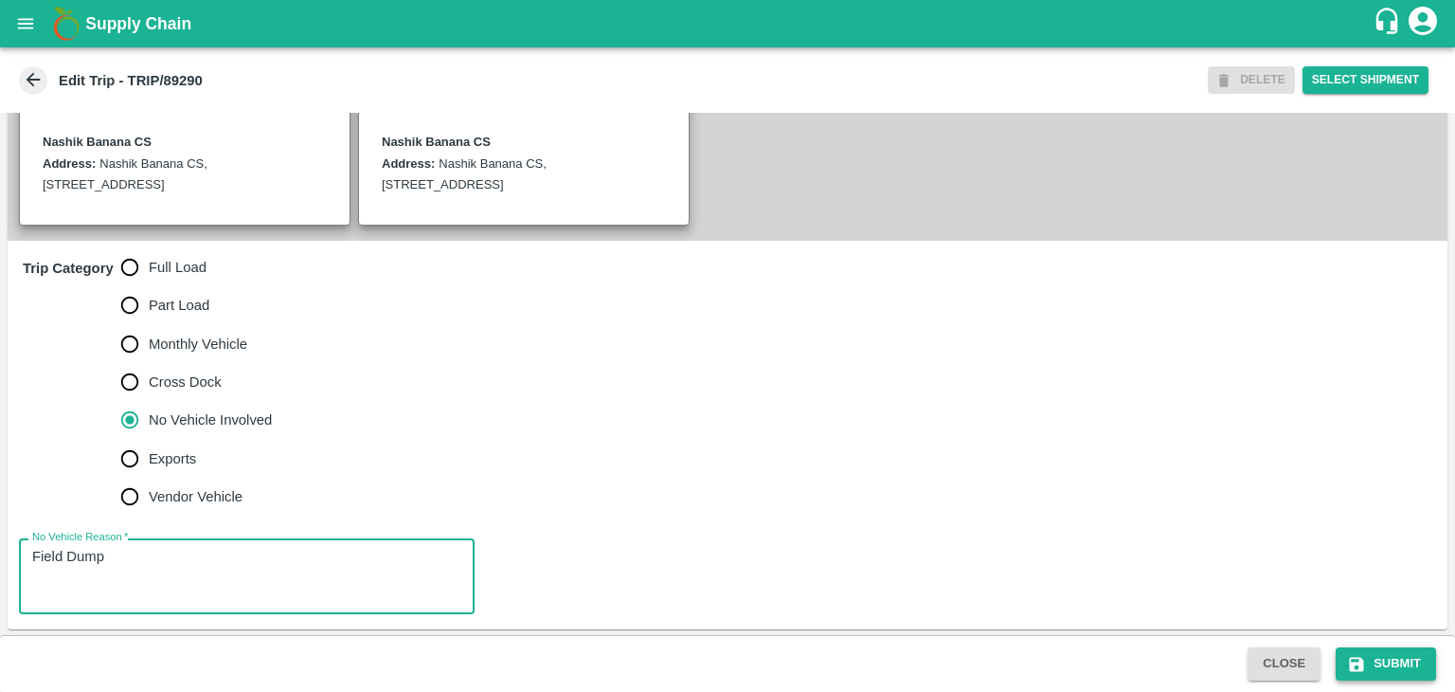
type textarea "Field Dump"
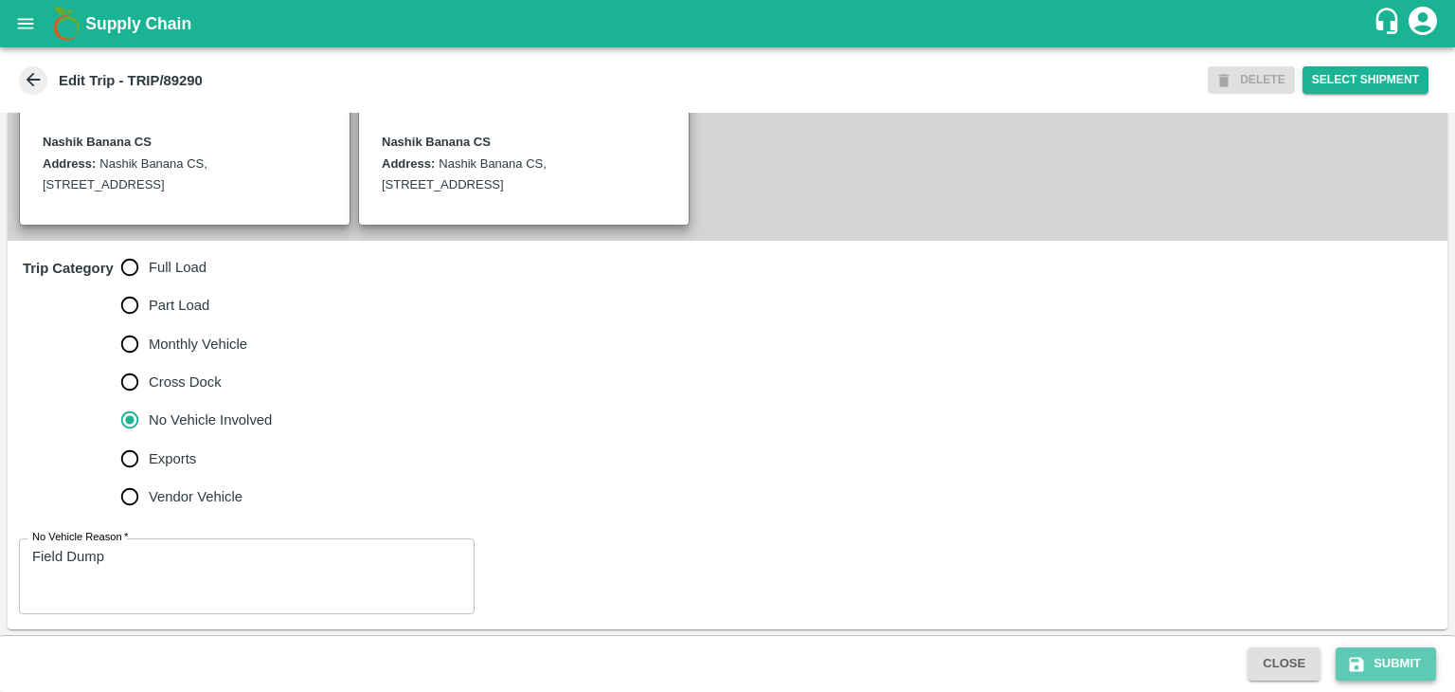
click at [1402, 668] on button "Submit" at bounding box center [1386, 663] width 100 height 33
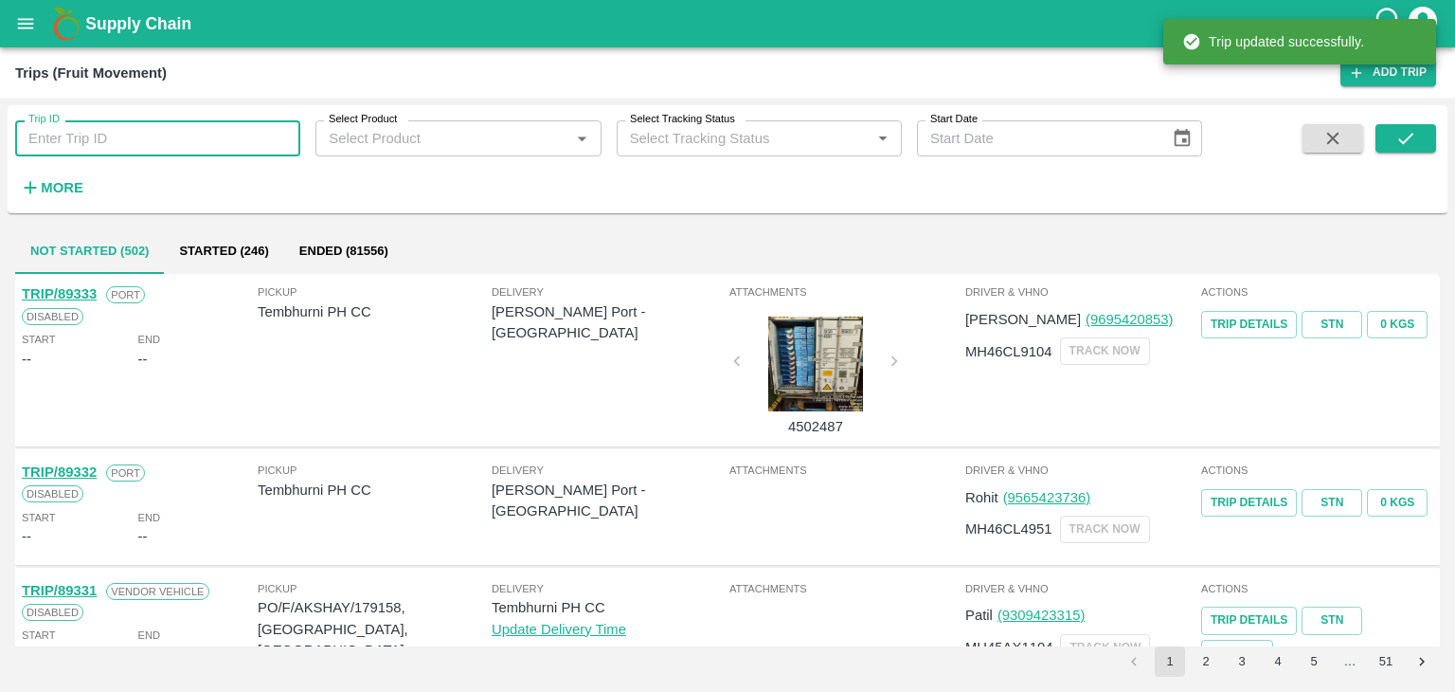
click at [192, 144] on input "Trip ID" at bounding box center [157, 138] width 285 height 36
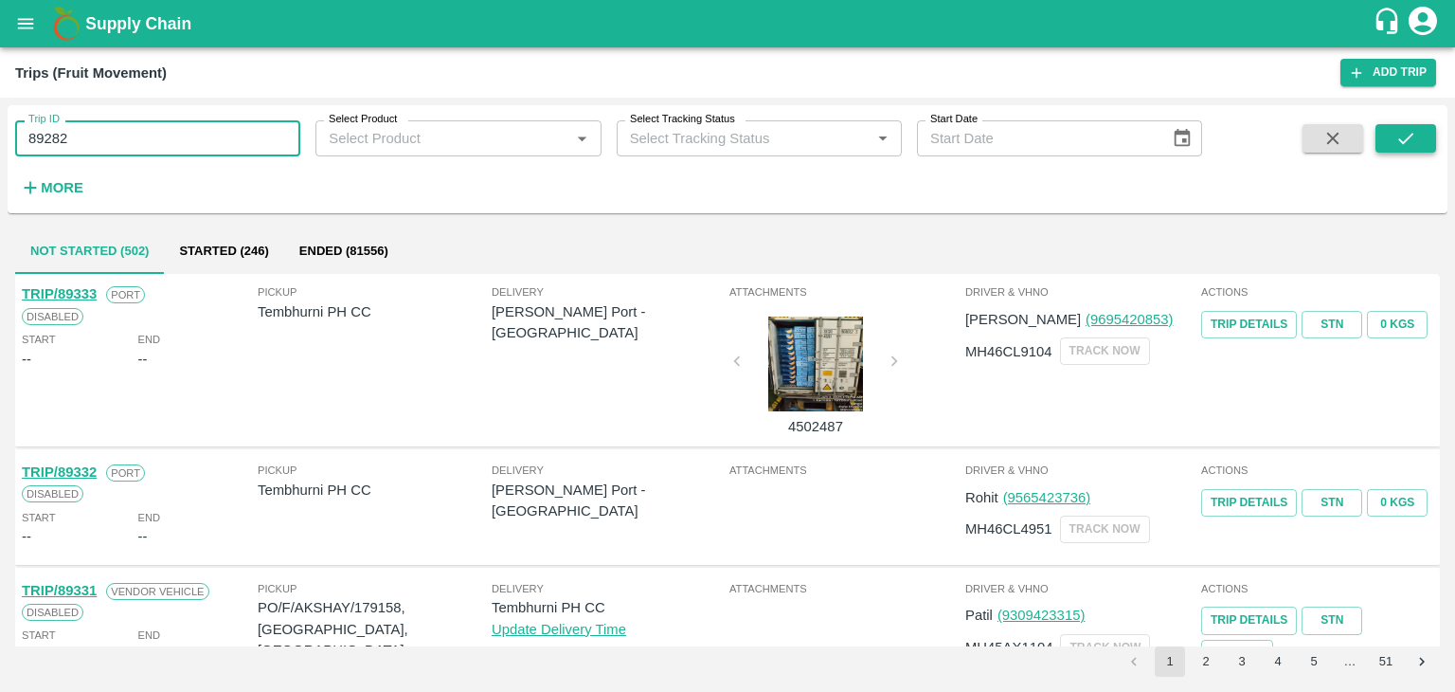
type input "89282"
click at [1411, 138] on icon "submit" at bounding box center [1406, 138] width 21 height 21
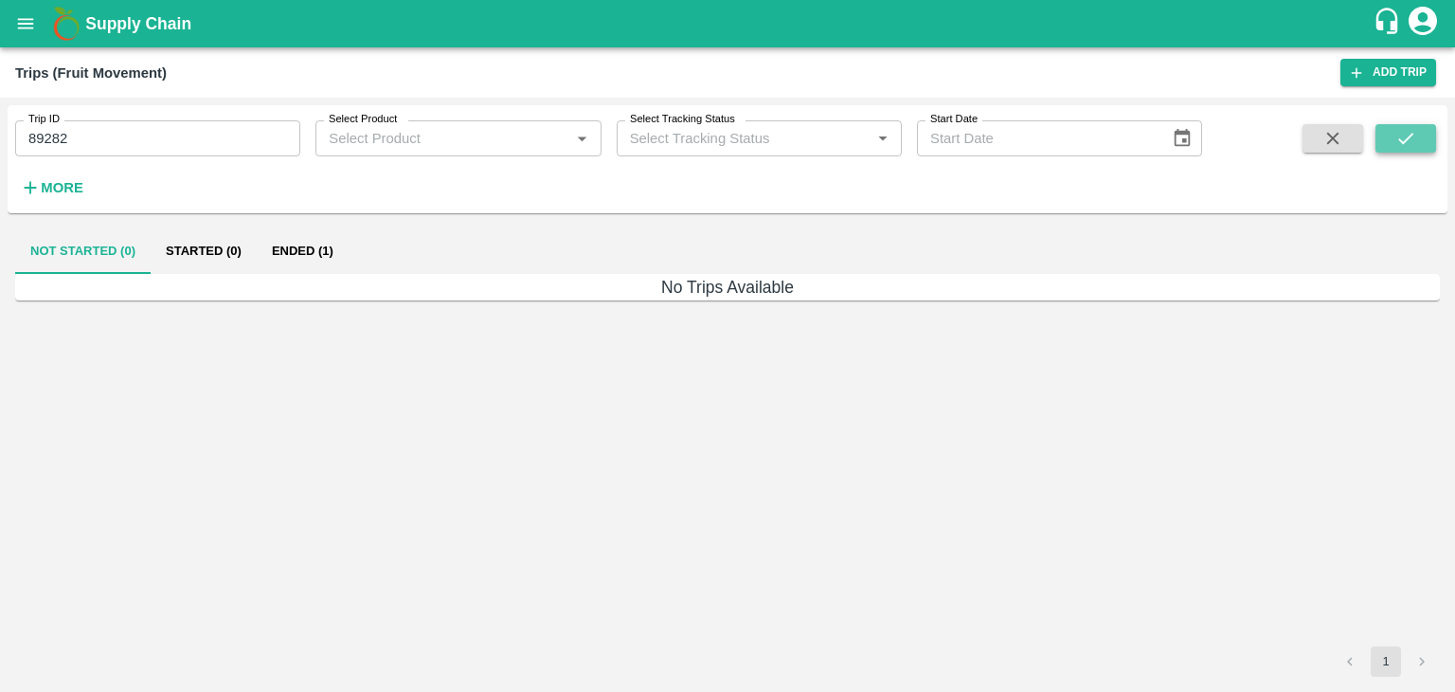
click at [1411, 138] on icon "submit" at bounding box center [1406, 138] width 21 height 21
click at [291, 266] on button "Ended (1)" at bounding box center [303, 250] width 92 height 45
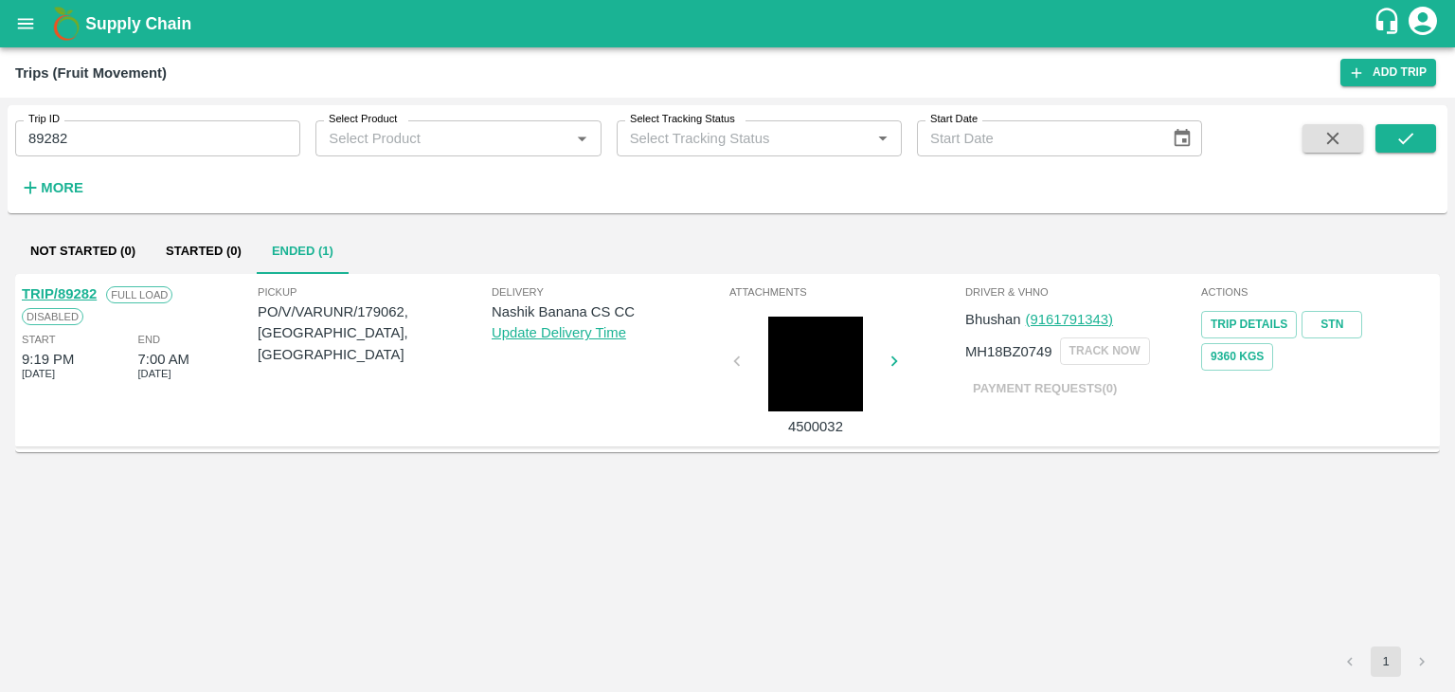
click at [58, 286] on link "TRIP/89282" at bounding box center [59, 293] width 75 height 15
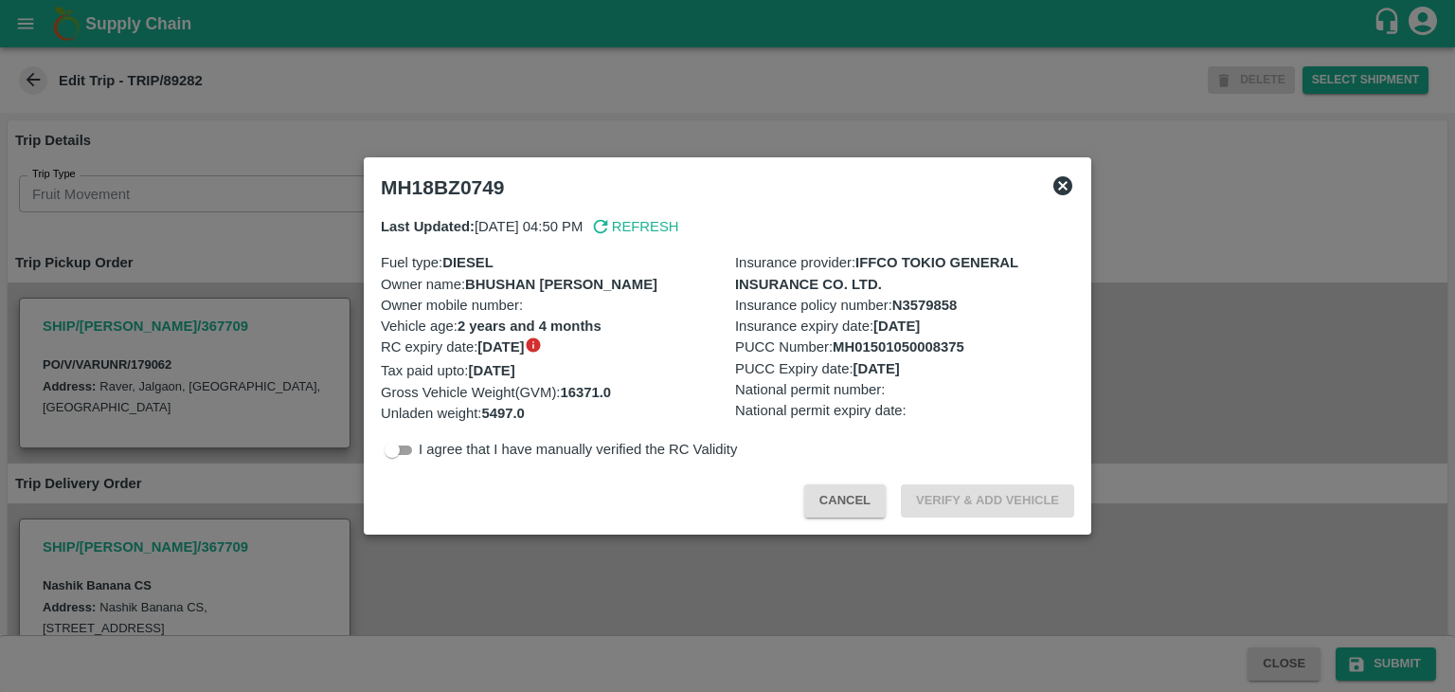
click at [1065, 187] on icon at bounding box center [1063, 185] width 23 height 23
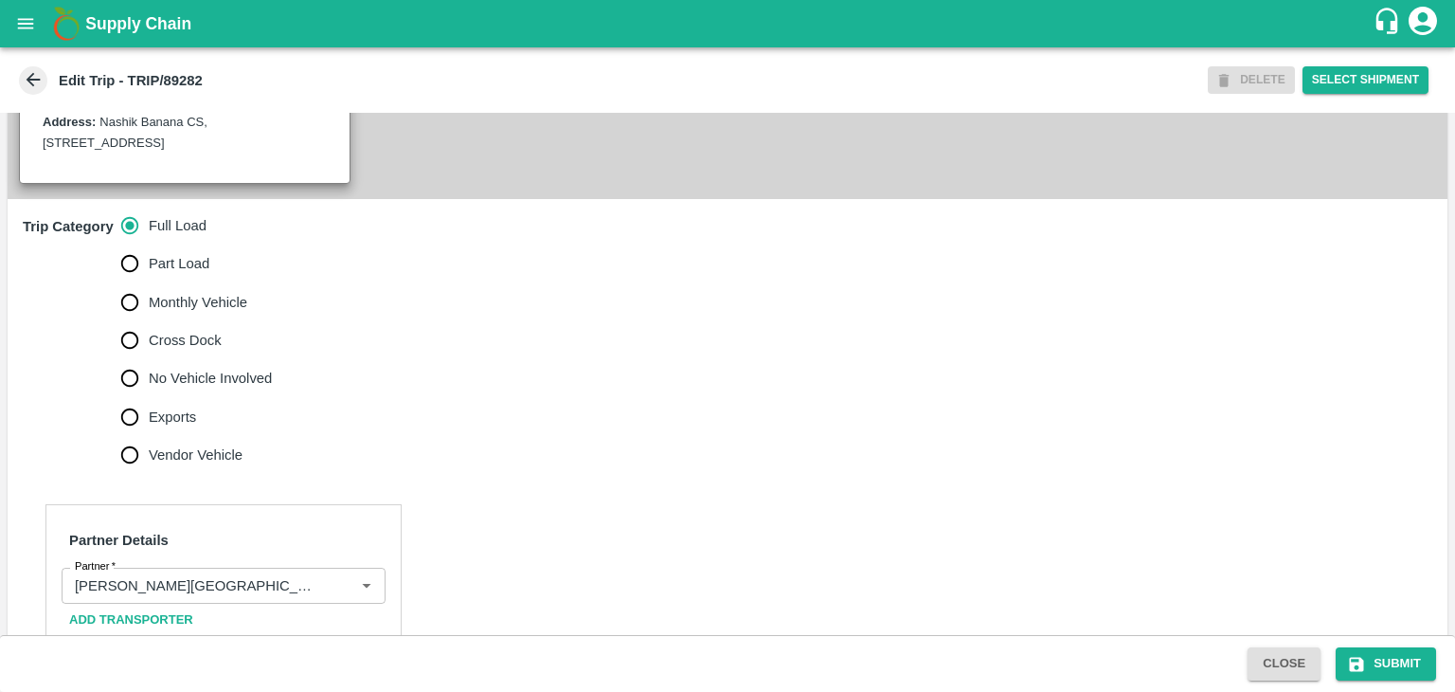
scroll to position [670, 0]
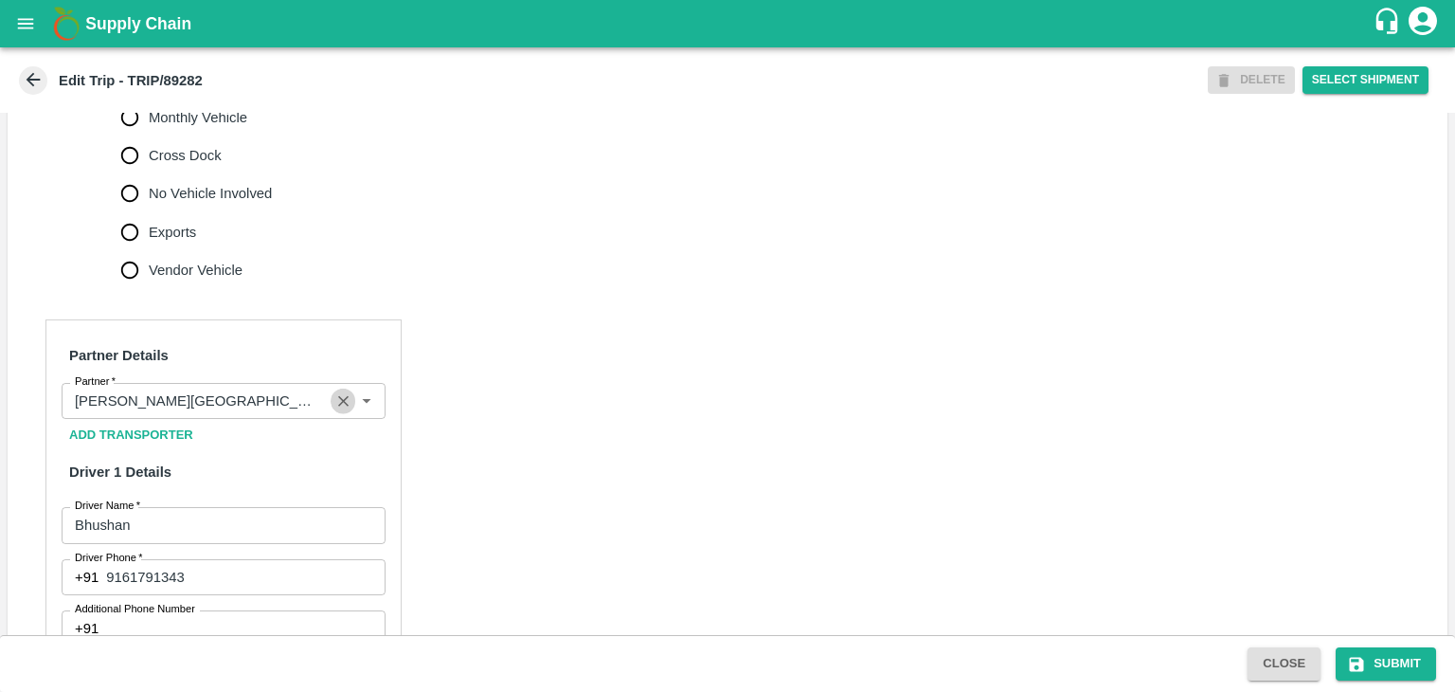
click at [341, 398] on icon "Clear" at bounding box center [343, 401] width 10 height 10
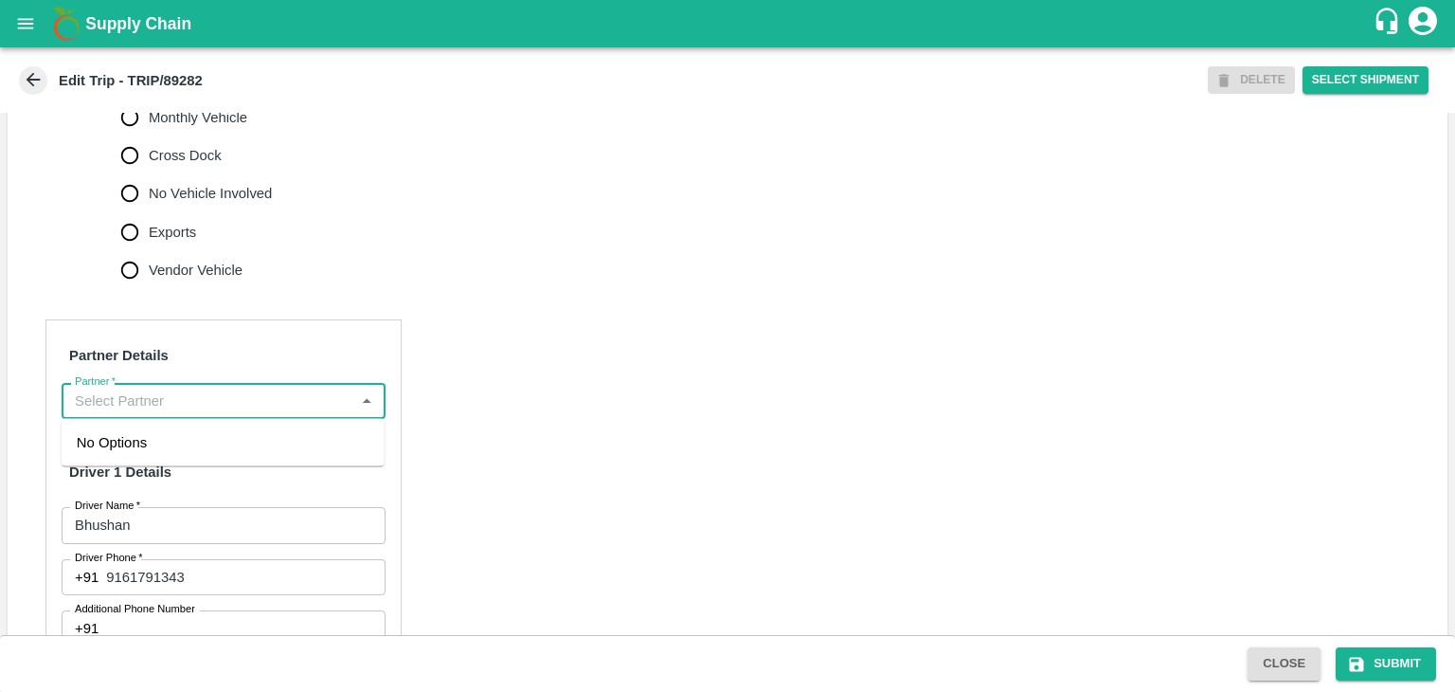
click at [282, 397] on input "Partner   *" at bounding box center [207, 400] width 281 height 25
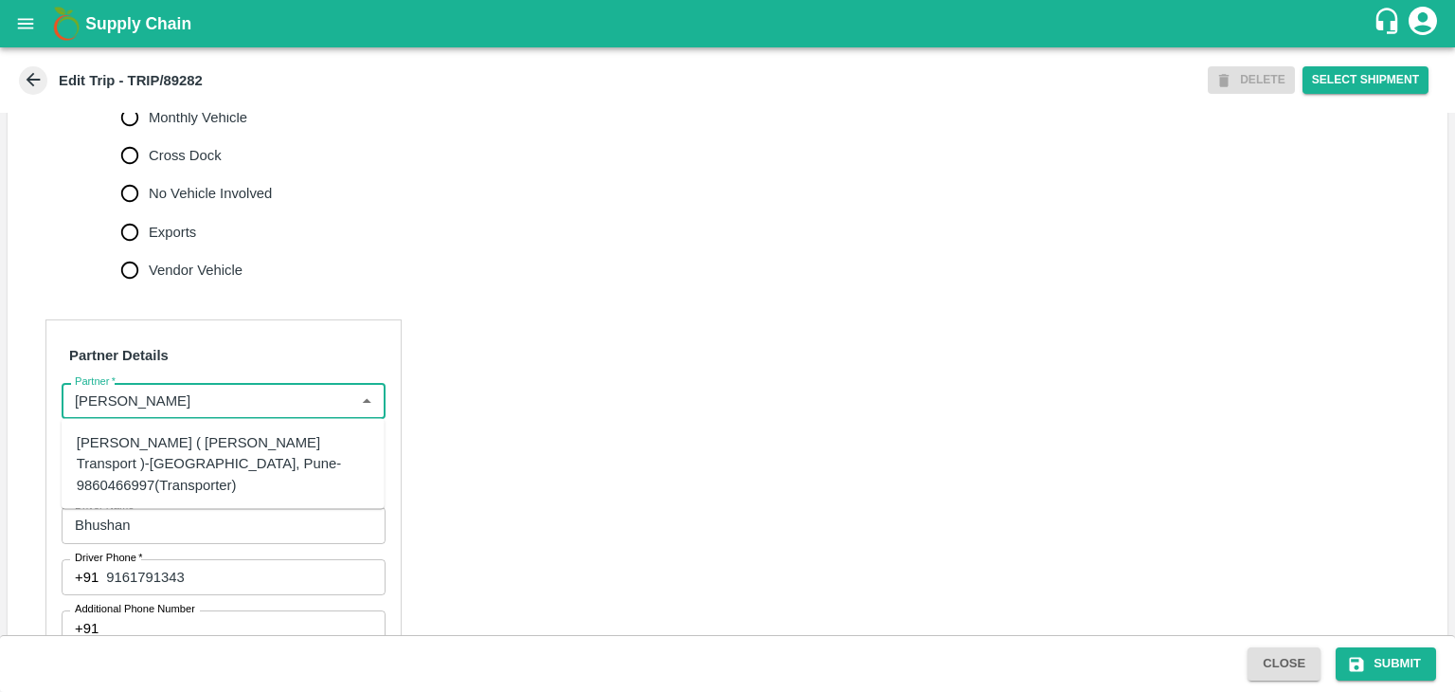
click at [211, 455] on div "Nitin Rasal ( Bhairavnath Transport )-Deulgaon, Pune-9860466997(Transporter)" at bounding box center [223, 463] width 293 height 63
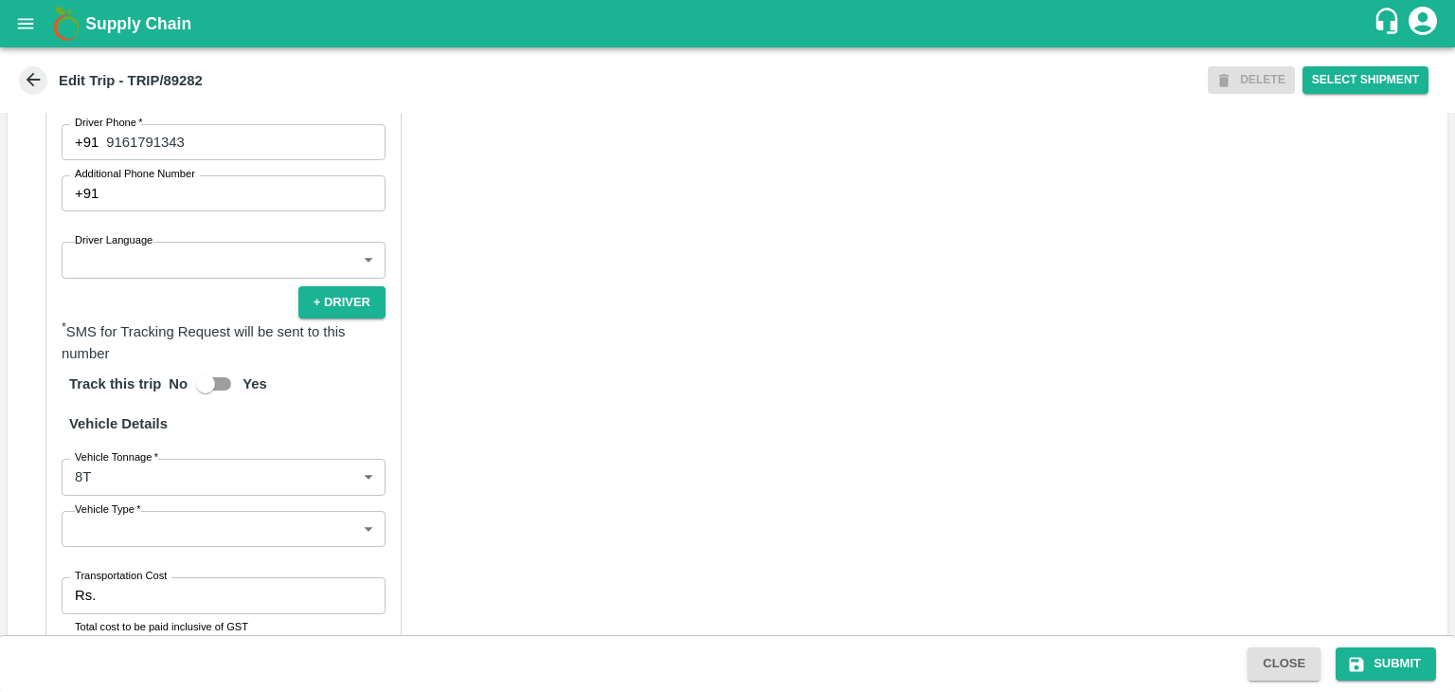
scroll to position [1106, 0]
type input "Nitin Rasal ( Bhairavnath Transport )-Deulgaon, Pune-9860466997(Transporter)"
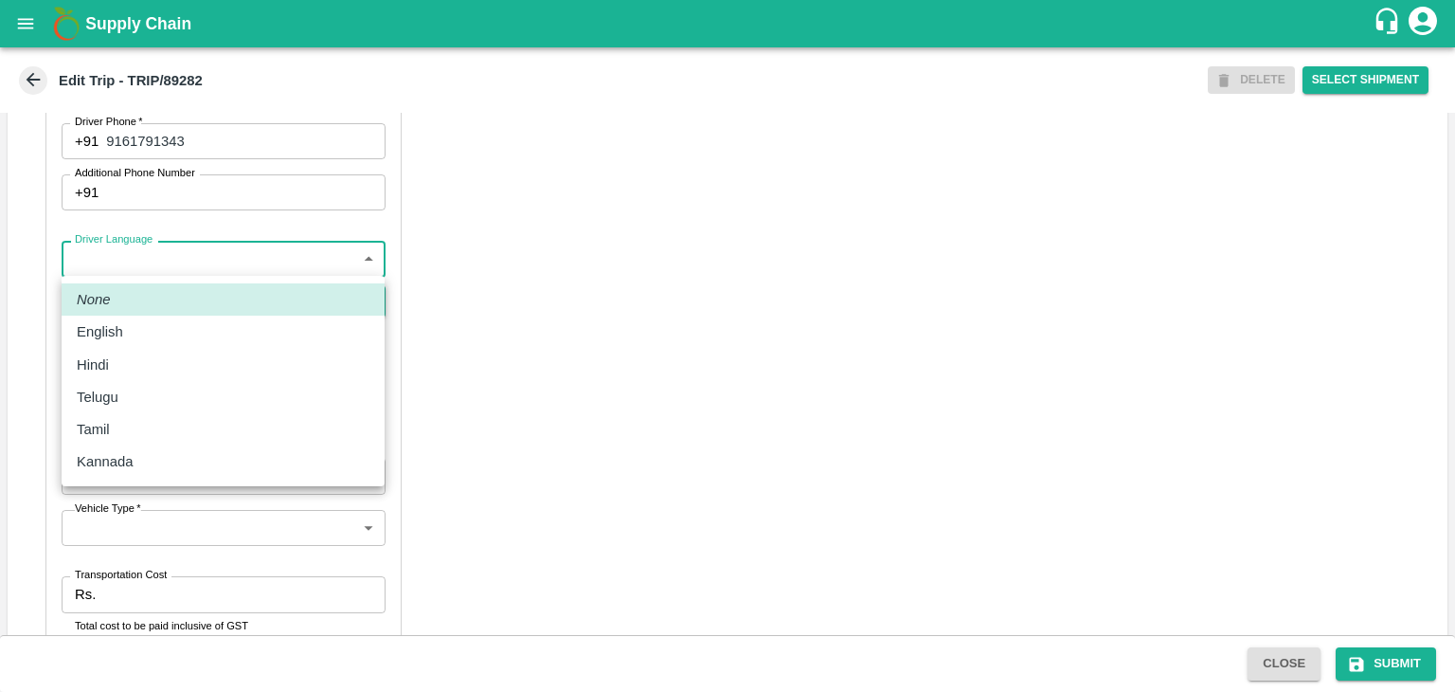
click at [129, 264] on body "Supply Chain Edit Trip - TRIP/89282 DELETE Select Shipment Trip Details Trip Ty…" at bounding box center [727, 346] width 1455 height 692
click at [128, 360] on div "Hindi" at bounding box center [223, 364] width 293 height 21
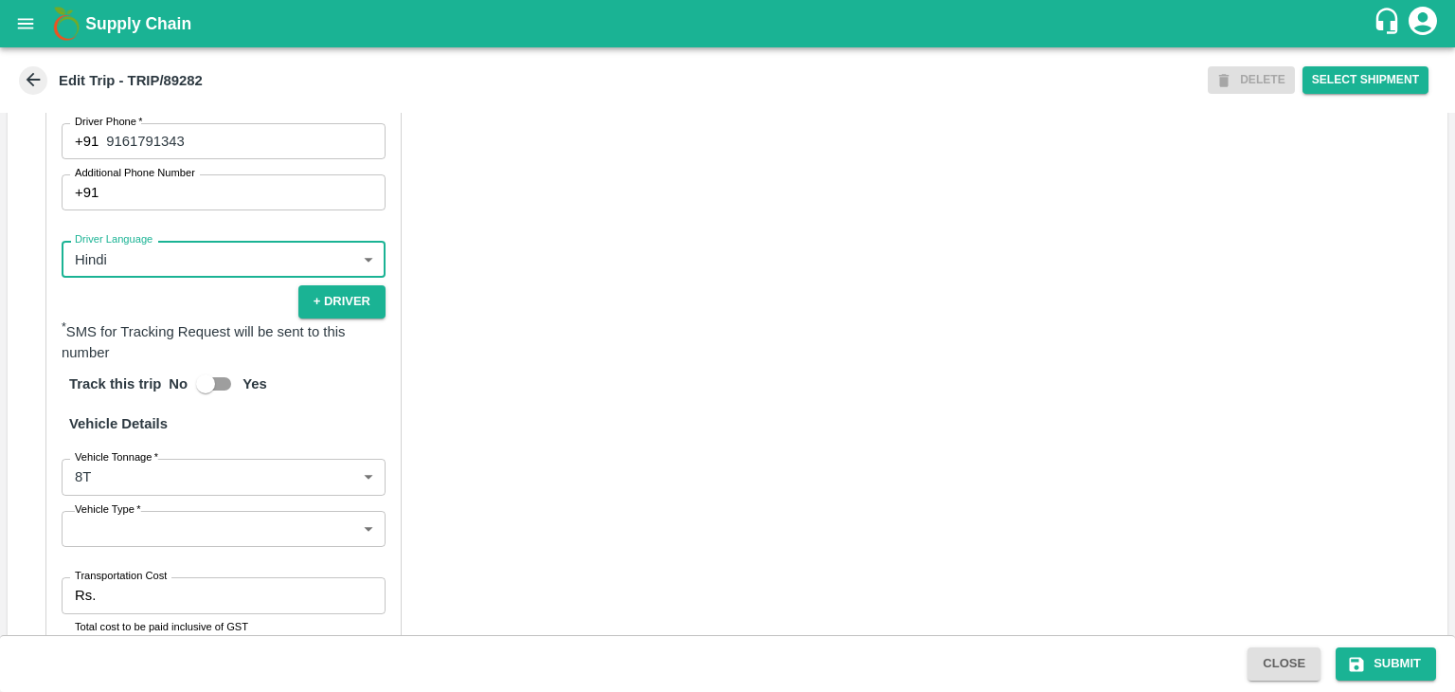
type input "hi"
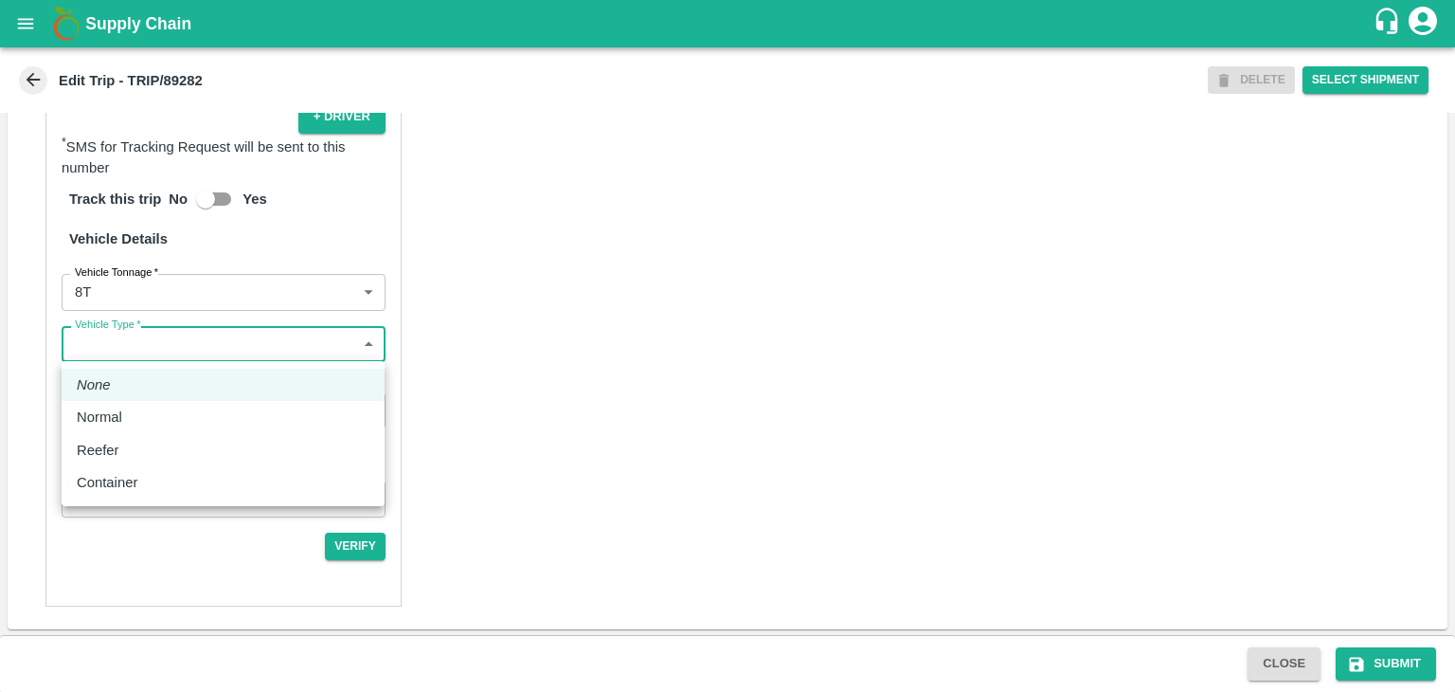
click at [148, 340] on body "Supply Chain Edit Trip - TRIP/89282 DELETE Select Shipment Trip Details Trip Ty…" at bounding box center [727, 346] width 1455 height 692
click at [130, 418] on div "Normal" at bounding box center [104, 416] width 55 height 21
type input "Normal"
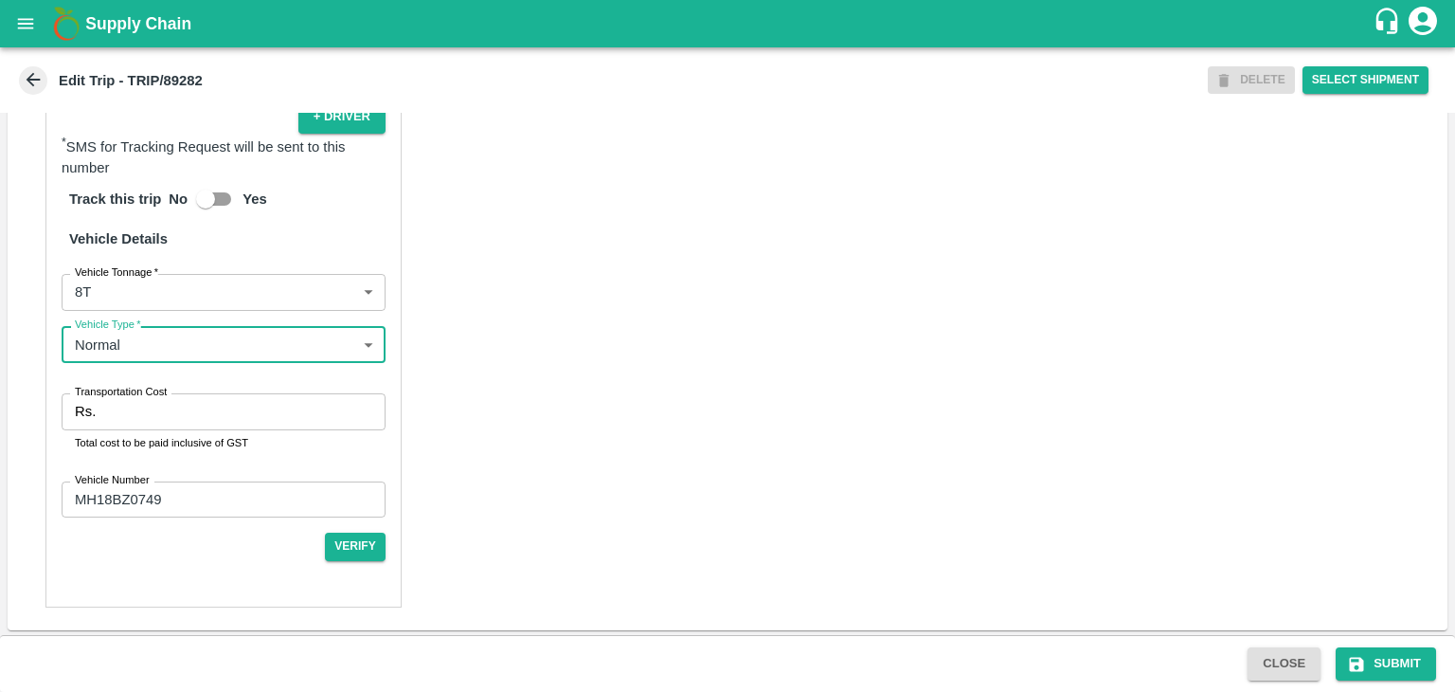
click at [165, 414] on input "Transportation Cost" at bounding box center [244, 411] width 282 height 36
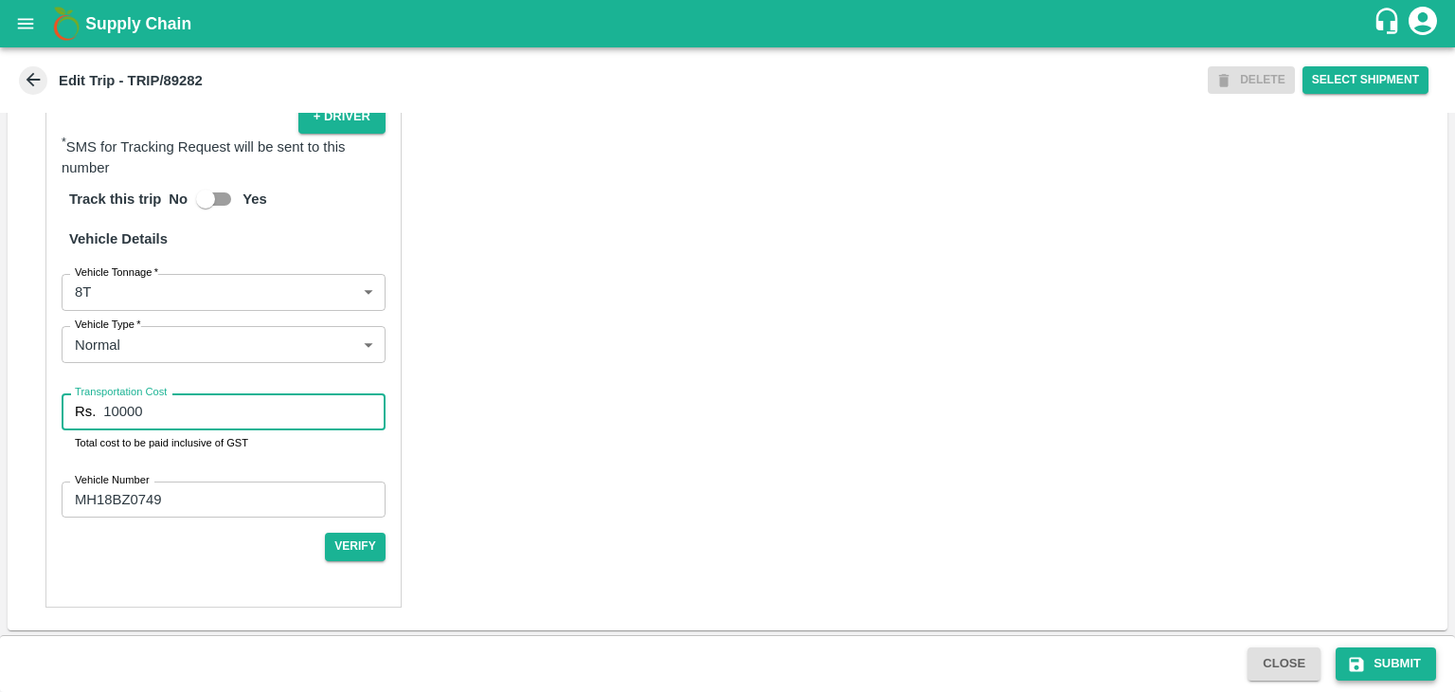
type input "10000"
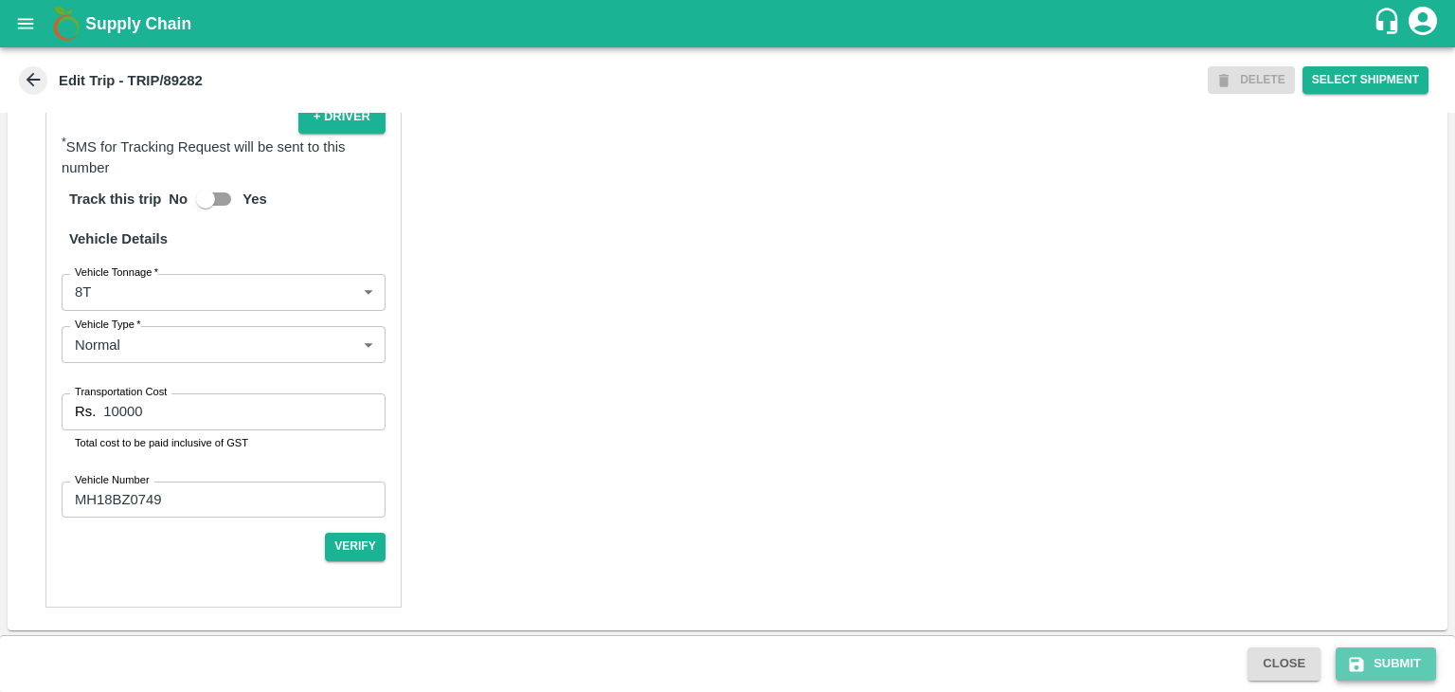
click at [1398, 657] on button "Submit" at bounding box center [1386, 663] width 100 height 33
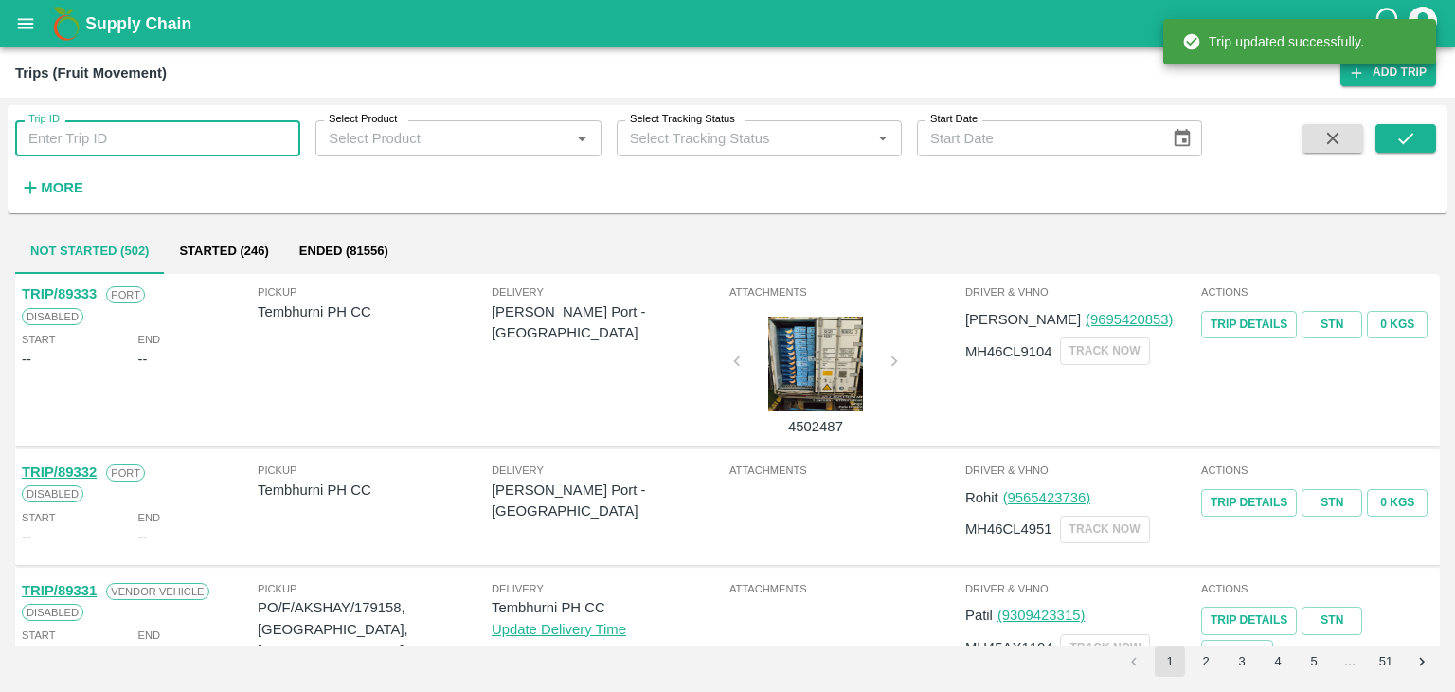
click at [95, 136] on input "Trip ID" at bounding box center [157, 138] width 285 height 36
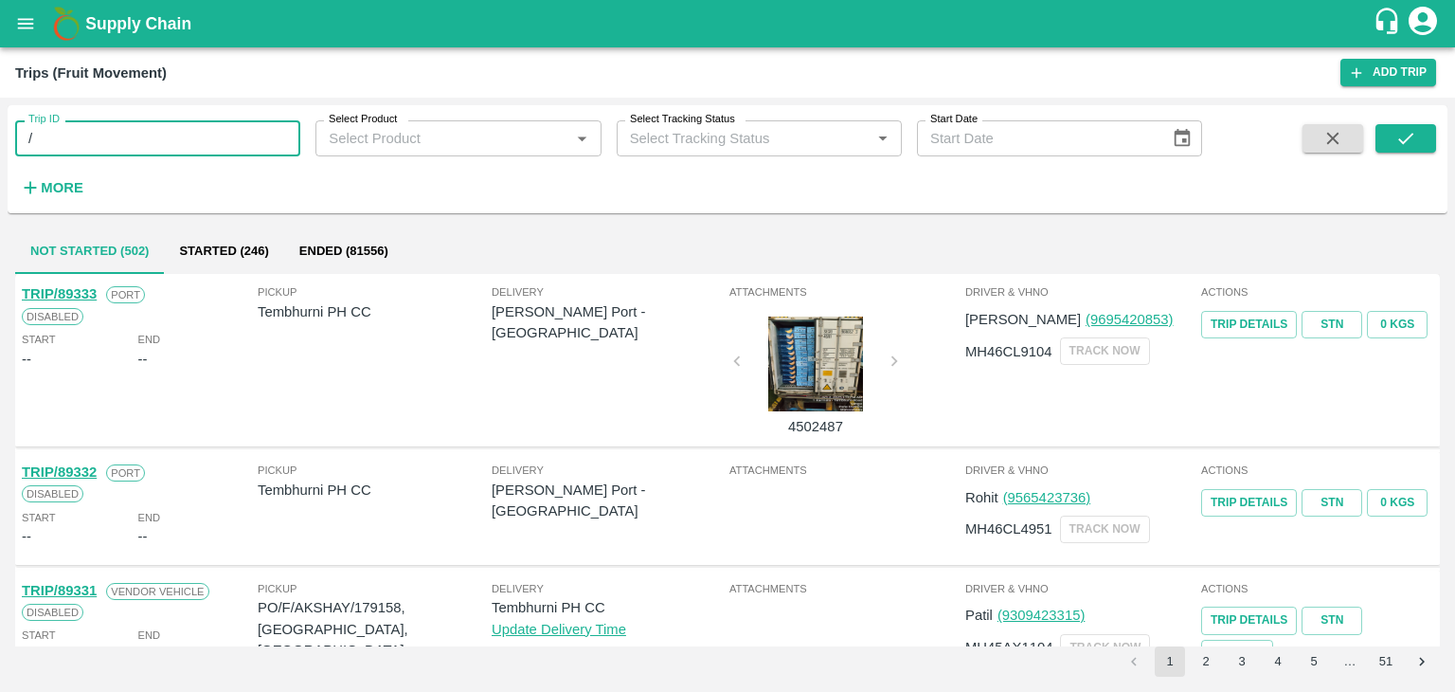
type input "/"
type input "89308"
click at [1417, 135] on button "submit" at bounding box center [1406, 138] width 61 height 28
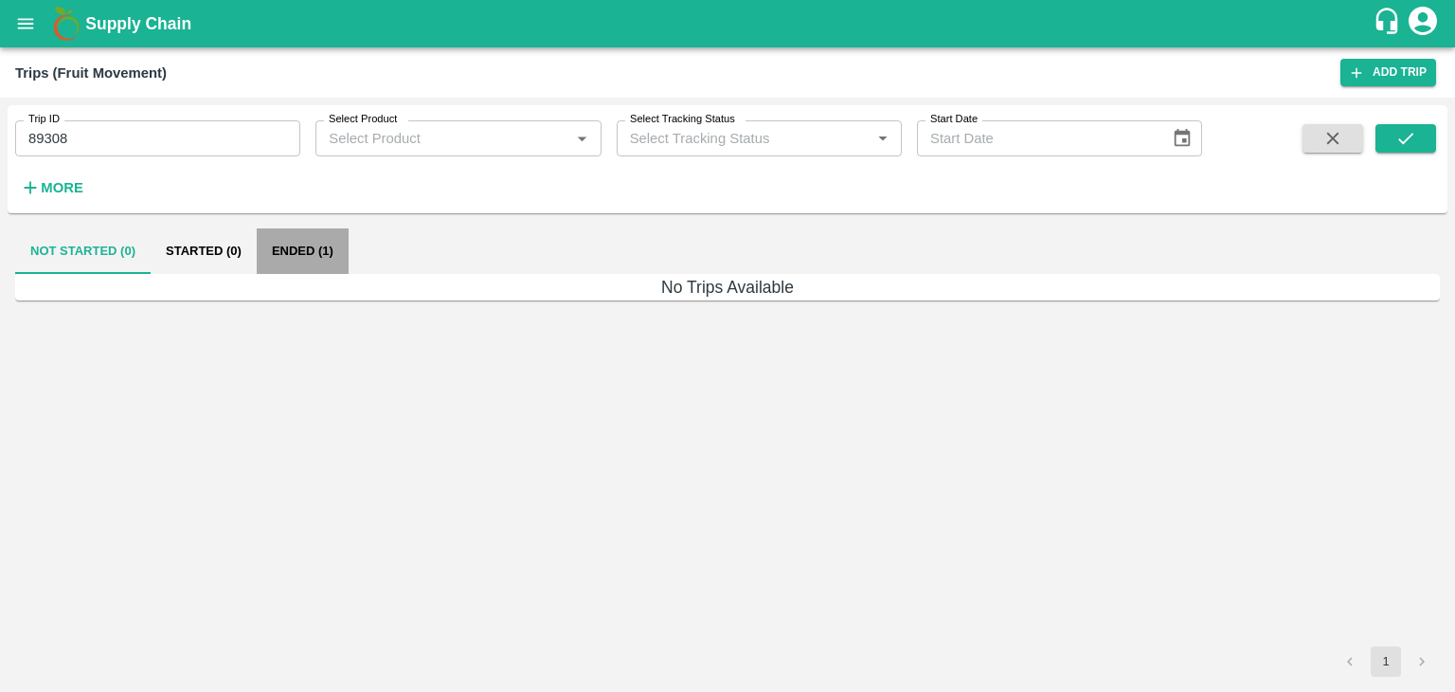
click at [303, 261] on button "Ended (1)" at bounding box center [303, 250] width 92 height 45
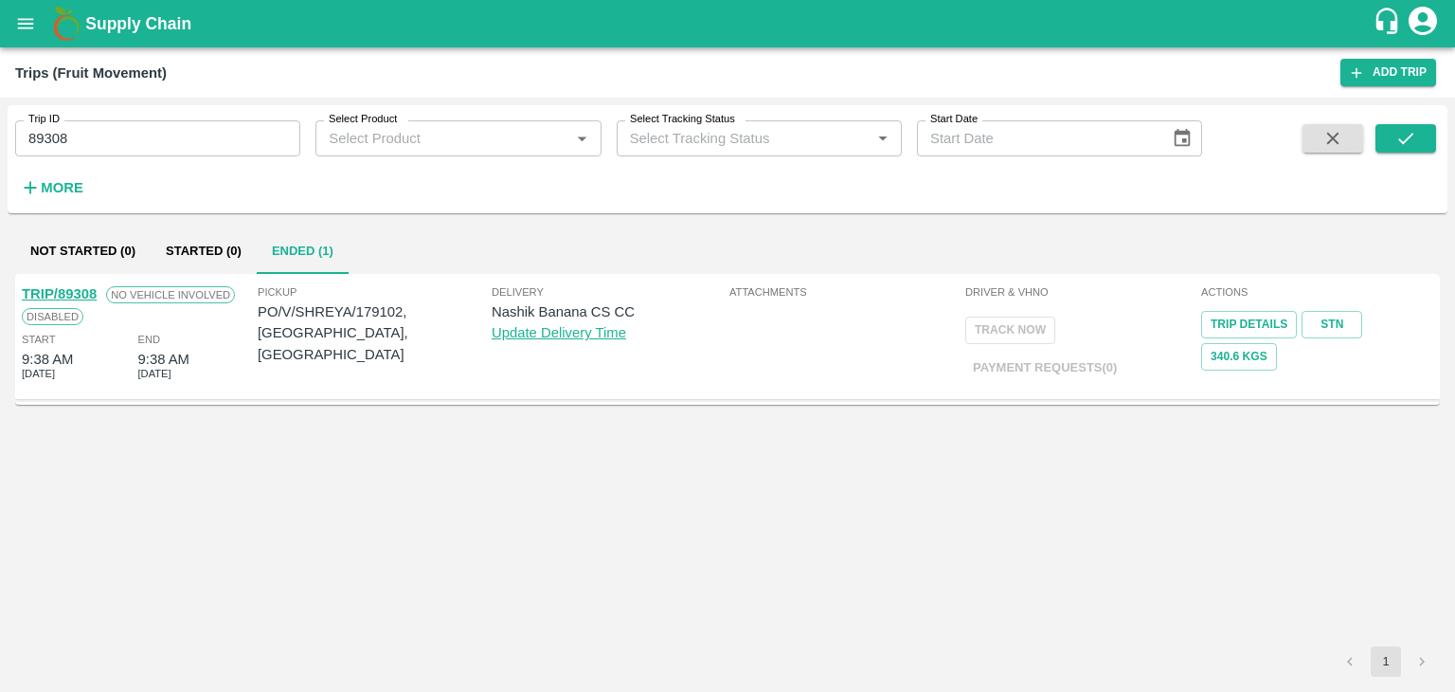
click at [64, 289] on link "TRIP/89308" at bounding box center [59, 293] width 75 height 15
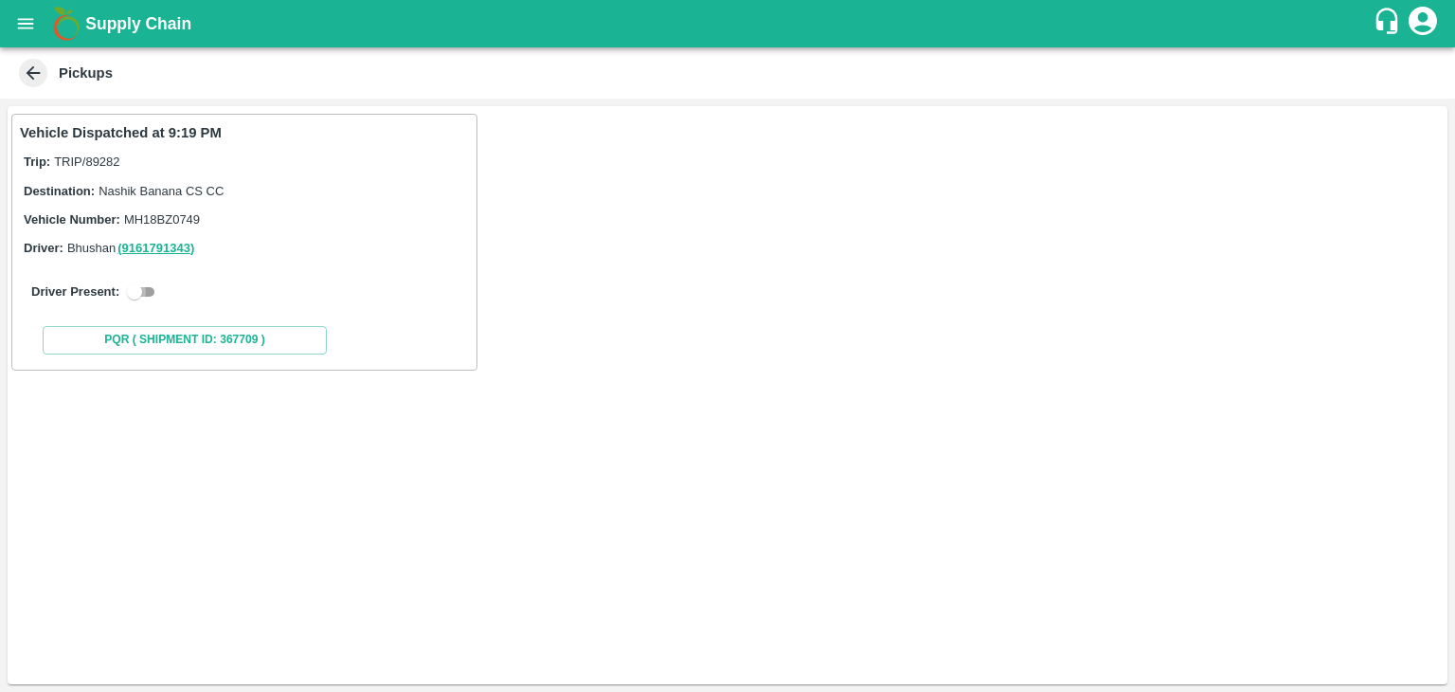
click at [145, 285] on input "checkbox" at bounding box center [134, 291] width 68 height 23
checkbox input "true"
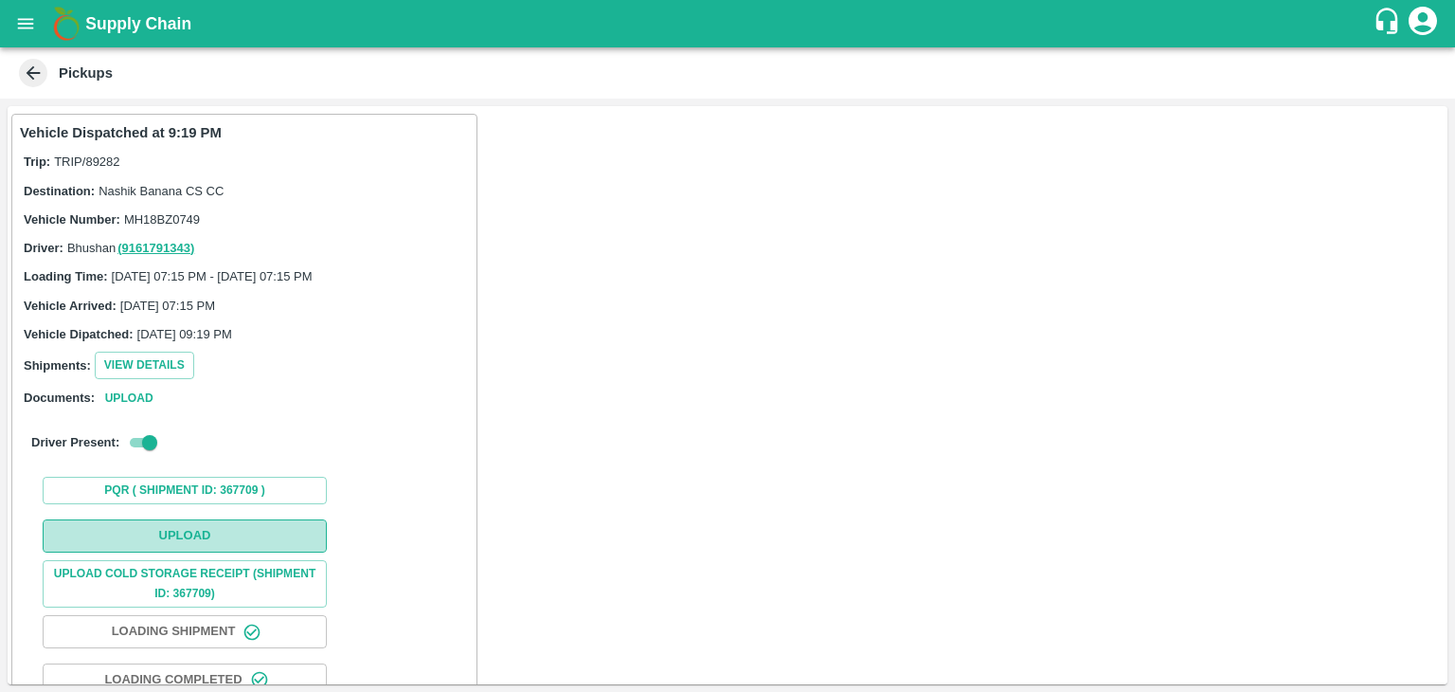
click at [190, 519] on button "Upload" at bounding box center [185, 535] width 284 height 33
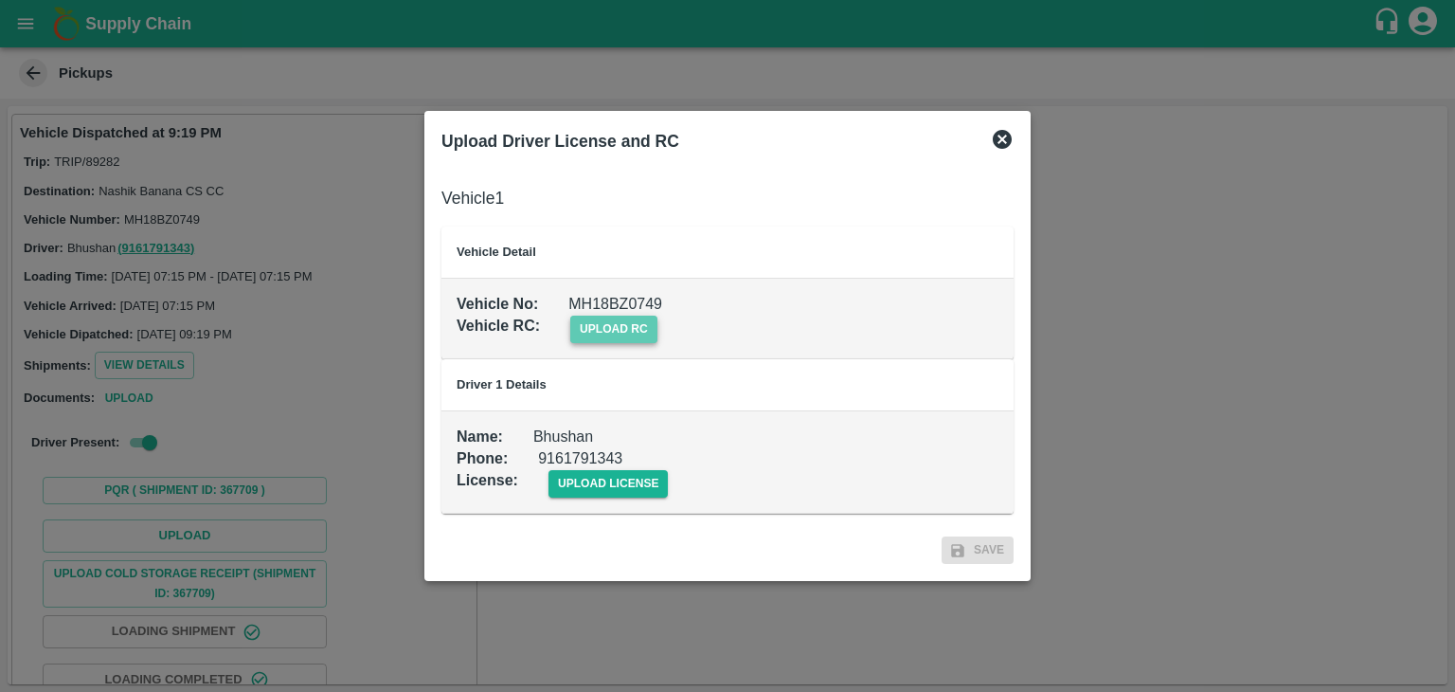
click at [632, 340] on span "upload rc" at bounding box center [613, 328] width 87 height 27
click at [0, 0] on input "upload rc" at bounding box center [0, 0] width 0 height 0
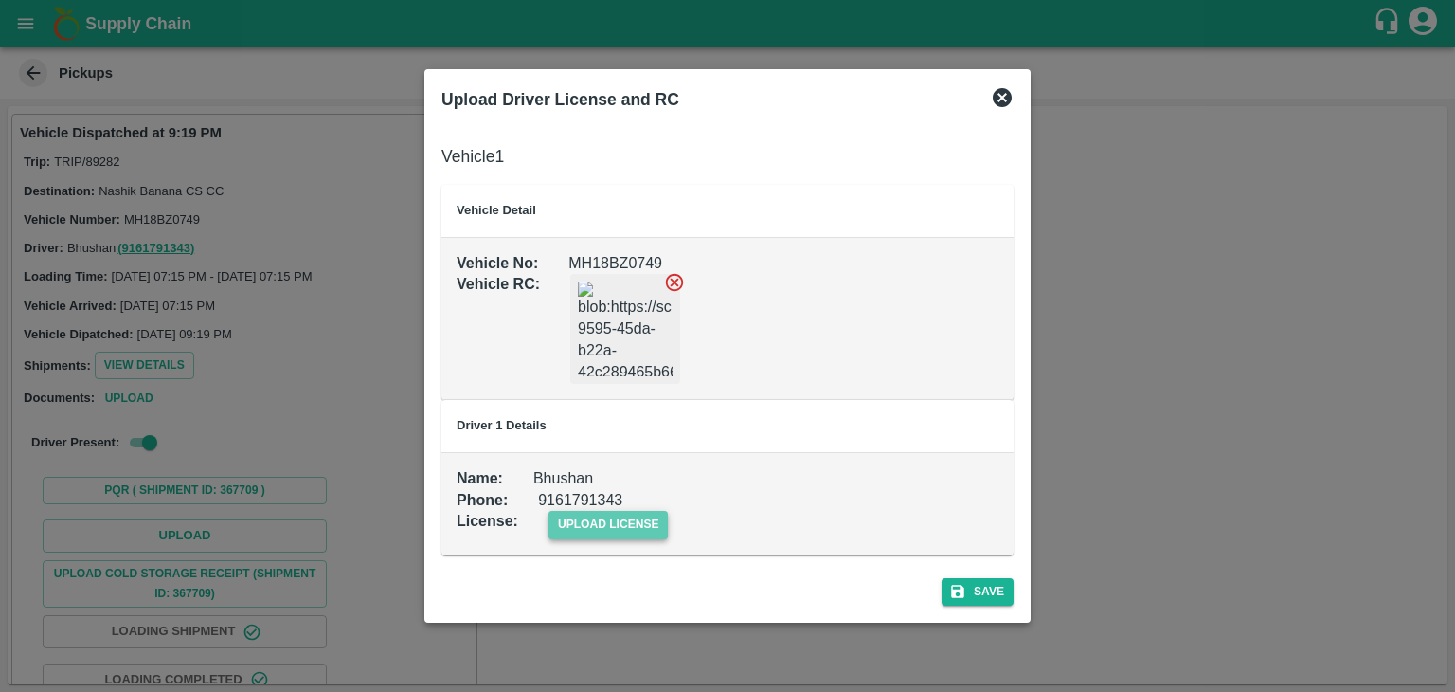
click at [644, 520] on span "upload license" at bounding box center [609, 524] width 120 height 27
click at [0, 0] on input "upload license" at bounding box center [0, 0] width 0 height 0
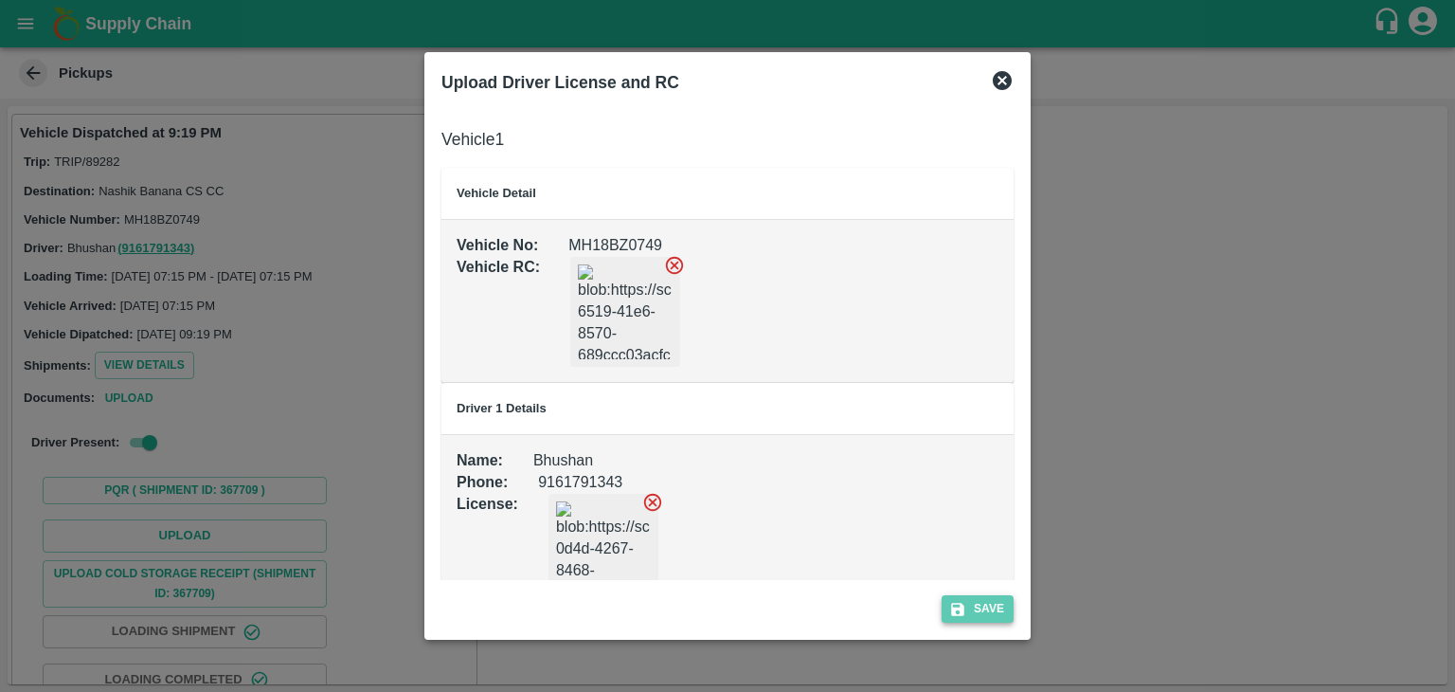
click at [989, 608] on button "Save" at bounding box center [978, 608] width 72 height 27
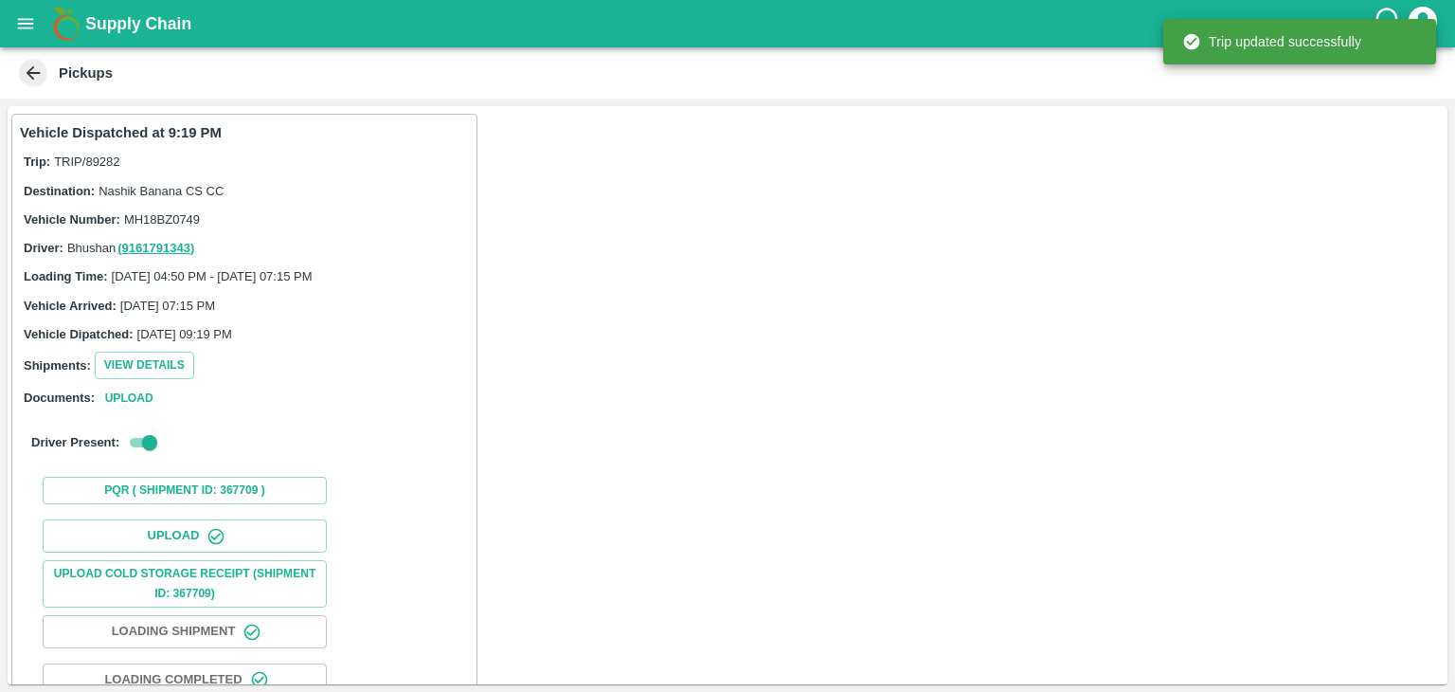
scroll to position [198, 0]
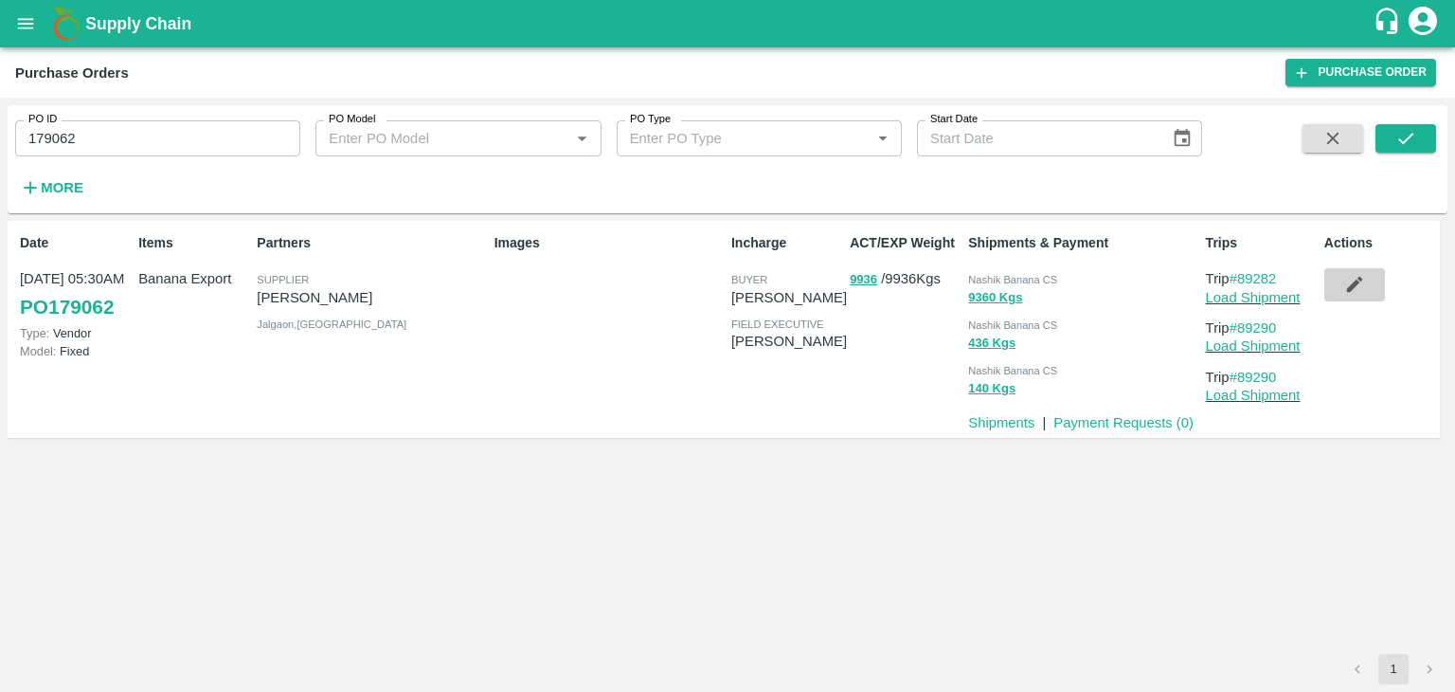
click at [1353, 289] on icon "button" at bounding box center [1354, 285] width 16 height 16
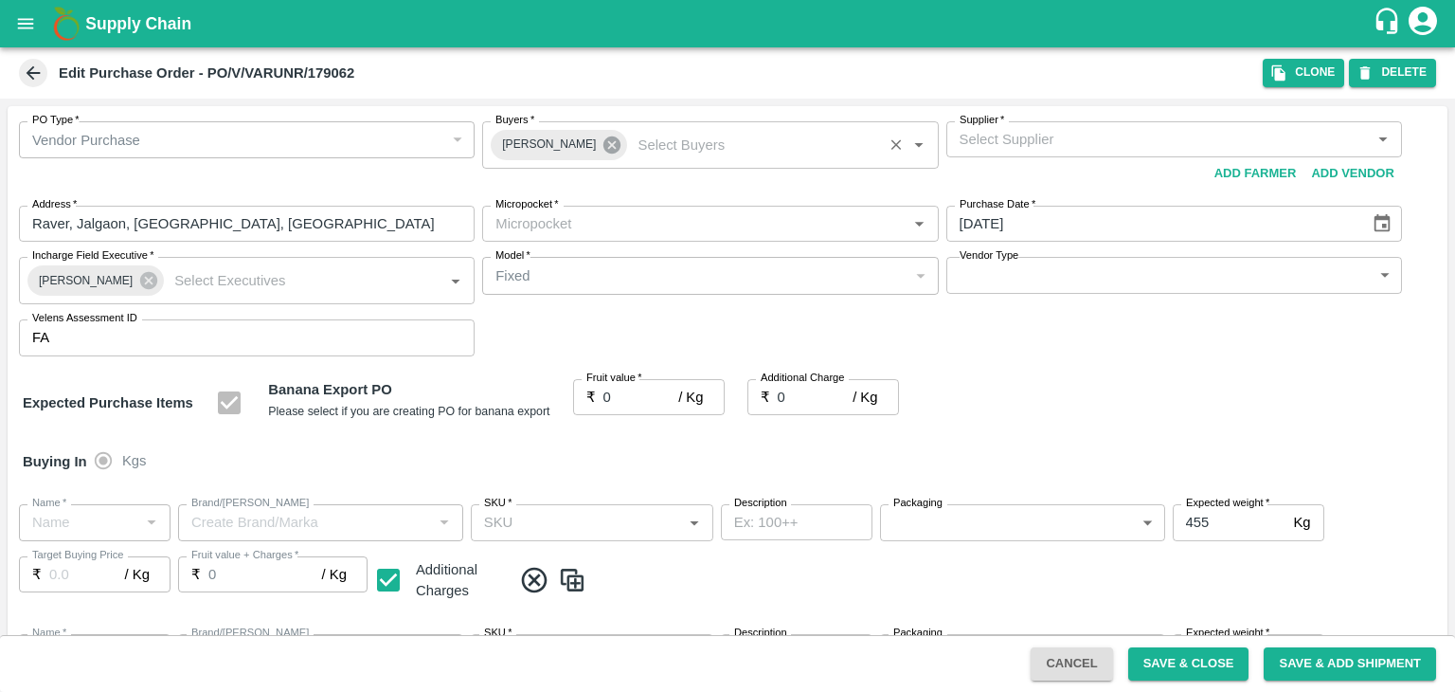
click at [608, 141] on icon at bounding box center [612, 144] width 17 height 17
click at [587, 141] on input "Buyers   *" at bounding box center [694, 139] width 413 height 25
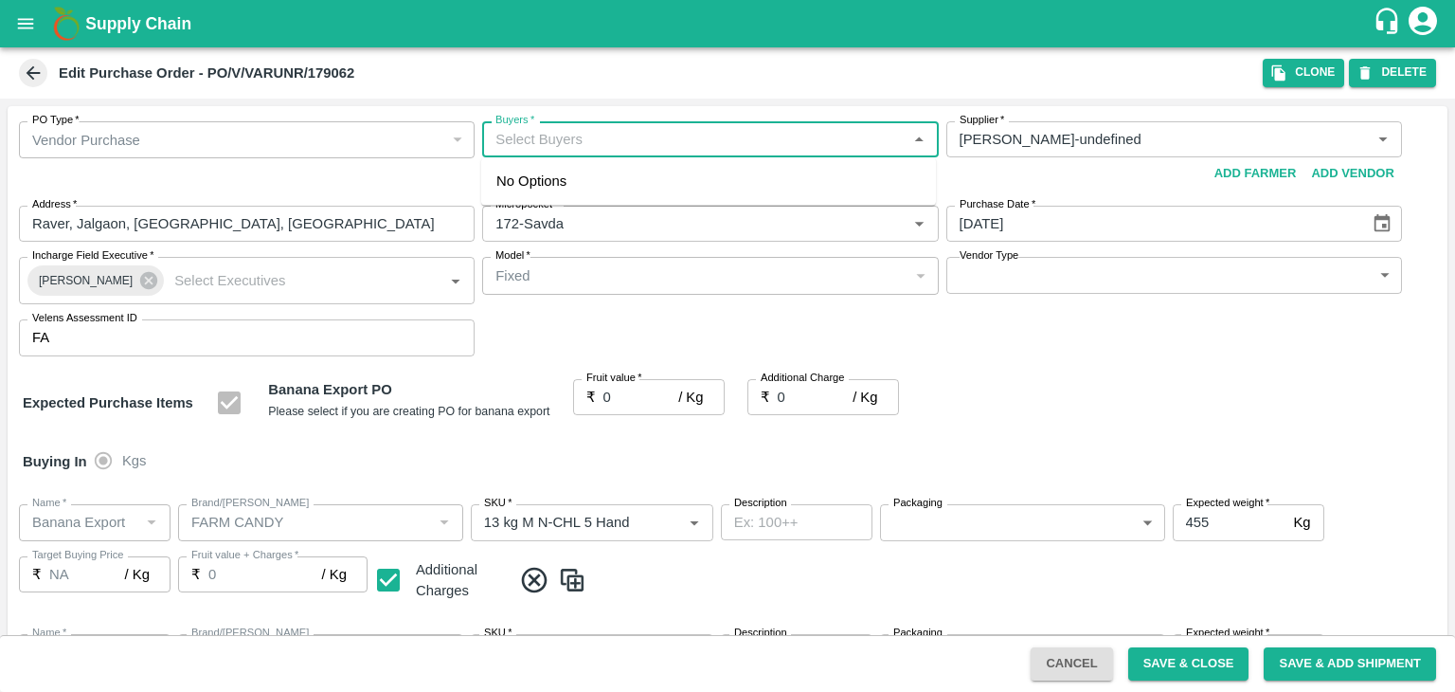
type input "VARUN RAMESHWAR AGRAWAL-undefined"
type input "172-Savda"
type input "Banana Export"
type input "FARM CANDY"
type input "13 kg M N-CHL 5 Hand"
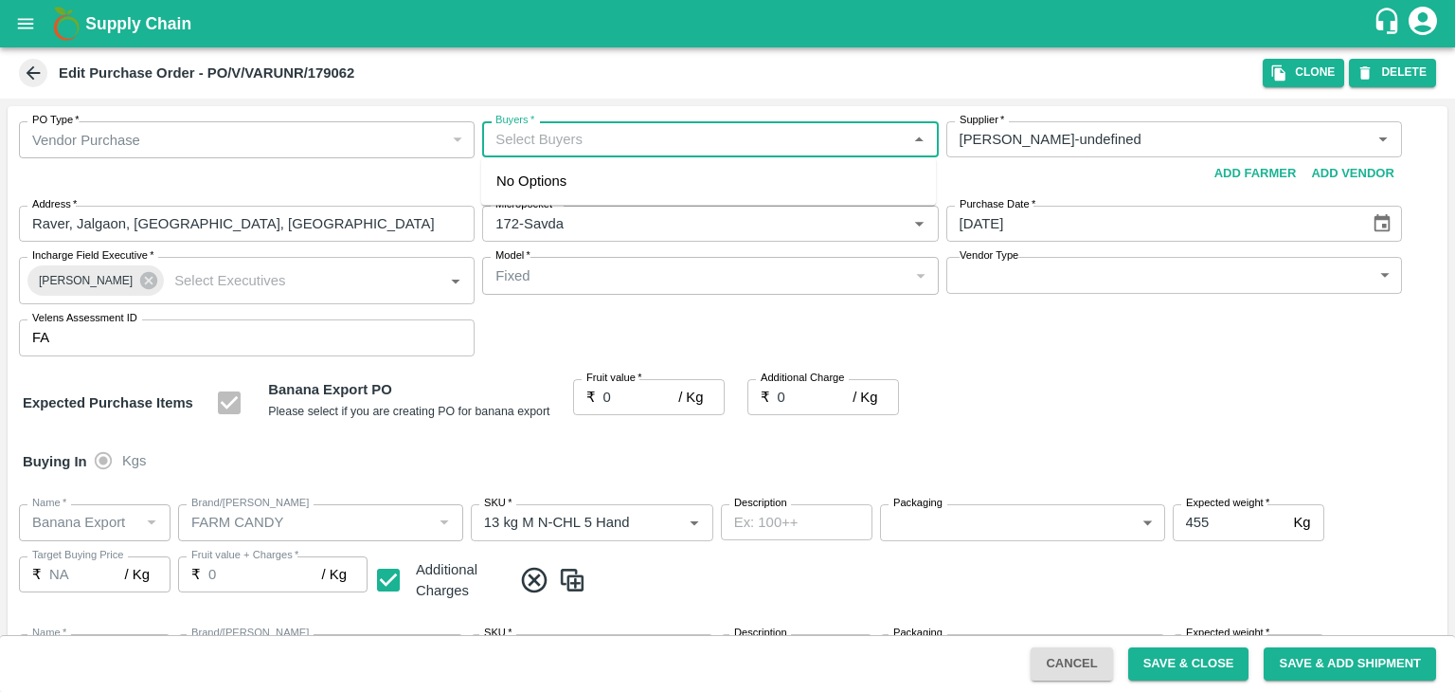
type input "NA"
type input "Banana Export"
type input "FARM CANDY"
type input "13 kg M N-CHL 6 Hand"
type input "NA"
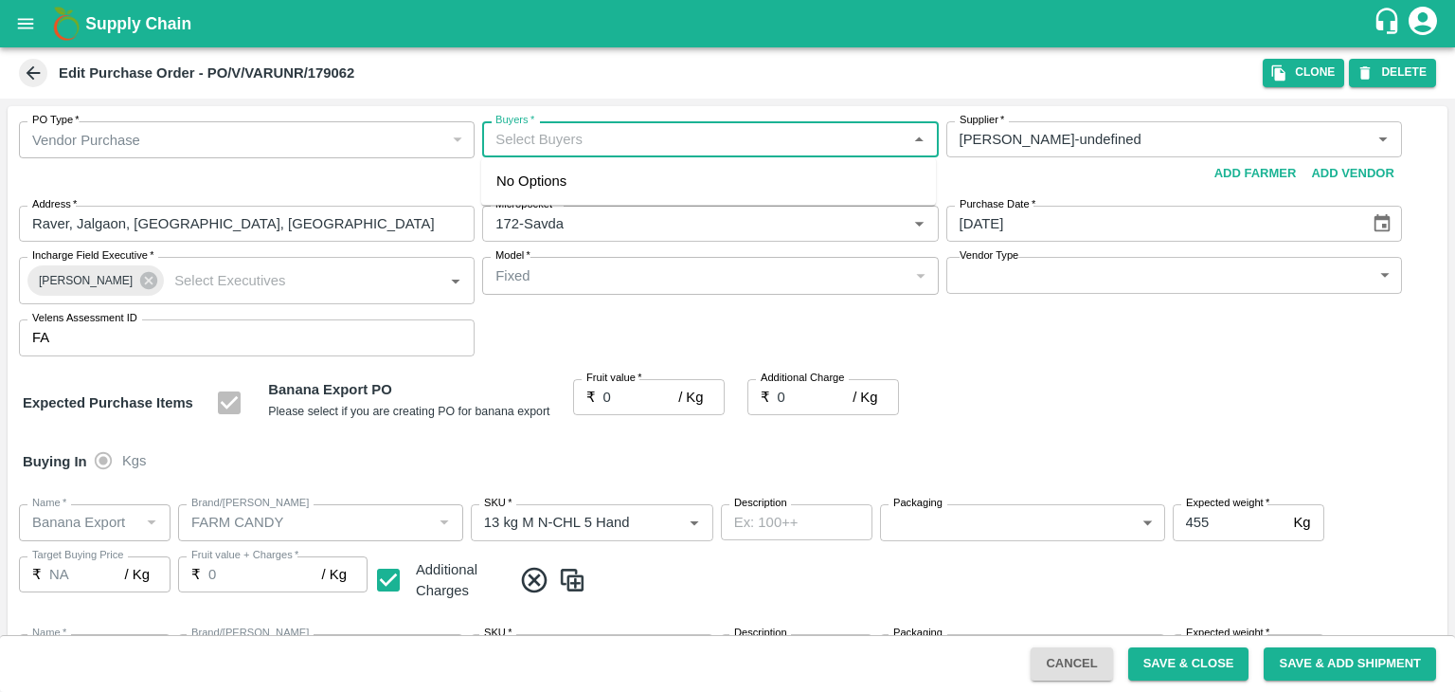
type input "Banana Export"
type input "FARM CANDY"
type input "13 kg M N-CHL 8 Hand"
type input "NA"
type input "Banana Export"
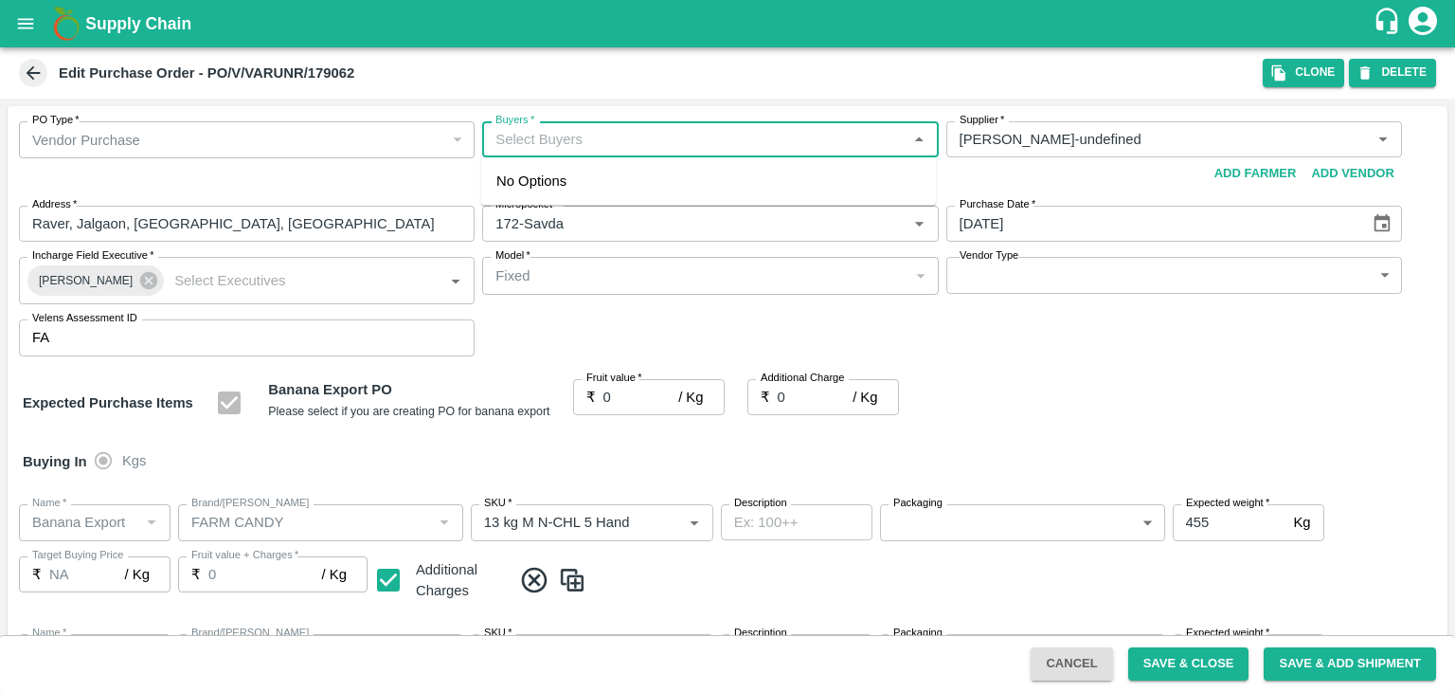
type input "FARM CANDY"
type input "13 kg M N-CHL CL"
type input "NA"
type input "Banana Export"
type input "FARM CANDY"
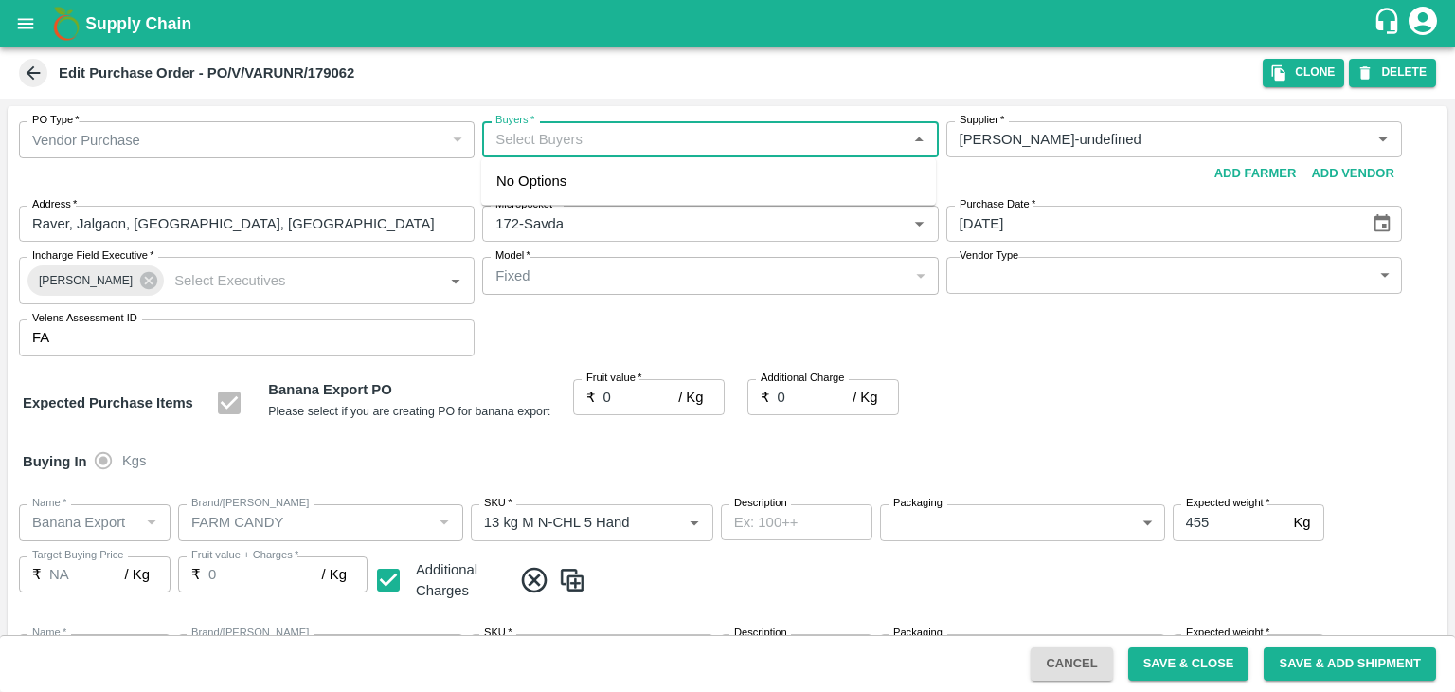
type input "C Class"
type input "NA"
type input "Banana Export"
type input "FARM CANDY"
type input "PHR Kg"
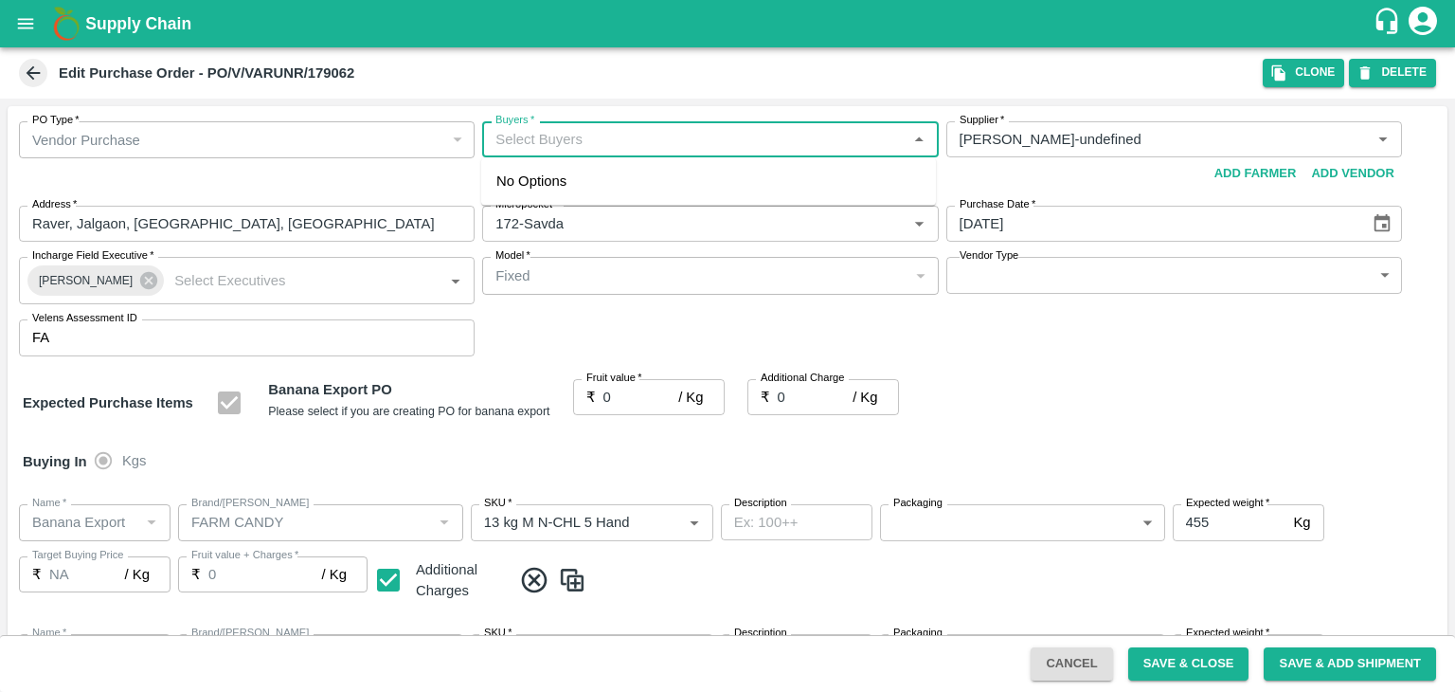
type input "NA"
type input "Ajit"
click at [589, 194] on div "Ajit Otari" at bounding box center [600, 189] width 116 height 21
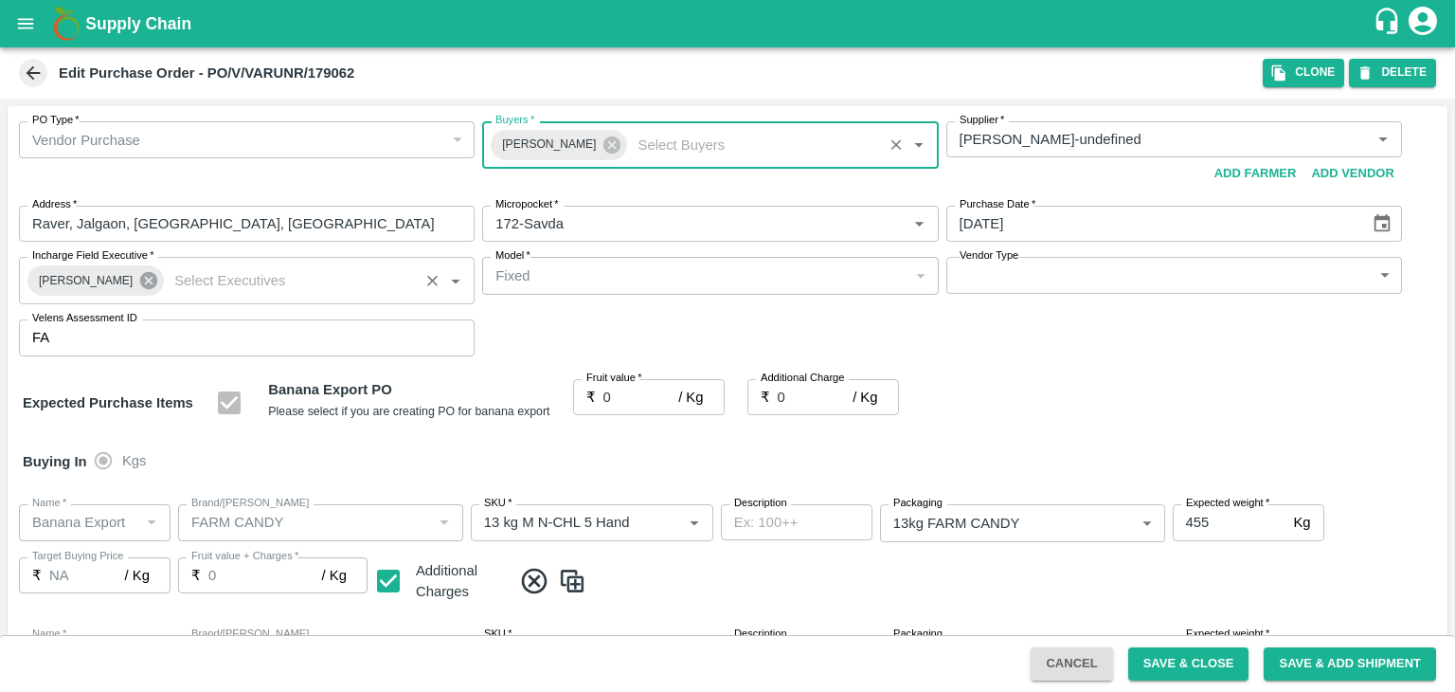
drag, startPoint x: 121, startPoint y: 282, endPoint x: 147, endPoint y: 282, distance: 25.6
click at [147, 282] on div "Praneeth Kumar" at bounding box center [95, 280] width 136 height 30
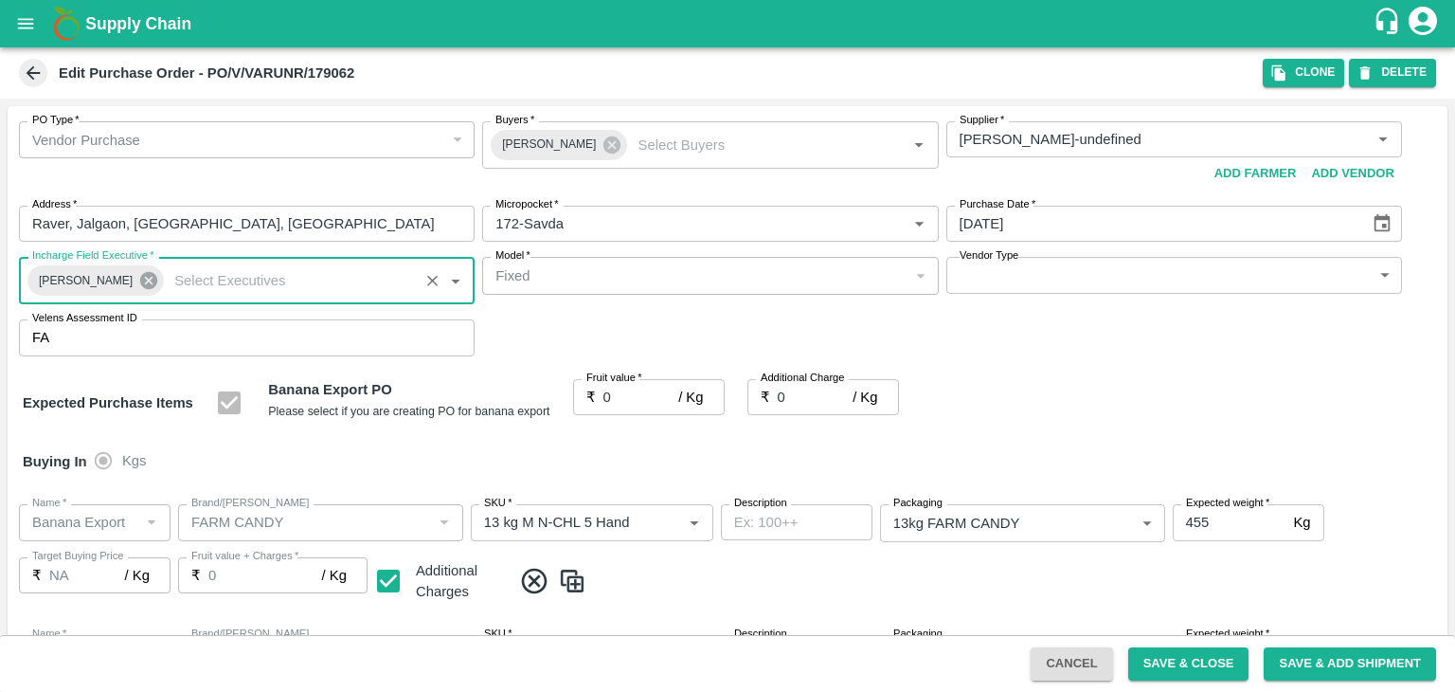
click at [147, 282] on icon at bounding box center [148, 280] width 21 height 21
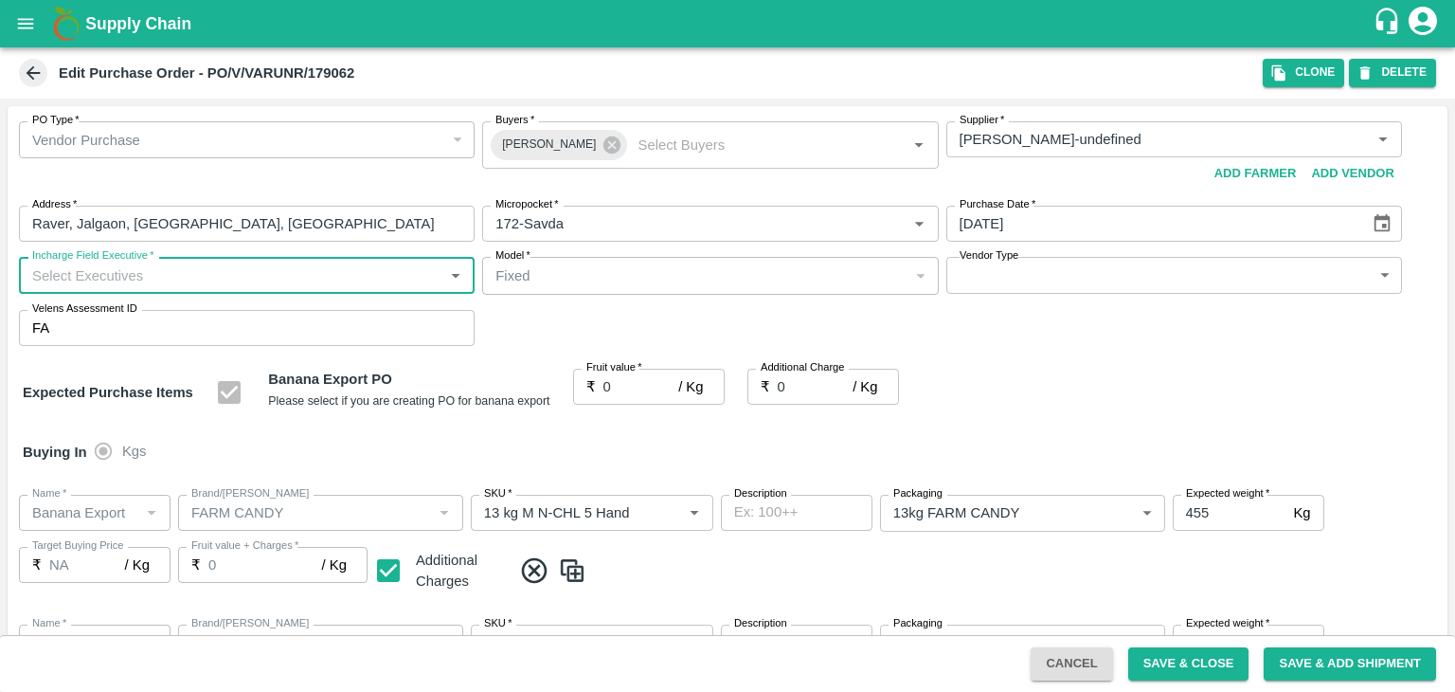
click at [178, 281] on input "Incharge Field Executive   *" at bounding box center [231, 274] width 413 height 25
click at [205, 276] on input "Incharge Field Executive   *" at bounding box center [231, 274] width 413 height 25
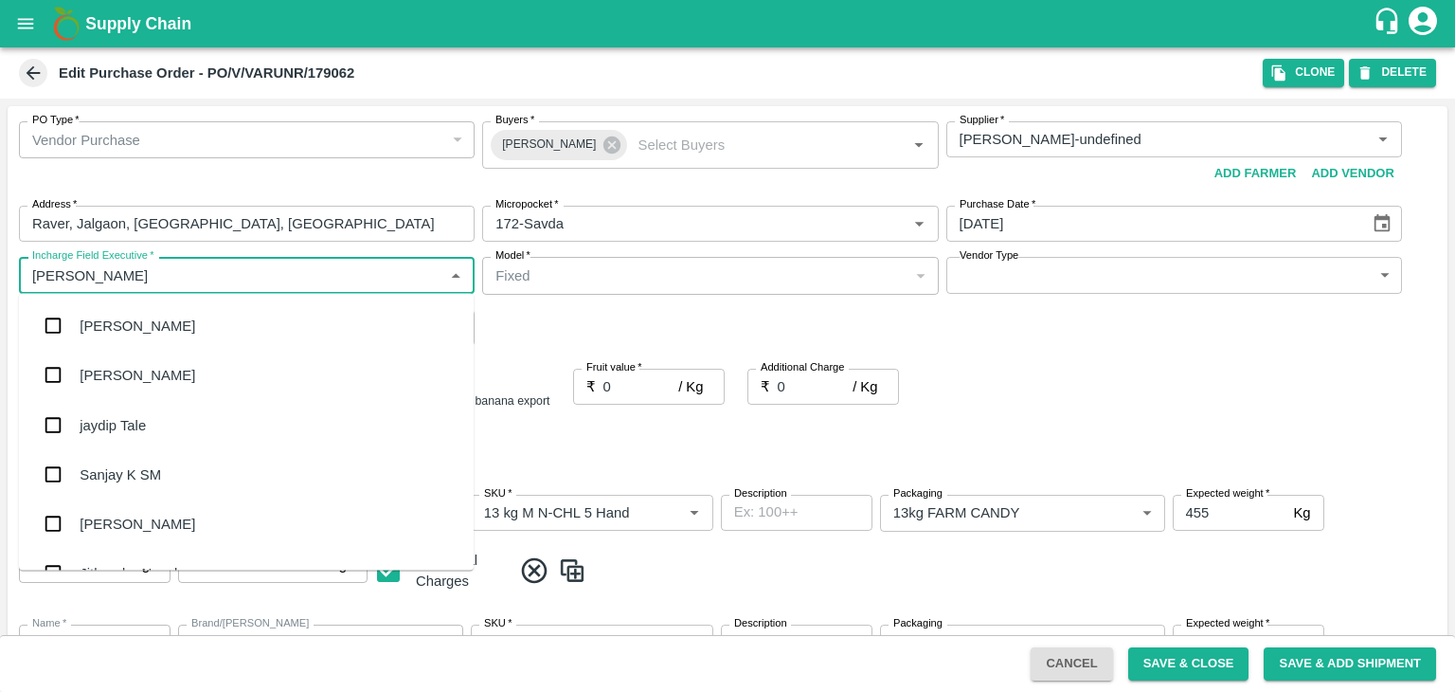
type input "[PERSON_NAME]"
click at [164, 414] on div "jaydip Tale" at bounding box center [246, 424] width 455 height 49
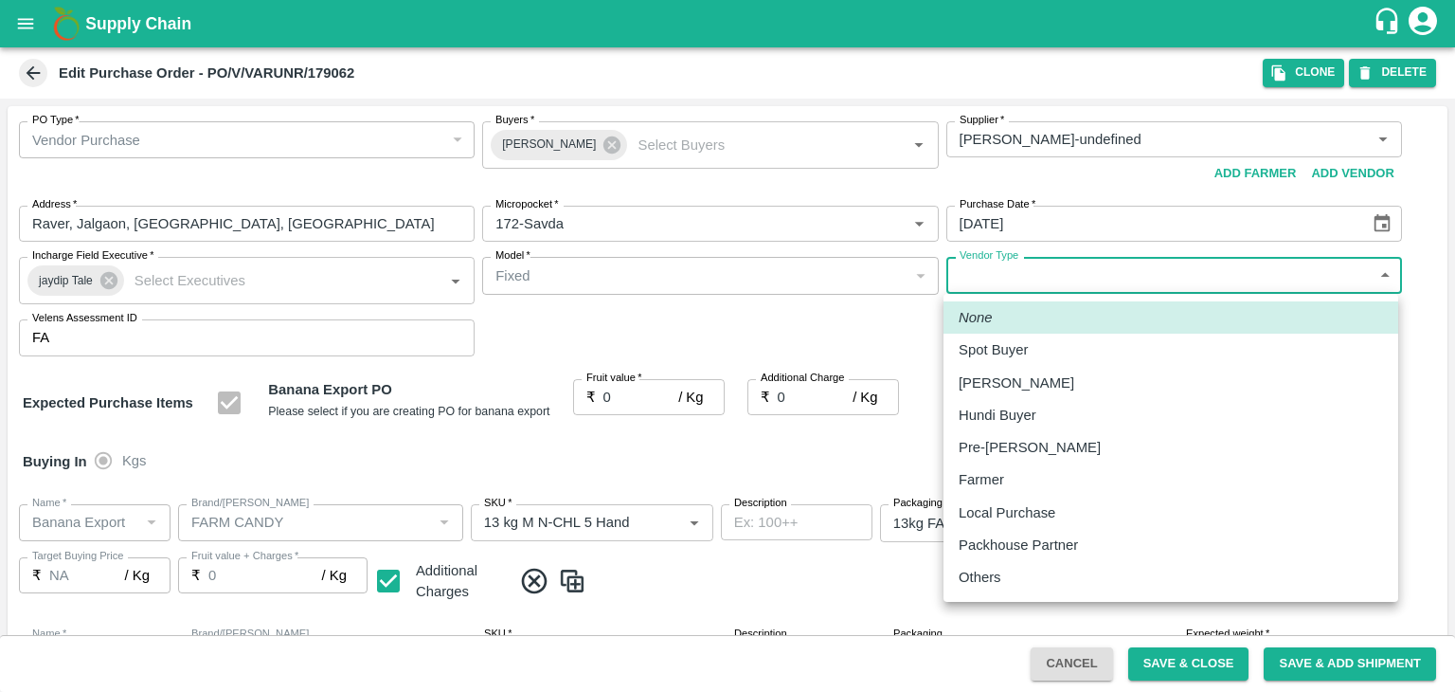
click at [1056, 279] on body "Supply Chain Edit Purchase Order - PO/V/VARUNR/179062 Clone DELETE PO Type   * …" at bounding box center [727, 346] width 1455 height 692
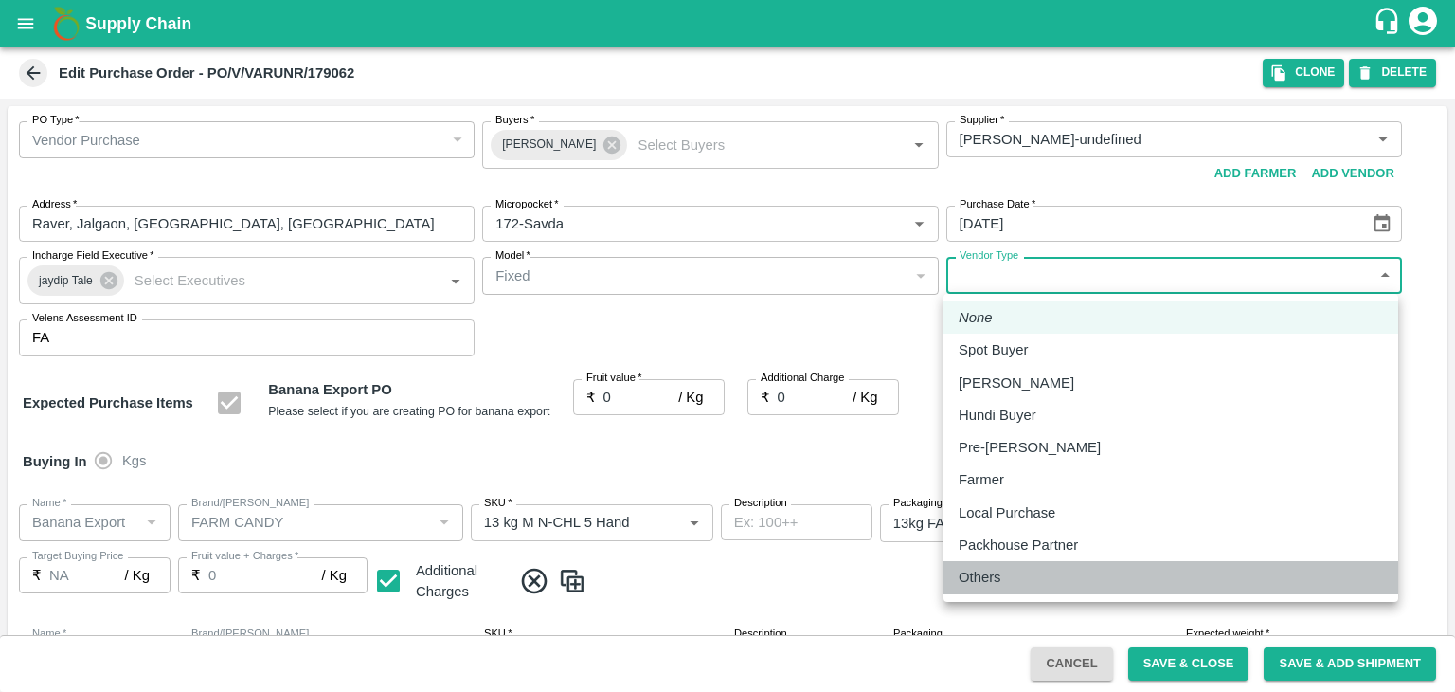
click at [1005, 574] on div "Others" at bounding box center [985, 577] width 52 height 21
type input "OTHER"
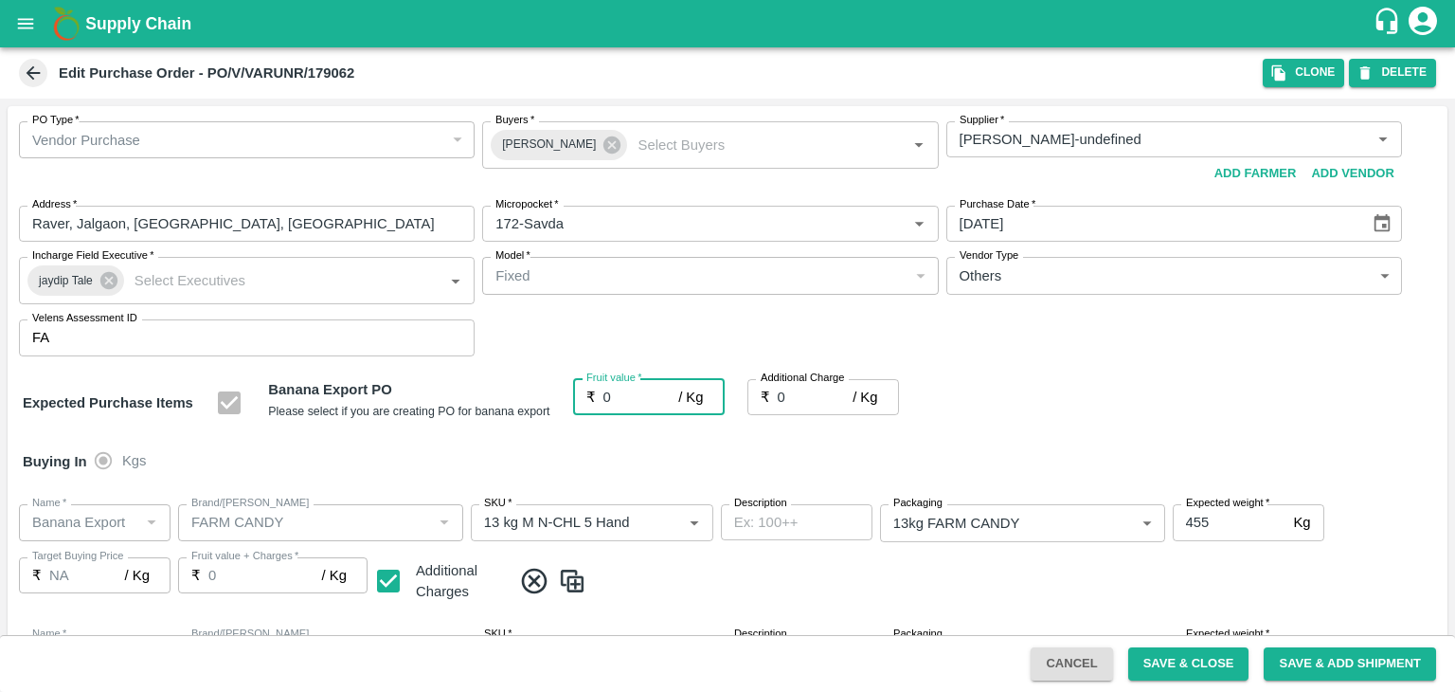
click at [614, 392] on input "0" at bounding box center [642, 397] width 76 height 36
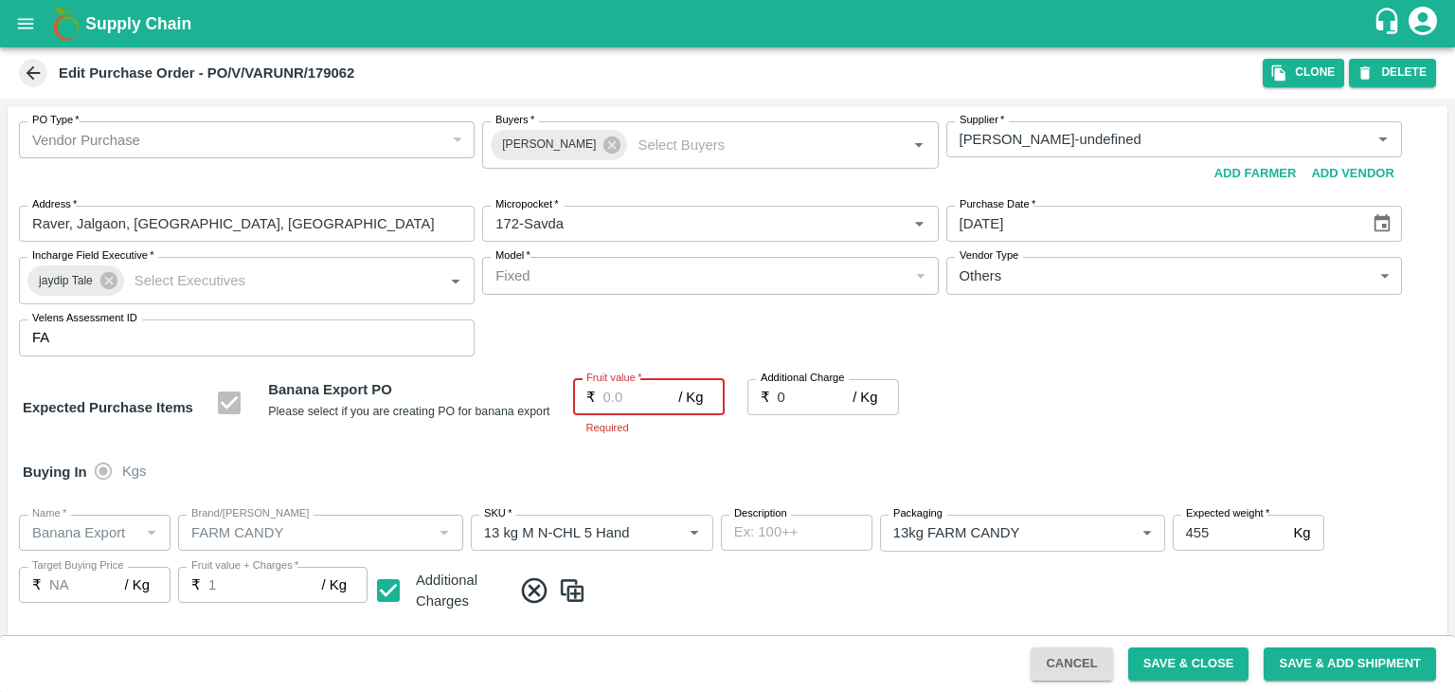
type input "1"
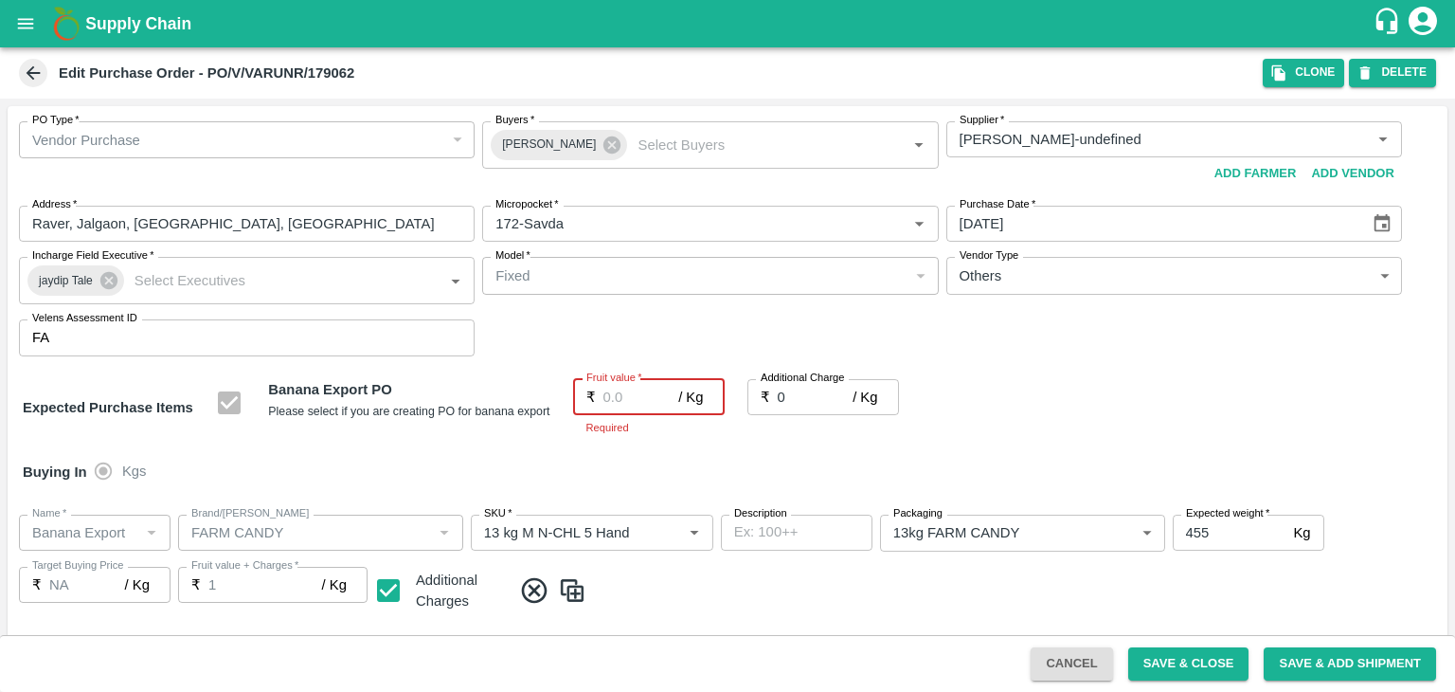
type input "1"
type input "17"
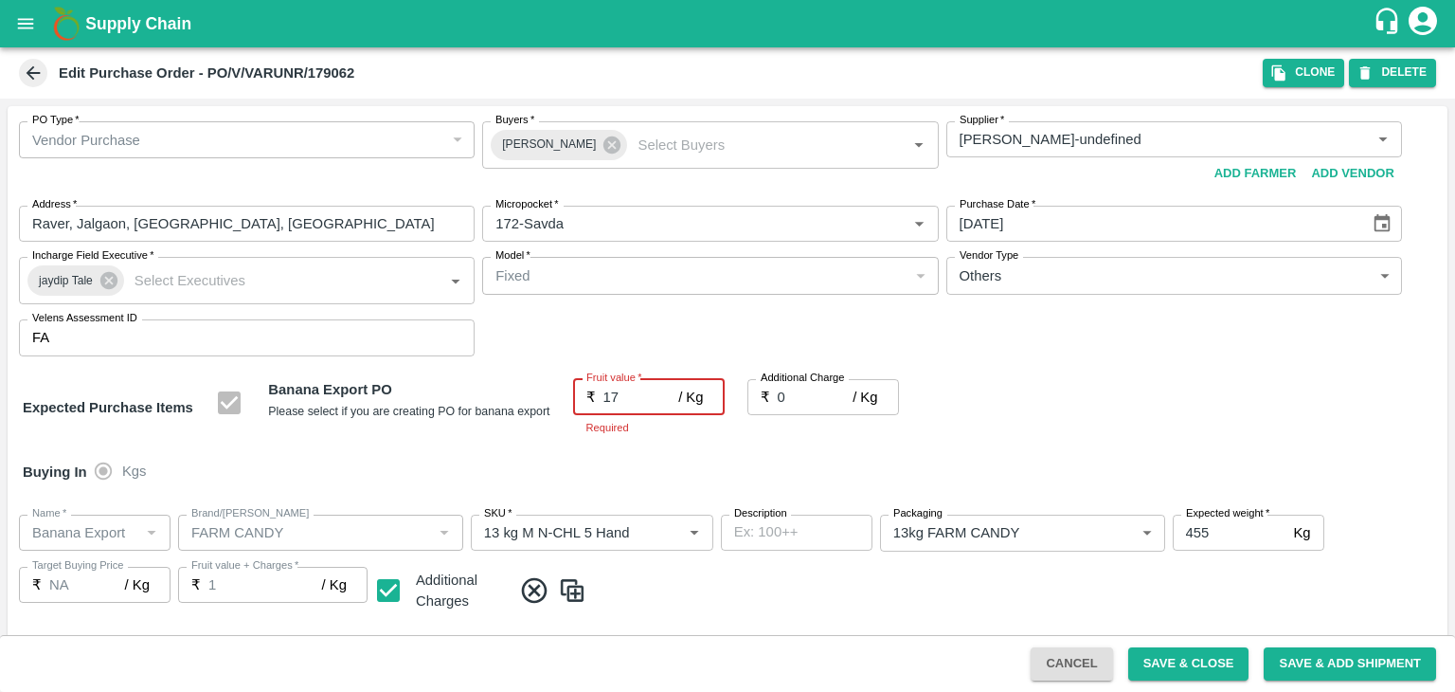
type input "17"
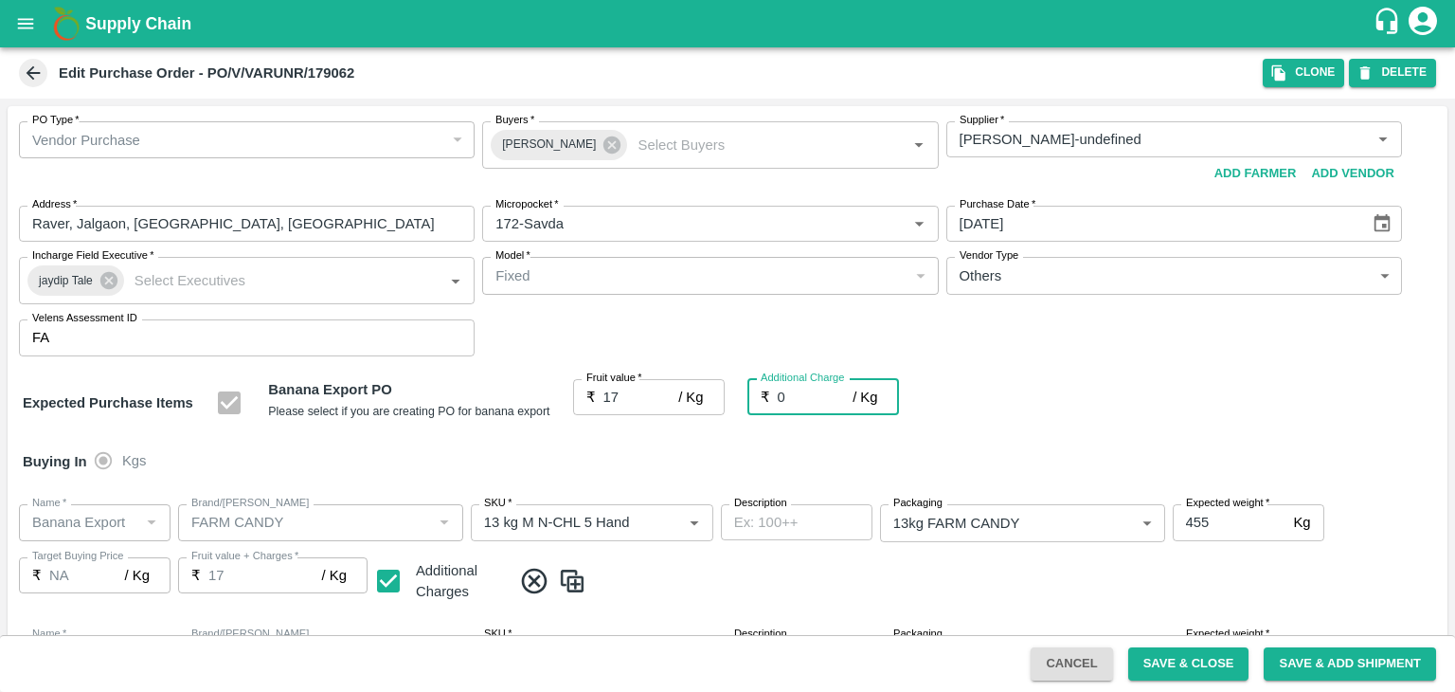
type input "2"
type input "19"
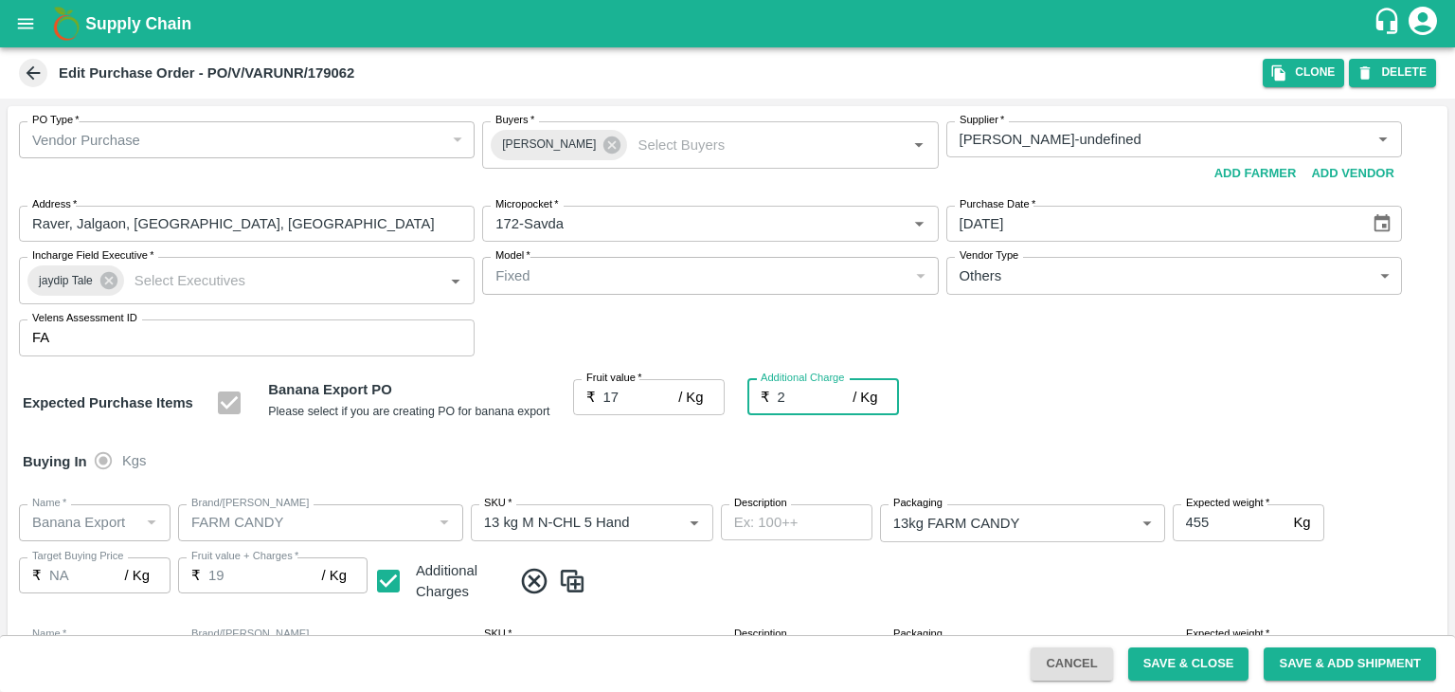
type input "2.7"
type input "19.7"
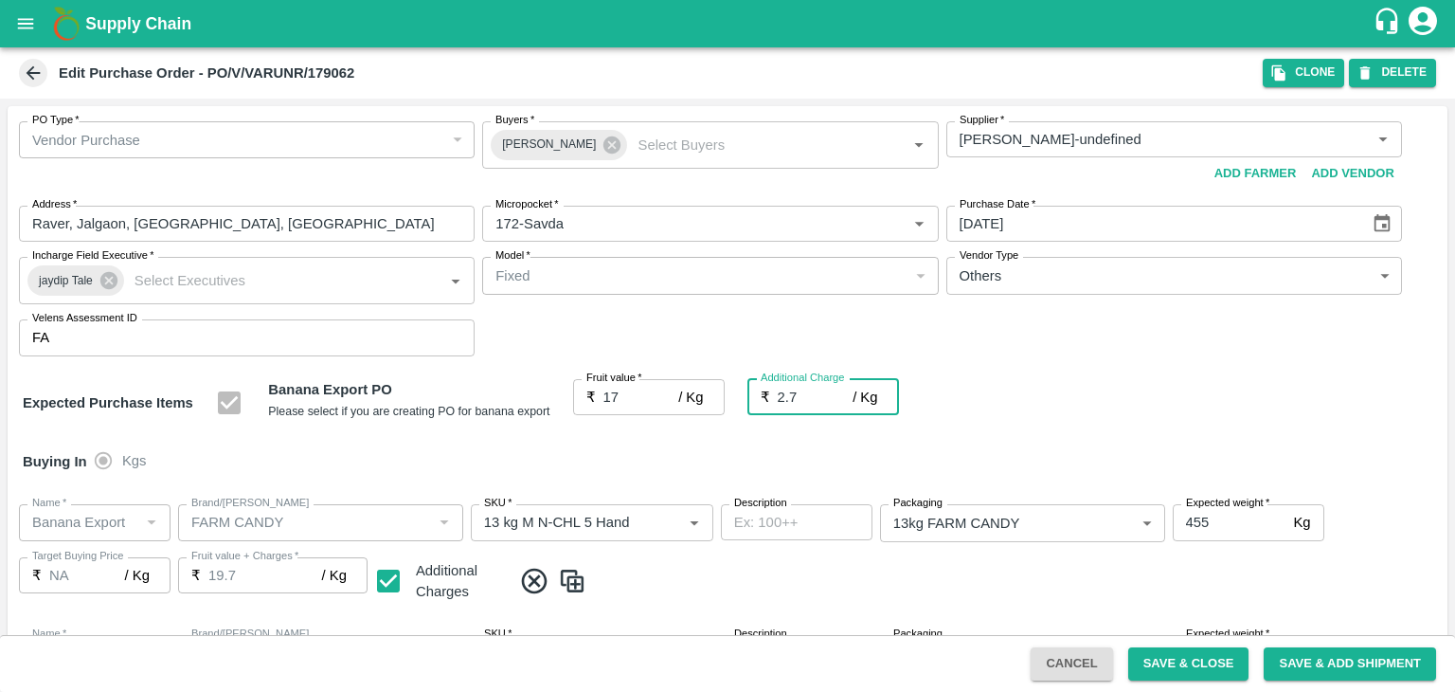
type input "2.75"
type input "19.75"
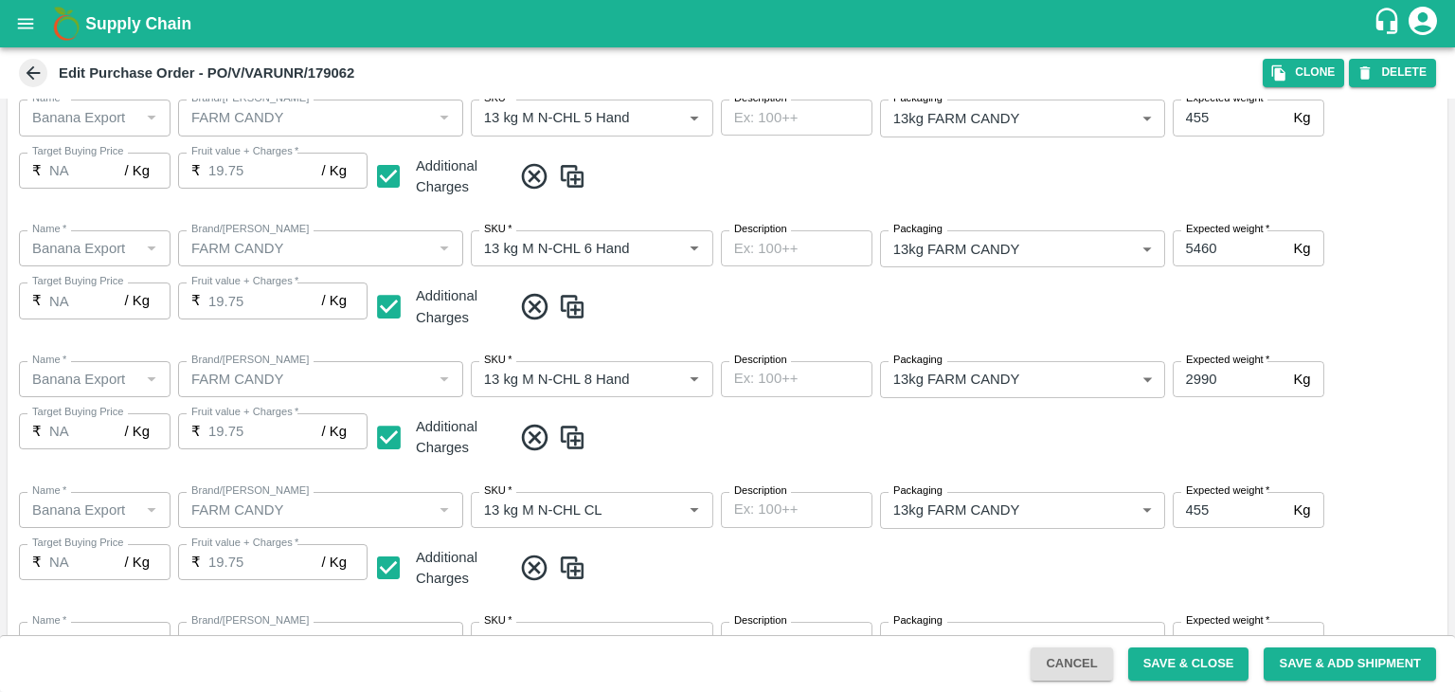
scroll to position [874, 0]
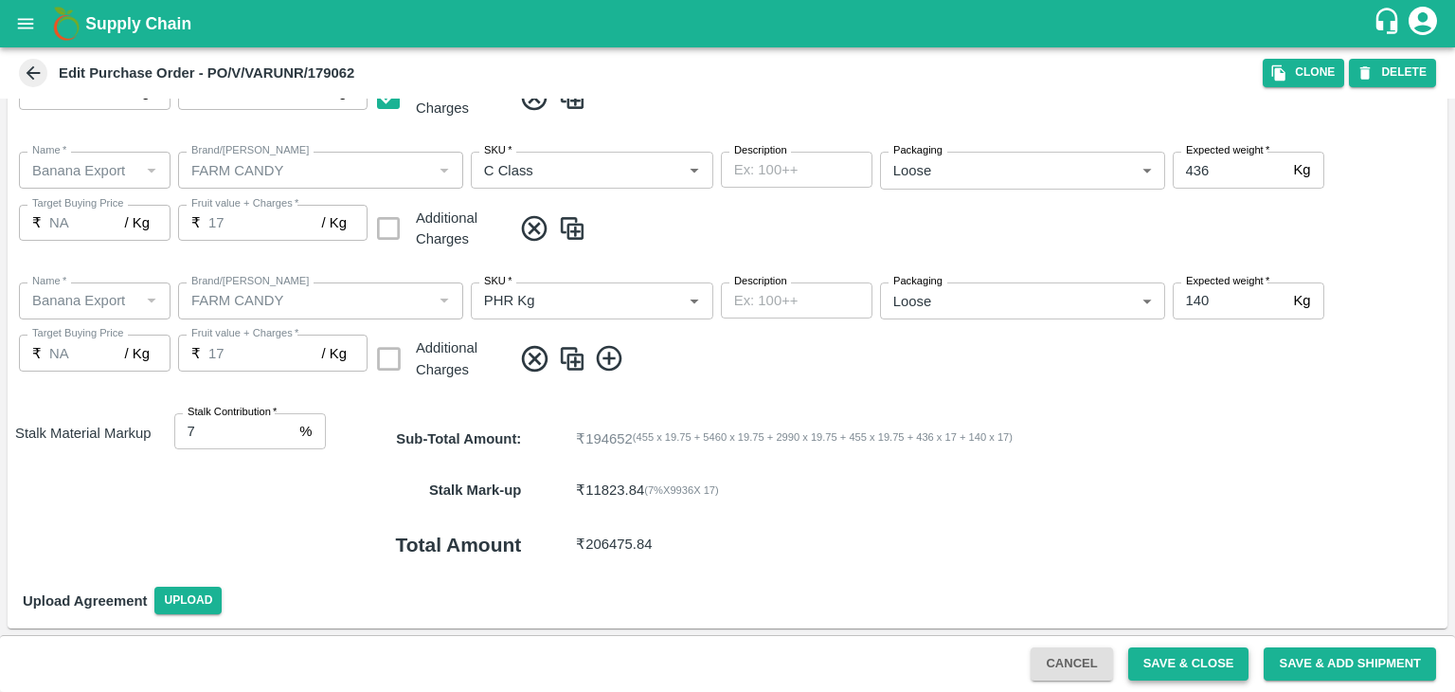
type input "2.75"
click at [1201, 669] on button "Save & Close" at bounding box center [1188, 663] width 121 height 33
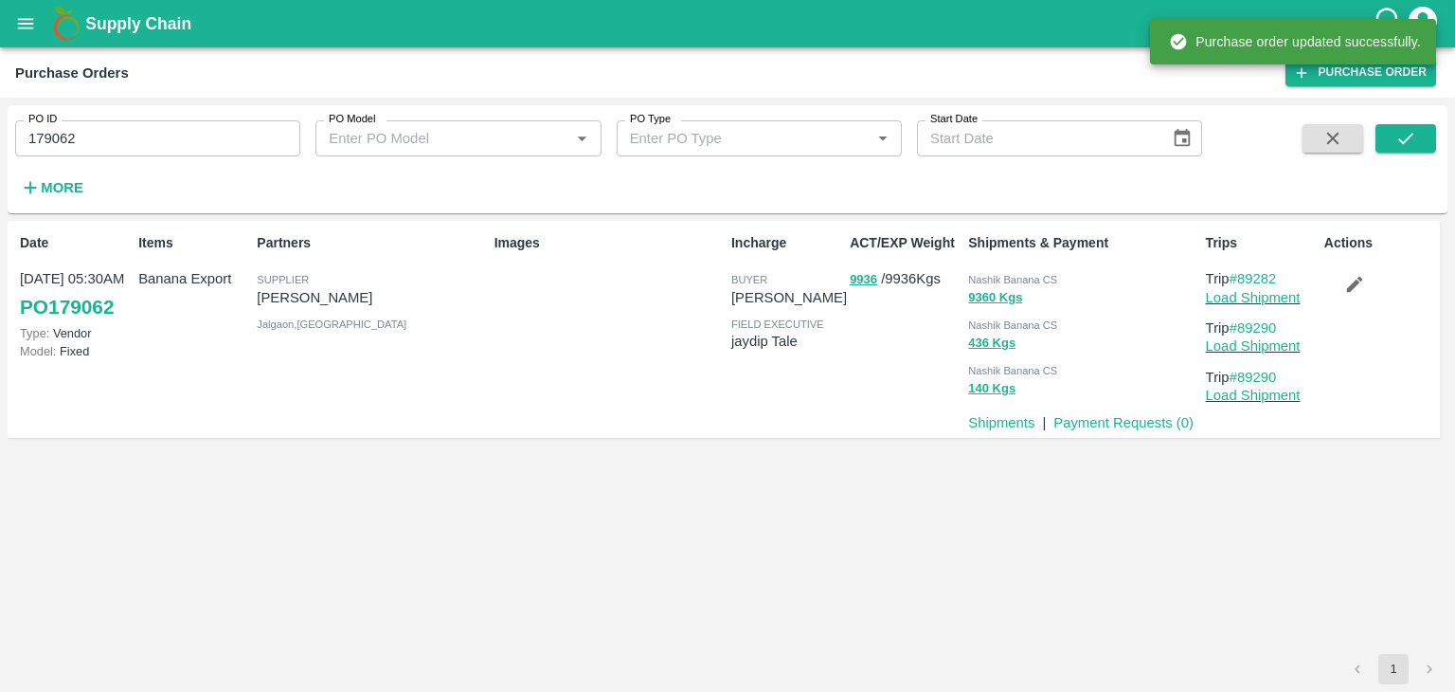
click at [171, 144] on input "179062" at bounding box center [157, 138] width 285 height 36
paste input "text"
click at [171, 144] on input "179062" at bounding box center [157, 138] width 285 height 36
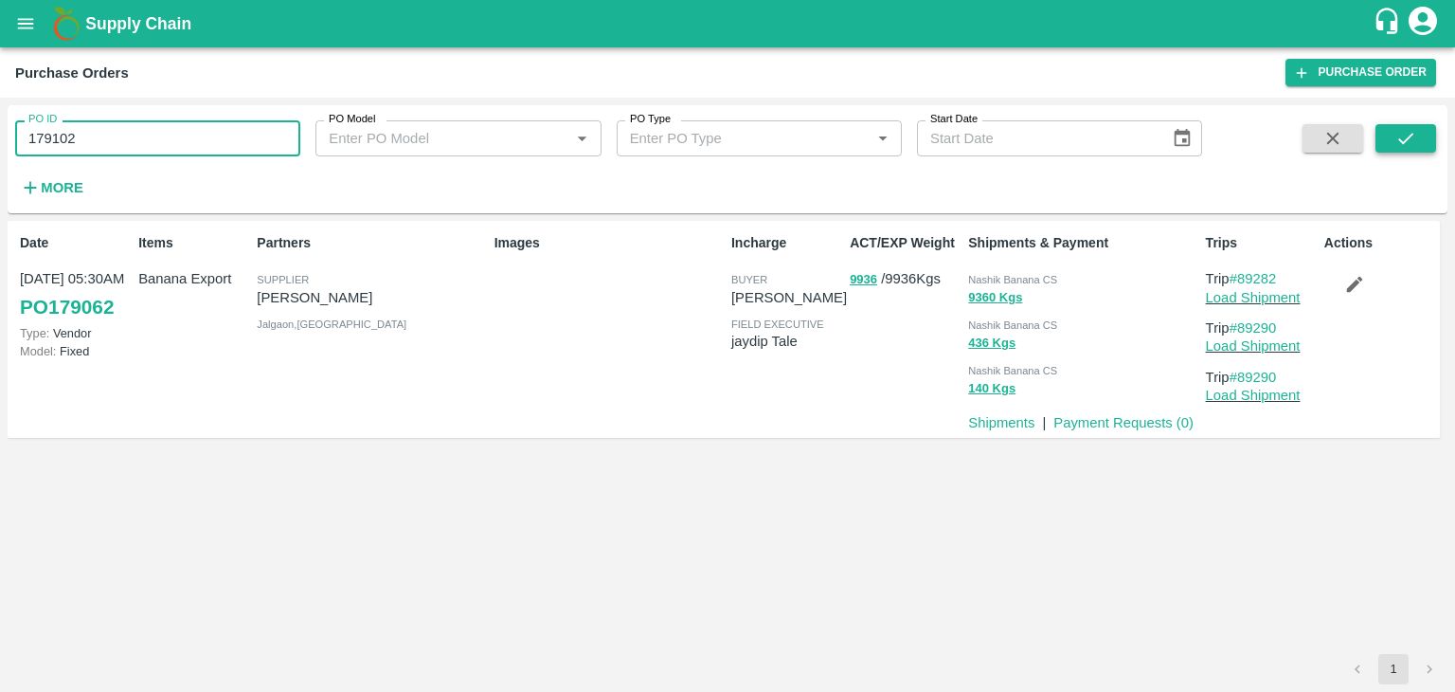
type input "179102"
click at [1396, 135] on icon "submit" at bounding box center [1406, 138] width 21 height 21
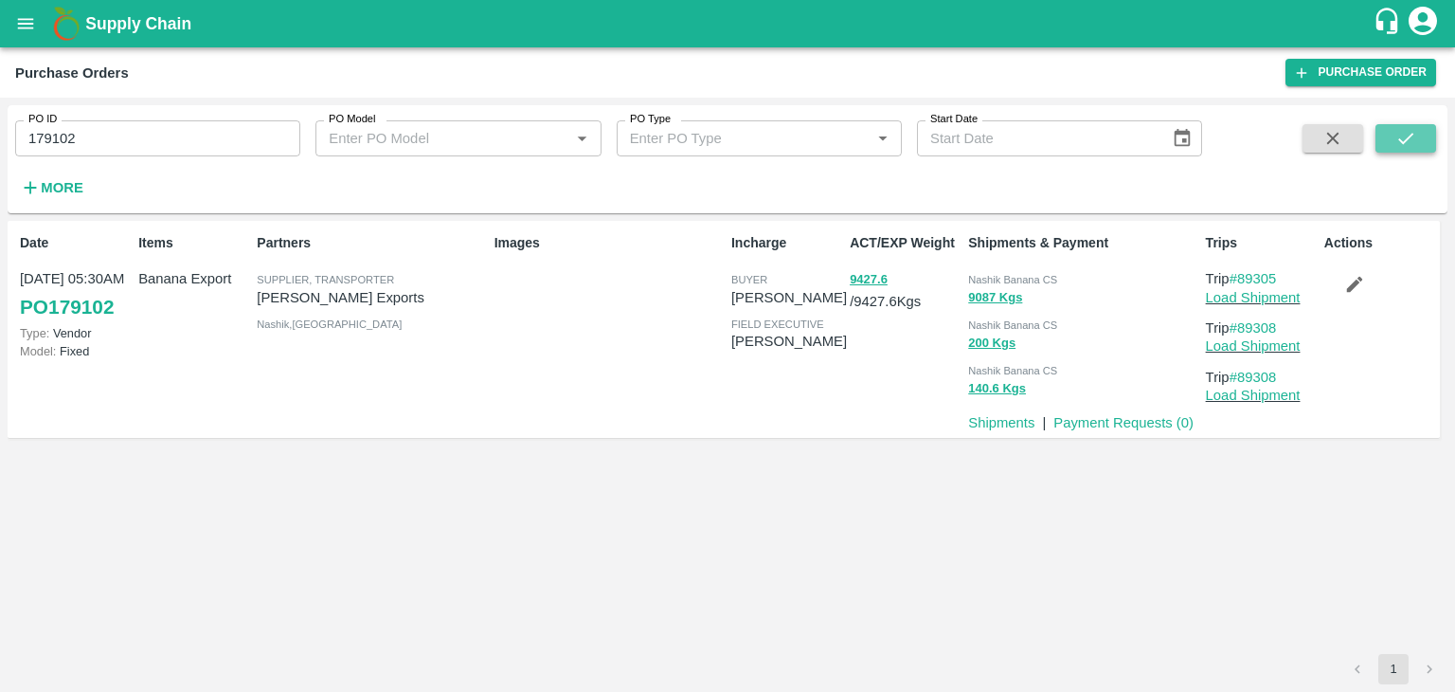
click at [1430, 134] on button "submit" at bounding box center [1406, 138] width 61 height 28
click at [1257, 301] on link "Load Shipment" at bounding box center [1253, 297] width 95 height 15
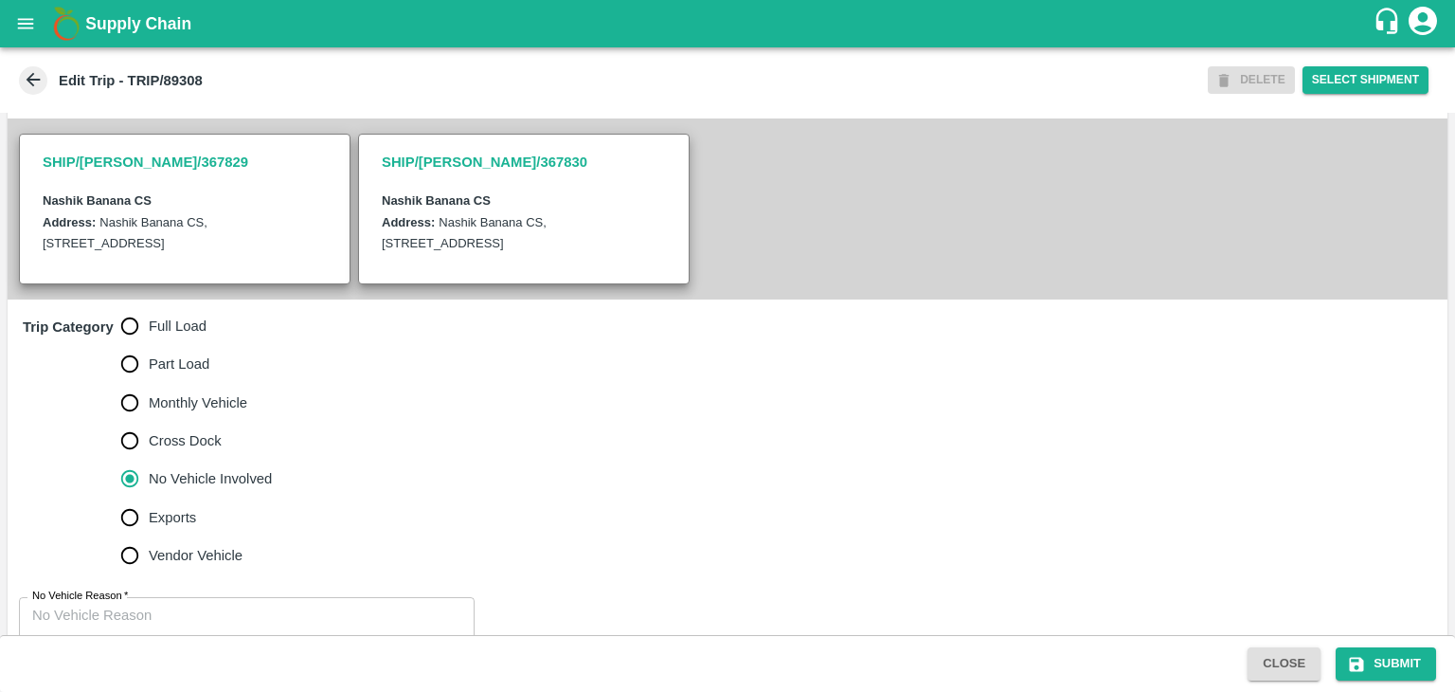
scroll to position [465, 0]
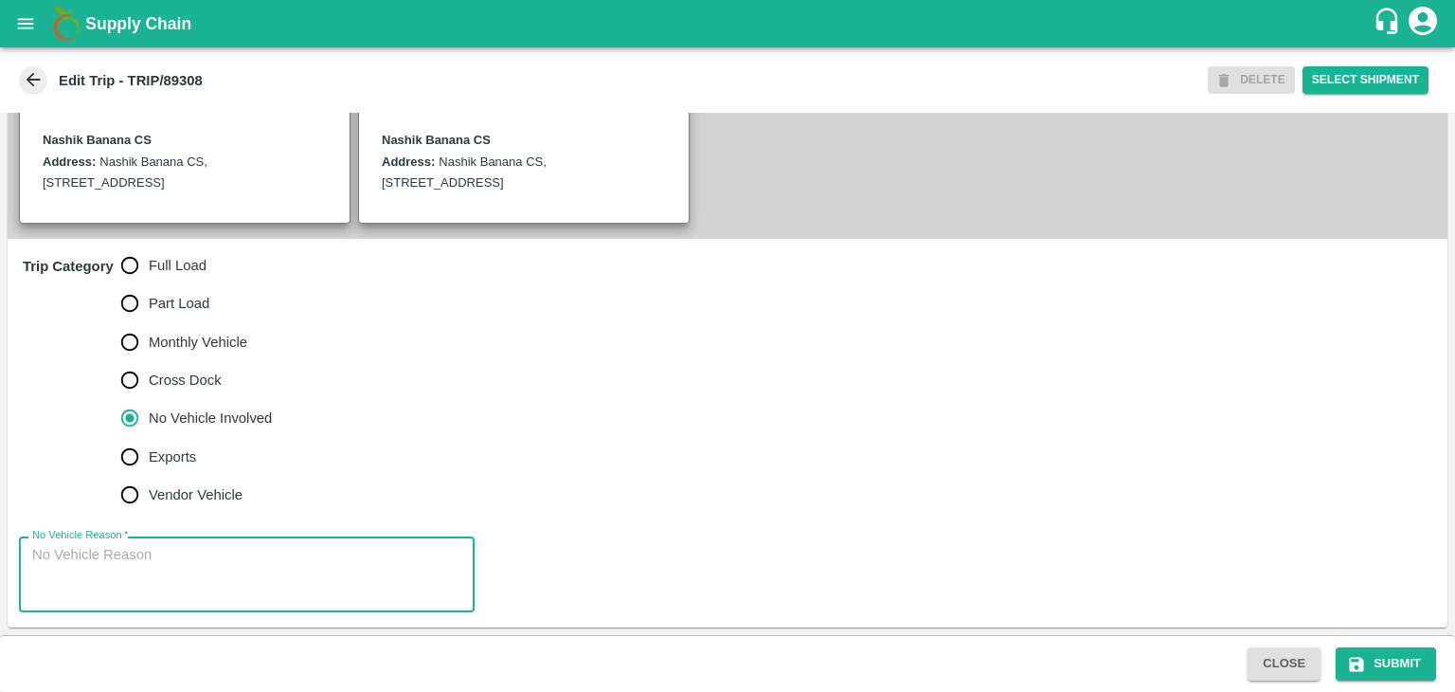
click at [235, 563] on textarea "No Vehicle Reason   *" at bounding box center [246, 575] width 429 height 60
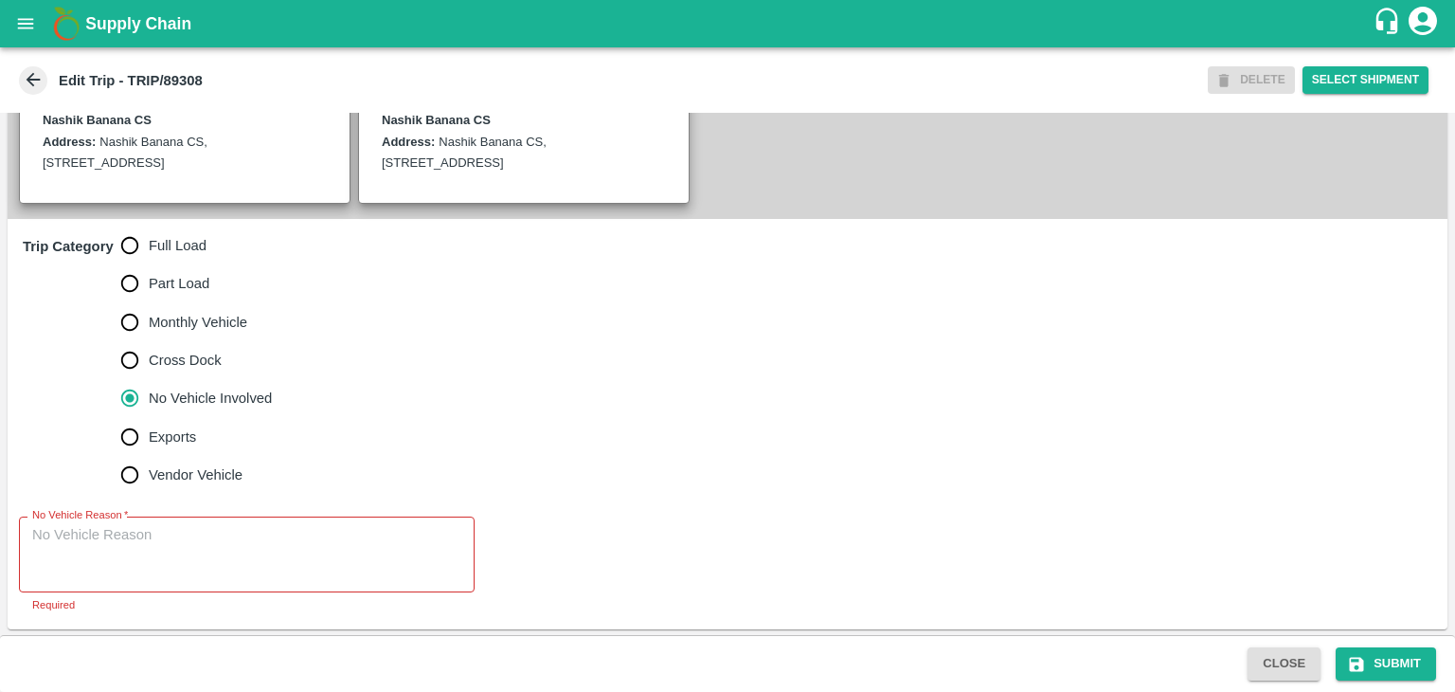
click at [177, 256] on span "Full Load" at bounding box center [178, 245] width 58 height 21
click at [149, 257] on input "Full Load" at bounding box center [130, 245] width 38 height 38
radio input "true"
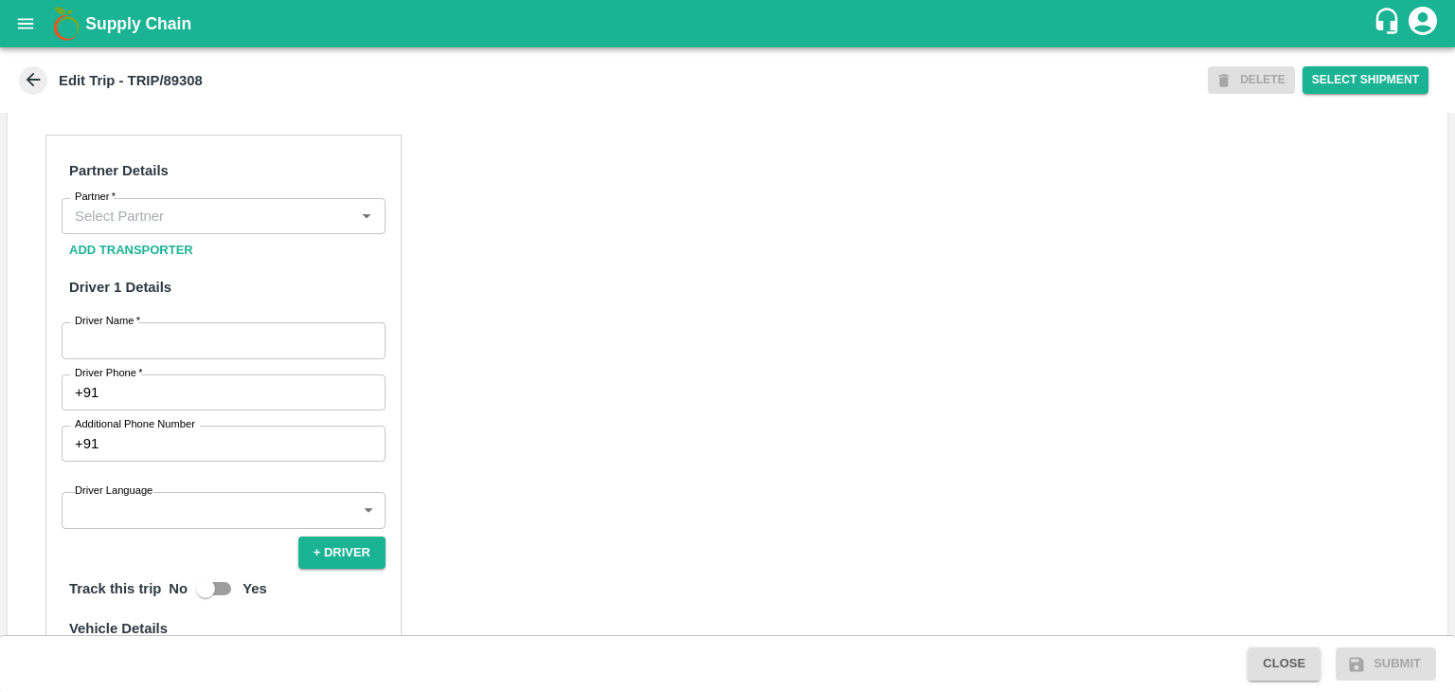
scroll to position [856, 0]
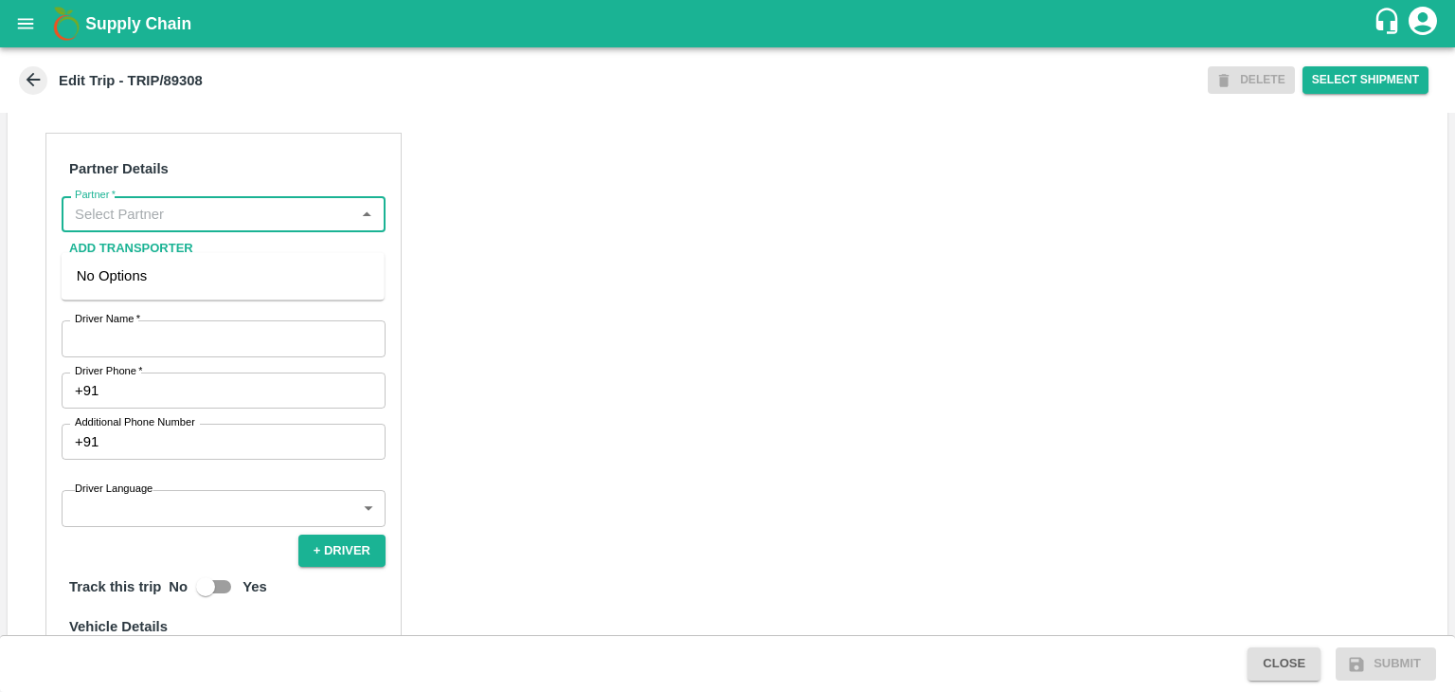
click at [189, 226] on input "Partner   *" at bounding box center [207, 214] width 281 height 25
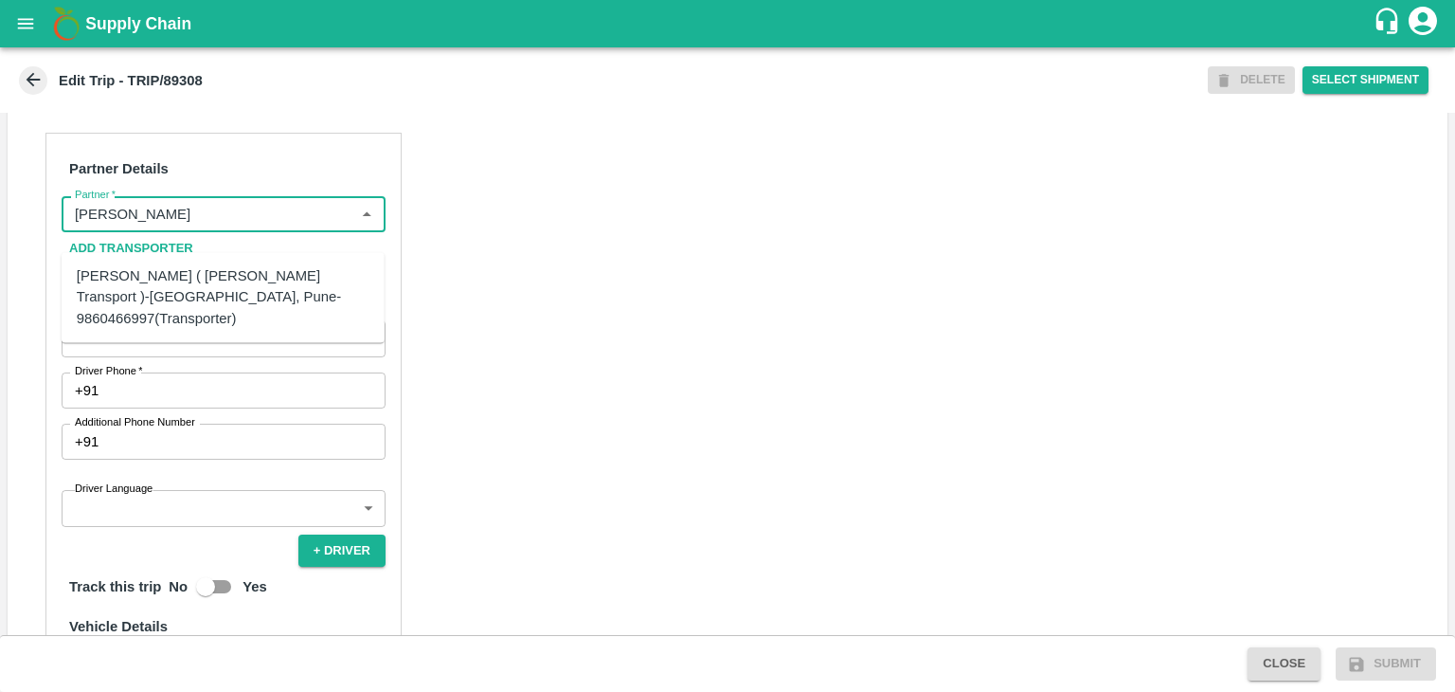
click at [223, 281] on div "[PERSON_NAME] ( [PERSON_NAME] Transport )-[GEOGRAPHIC_DATA], Pune-9860466997(Tr…" at bounding box center [223, 296] width 293 height 63
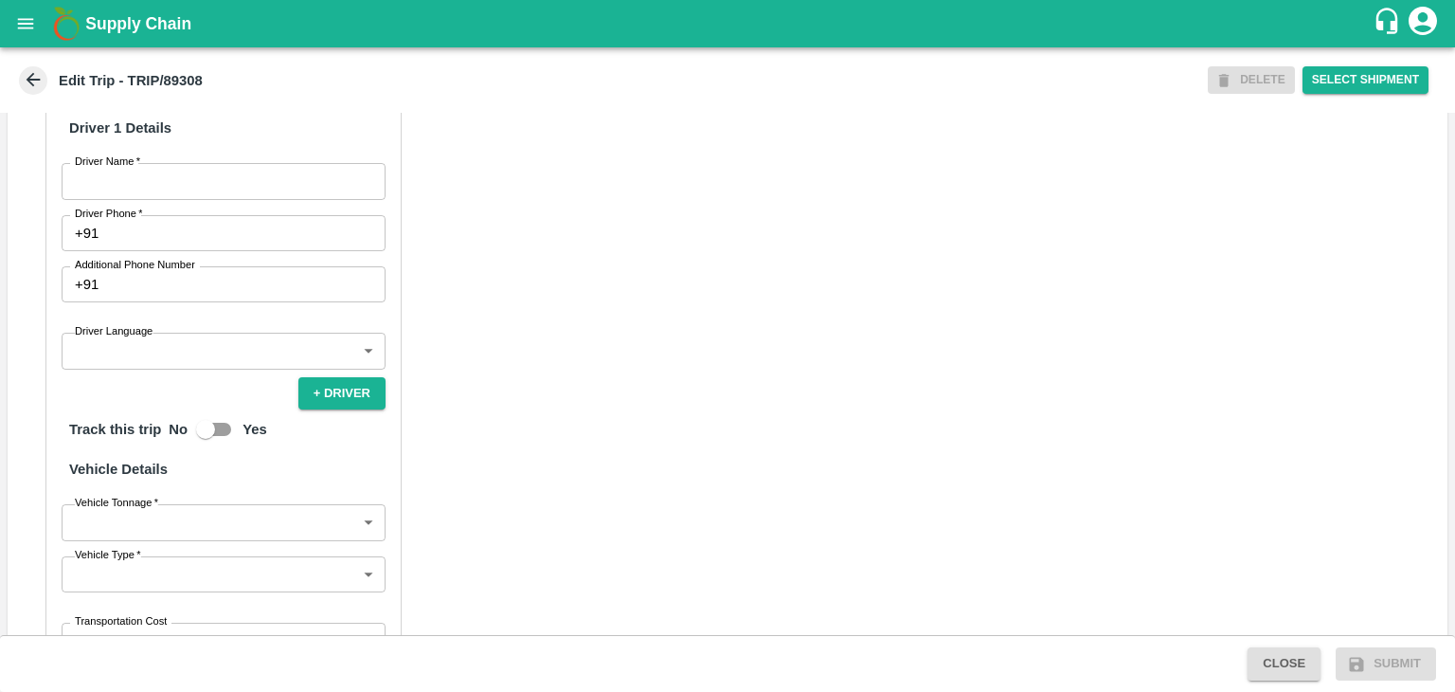
scroll to position [1015, 0]
type input "[PERSON_NAME] ( [PERSON_NAME] Transport )-[GEOGRAPHIC_DATA], Pune-9860466997(Tr…"
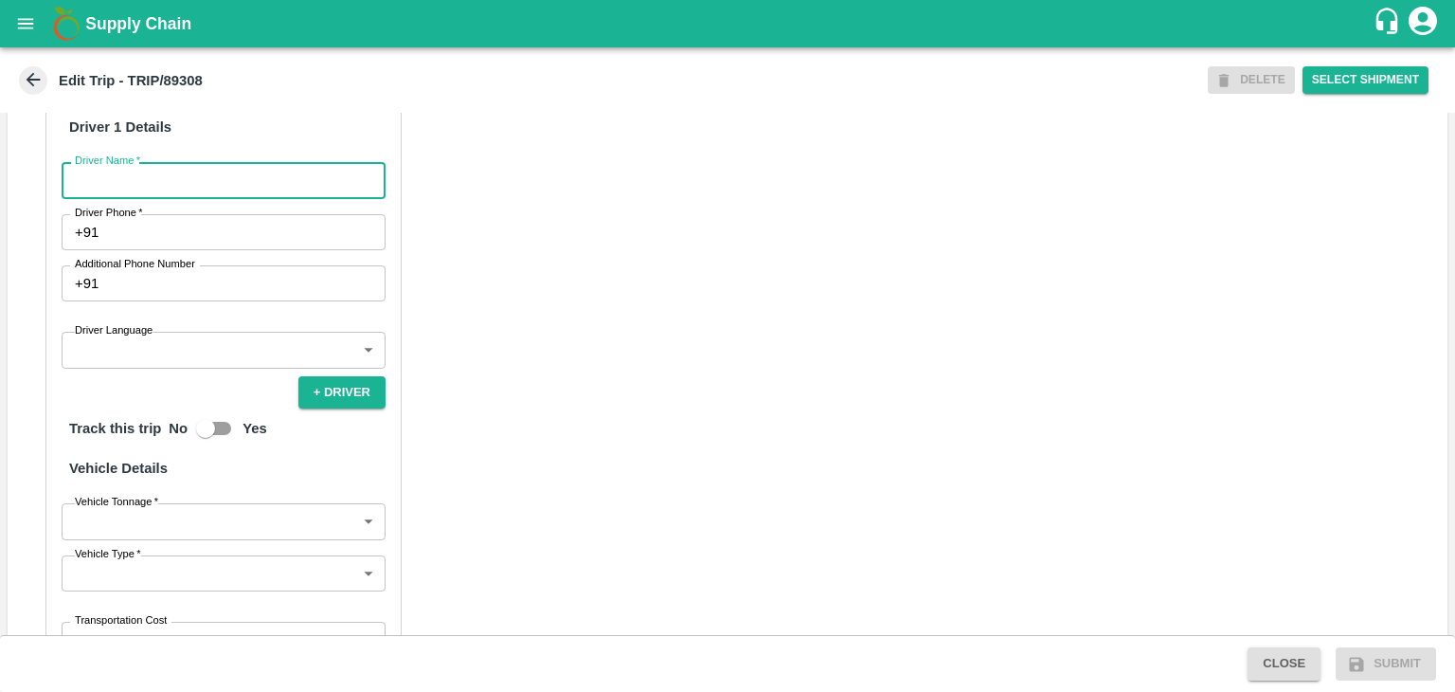
click at [168, 198] on input "Driver Name   *" at bounding box center [224, 180] width 324 height 36
type input "Godase"
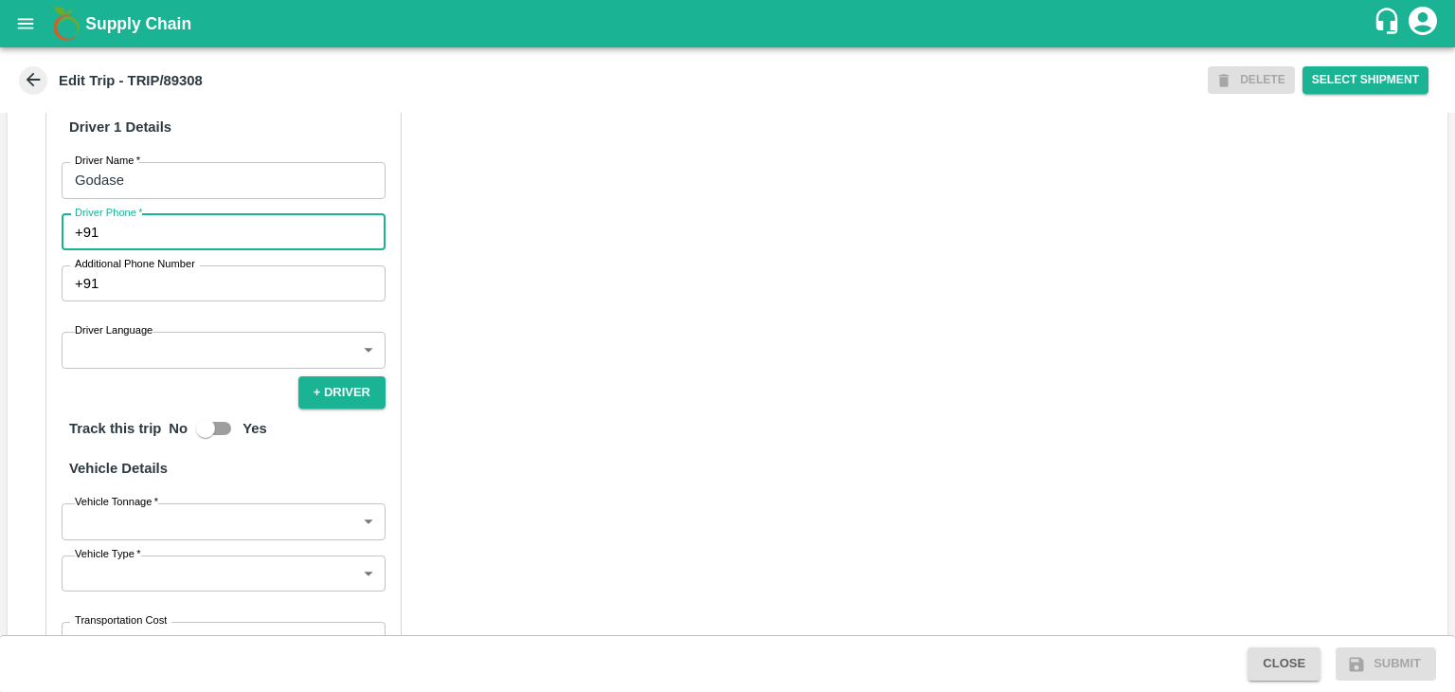
click at [152, 250] on input "Driver Phone   *" at bounding box center [245, 232] width 279 height 36
type input "9975280177"
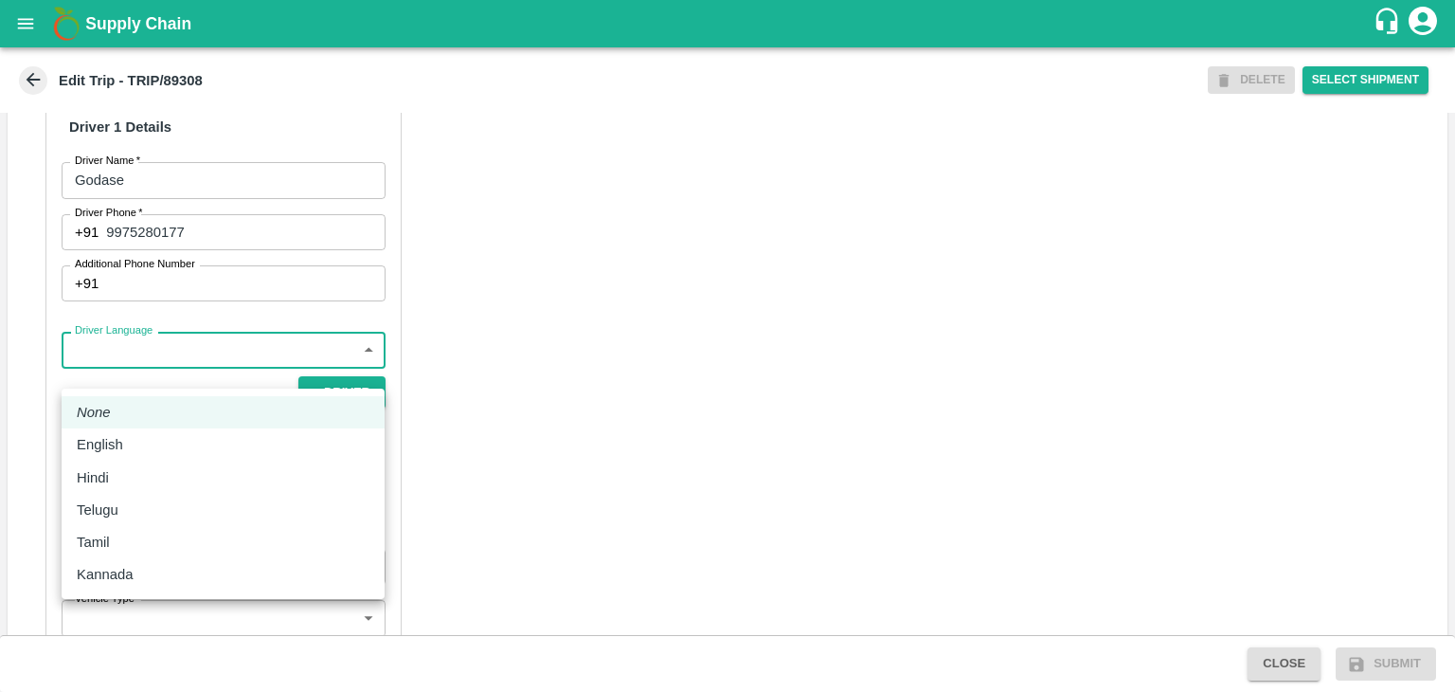
click at [168, 365] on body "Supply Chain Edit Trip - TRIP/89308 DELETE Select Shipment Trip Details Trip Ty…" at bounding box center [727, 346] width 1455 height 692
click at [126, 474] on div "Hindi" at bounding box center [223, 477] width 293 height 21
type input "hi"
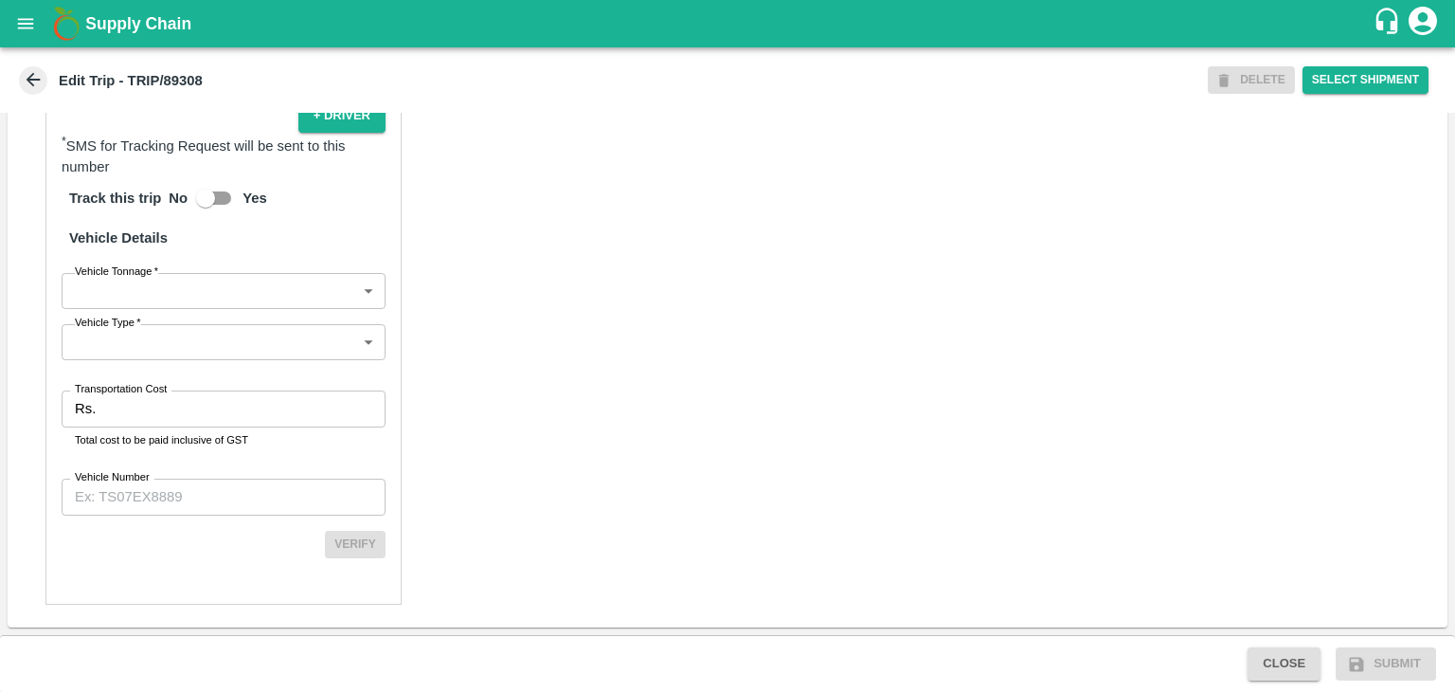
scroll to position [1311, 0]
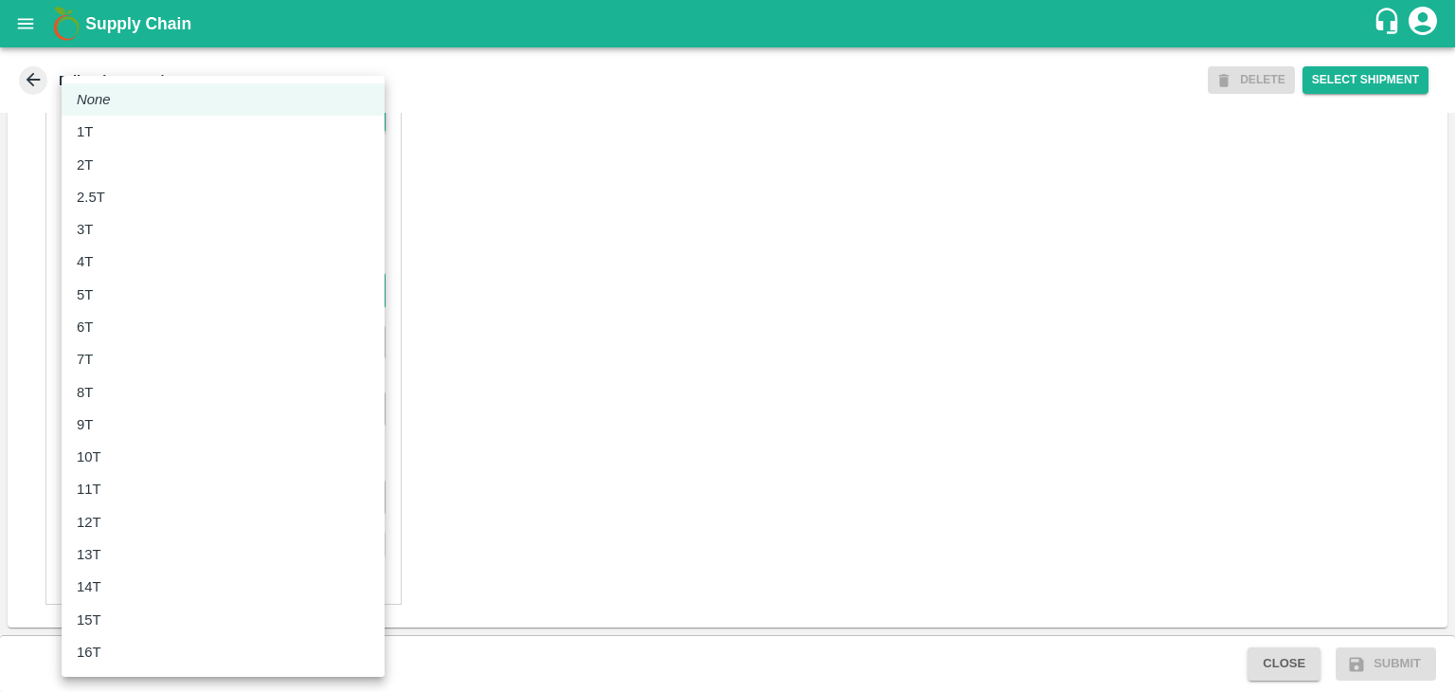
click at [129, 297] on body "Supply Chain Edit Trip - TRIP/89308 DELETE Select Shipment Trip Details Trip Ty…" at bounding box center [727, 346] width 1455 height 692
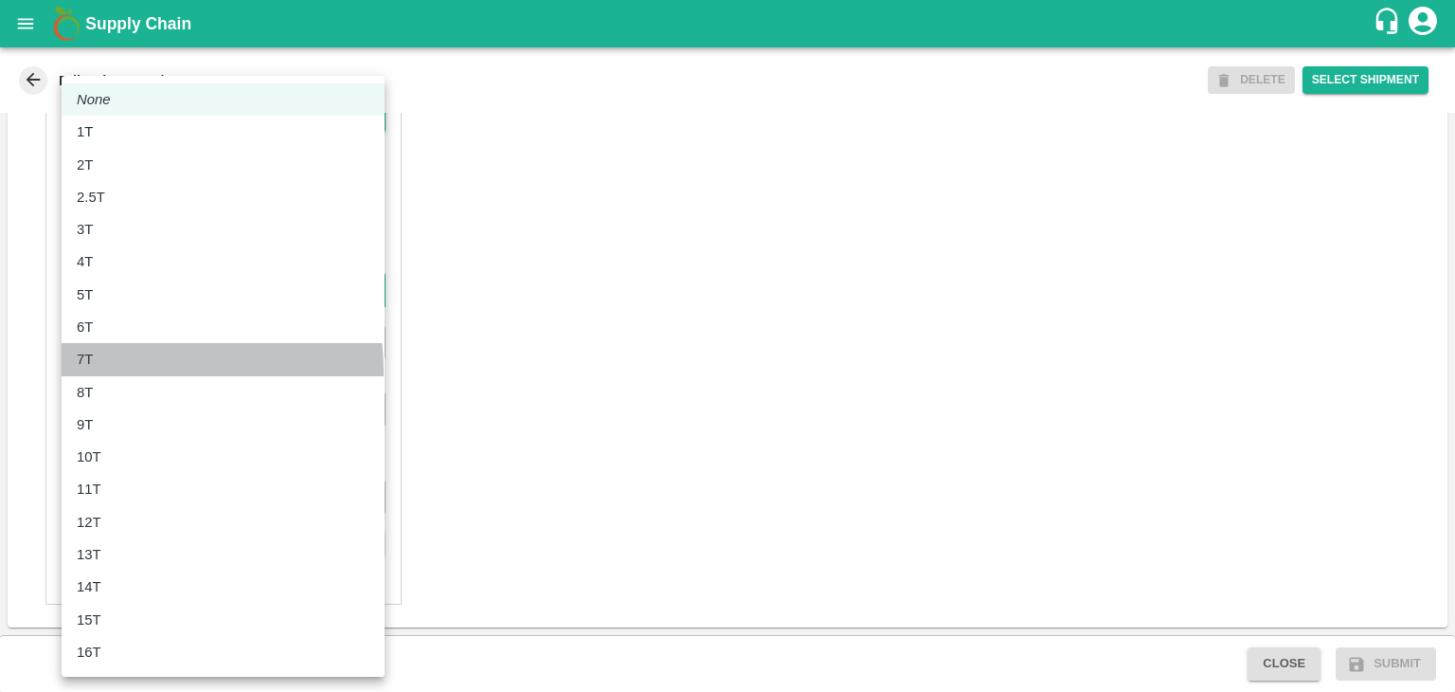
click at [120, 371] on li "7T" at bounding box center [223, 359] width 323 height 32
type input "7000"
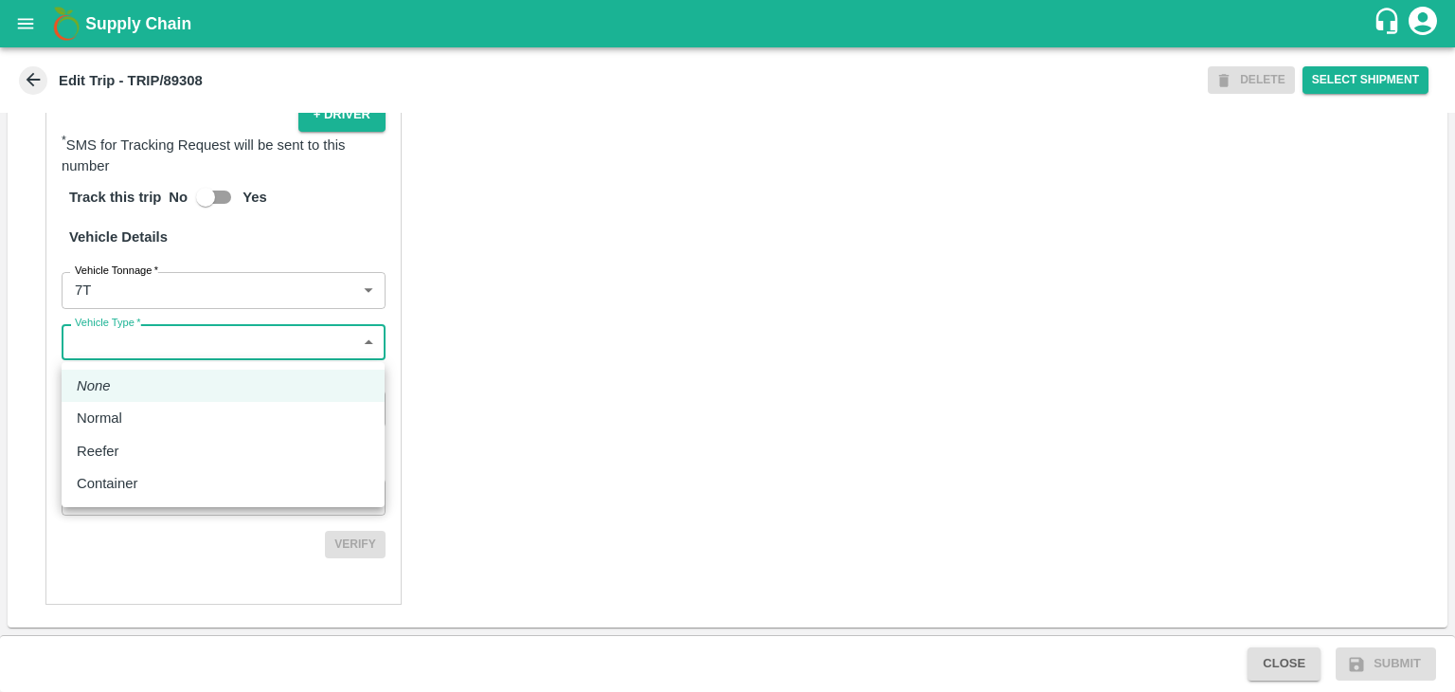
click at [169, 354] on body "Supply Chain Edit Trip - TRIP/89308 DELETE Select Shipment Trip Details Trip Ty…" at bounding box center [727, 346] width 1455 height 692
click at [142, 422] on div "Normal" at bounding box center [223, 417] width 293 height 21
type input "Normal"
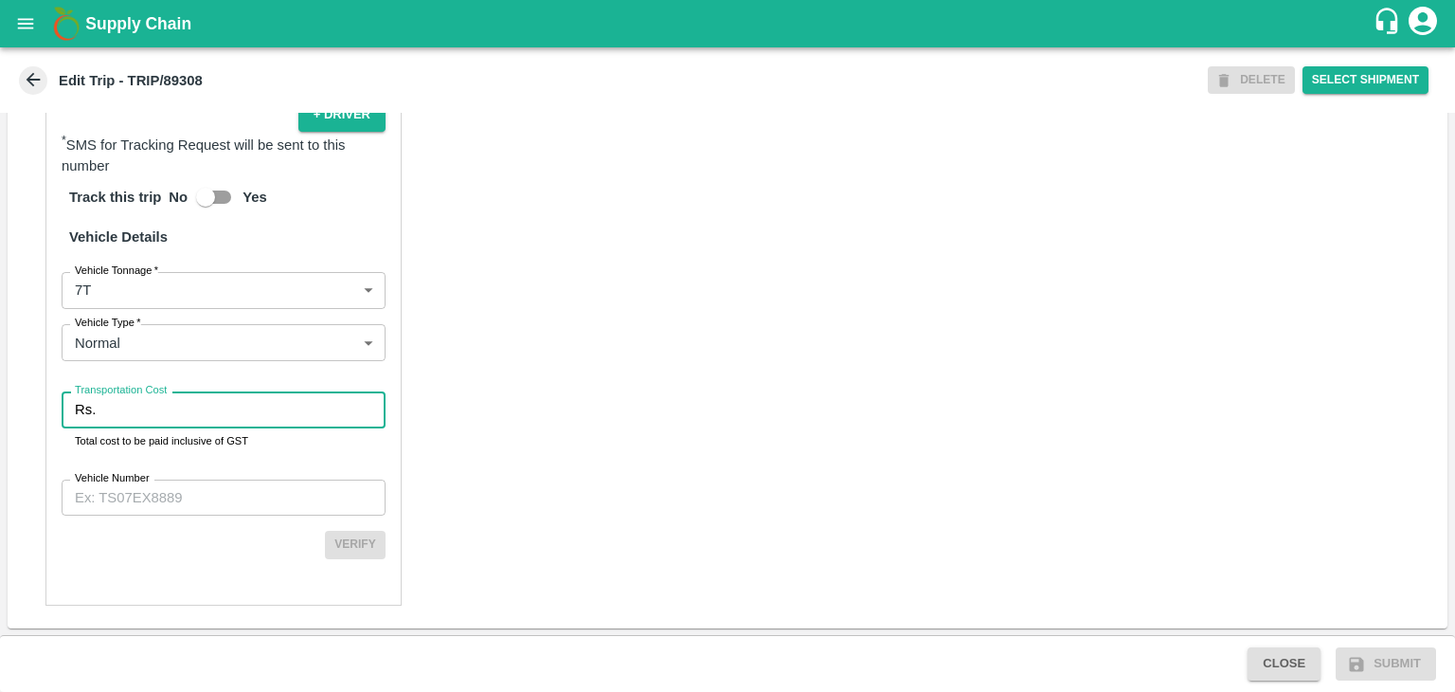
click at [173, 411] on input "Transportation Cost" at bounding box center [244, 409] width 282 height 36
type input "1"
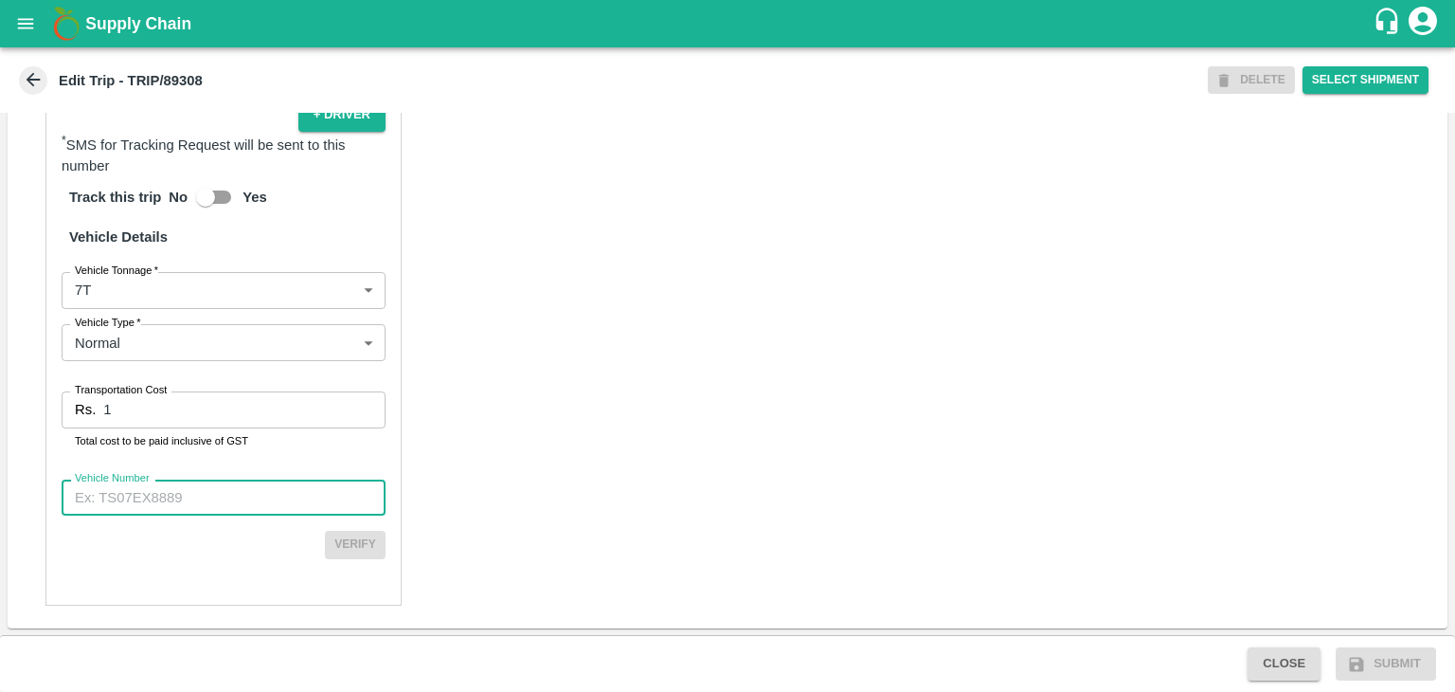
click at [227, 505] on input "Vehicle Number" at bounding box center [224, 497] width 324 height 36
type input "MH10Z3780"
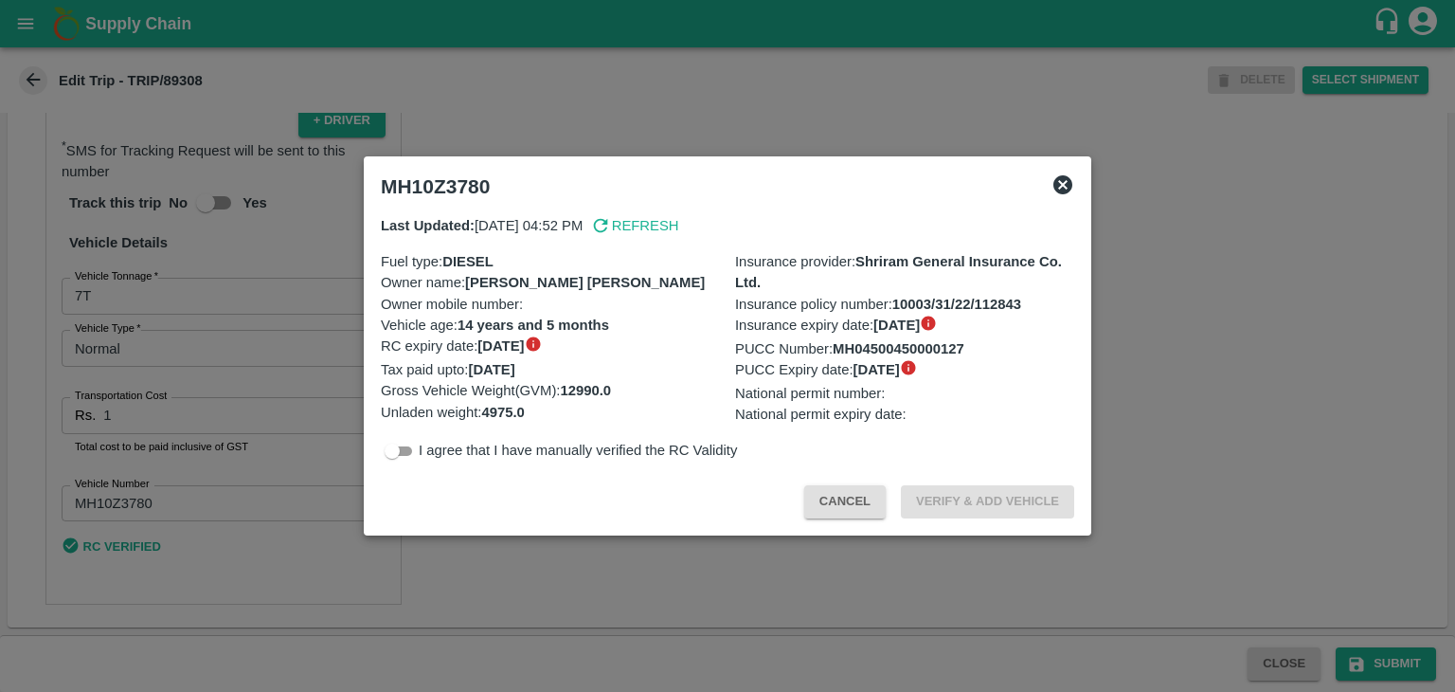
click at [1369, 667] on div at bounding box center [727, 346] width 1455 height 692
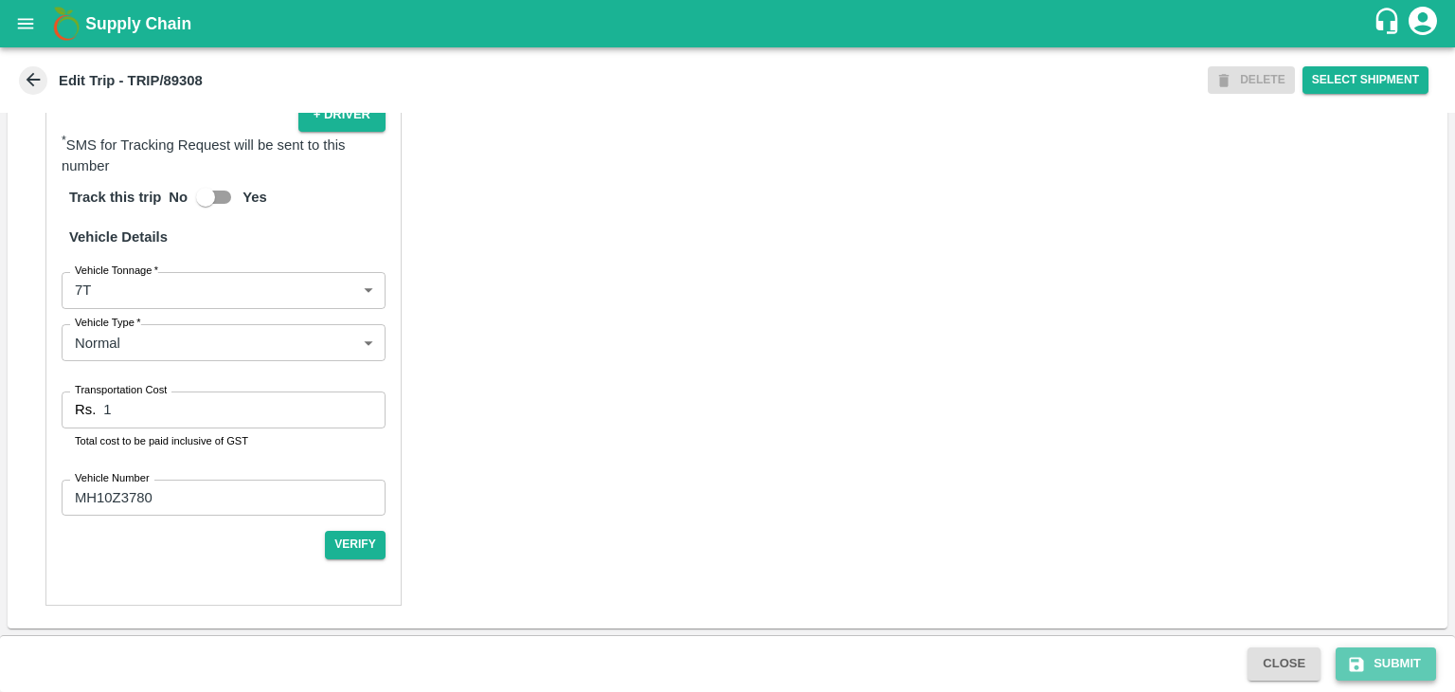
click at [1397, 664] on button "Submit" at bounding box center [1386, 663] width 100 height 33
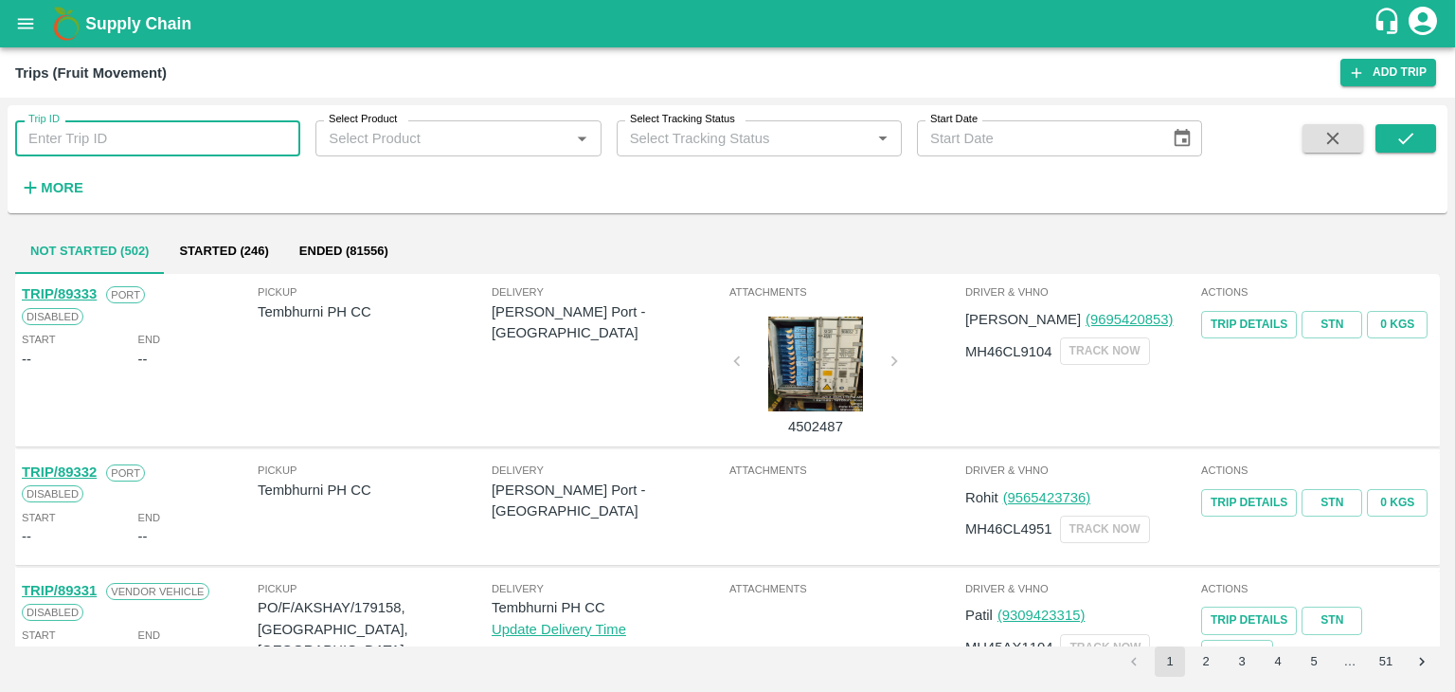
click at [195, 138] on input "Trip ID" at bounding box center [157, 138] width 285 height 36
type input "89308"
click at [1423, 139] on button "submit" at bounding box center [1406, 138] width 61 height 28
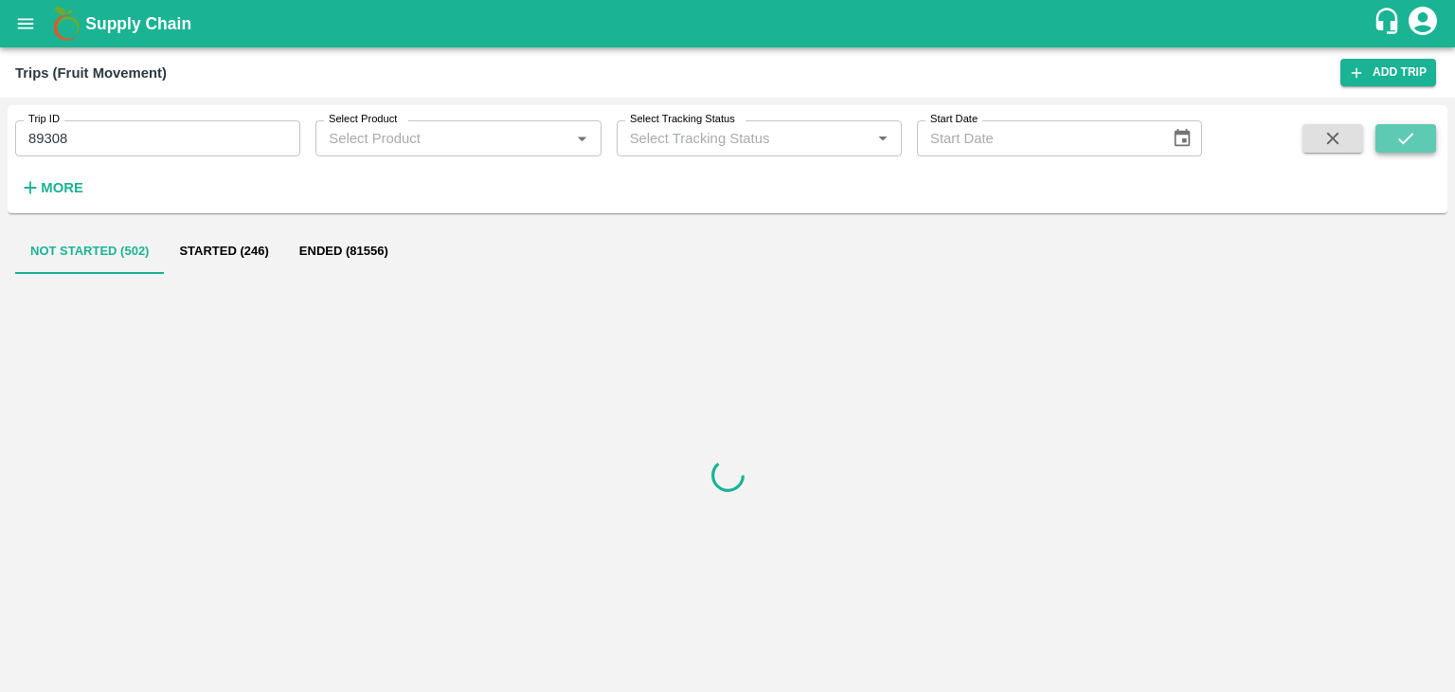
click at [1423, 139] on button "submit" at bounding box center [1406, 138] width 61 height 28
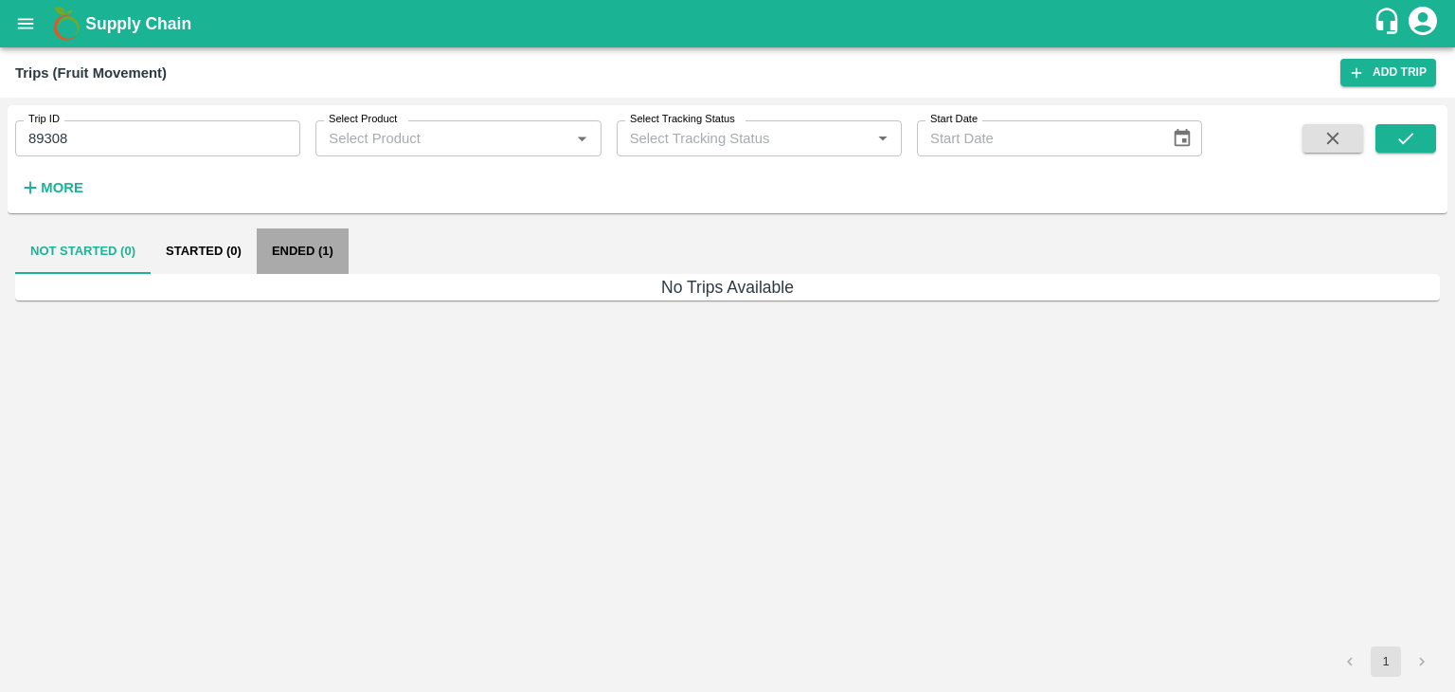
click at [300, 246] on button "Ended (1)" at bounding box center [303, 250] width 92 height 45
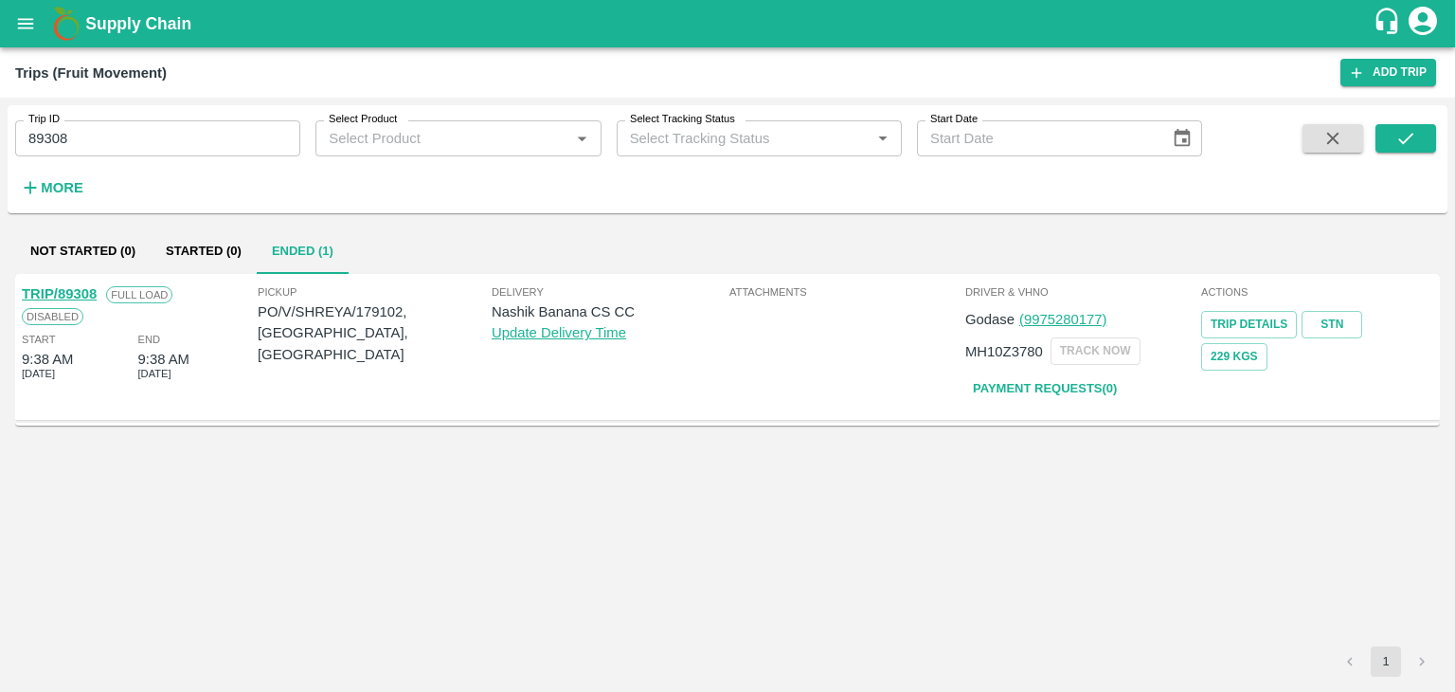
click at [67, 292] on link "TRIP/89308" at bounding box center [59, 293] width 75 height 15
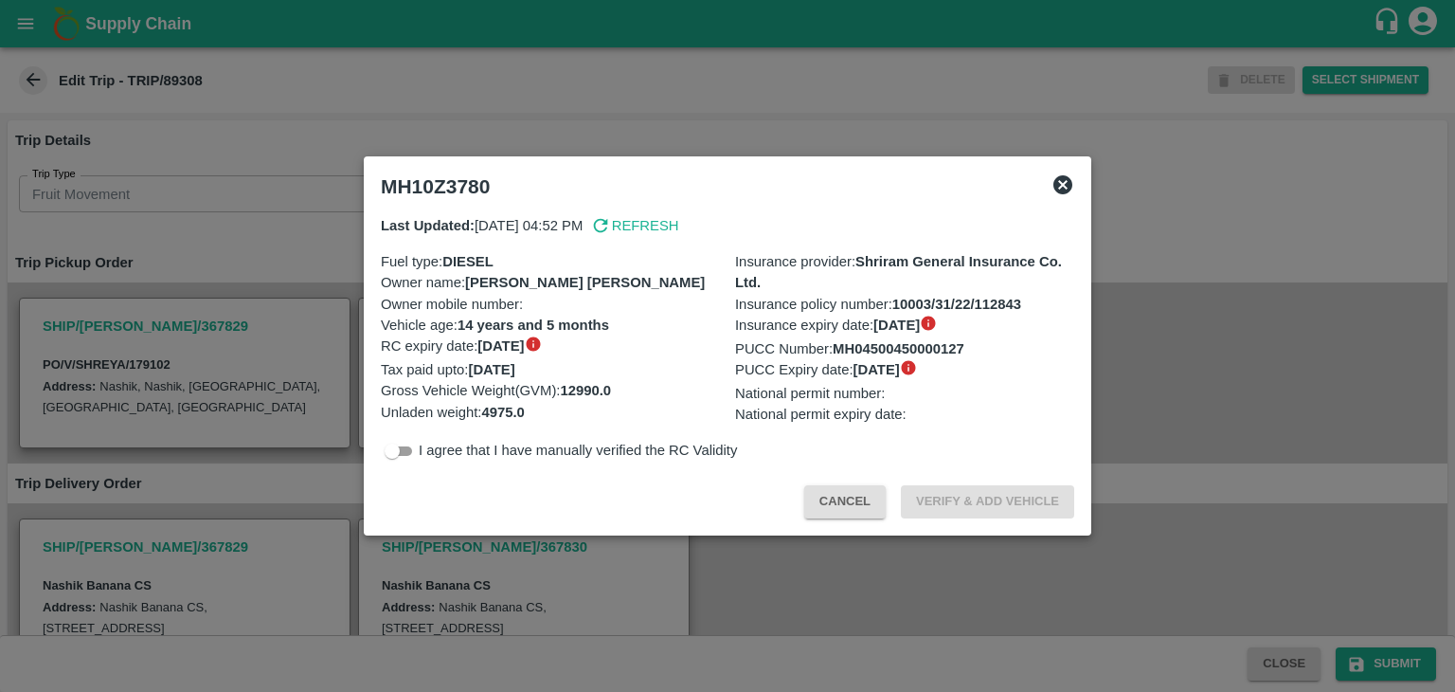
click at [837, 569] on div at bounding box center [727, 346] width 1455 height 692
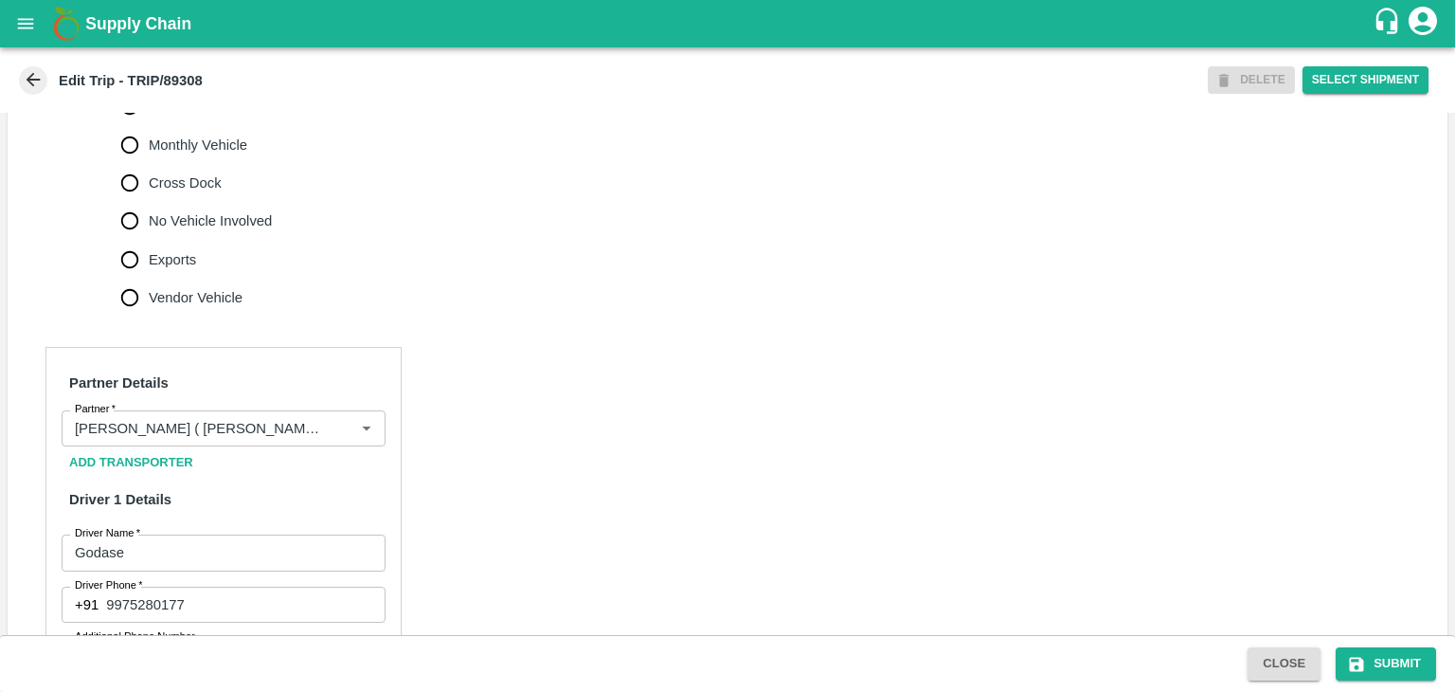
scroll to position [644, 0]
click at [182, 229] on span "No Vehicle Involved" at bounding box center [210, 218] width 123 height 21
click at [149, 238] on input "No Vehicle Involved" at bounding box center [130, 219] width 38 height 38
radio input "true"
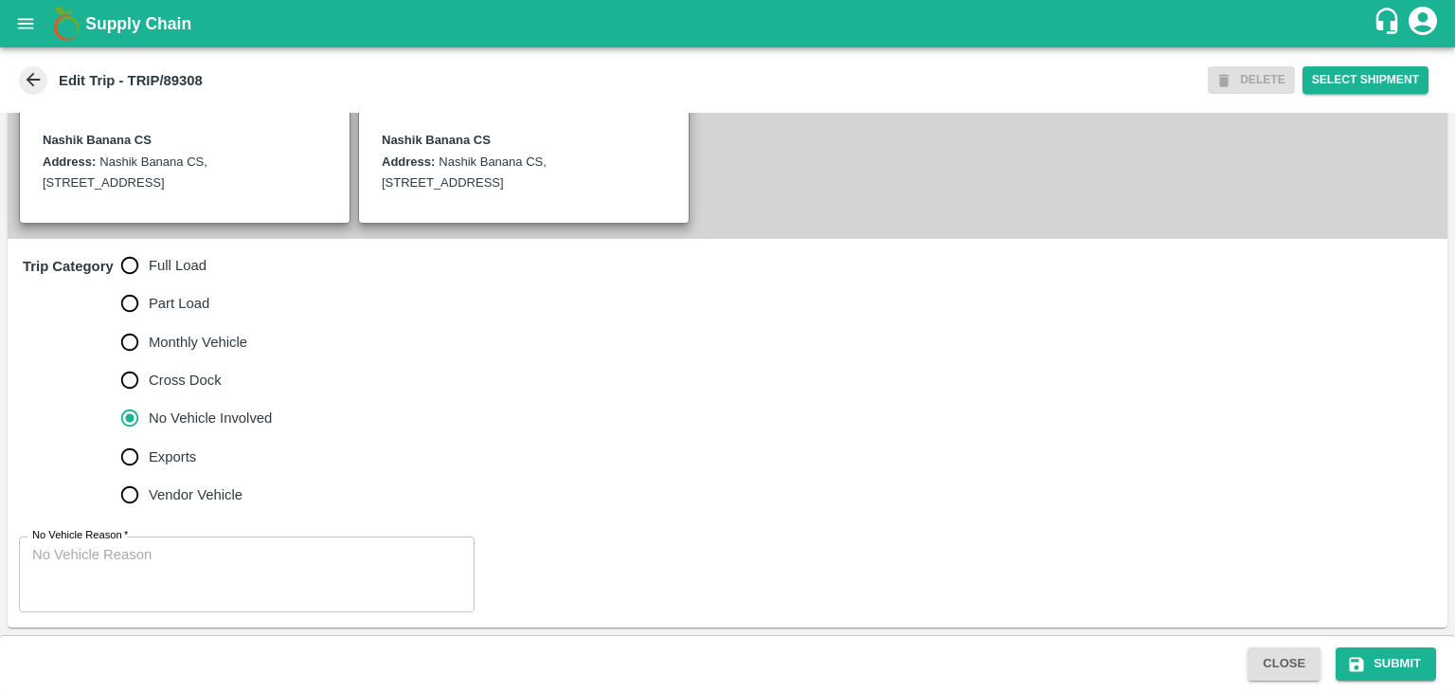
scroll to position [465, 0]
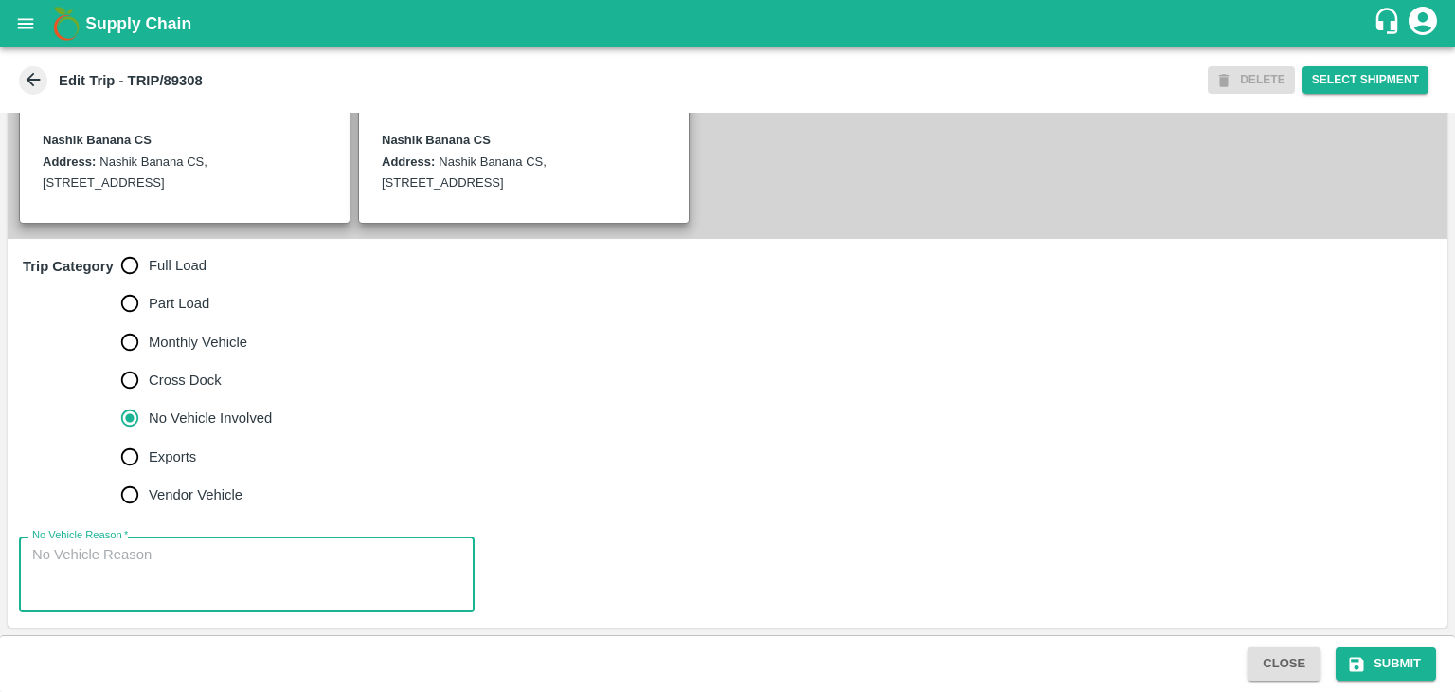
click at [250, 548] on textarea "No Vehicle Reason   *" at bounding box center [246, 575] width 429 height 60
type textarea "Field Dump"
click at [1429, 669] on button "Submit" at bounding box center [1386, 663] width 100 height 33
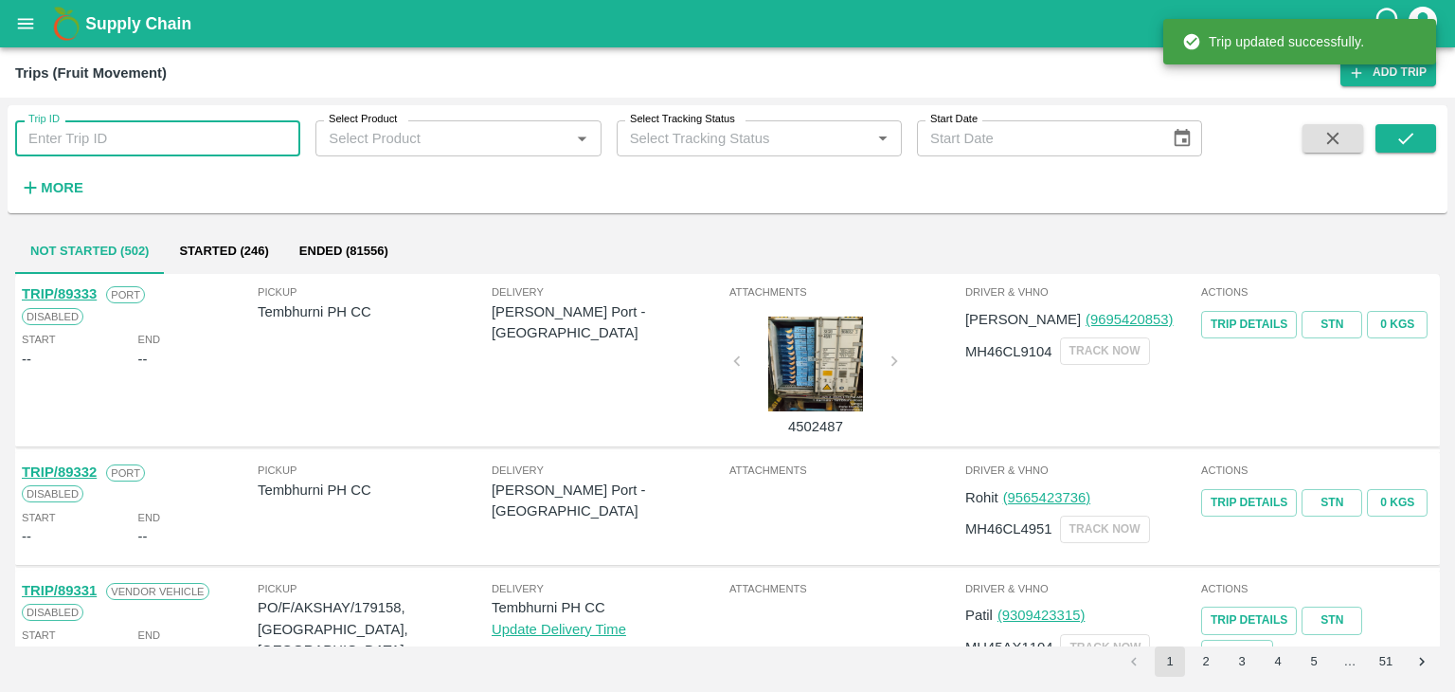
click at [169, 148] on input "Trip ID" at bounding box center [157, 138] width 285 height 36
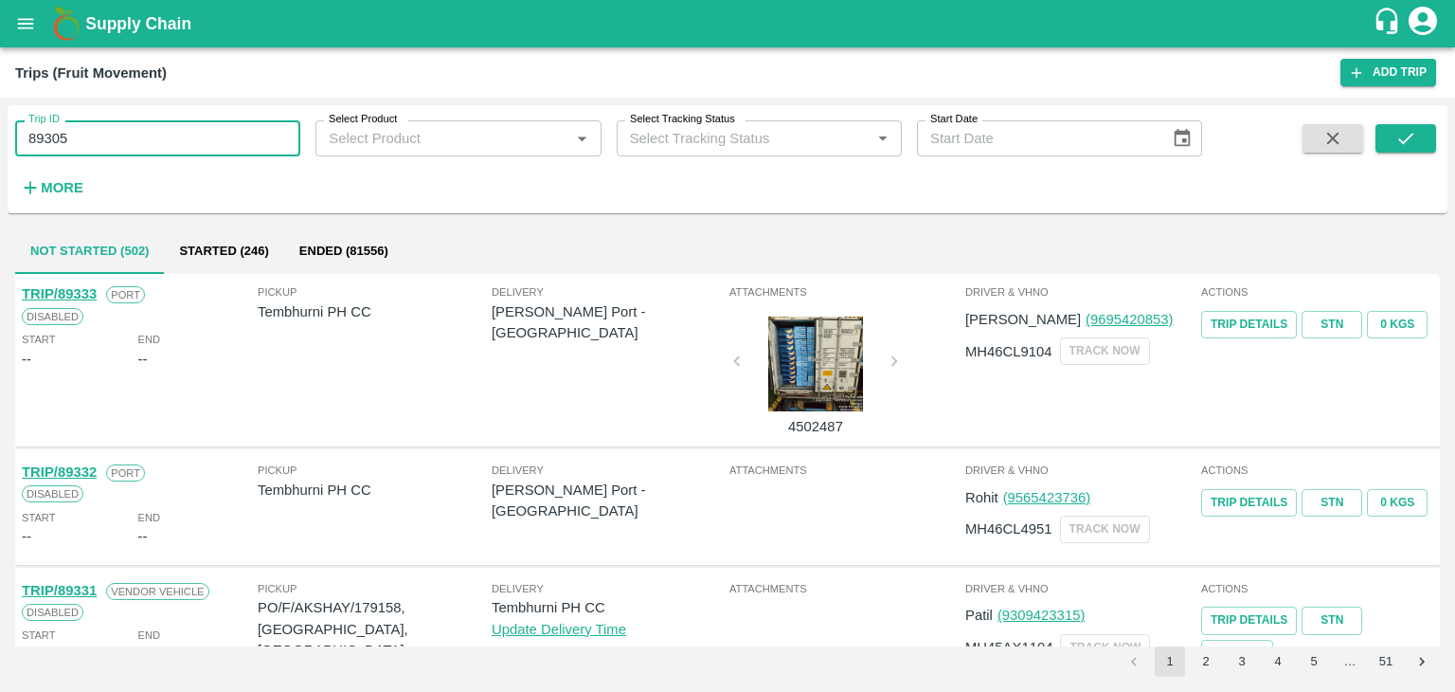
type input "89305"
click at [1416, 153] on span at bounding box center [1406, 163] width 61 height 78
click at [1416, 153] on button "submit" at bounding box center [1406, 138] width 61 height 28
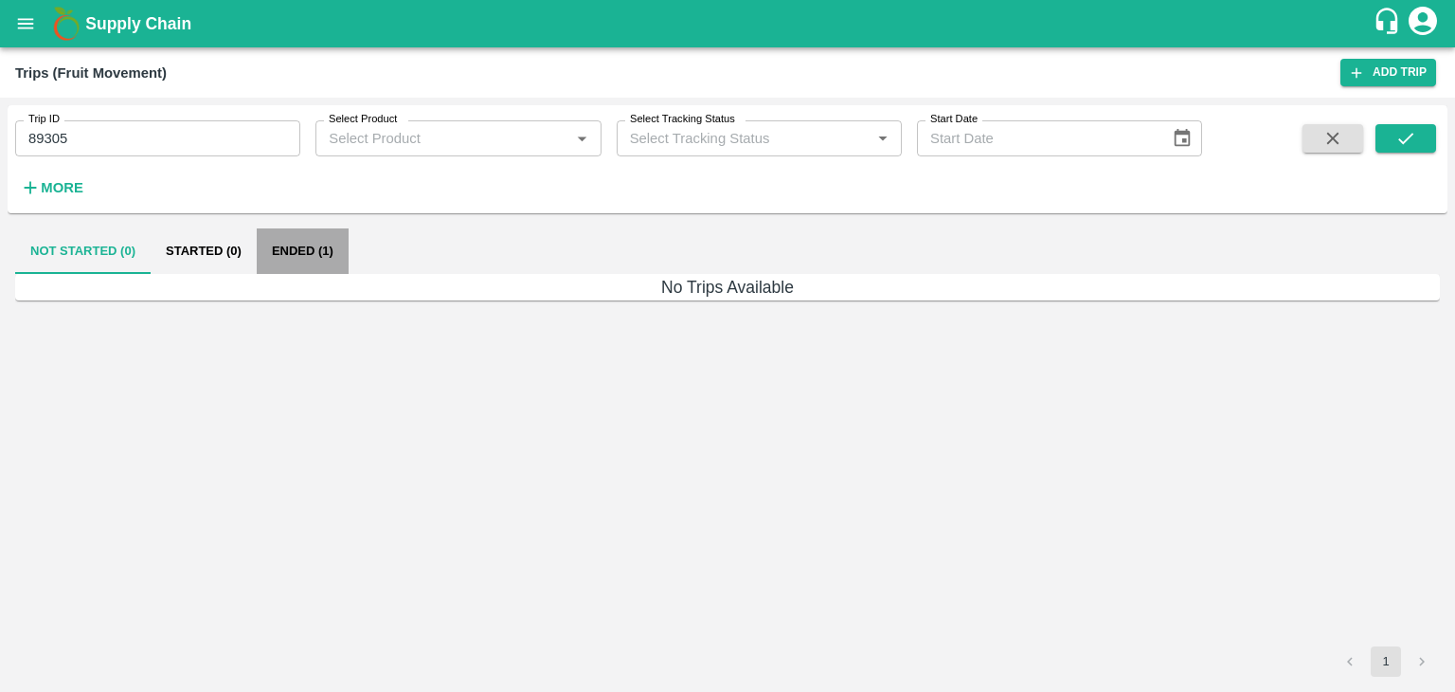
click at [321, 241] on button "Ended (1)" at bounding box center [303, 250] width 92 height 45
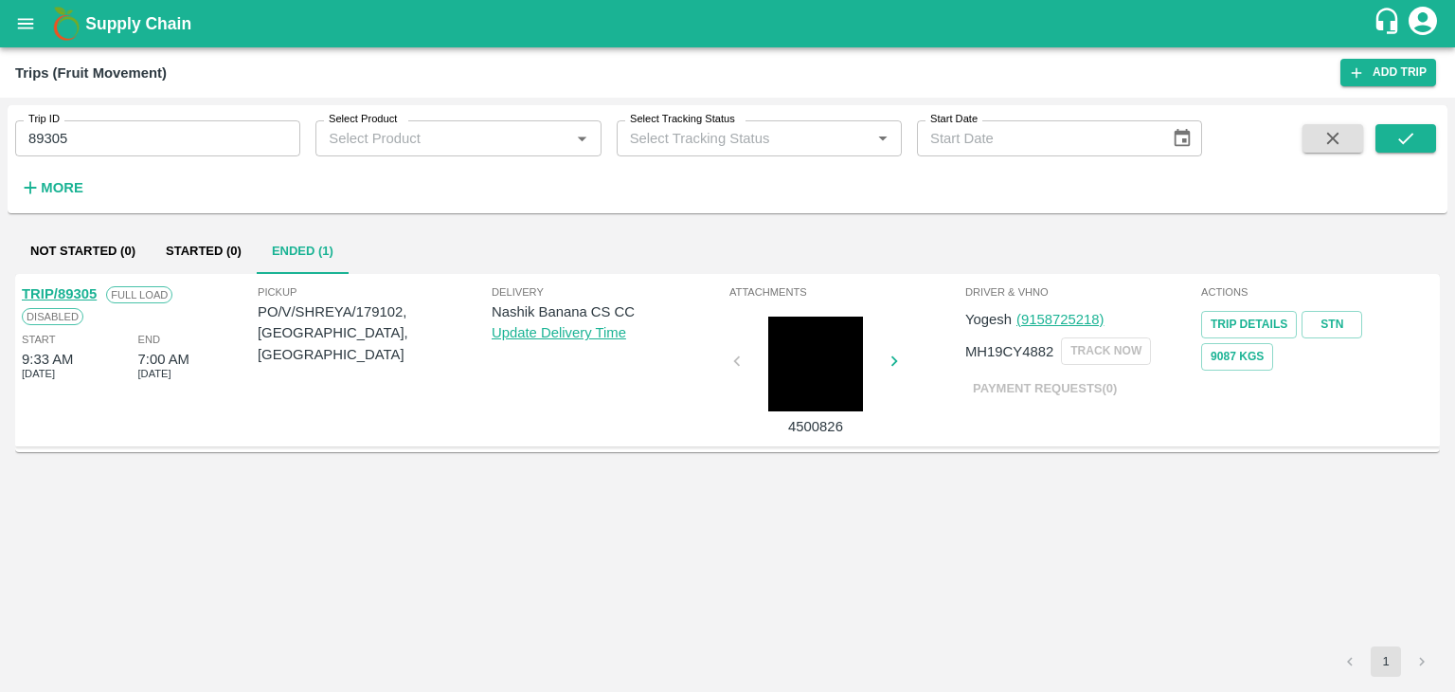
click at [72, 286] on link "TRIP/89305" at bounding box center [59, 293] width 75 height 15
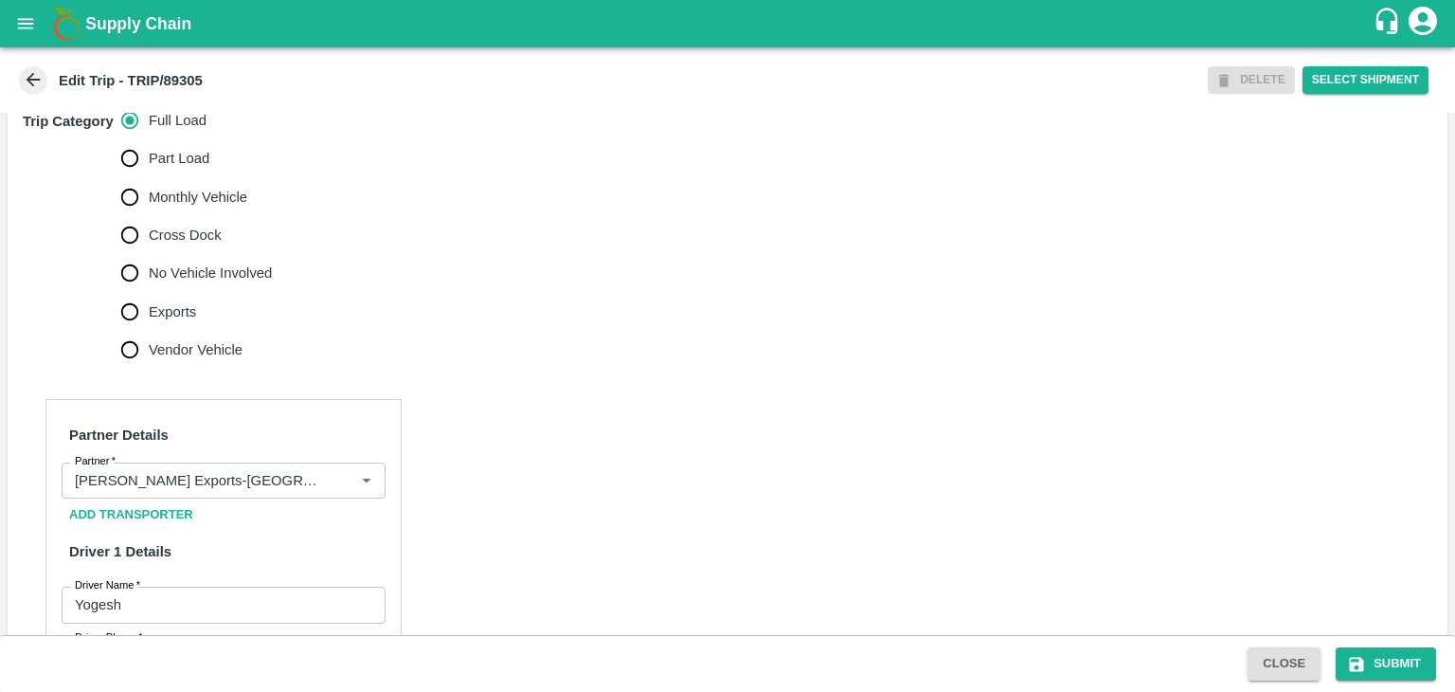
scroll to position [591, 0]
click at [340, 485] on icon "Clear" at bounding box center [343, 480] width 10 height 10
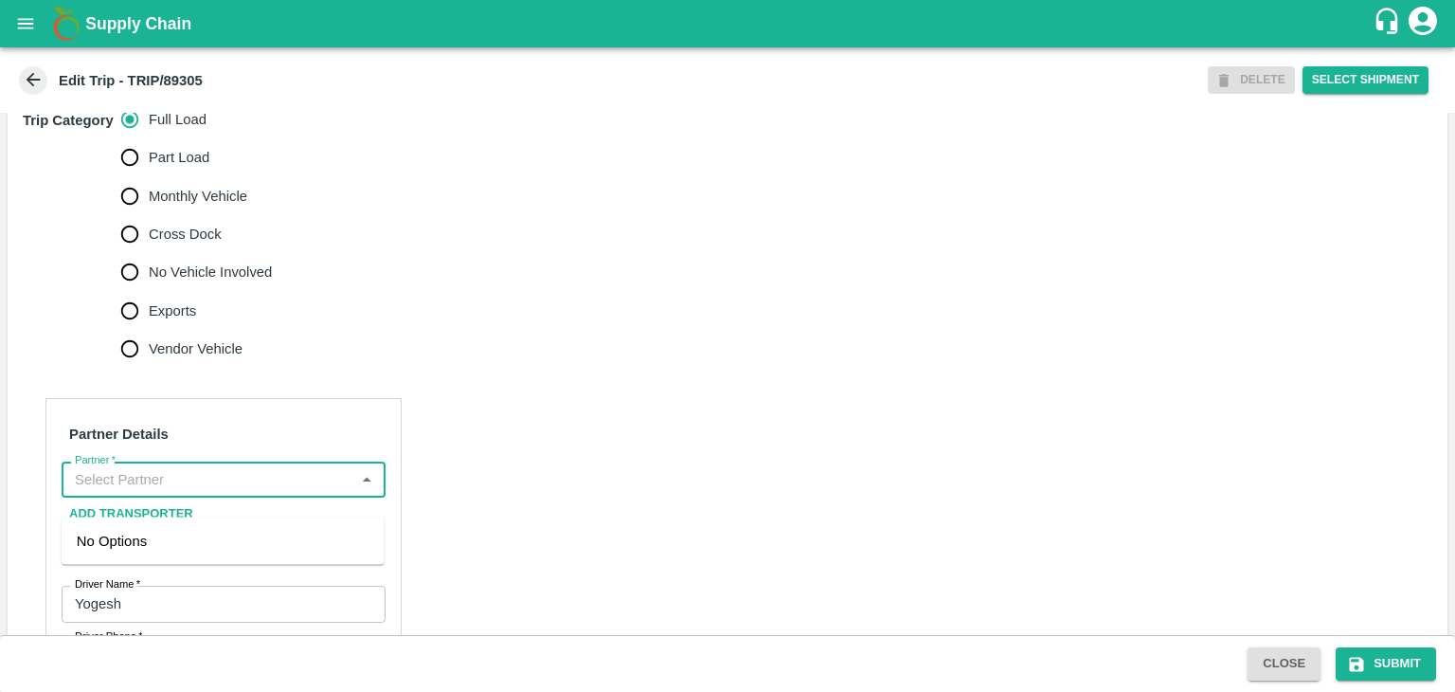
click at [299, 492] on input "Partner   *" at bounding box center [207, 479] width 281 height 25
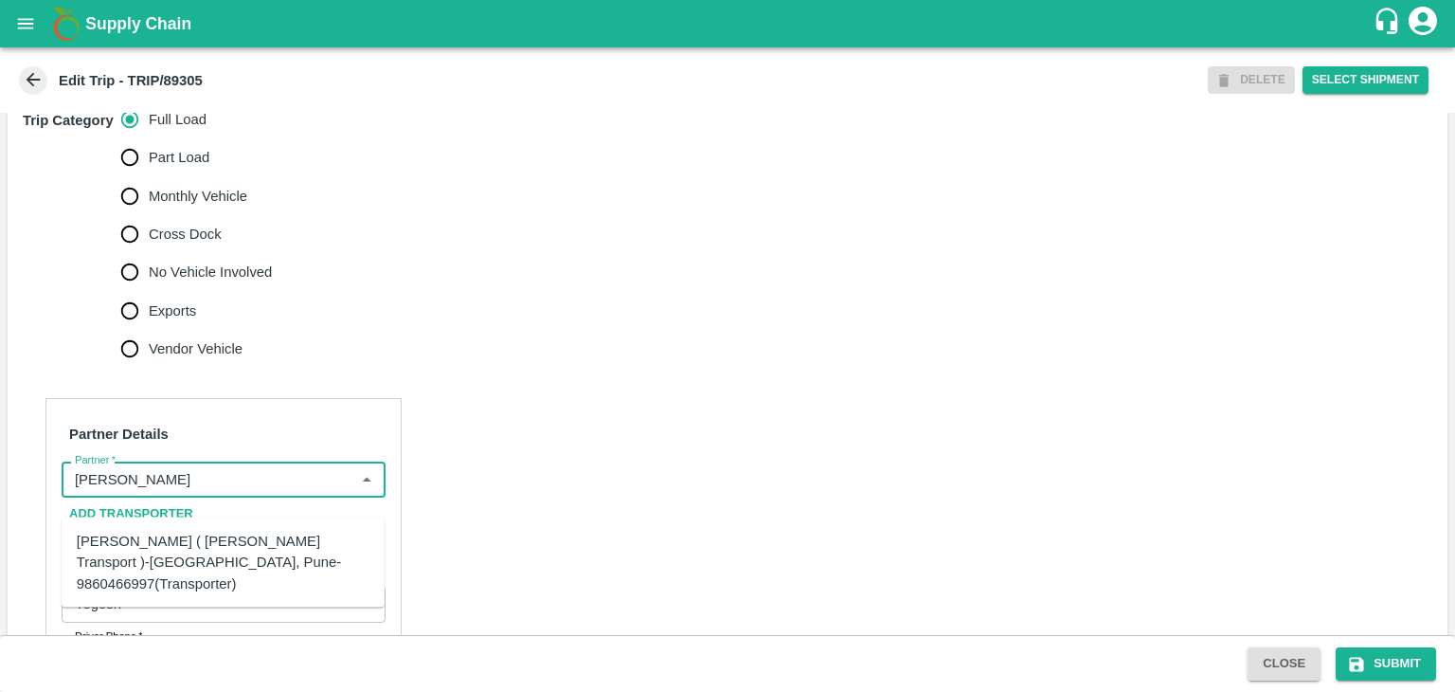
click at [213, 543] on div "[PERSON_NAME] ( [PERSON_NAME] Transport )-[GEOGRAPHIC_DATA], Pune-9860466997(Tr…" at bounding box center [223, 562] width 293 height 63
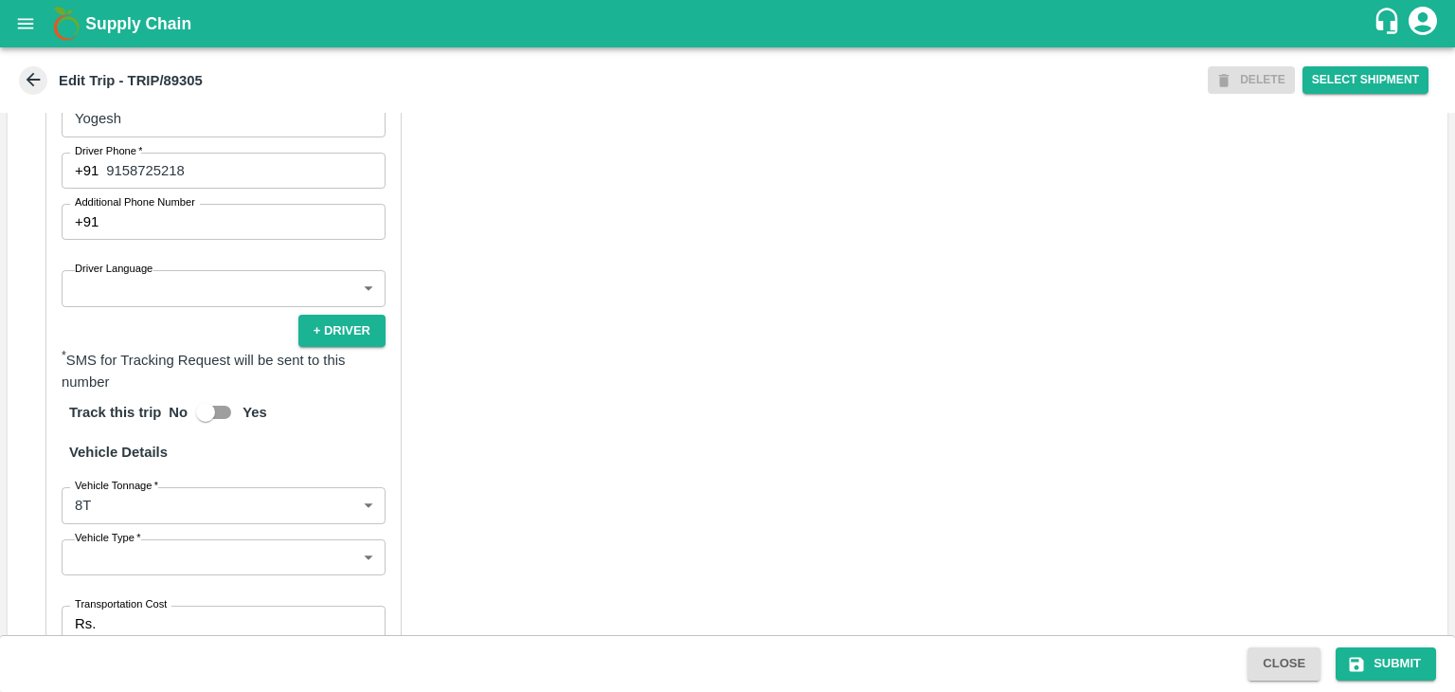
scroll to position [1086, 0]
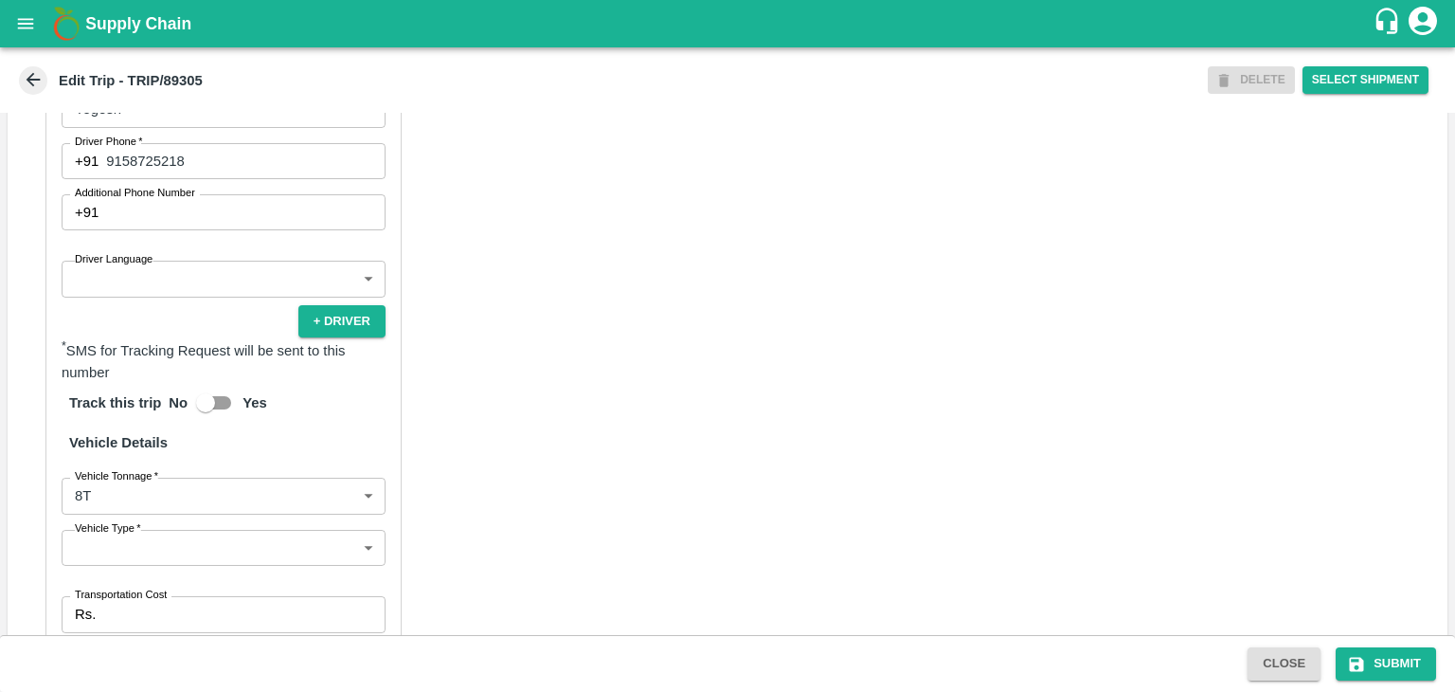
type input "[PERSON_NAME] ( [PERSON_NAME] Transport )-[GEOGRAPHIC_DATA], Pune-9860466997(Tr…"
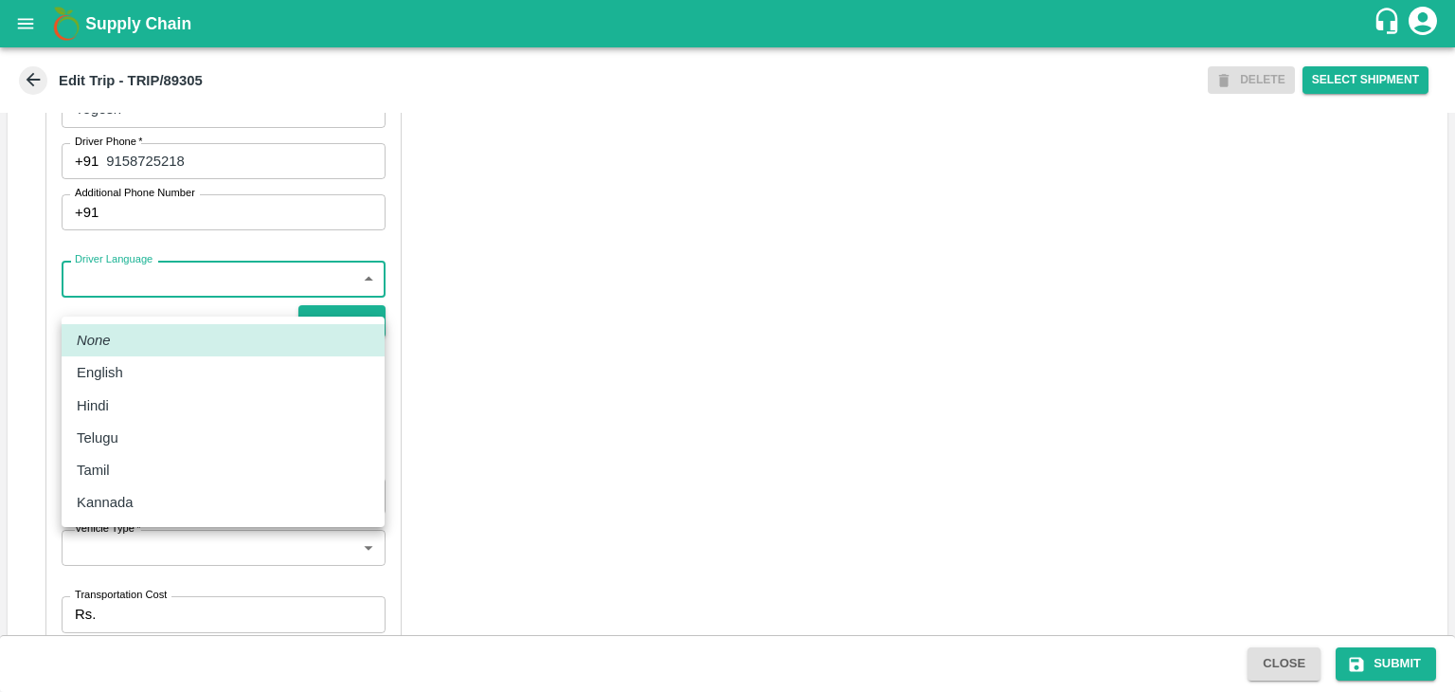
click at [148, 311] on body "Supply Chain Edit Trip - TRIP/89305 DELETE Select Shipment Trip Details Trip Ty…" at bounding box center [727, 346] width 1455 height 692
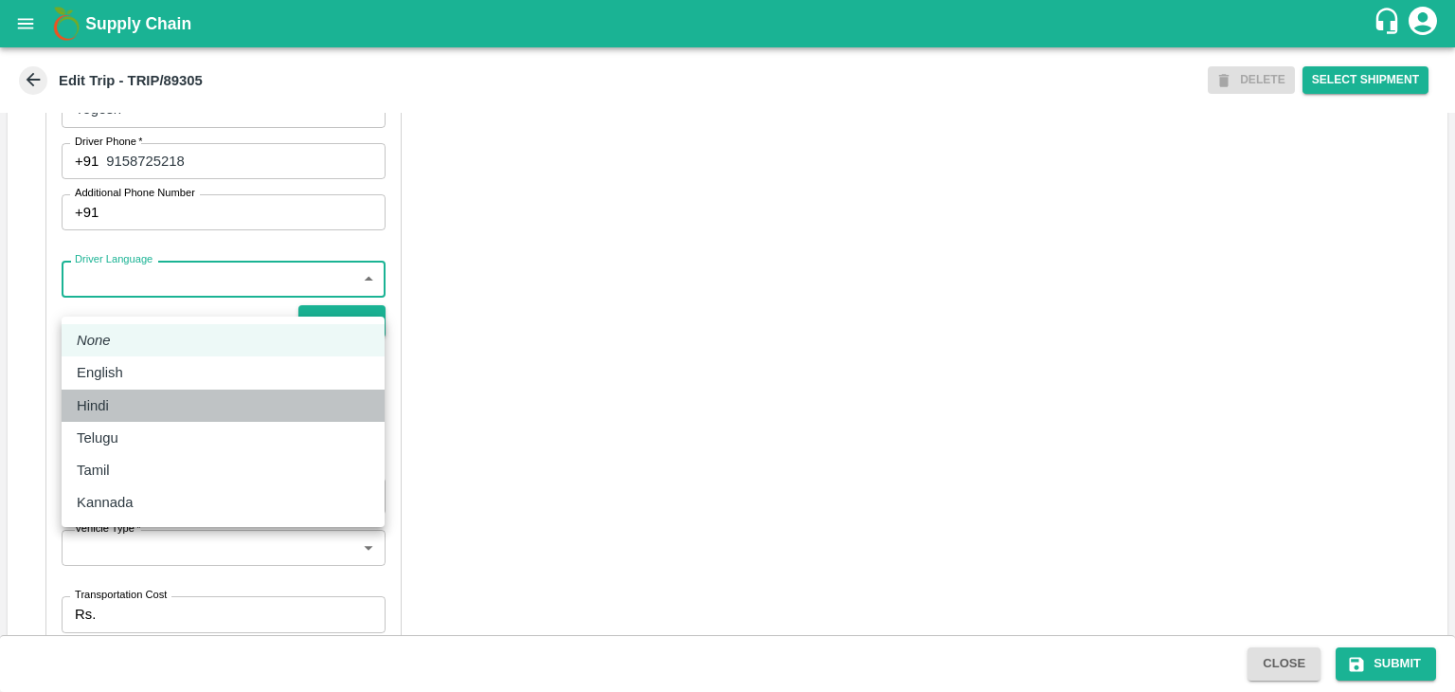
click at [124, 409] on div "Hindi" at bounding box center [223, 405] width 293 height 21
type input "hi"
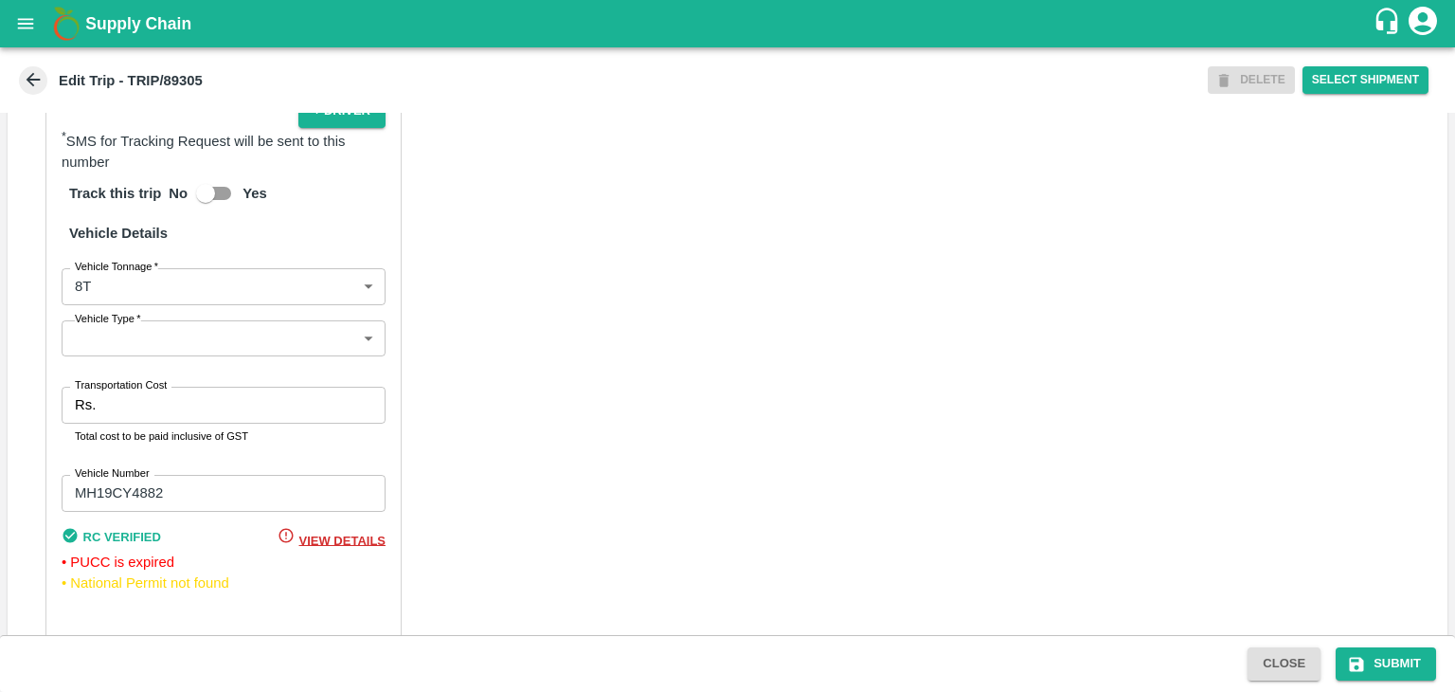
scroll to position [1350, 0]
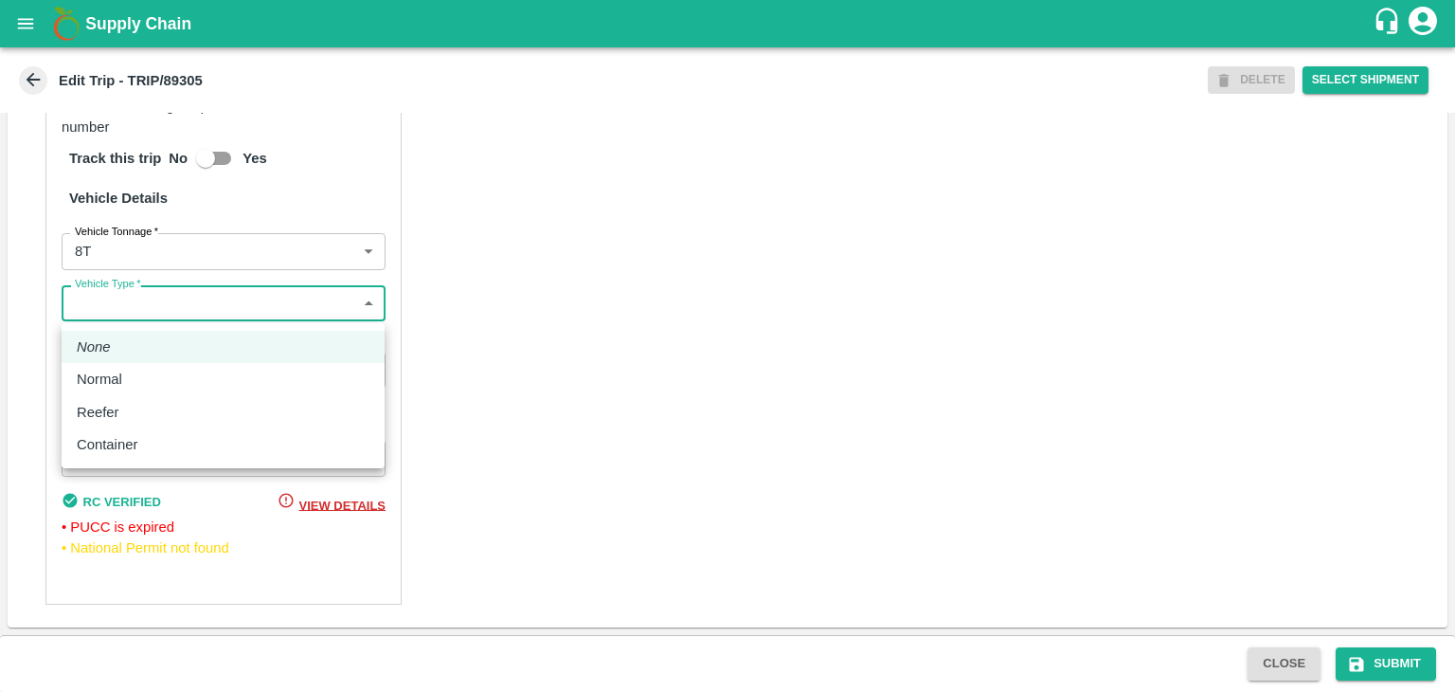
click at [130, 304] on body "Supply Chain Edit Trip - TRIP/89305 DELETE Select Shipment Trip Details Trip Ty…" at bounding box center [727, 346] width 1455 height 692
click at [125, 376] on div "Normal" at bounding box center [104, 379] width 55 height 21
type input "Normal"
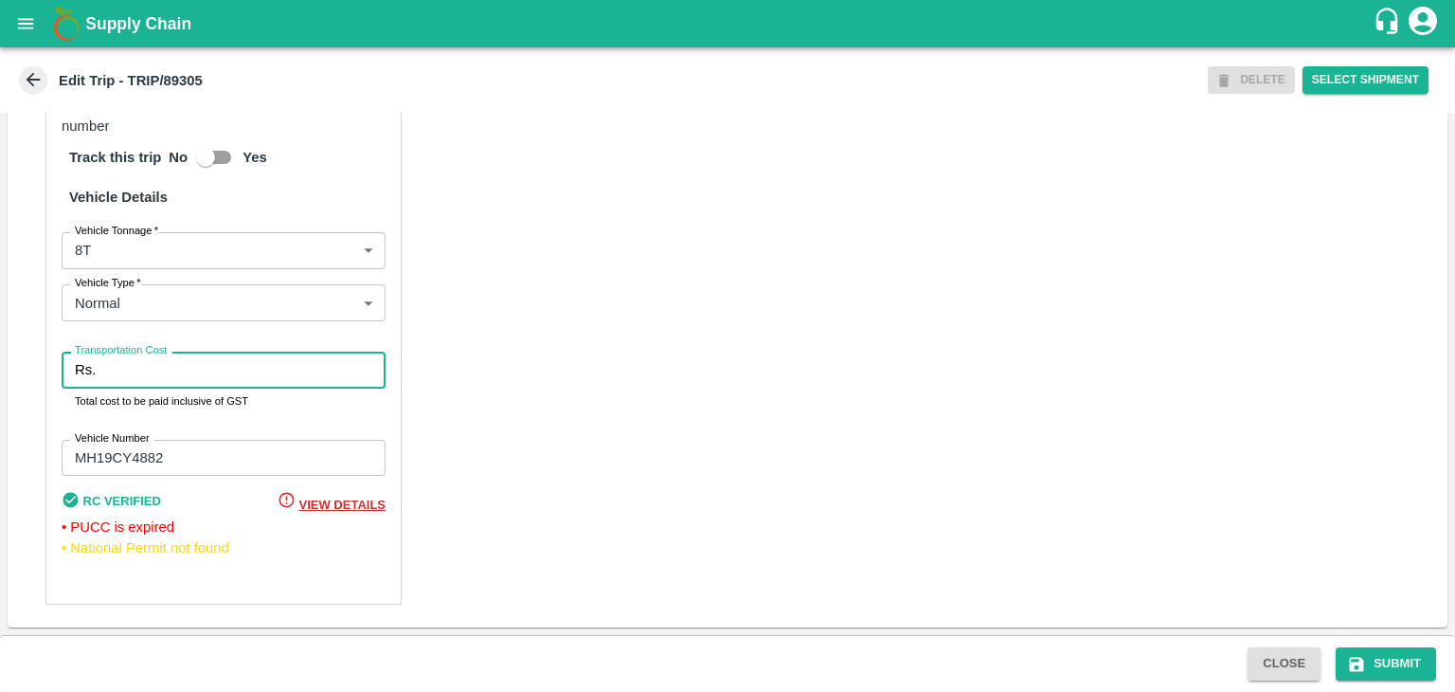
click at [171, 371] on input "Transportation Cost" at bounding box center [244, 369] width 282 height 36
type input "10000"
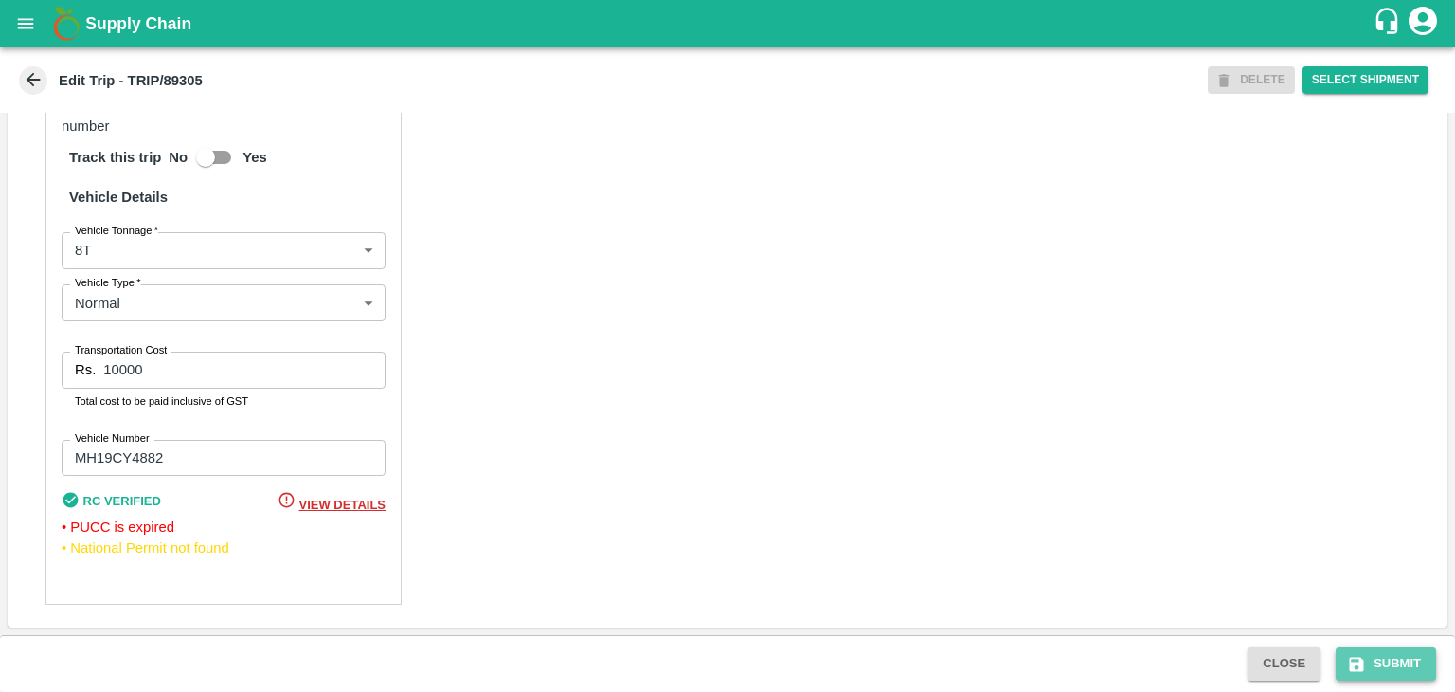
click at [1391, 666] on button "Submit" at bounding box center [1386, 663] width 100 height 33
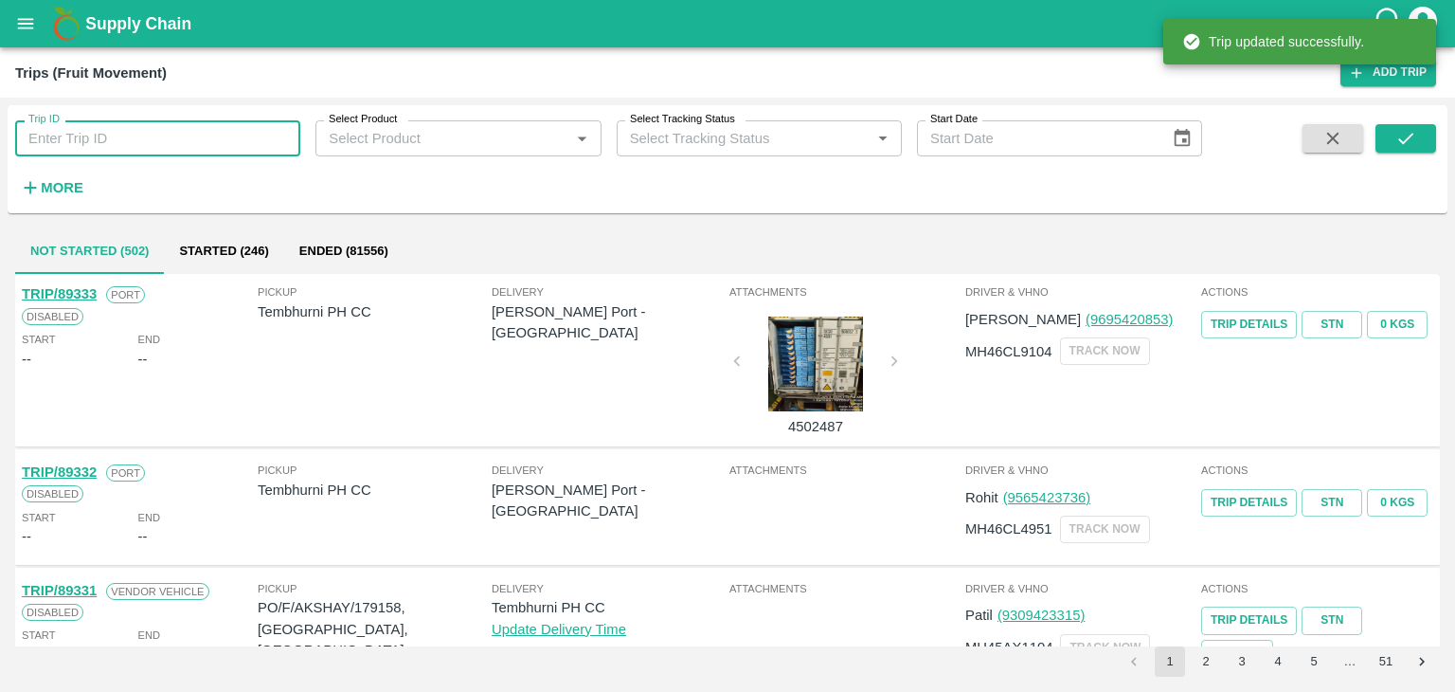
click at [187, 137] on input "Trip ID" at bounding box center [157, 138] width 285 height 36
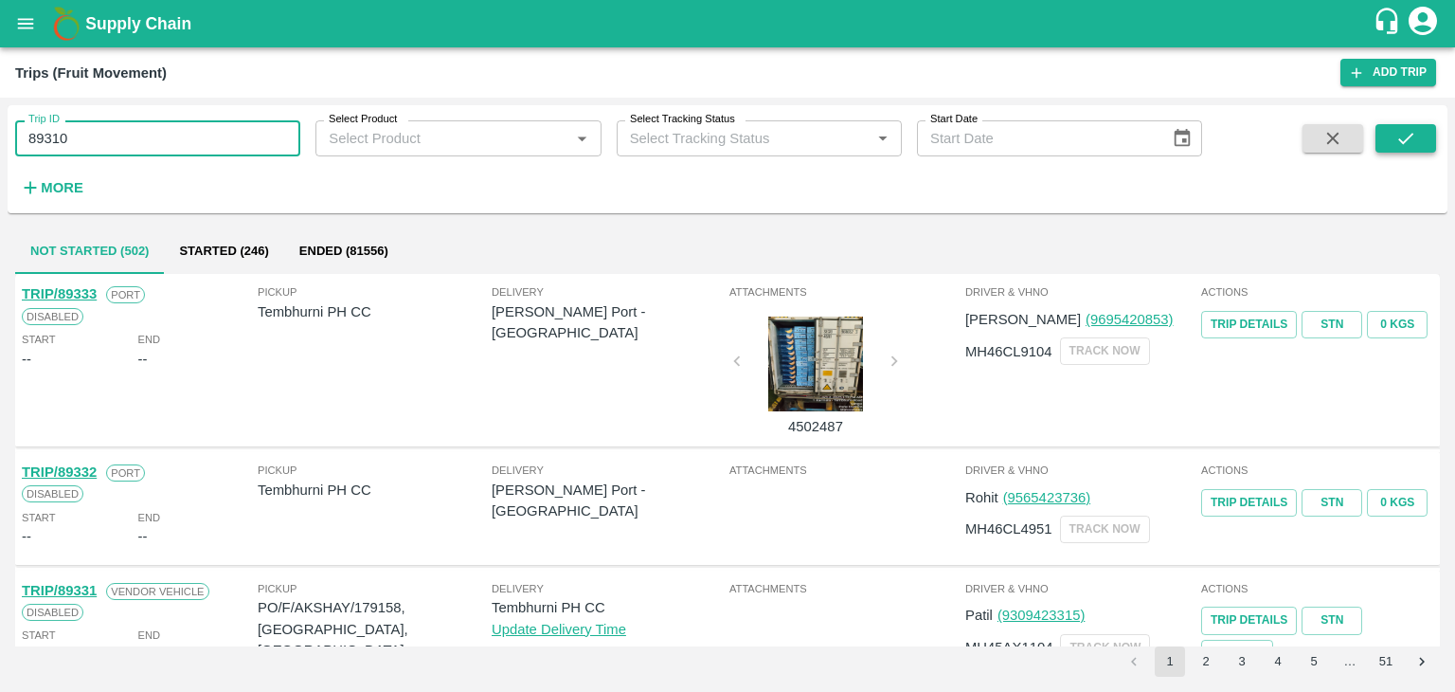
type input "89310"
click at [1383, 131] on button "submit" at bounding box center [1406, 138] width 61 height 28
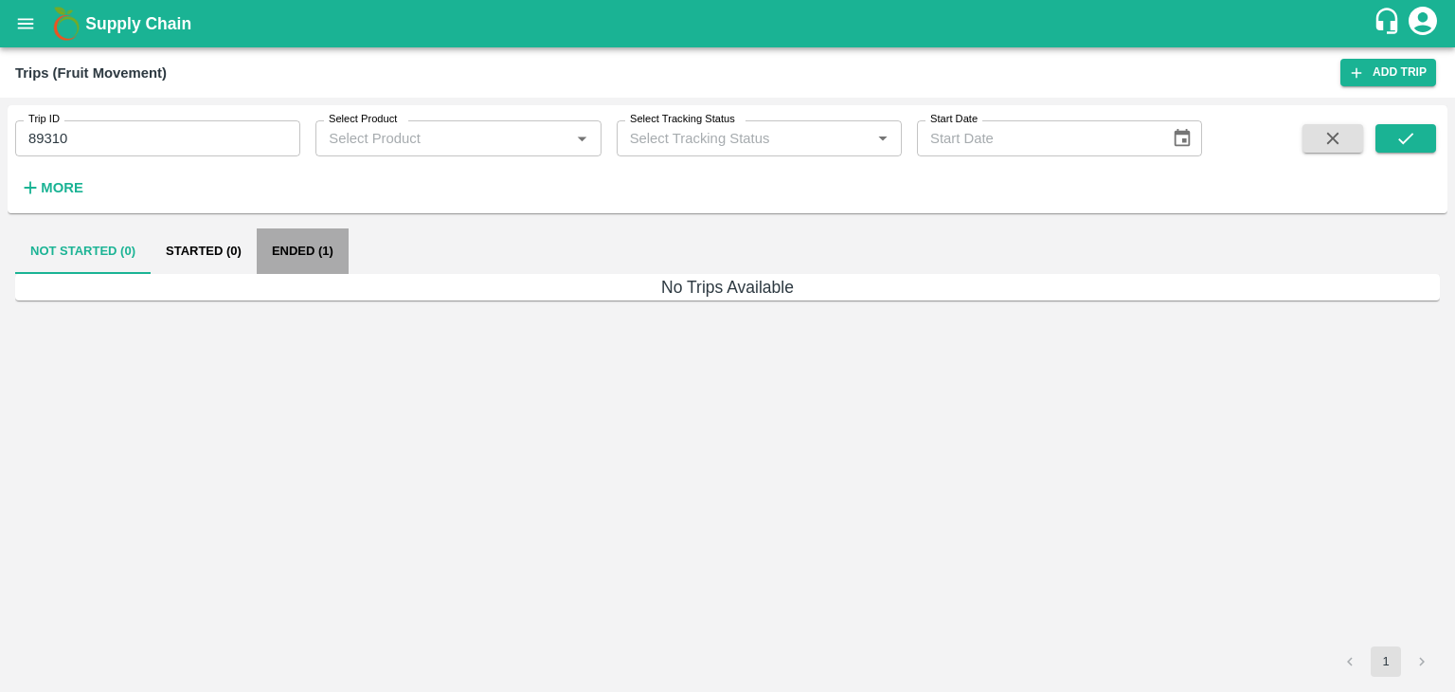
click at [300, 243] on button "Ended (1)" at bounding box center [303, 250] width 92 height 45
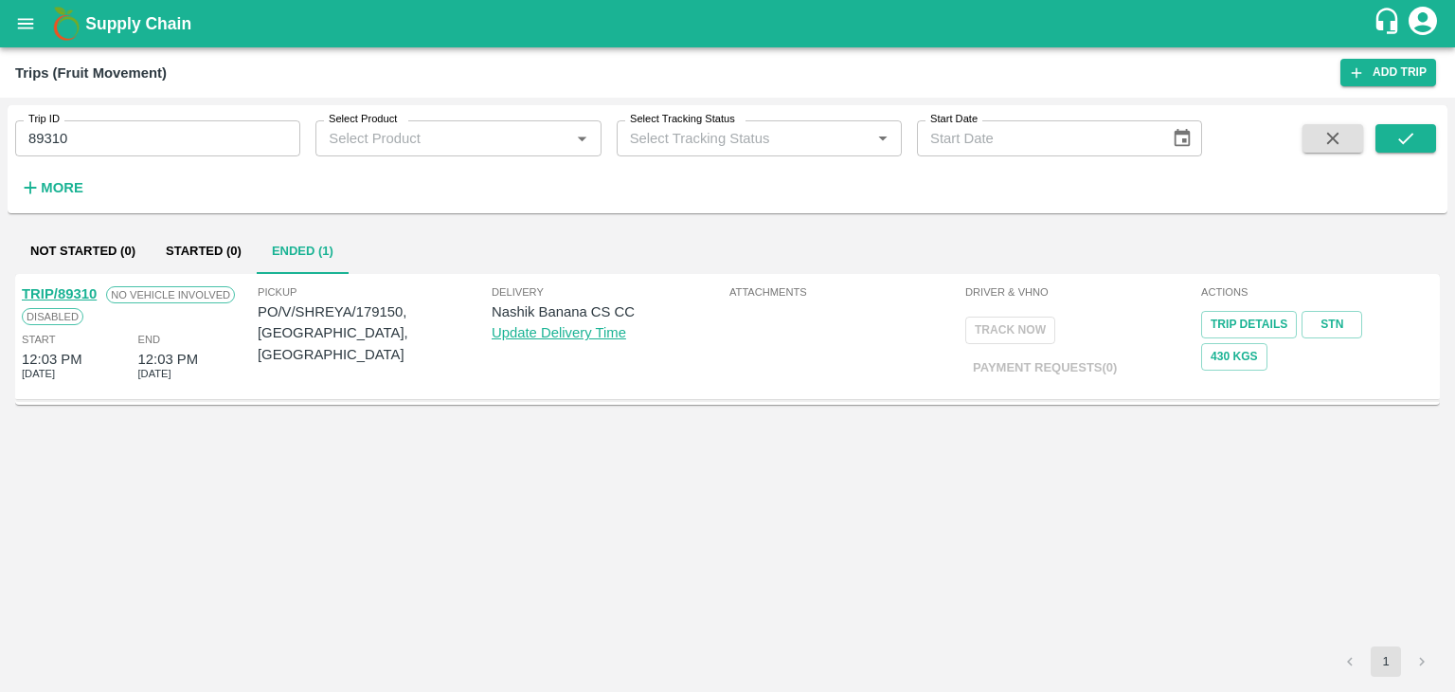
click at [63, 294] on link "TRIP/89310" at bounding box center [59, 293] width 75 height 15
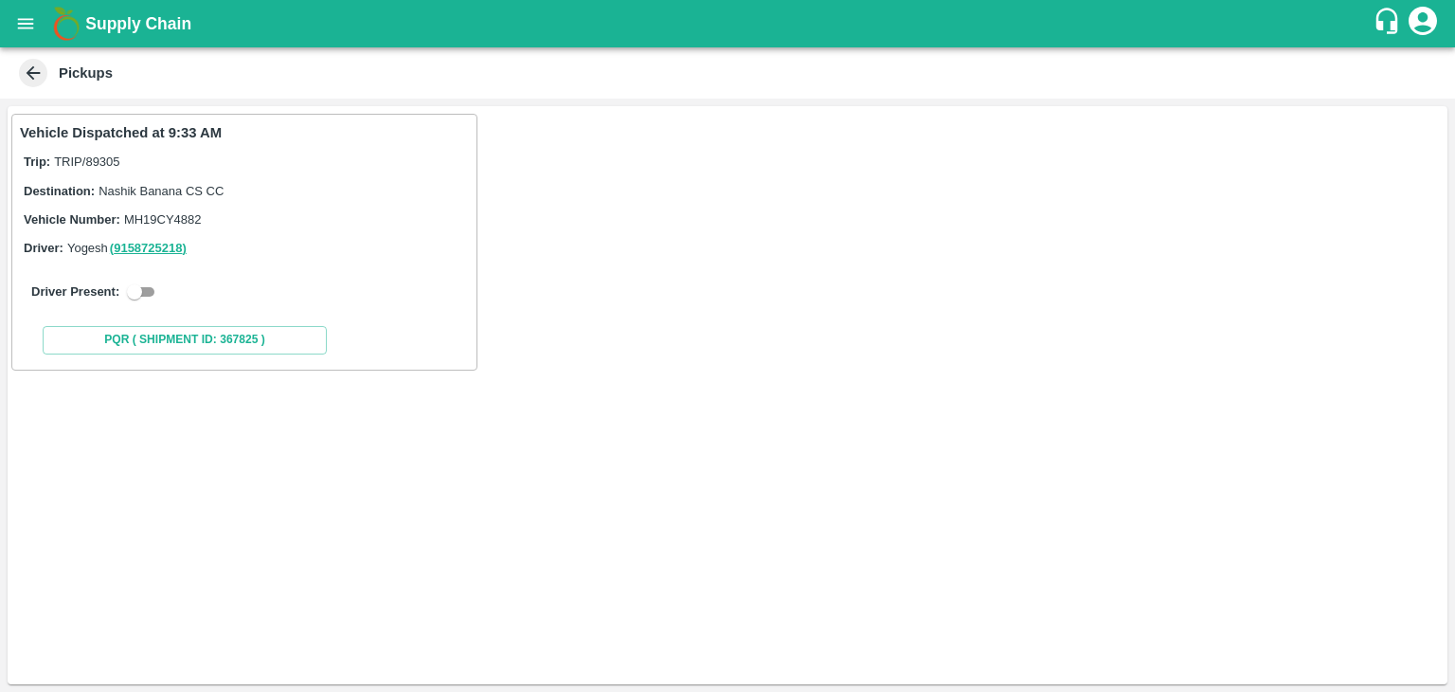
click at [159, 278] on div "Driver Present:" at bounding box center [244, 291] width 449 height 53
click at [145, 296] on input "checkbox" at bounding box center [134, 291] width 68 height 23
checkbox input "true"
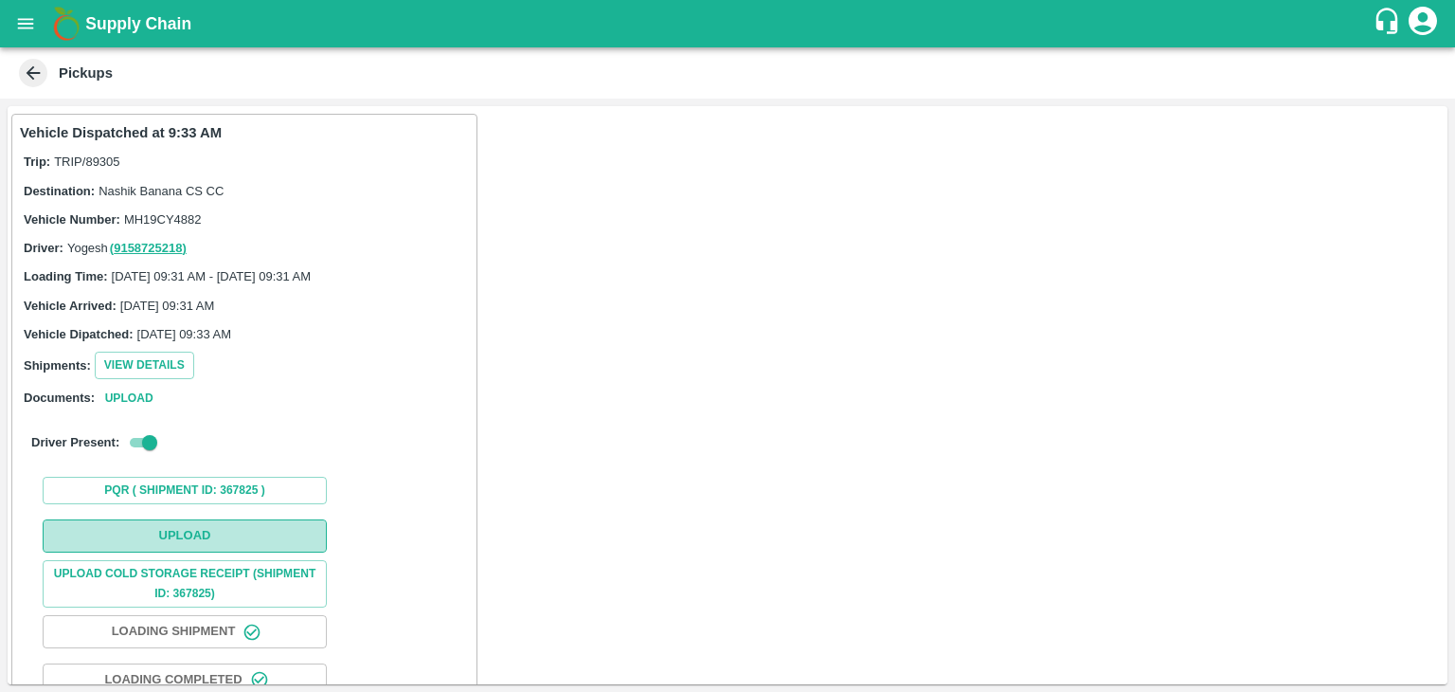
click at [194, 543] on button "Upload" at bounding box center [185, 535] width 284 height 33
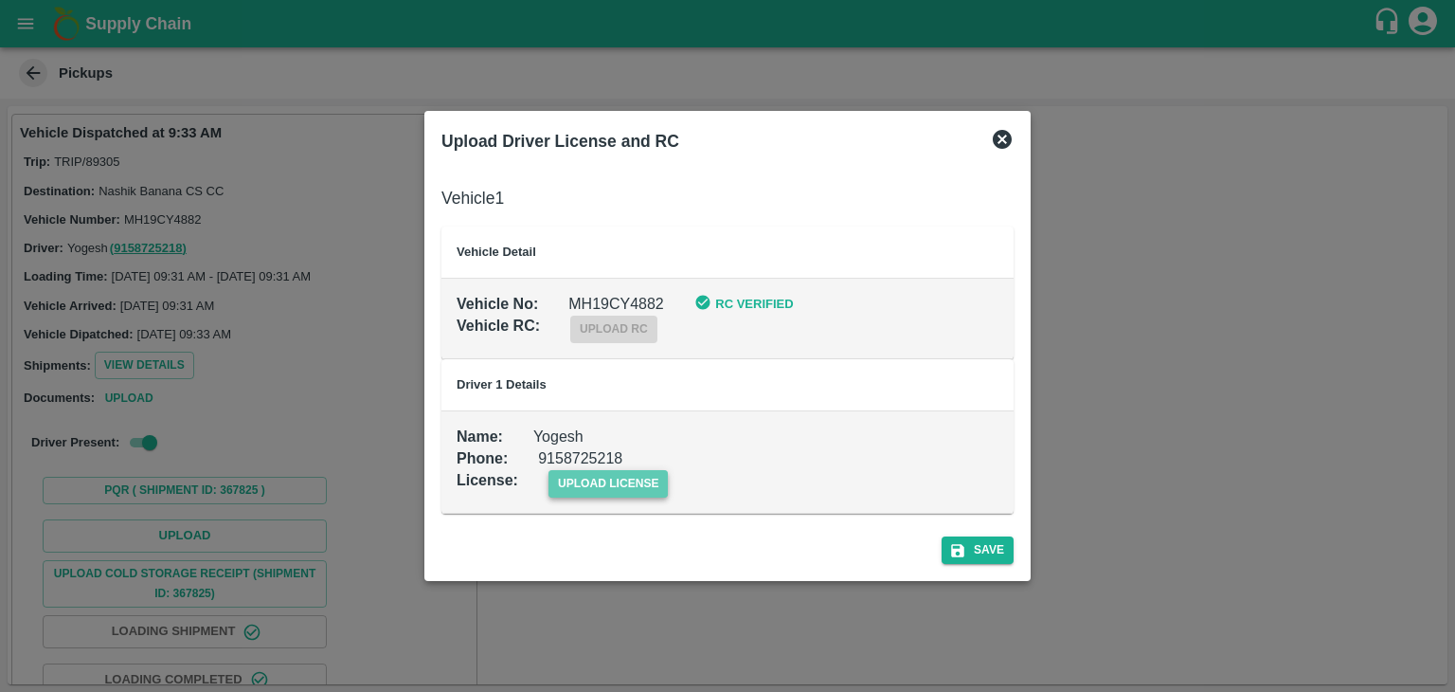
click at [586, 495] on span "upload license" at bounding box center [609, 483] width 120 height 27
click at [0, 0] on input "upload license" at bounding box center [0, 0] width 0 height 0
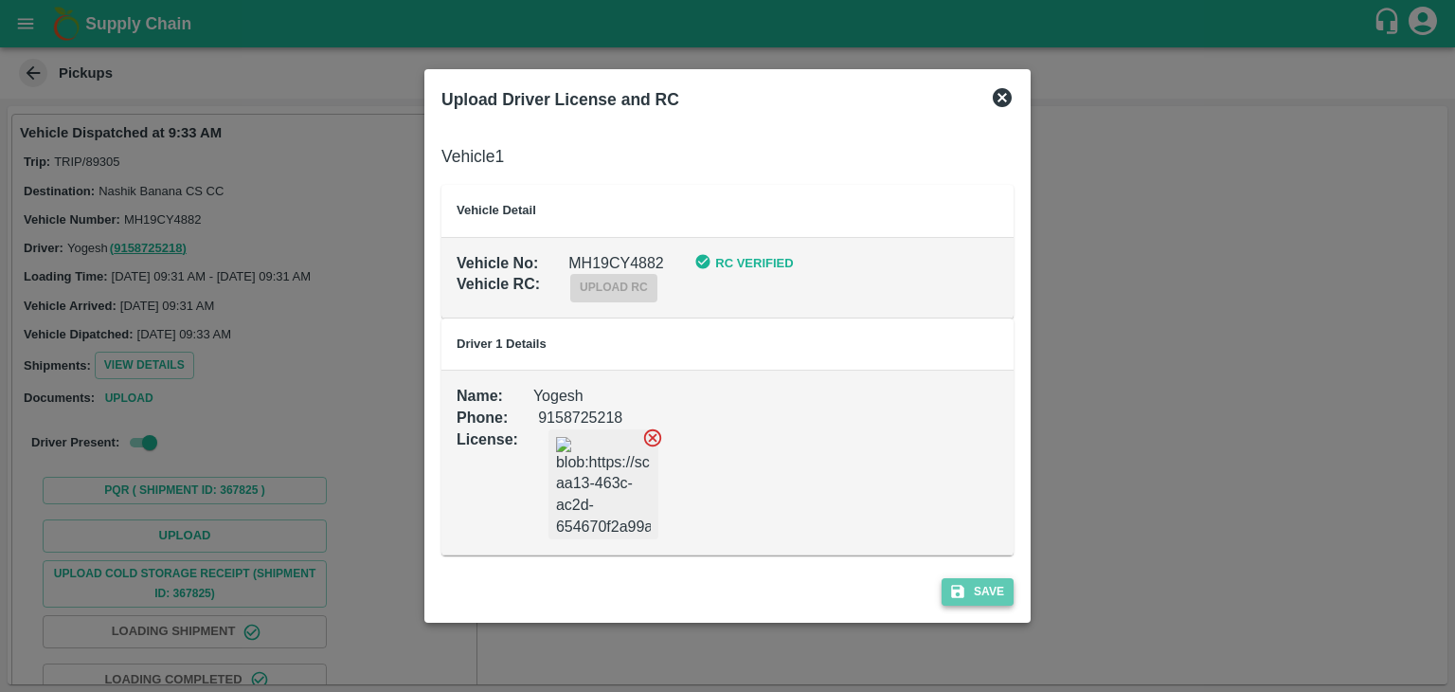
click at [985, 592] on button "Save" at bounding box center [978, 591] width 72 height 27
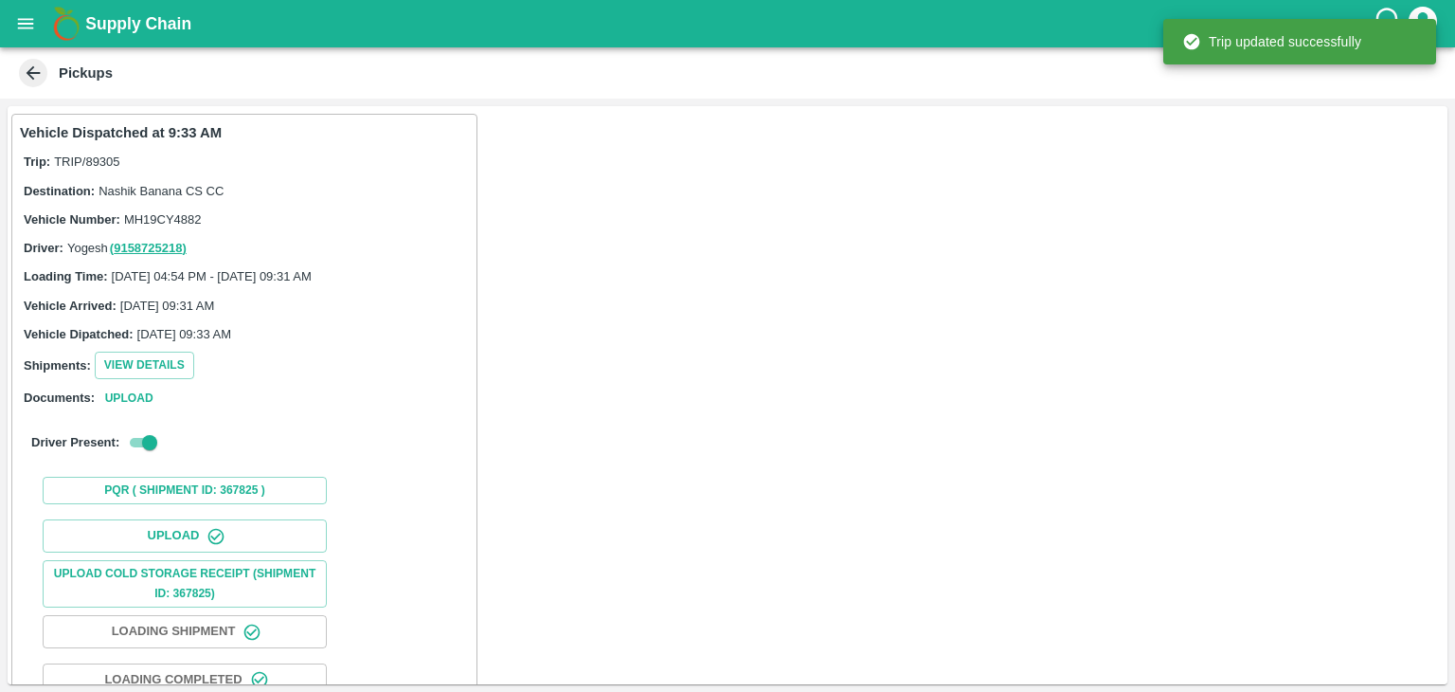
scroll to position [198, 0]
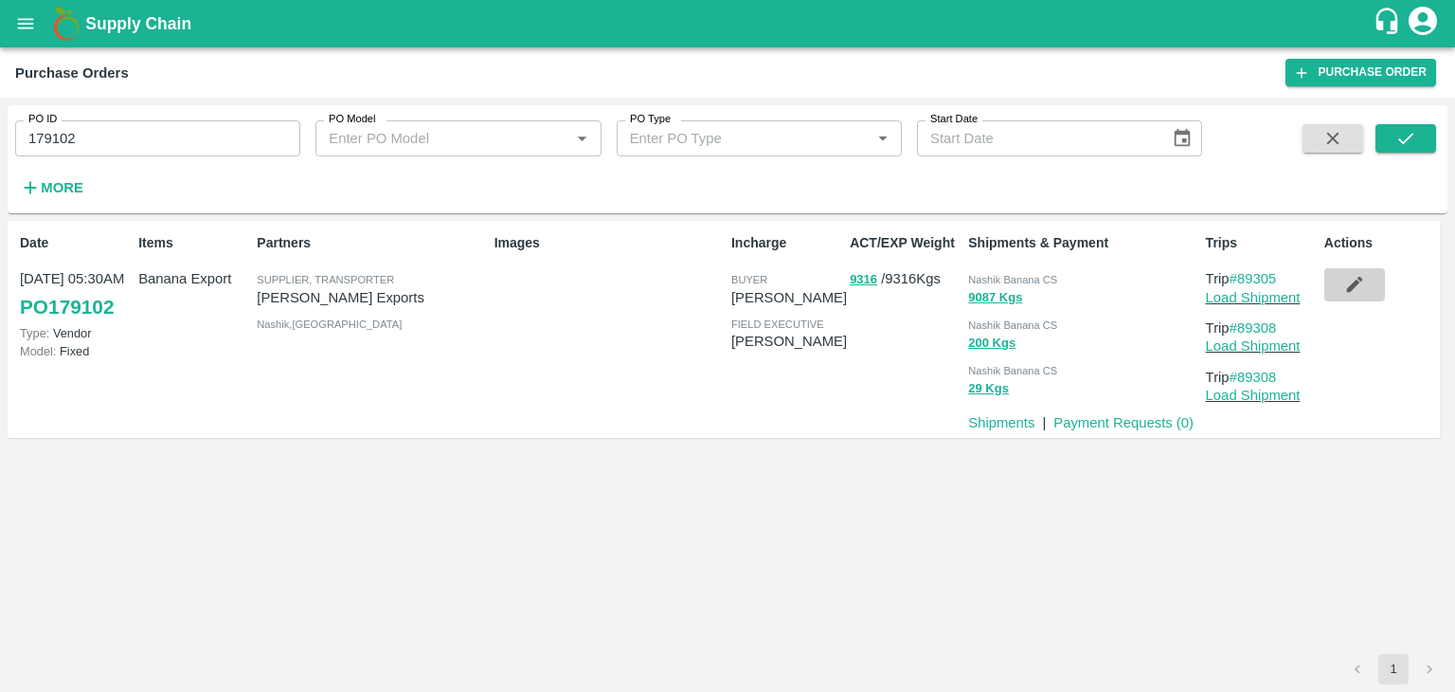
click at [1357, 288] on icon "button" at bounding box center [1354, 284] width 21 height 21
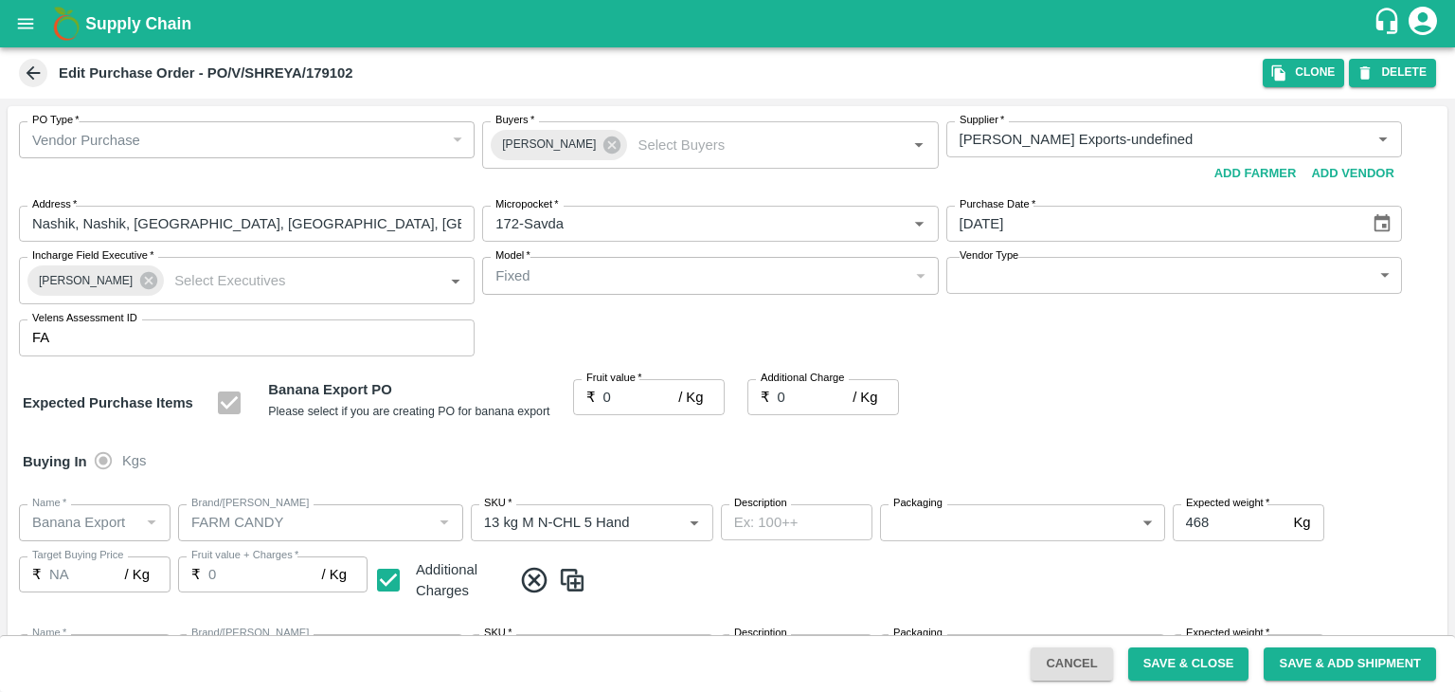
click at [604, 141] on icon at bounding box center [612, 144] width 17 height 17
click at [561, 130] on input "Buyers   *" at bounding box center [694, 139] width 413 height 25
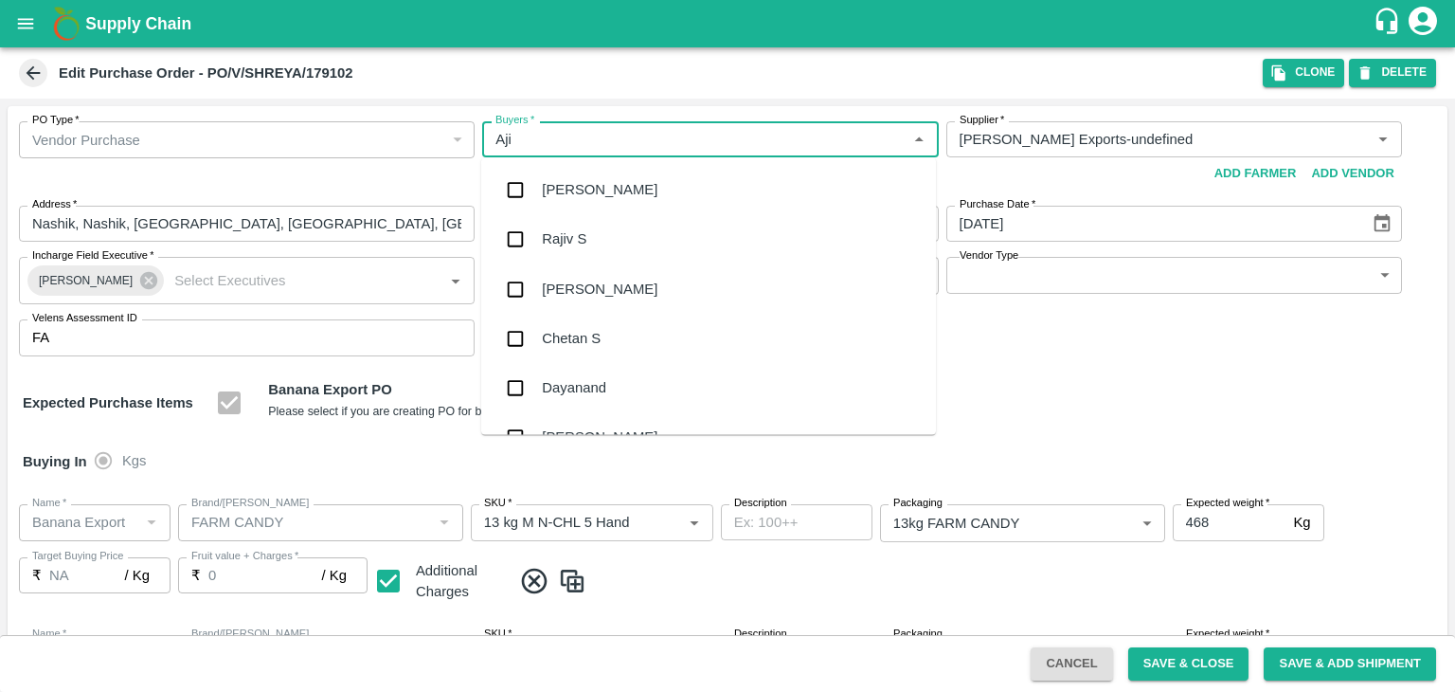
type input "Ajit"
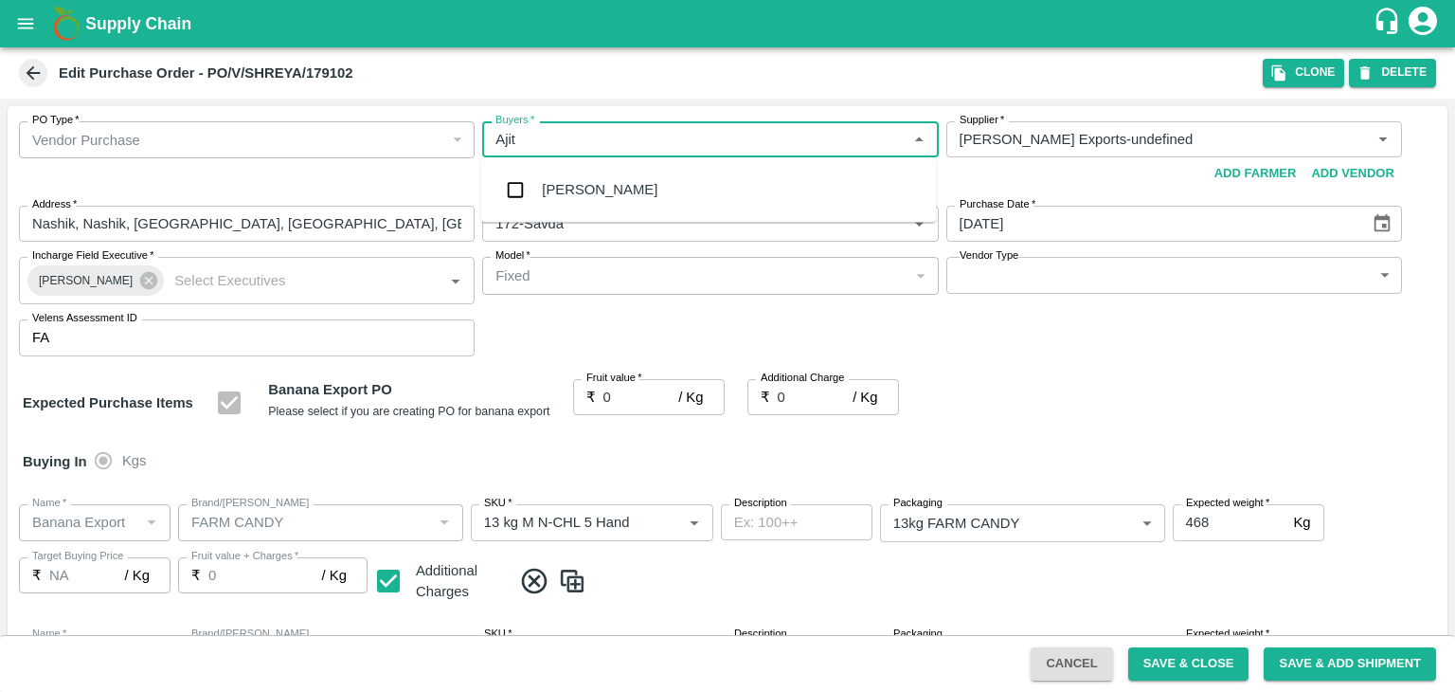
click at [594, 189] on div "Ajit Otari" at bounding box center [600, 189] width 116 height 21
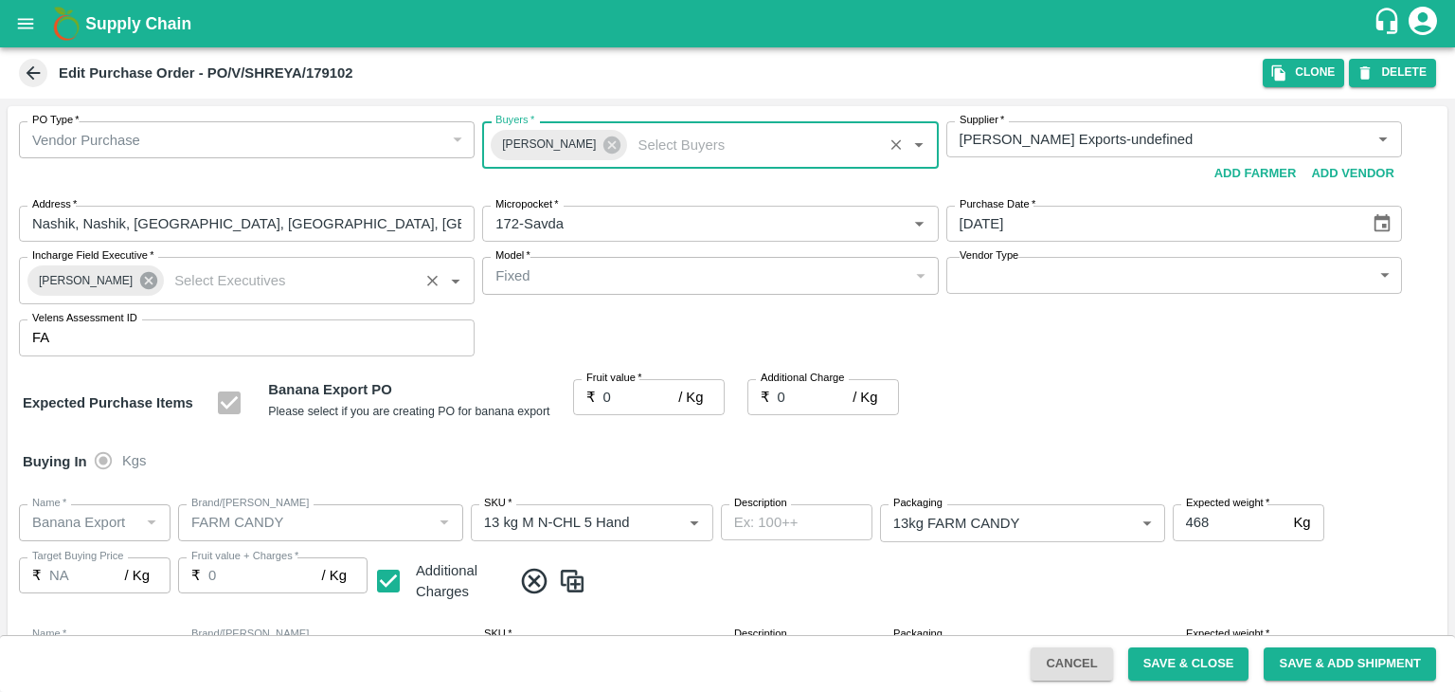
click at [138, 281] on icon at bounding box center [148, 280] width 21 height 21
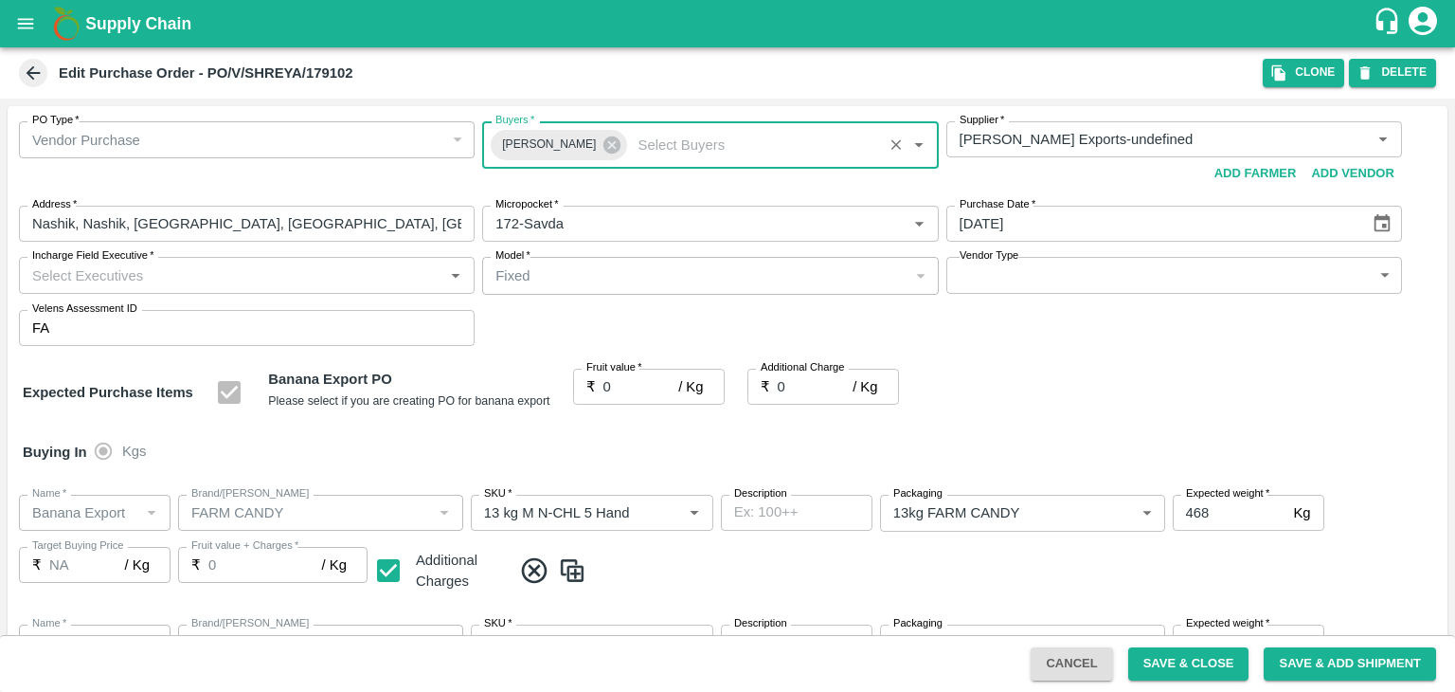
click at [175, 271] on input "Incharge Field Executive   *" at bounding box center [231, 274] width 413 height 25
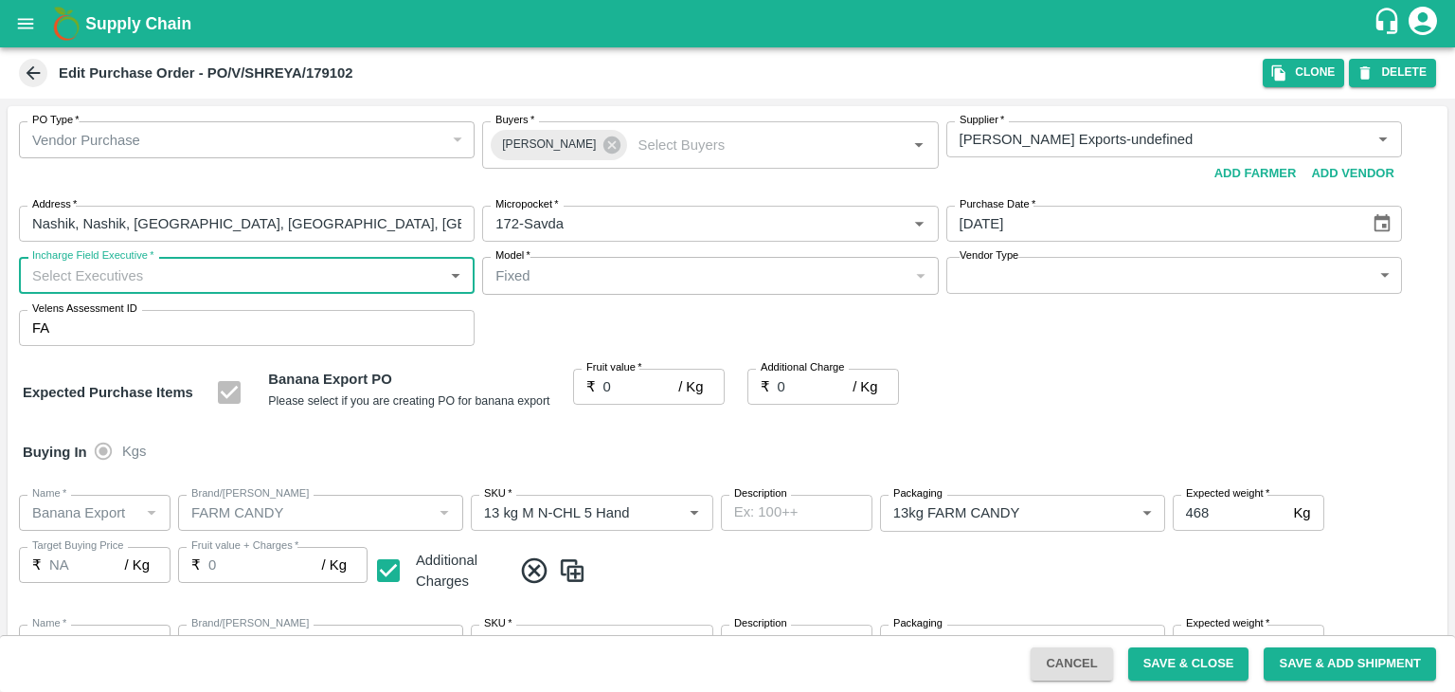
click at [175, 271] on input "Incharge Field Executive   *" at bounding box center [231, 274] width 413 height 25
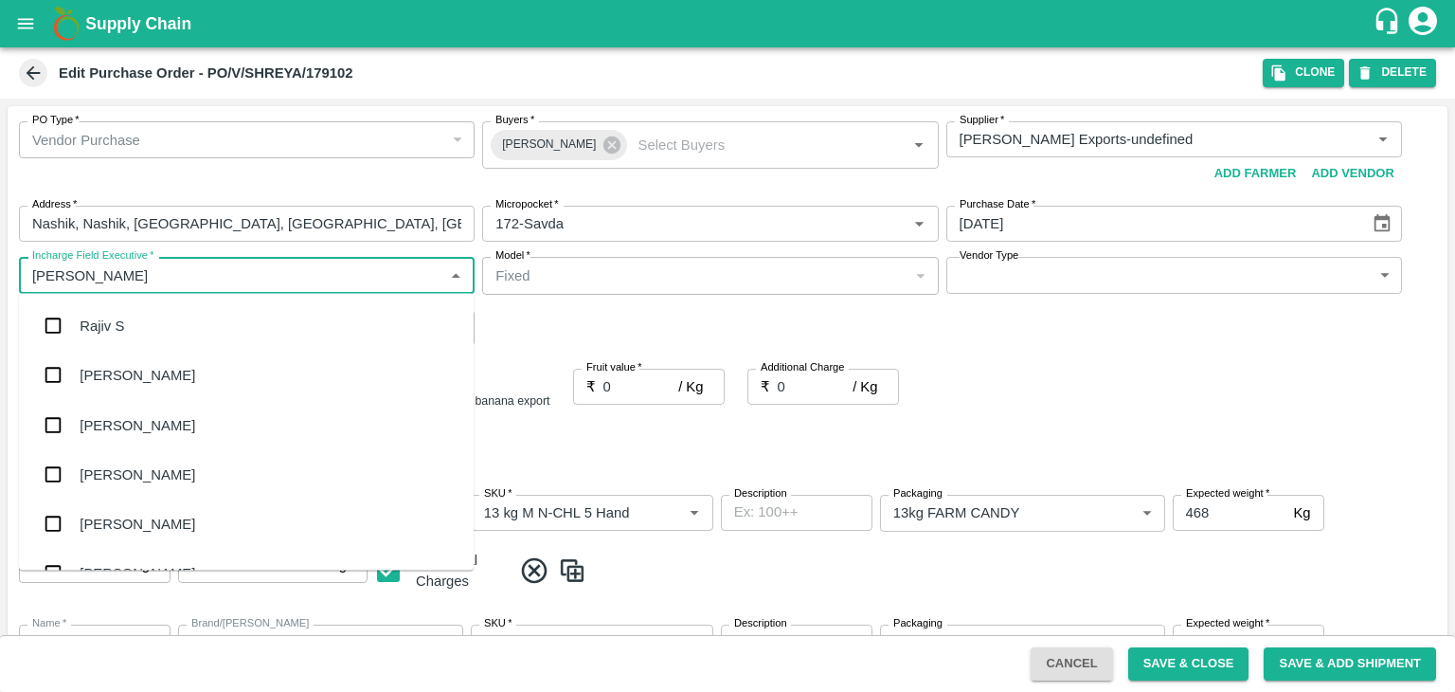
type input "Jay"
click at [165, 433] on div "jaydip Tale" at bounding box center [246, 424] width 455 height 49
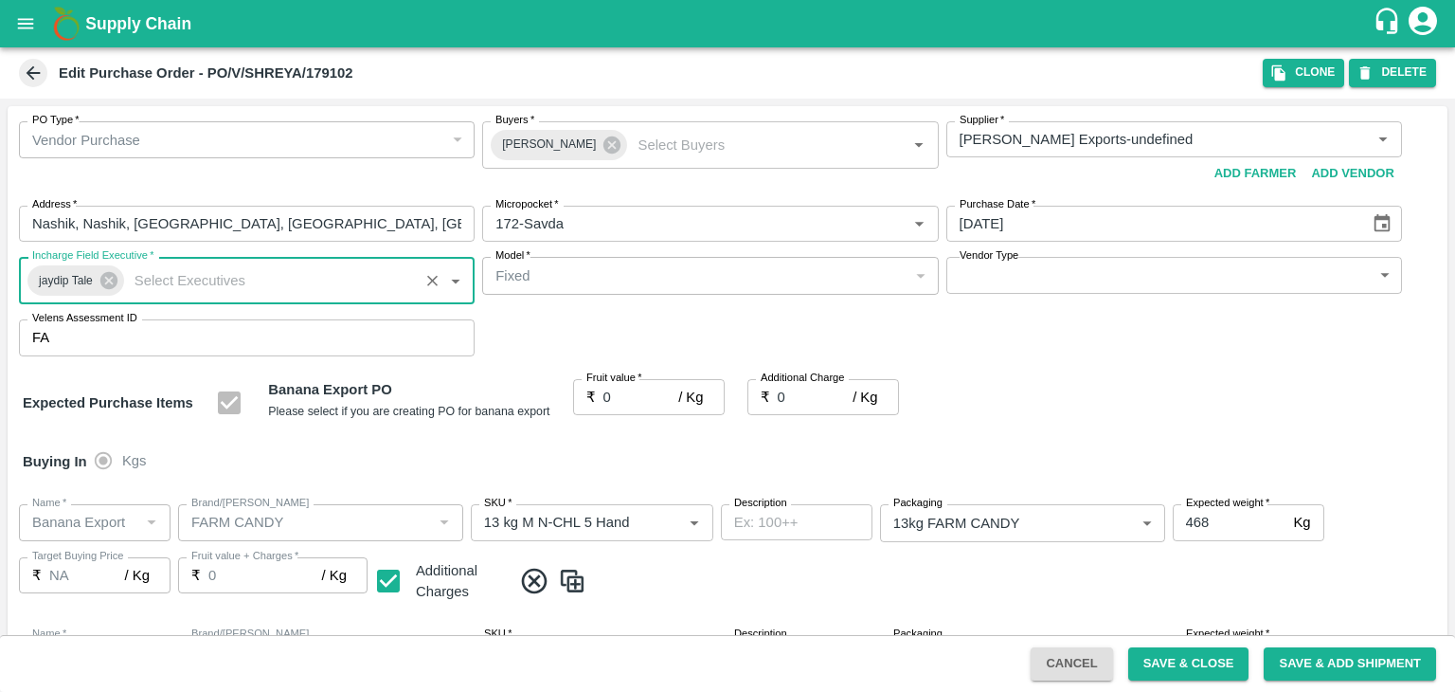
click at [1012, 279] on body "Supply Chain Edit Purchase Order - PO/V/SHREYA/179102 Clone DELETE PO Type   * …" at bounding box center [727, 346] width 1455 height 692
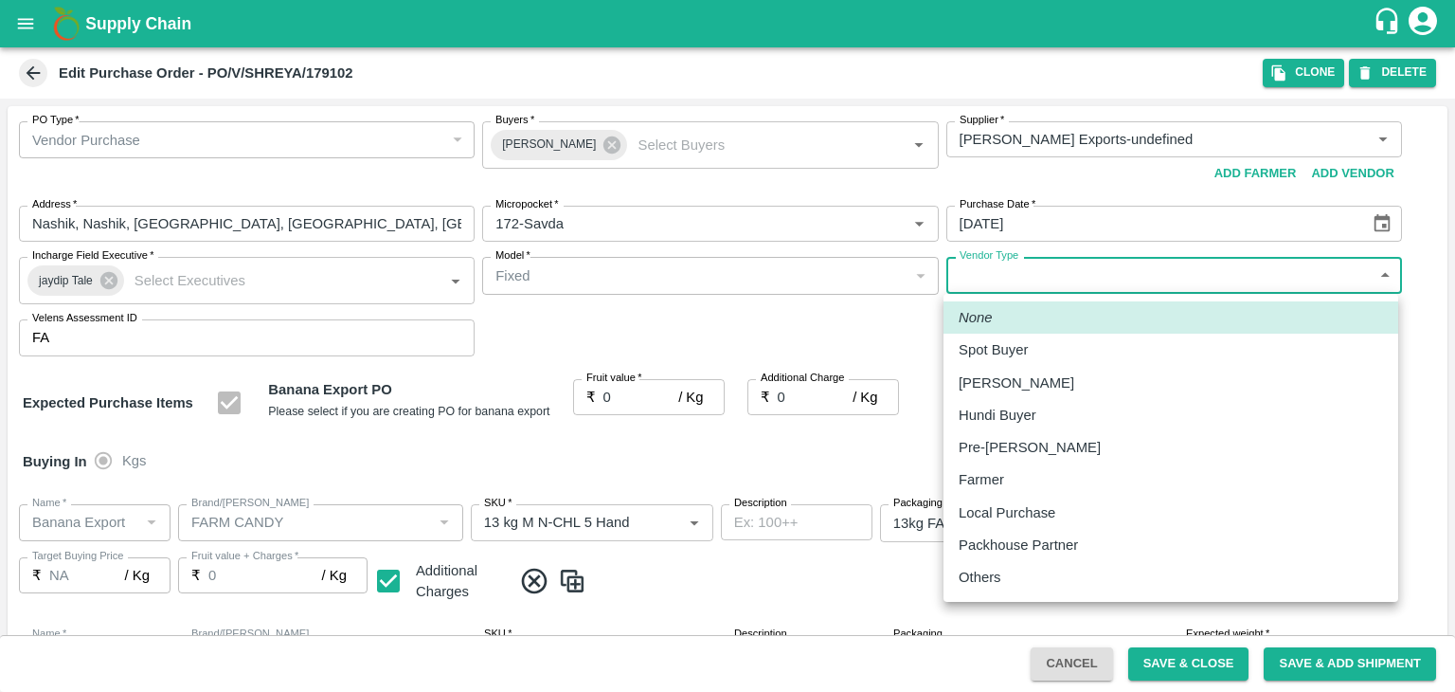
click at [1015, 584] on div "Others" at bounding box center [1171, 577] width 424 height 21
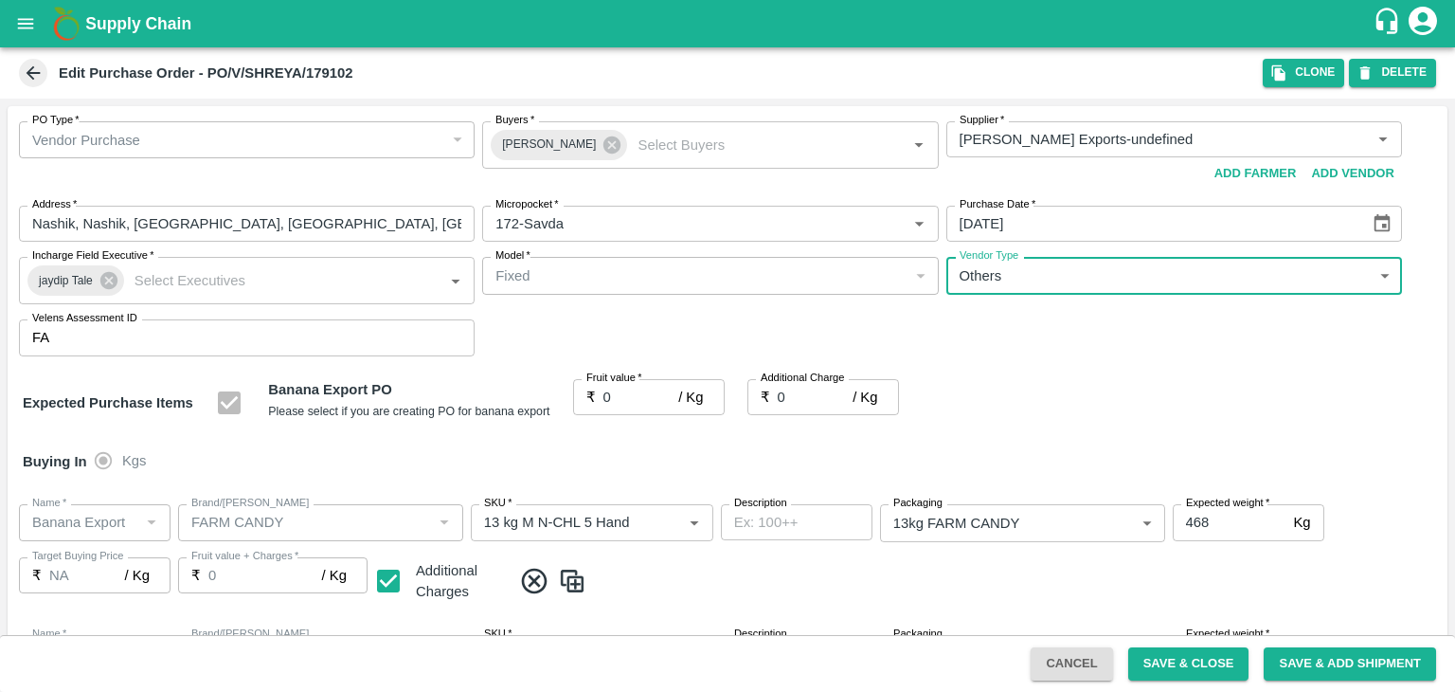
type input "OTHER"
click at [625, 403] on input "0" at bounding box center [642, 397] width 76 height 36
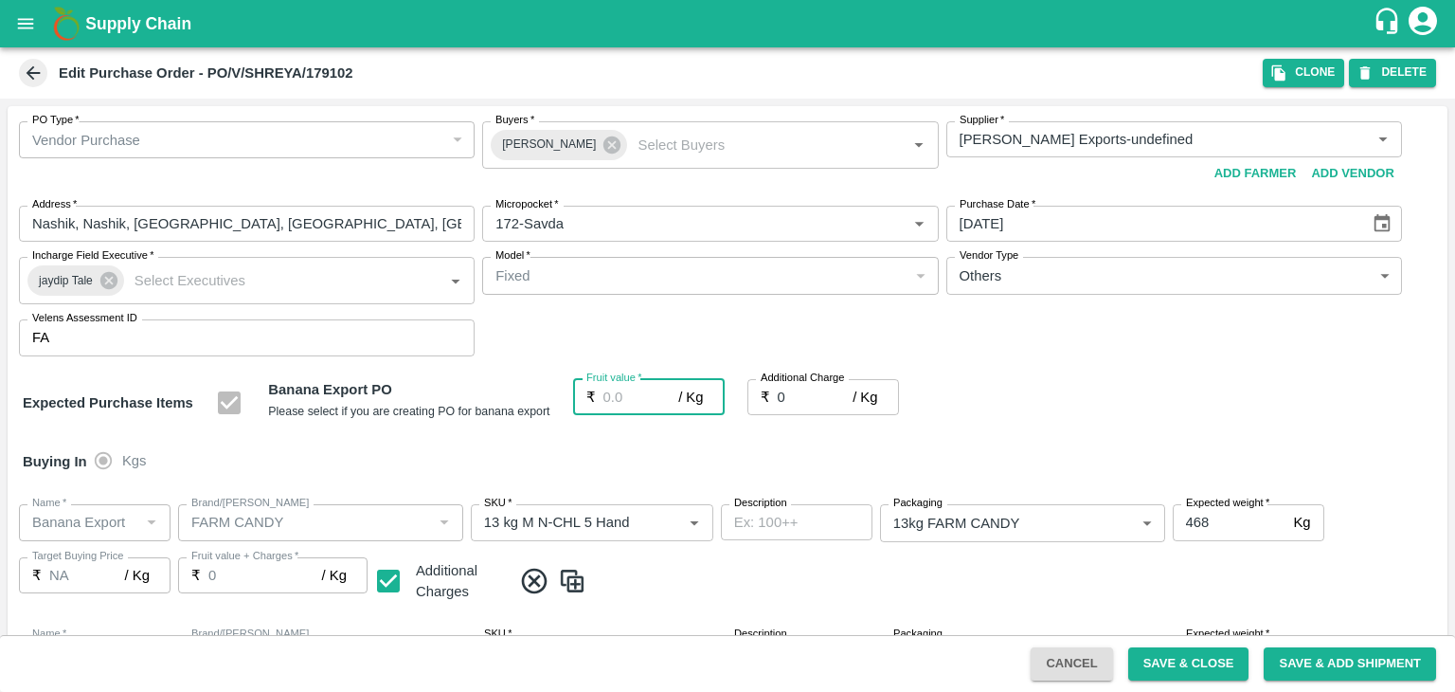
type input "1"
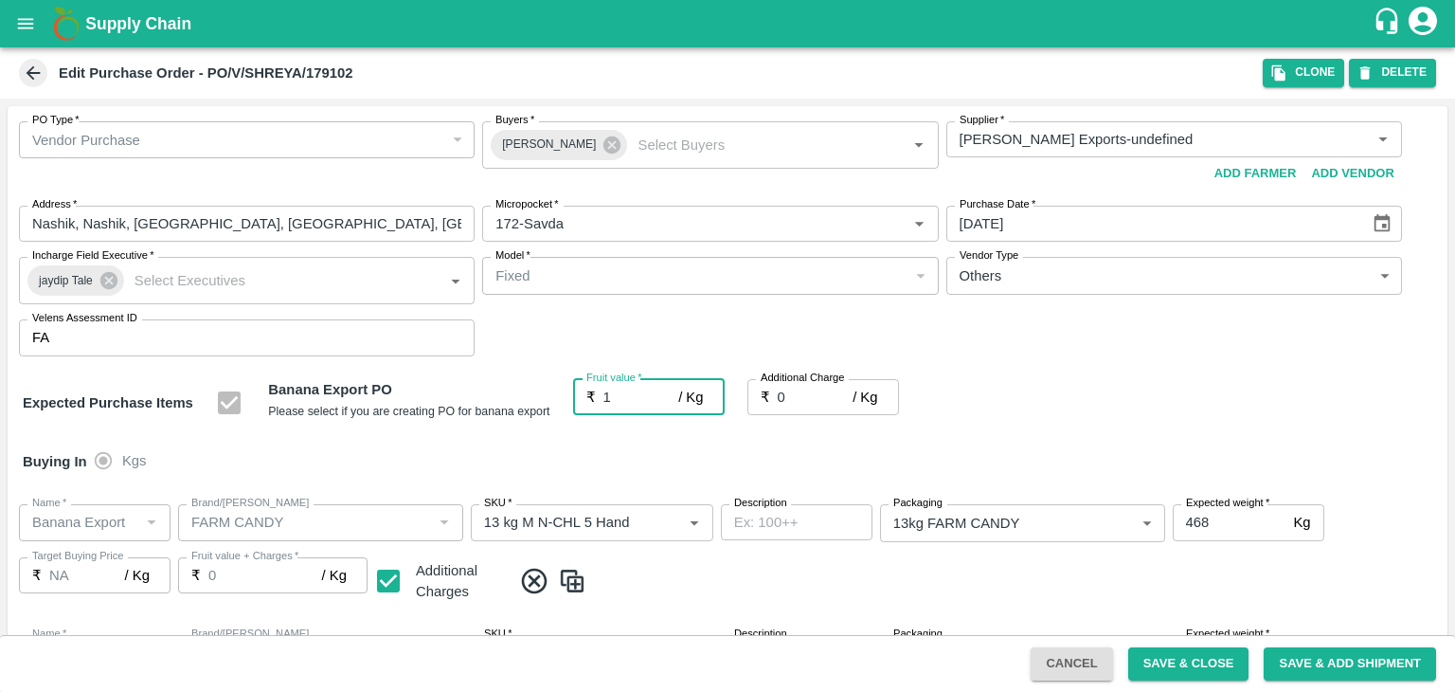
type input "1"
type input "19"
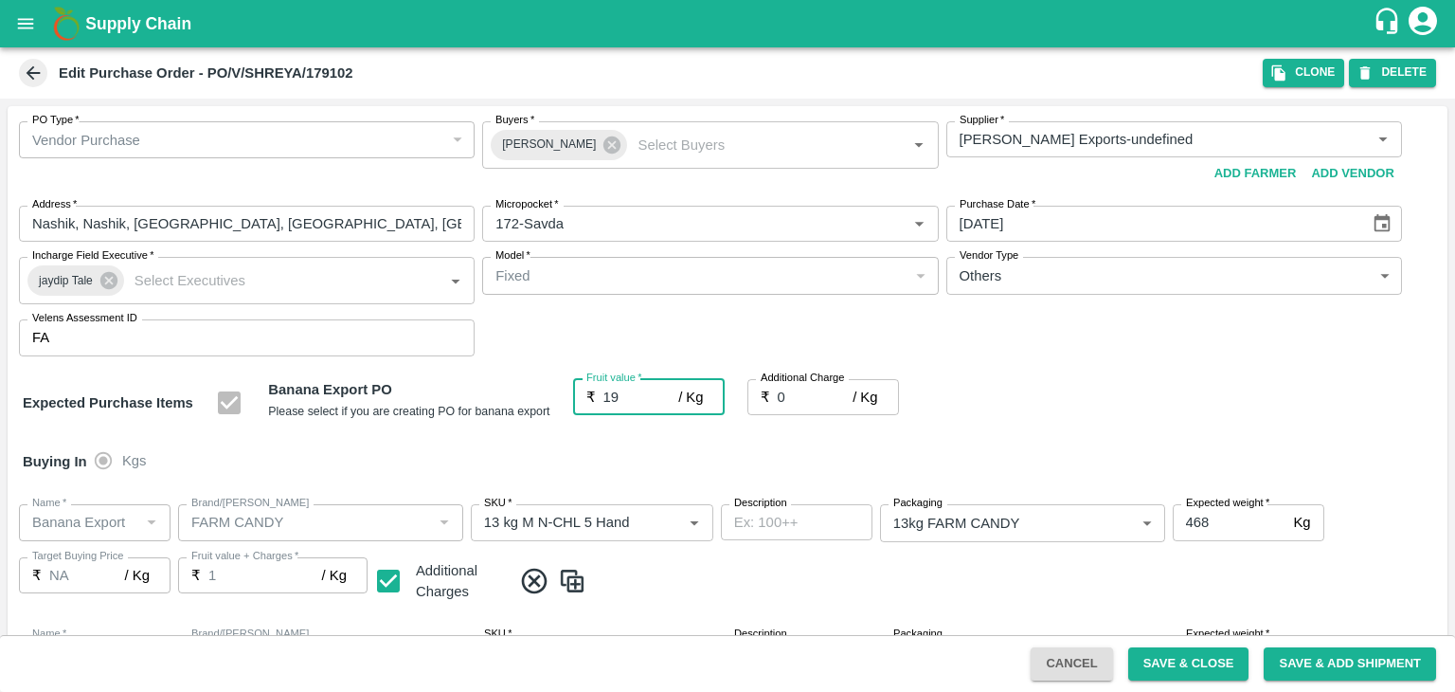
type input "19"
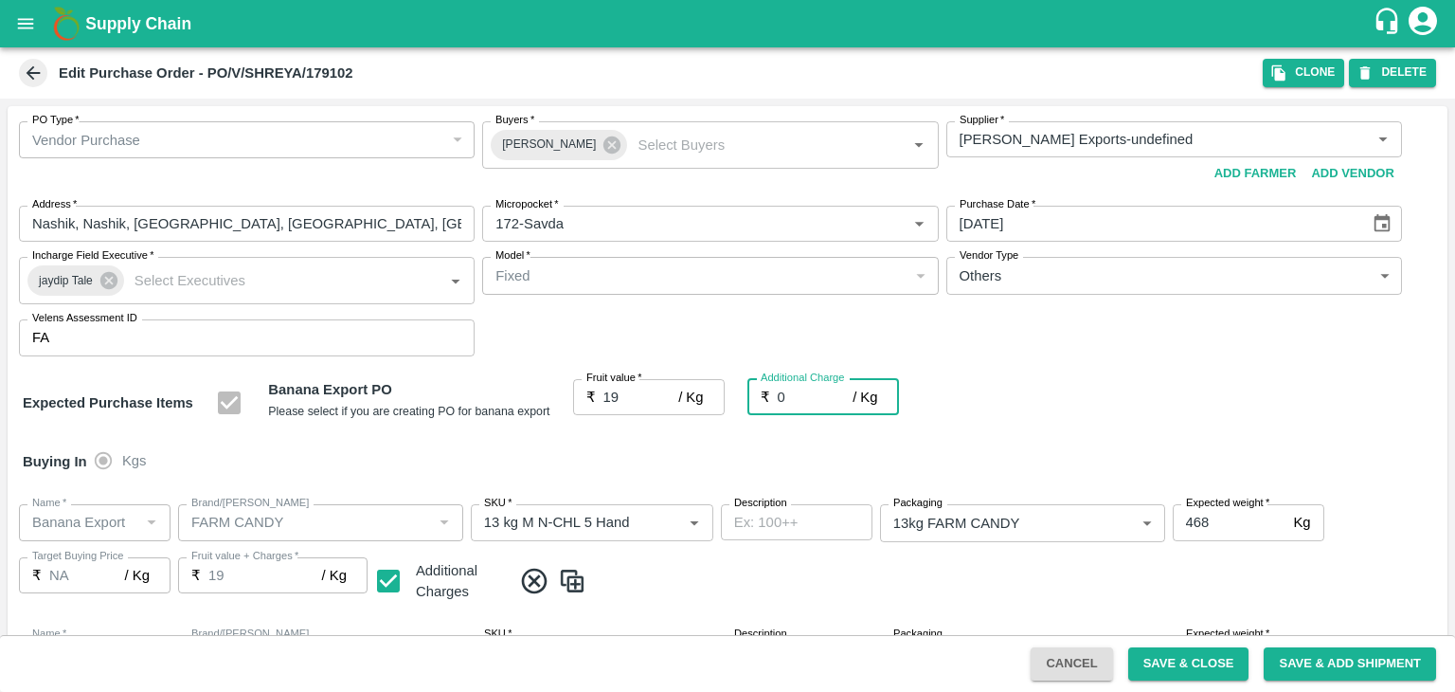
type input "2"
type input "21"
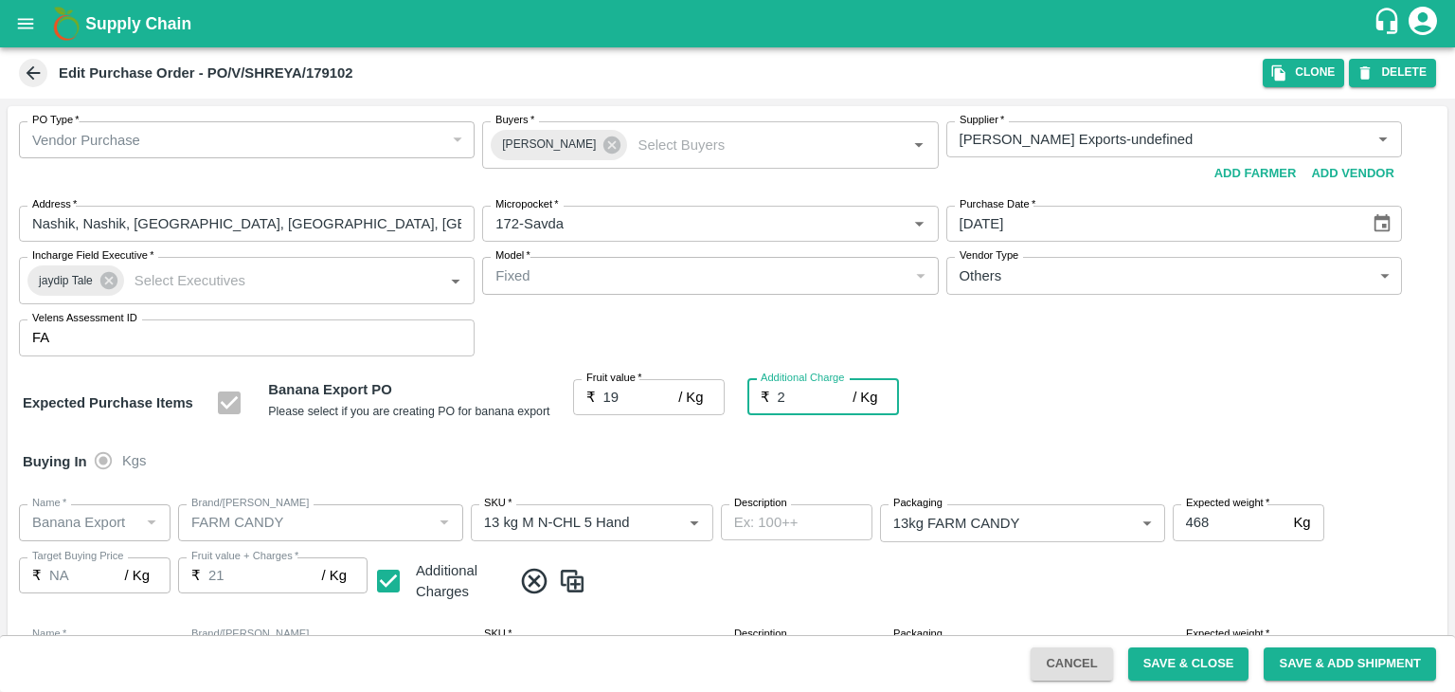
type input "2.7"
type input "21.7"
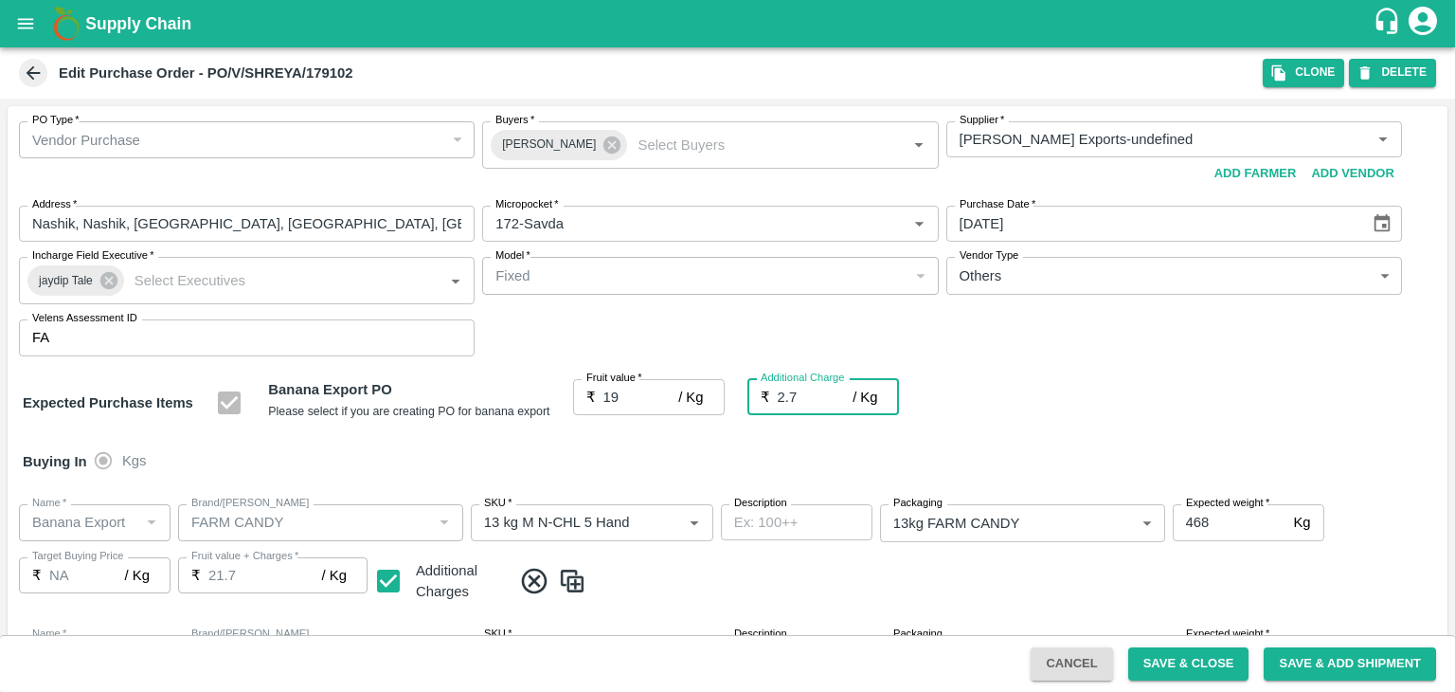
type input "2.75"
type input "21.75"
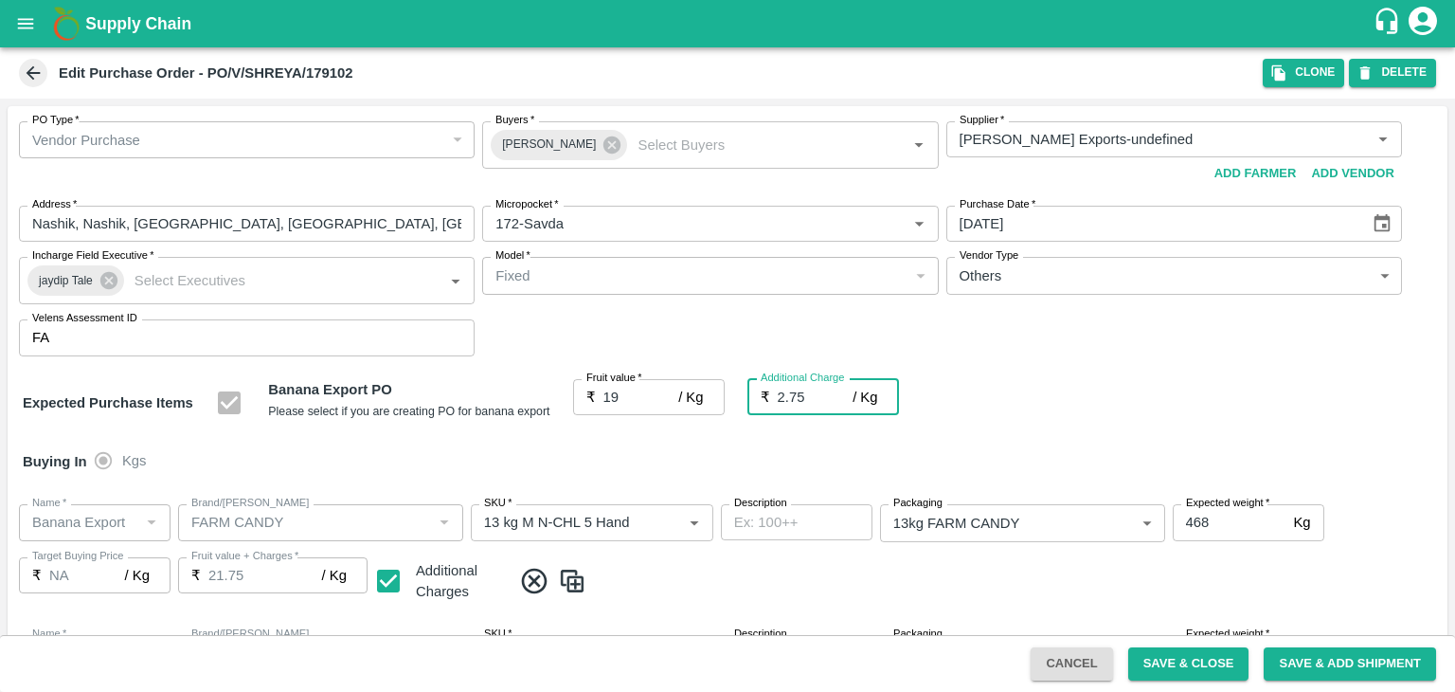
scroll to position [874, 0]
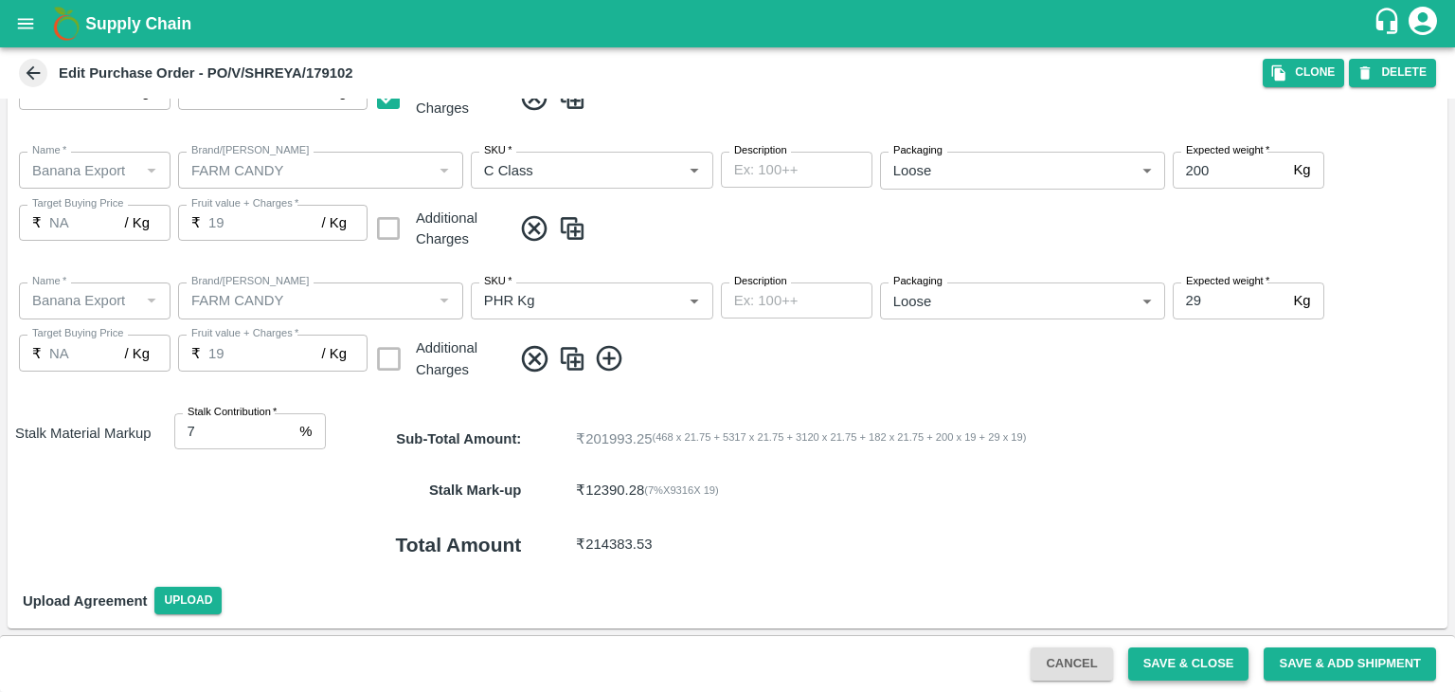
type input "2.75"
click at [1187, 654] on button "Save & Close" at bounding box center [1188, 663] width 121 height 33
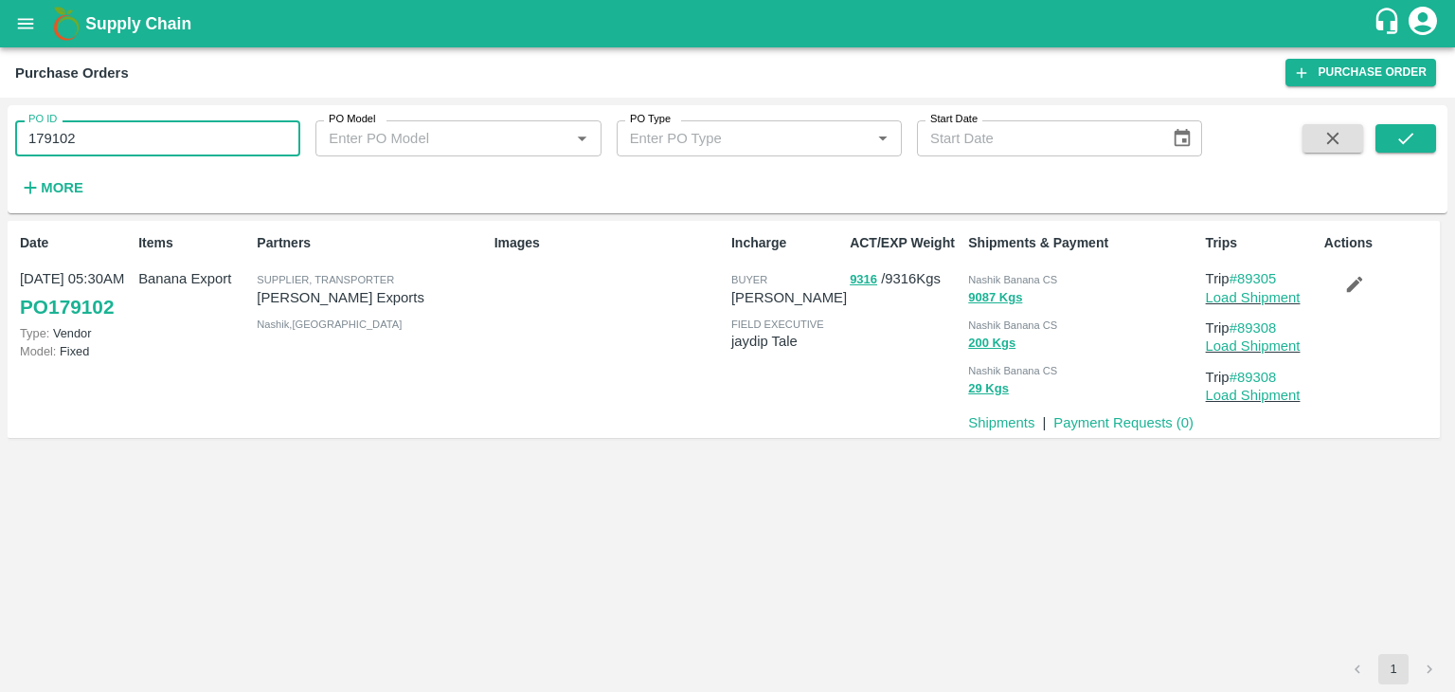
click at [113, 142] on input "179102" at bounding box center [157, 138] width 285 height 36
paste input "text"
click at [113, 142] on input "179102" at bounding box center [157, 138] width 285 height 36
type input "179150"
click at [1391, 143] on button "submit" at bounding box center [1406, 138] width 61 height 28
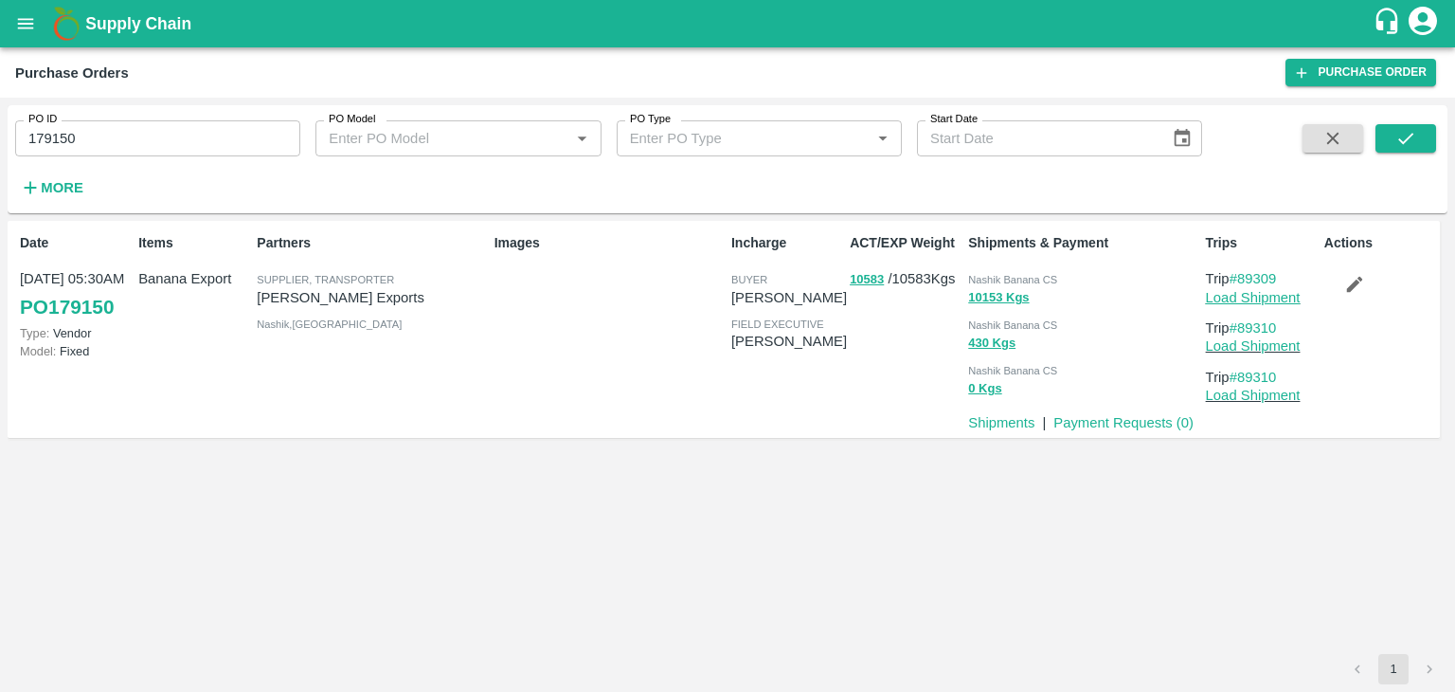
click at [1295, 298] on link "Load Shipment" at bounding box center [1253, 297] width 95 height 15
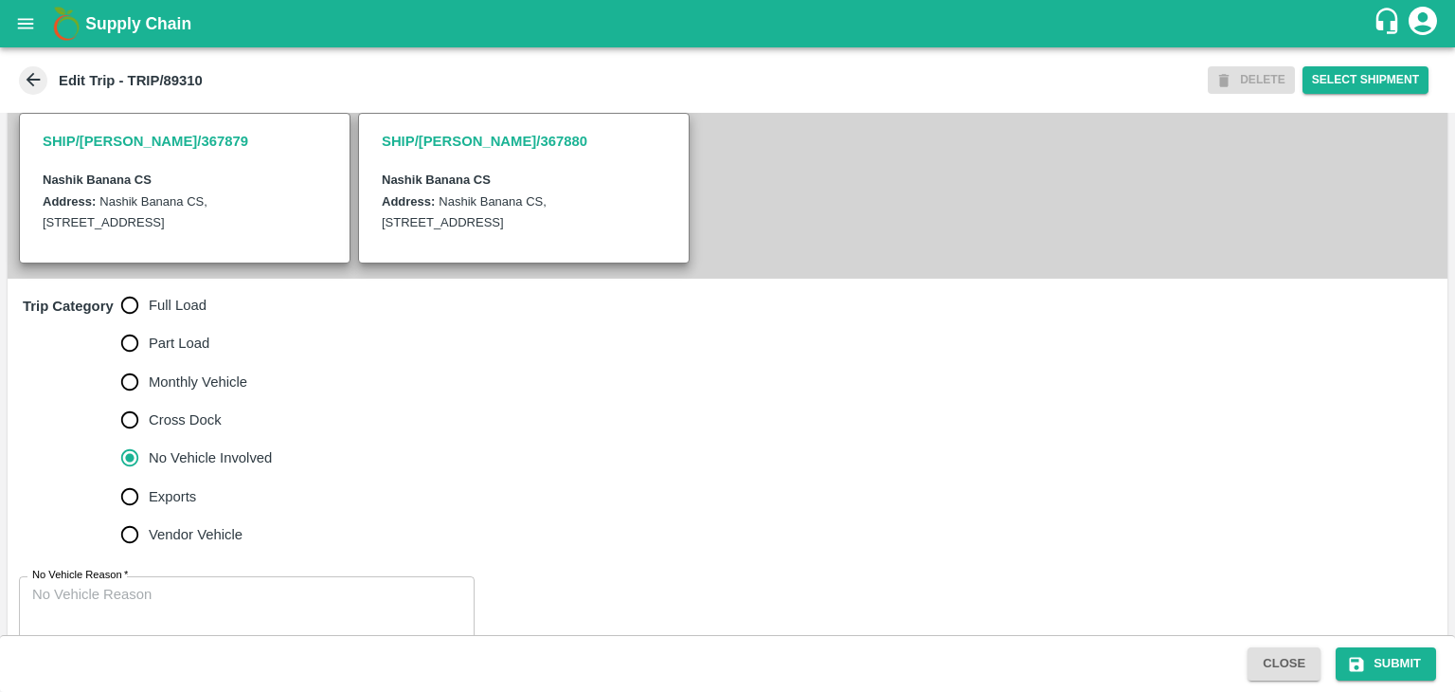
scroll to position [465, 0]
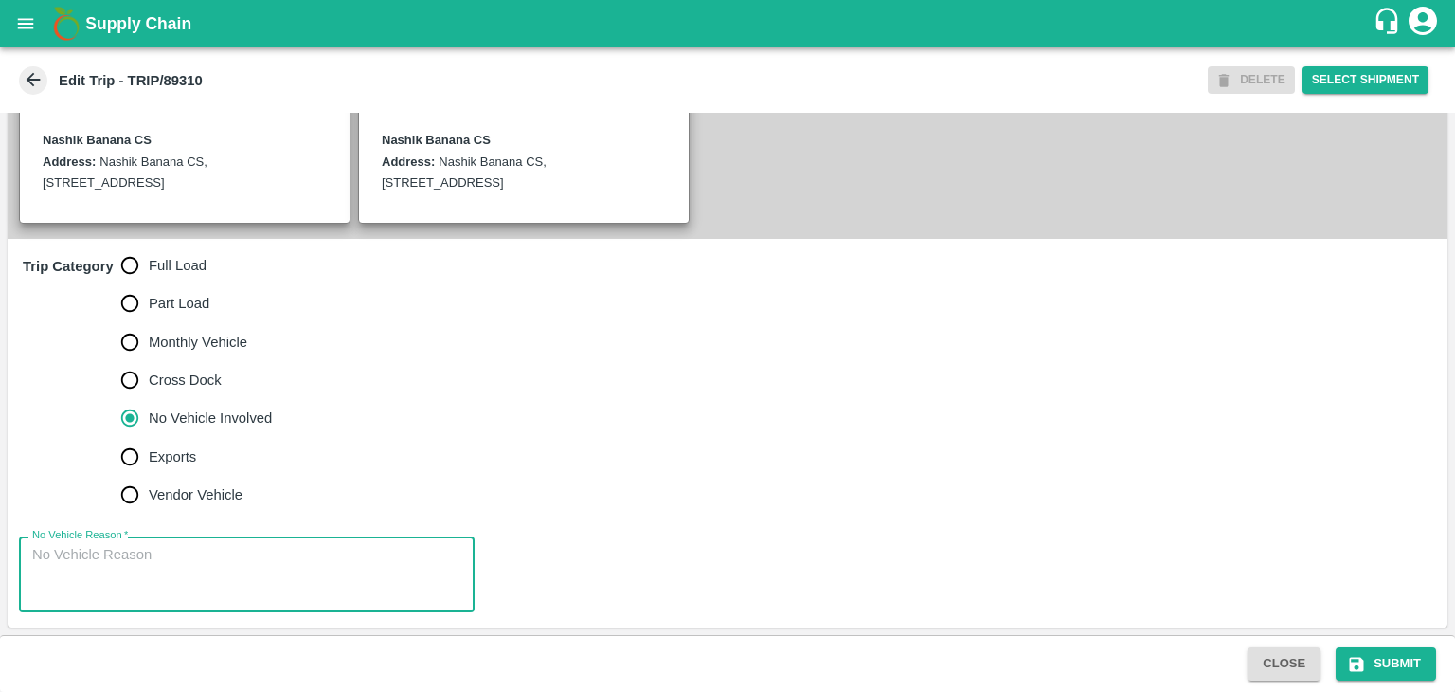
click at [220, 573] on textarea "No Vehicle Reason   *" at bounding box center [246, 575] width 429 height 60
type textarea "Field Dump"
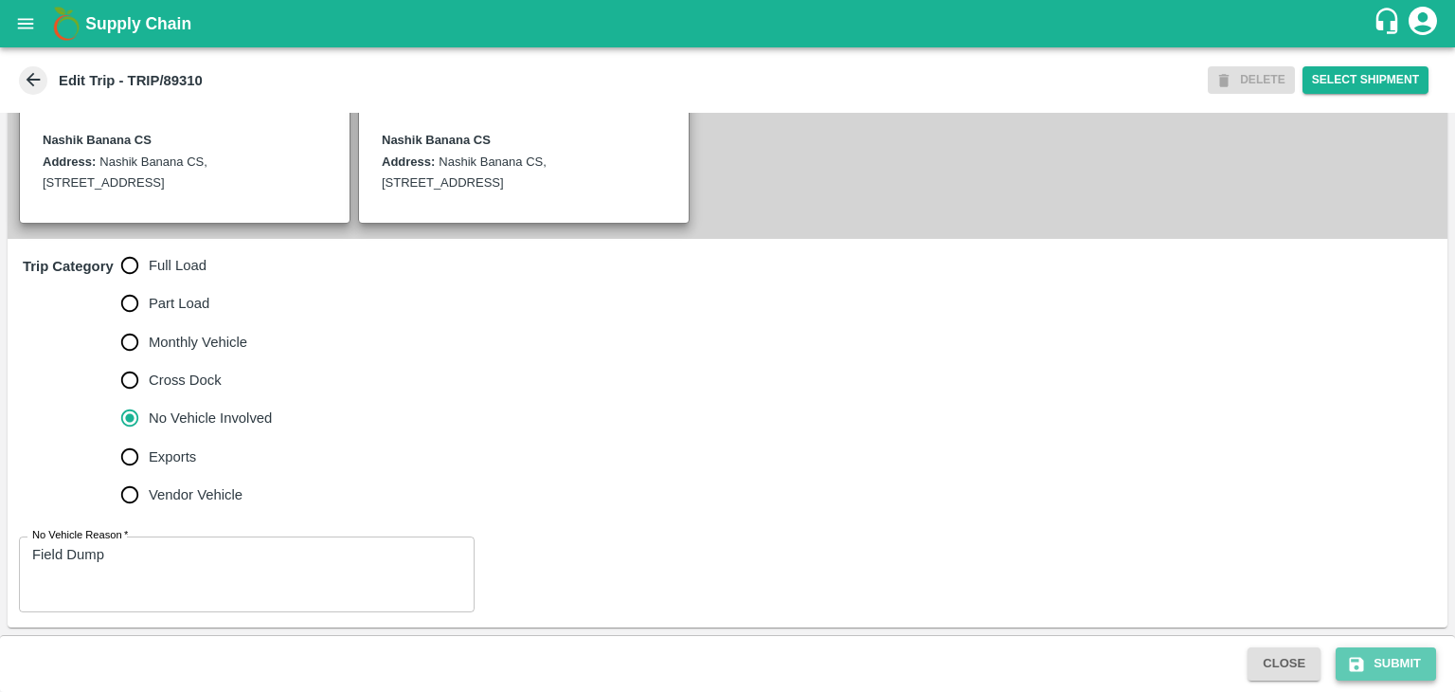
click at [1399, 653] on button "Submit" at bounding box center [1386, 663] width 100 height 33
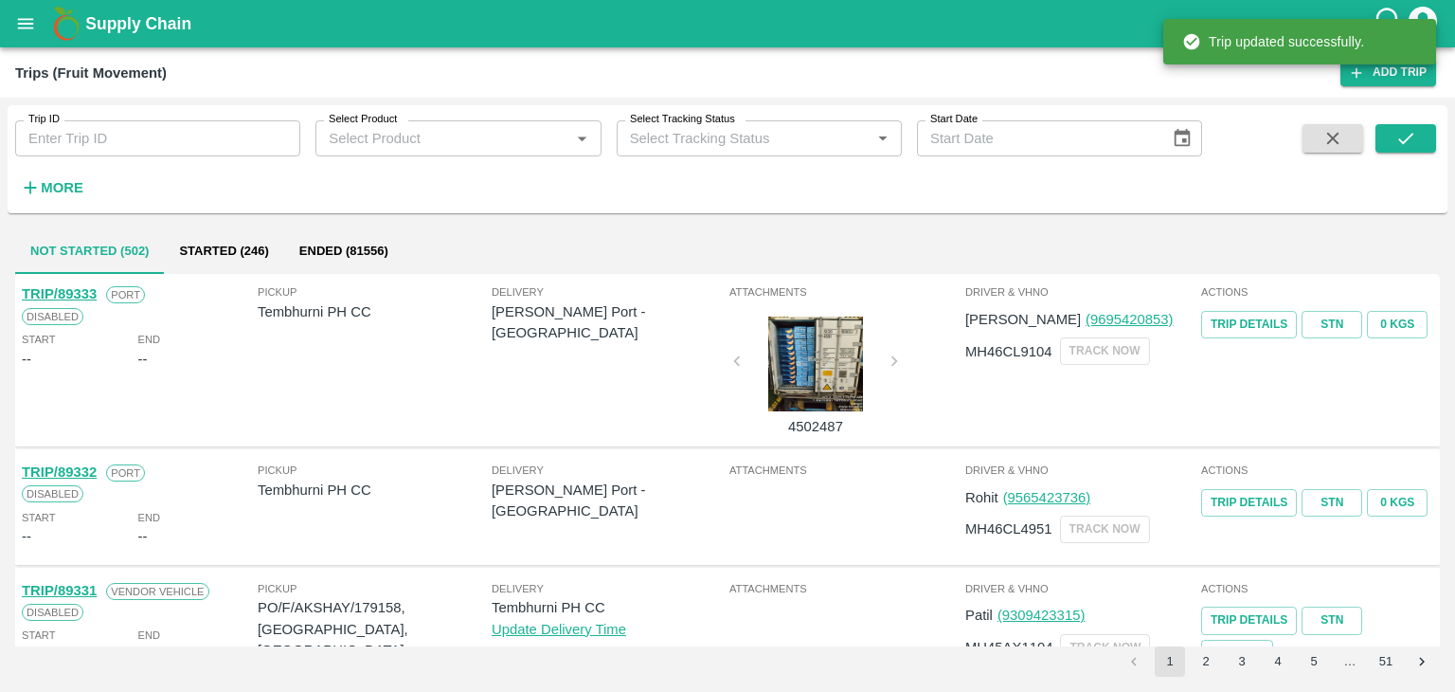
click at [180, 145] on input "Trip ID" at bounding box center [157, 138] width 285 height 36
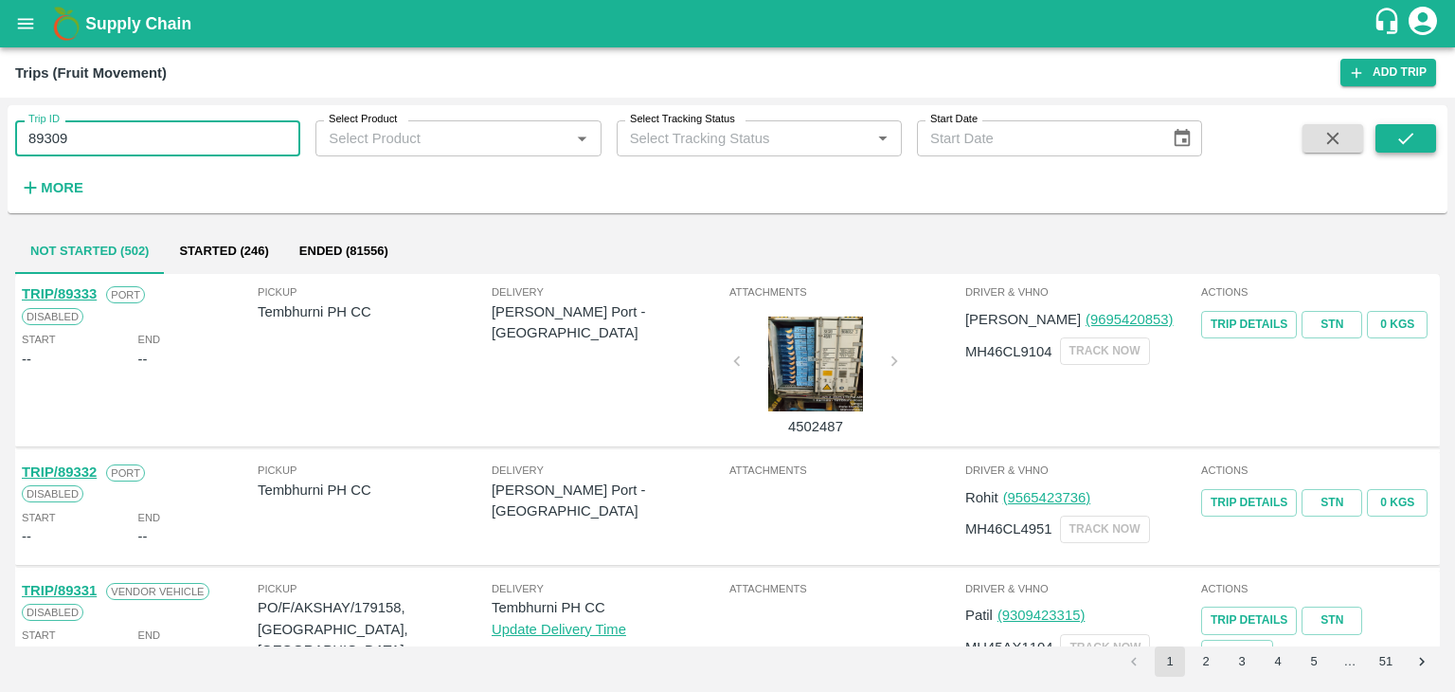
type input "89309"
click at [1397, 130] on icon "submit" at bounding box center [1406, 138] width 21 height 21
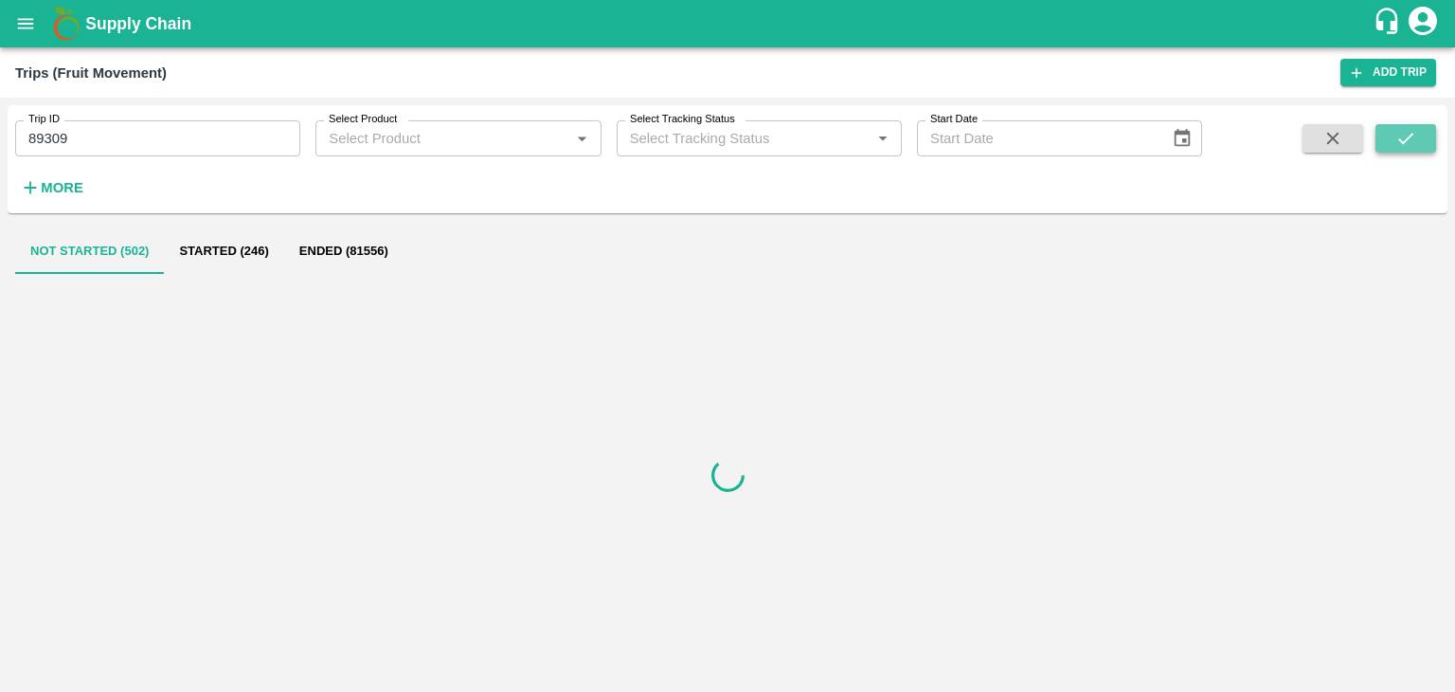
click at [1397, 130] on icon "submit" at bounding box center [1406, 138] width 21 height 21
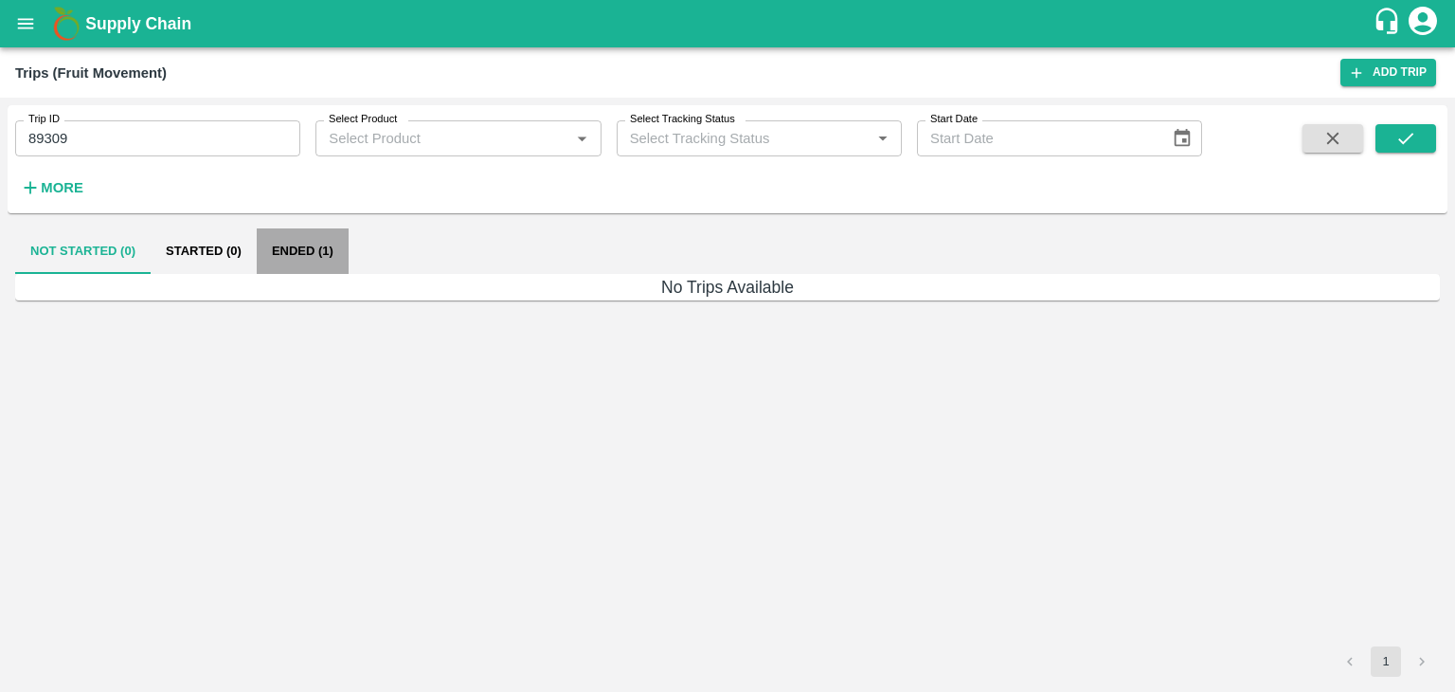
click at [297, 247] on button "Ended (1)" at bounding box center [303, 250] width 92 height 45
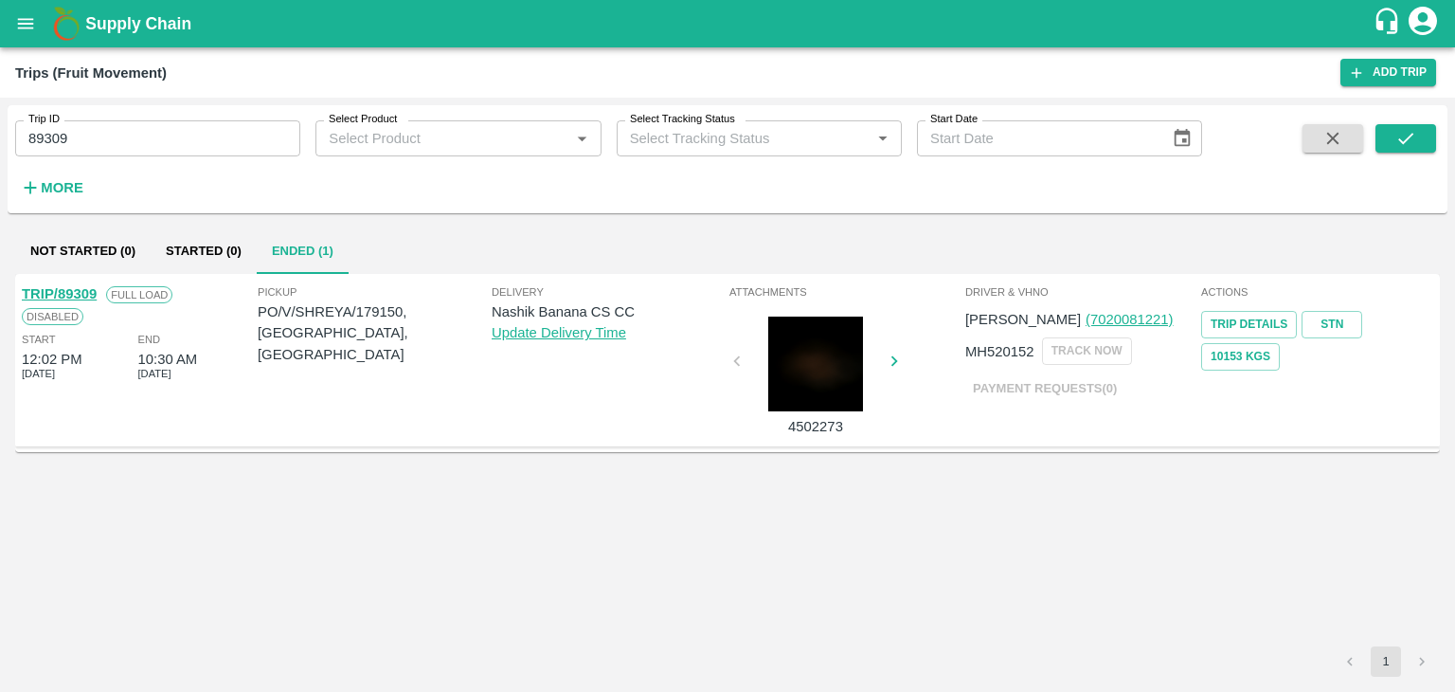
click at [64, 286] on link "TRIP/89309" at bounding box center [59, 293] width 75 height 15
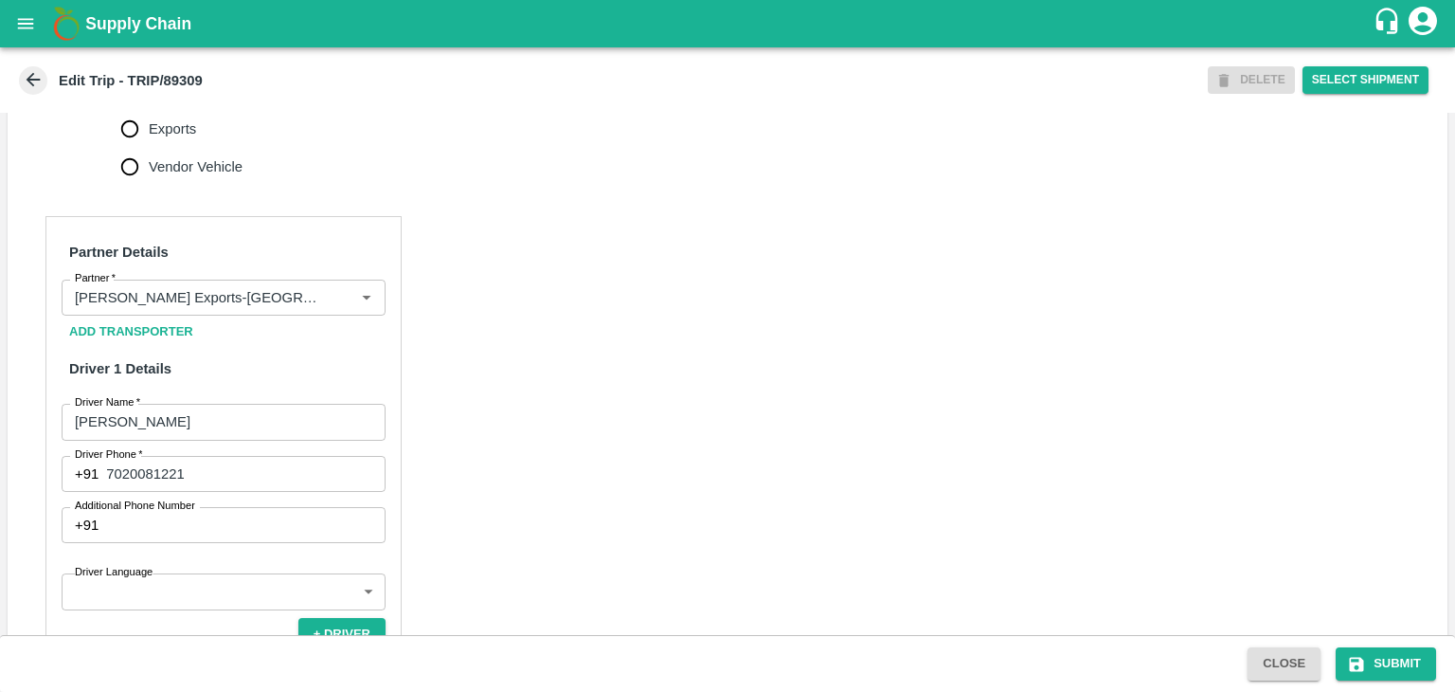
scroll to position [775, 0]
click at [341, 305] on icon "Clear" at bounding box center [343, 296] width 18 height 18
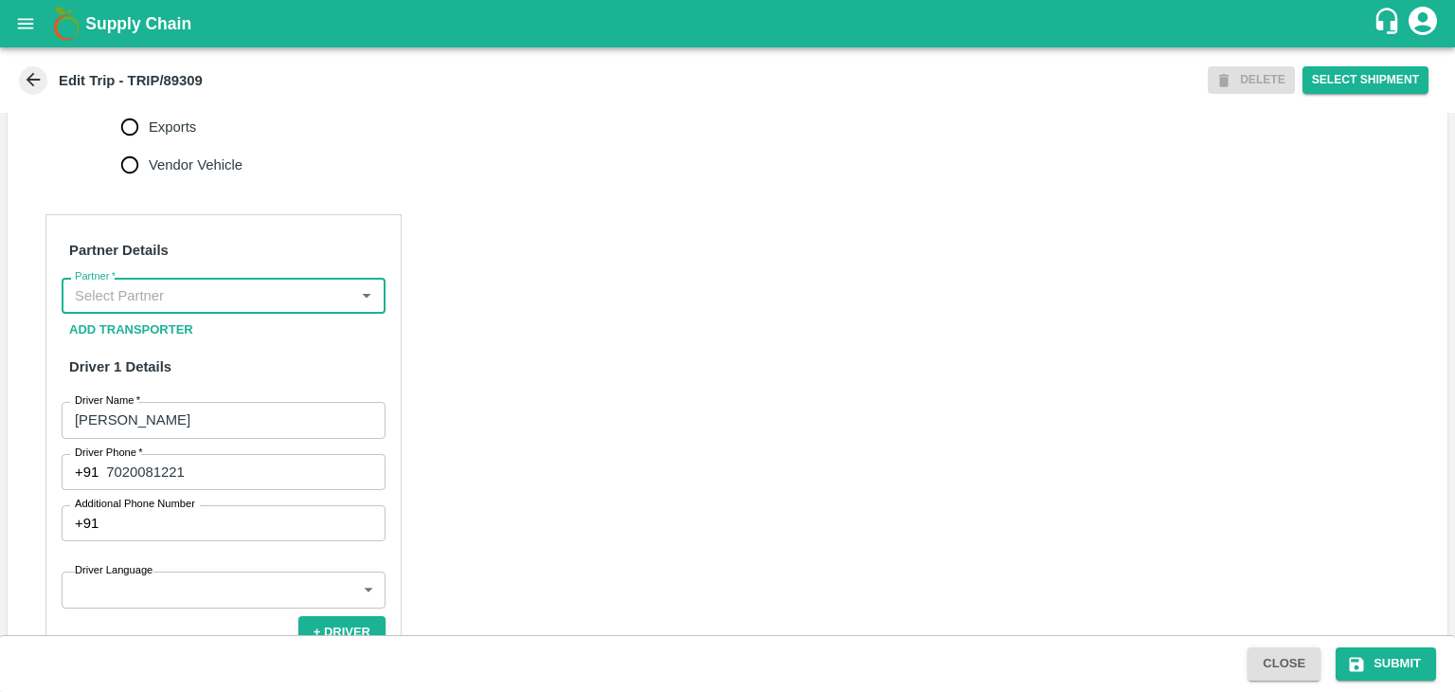
scroll to position [0, 0]
click at [317, 308] on input "Partner   *" at bounding box center [207, 295] width 281 height 25
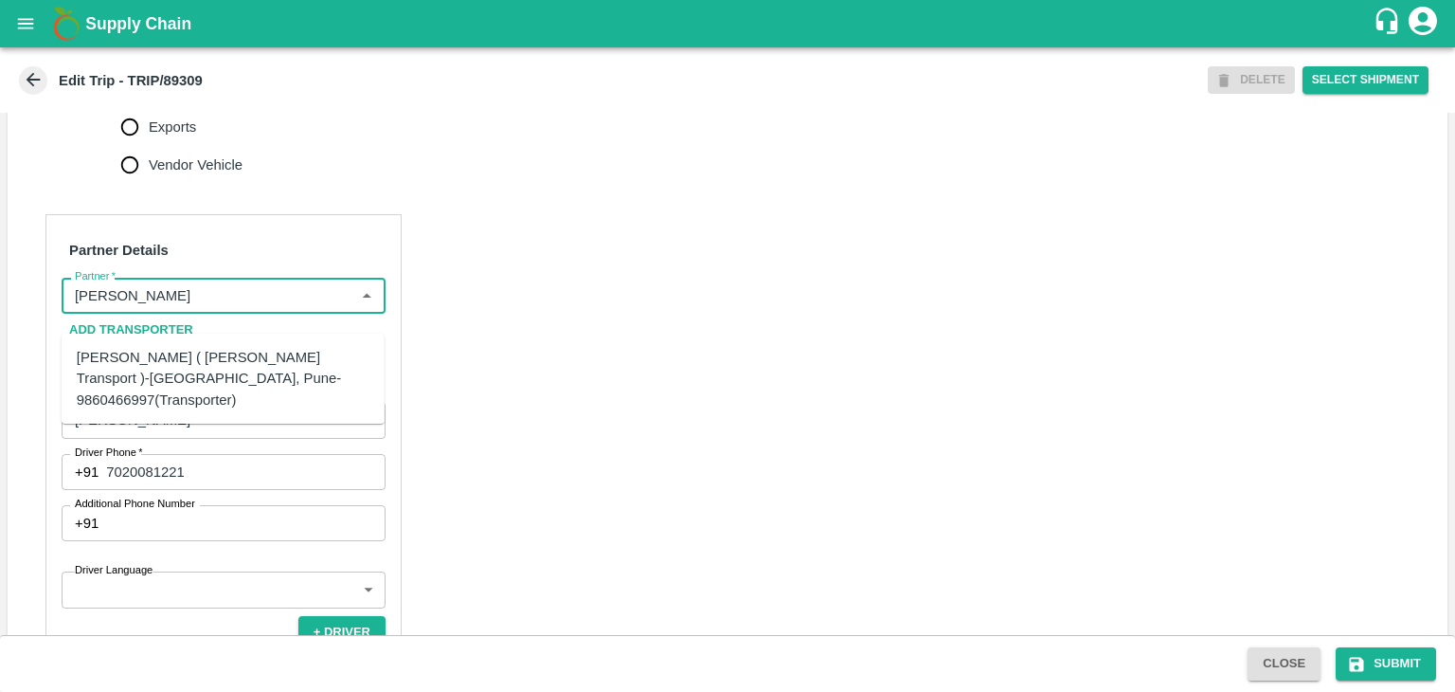
click at [155, 369] on div "[PERSON_NAME] ( [PERSON_NAME] Transport )-[GEOGRAPHIC_DATA], Pune-9860466997(Tr…" at bounding box center [223, 378] width 293 height 63
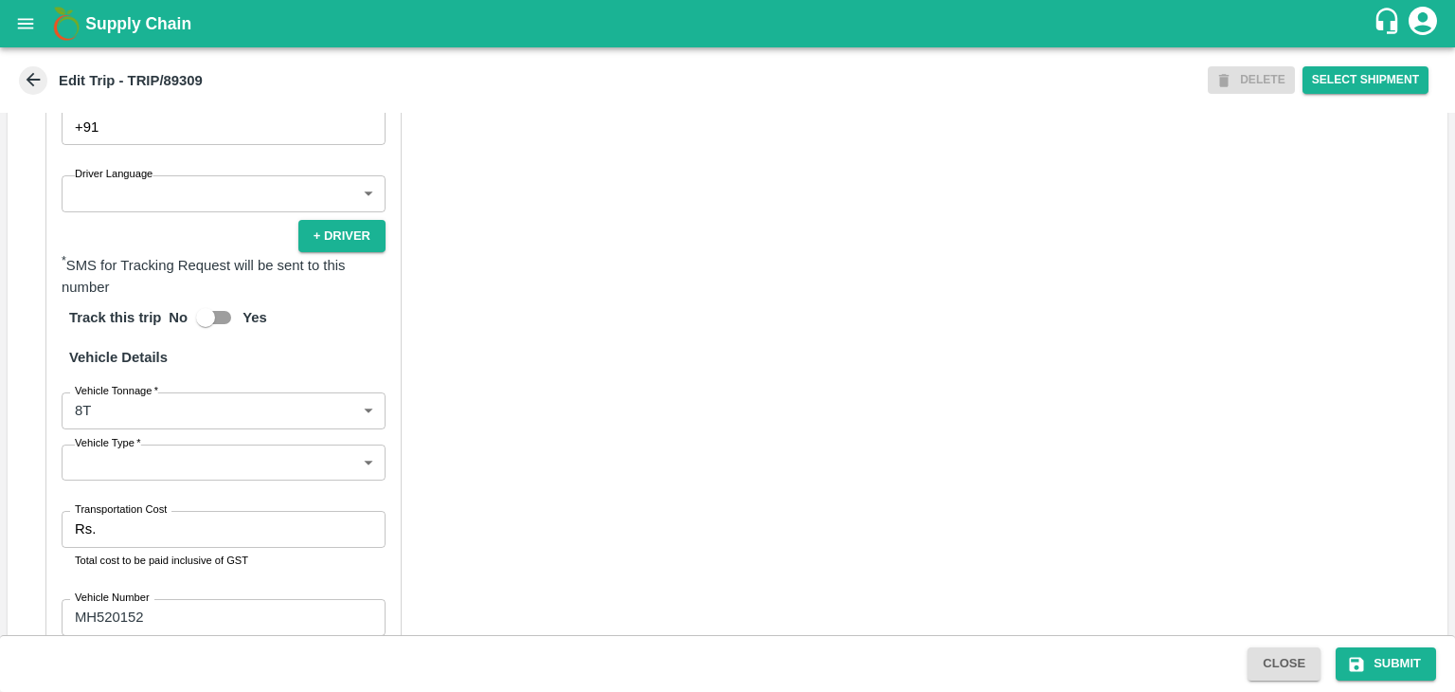
scroll to position [1175, 0]
type input "[PERSON_NAME] ( [PERSON_NAME] Transport )-[GEOGRAPHIC_DATA], Pune-9860466997(Tr…"
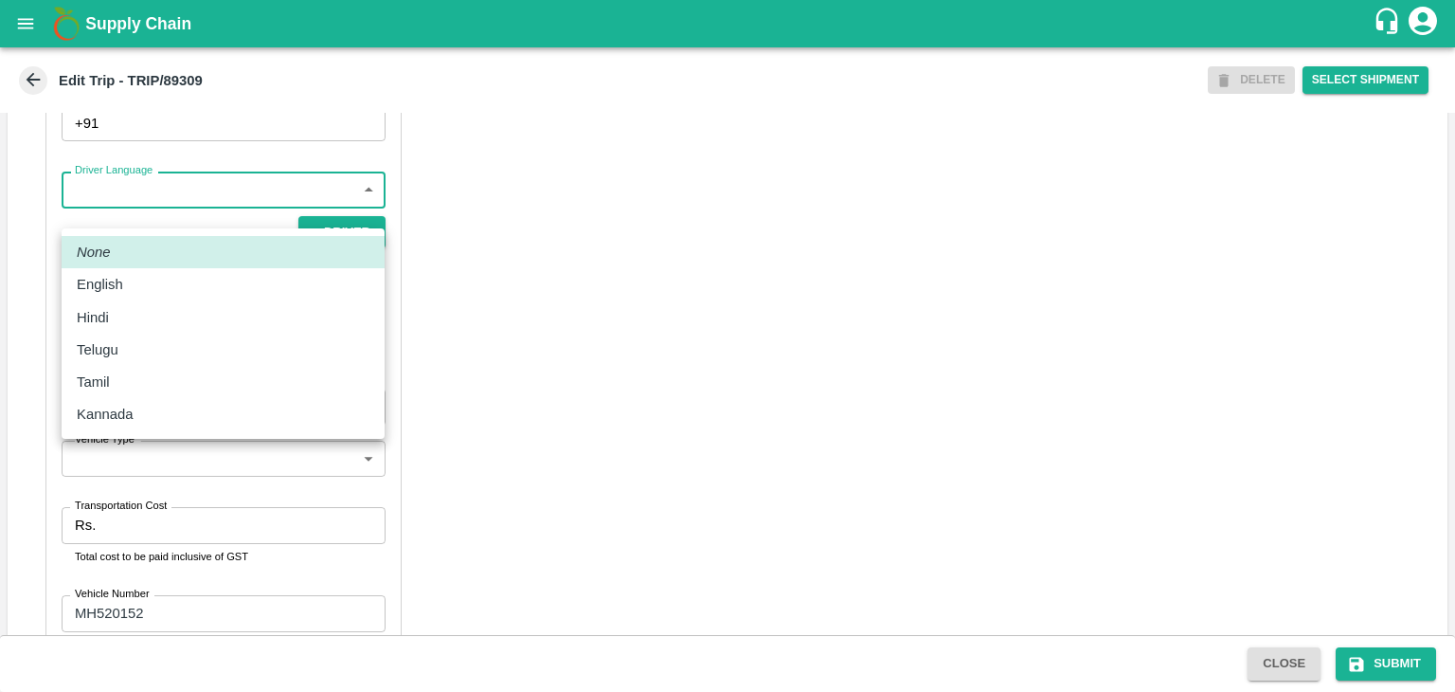
click at [157, 211] on body "Supply Chain Edit Trip - TRIP/89309 DELETE Select Shipment Trip Details Trip Ty…" at bounding box center [727, 346] width 1455 height 692
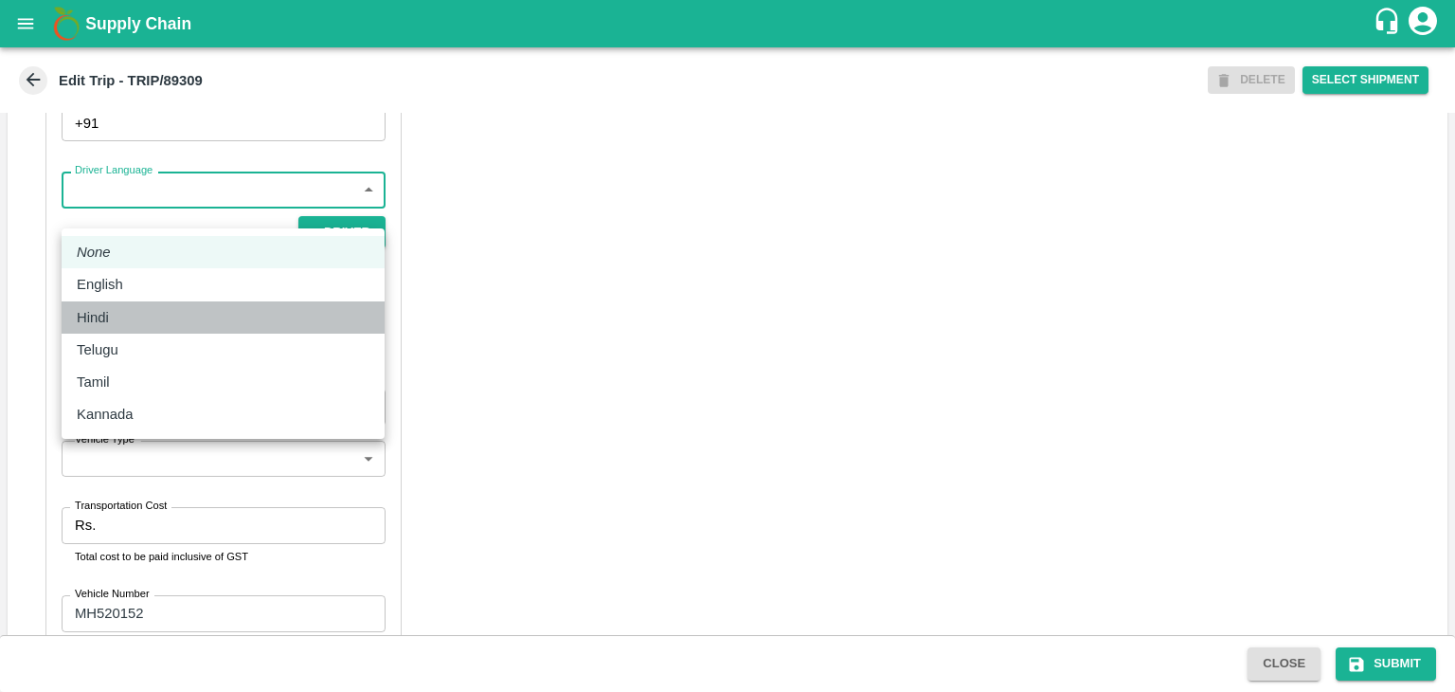
click at [130, 313] on div "Hindi" at bounding box center [223, 317] width 293 height 21
type input "hi"
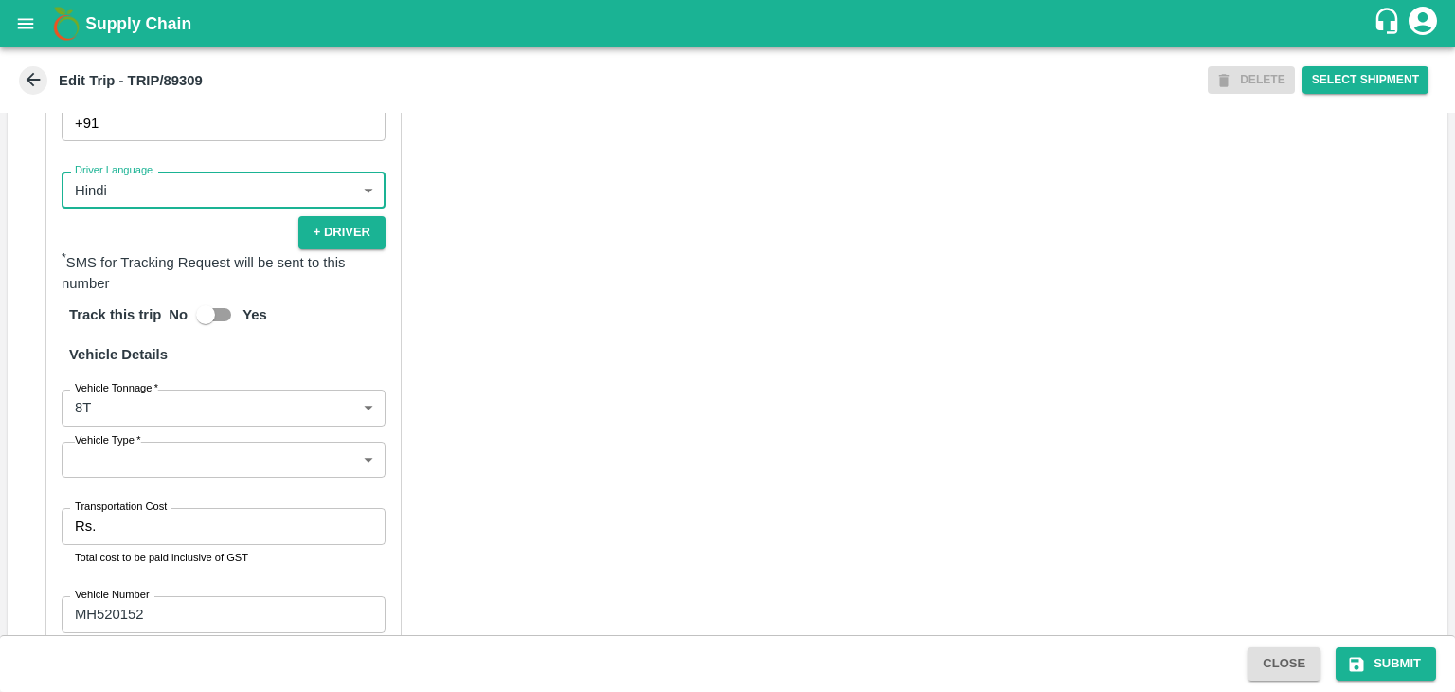
scroll to position [1329, 0]
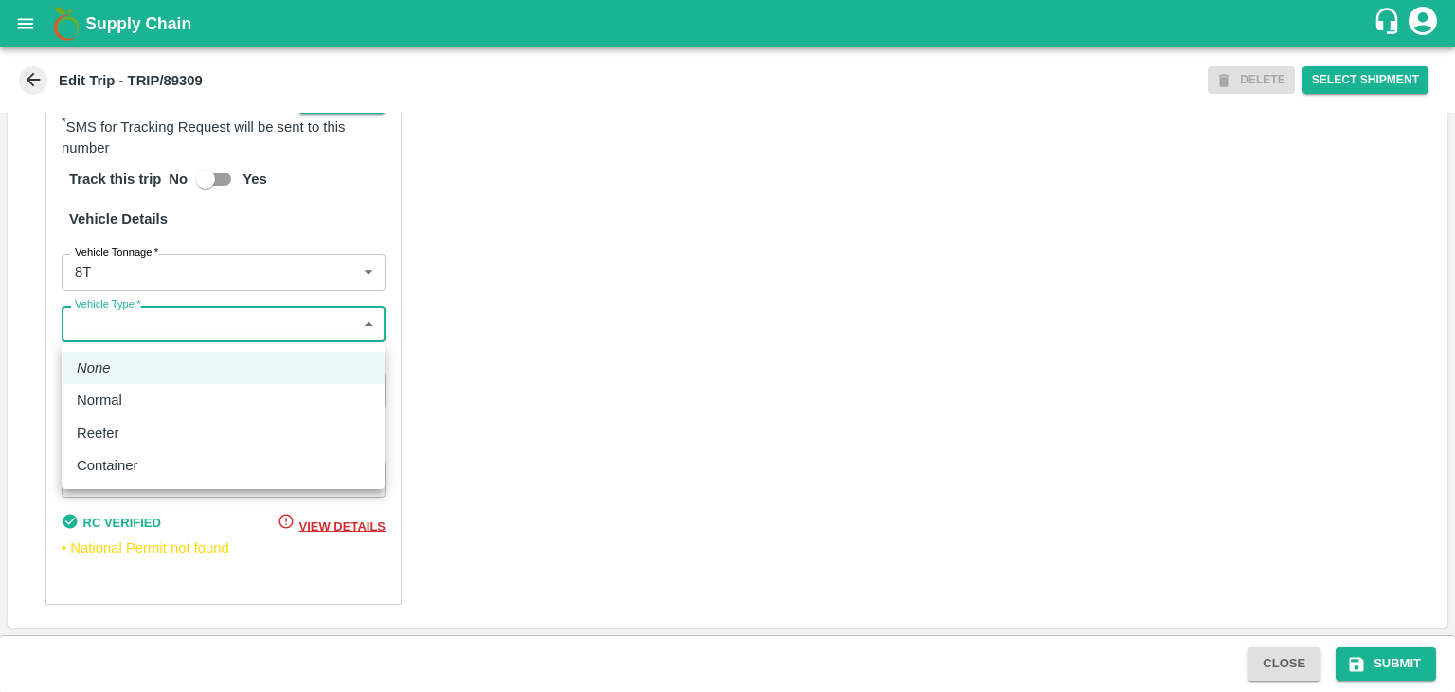
click at [124, 323] on body "Supply Chain Edit Trip - TRIP/89309 DELETE Select Shipment Trip Details Trip Ty…" at bounding box center [727, 346] width 1455 height 692
click at [129, 406] on div "Normal" at bounding box center [104, 399] width 55 height 21
type input "Normal"
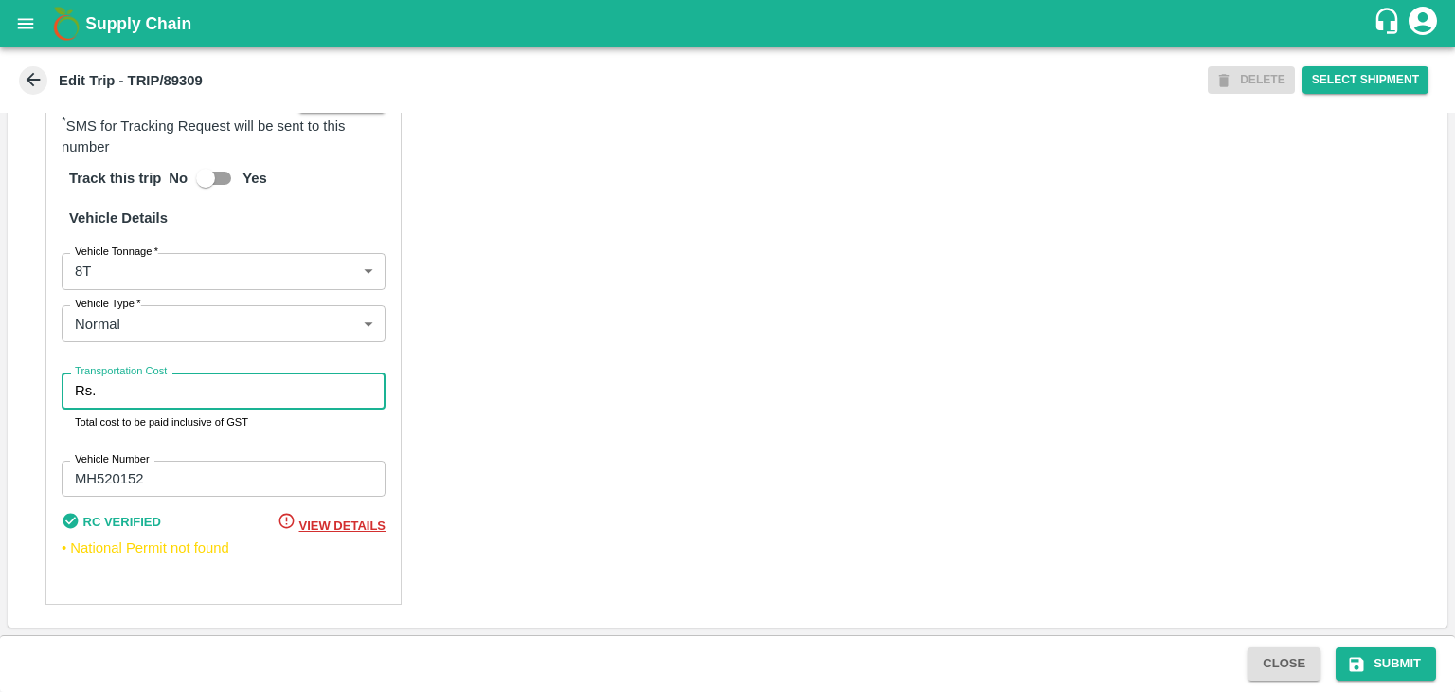
click at [166, 395] on input "Transportation Cost" at bounding box center [244, 390] width 282 height 36
type input "10000"
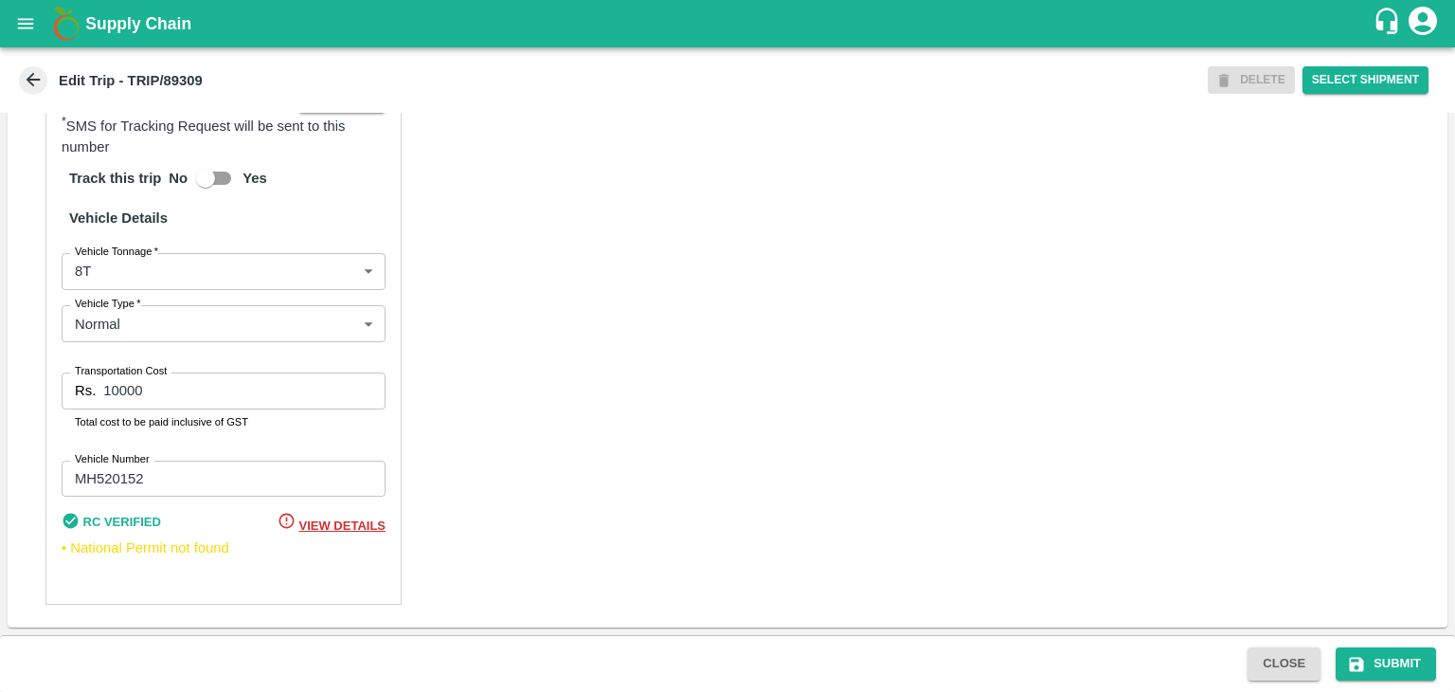
click at [1409, 680] on div "Close Submit" at bounding box center [727, 663] width 1455 height 57
click at [1395, 671] on button "Submit" at bounding box center [1386, 663] width 100 height 33
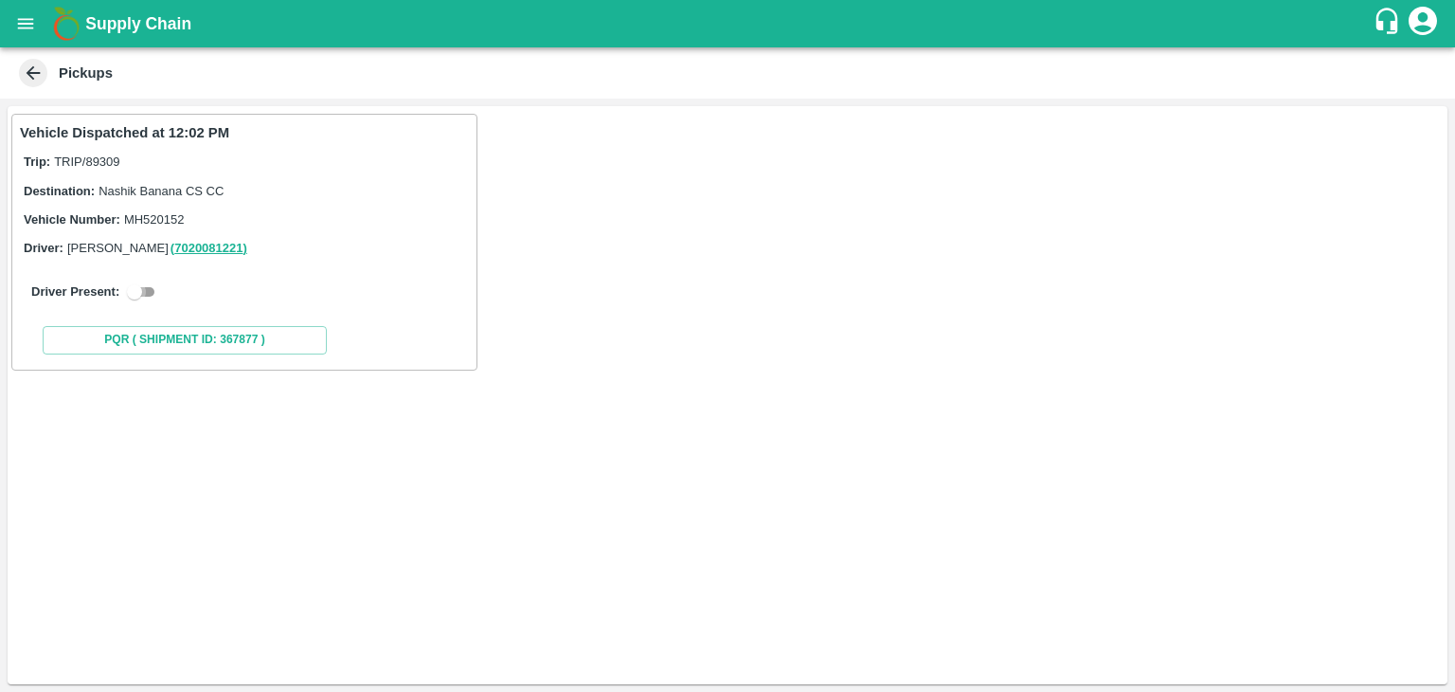
click at [143, 297] on input "checkbox" at bounding box center [134, 291] width 68 height 23
checkbox input "true"
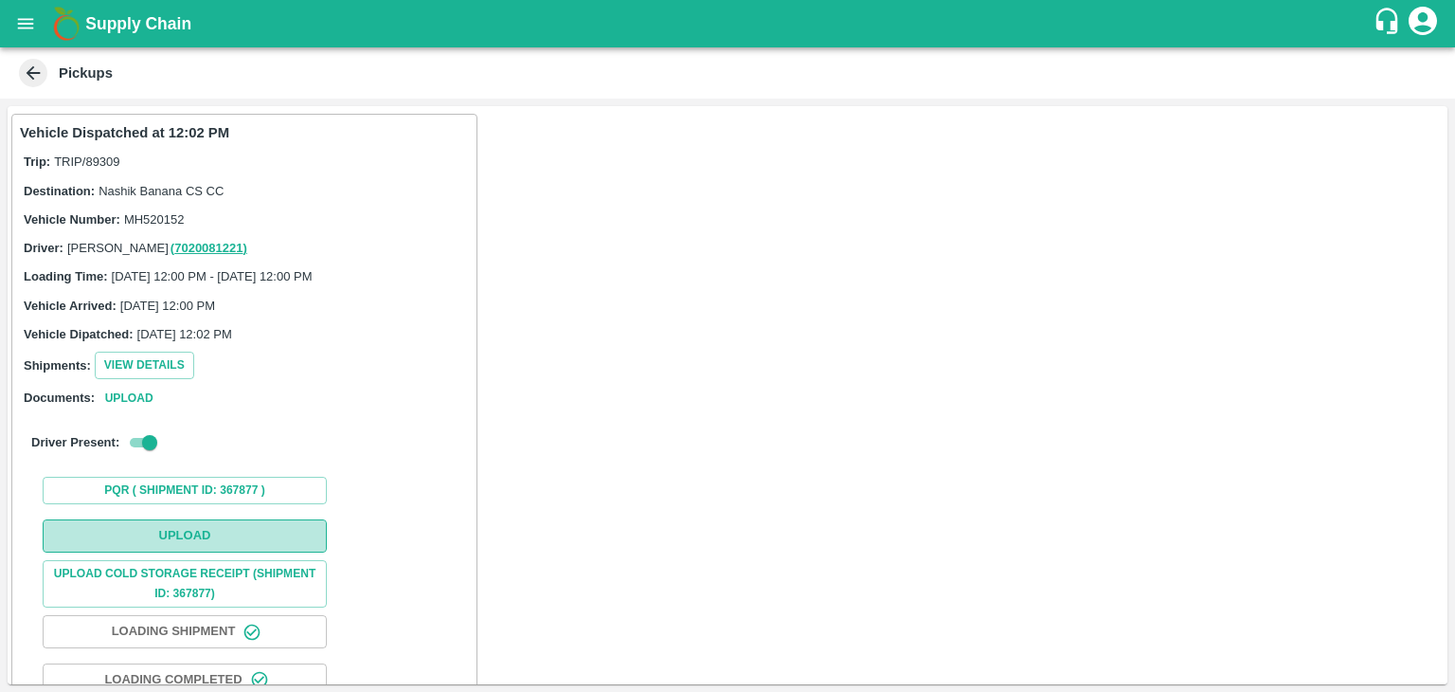
click at [199, 536] on button "Upload" at bounding box center [185, 535] width 284 height 33
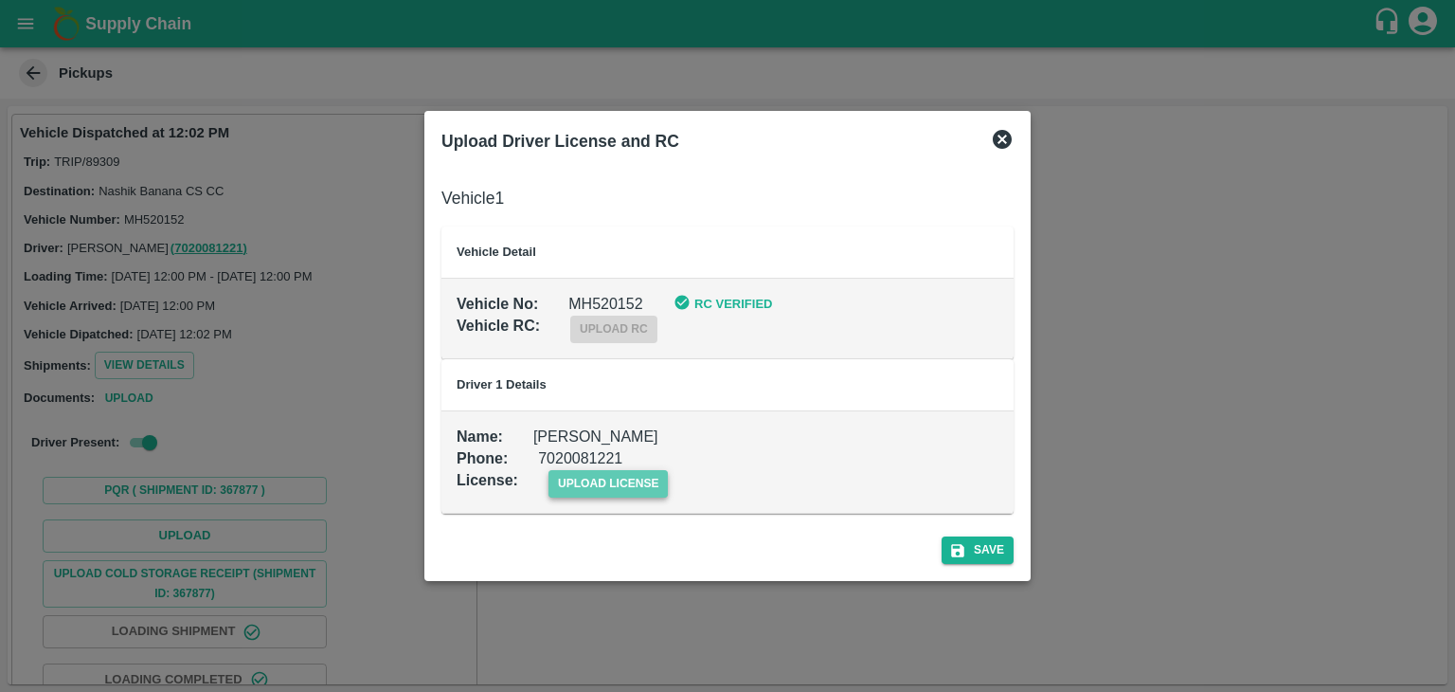
click at [646, 481] on span "upload license" at bounding box center [609, 483] width 120 height 27
click at [0, 0] on input "upload license" at bounding box center [0, 0] width 0 height 0
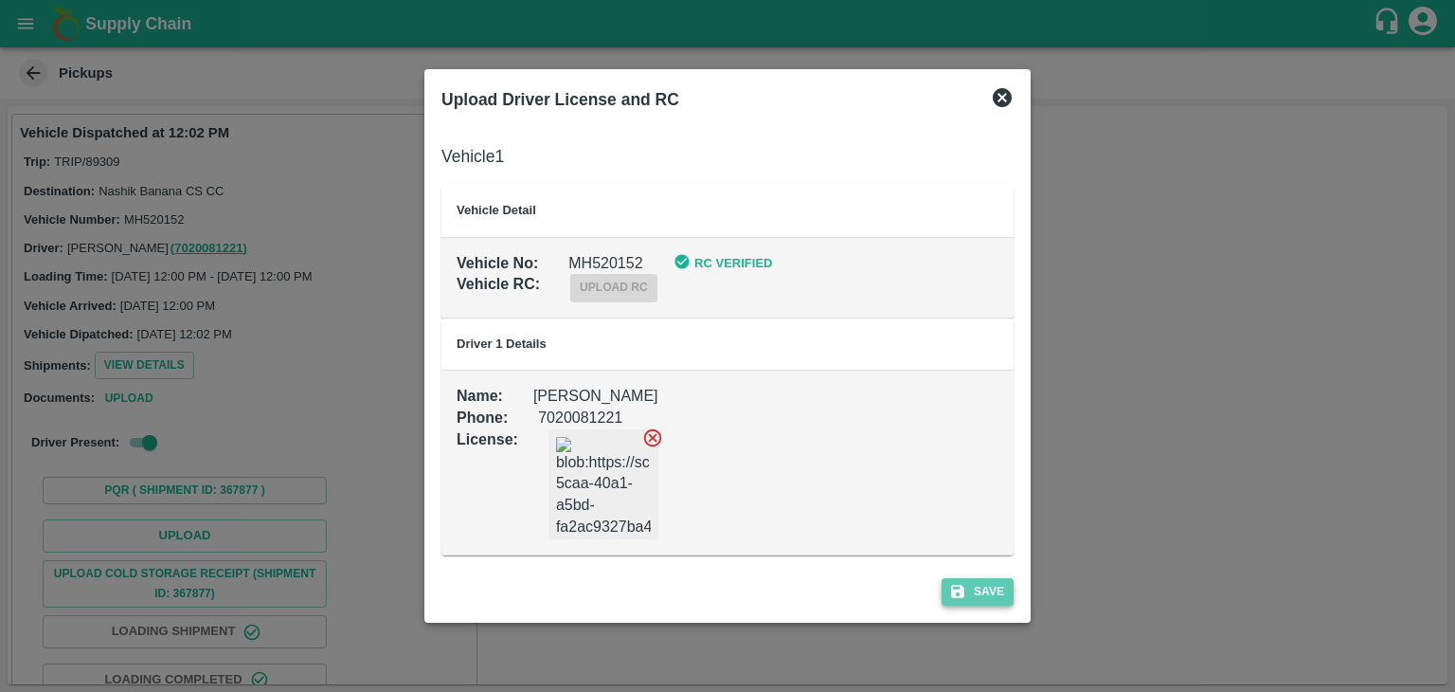
click at [963, 586] on icon "submit" at bounding box center [957, 591] width 13 height 13
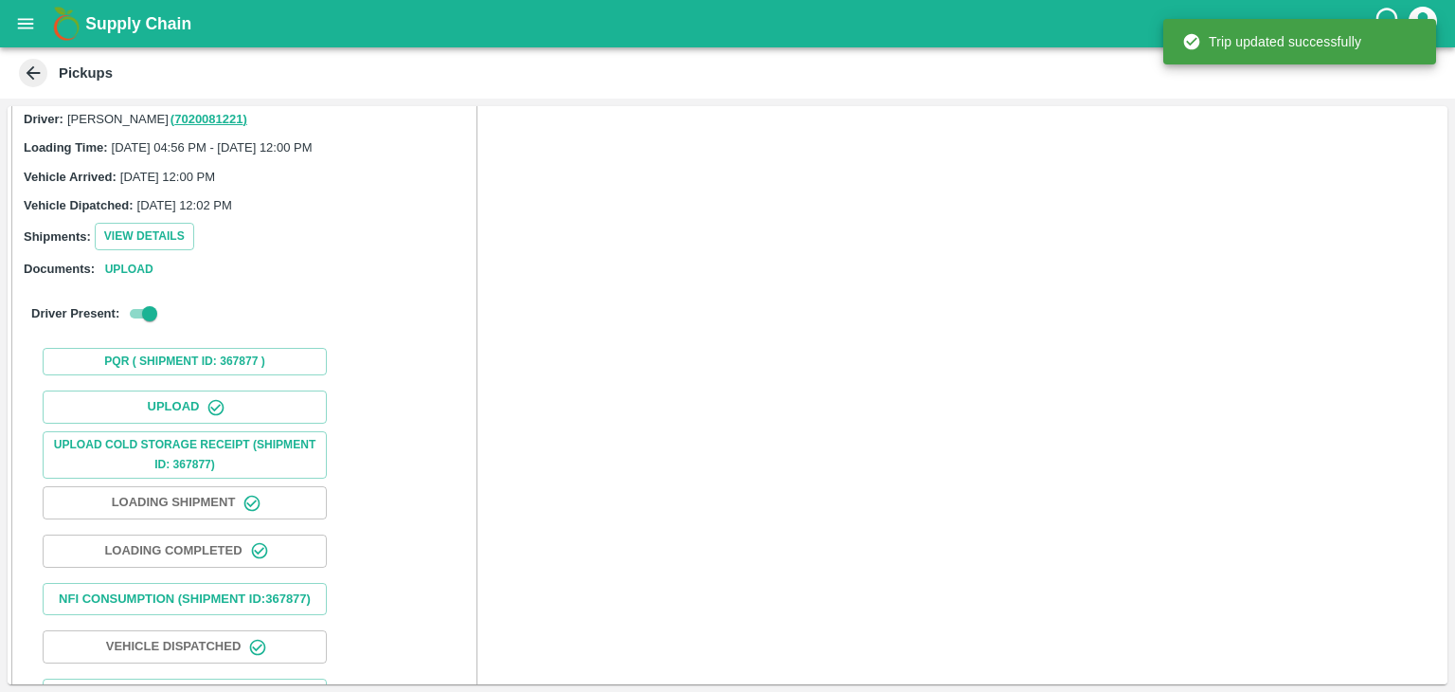
scroll to position [198, 0]
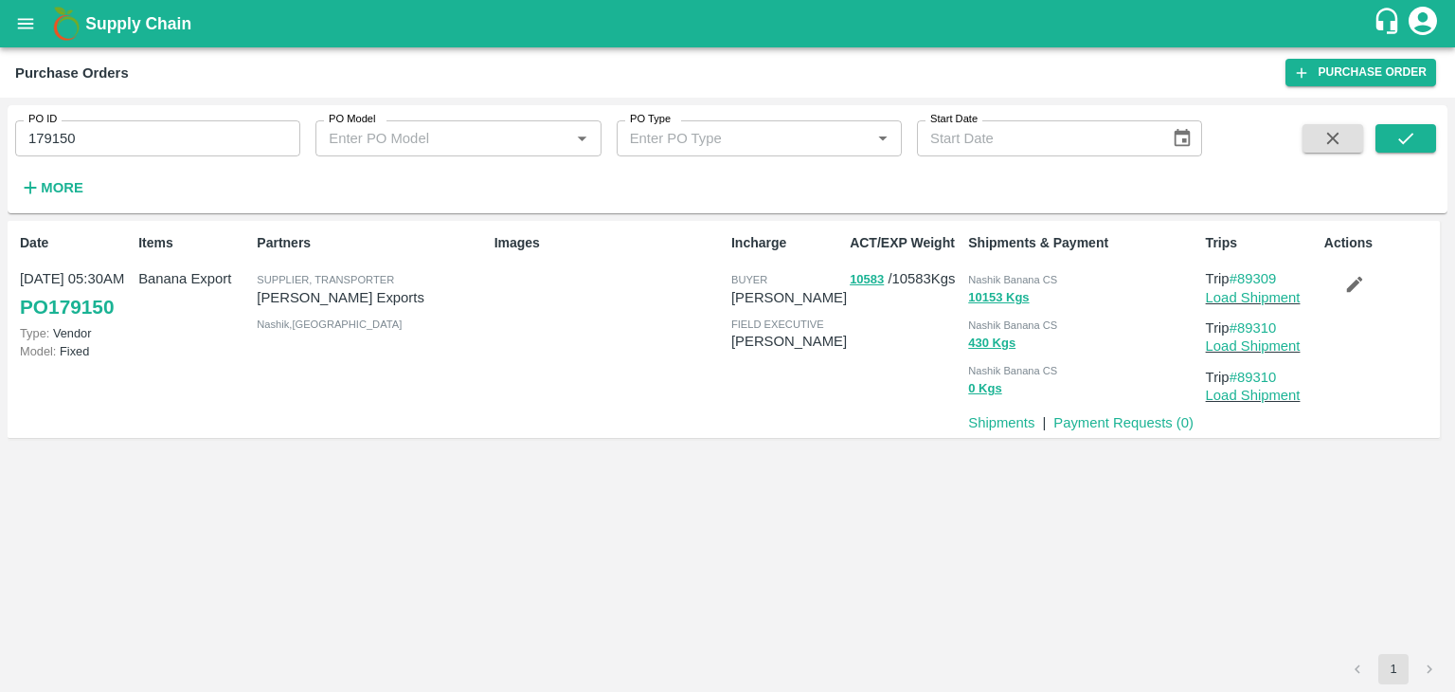
click at [1354, 284] on icon "button" at bounding box center [1354, 285] width 16 height 16
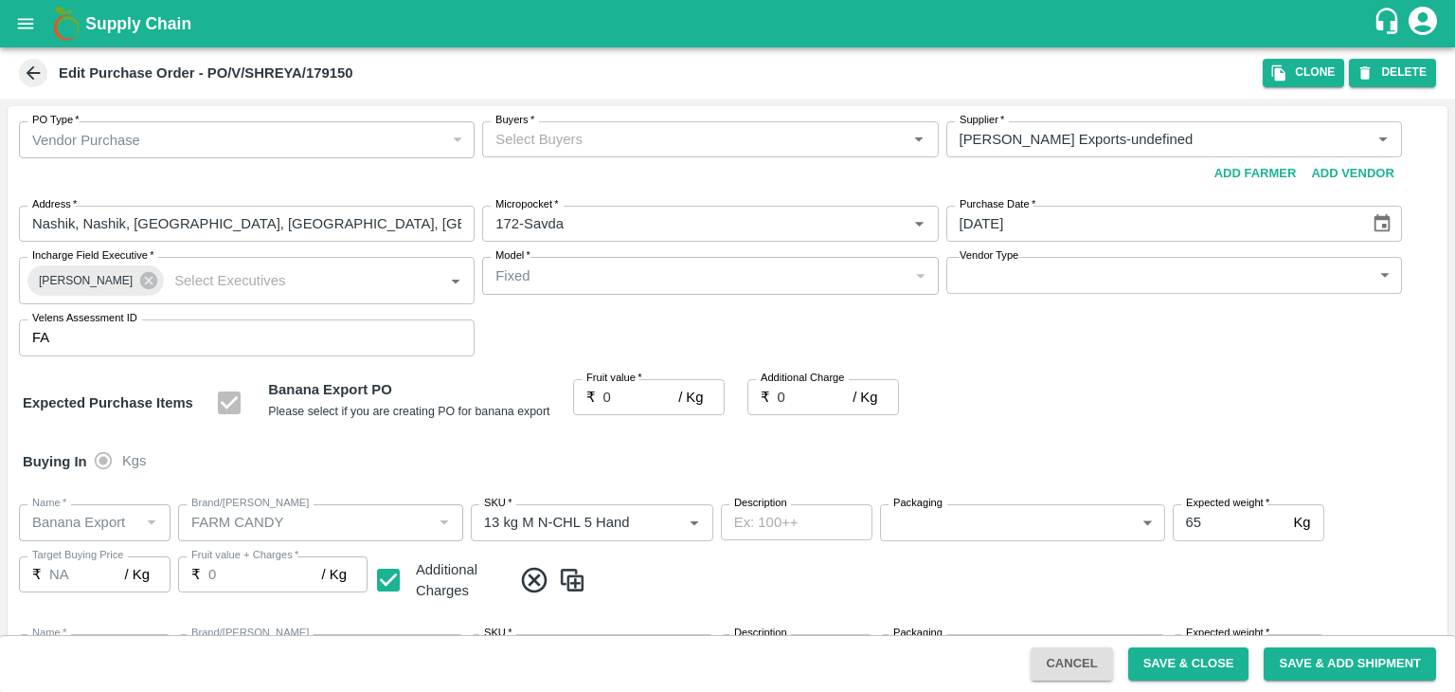
click at [573, 141] on input "Buyers   *" at bounding box center [694, 139] width 413 height 25
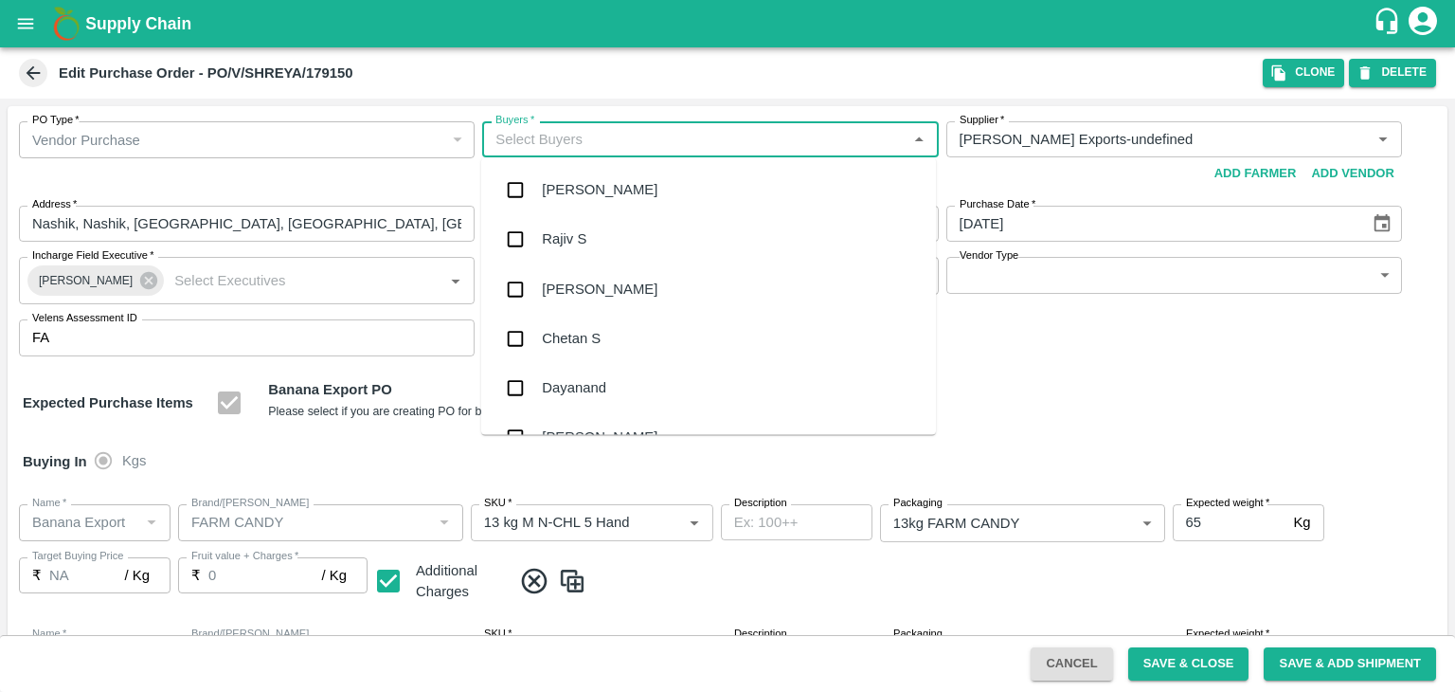
click at [573, 141] on input "Buyers   *" at bounding box center [694, 139] width 413 height 25
type input "Ajit"
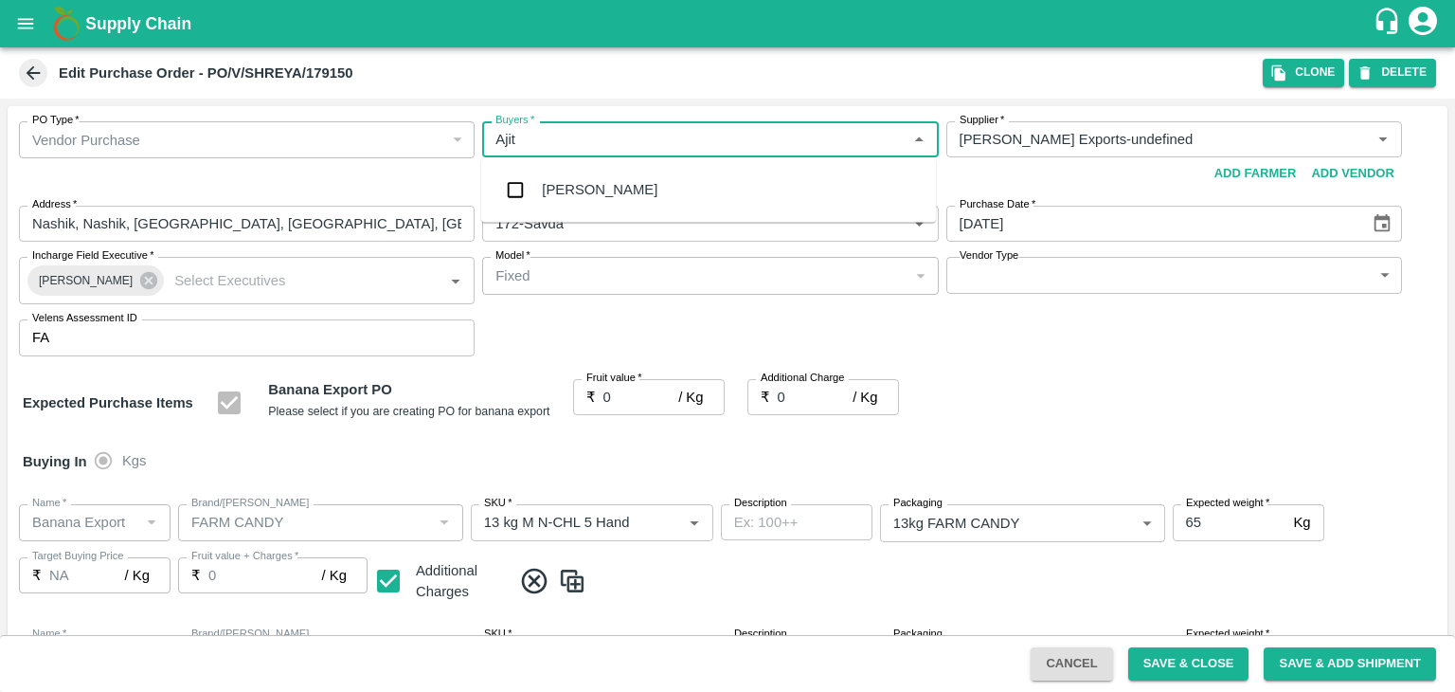
click at [586, 195] on div "[PERSON_NAME]" at bounding box center [600, 189] width 116 height 21
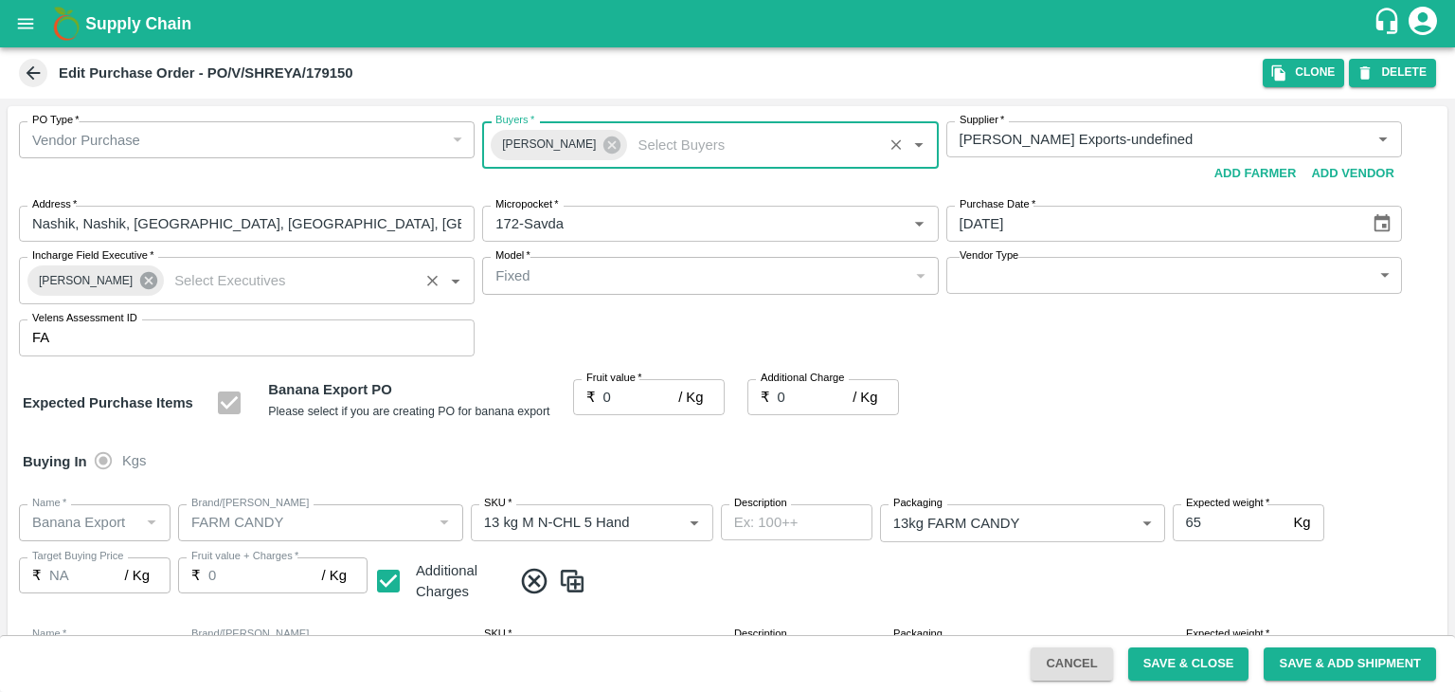
drag, startPoint x: 123, startPoint y: 274, endPoint x: 133, endPoint y: 277, distance: 9.9
click at [133, 277] on div "[PERSON_NAME]" at bounding box center [95, 280] width 136 height 30
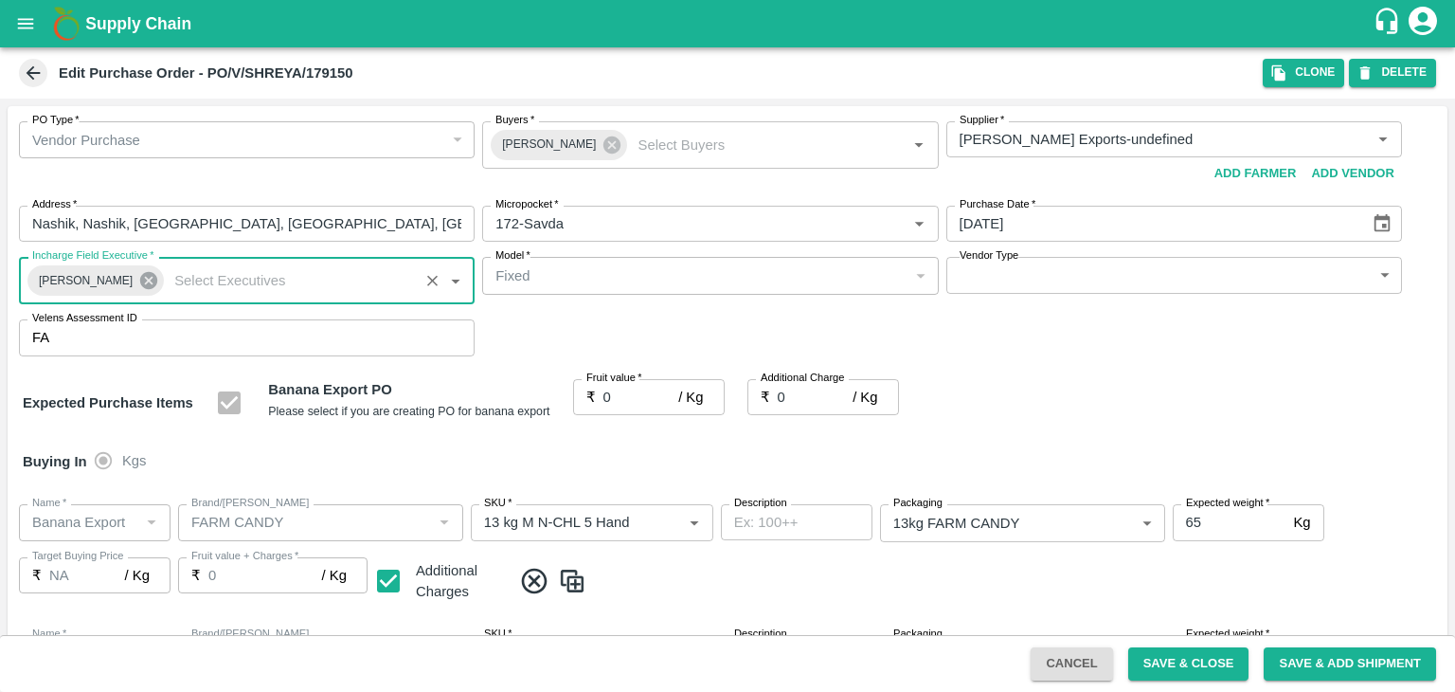
click at [140, 277] on icon at bounding box center [148, 280] width 17 height 17
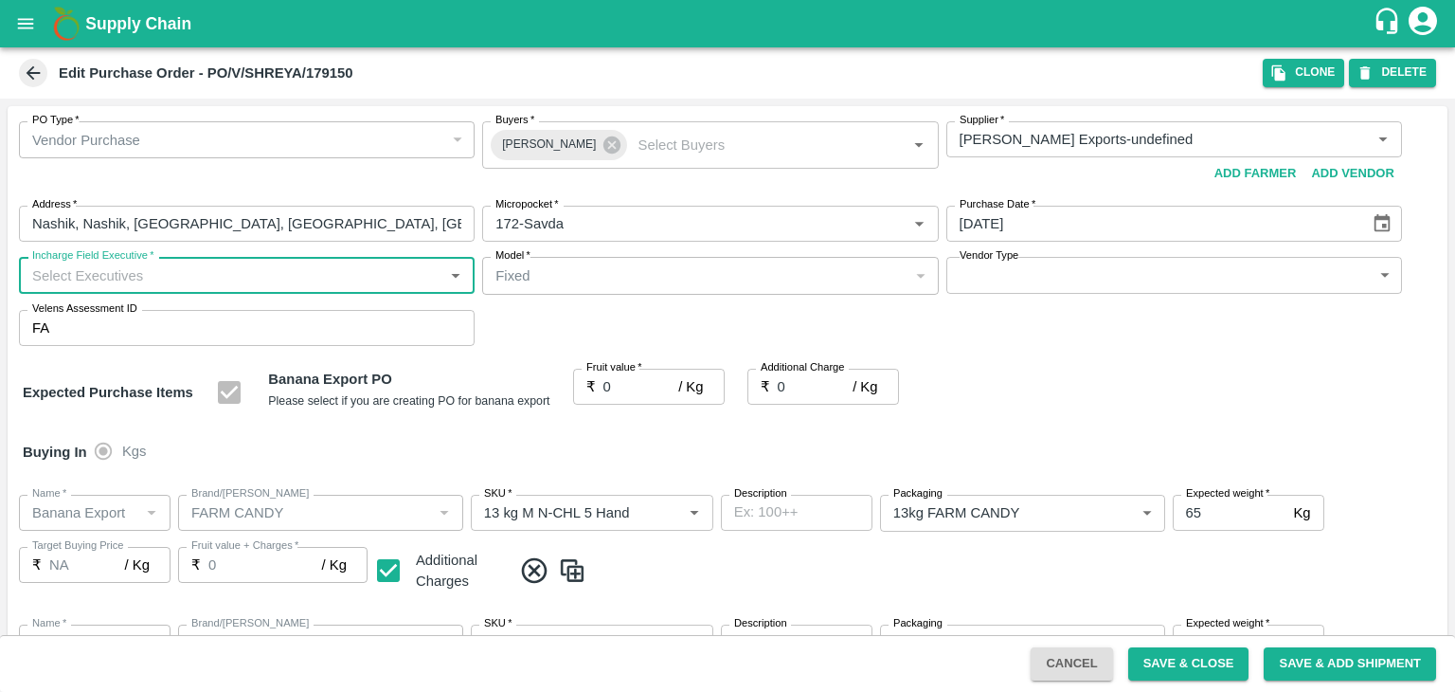
click at [177, 274] on input "Incharge Field Executive   *" at bounding box center [231, 274] width 413 height 25
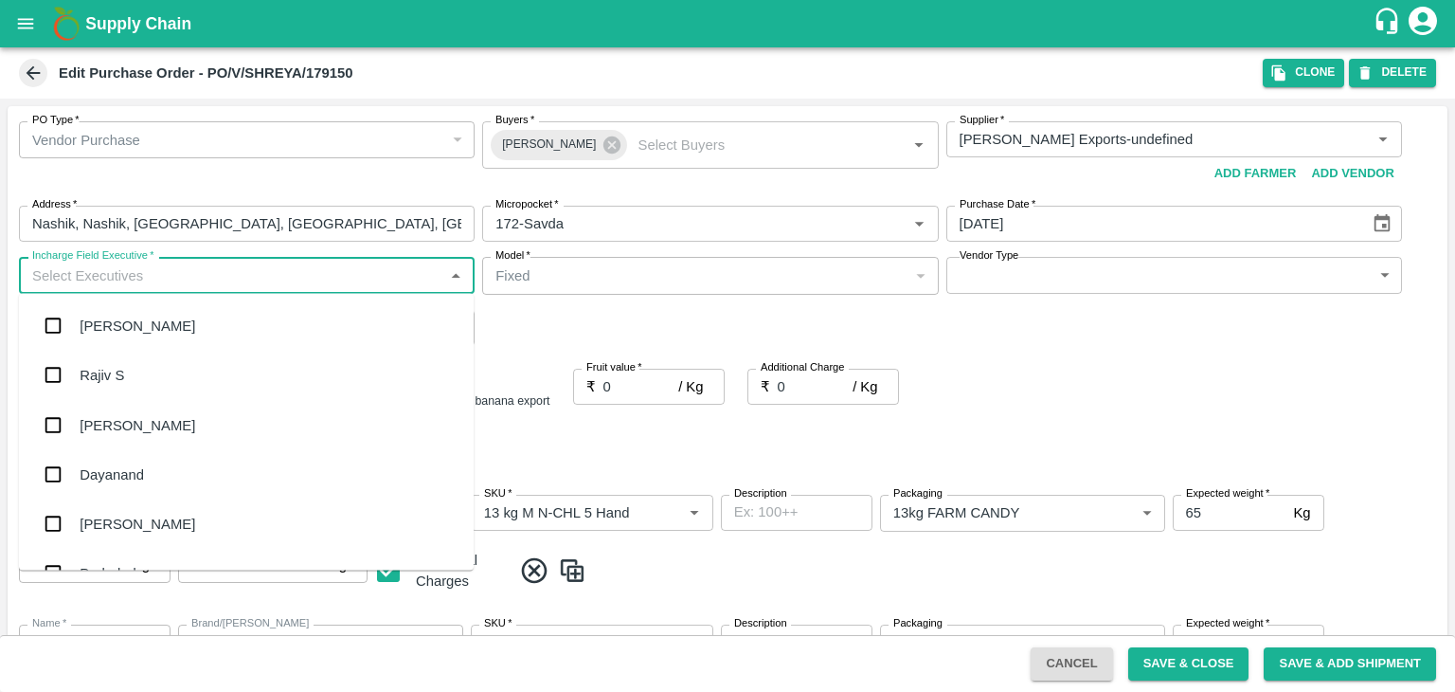
click at [206, 275] on input "Incharge Field Executive   *" at bounding box center [231, 274] width 413 height 25
type input "[PERSON_NAME]"
click at [168, 425] on div "jaydip Tale" at bounding box center [246, 424] width 455 height 49
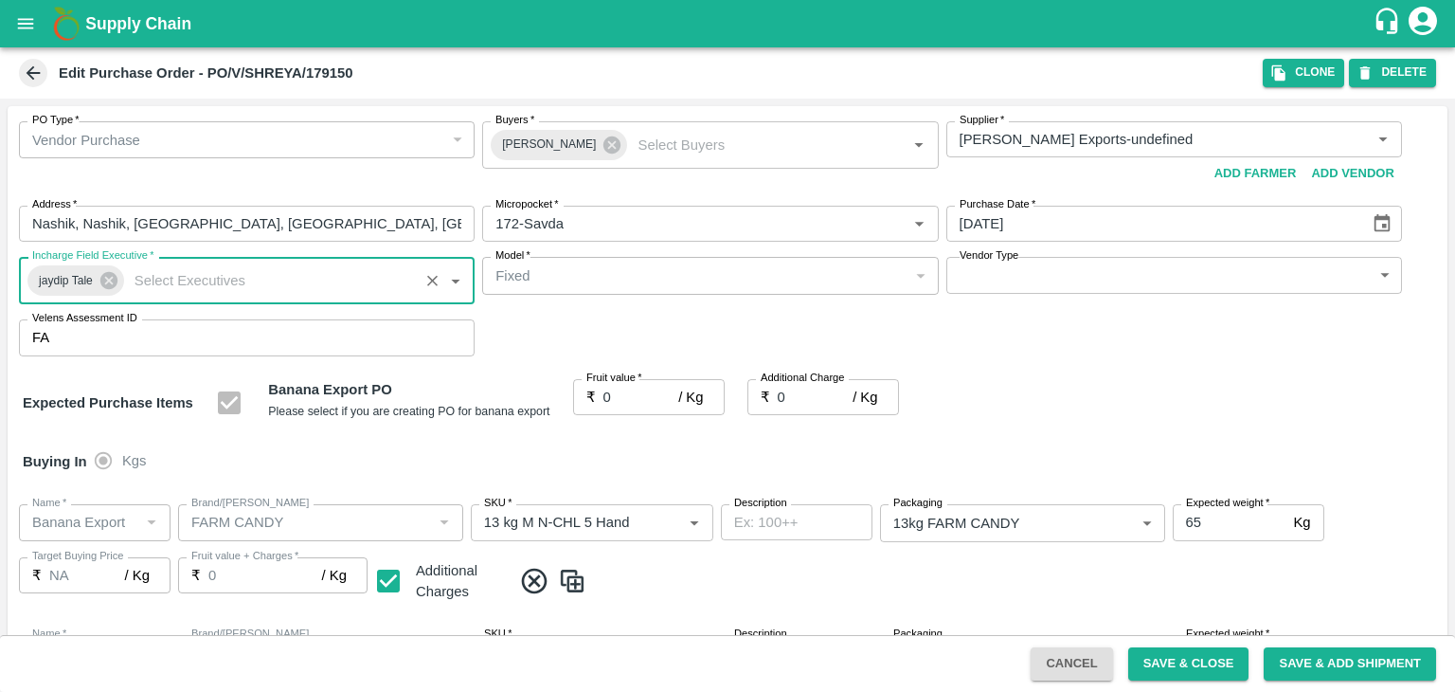
click at [1019, 274] on body "Supply Chain Edit Purchase Order - PO/V/SHREYA/179150 Clone DELETE PO Type   * …" at bounding box center [727, 346] width 1455 height 692
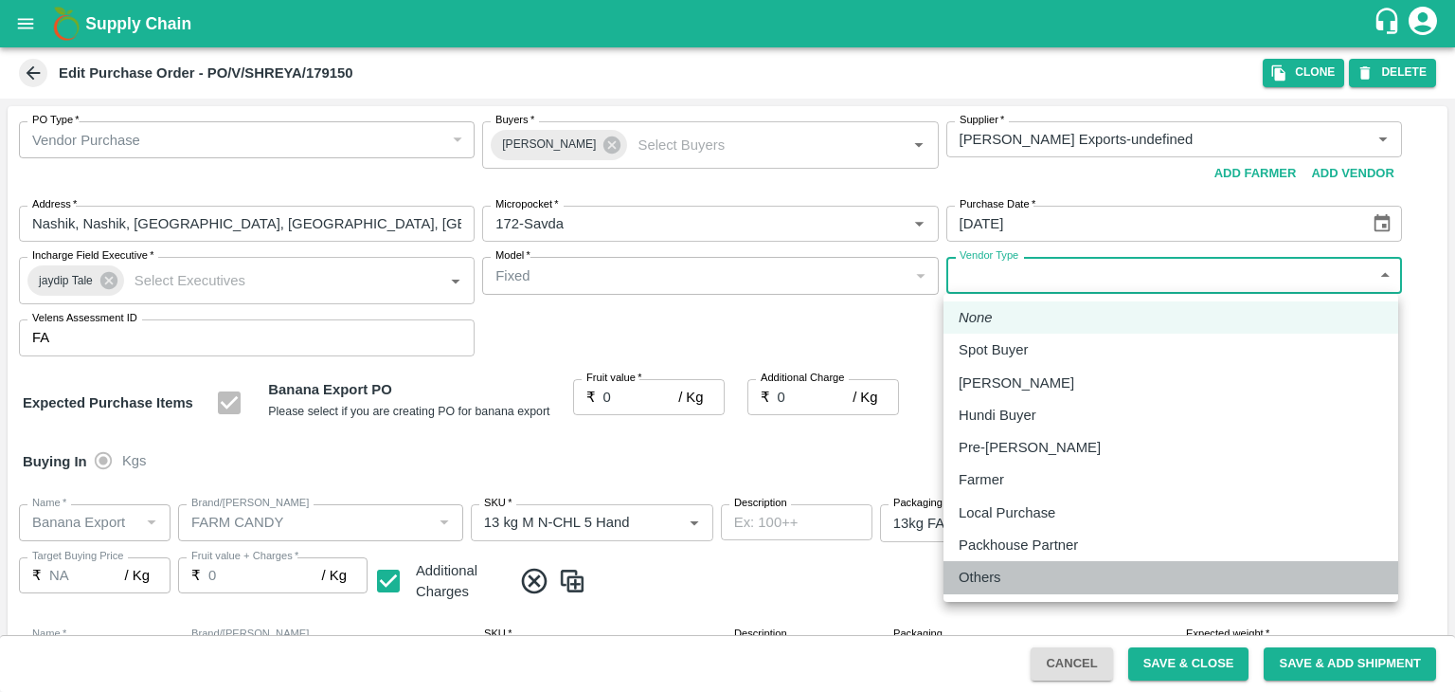
click at [997, 566] on li "Others" at bounding box center [1171, 577] width 455 height 32
type input "OTHER"
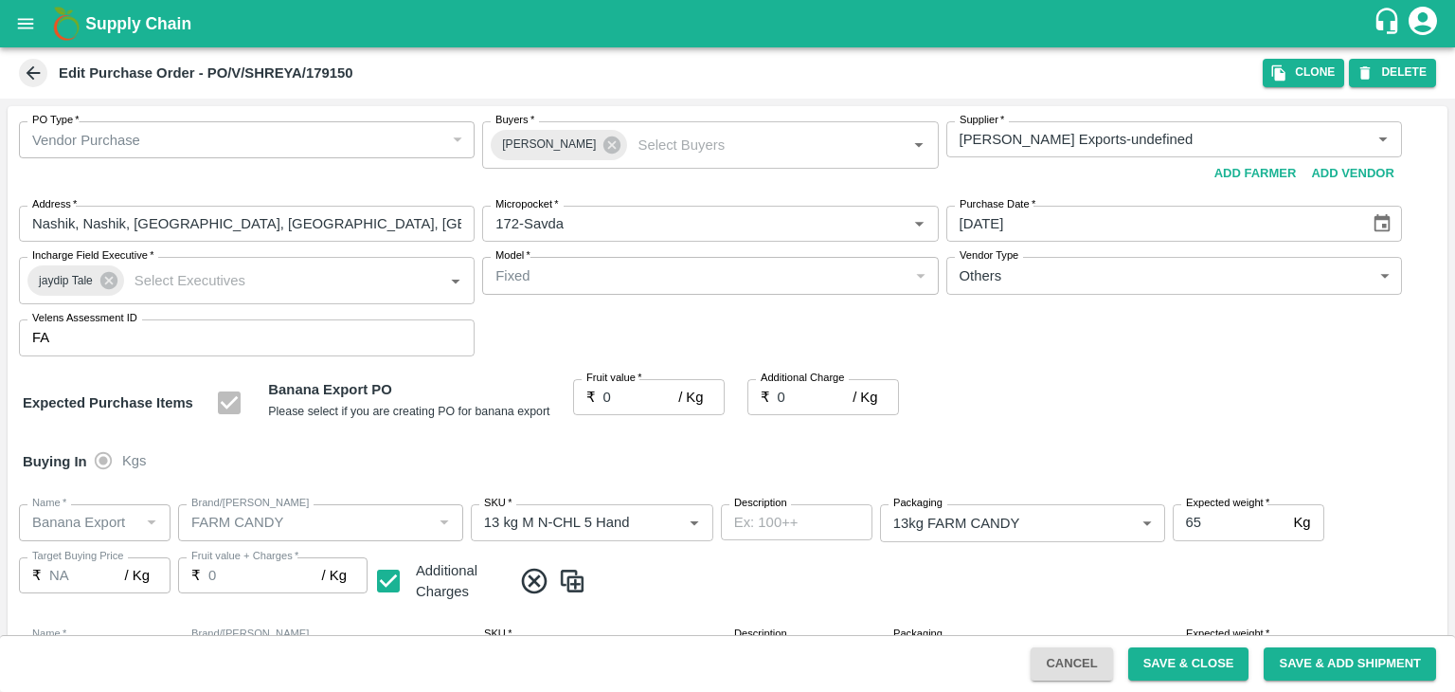
click at [625, 383] on label "Fruit value   *" at bounding box center [614, 377] width 56 height 15
click at [625, 383] on input "0" at bounding box center [642, 397] width 76 height 36
click at [622, 395] on input "0" at bounding box center [642, 397] width 76 height 36
type input "1"
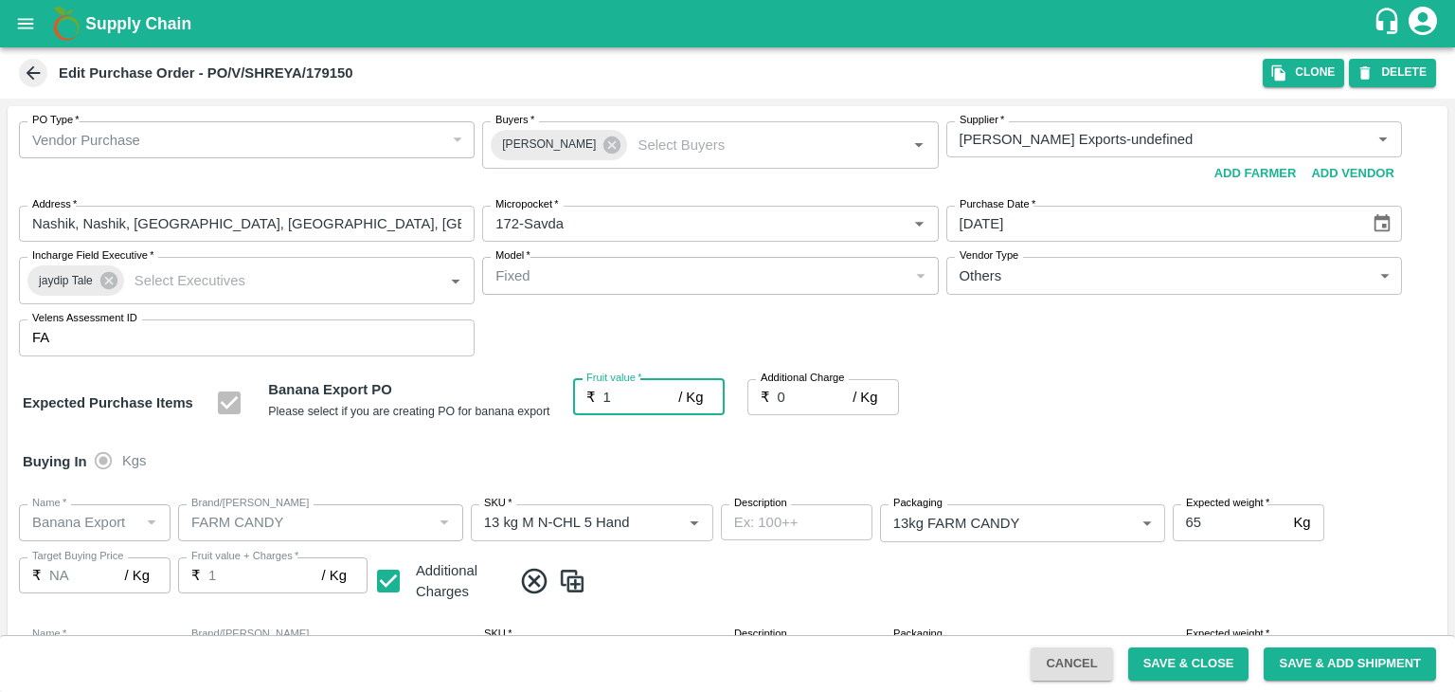
type input "1"
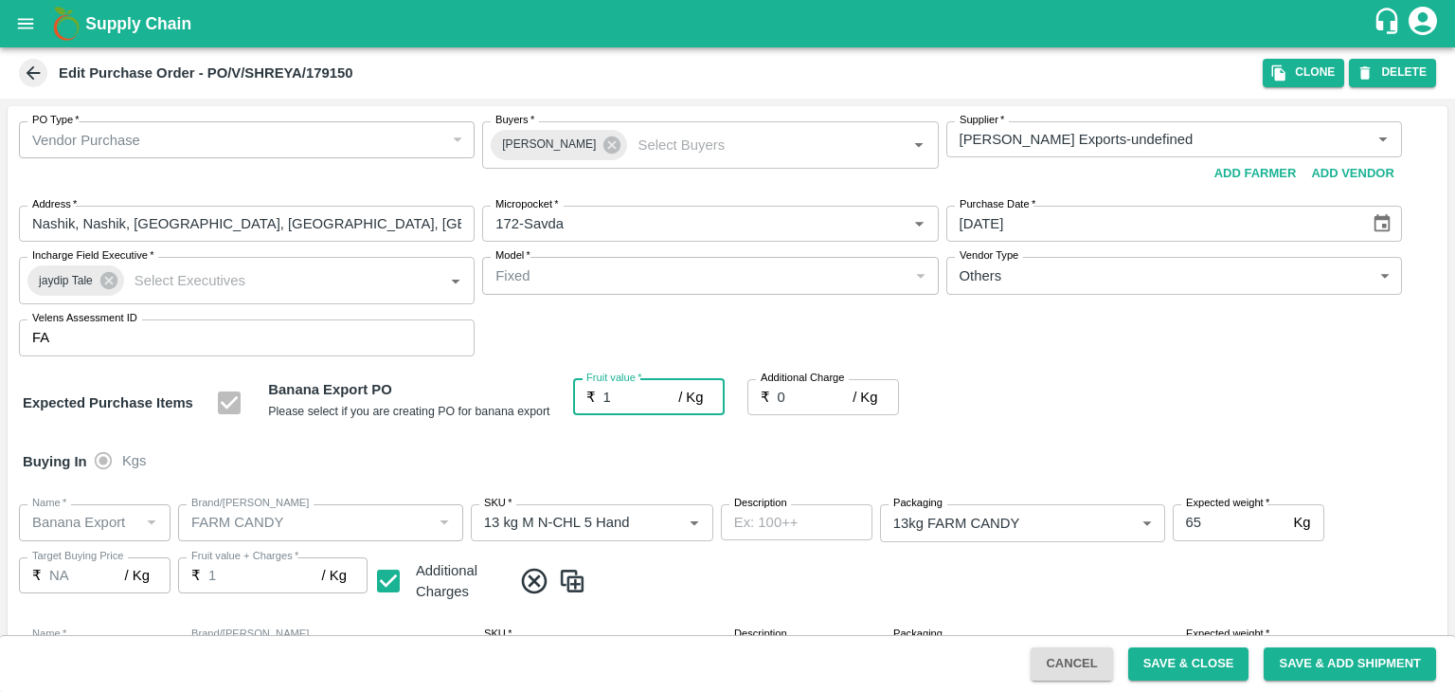
type input "19"
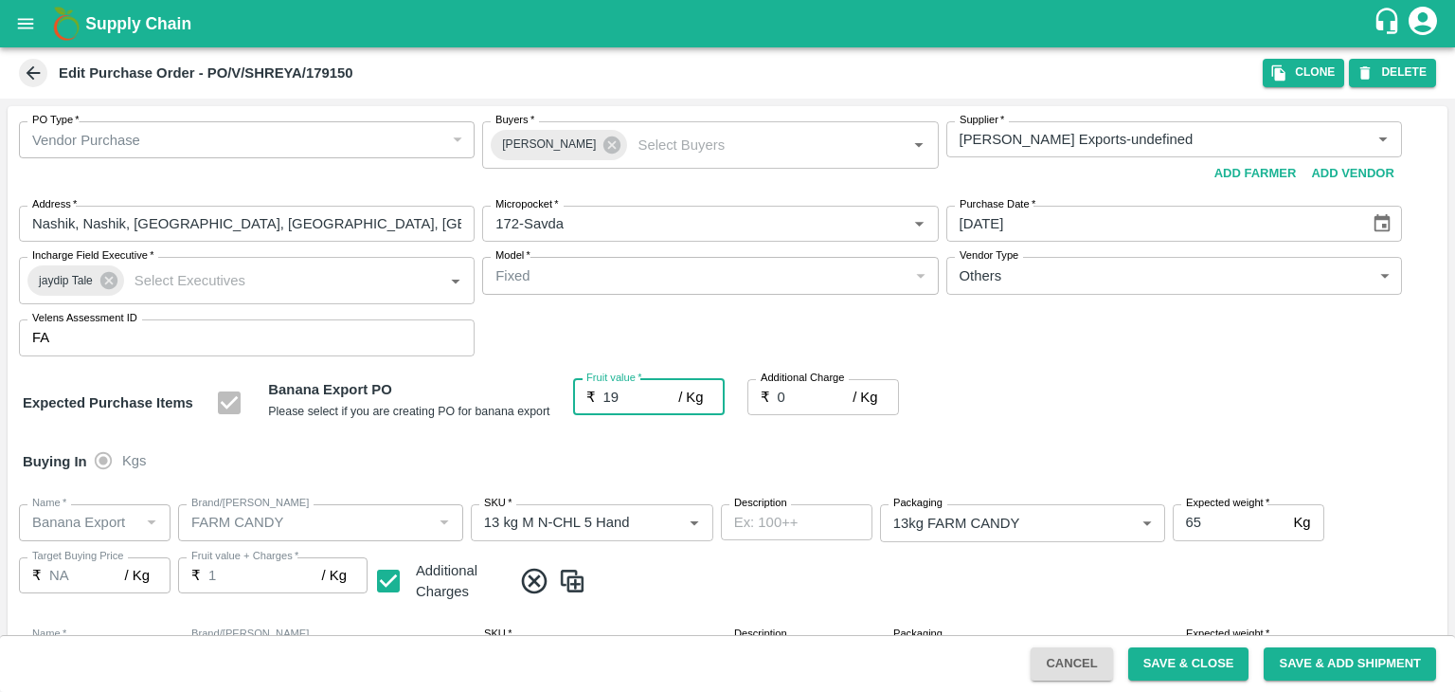
type input "19"
type input "2"
type input "21"
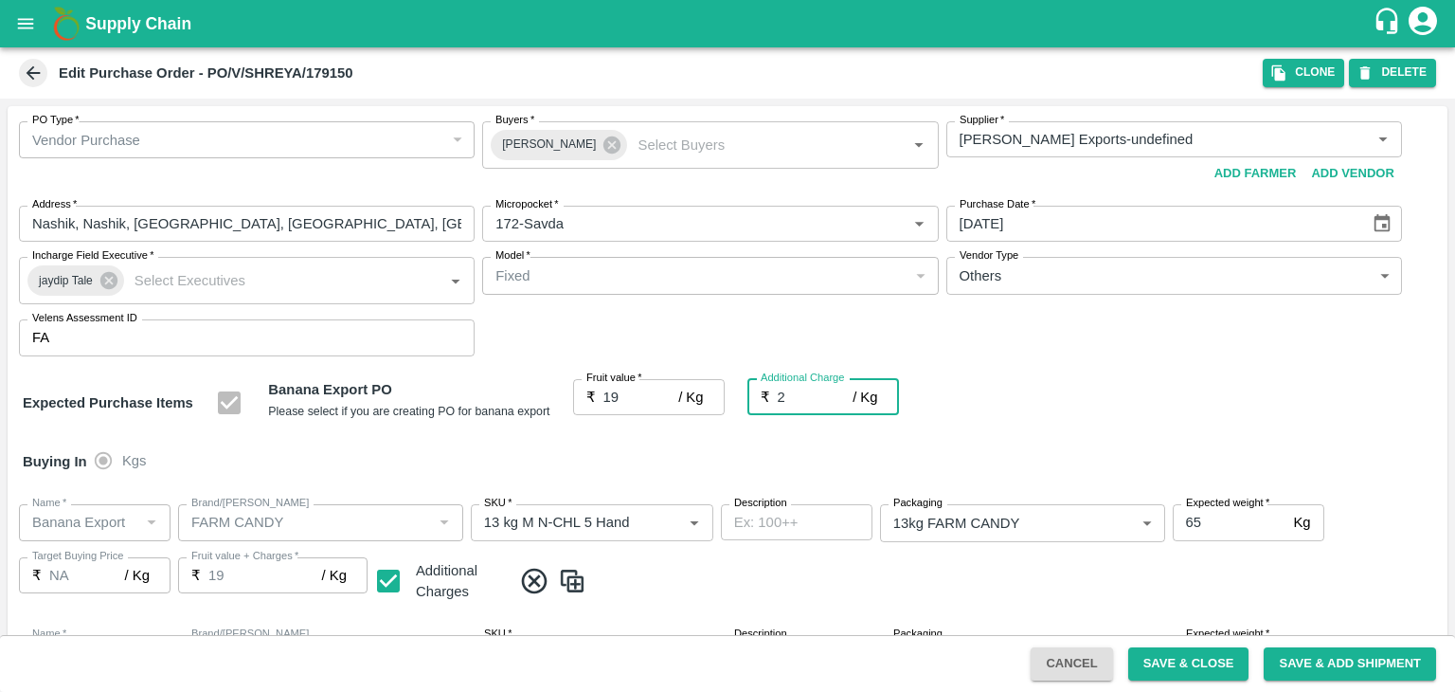
type input "21"
type input "2.7"
type input "21.7"
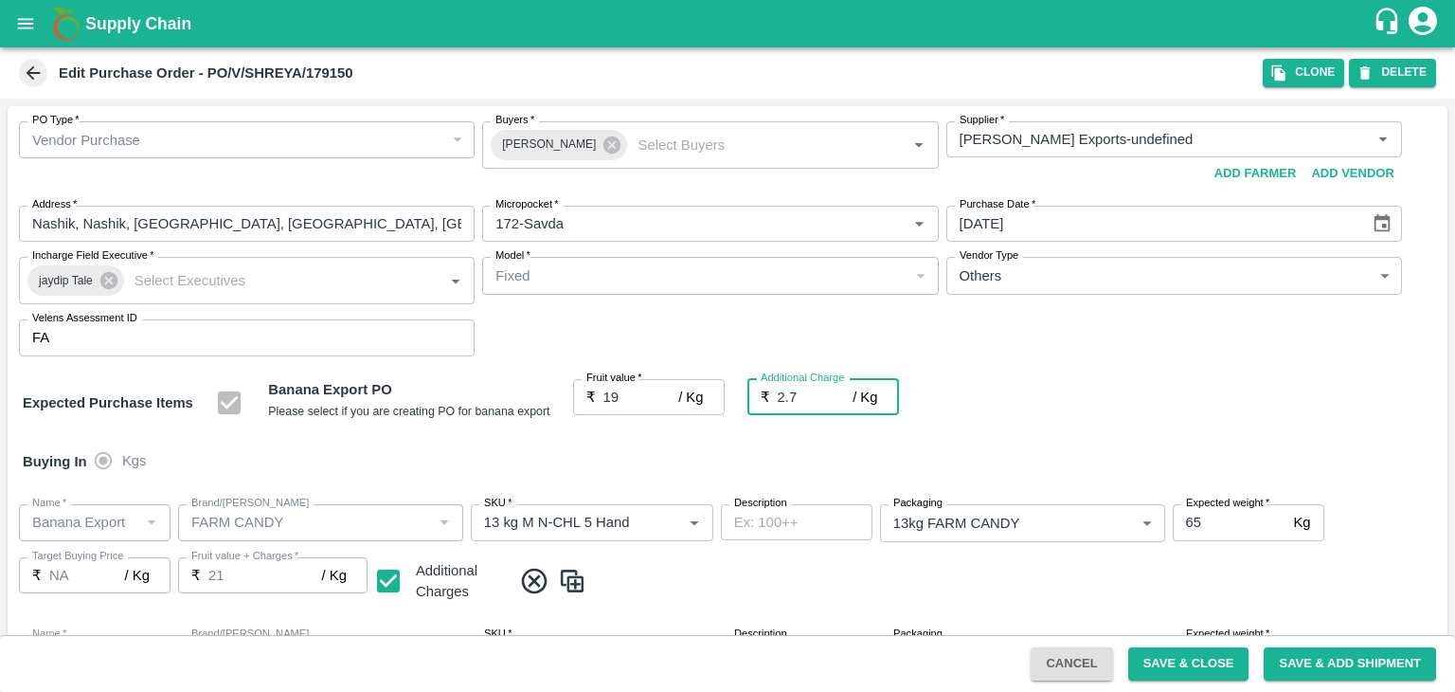
type input "21.7"
type input "2.75"
type input "21.75"
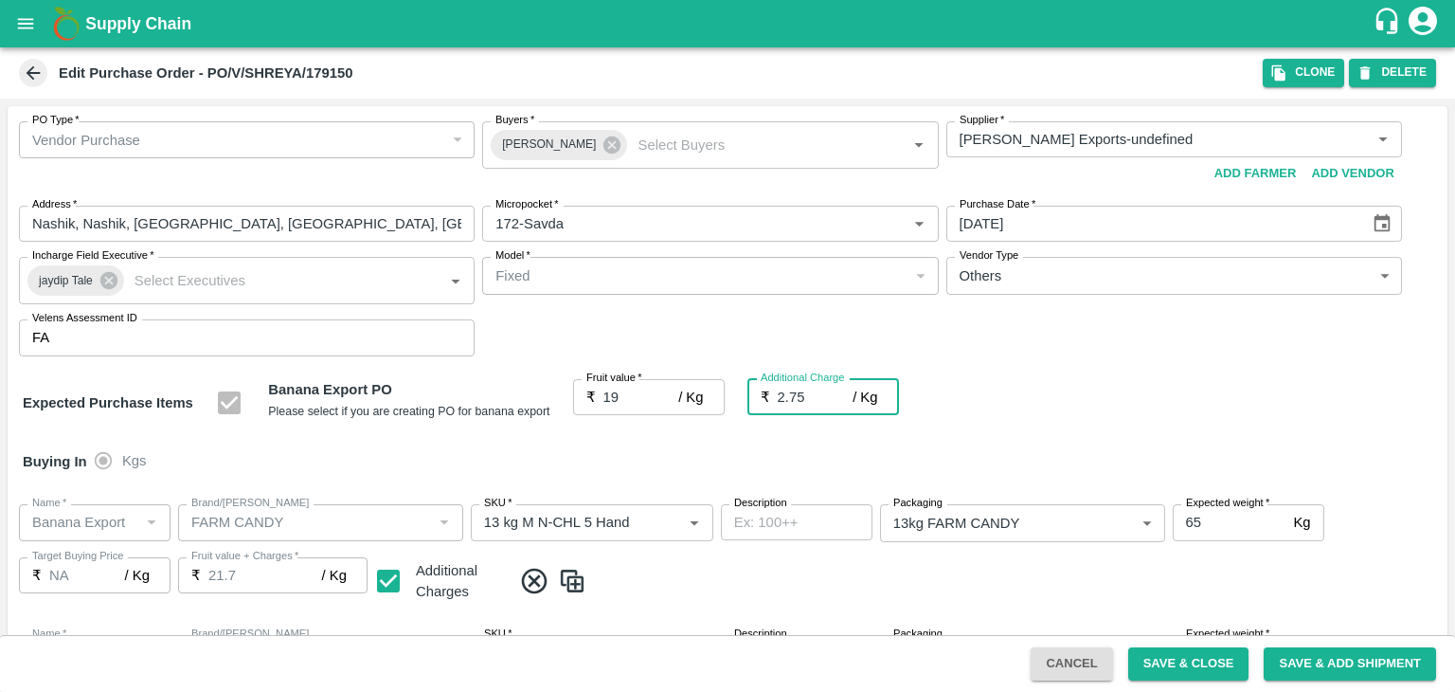
type input "21.75"
type input "2.75"
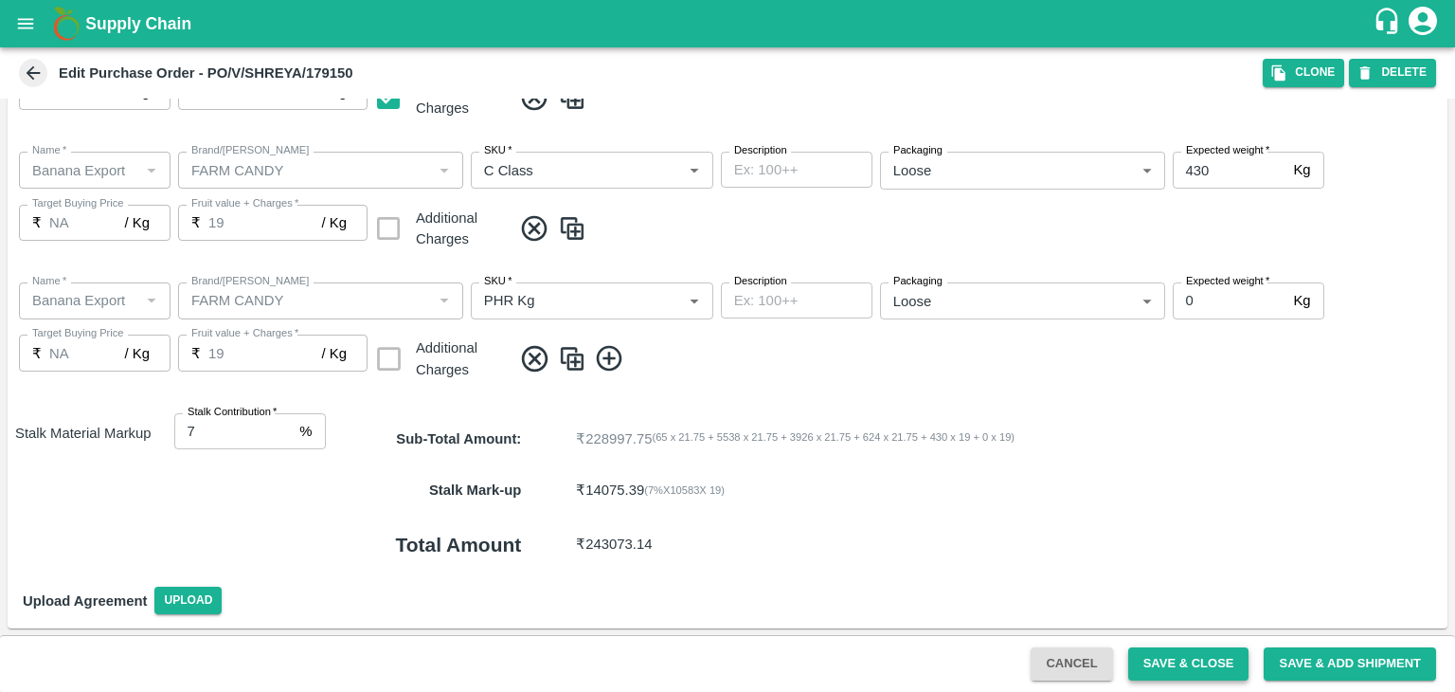
click at [1194, 673] on button "Save & Close" at bounding box center [1188, 663] width 121 height 33
